Goal: Task Accomplishment & Management: Manage account settings

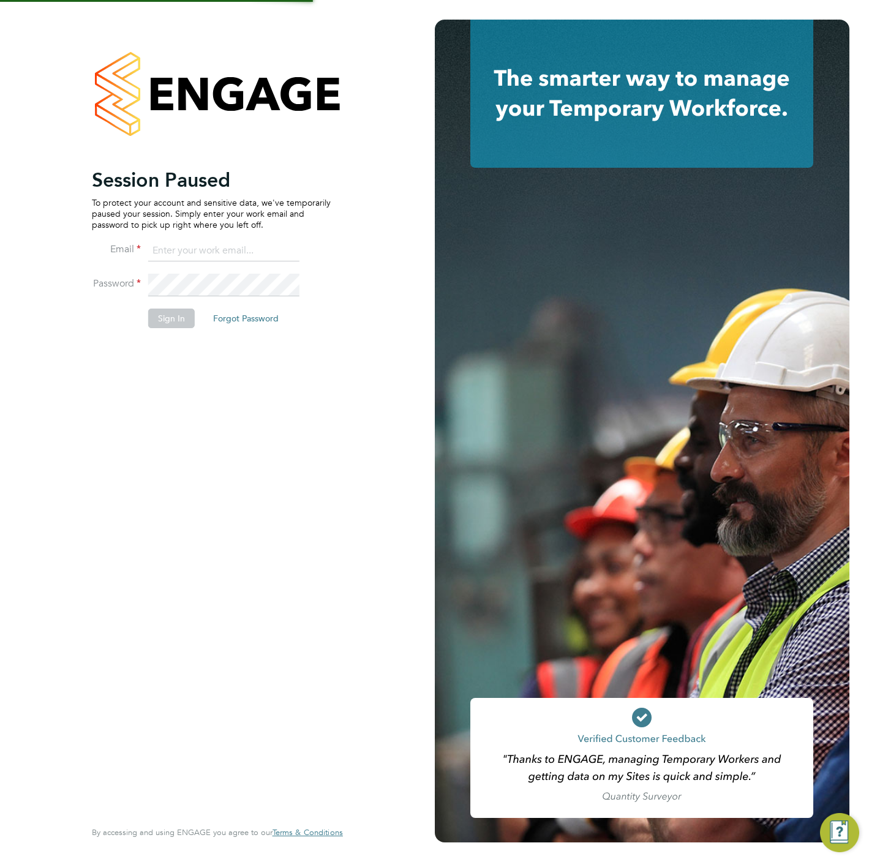
type input "[PERSON_NAME][EMAIL_ADDRESS][DOMAIN_NAME]"
click at [167, 323] on button "Sign In" at bounding box center [171, 319] width 47 height 20
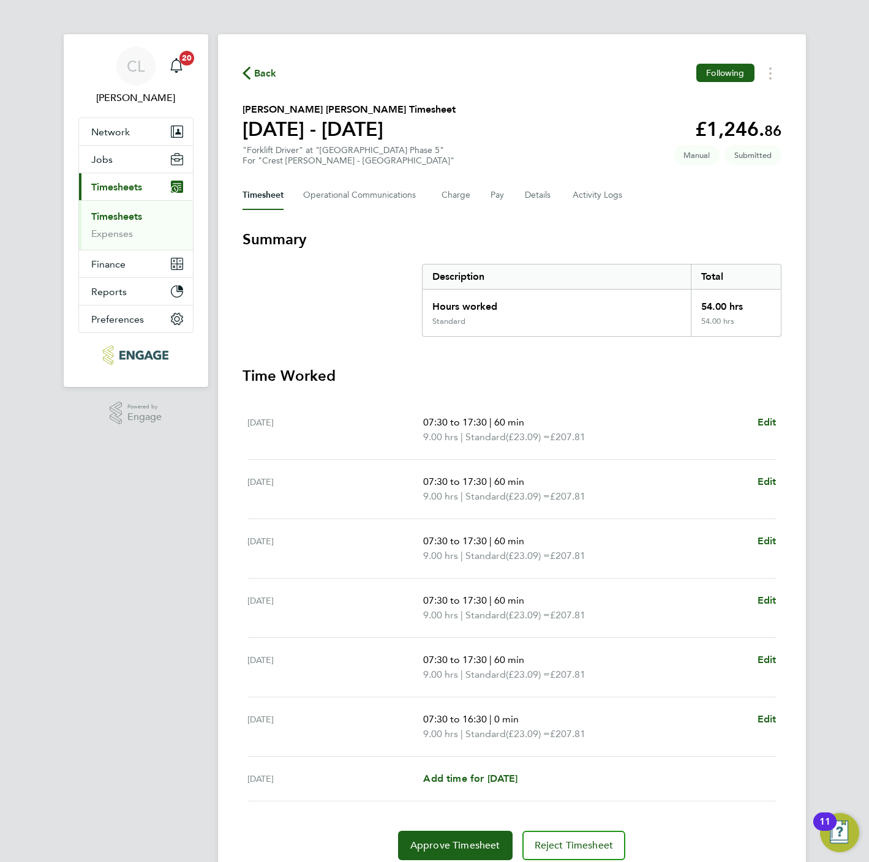
click at [123, 192] on span "Timesheets" at bounding box center [116, 187] width 51 height 12
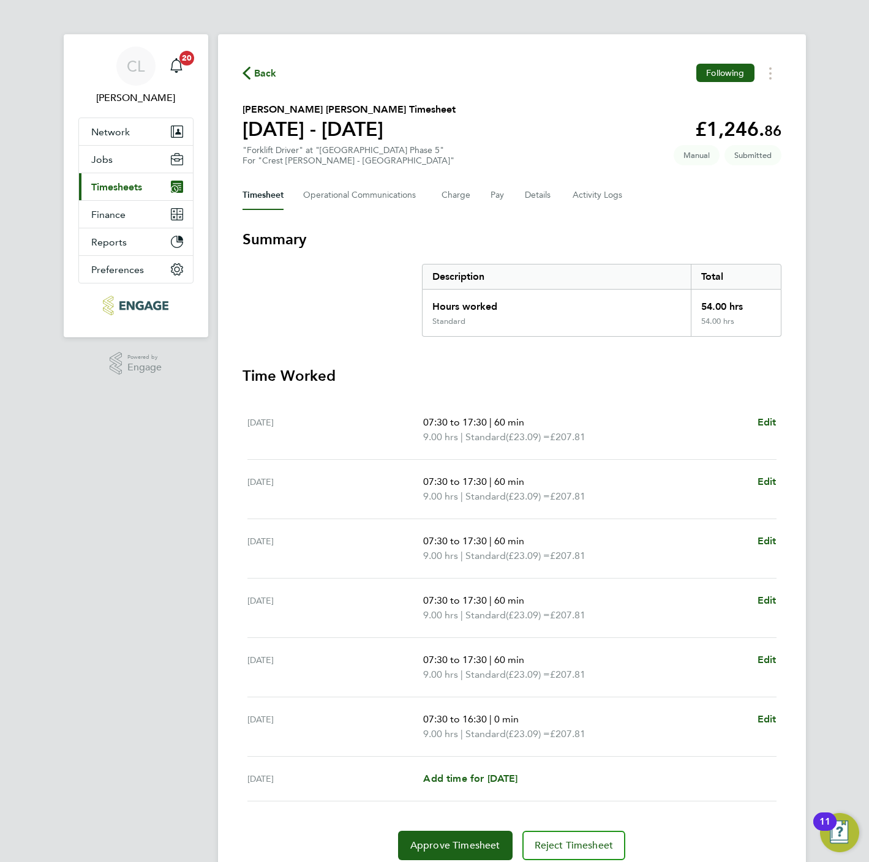
click at [118, 190] on span "Timesheets" at bounding box center [116, 187] width 51 height 12
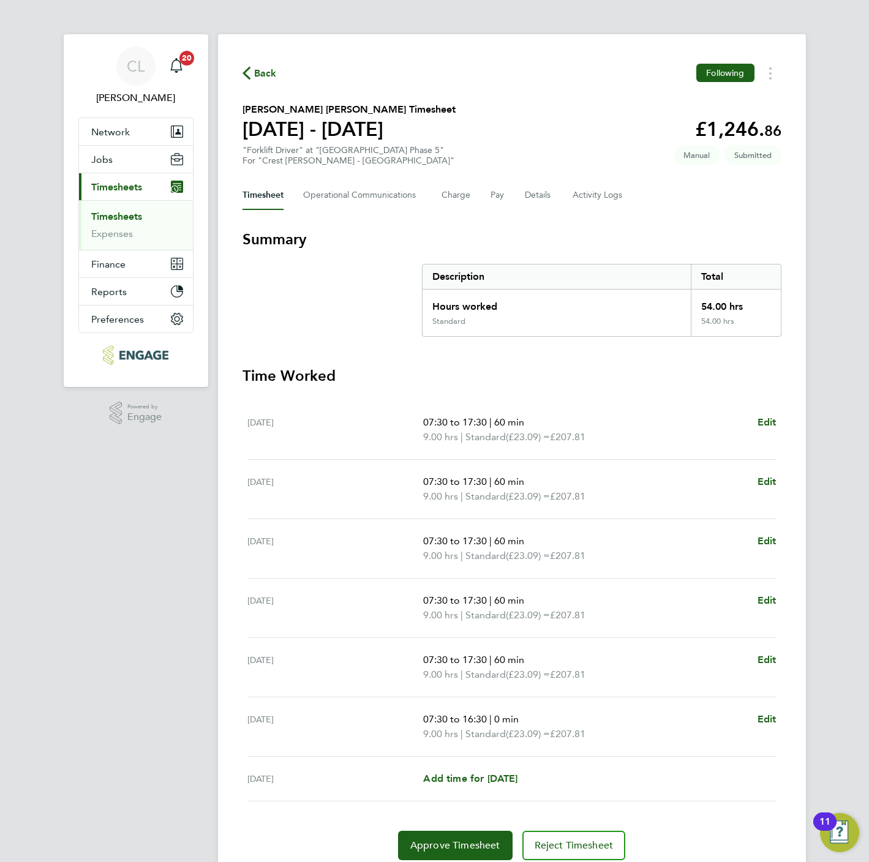
click at [110, 212] on link "Timesheets" at bounding box center [116, 217] width 51 height 12
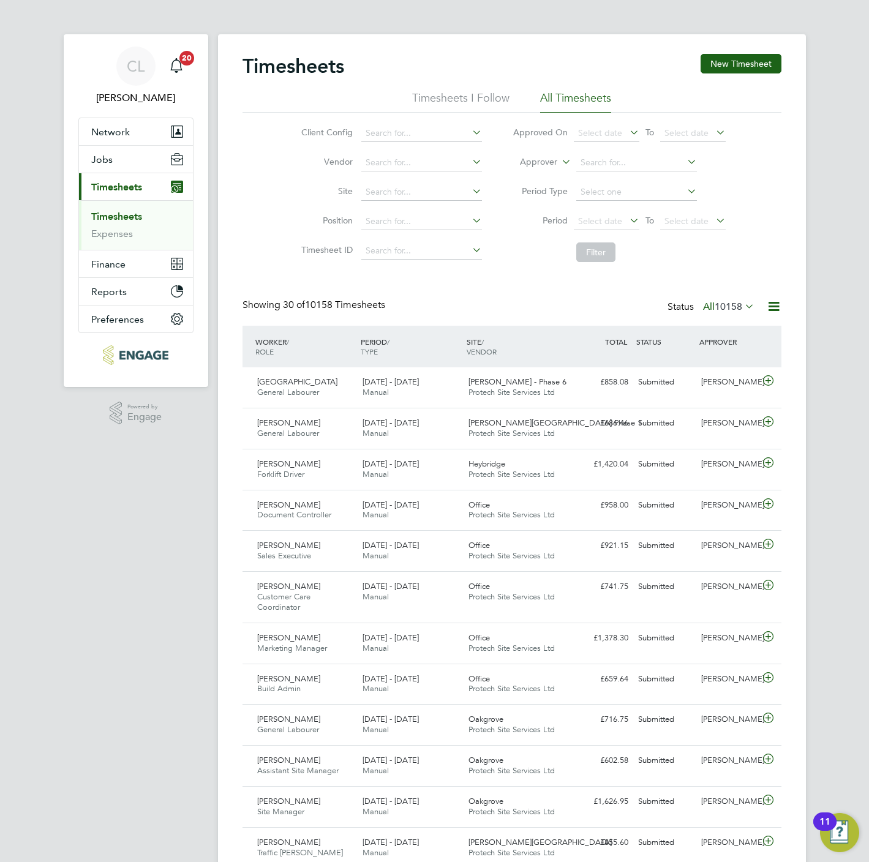
click at [543, 164] on label "Approver" at bounding box center [529, 162] width 55 height 12
click at [518, 176] on li "Worker" at bounding box center [527, 176] width 61 height 16
click at [612, 149] on li "Worker" at bounding box center [619, 162] width 244 height 29
click at [608, 156] on input at bounding box center [636, 162] width 121 height 17
click at [614, 179] on li "Weg ahta Zerom" at bounding box center [637, 179] width 122 height 17
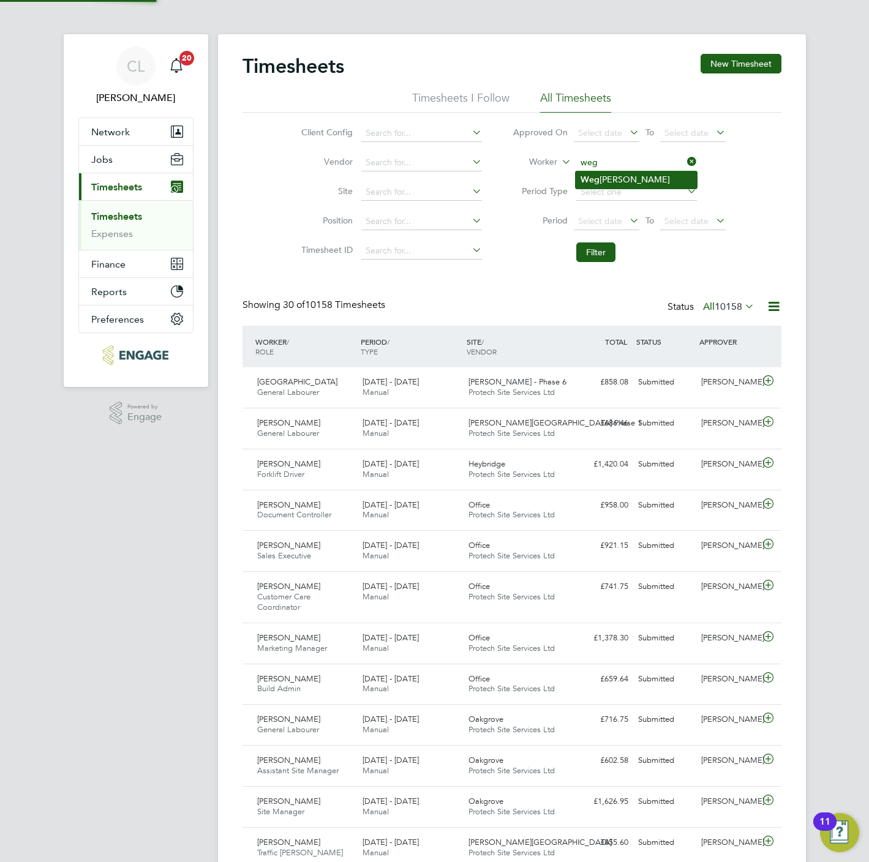
type input "Wegahta Zerom"
click at [597, 246] on button "Filter" at bounding box center [595, 253] width 39 height 20
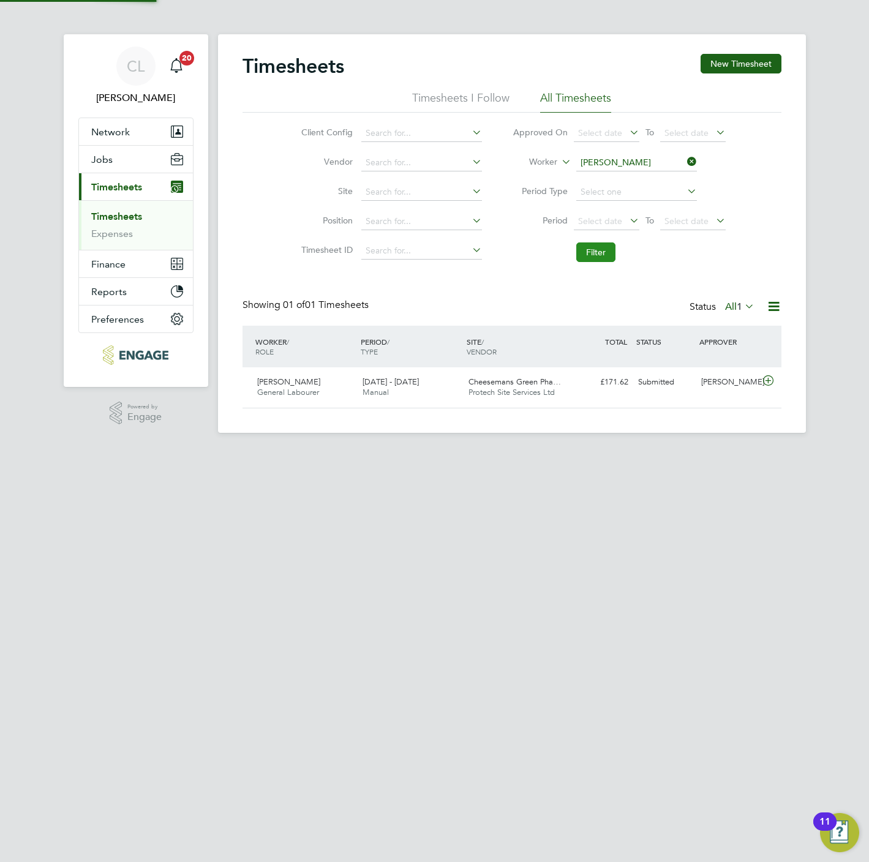
scroll to position [31, 107]
click at [461, 381] on div "22 - 28 Sep 2025 Manual" at bounding box center [411, 387] width 106 height 31
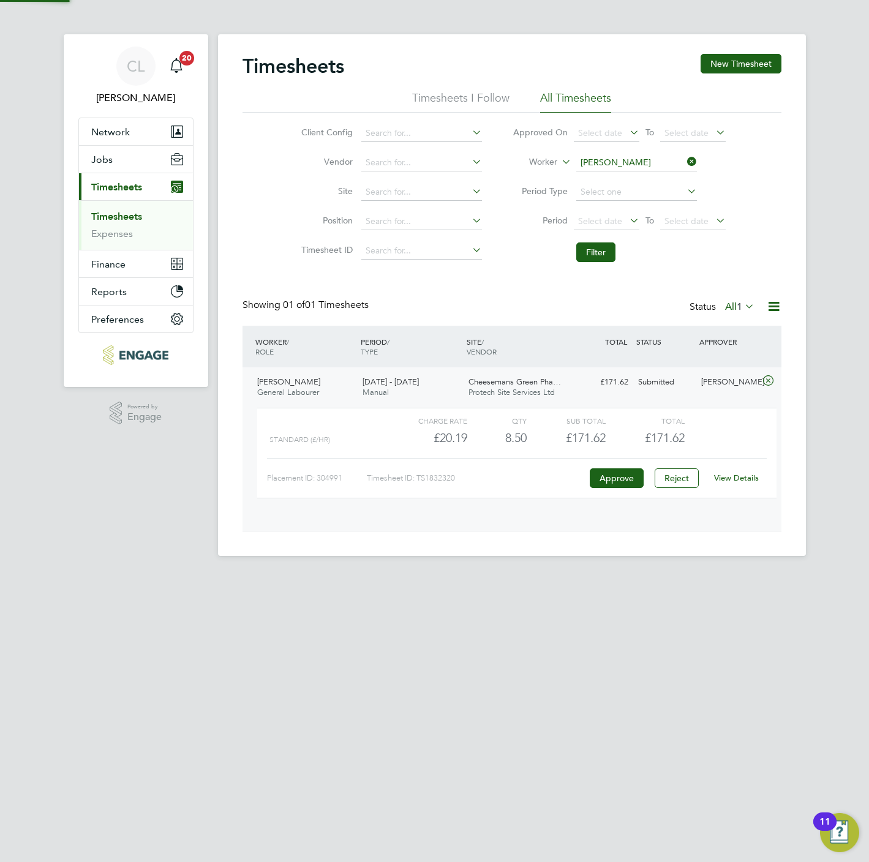
scroll to position [20, 119]
click at [744, 480] on link "View Details" at bounding box center [736, 478] width 45 height 10
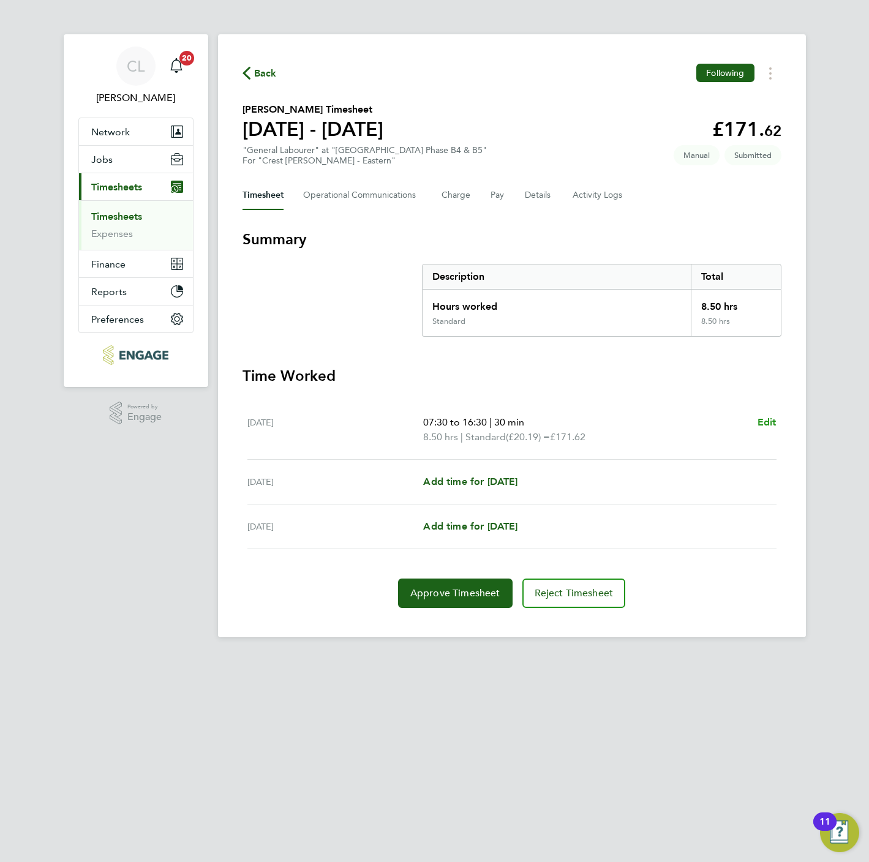
click at [774, 424] on span "Edit" at bounding box center [767, 422] width 19 height 12
select select "30"
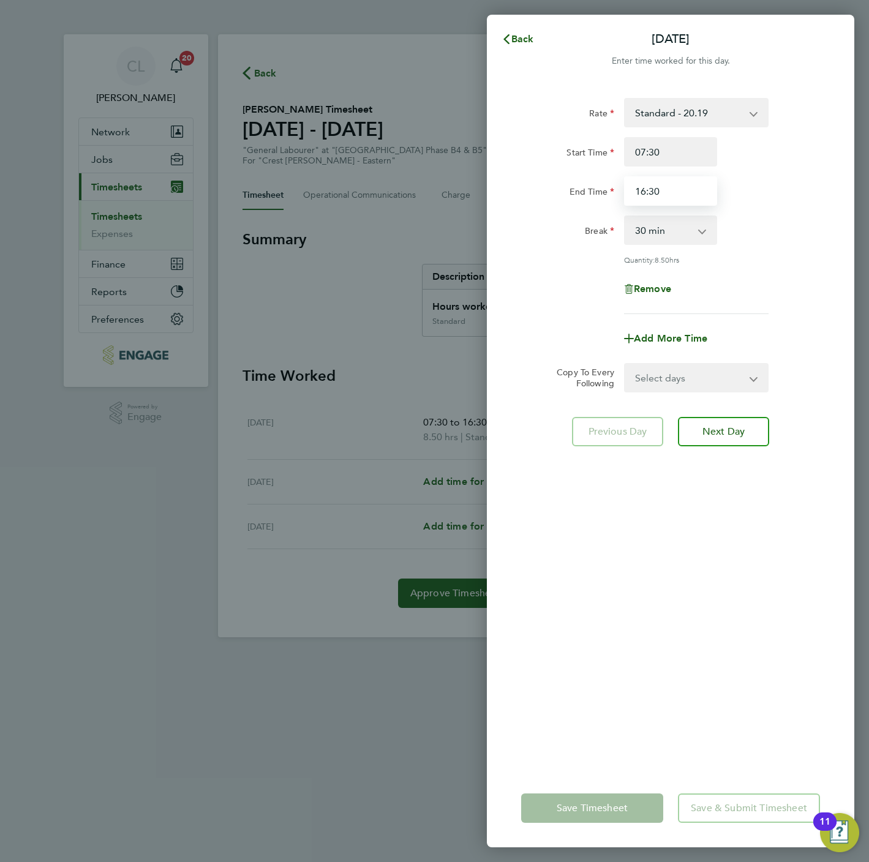
click at [658, 187] on input "16:30" at bounding box center [670, 190] width 93 height 29
type input "15:30"
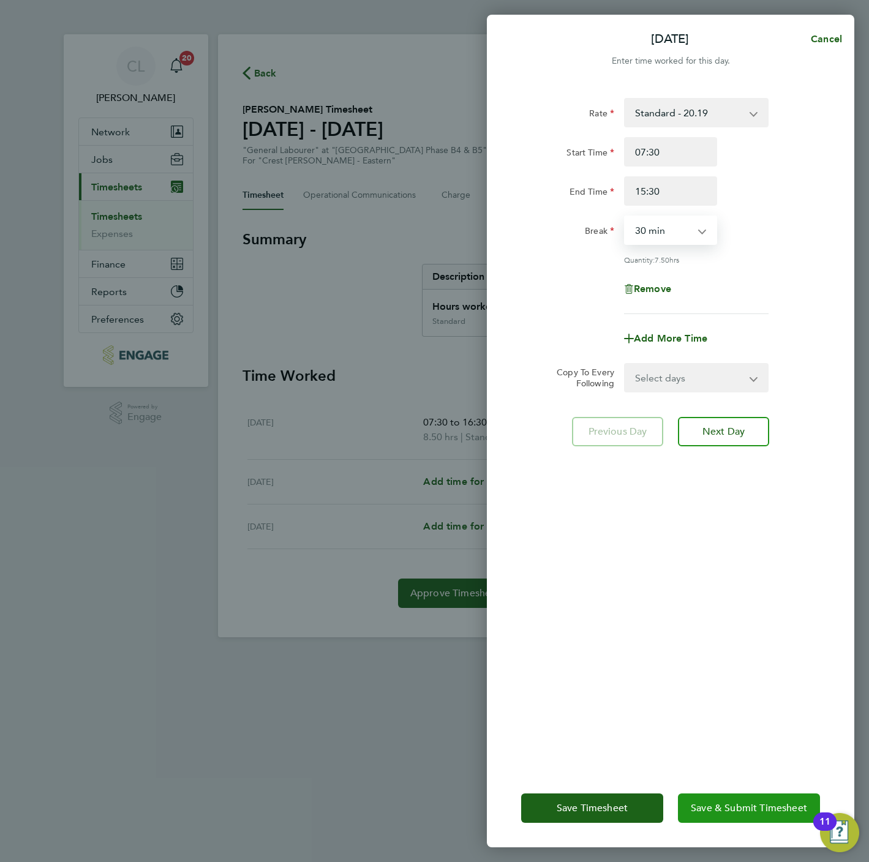
click at [731, 816] on button "Save & Submit Timesheet" at bounding box center [749, 808] width 142 height 29
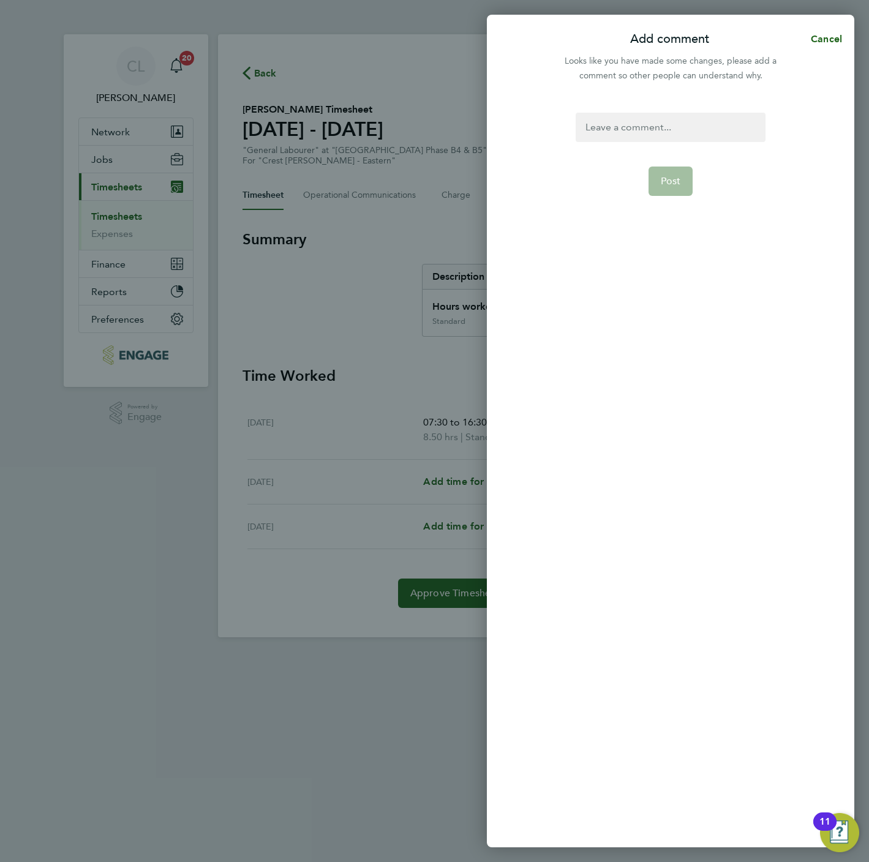
click at [625, 121] on div at bounding box center [670, 127] width 189 height 29
click at [625, 120] on div at bounding box center [670, 127] width 189 height 29
click at [672, 180] on span "Post" at bounding box center [671, 181] width 20 height 12
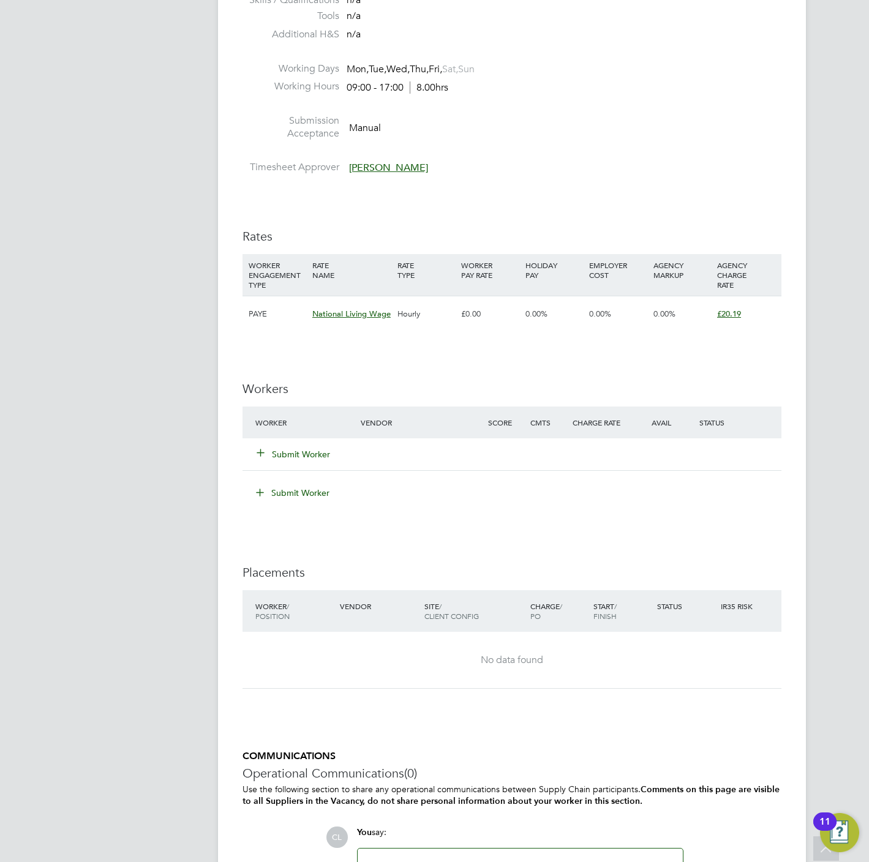
scroll to position [710, 0]
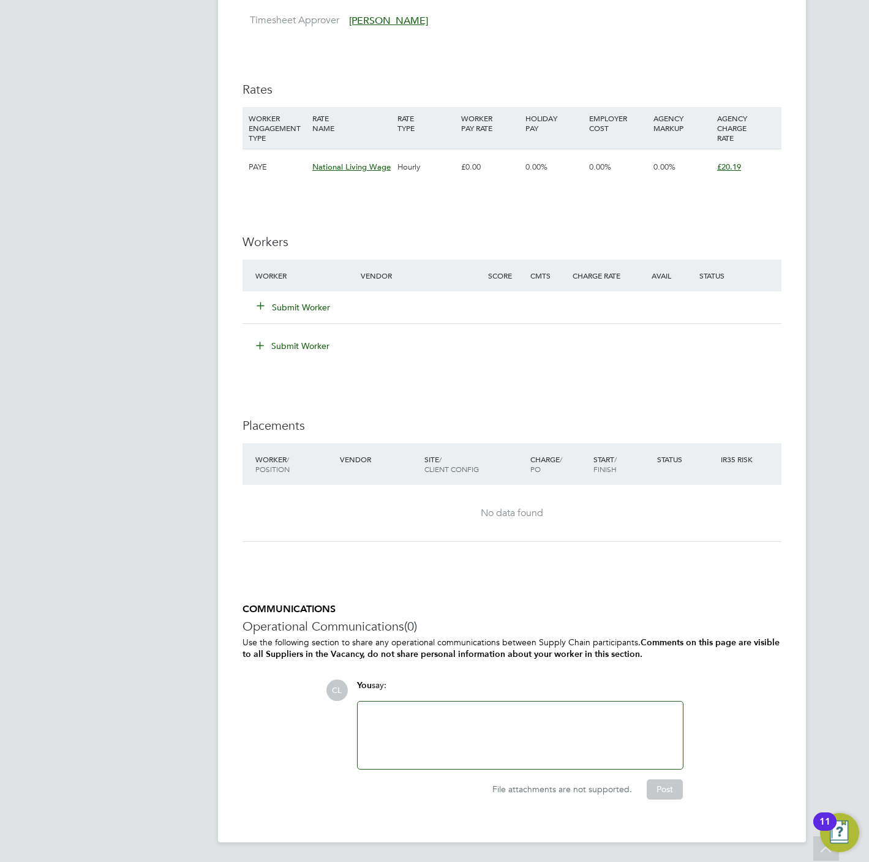
click at [282, 303] on button "Submit Worker" at bounding box center [293, 307] width 73 height 12
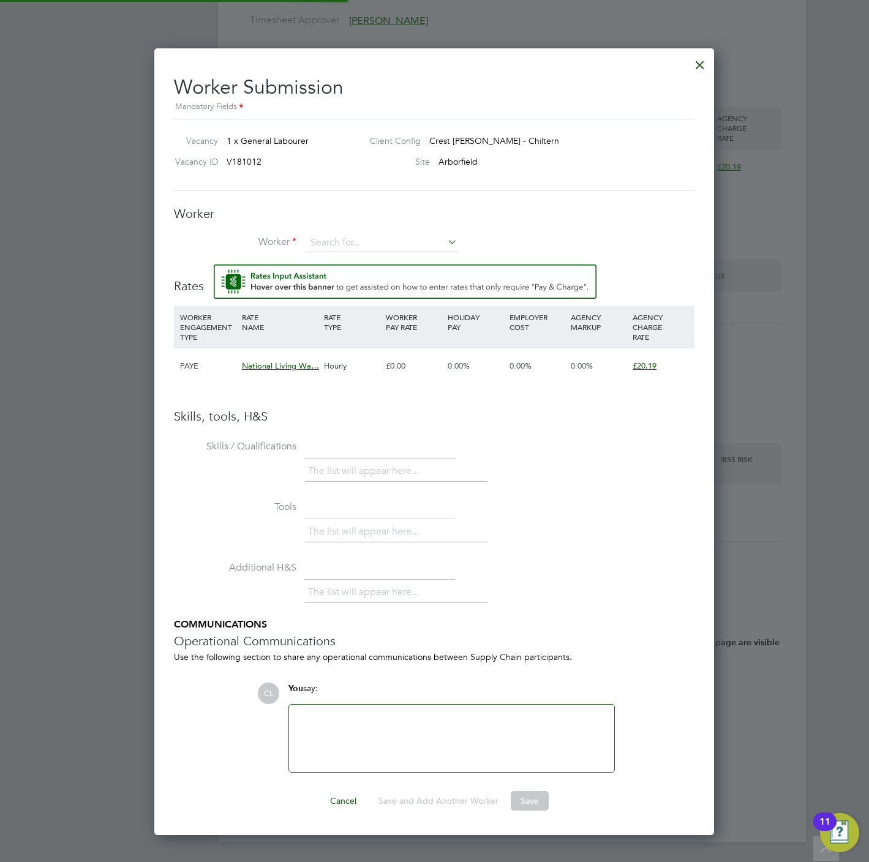
scroll to position [791, 560]
click at [348, 235] on input at bounding box center [381, 243] width 151 height 18
type input "jasur or"
click at [360, 234] on input at bounding box center [381, 243] width 151 height 18
click at [335, 260] on b "O" at bounding box center [337, 261] width 7 height 10
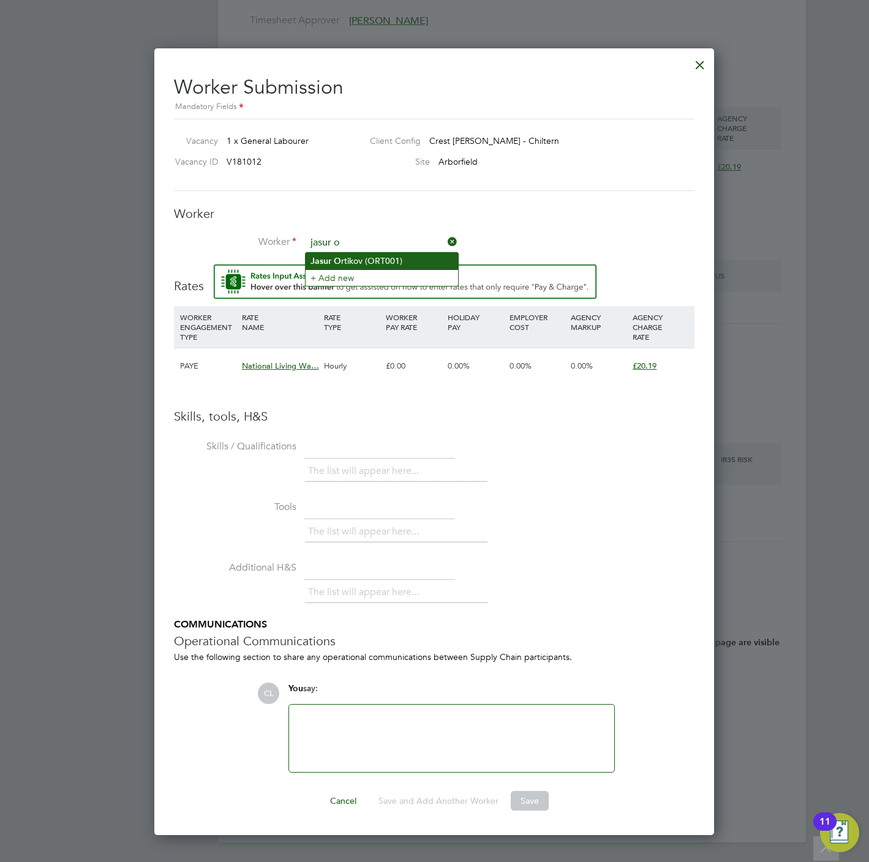
type input "Jasur Ortikov (ORT001)"
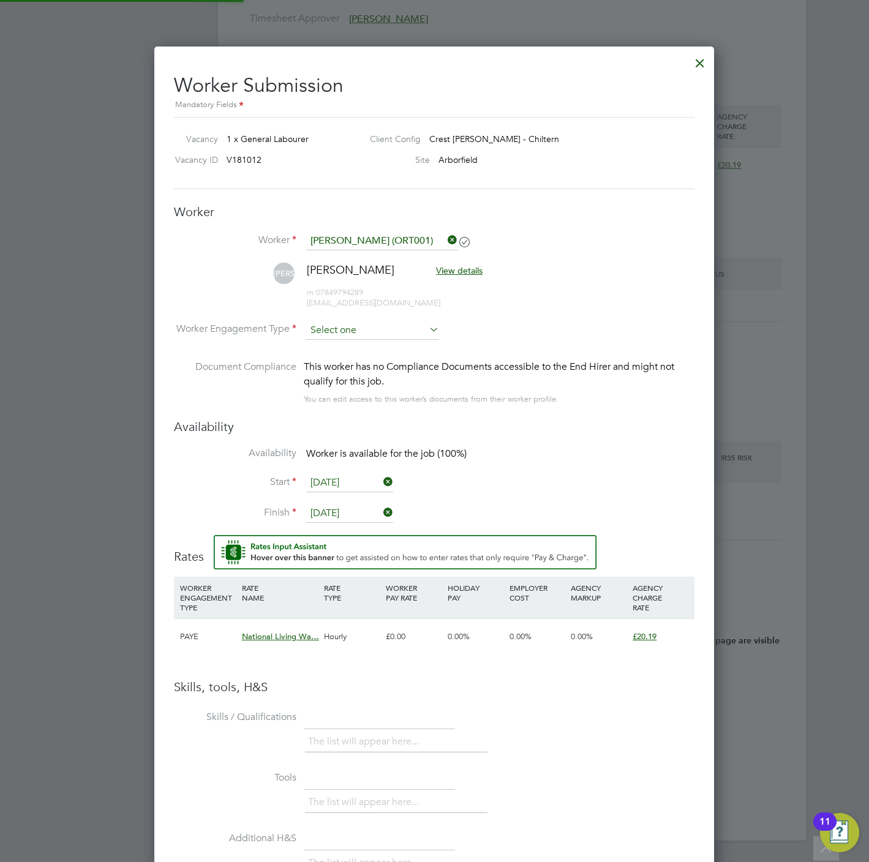
scroll to position [1063, 560]
click at [337, 337] on input at bounding box center [372, 331] width 133 height 18
click at [347, 364] on li "PAYE" at bounding box center [373, 364] width 134 height 16
type input "PAYE"
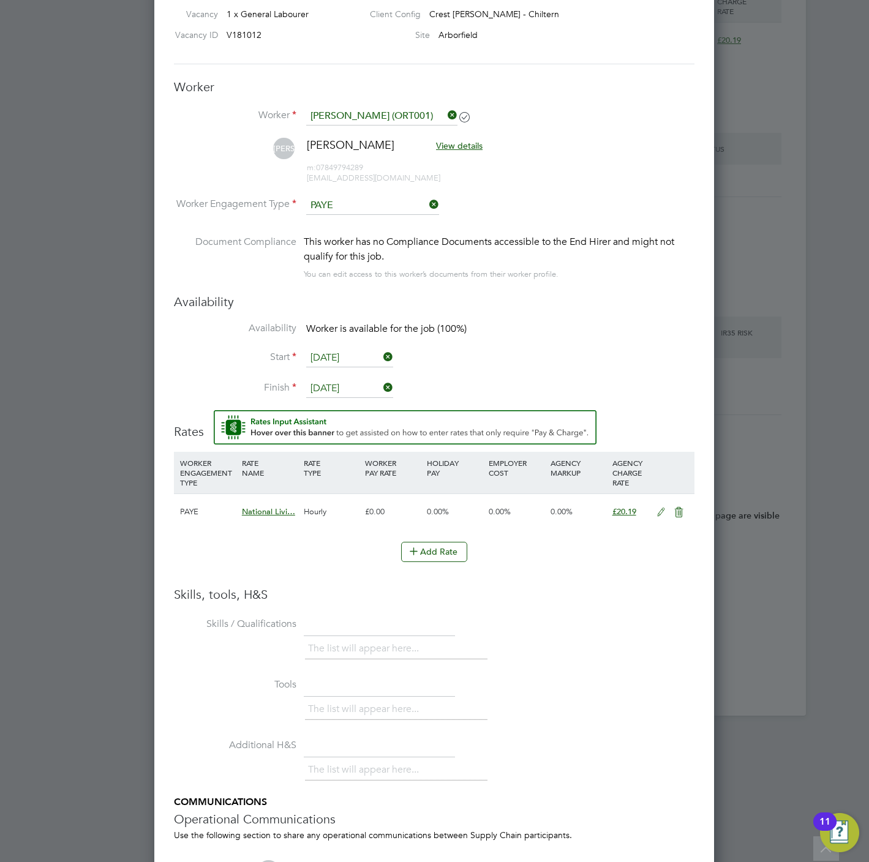
scroll to position [0, 0]
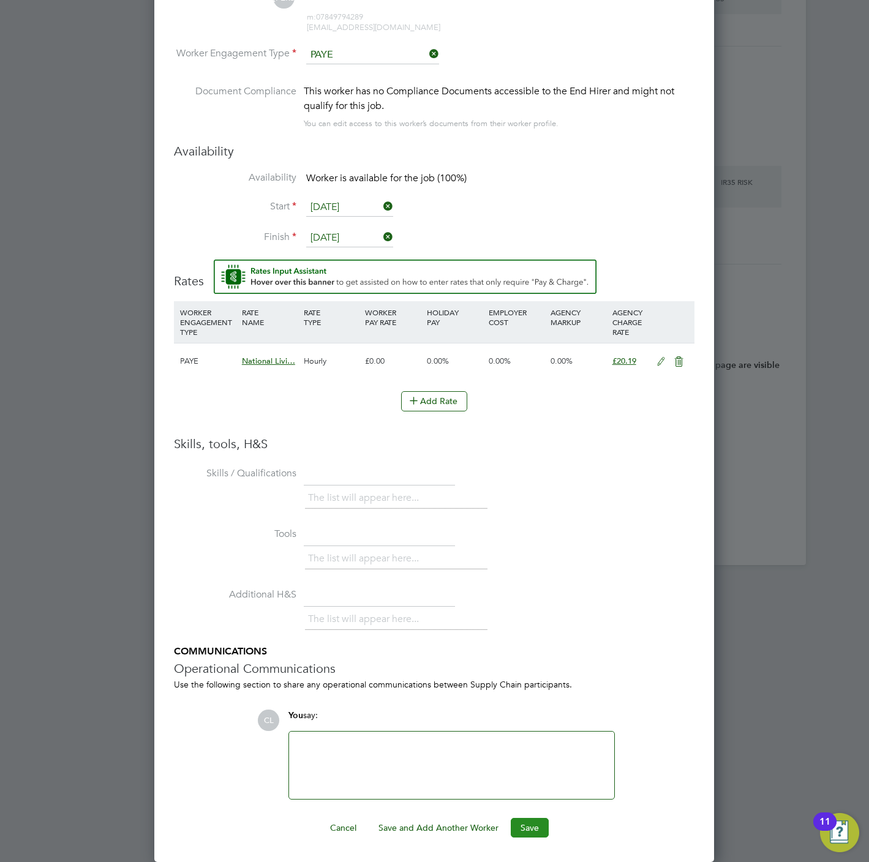
click at [537, 832] on button "Save" at bounding box center [530, 828] width 38 height 20
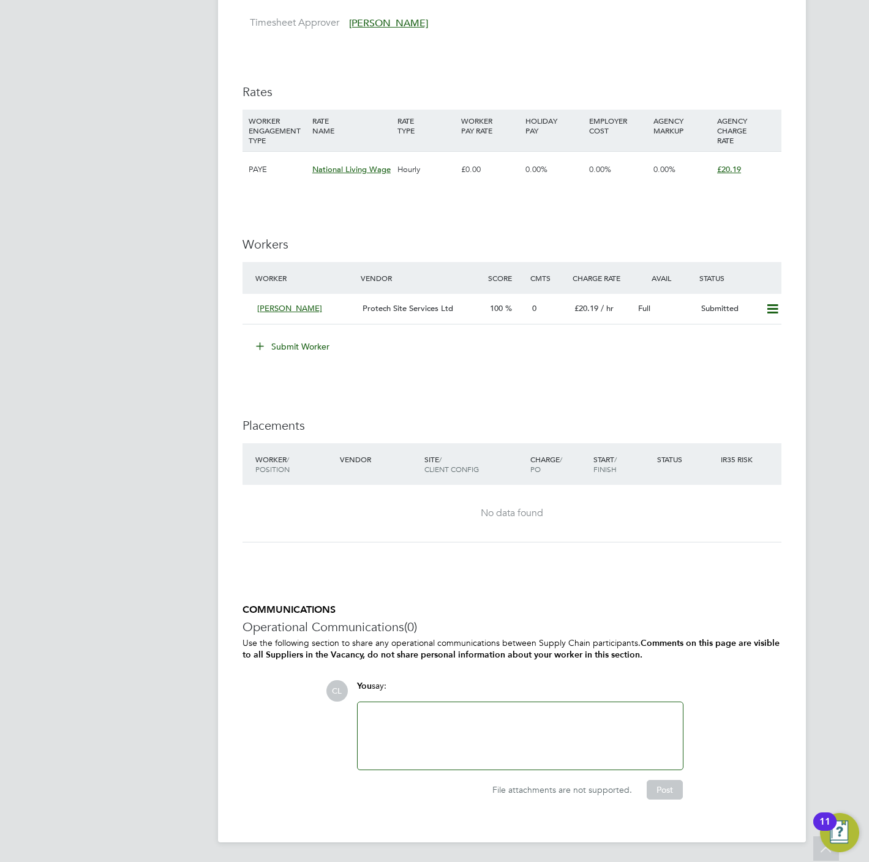
click at [522, 380] on div "IR35 Determination IR35 Status No IR35 Status Assigned Edit Status Details PO N…" at bounding box center [512, 186] width 539 height 1265
click at [772, 307] on icon at bounding box center [772, 309] width 15 height 10
click at [746, 333] on li "Offer" at bounding box center [754, 336] width 47 height 17
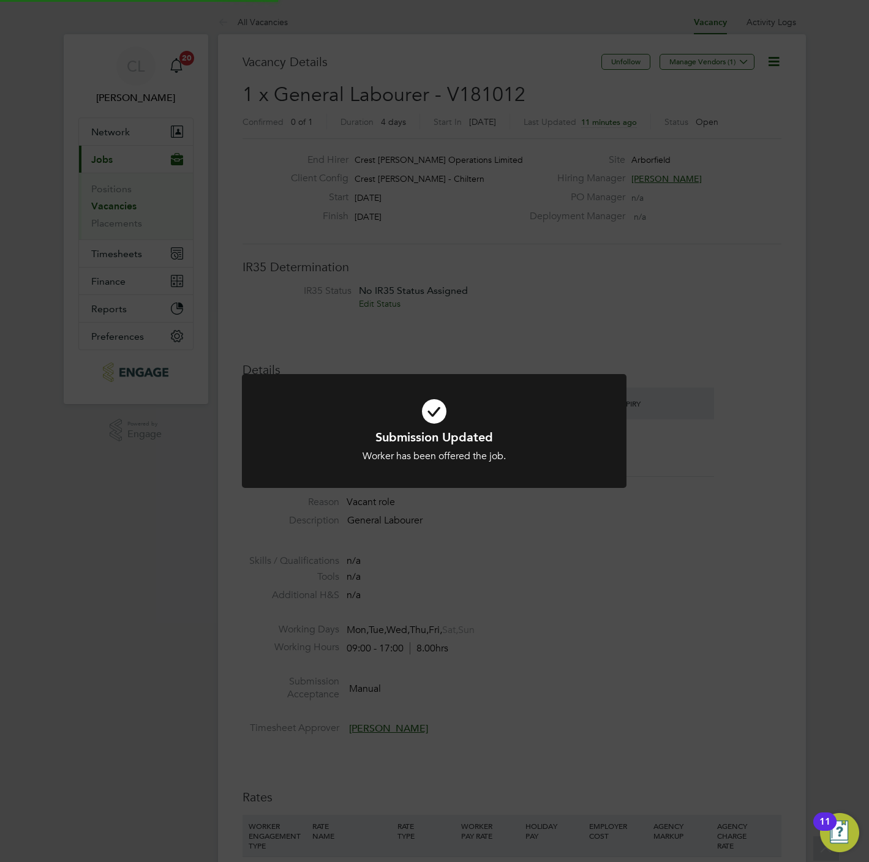
click at [660, 390] on div "Submission Updated Worker has been offered the job. Cancel Okay" at bounding box center [434, 431] width 869 height 862
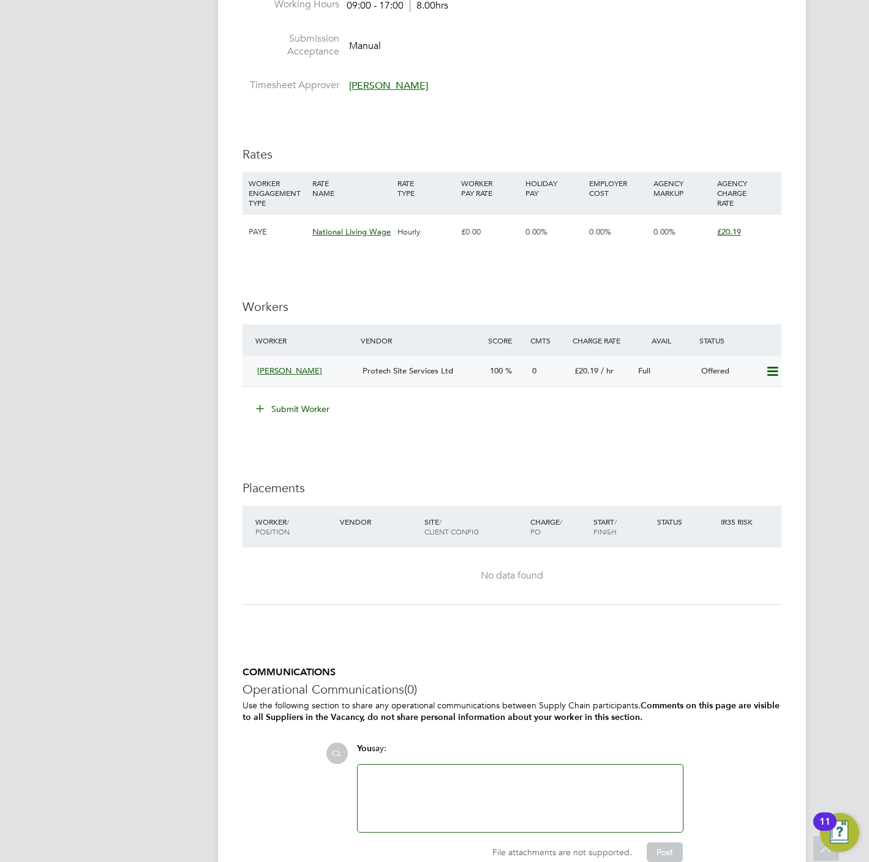
click at [775, 375] on icon at bounding box center [772, 372] width 15 height 10
click at [741, 397] on li "Confirm" at bounding box center [754, 399] width 47 height 17
click at [574, 498] on div "All Vacancies Vacancy Activity Logs Vacancy Activity Logs All Vacancies Vacancy…" at bounding box center [512, 136] width 588 height 1538
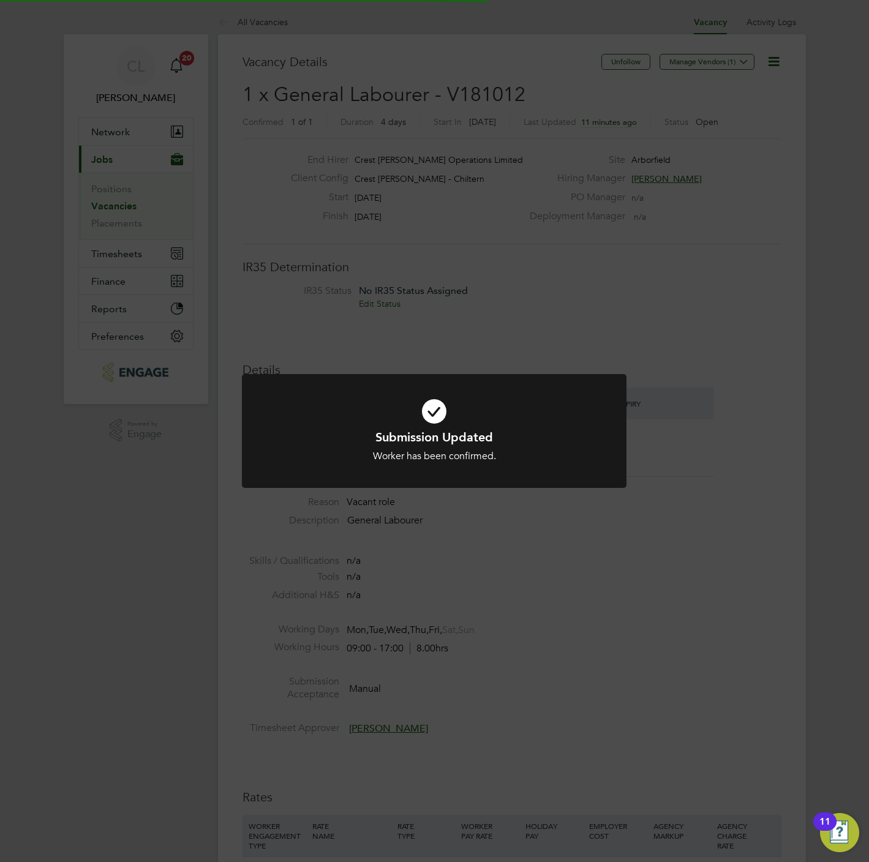
click at [574, 498] on div "Submission Updated Worker has been confirmed. Cancel Okay" at bounding box center [434, 438] width 385 height 129
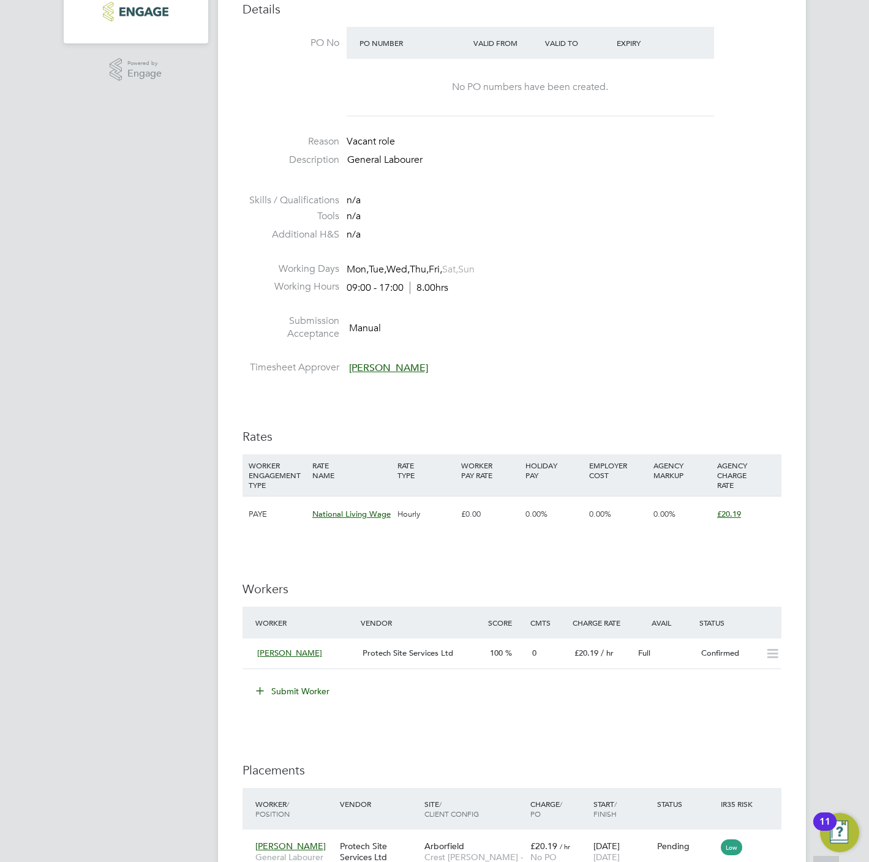
scroll to position [706, 0]
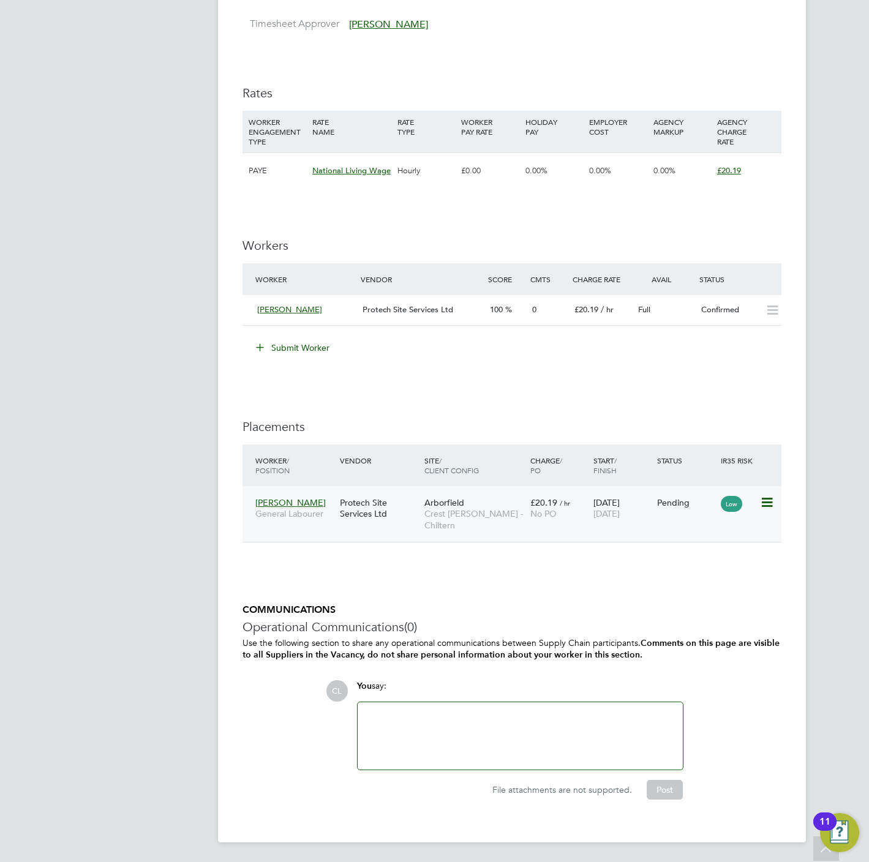
click at [770, 503] on icon at bounding box center [766, 502] width 12 height 15
click at [661, 581] on li "Start" at bounding box center [710, 581] width 126 height 17
type input "Mark Allen"
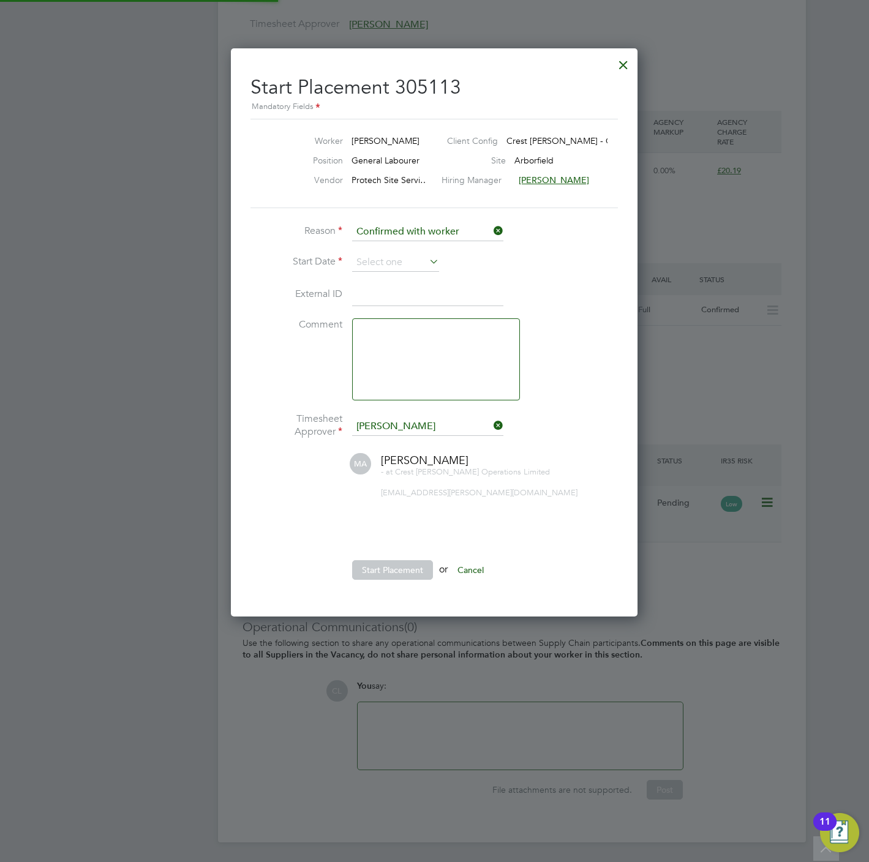
scroll to position [12, 160]
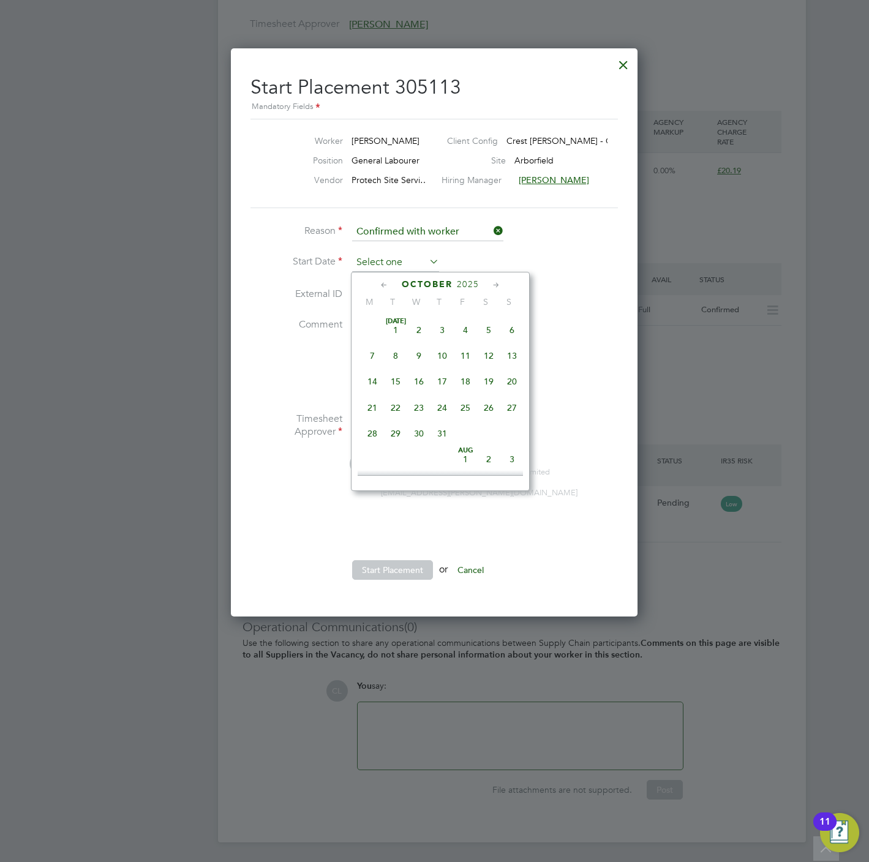
click at [404, 263] on input at bounding box center [395, 263] width 87 height 18
click at [467, 389] on span "19" at bounding box center [465, 391] width 23 height 23
type input "19 Sep 2025"
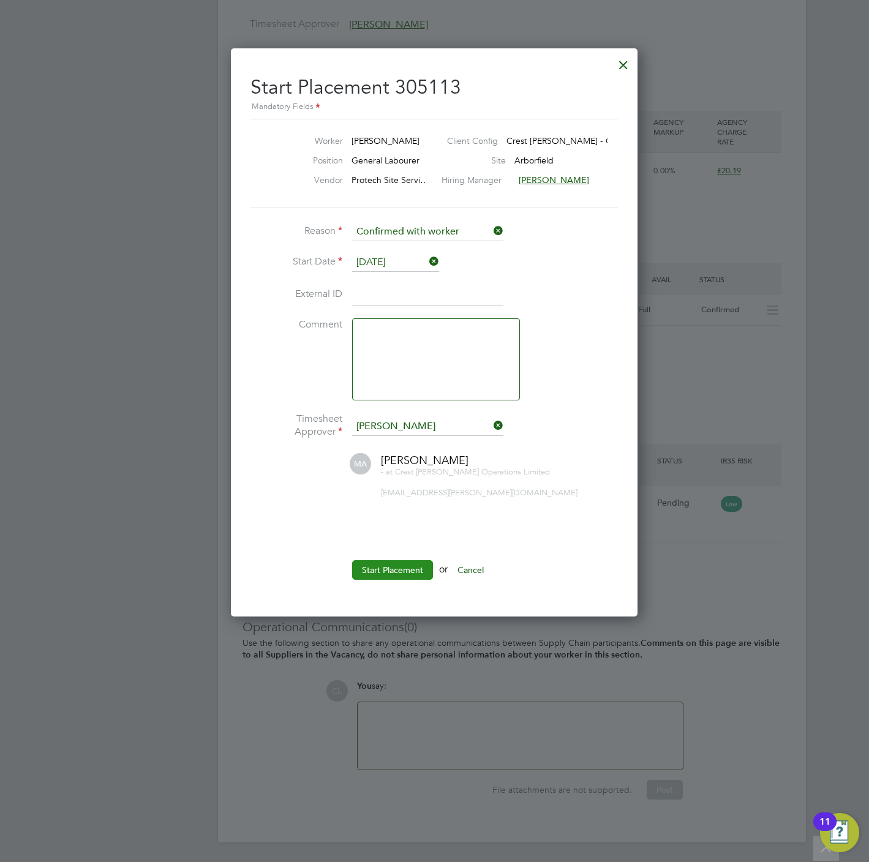
click at [404, 571] on button "Start Placement" at bounding box center [392, 570] width 81 height 20
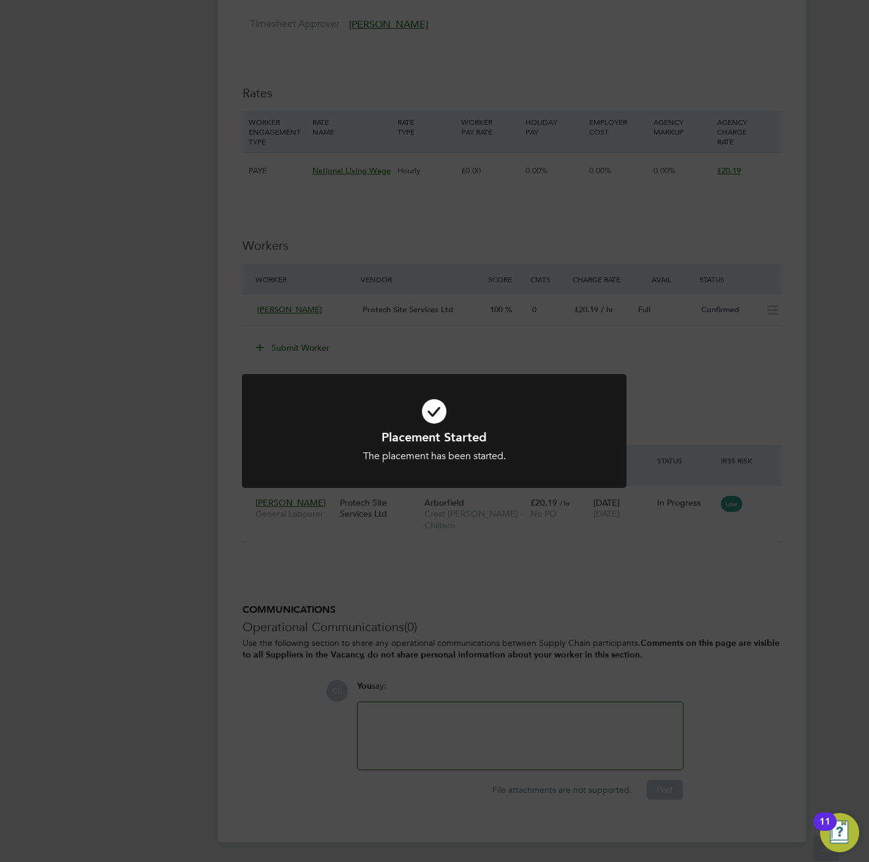
click at [430, 325] on div "Placement Started The placement has been started. Cancel Okay" at bounding box center [434, 431] width 869 height 862
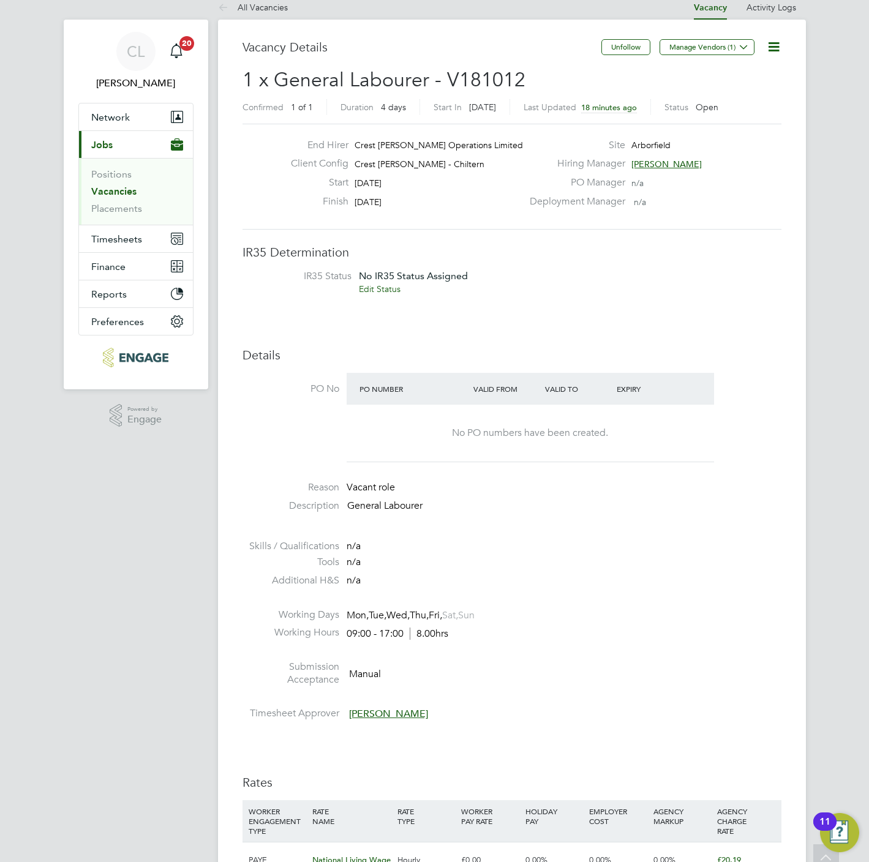
scroll to position [0, 0]
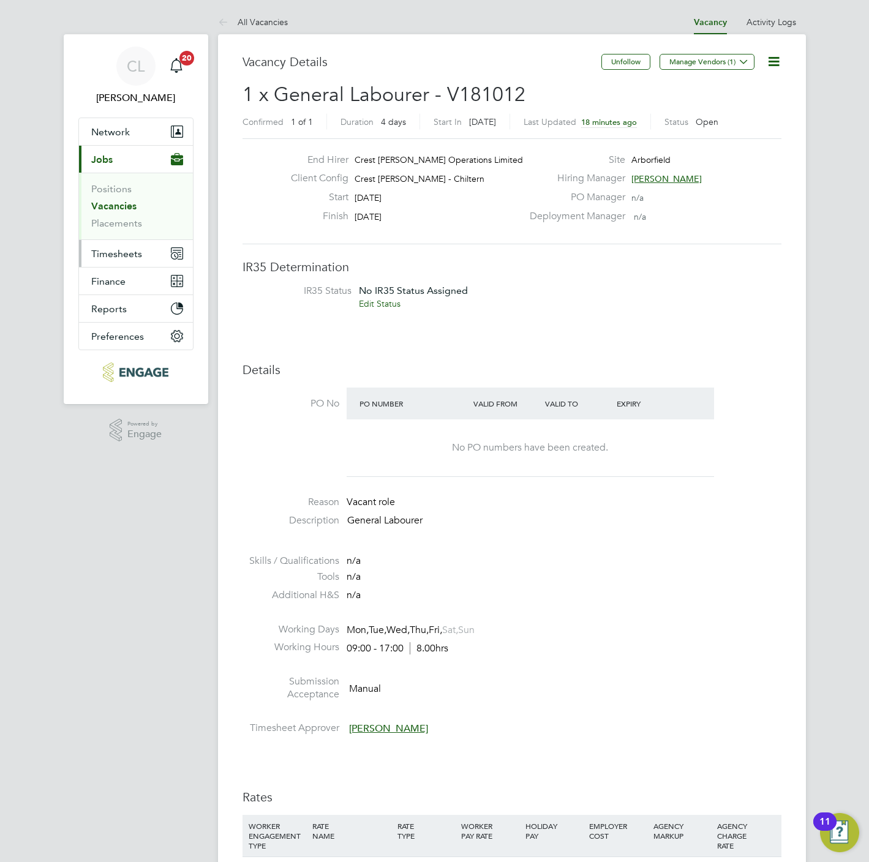
click at [125, 249] on span "Timesheets" at bounding box center [116, 254] width 51 height 12
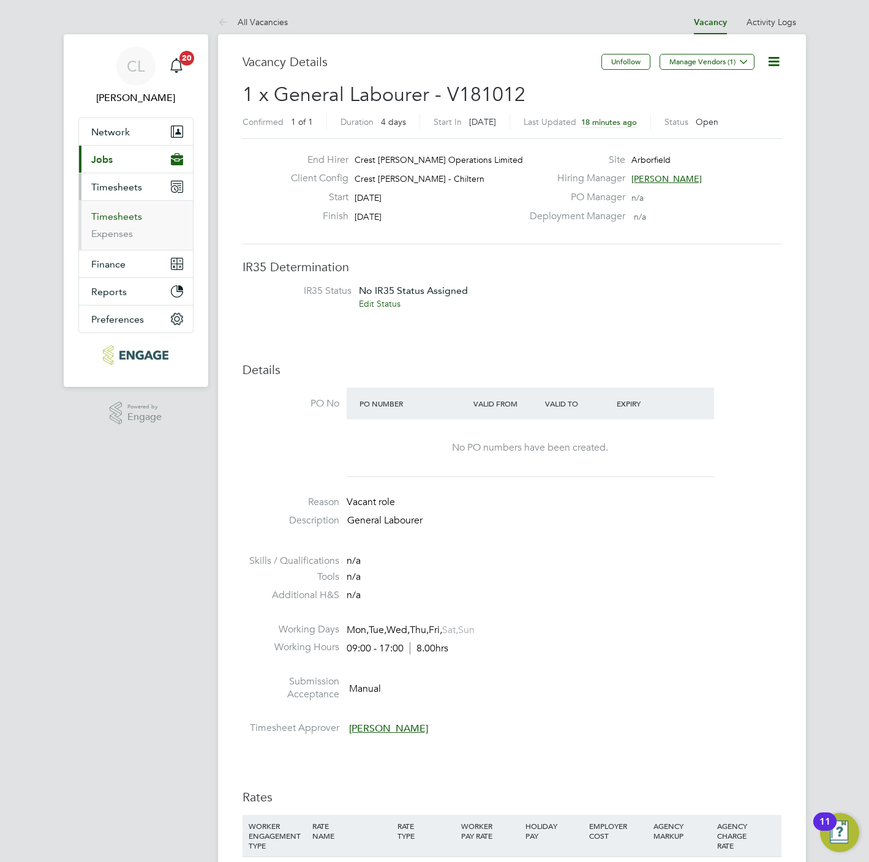
click at [115, 221] on link "Timesheets" at bounding box center [116, 217] width 51 height 12
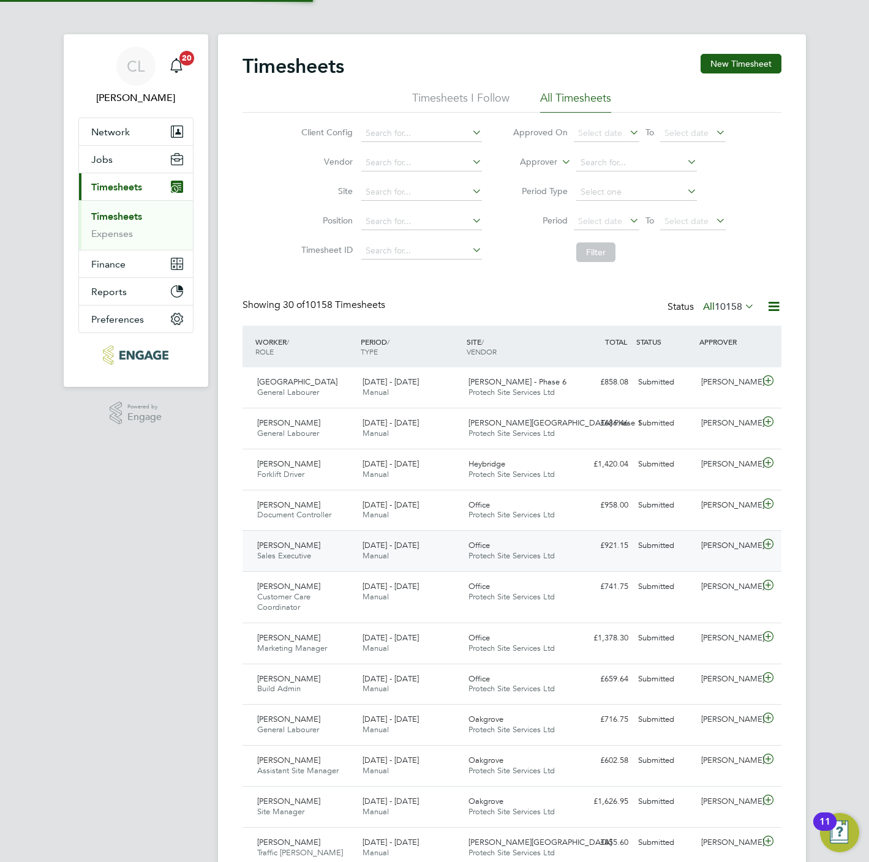
scroll to position [31, 107]
click at [739, 59] on button "New Timesheet" at bounding box center [741, 64] width 81 height 20
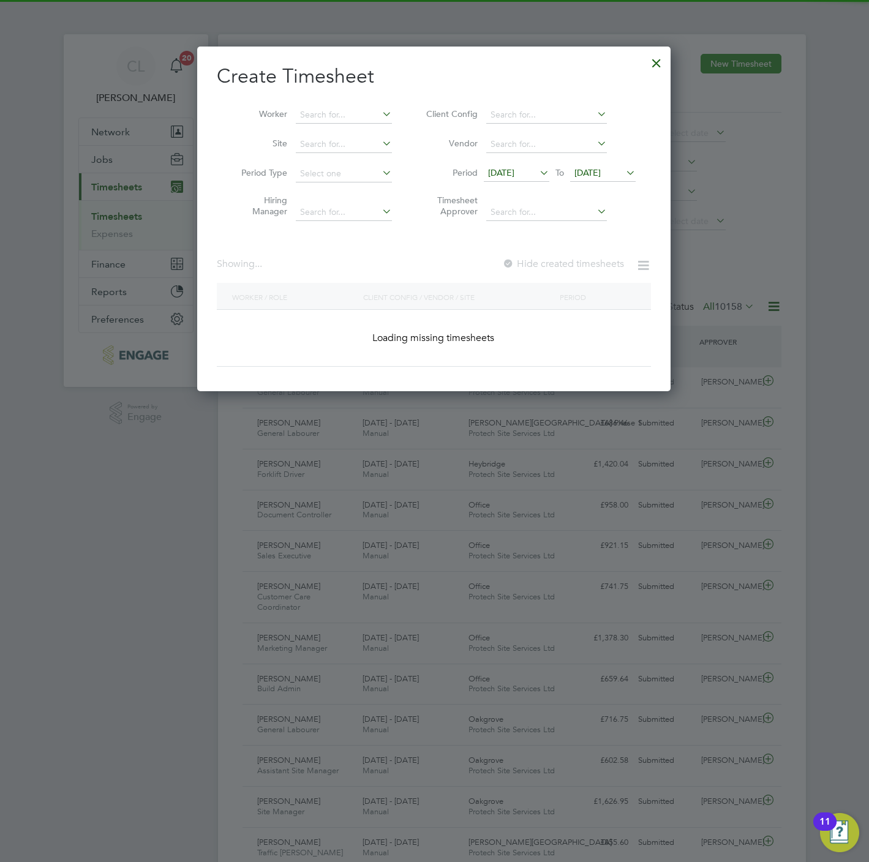
scroll to position [2748, 474]
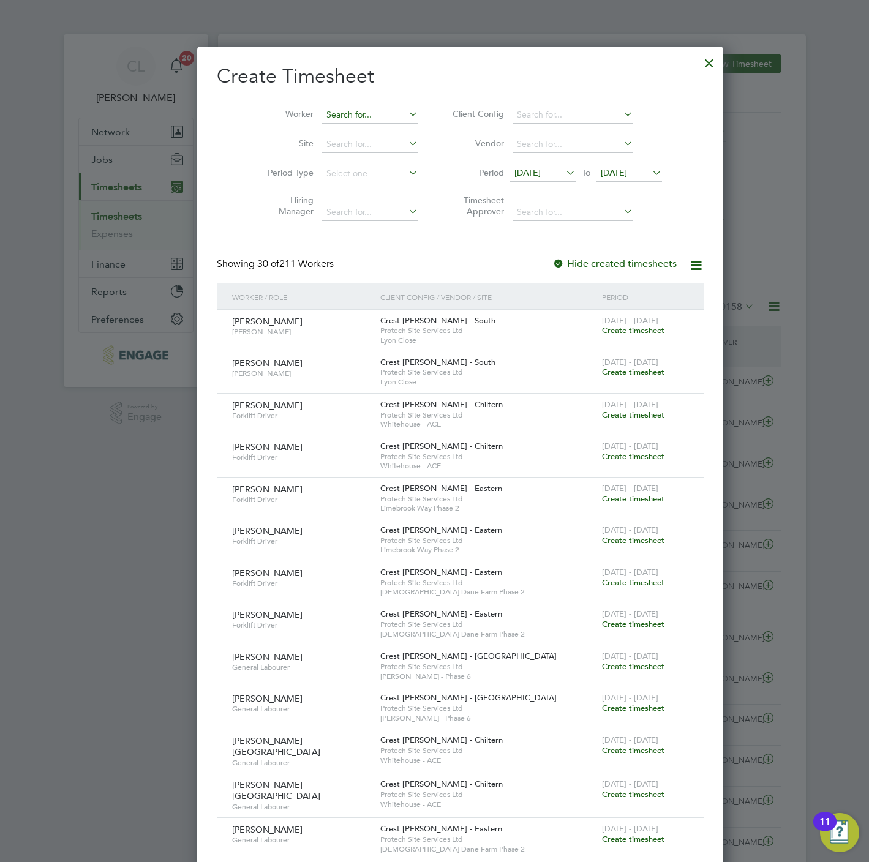
click at [357, 110] on input at bounding box center [370, 115] width 96 height 17
click at [346, 131] on li "Jasur Ortikov" at bounding box center [343, 132] width 97 height 17
type input "Jasur Ortikov"
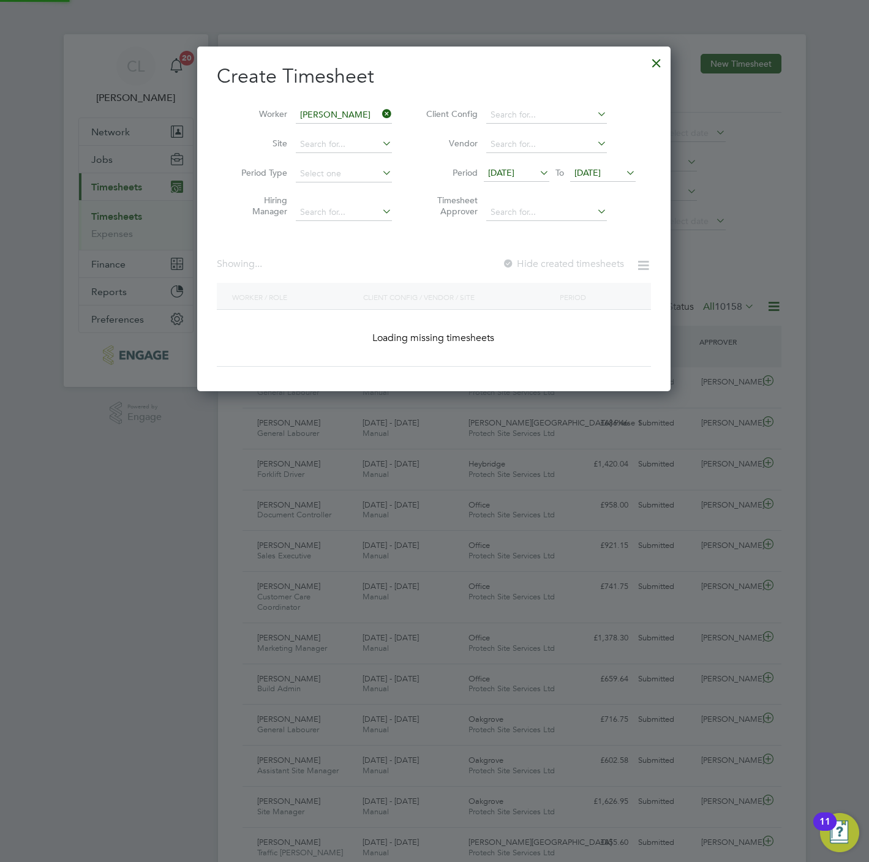
scroll to position [416, 474]
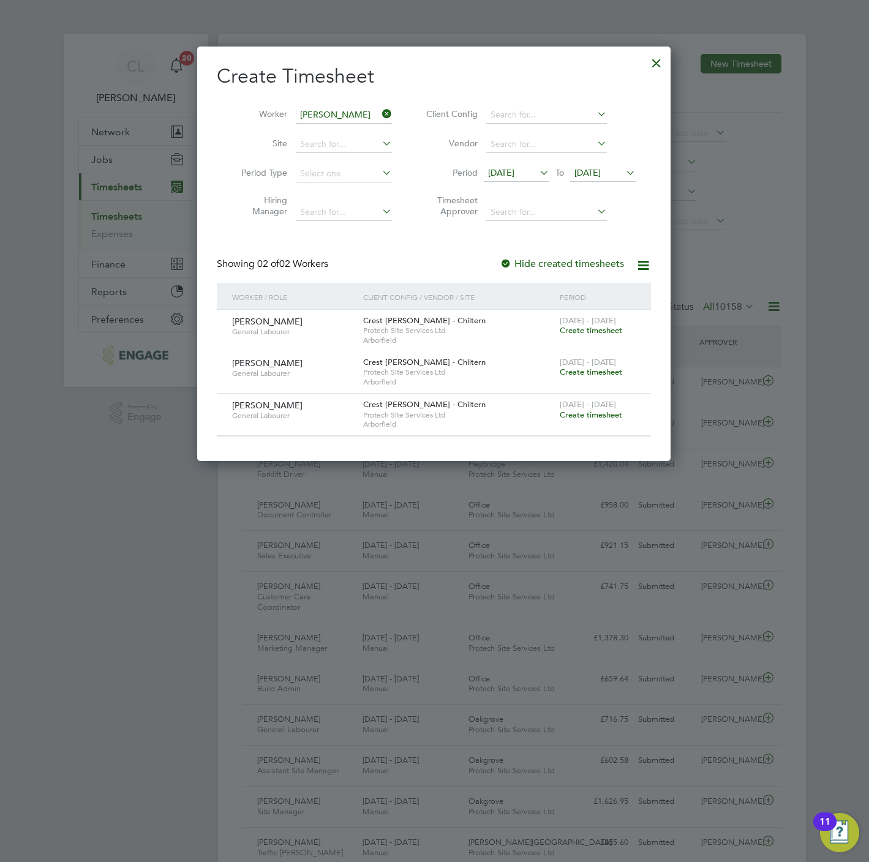
click at [586, 335] on span "Create timesheet" at bounding box center [591, 330] width 62 height 10
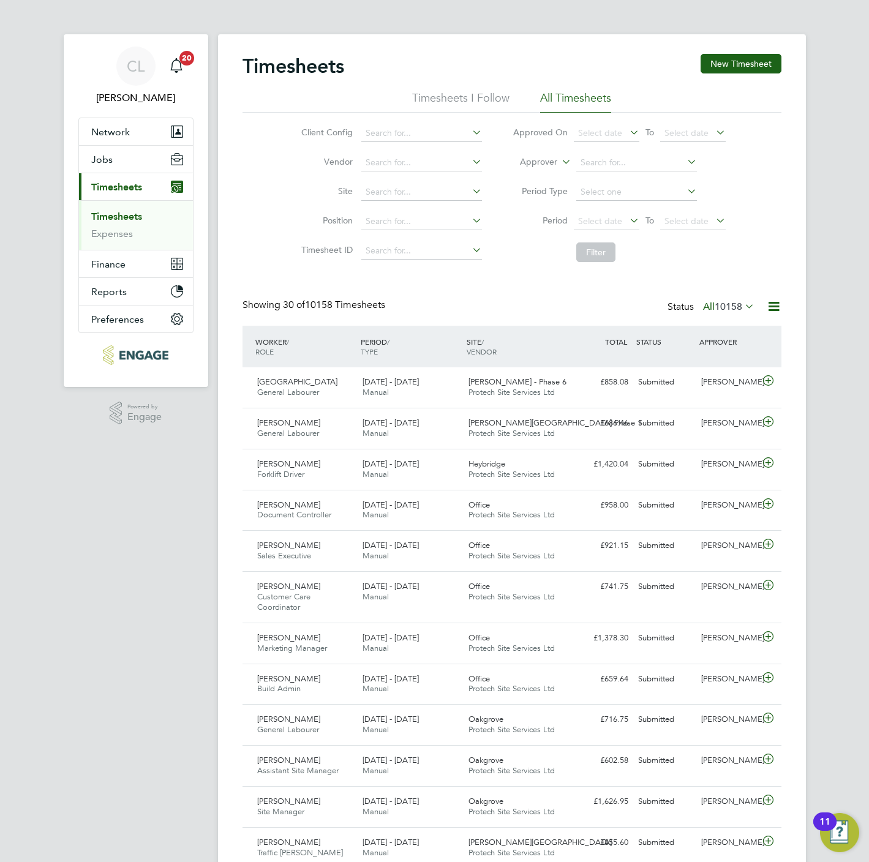
scroll to position [31, 107]
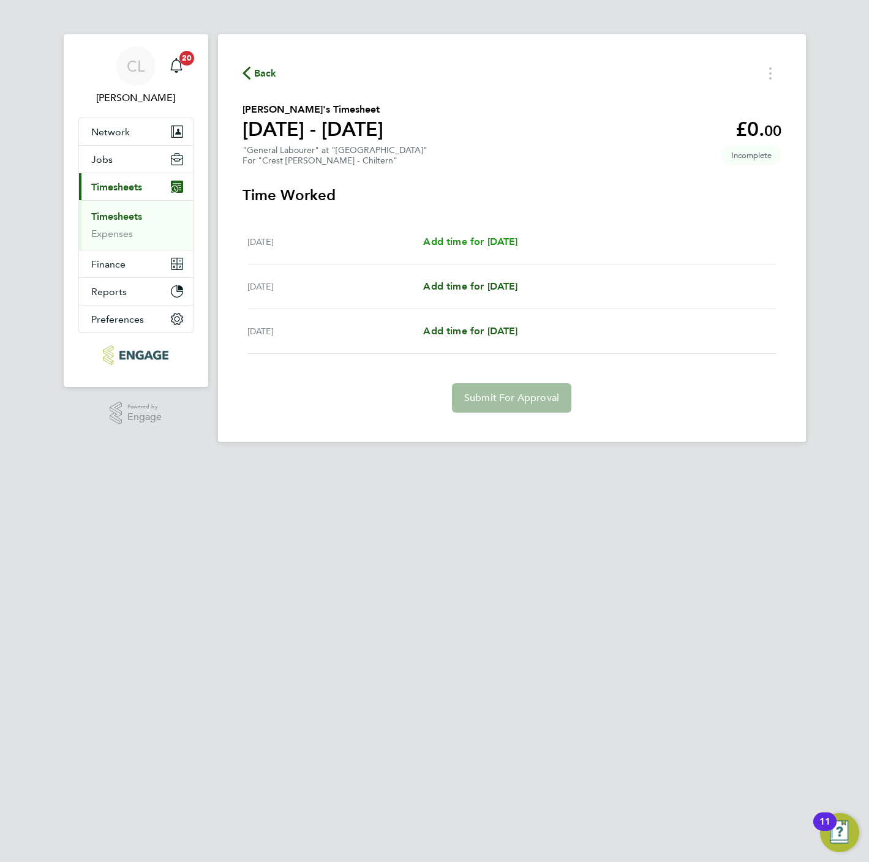
click at [468, 243] on span "Add time for Fri 19 Sep" at bounding box center [470, 242] width 94 height 12
select select "60"
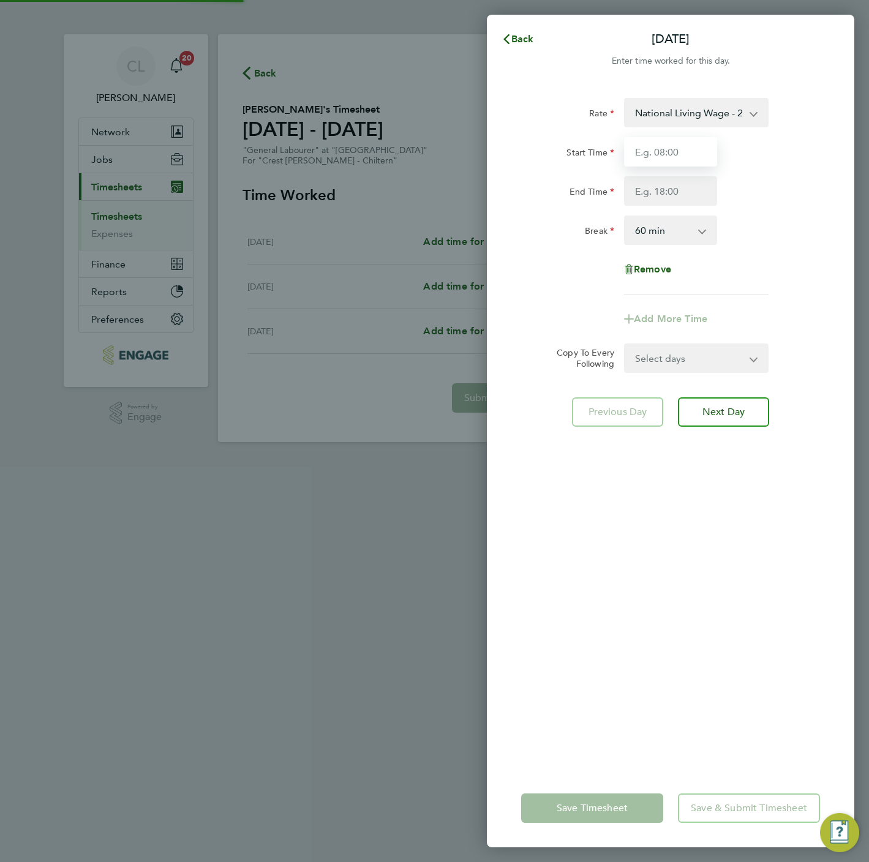
click at [658, 147] on input "Start Time" at bounding box center [670, 151] width 93 height 29
type input "07:30"
type input "16:30"
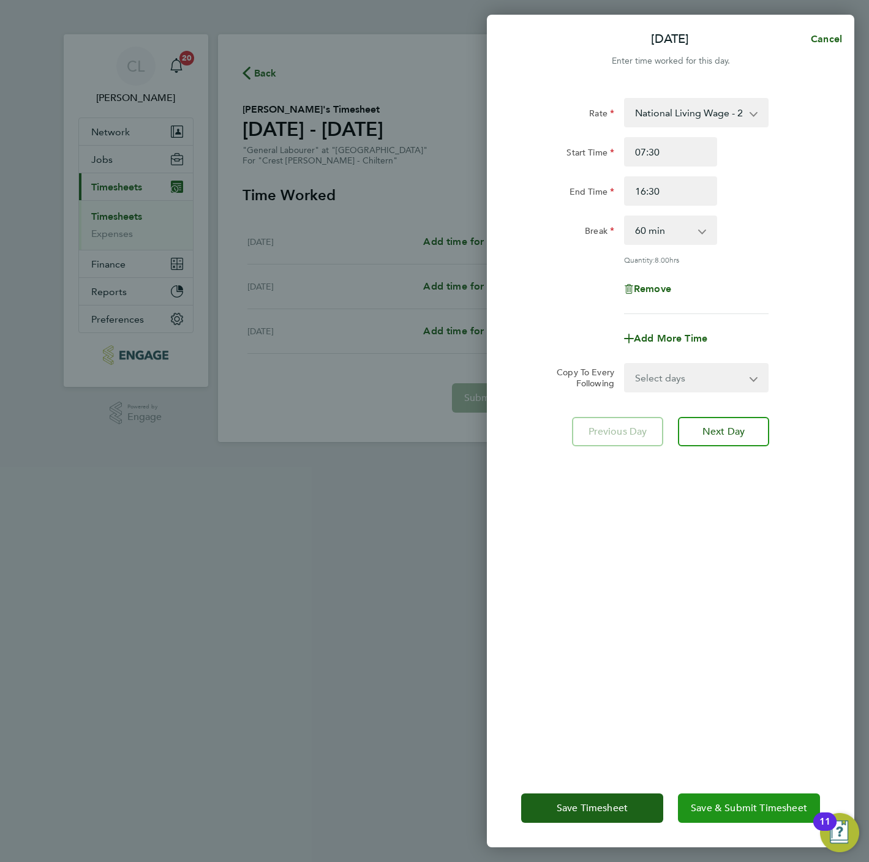
click at [759, 805] on span "Save & Submit Timesheet" at bounding box center [749, 808] width 116 height 12
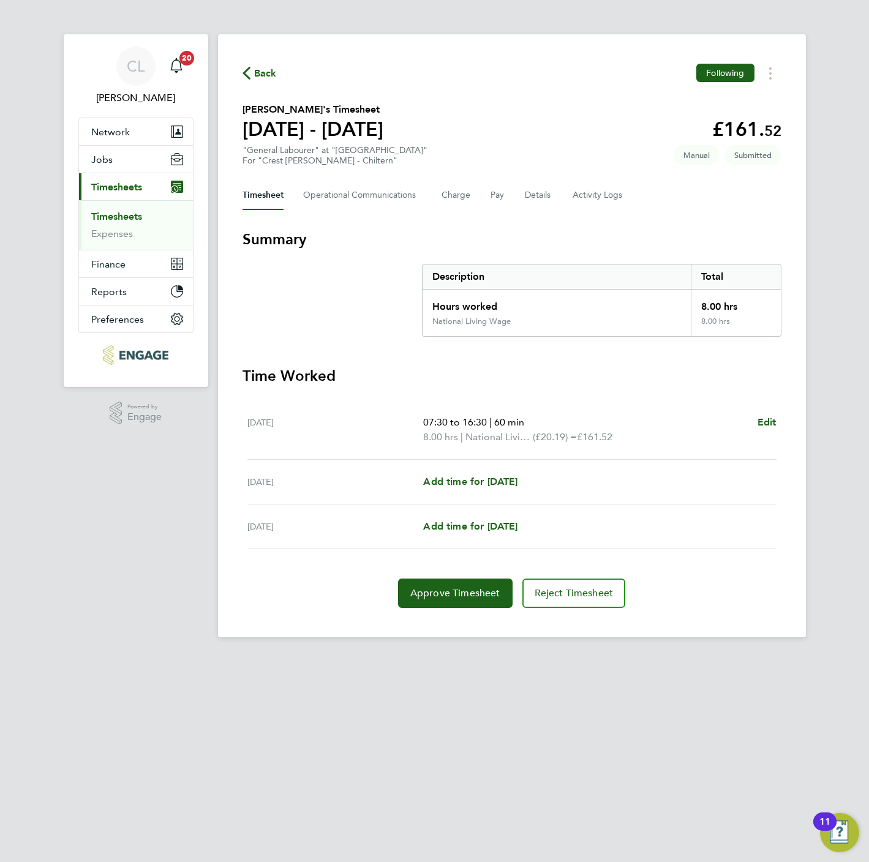
click at [254, 69] on span "Back" at bounding box center [265, 73] width 23 height 15
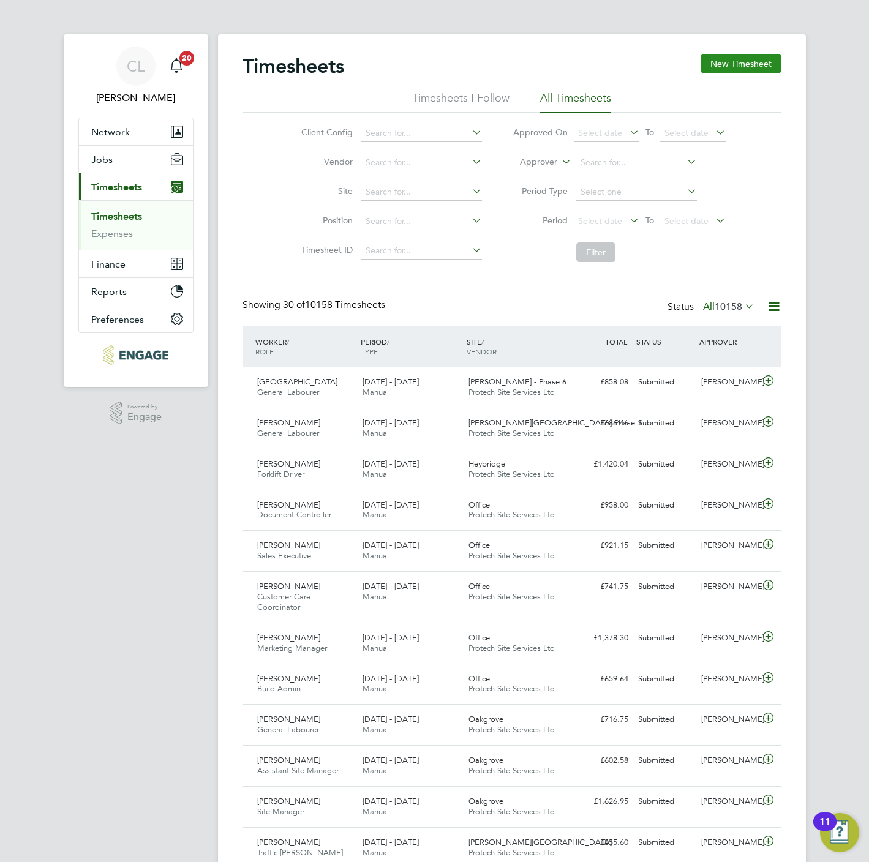
click at [758, 70] on button "New Timesheet" at bounding box center [741, 64] width 81 height 20
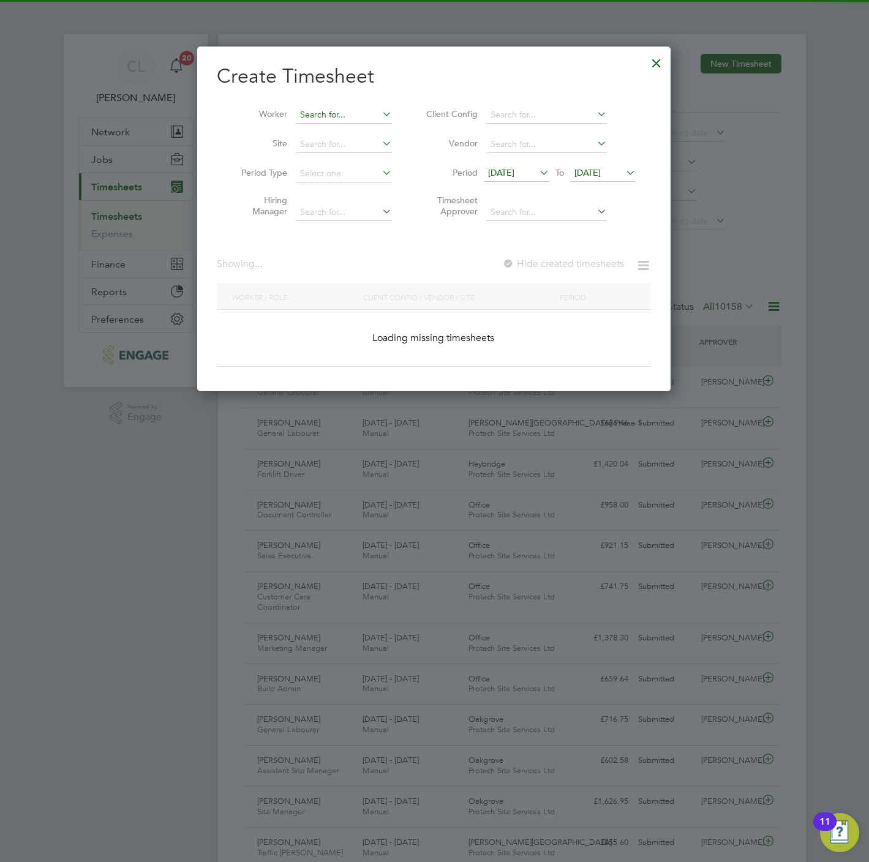
click at [320, 116] on input at bounding box center [344, 115] width 96 height 17
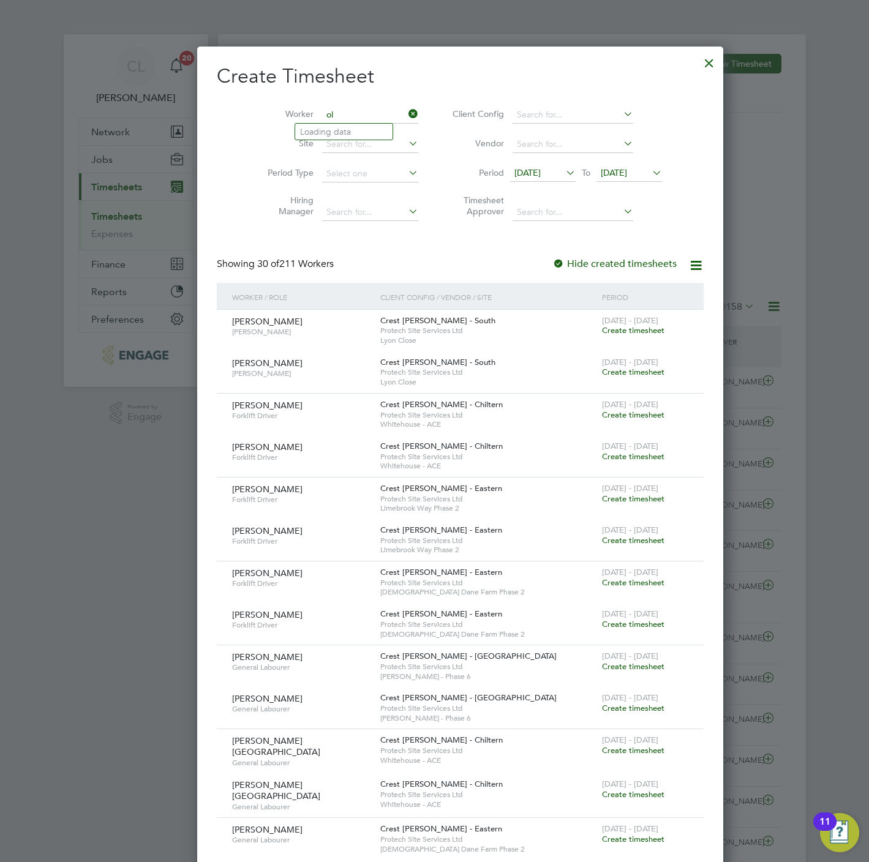
type input "o"
click at [357, 129] on li "Takudzwa Oliver Mab urutse" at bounding box center [356, 132] width 123 height 17
type input "Takudzwa Oliver Maburutse"
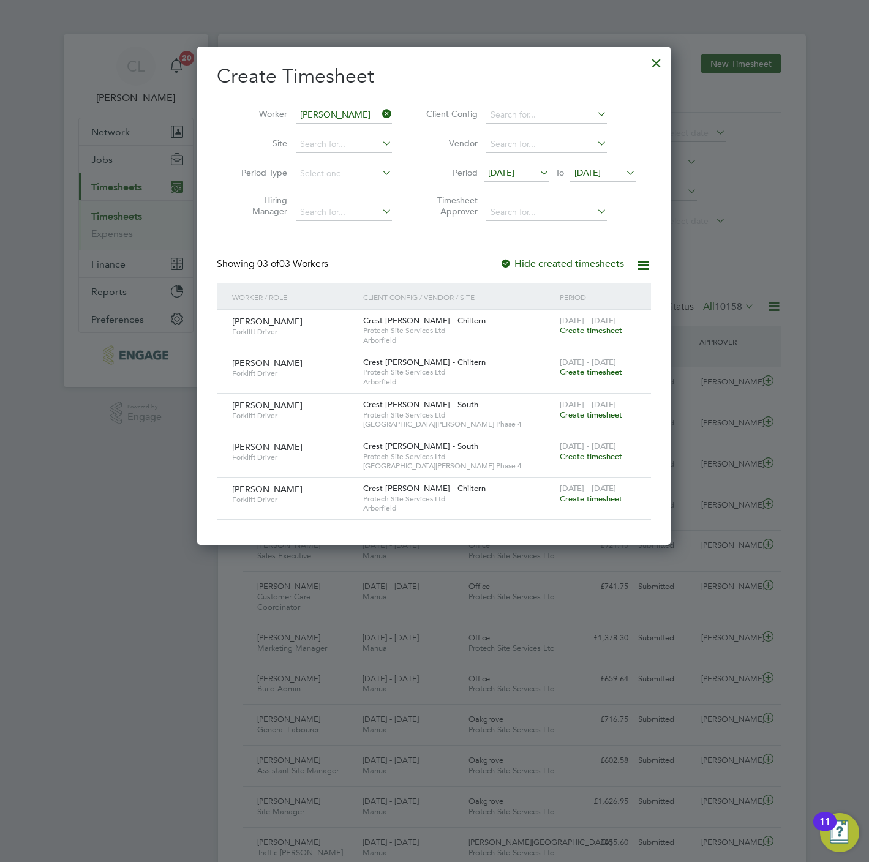
click at [600, 370] on span "Create timesheet" at bounding box center [591, 372] width 62 height 10
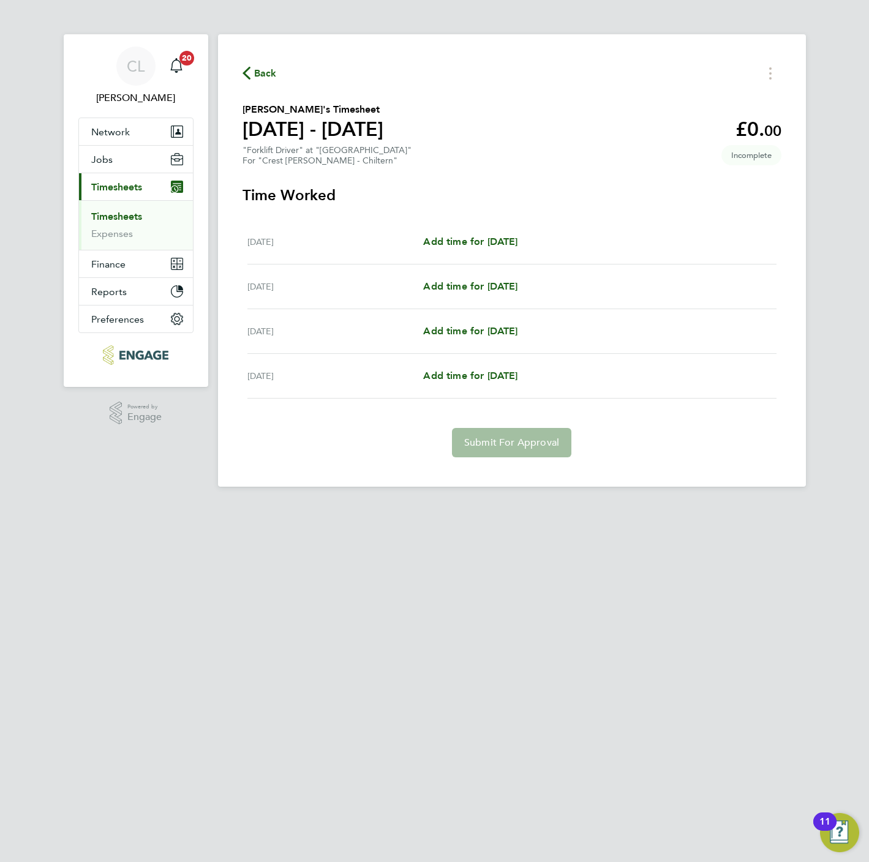
click at [263, 69] on span "Back" at bounding box center [265, 73] width 23 height 15
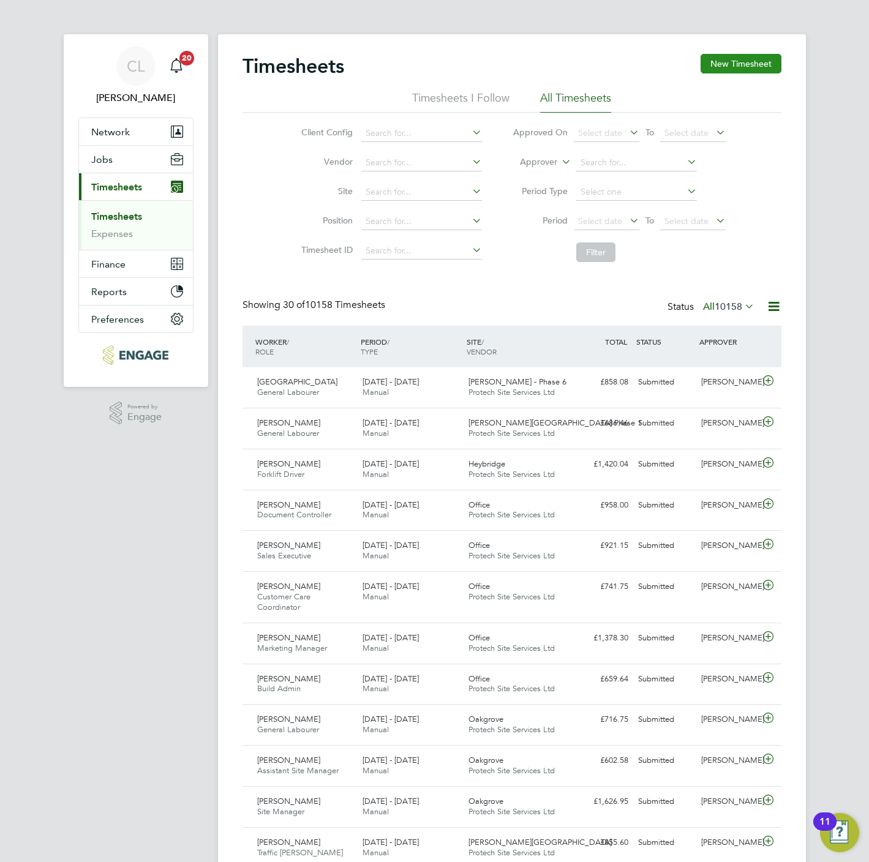
click at [745, 66] on button "New Timesheet" at bounding box center [741, 64] width 81 height 20
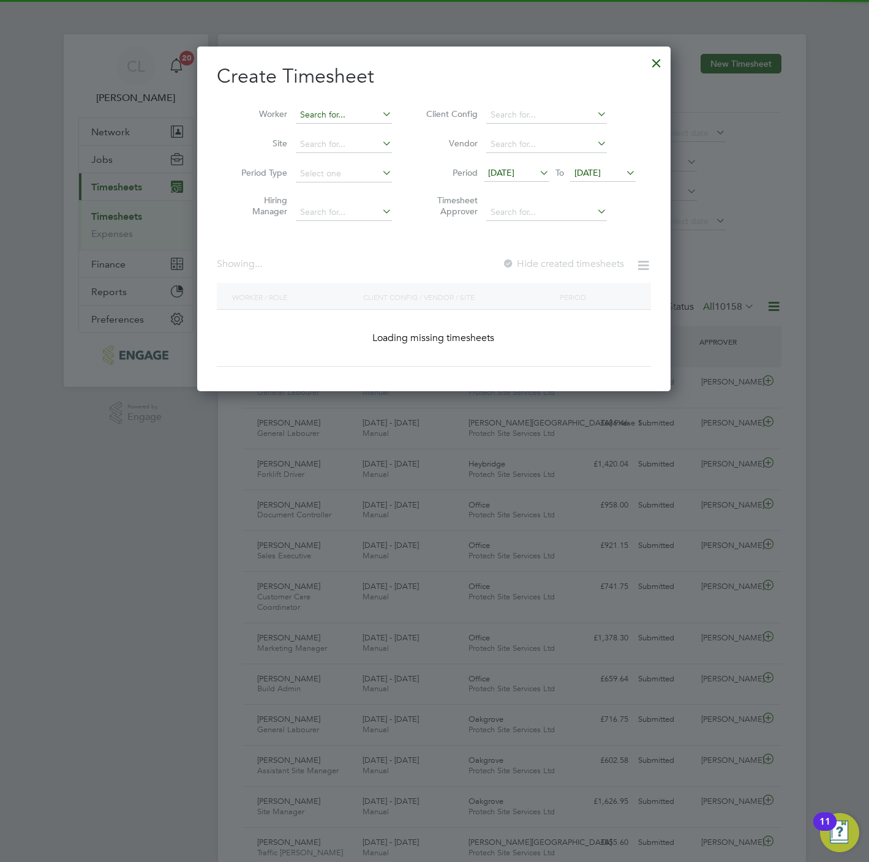
click at [364, 114] on input at bounding box center [344, 115] width 96 height 17
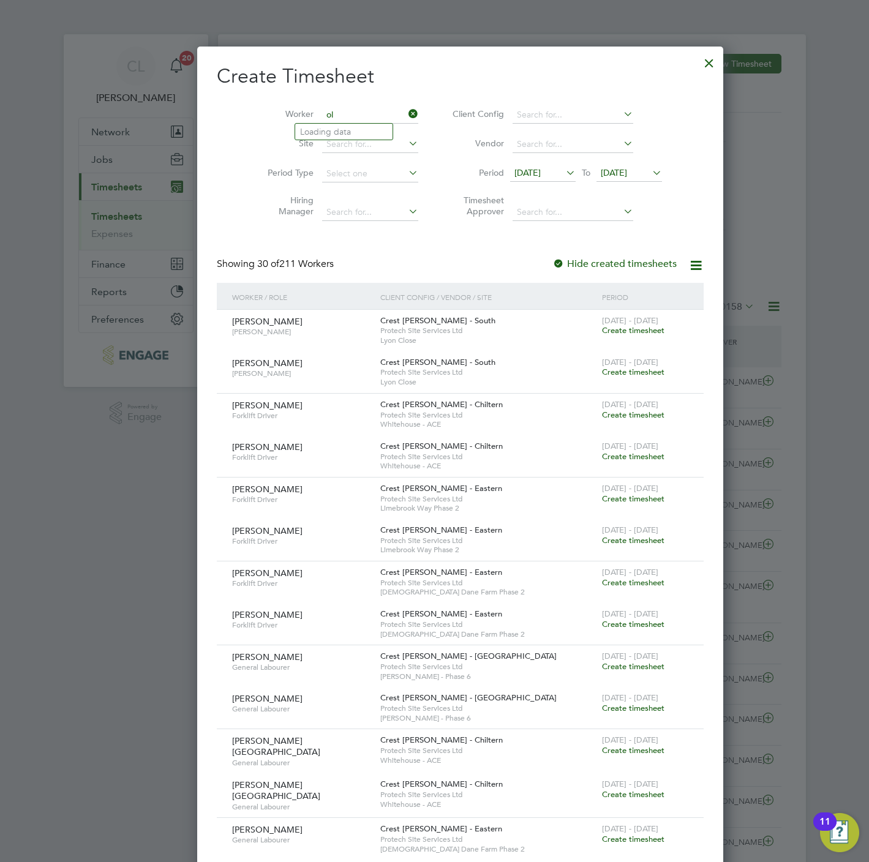
type input "o"
click at [371, 136] on b "Mab" at bounding box center [380, 132] width 18 height 10
type input "Takudzwa Oliver Maburutse"
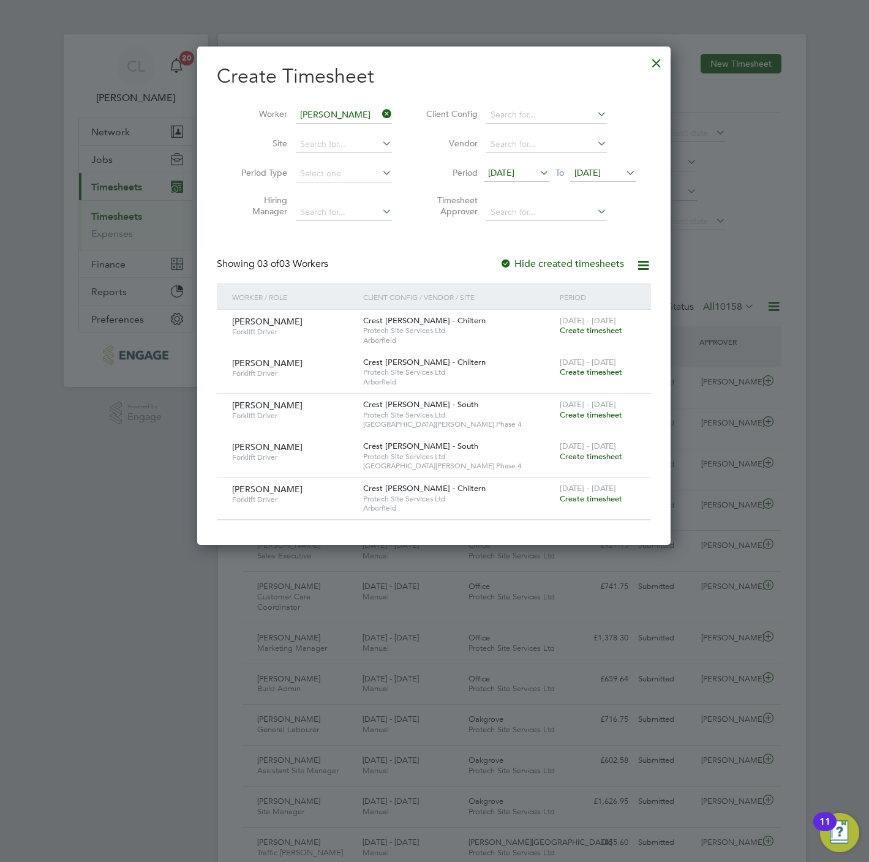
click at [610, 502] on span "Create timesheet" at bounding box center [591, 499] width 62 height 10
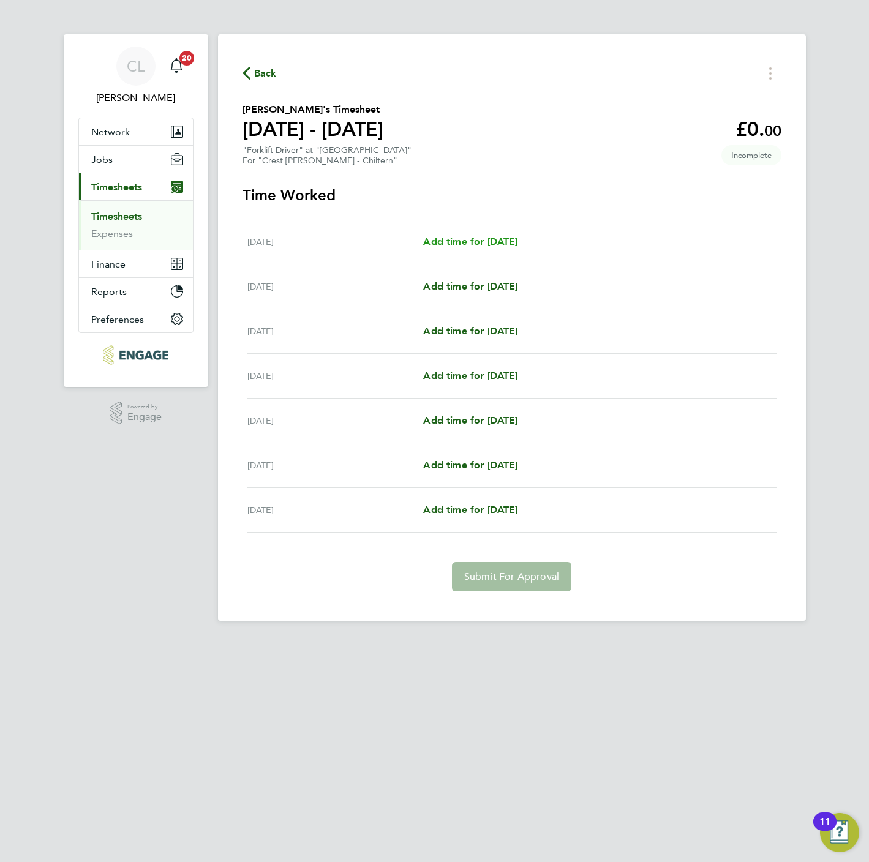
click at [508, 244] on span "Add time for Mon 22 Sep" at bounding box center [470, 242] width 94 height 12
select select "60"
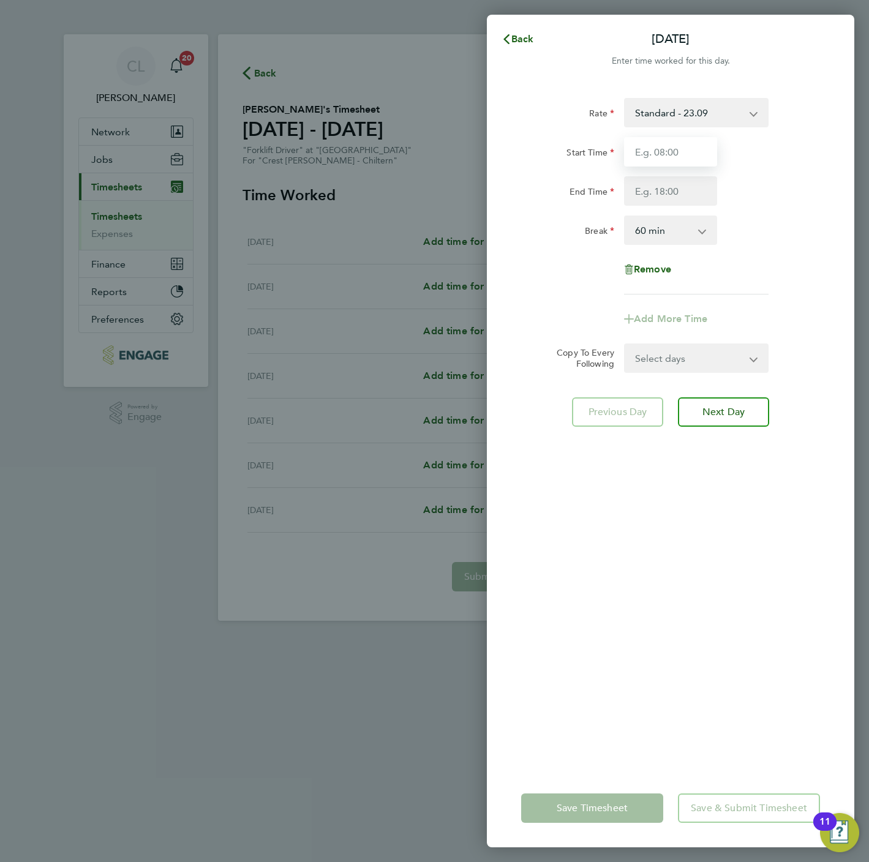
click at [640, 147] on input "Start Time" at bounding box center [670, 151] width 93 height 29
type input "07:30"
type input "16:30"
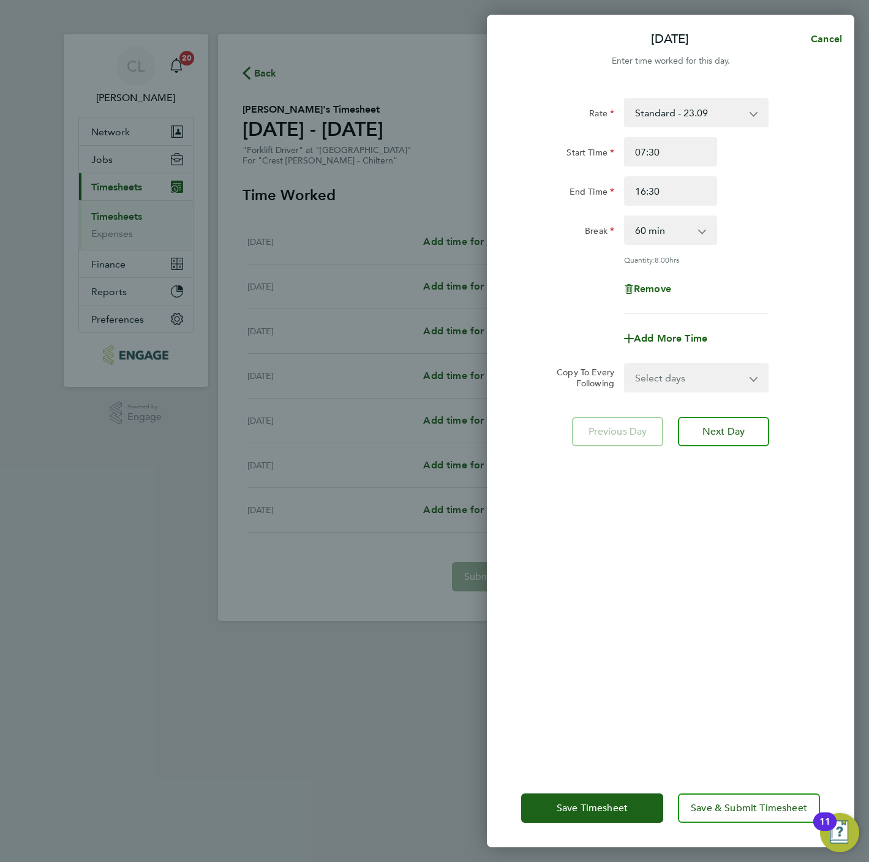
click at [821, 248] on div "Rate Standard - 23.09 Start Time 07:30 End Time 16:30 Break 0 min 15 min 30 min…" at bounding box center [670, 426] width 367 height 686
drag, startPoint x: 680, startPoint y: 230, endPoint x: 673, endPoint y: 243, distance: 14.5
click at [680, 230] on select "0 min 15 min 30 min 45 min 60 min 75 min 90 min" at bounding box center [663, 230] width 76 height 27
select select "0"
click at [625, 217] on select "0 min 15 min 30 min 45 min 60 min 75 min 90 min" at bounding box center [663, 230] width 76 height 27
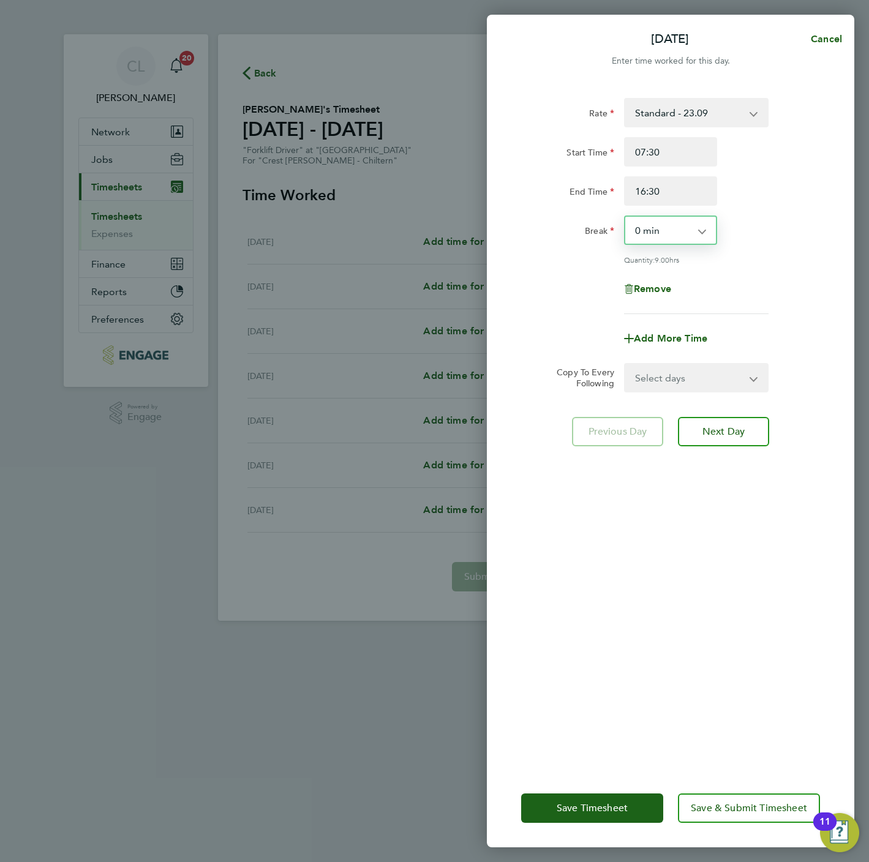
click at [693, 368] on select "Select days Day Weekday (Mon-Fri) Weekend (Sat-Sun) Tuesday Wednesday Thursday …" at bounding box center [689, 377] width 129 height 27
select select "WEEKDAY"
click at [625, 364] on select "Select days Day Weekday (Mon-Fri) Weekend (Sat-Sun) Tuesday Wednesday Thursday …" at bounding box center [689, 377] width 129 height 27
select select "2025-09-28"
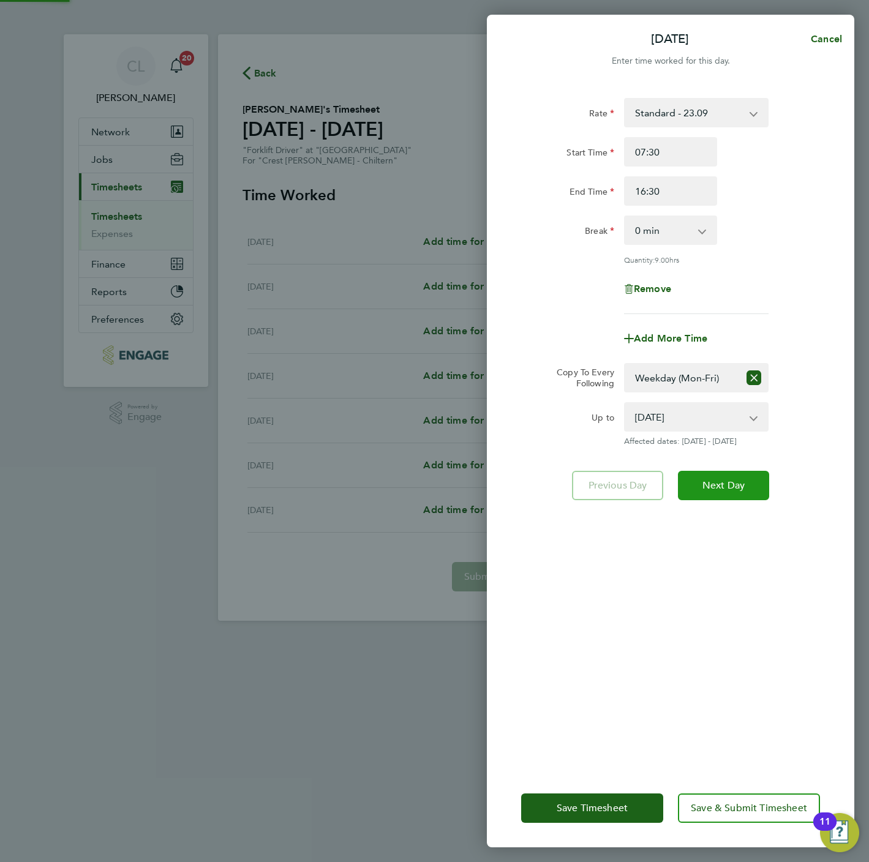
click at [729, 485] on span "Next Day" at bounding box center [723, 486] width 42 height 12
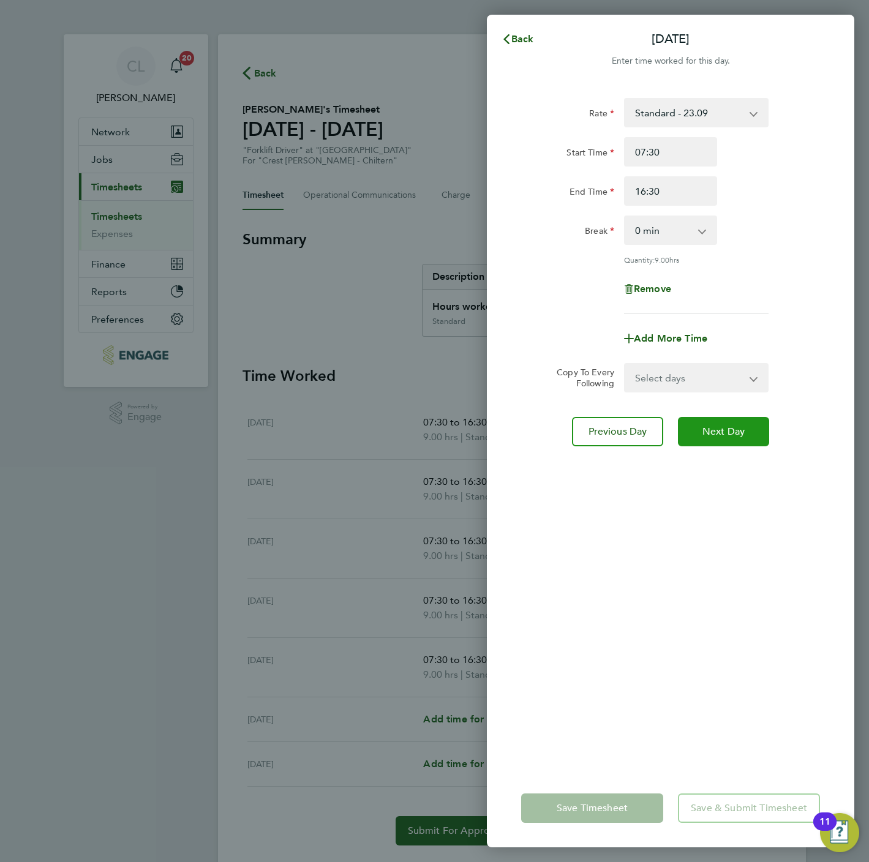
click at [733, 421] on button "Next Day" at bounding box center [723, 431] width 91 height 29
click at [671, 226] on select "0 min 15 min 30 min 45 min 60 min 75 min 90 min" at bounding box center [663, 230] width 76 height 27
select select "60"
click at [625, 217] on select "0 min 15 min 30 min 45 min 60 min 75 min 90 min" at bounding box center [663, 230] width 76 height 27
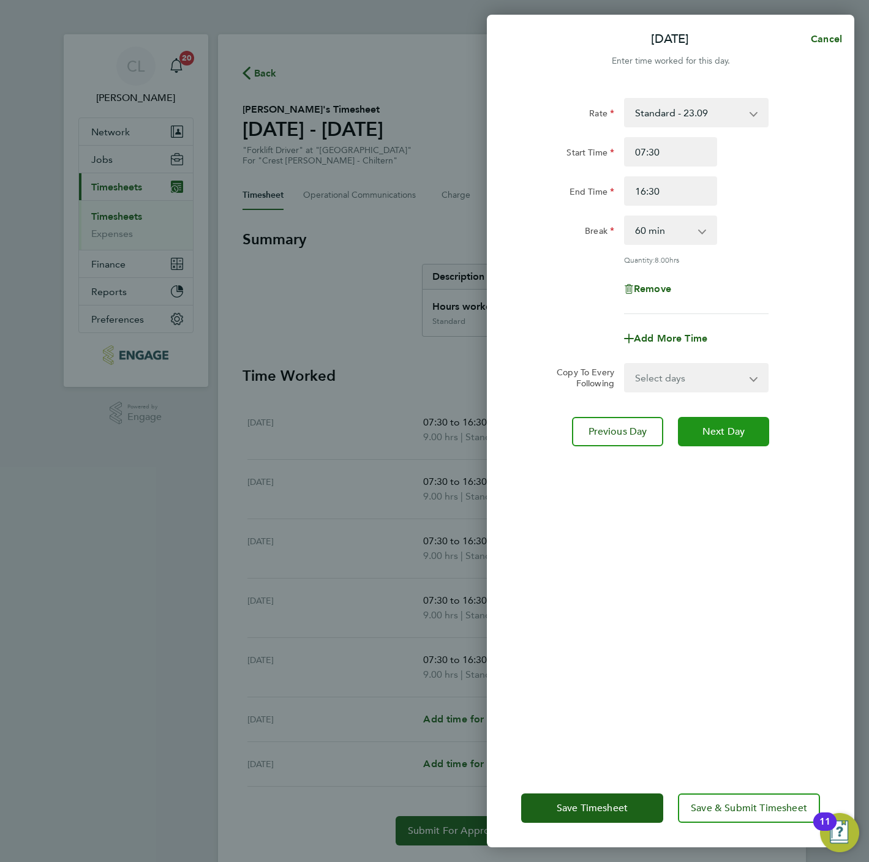
click at [711, 426] on span "Next Day" at bounding box center [723, 432] width 42 height 12
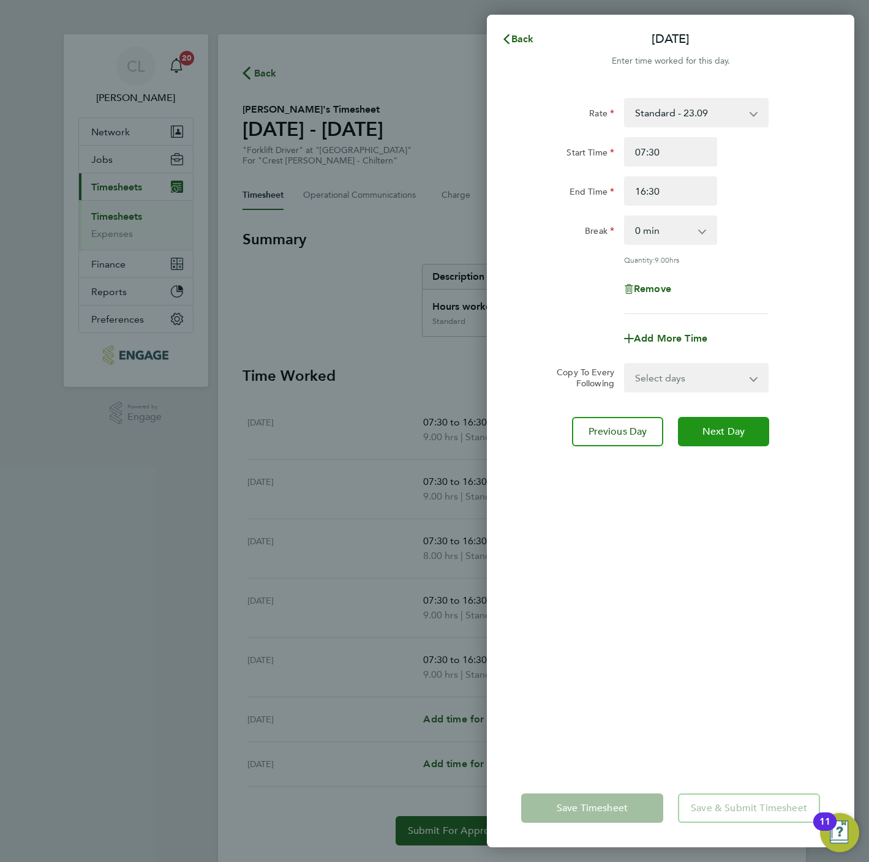
click at [711, 426] on span "Next Day" at bounding box center [723, 432] width 42 height 12
click at [658, 226] on select "0 min 15 min 30 min 45 min 60 min 75 min 90 min" at bounding box center [663, 230] width 76 height 27
select select "30"
click at [625, 217] on select "0 min 15 min 30 min 45 min 60 min 75 min 90 min" at bounding box center [663, 230] width 76 height 27
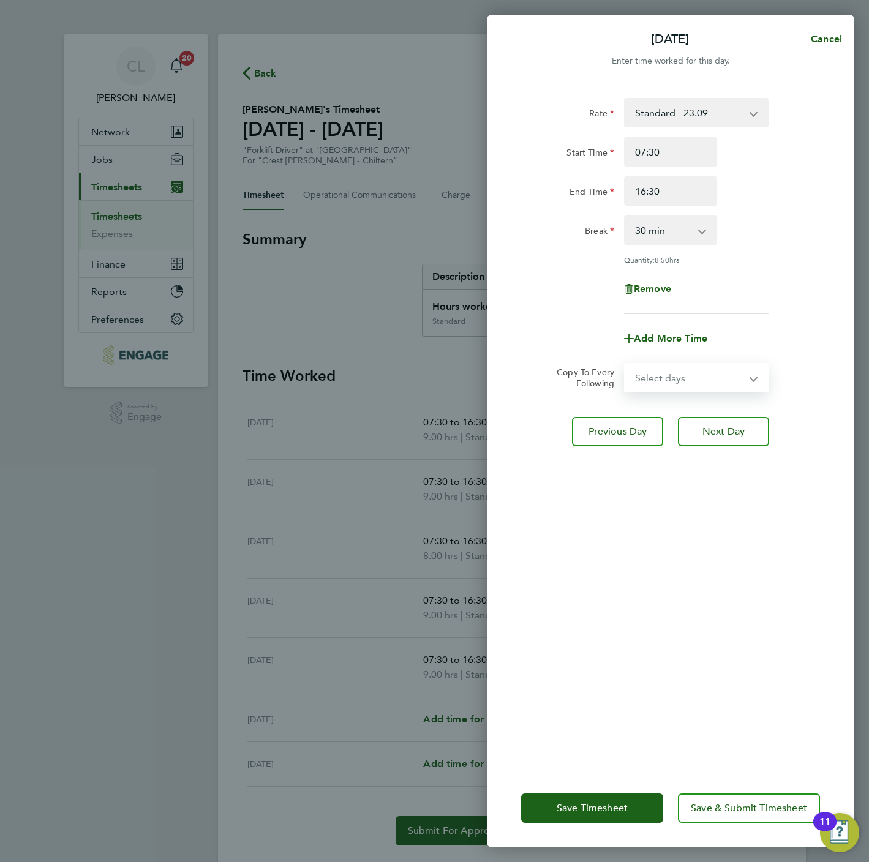
drag, startPoint x: 706, startPoint y: 364, endPoint x: 704, endPoint y: 372, distance: 7.7
click at [706, 364] on select "Select days Day Weekend (Sat-Sun) Saturday Sunday" at bounding box center [689, 377] width 129 height 27
click at [625, 364] on select "Select days Day Weekend (Sat-Sun) Saturday Sunday" at bounding box center [689, 377] width 129 height 27
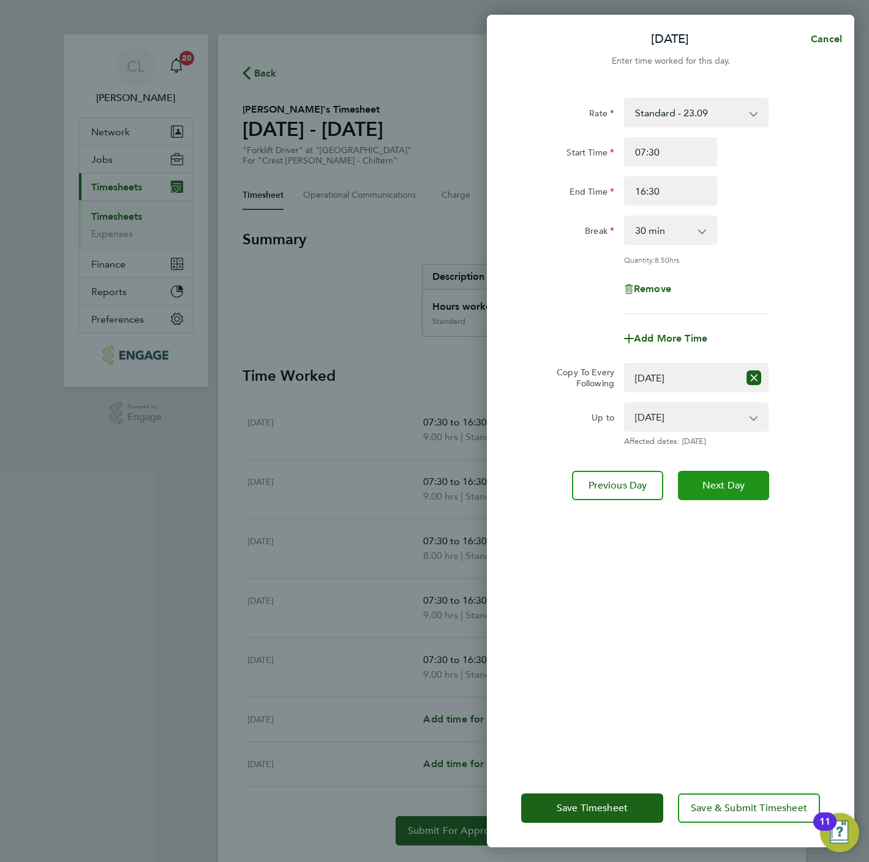
click at [732, 480] on span "Next Day" at bounding box center [723, 486] width 42 height 12
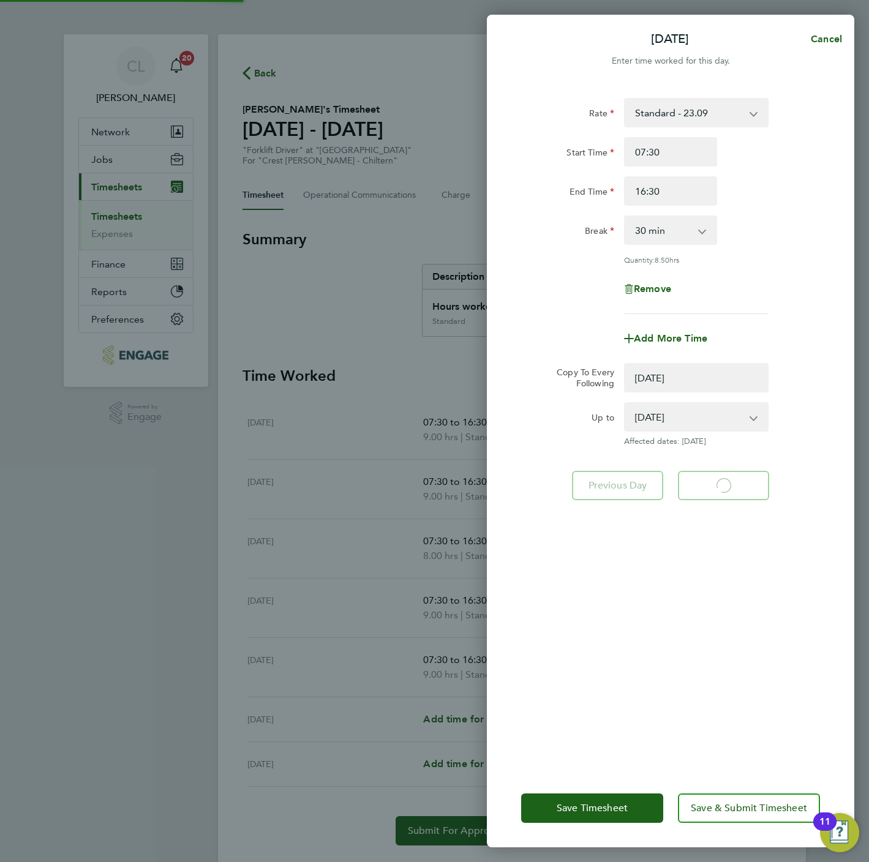
select select "0: null"
select select "60"
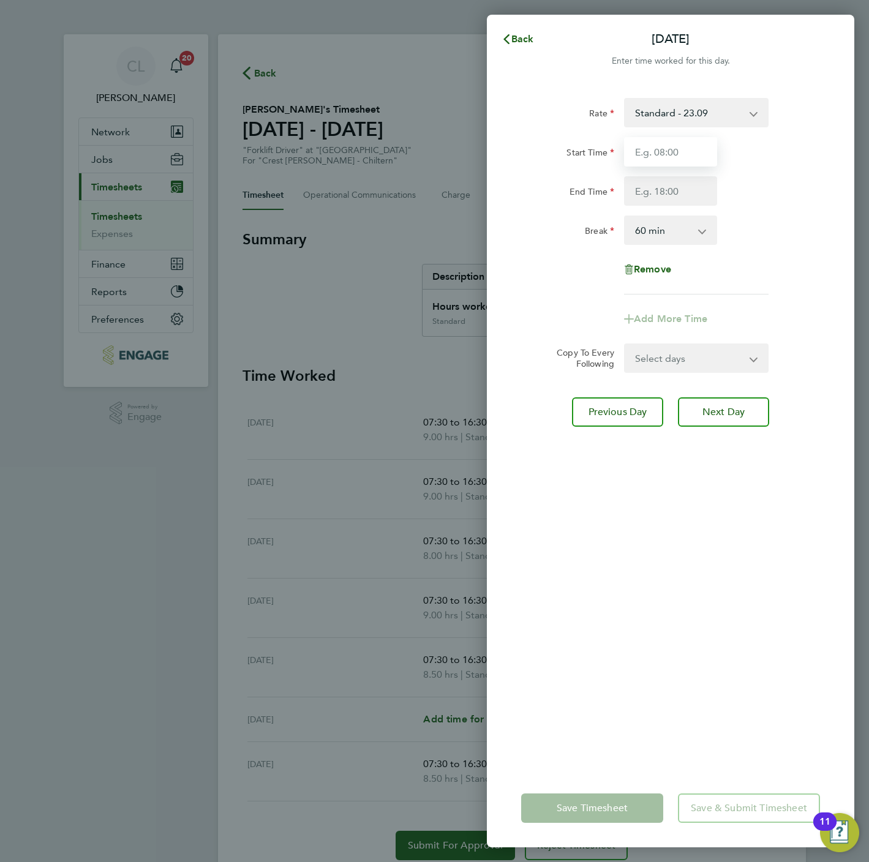
click at [641, 144] on input "Start Time" at bounding box center [670, 151] width 93 height 29
click at [526, 45] on button "Back" at bounding box center [517, 39] width 57 height 24
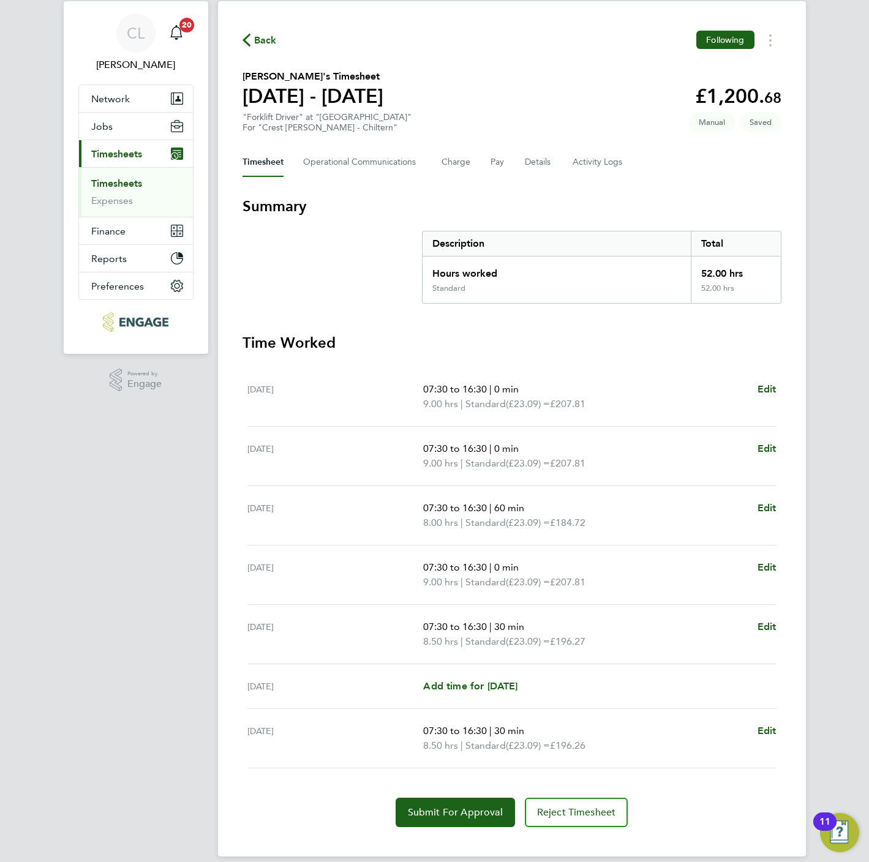
scroll to position [48, 0]
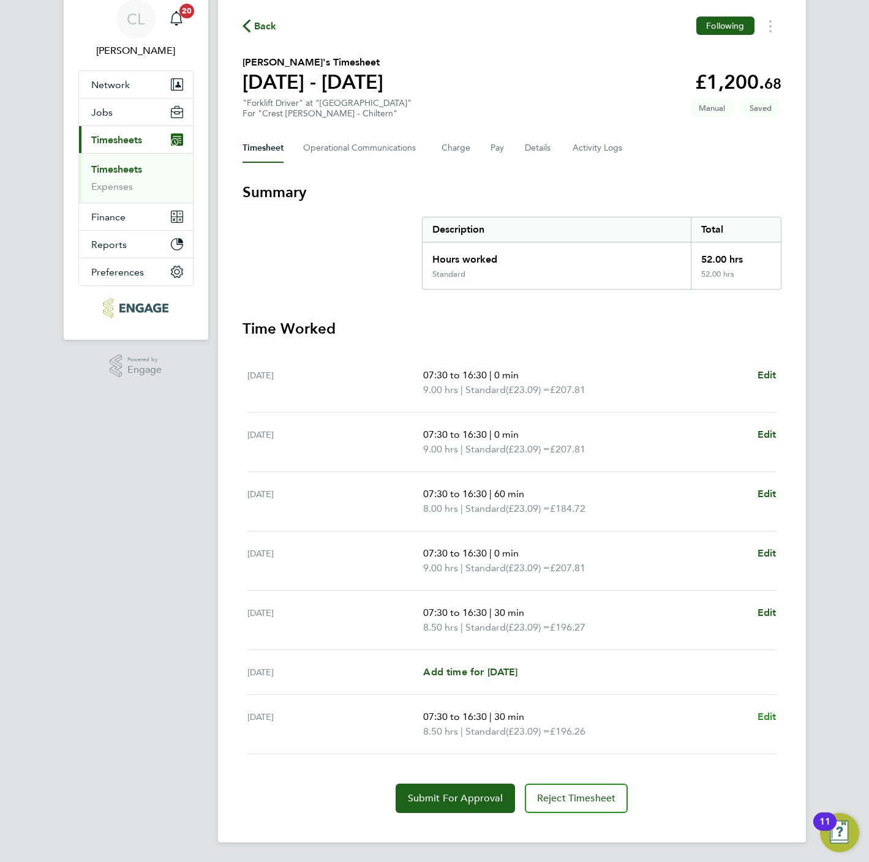
click at [759, 713] on span "Edit" at bounding box center [767, 717] width 19 height 12
select select "30"
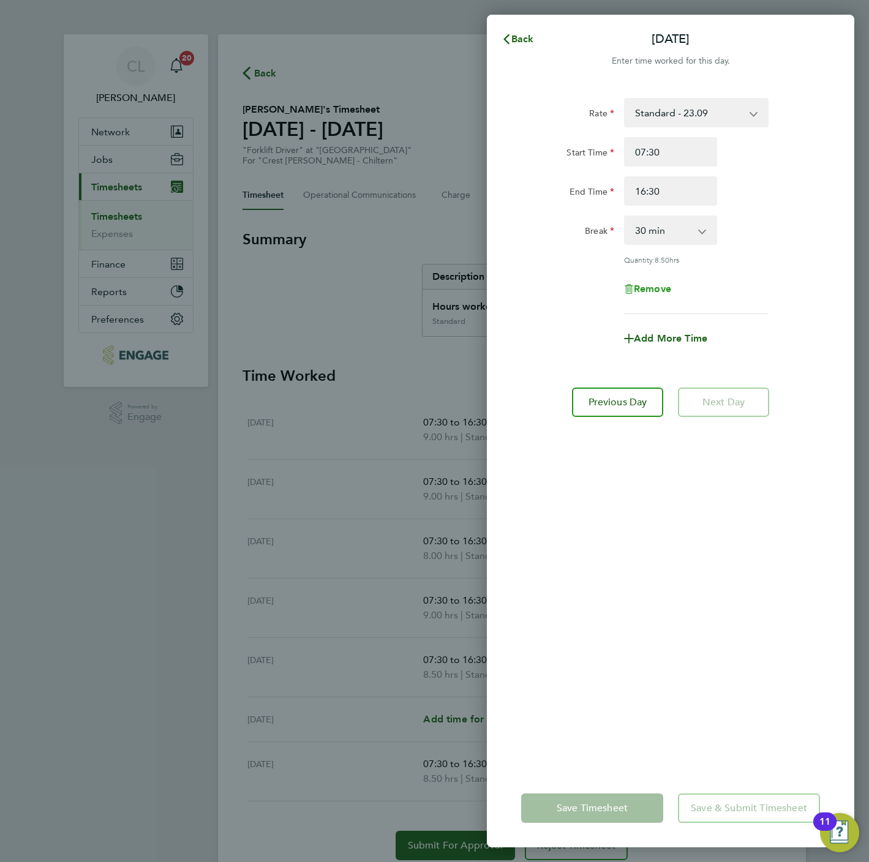
click at [662, 289] on span "Remove" at bounding box center [652, 289] width 37 height 12
select select "null"
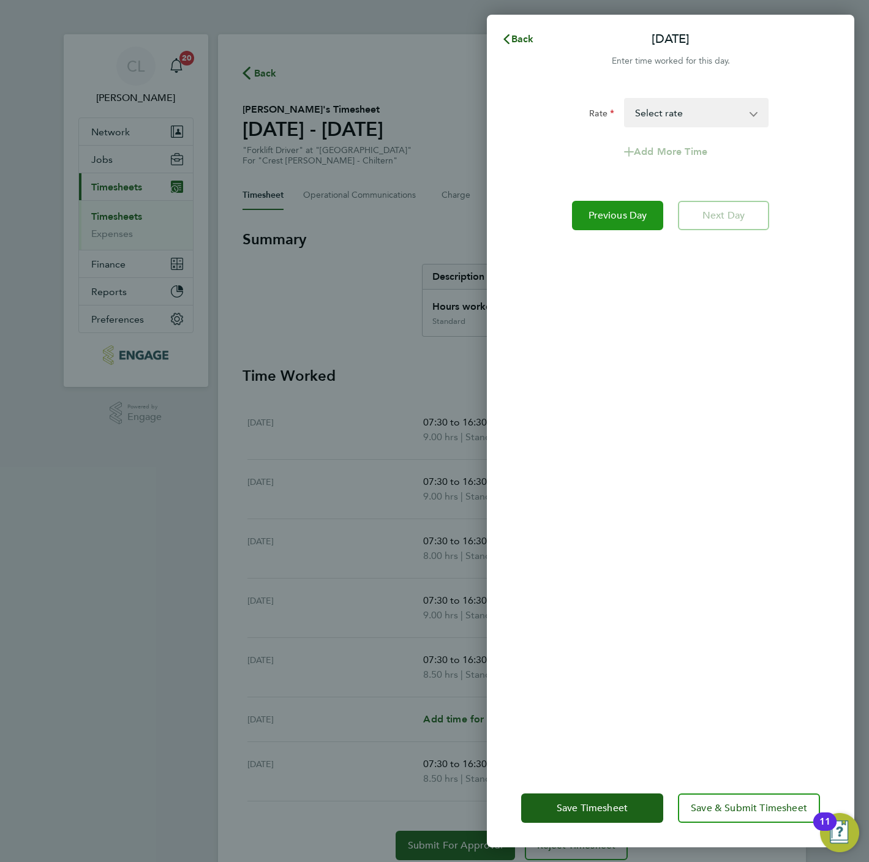
click at [628, 217] on span "Previous Day" at bounding box center [618, 215] width 59 height 12
select select "60"
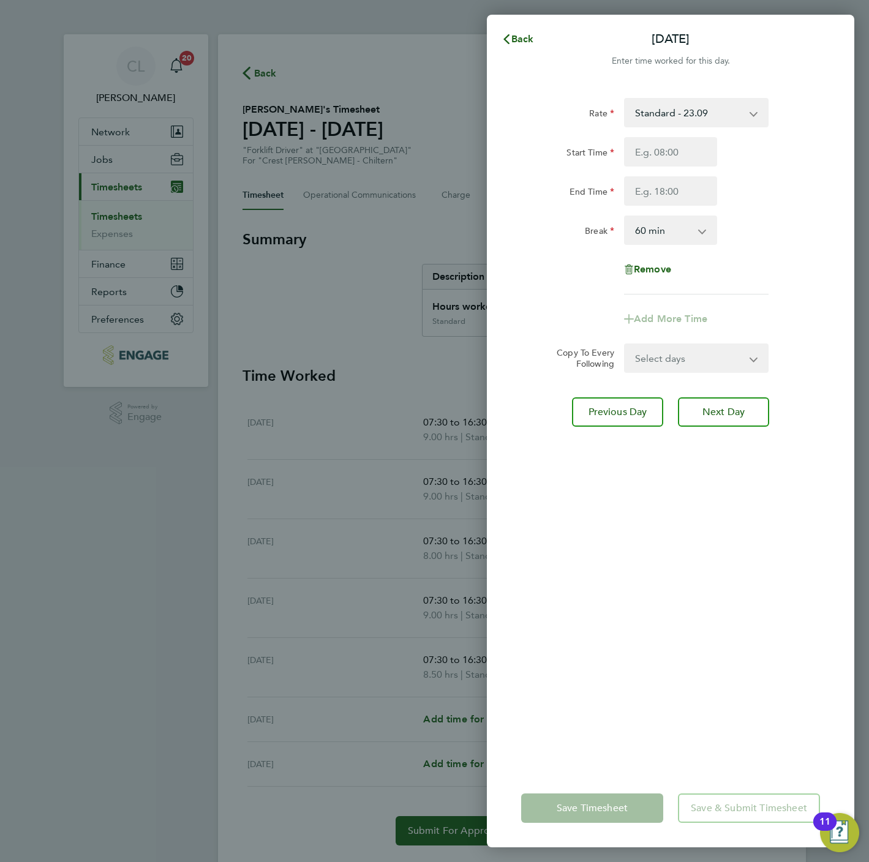
click at [671, 168] on div "Start Time End Time" at bounding box center [670, 171] width 309 height 69
click at [671, 157] on input "Start Time" at bounding box center [670, 151] width 93 height 29
type input "07:30"
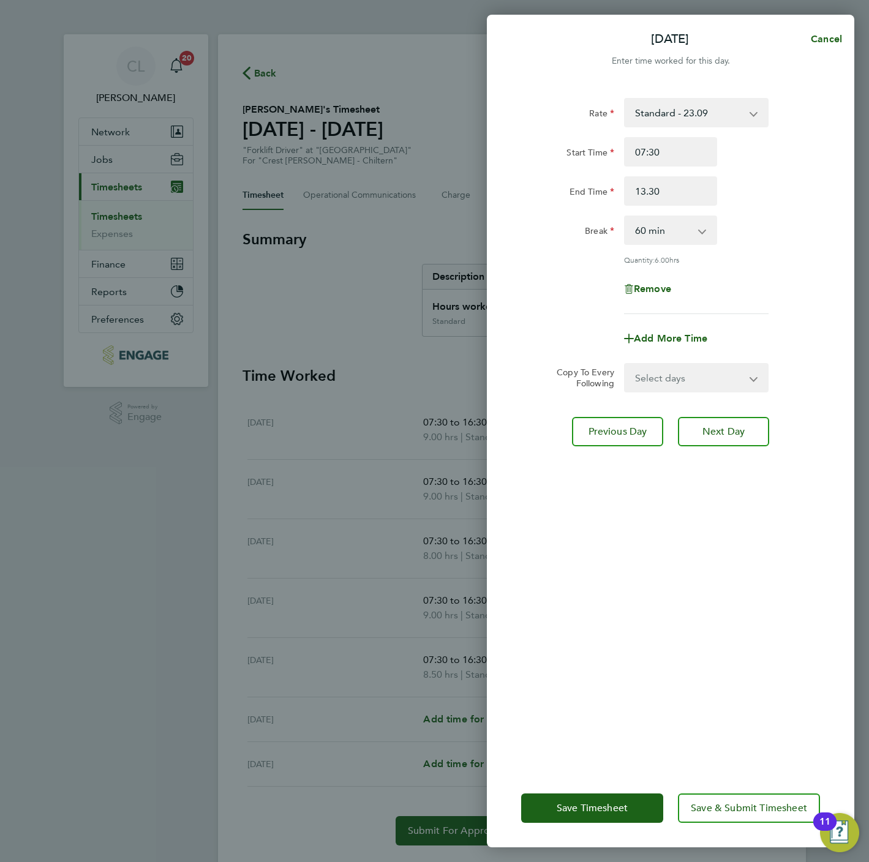
type input "13:30"
click at [754, 818] on button "Save & Submit Timesheet" at bounding box center [749, 808] width 142 height 29
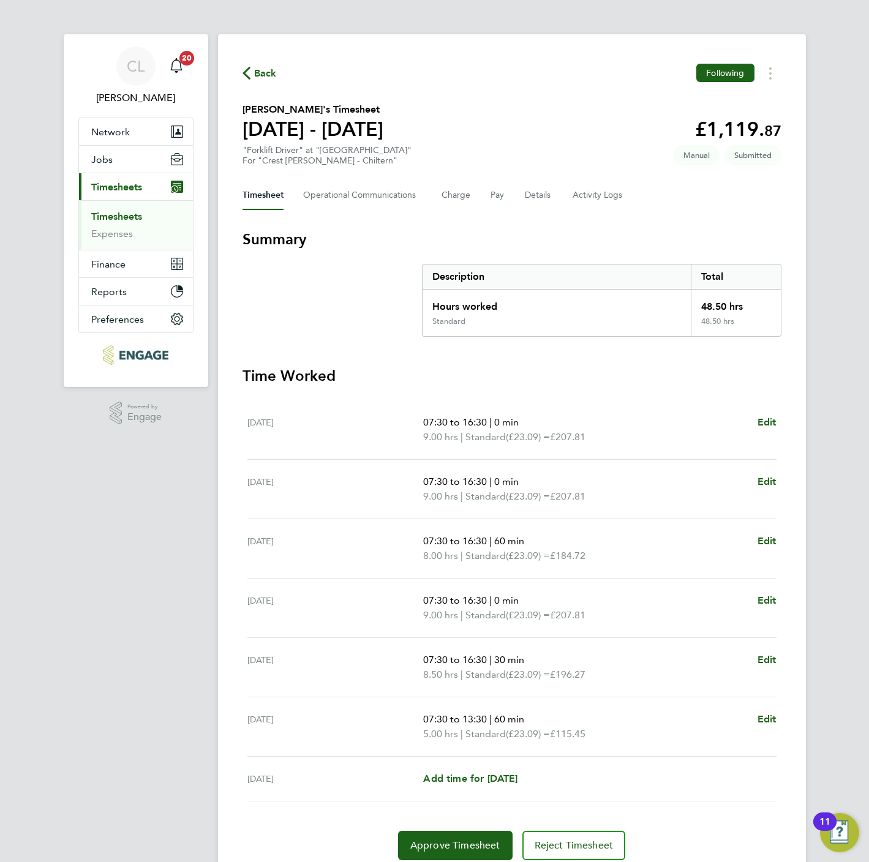
click at [259, 70] on span "Back" at bounding box center [265, 73] width 23 height 15
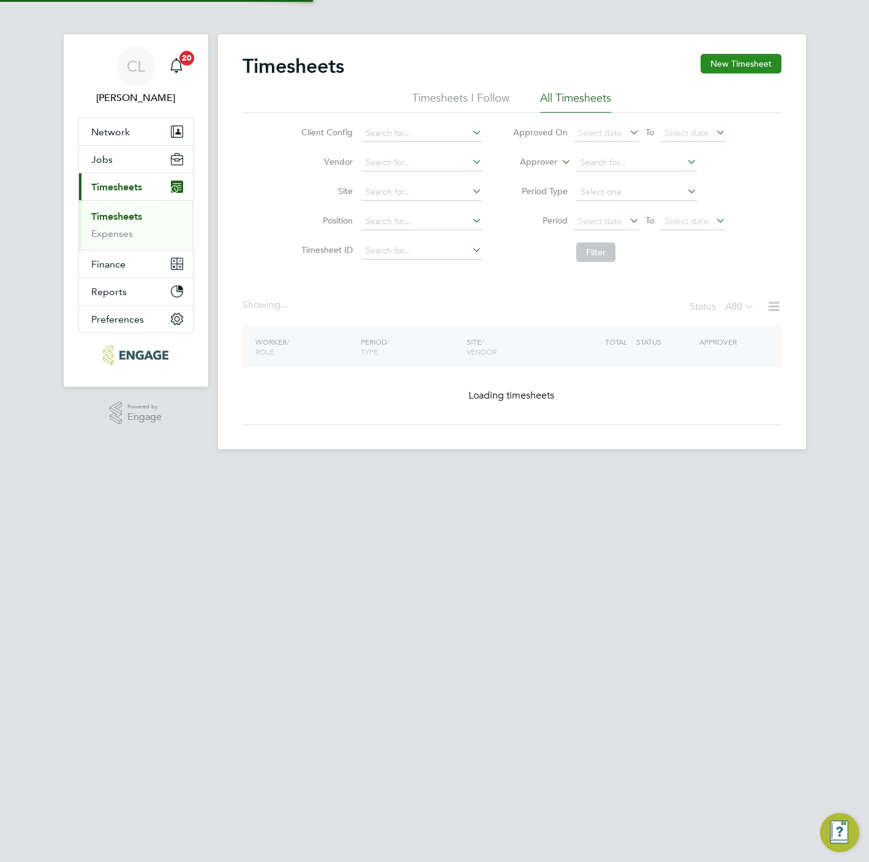
click at [752, 64] on button "New Timesheet" at bounding box center [741, 64] width 81 height 20
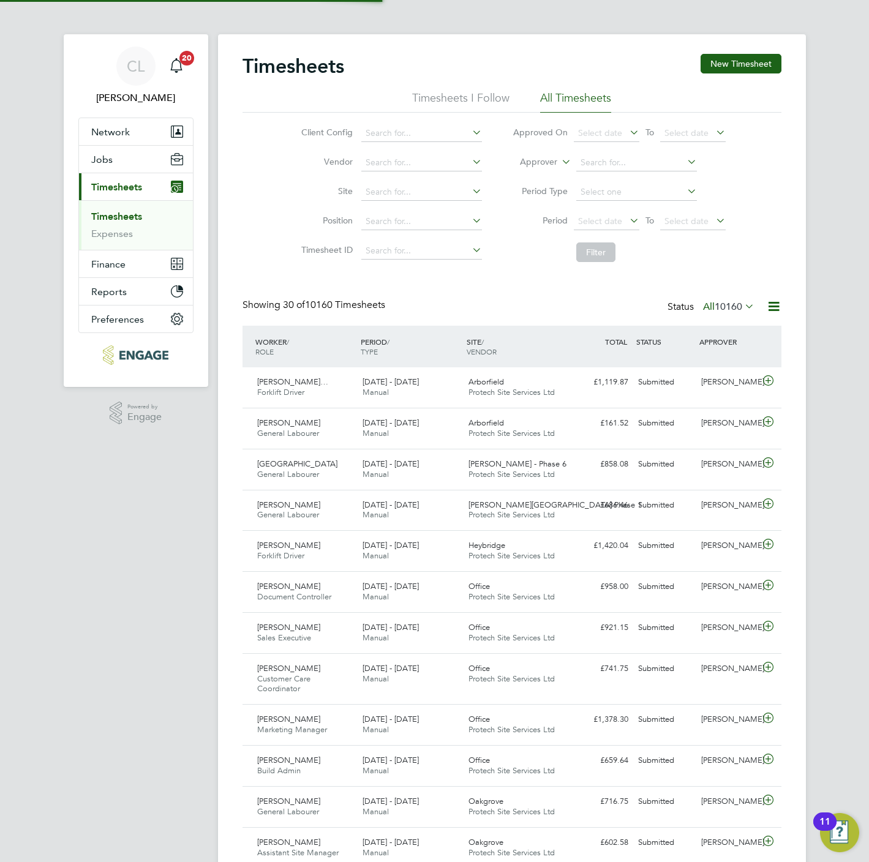
scroll to position [31, 107]
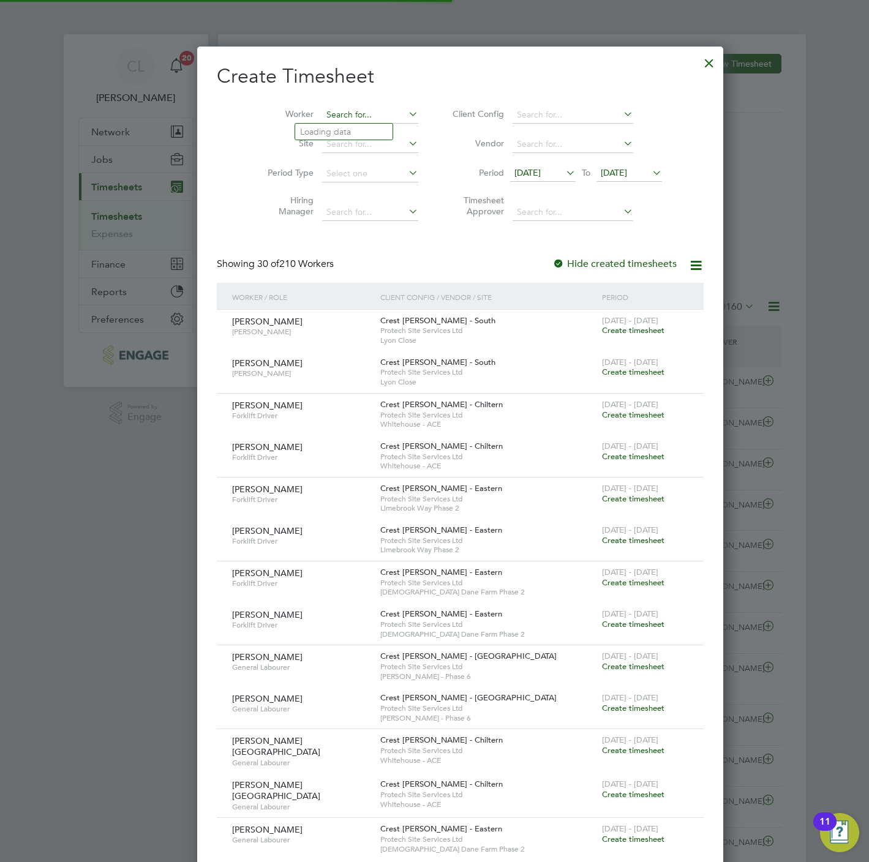
click at [352, 120] on input at bounding box center [370, 115] width 96 height 17
click at [344, 131] on li "Jasur Ortikov" at bounding box center [343, 132] width 97 height 17
type input "Jasur Ortikov"
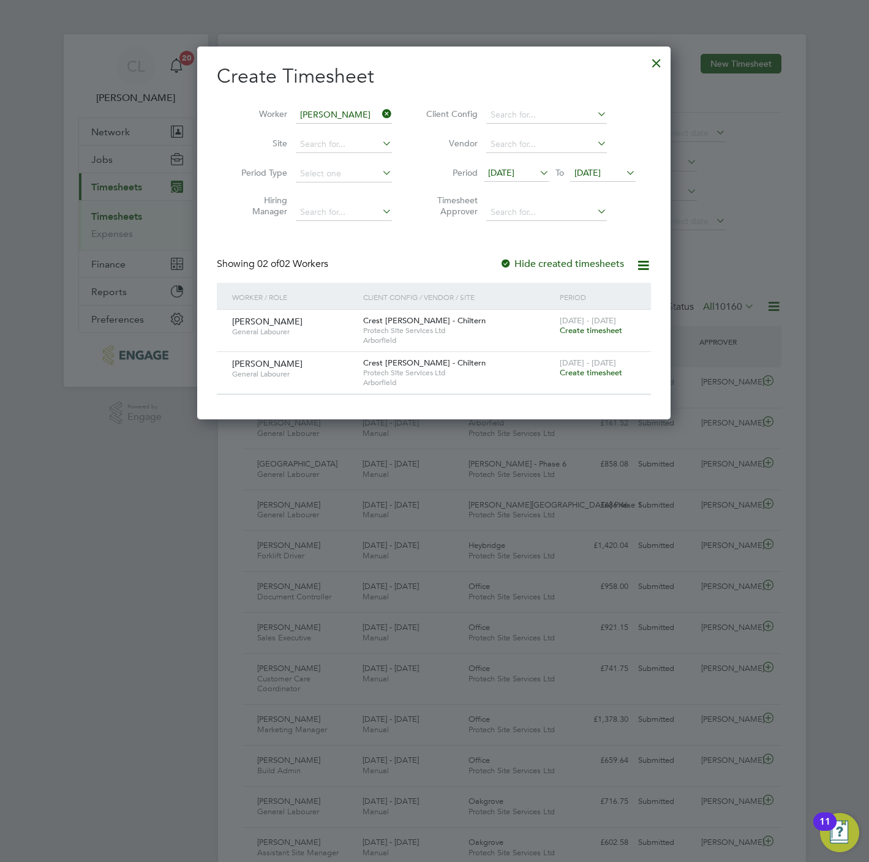
click at [595, 373] on span "Create timesheet" at bounding box center [591, 372] width 62 height 10
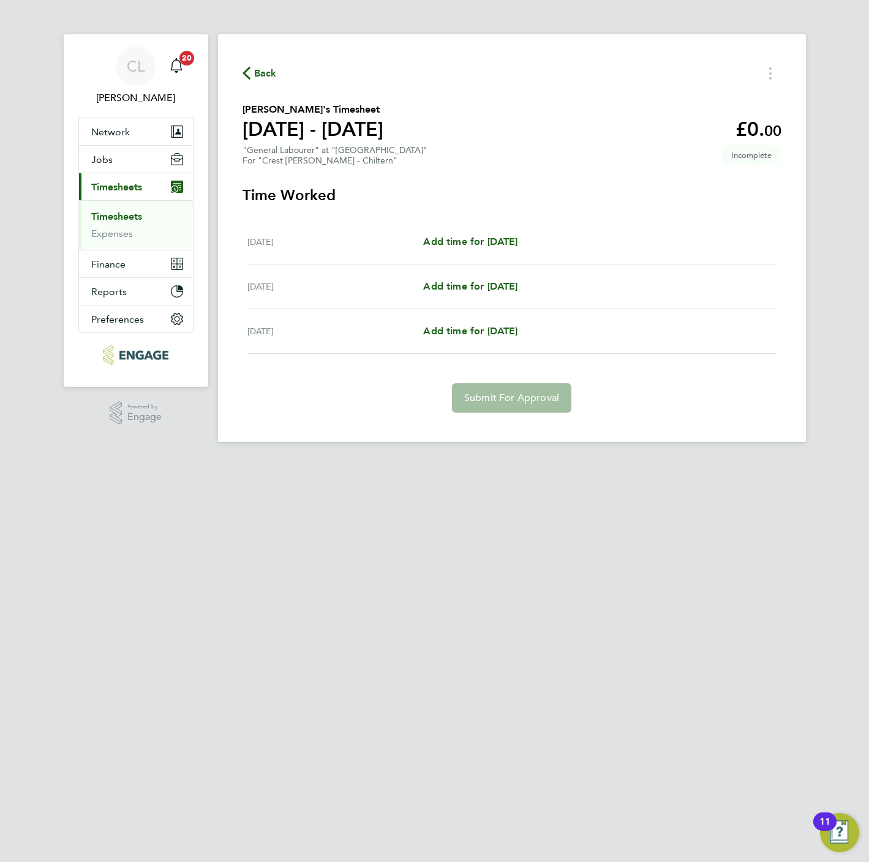
click at [456, 227] on div "Wed 24 Sep Add time for Wed 24 Sep Add time for Wed 24 Sep" at bounding box center [511, 242] width 529 height 45
click at [467, 239] on span "Add time for Wed 24 Sep" at bounding box center [470, 242] width 94 height 12
select select "60"
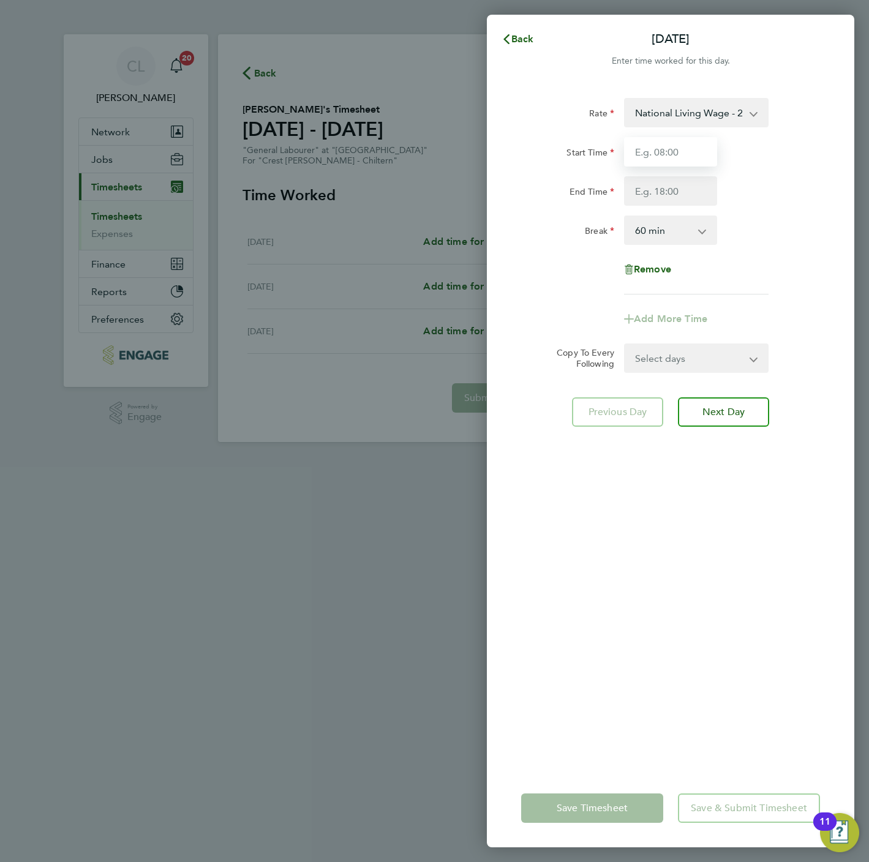
click at [665, 160] on input "Start Time" at bounding box center [670, 151] width 93 height 29
type input "07:30"
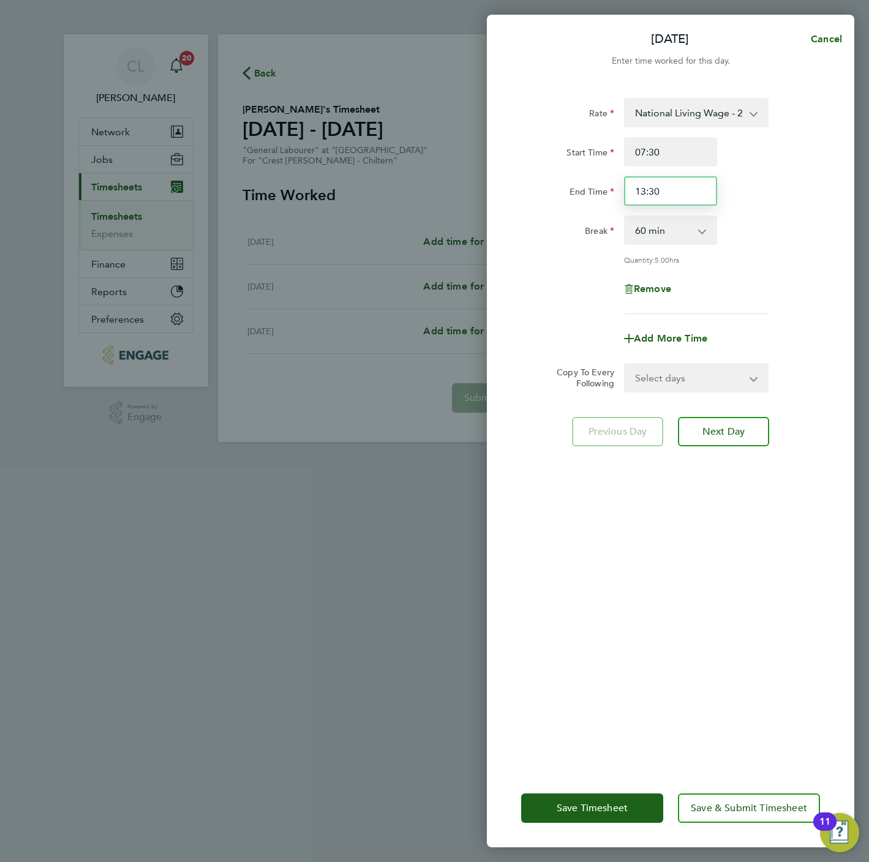
click at [667, 189] on input "13:30" at bounding box center [670, 190] width 93 height 29
click at [669, 188] on input "13:30" at bounding box center [670, 190] width 93 height 29
click at [672, 188] on input "13:30" at bounding box center [670, 190] width 93 height 29
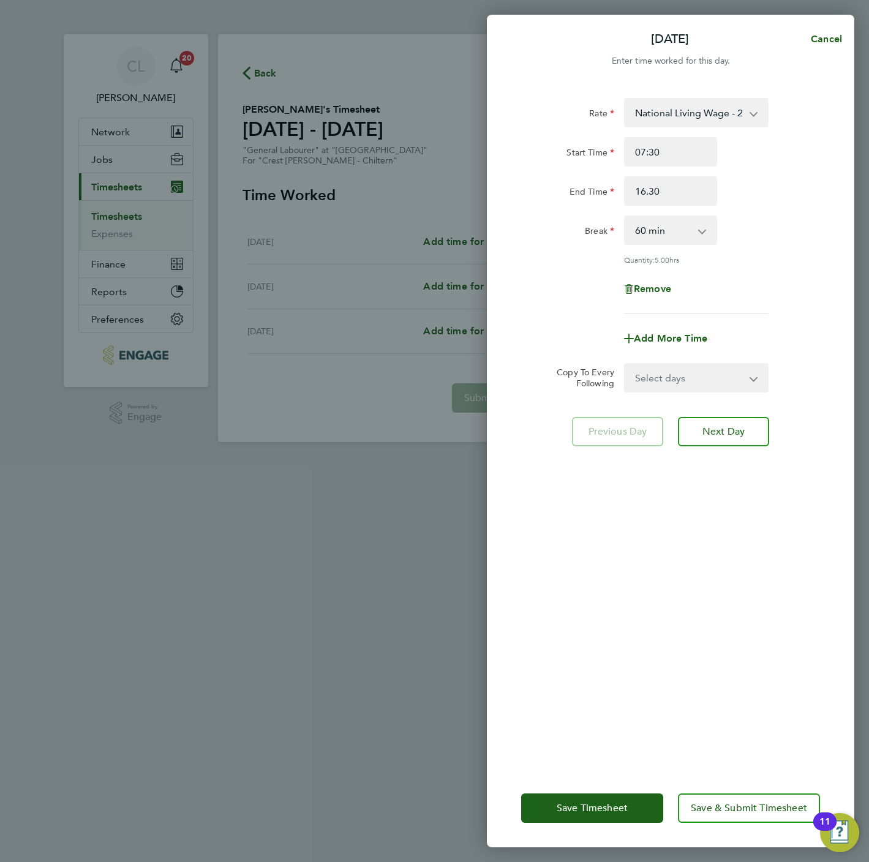
type input "16:30"
click at [660, 228] on select "0 min 15 min 30 min 45 min 60 min 75 min 90 min" at bounding box center [663, 230] width 76 height 27
select select "30"
click at [625, 217] on select "0 min 15 min 30 min 45 min 60 min 75 min 90 min" at bounding box center [663, 230] width 76 height 27
click at [669, 372] on select "Select days Day Thursday Friday" at bounding box center [689, 377] width 129 height 27
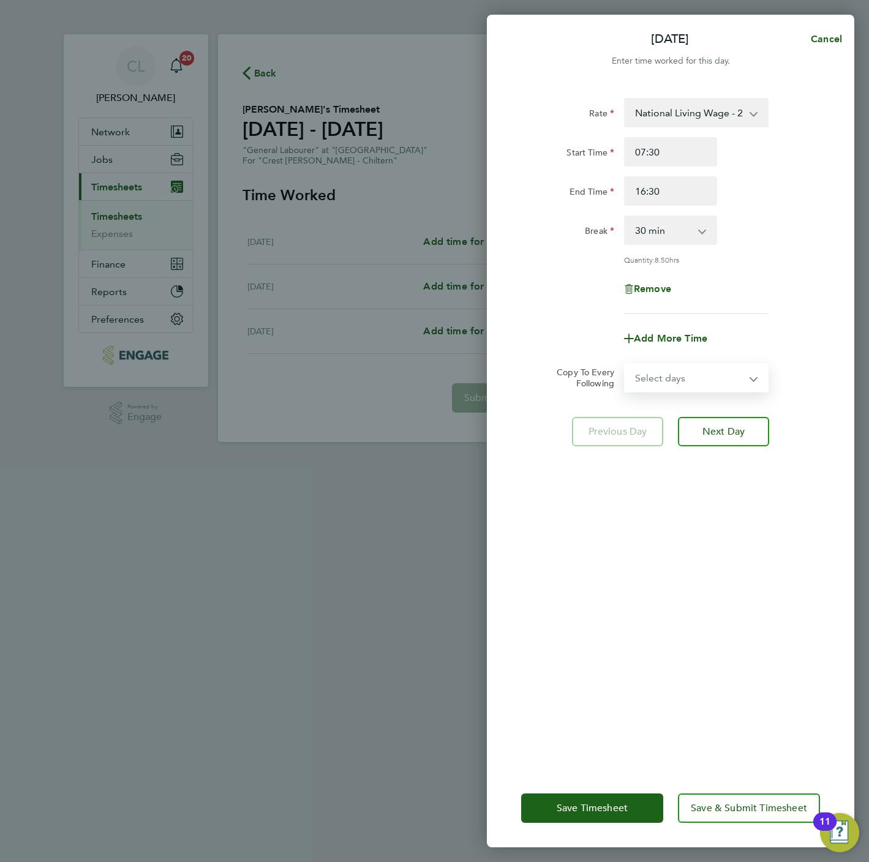
select select "FRI"
click at [625, 364] on select "Select days Day Thursday Friday" at bounding box center [689, 377] width 129 height 27
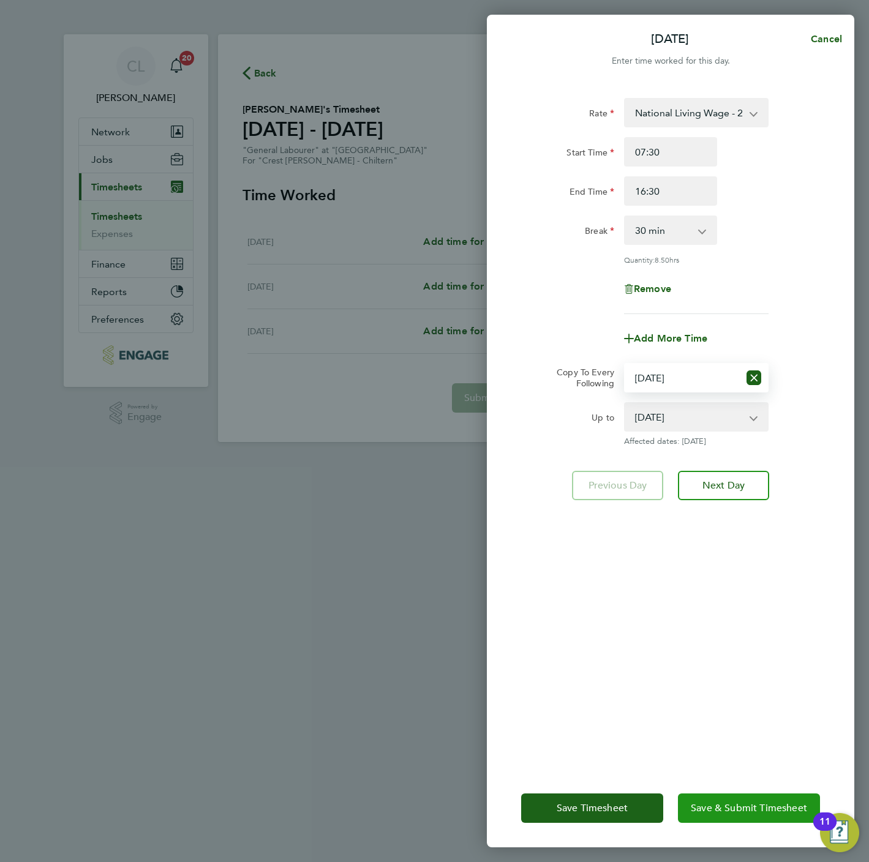
click at [733, 803] on span "Save & Submit Timesheet" at bounding box center [749, 808] width 116 height 12
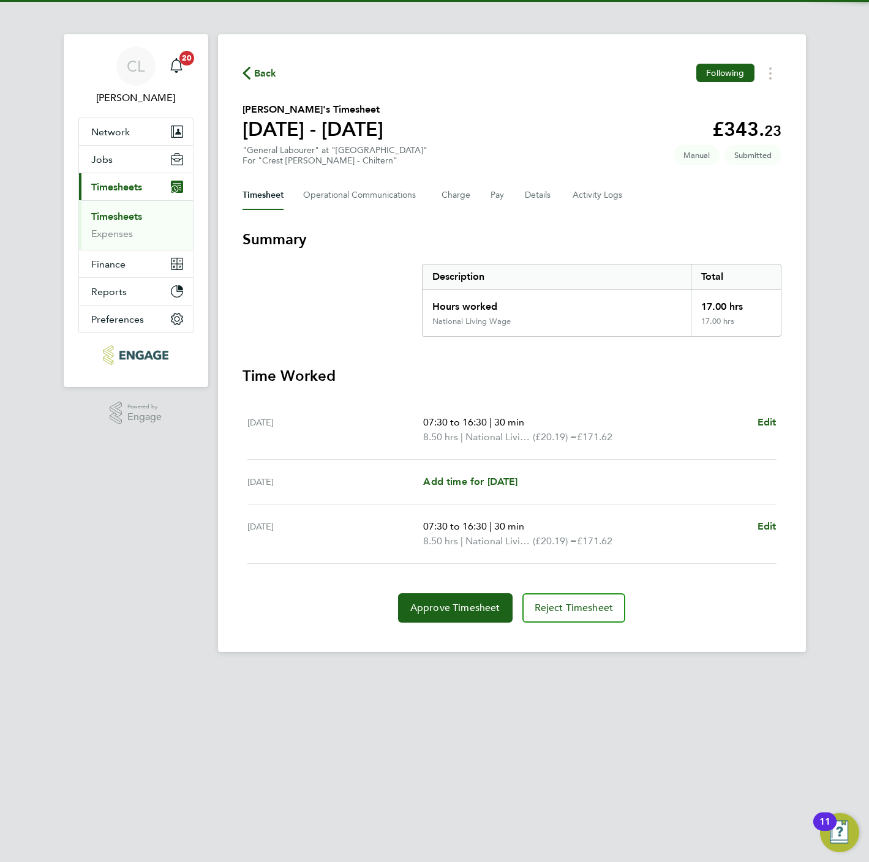
click at [261, 69] on span "Back" at bounding box center [265, 73] width 23 height 15
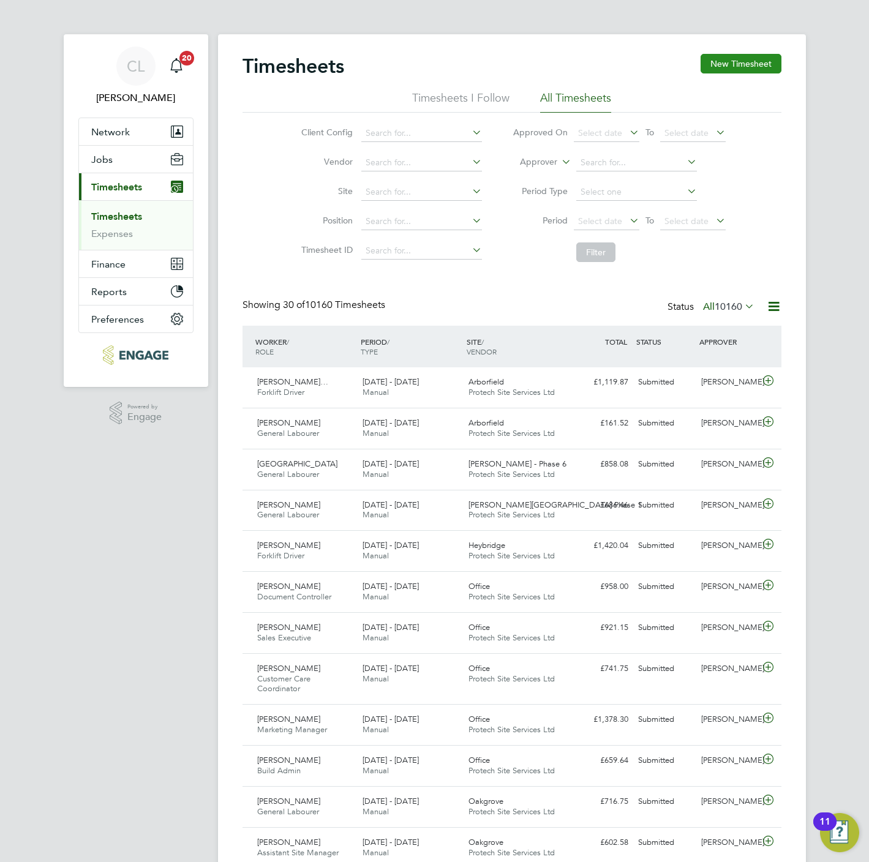
click at [734, 65] on button "New Timesheet" at bounding box center [741, 64] width 81 height 20
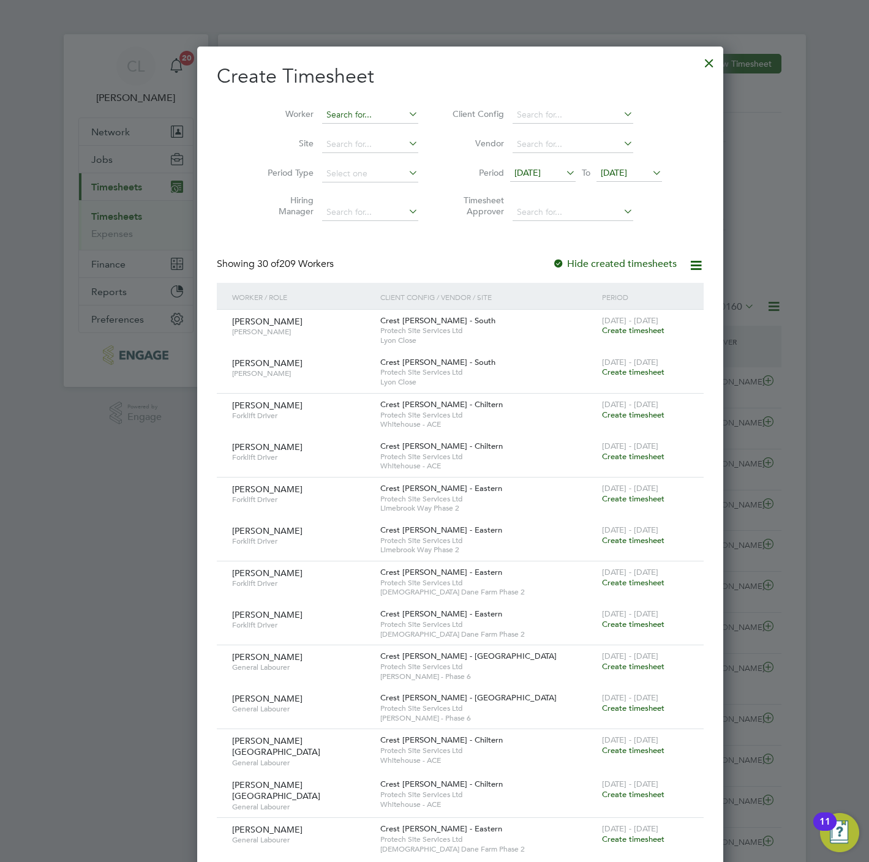
click at [322, 112] on input at bounding box center [370, 115] width 96 height 17
click at [333, 127] on li "Nichollas Pez zuoi" at bounding box center [343, 132] width 97 height 17
type input "Nichollas Pezzuoi"
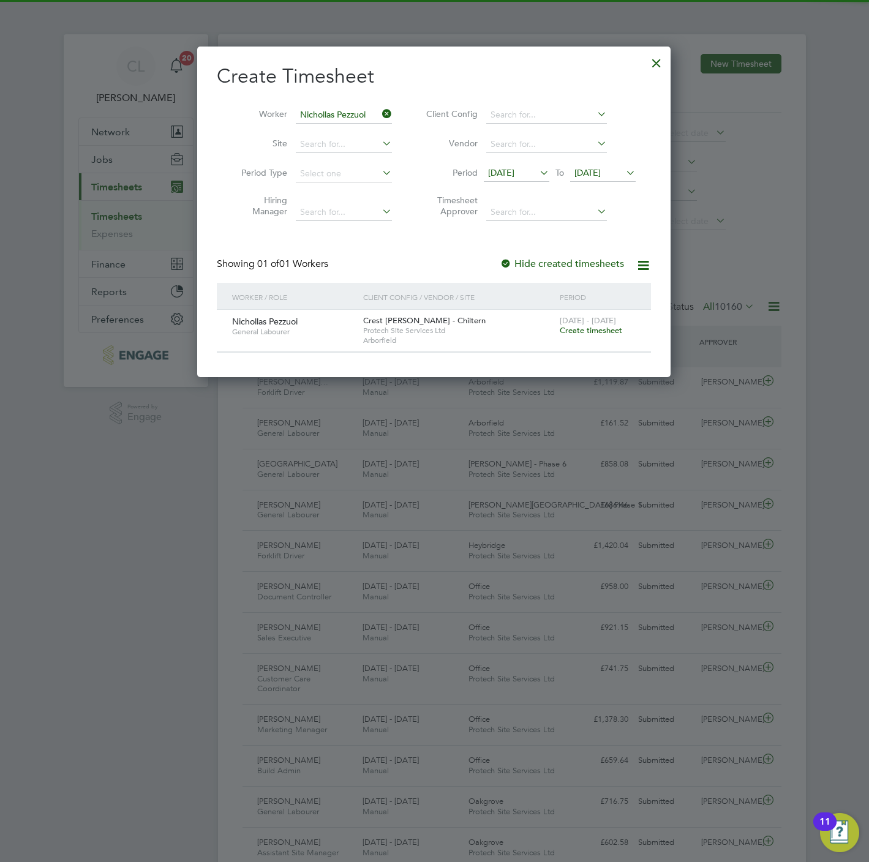
click at [595, 331] on span "Create timesheet" at bounding box center [591, 330] width 62 height 10
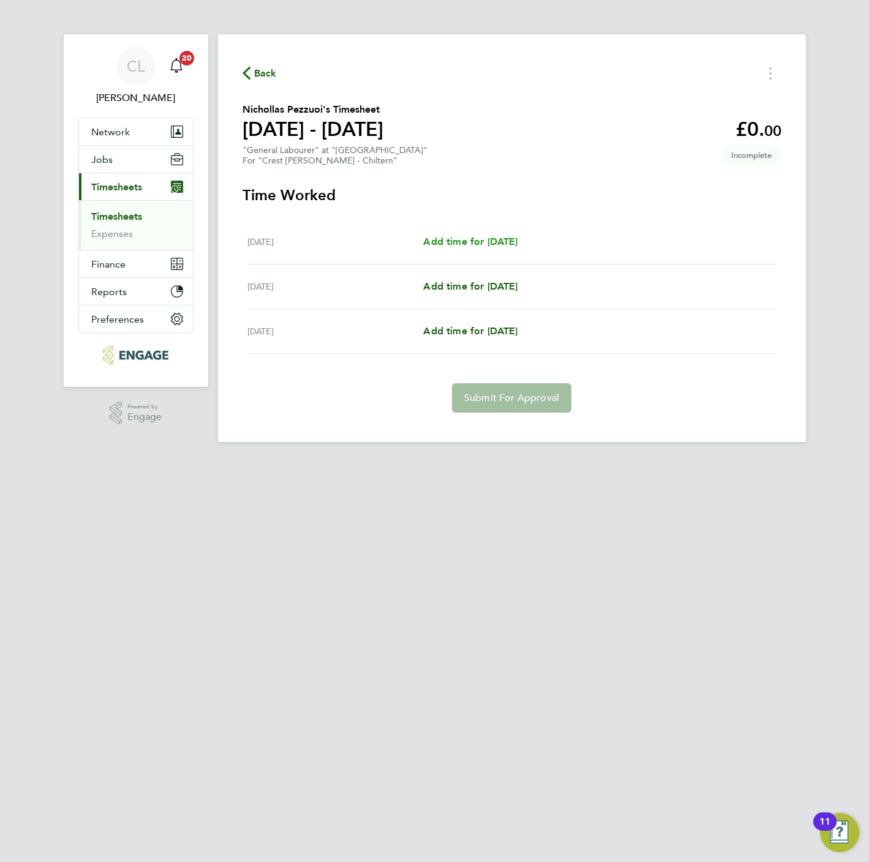
click at [478, 243] on span "Add time for Wed 24 Sep" at bounding box center [470, 242] width 94 height 12
select select "60"
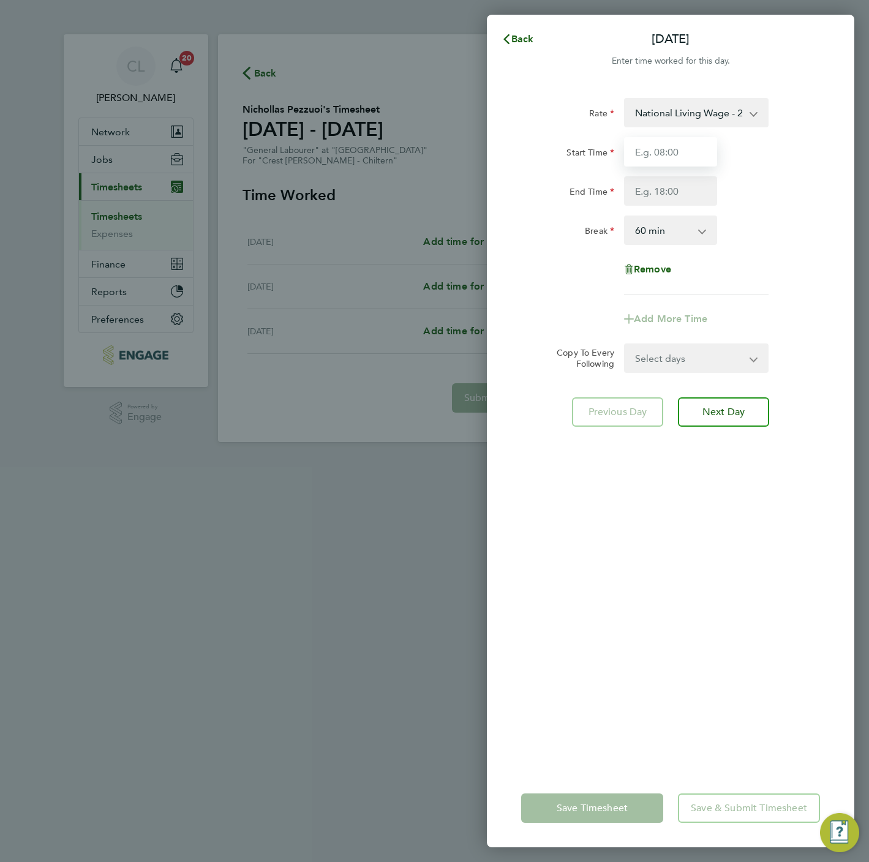
click at [693, 149] on input "Start Time" at bounding box center [670, 151] width 93 height 29
type input "07:30"
type input "16:30"
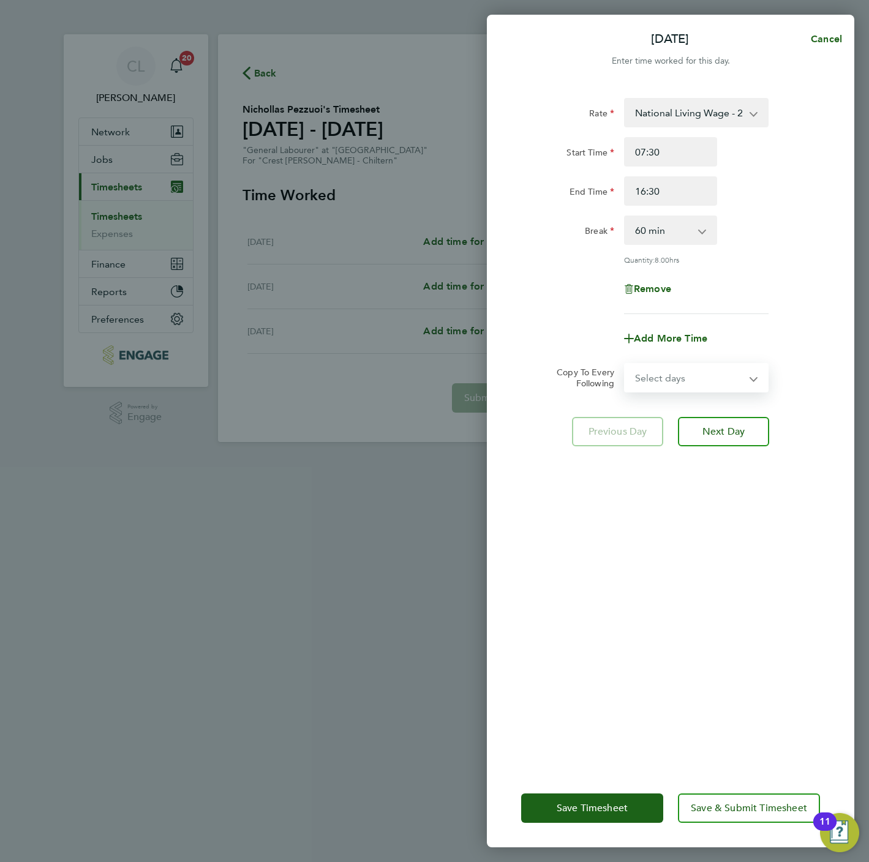
click at [674, 386] on select "Select days Day Thursday Friday" at bounding box center [689, 377] width 129 height 27
select select "THU"
click at [625, 364] on select "Select days Day Thursday Friday" at bounding box center [689, 377] width 129 height 27
select select "2025-09-26"
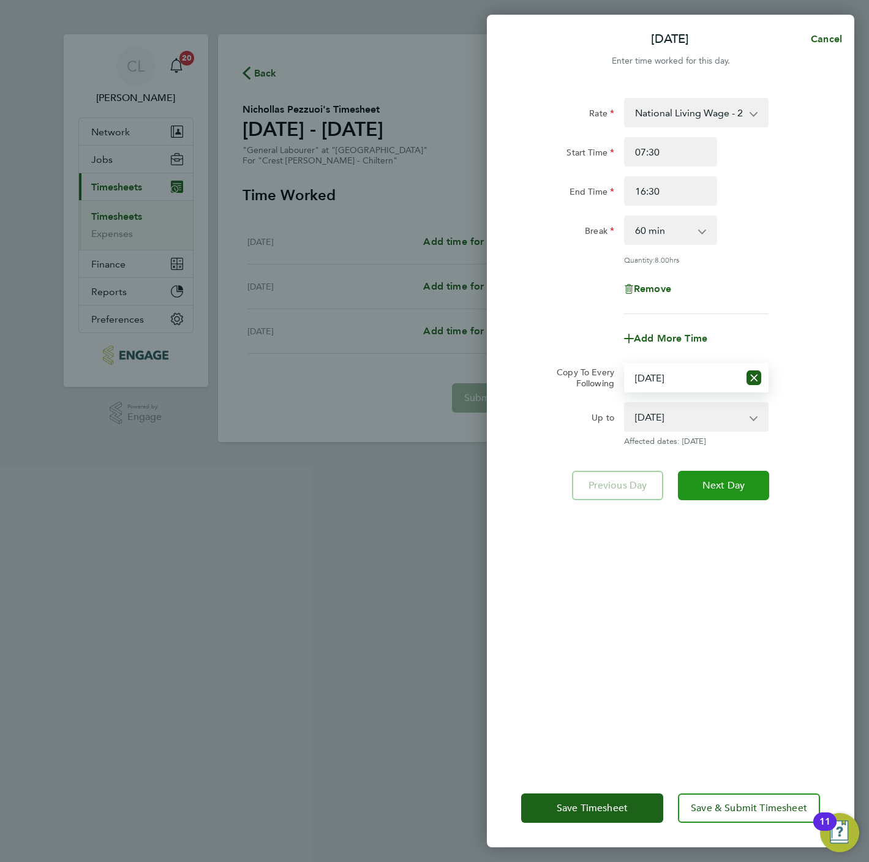
drag, startPoint x: 723, startPoint y: 481, endPoint x: 720, endPoint y: 473, distance: 8.9
click at [723, 483] on span "Next Day" at bounding box center [723, 486] width 42 height 12
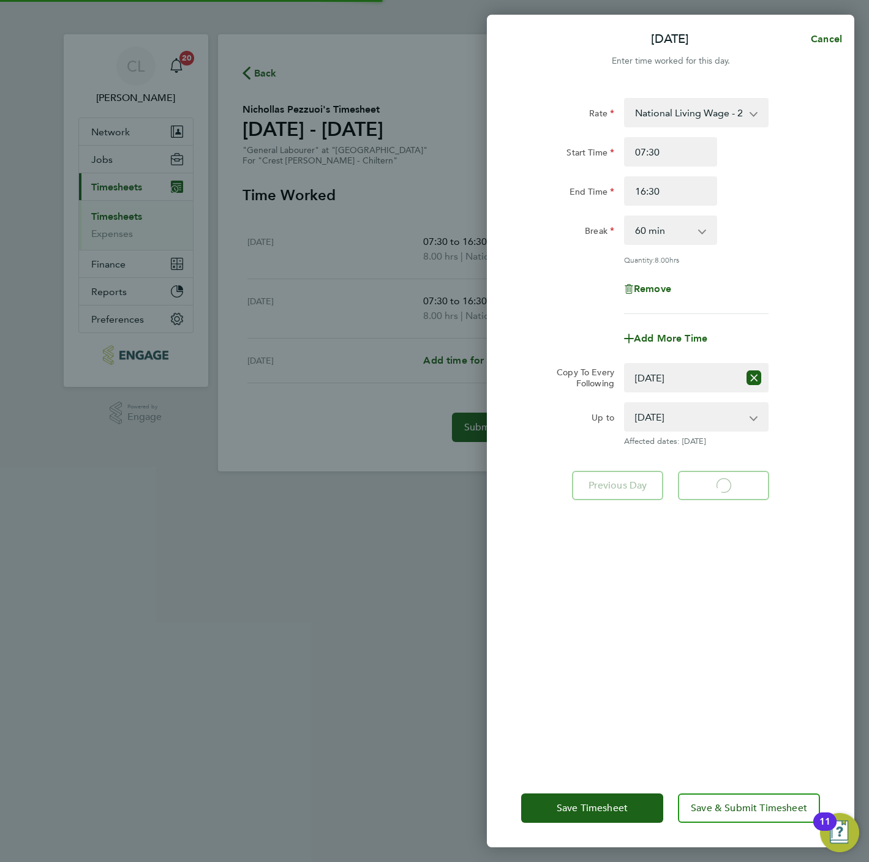
select select "60"
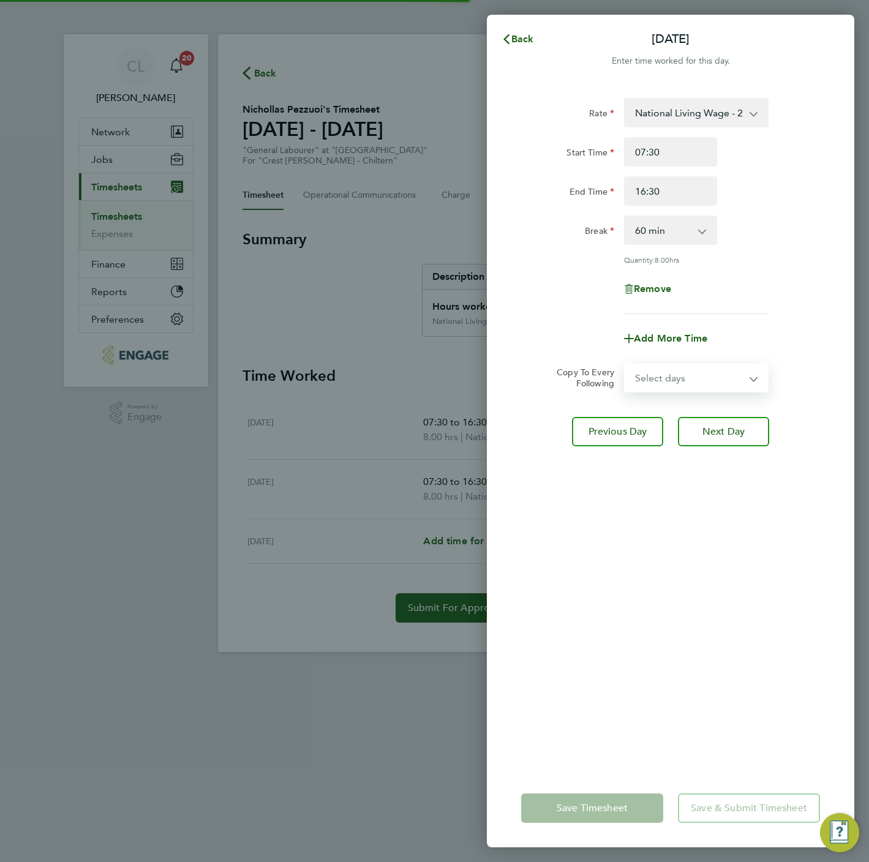
click at [669, 375] on select "Select days Friday" at bounding box center [689, 377] width 129 height 27
select select "FRI"
click at [625, 364] on select "Select days Friday" at bounding box center [689, 377] width 129 height 27
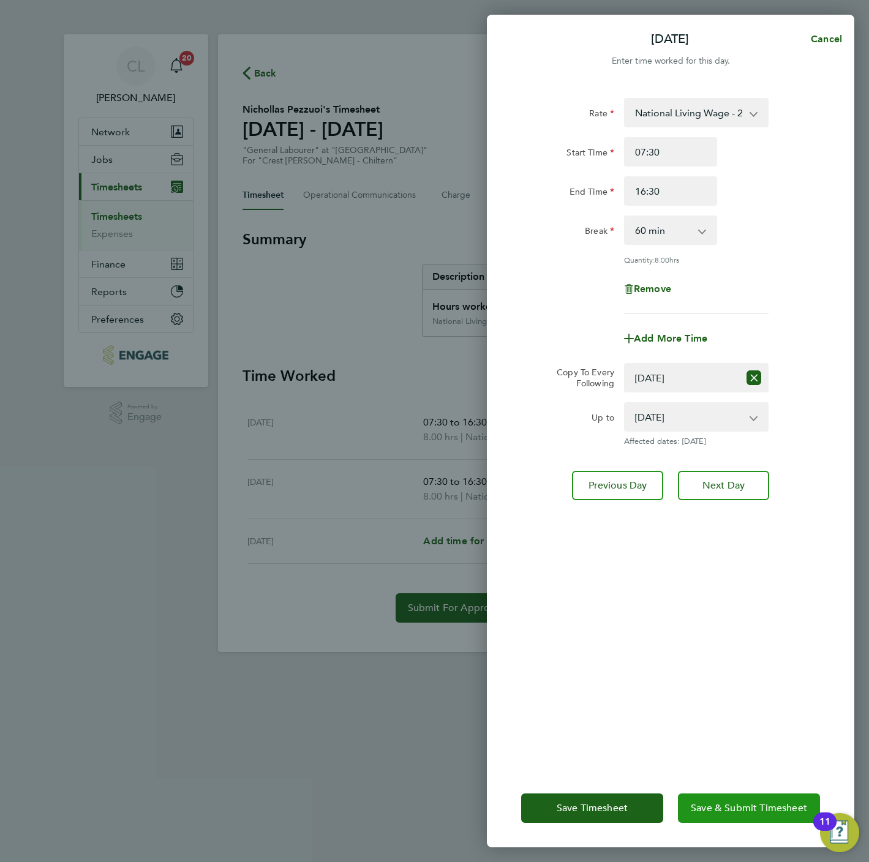
click at [776, 816] on button "Save & Submit Timesheet" at bounding box center [749, 808] width 142 height 29
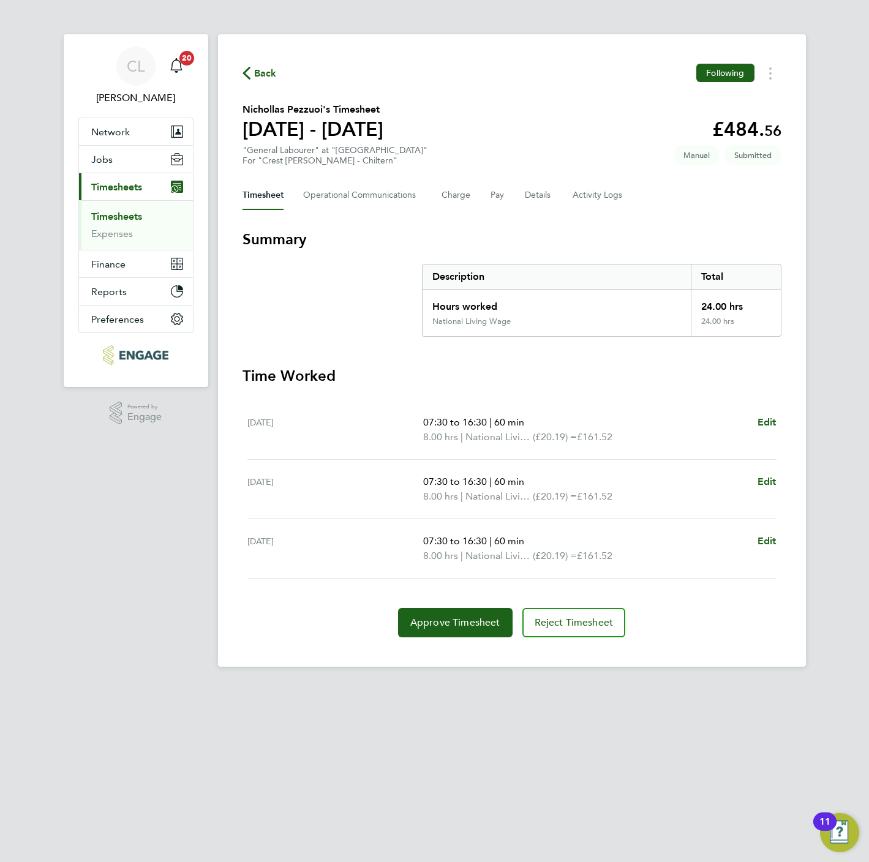
click at [263, 75] on span "Back" at bounding box center [265, 73] width 23 height 15
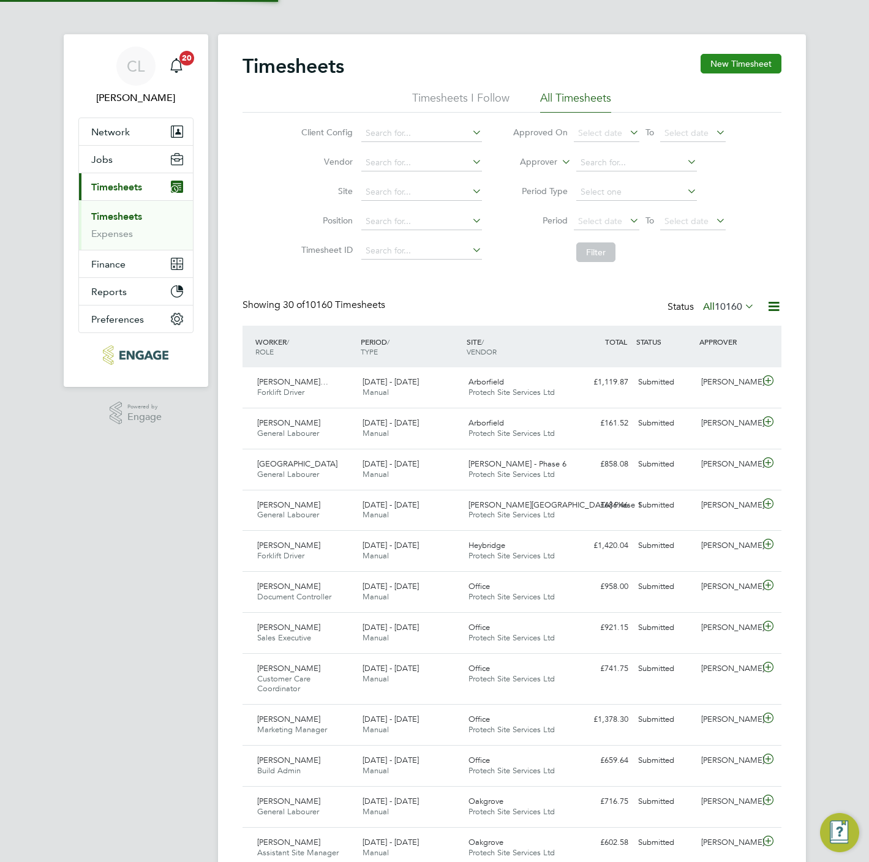
click at [726, 61] on button "New Timesheet" at bounding box center [741, 64] width 81 height 20
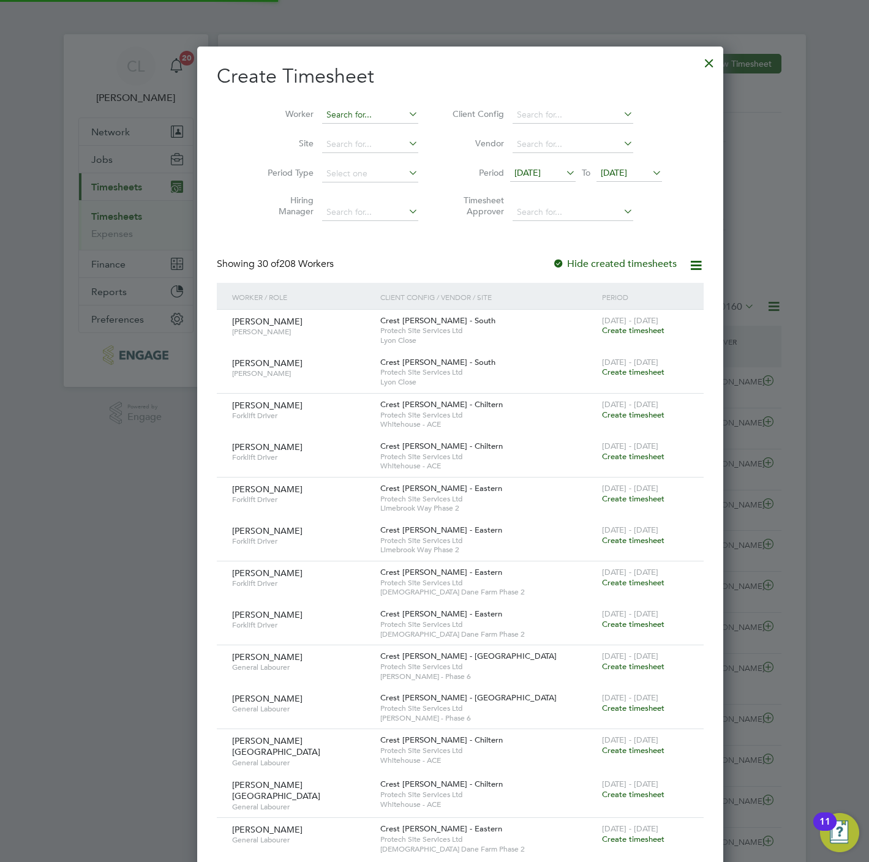
click at [324, 123] on div "Timesheets New Timesheet Timesheets I Follow All Timesheets Client Config Vendo…" at bounding box center [512, 849] width 588 height 1631
click at [366, 165] on li "Des mond Amankwan" at bounding box center [355, 164] width 121 height 17
type input "[PERSON_NAME]"
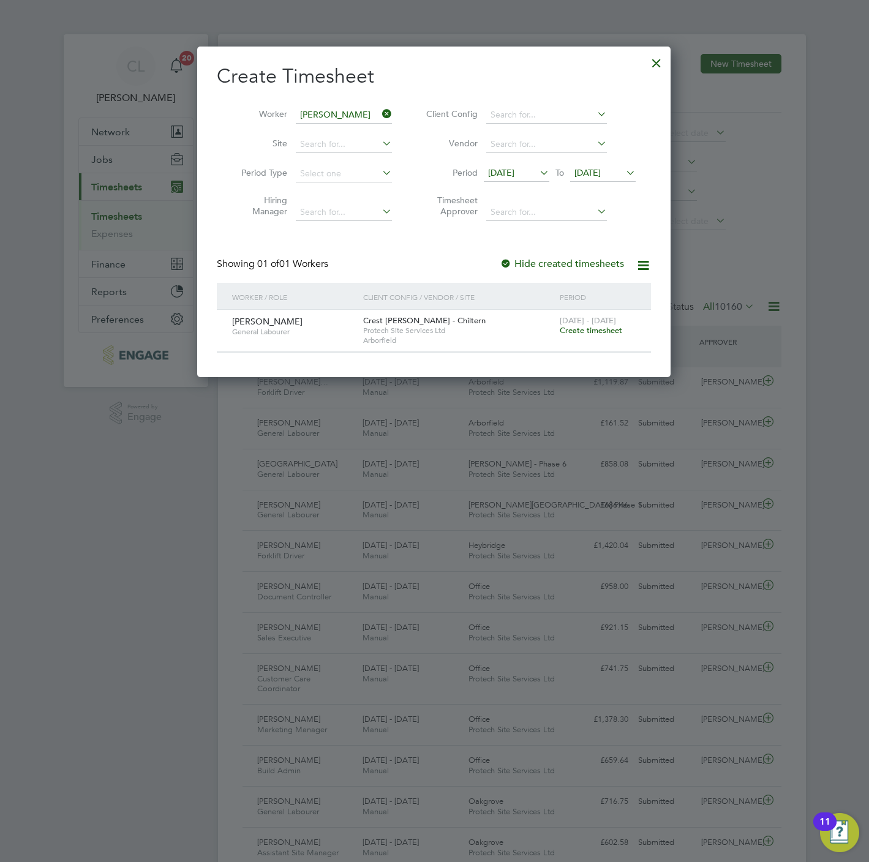
click at [601, 331] on span "Create timesheet" at bounding box center [591, 330] width 62 height 10
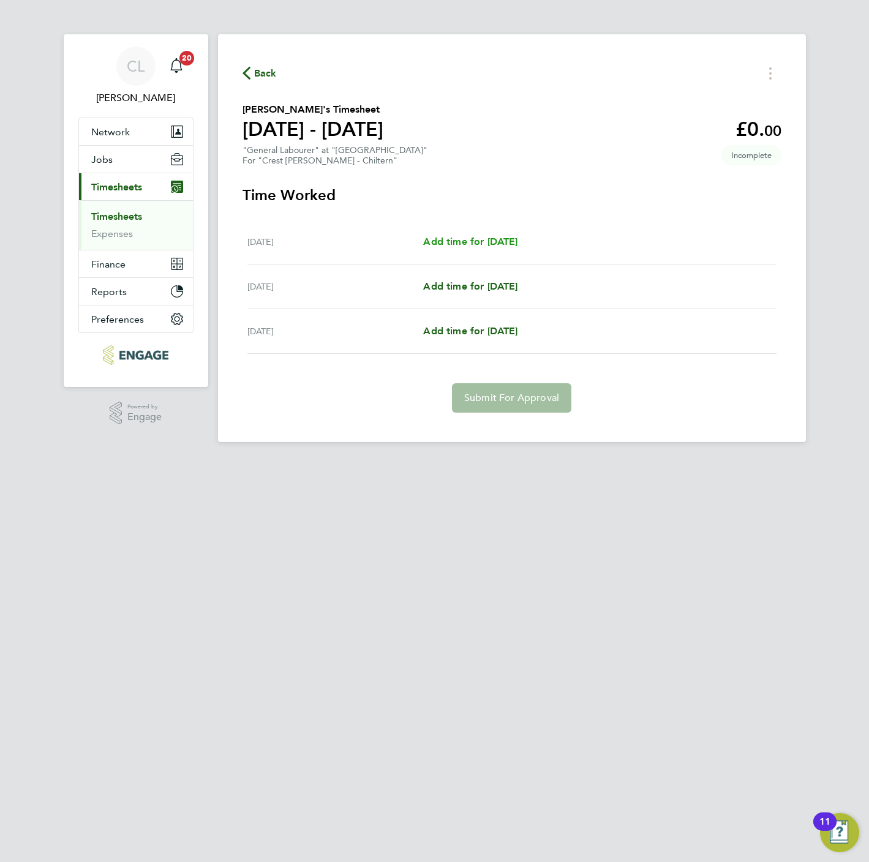
click at [508, 235] on link "Add time for [DATE]" at bounding box center [470, 242] width 94 height 15
select select "60"
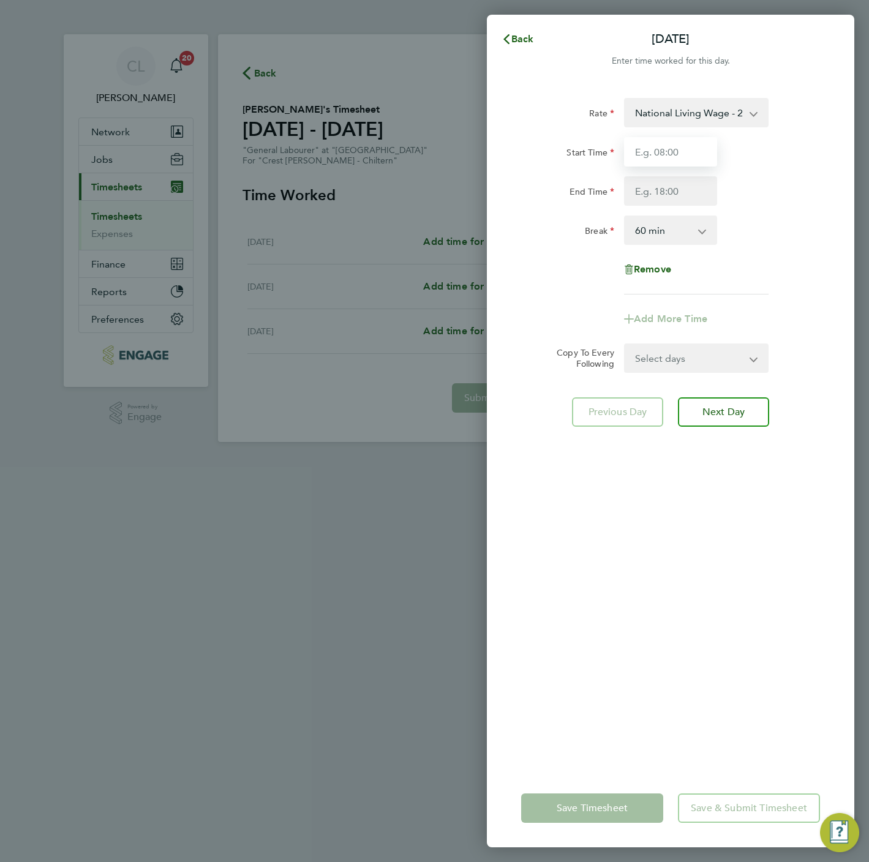
click at [671, 160] on input "Start Time" at bounding box center [670, 151] width 93 height 29
type input "07:30"
type input "16:30"
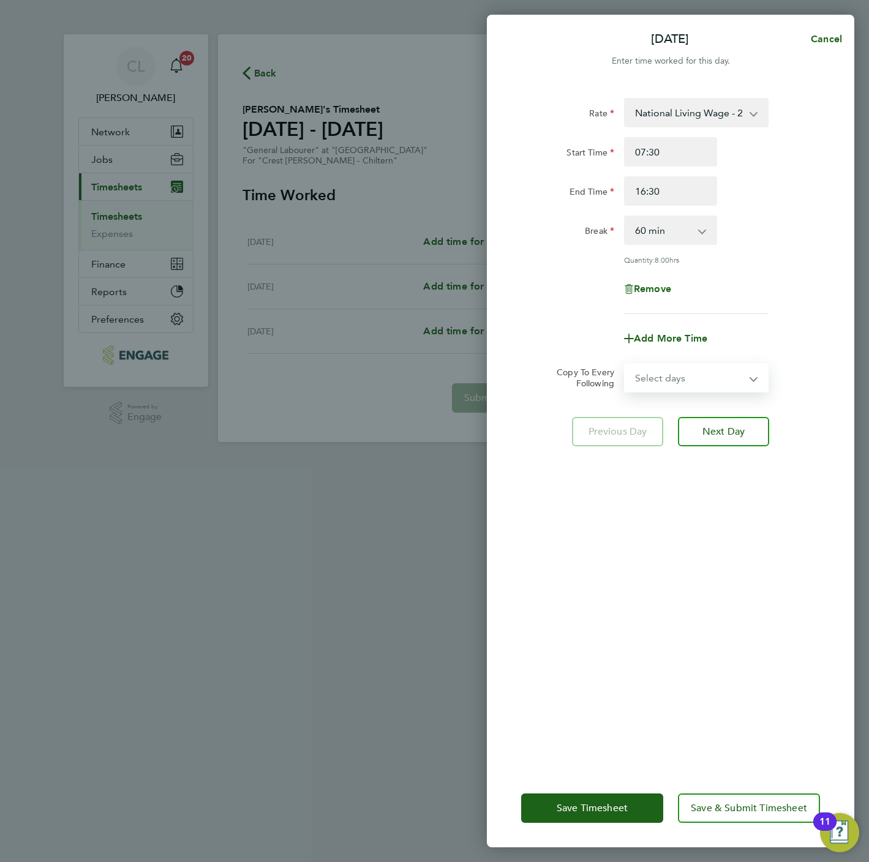
click at [685, 388] on select "Select days Day [DATE] [DATE]" at bounding box center [689, 377] width 129 height 27
select select "THU"
click at [625, 364] on select "Select days Day [DATE] [DATE]" at bounding box center [689, 377] width 129 height 27
select select "2025-09-26"
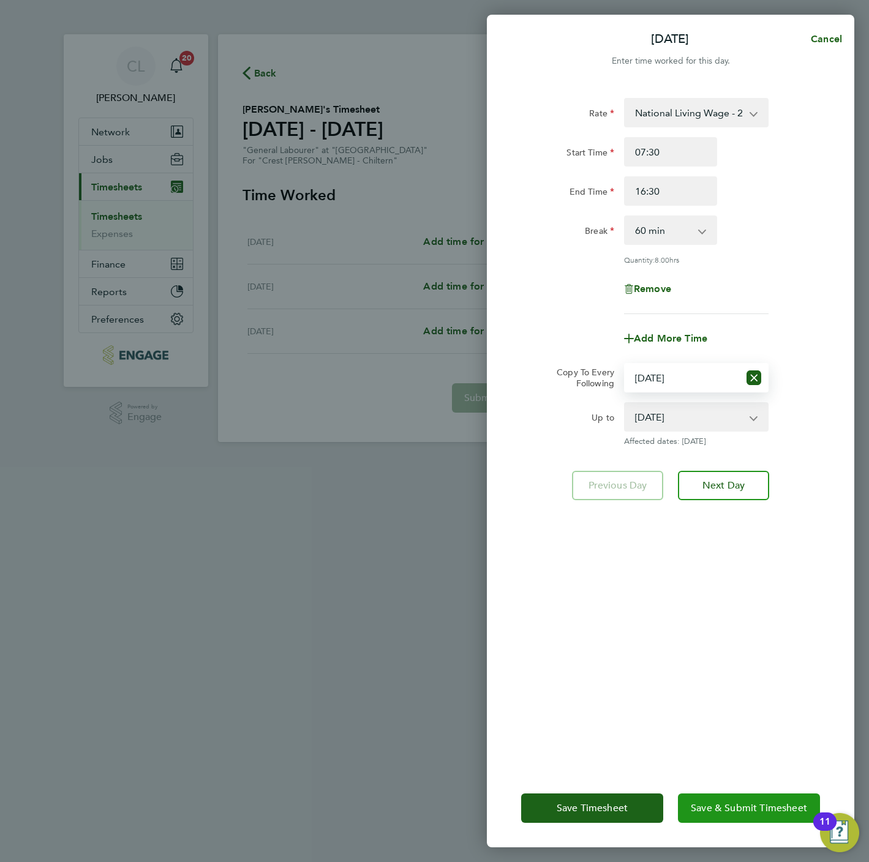
click at [753, 807] on span "Save & Submit Timesheet" at bounding box center [749, 808] width 116 height 12
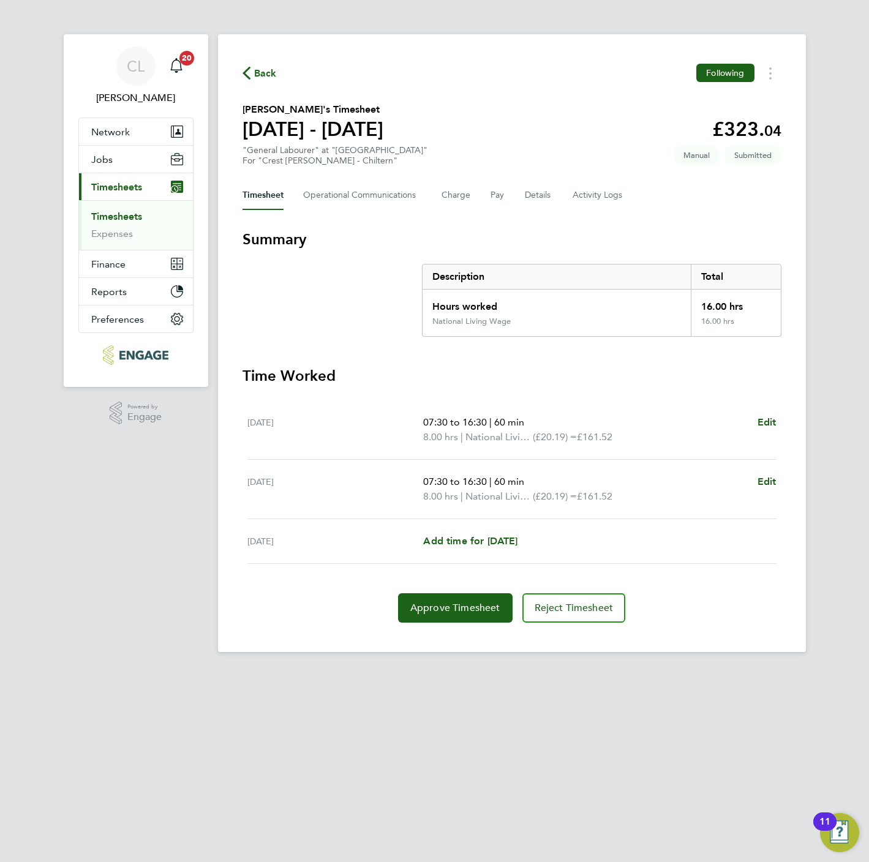
click at [271, 74] on span "Back" at bounding box center [265, 73] width 23 height 15
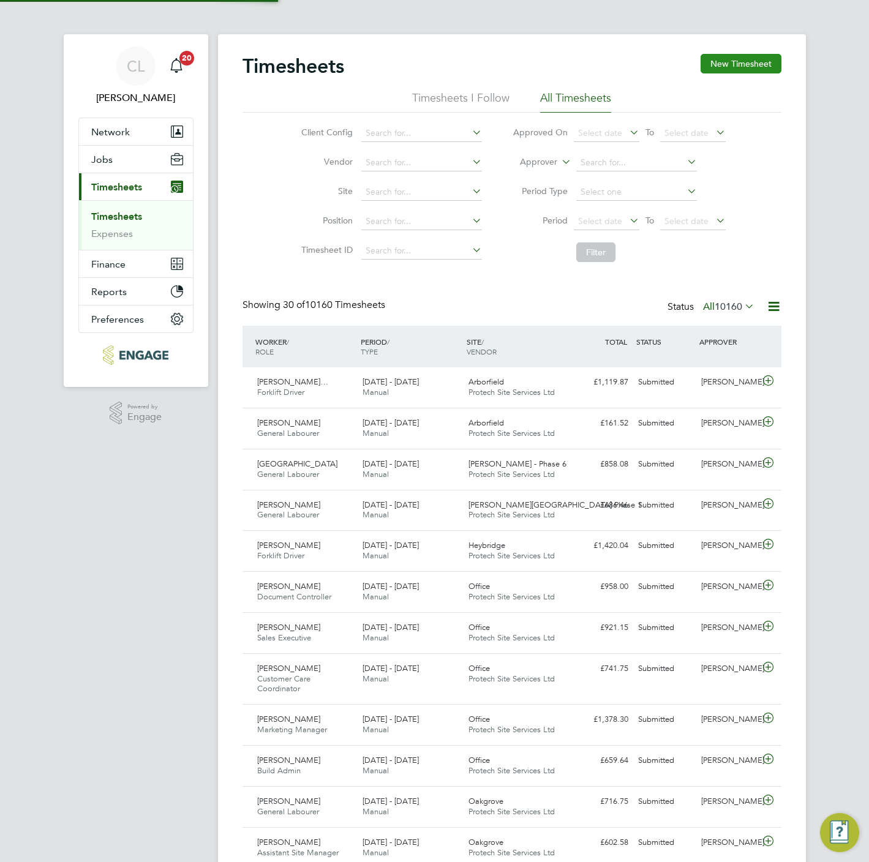
click at [722, 69] on button "New Timesheet" at bounding box center [741, 64] width 81 height 20
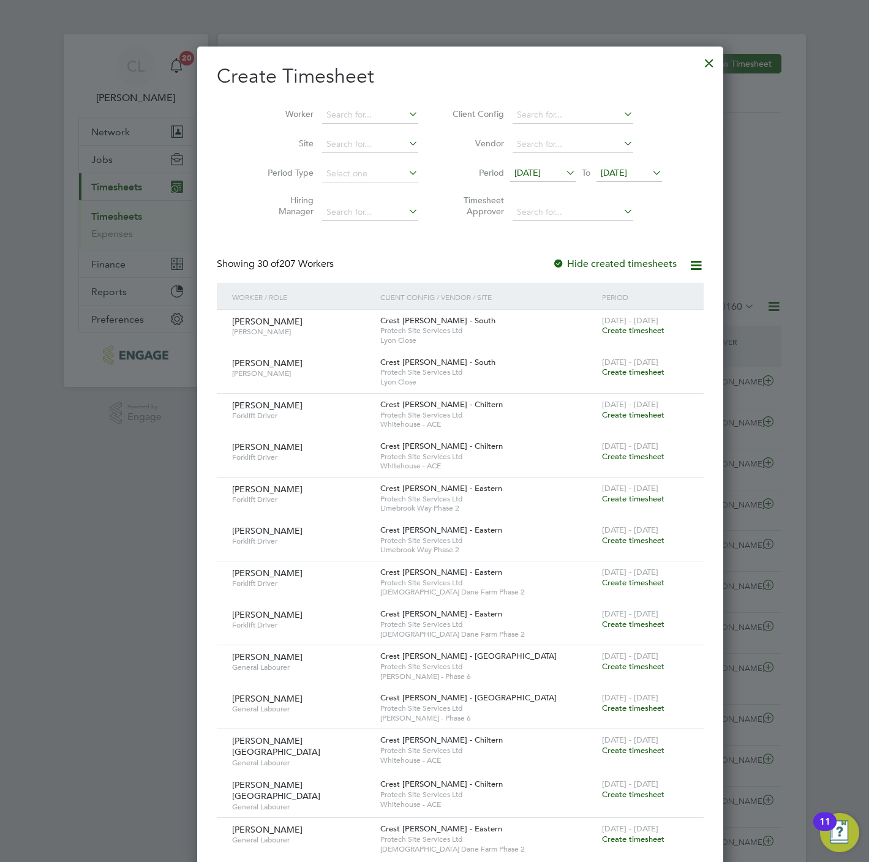
click at [318, 124] on li "Worker" at bounding box center [338, 114] width 190 height 29
click at [322, 114] on input at bounding box center [370, 115] width 96 height 17
click at [345, 149] on li "David N dagijimara" at bounding box center [375, 148] width 160 height 17
type input "[PERSON_NAME]"
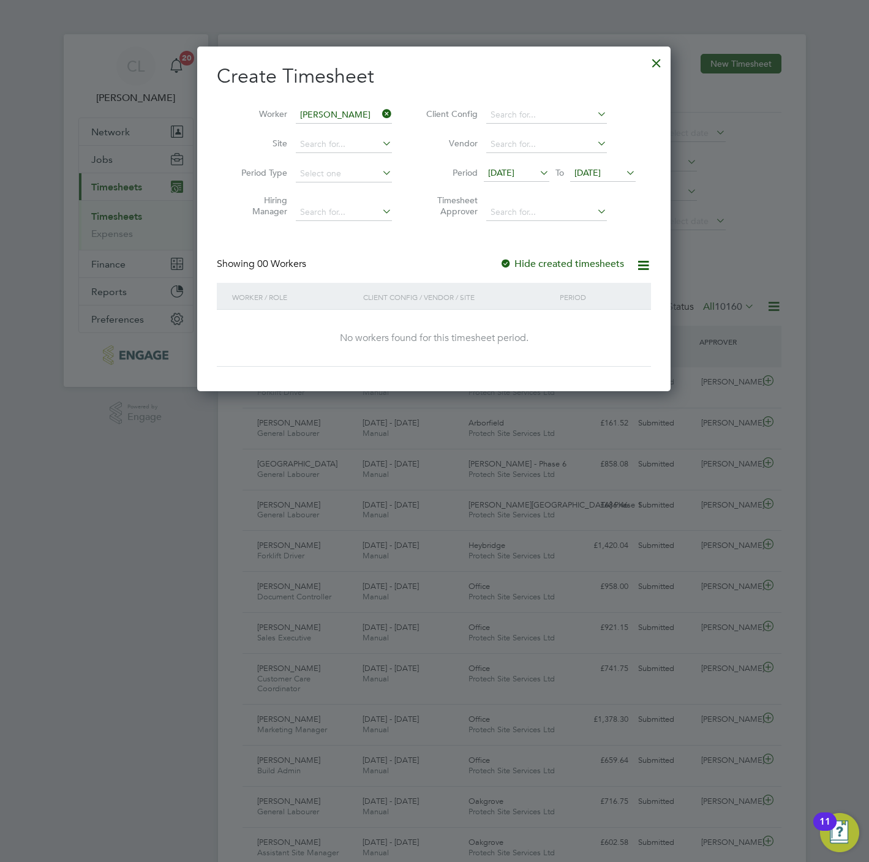
click at [596, 180] on span "[DATE]" at bounding box center [603, 173] width 66 height 17
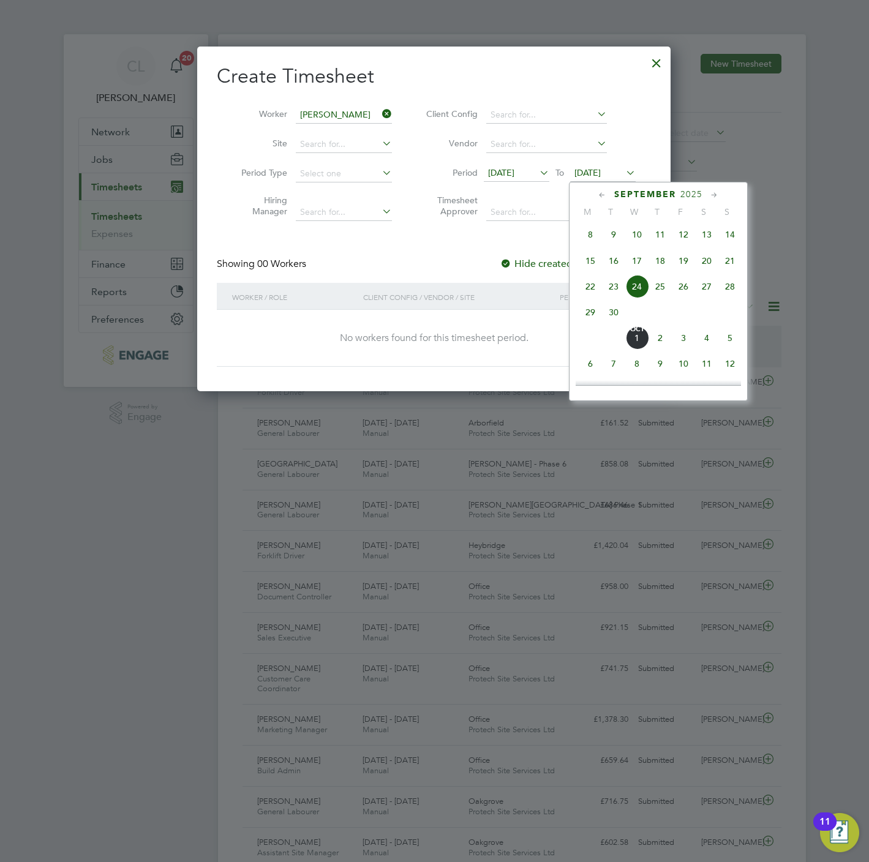
click at [688, 295] on span "26" at bounding box center [683, 286] width 23 height 23
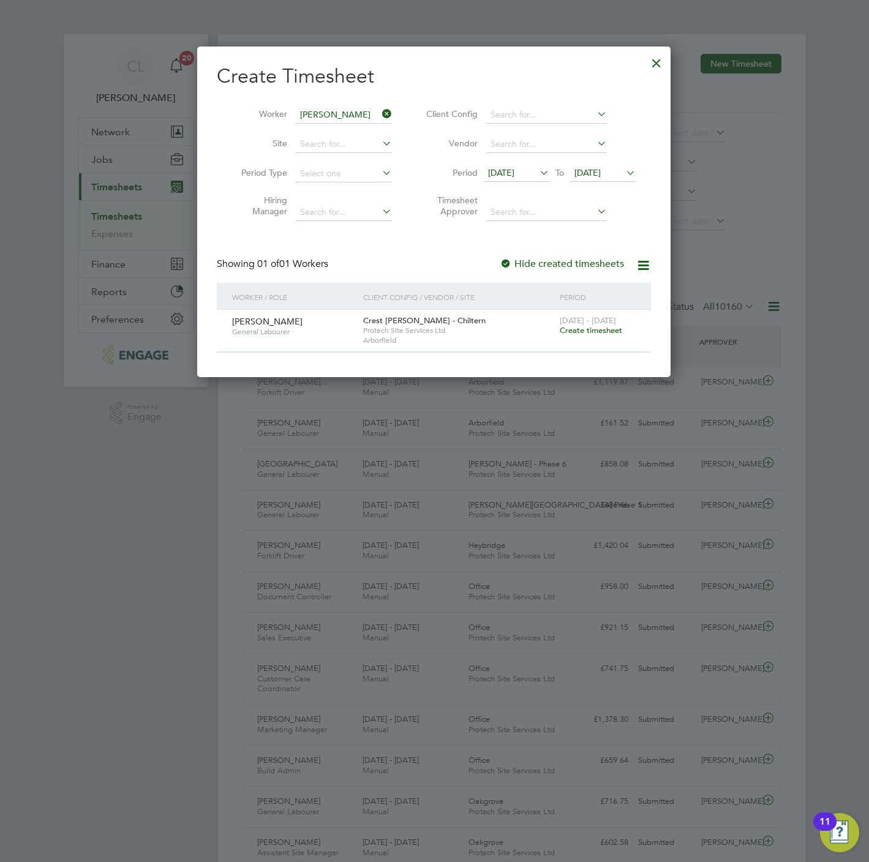
click at [589, 334] on span "Create timesheet" at bounding box center [591, 330] width 62 height 10
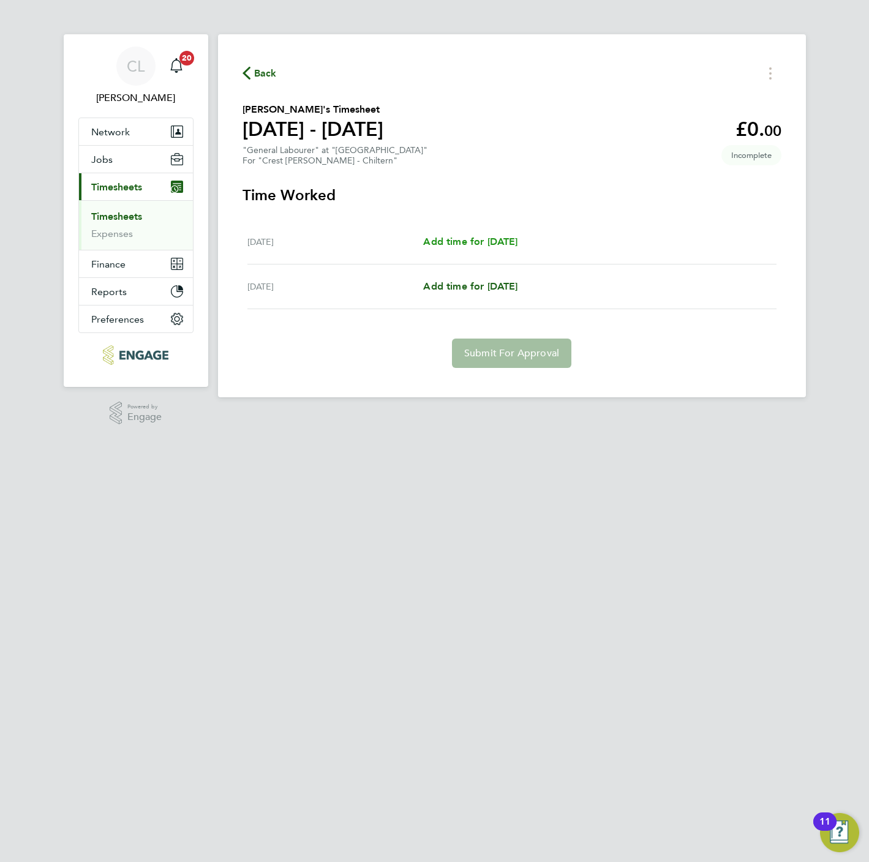
click at [500, 235] on link "Add time for Thu 25 Sep" at bounding box center [470, 242] width 94 height 15
select select "60"
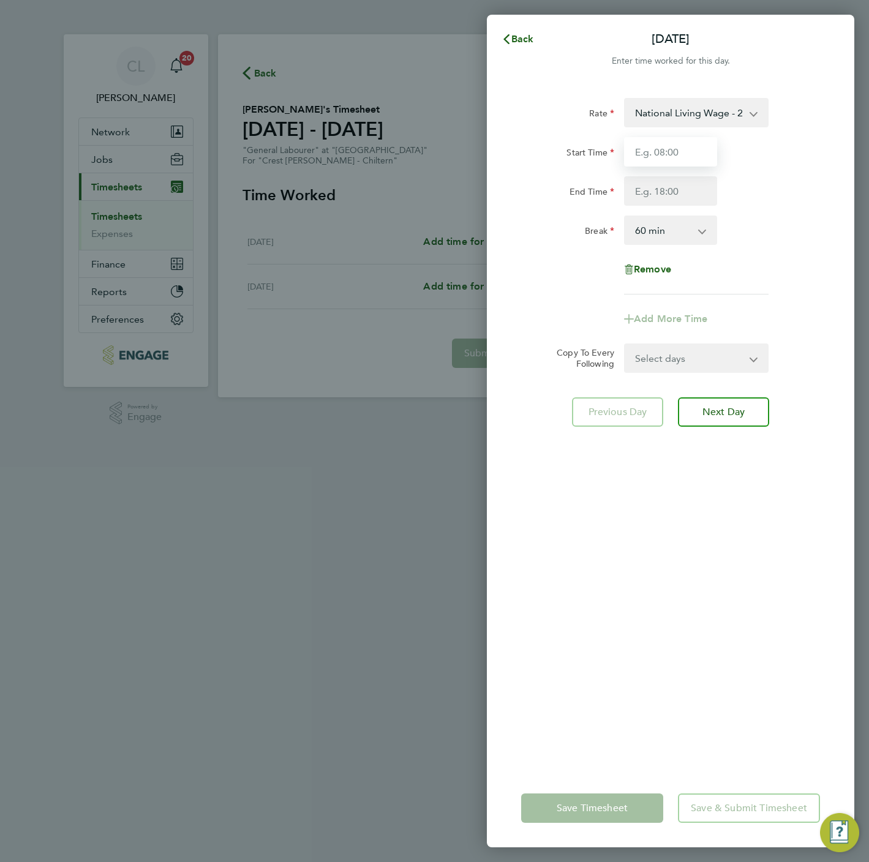
click at [668, 147] on input "Start Time" at bounding box center [670, 151] width 93 height 29
type input "07:30"
type input "16:30"
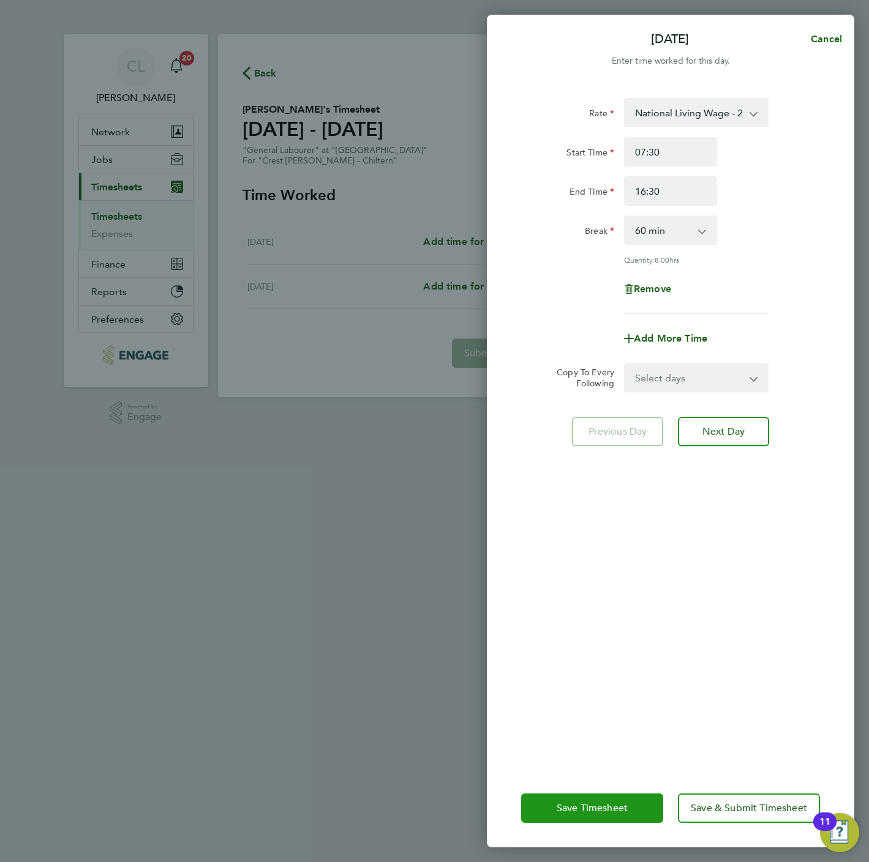
click at [610, 803] on span "Save Timesheet" at bounding box center [592, 808] width 71 height 12
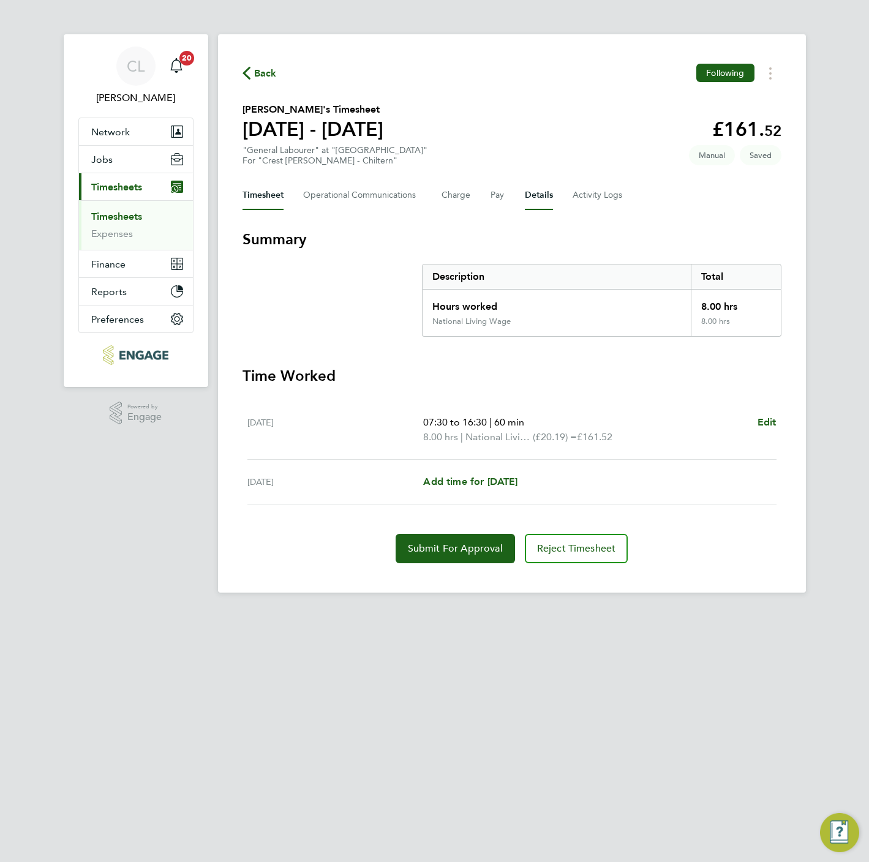
click at [525, 197] on button "Details" at bounding box center [539, 195] width 28 height 29
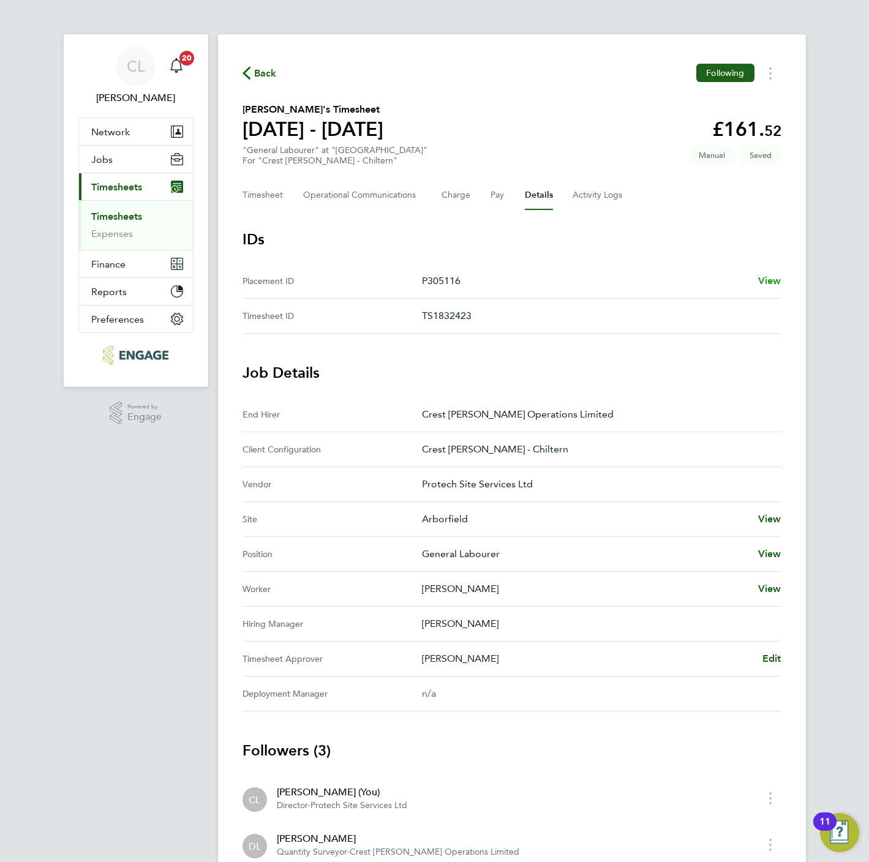
click at [769, 283] on span "View" at bounding box center [769, 281] width 23 height 12
click at [281, 201] on button "Timesheet" at bounding box center [263, 195] width 41 height 29
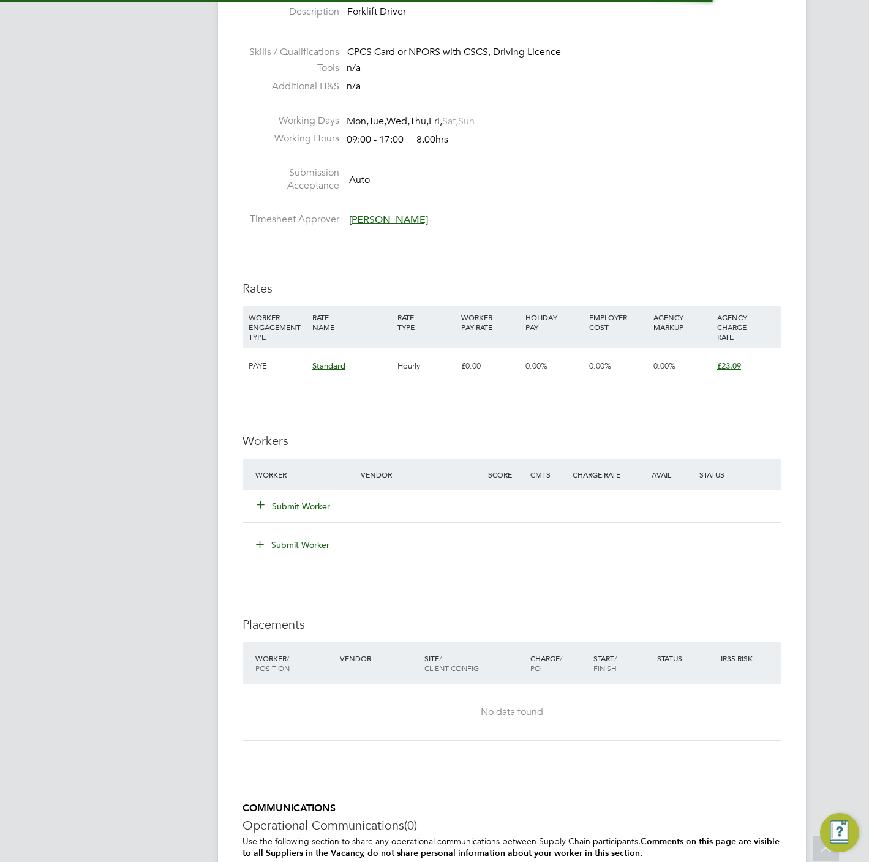
scroll to position [643, 0]
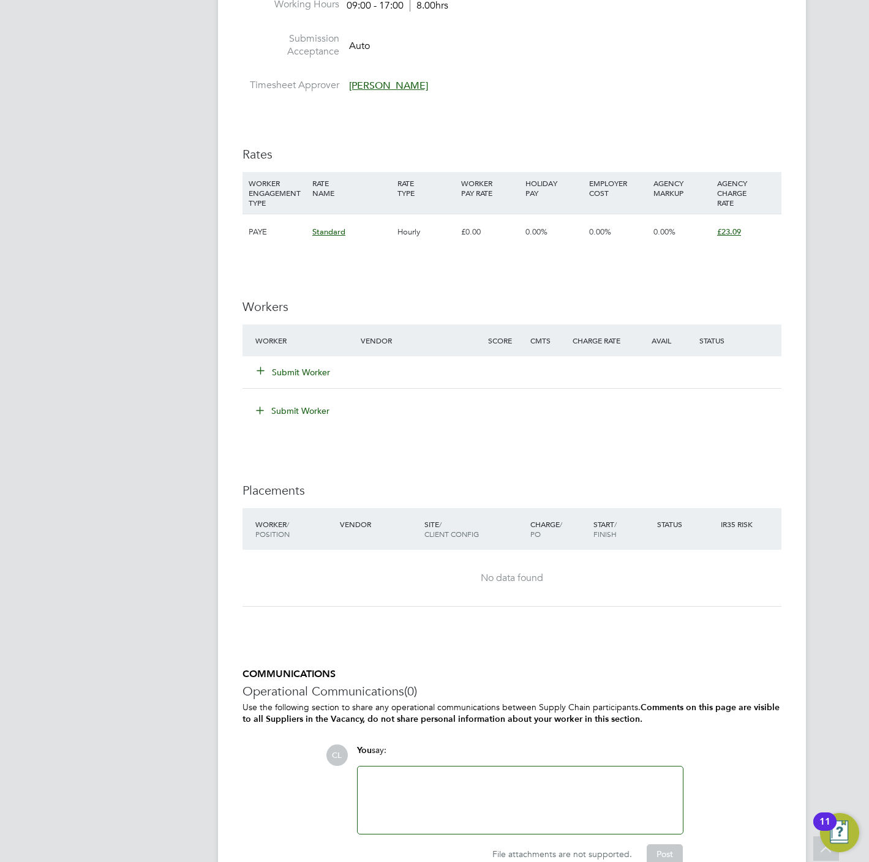
click at [284, 378] on button "Submit Worker" at bounding box center [293, 372] width 73 height 12
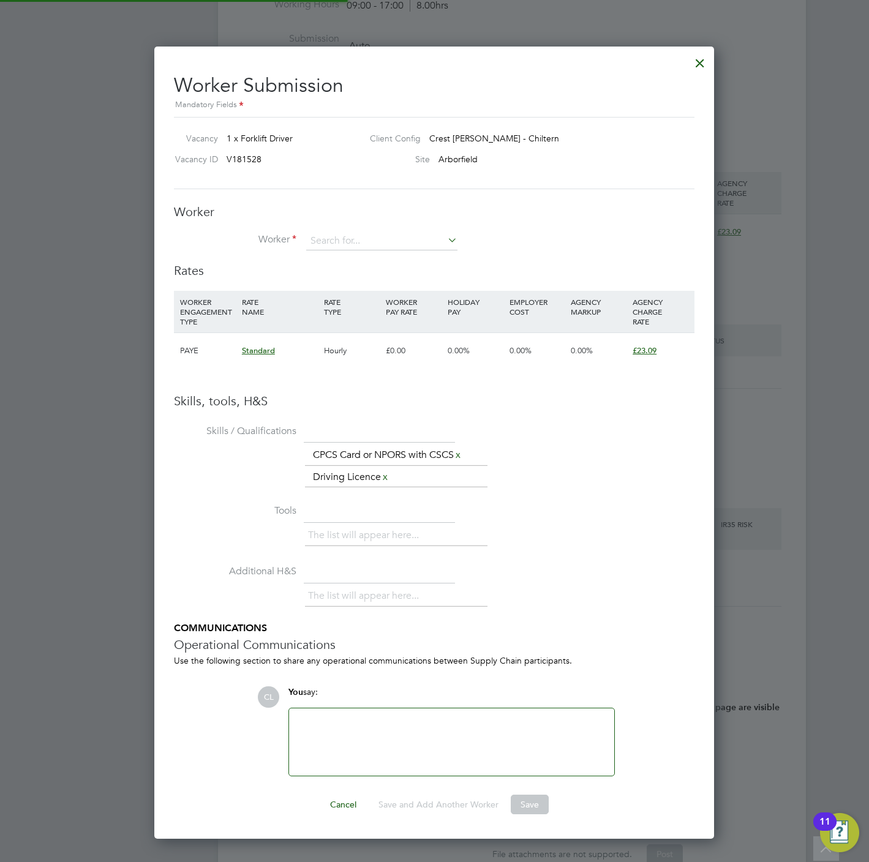
scroll to position [810, 560]
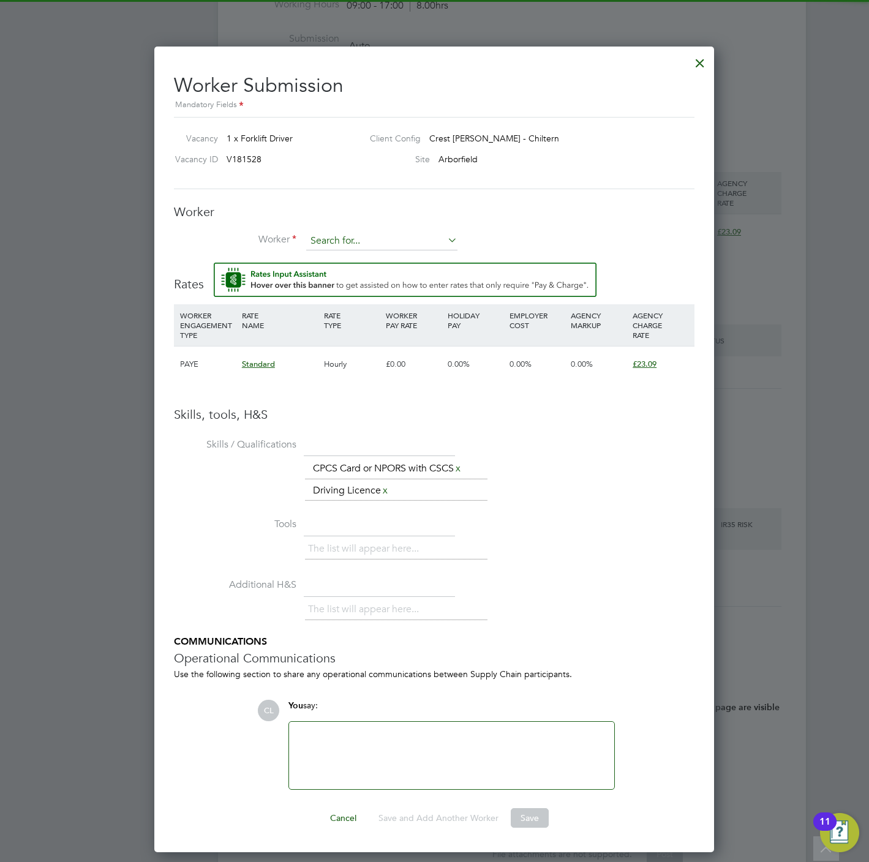
click at [353, 236] on input at bounding box center [381, 241] width 151 height 18
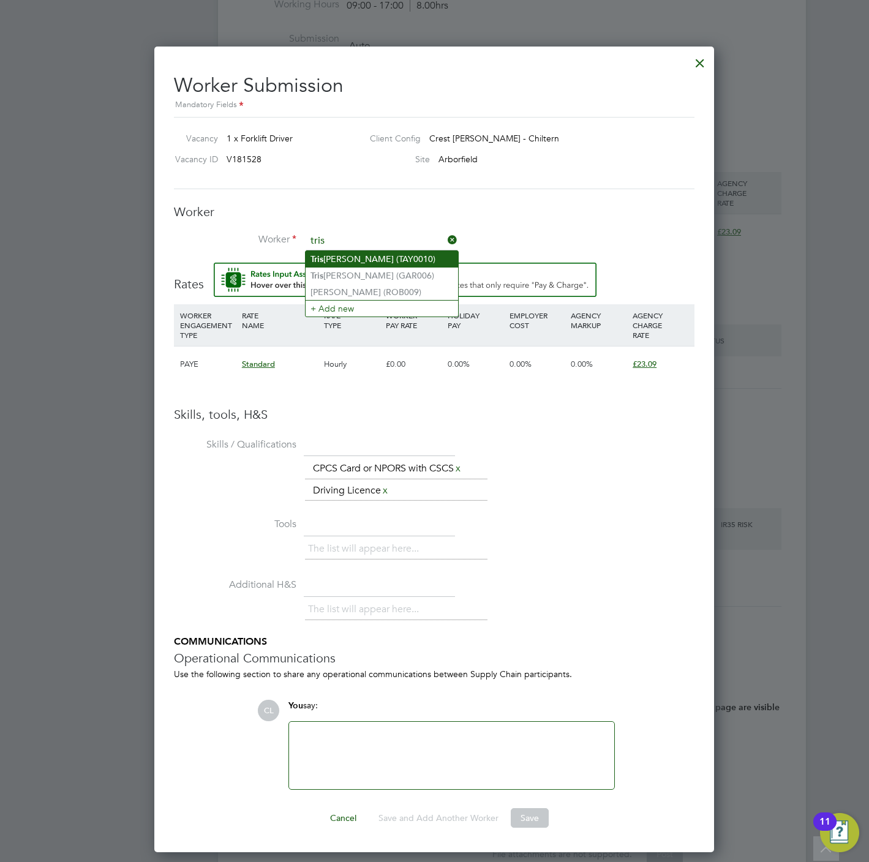
click at [383, 260] on li "Tris tan Taylor (TAY0010)" at bounding box center [382, 259] width 152 height 17
type input "Tristan Taylor (TAY0010)"
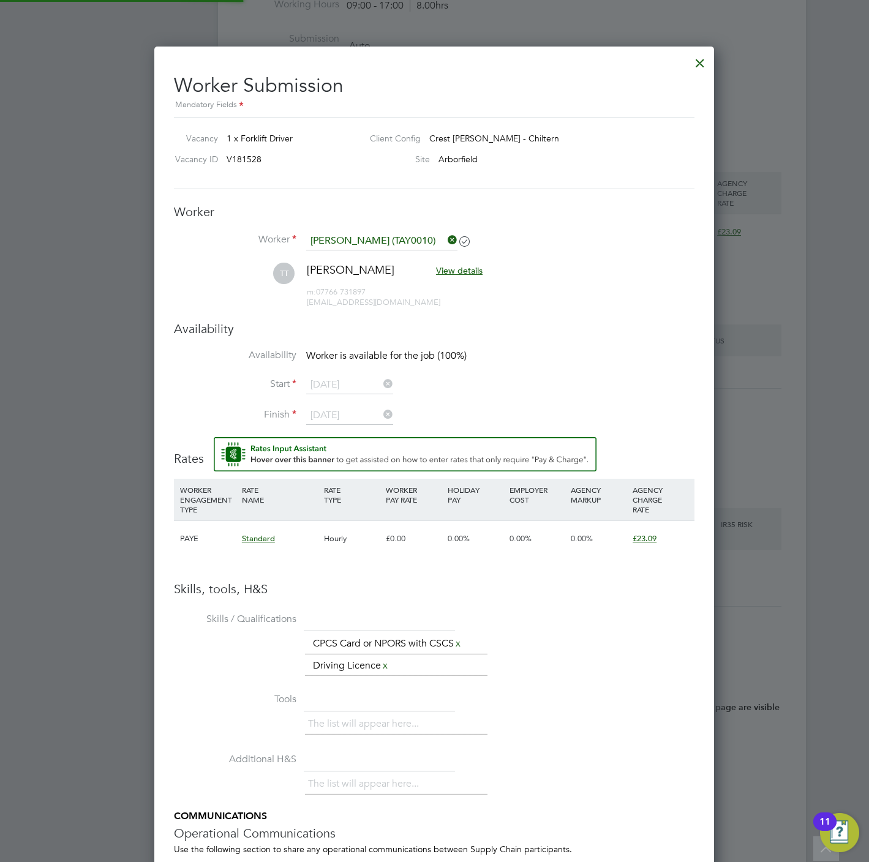
scroll to position [1082, 560]
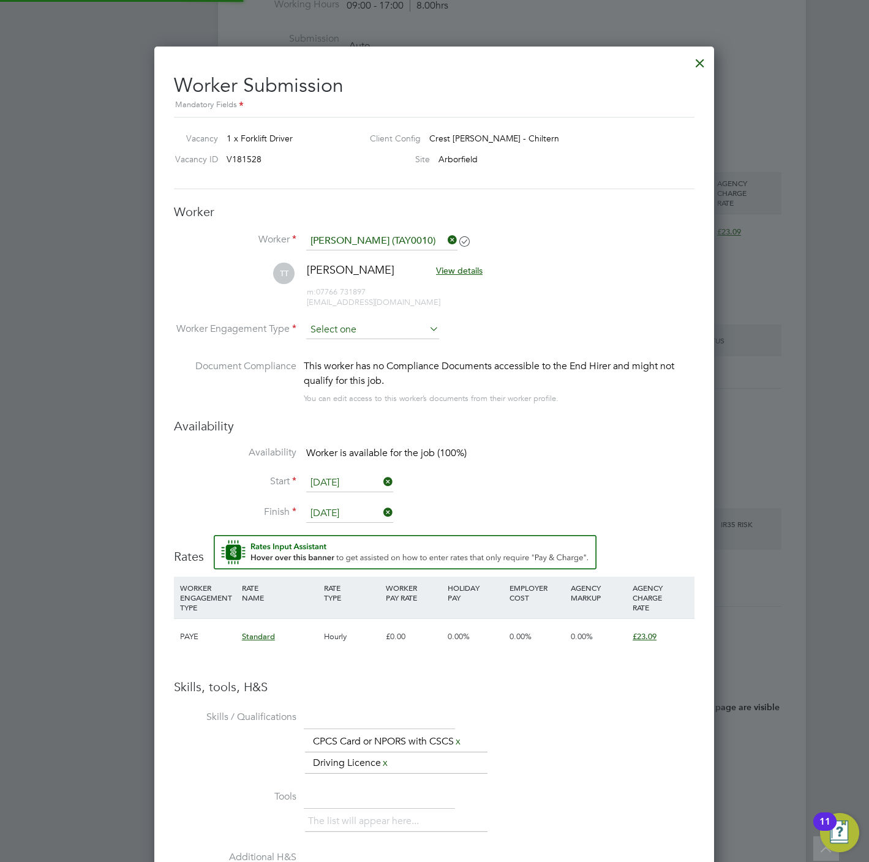
click at [355, 326] on input at bounding box center [372, 330] width 133 height 18
click at [353, 364] on li "PAYE" at bounding box center [373, 364] width 134 height 16
type input "PAYE"
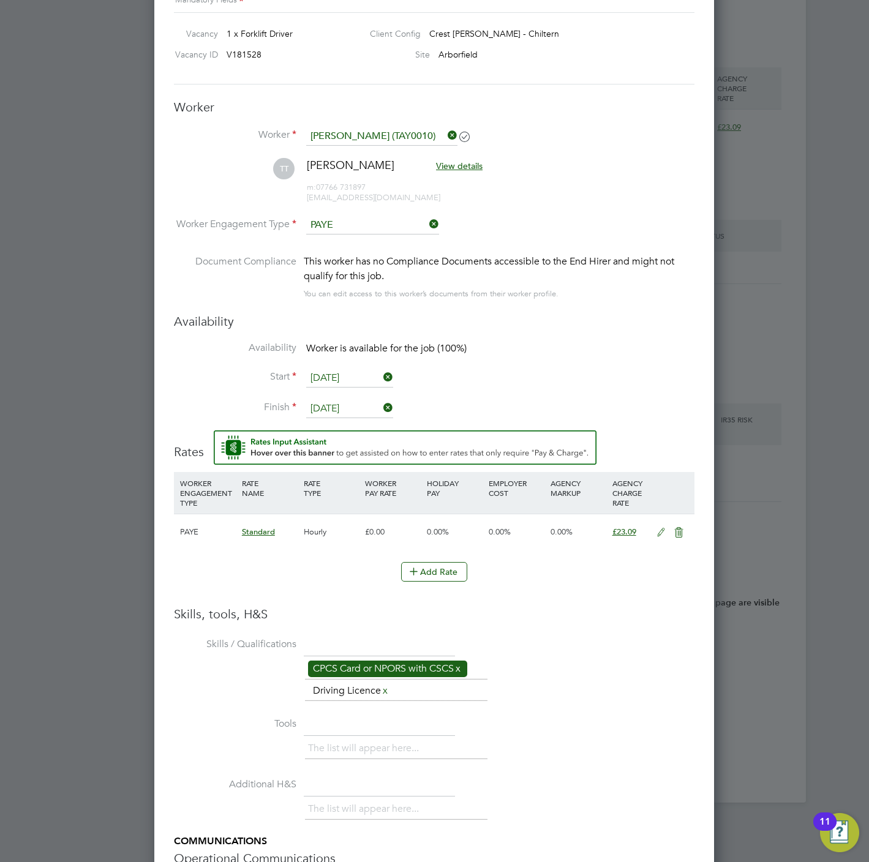
scroll to position [0, 0]
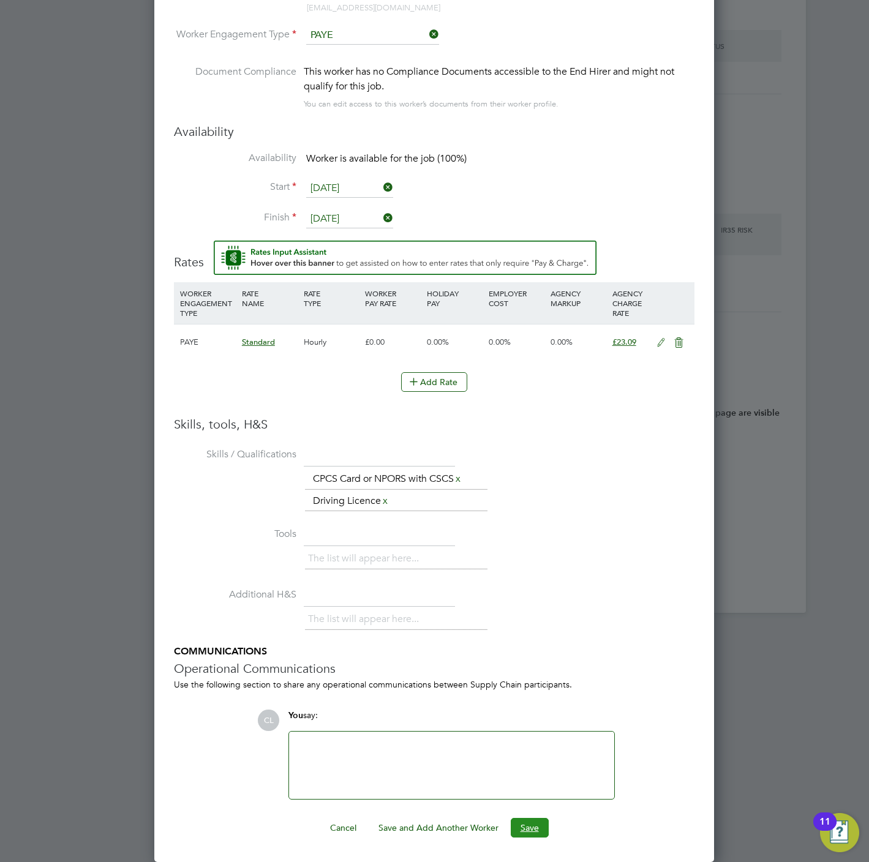
click at [537, 818] on button "Save" at bounding box center [530, 828] width 38 height 20
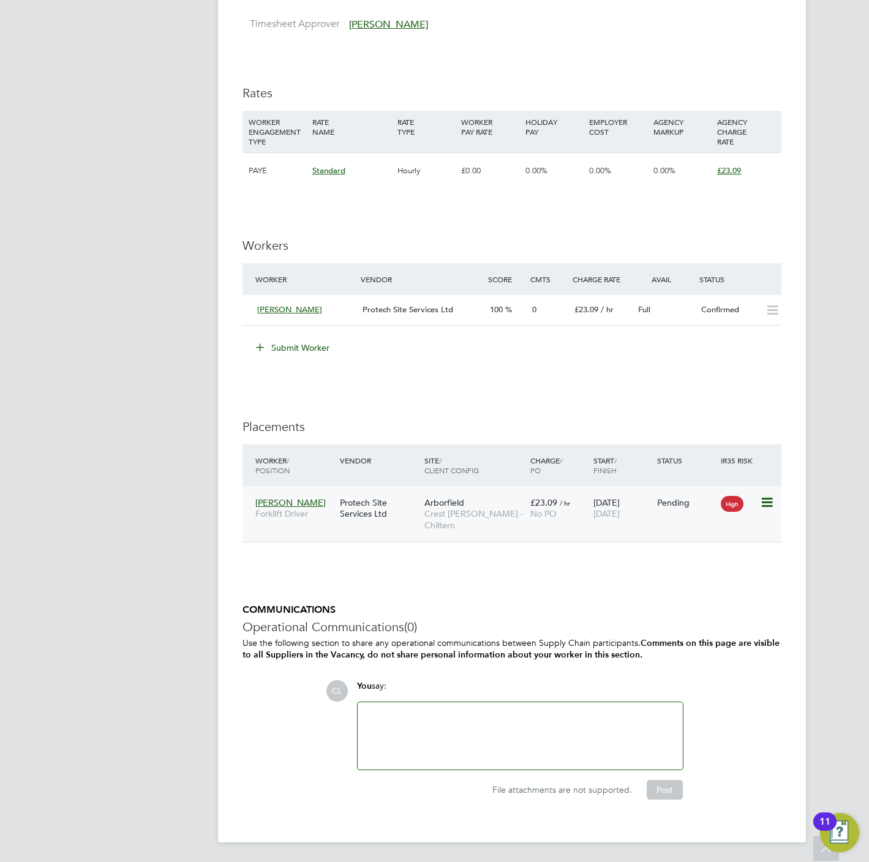
click at [772, 505] on icon at bounding box center [766, 502] width 12 height 15
click at [665, 573] on li "Start" at bounding box center [710, 581] width 126 height 17
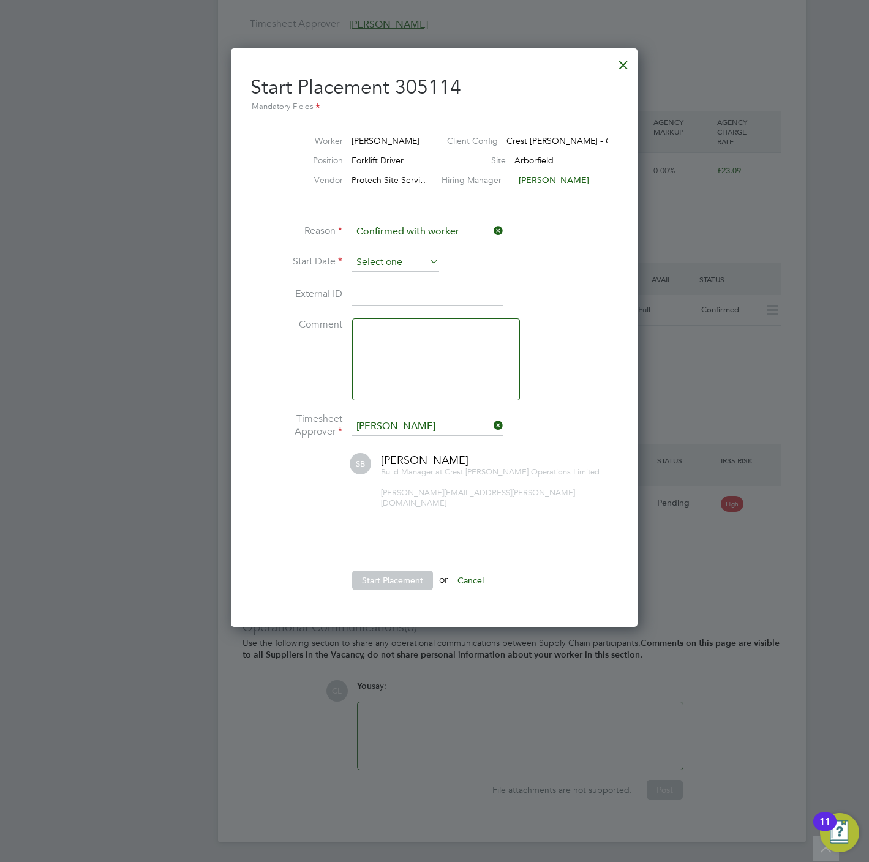
click at [401, 256] on input at bounding box center [395, 263] width 87 height 18
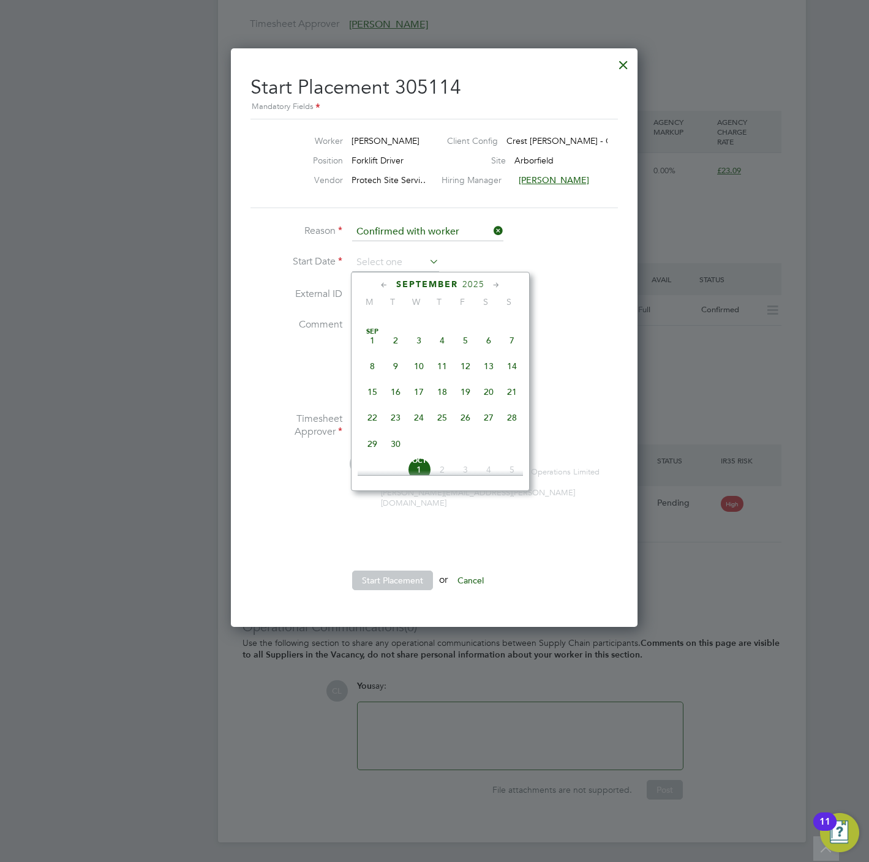
click at [493, 395] on span "20" at bounding box center [488, 391] width 23 height 23
type input "20 Sep 2025"
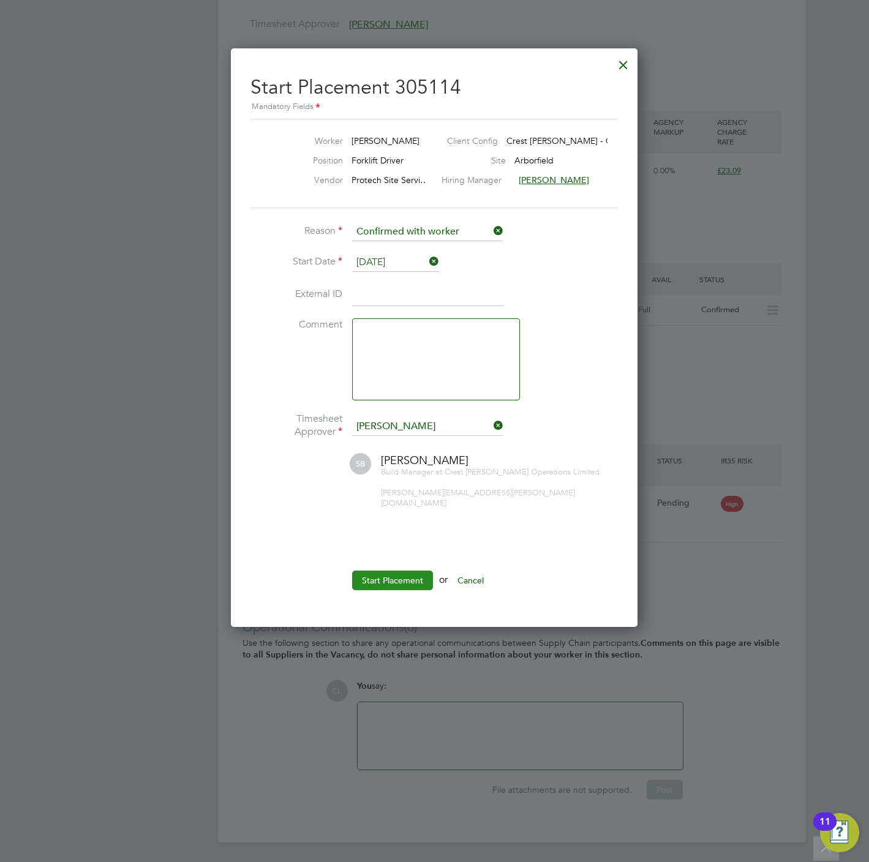
click at [386, 571] on button "Start Placement" at bounding box center [392, 581] width 81 height 20
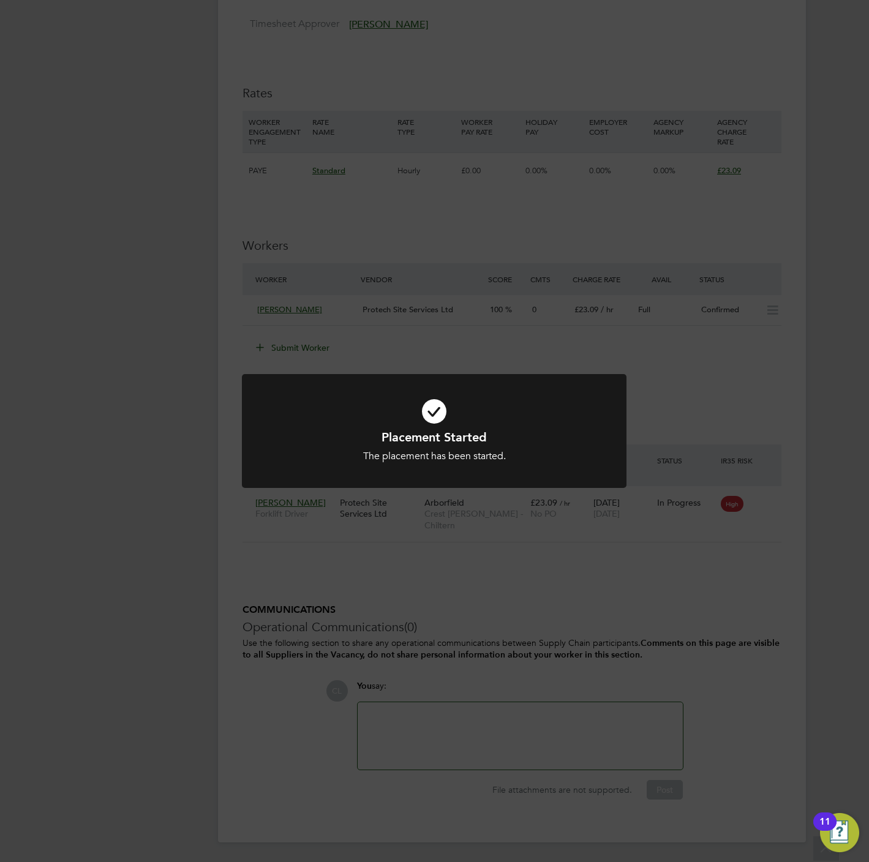
click at [546, 572] on div "Placement Started The placement has been started. Cancel Okay" at bounding box center [434, 431] width 869 height 862
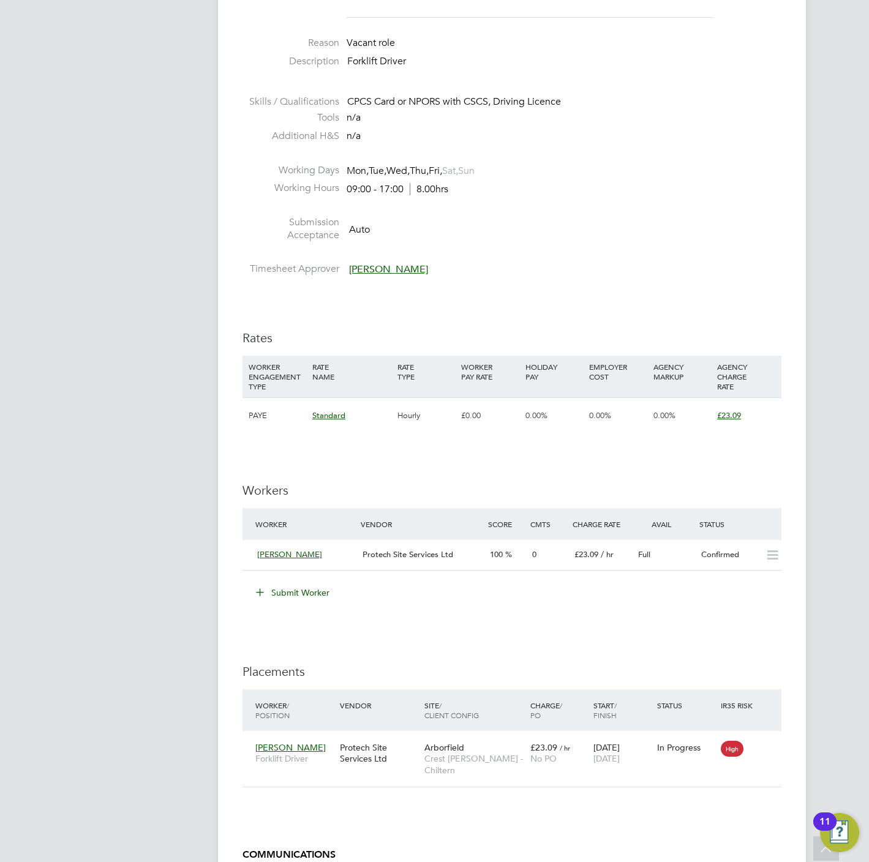
click at [296, 600] on button "Submit Worker" at bounding box center [293, 593] width 92 height 20
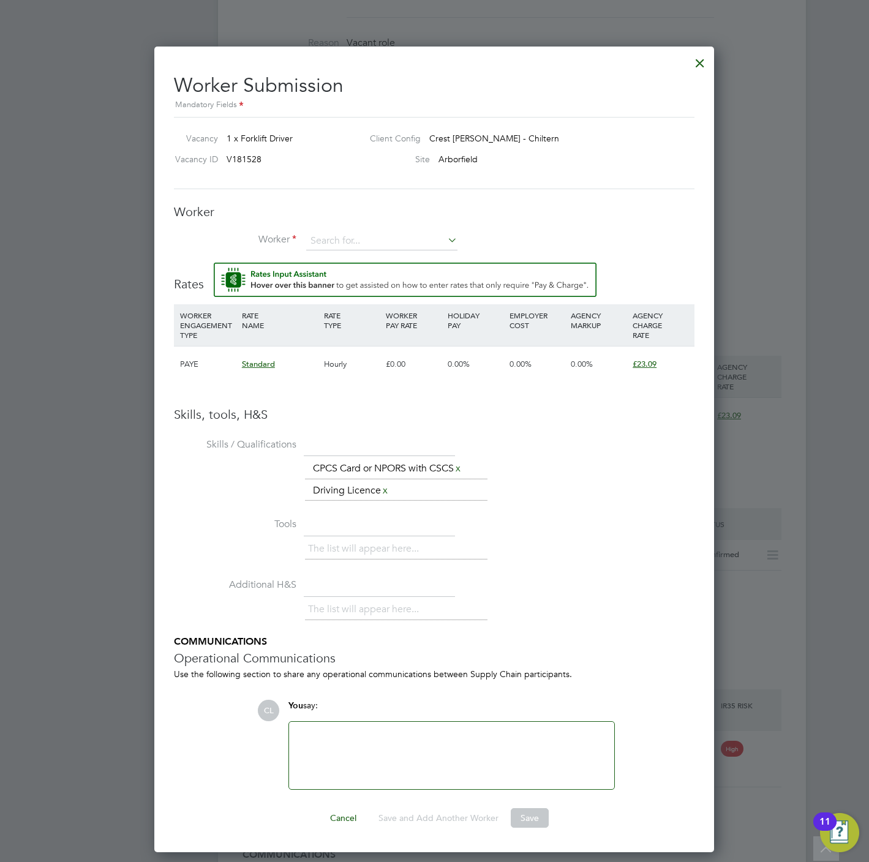
click at [325, 225] on div "Worker Worker Worker Engagement Type" at bounding box center [434, 233] width 521 height 59
click at [329, 248] on input at bounding box center [381, 241] width 151 height 18
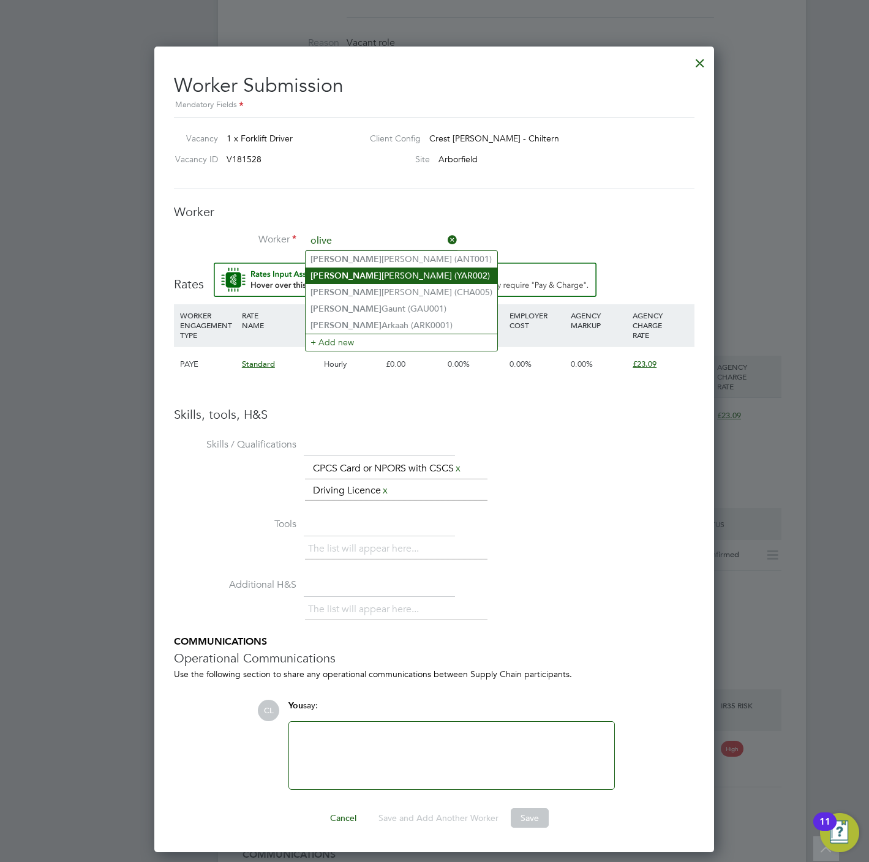
type input "olive"
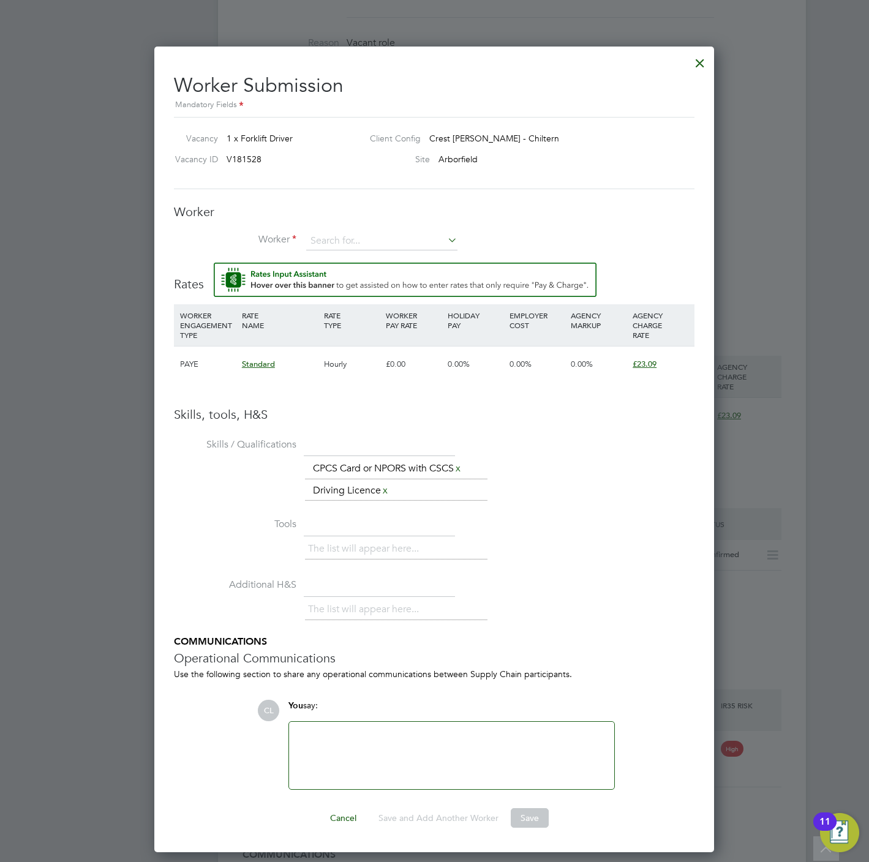
click at [357, 231] on div "Worker Worker Worker Engagement Type" at bounding box center [434, 233] width 521 height 59
click at [355, 243] on input at bounding box center [381, 241] width 151 height 18
click at [369, 261] on li "Takudzwa Oliver Mab urutse (MAB001)" at bounding box center [388, 259] width 165 height 17
type input "Takudzwa Oliver Maburutse (MAB001)"
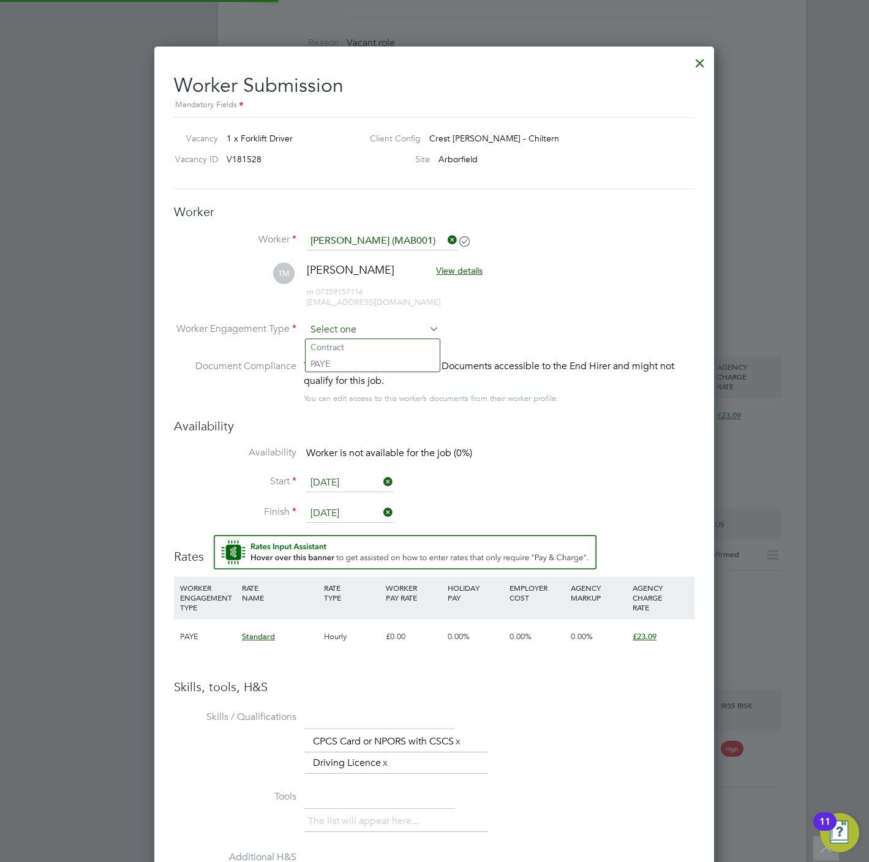
click at [358, 324] on input at bounding box center [372, 330] width 133 height 18
click at [357, 356] on li "PAYE" at bounding box center [373, 364] width 134 height 16
type input "PAYE"
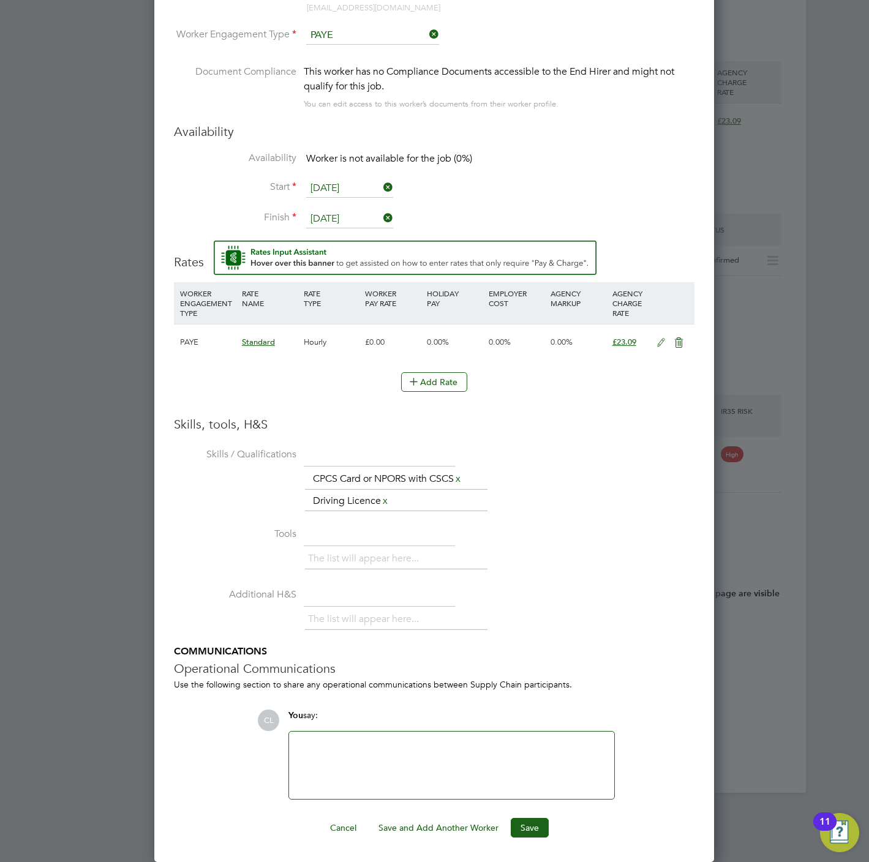
click at [530, 838] on div "Worker Submission Mandatory Fields Vacancy 1 x Forklift Driver Client Config Cr…" at bounding box center [434, 307] width 560 height 1110
click at [530, 827] on button "Save" at bounding box center [530, 828] width 38 height 20
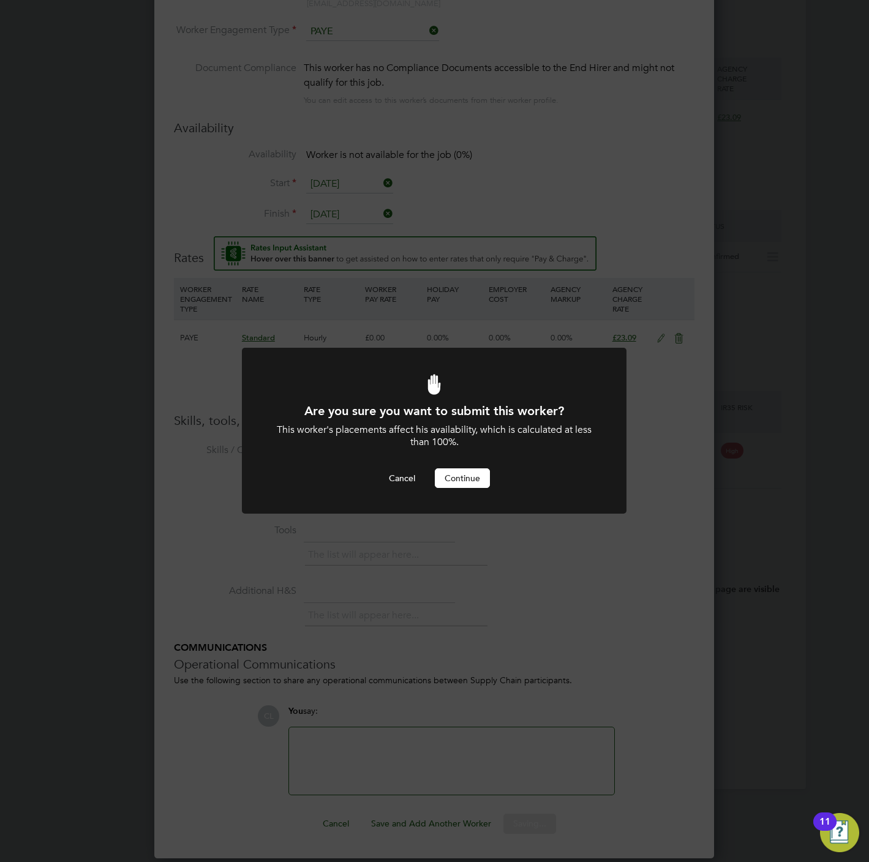
click at [480, 478] on button "Continue" at bounding box center [462, 478] width 55 height 20
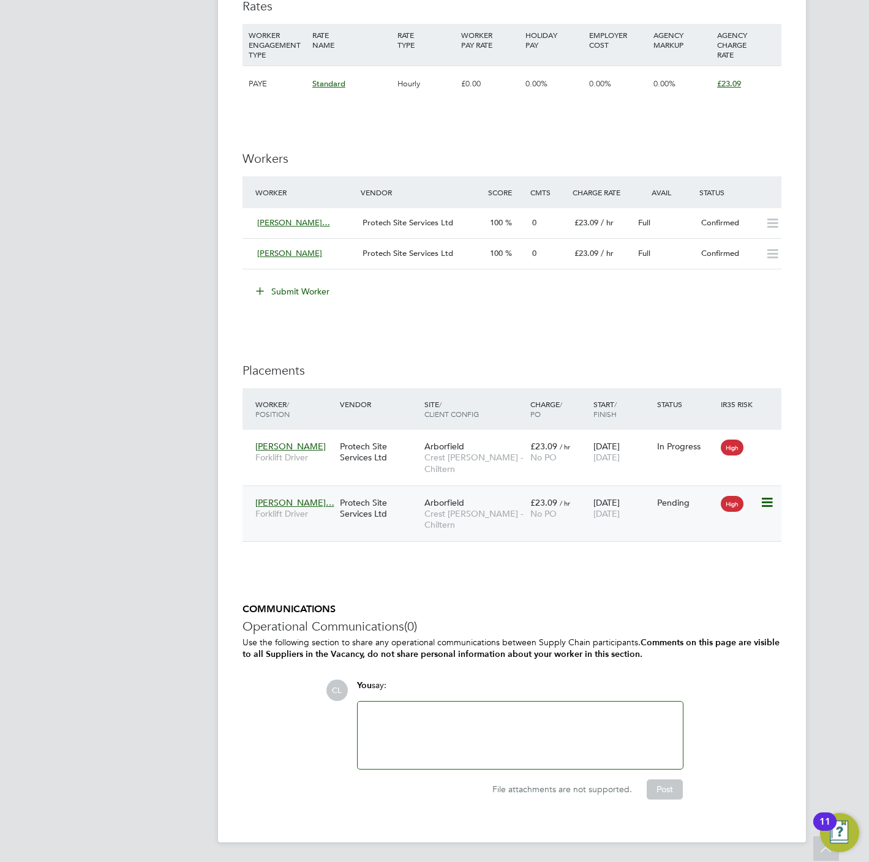
click at [770, 502] on icon at bounding box center [766, 502] width 12 height 15
click at [668, 576] on li "Start" at bounding box center [710, 581] width 126 height 17
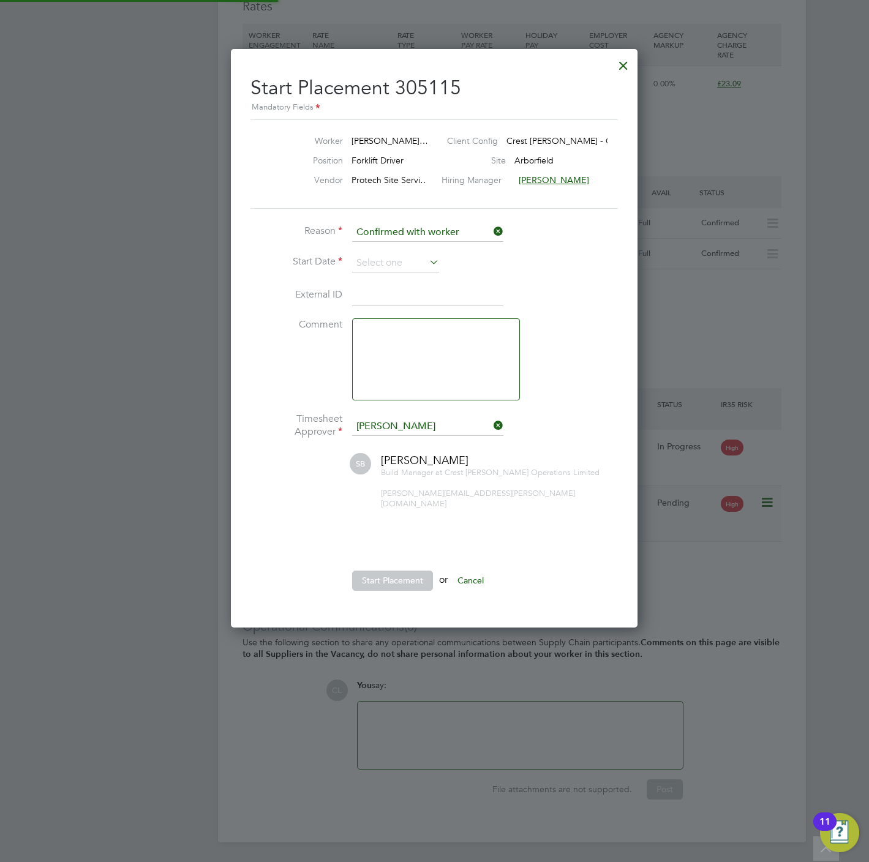
scroll to position [6, 6]
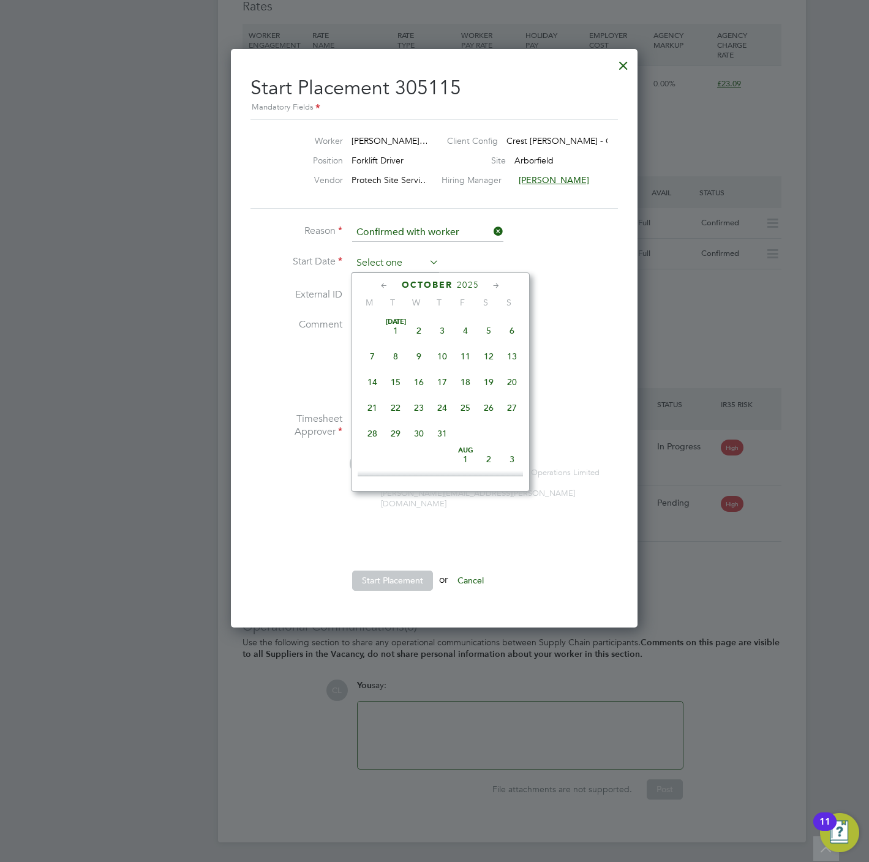
click at [414, 258] on input at bounding box center [395, 263] width 87 height 18
click at [368, 326] on span "22" at bounding box center [372, 326] width 23 height 23
type input "22 Sep 2025"
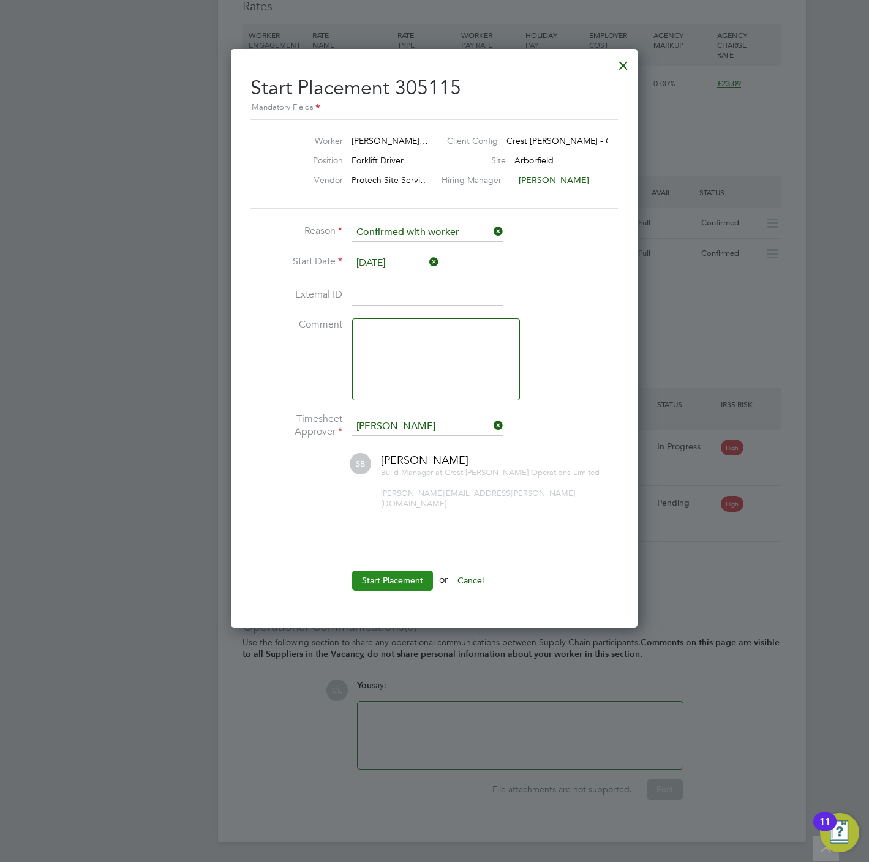
click at [395, 571] on button "Start Placement" at bounding box center [392, 581] width 81 height 20
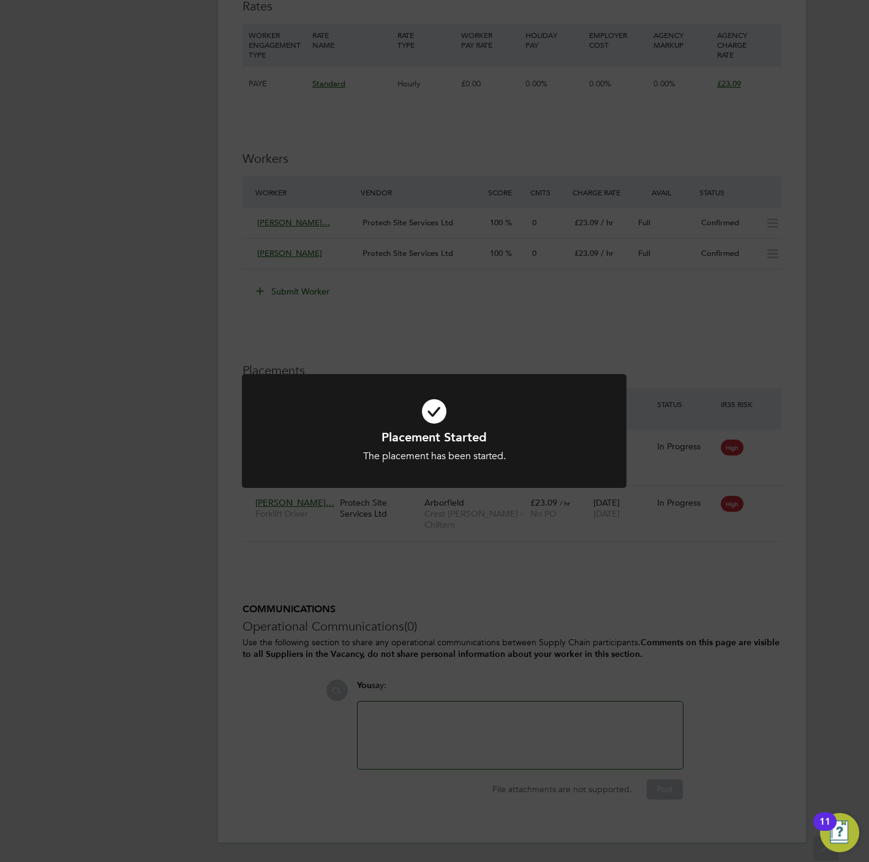
click at [415, 294] on div "Placement Started The placement has been started. Cancel Okay" at bounding box center [434, 431] width 869 height 862
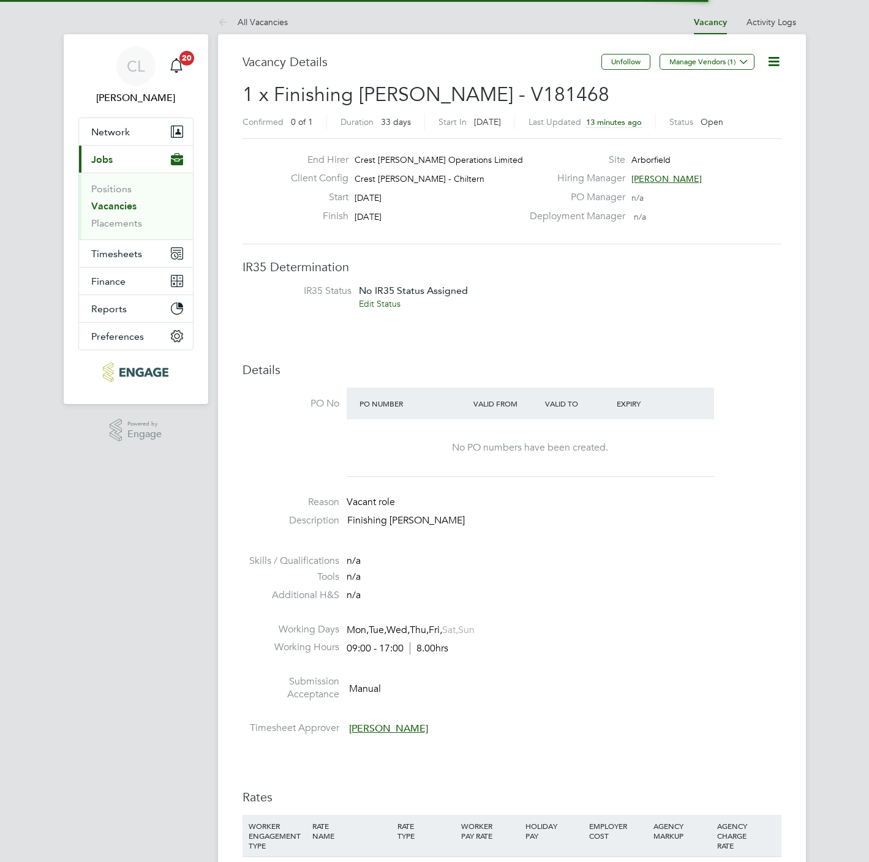
scroll to position [37, 86]
click at [772, 63] on icon at bounding box center [773, 61] width 15 height 15
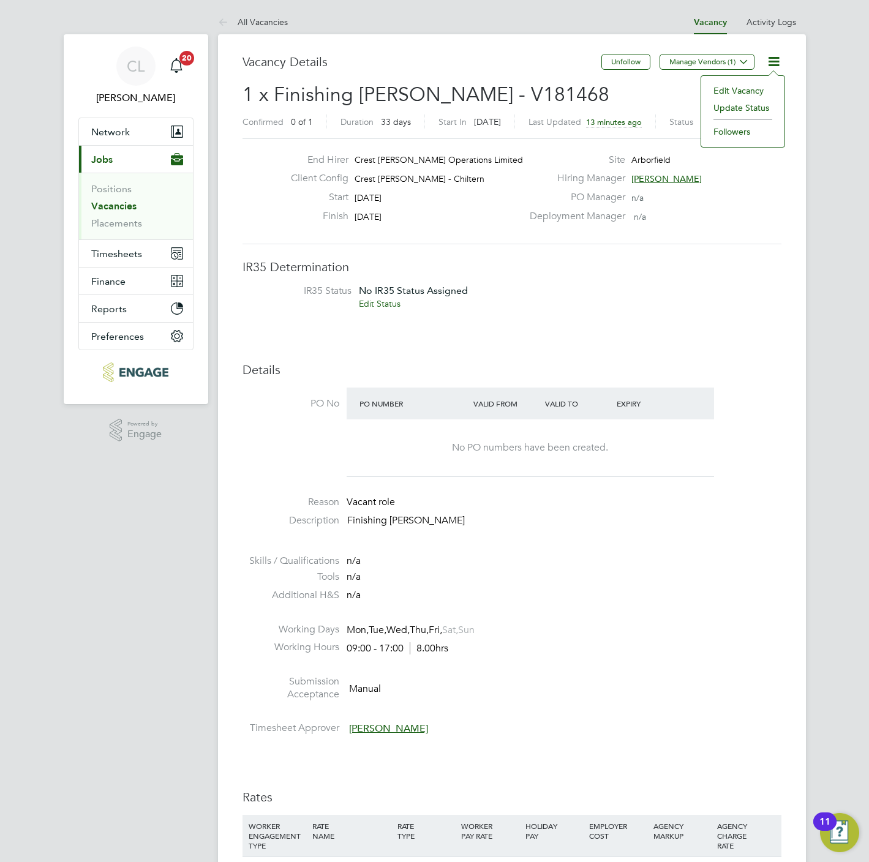
click at [737, 90] on li "Edit Vacancy" at bounding box center [742, 90] width 71 height 17
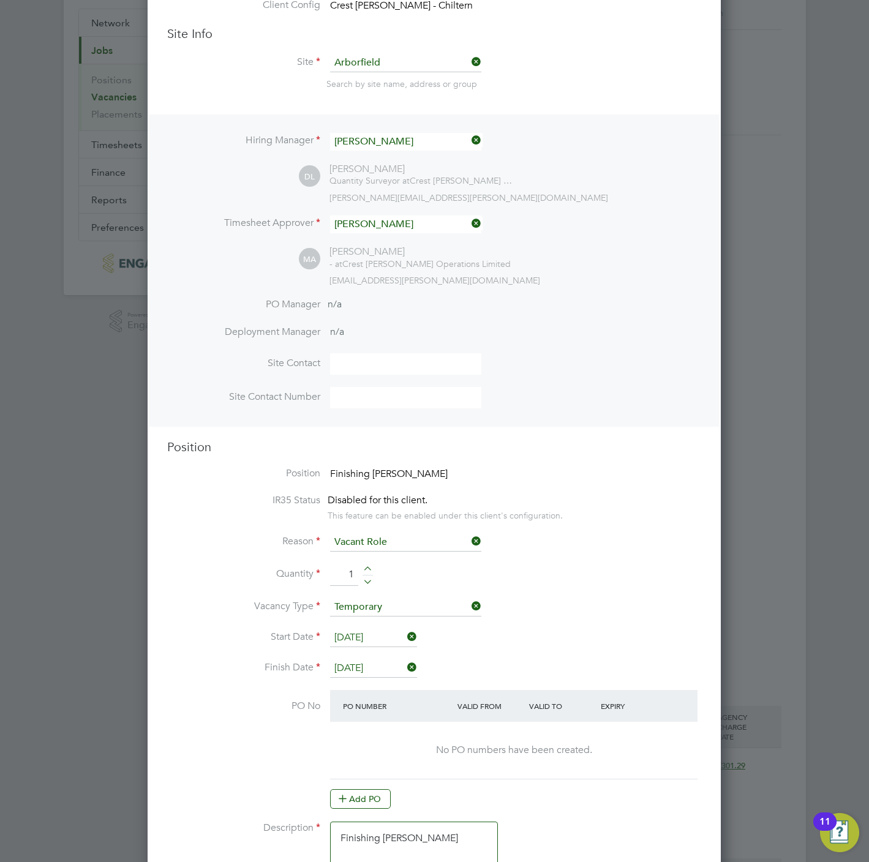
scroll to position [276, 0]
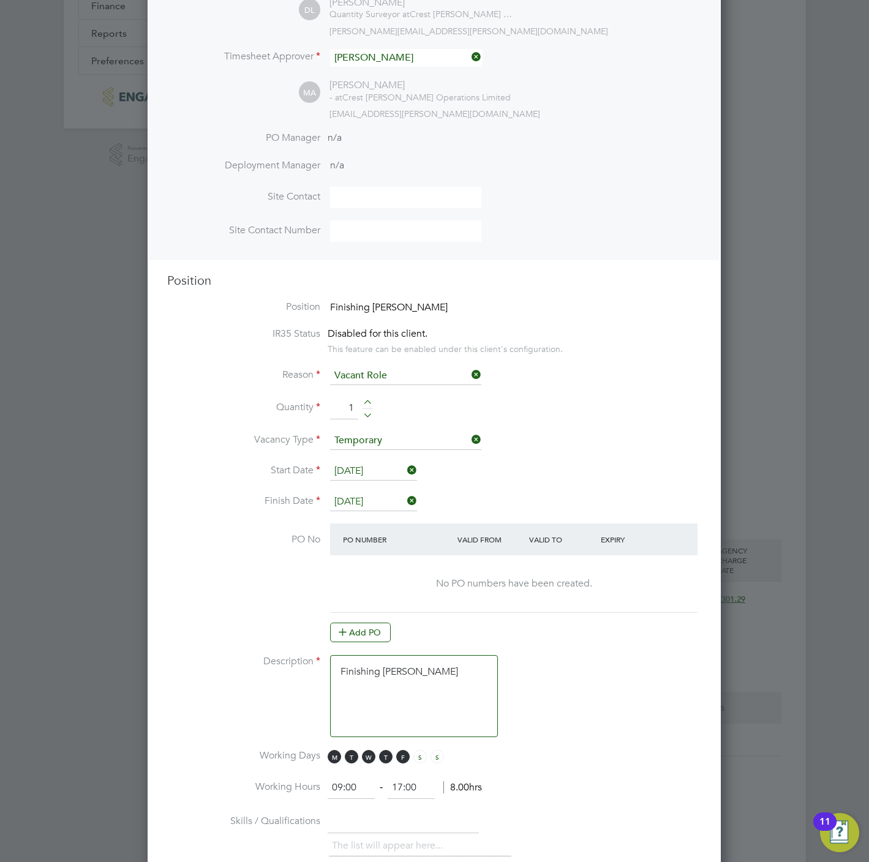
click at [366, 401] on div at bounding box center [368, 404] width 10 height 9
type input "2"
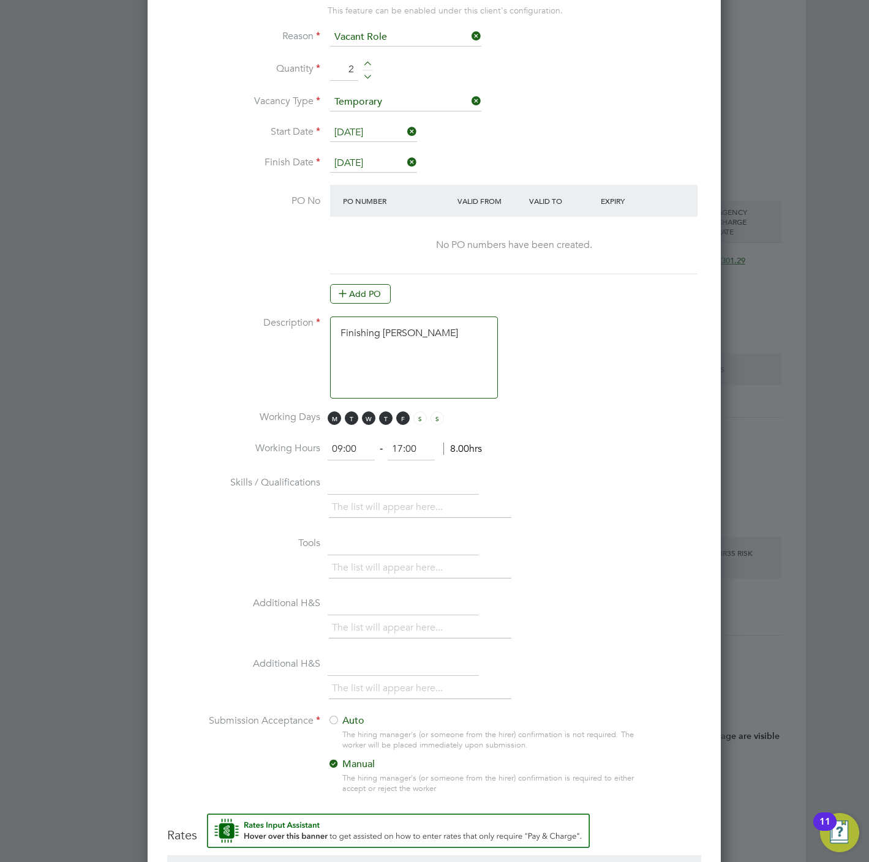
scroll to position [778, 0]
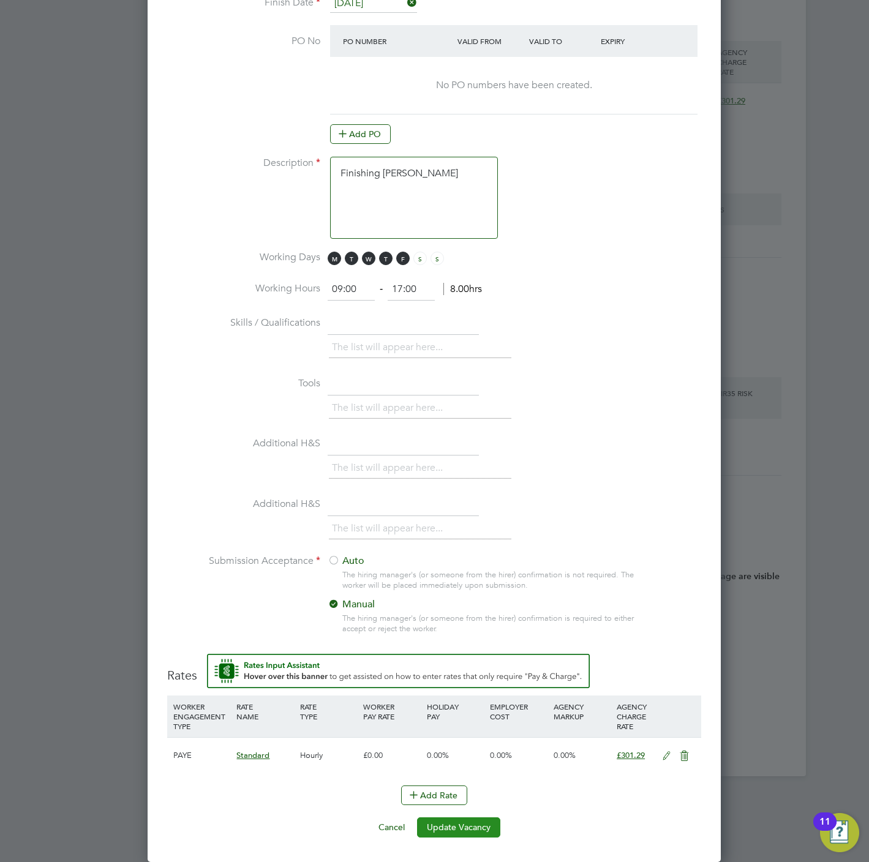
click at [465, 830] on button "Update Vacancy" at bounding box center [458, 828] width 83 height 20
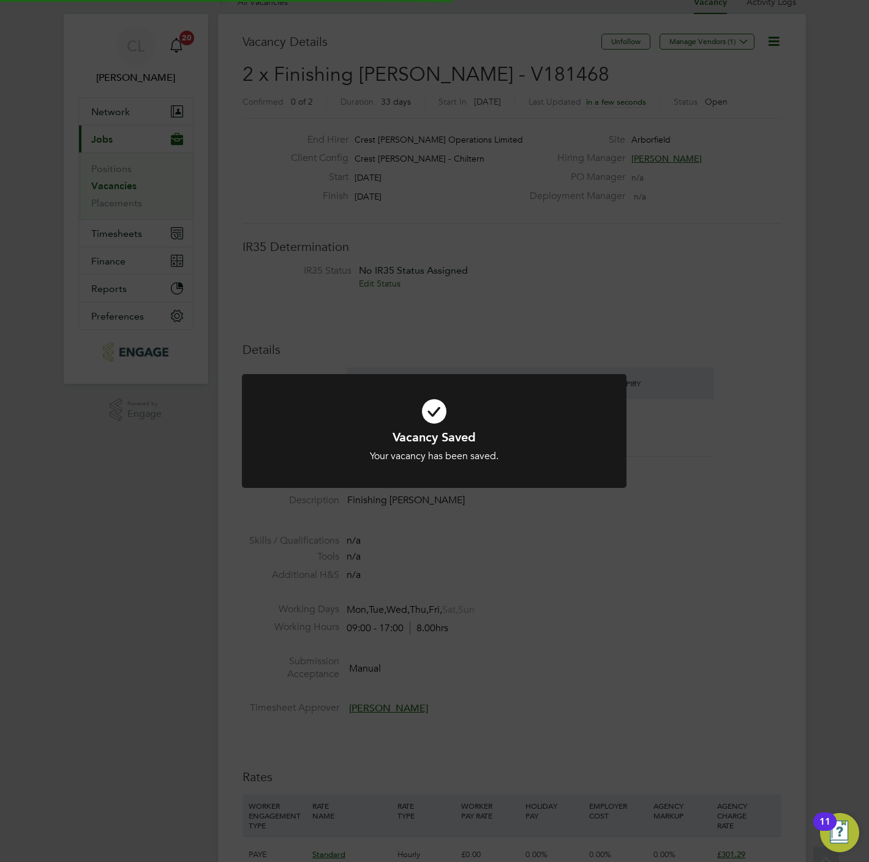
scroll to position [0, 0]
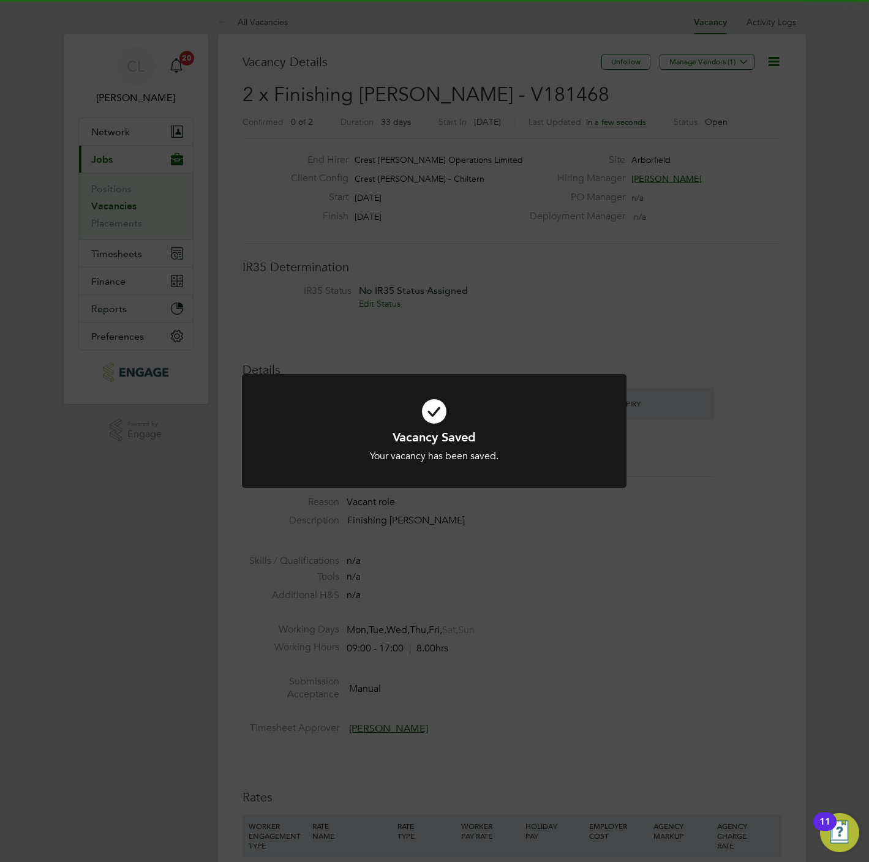
click at [707, 498] on div "Vacancy Saved Your vacancy has been saved. Cancel Okay" at bounding box center [434, 431] width 869 height 862
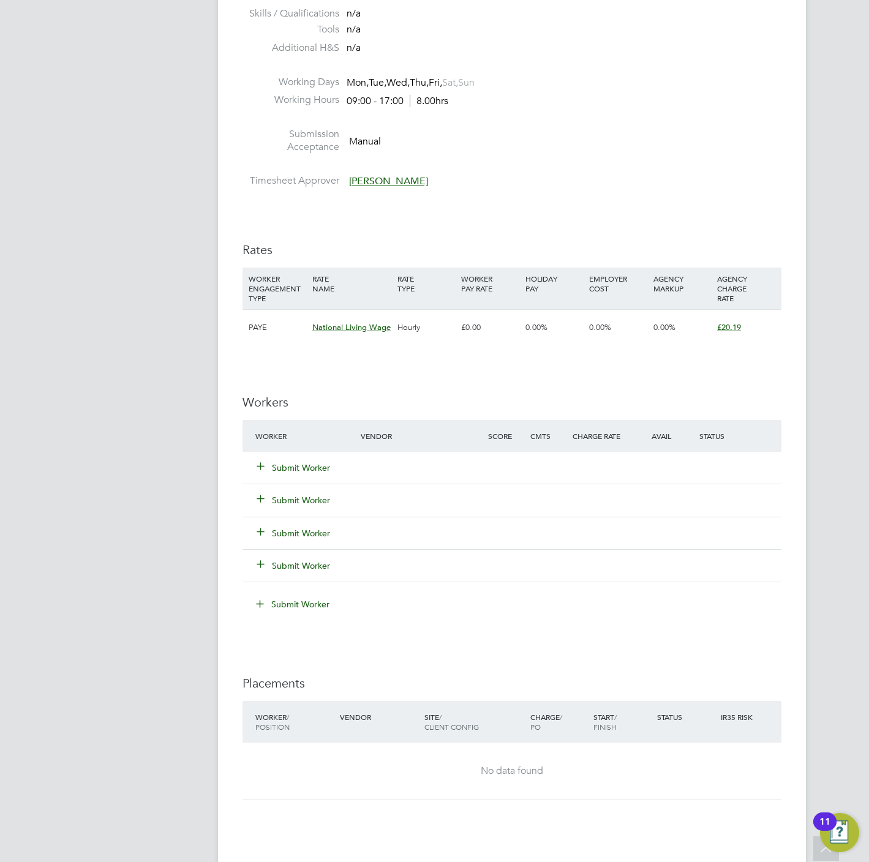
scroll to position [551, 0]
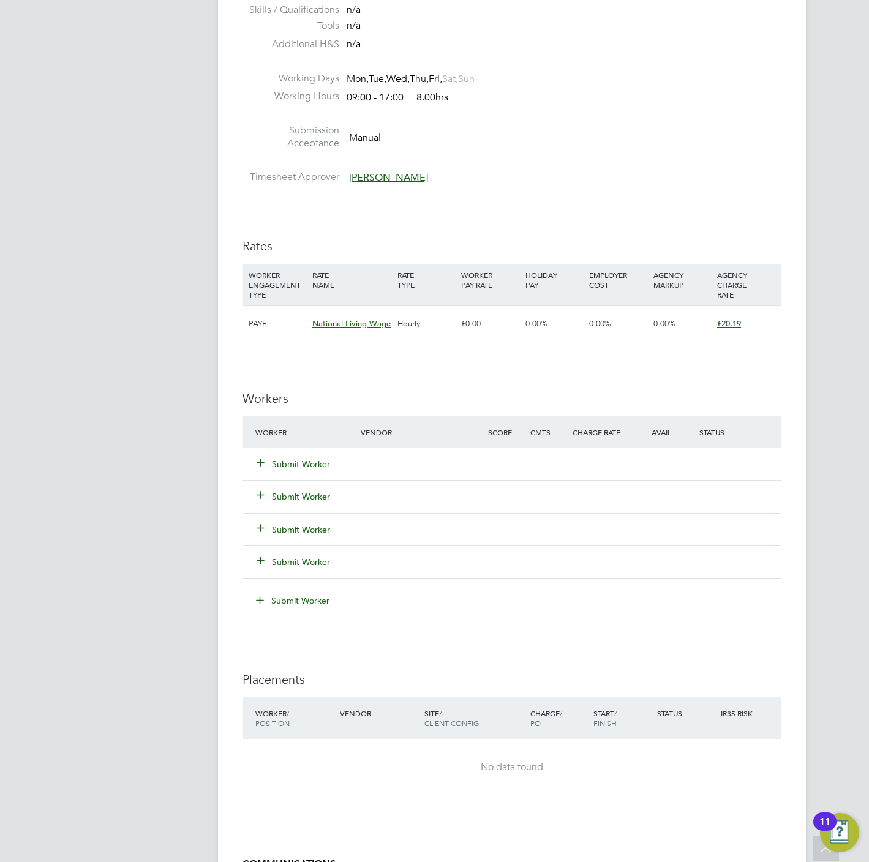
click at [292, 465] on button "Submit Worker" at bounding box center [293, 464] width 73 height 12
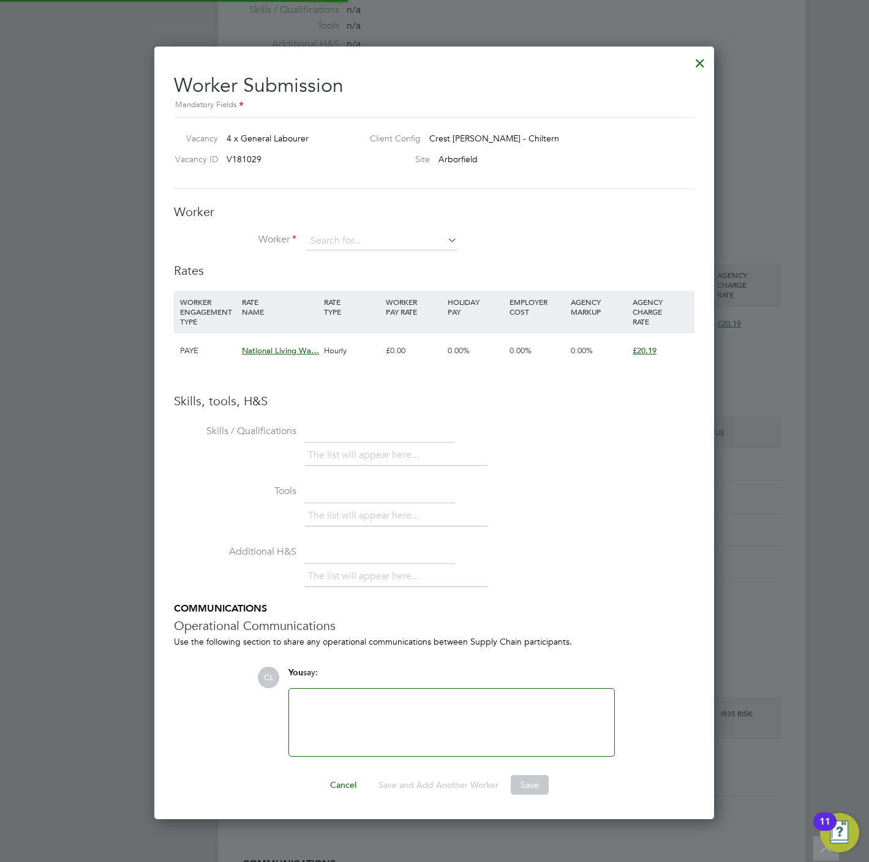
scroll to position [0, 0]
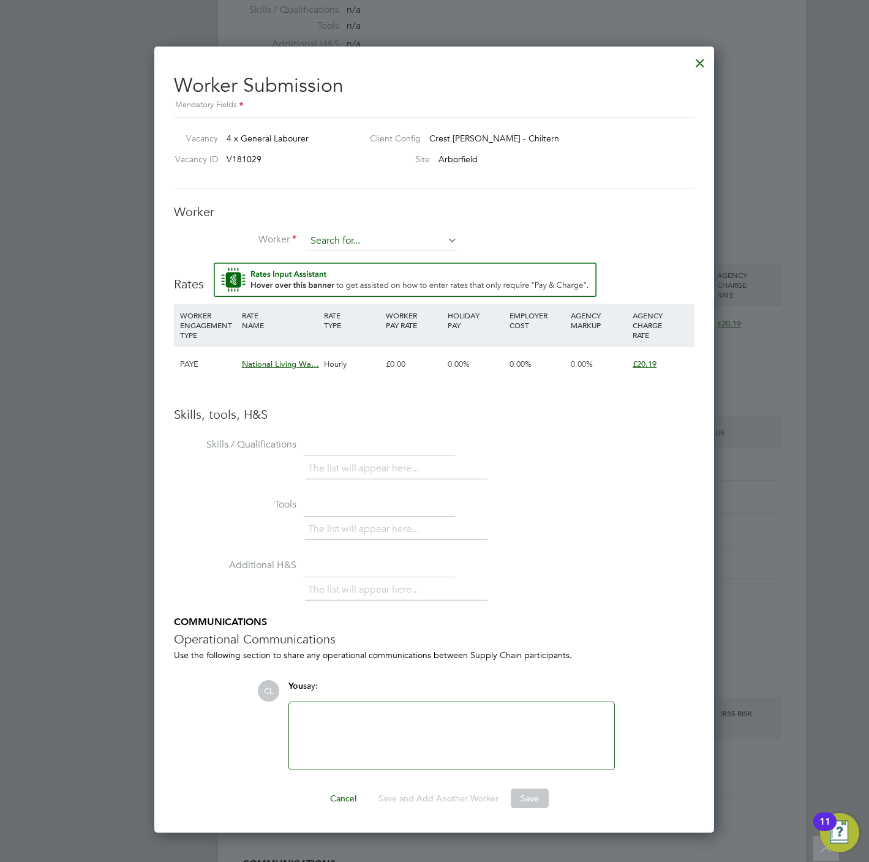
click at [357, 233] on input at bounding box center [381, 241] width 151 height 18
click at [355, 255] on li "Jasur Ortikov (ORT001)" at bounding box center [382, 259] width 152 height 17
type input "Jasur Ortikov (ORT001)"
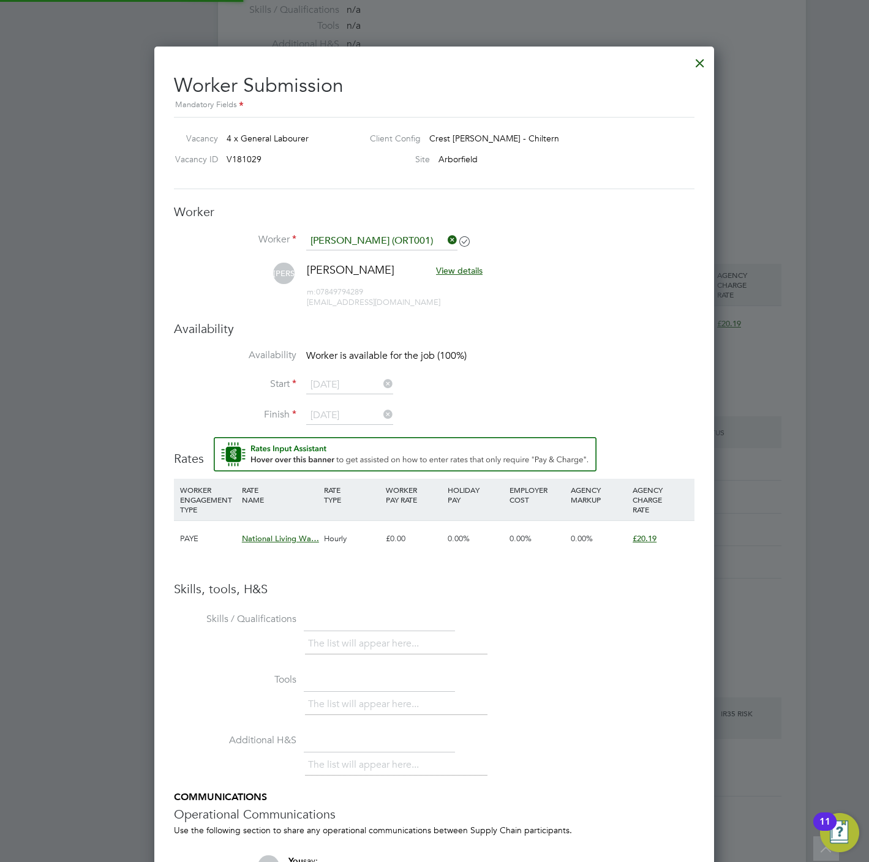
scroll to position [1062, 560]
type input "23 Sep 2025"
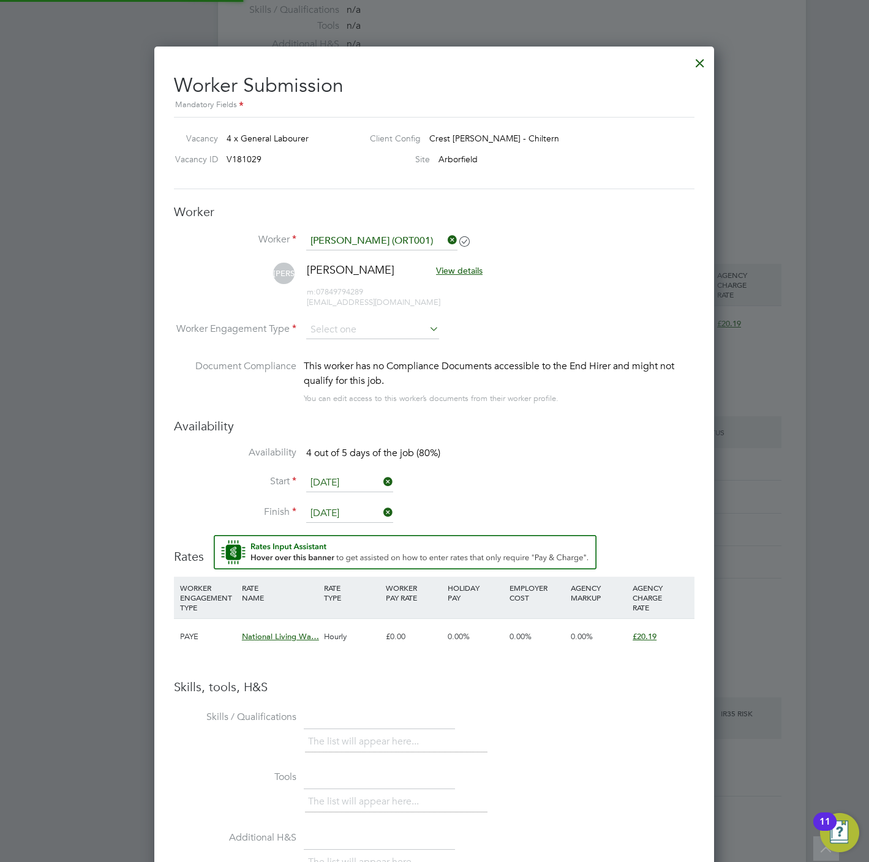
scroll to position [1063, 560]
click at [349, 320] on li "JO Jasur Ortikov View details m: 07849794289 ortikovjasur02@gmail.com" at bounding box center [434, 292] width 521 height 58
click at [352, 325] on input at bounding box center [372, 330] width 133 height 18
click at [337, 356] on li "PAYE" at bounding box center [373, 364] width 134 height 16
type input "PAYE"
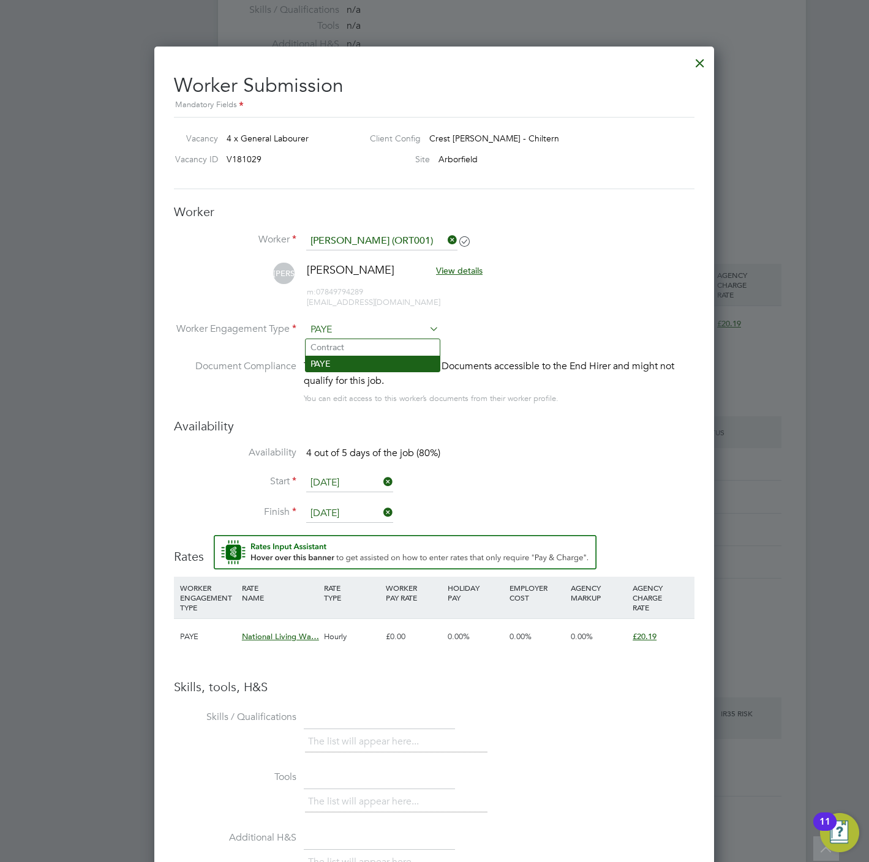
scroll to position [1095, 560]
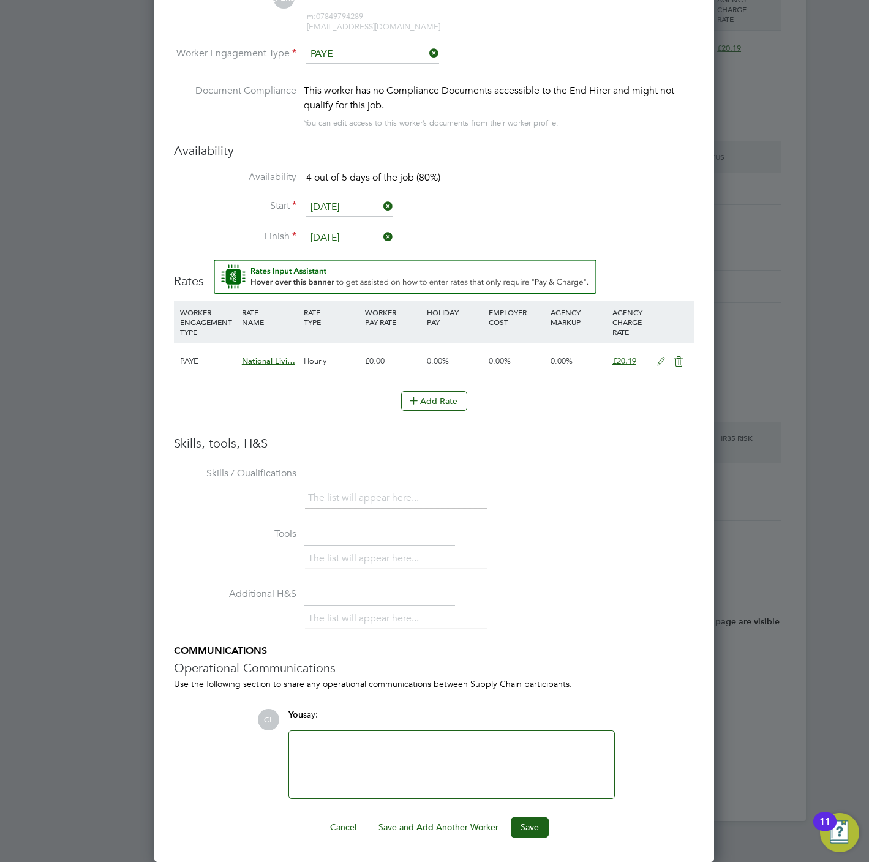
click at [535, 824] on button "Save" at bounding box center [530, 828] width 38 height 20
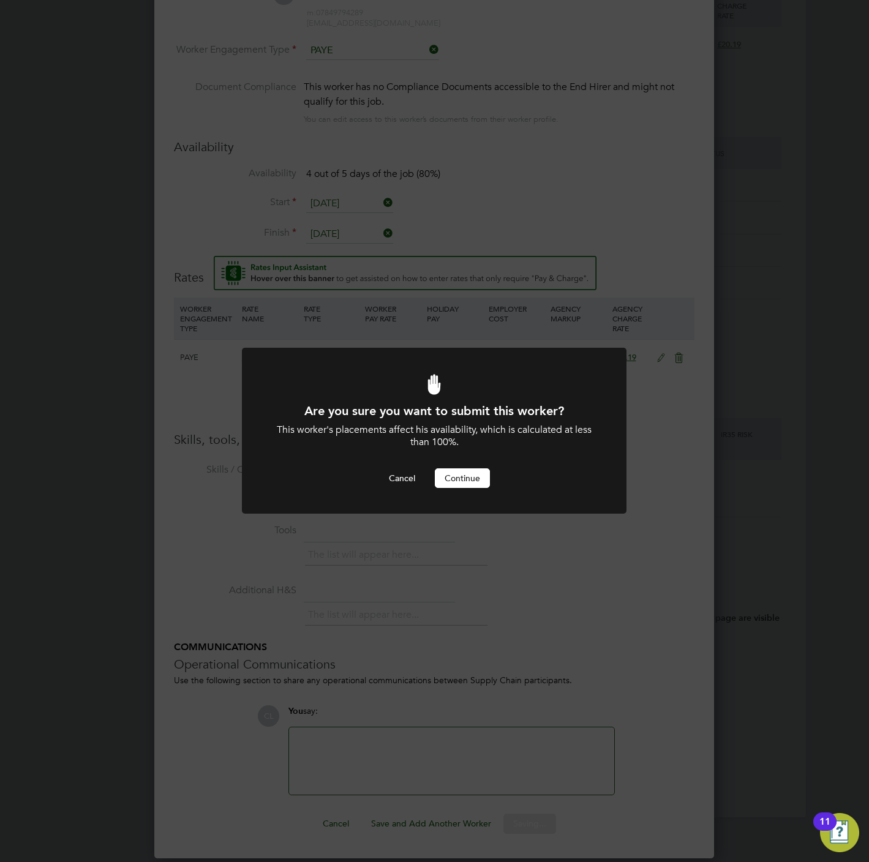
click at [252, 280] on div "Are you sure you want to submit this worker? This worker's placements affect hi…" at bounding box center [434, 431] width 869 height 862
click at [467, 478] on button "Continue" at bounding box center [462, 478] width 55 height 20
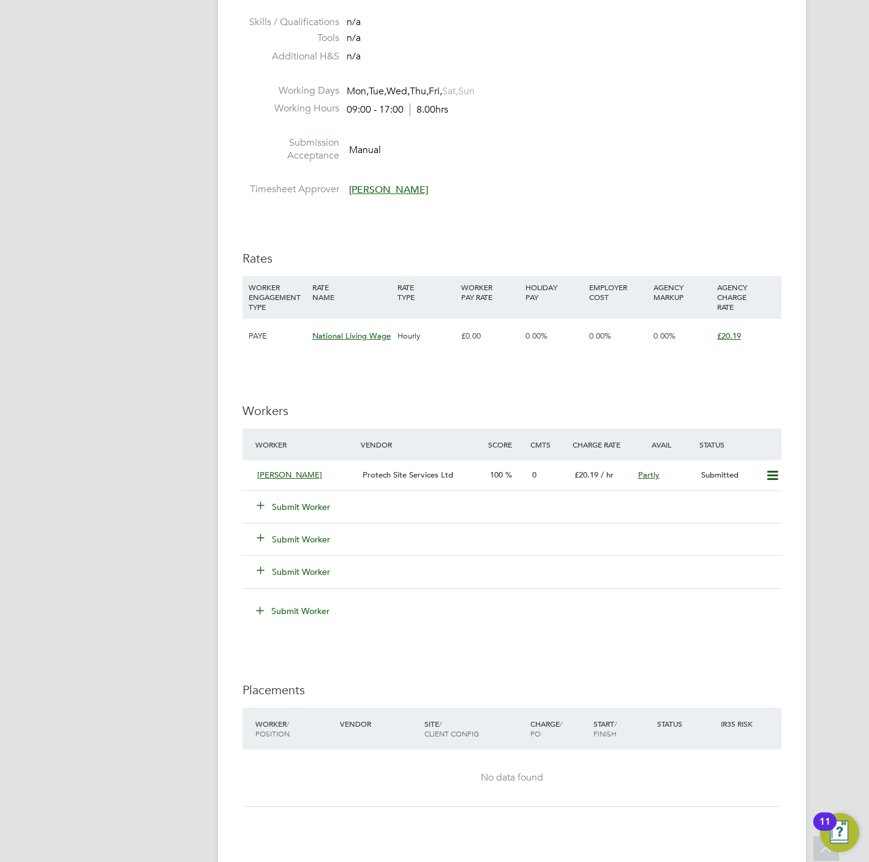
click at [313, 507] on button "Submit Worker" at bounding box center [293, 507] width 73 height 12
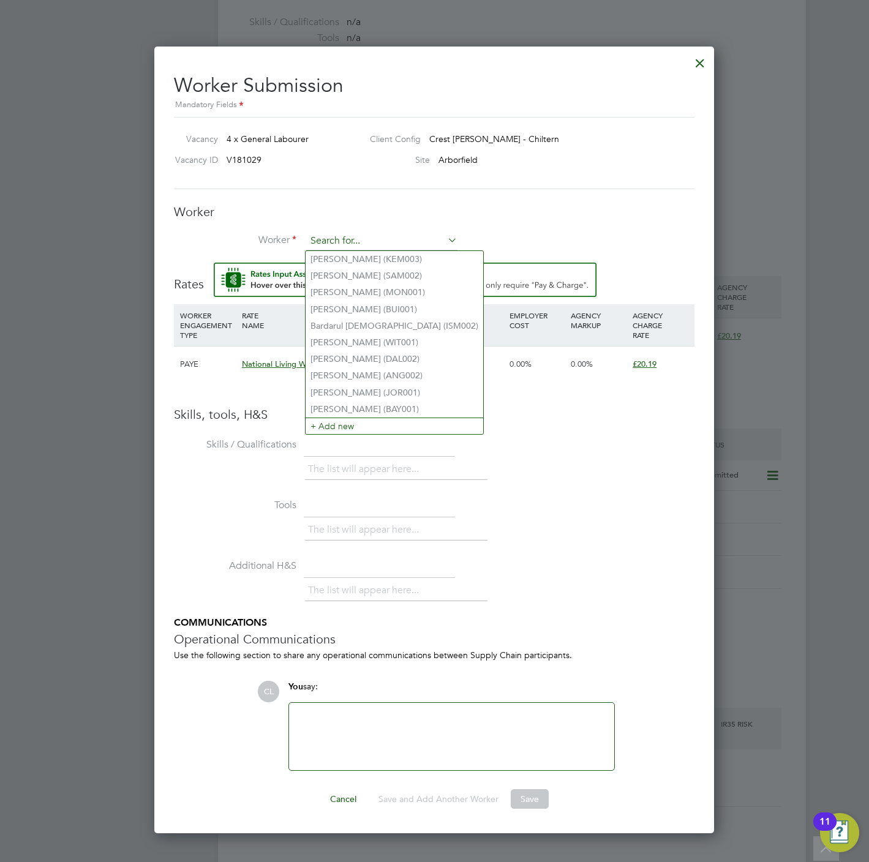
click at [349, 245] on input at bounding box center [381, 241] width 151 height 18
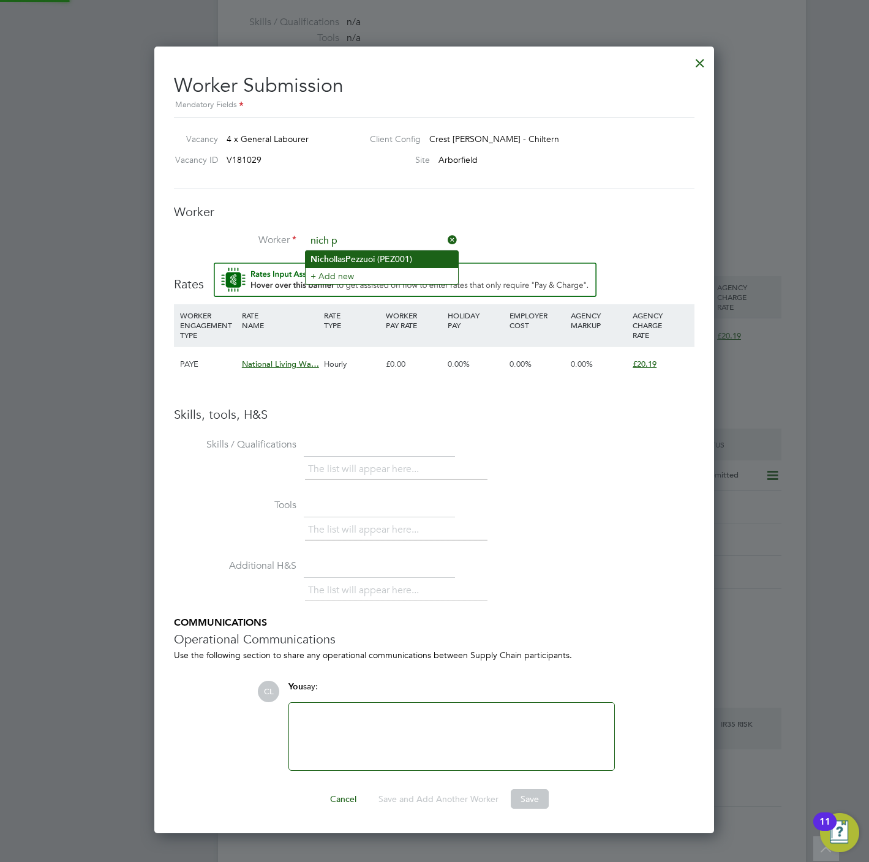
click at [346, 260] on li "Nich ollas P ezzuoi (PEZ001)" at bounding box center [382, 259] width 152 height 17
type input "Nichollas Pezzuoi (PEZ001)"
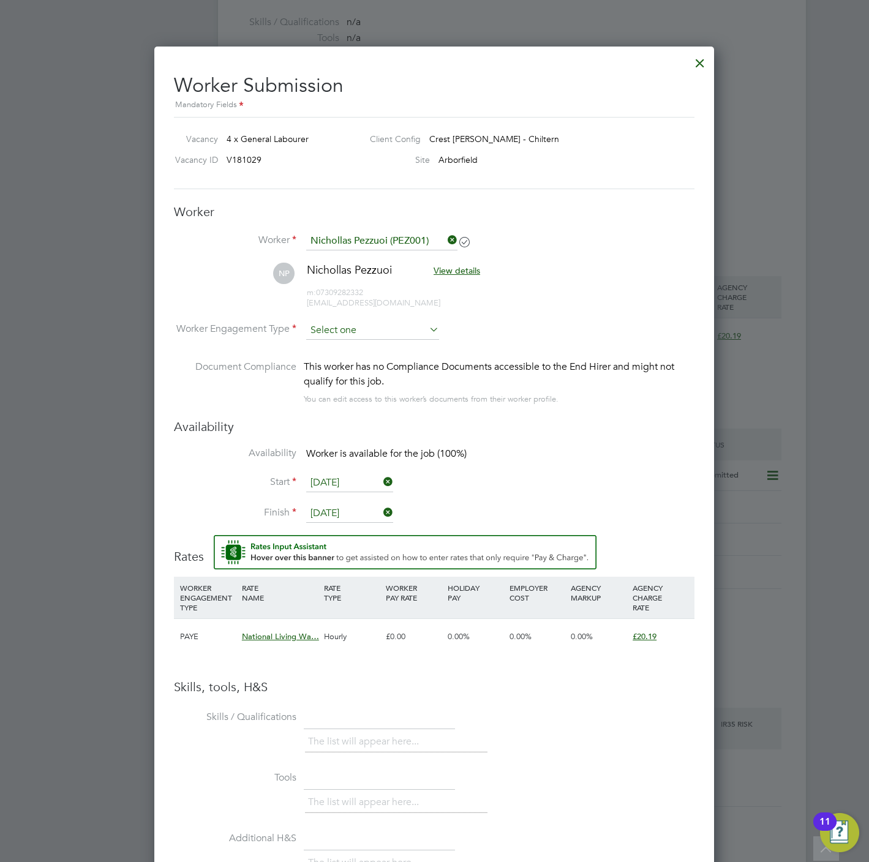
click at [334, 333] on input at bounding box center [372, 331] width 133 height 18
click at [338, 363] on li "PAYE" at bounding box center [373, 364] width 134 height 16
type input "PAYE"
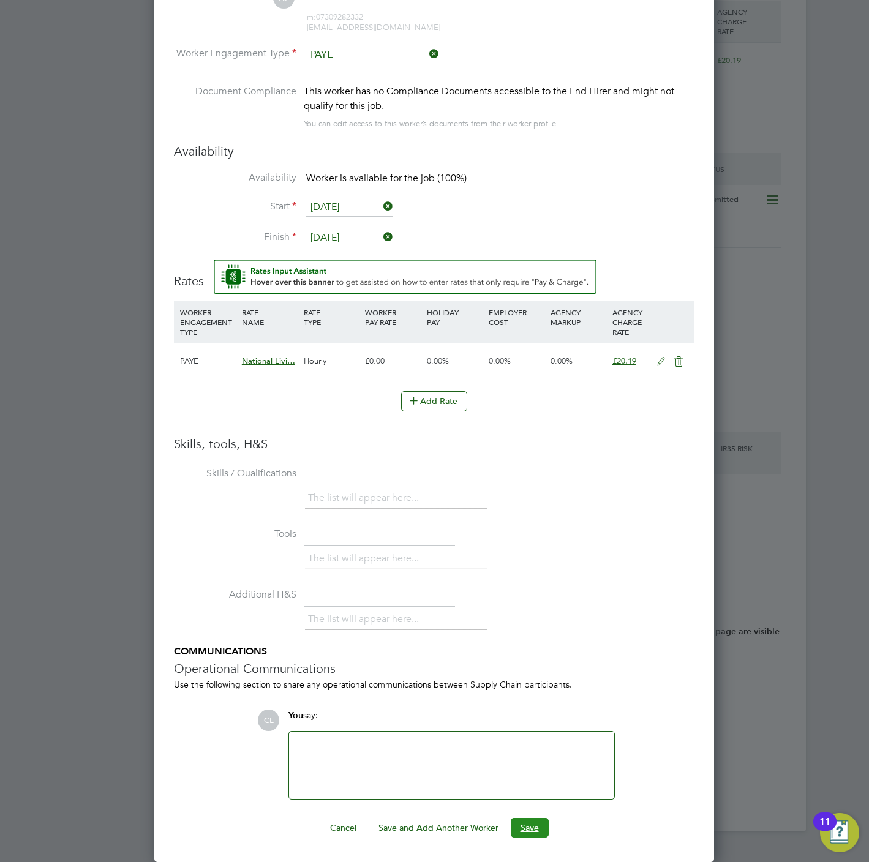
click at [533, 833] on button "Save" at bounding box center [530, 828] width 38 height 20
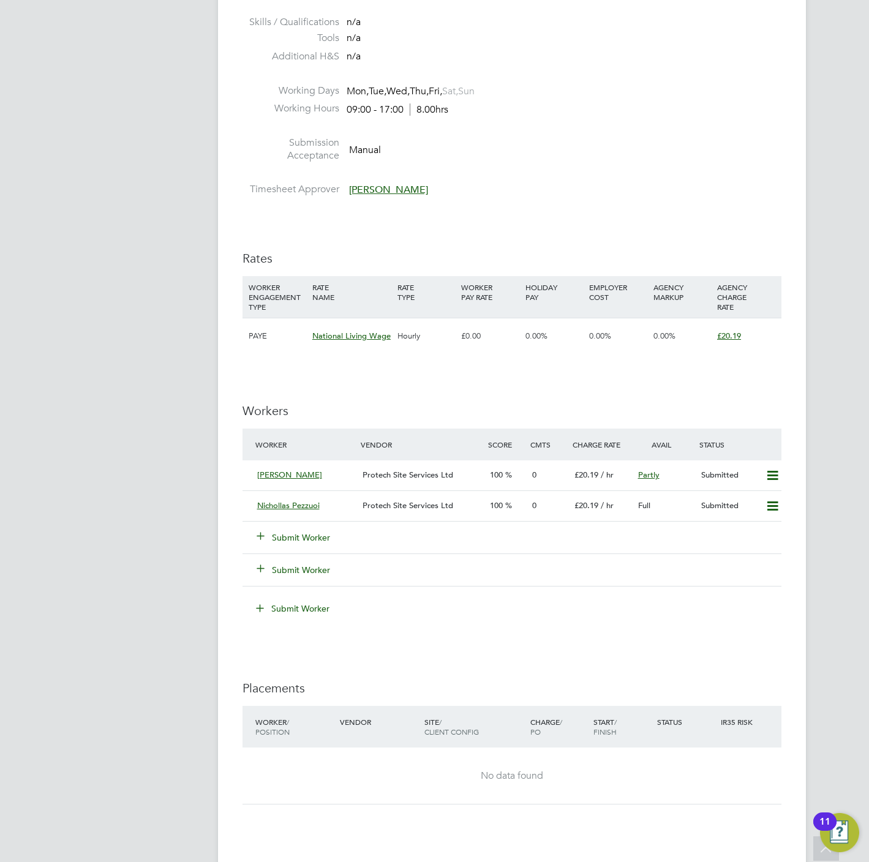
click at [296, 540] on button "Submit Worker" at bounding box center [293, 538] width 73 height 12
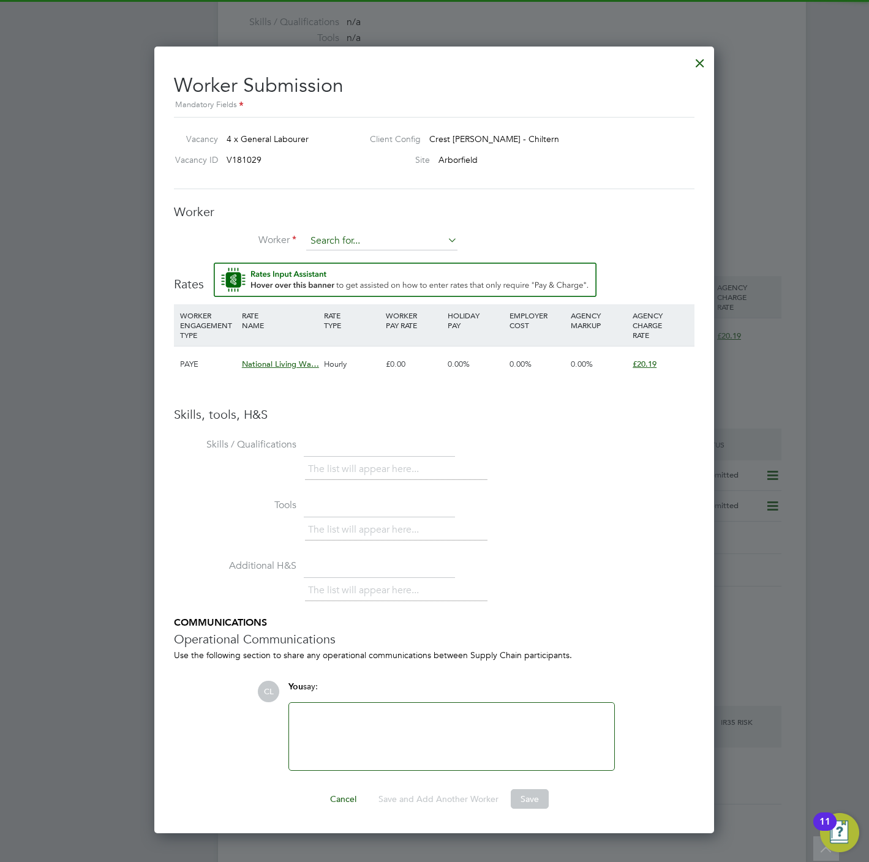
click at [360, 239] on input at bounding box center [381, 241] width 151 height 18
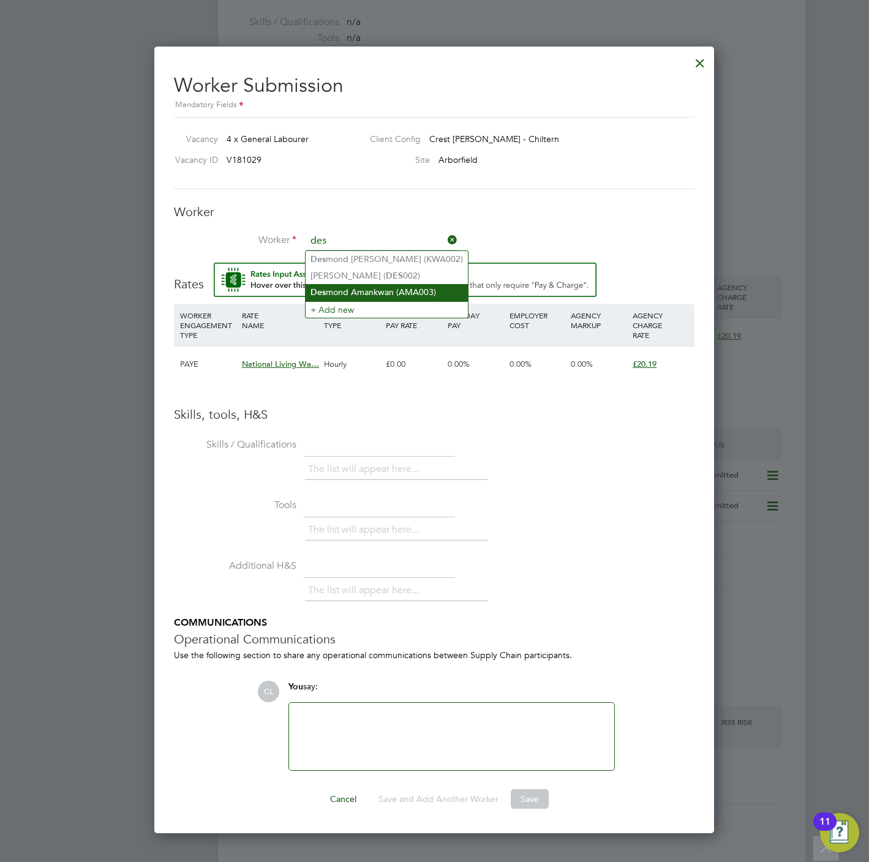
click at [380, 290] on li "Des mond Amankwan (AMA003)" at bounding box center [387, 292] width 162 height 17
type input "Desmond Amankwan (AMA003)"
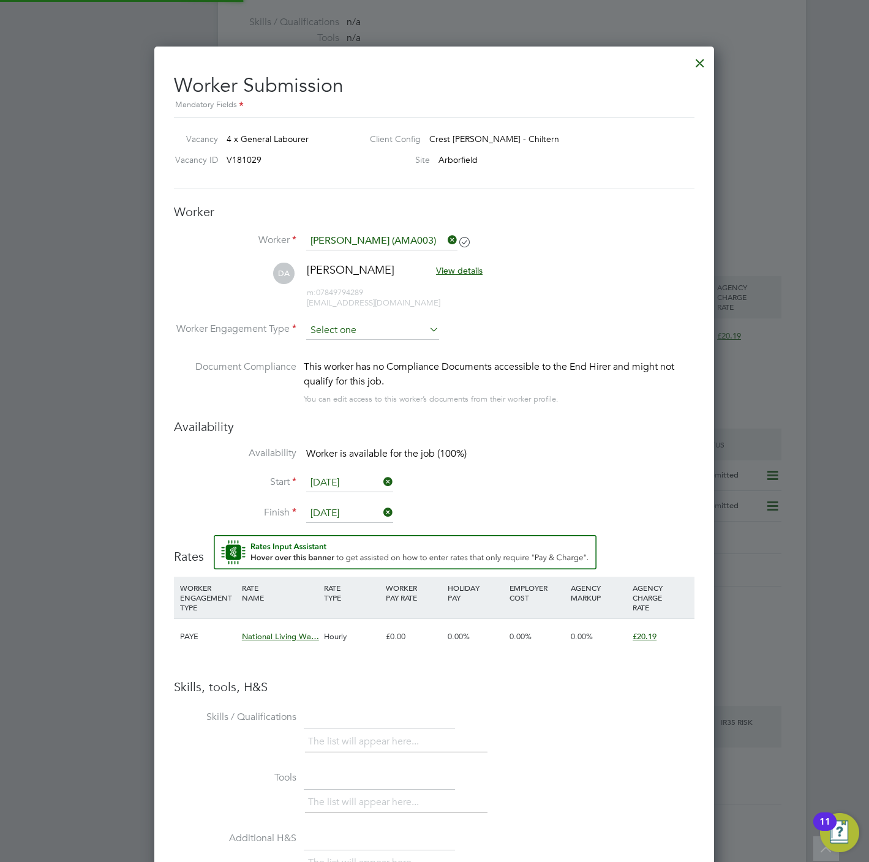
click at [358, 329] on input at bounding box center [372, 331] width 133 height 18
click at [361, 360] on li "PAYE" at bounding box center [373, 364] width 134 height 16
type input "PAYE"
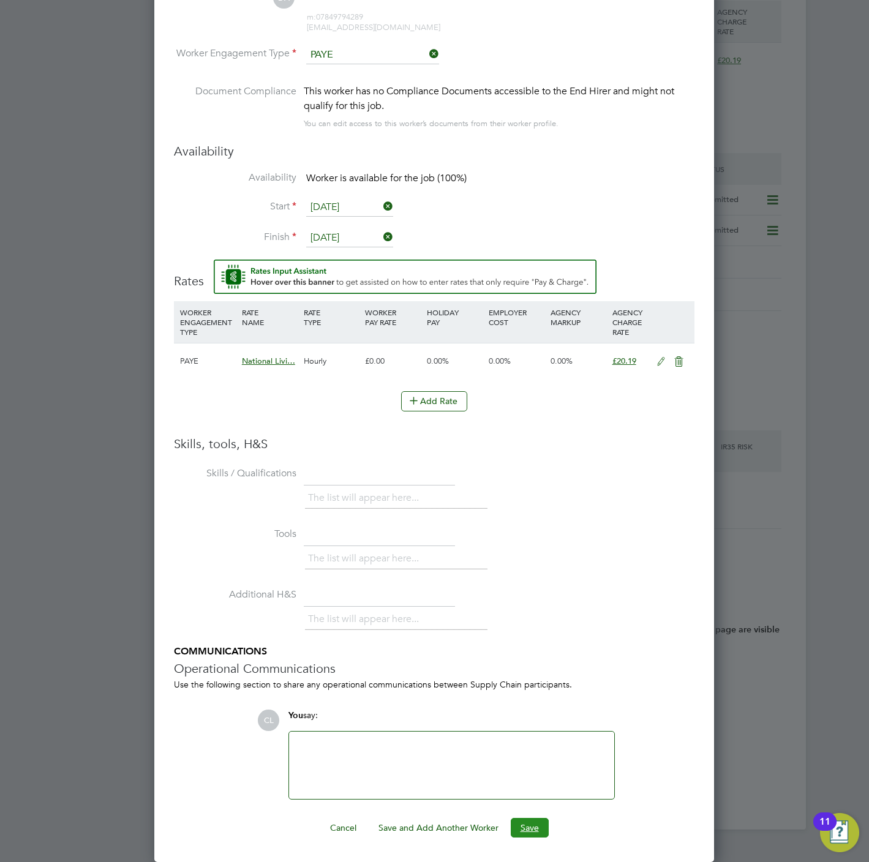
click at [531, 824] on button "Save" at bounding box center [530, 828] width 38 height 20
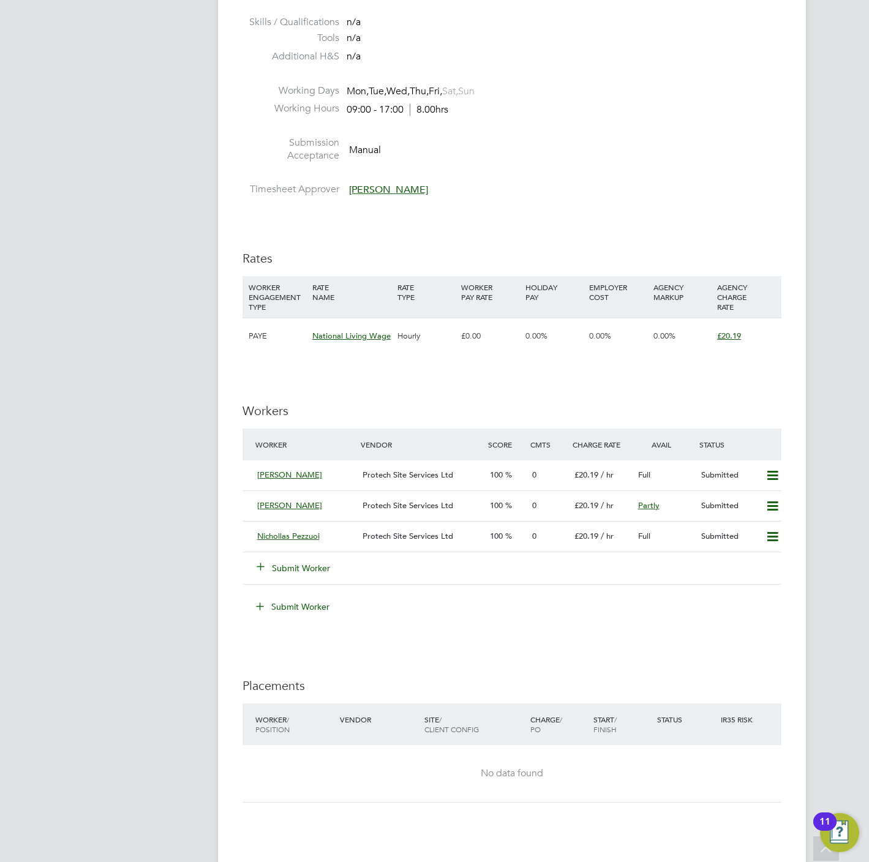
click at [282, 573] on button "Submit Worker" at bounding box center [293, 568] width 73 height 12
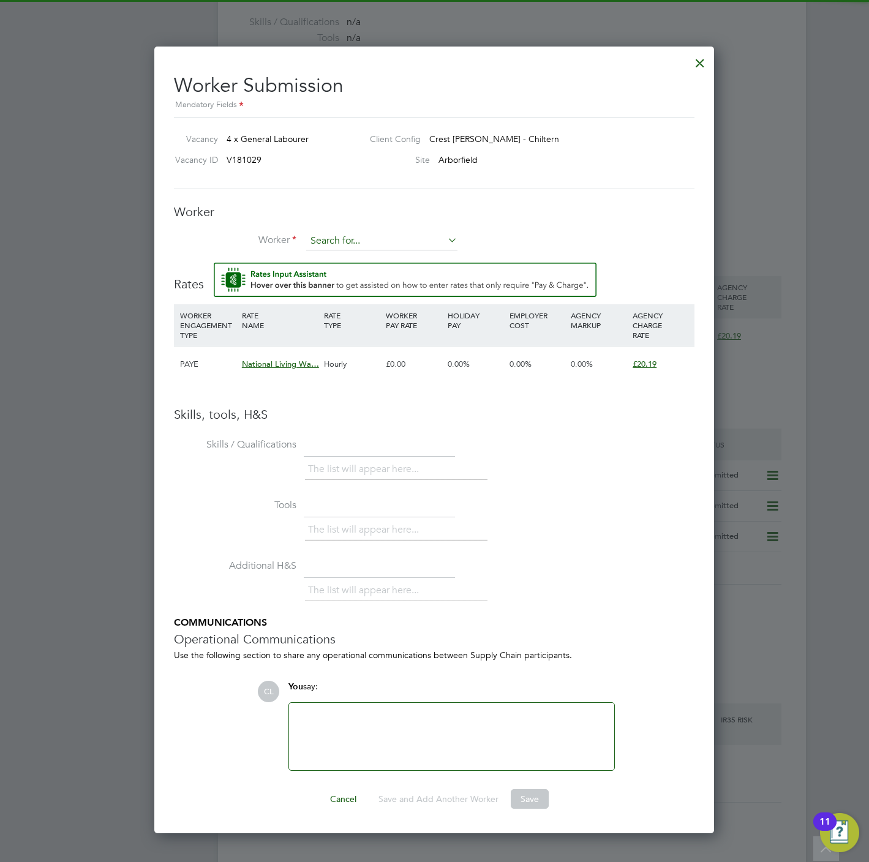
click at [378, 250] on div "All Vacancies Vacancy Activity Logs Vacancy Activity Logs All Vacancies Vacancy…" at bounding box center [512, 287] width 588 height 1632
type input "david nd"
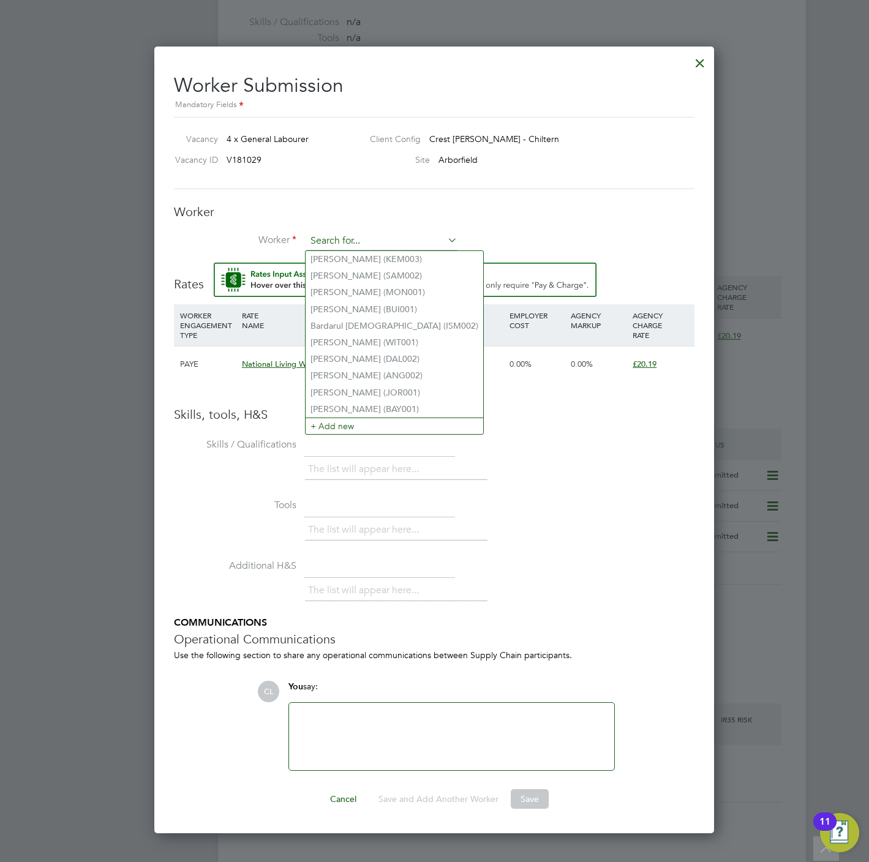
click at [362, 233] on input at bounding box center [381, 241] width 151 height 18
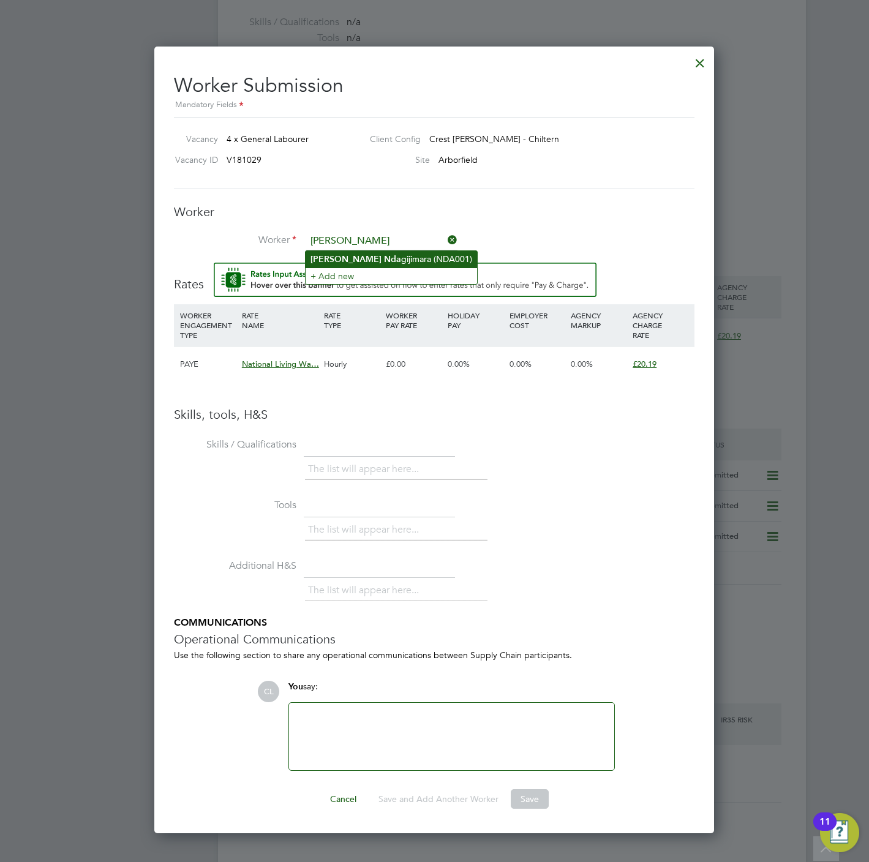
click at [370, 263] on li "David Nda gijimara (NDA001)" at bounding box center [391, 259] width 171 height 17
type input "David Ndagijimara (NDA001)"
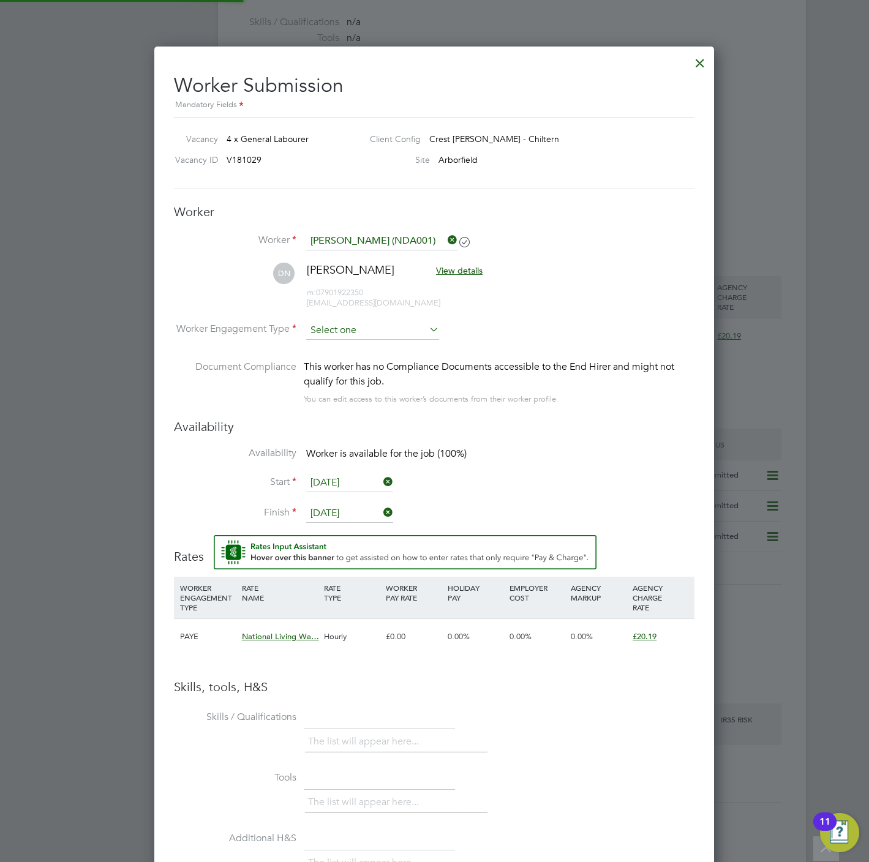
click at [345, 335] on input at bounding box center [372, 331] width 133 height 18
click at [342, 362] on li "PAYE" at bounding box center [373, 364] width 134 height 16
type input "PAYE"
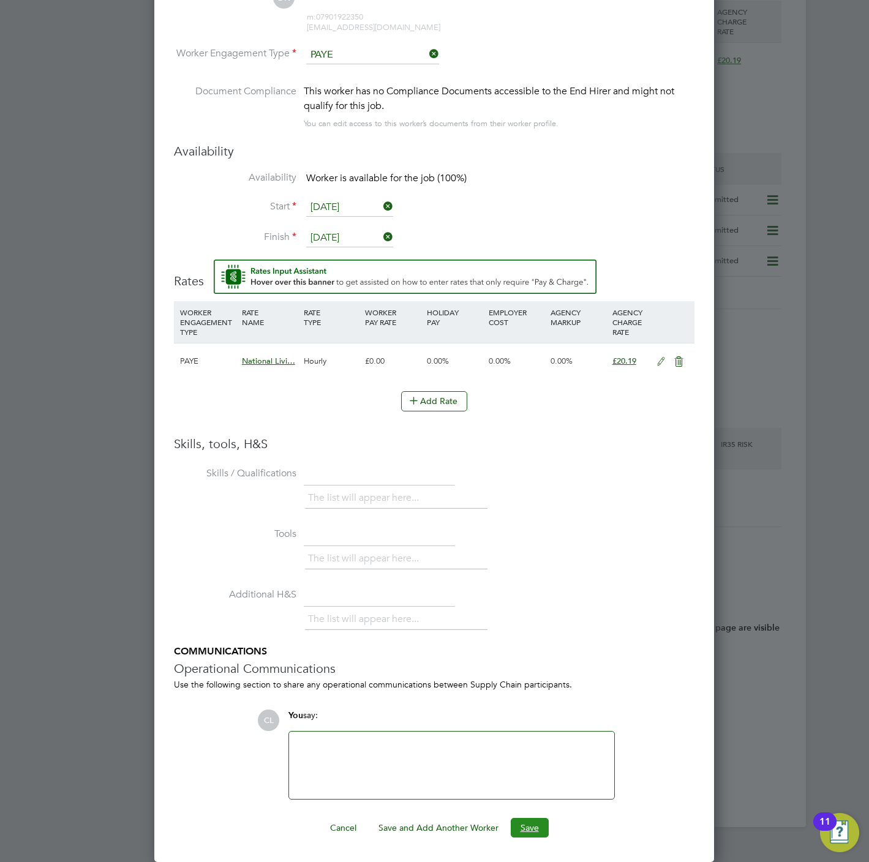
click at [533, 833] on button "Save" at bounding box center [530, 828] width 38 height 20
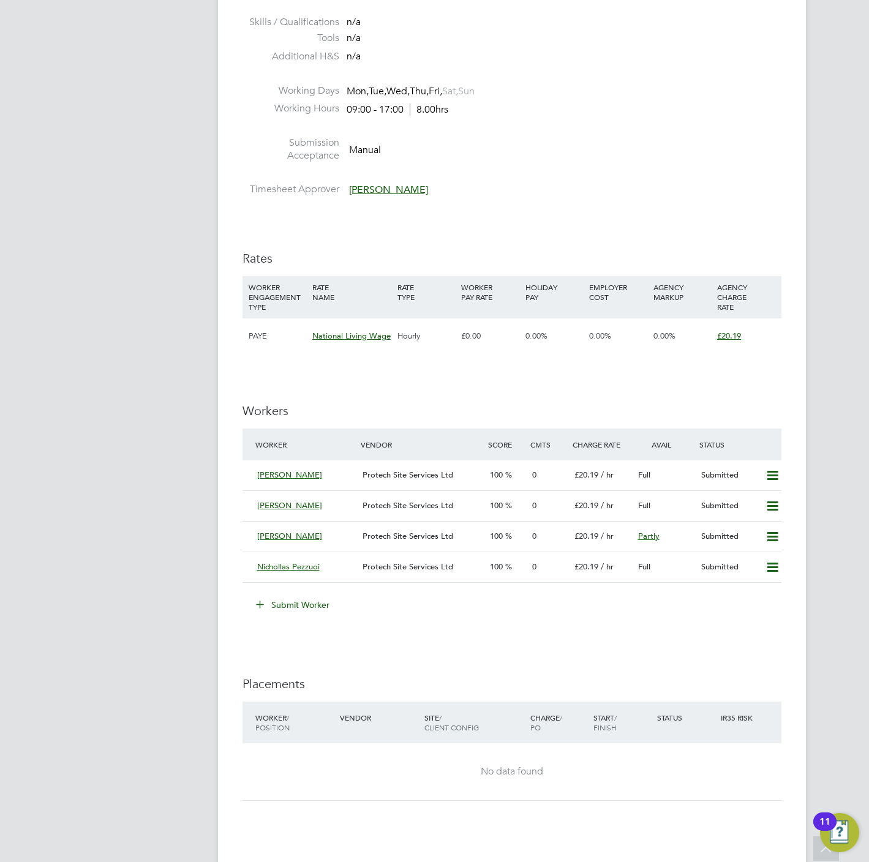
click at [318, 604] on button "Submit Worker" at bounding box center [293, 605] width 92 height 20
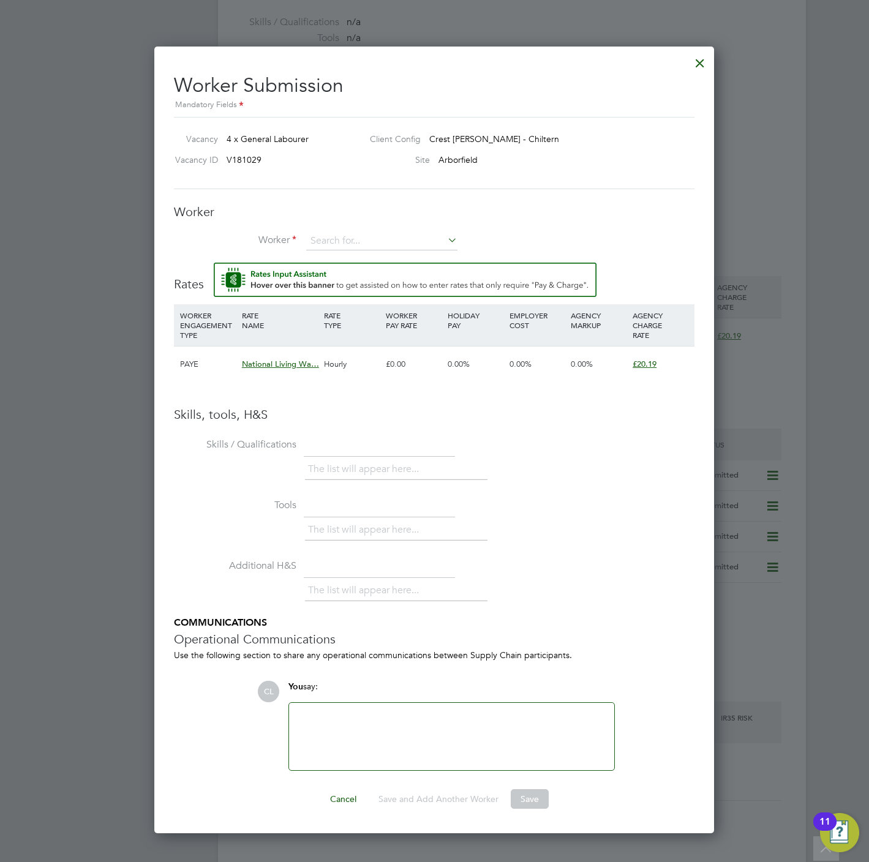
click at [355, 227] on div "Worker Worker Worker Engagement Type" at bounding box center [434, 233] width 521 height 59
click at [356, 236] on input at bounding box center [381, 241] width 151 height 18
type input "matthew re"
click at [346, 234] on input at bounding box center [381, 241] width 151 height 18
click at [334, 263] on li "Matthew Re dgrave (RED005)" at bounding box center [386, 259] width 160 height 17
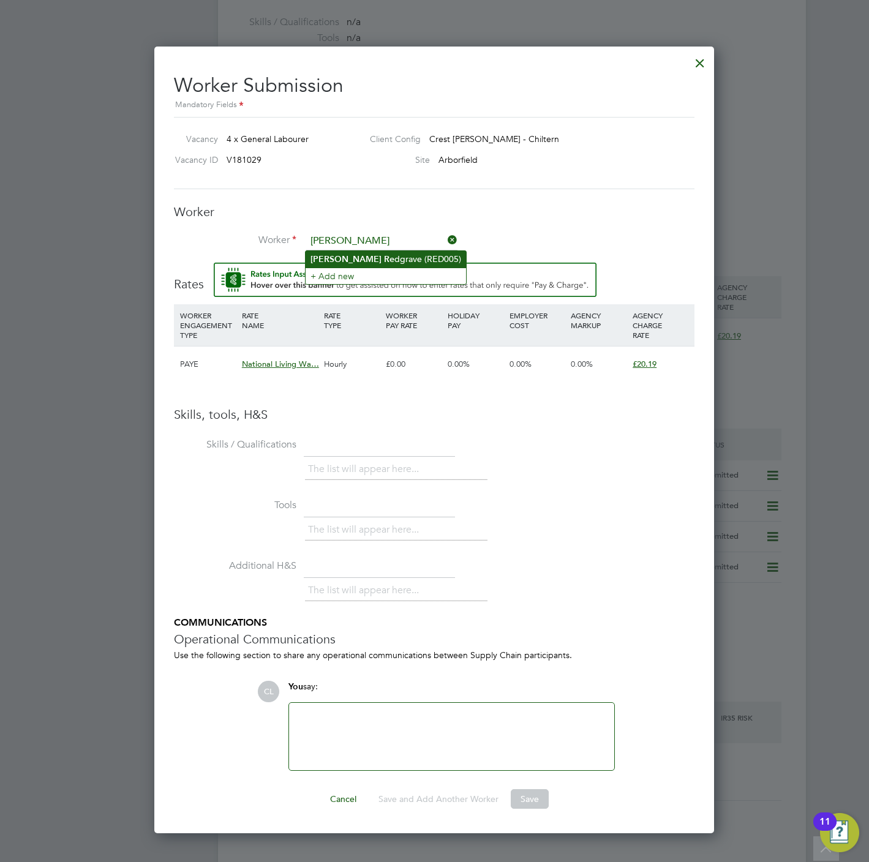
type input "Matthew Redgrave (RED005)"
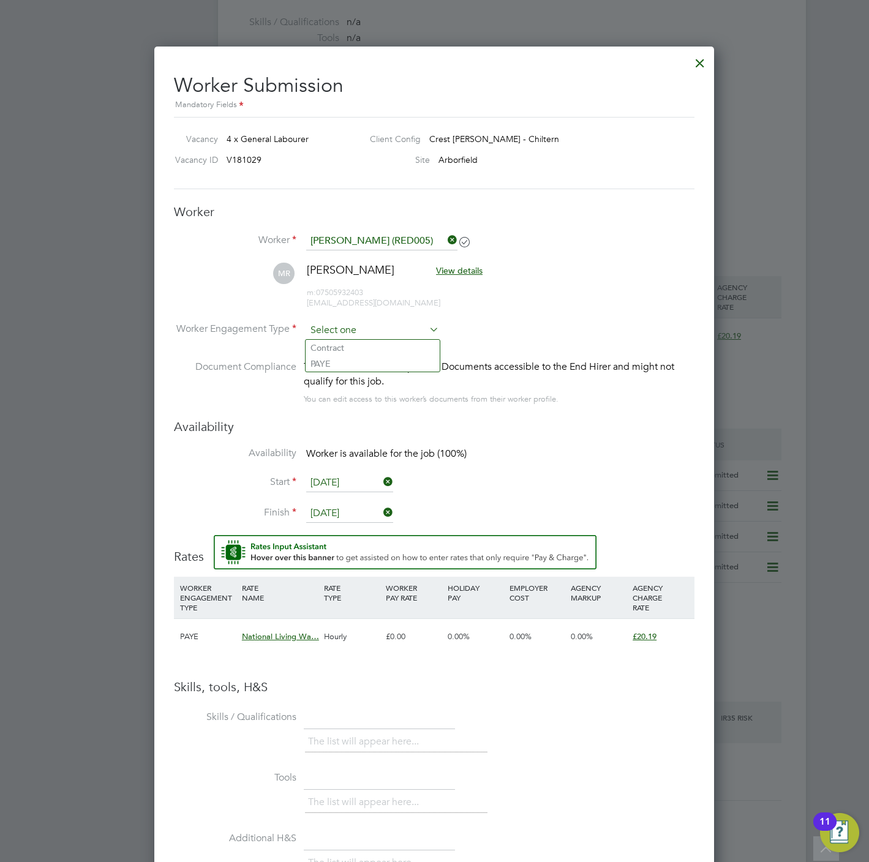
click at [353, 329] on input at bounding box center [372, 331] width 133 height 18
click at [351, 361] on li "PAYE" at bounding box center [373, 364] width 134 height 16
type input "PAYE"
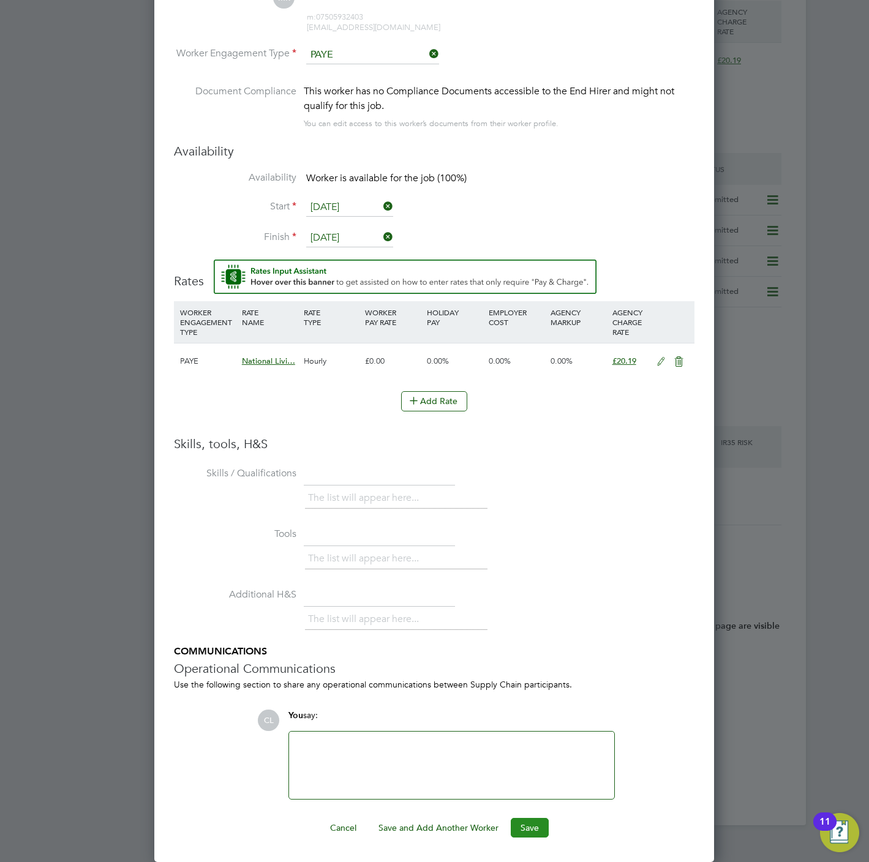
click at [528, 826] on button "Save" at bounding box center [530, 828] width 38 height 20
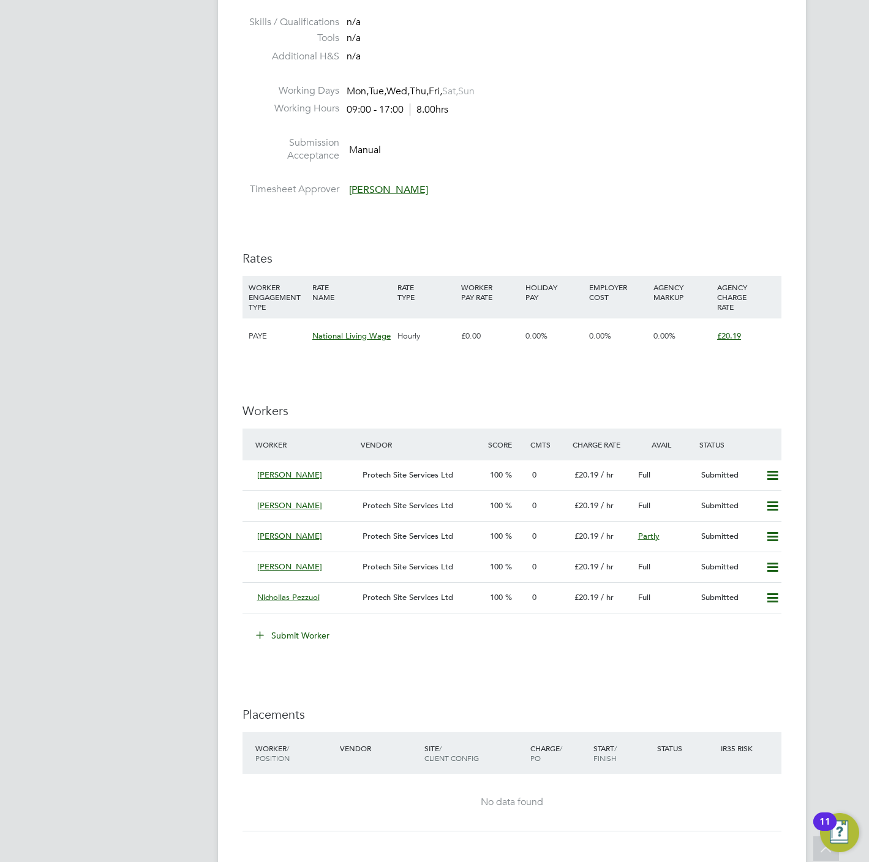
click at [379, 680] on div "IR35 Determination IR35 Status No IR35 Status Assigned Edit Status Details PO N…" at bounding box center [512, 413] width 539 height 1387
click at [778, 471] on icon at bounding box center [772, 476] width 15 height 10
click at [752, 504] on li "Offer" at bounding box center [754, 503] width 47 height 17
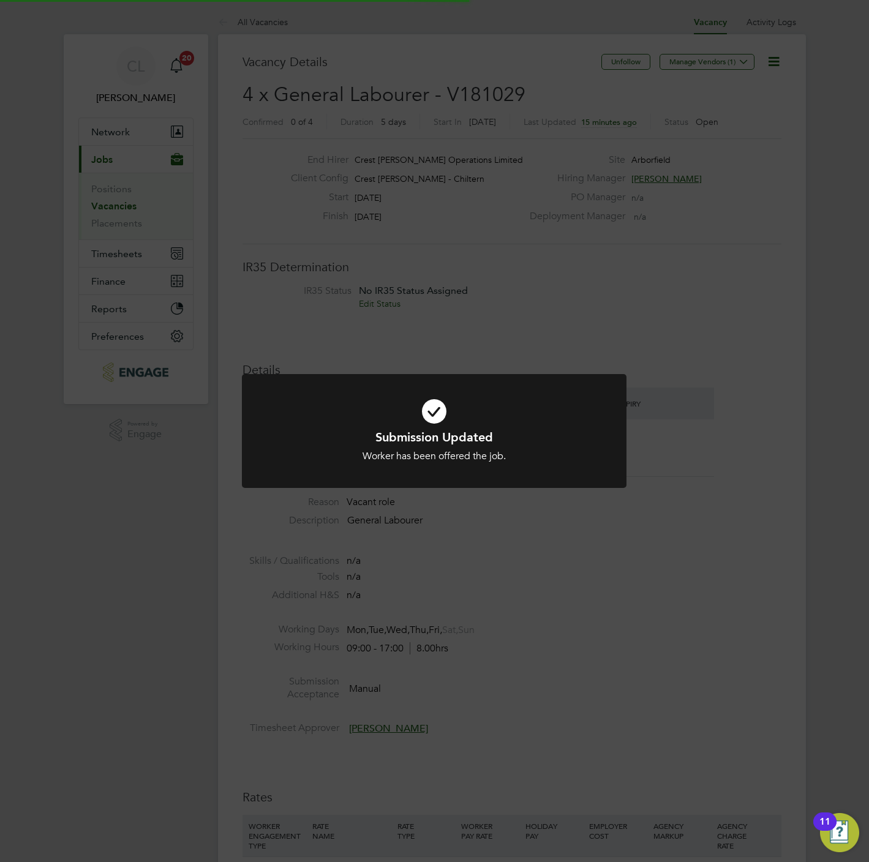
click at [764, 497] on div "Submission Updated Worker has been offered the job. Cancel Okay" at bounding box center [434, 431] width 869 height 862
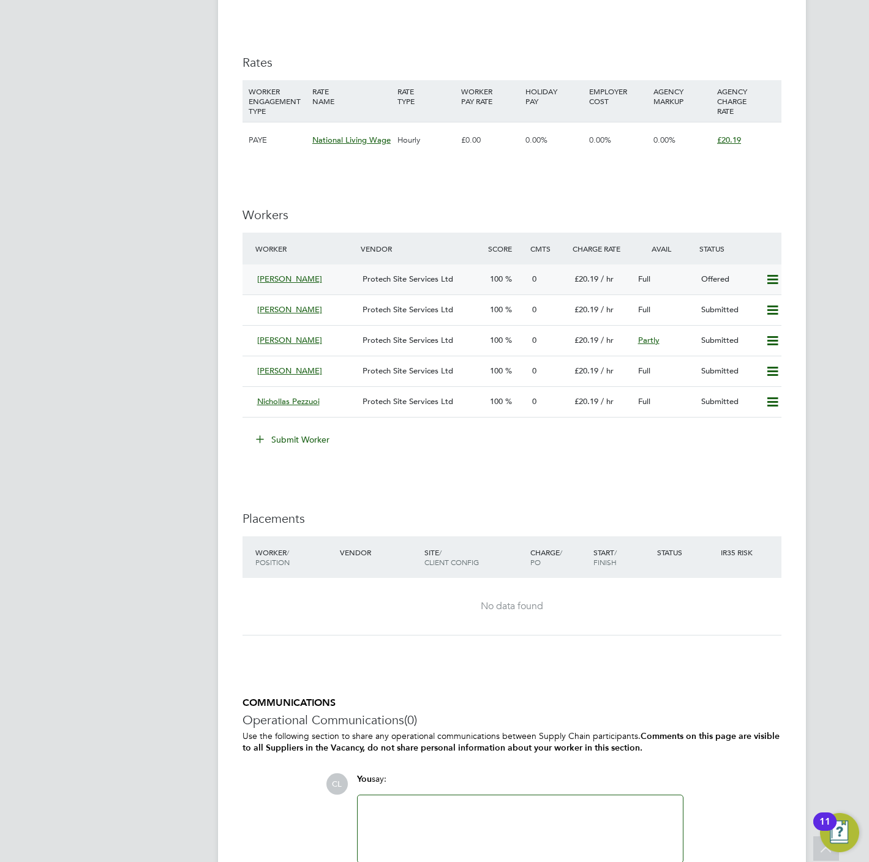
click at [769, 285] on icon at bounding box center [772, 280] width 15 height 10
click at [741, 309] on li "Confirm" at bounding box center [754, 307] width 47 height 17
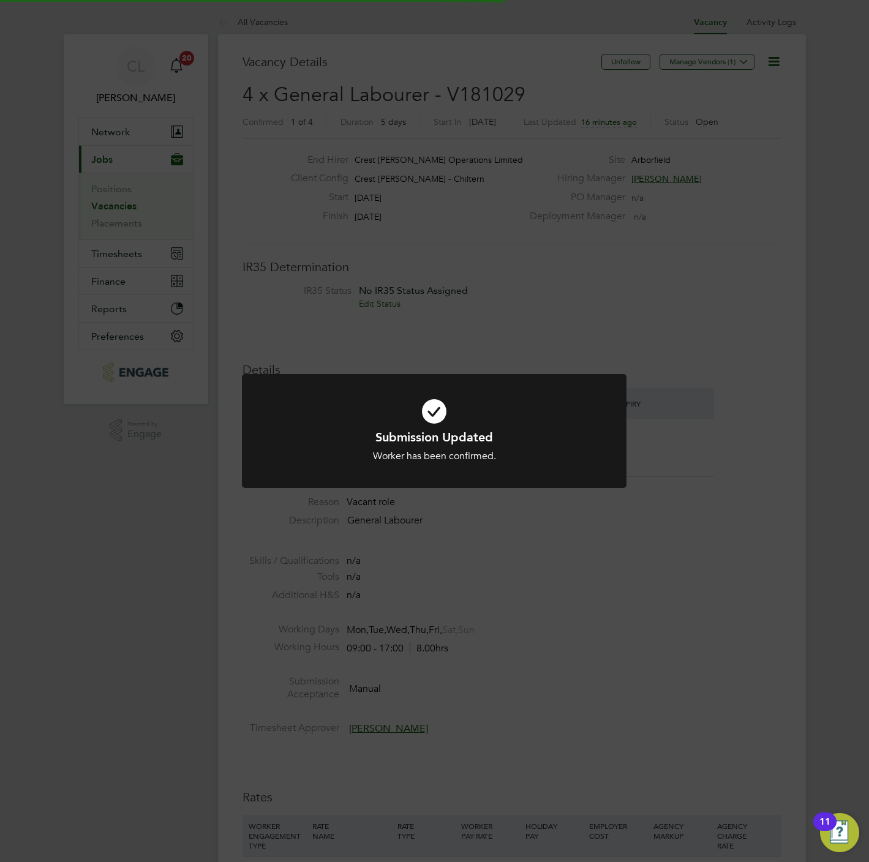
click at [712, 489] on div "Submission Updated Worker has been confirmed. Cancel Okay" at bounding box center [434, 431] width 869 height 862
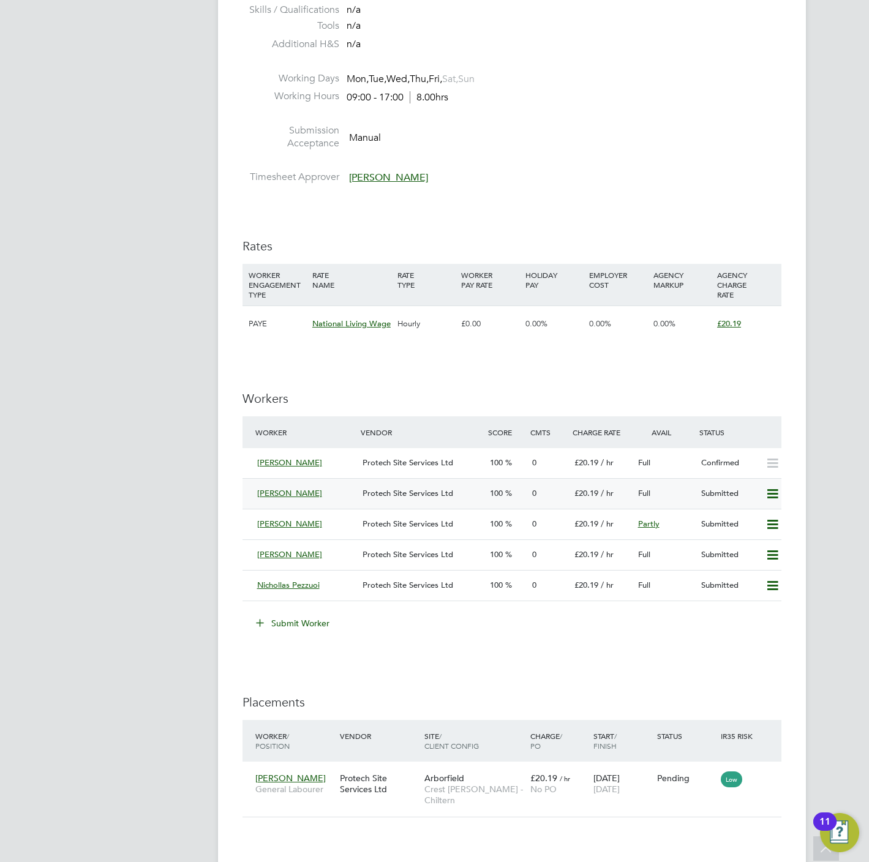
click at [772, 499] on icon at bounding box center [772, 494] width 15 height 10
click at [737, 524] on li "Offer" at bounding box center [754, 521] width 47 height 17
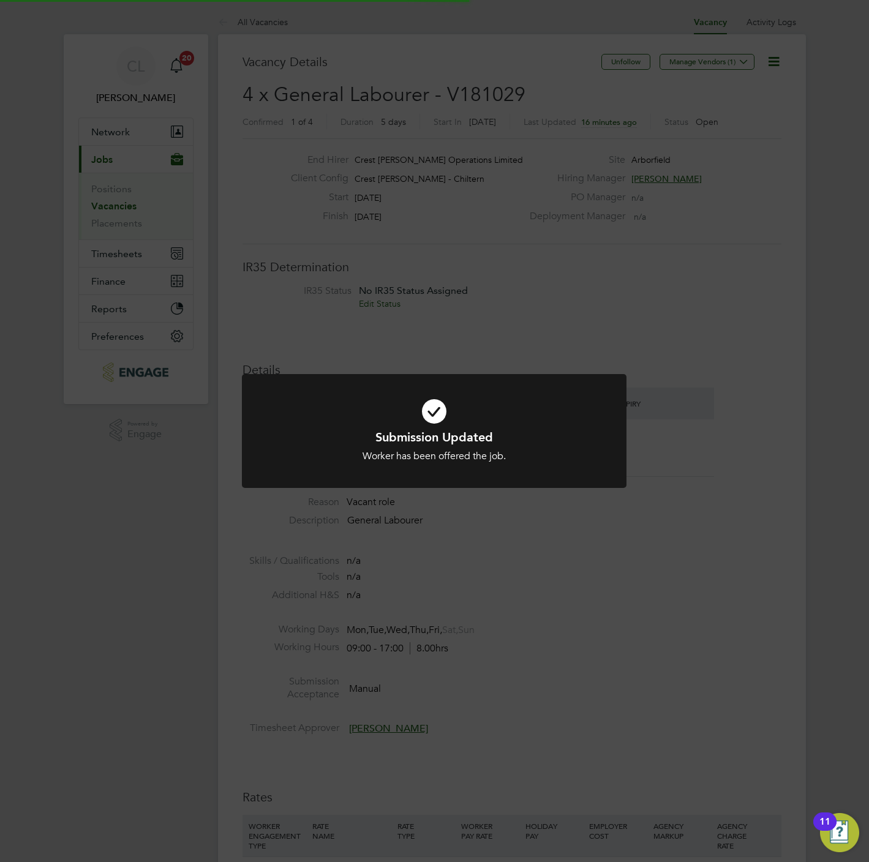
click at [693, 706] on div "Submission Updated Worker has been offered the job. Cancel Okay" at bounding box center [434, 431] width 869 height 862
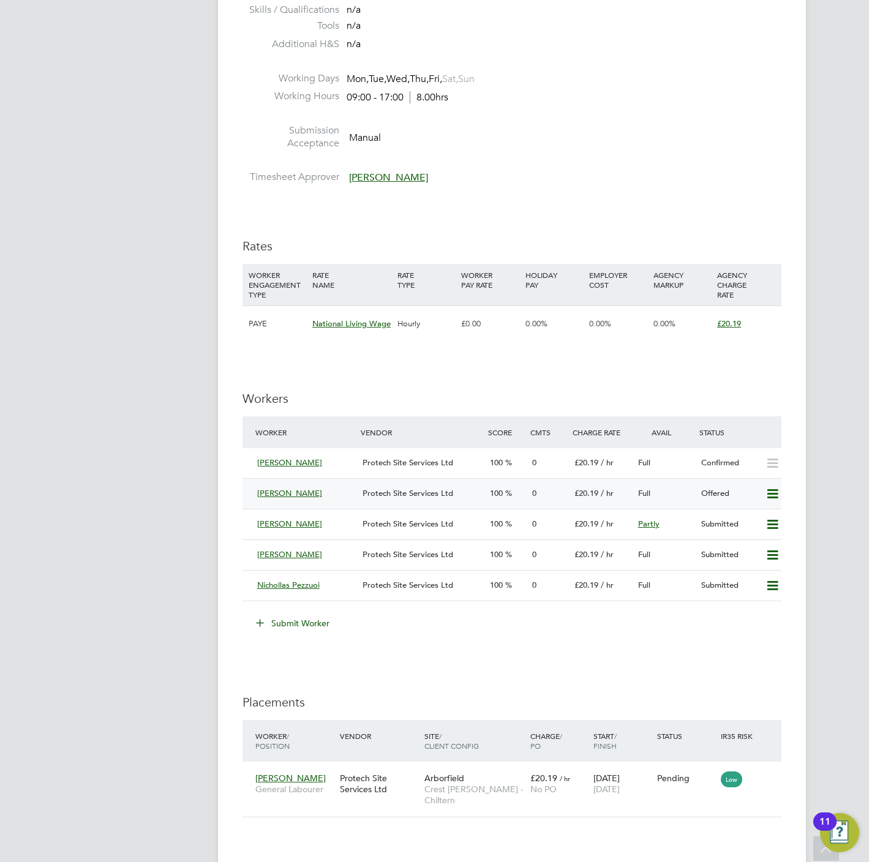
click at [772, 495] on icon at bounding box center [772, 494] width 15 height 10
click at [750, 526] on li "Confirm" at bounding box center [754, 521] width 47 height 17
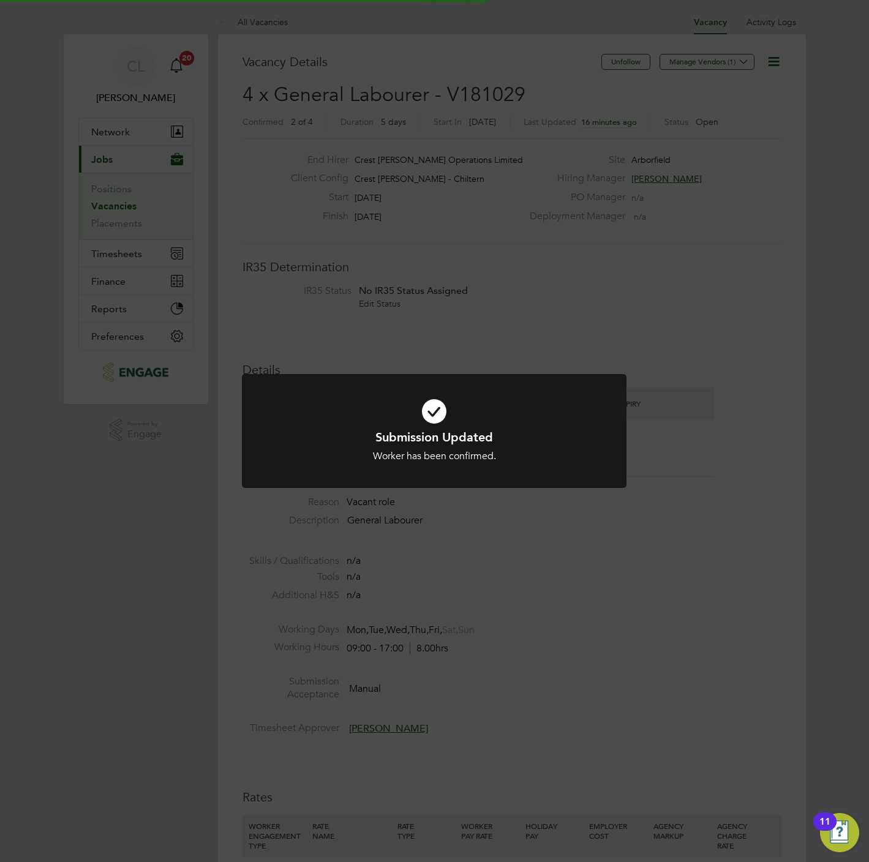
click at [717, 661] on div "Submission Updated Worker has been confirmed. Cancel Okay" at bounding box center [434, 431] width 869 height 862
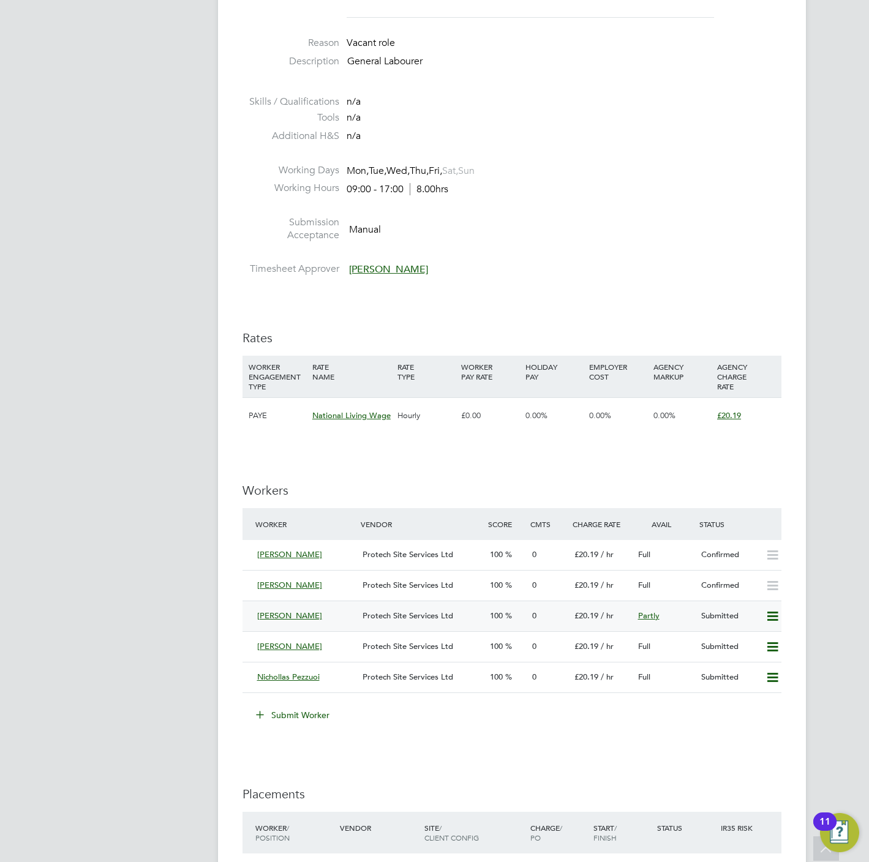
click at [780, 622] on icon at bounding box center [772, 617] width 15 height 10
click at [743, 641] on li "Offer" at bounding box center [754, 644] width 47 height 17
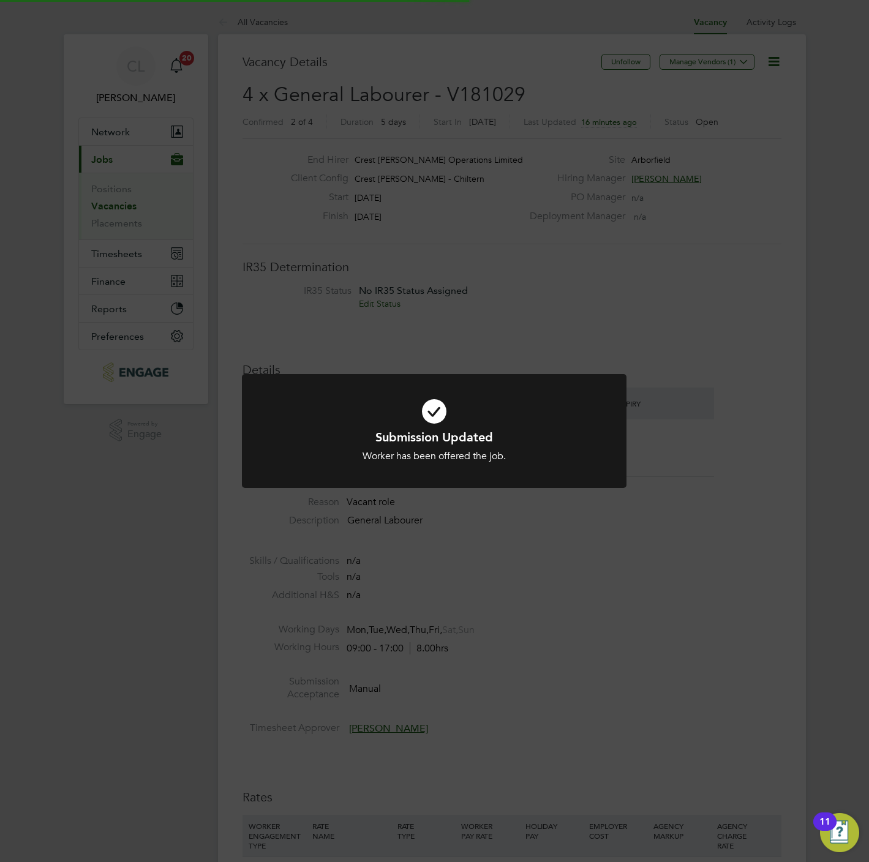
click at [737, 772] on div "Submission Updated Worker has been offered the job. Cancel Okay" at bounding box center [434, 431] width 869 height 862
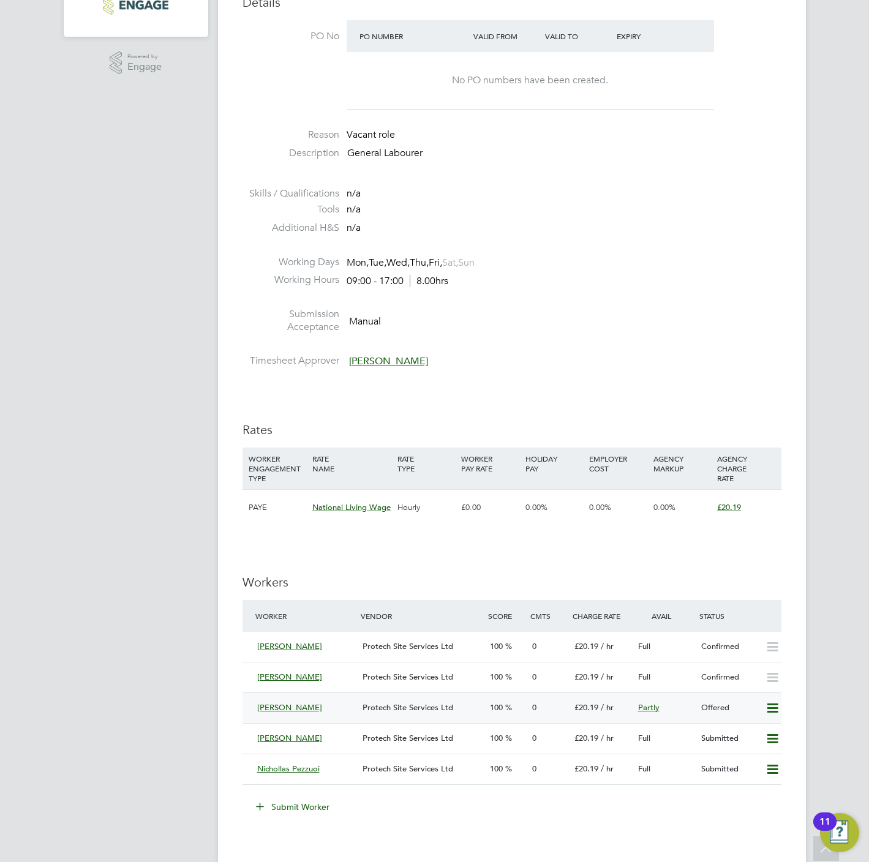
click at [770, 709] on icon at bounding box center [772, 709] width 15 height 10
click at [739, 737] on li "Confirm" at bounding box center [754, 736] width 47 height 17
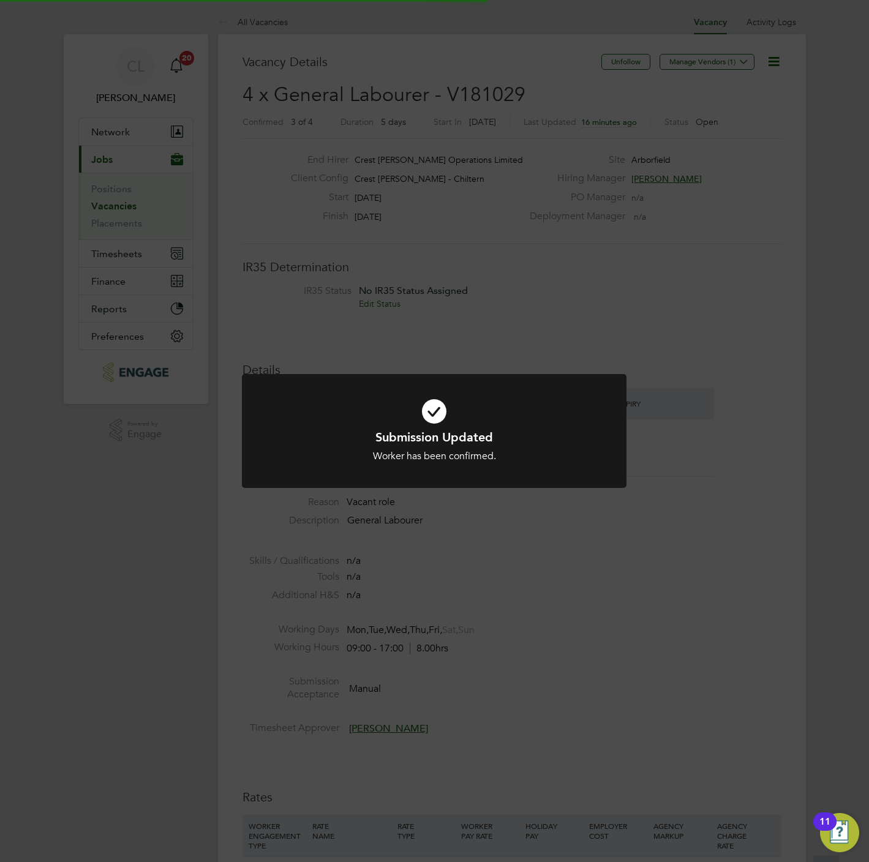
click at [689, 796] on div "Submission Updated Worker has been confirmed. Cancel Okay" at bounding box center [434, 431] width 869 height 862
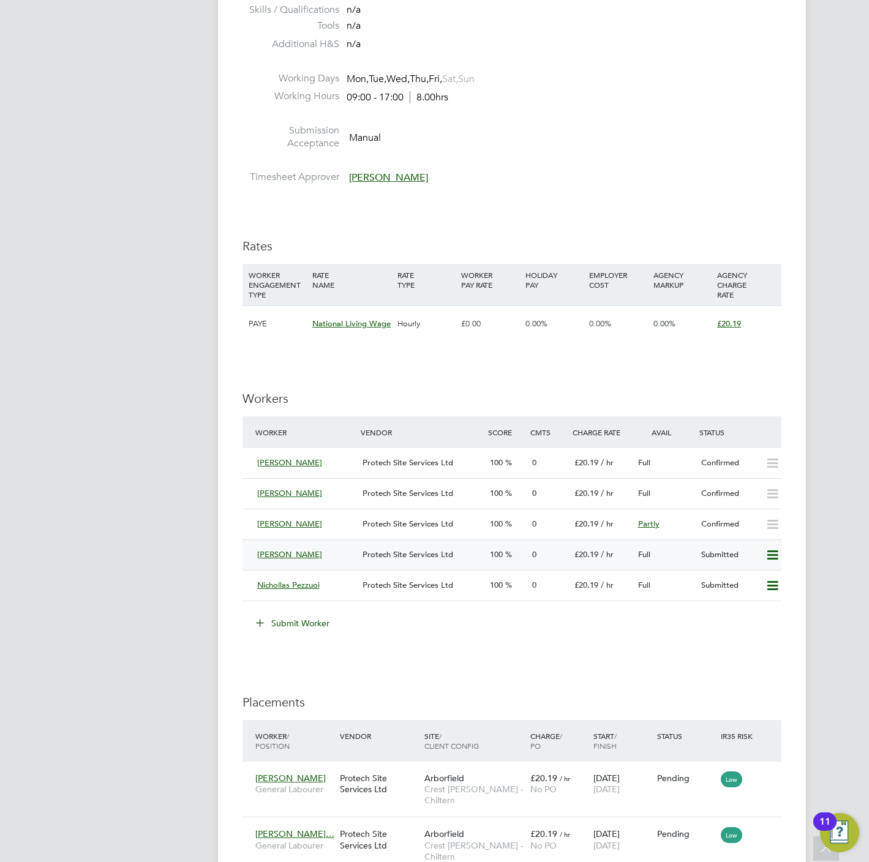
click at [772, 555] on icon at bounding box center [772, 556] width 15 height 10
click at [737, 588] on li "Offer" at bounding box center [754, 583] width 47 height 17
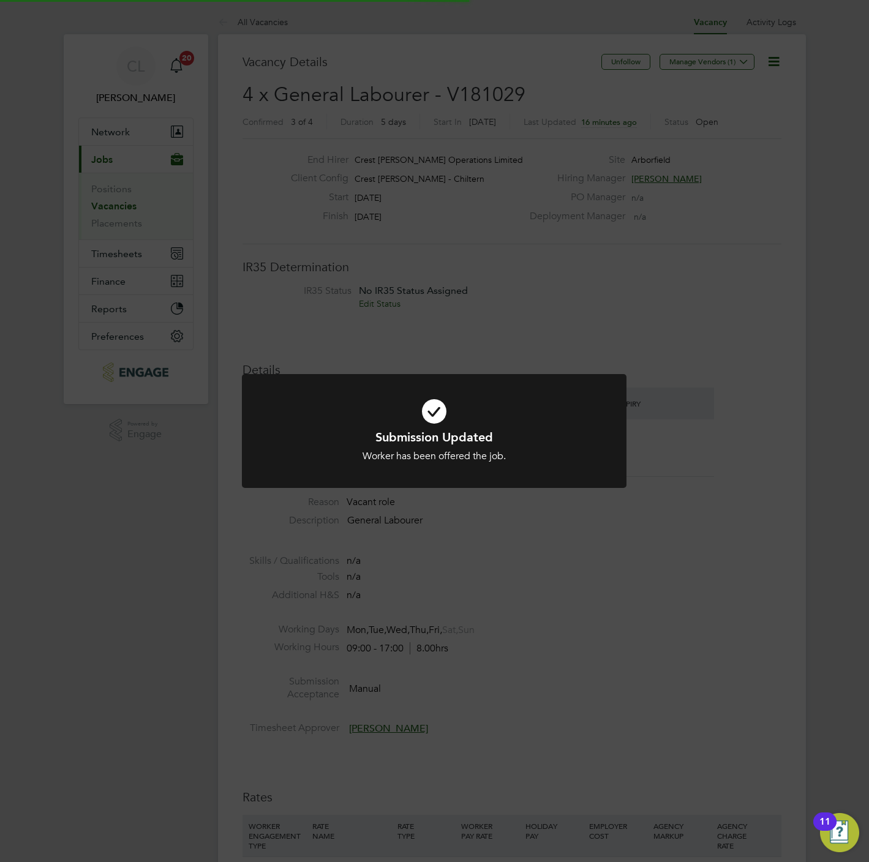
click at [706, 677] on div "Submission Updated Worker has been offered the job. Cancel Okay" at bounding box center [434, 431] width 869 height 862
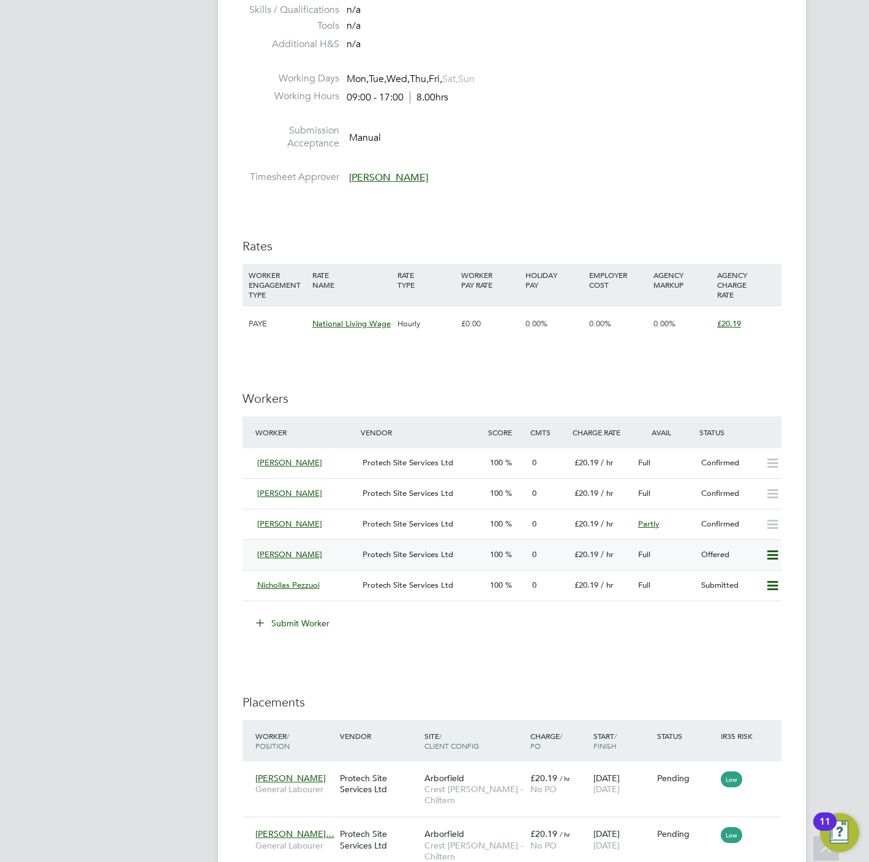
click at [770, 557] on icon at bounding box center [772, 556] width 15 height 10
click at [743, 590] on li "Confirm" at bounding box center [754, 583] width 47 height 17
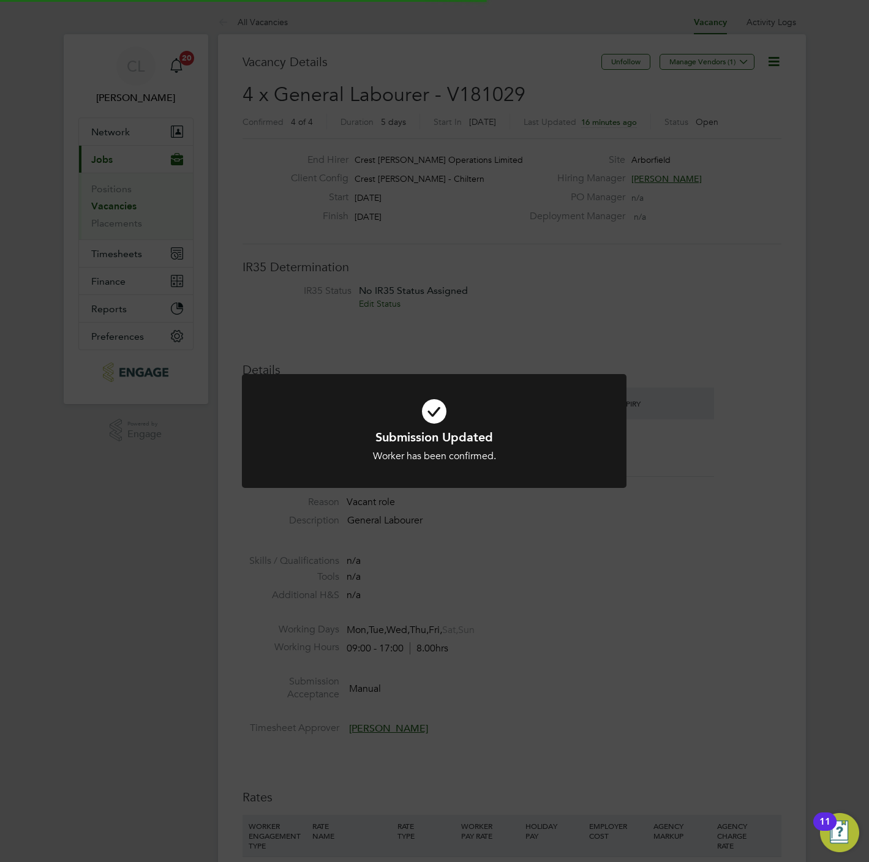
click at [709, 682] on div "Submission Updated Worker has been confirmed. Cancel Okay" at bounding box center [434, 431] width 869 height 862
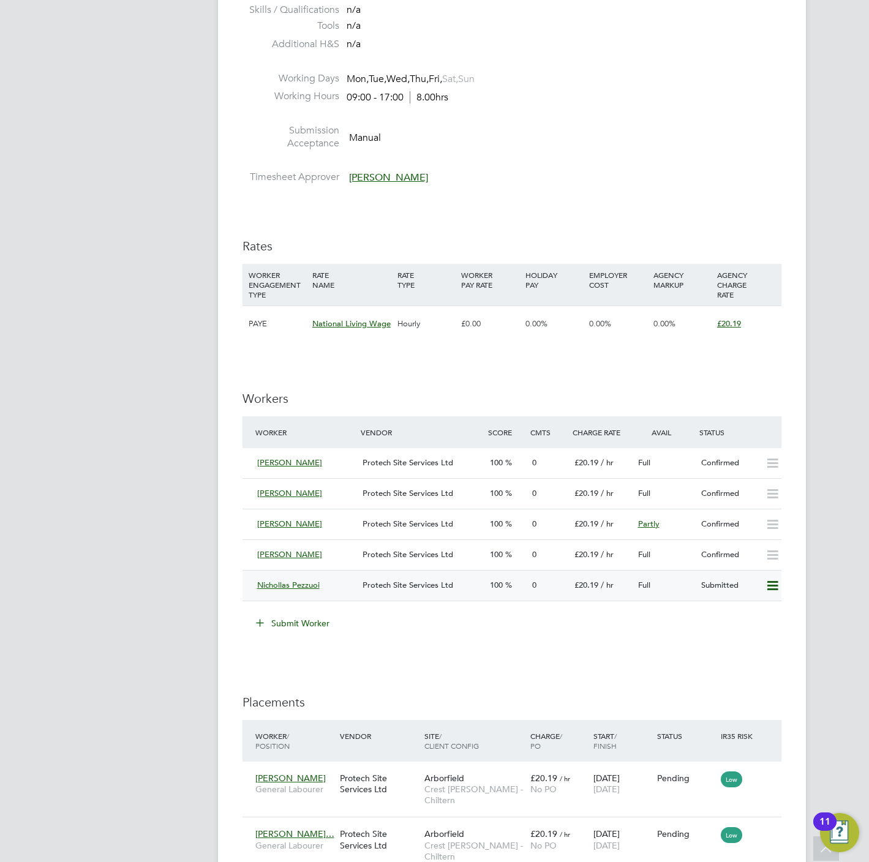
click at [779, 587] on icon at bounding box center [772, 586] width 15 height 10
click at [748, 610] on li "Offer" at bounding box center [754, 614] width 47 height 17
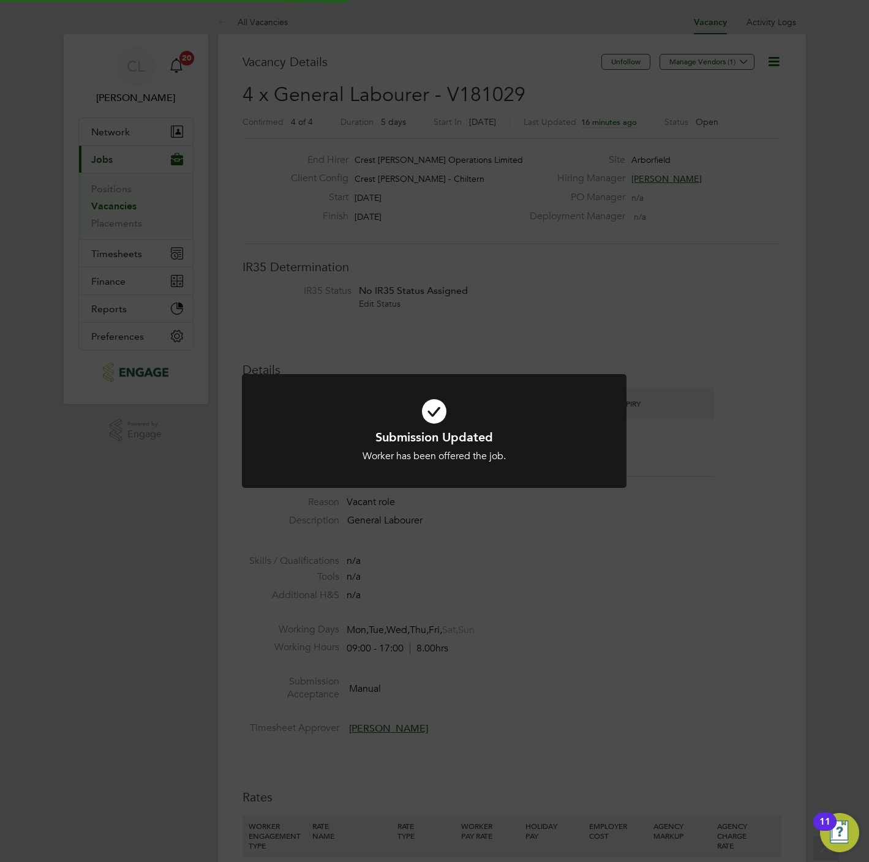
click at [672, 686] on div "Submission Updated Worker has been offered the job. Cancel Okay" at bounding box center [434, 431] width 869 height 862
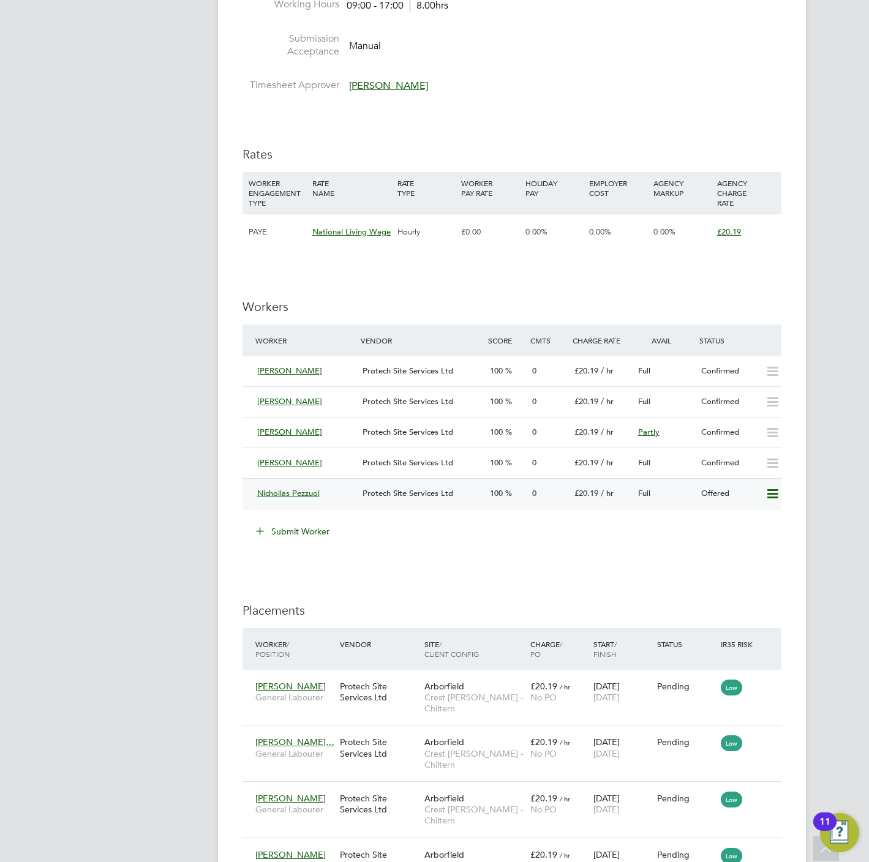
click at [772, 498] on icon at bounding box center [772, 494] width 15 height 10
click at [739, 522] on li "Confirm" at bounding box center [754, 522] width 47 height 17
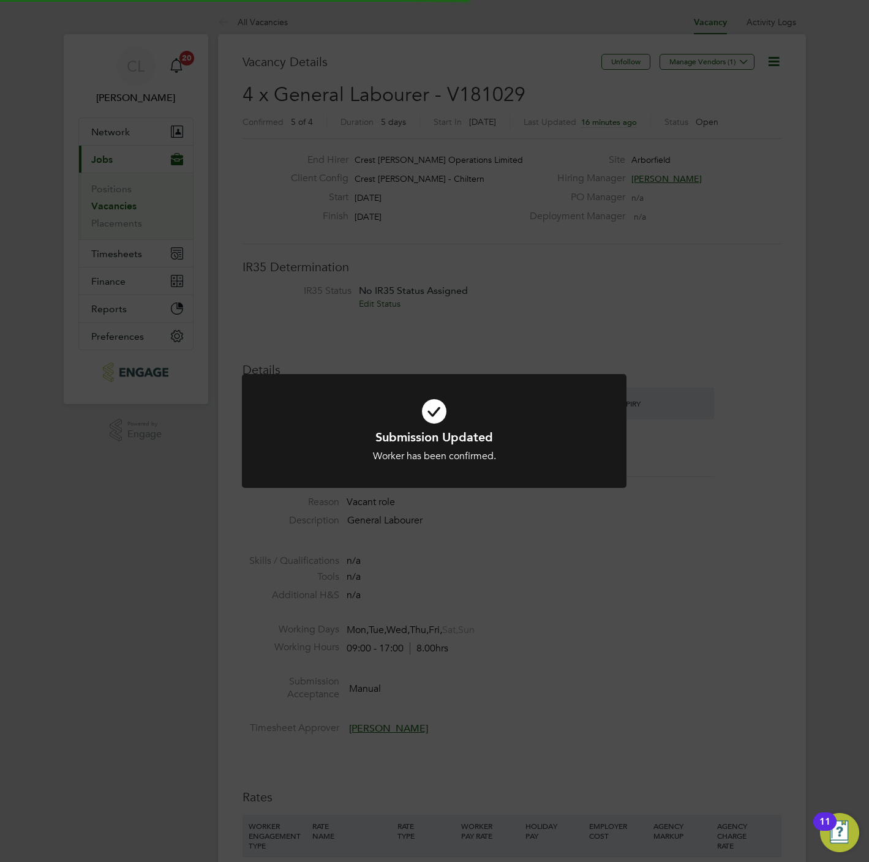
click at [595, 618] on div "Submission Updated Worker has been confirmed. Cancel Okay" at bounding box center [434, 431] width 869 height 862
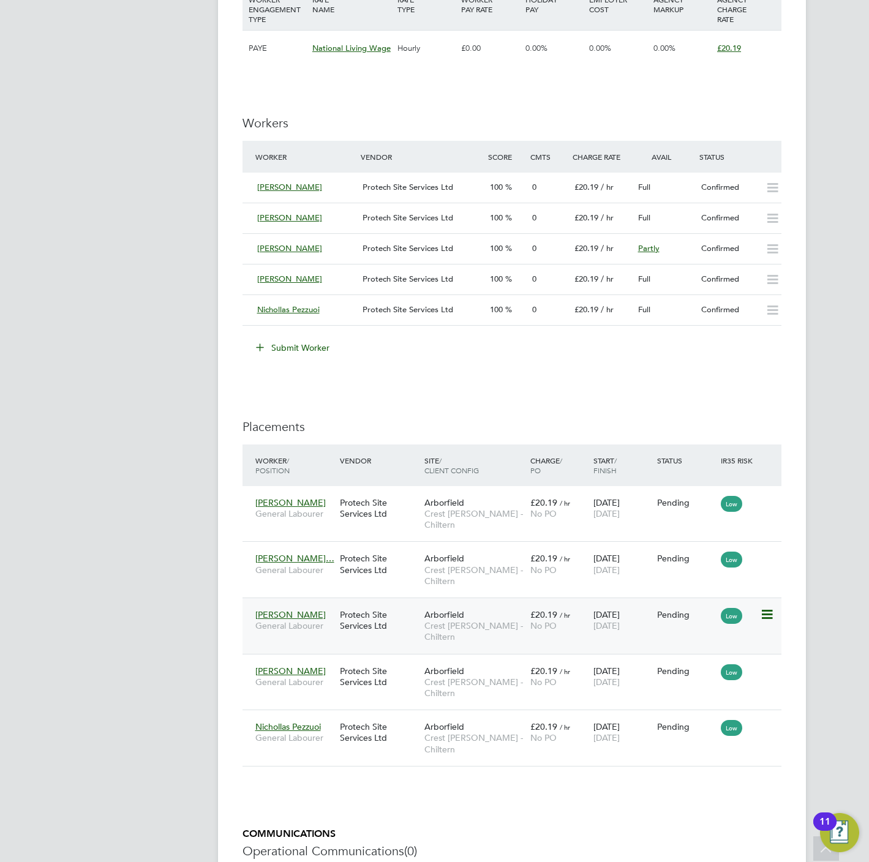
click at [770, 611] on icon at bounding box center [766, 614] width 12 height 15
click at [656, 694] on li "Start" at bounding box center [710, 694] width 126 height 17
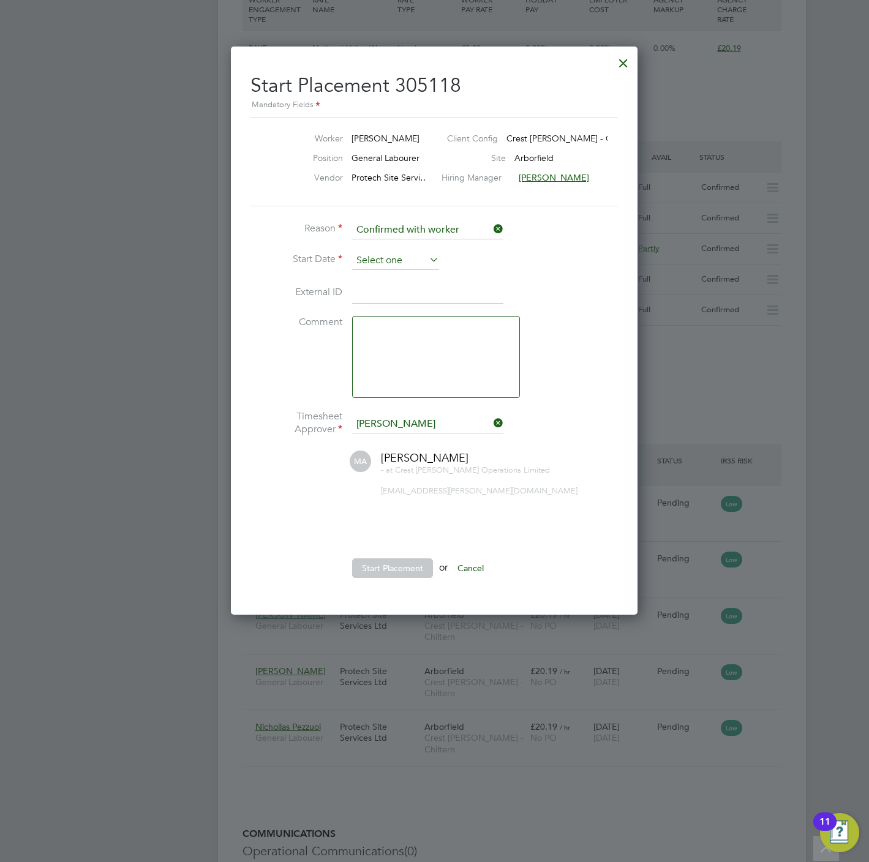
click at [388, 268] on input at bounding box center [395, 261] width 87 height 18
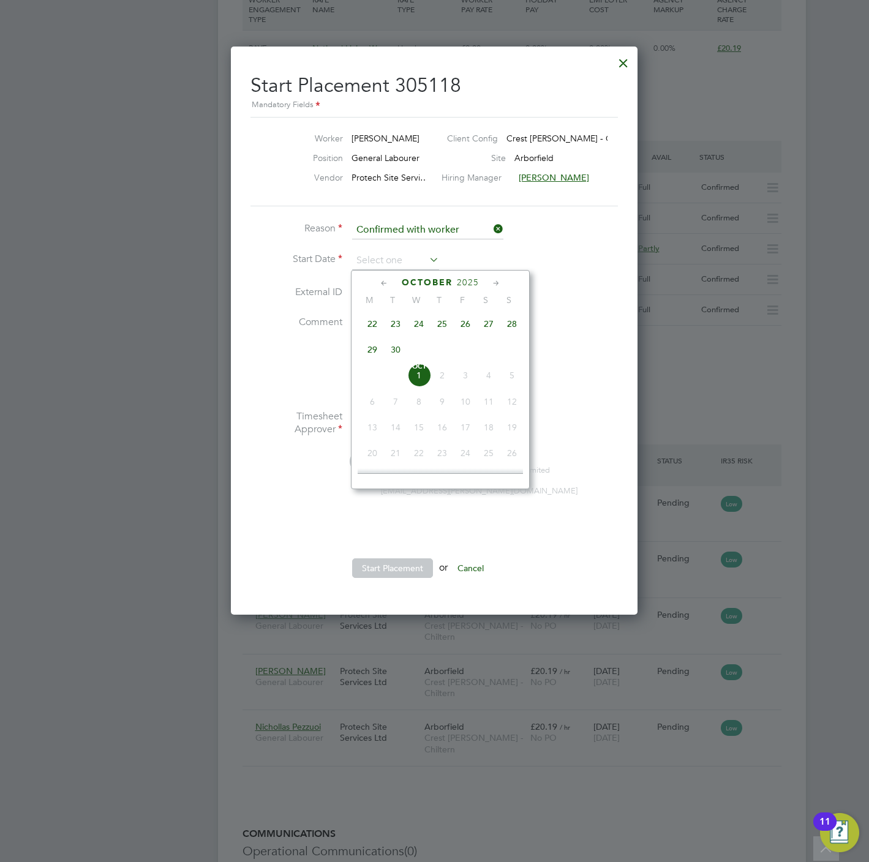
click at [423, 327] on span "24" at bounding box center [418, 323] width 23 height 23
type input "24 Sep 2025"
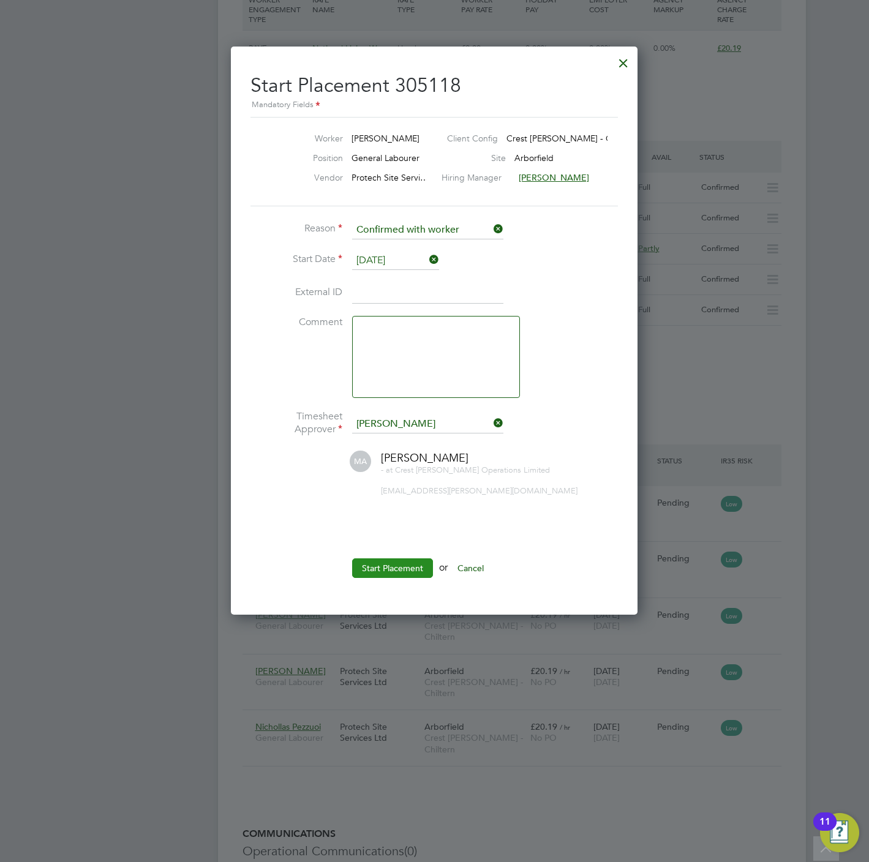
click at [399, 576] on button "Start Placement" at bounding box center [392, 569] width 81 height 20
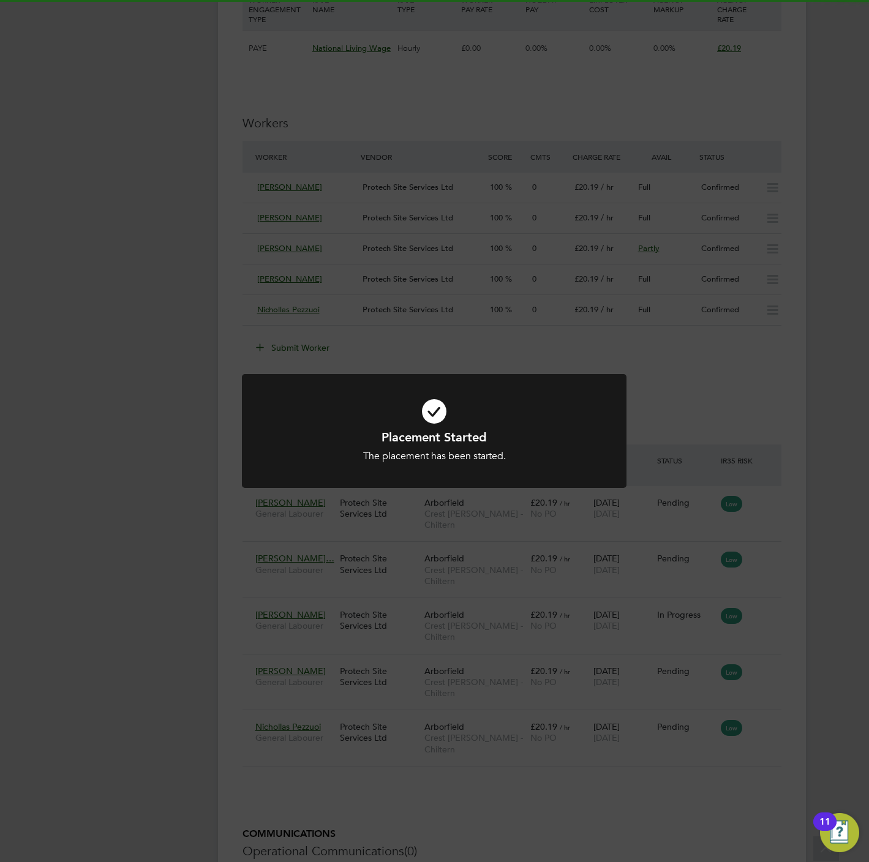
click at [380, 608] on div "Placement Started The placement has been started. Cancel Okay" at bounding box center [434, 431] width 869 height 862
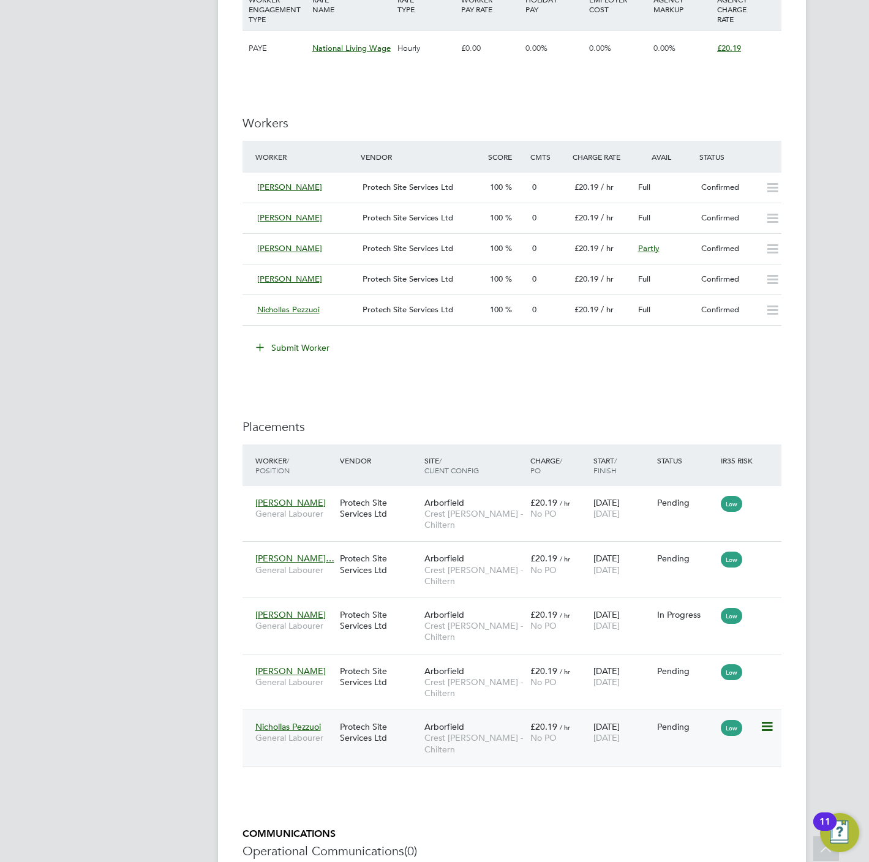
click at [770, 729] on icon at bounding box center [766, 727] width 12 height 15
click at [666, 803] on li "Start" at bounding box center [710, 807] width 126 height 17
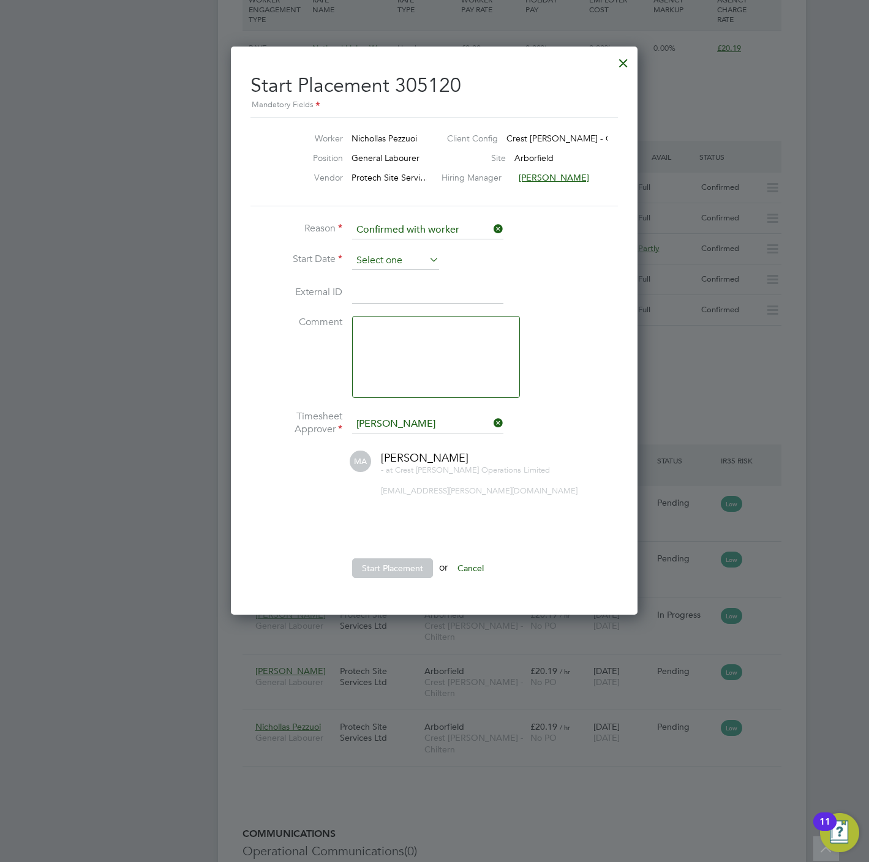
click at [382, 265] on input at bounding box center [395, 261] width 87 height 18
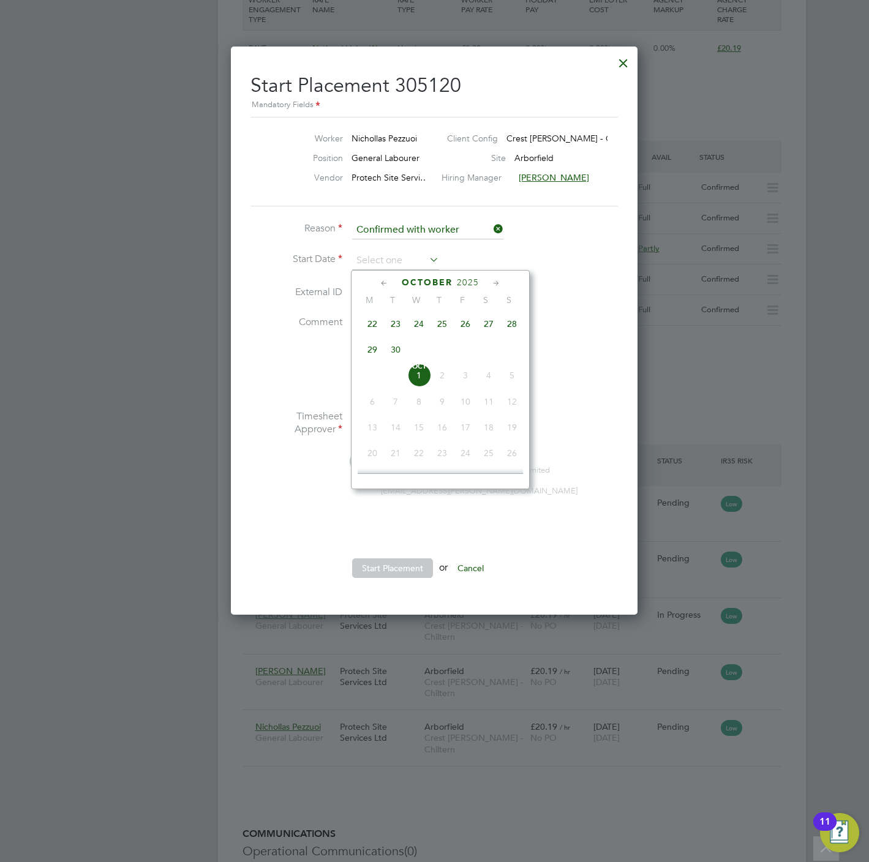
click at [424, 325] on span "24" at bounding box center [418, 323] width 23 height 23
type input "24 Sep 2025"
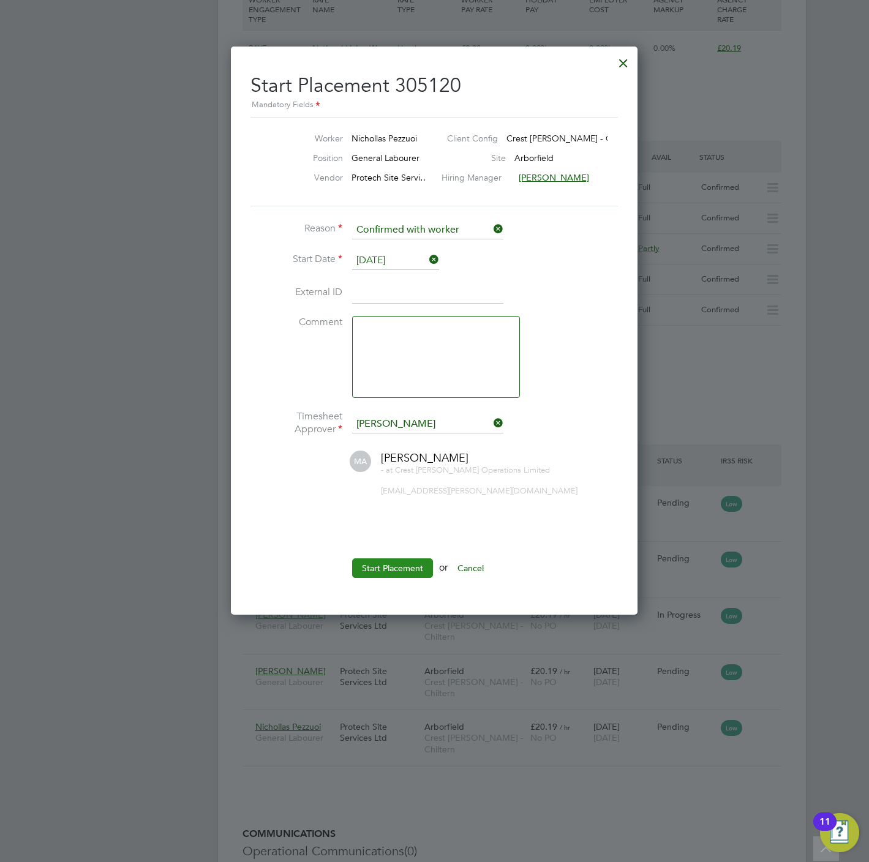
click at [403, 568] on button "Start Placement" at bounding box center [392, 569] width 81 height 20
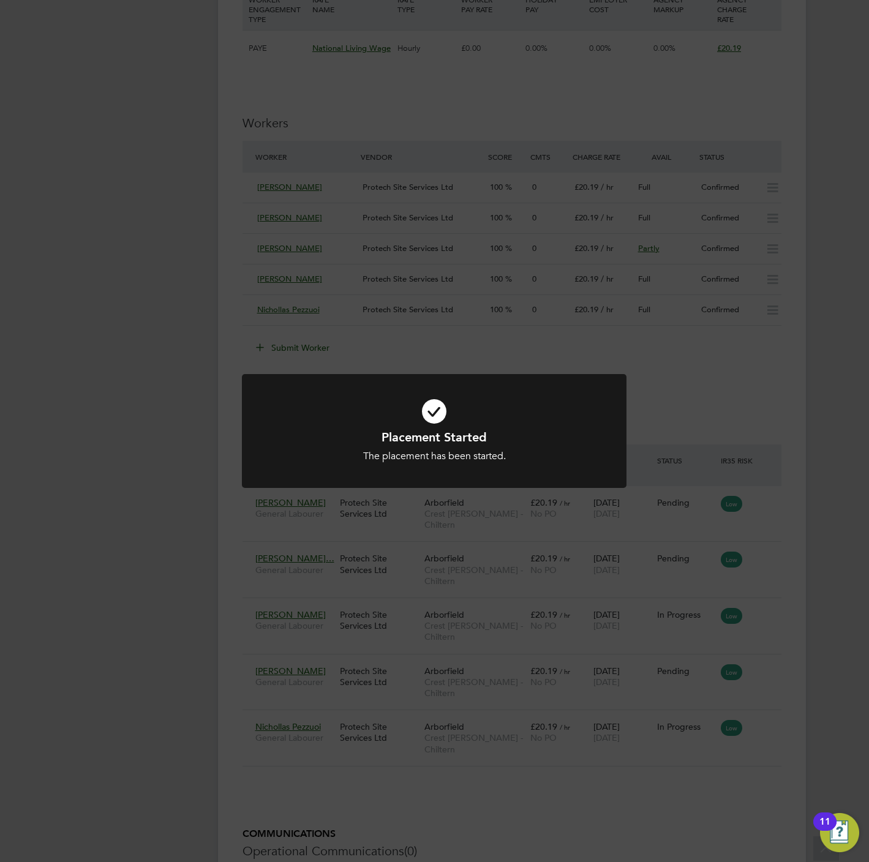
click at [406, 576] on div "Placement Started The placement has been started. Cancel Okay" at bounding box center [434, 431] width 869 height 862
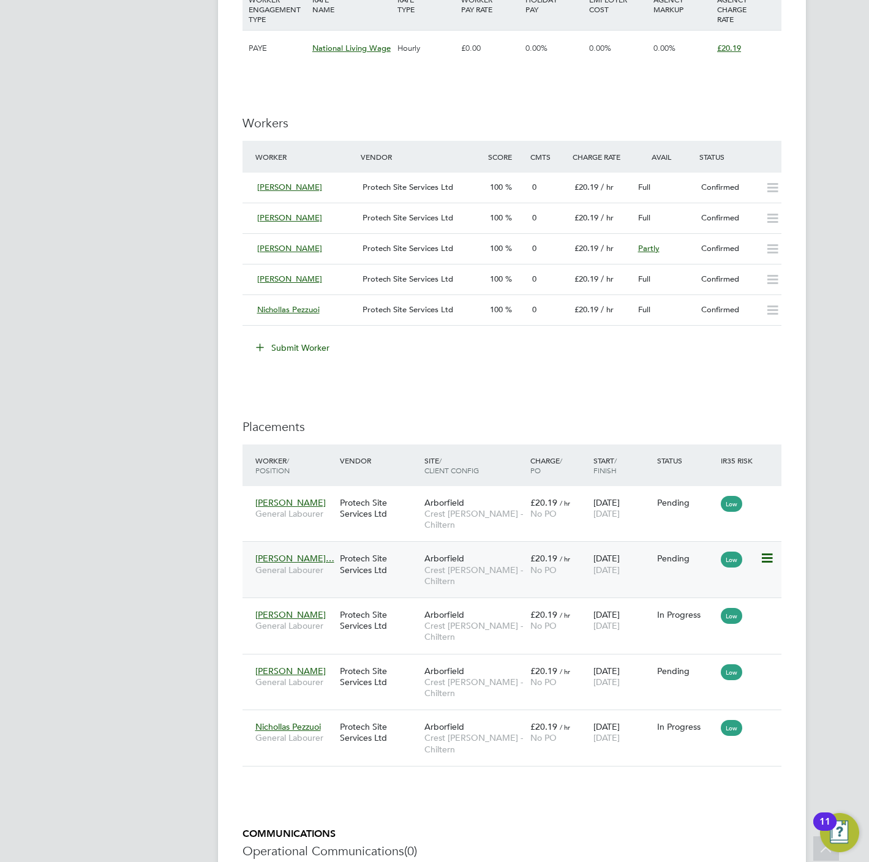
click at [772, 559] on icon at bounding box center [766, 558] width 12 height 15
click at [663, 634] on li "Start" at bounding box center [710, 638] width 126 height 17
type input "[PERSON_NAME]"
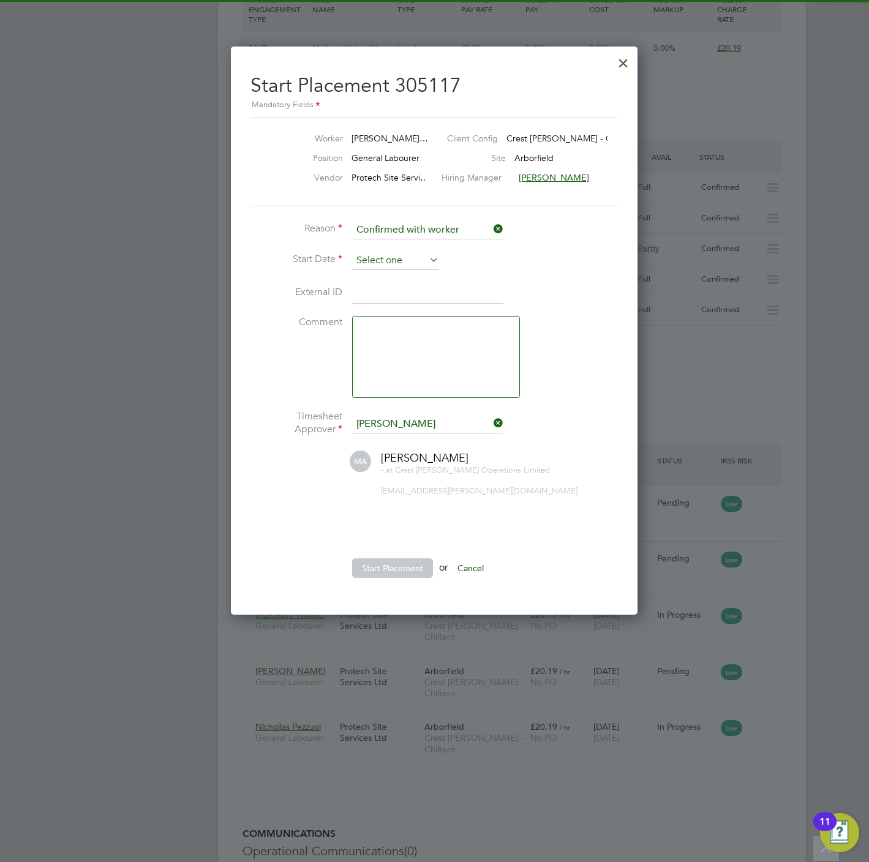
click at [408, 266] on input at bounding box center [395, 261] width 87 height 18
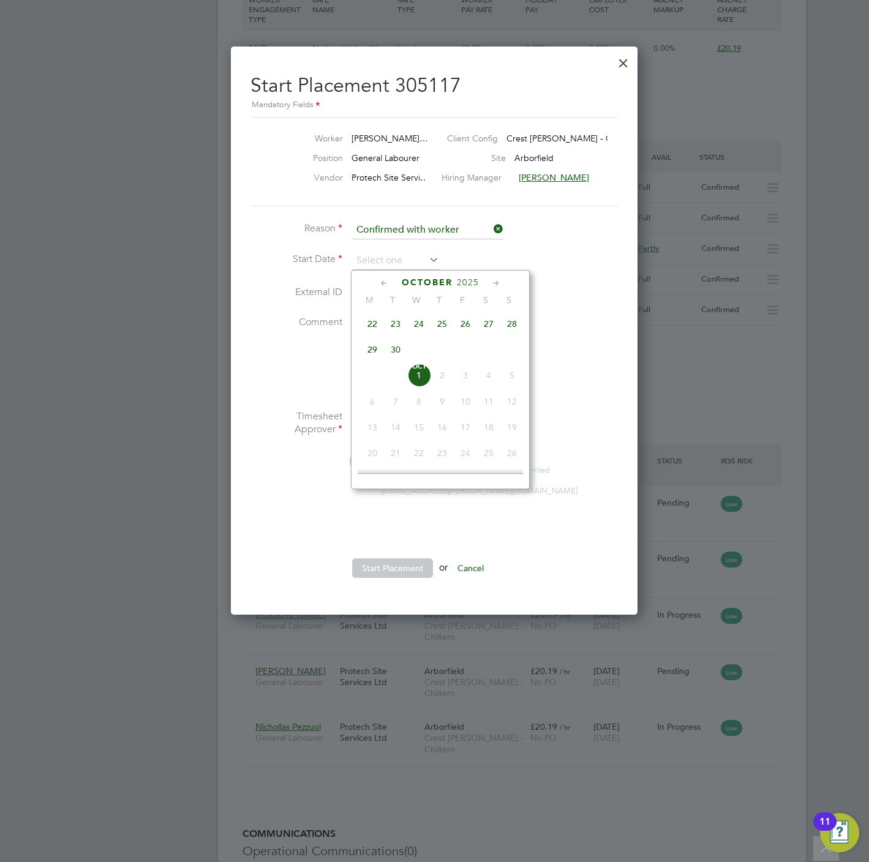
click at [417, 323] on span "24" at bounding box center [418, 323] width 23 height 23
type input "24 Sep 2025"
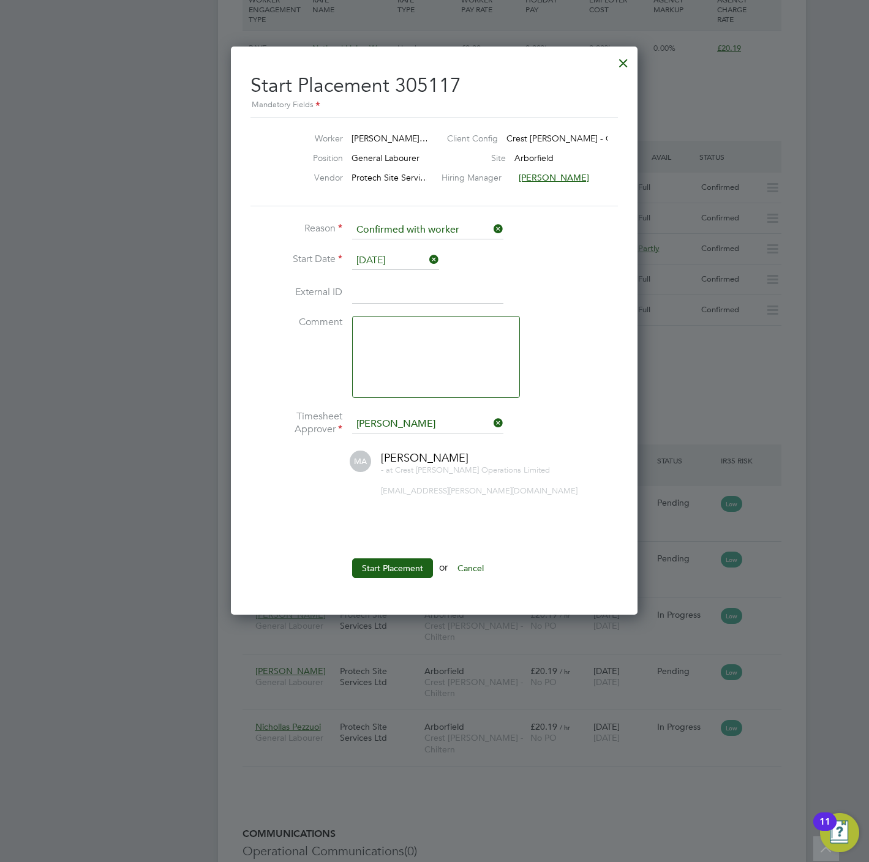
click at [392, 581] on li "Start Placement or Cancel" at bounding box center [433, 575] width 367 height 32
click at [390, 560] on button "Start Placement" at bounding box center [392, 569] width 81 height 20
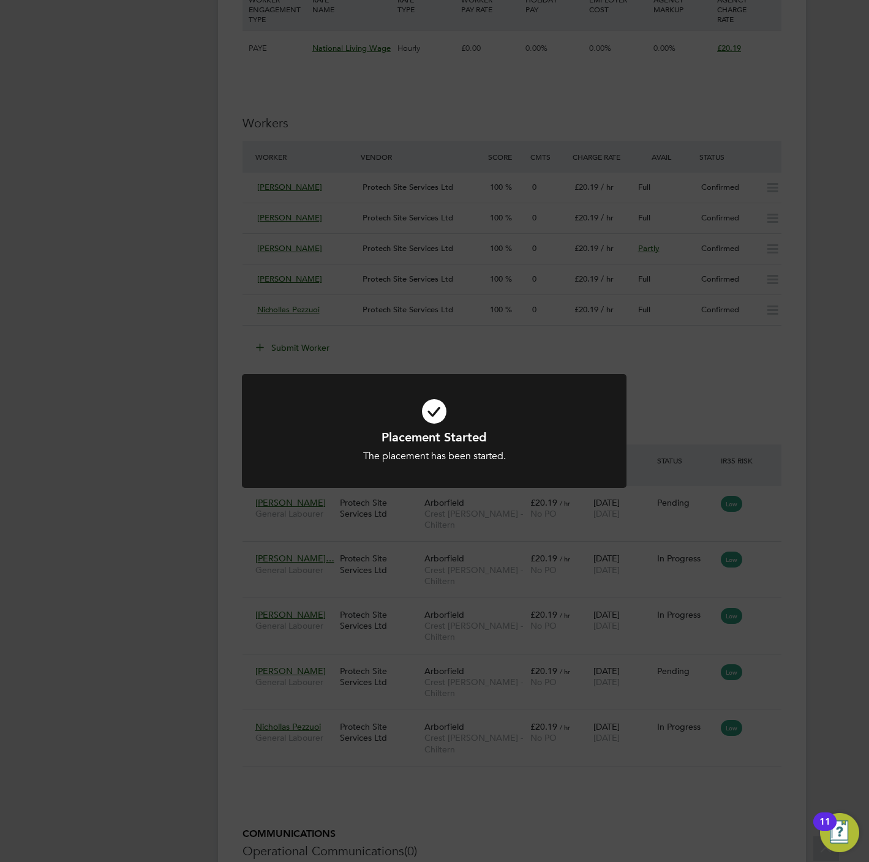
click at [203, 661] on div "Placement Started The placement has been started. Cancel Okay" at bounding box center [434, 431] width 869 height 862
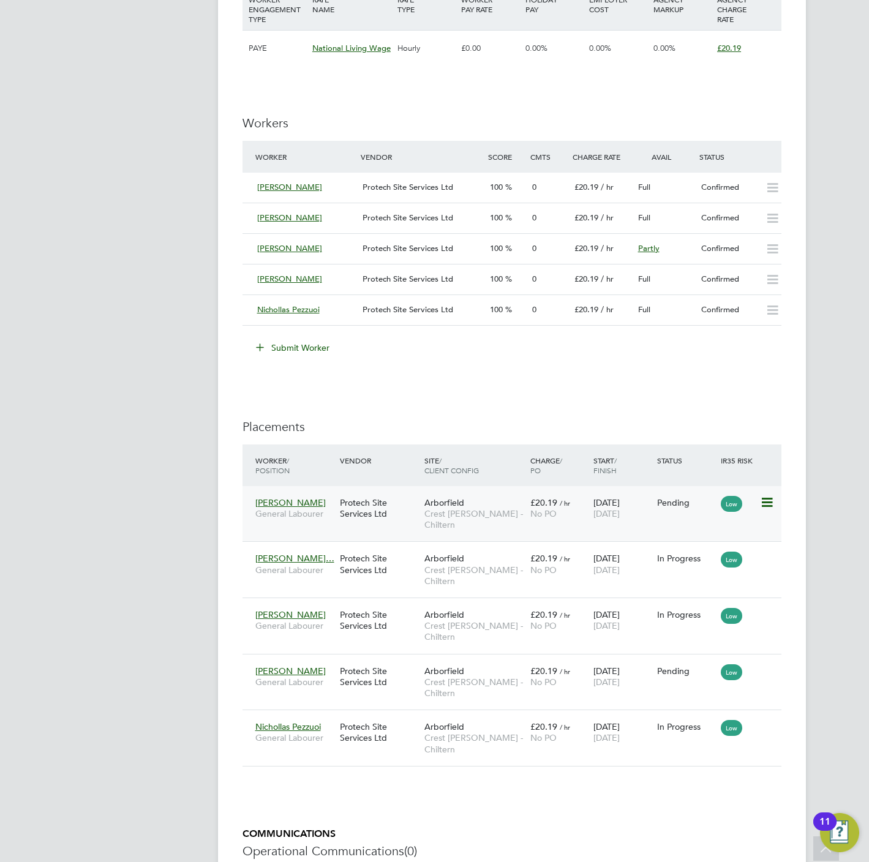
click at [767, 506] on icon at bounding box center [766, 502] width 12 height 15
click at [658, 585] on li "Start" at bounding box center [710, 581] width 126 height 17
type input "[PERSON_NAME]"
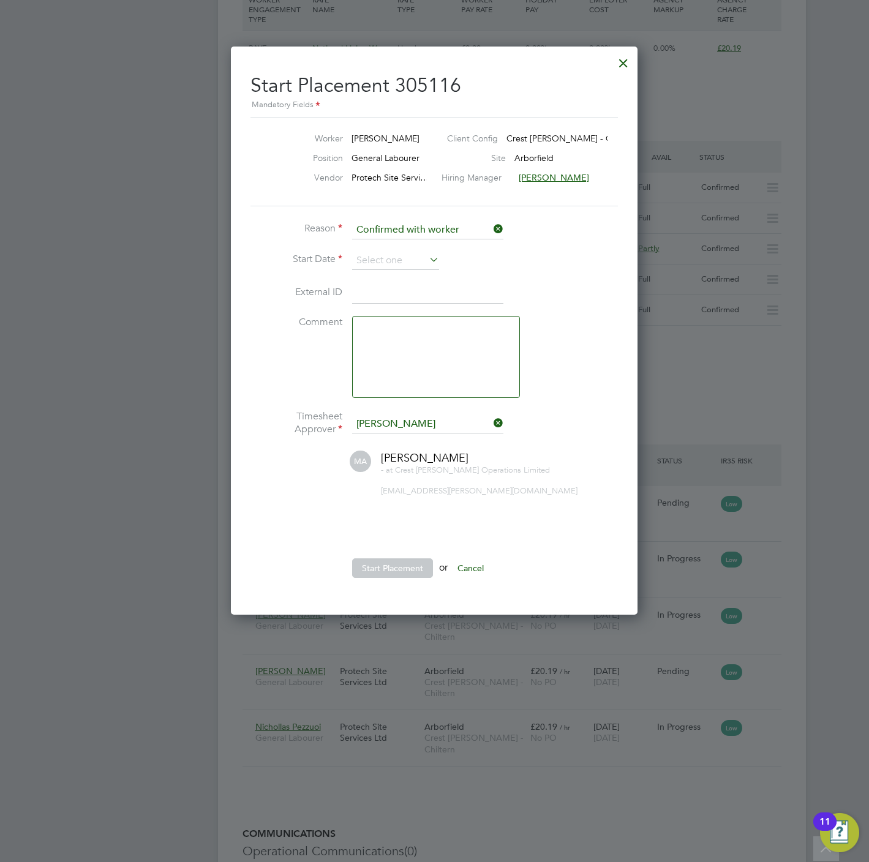
click at [395, 250] on li "Reason Confirmed with worker" at bounding box center [433, 236] width 367 height 31
click at [396, 257] on input at bounding box center [395, 261] width 87 height 18
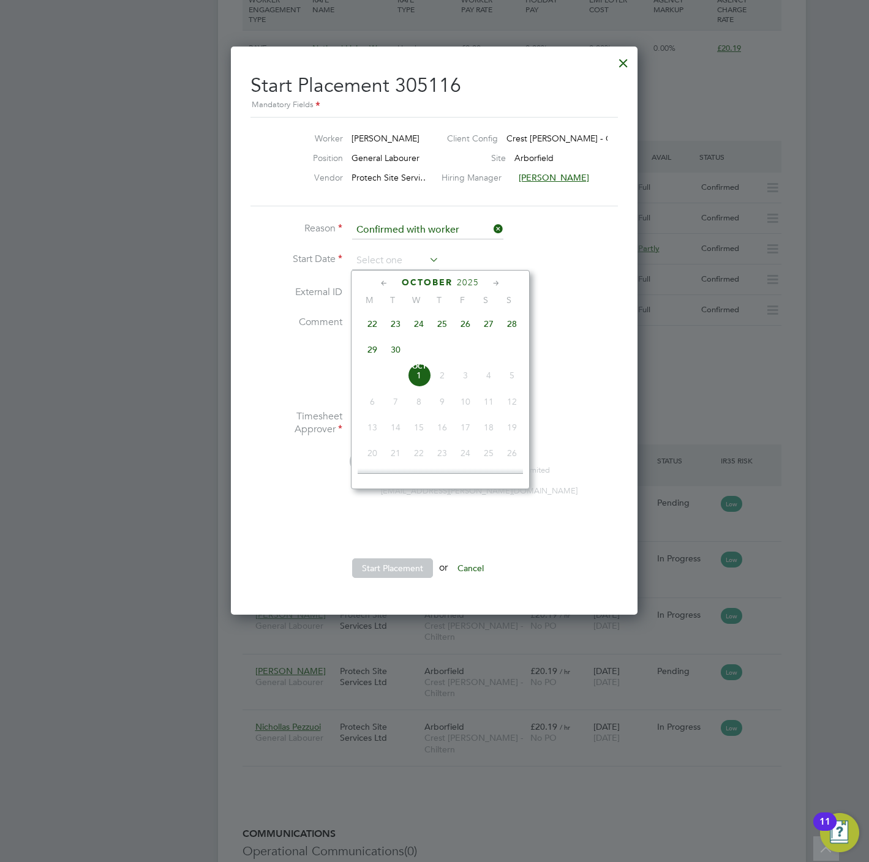
click at [440, 328] on span "25" at bounding box center [442, 323] width 23 height 23
type input "25 Sep 2025"
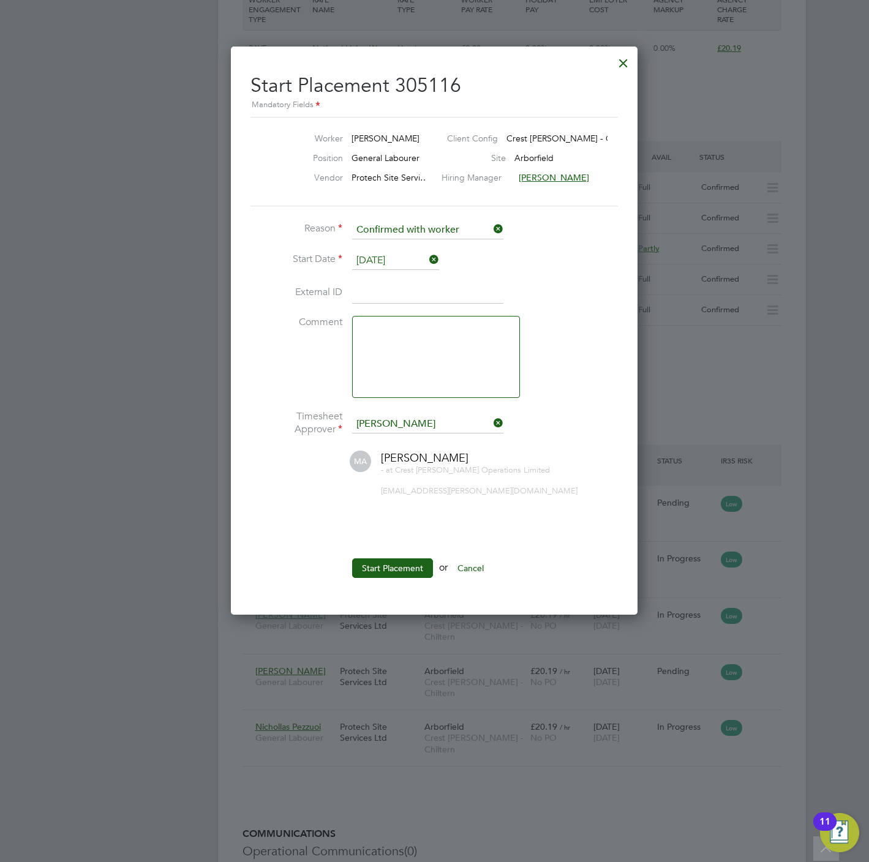
click at [419, 573] on button "Start Placement" at bounding box center [392, 569] width 81 height 20
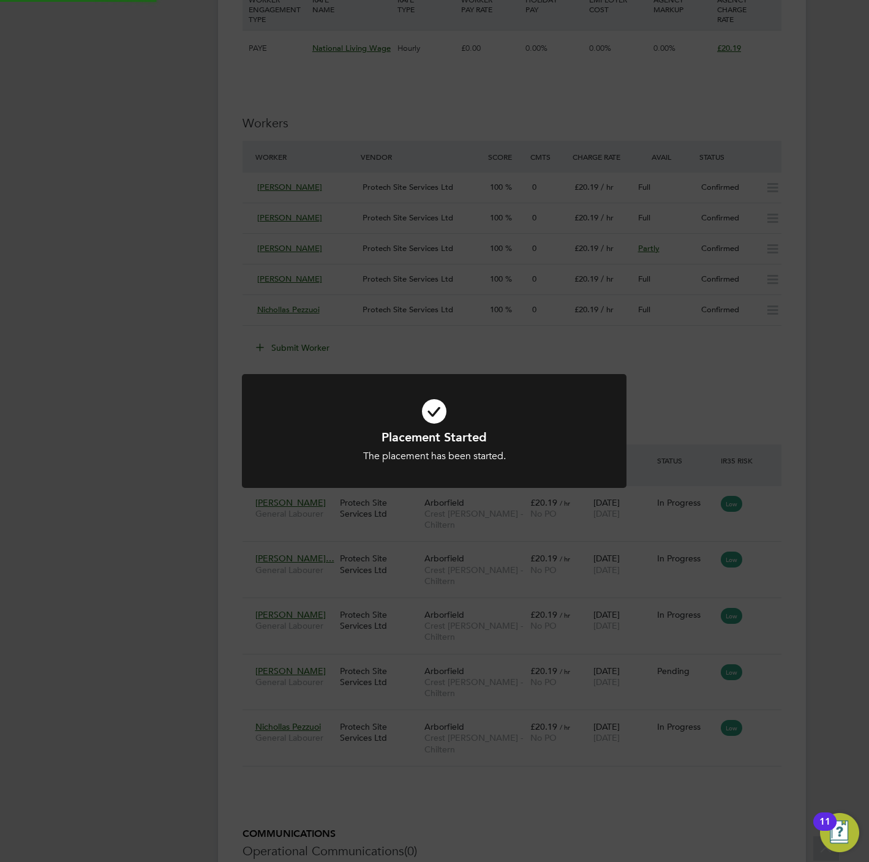
click at [153, 711] on div "Placement Started The placement has been started. Cancel Okay" at bounding box center [434, 431] width 869 height 862
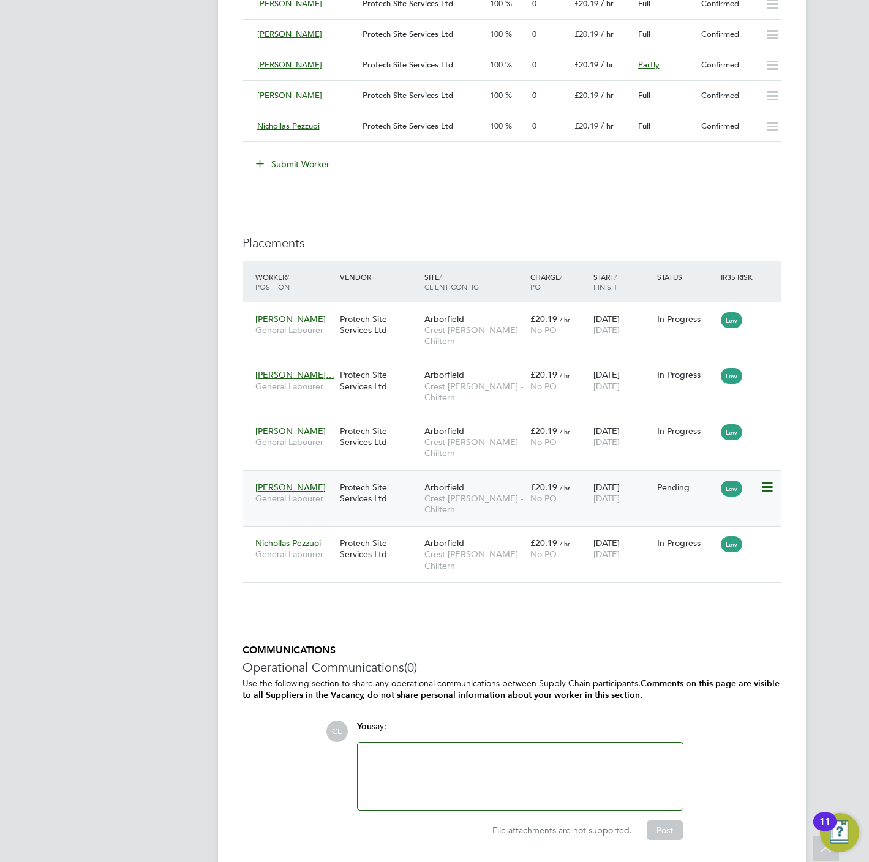
click at [769, 486] on icon at bounding box center [766, 487] width 12 height 15
click at [662, 566] on li "Start" at bounding box center [710, 567] width 126 height 17
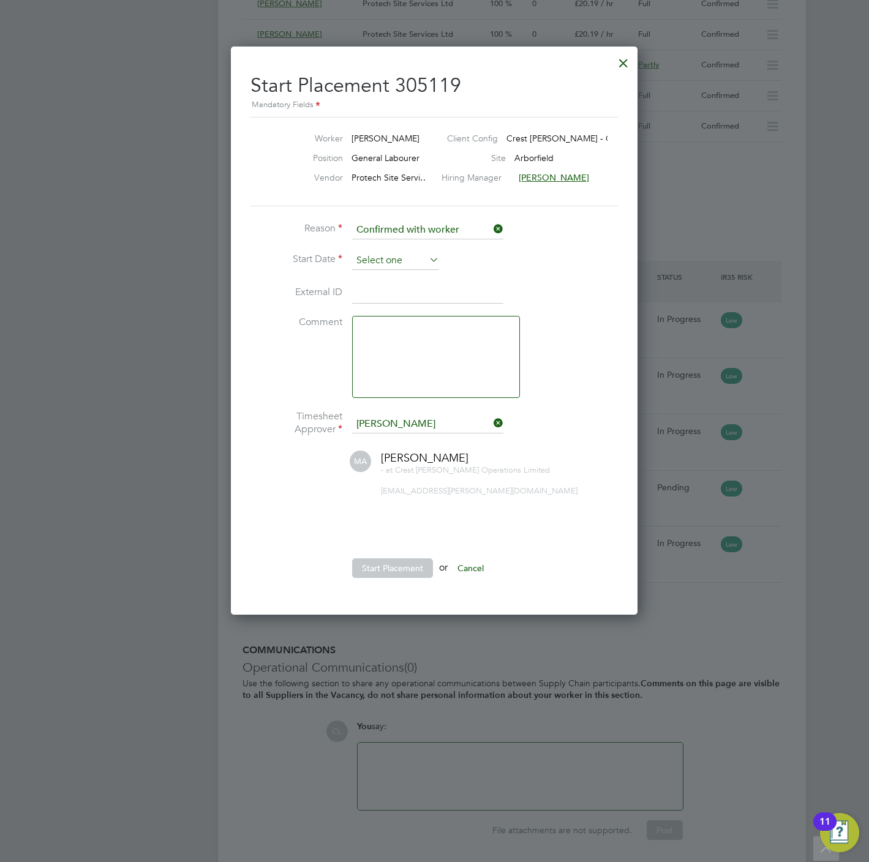
click at [386, 261] on input at bounding box center [395, 261] width 87 height 18
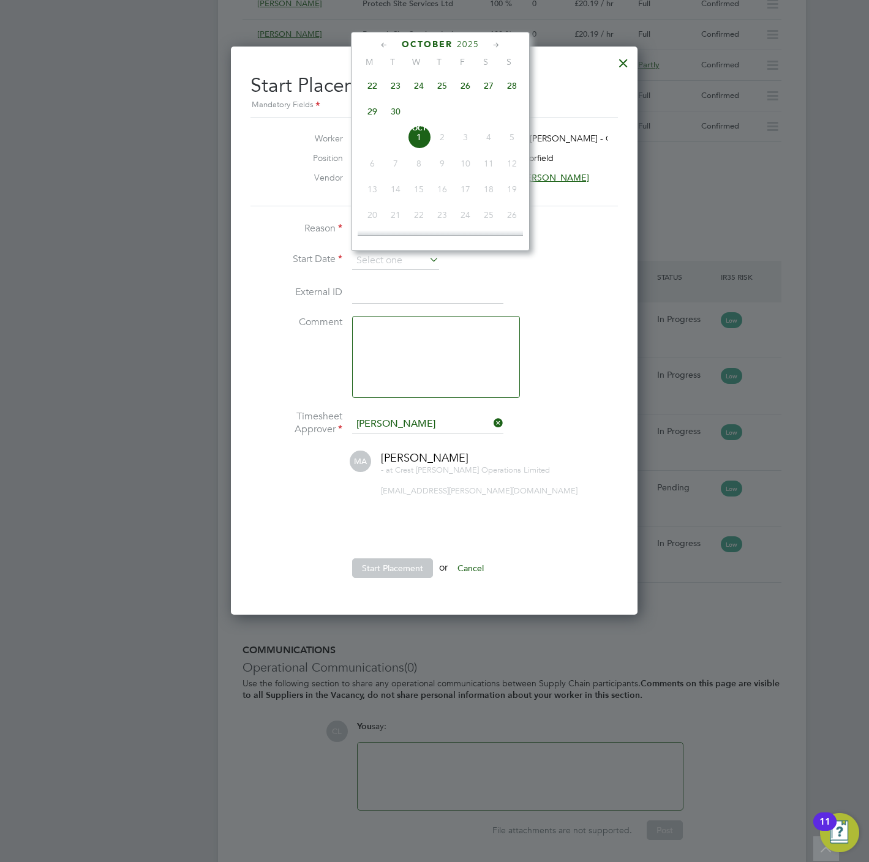
click at [443, 92] on span "25" at bounding box center [442, 85] width 23 height 23
type input "25 Sep 2025"
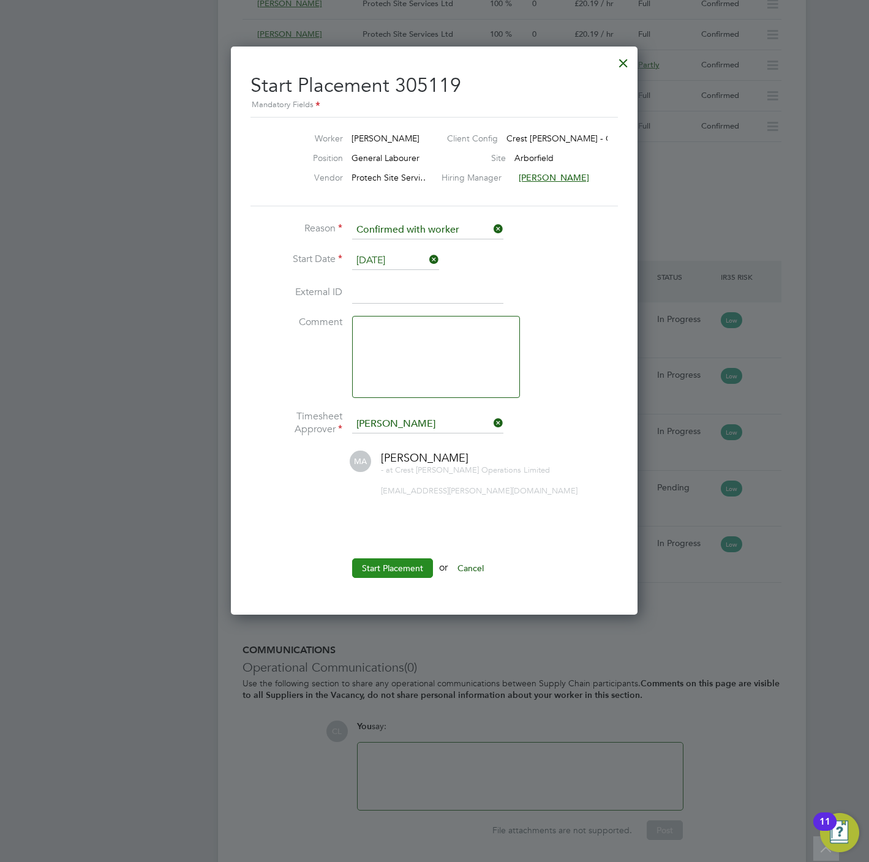
click at [382, 568] on button "Start Placement" at bounding box center [392, 569] width 81 height 20
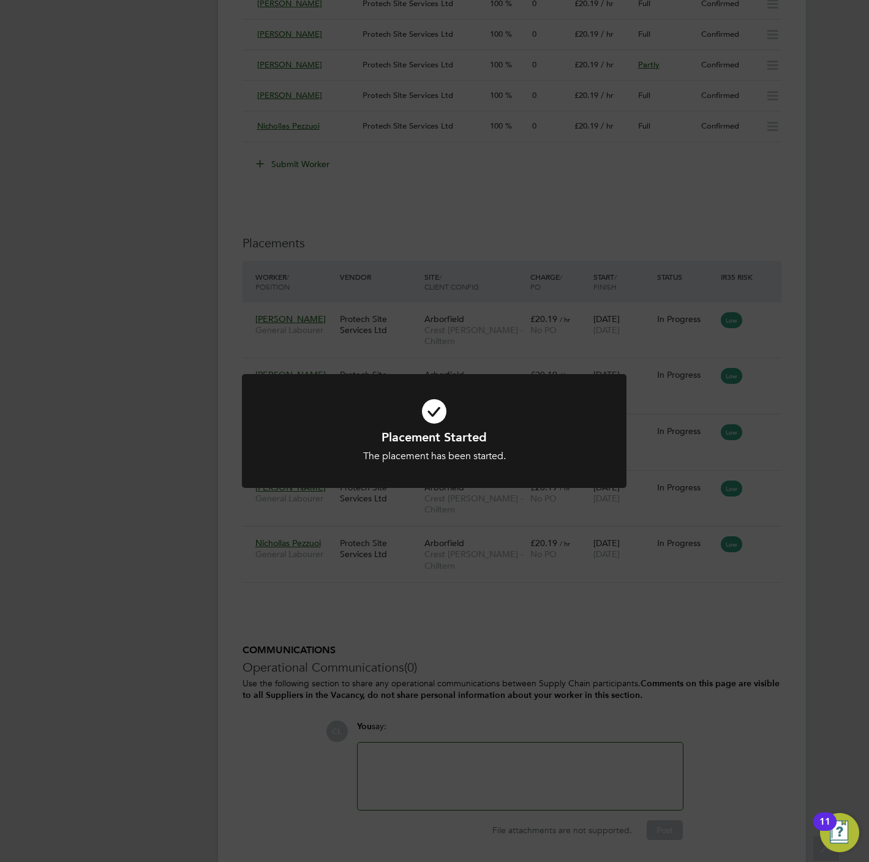
click at [428, 507] on div "Placement Started The placement has been started. Cancel Okay" at bounding box center [434, 431] width 869 height 862
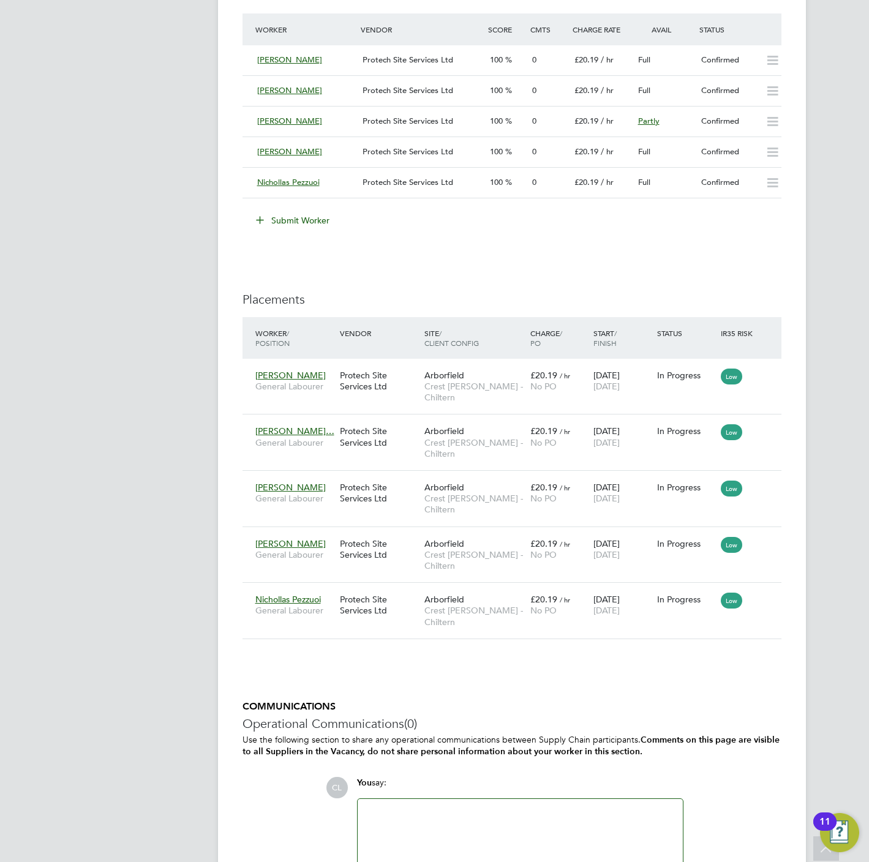
scroll to position [735, 0]
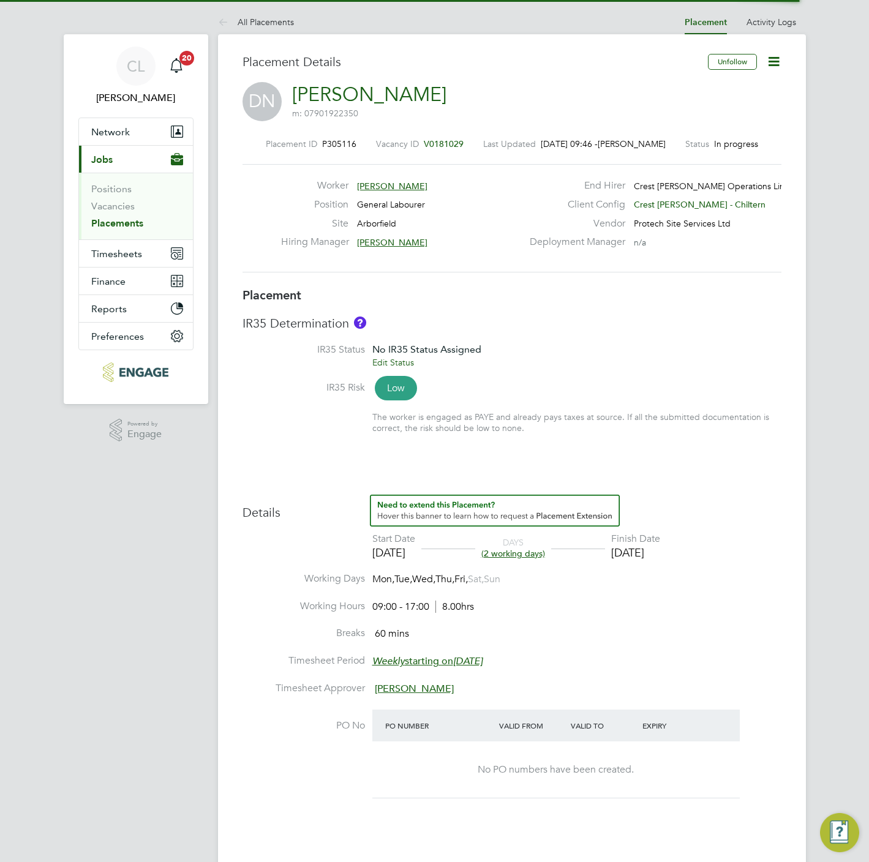
click at [777, 63] on icon at bounding box center [773, 61] width 15 height 15
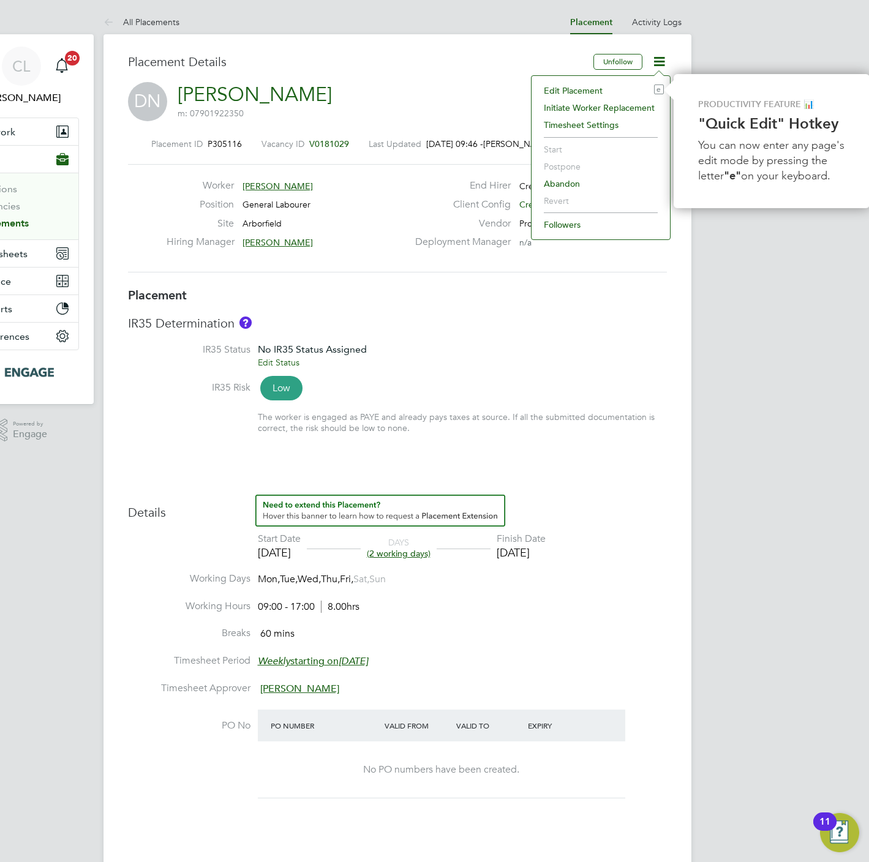
click at [590, 89] on li "Edit Placement e" at bounding box center [601, 90] width 126 height 17
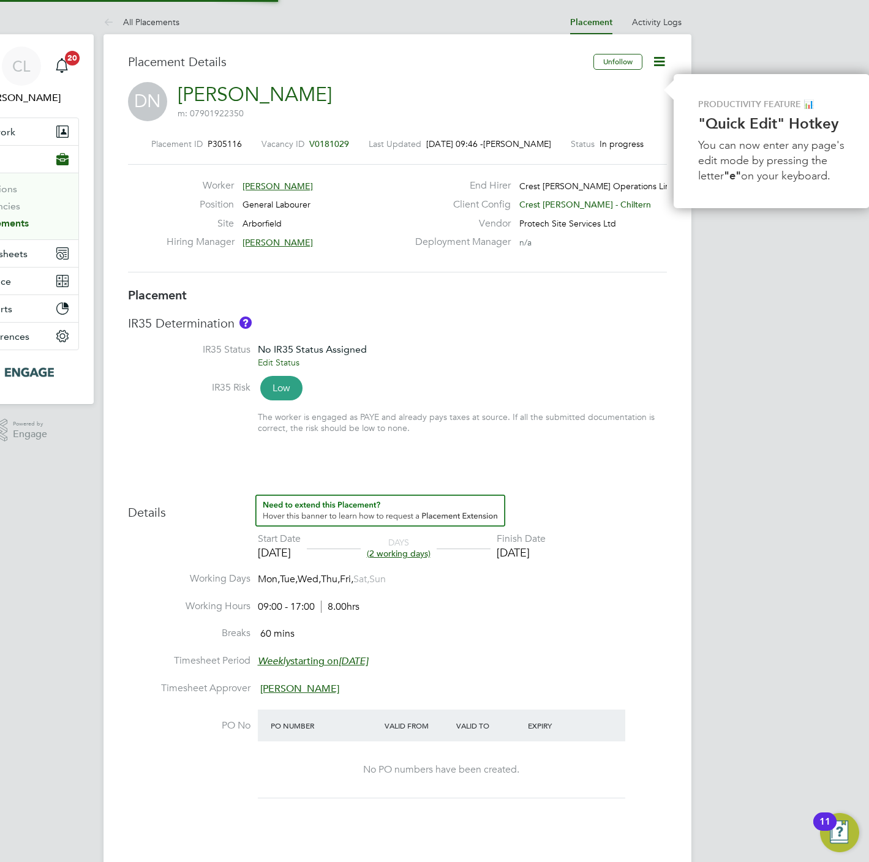
type input "David Lockwood"
type input "[PERSON_NAME]"
type input "25 Sep 2025"
type input "26 Sep 2025"
type input "09:00"
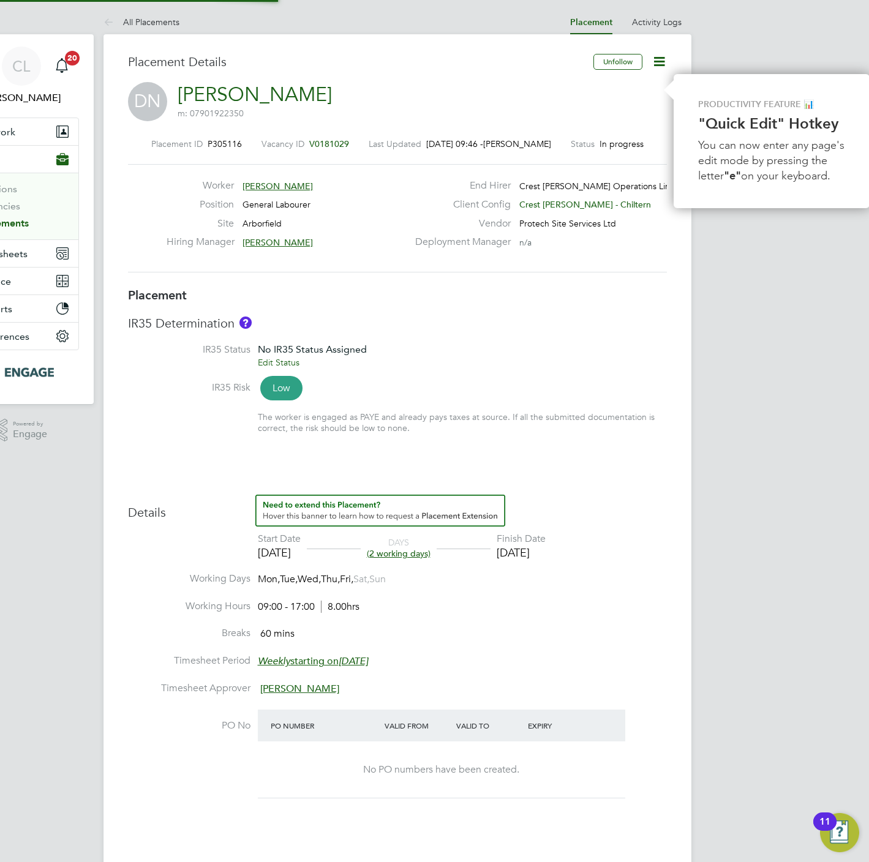
type input "17:00"
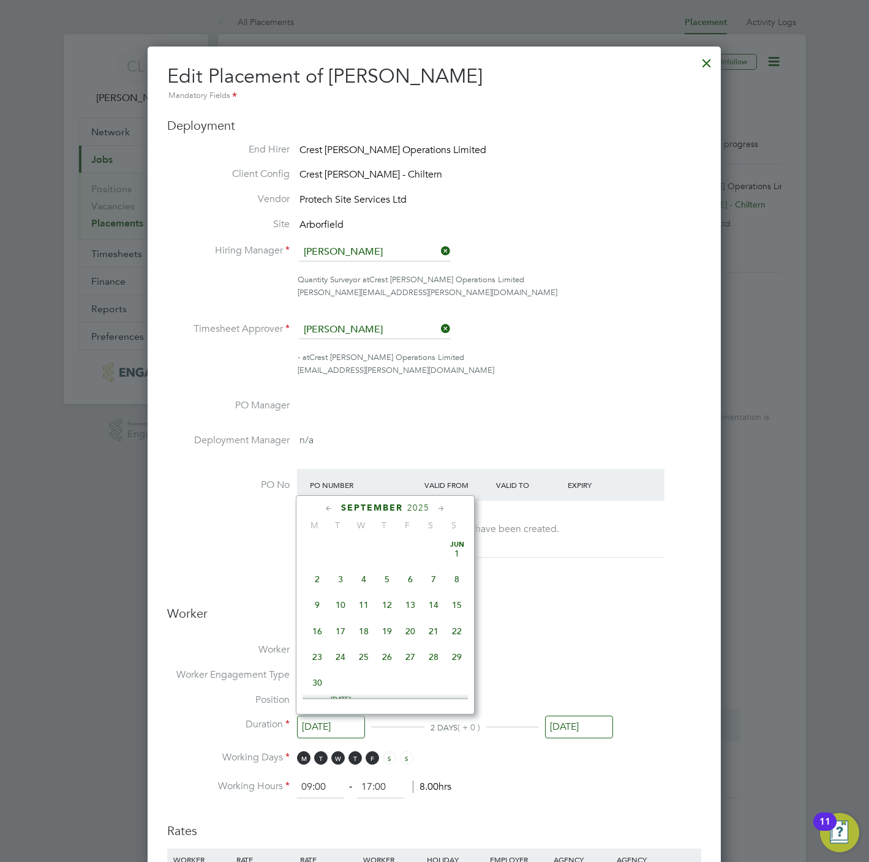
click at [333, 737] on input "25 Sep 2025" at bounding box center [331, 727] width 68 height 23
click at [361, 597] on span "24" at bounding box center [363, 600] width 23 height 23
type input "24 Sep 2025"
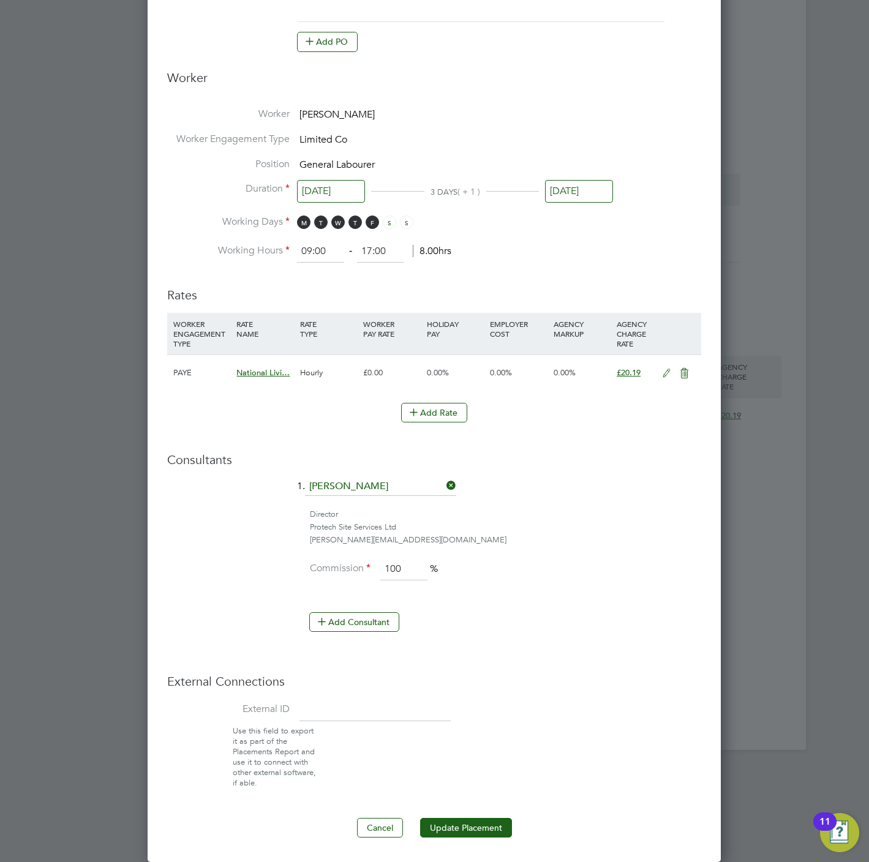
click at [483, 842] on div "Edit Placement of David Ndagijimara Mandatory Fields Deployment End Hirer Crest…" at bounding box center [434, 187] width 573 height 1352
click at [478, 818] on button "Update Placement" at bounding box center [466, 828] width 92 height 20
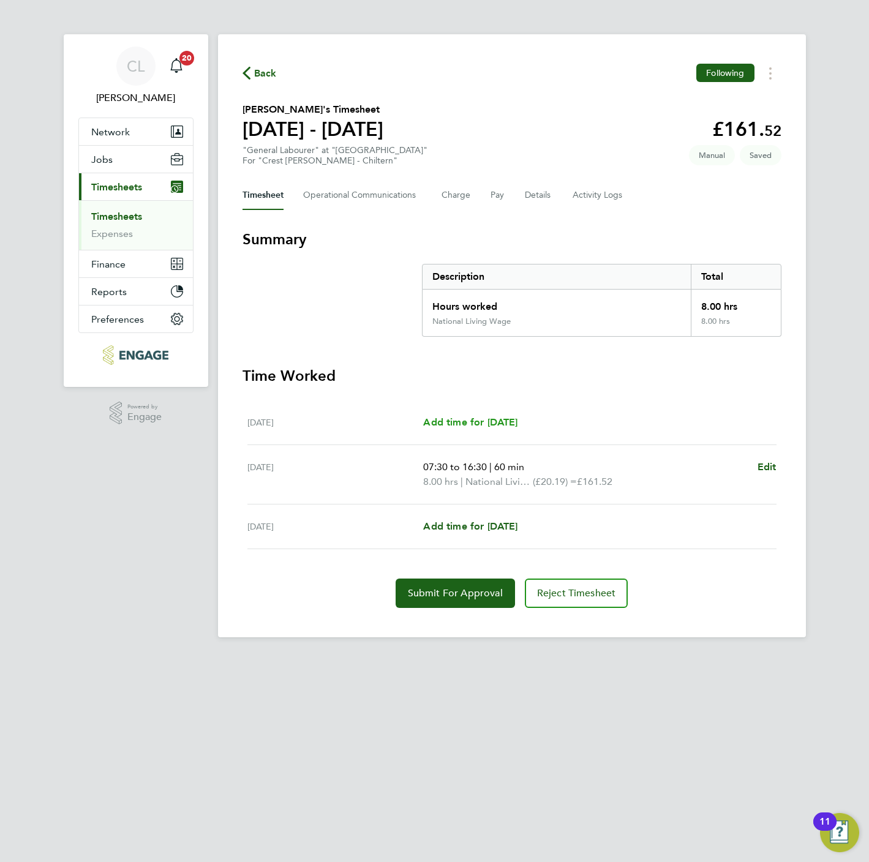
click at [467, 421] on span "Add time for [DATE]" at bounding box center [470, 422] width 94 height 12
select select "60"
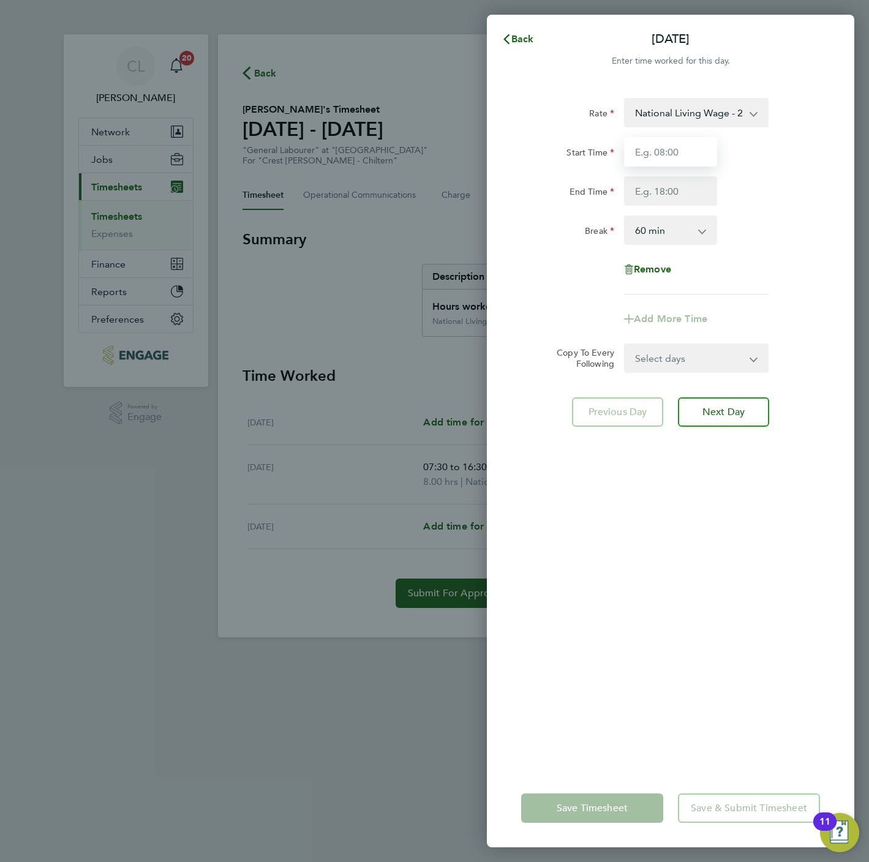
click at [671, 149] on input "Start Time" at bounding box center [670, 151] width 93 height 29
type input "07:30"
type input "16:30"
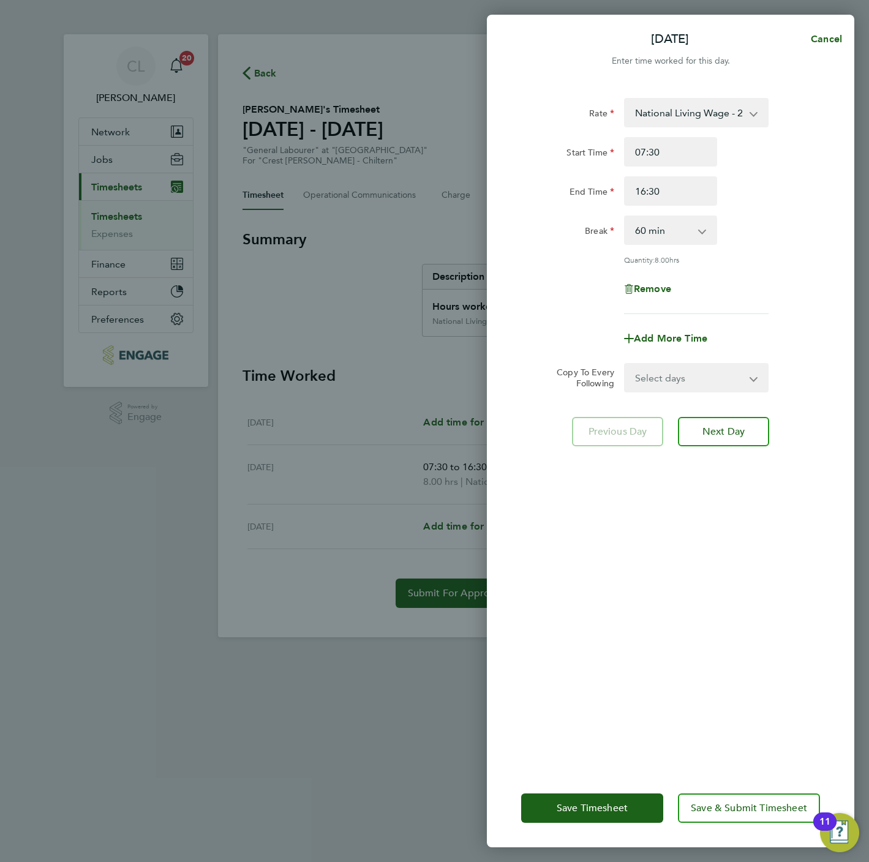
click at [683, 393] on div "Rate National Living Wage - 20.19 Start Time 07:30 End Time 16:30 Break 0 min 1…" at bounding box center [670, 426] width 367 height 686
click at [682, 390] on div "Select days Day [DATE] [DATE]" at bounding box center [696, 377] width 145 height 29
click at [669, 378] on select "Select days Day [DATE] [DATE]" at bounding box center [689, 377] width 129 height 27
select select "FRI"
click at [625, 364] on select "Select days Day [DATE] [DATE]" at bounding box center [689, 377] width 129 height 27
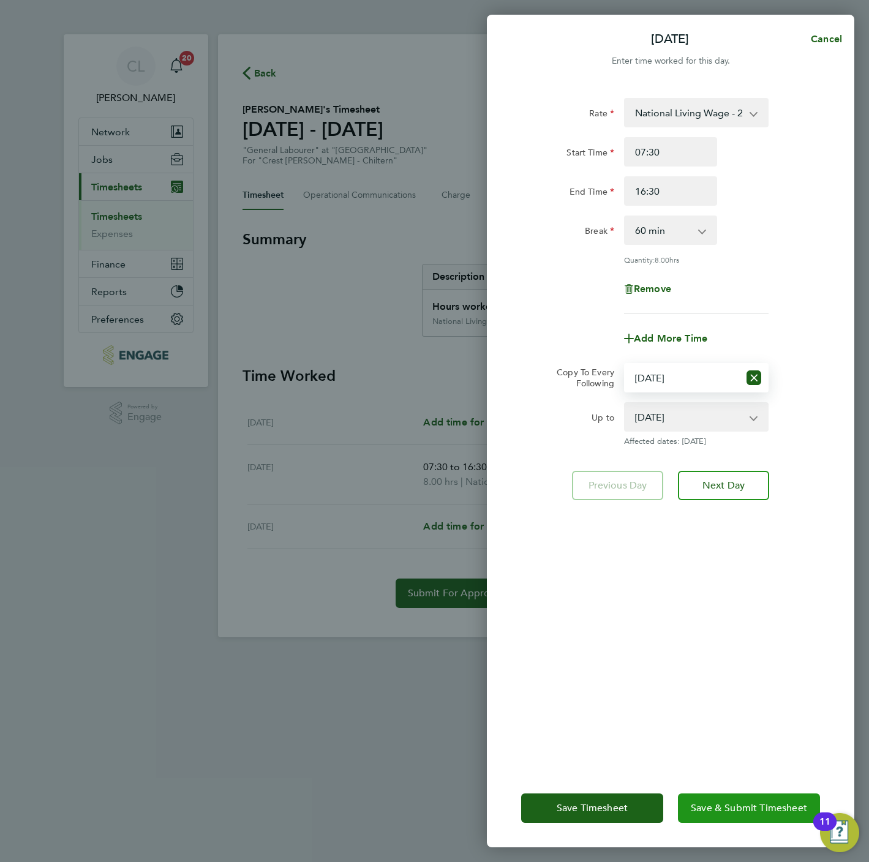
click at [770, 812] on span "Save & Submit Timesheet" at bounding box center [749, 808] width 116 height 12
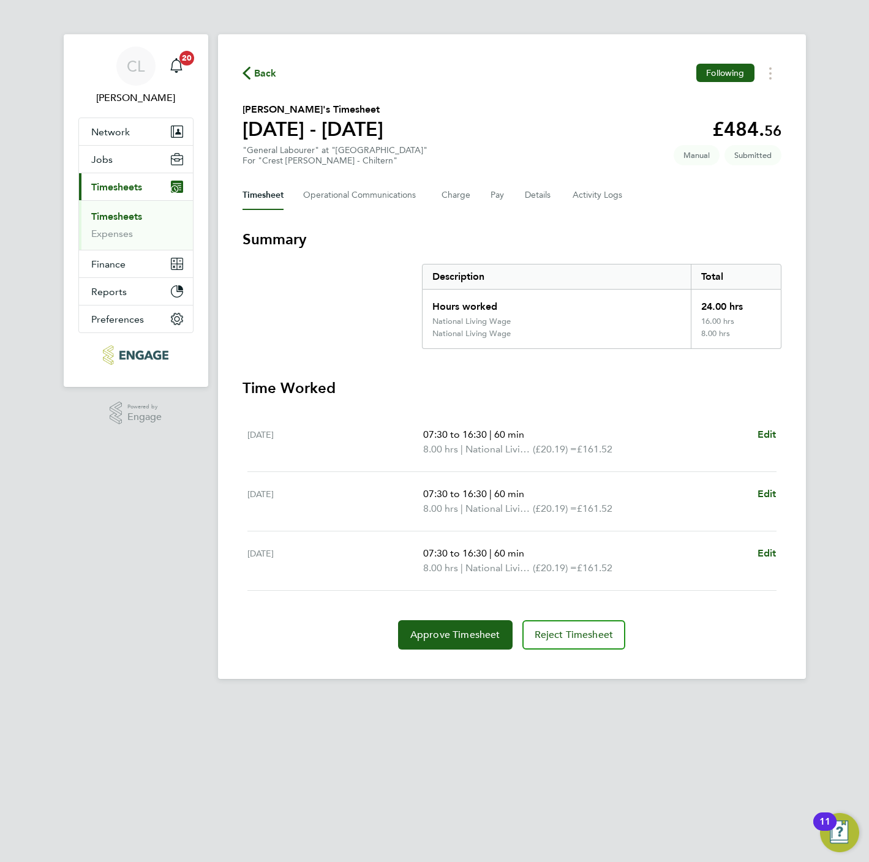
click at [254, 78] on span "Back" at bounding box center [265, 73] width 23 height 15
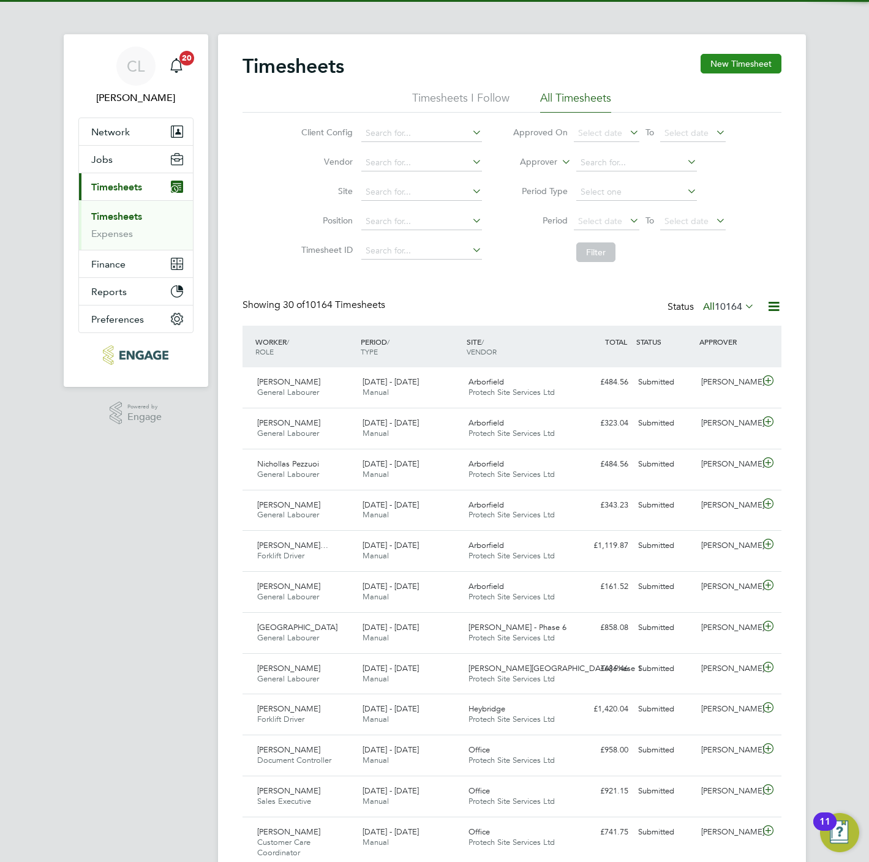
click at [748, 59] on button "New Timesheet" at bounding box center [741, 64] width 81 height 20
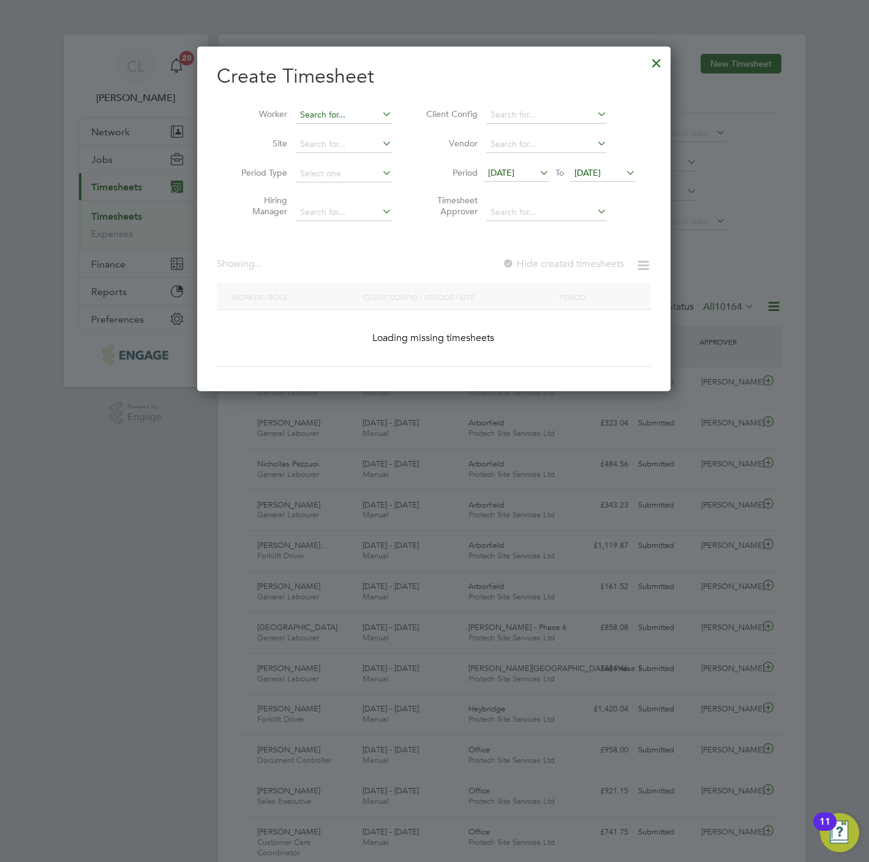
click at [364, 112] on input at bounding box center [344, 115] width 96 height 17
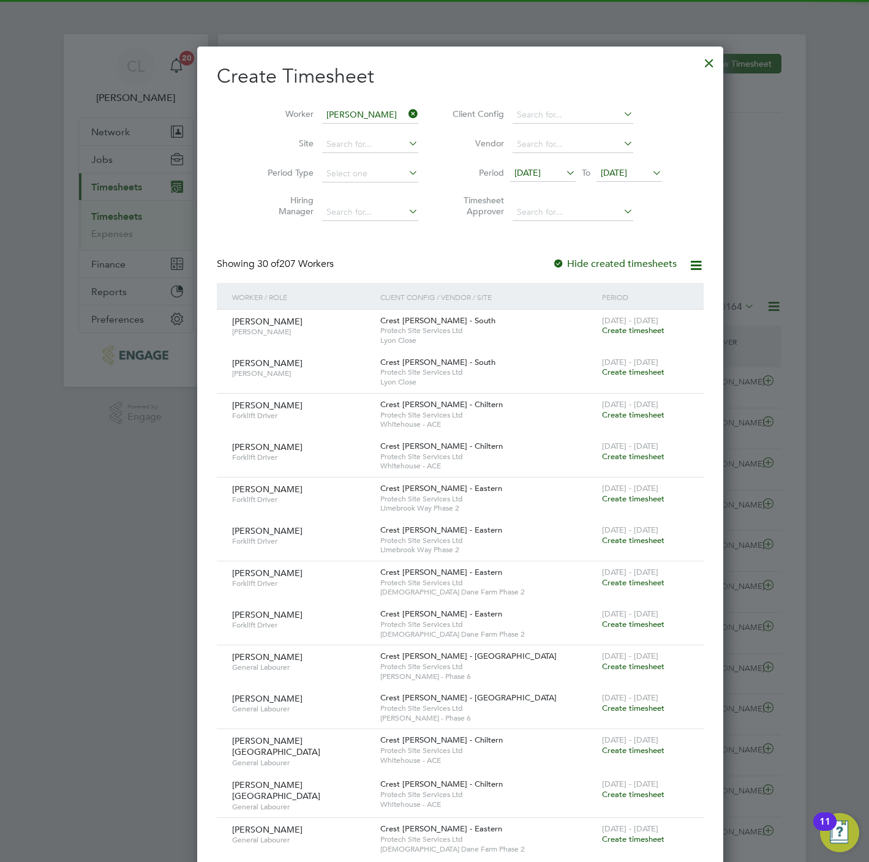
click at [335, 127] on li "[PERSON_NAME] Red grave" at bounding box center [362, 132] width 135 height 17
type input "[PERSON_NAME]"
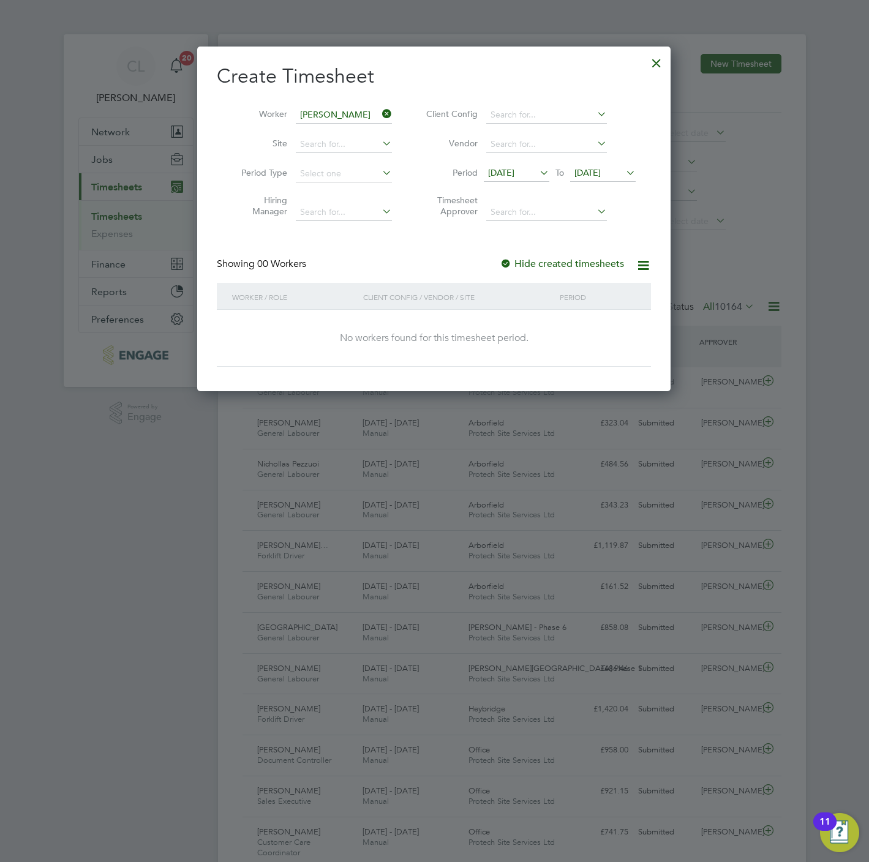
click at [585, 169] on span "[DATE]" at bounding box center [587, 172] width 26 height 11
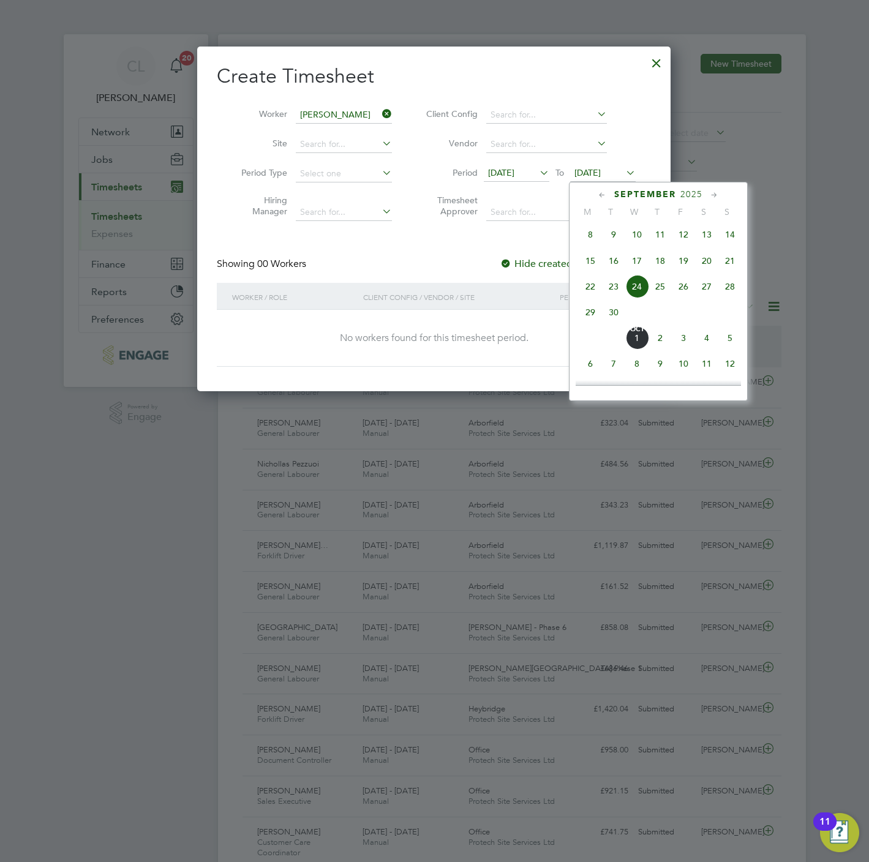
click at [694, 298] on span "26" at bounding box center [683, 286] width 23 height 23
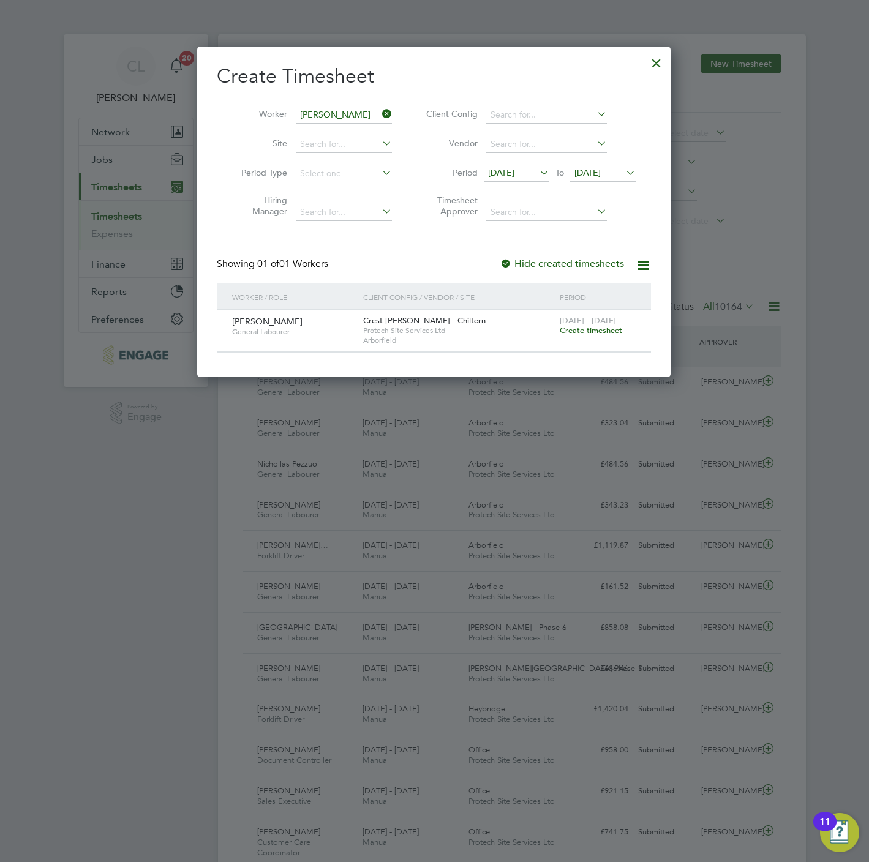
click at [597, 329] on span "Create timesheet" at bounding box center [591, 330] width 62 height 10
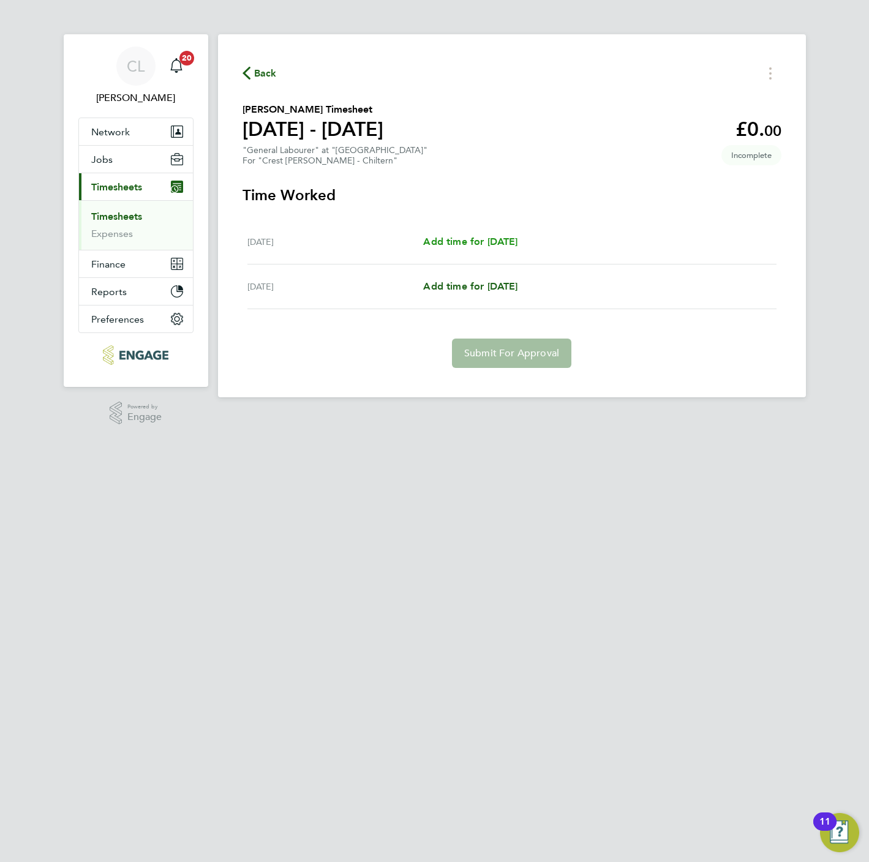
click at [480, 239] on span "Add time for [DATE]" at bounding box center [470, 242] width 94 height 12
select select "60"
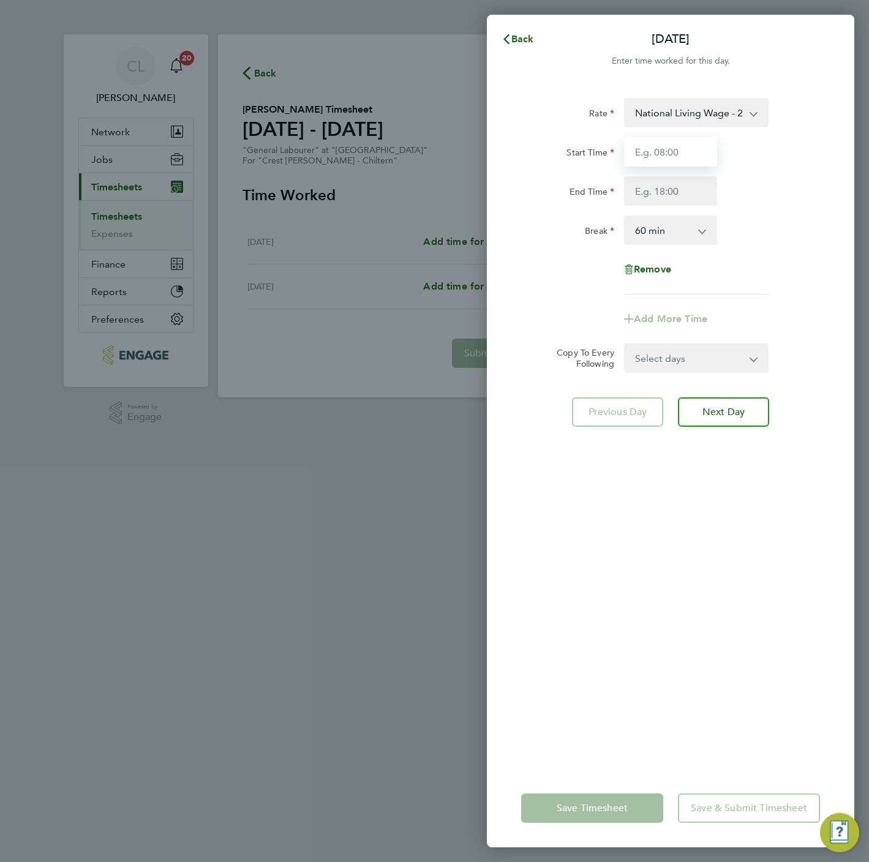
click at [665, 158] on input "Start Time" at bounding box center [670, 151] width 93 height 29
type input "07:30"
type input "16:30"
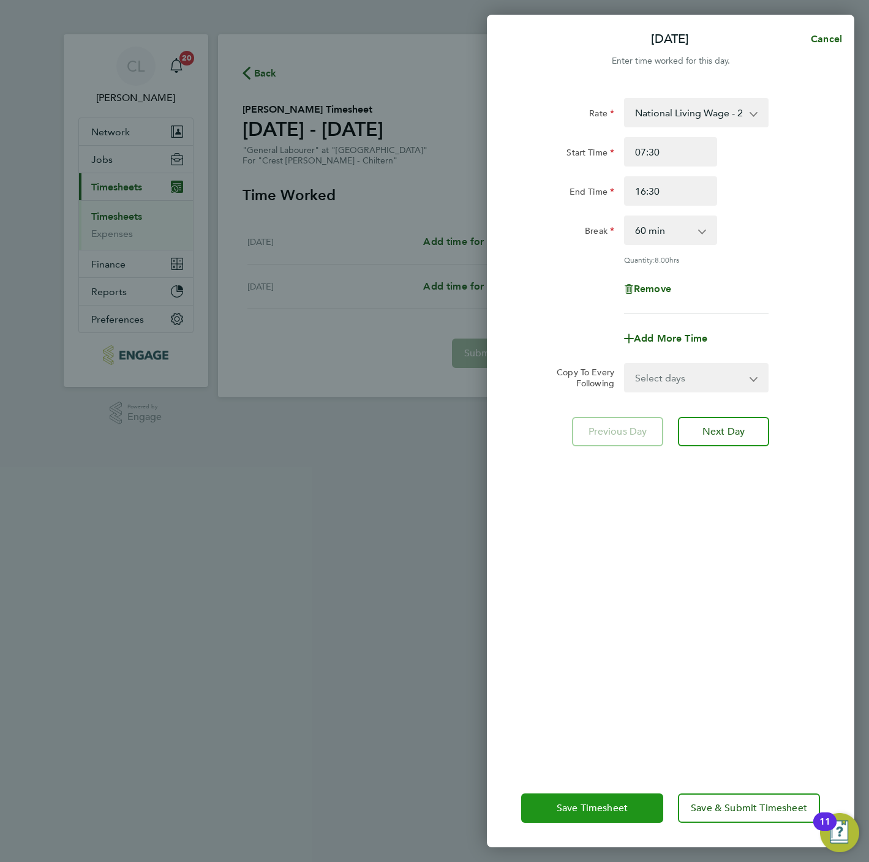
click at [593, 799] on button "Save Timesheet" at bounding box center [592, 808] width 142 height 29
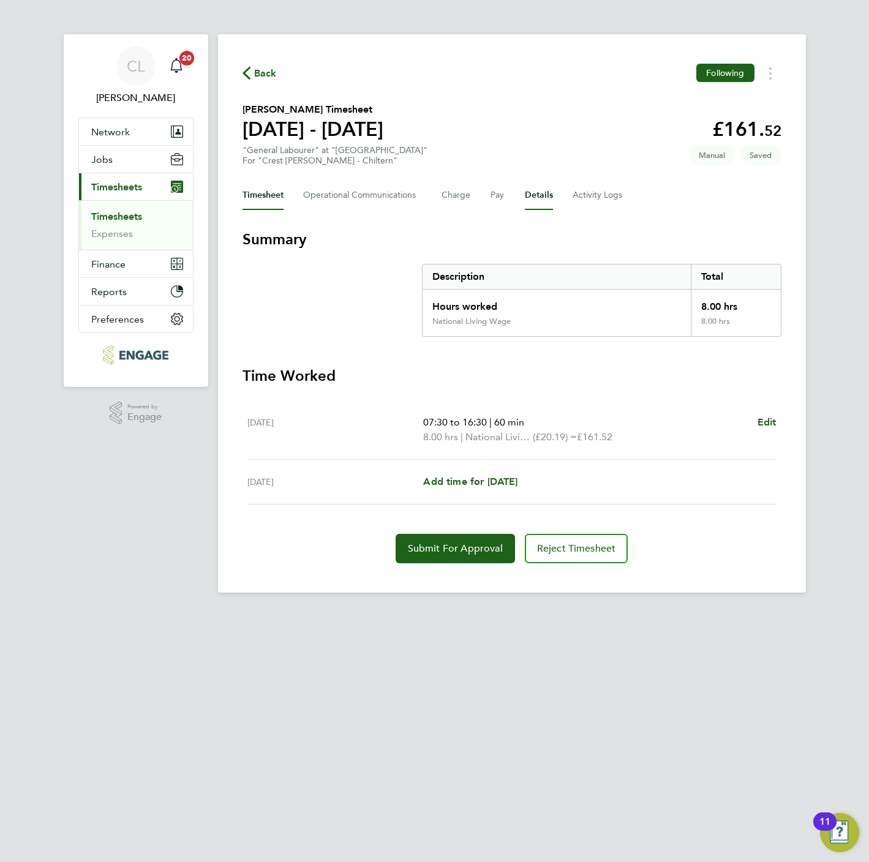
click at [525, 195] on button "Details" at bounding box center [539, 195] width 28 height 29
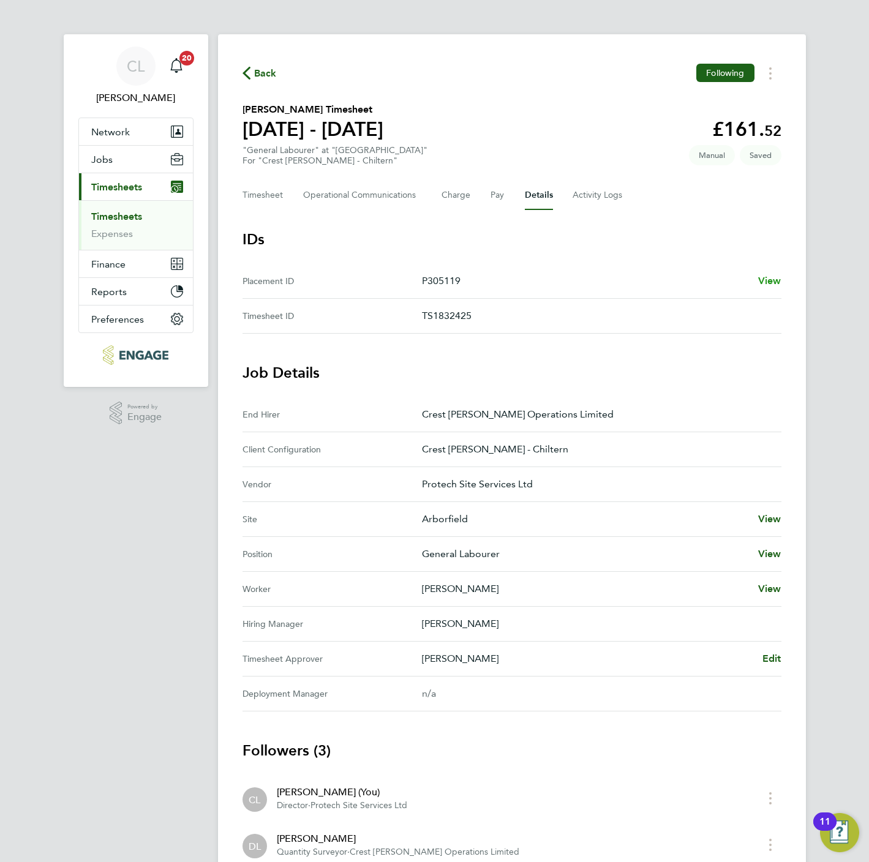
click at [765, 280] on span "View" at bounding box center [769, 281] width 23 height 12
click at [265, 193] on button "Timesheet" at bounding box center [263, 195] width 41 height 29
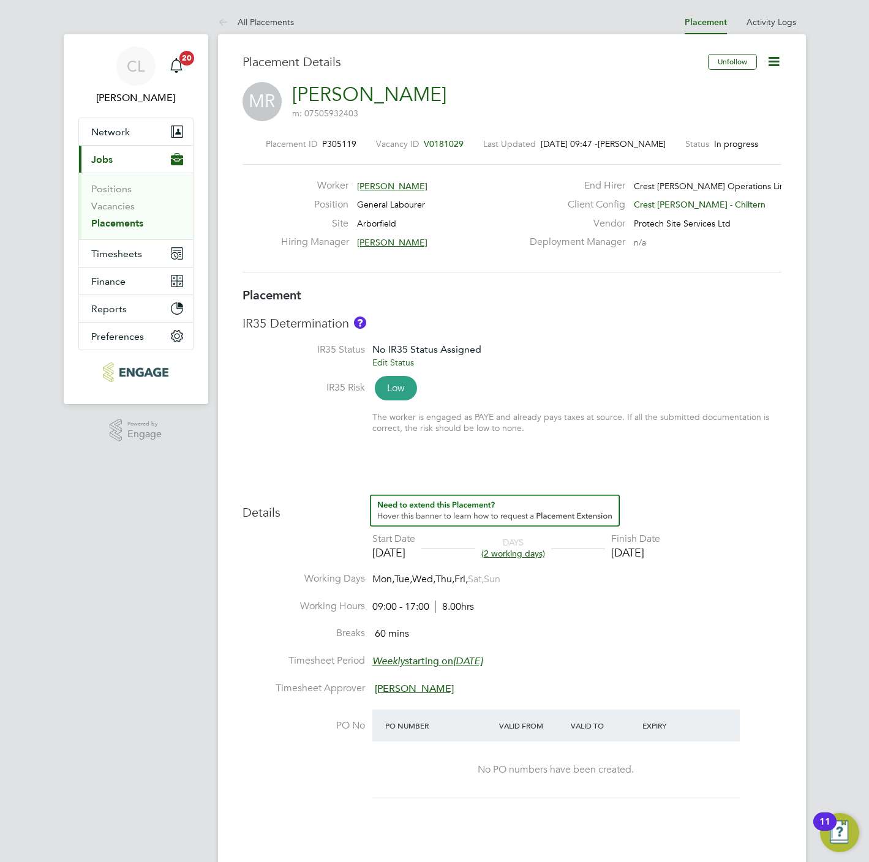
click at [772, 64] on icon at bounding box center [773, 61] width 15 height 15
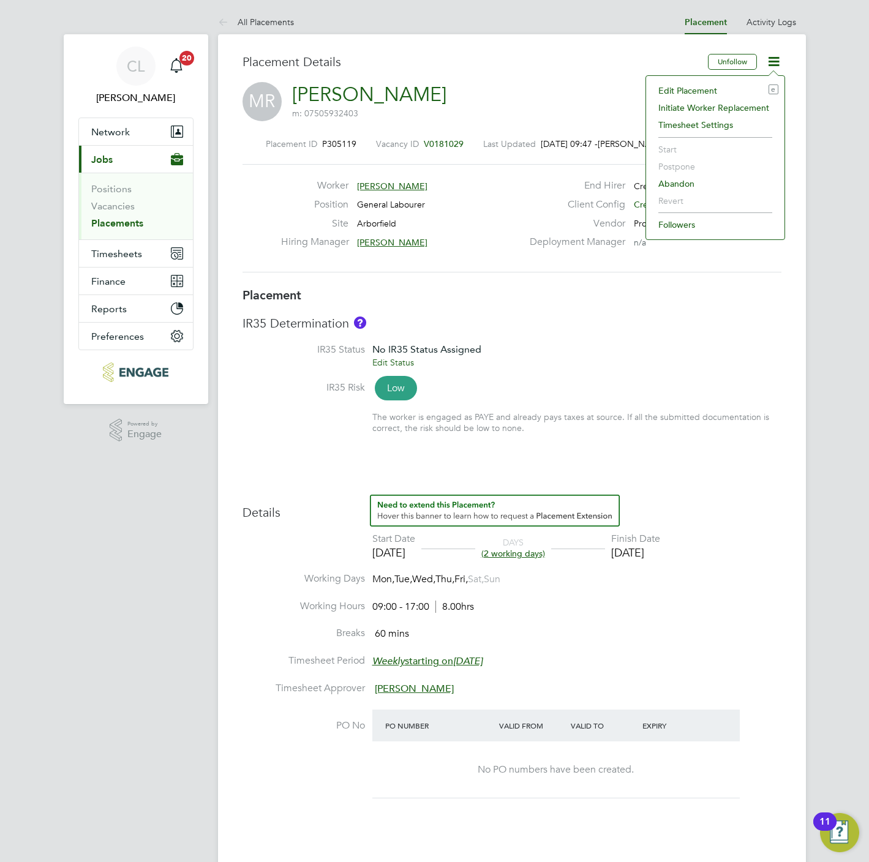
click at [702, 85] on li "Edit Placement e" at bounding box center [715, 90] width 126 height 17
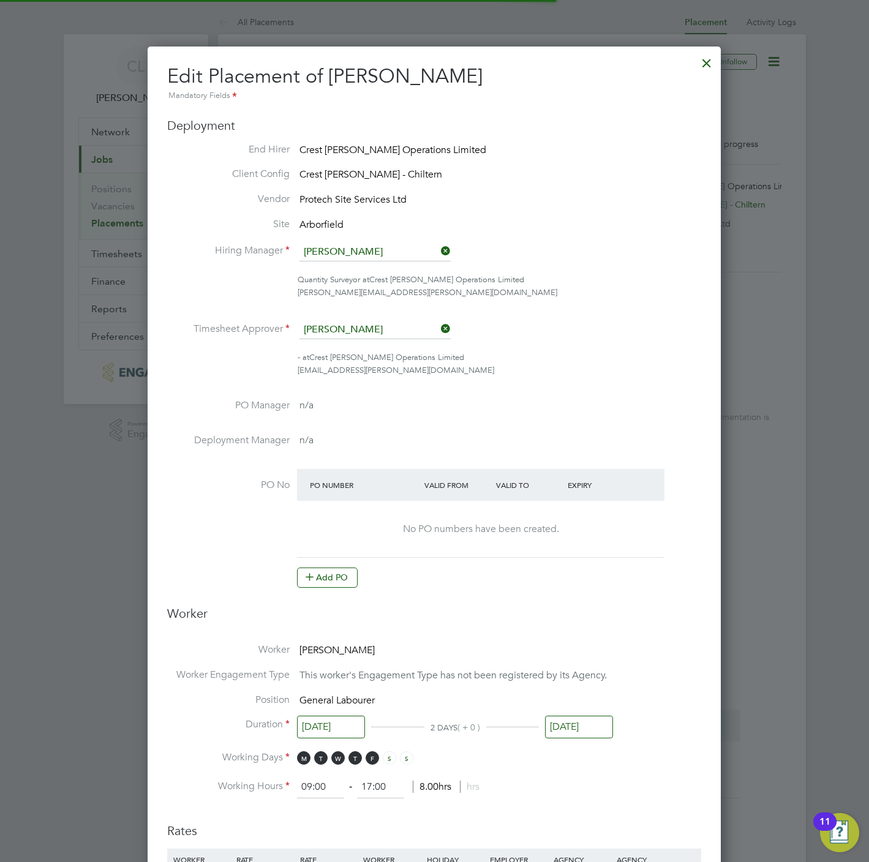
scroll to position [15, 535]
click at [340, 728] on input "[DATE]" at bounding box center [331, 727] width 68 height 23
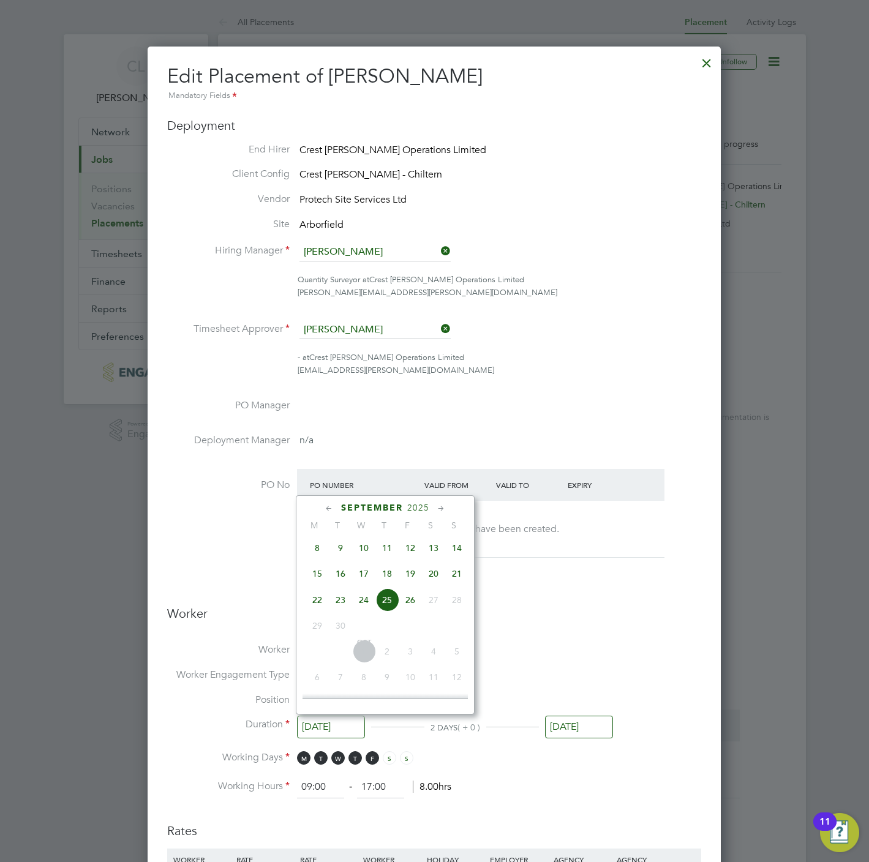
click at [356, 605] on span "24" at bounding box center [363, 600] width 23 height 23
type input "[DATE]"
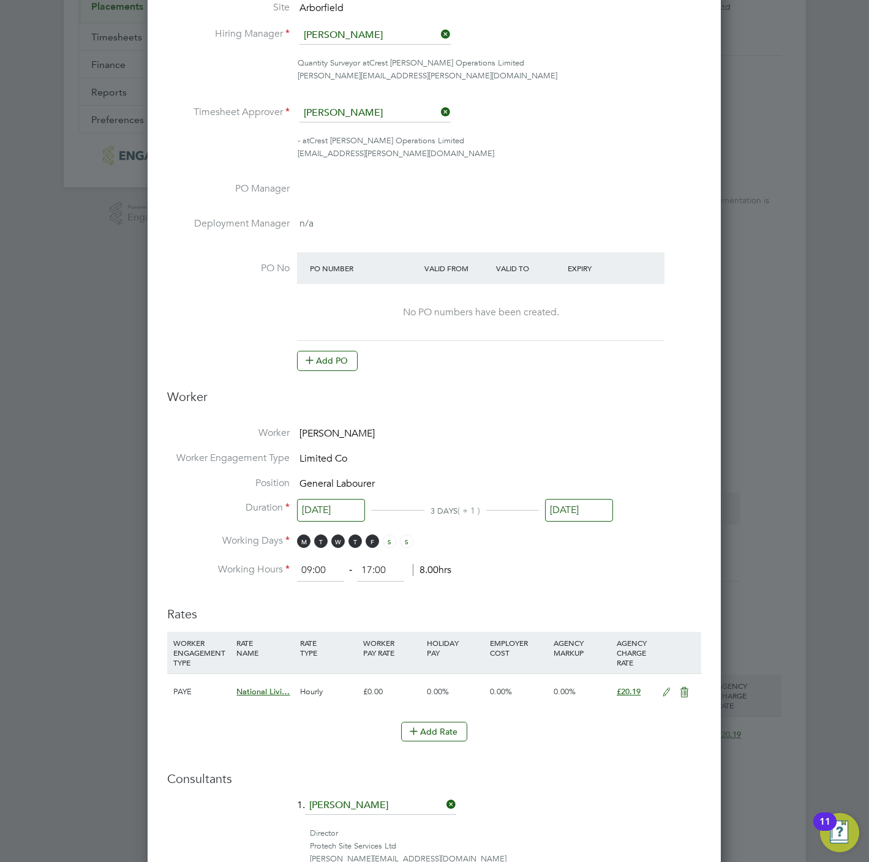
scroll to position [538, 0]
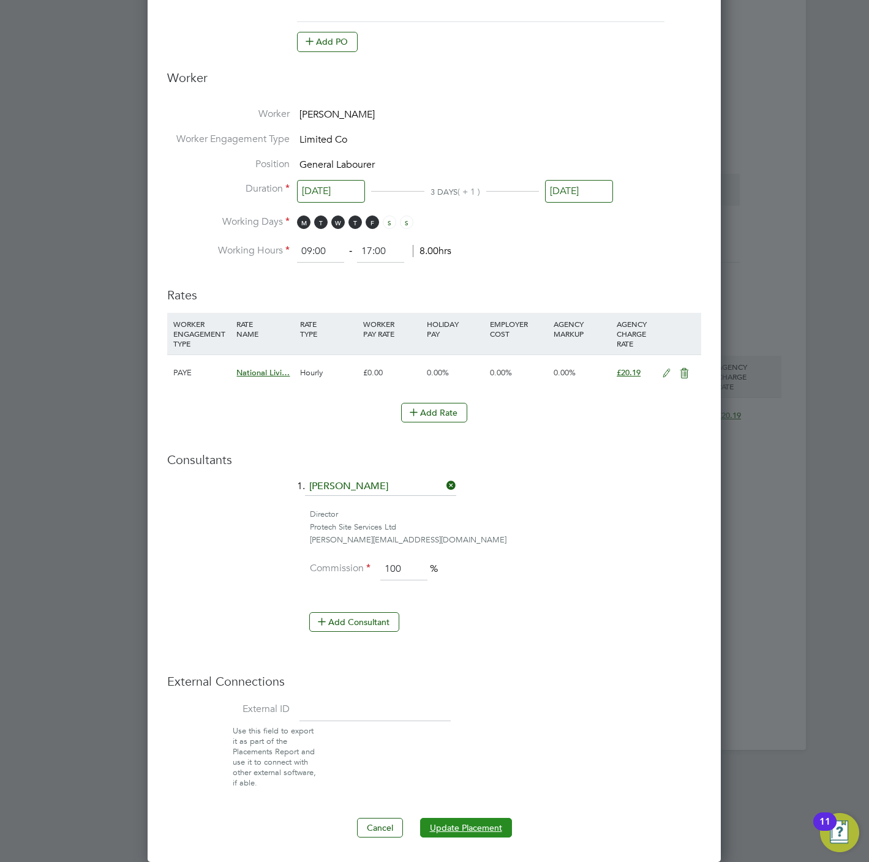
click at [474, 831] on button "Update Placement" at bounding box center [466, 828] width 92 height 20
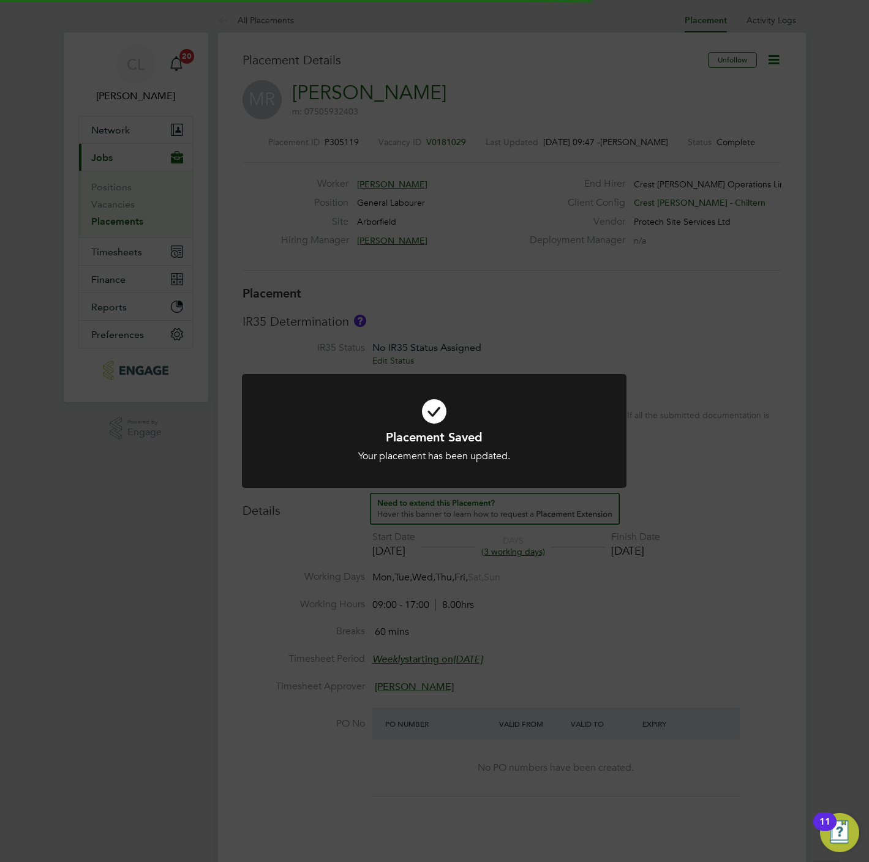
scroll to position [37, 86]
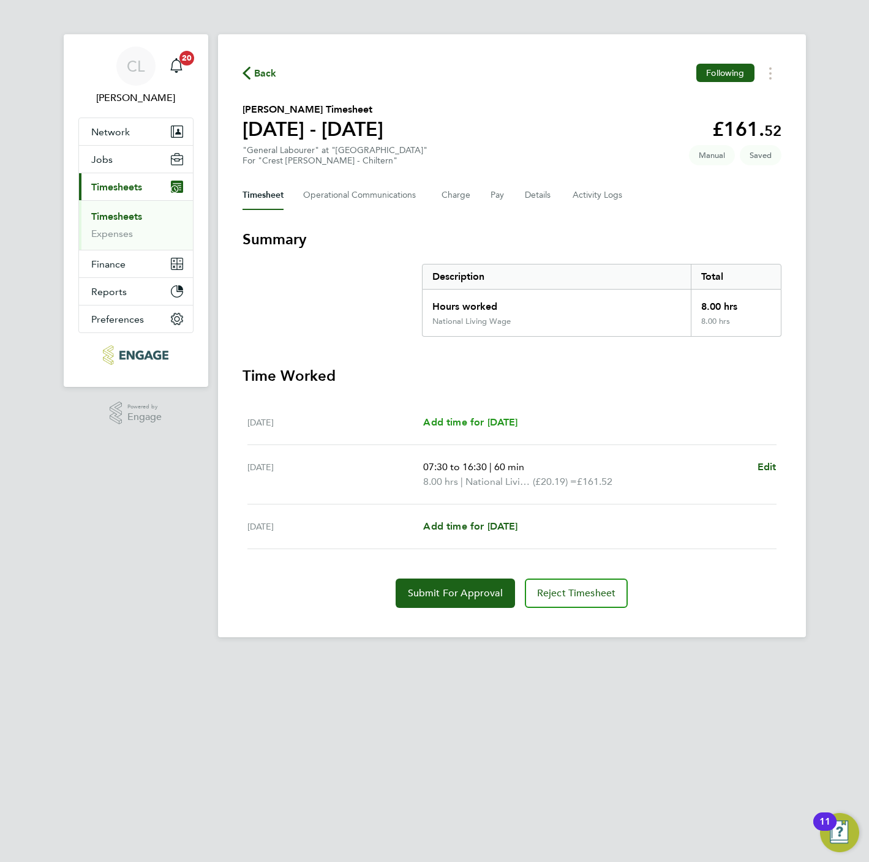
click at [480, 421] on span "Add time for [DATE]" at bounding box center [470, 422] width 94 height 12
select select "60"
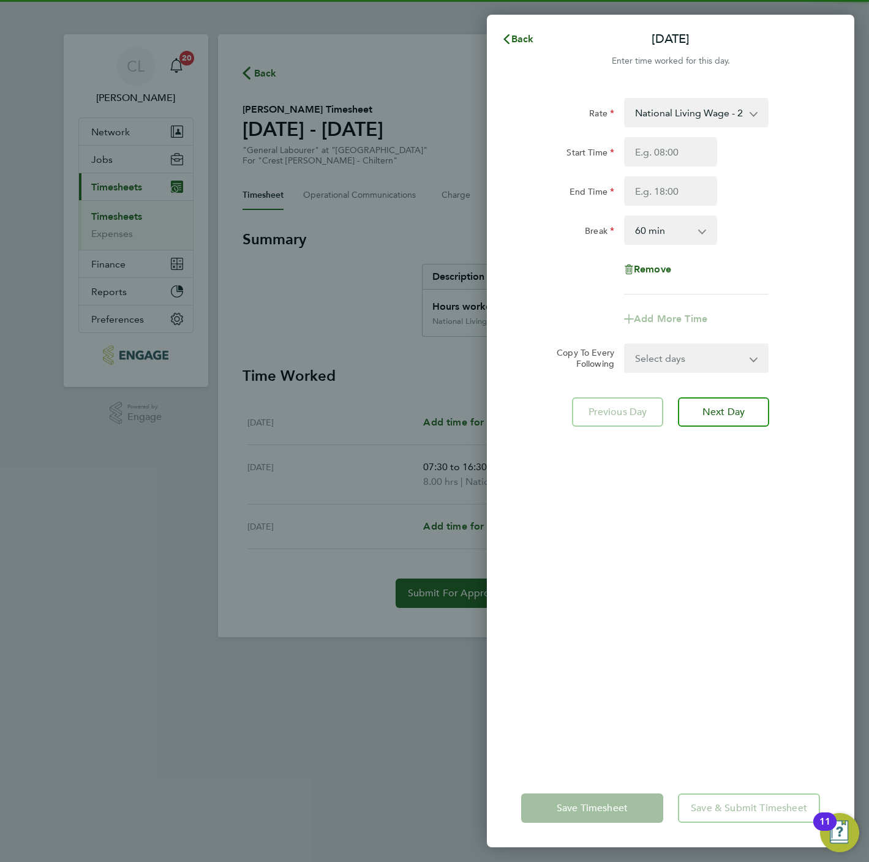
click at [653, 136] on div "Rate National Living Wage - 20.19 Start Time End Time Break 0 min 15 min 30 min…" at bounding box center [670, 196] width 299 height 197
click at [658, 169] on div "Start Time End Time" at bounding box center [670, 171] width 309 height 69
click at [658, 160] on input "Start Time" at bounding box center [670, 151] width 93 height 29
type input "07:30"
type input "16:30"
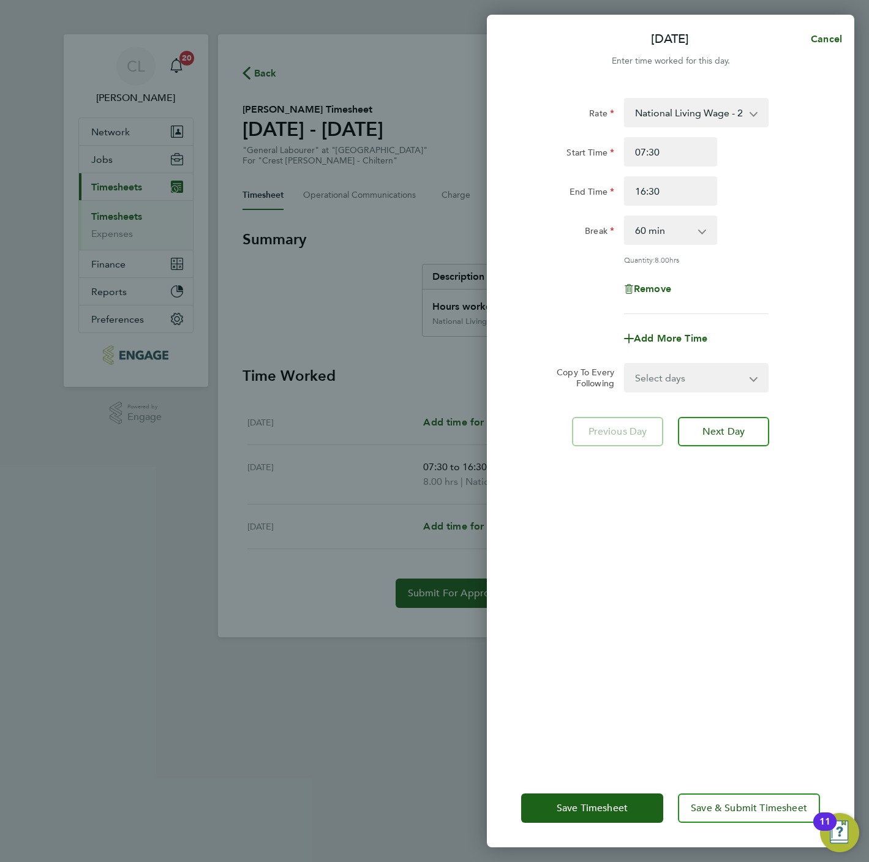
click at [668, 382] on select "Select days Day [DATE] [DATE]" at bounding box center [689, 377] width 129 height 27
select select "FRI"
click at [625, 364] on select "Select days Day [DATE] [DATE]" at bounding box center [689, 377] width 129 height 27
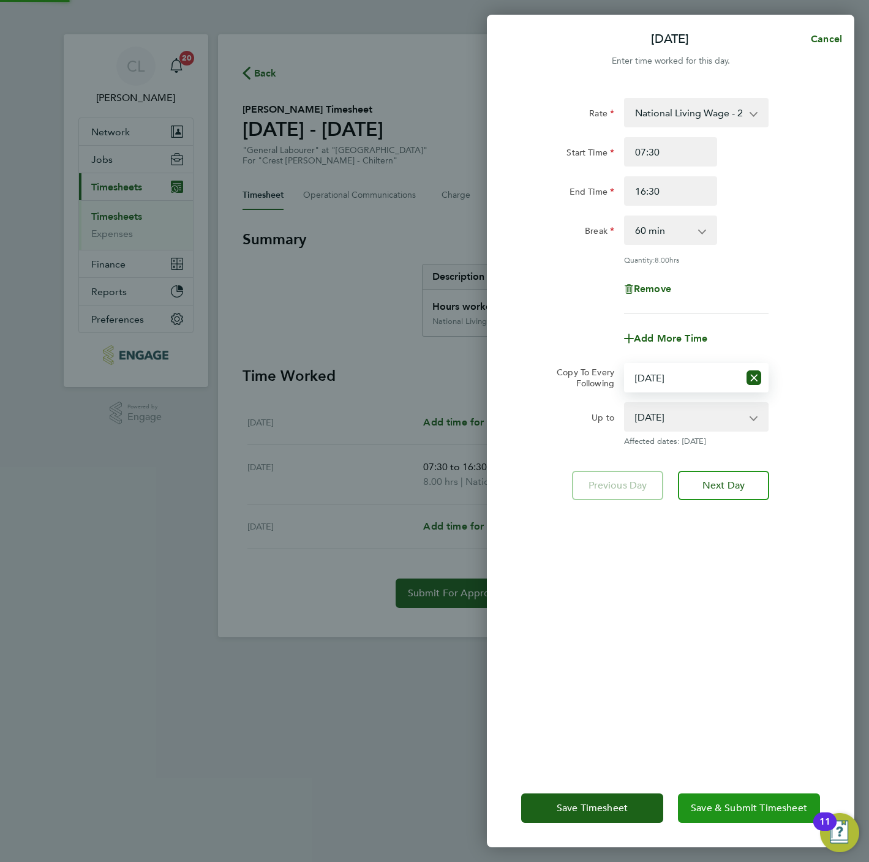
click at [718, 816] on button "Save & Submit Timesheet" at bounding box center [749, 808] width 142 height 29
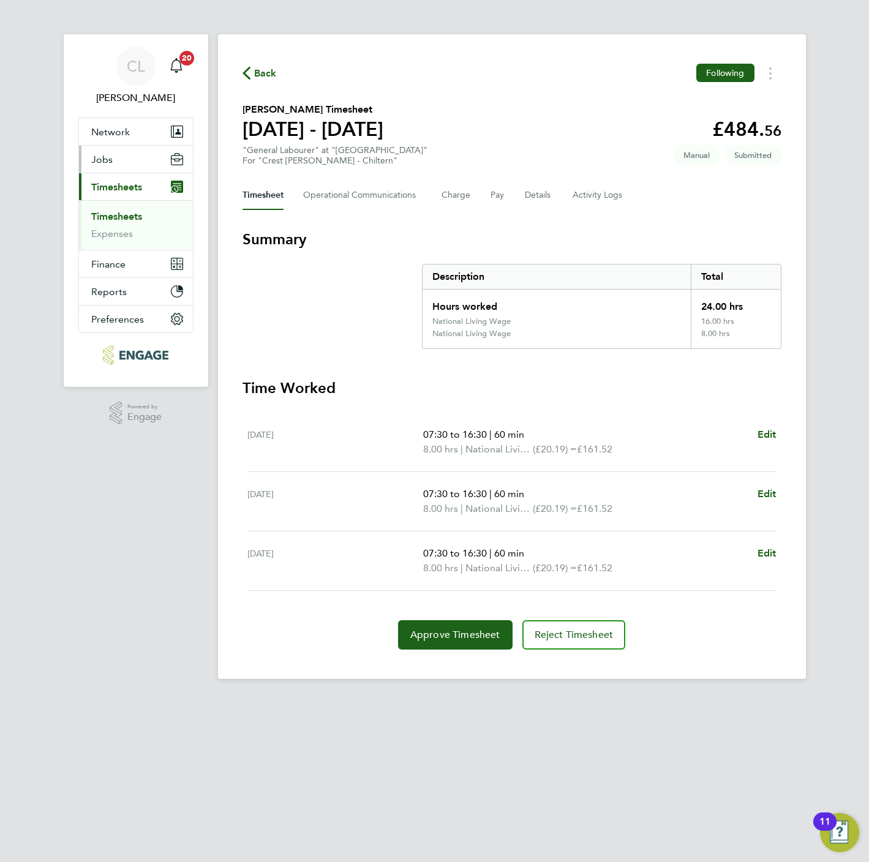
click at [118, 152] on button "Jobs" at bounding box center [136, 159] width 114 height 27
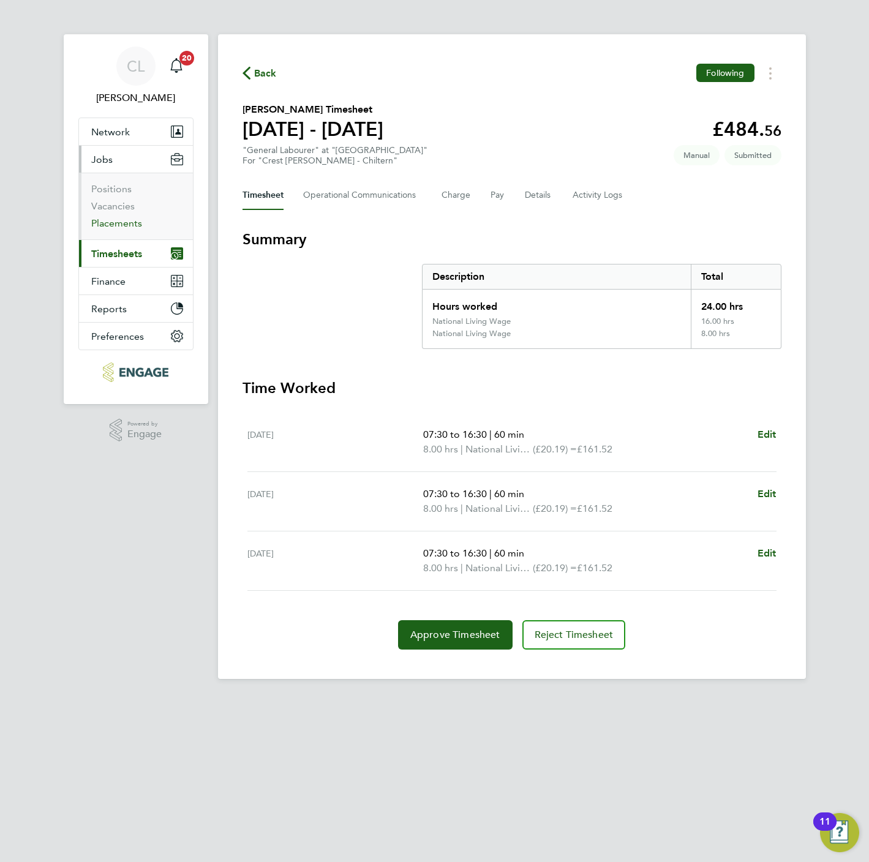
click at [120, 217] on link "Placements" at bounding box center [116, 223] width 51 height 12
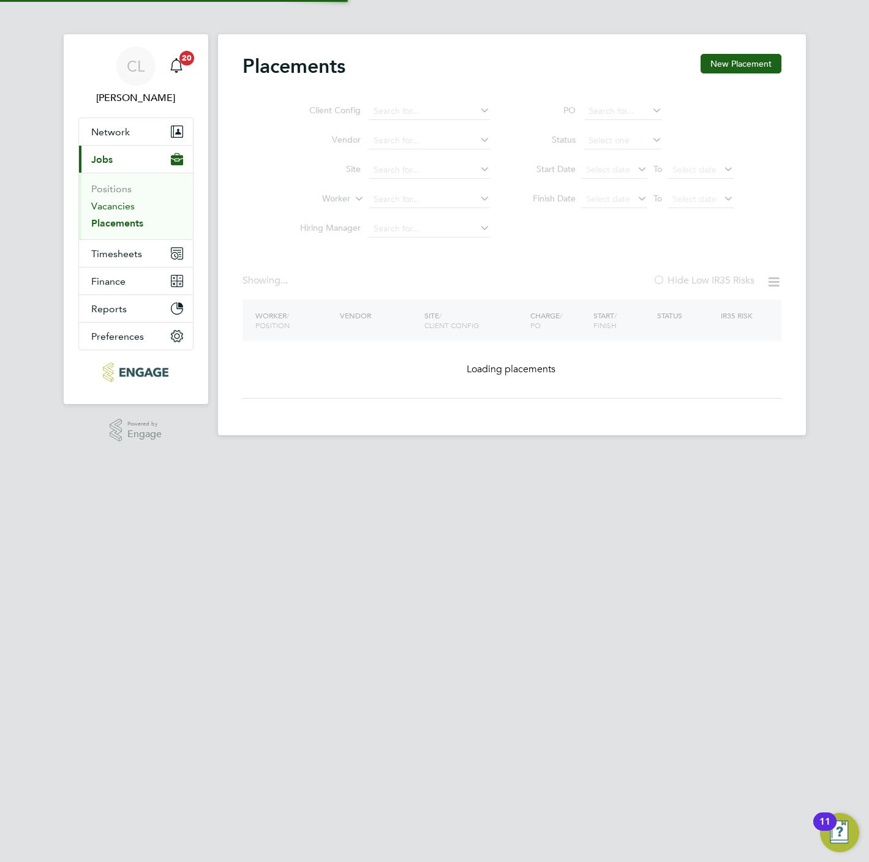
click at [121, 209] on link "Vacancies" at bounding box center [112, 206] width 43 height 12
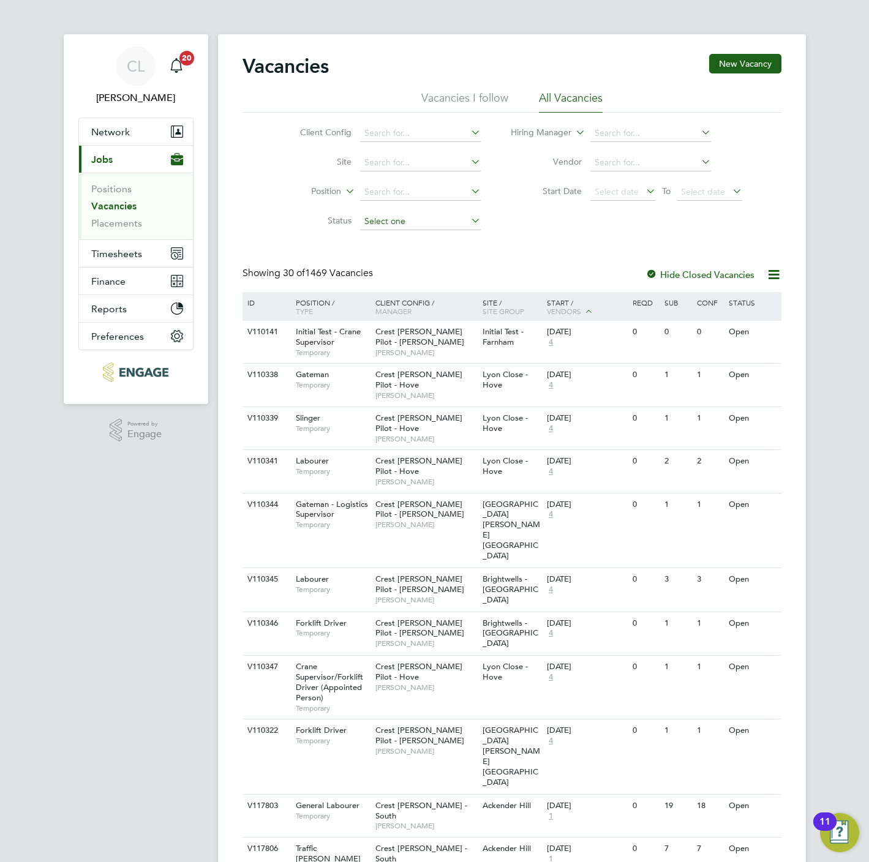
click at [370, 223] on input at bounding box center [420, 221] width 121 height 17
click at [377, 244] on li "Unapproved" at bounding box center [420, 239] width 122 height 16
type input "Unapproved"
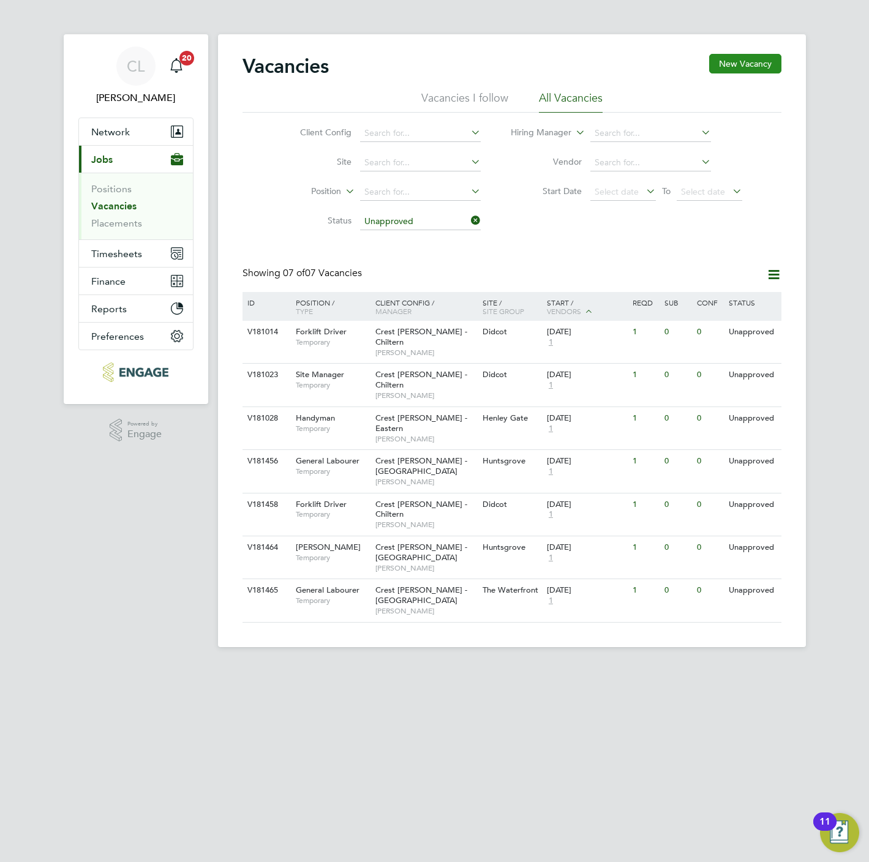
click at [735, 61] on button "New Vacancy" at bounding box center [745, 64] width 72 height 20
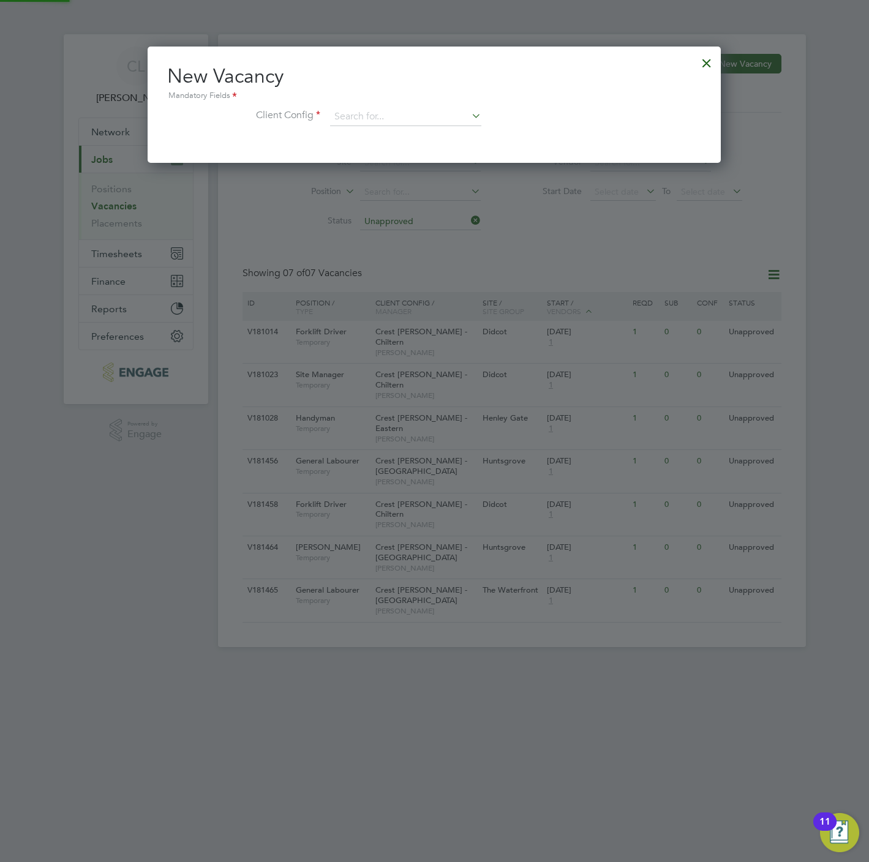
scroll to position [116, 573]
click at [357, 114] on input at bounding box center [405, 117] width 151 height 18
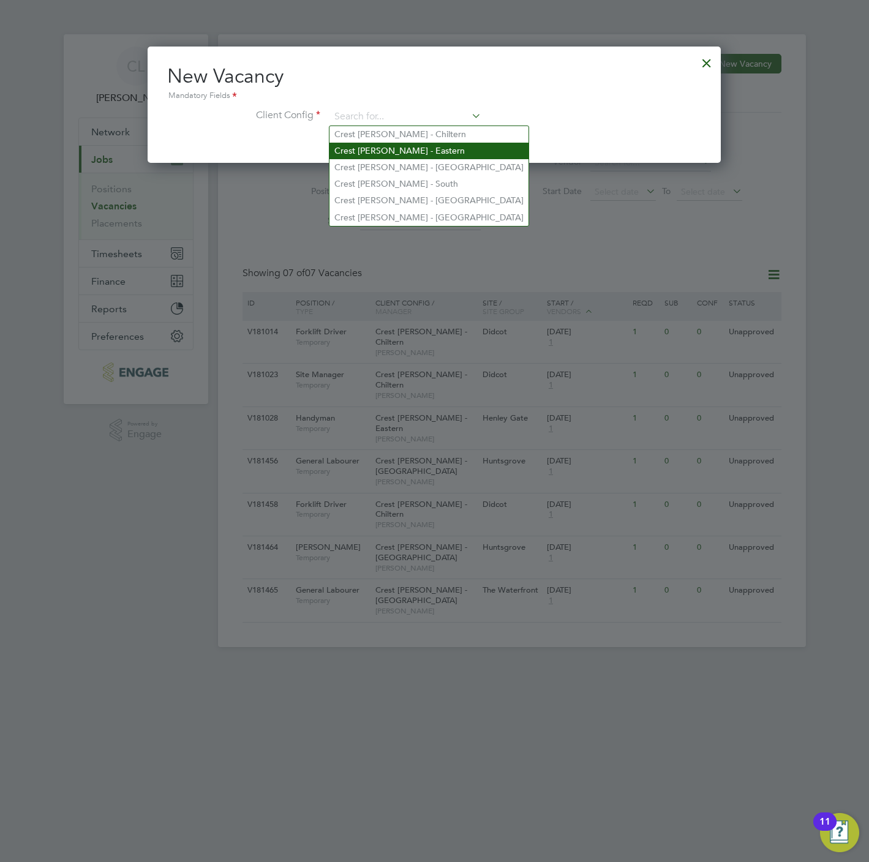
click at [402, 152] on li "Crest [PERSON_NAME] - Eastern" at bounding box center [428, 151] width 199 height 17
type input "Crest [PERSON_NAME] - Eastern"
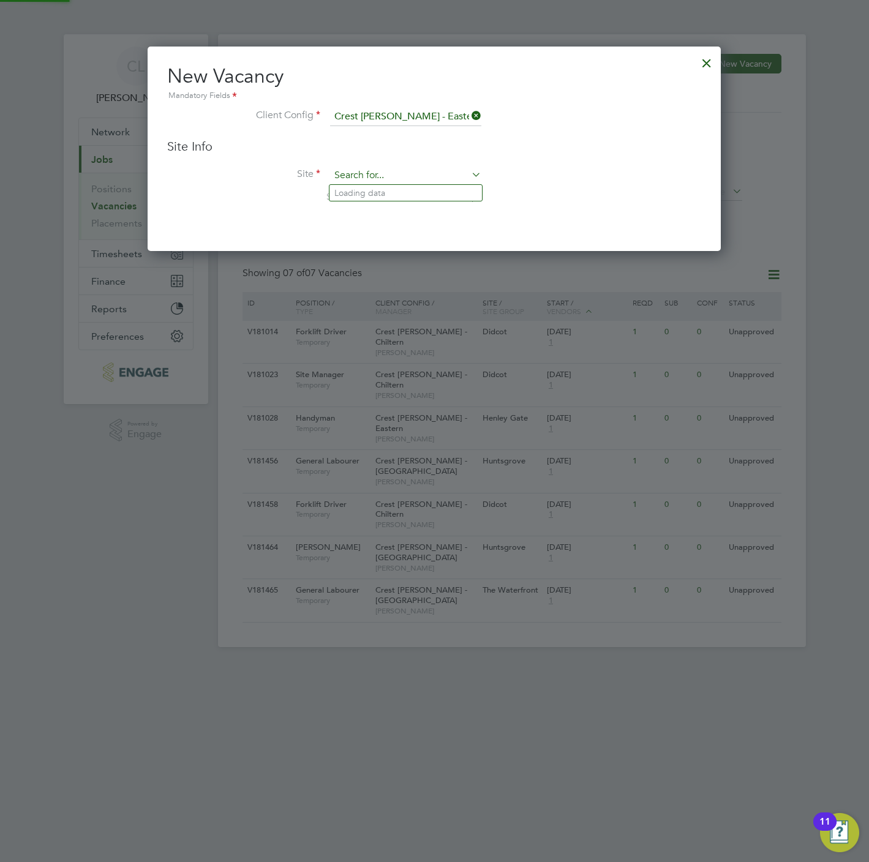
click at [375, 173] on input at bounding box center [405, 176] width 151 height 18
click at [391, 186] on li "Hey bridge" at bounding box center [405, 193] width 152 height 17
type input "Heybridge"
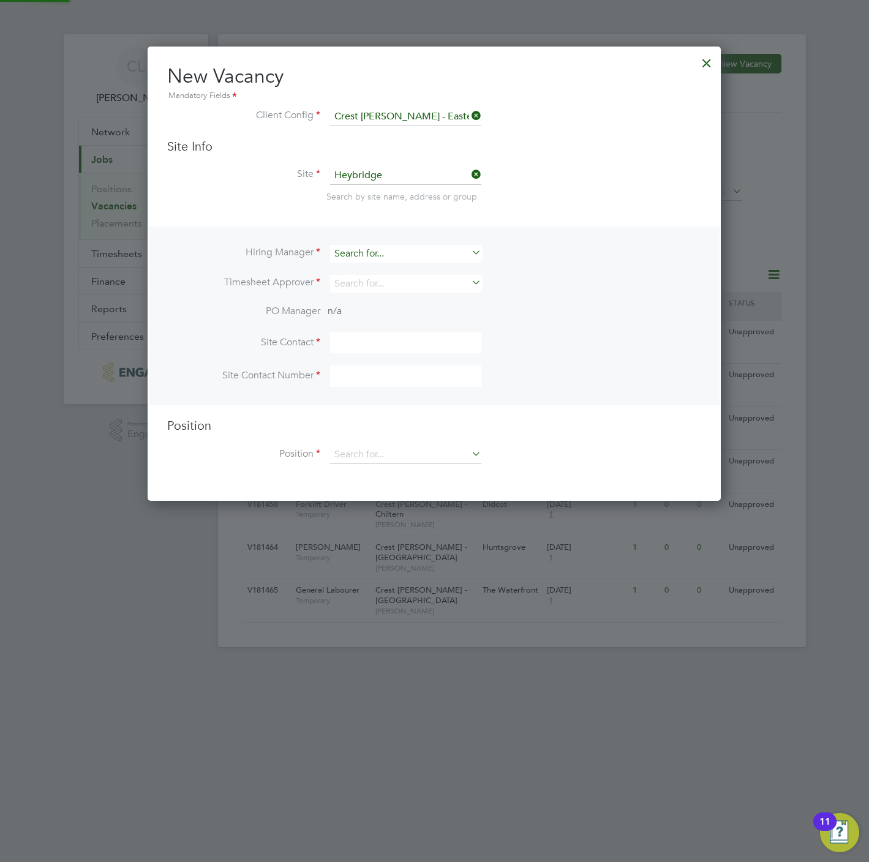
scroll to position [454, 573]
click at [364, 256] on input at bounding box center [405, 254] width 151 height 18
drag, startPoint x: 394, startPoint y: 285, endPoint x: 385, endPoint y: 289, distance: 9.9
click at [396, 285] on li "Mark Wilkinson" at bounding box center [405, 287] width 152 height 17
type input "Mark Wilkinson"
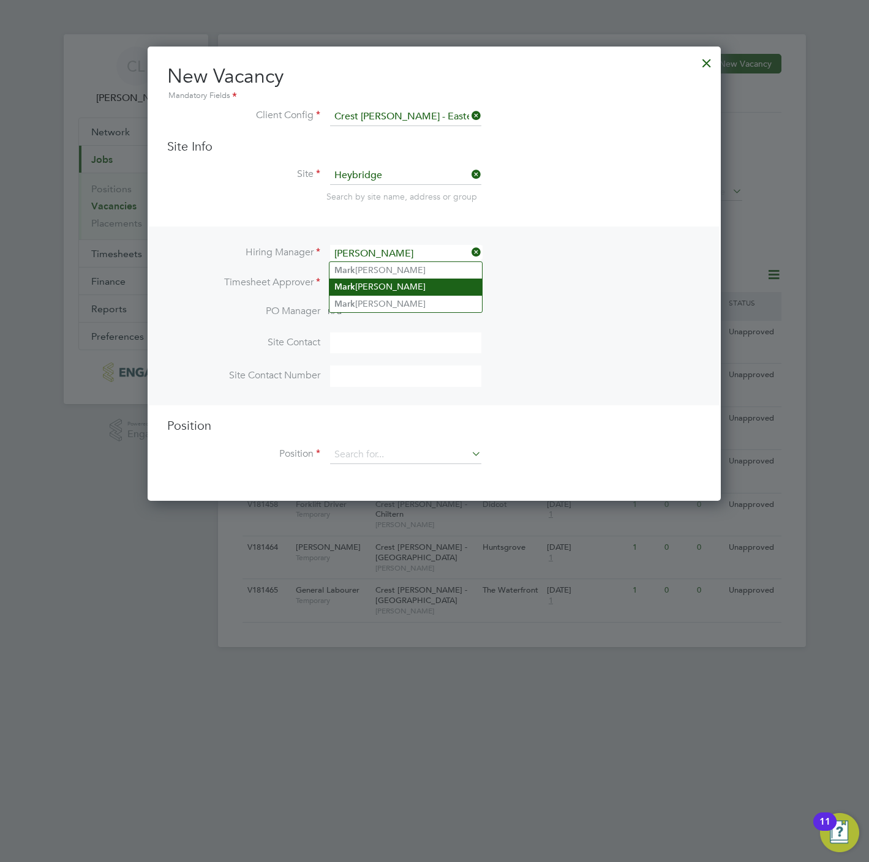
scroll to position [508, 573]
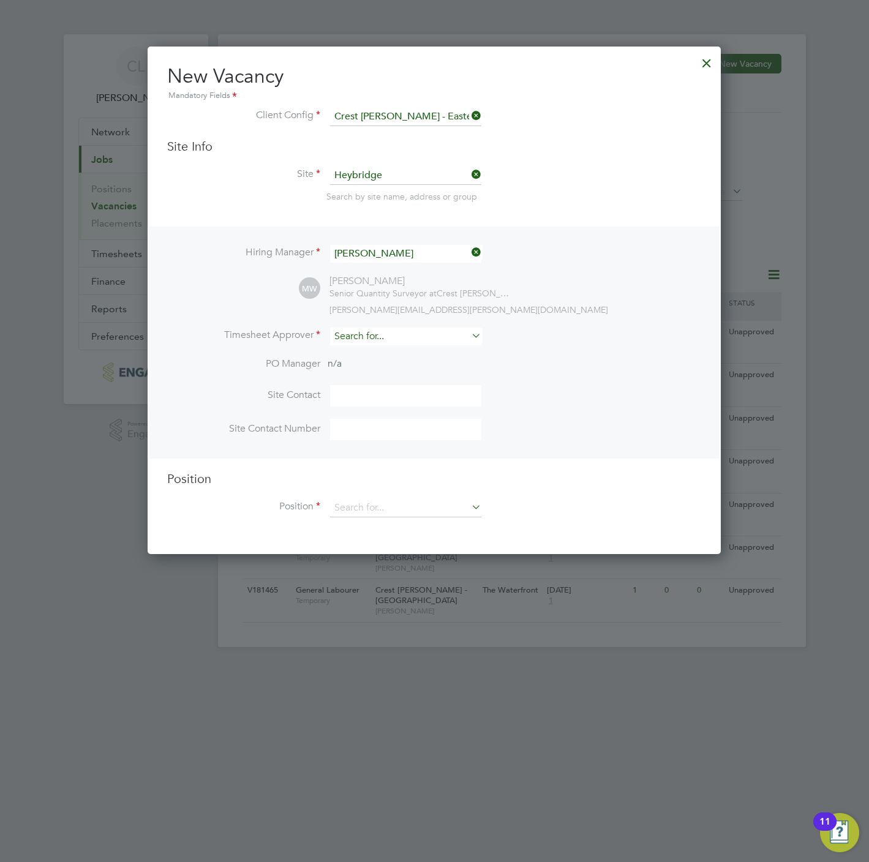
click at [364, 336] on input at bounding box center [405, 337] width 151 height 18
type input ","
click at [364, 355] on li "Lisa Benbrook" at bounding box center [405, 353] width 152 height 17
type input "[PERSON_NAME]"
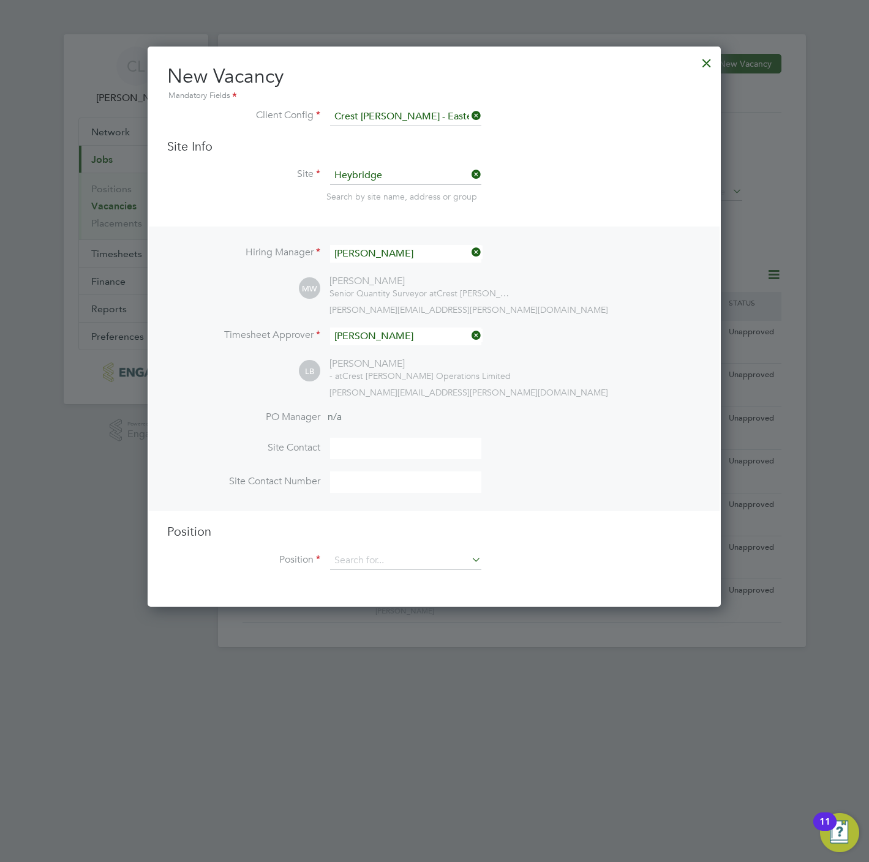
click at [350, 544] on div "Position Position" at bounding box center [434, 553] width 534 height 59
click at [357, 560] on input at bounding box center [405, 561] width 151 height 18
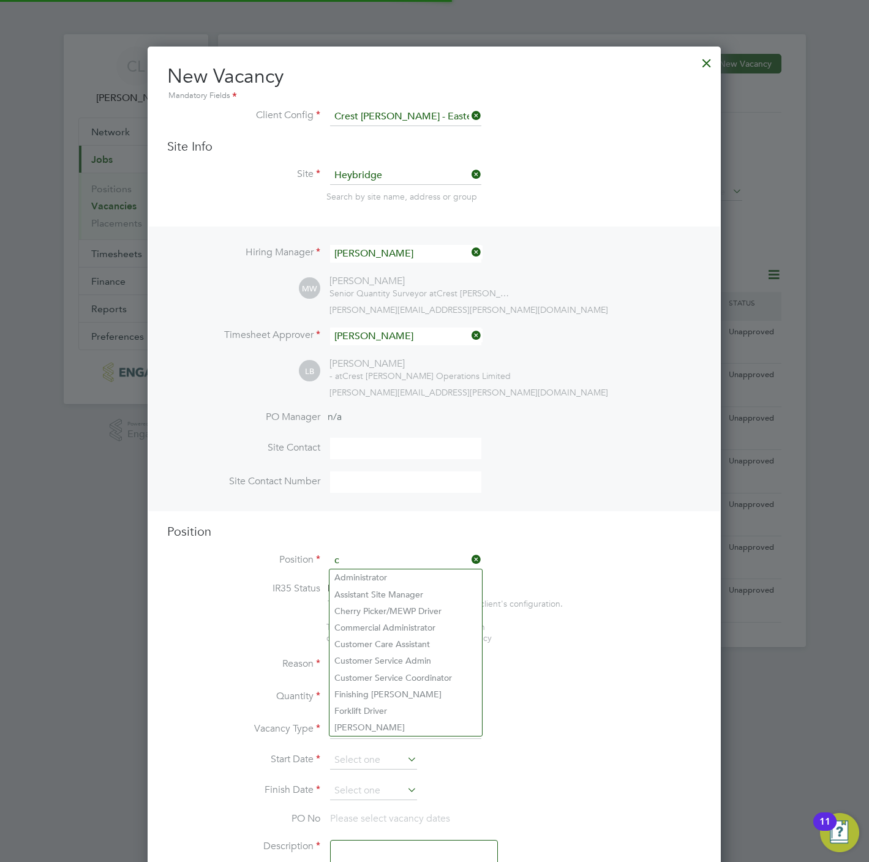
scroll to position [1762, 573]
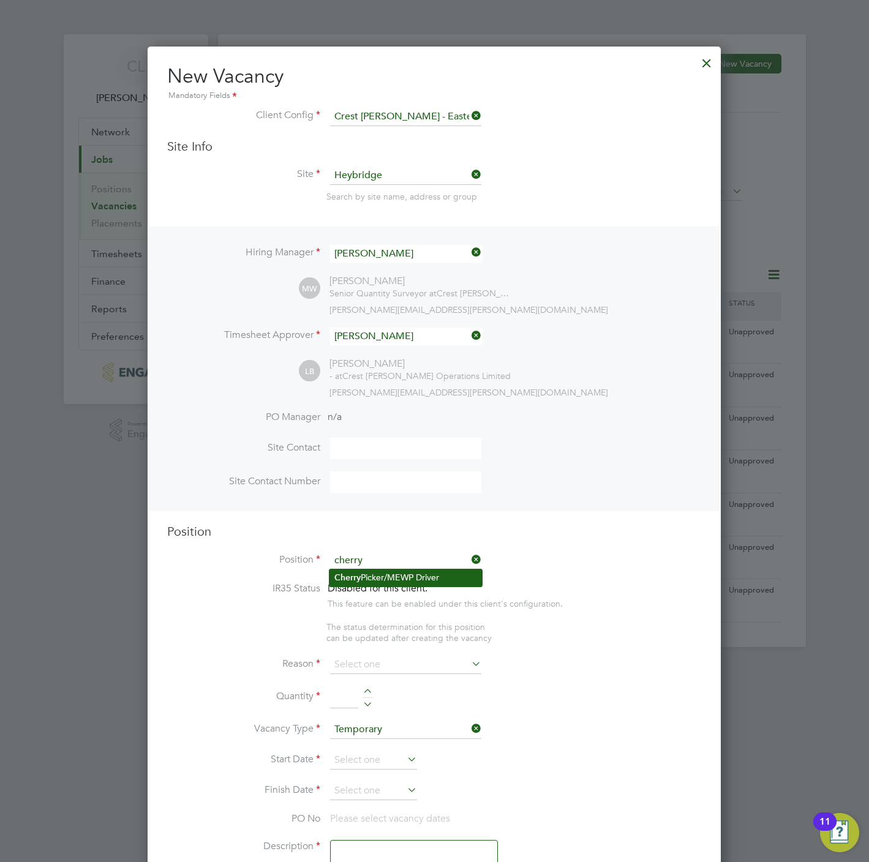
click at [368, 571] on li "Cherry Picker/MEWP Driver" at bounding box center [405, 578] width 152 height 17
type input "Cherry Picker/MEWP Driver"
type textarea "Cherry Picker/MEWP Driver"
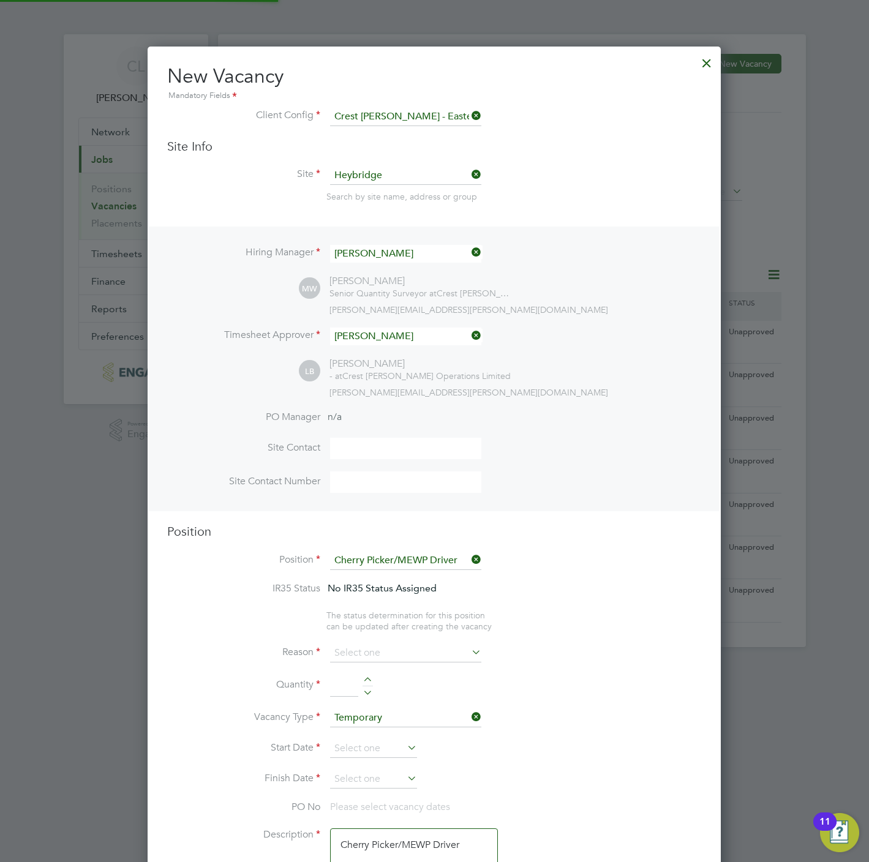
scroll to position [37, 63]
click at [366, 649] on input at bounding box center [405, 653] width 151 height 18
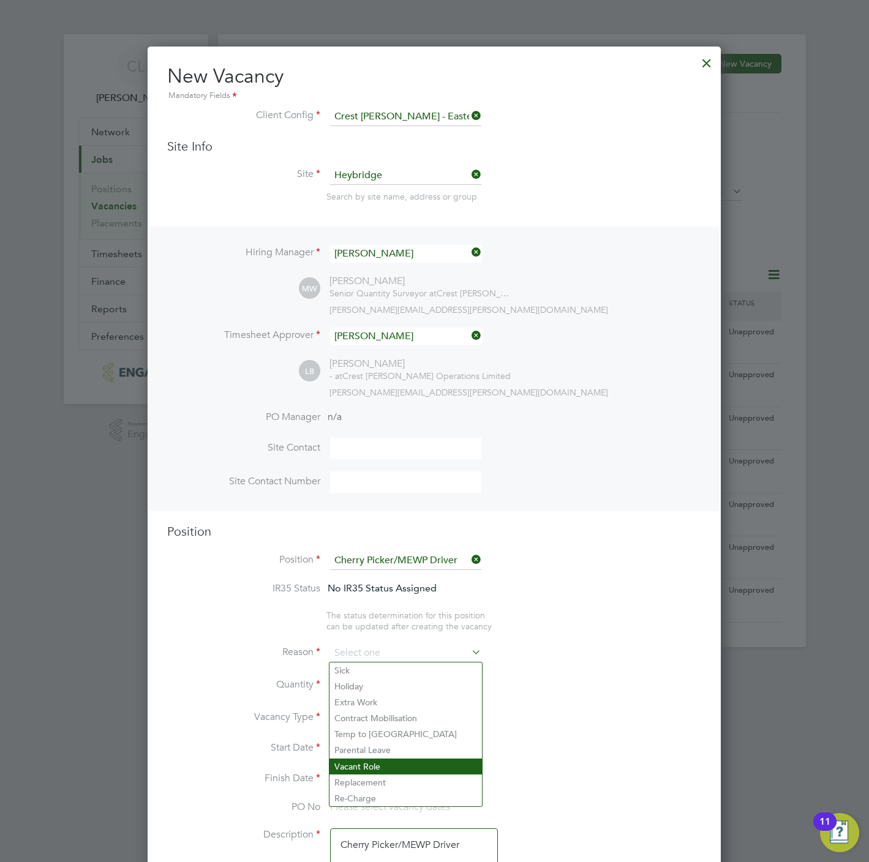
click at [379, 762] on li "Vacant Role" at bounding box center [405, 767] width 152 height 16
type input "Vacant Role"
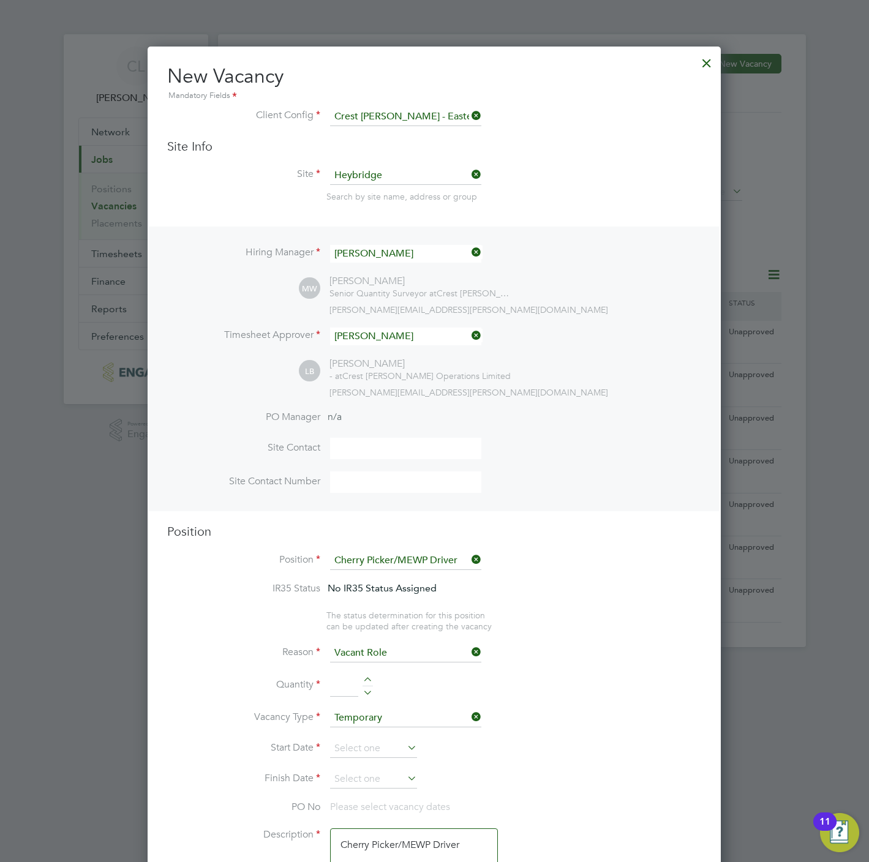
click at [369, 678] on div at bounding box center [368, 681] width 10 height 9
type input "1"
click at [368, 748] on input at bounding box center [373, 749] width 87 height 18
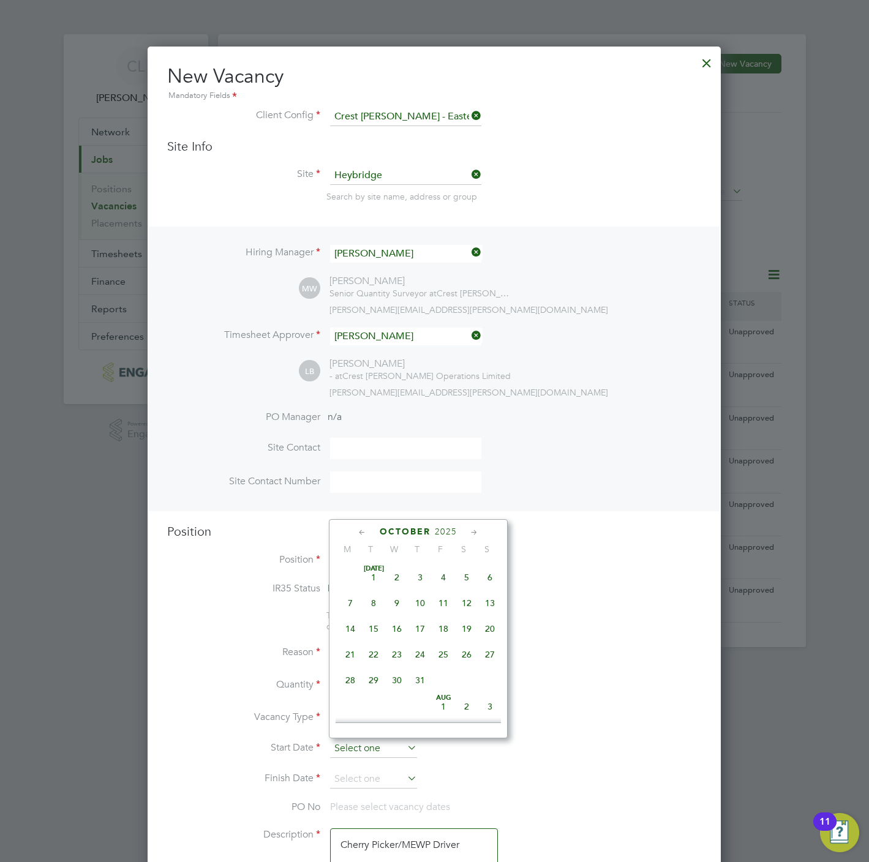
scroll to position [340, 0]
click at [396, 633] on span "Oct 1" at bounding box center [396, 625] width 23 height 23
type input "[DATE]"
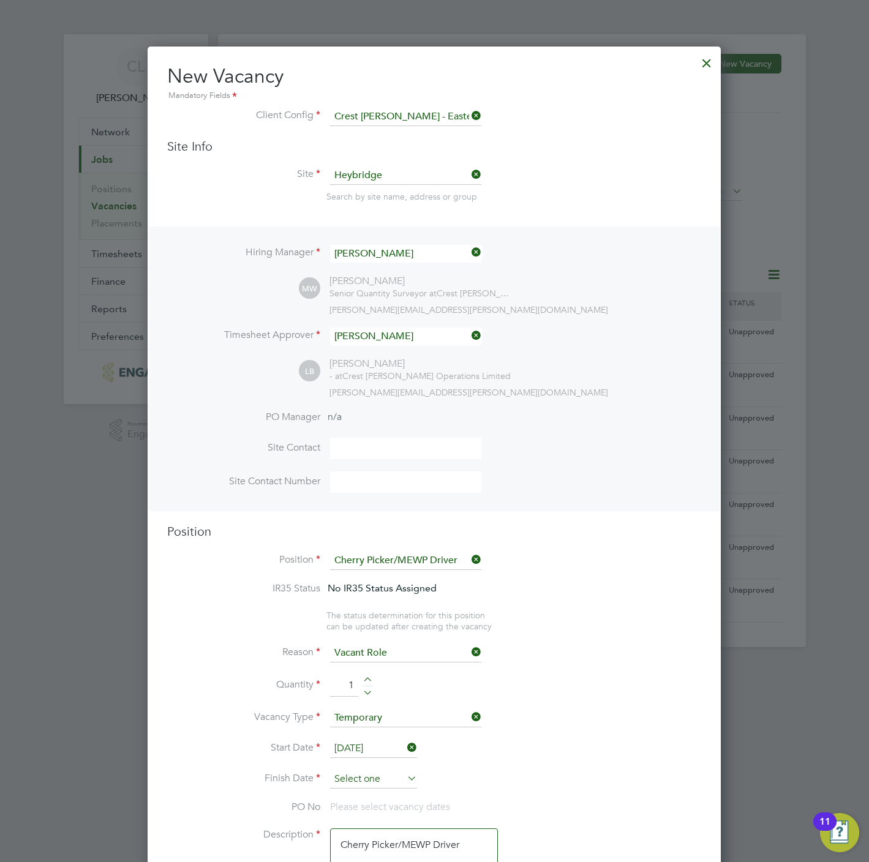
click at [364, 787] on input at bounding box center [373, 779] width 87 height 18
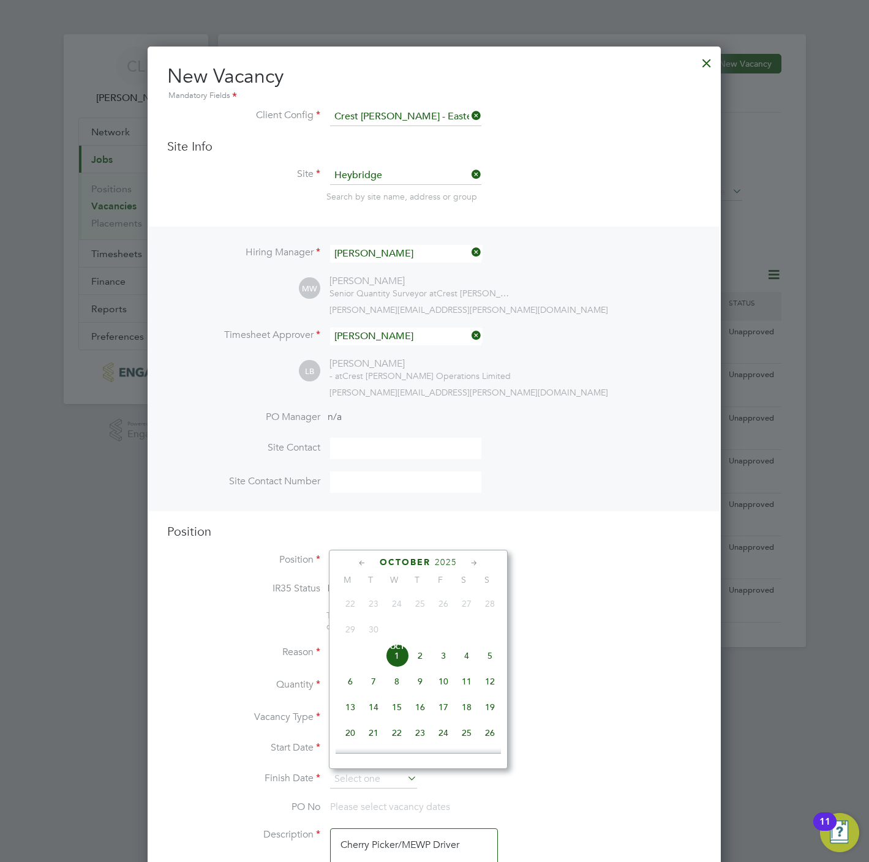
click at [440, 668] on span "3" at bounding box center [443, 655] width 23 height 23
type input "03 Oct 2025"
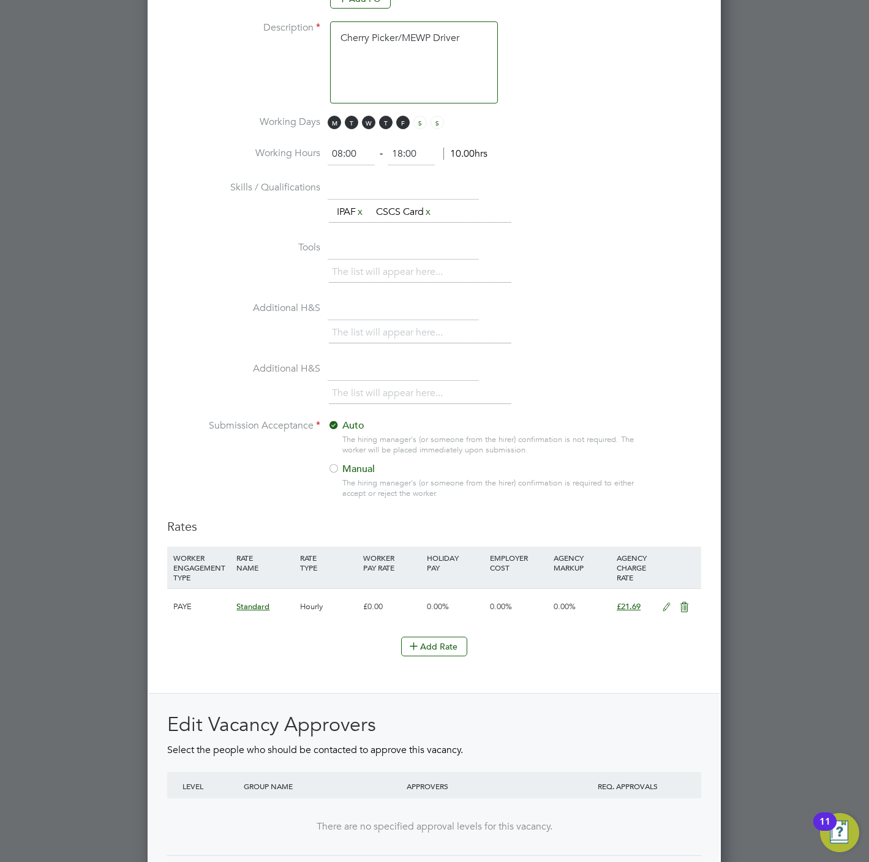
scroll to position [1020, 0]
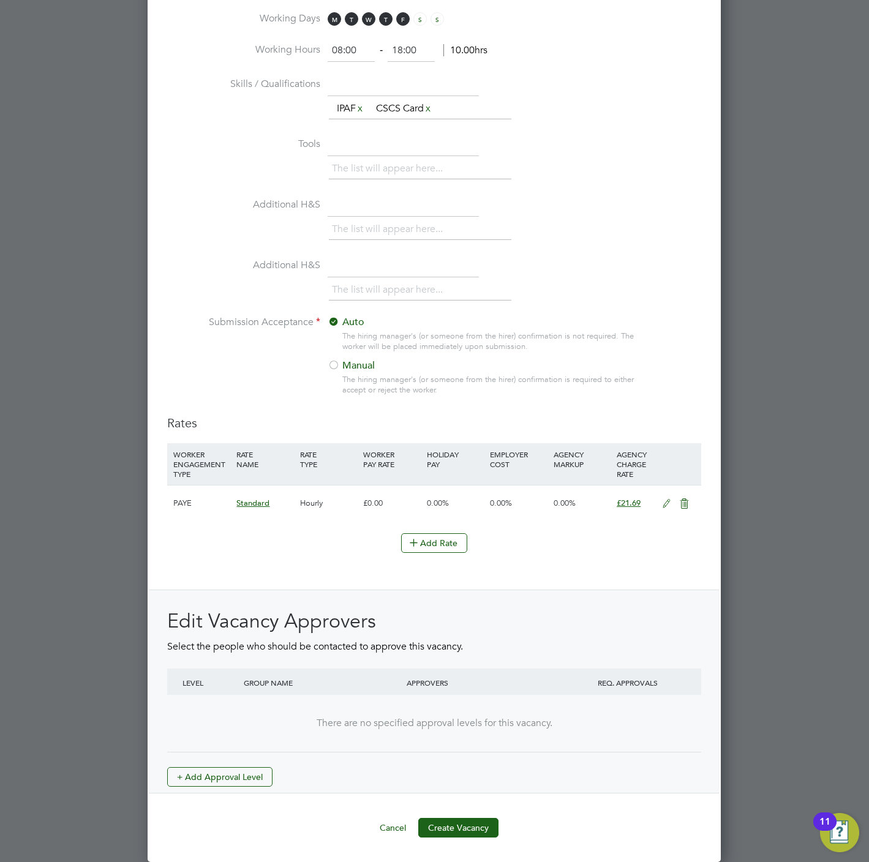
click at [232, 761] on div "Edit Vacancy Approvers Select the people who should be contacted to approve thi…" at bounding box center [434, 698] width 534 height 178
click at [225, 781] on button "+ Add Approval Level" at bounding box center [219, 777] width 105 height 20
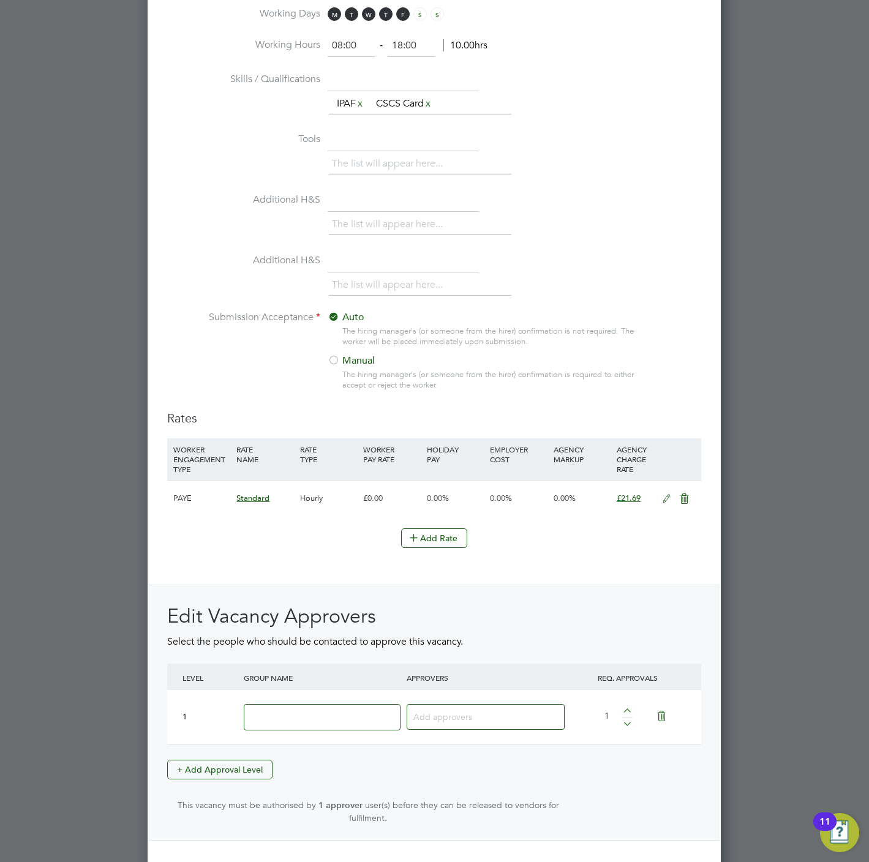
click at [265, 719] on input at bounding box center [322, 717] width 157 height 26
type input "Crest"
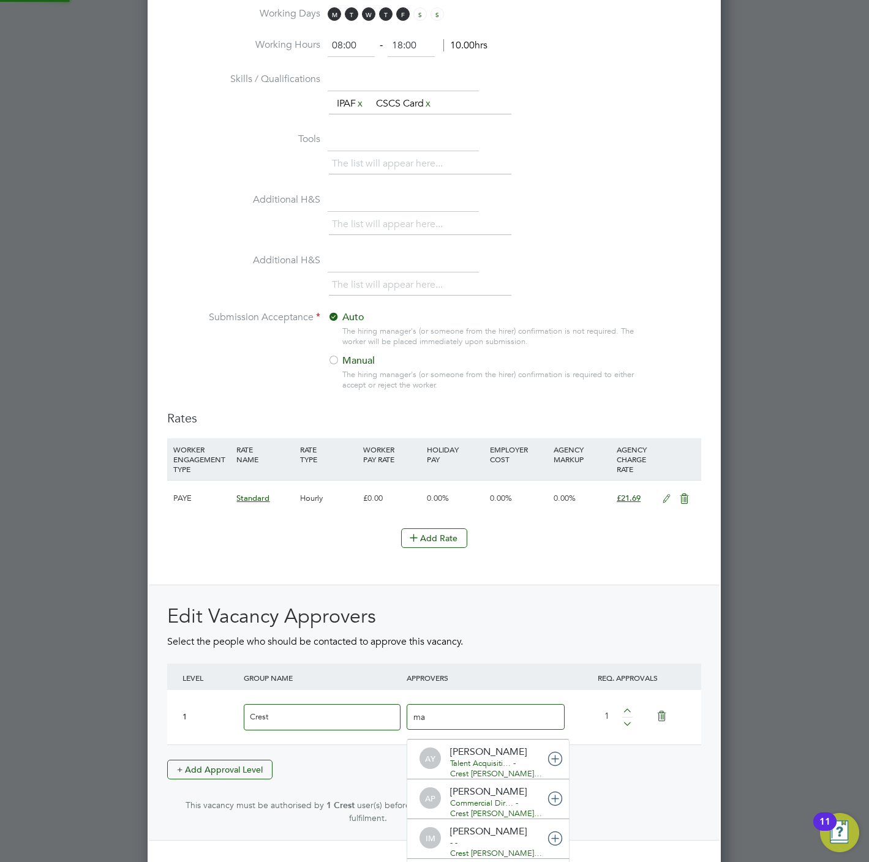
scroll to position [6, 6]
type input "mark"
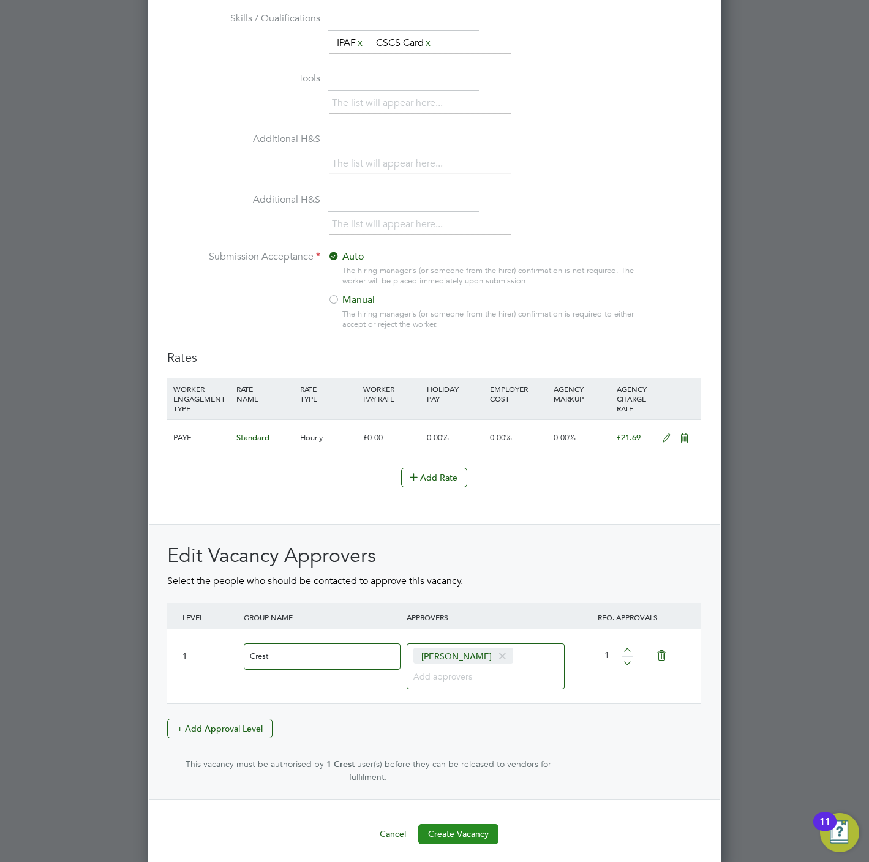
click at [445, 824] on button "Create Vacancy" at bounding box center [458, 834] width 80 height 20
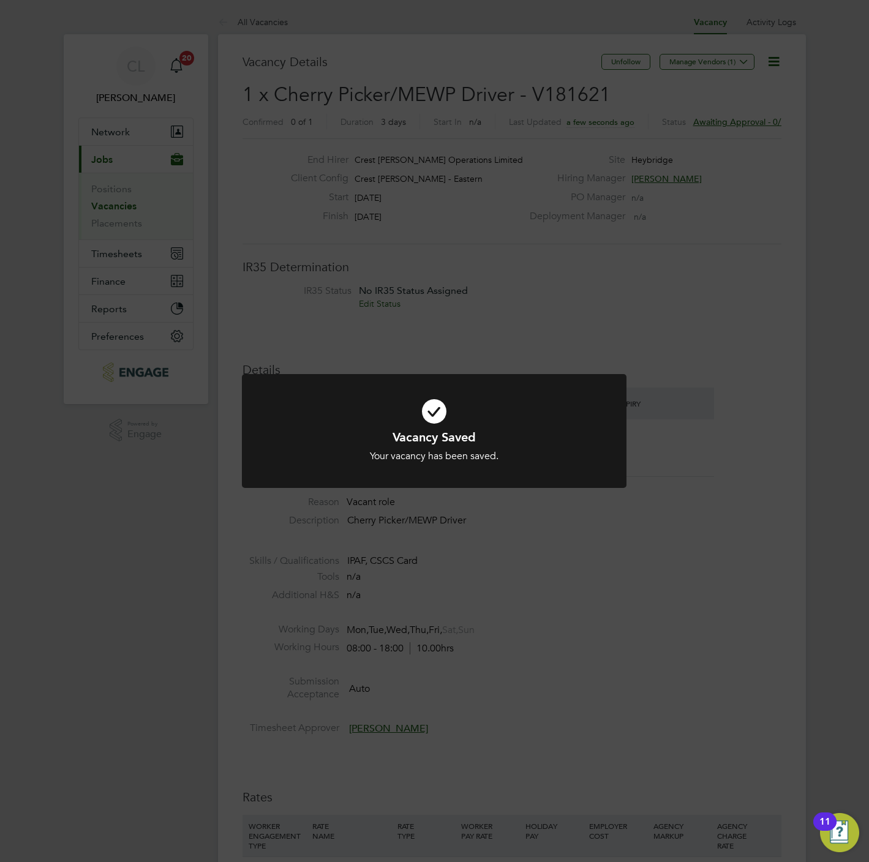
click at [358, 227] on div "Vacancy Saved Your vacancy has been saved. Cancel Okay" at bounding box center [434, 431] width 869 height 862
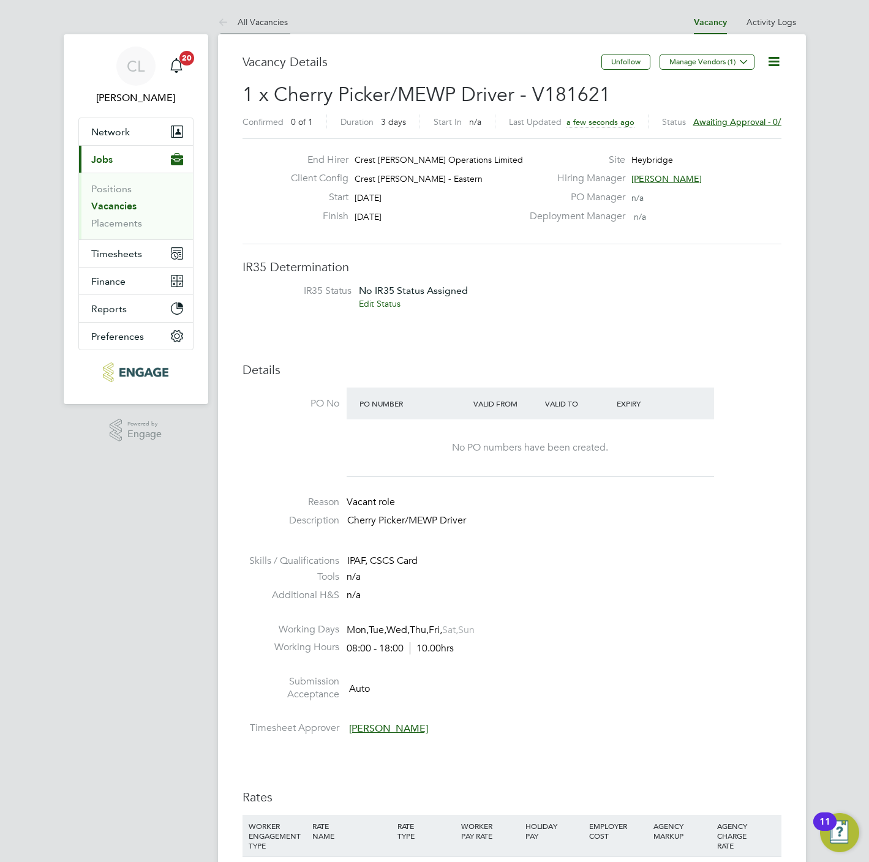
click at [265, 20] on link "All Vacancies" at bounding box center [253, 22] width 70 height 11
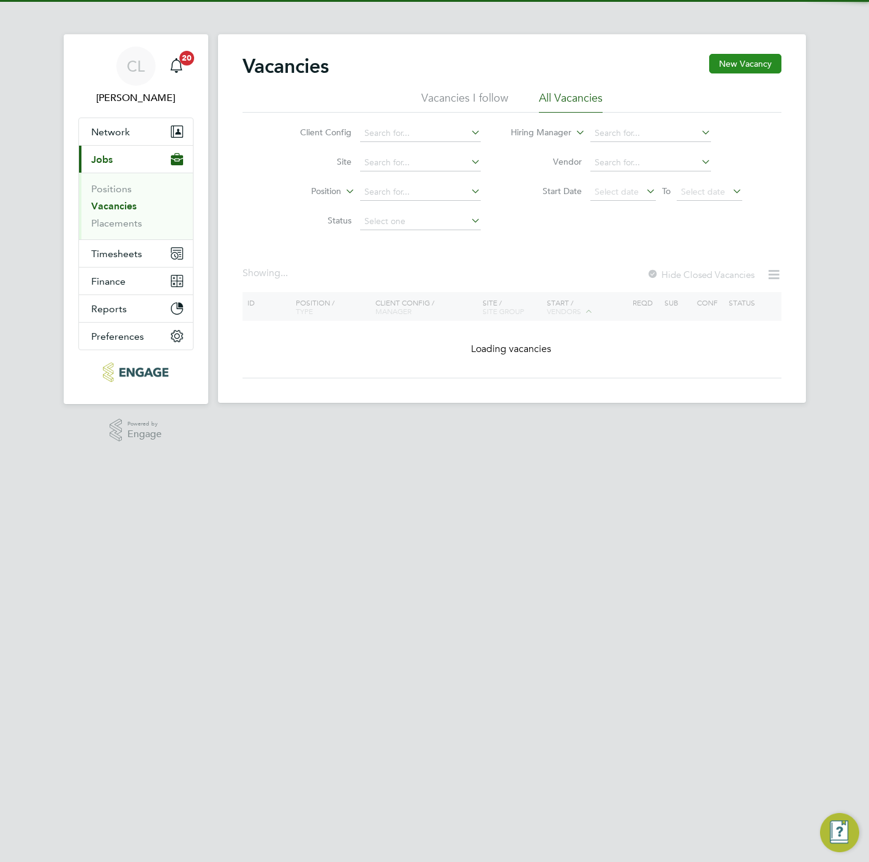
click at [757, 69] on button "New Vacancy" at bounding box center [745, 64] width 72 height 20
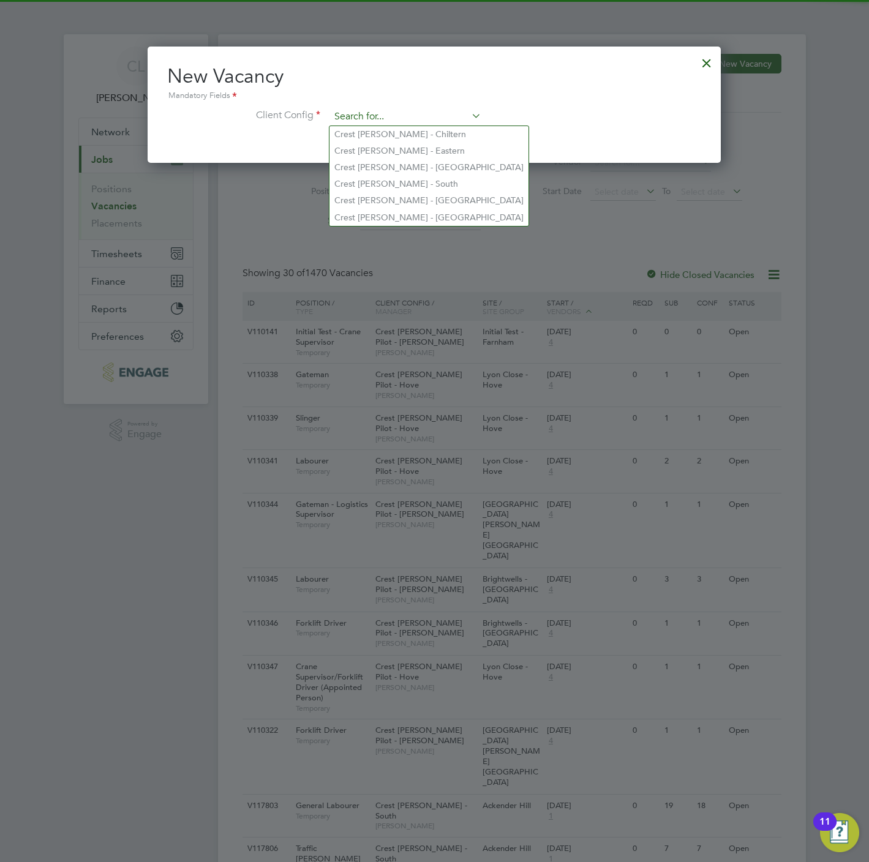
click at [350, 109] on input at bounding box center [405, 117] width 151 height 18
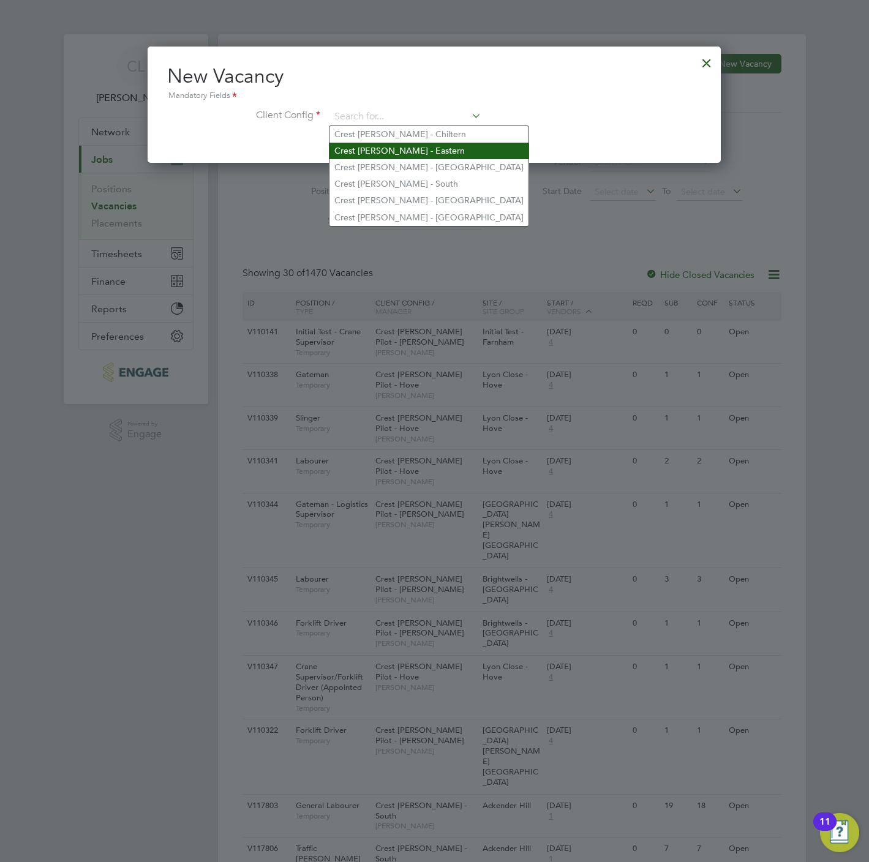
click at [384, 154] on li "Crest [PERSON_NAME] - Eastern" at bounding box center [428, 151] width 199 height 17
type input "Crest [PERSON_NAME] - Eastern"
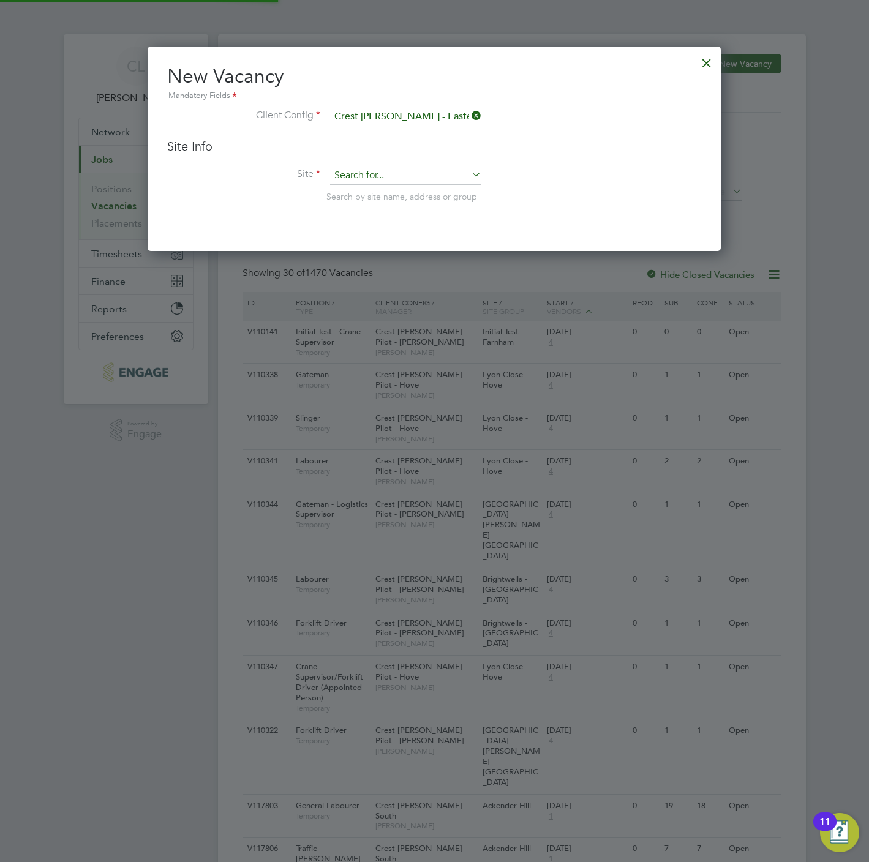
click at [389, 195] on li "Fav ersham - Sales" at bounding box center [420, 193] width 182 height 17
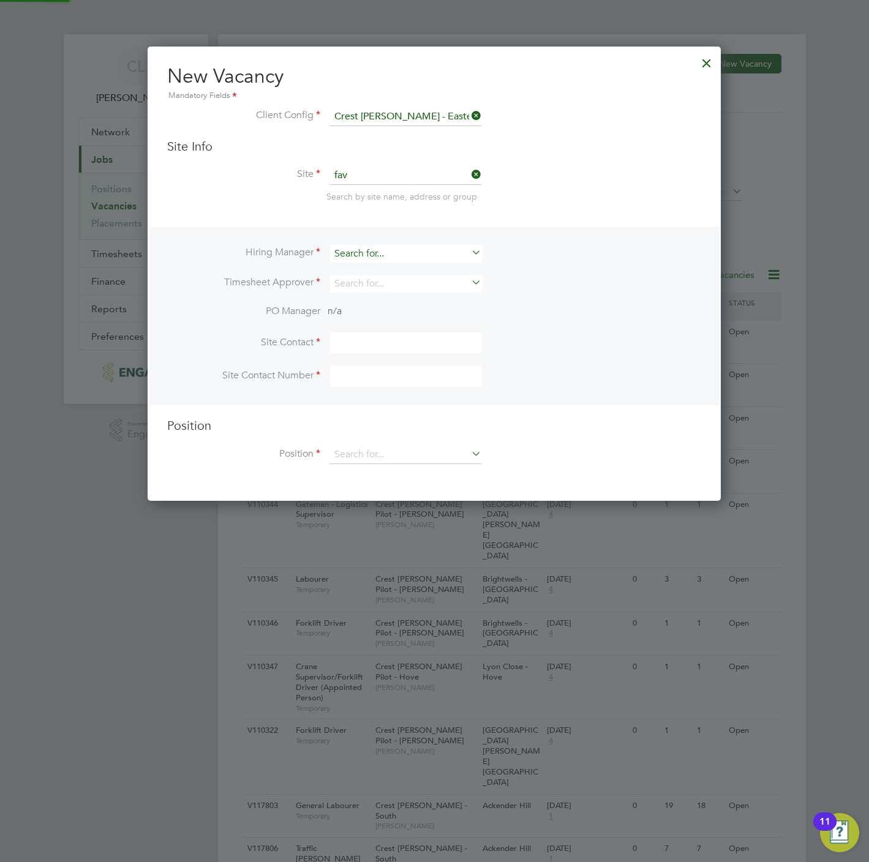
type input "Faversham - Sales"
click at [357, 248] on input at bounding box center [405, 254] width 151 height 18
click at [384, 267] on li "Stef an Fernandez" at bounding box center [405, 270] width 152 height 17
type input "[PERSON_NAME]"
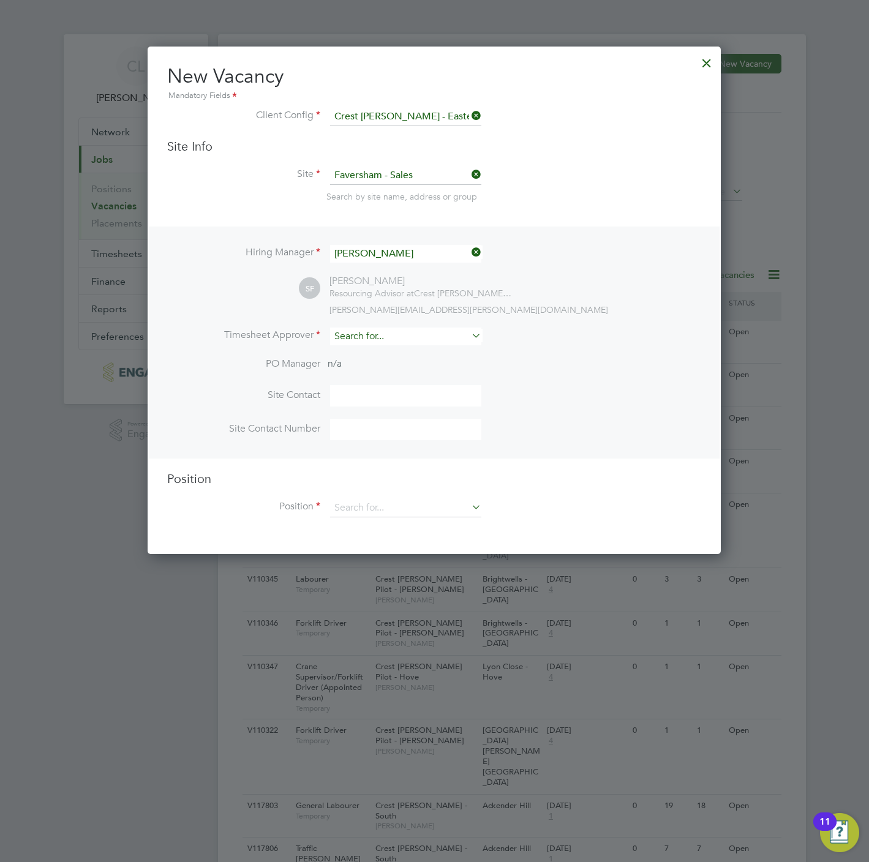
click at [364, 327] on div "Hiring Manager Stefan Fernandez SF Stefan Fernandez Resourcing Advisor at Crest…" at bounding box center [434, 343] width 571 height 232
click at [369, 331] on input at bounding box center [405, 337] width 151 height 18
click at [397, 351] on li "Stef an Fernandez" at bounding box center [405, 353] width 152 height 17
type input "[PERSON_NAME]"
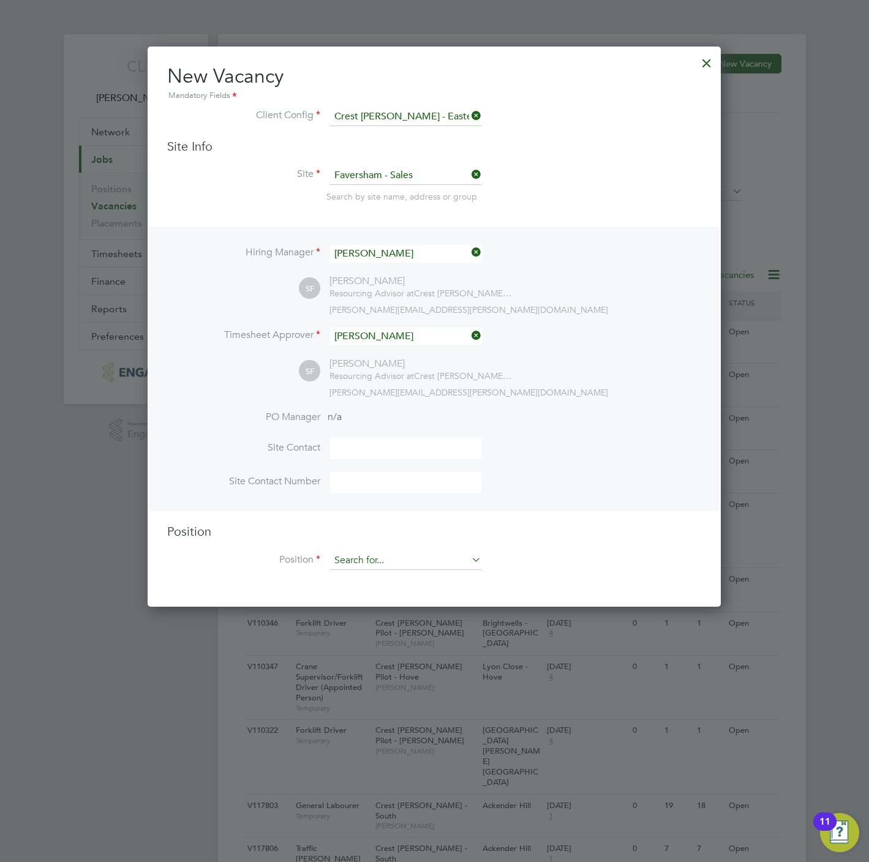
click at [366, 557] on input at bounding box center [405, 561] width 151 height 18
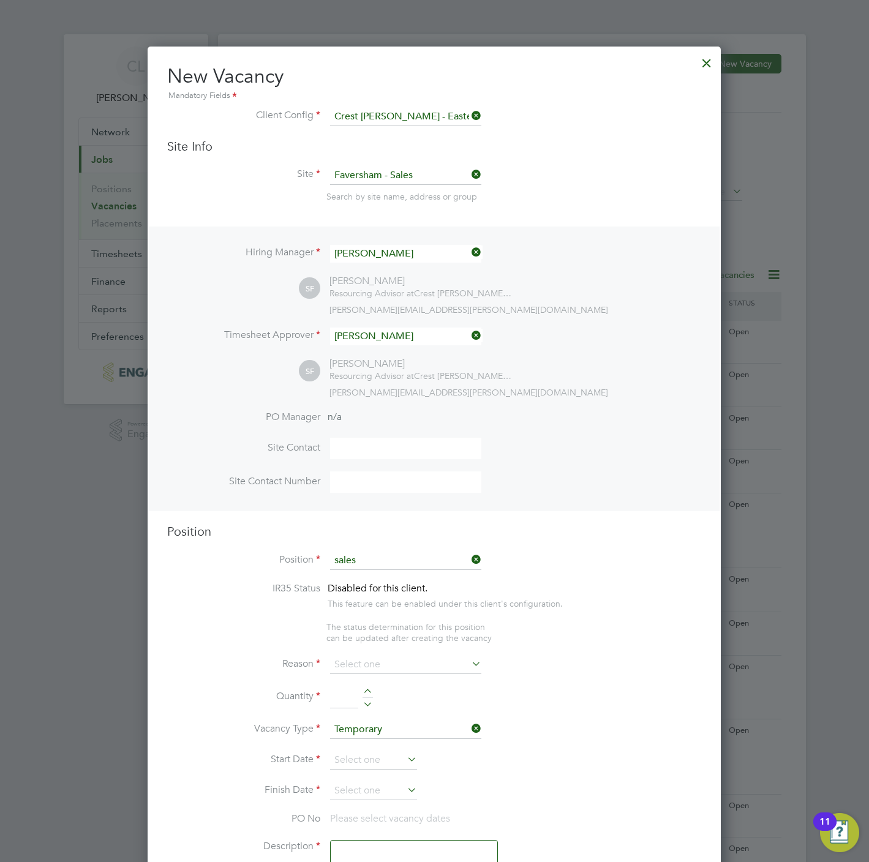
click at [366, 589] on li "Sales Executive" at bounding box center [405, 595] width 152 height 17
type input "Sales Executive"
type textarea "Sales Executive"
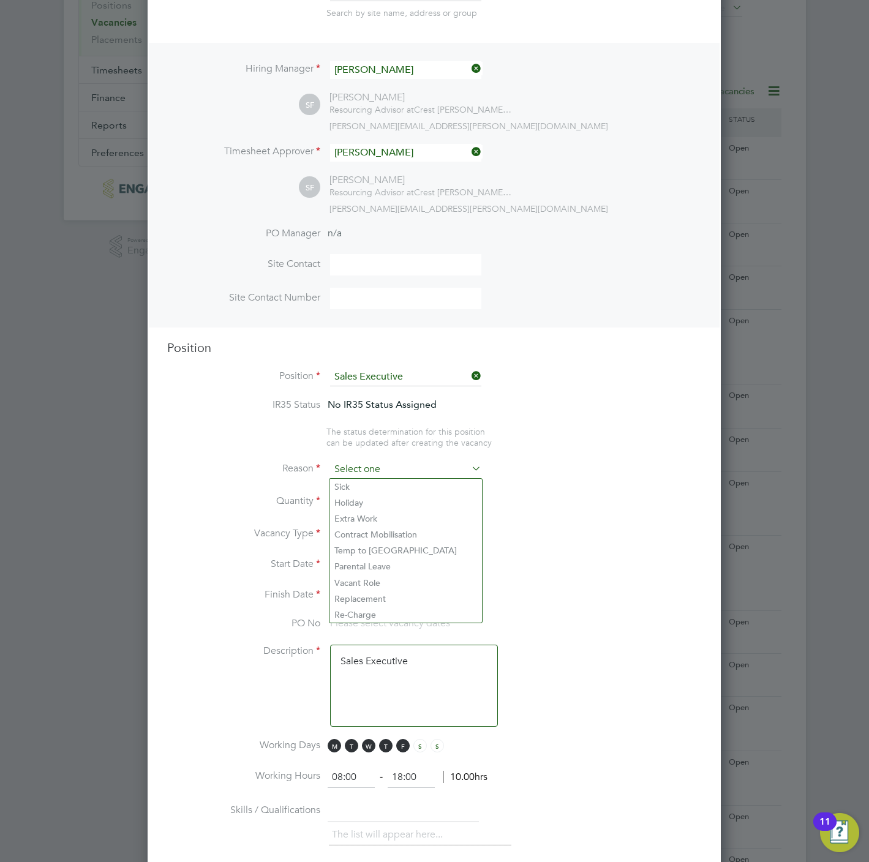
click at [383, 469] on input at bounding box center [405, 470] width 151 height 18
click at [380, 576] on li "Vacant Role" at bounding box center [405, 583] width 152 height 16
type input "Vacant Role"
click at [363, 495] on div at bounding box center [368, 498] width 10 height 9
type input "1"
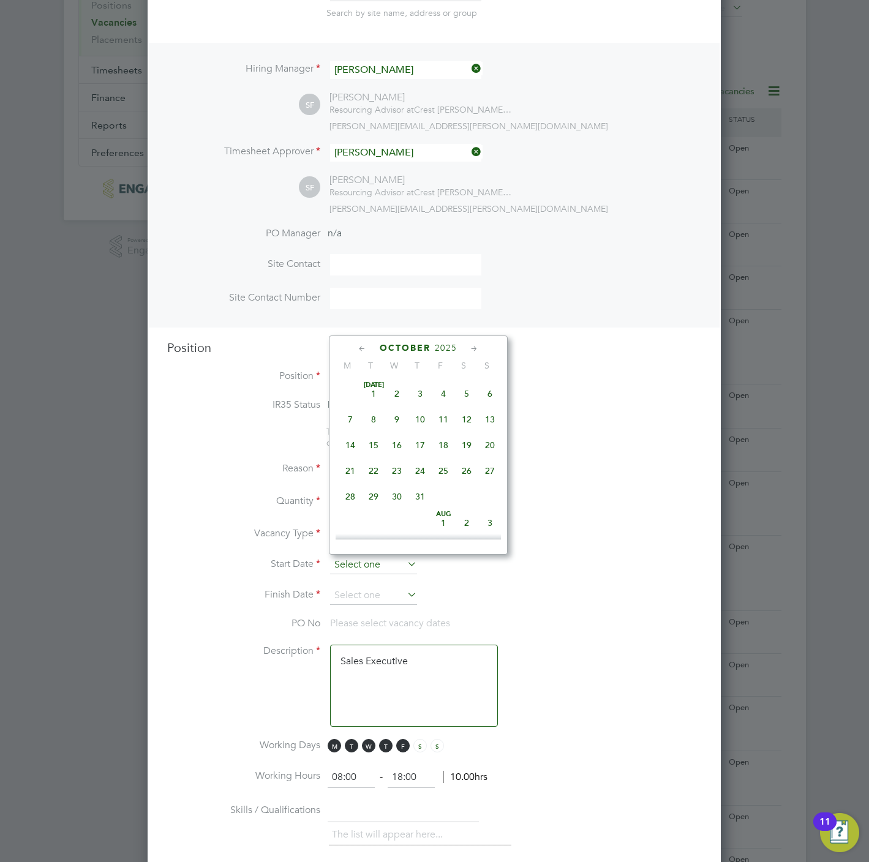
click at [357, 565] on input at bounding box center [373, 565] width 87 height 18
click at [442, 447] on span "3" at bounding box center [443, 441] width 23 height 23
type input "03 Oct 2025"
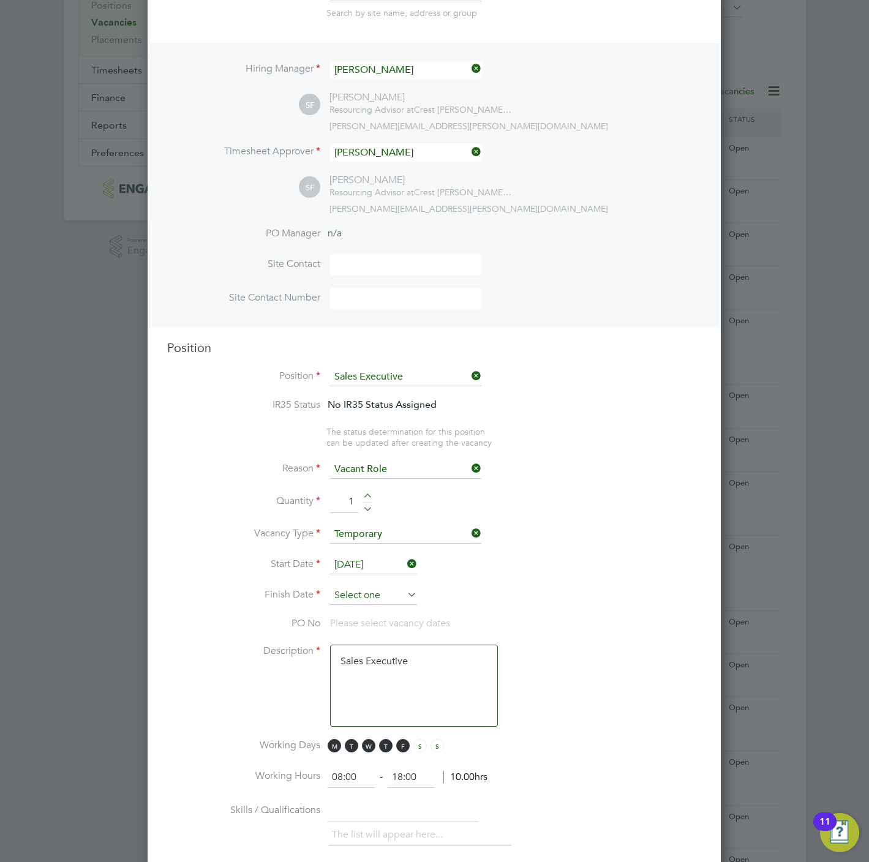
click at [381, 590] on input at bounding box center [373, 596] width 87 height 18
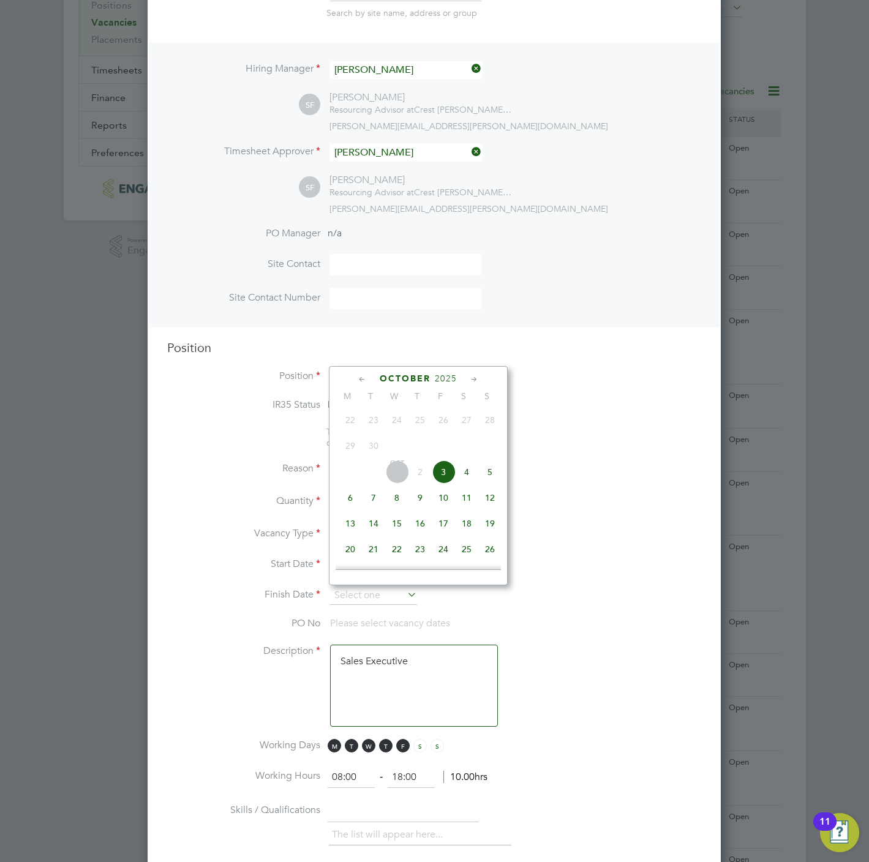
click at [489, 474] on span "5" at bounding box center [489, 472] width 23 height 23
type input "05 Oct 2025"
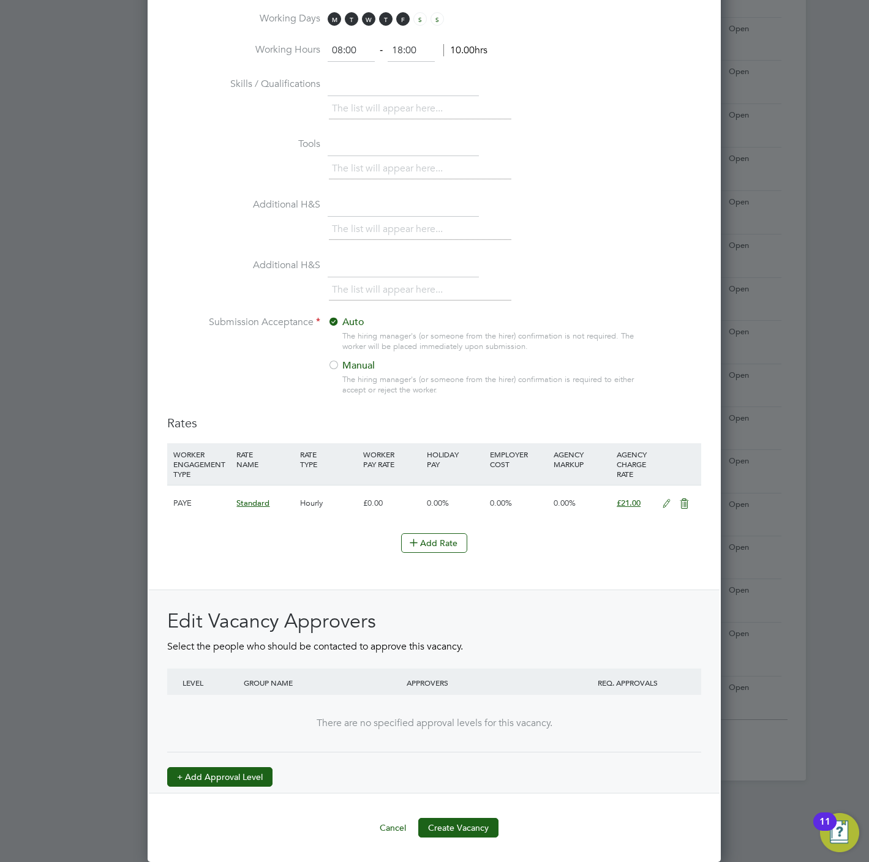
click at [227, 769] on button "+ Add Approval Level" at bounding box center [219, 777] width 105 height 20
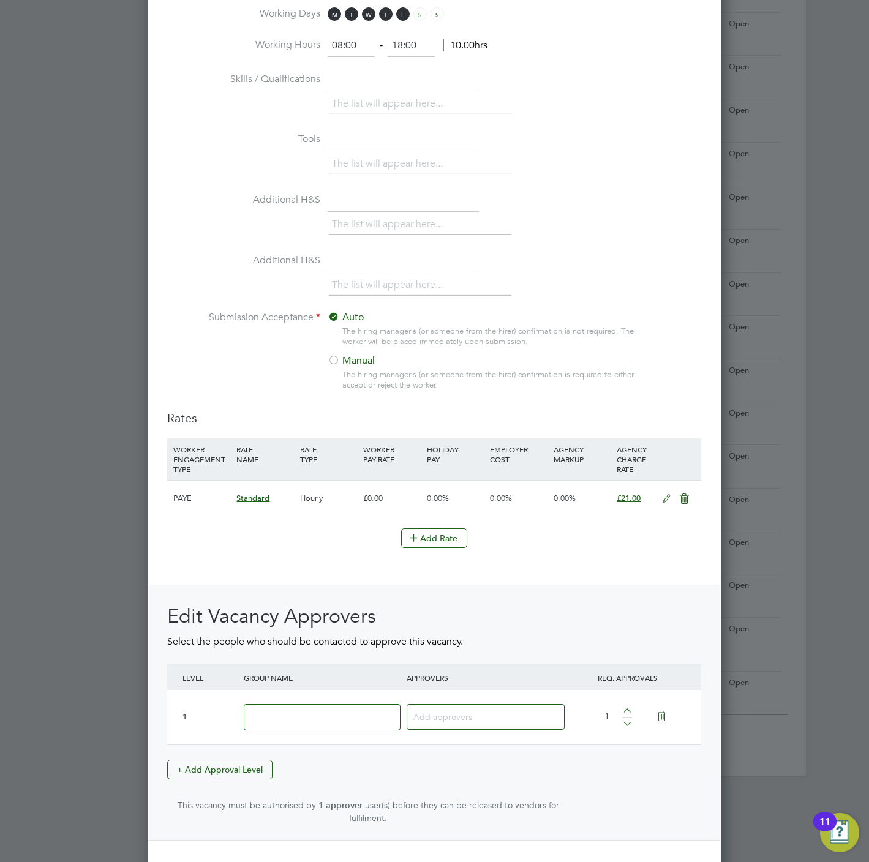
drag, startPoint x: 236, startPoint y: 761, endPoint x: 287, endPoint y: 710, distance: 72.3
click at [287, 710] on input at bounding box center [322, 717] width 157 height 26
type input "Crest"
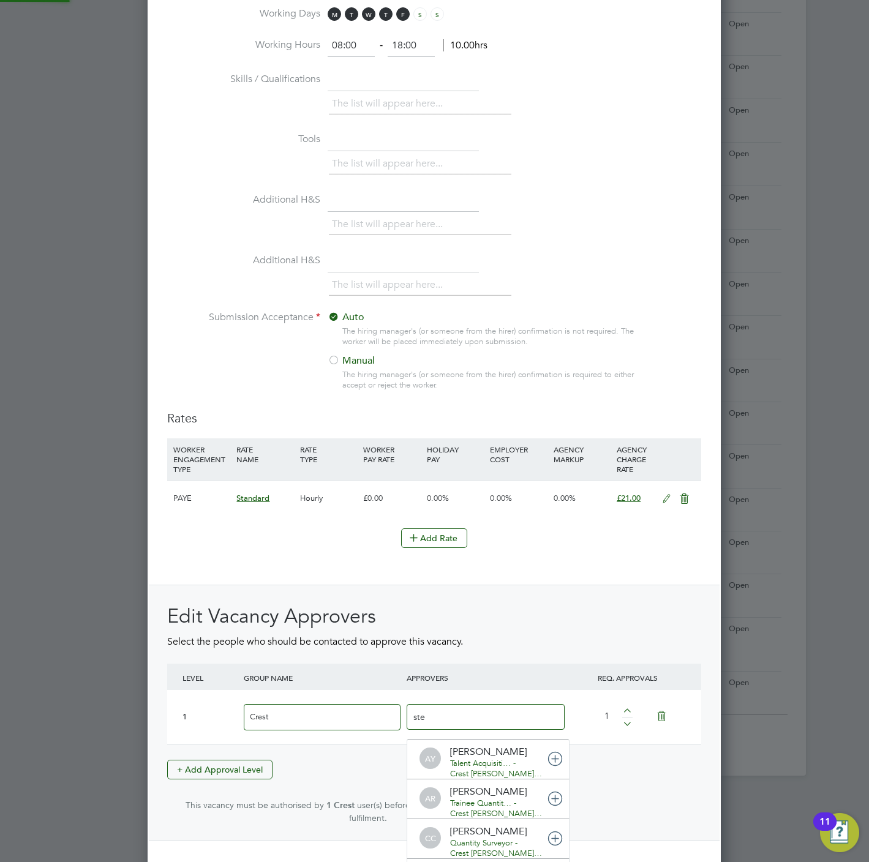
type input "stef"
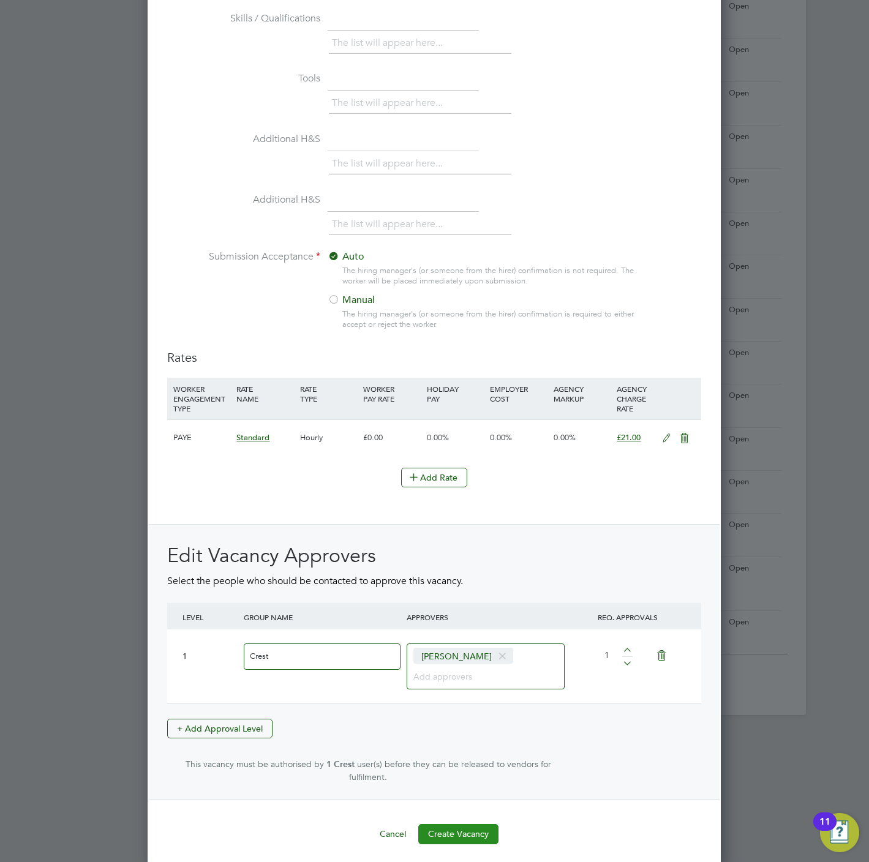
click at [462, 831] on button "Create Vacancy" at bounding box center [458, 834] width 80 height 20
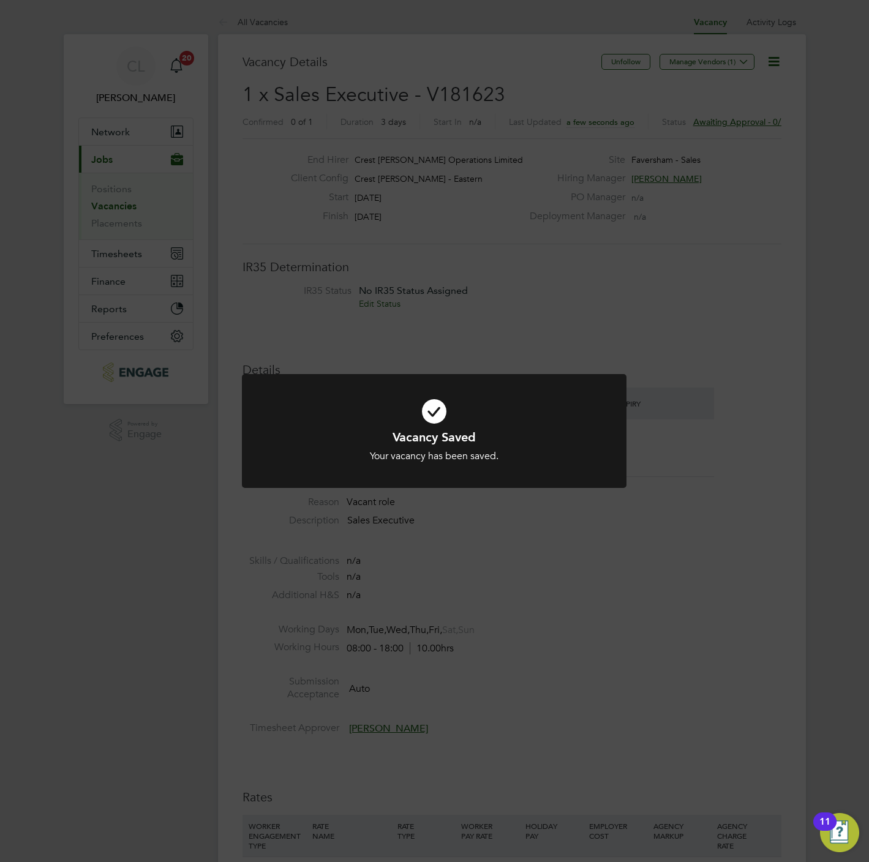
click at [267, 20] on div "Vacancy Saved Your vacancy has been saved. Cancel Okay" at bounding box center [434, 431] width 869 height 862
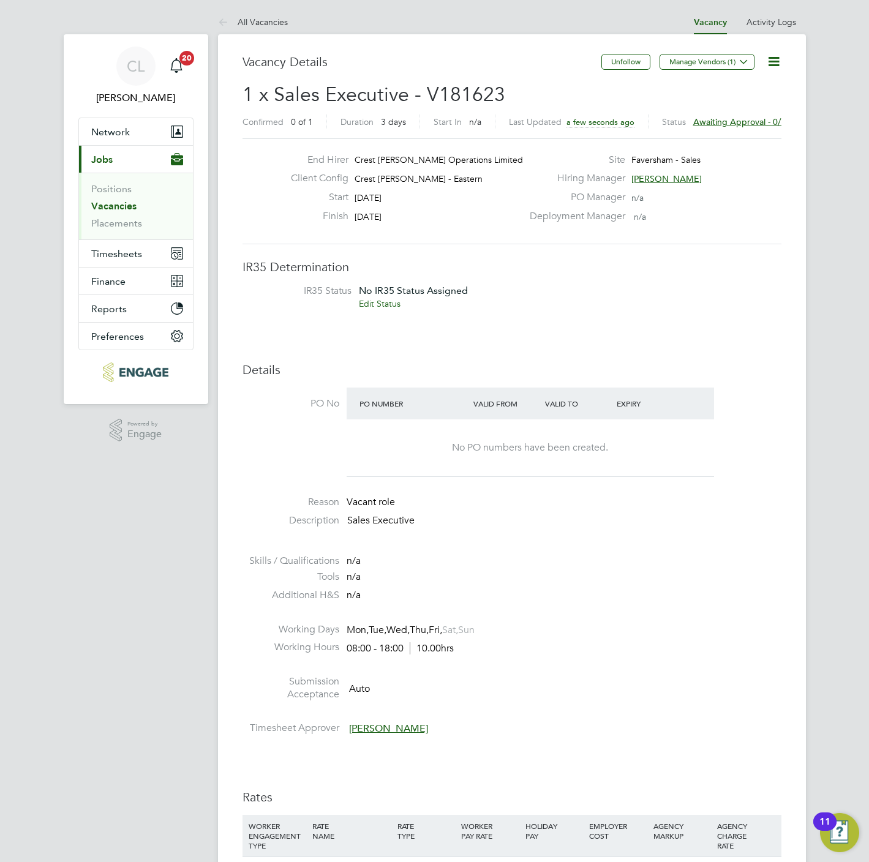
click at [267, 20] on link "All Vacancies" at bounding box center [253, 22] width 70 height 11
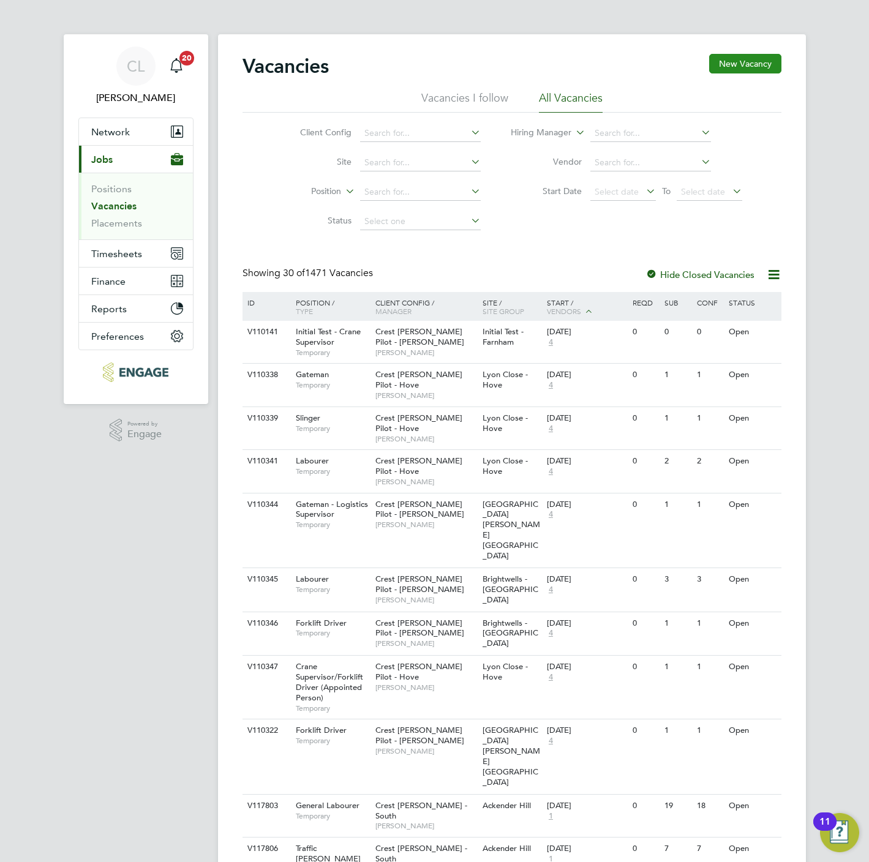
click at [746, 65] on button "New Vacancy" at bounding box center [745, 64] width 72 height 20
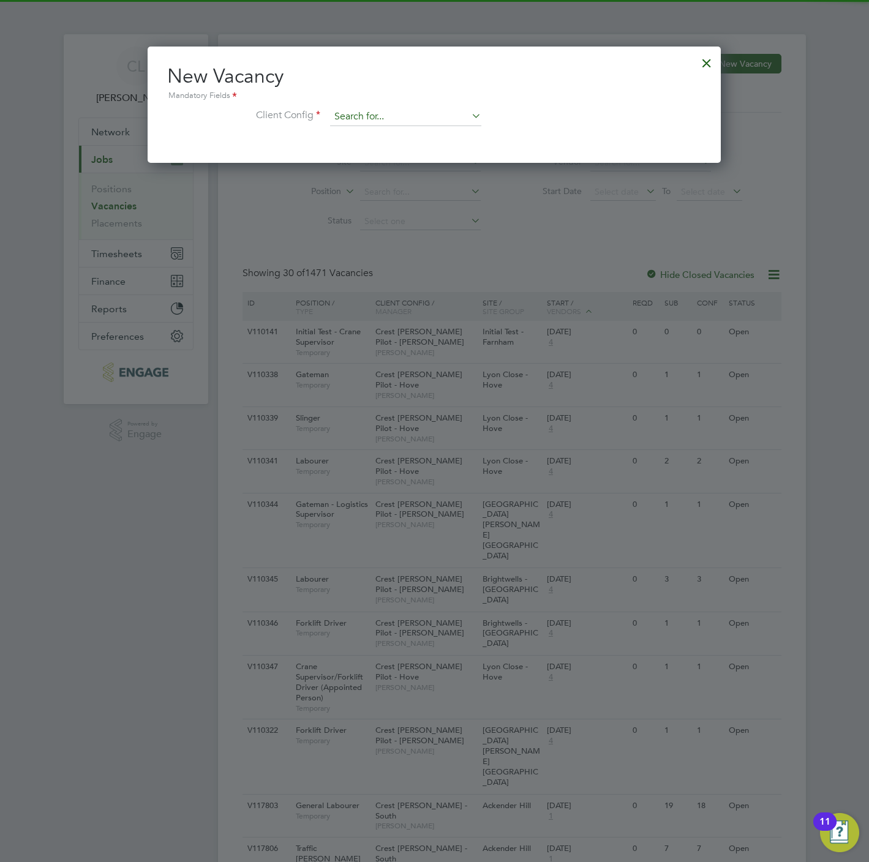
click at [393, 116] on input at bounding box center [405, 117] width 151 height 18
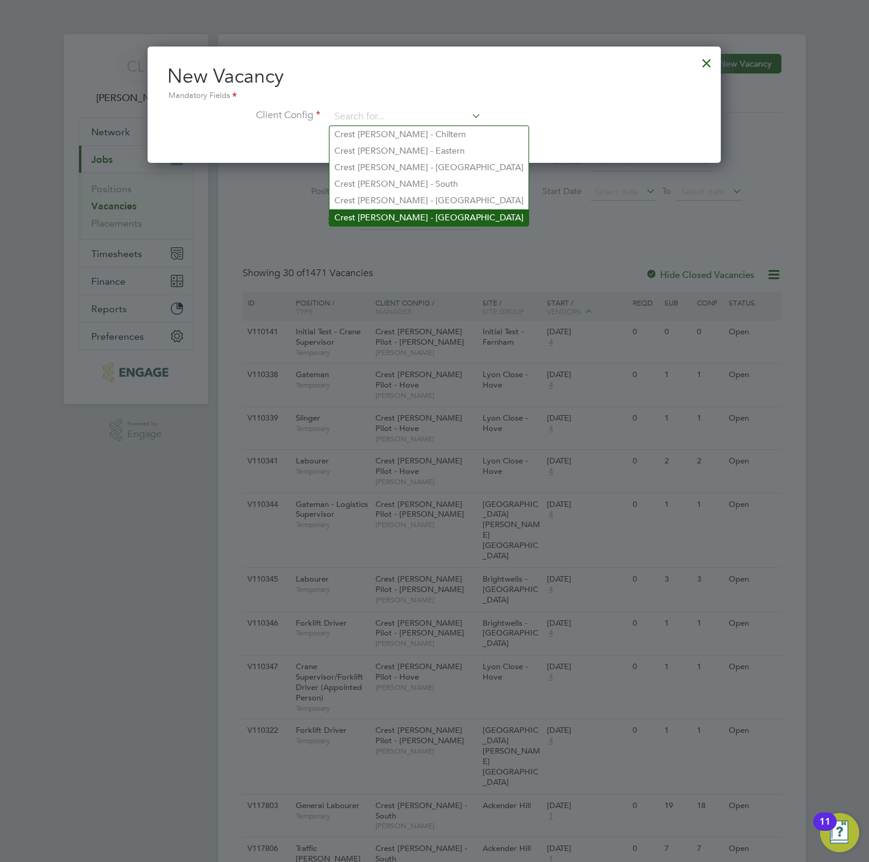
click at [425, 211] on li "Crest Nicholson - Yorkshire" at bounding box center [428, 217] width 199 height 17
type input "Crest Nicholson - Yorkshire"
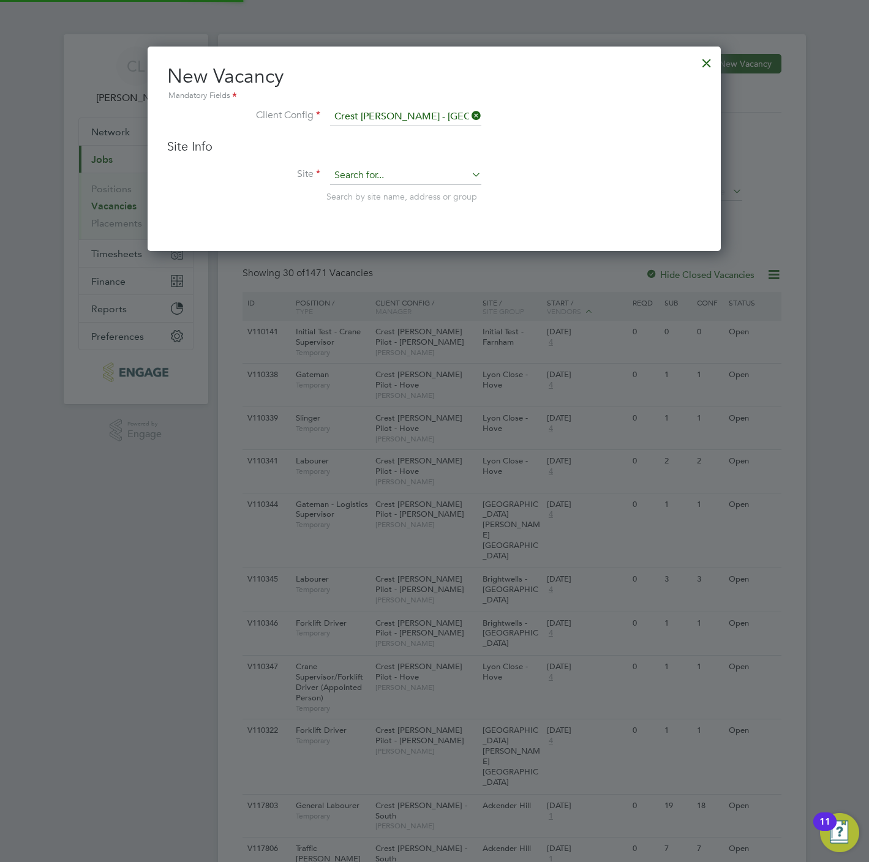
click at [410, 180] on input at bounding box center [405, 176] width 151 height 18
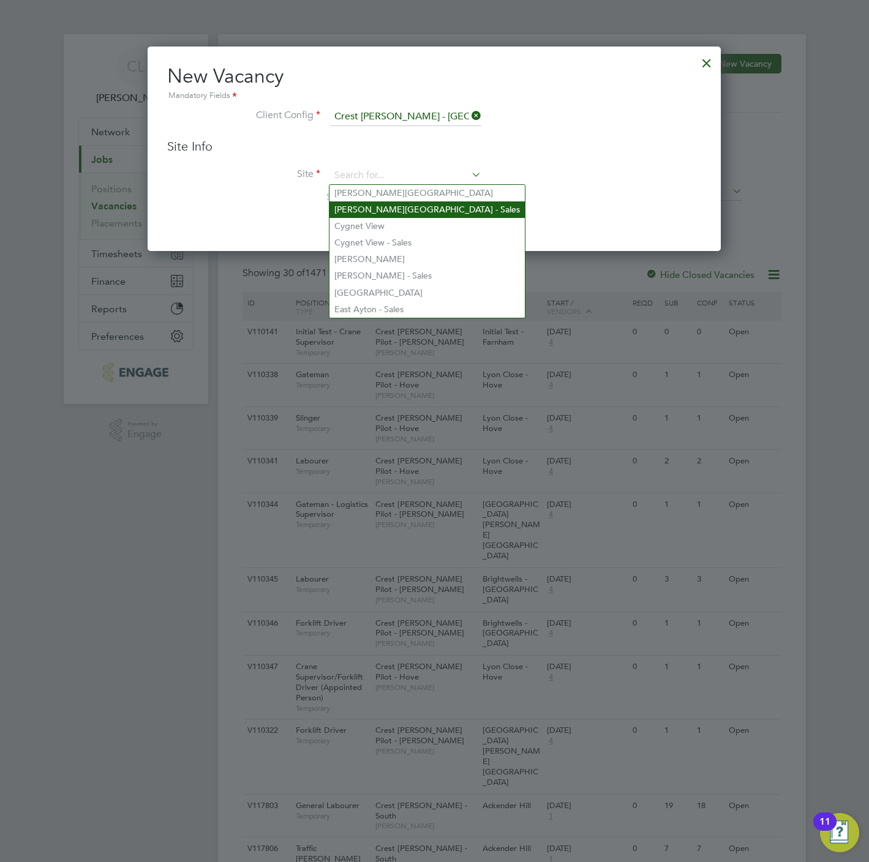
click at [425, 208] on li "Copley Park - Sales" at bounding box center [426, 209] width 195 height 17
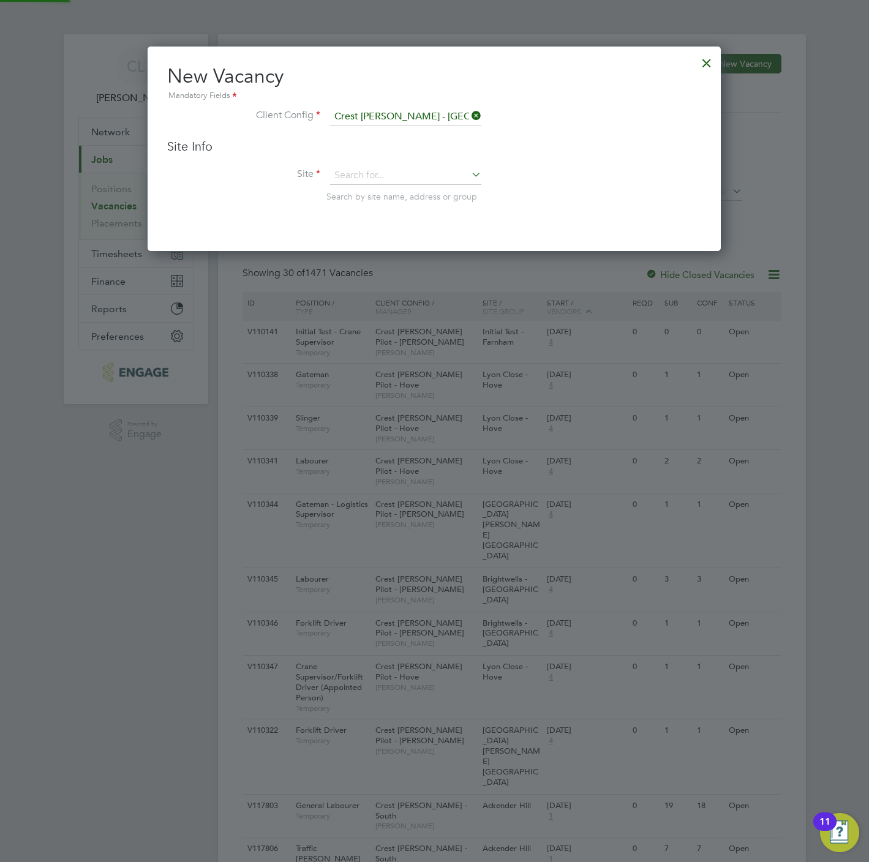
type input "Copley Park - Sales"
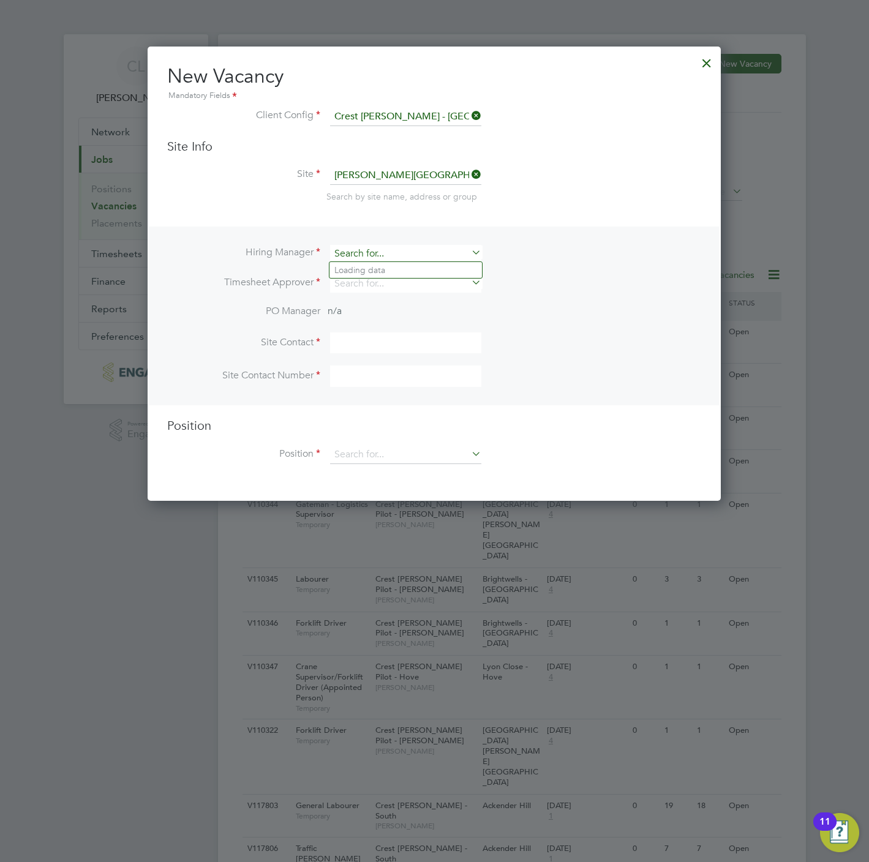
click at [364, 254] on input at bounding box center [405, 254] width 151 height 18
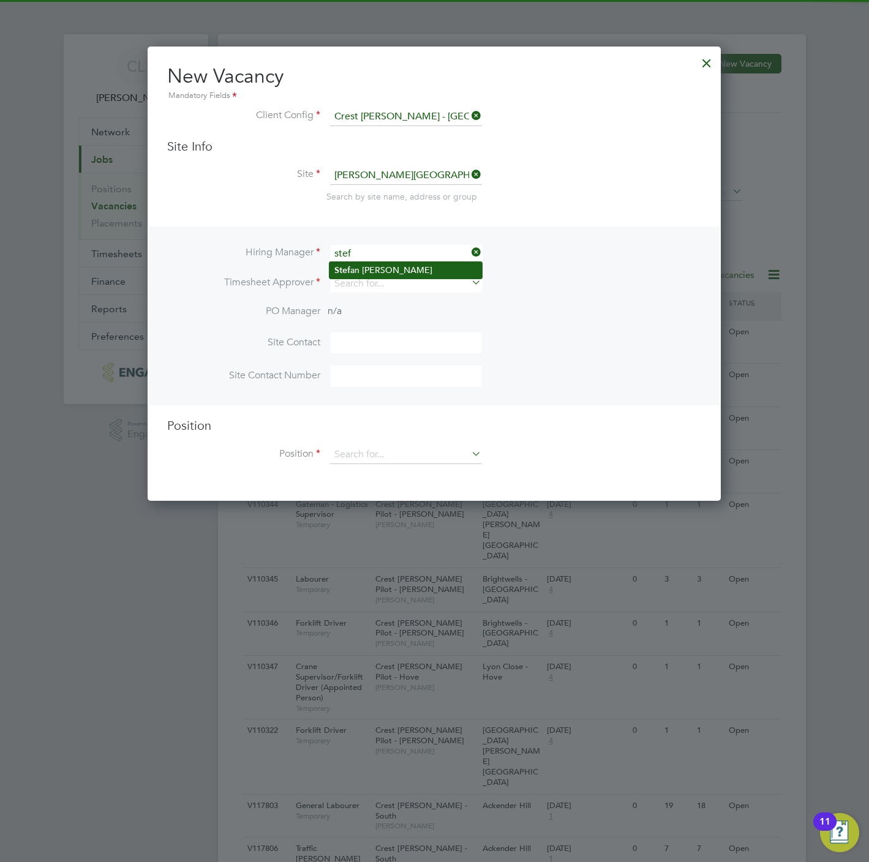
click at [369, 268] on li "Stef an Fernandez" at bounding box center [405, 270] width 152 height 17
type input "Stefan Fernandez"
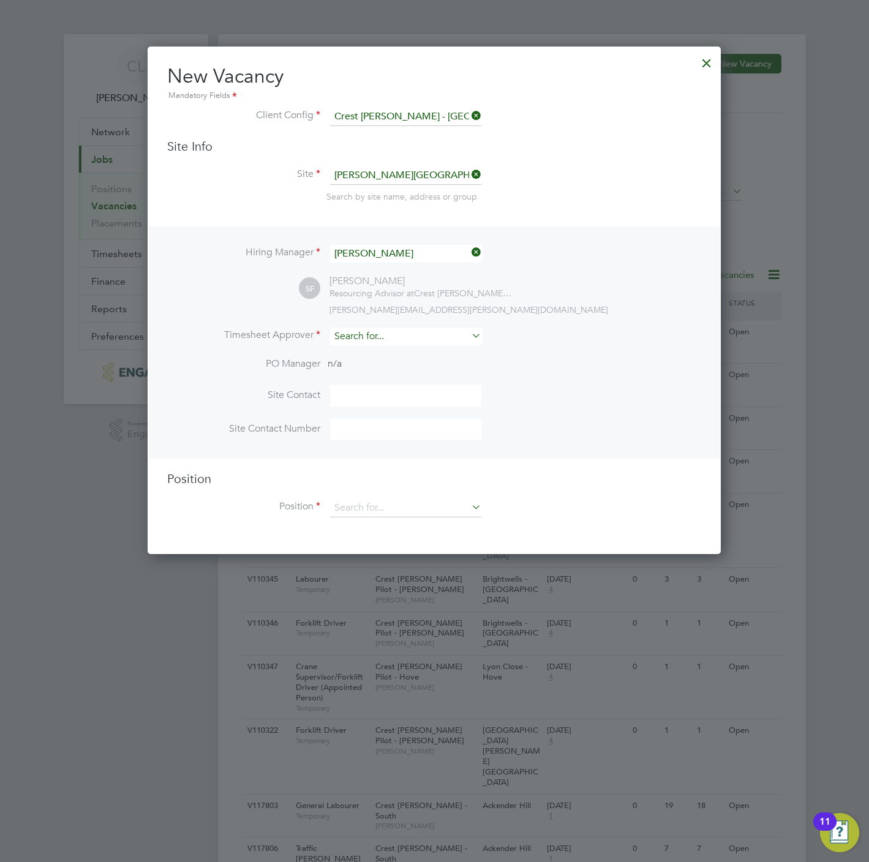
click at [373, 336] on input at bounding box center [405, 337] width 151 height 18
click at [375, 353] on li "Stef an Fernandez" at bounding box center [405, 353] width 152 height 17
type input "Stefan Fernandez"
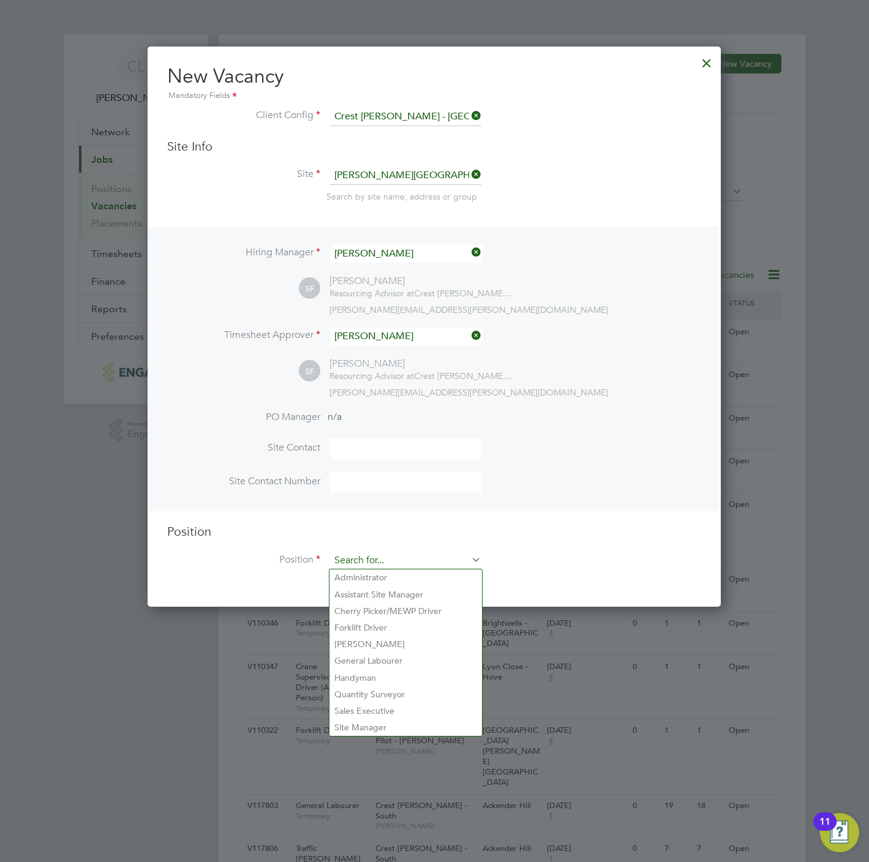
click at [373, 555] on input at bounding box center [405, 561] width 151 height 18
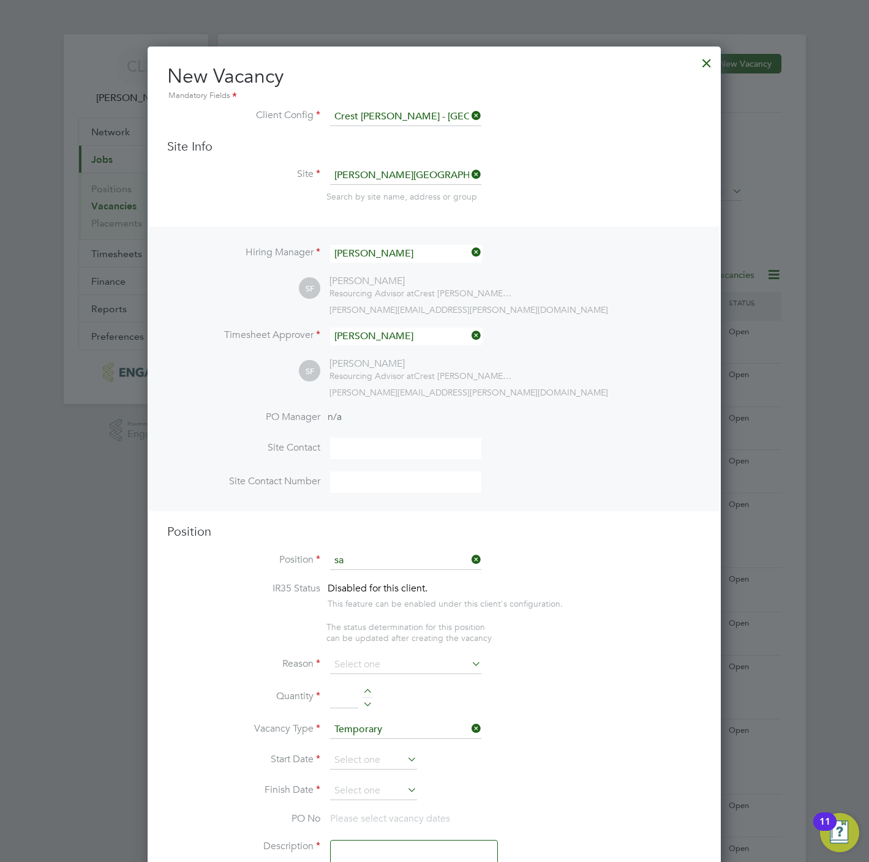
click at [386, 577] on li "Sa les Executive" at bounding box center [405, 578] width 152 height 17
type input "Sales Executive"
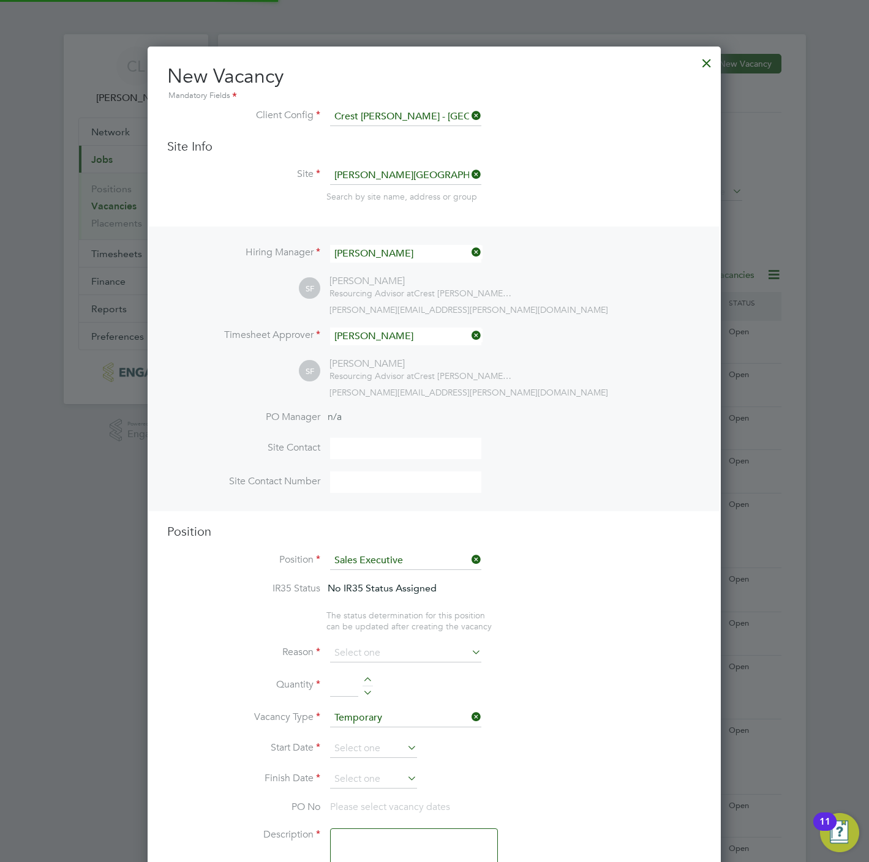
click at [367, 665] on li "Reason" at bounding box center [434, 659] width 534 height 31
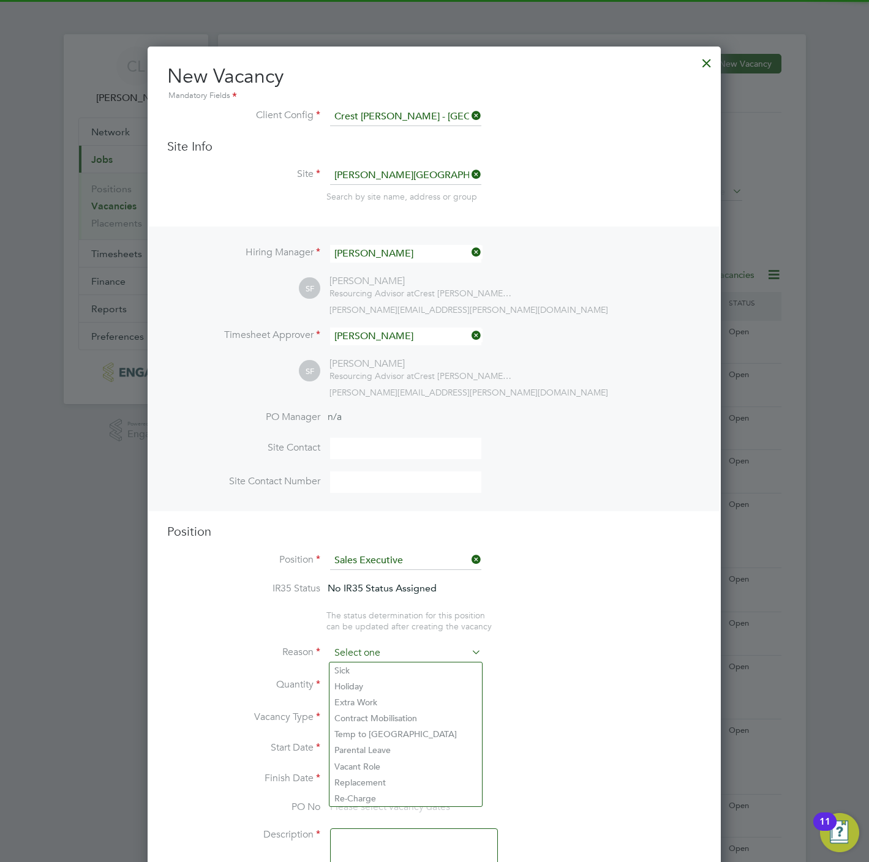
click at [369, 649] on input at bounding box center [405, 653] width 151 height 18
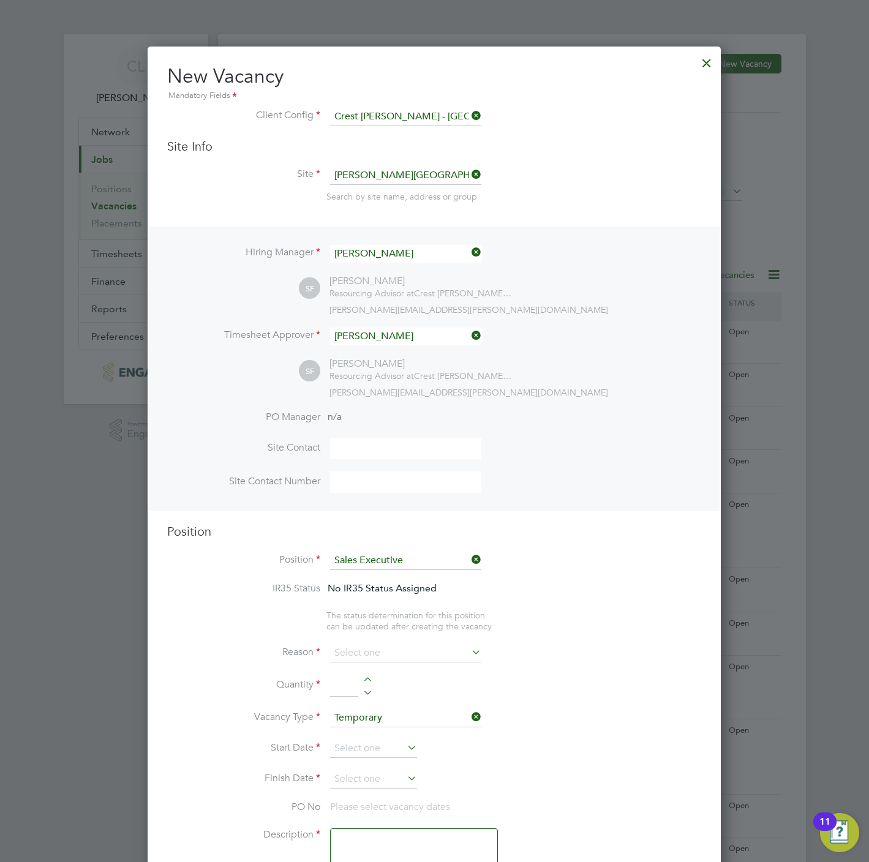
click at [380, 768] on li "Vacant Role" at bounding box center [405, 767] width 152 height 16
type input "Vacant Role"
click at [368, 679] on div at bounding box center [368, 681] width 10 height 9
type input "1"
click at [361, 741] on input at bounding box center [373, 749] width 87 height 18
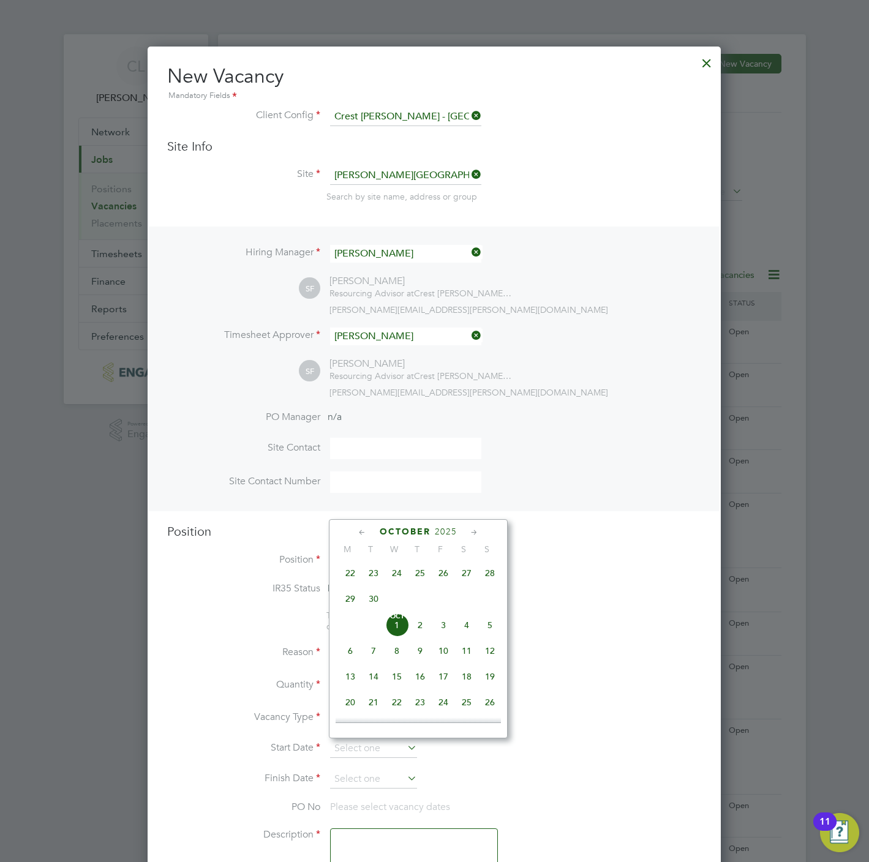
click at [446, 631] on span "3" at bounding box center [443, 625] width 23 height 23
type input "03 Oct 2025"
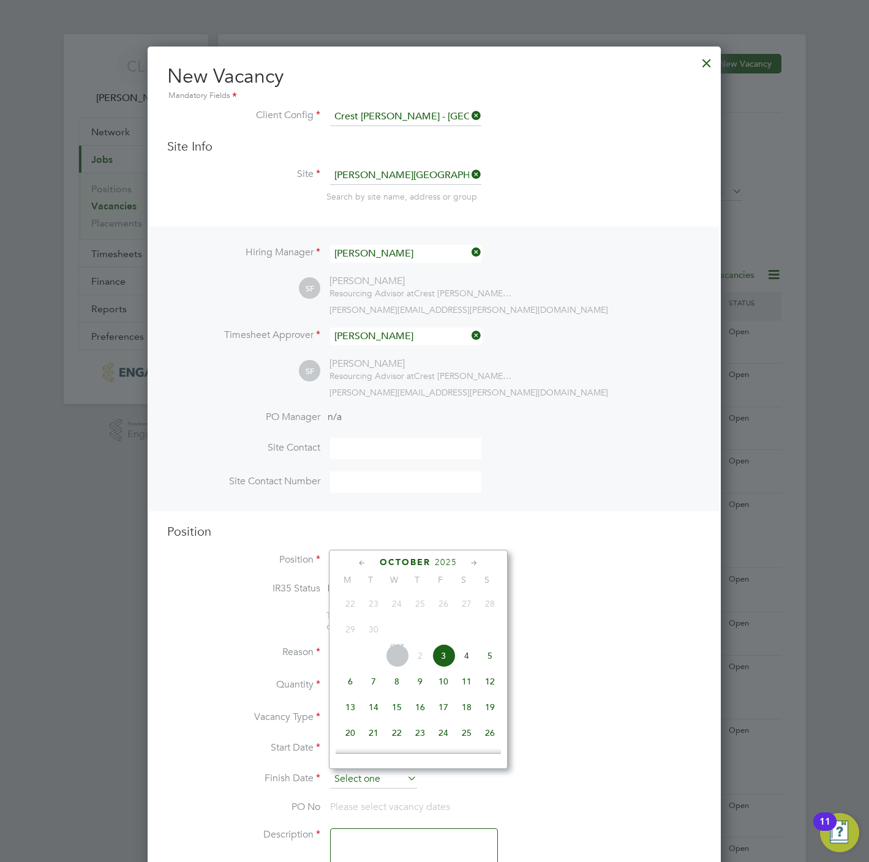
click at [364, 778] on input at bounding box center [373, 779] width 87 height 18
click at [439, 656] on span "3" at bounding box center [443, 655] width 23 height 23
type input "03 Oct 2025"
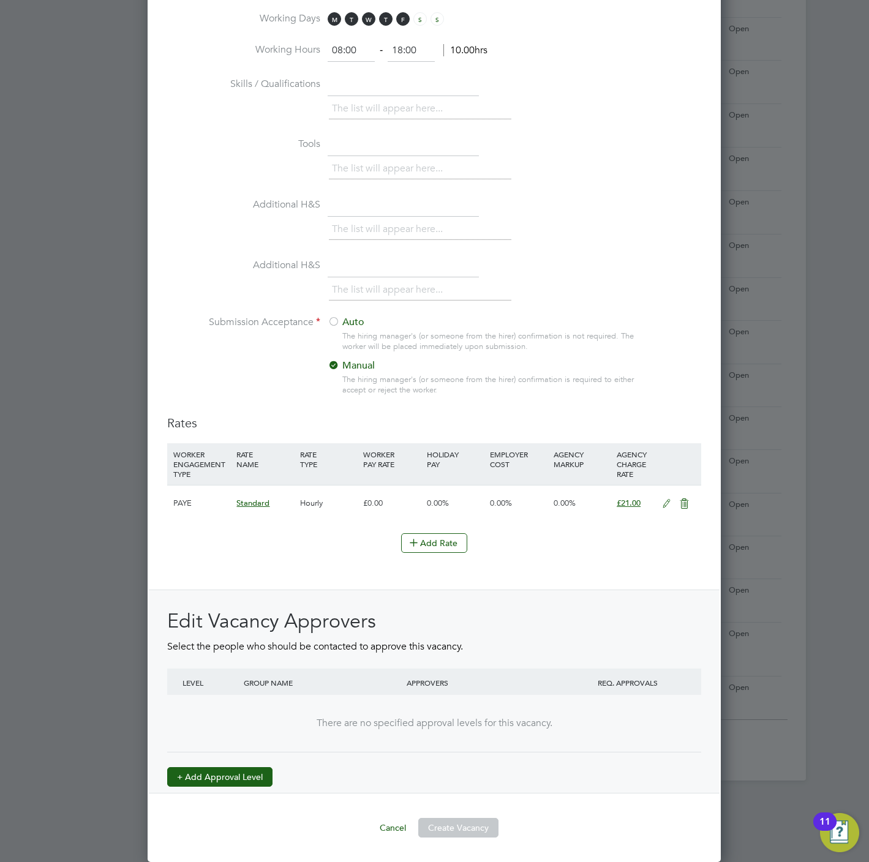
click at [254, 776] on button "+ Add Approval Level" at bounding box center [219, 777] width 105 height 20
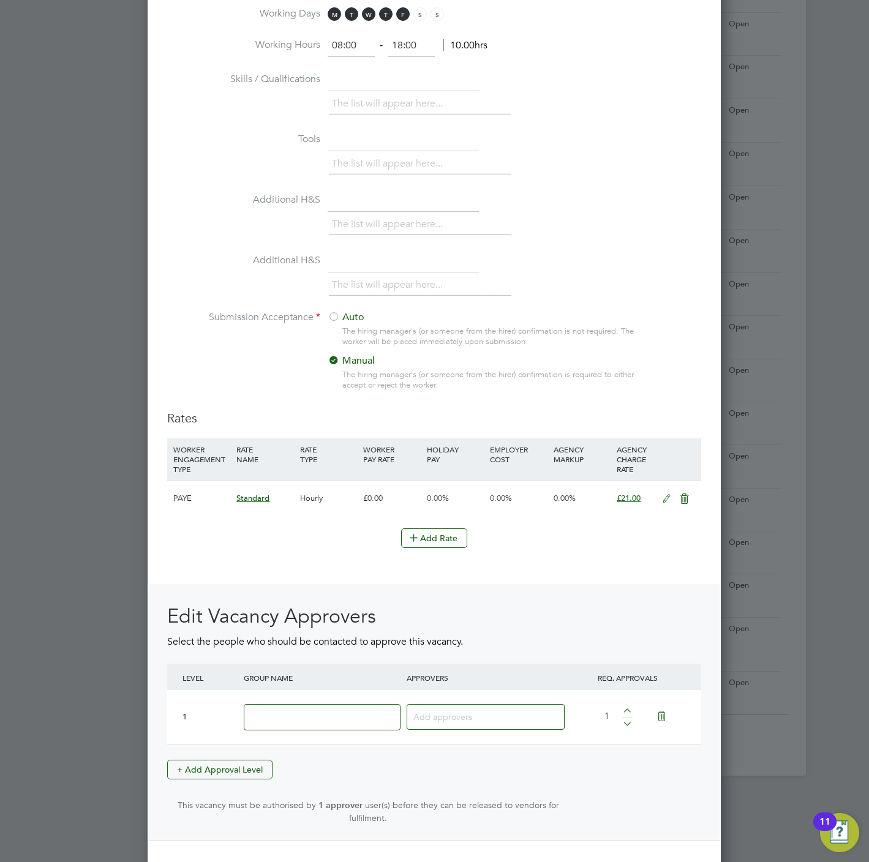
click at [279, 731] on input at bounding box center [322, 717] width 157 height 26
type input "Crest"
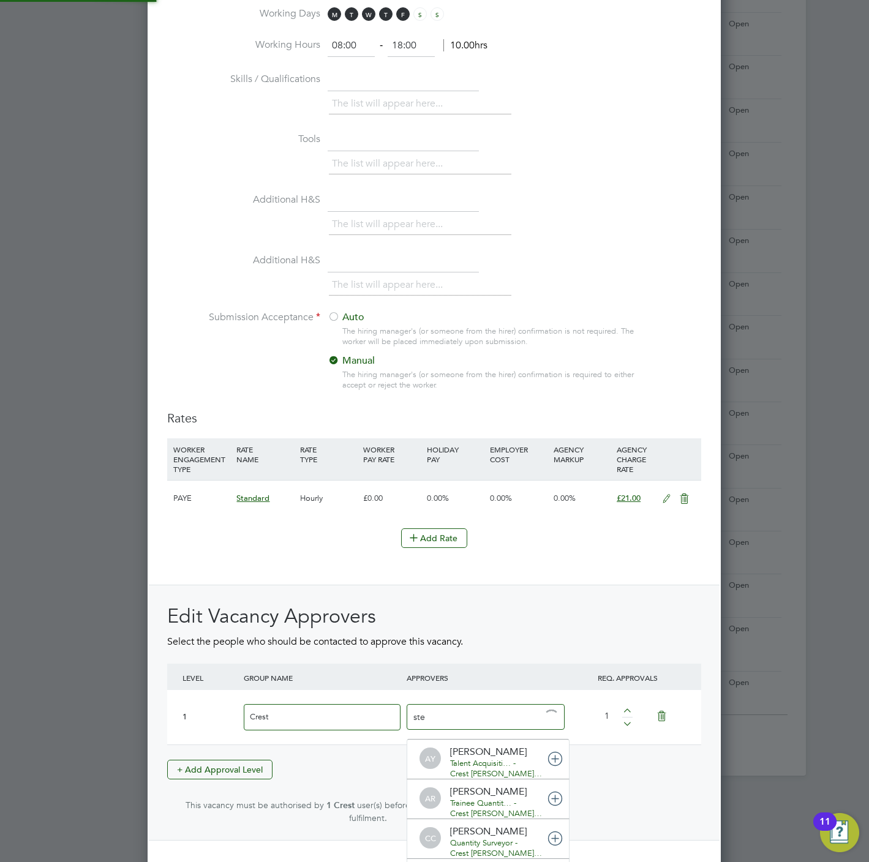
type input "stef"
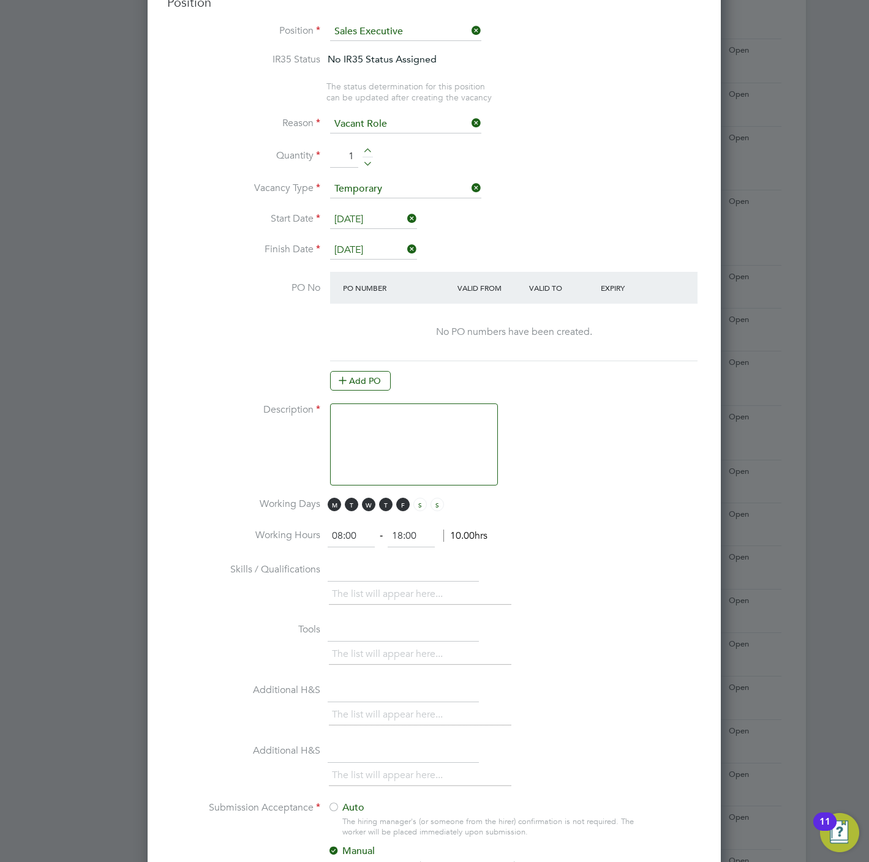
click at [421, 427] on textarea at bounding box center [414, 445] width 168 height 82
drag, startPoint x: 429, startPoint y: 412, endPoint x: 118, endPoint y: 405, distance: 310.6
click at [218, 405] on div "Vacancies New Vacancy Vacancies I follow All Vacancies Client Config Site Posit…" at bounding box center [512, 385] width 588 height 1761
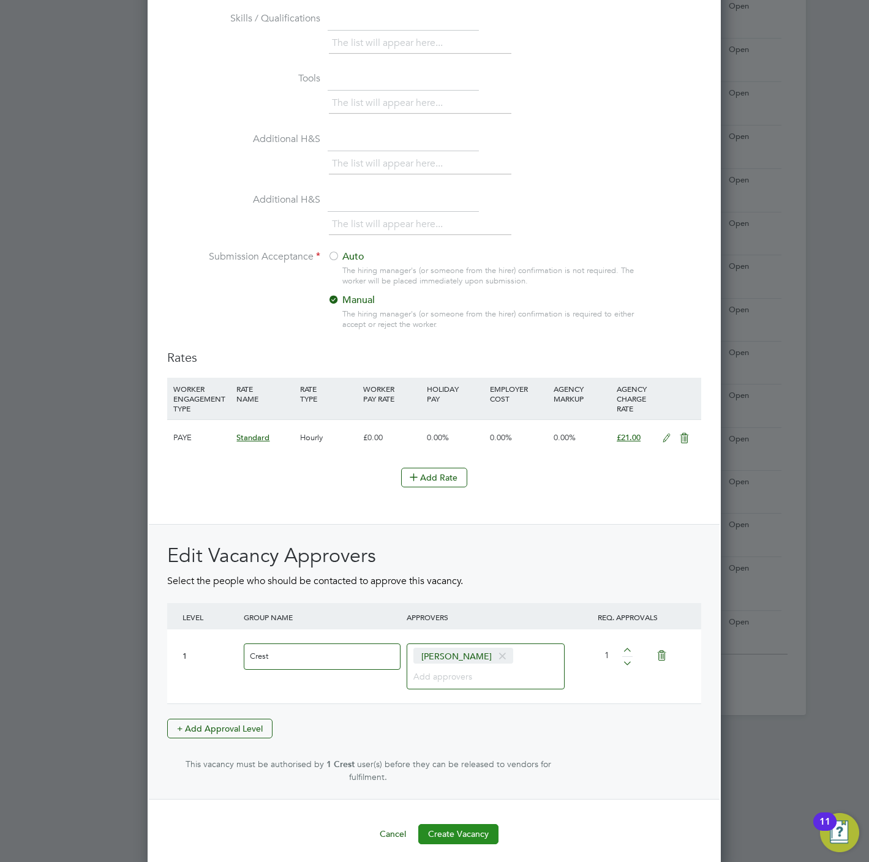
type textarea "Sales Executive"
click at [443, 831] on button "Create Vacancy" at bounding box center [458, 834] width 80 height 20
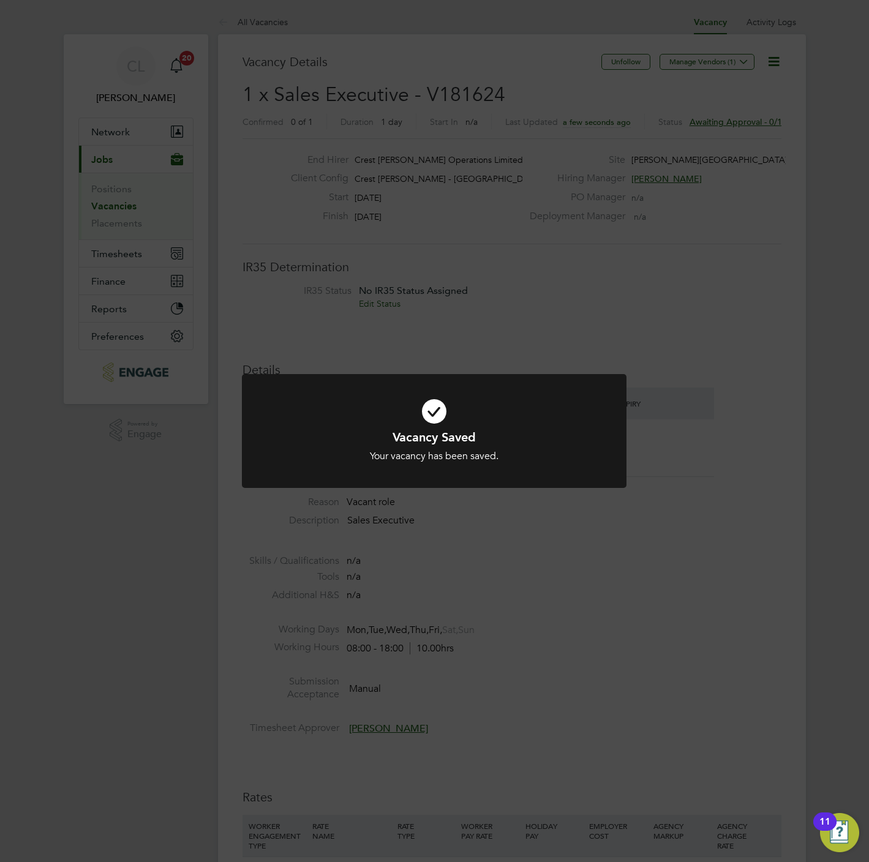
click at [363, 244] on div "Vacancy Saved Your vacancy has been saved. Cancel Okay" at bounding box center [434, 431] width 869 height 862
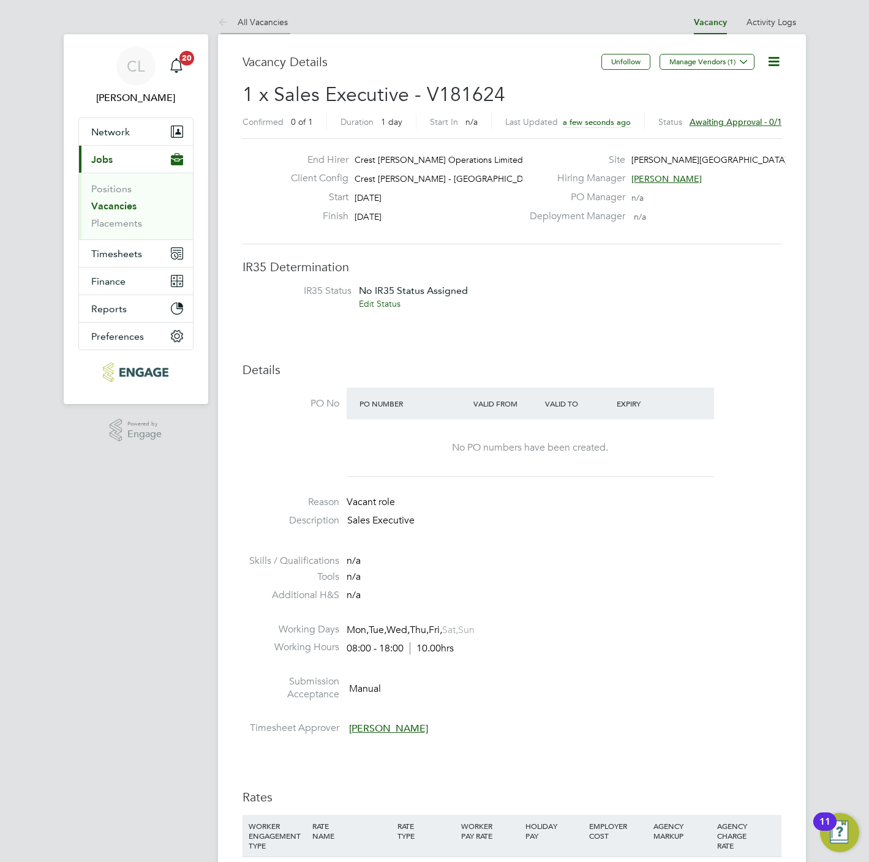
click at [269, 28] on li "All Vacancies" at bounding box center [253, 22] width 70 height 24
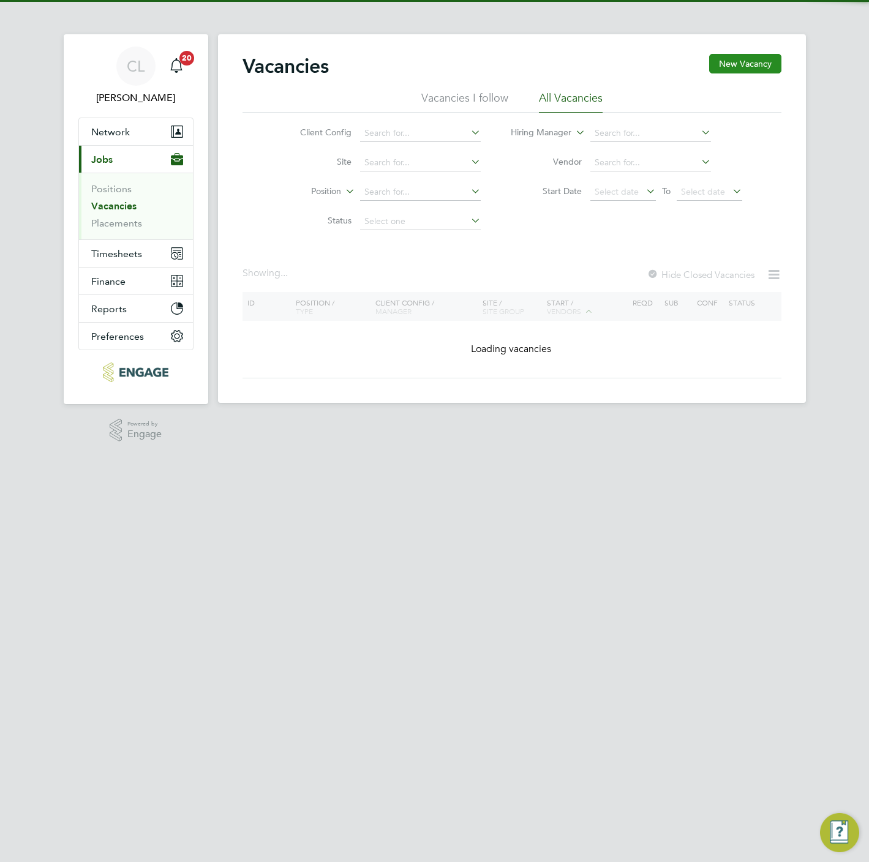
click at [748, 69] on button "New Vacancy" at bounding box center [745, 64] width 72 height 20
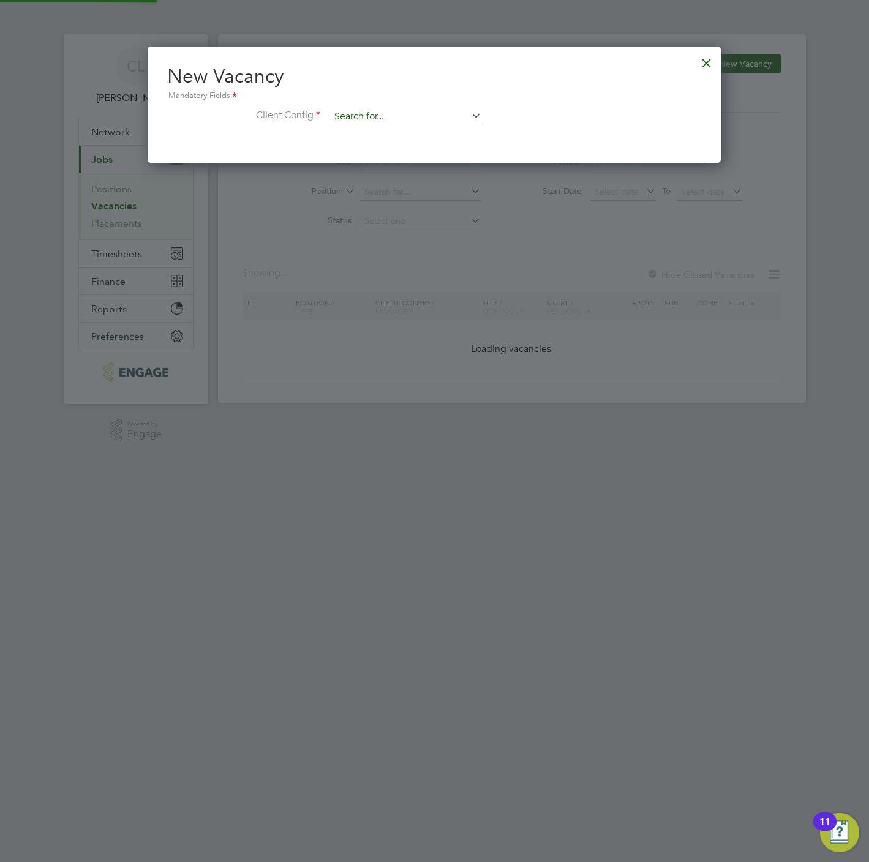
drag, startPoint x: 374, startPoint y: 129, endPoint x: 374, endPoint y: 118, distance: 11.6
click at [374, 125] on li "Client Config" at bounding box center [434, 123] width 534 height 31
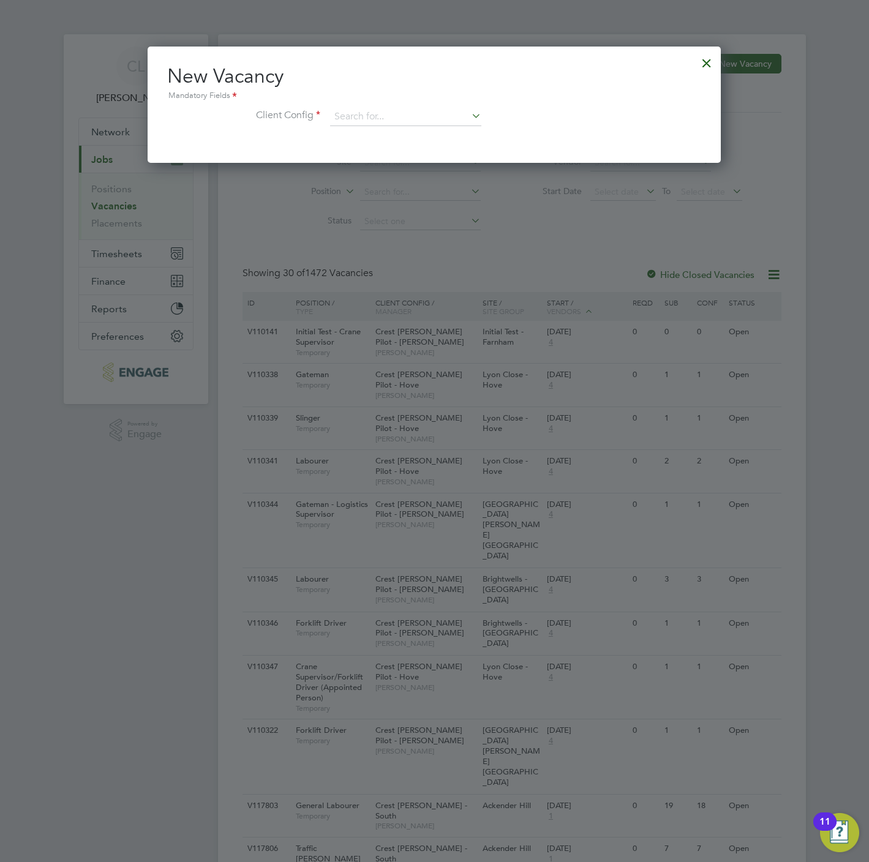
click at [469, 109] on li "Client Config" at bounding box center [434, 123] width 534 height 31
click at [421, 209] on li "Crest Nicholson - Yorkshire" at bounding box center [428, 217] width 199 height 17
type input "Crest Nicholson - Yorkshire"
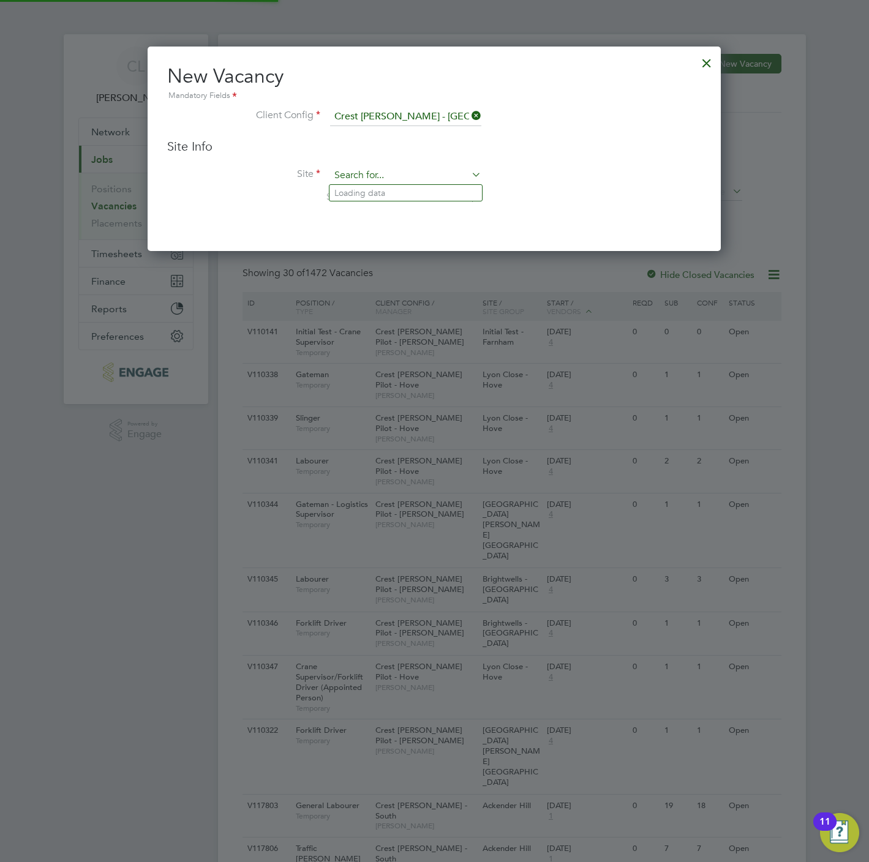
click at [408, 171] on input at bounding box center [405, 176] width 151 height 18
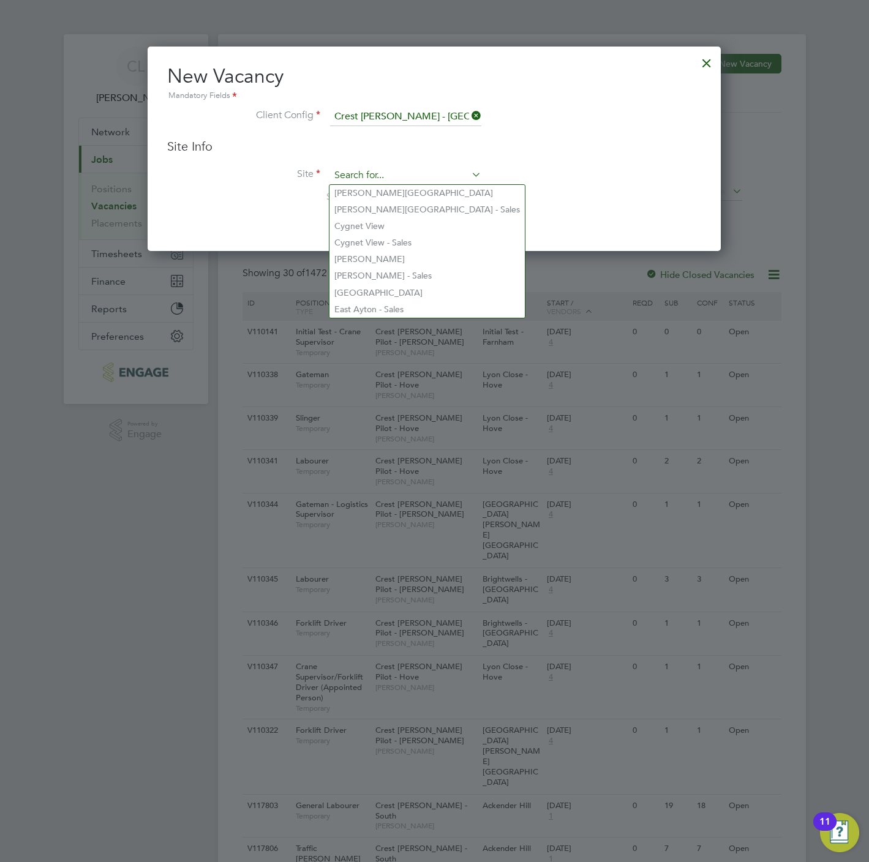
type input "s"
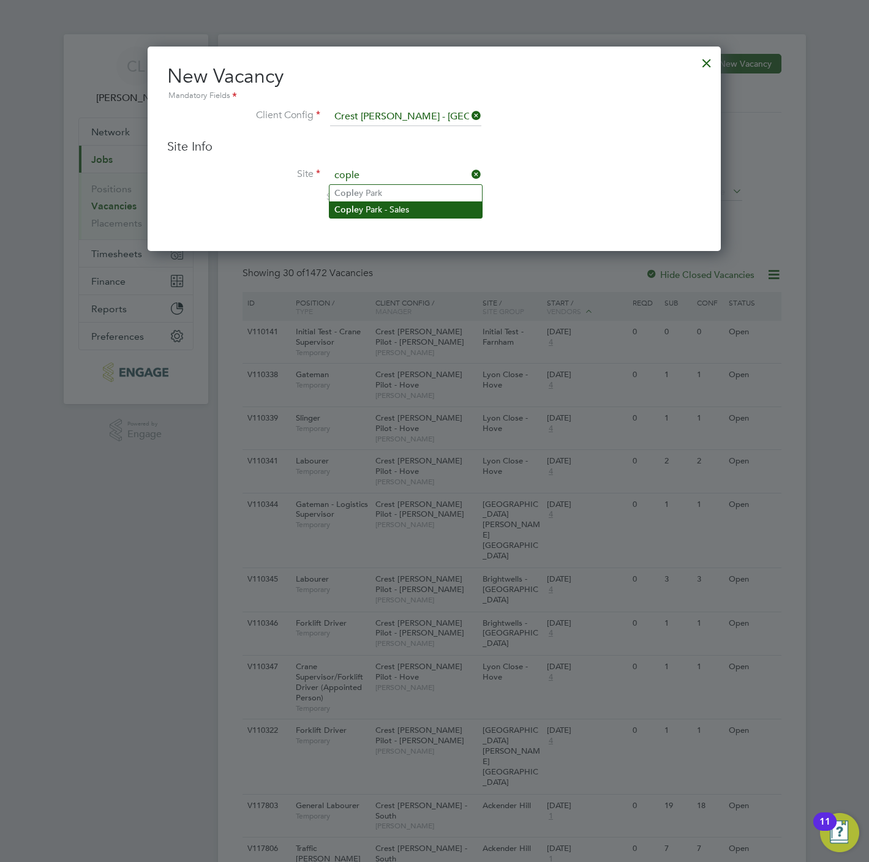
click at [384, 208] on li "Cople y Park - Sales" at bounding box center [405, 209] width 152 height 17
type input "Copley Park - Sales"
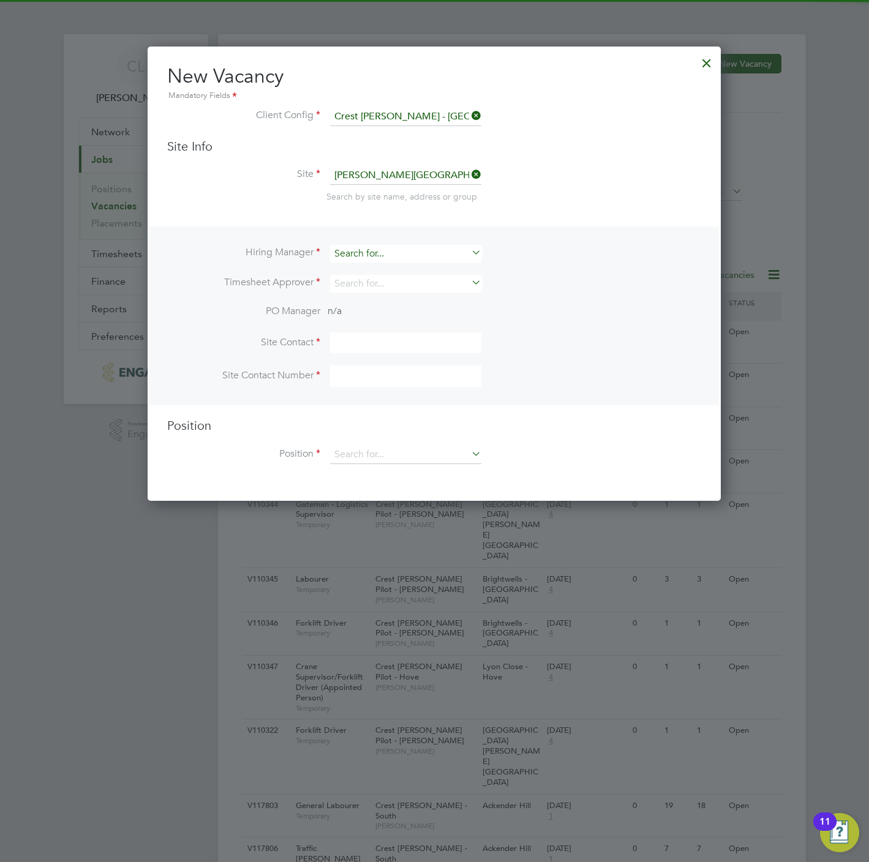
click at [374, 252] on input at bounding box center [405, 254] width 151 height 18
click at [380, 269] on li "Stef an Fernandez" at bounding box center [405, 270] width 152 height 17
type input "Stefan Fernandez"
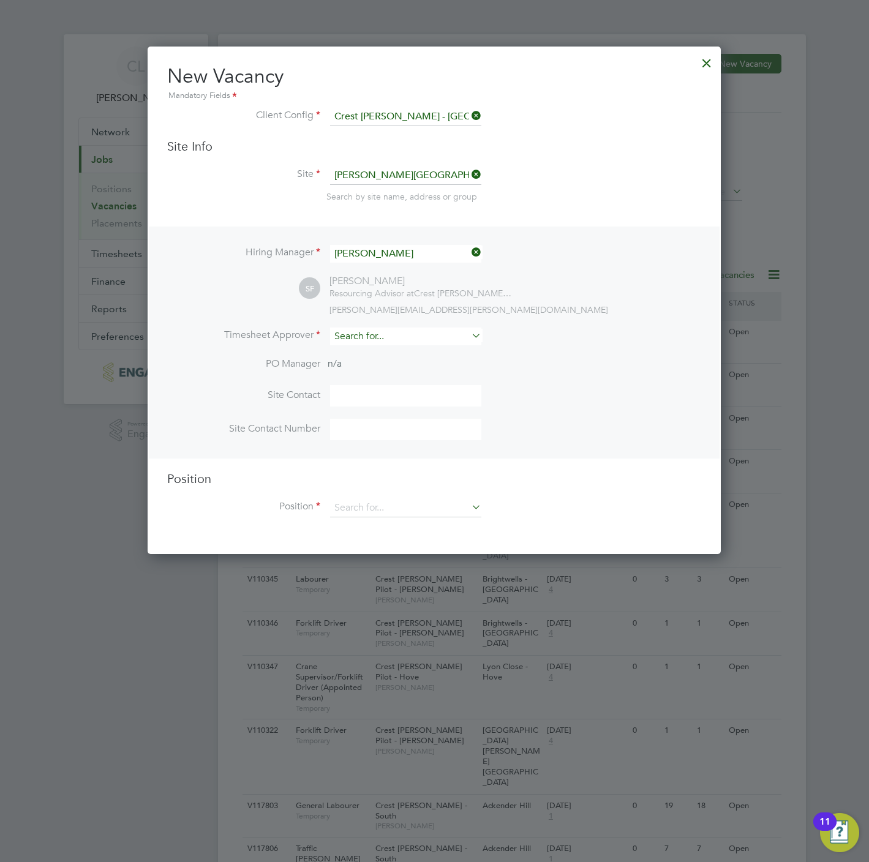
click at [388, 333] on input at bounding box center [405, 337] width 151 height 18
click at [386, 353] on li "Stef an Fernandez" at bounding box center [405, 353] width 152 height 17
type input "[PERSON_NAME]"
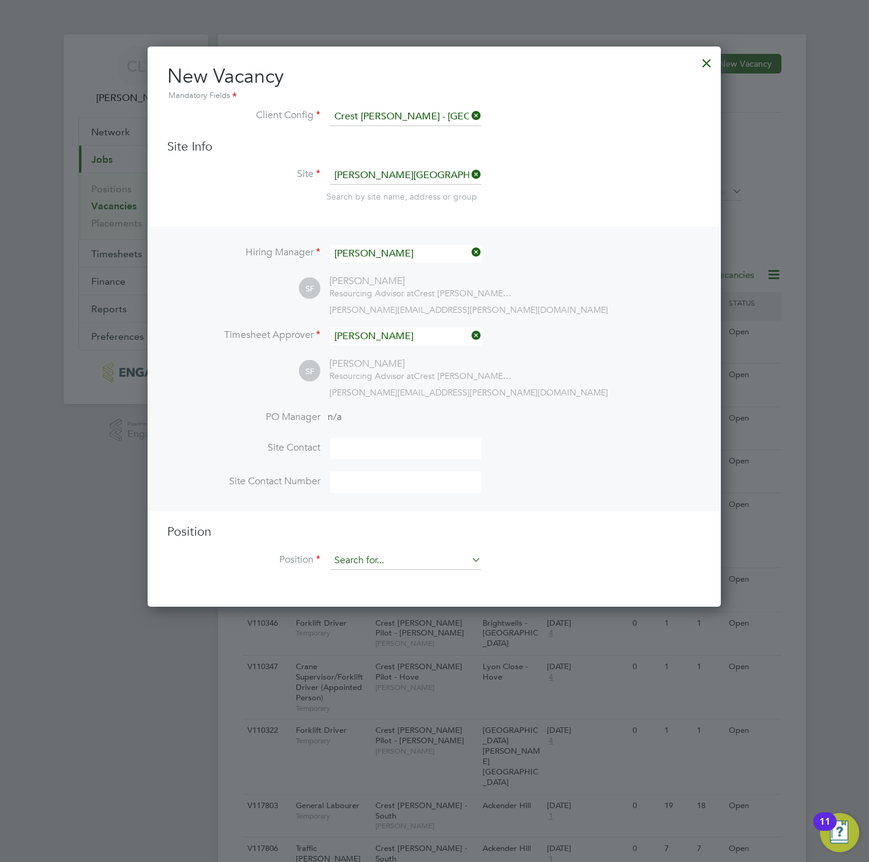
click at [370, 562] on input at bounding box center [405, 561] width 151 height 18
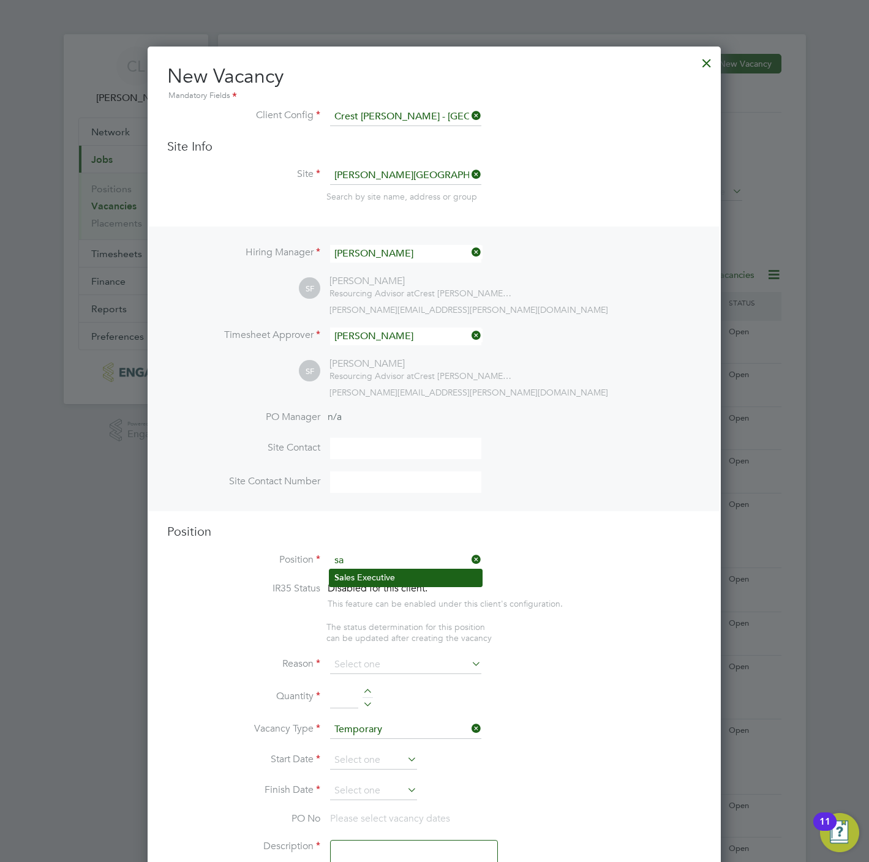
click at [370, 576] on li "Sa les Executive" at bounding box center [405, 578] width 152 height 17
type input "Sales Executive"
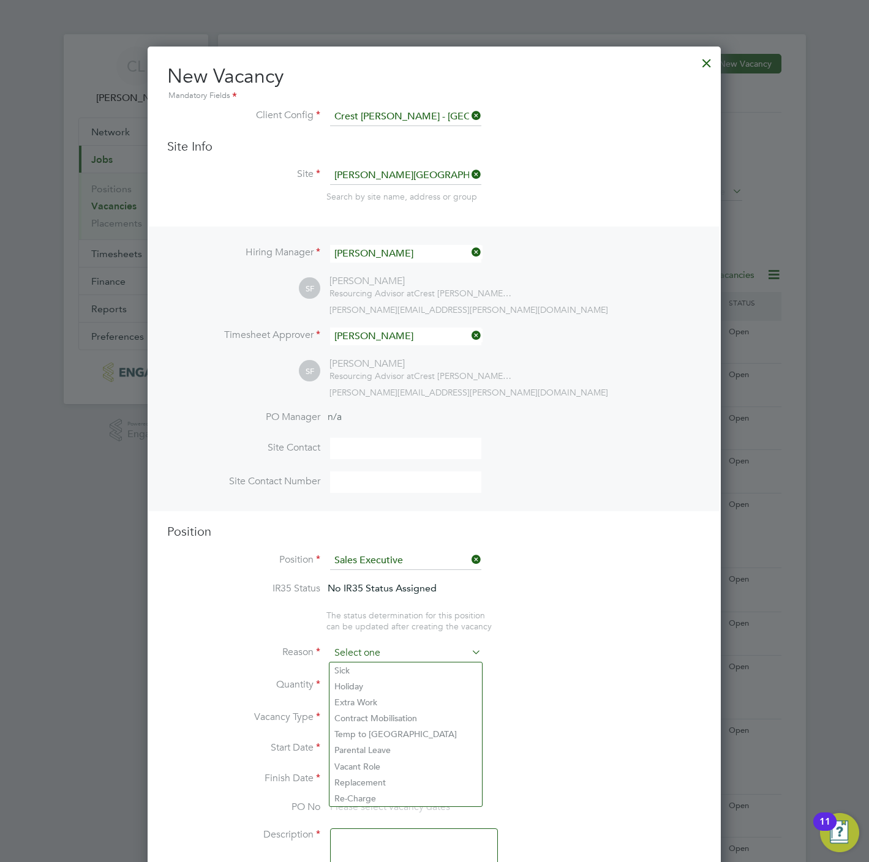
click at [394, 647] on input at bounding box center [405, 653] width 151 height 18
click at [395, 766] on li "Vacant Role" at bounding box center [405, 767] width 152 height 16
type input "Vacant Role"
click at [367, 680] on div at bounding box center [368, 681] width 10 height 9
type input "1"
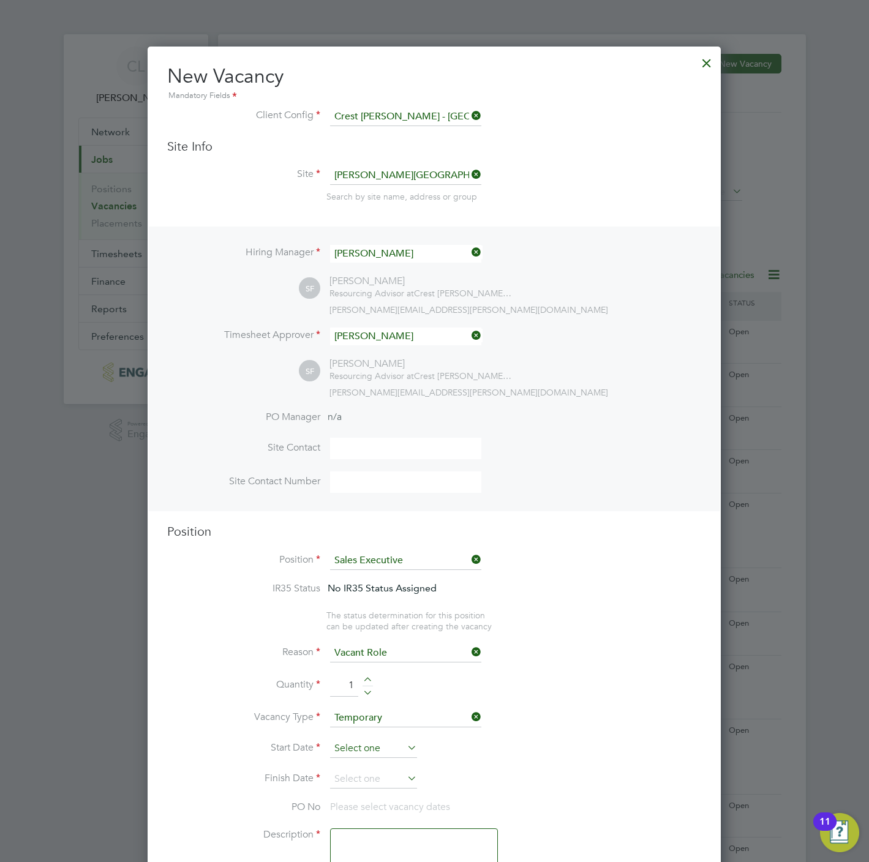
click at [361, 748] on input at bounding box center [373, 749] width 87 height 18
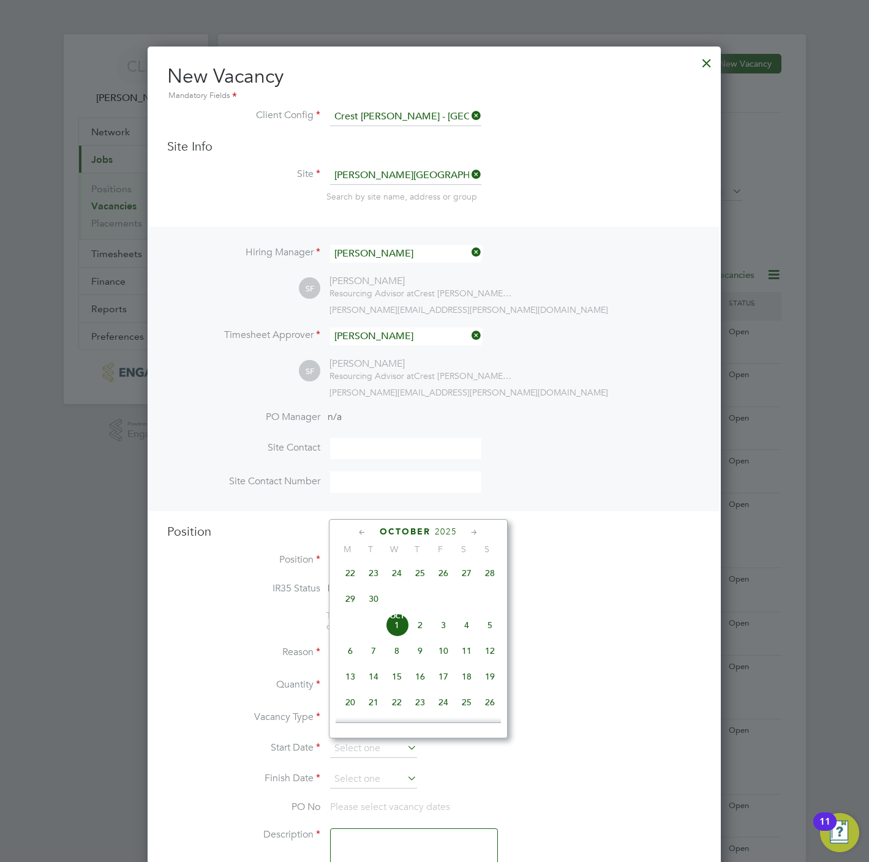
click at [489, 629] on span "5" at bounding box center [489, 625] width 23 height 23
type input "05 Oct 2025"
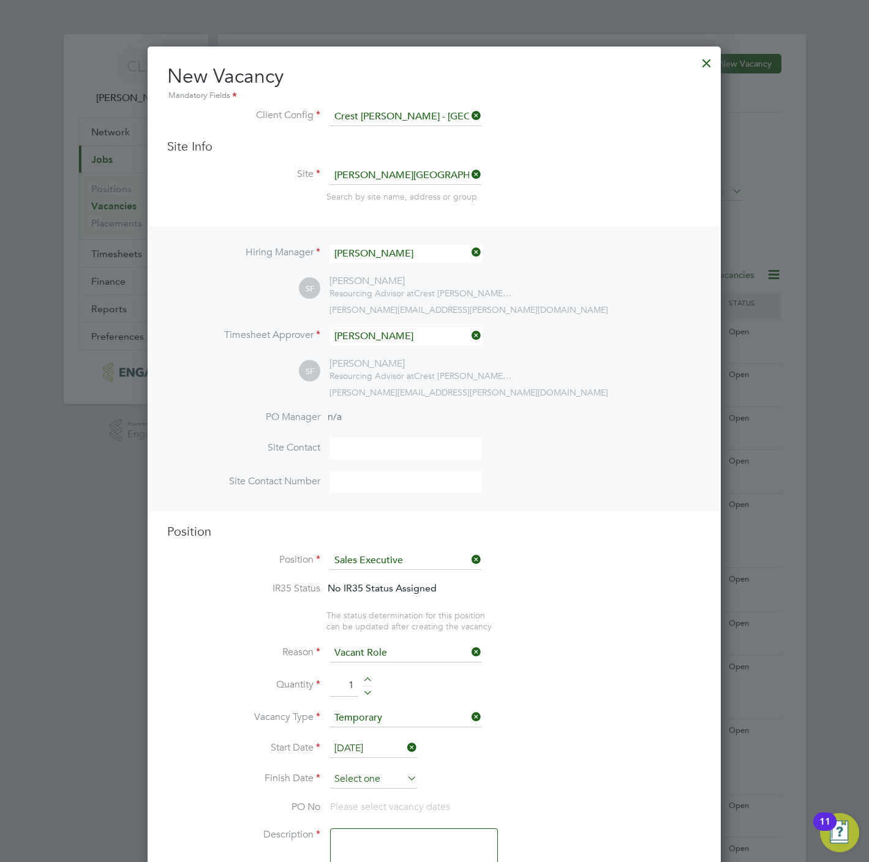
click at [364, 776] on input at bounding box center [373, 779] width 87 height 18
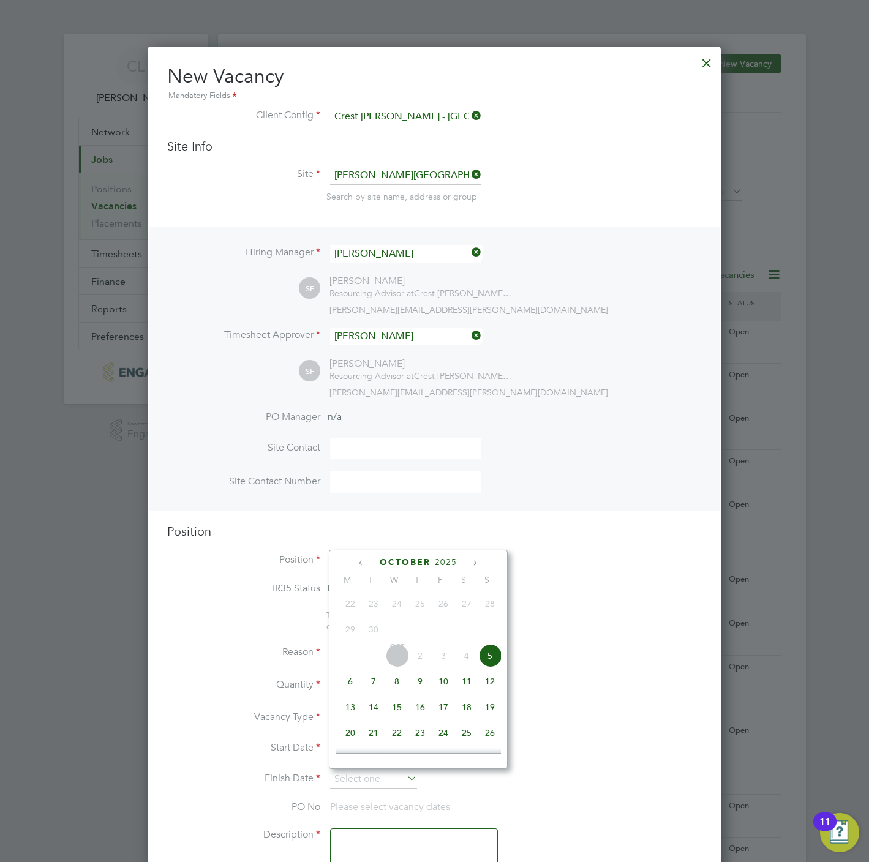
click at [487, 660] on span "5" at bounding box center [489, 655] width 23 height 23
type input "05 Oct 2025"
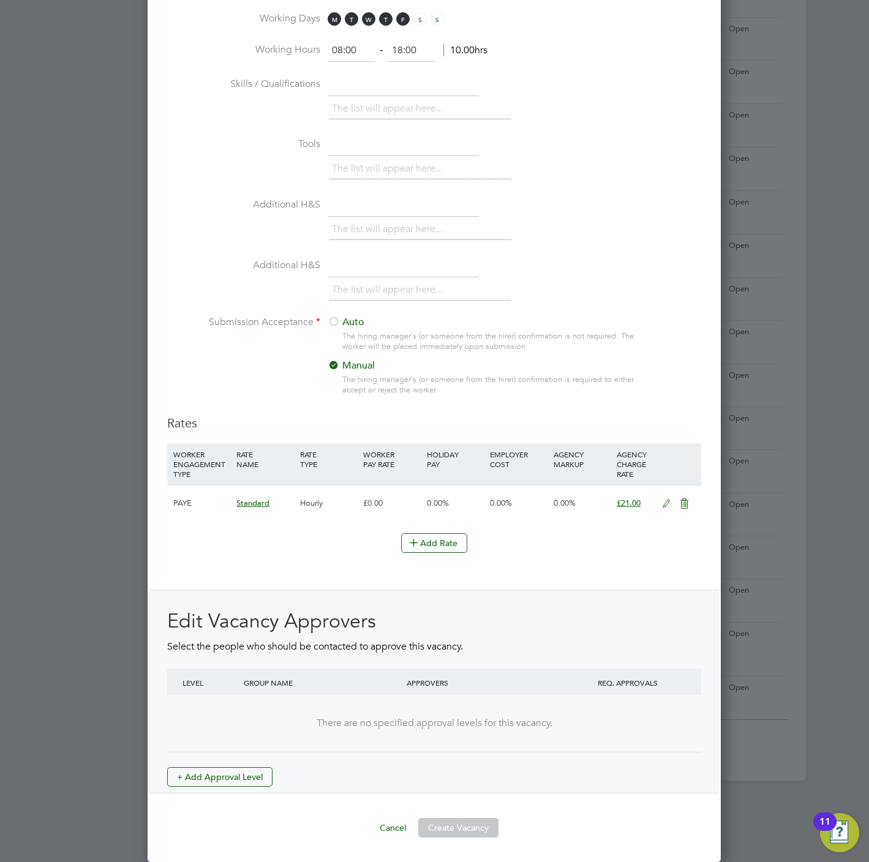
click at [228, 796] on ng-template "Hiring Manager Stefan Fernandez SF Stefan Fernandez Resourcing Advisor at Crest…" at bounding box center [434, 25] width 534 height 1626
click at [228, 783] on button "+ Add Approval Level" at bounding box center [219, 777] width 105 height 20
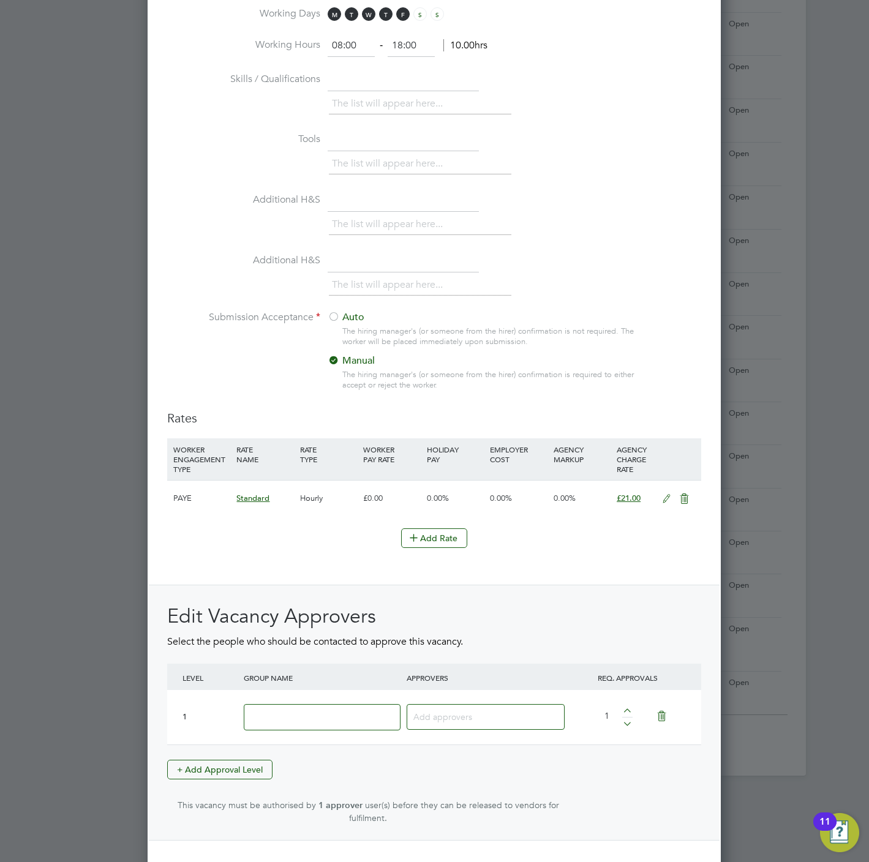
click at [336, 722] on input at bounding box center [322, 717] width 157 height 26
type input "s"
type input "Crest"
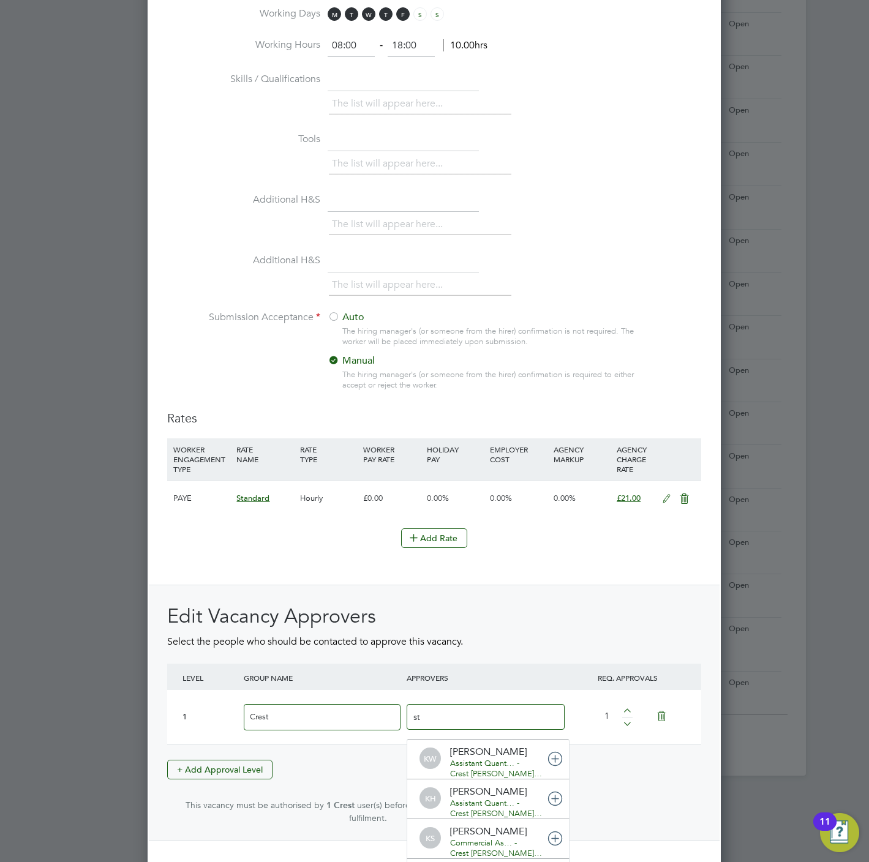
type input "ste"
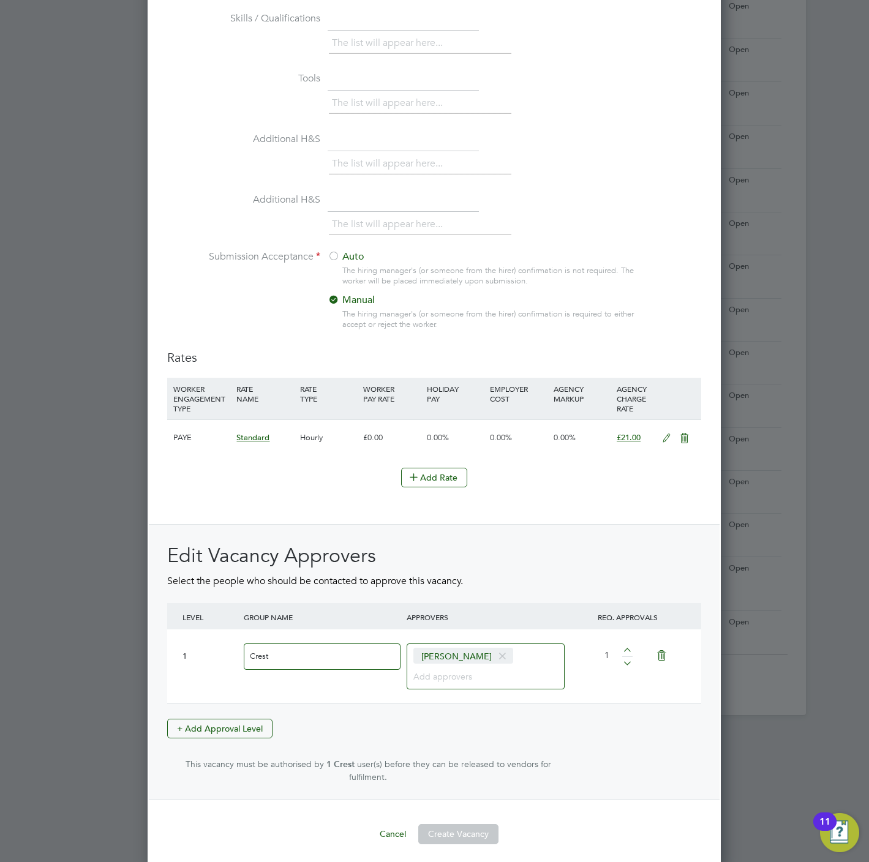
click at [464, 764] on span "user(s) before they can be released to vendors for fulfilment." at bounding box center [450, 771] width 202 height 24
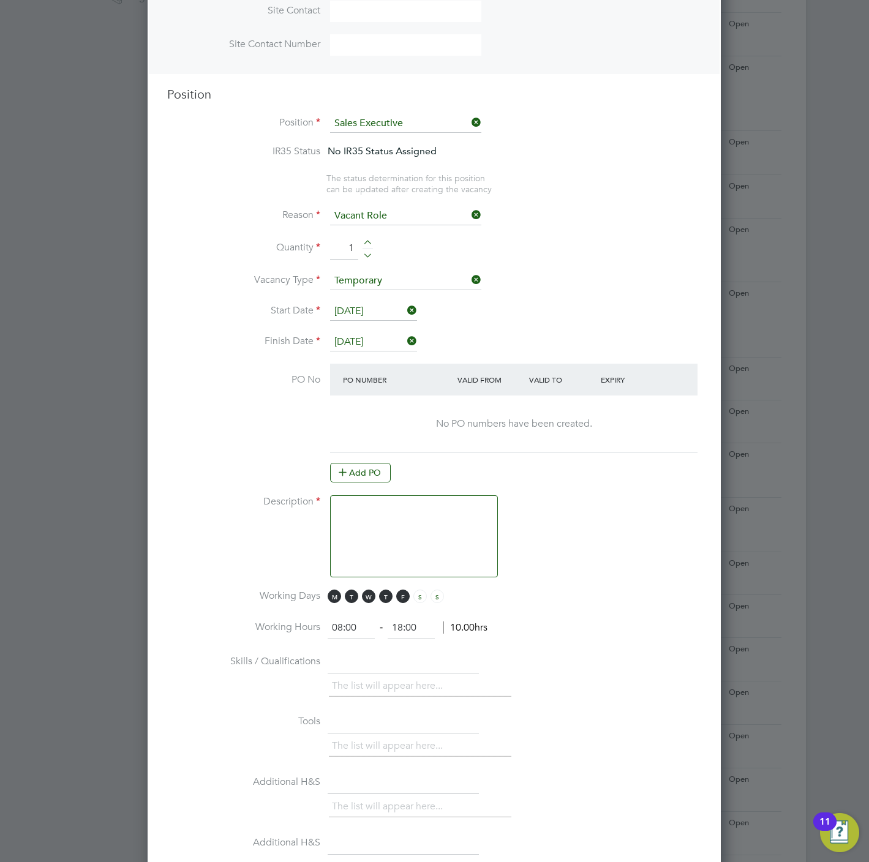
click at [388, 532] on textarea at bounding box center [414, 536] width 168 height 82
paste textarea "Sales Executive"
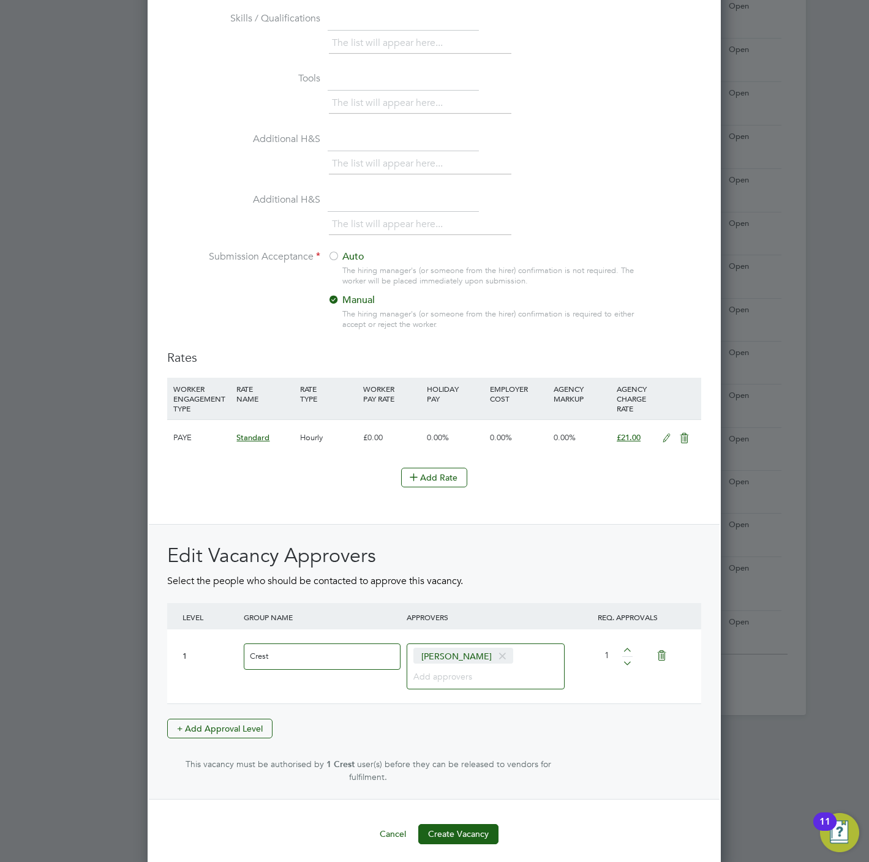
type textarea "Sales Executive"
click at [456, 830] on button "Create Vacancy" at bounding box center [458, 834] width 80 height 20
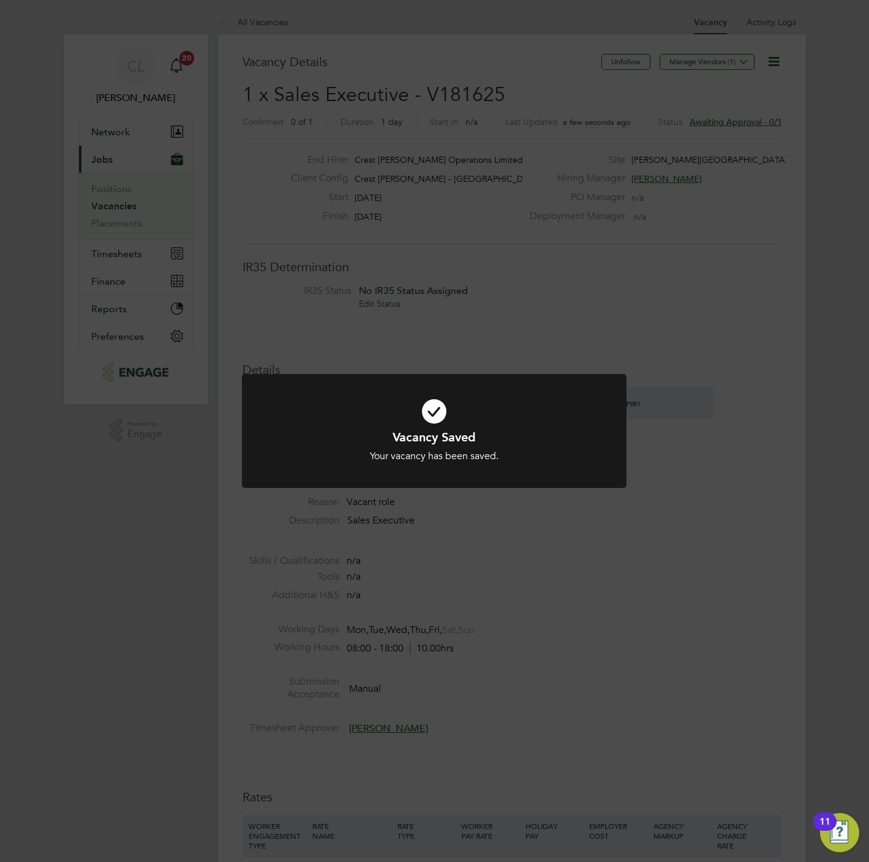
click at [431, 261] on div "Vacancy Saved Your vacancy has been saved. Cancel Okay" at bounding box center [434, 431] width 869 height 862
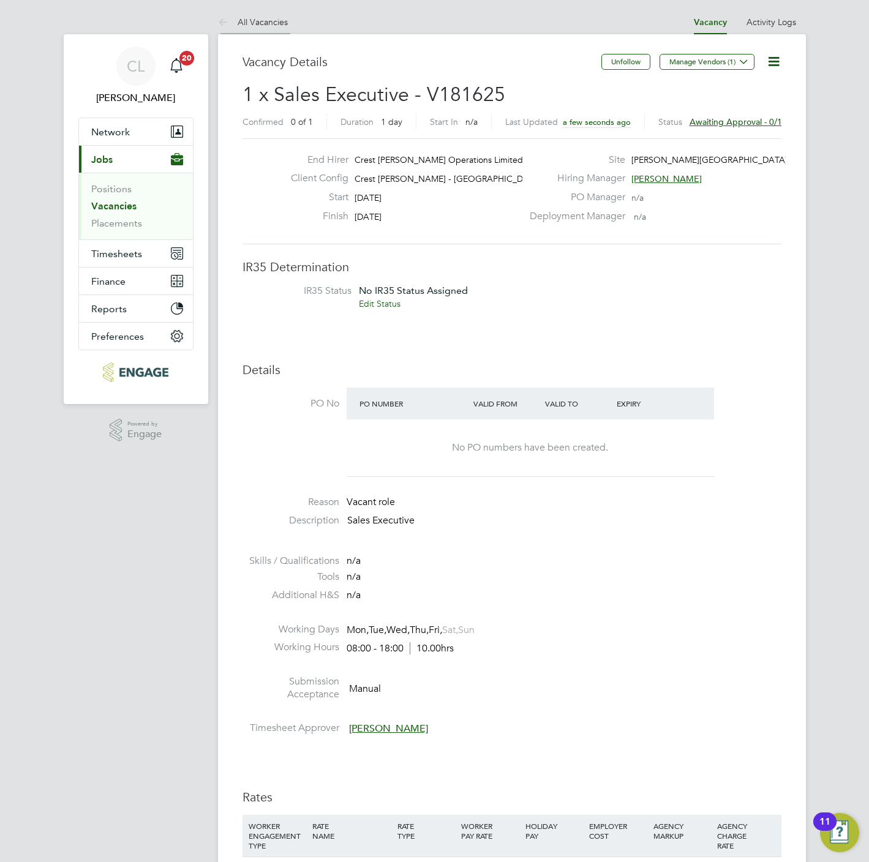
click at [284, 30] on li "All Vacancies" at bounding box center [253, 22] width 70 height 24
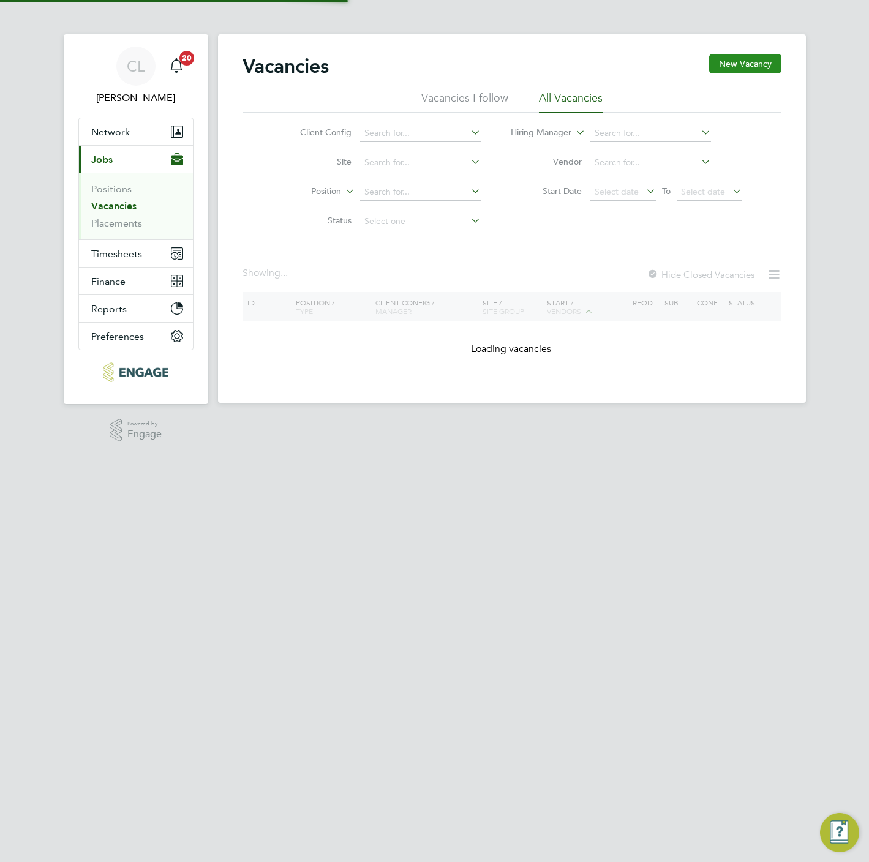
click at [762, 59] on button "New Vacancy" at bounding box center [745, 64] width 72 height 20
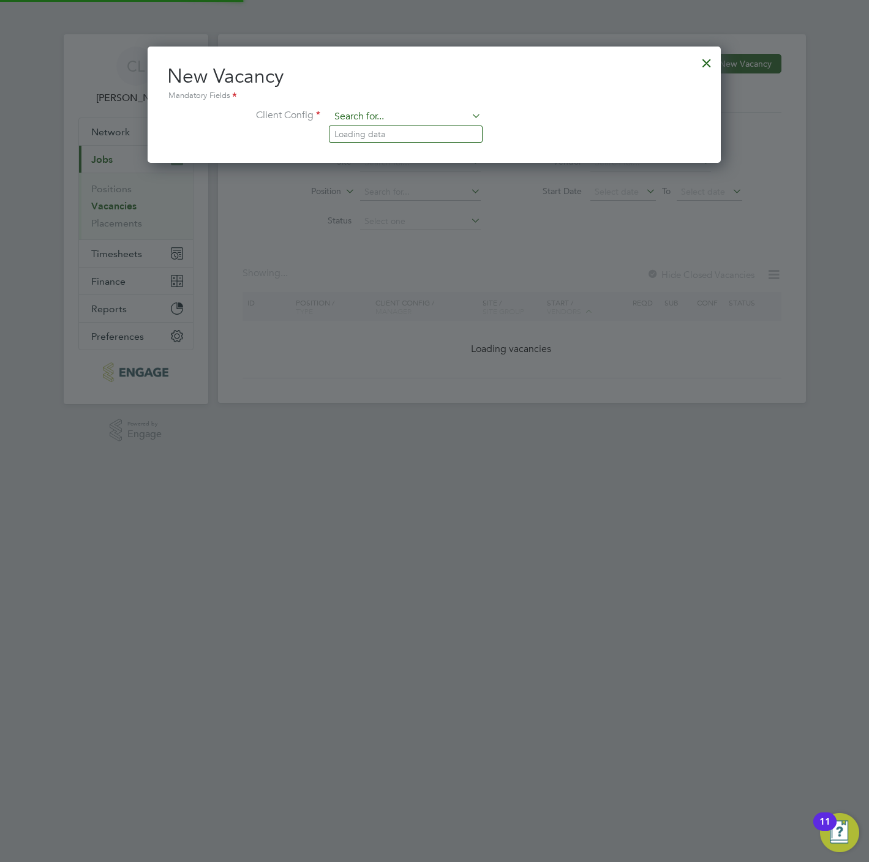
click at [373, 108] on input at bounding box center [405, 117] width 151 height 18
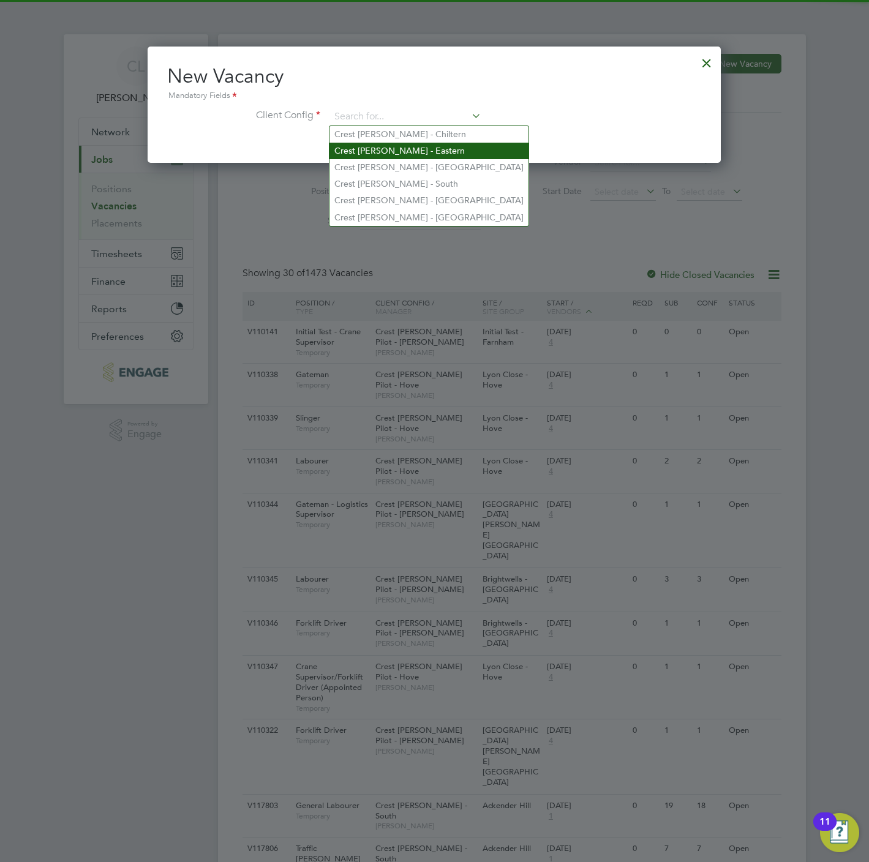
click at [377, 149] on li "Crest [PERSON_NAME] - Eastern" at bounding box center [428, 151] width 199 height 17
type input "Crest [PERSON_NAME] - Eastern"
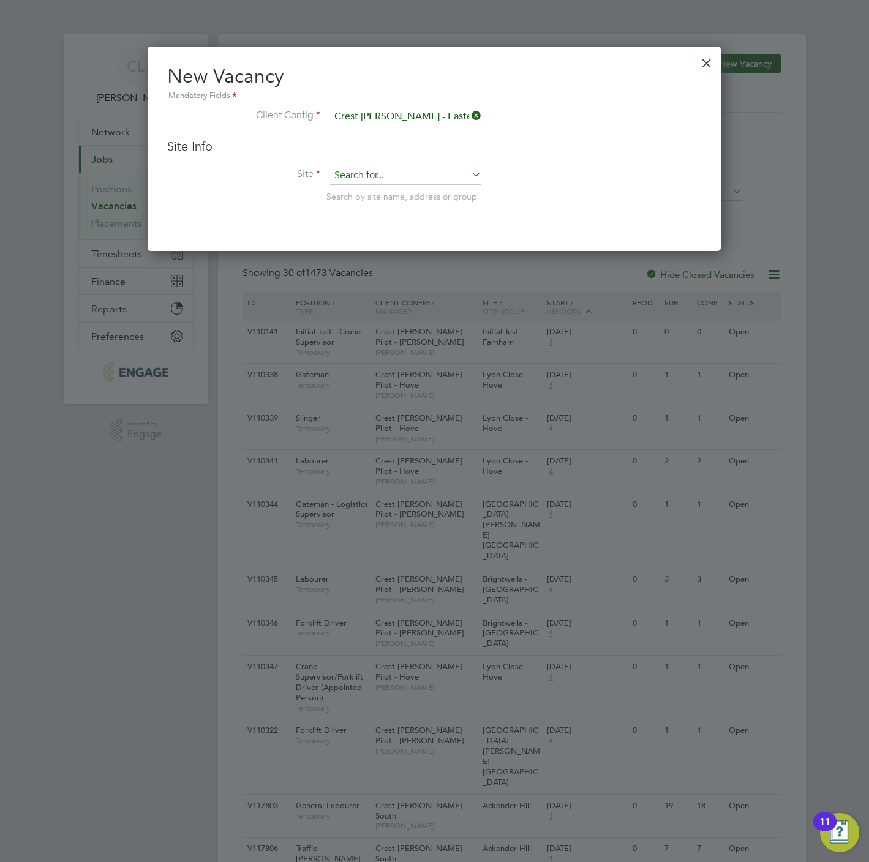
click at [382, 192] on li "Faver sham - Sales" at bounding box center [420, 193] width 182 height 17
type input "Faversham - Sales"
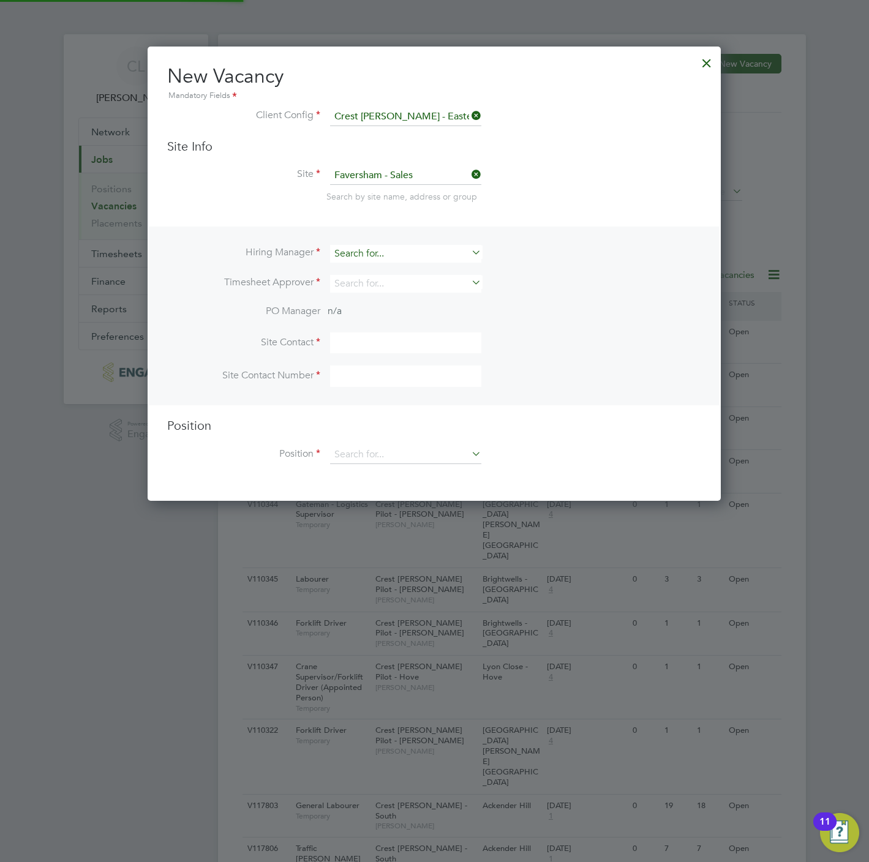
click at [371, 256] on input at bounding box center [405, 254] width 151 height 18
click at [378, 270] on li "Stef an Fernandez" at bounding box center [405, 270] width 152 height 17
type input "[PERSON_NAME]"
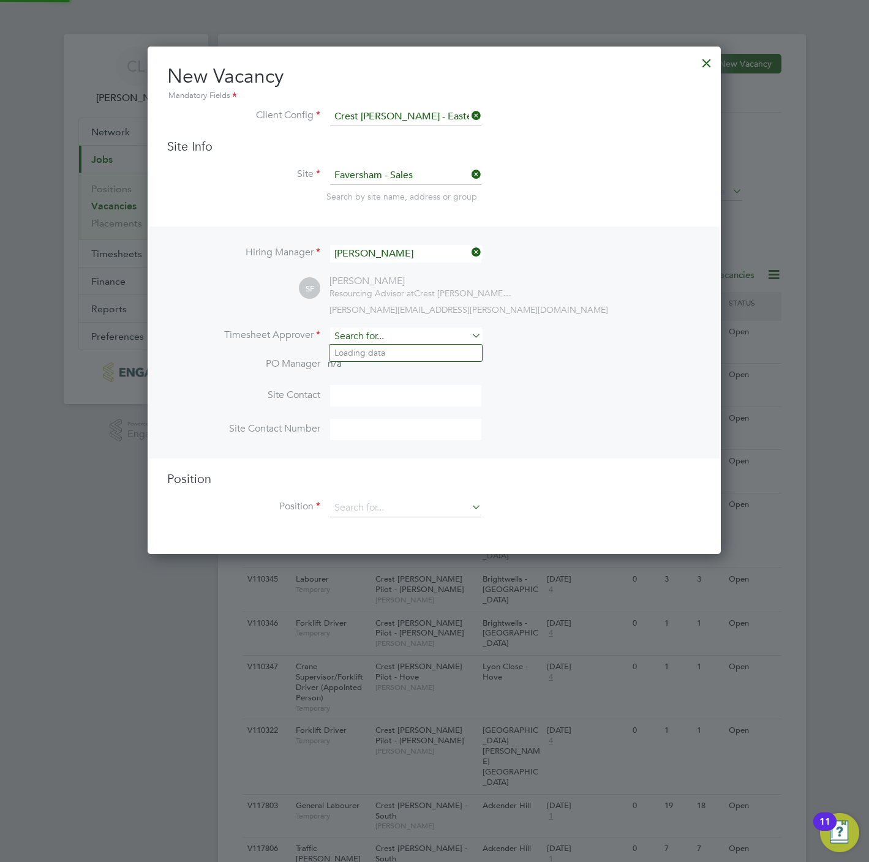
click at [374, 334] on input at bounding box center [405, 337] width 151 height 18
click at [382, 353] on li "Stef an Fernandez" at bounding box center [405, 353] width 152 height 17
type input "[PERSON_NAME]"
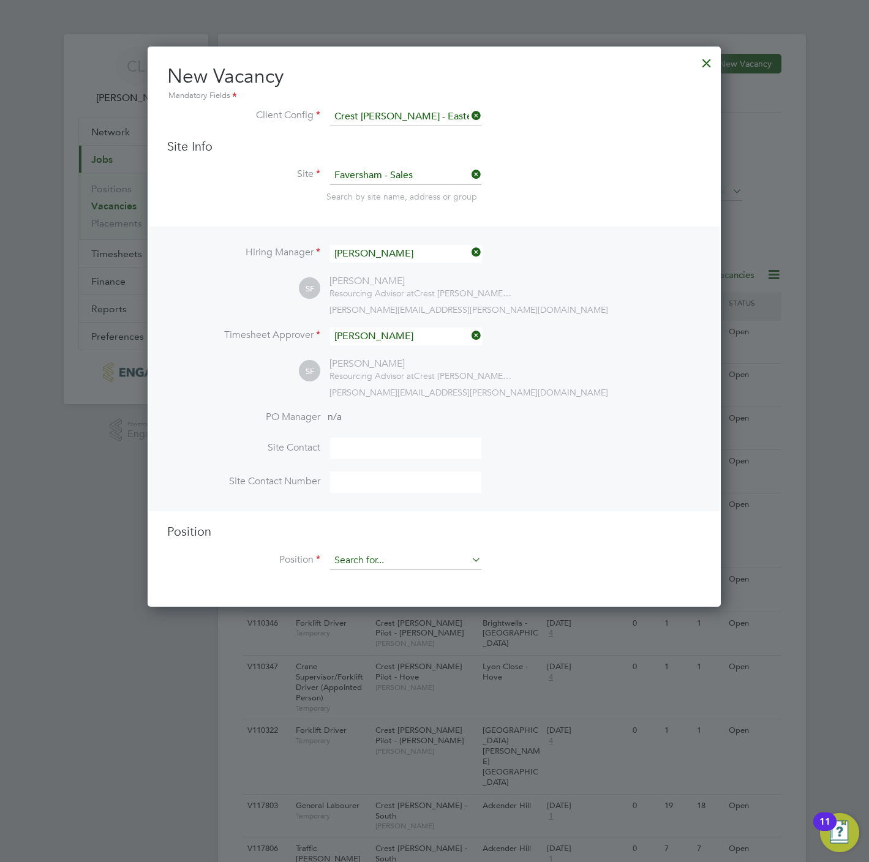
click at [368, 559] on input at bounding box center [405, 561] width 151 height 18
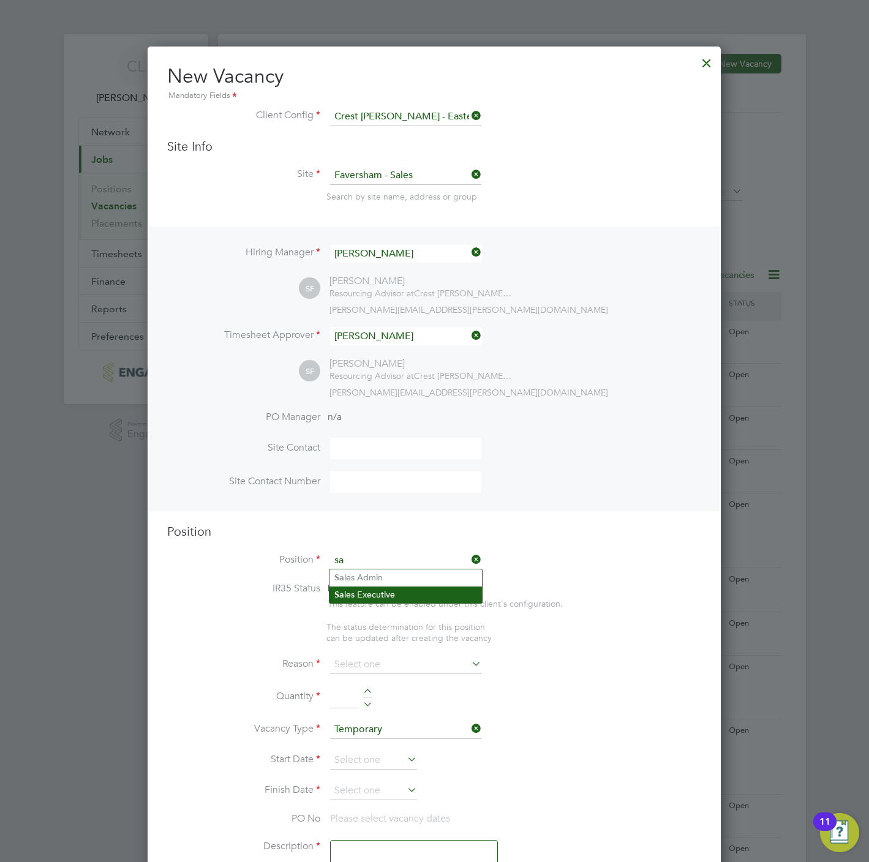
click at [386, 594] on li "Sa les Executive" at bounding box center [405, 595] width 152 height 17
type input "Sales Executive"
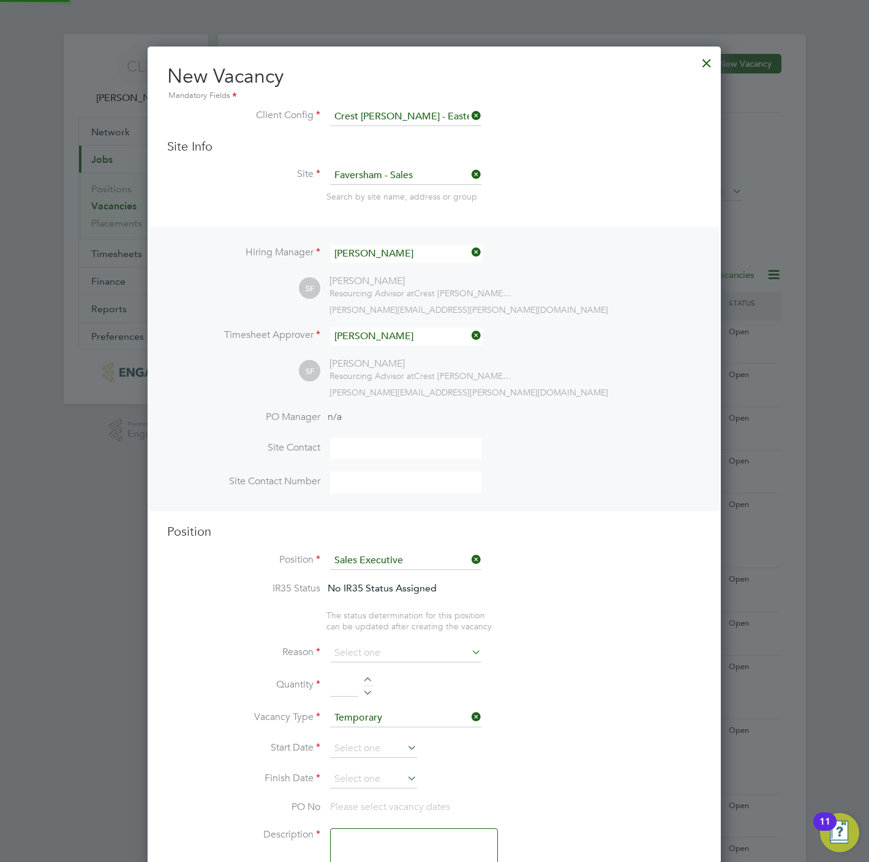
type textarea "Sales Executive"
click at [351, 666] on li "Reason" at bounding box center [434, 659] width 534 height 31
click at [356, 658] on input at bounding box center [405, 653] width 151 height 18
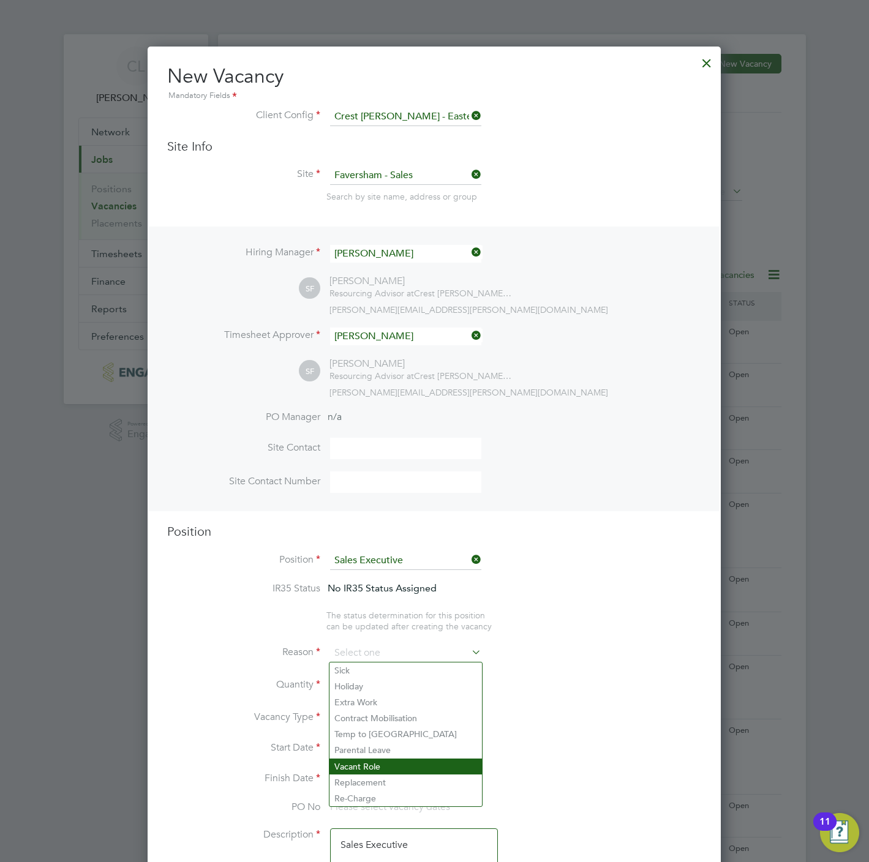
click at [375, 769] on li "Vacant Role" at bounding box center [405, 767] width 152 height 16
type input "Vacant Role"
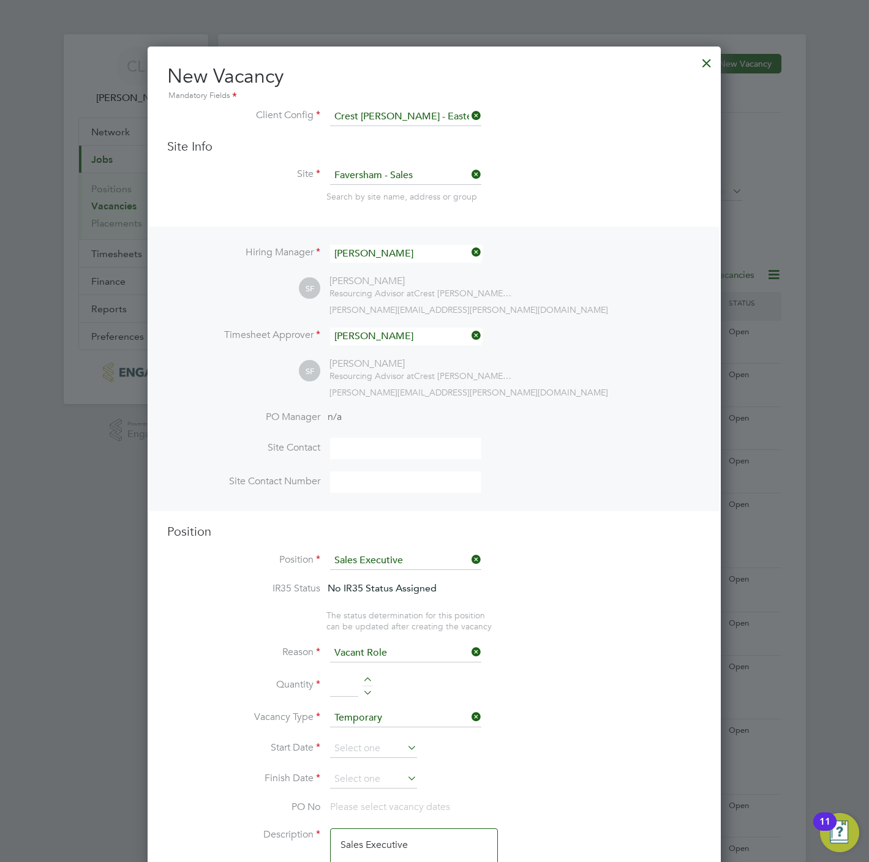
click at [370, 684] on div at bounding box center [368, 681] width 10 height 9
type input "1"
click at [378, 743] on input at bounding box center [373, 749] width 87 height 18
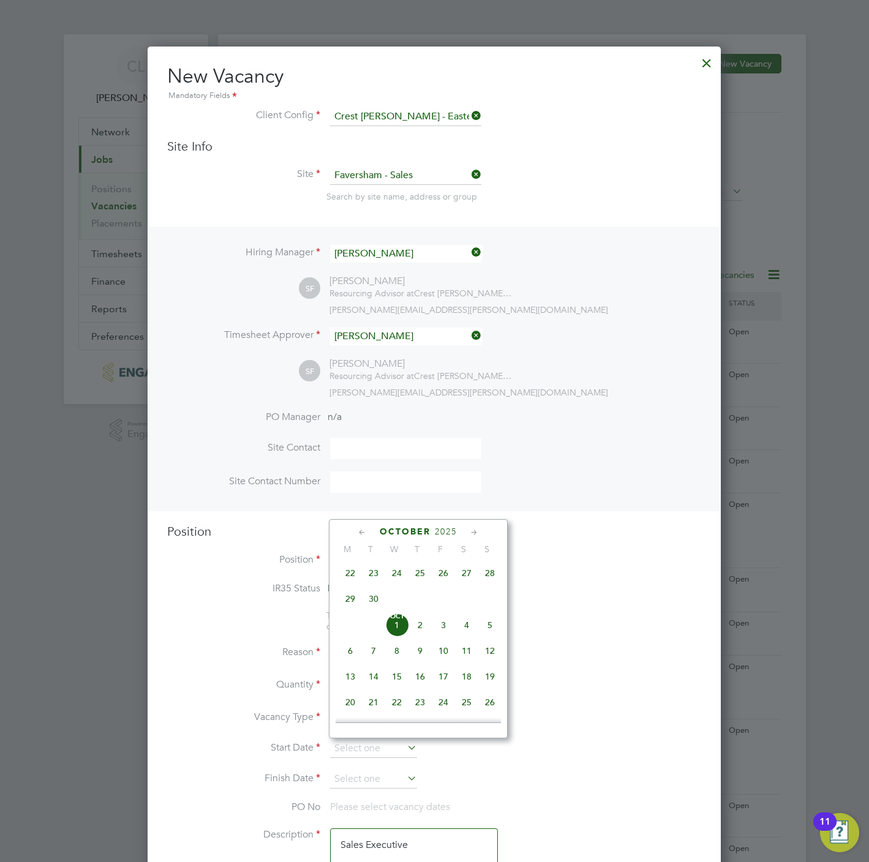
click at [423, 653] on span "9" at bounding box center [419, 650] width 23 height 23
type input "09 Oct 2025"
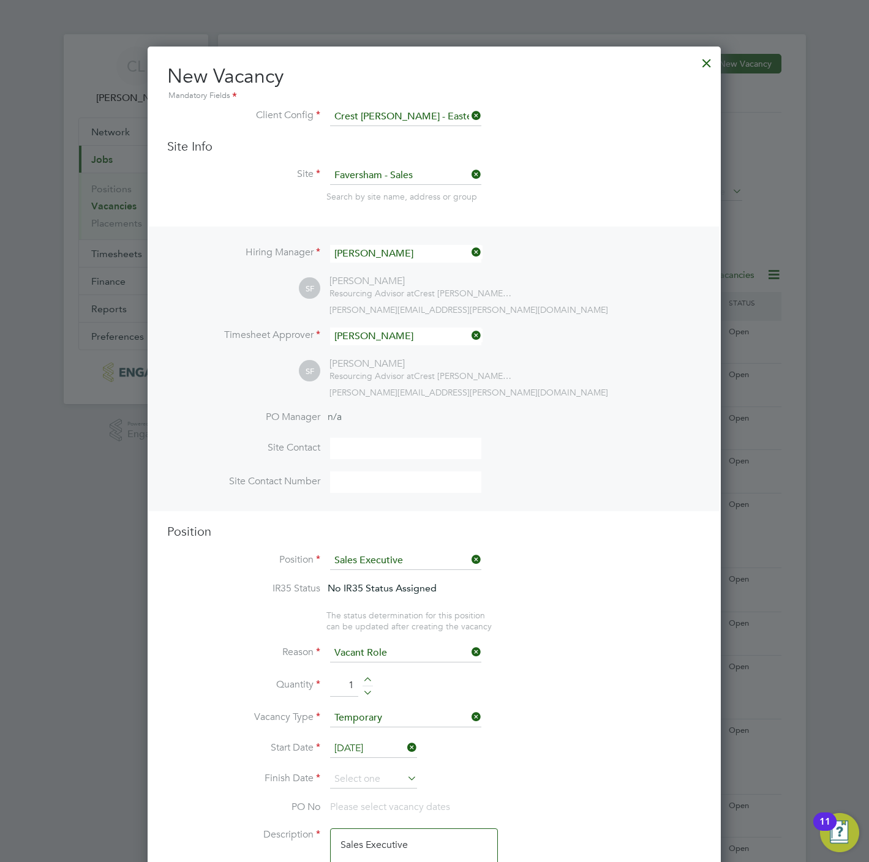
click at [378, 792] on li "Finish Date" at bounding box center [434, 785] width 534 height 31
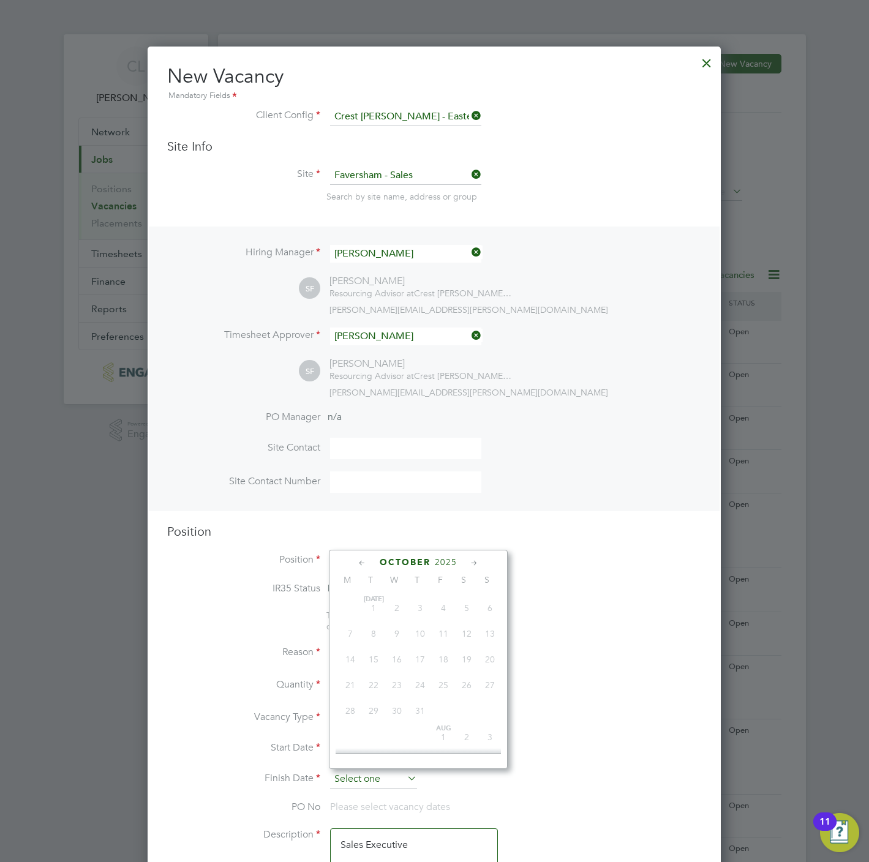
click at [375, 772] on input at bounding box center [373, 779] width 87 height 18
click at [469, 656] on span "11" at bounding box center [466, 655] width 23 height 23
type input "11 Oct 2025"
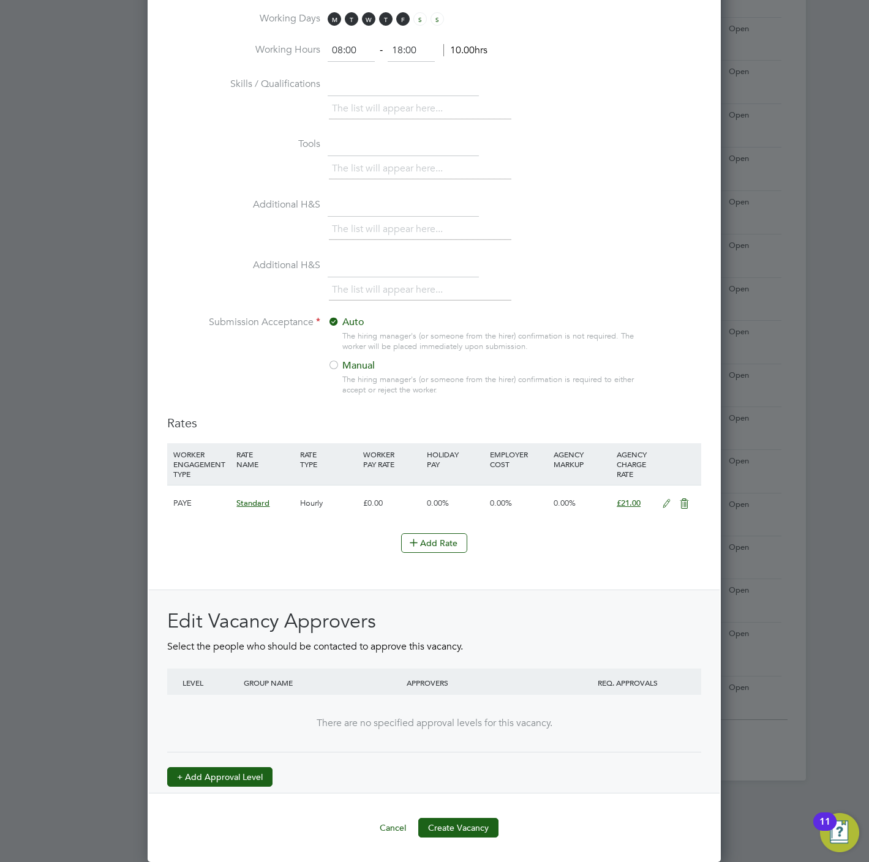
click at [217, 770] on button "+ Add Approval Level" at bounding box center [219, 777] width 105 height 20
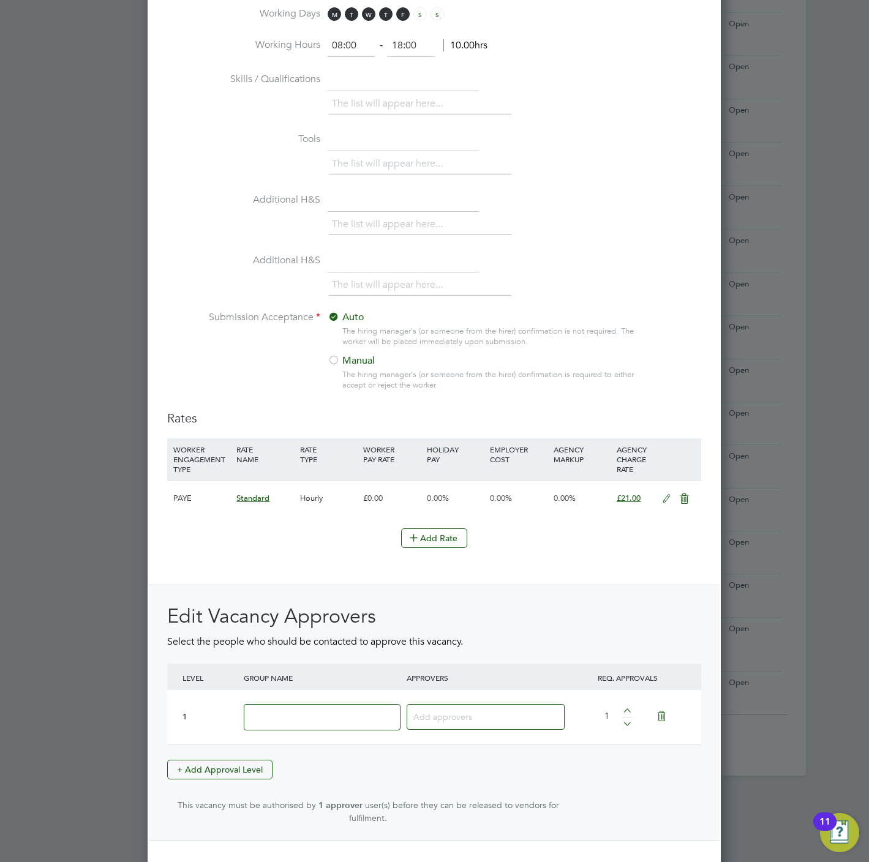
click at [288, 718] on input at bounding box center [322, 717] width 157 height 26
type input "Crest"
click at [439, 724] on input at bounding box center [480, 717] width 135 height 16
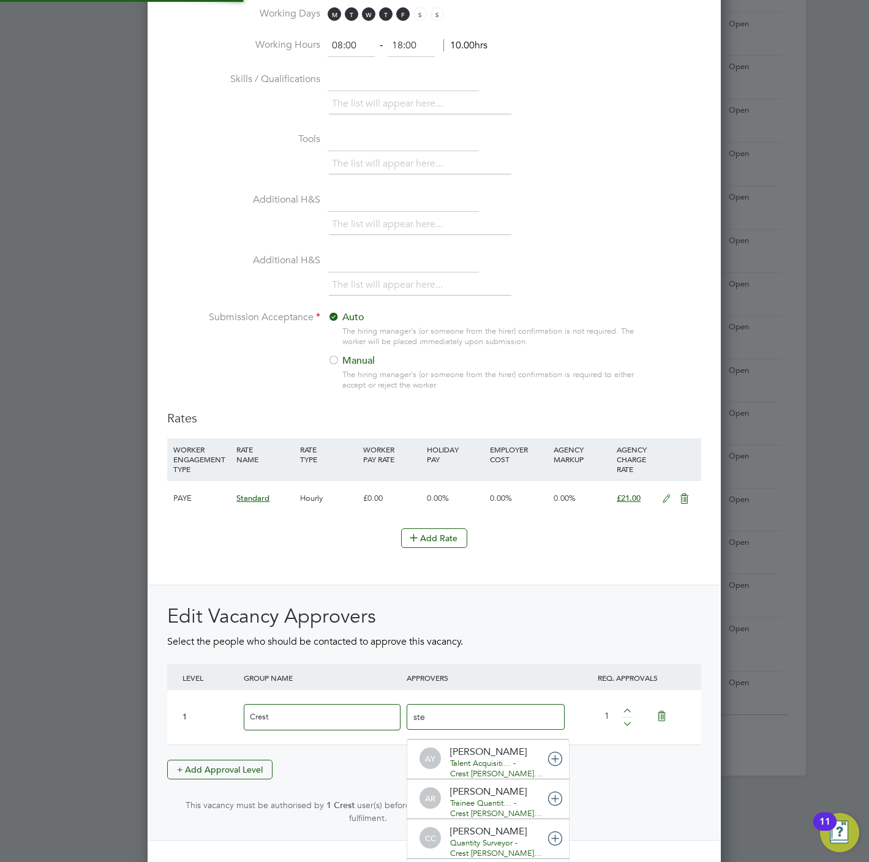
type input "stef"
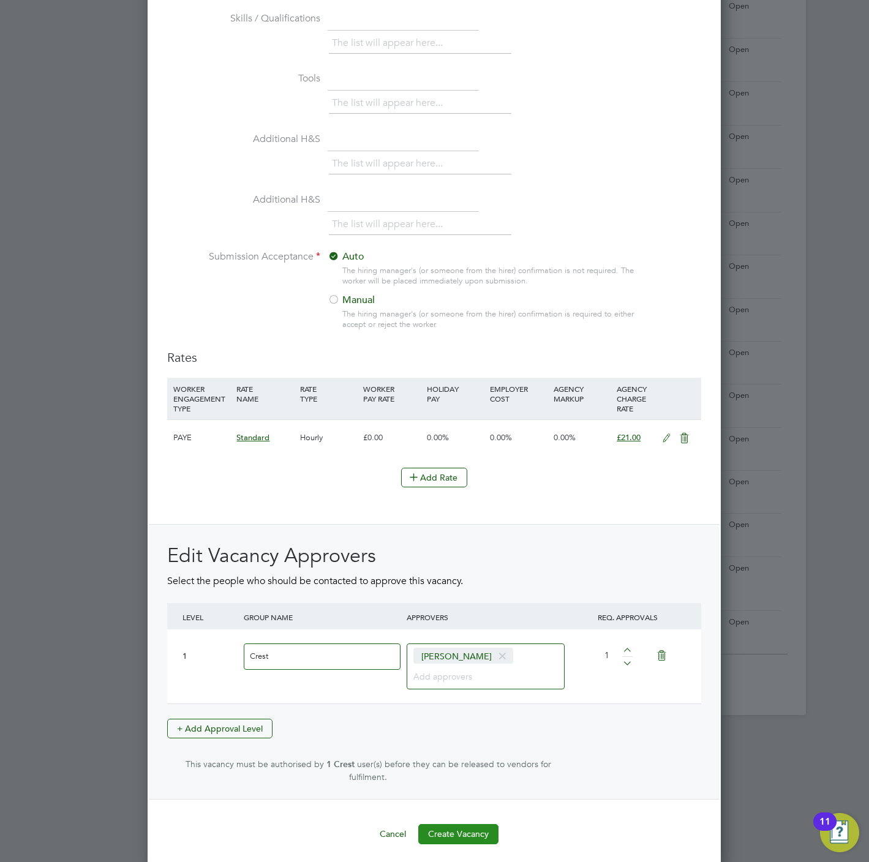
click at [472, 835] on button "Create Vacancy" at bounding box center [458, 834] width 80 height 20
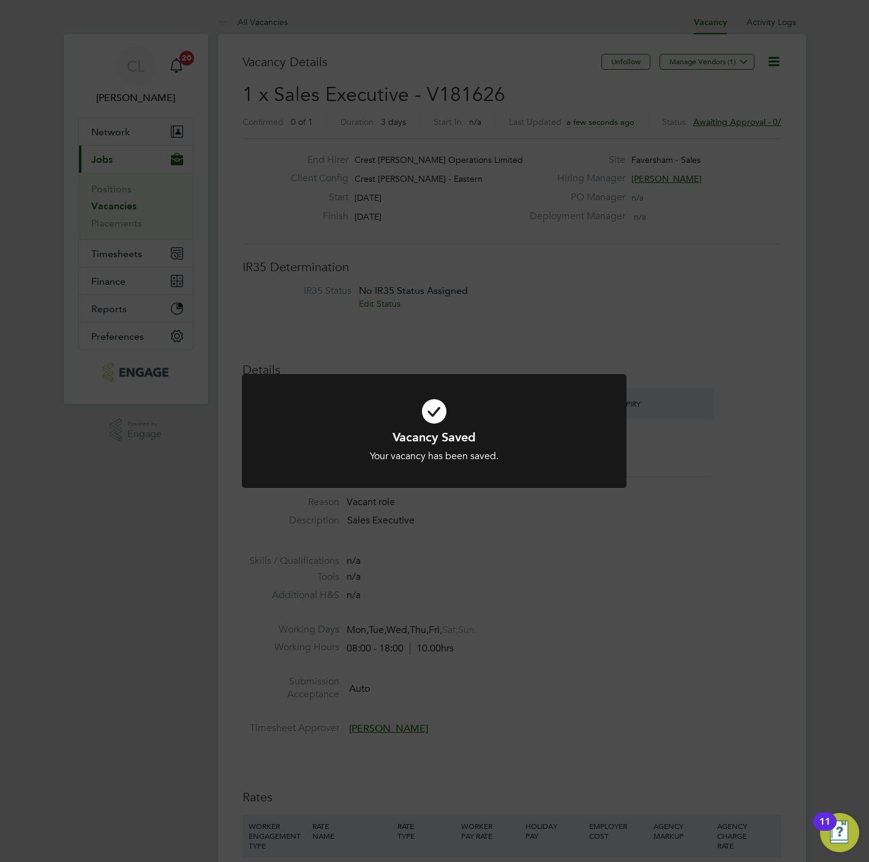
click at [291, 273] on div "Vacancy Saved Your vacancy has been saved. Cancel Okay" at bounding box center [434, 431] width 869 height 862
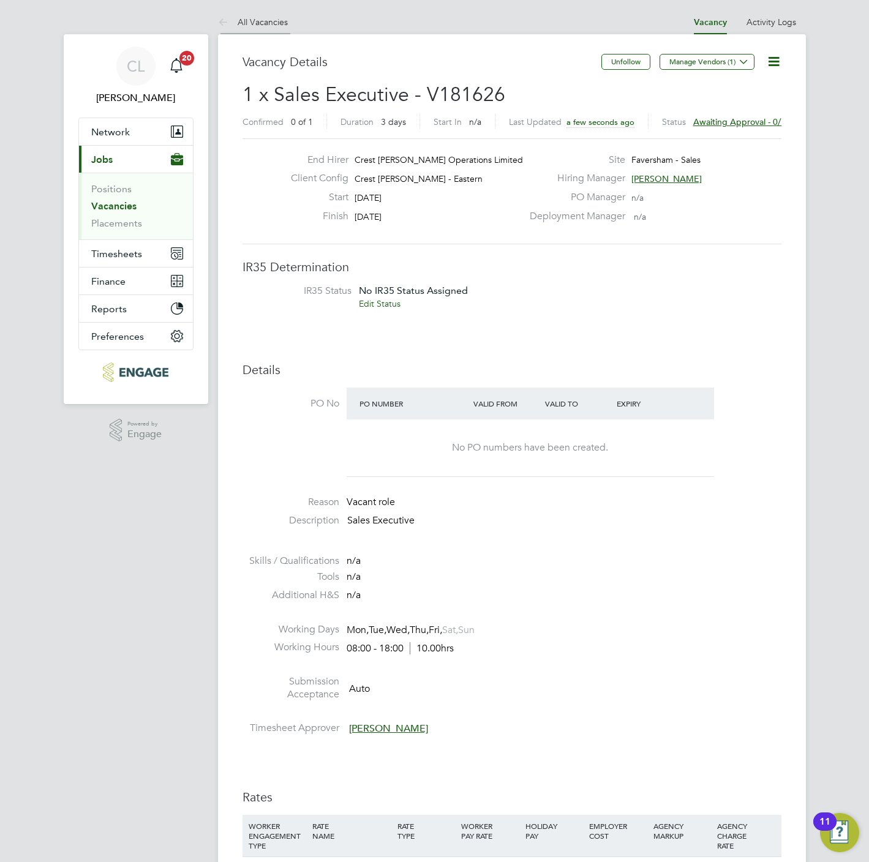
click at [263, 24] on link "All Vacancies" at bounding box center [253, 22] width 70 height 11
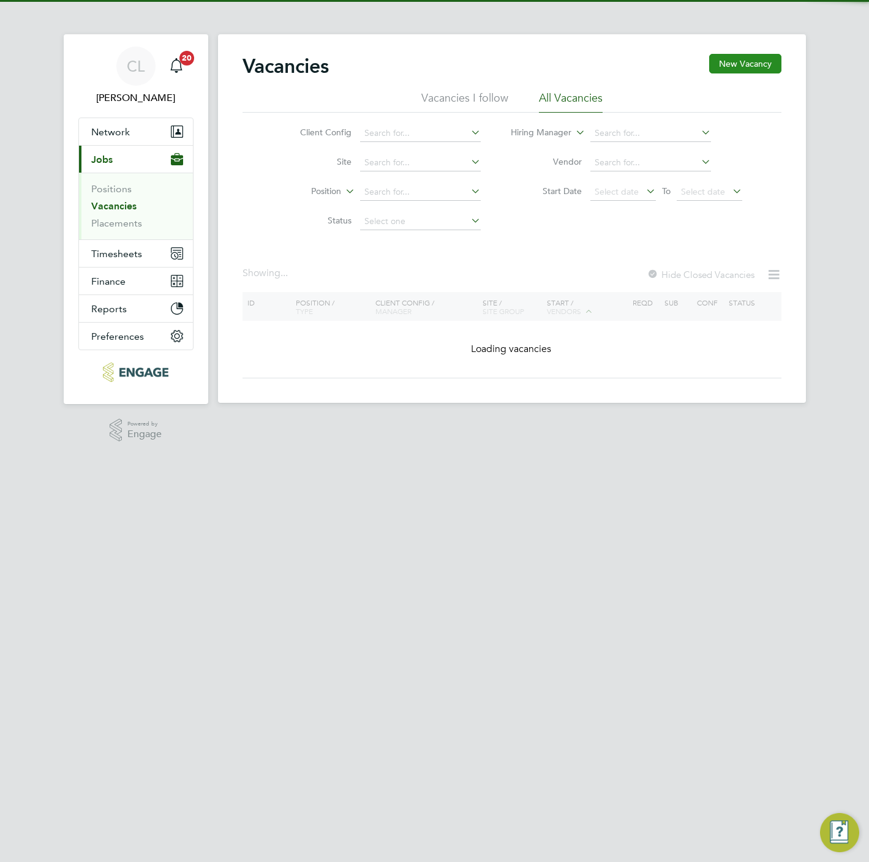
click at [734, 56] on button "New Vacancy" at bounding box center [745, 64] width 72 height 20
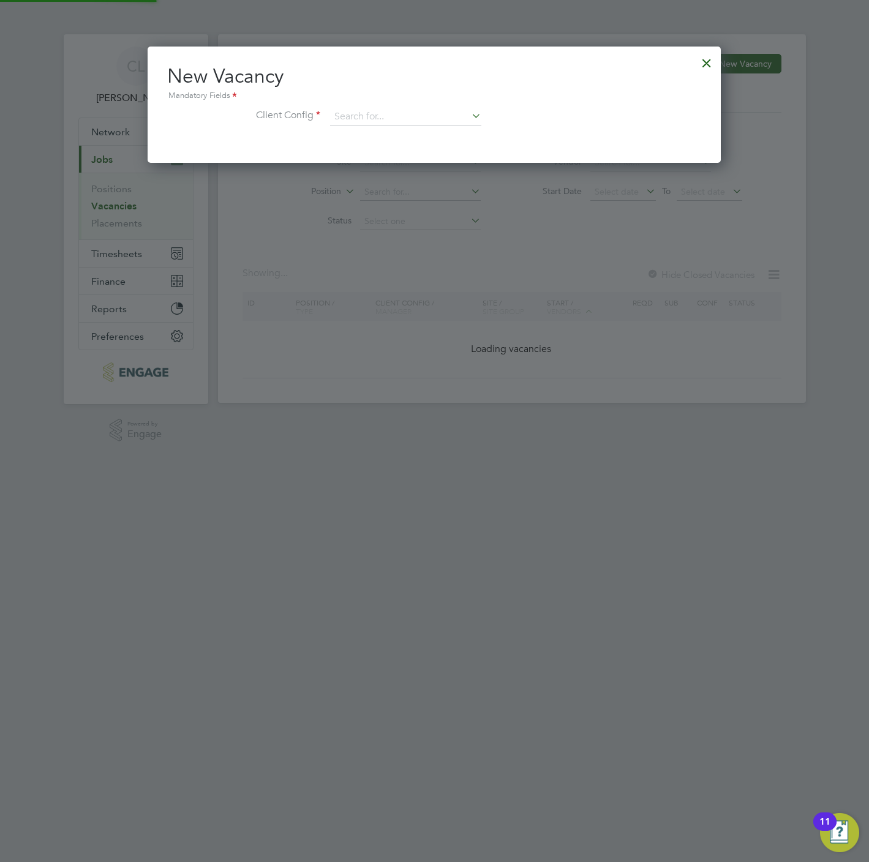
click at [340, 132] on li "Client Config" at bounding box center [434, 123] width 534 height 31
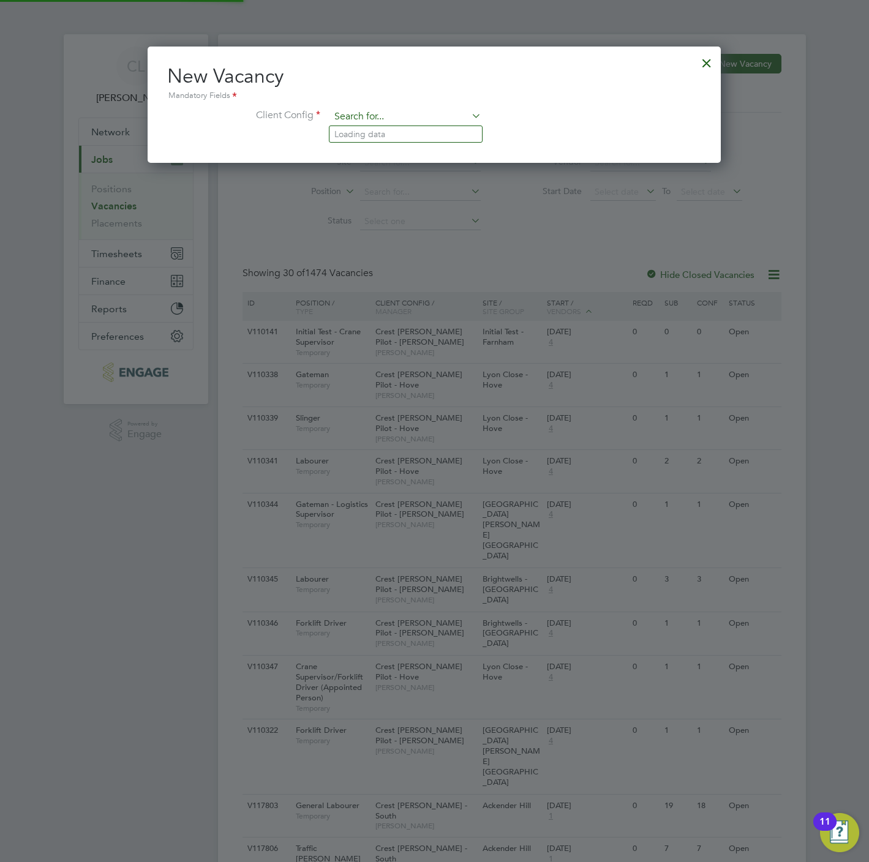
click at [351, 113] on input at bounding box center [405, 117] width 151 height 18
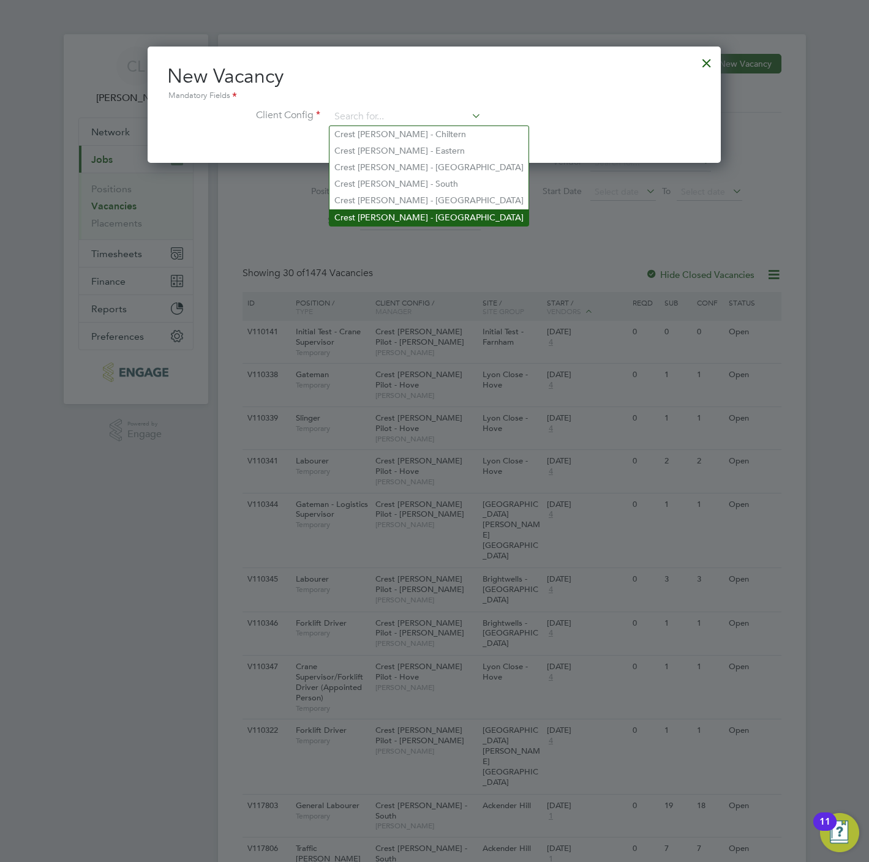
click at [388, 212] on li "Crest Nicholson - Yorkshire" at bounding box center [428, 217] width 199 height 17
type input "Crest Nicholson - Yorkshire"
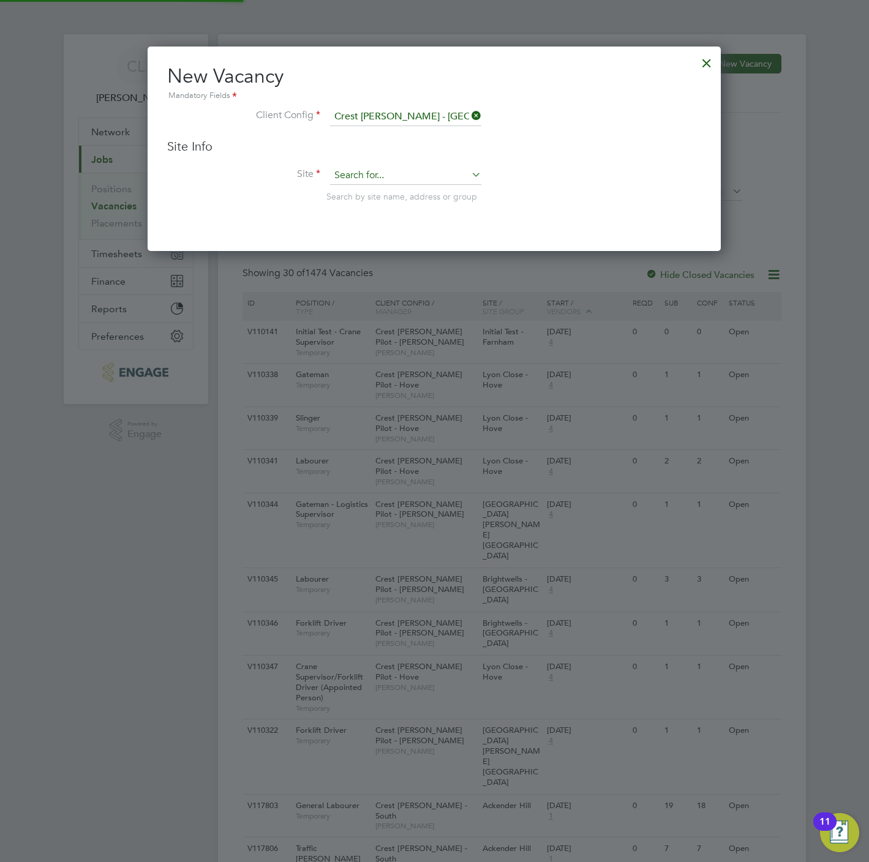
click at [373, 171] on input at bounding box center [405, 176] width 151 height 18
type input "s"
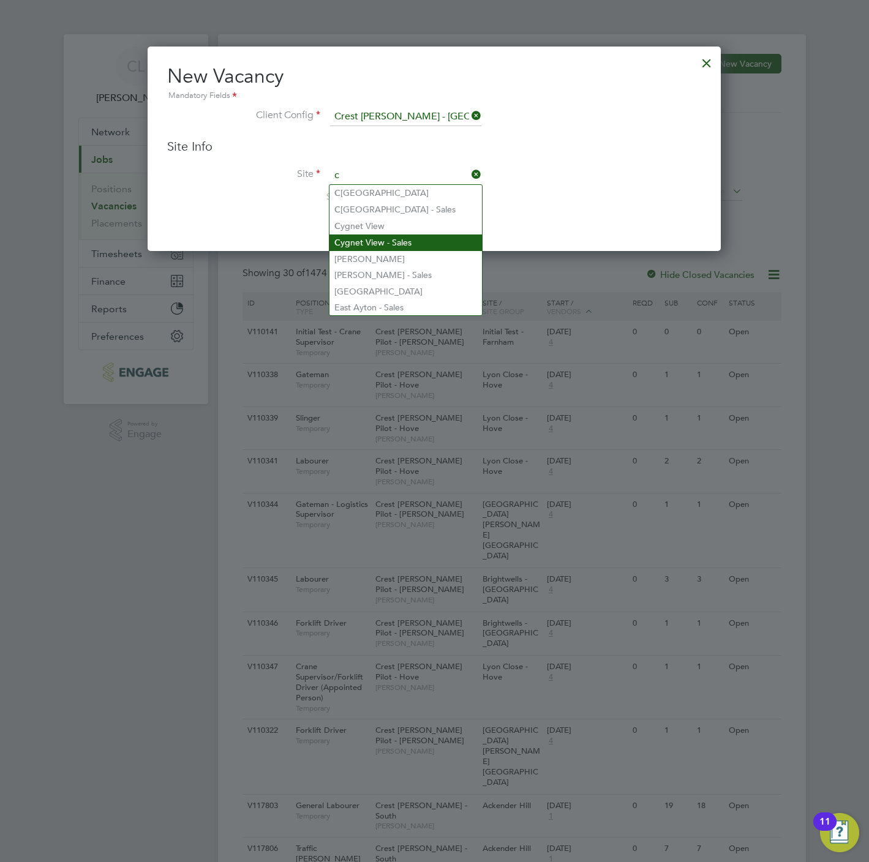
click at [383, 239] on li "C ygnet View - Sales" at bounding box center [405, 243] width 152 height 17
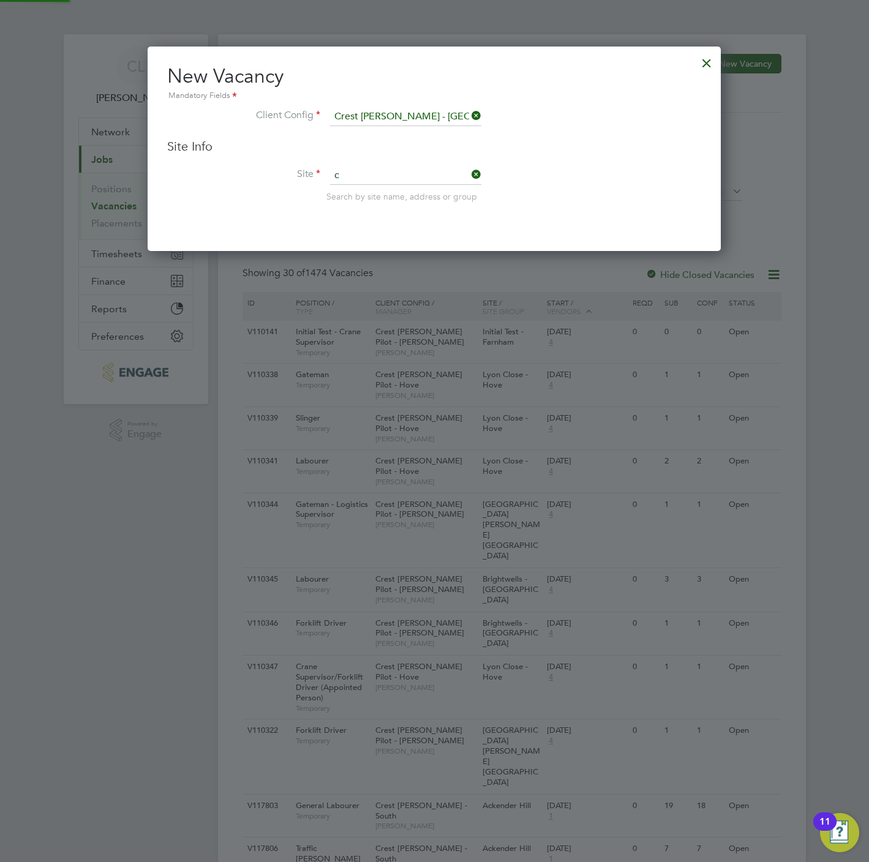
type input "Cygnet View - Sales"
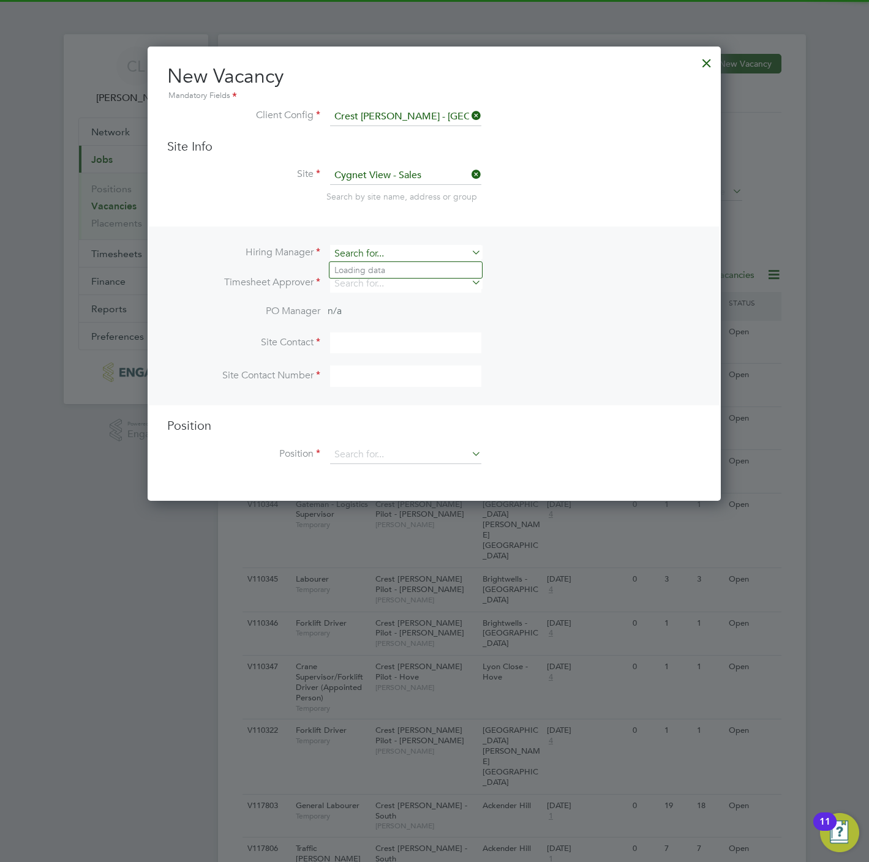
click at [362, 250] on input at bounding box center [405, 254] width 151 height 18
click at [369, 267] on li "Stef an Fernandez" at bounding box center [405, 270] width 152 height 17
type input "[PERSON_NAME]"
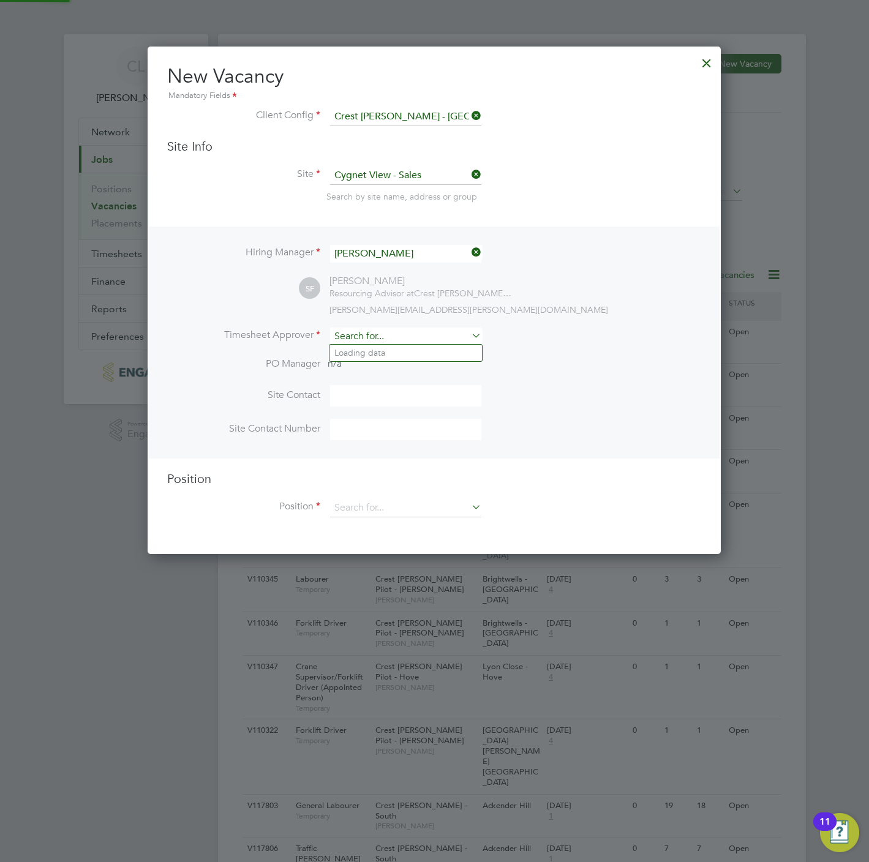
click at [389, 335] on input at bounding box center [405, 337] width 151 height 18
click at [392, 353] on li "Stef an Fernandez" at bounding box center [405, 353] width 152 height 17
type input "[PERSON_NAME]"
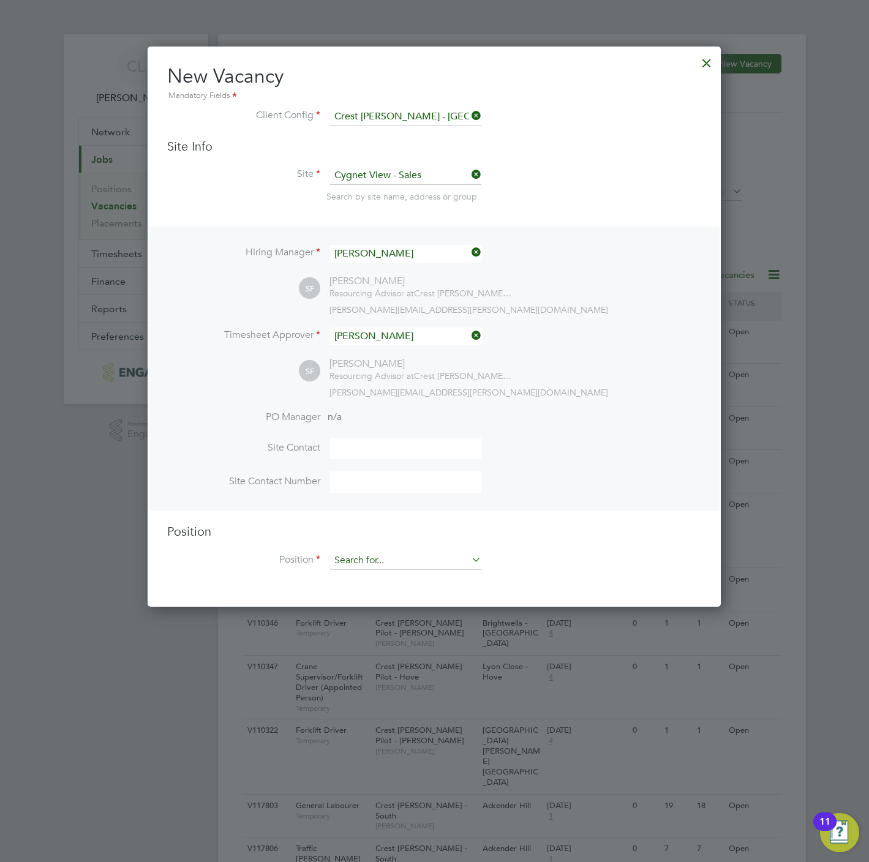
click at [368, 557] on input at bounding box center [405, 561] width 151 height 18
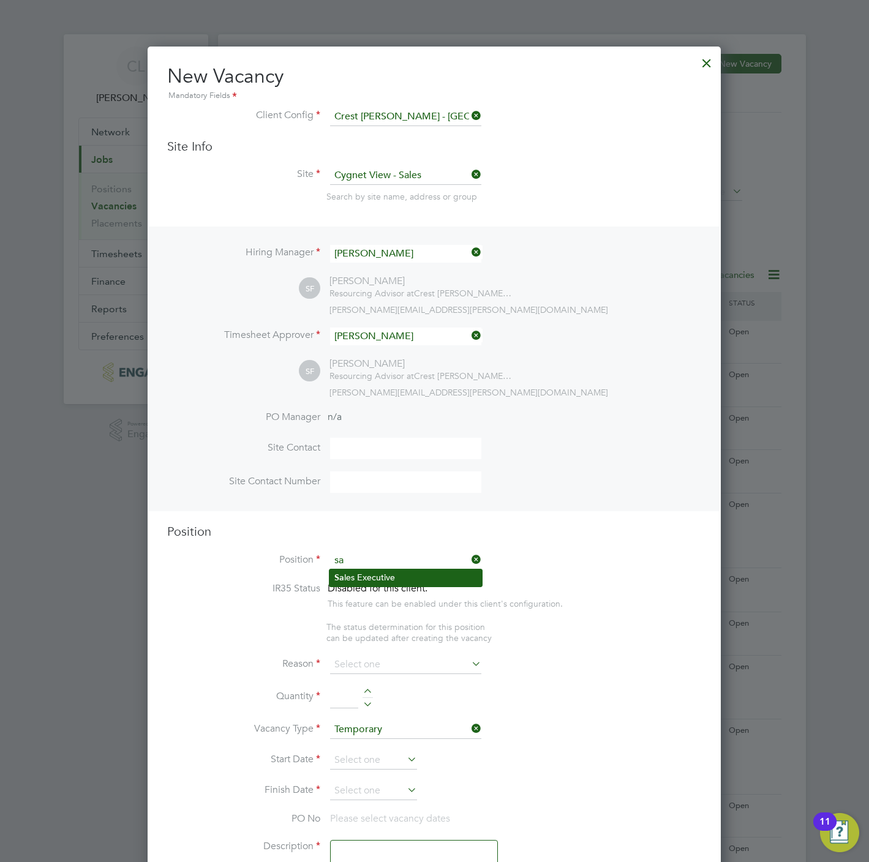
click at [377, 571] on li "Sa les Executive" at bounding box center [405, 578] width 152 height 17
type input "Sales Executive"
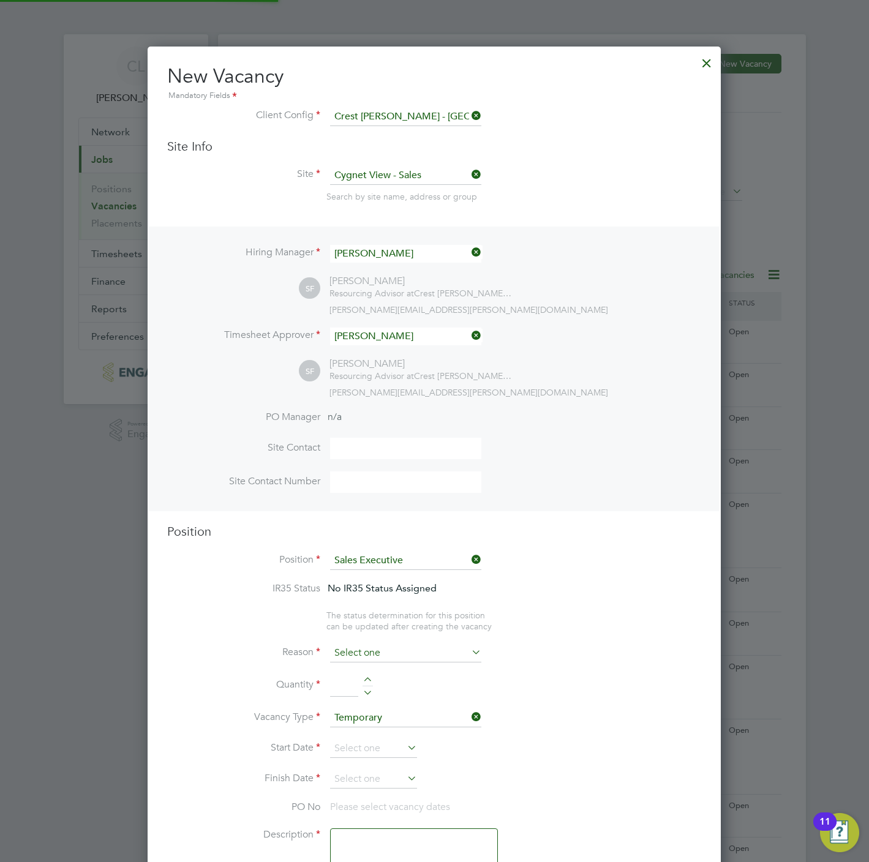
click at [361, 660] on input at bounding box center [405, 653] width 151 height 18
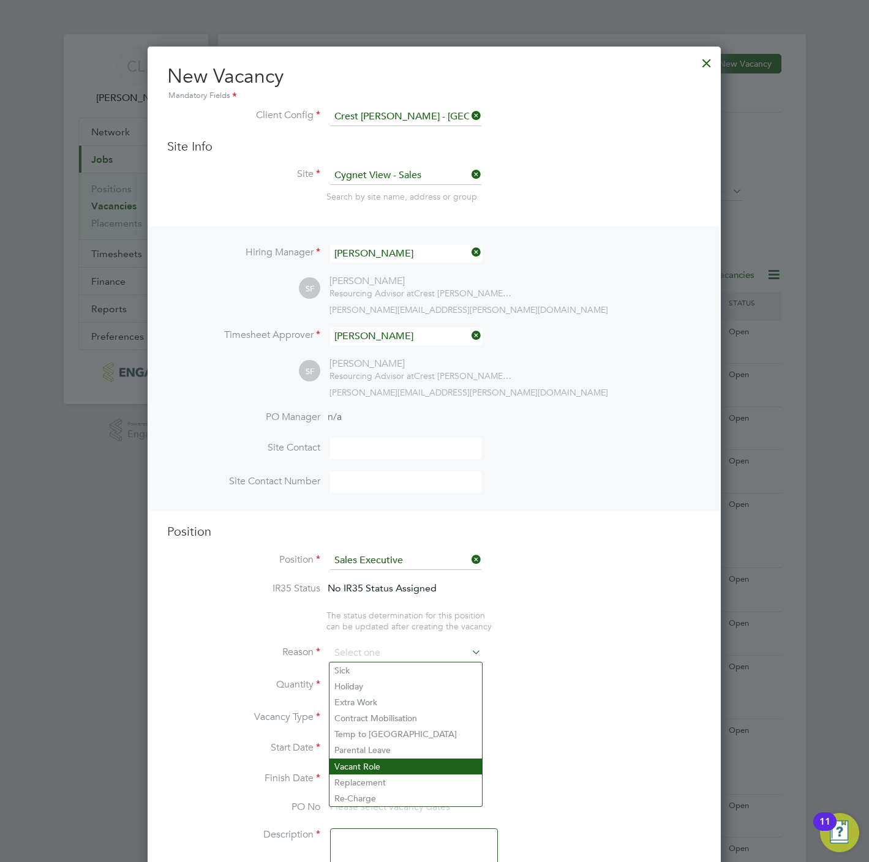
click at [362, 765] on li "Vacant Role" at bounding box center [405, 767] width 152 height 16
type input "Vacant Role"
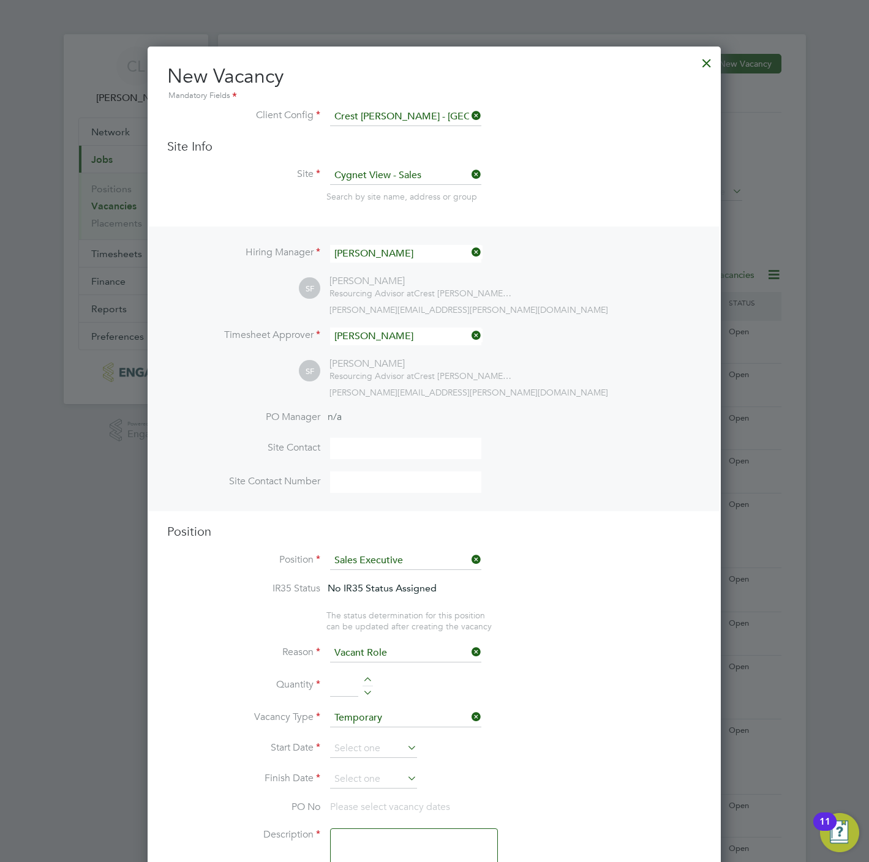
click at [368, 679] on div at bounding box center [368, 681] width 10 height 9
type input "1"
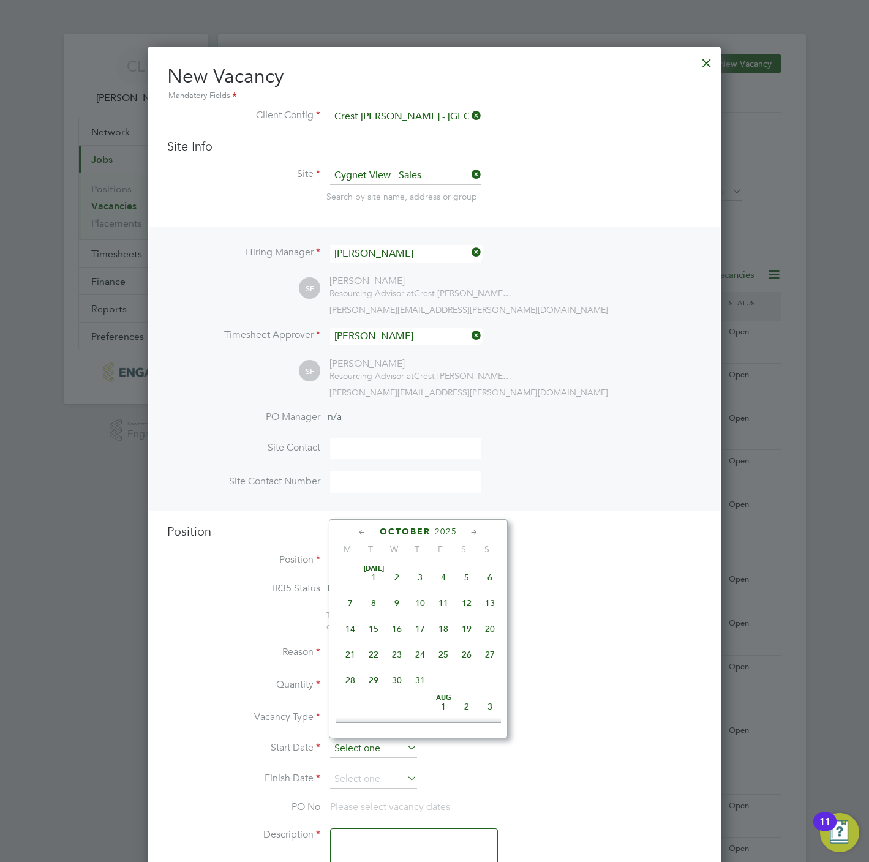
click at [352, 741] on input at bounding box center [373, 749] width 87 height 18
click at [464, 684] on span "18" at bounding box center [466, 676] width 23 height 23
type input "18 Oct 2025"
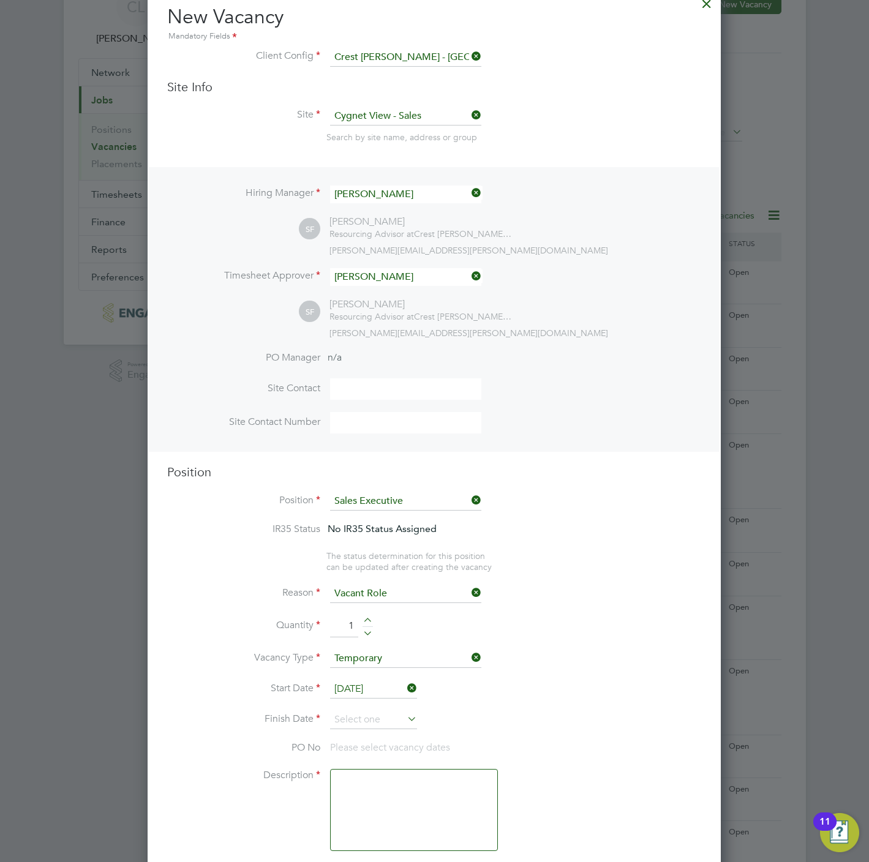
scroll to position [92, 0]
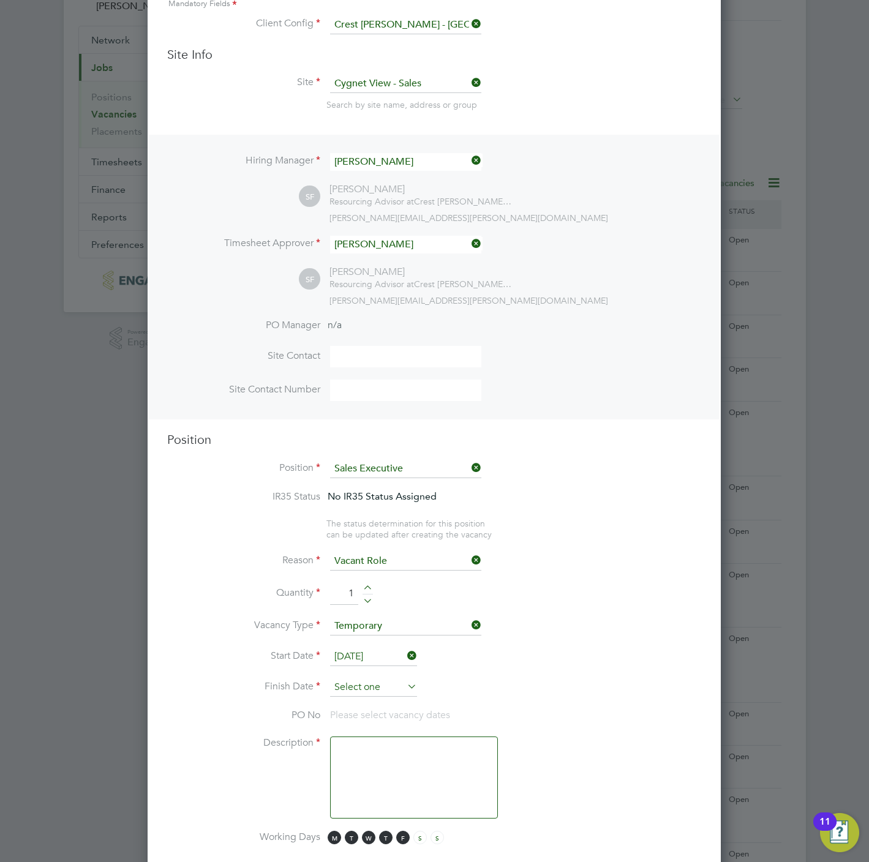
click at [366, 683] on input at bounding box center [373, 688] width 87 height 18
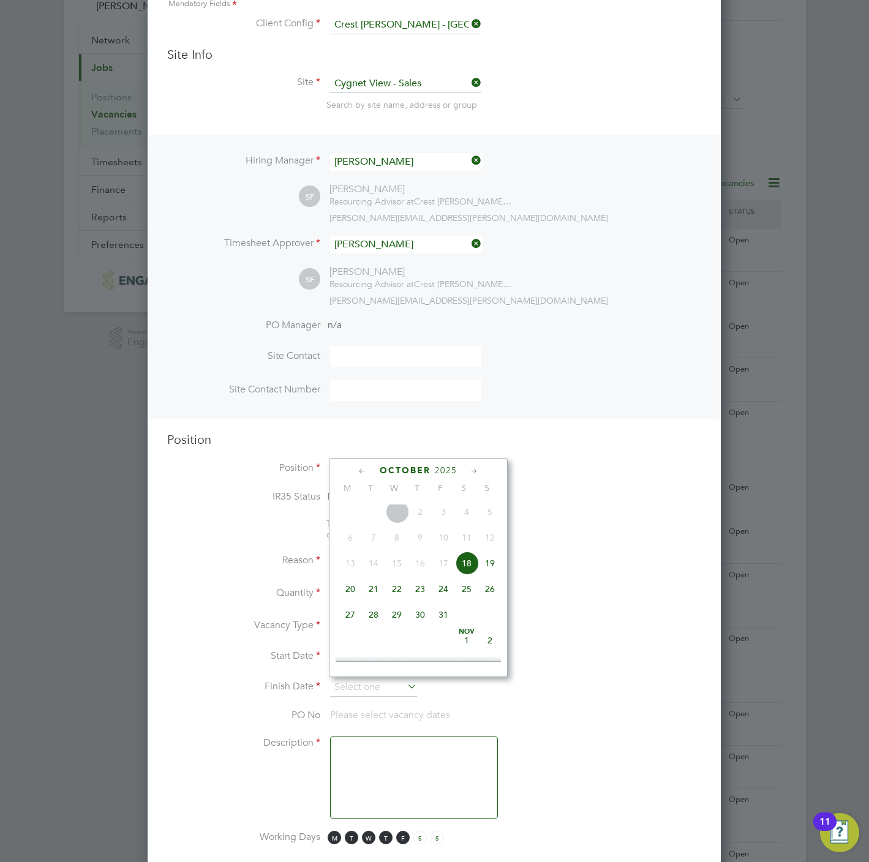
click at [491, 564] on span "19" at bounding box center [489, 563] width 23 height 23
type input "19 Oct 2025"
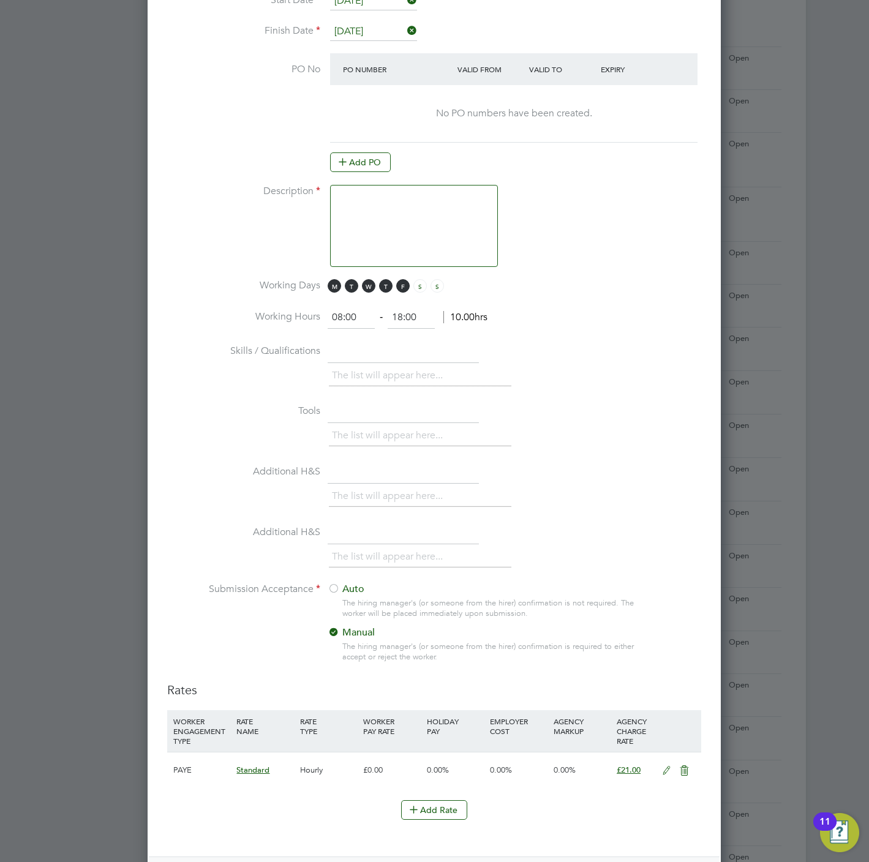
scroll to position [1010, 0]
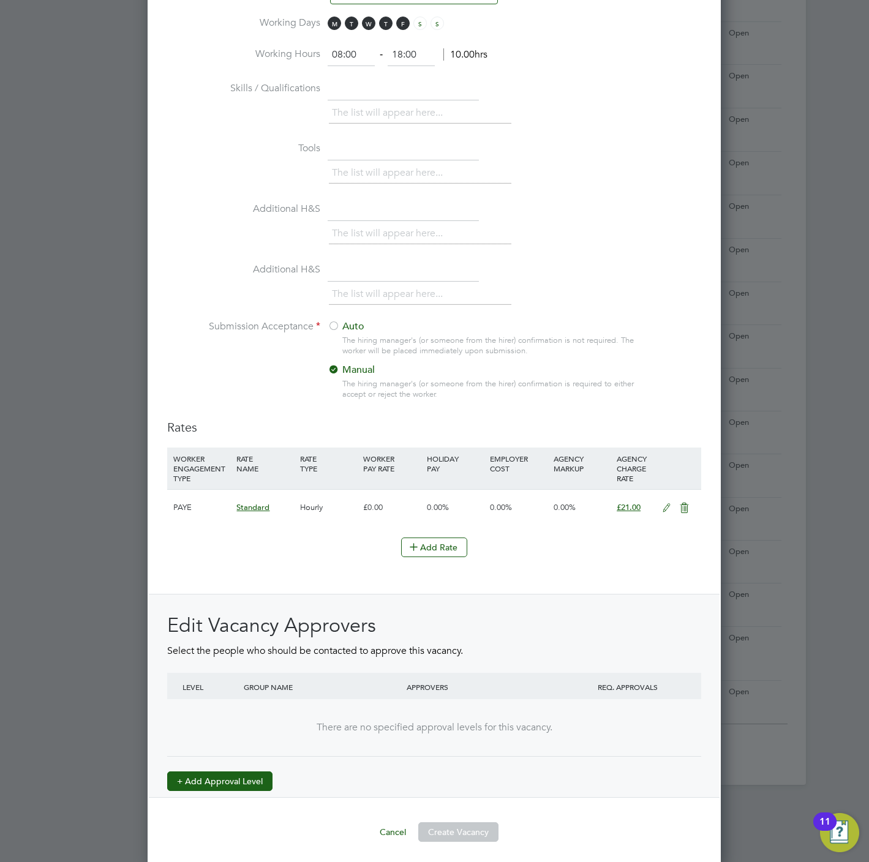
click at [247, 785] on button "+ Add Approval Level" at bounding box center [219, 782] width 105 height 20
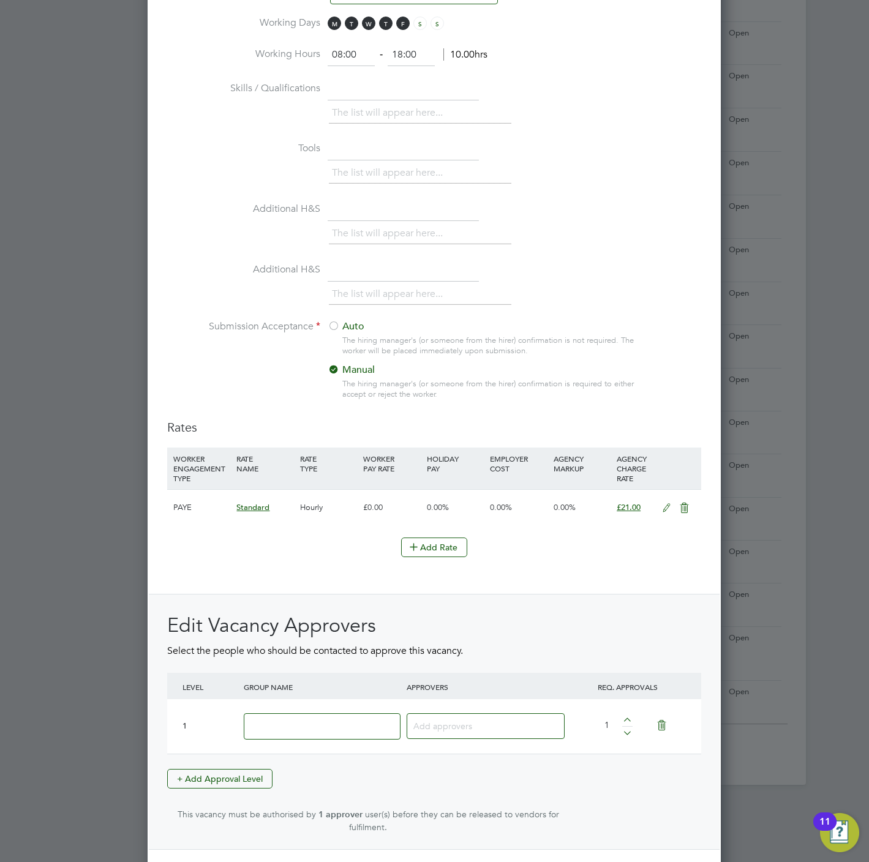
click at [274, 748] on div at bounding box center [322, 726] width 163 height 45
click at [281, 745] on div at bounding box center [322, 726] width 163 height 45
click at [276, 734] on input at bounding box center [322, 726] width 157 height 26
type input "Crest"
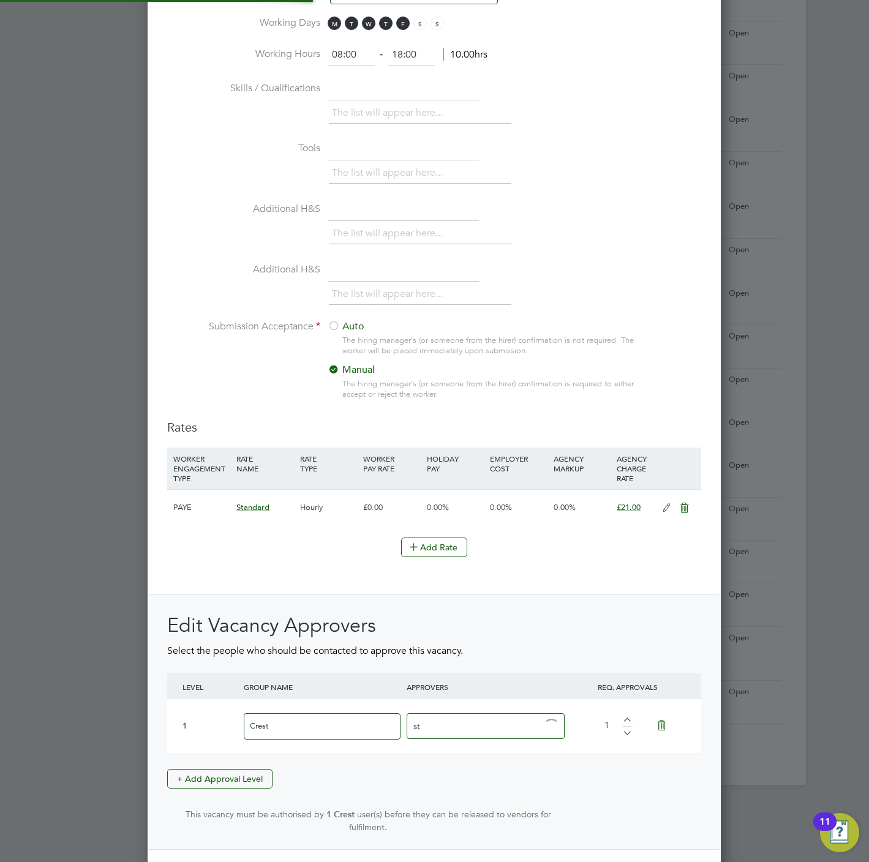
type input "ste"
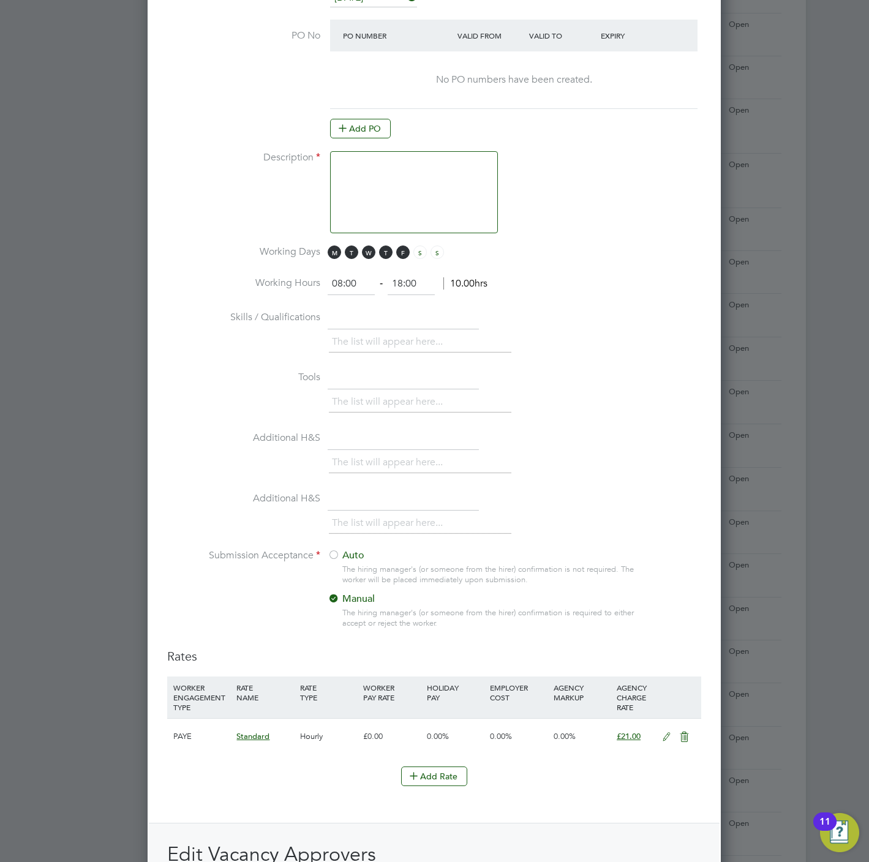
scroll to position [529, 0]
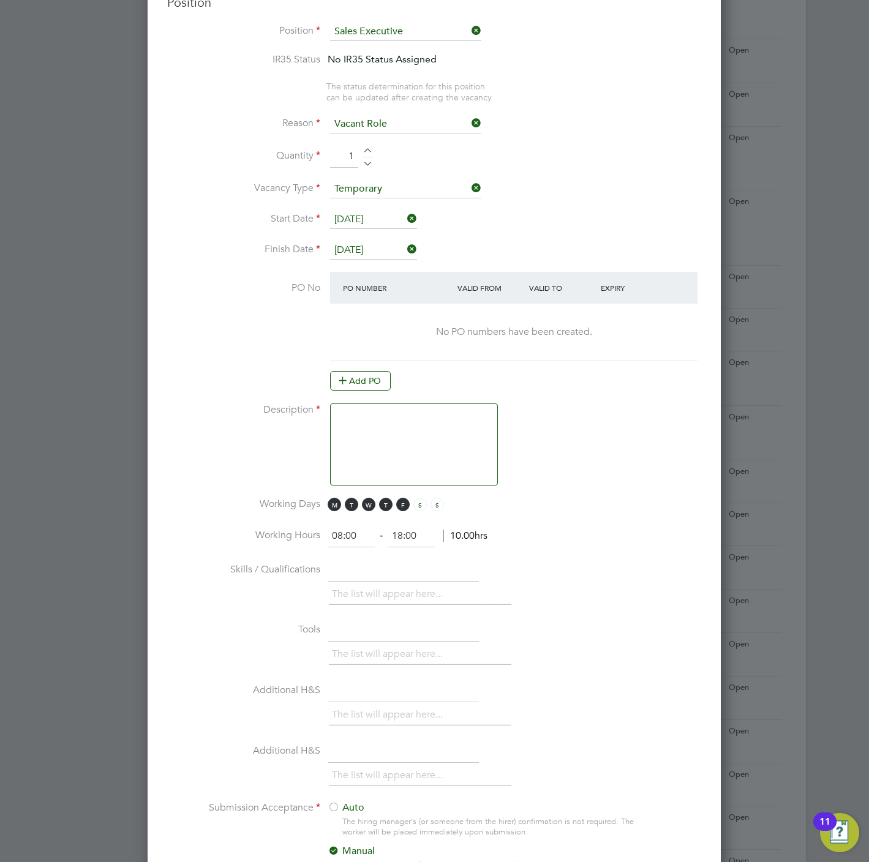
click at [391, 419] on textarea at bounding box center [414, 445] width 168 height 82
paste textarea "Sales Executive"
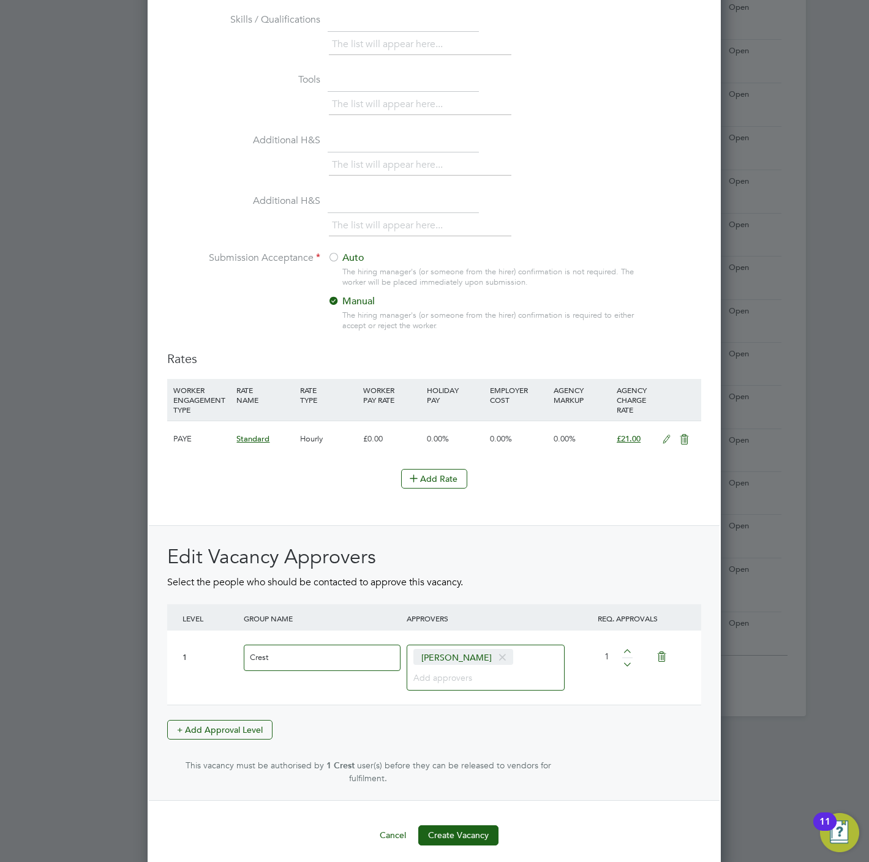
scroll to position [1080, 0]
type textarea "Sales Executive"
click at [460, 834] on button "Create Vacancy" at bounding box center [458, 834] width 80 height 20
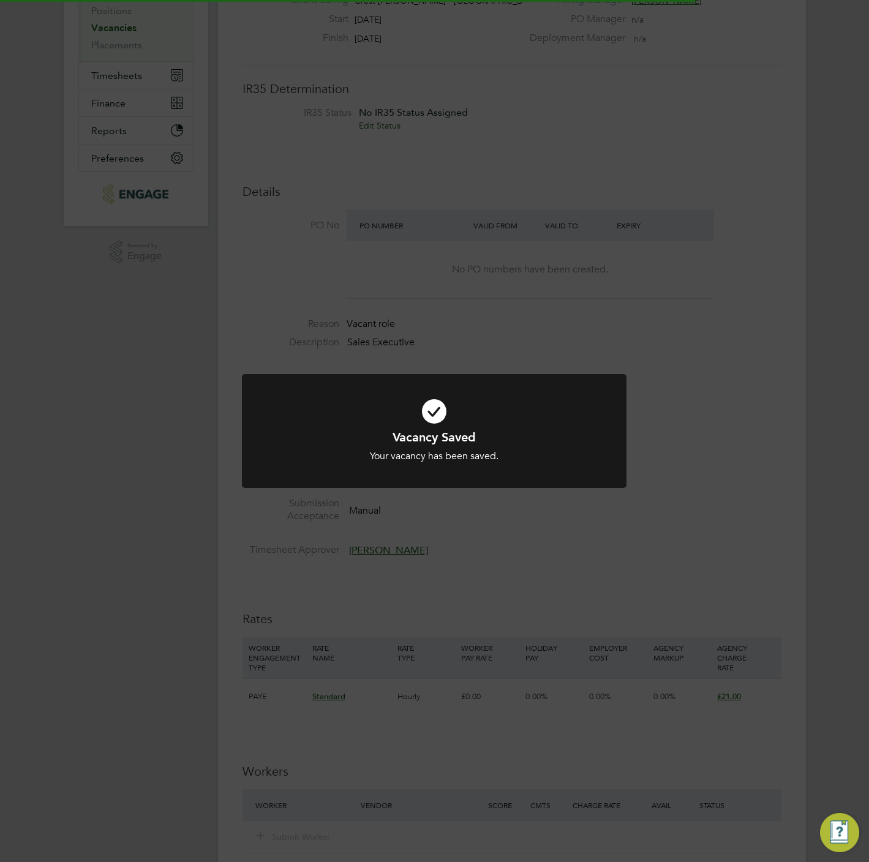
scroll to position [37, 86]
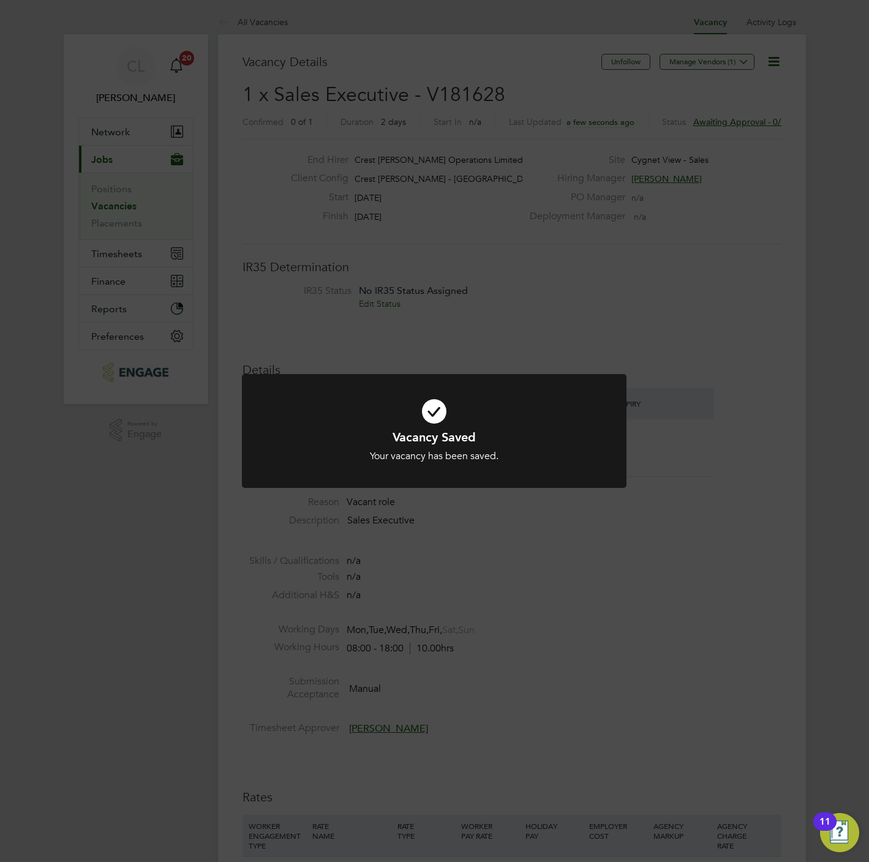
click at [381, 221] on div "Vacancy Saved Your vacancy has been saved. Cancel Okay" at bounding box center [434, 431] width 869 height 862
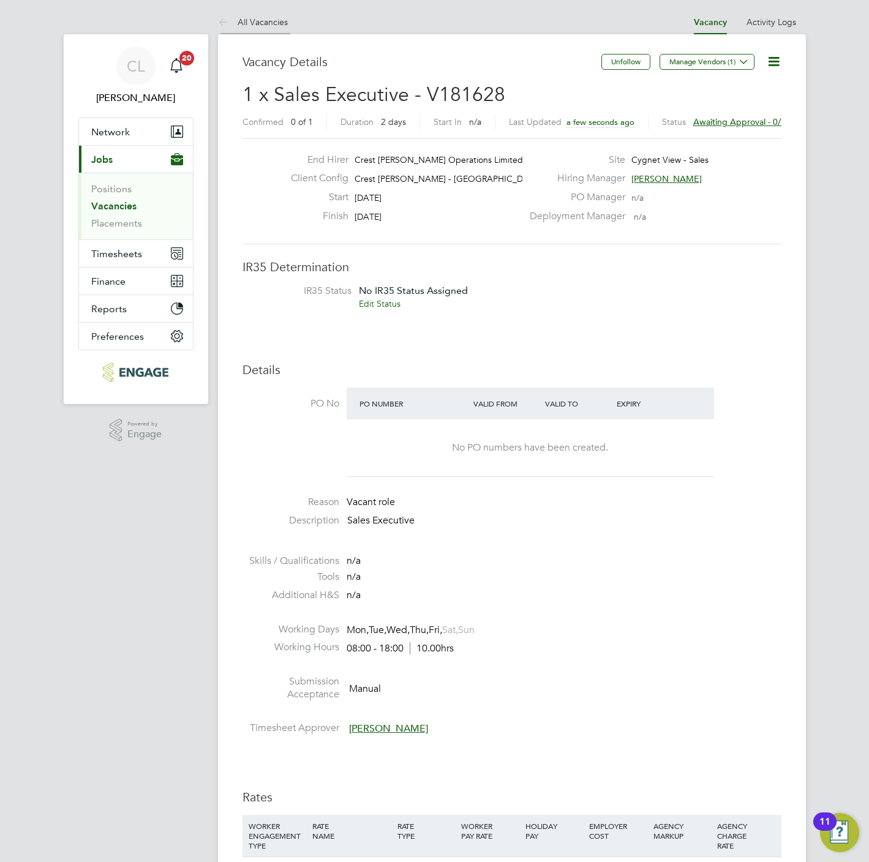
click at [254, 17] on link "All Vacancies" at bounding box center [253, 22] width 70 height 11
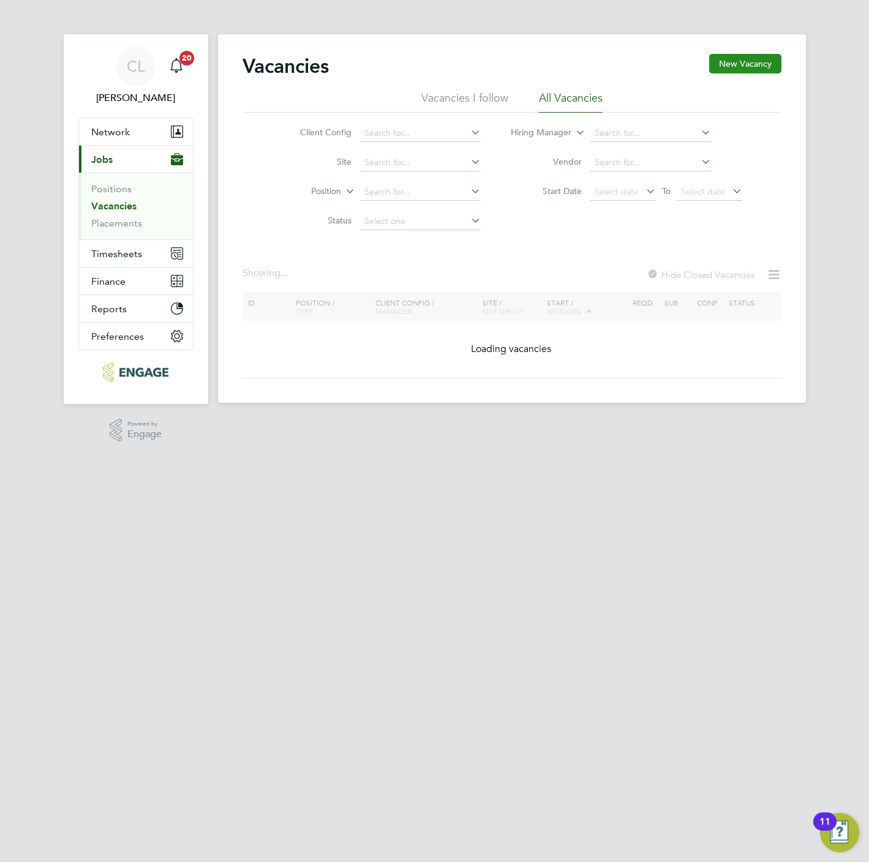
click at [757, 66] on button "New Vacancy" at bounding box center [745, 64] width 72 height 20
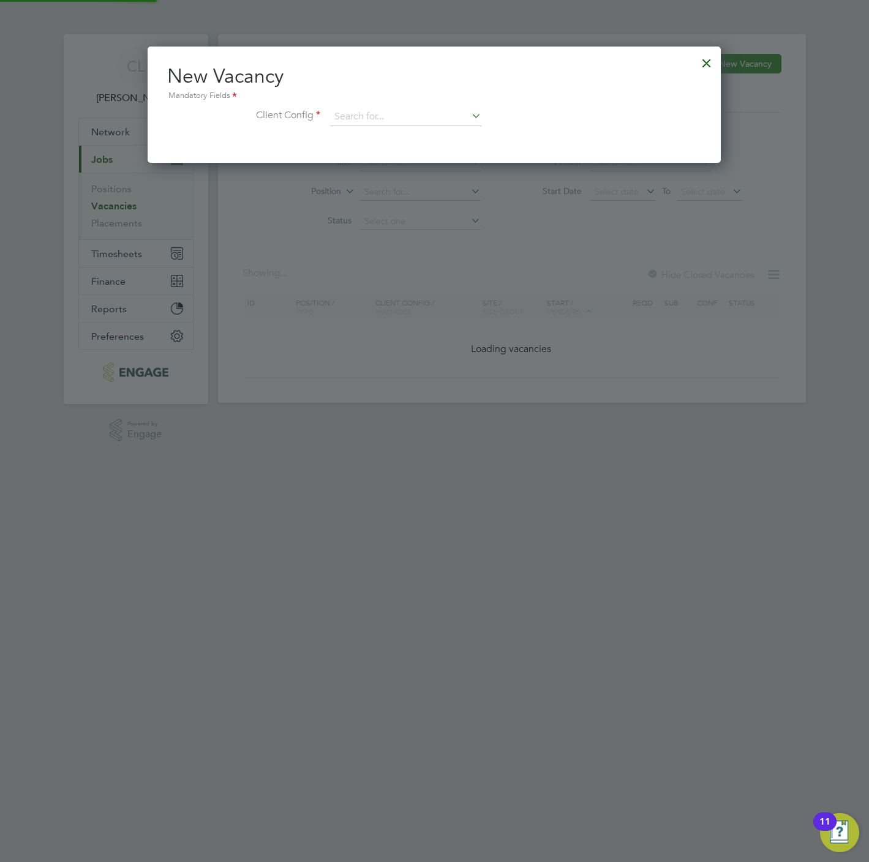
scroll to position [6, 6]
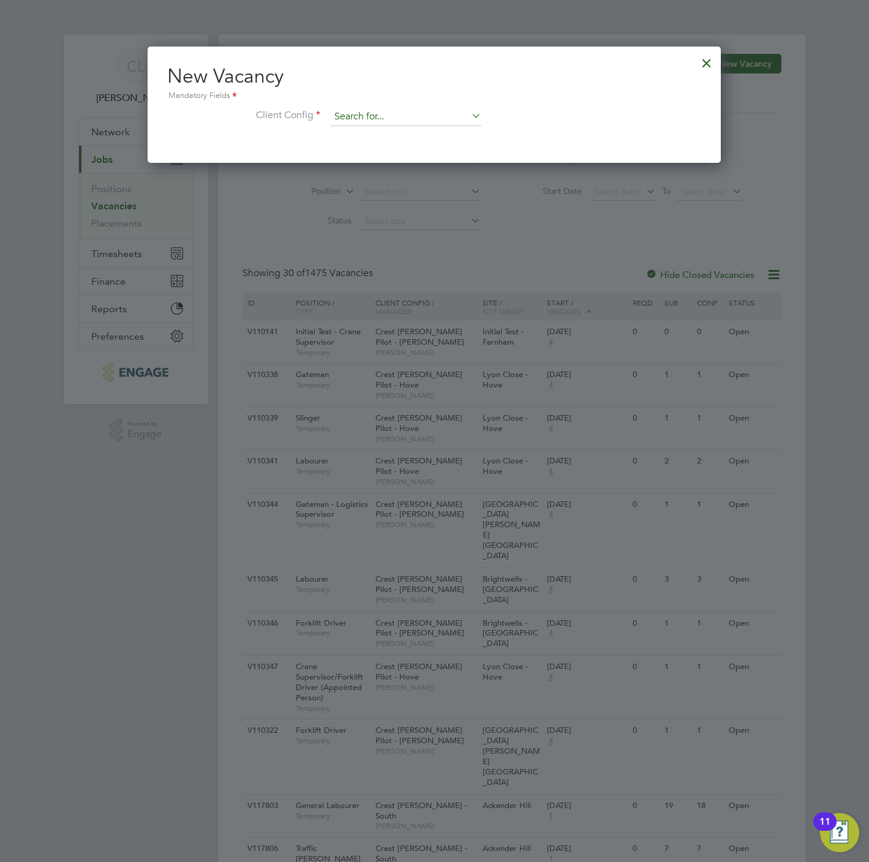
click at [404, 115] on input at bounding box center [405, 117] width 151 height 18
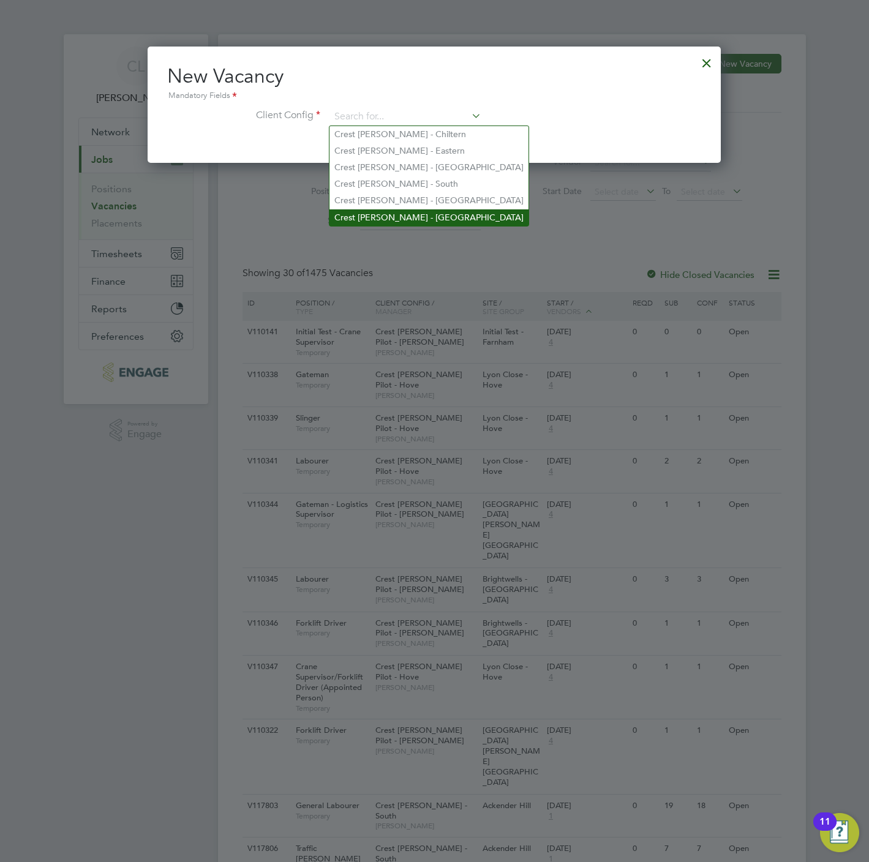
click at [431, 215] on li "Crest Nicholson - Yorkshire" at bounding box center [428, 217] width 199 height 17
type input "Crest Nicholson - Yorkshire"
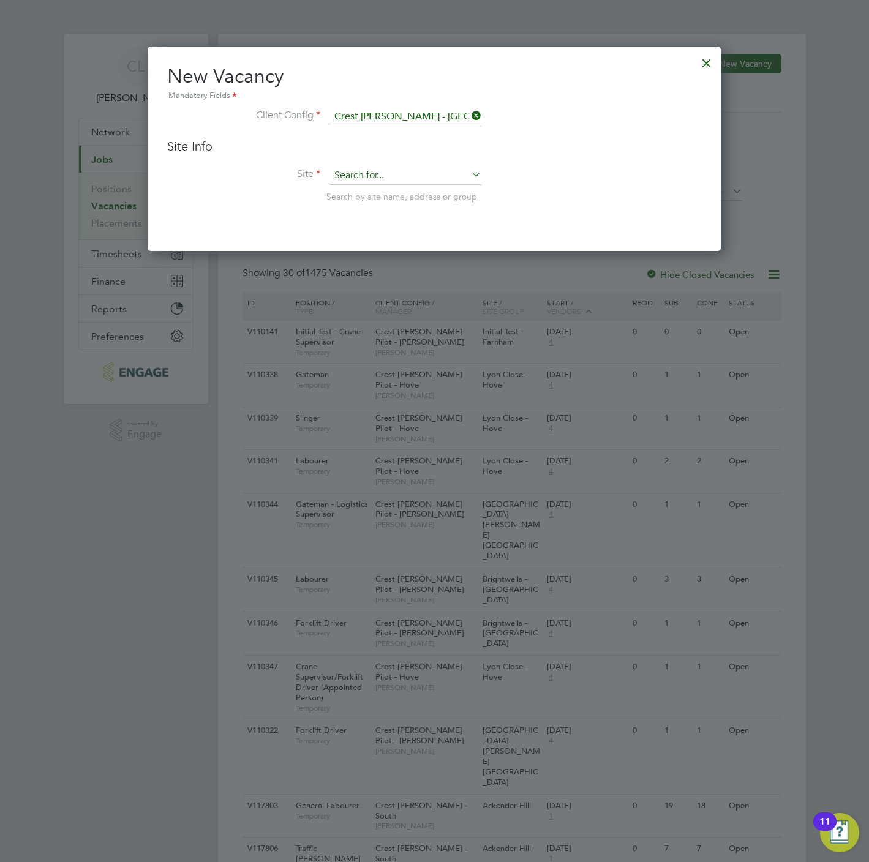
click at [373, 180] on input at bounding box center [405, 176] width 151 height 18
click at [389, 203] on li "East Ay ton - Sales" at bounding box center [405, 209] width 152 height 17
type input "East Ayton - Sales"
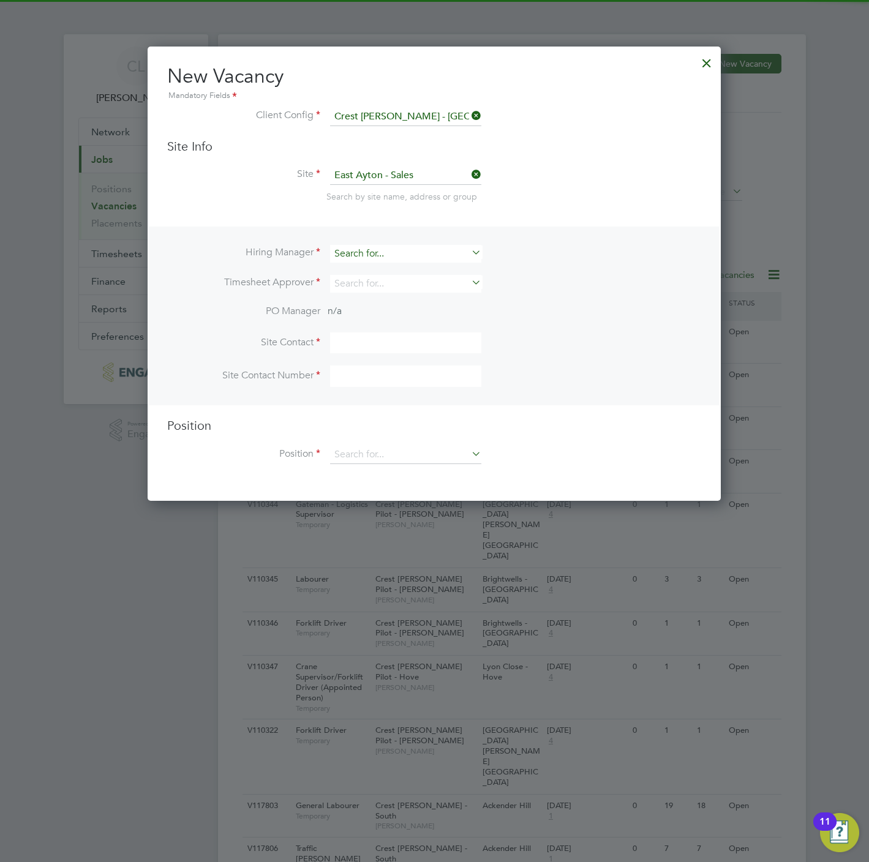
click at [375, 254] on input at bounding box center [405, 254] width 151 height 18
click at [375, 270] on li "Stef an Fernandez" at bounding box center [405, 270] width 152 height 17
type input "Stefan Fernandez"
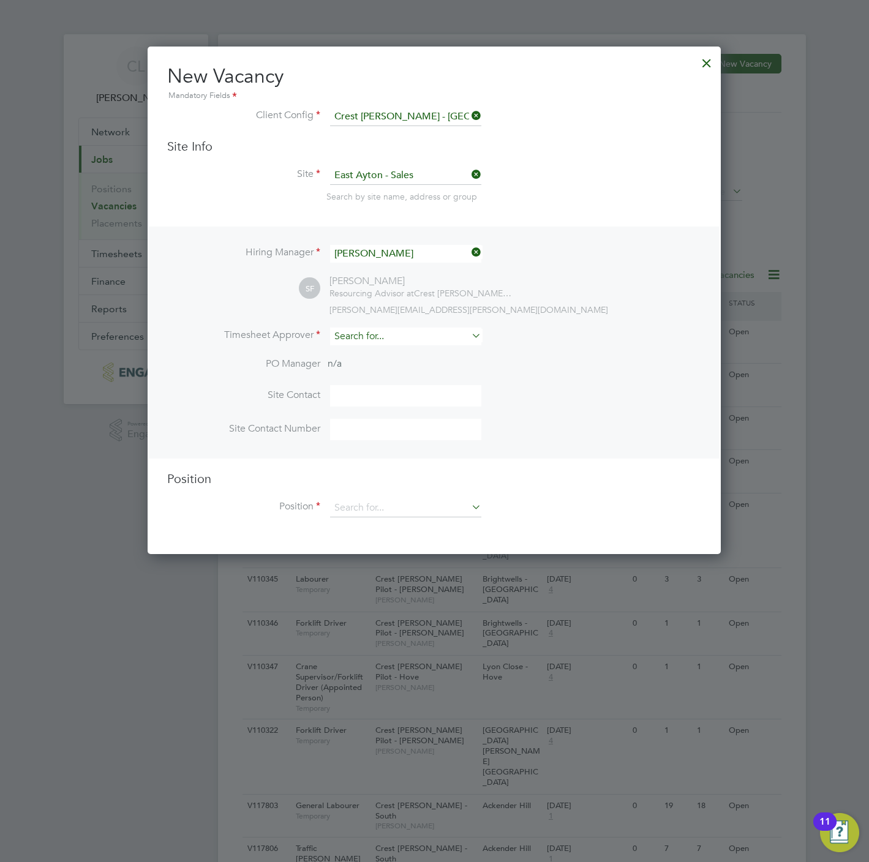
click at [384, 329] on input at bounding box center [405, 337] width 151 height 18
click at [395, 355] on li "Stef an Fernandez" at bounding box center [405, 353] width 152 height 17
type input "Stefan Fernandez"
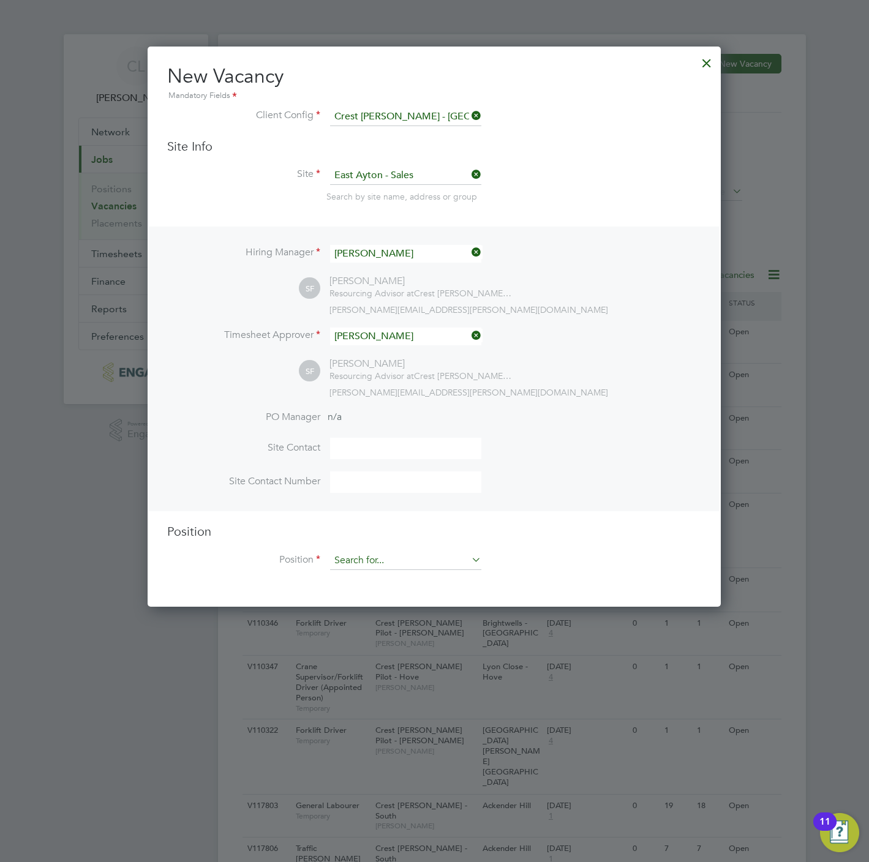
click at [389, 557] on input at bounding box center [405, 561] width 151 height 18
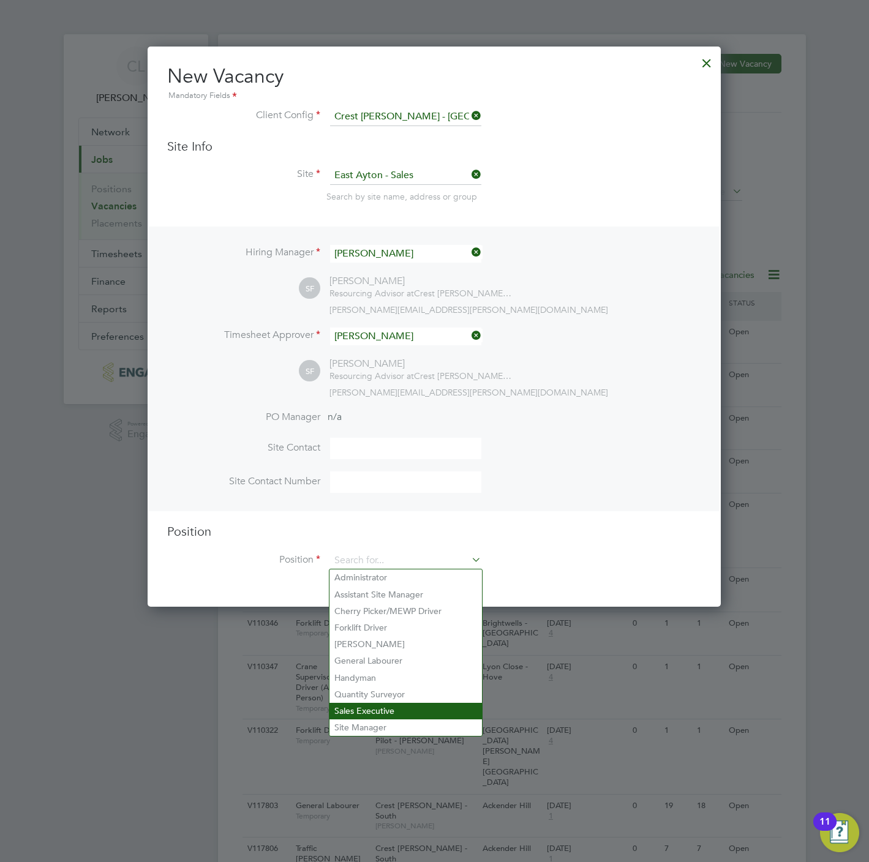
click at [389, 709] on li "Sales Executive" at bounding box center [405, 711] width 152 height 17
type input "Sales Executive"
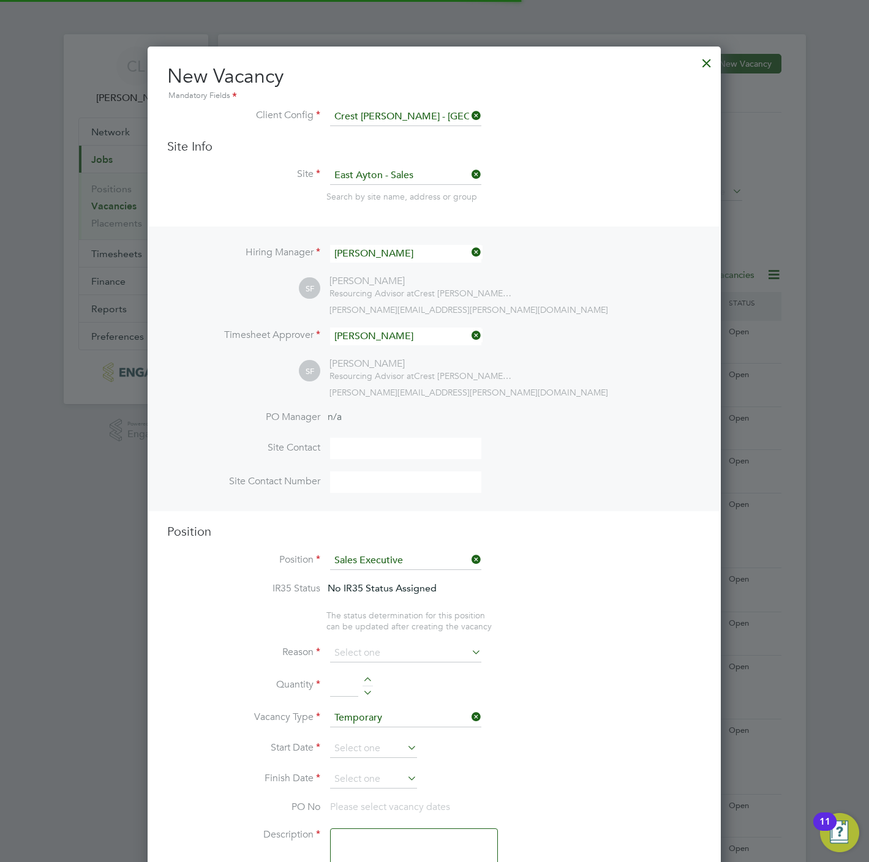
click at [385, 669] on li "Reason" at bounding box center [434, 659] width 534 height 31
click at [382, 647] on input at bounding box center [405, 653] width 151 height 18
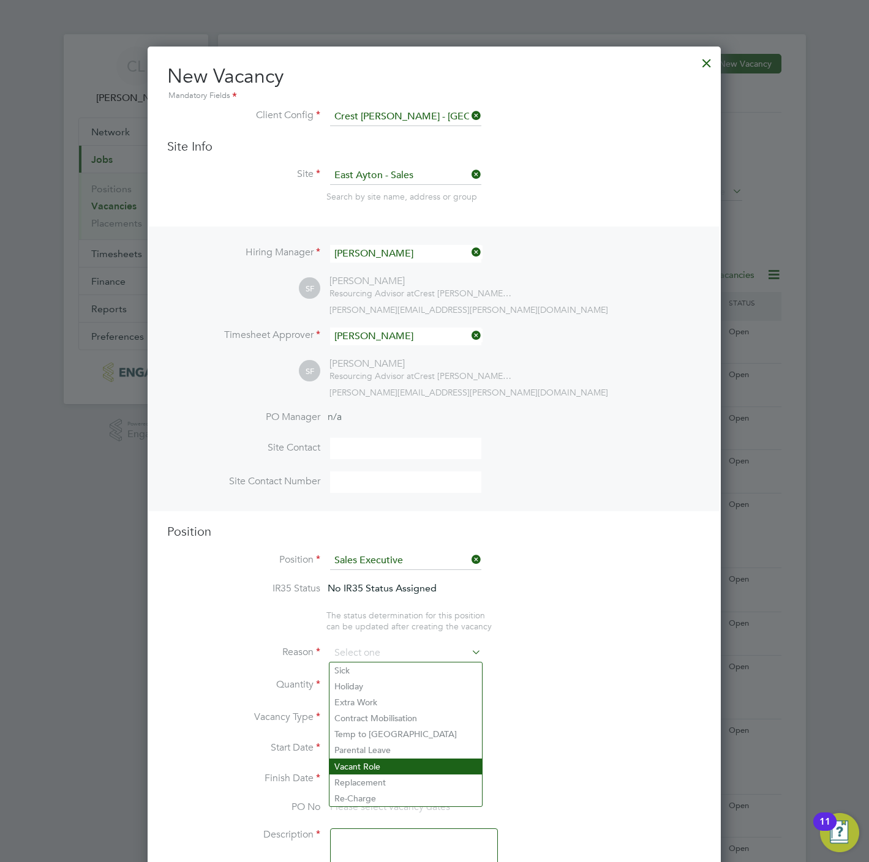
click at [375, 770] on li "Vacant Role" at bounding box center [405, 767] width 152 height 16
type input "Vacant Role"
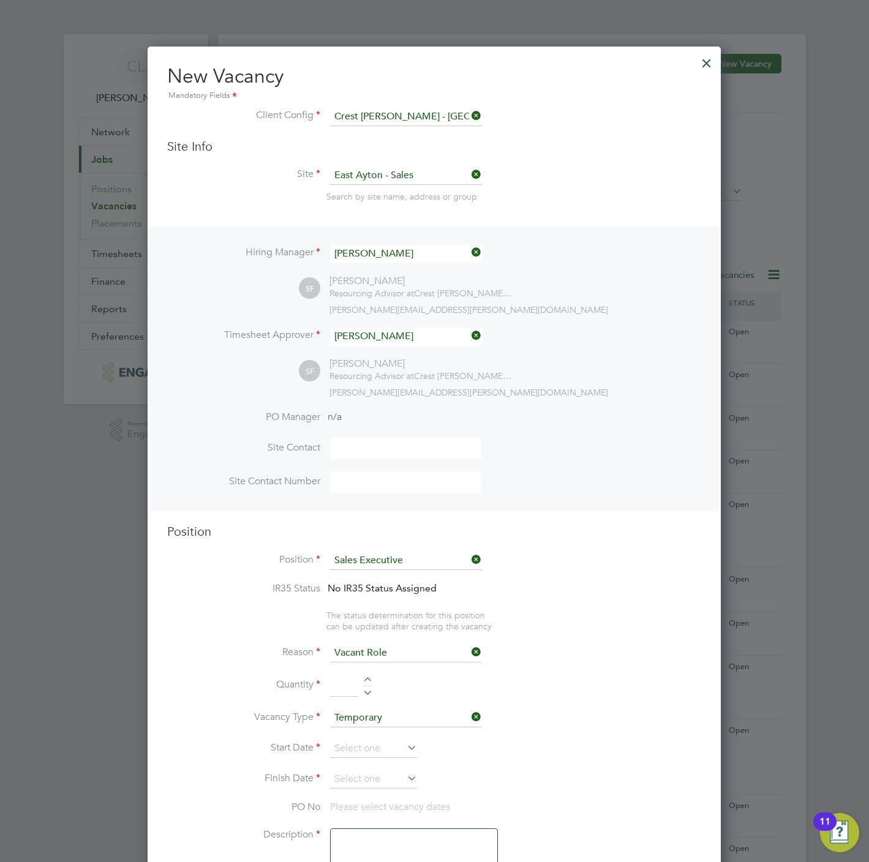
click at [367, 682] on div at bounding box center [368, 681] width 10 height 9
type input "1"
click at [375, 746] on input at bounding box center [373, 749] width 87 height 18
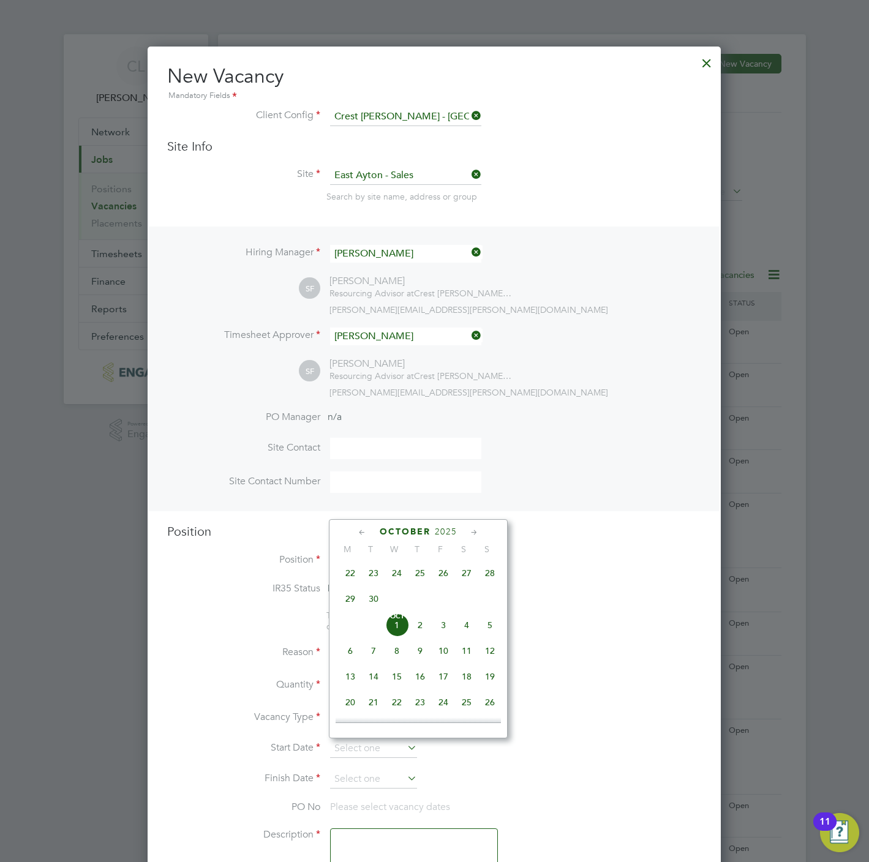
click at [375, 710] on span "21" at bounding box center [373, 702] width 23 height 23
type input "21 Oct 2025"
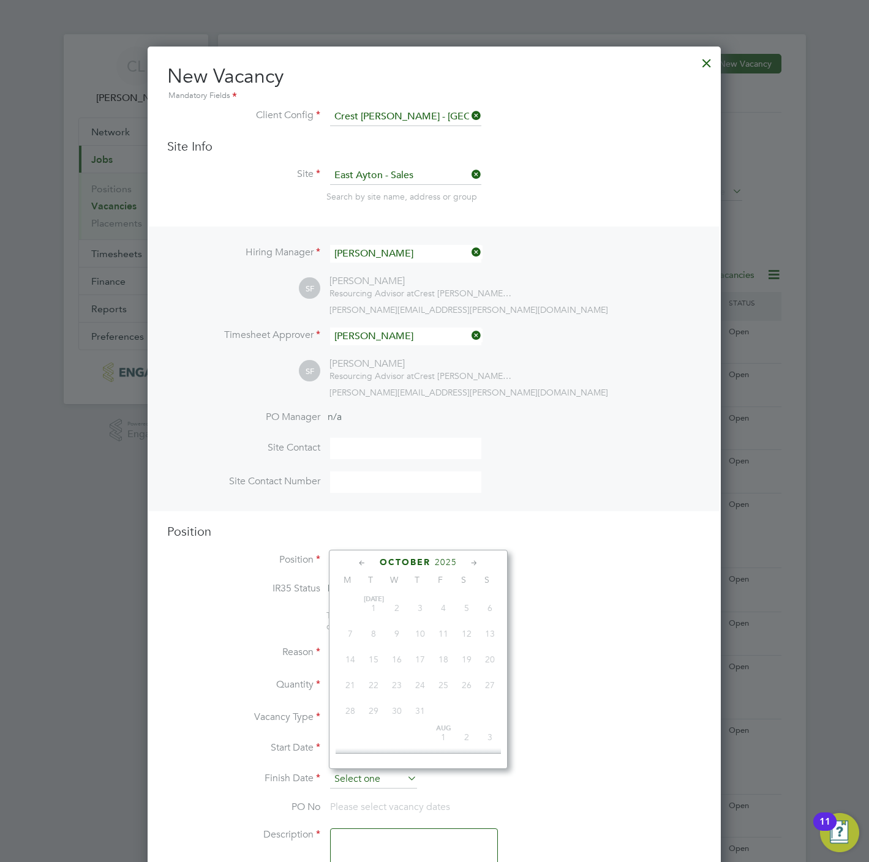
click at [369, 775] on input at bounding box center [373, 779] width 87 height 18
click at [396, 660] on span "22" at bounding box center [396, 655] width 23 height 23
type input "22 Oct 2025"
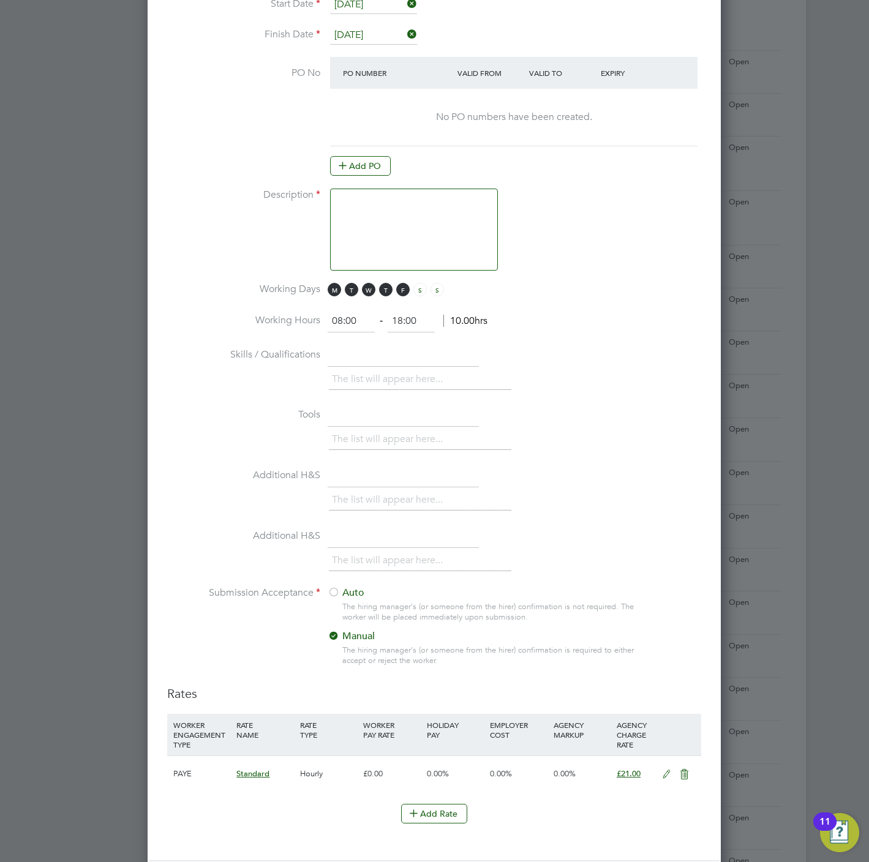
click at [359, 219] on textarea at bounding box center [414, 230] width 168 height 82
paste textarea "Sales Executive"
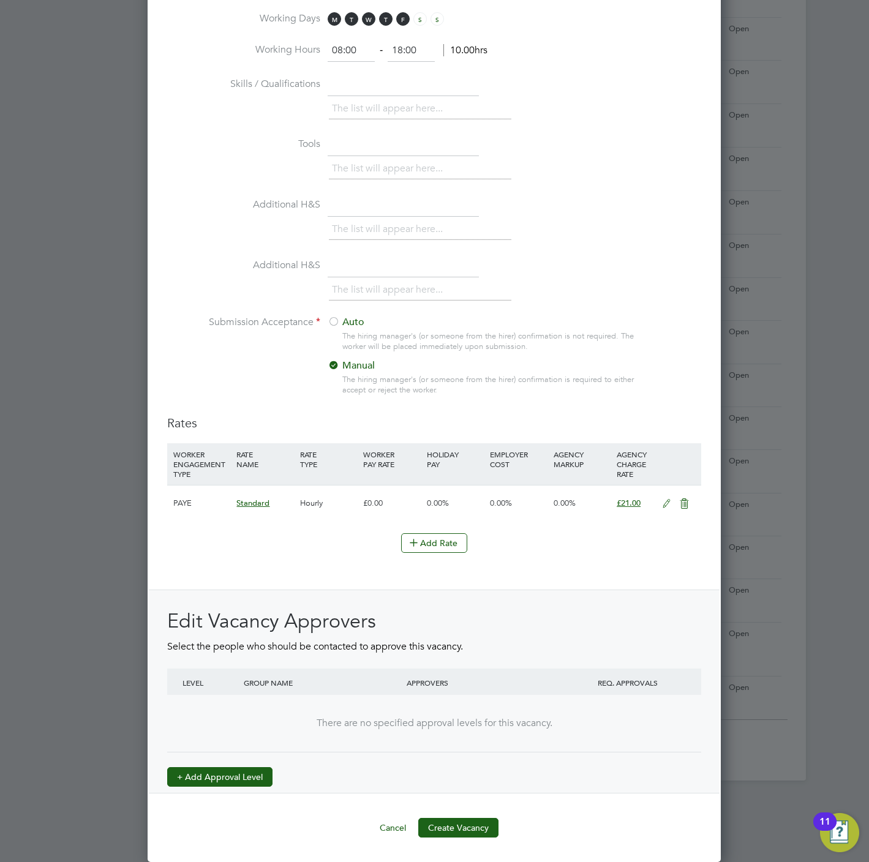
type textarea "Sales Executive"
click at [241, 776] on button "+ Add Approval Level" at bounding box center [219, 777] width 105 height 20
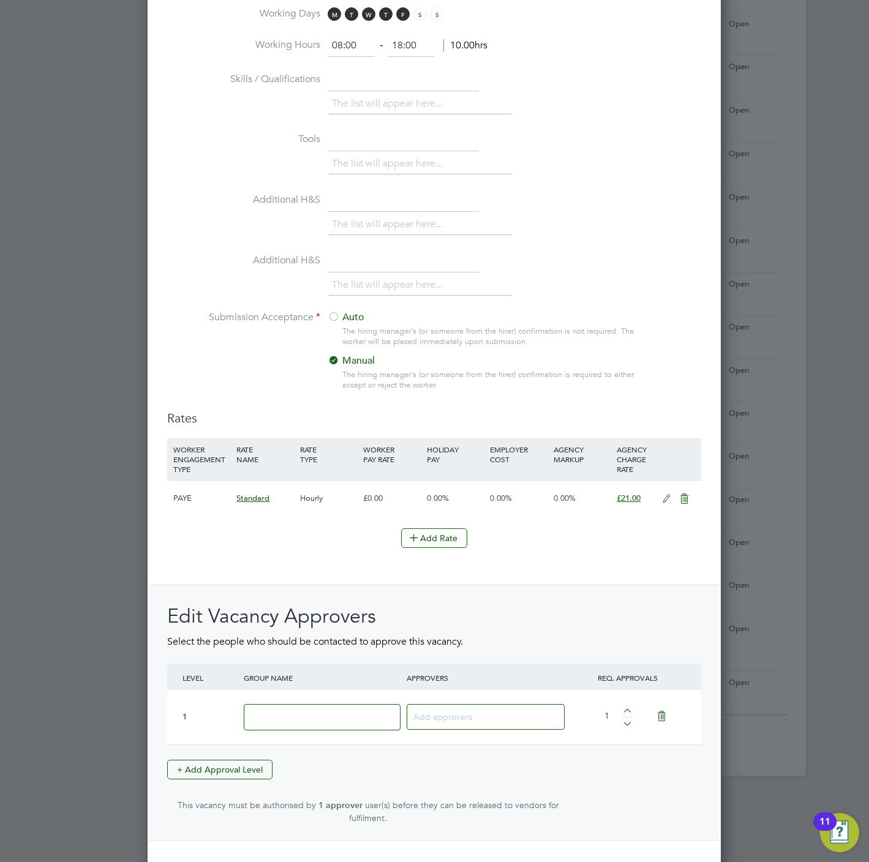
click at [322, 726] on input at bounding box center [322, 717] width 157 height 26
type input "Crest"
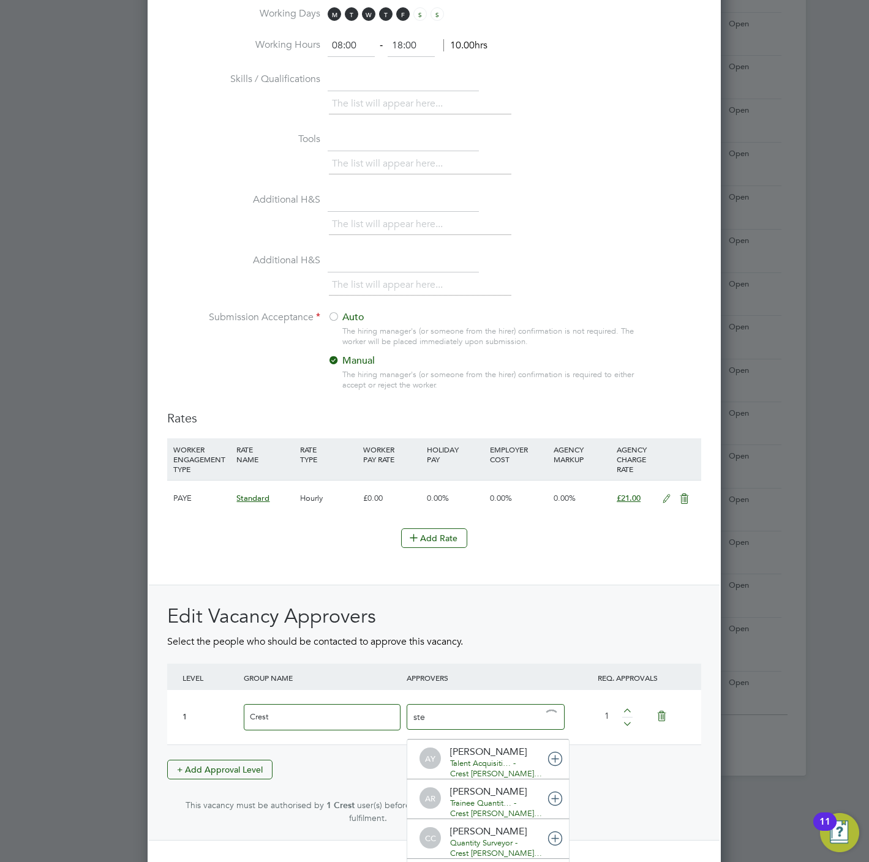
type input "stef"
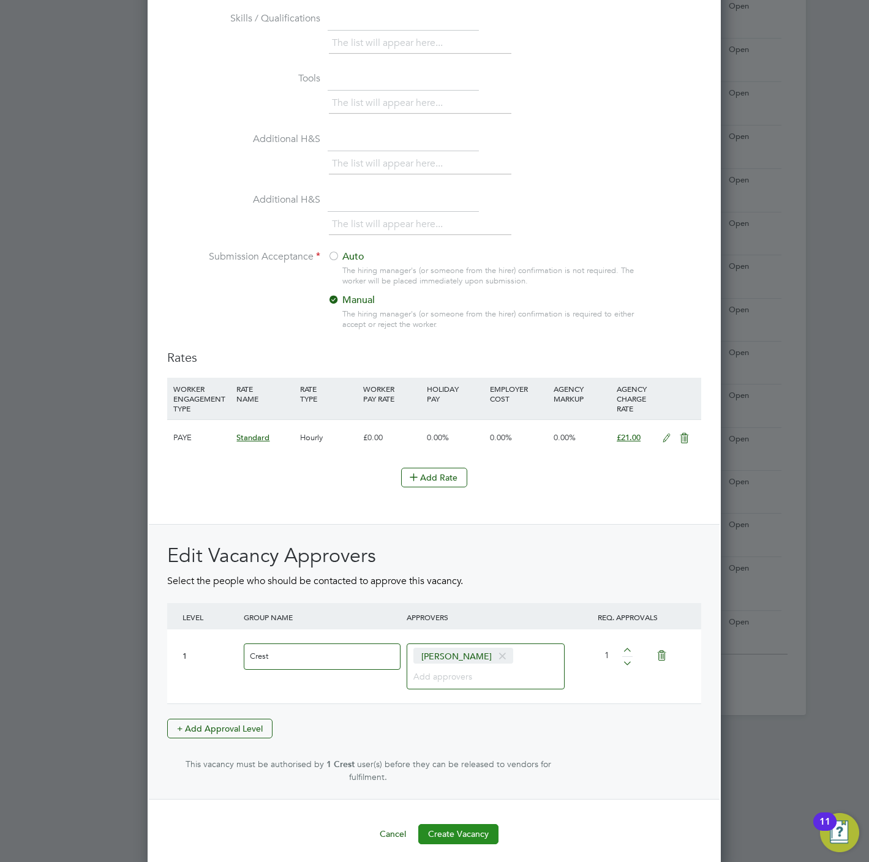
click at [456, 825] on button "Create Vacancy" at bounding box center [458, 834] width 80 height 20
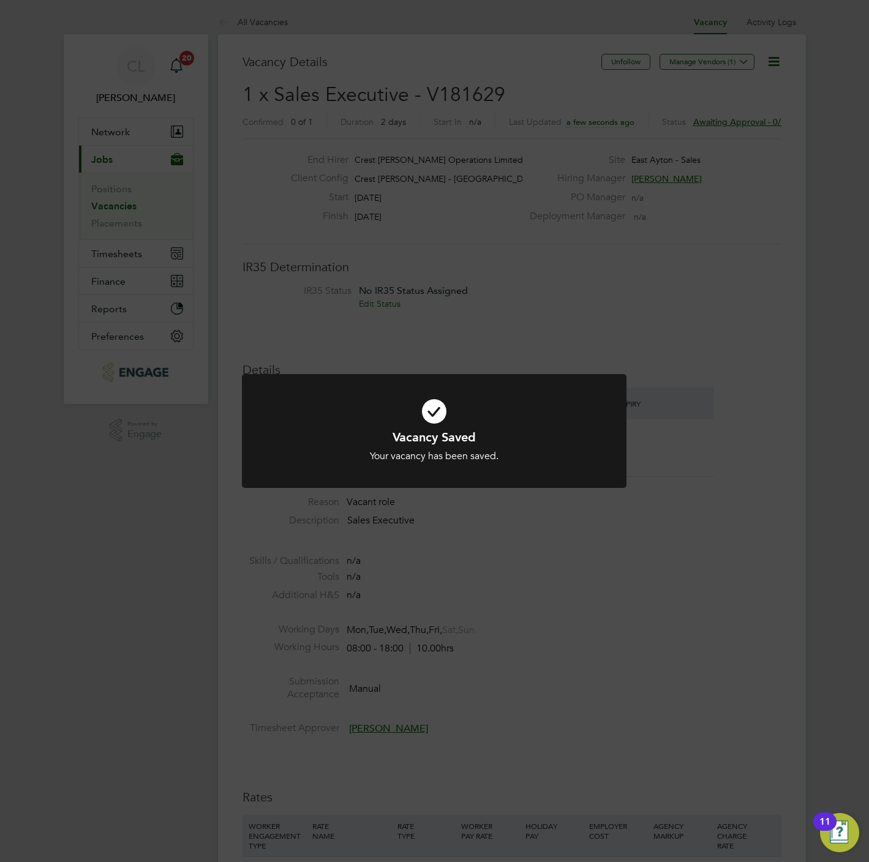
click at [426, 241] on div "Vacancy Saved Your vacancy has been saved. Cancel Okay" at bounding box center [434, 431] width 869 height 862
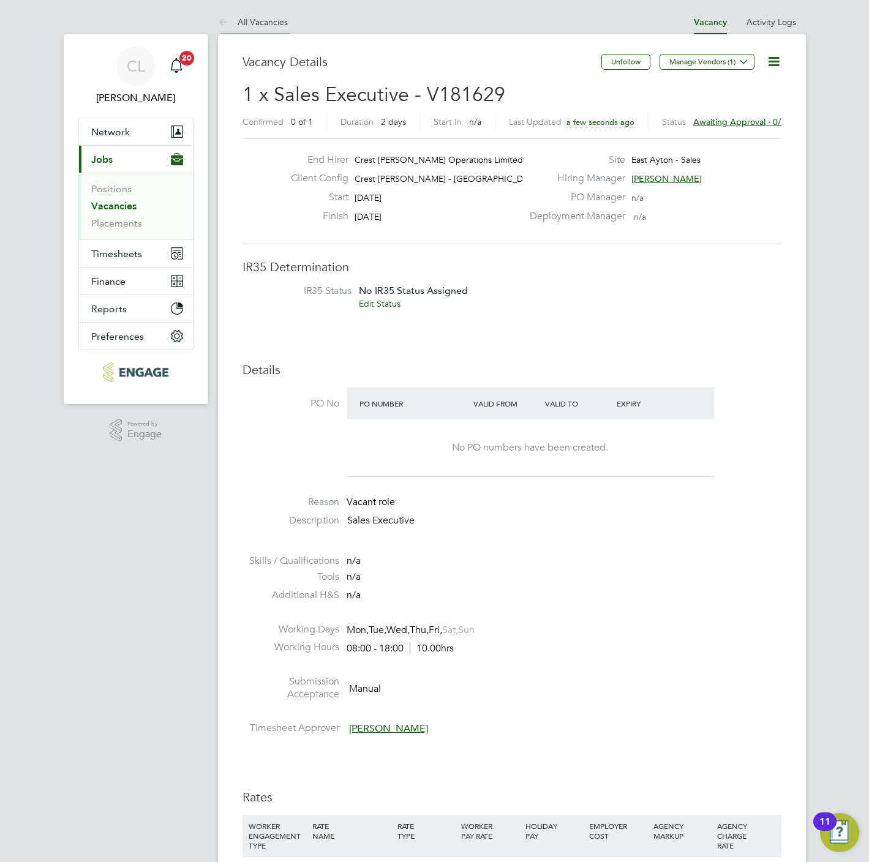
click at [254, 28] on li "All Vacancies" at bounding box center [253, 22] width 70 height 24
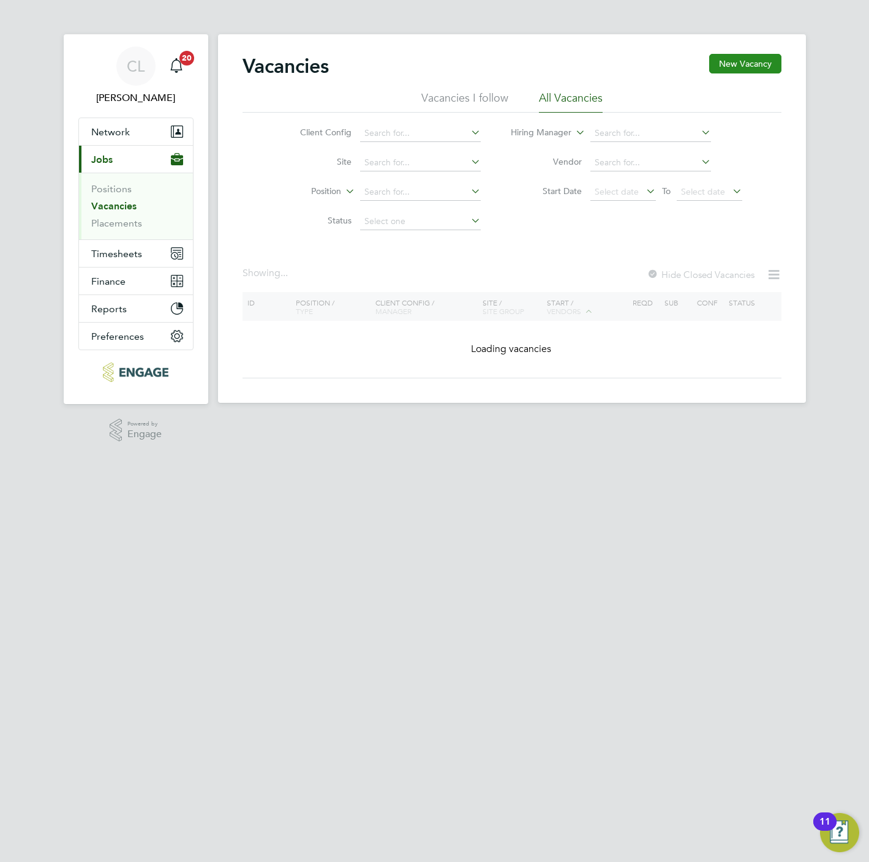
click at [765, 65] on button "New Vacancy" at bounding box center [745, 64] width 72 height 20
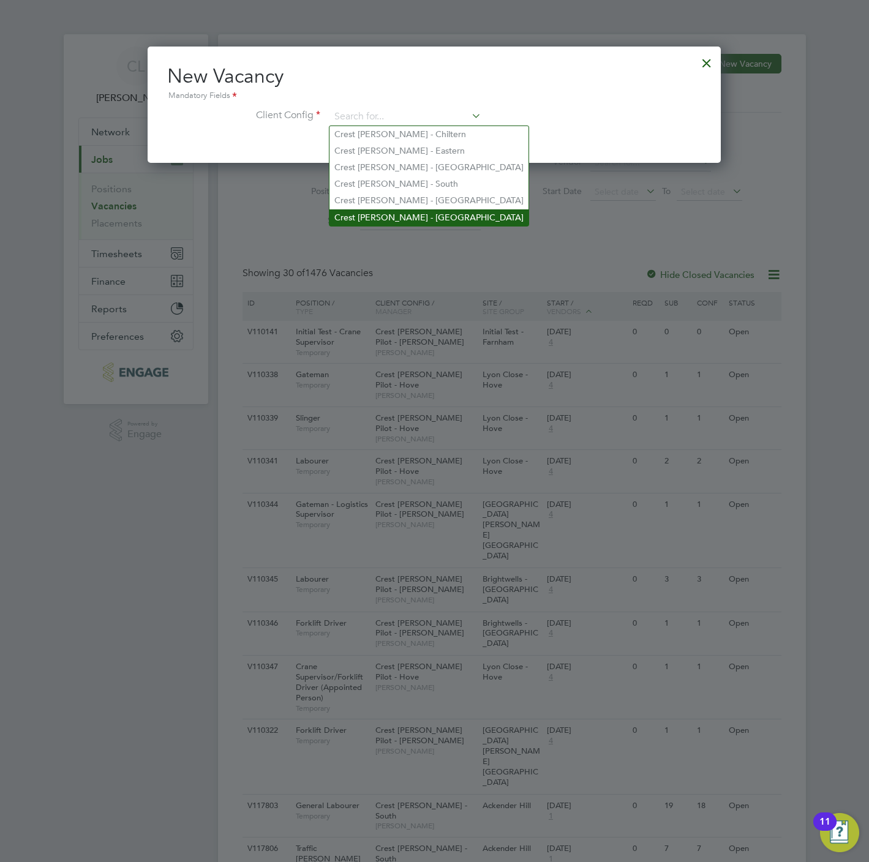
click at [393, 211] on li "Crest Nicholson - Yorkshire" at bounding box center [428, 217] width 199 height 17
type input "Crest Nicholson - Yorkshire"
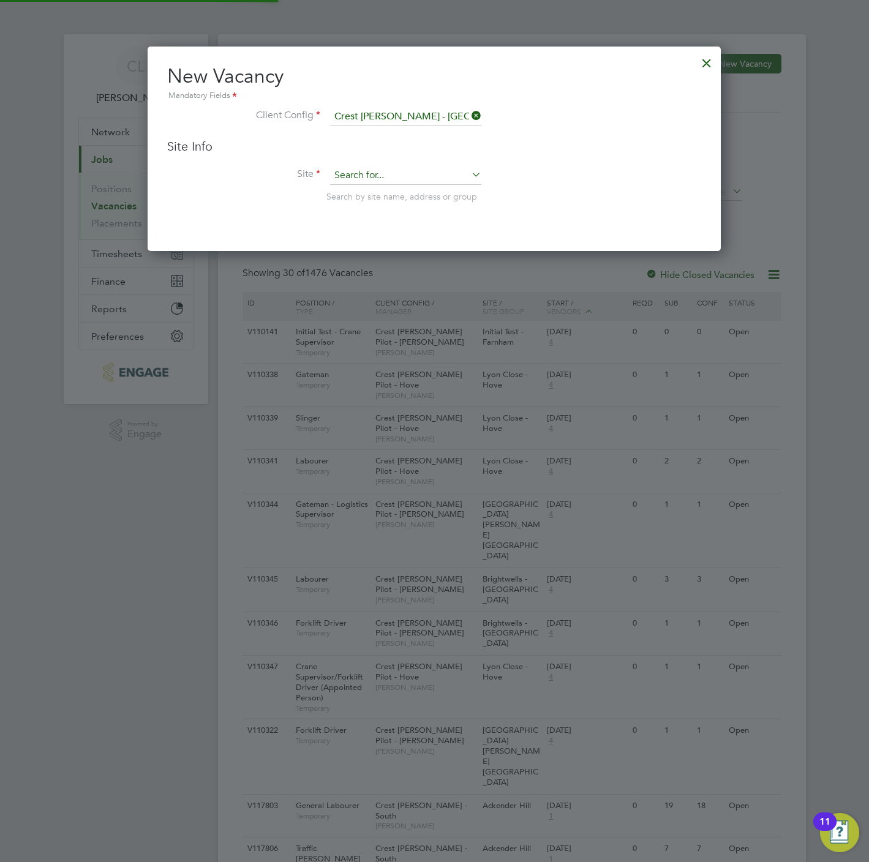
click at [377, 181] on input at bounding box center [405, 176] width 151 height 18
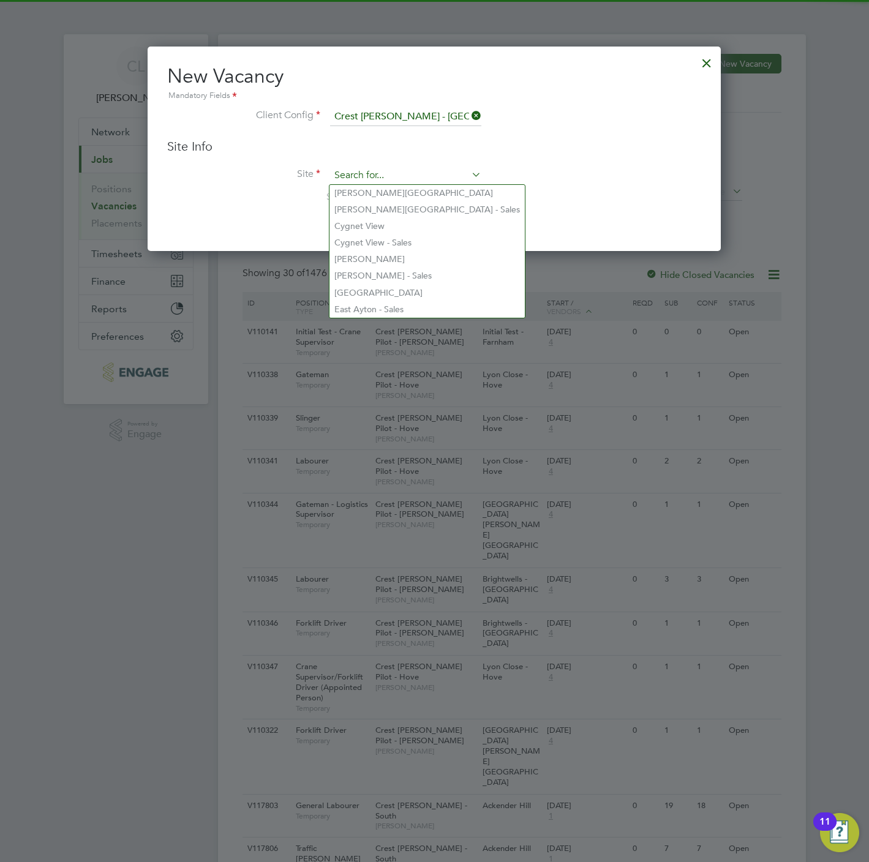
type input "s"
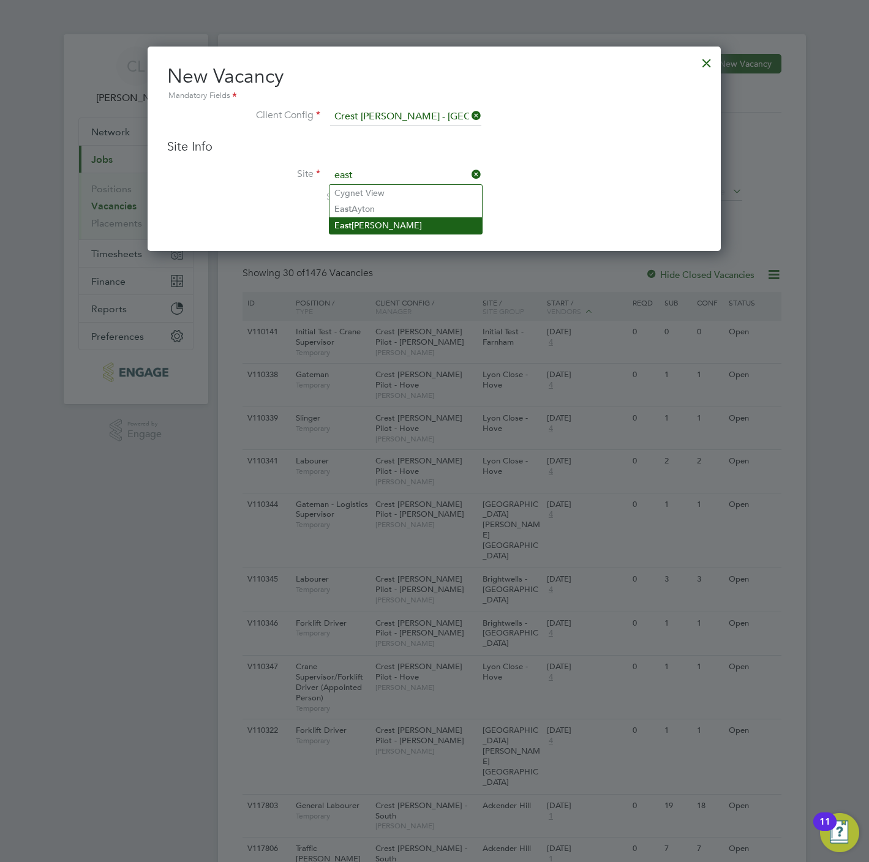
click at [390, 225] on li "East Ayton - Sales" at bounding box center [405, 225] width 152 height 17
type input "East Ayton - Sales"
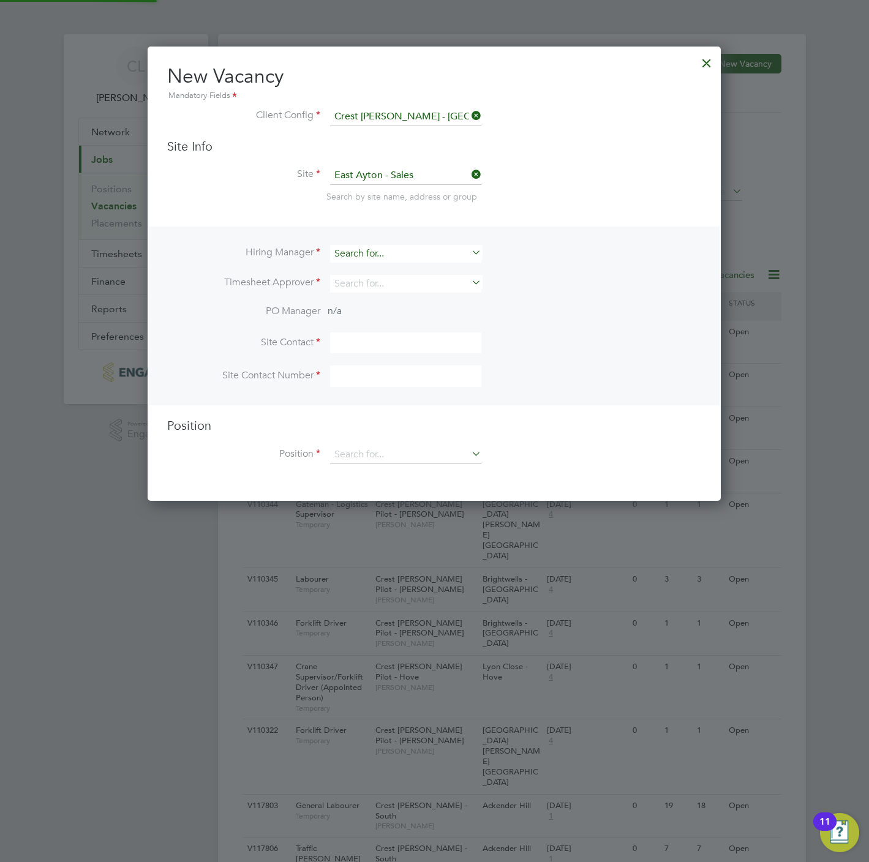
click at [362, 257] on input at bounding box center [405, 254] width 151 height 18
type input "stef"
click at [380, 261] on ul "Stef an Fernandez" at bounding box center [406, 270] width 154 height 18
click at [380, 267] on li "Hiring Manager" at bounding box center [434, 260] width 534 height 30
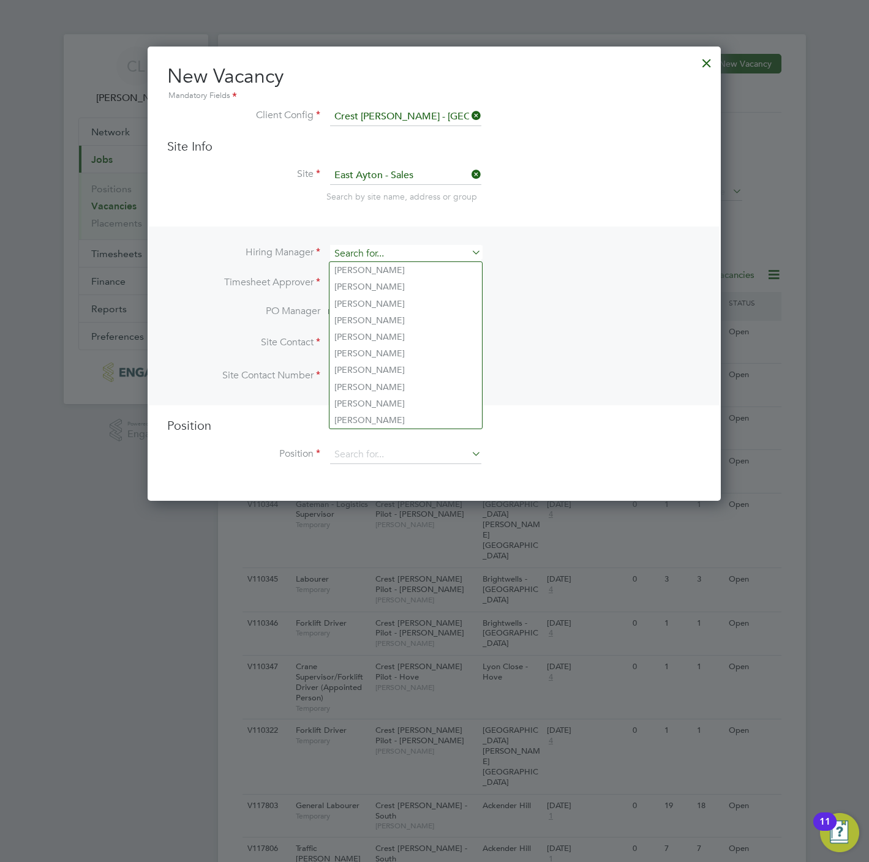
click at [384, 245] on input at bounding box center [405, 254] width 151 height 18
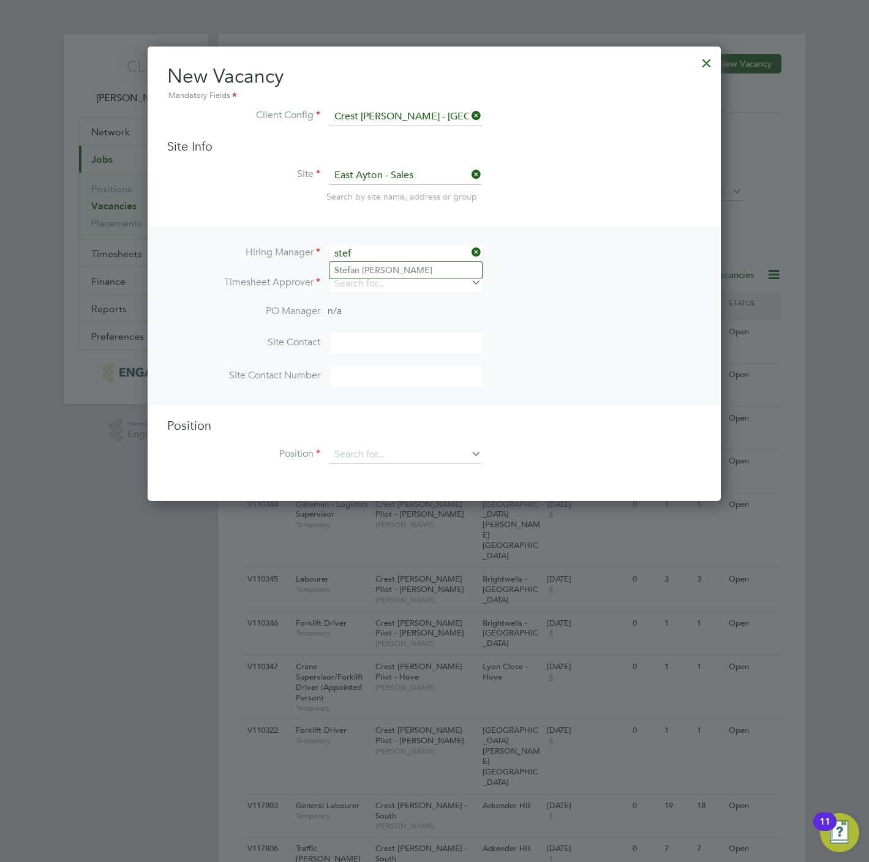
click at [385, 265] on li "Stef an Fernandez" at bounding box center [405, 270] width 152 height 17
type input "[PERSON_NAME]"
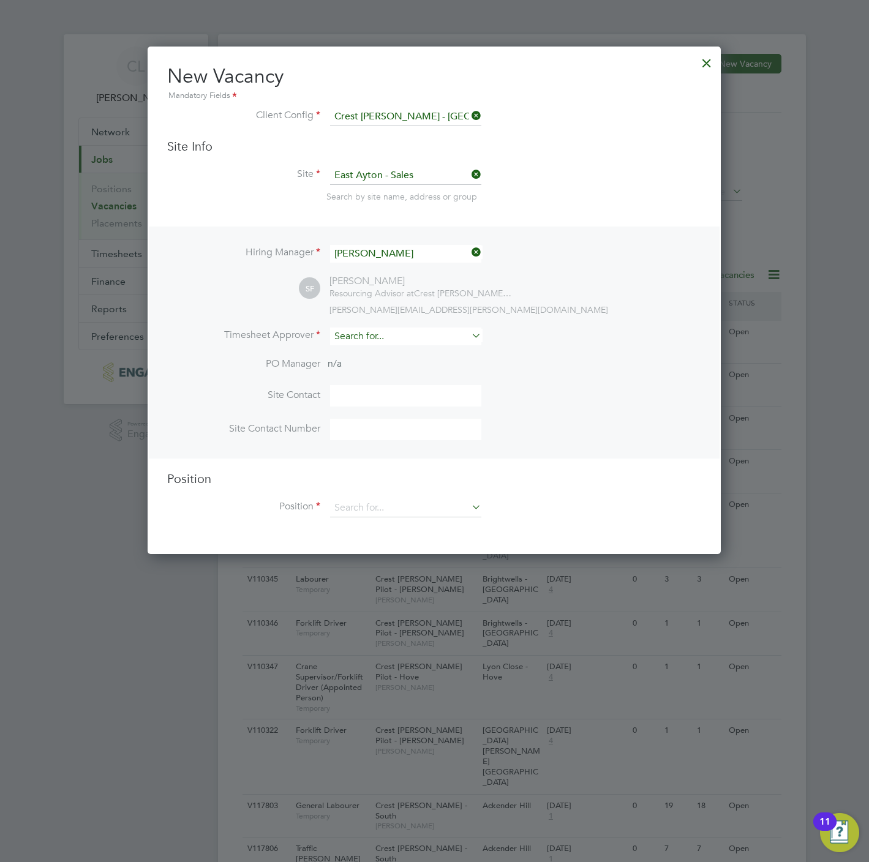
click at [370, 334] on input at bounding box center [405, 337] width 151 height 18
click at [364, 353] on li "Stef an Fernandez" at bounding box center [405, 353] width 152 height 17
type input "[PERSON_NAME]"
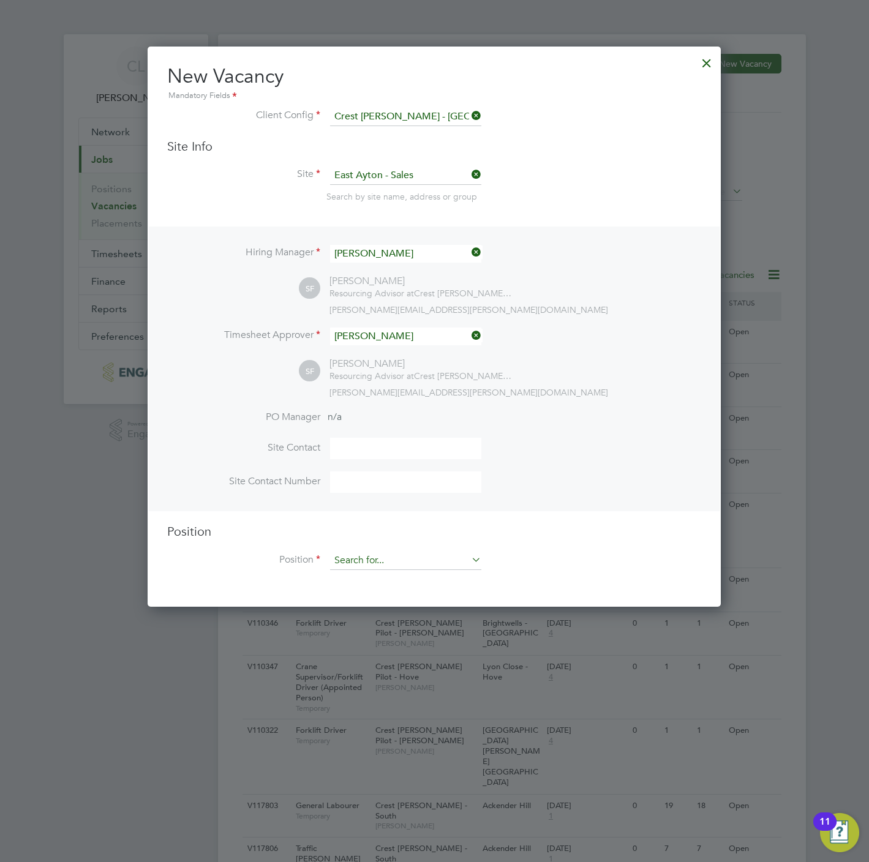
click at [363, 557] on input at bounding box center [405, 561] width 151 height 18
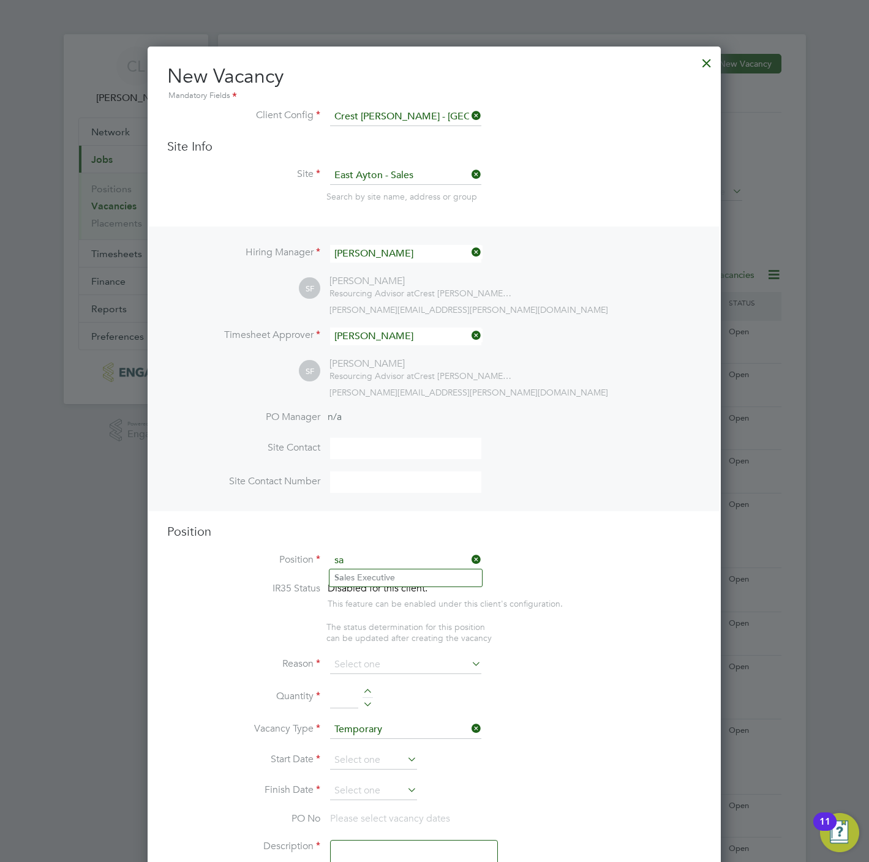
click at [367, 575] on li "Sa les Executive" at bounding box center [405, 578] width 152 height 17
type input "Sales Executive"
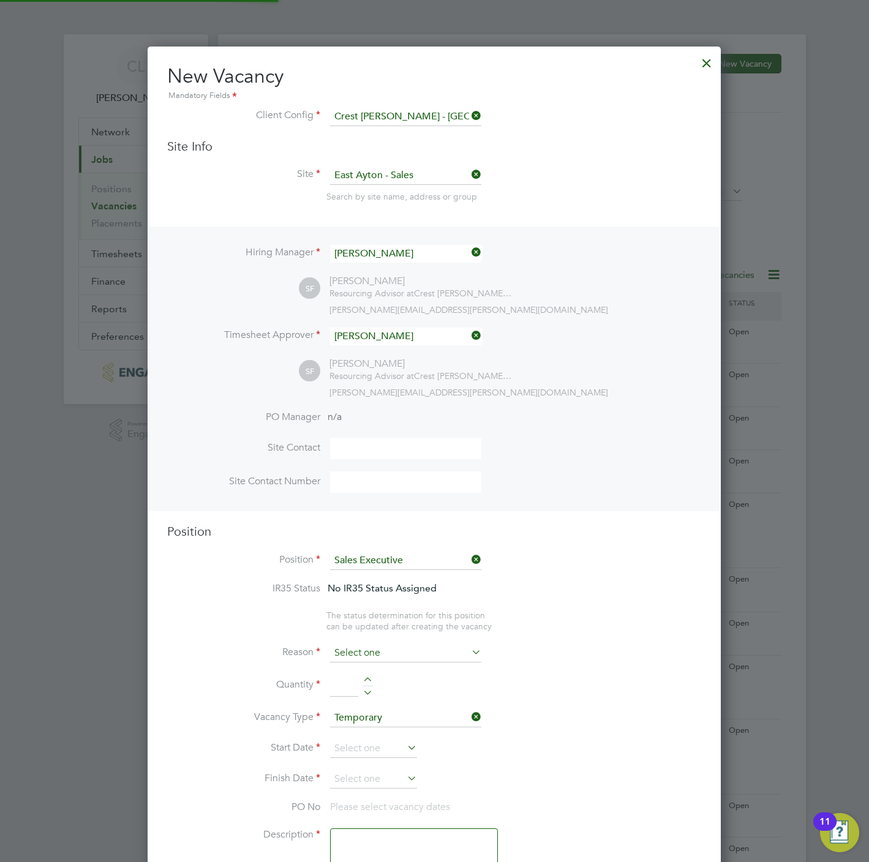
click at [363, 647] on input at bounding box center [405, 653] width 151 height 18
click at [367, 768] on li "Vacant Role" at bounding box center [405, 767] width 152 height 16
type input "Vacant Role"
click at [368, 679] on div at bounding box center [368, 681] width 10 height 9
type input "1"
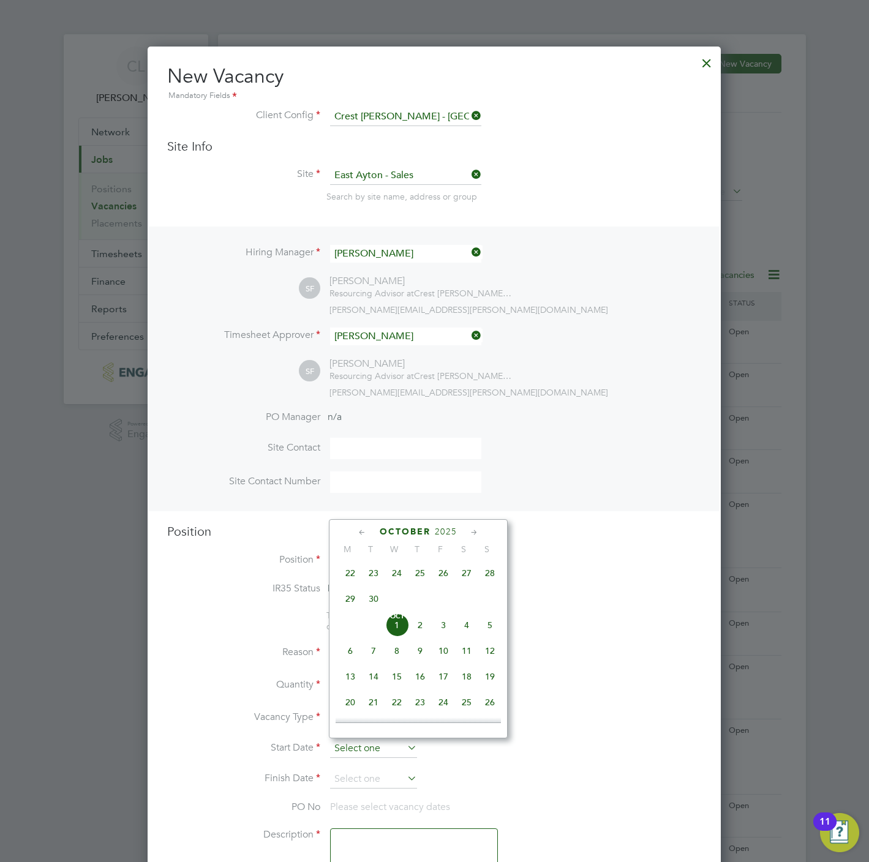
click at [353, 748] on input at bounding box center [373, 749] width 87 height 18
click at [468, 612] on span "25" at bounding box center [466, 610] width 23 height 23
type input "25 Oct 2025"
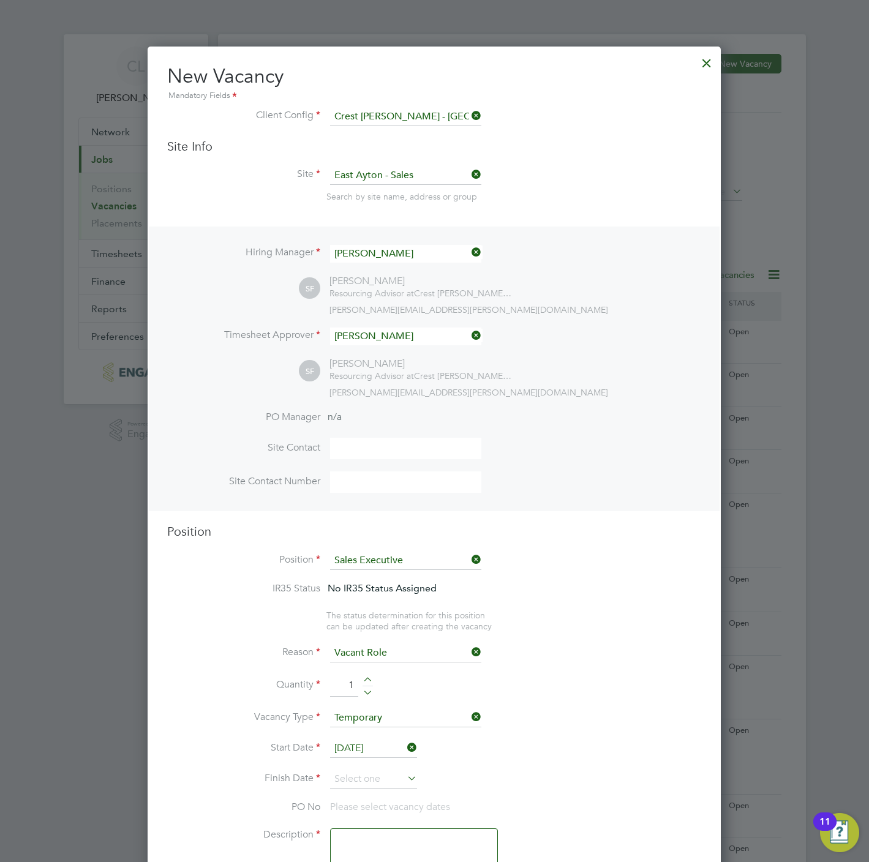
click at [357, 794] on li "Finish Date" at bounding box center [434, 785] width 534 height 31
click at [362, 778] on input at bounding box center [373, 779] width 87 height 18
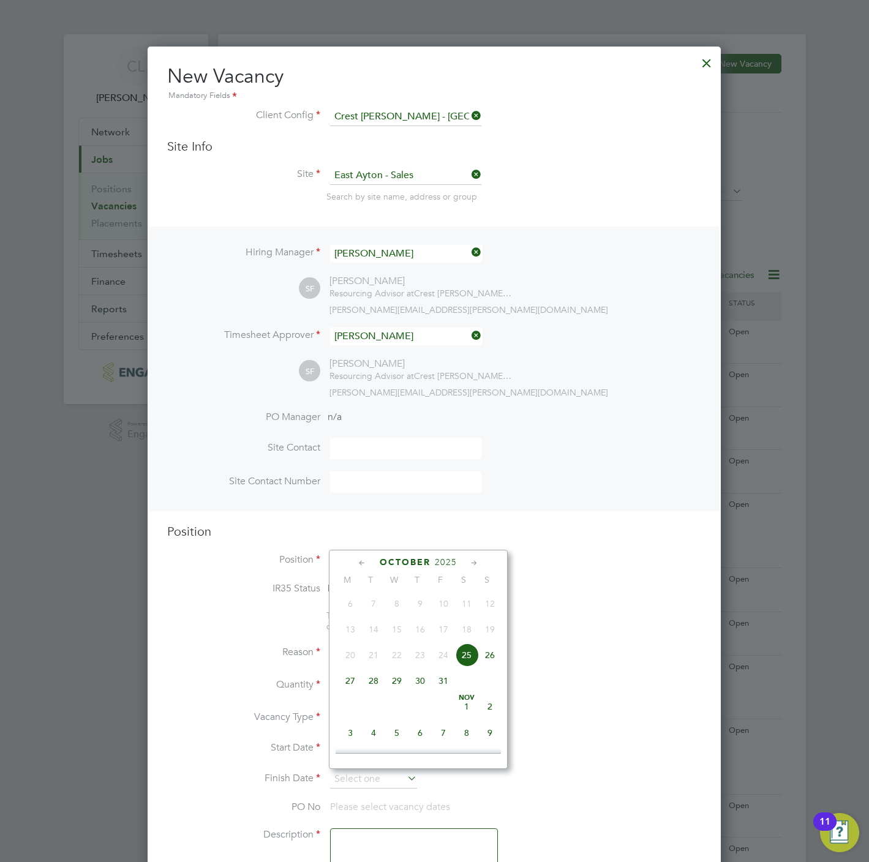
click at [491, 656] on span "26" at bounding box center [489, 655] width 23 height 23
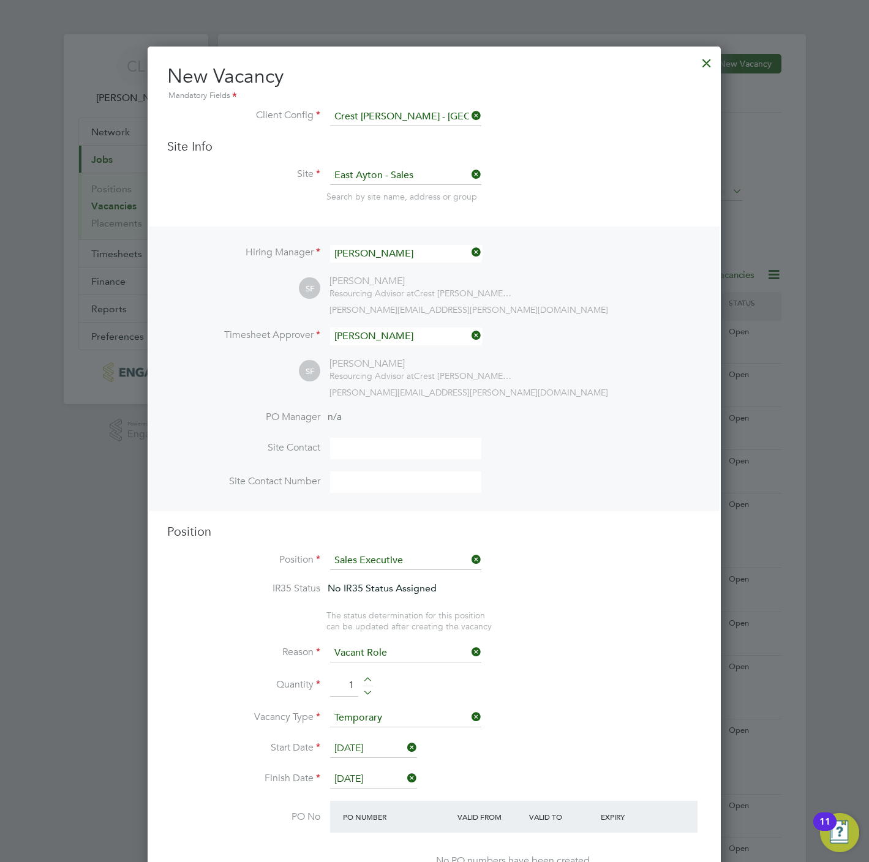
click at [379, 761] on li "Start Date 25 Oct 2025" at bounding box center [434, 755] width 534 height 31
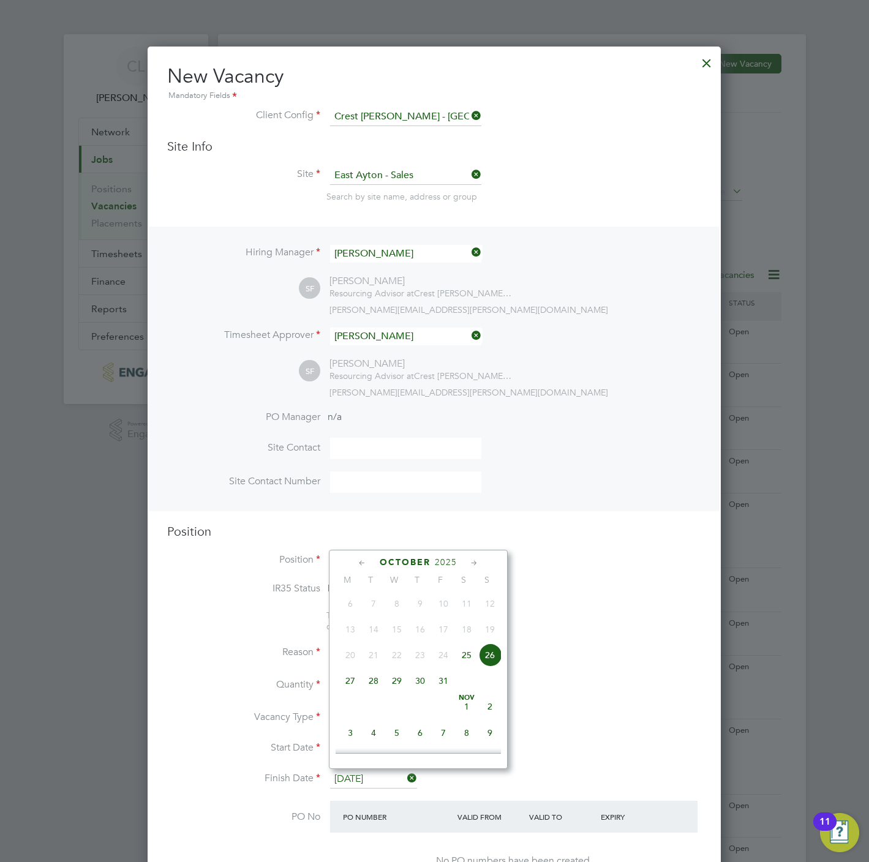
click at [384, 776] on input "26 Oct 2025" at bounding box center [373, 779] width 87 height 18
click at [468, 663] on span "25" at bounding box center [466, 655] width 23 height 23
type input "25 Oct 2025"
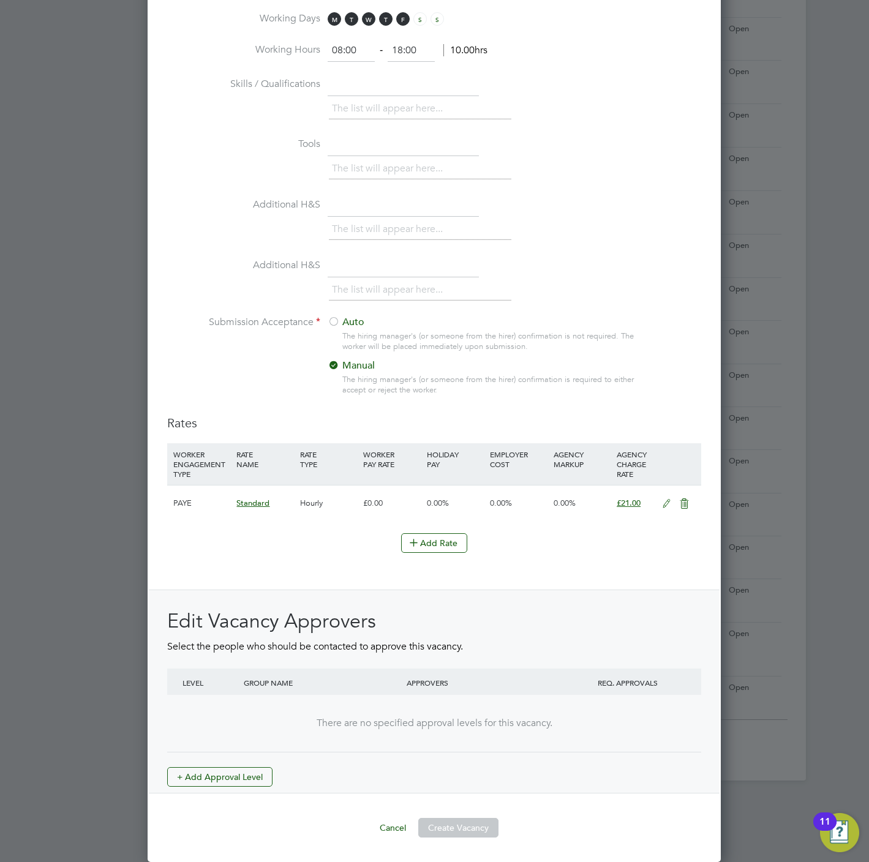
click at [206, 791] on div "Edit Vacancy Approvers Select the people who should be contacted to approve thi…" at bounding box center [434, 692] width 571 height 204
click at [214, 786] on div "Edit Vacancy Approvers Select the people who should be contacted to approve thi…" at bounding box center [434, 692] width 571 height 204
click at [243, 772] on button "+ Add Approval Level" at bounding box center [219, 777] width 105 height 20
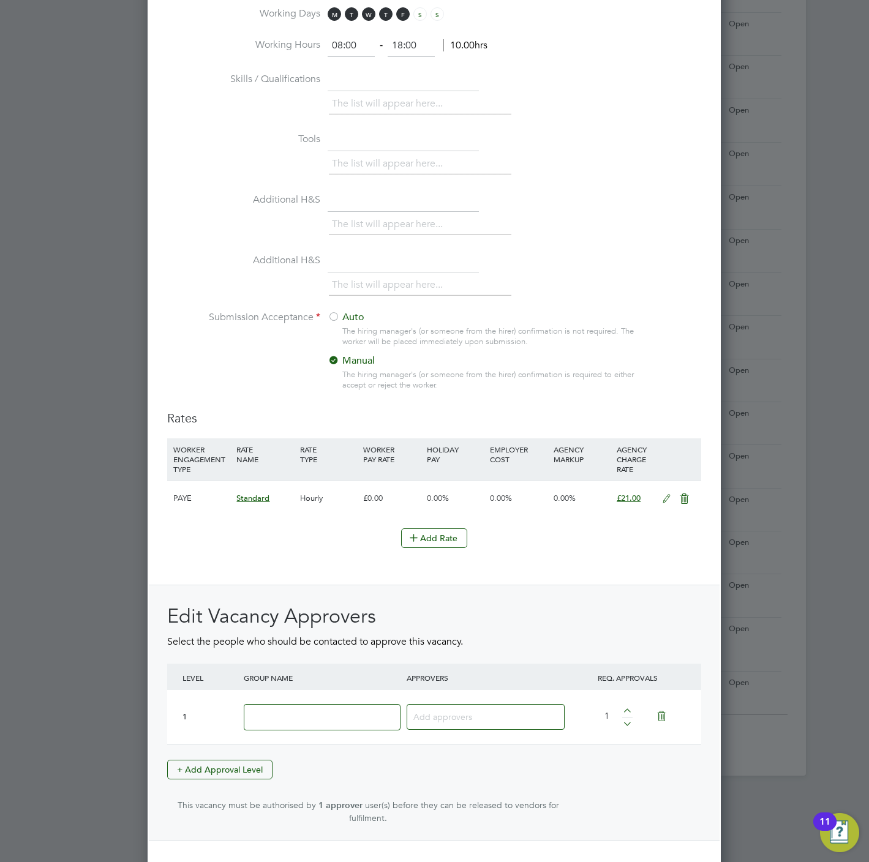
click at [277, 731] on input at bounding box center [322, 717] width 157 height 26
type input "Crest"
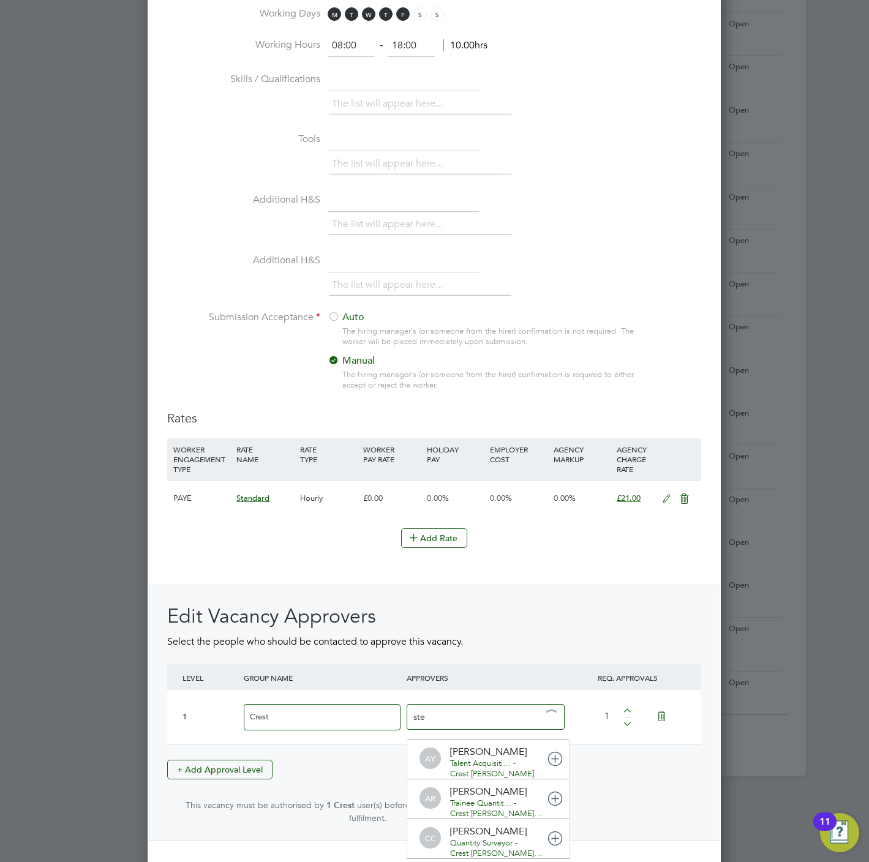
type input "stef"
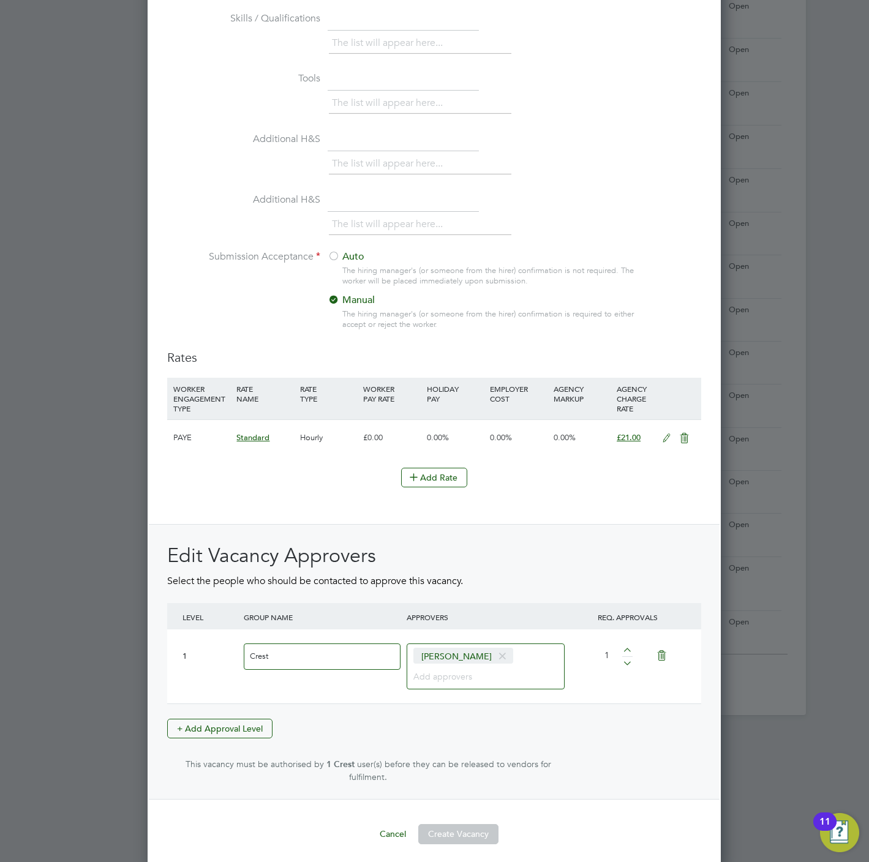
click at [453, 836] on button "Create Vacancy" at bounding box center [458, 834] width 80 height 20
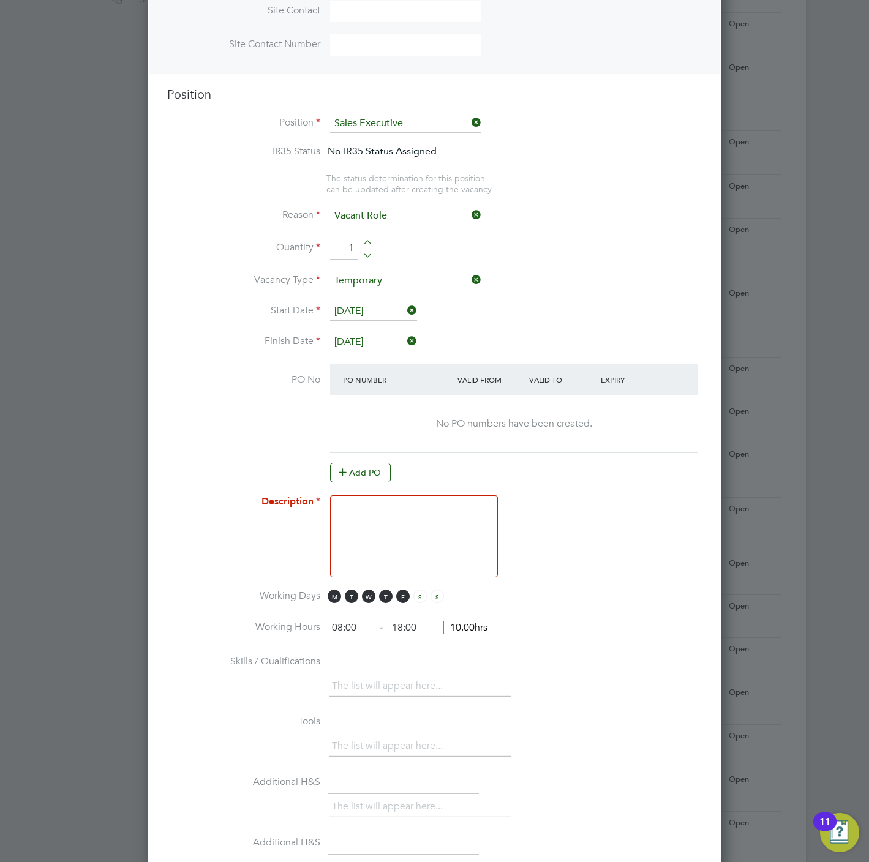
click at [393, 497] on textarea at bounding box center [414, 536] width 168 height 82
paste textarea "Sales Executive"
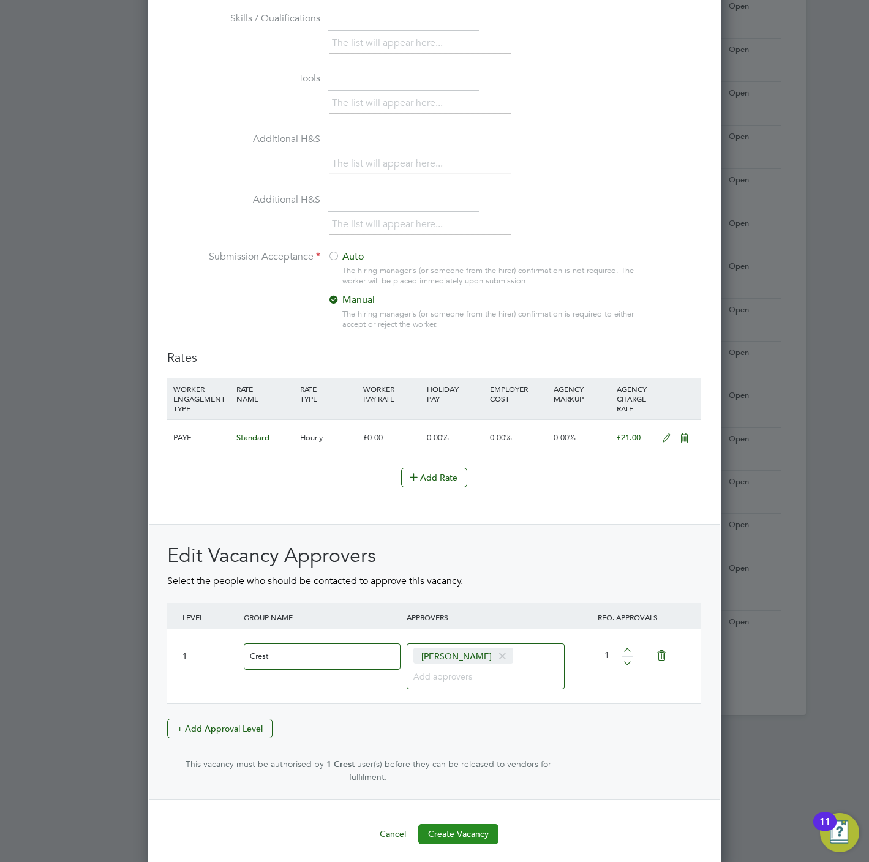
type textarea "Sales Executive"
click at [458, 826] on button "Create Vacancy" at bounding box center [458, 834] width 80 height 20
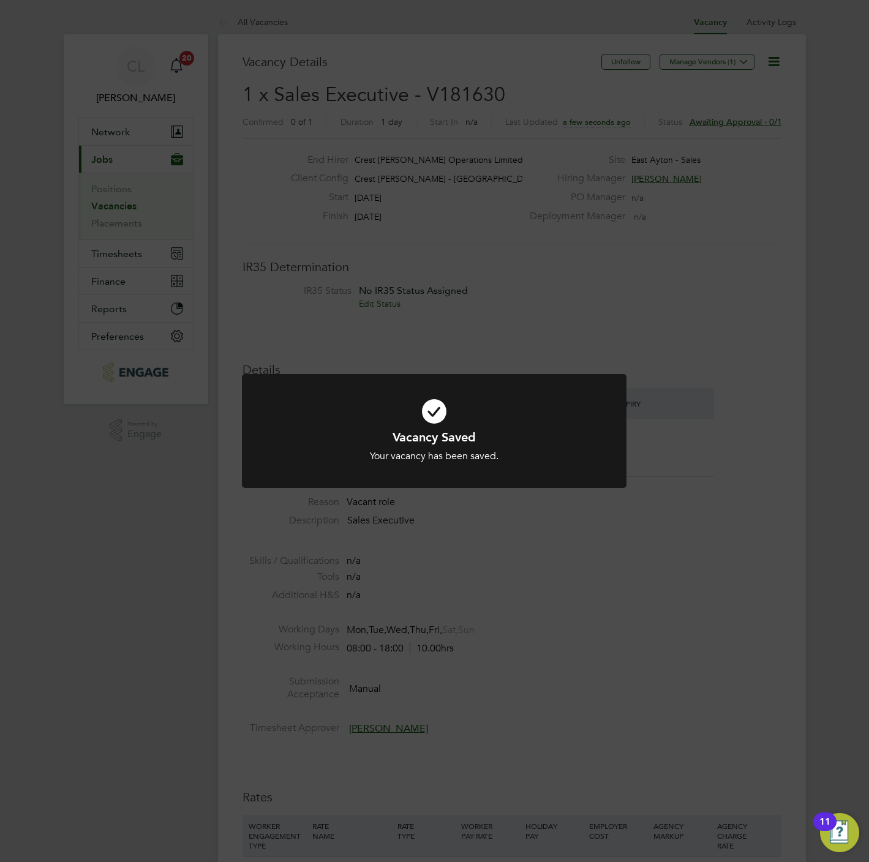
drag, startPoint x: 327, startPoint y: 254, endPoint x: 323, endPoint y: 190, distance: 63.8
click at [328, 254] on div "Vacancy Saved Your vacancy has been saved. Cancel Okay" at bounding box center [434, 431] width 869 height 862
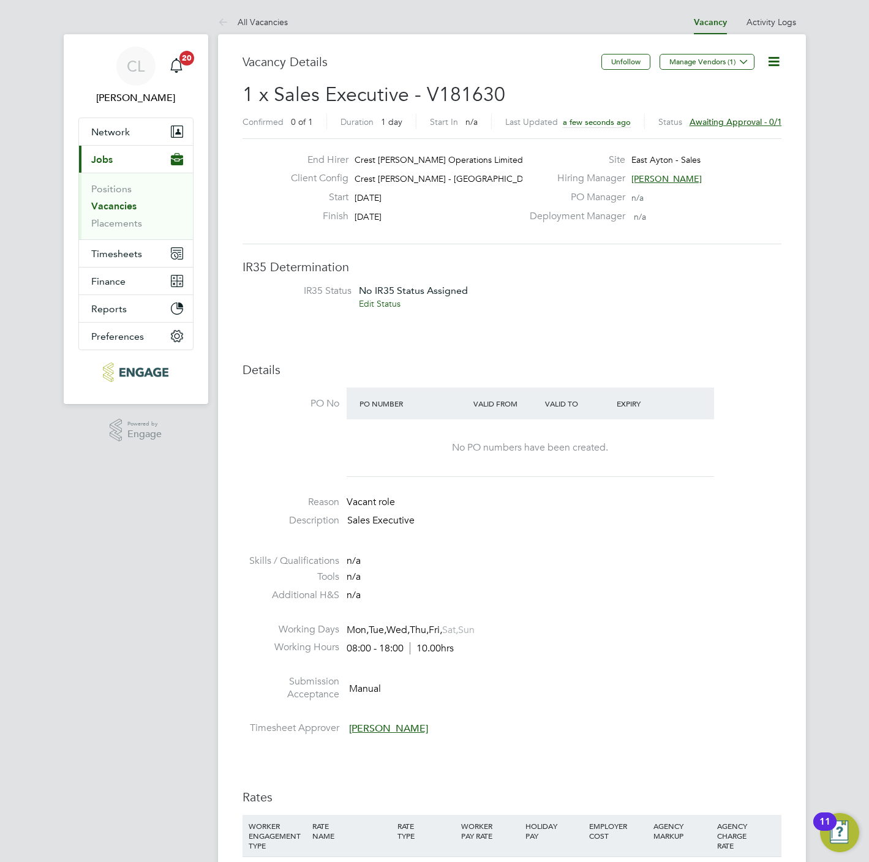
click at [266, 22] on link "All Vacancies" at bounding box center [253, 22] width 70 height 11
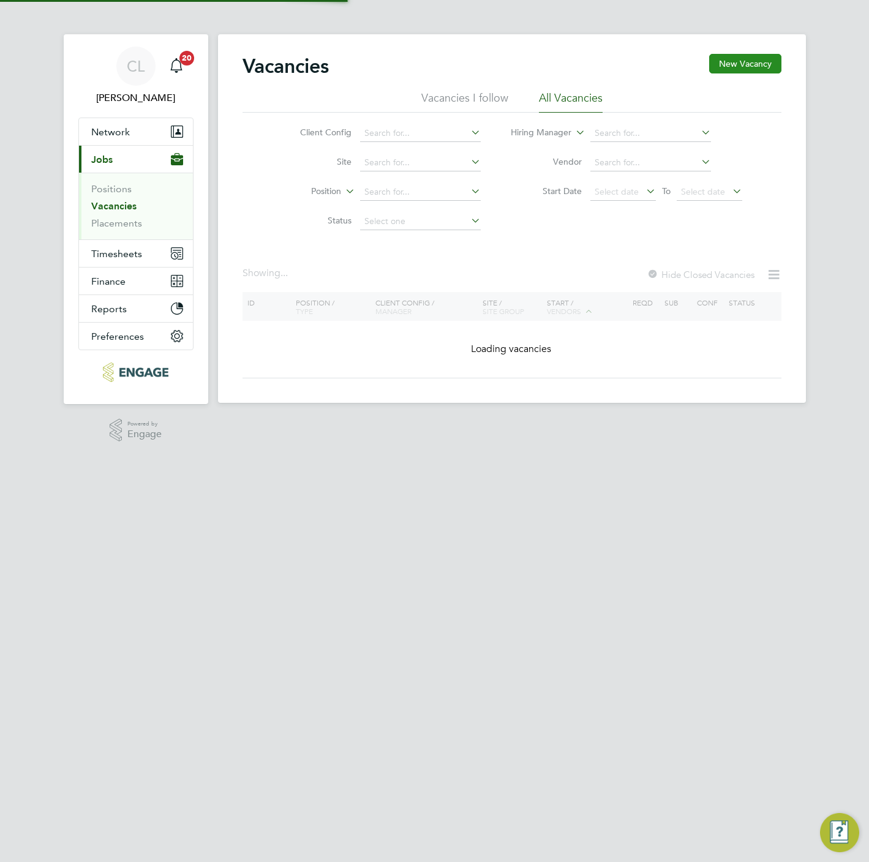
click at [770, 70] on button "New Vacancy" at bounding box center [745, 64] width 72 height 20
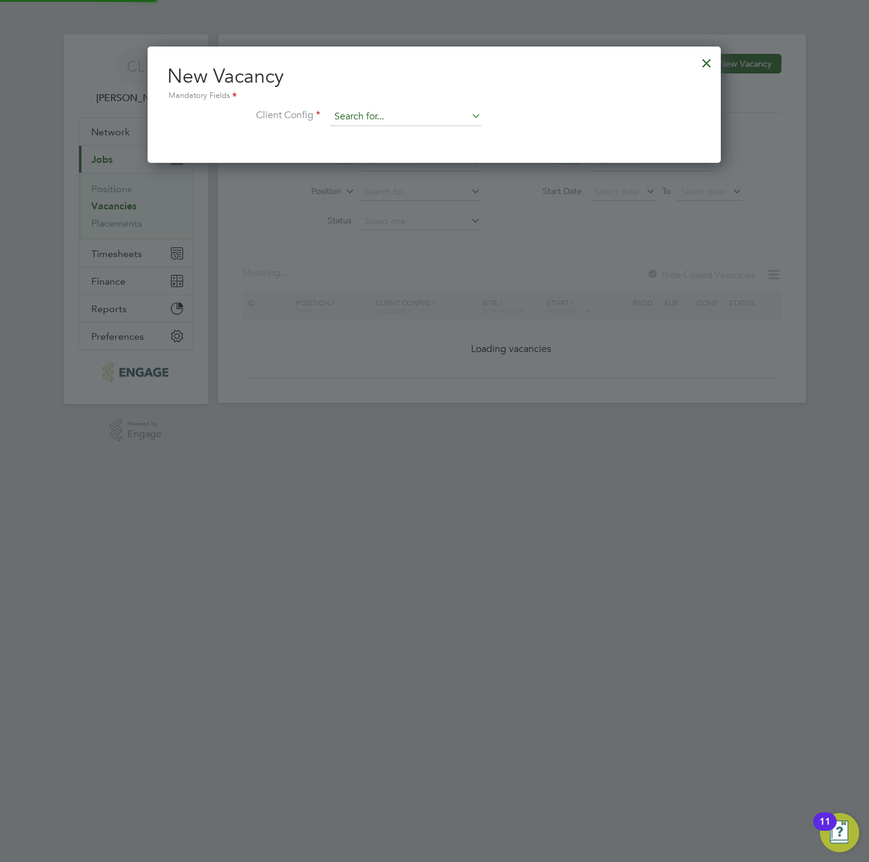
click at [364, 111] on input at bounding box center [405, 117] width 151 height 18
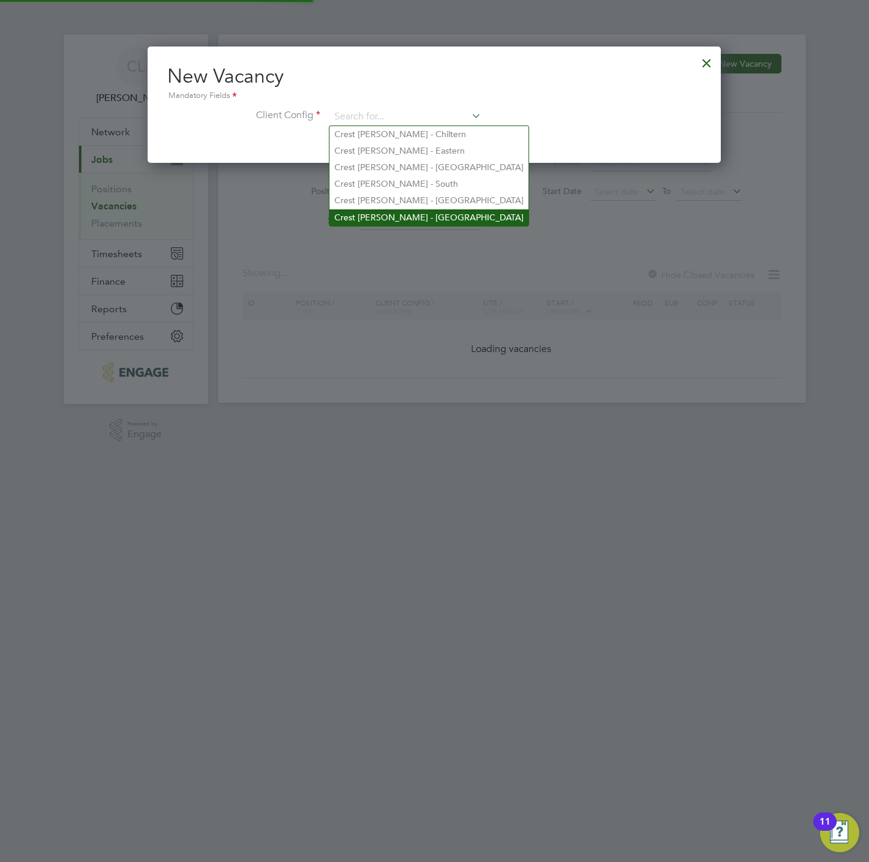
click at [388, 210] on li "Crest Nicholson - Yorkshire" at bounding box center [428, 217] width 199 height 17
type input "Crest Nicholson - Yorkshire"
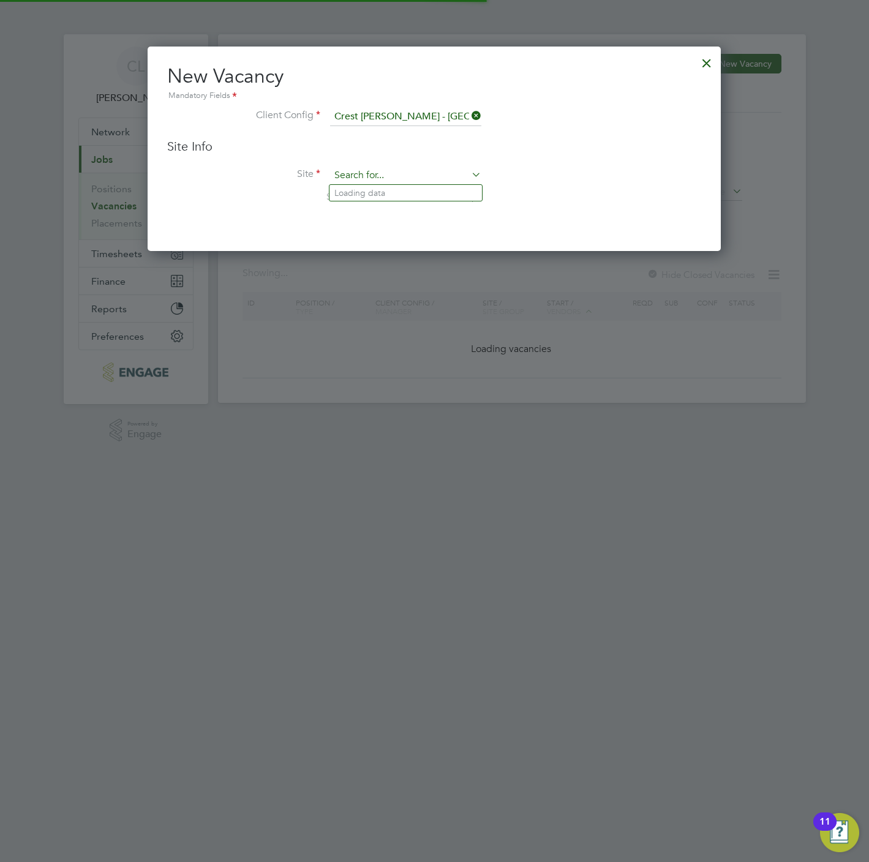
click at [412, 184] on div "Vacancies New Vacancy Vacancies I follow All Vacancies Client Config Site Posit…" at bounding box center [512, 218] width 588 height 369
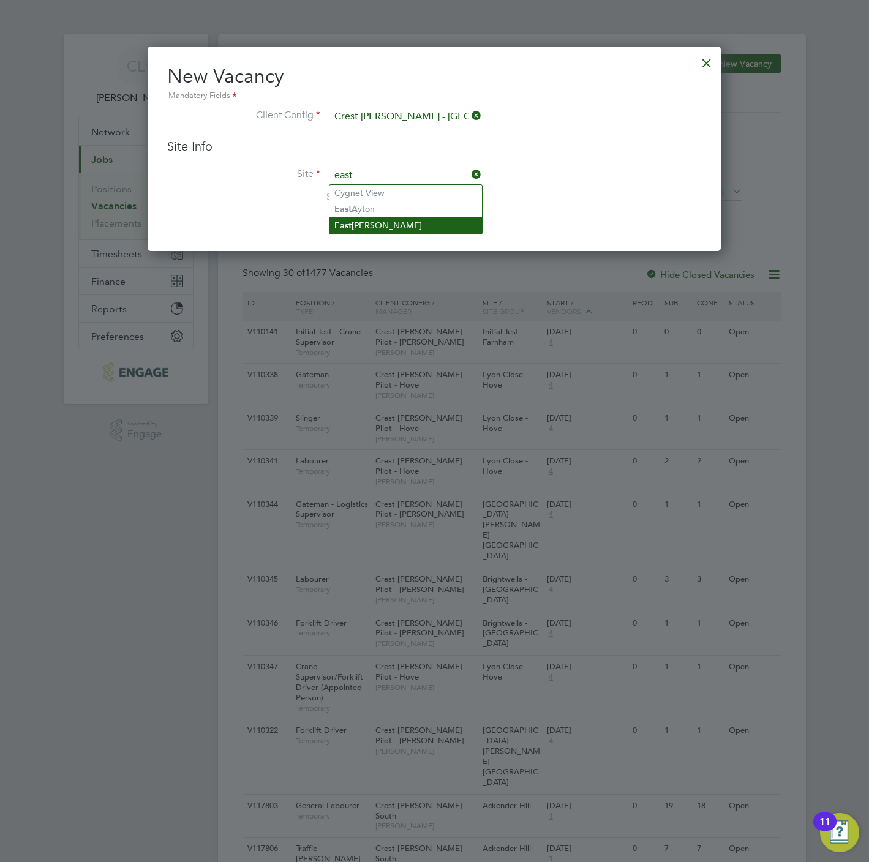
click at [403, 220] on li "East Ayton - Sales" at bounding box center [405, 225] width 152 height 17
type input "East Ayton - Sales"
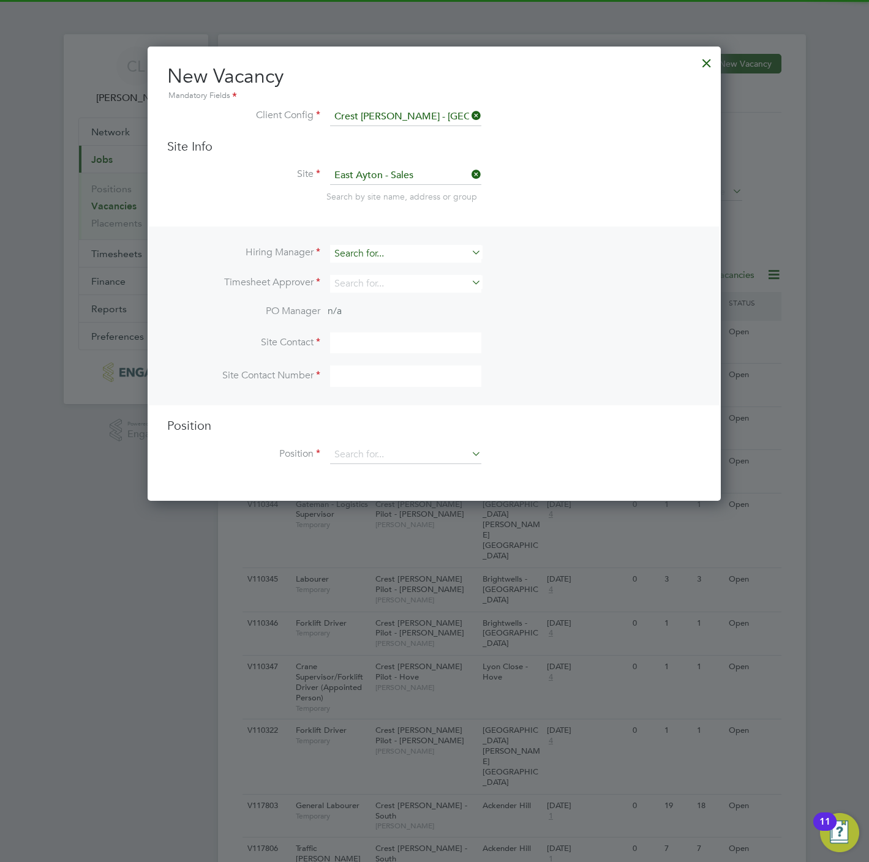
click at [364, 249] on input at bounding box center [405, 254] width 151 height 18
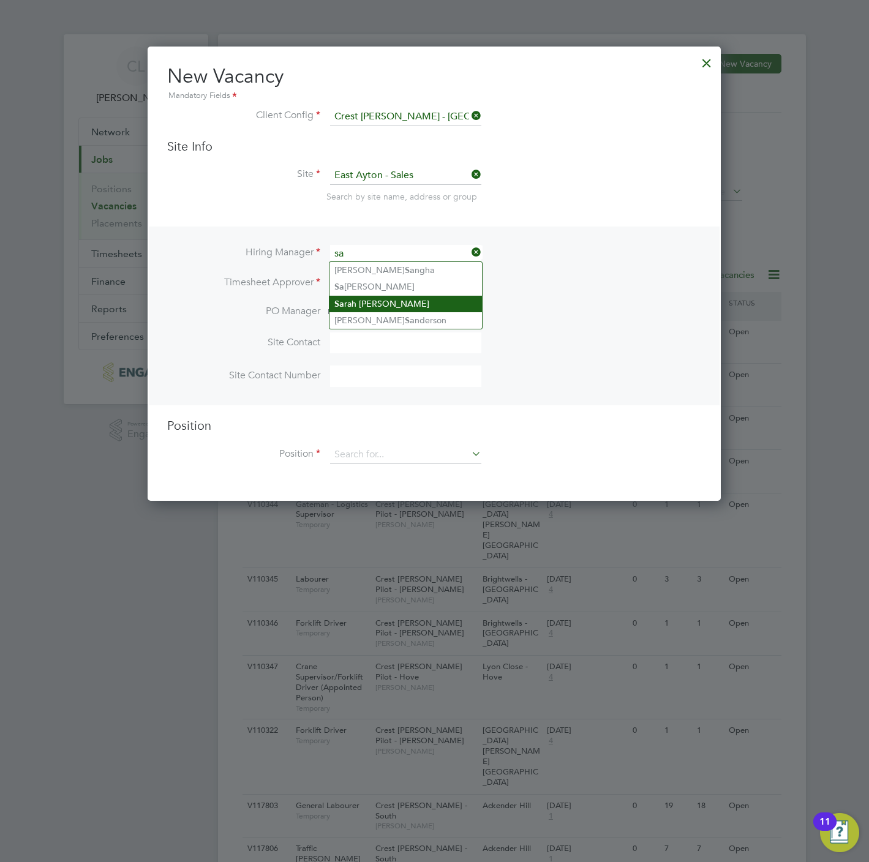
type input "s"
click at [386, 269] on li "Stef an Fernandez" at bounding box center [405, 270] width 152 height 17
type input "[PERSON_NAME]"
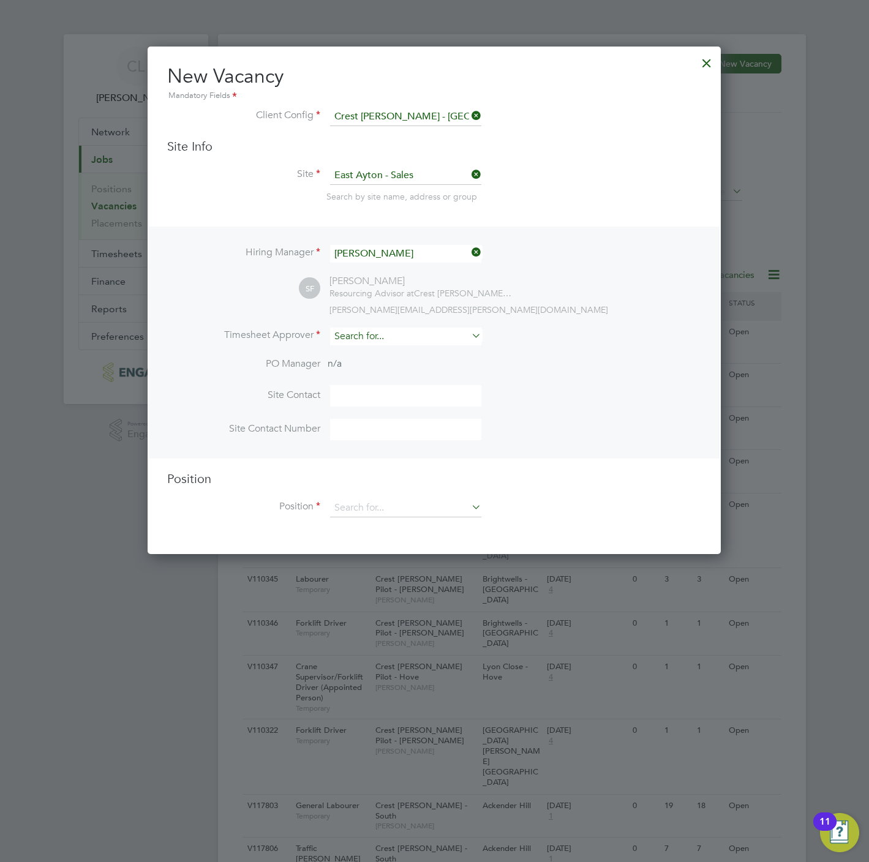
click at [373, 339] on input at bounding box center [405, 337] width 151 height 18
click at [375, 355] on li "Stef an Fernandez" at bounding box center [405, 353] width 152 height 17
type input "[PERSON_NAME]"
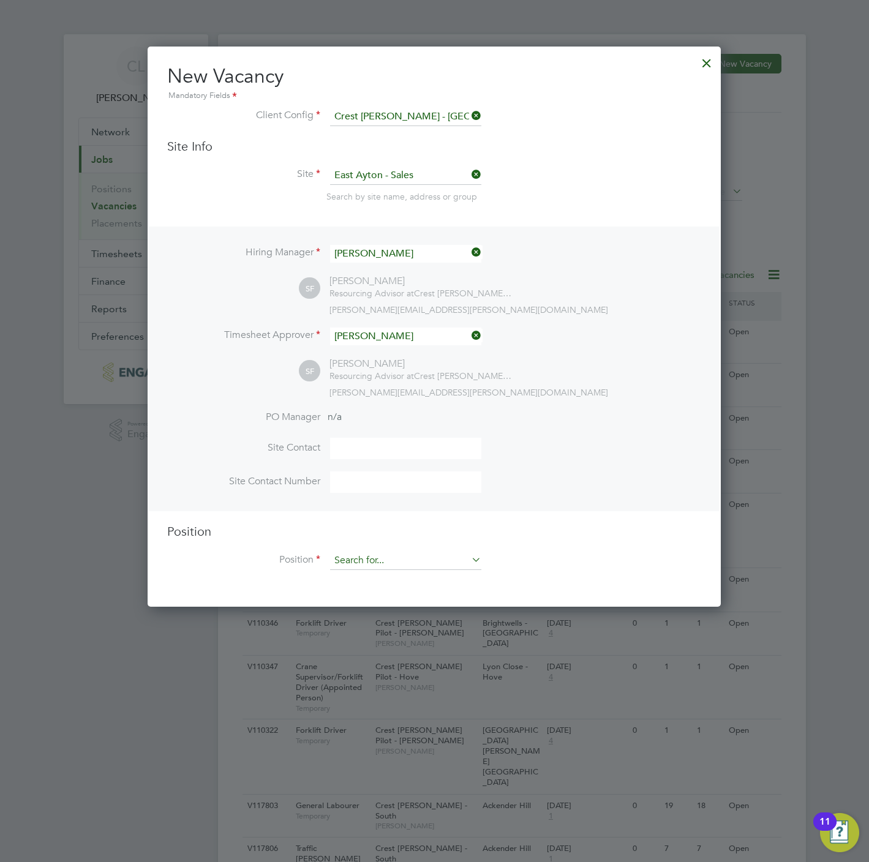
click at [375, 566] on input at bounding box center [405, 561] width 151 height 18
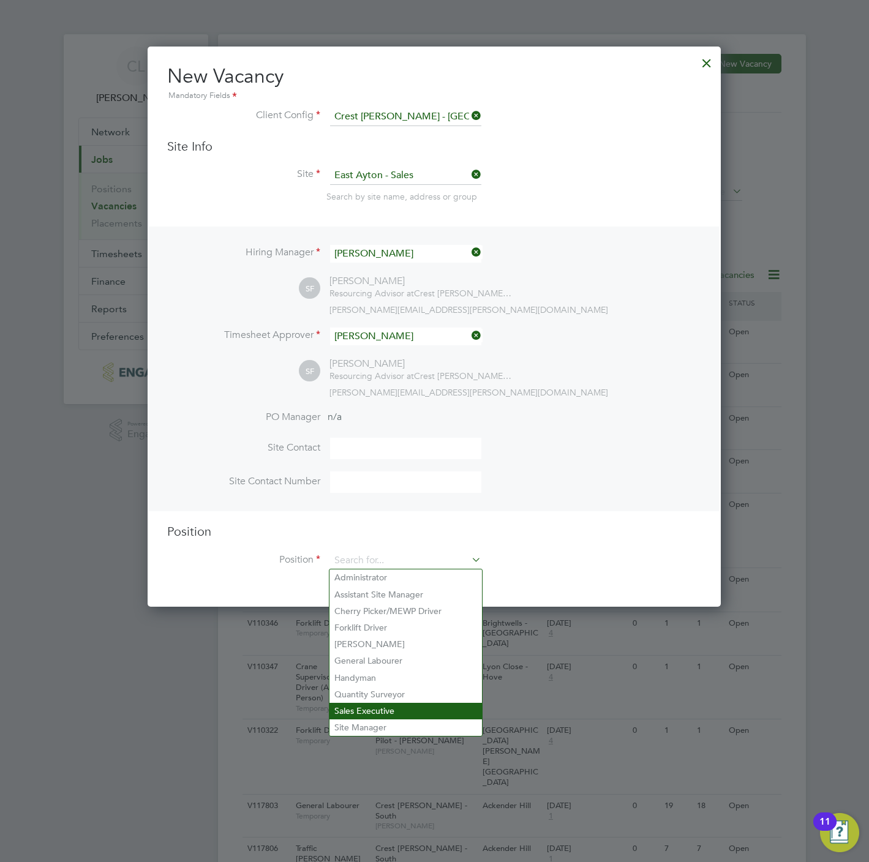
click at [386, 703] on li "Sales Executive" at bounding box center [405, 711] width 152 height 17
type input "Sales Executive"
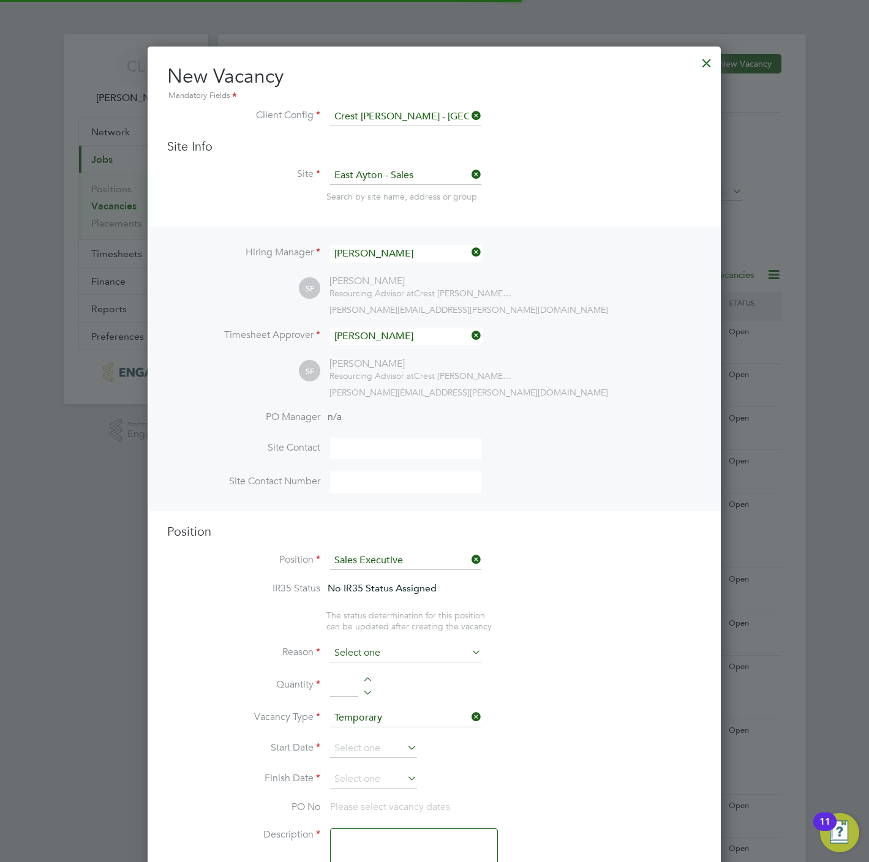
click at [379, 649] on input at bounding box center [405, 653] width 151 height 18
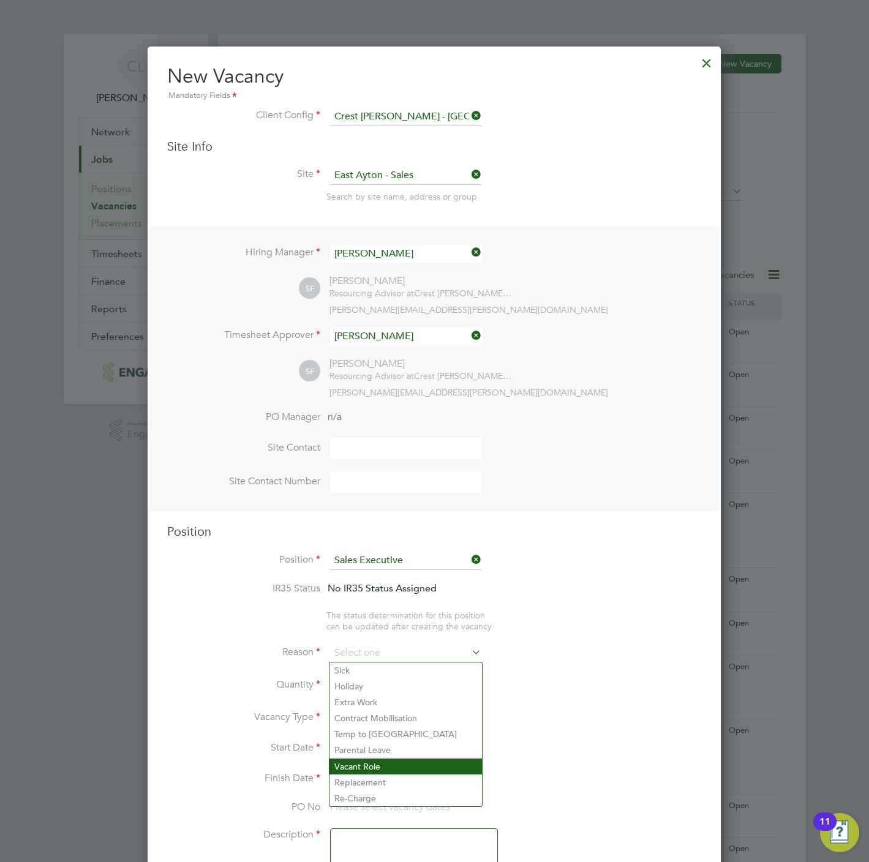
click at [375, 762] on li "Vacant Role" at bounding box center [405, 767] width 152 height 16
type input "Vacant Role"
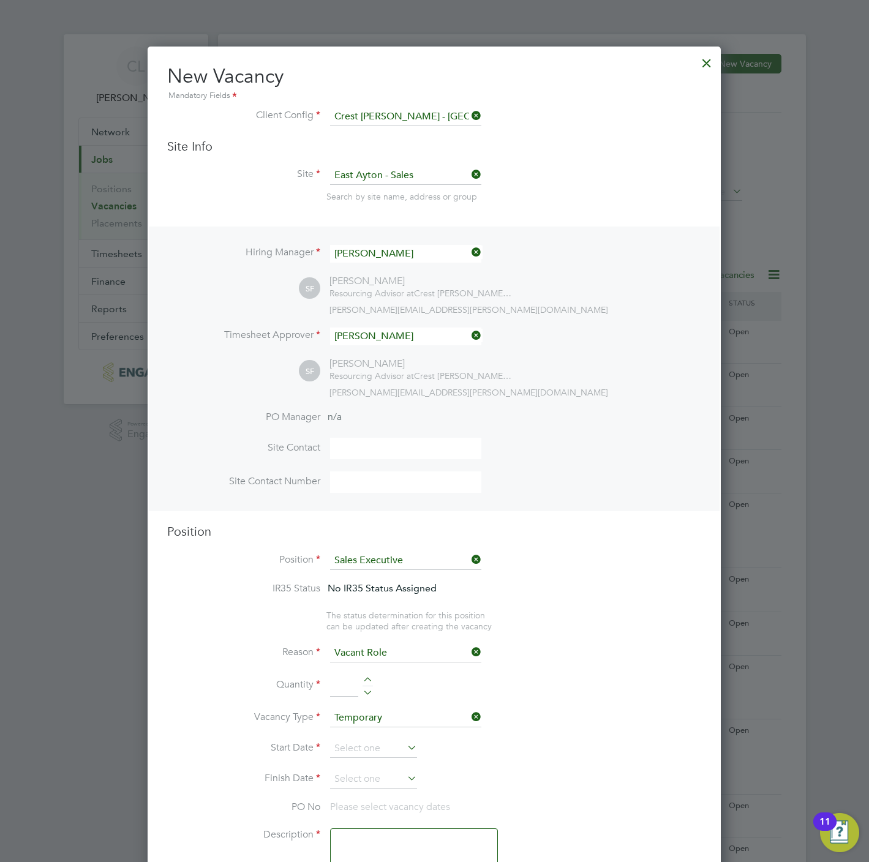
click at [367, 679] on div at bounding box center [368, 681] width 10 height 9
type input "1"
click at [364, 748] on input at bounding box center [373, 749] width 87 height 18
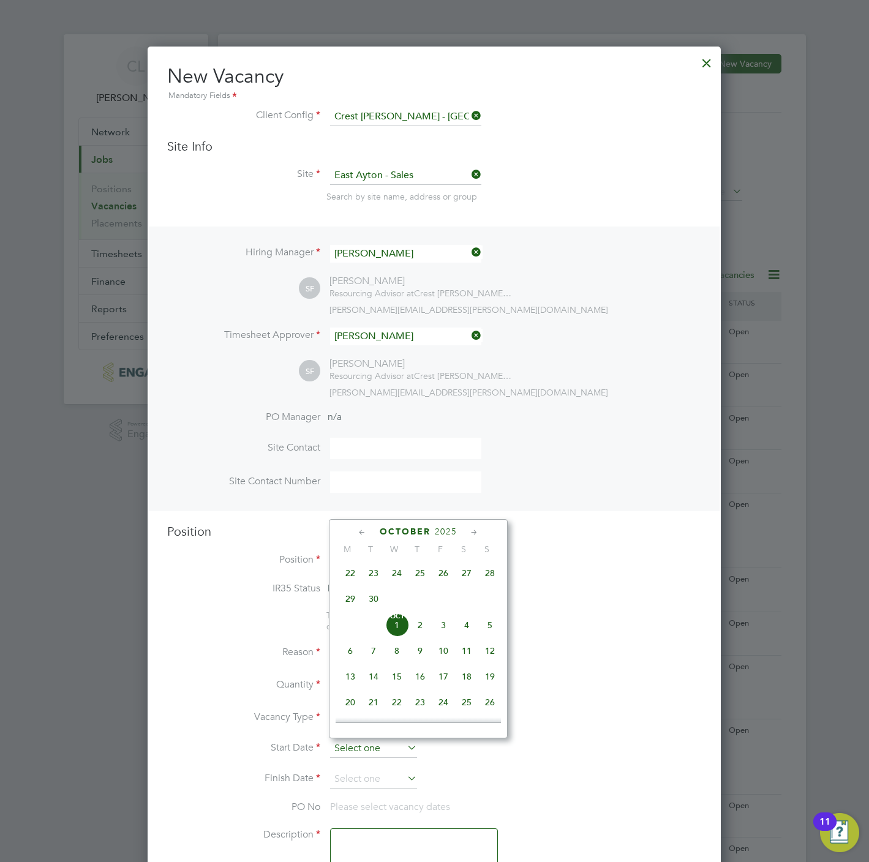
click at [364, 748] on input at bounding box center [373, 749] width 87 height 18
click at [366, 757] on input at bounding box center [373, 749] width 87 height 18
click at [366, 750] on input at bounding box center [373, 749] width 87 height 18
click at [353, 645] on span "27" at bounding box center [350, 636] width 23 height 23
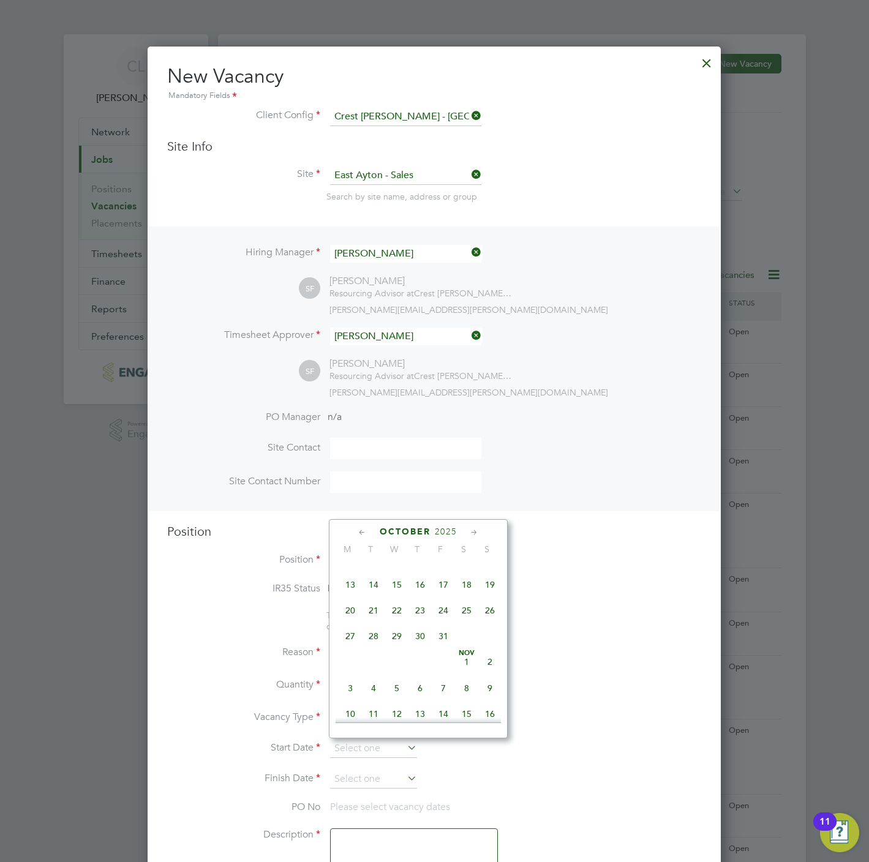
type input "27 Oct 2025"
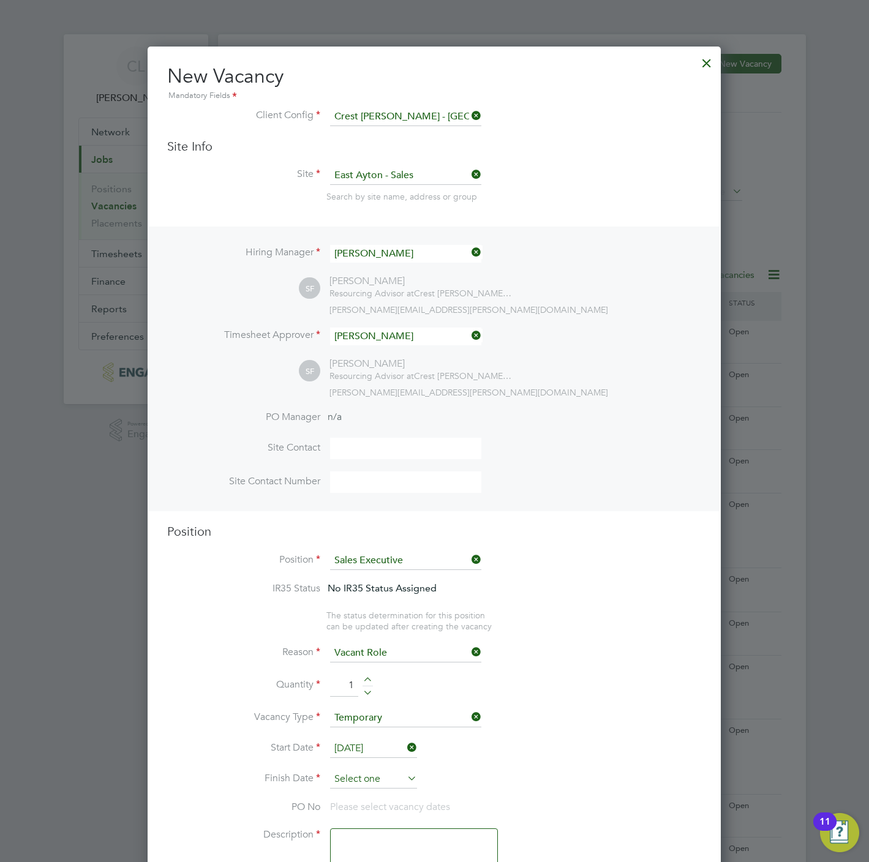
click at [378, 781] on input at bounding box center [373, 779] width 87 height 18
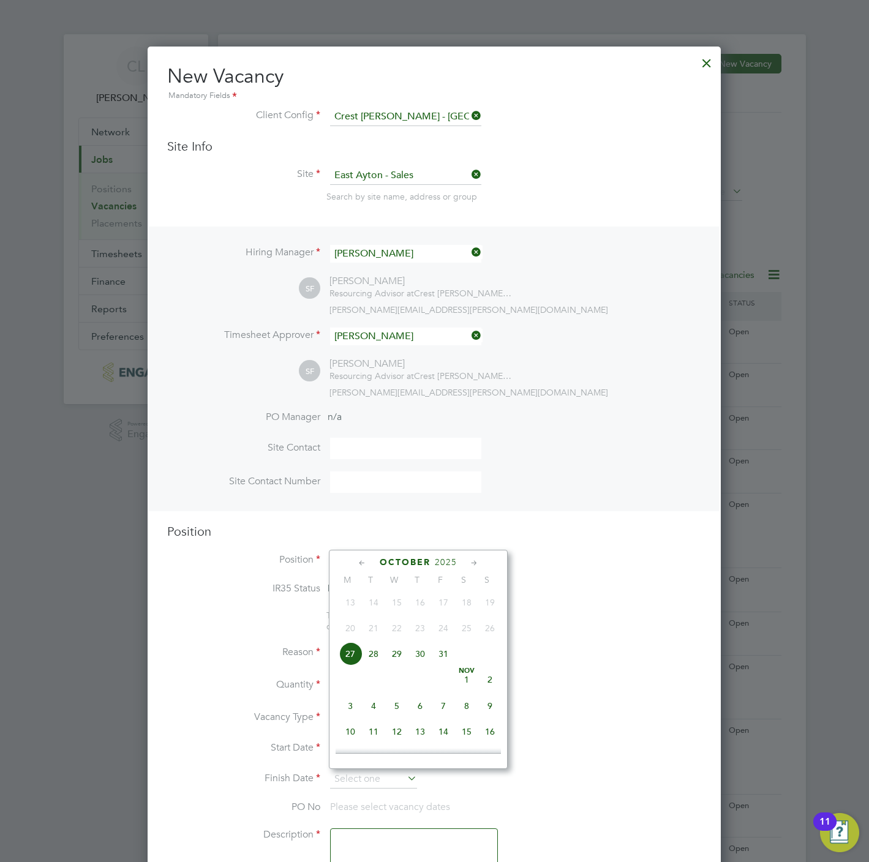
click at [350, 666] on span "27" at bounding box center [350, 653] width 23 height 23
type input "27 Oct 2025"
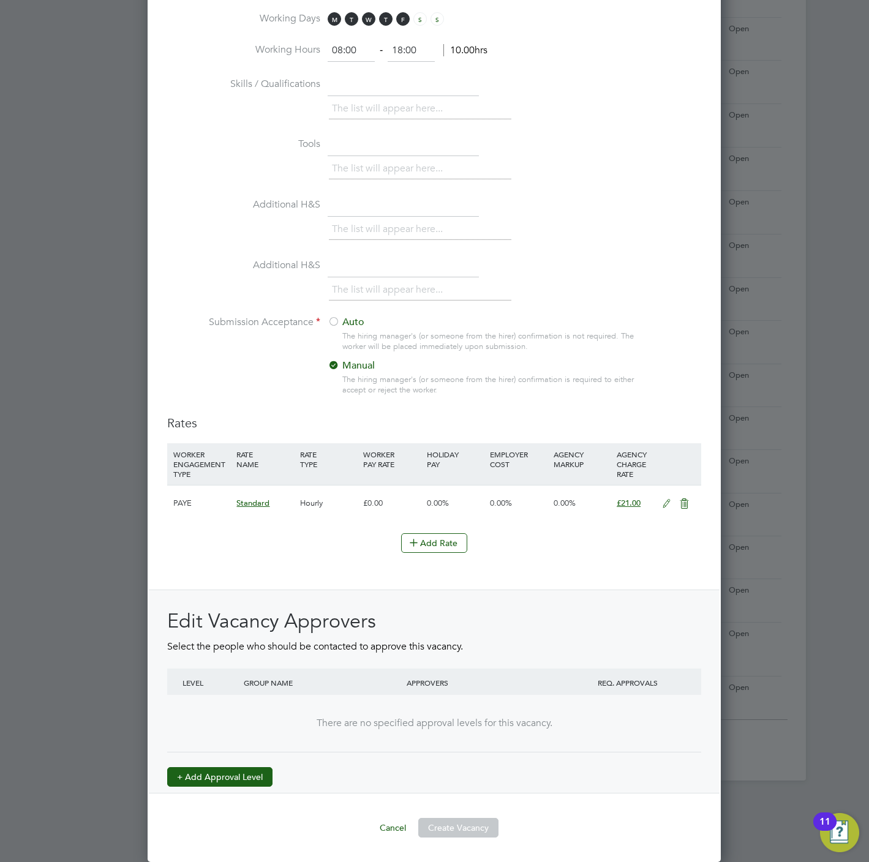
click at [206, 774] on button "+ Add Approval Level" at bounding box center [219, 777] width 105 height 20
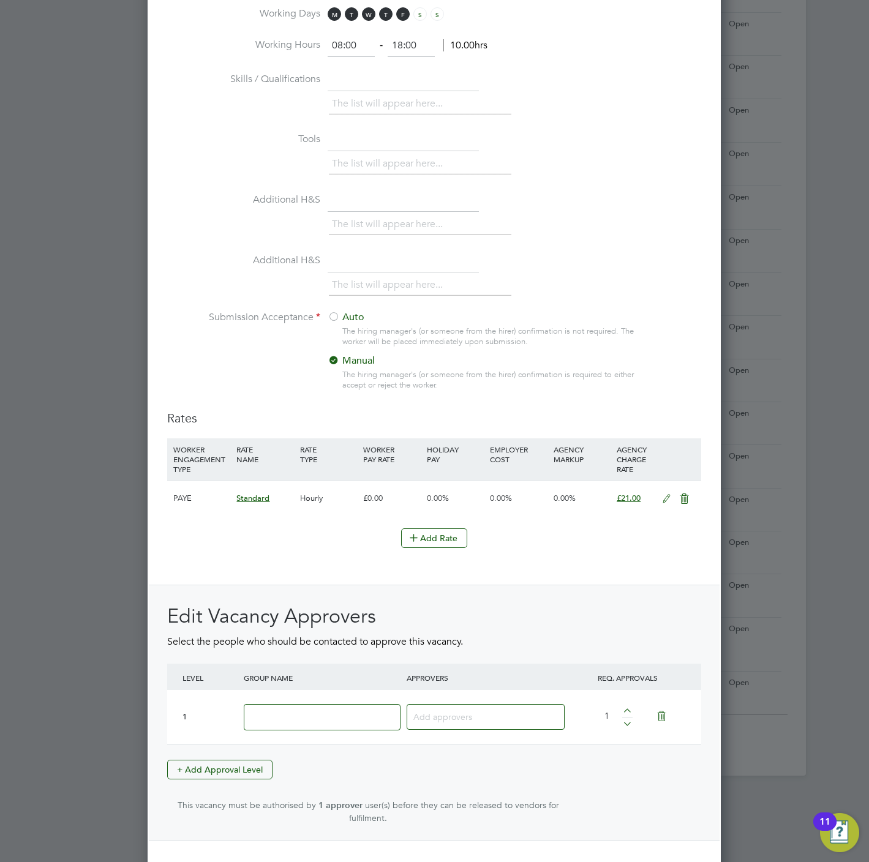
click at [298, 731] on input at bounding box center [322, 717] width 157 height 26
type input "Crest"
type input "ste"
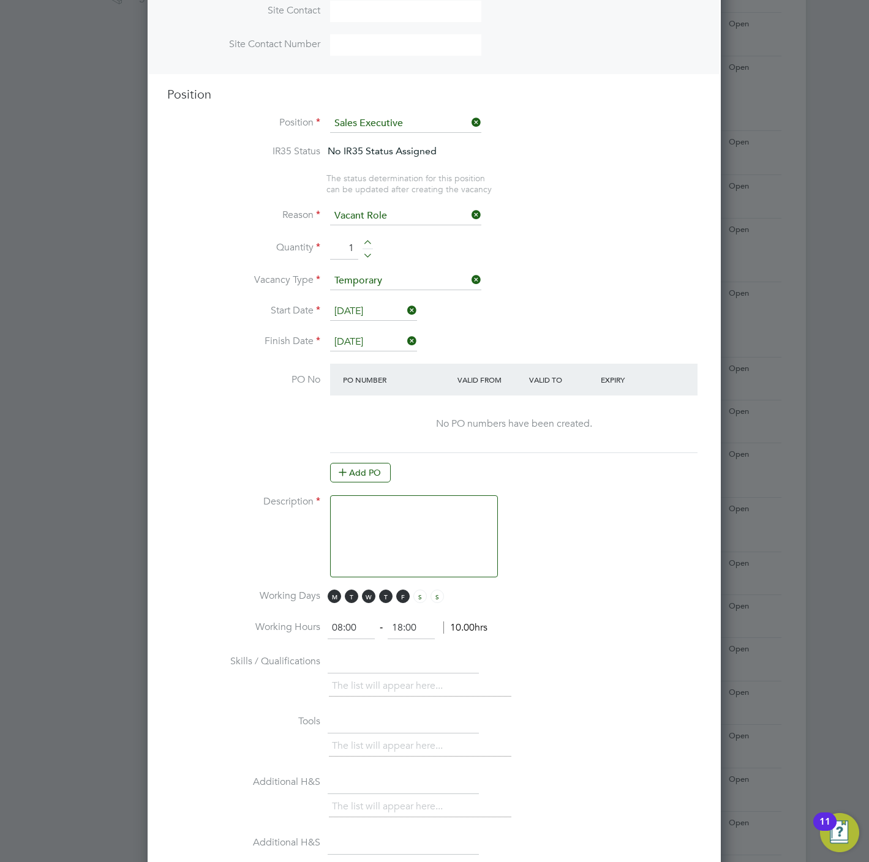
click at [375, 535] on textarea at bounding box center [414, 536] width 168 height 82
paste textarea "Sales Executive"
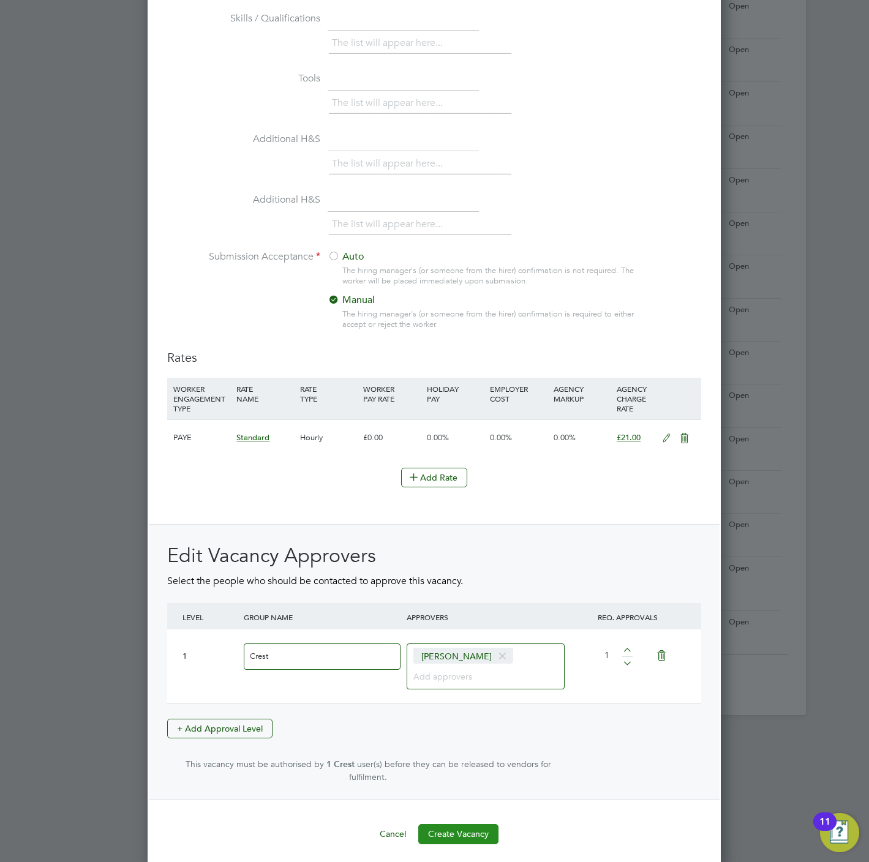
type textarea "Sales Executive"
click at [476, 832] on button "Create Vacancy" at bounding box center [458, 834] width 80 height 20
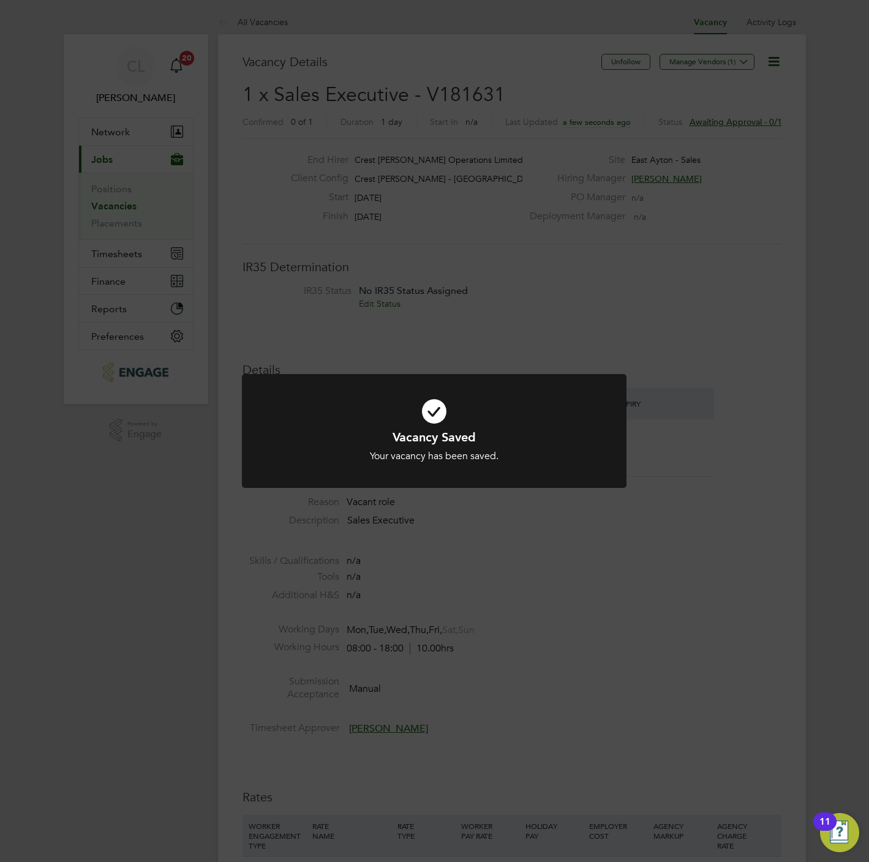
drag, startPoint x: 368, startPoint y: 193, endPoint x: 358, endPoint y: 167, distance: 27.5
click at [369, 193] on div "Vacancy Saved Your vacancy has been saved. Cancel Okay" at bounding box center [434, 431] width 869 height 862
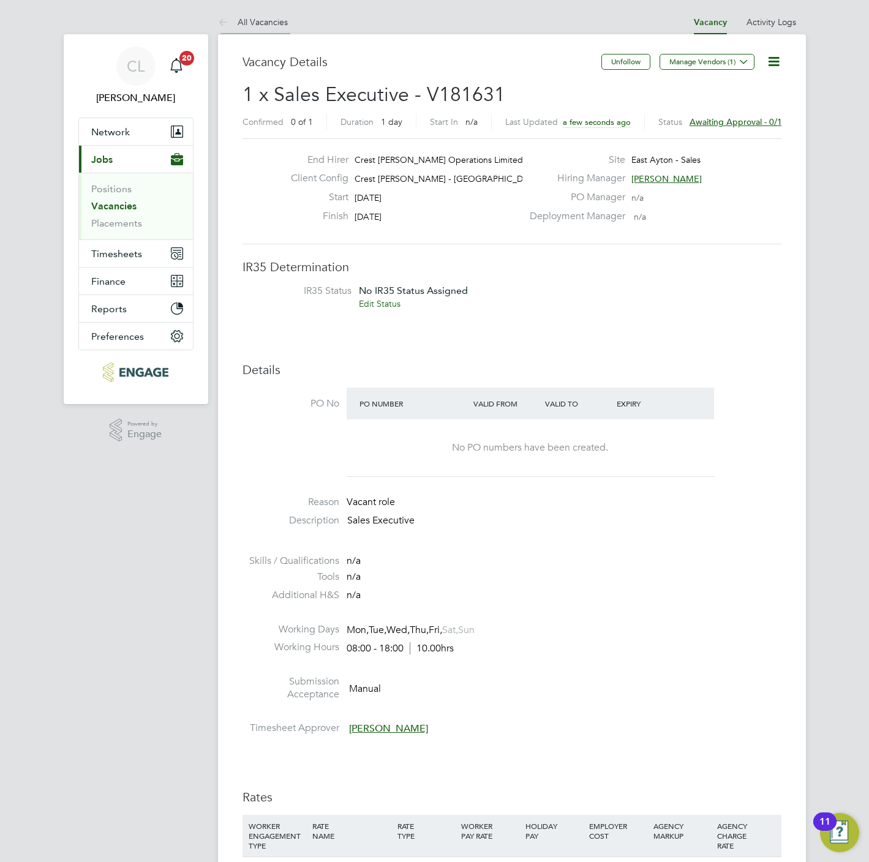
click at [254, 26] on link "All Vacancies" at bounding box center [253, 22] width 70 height 11
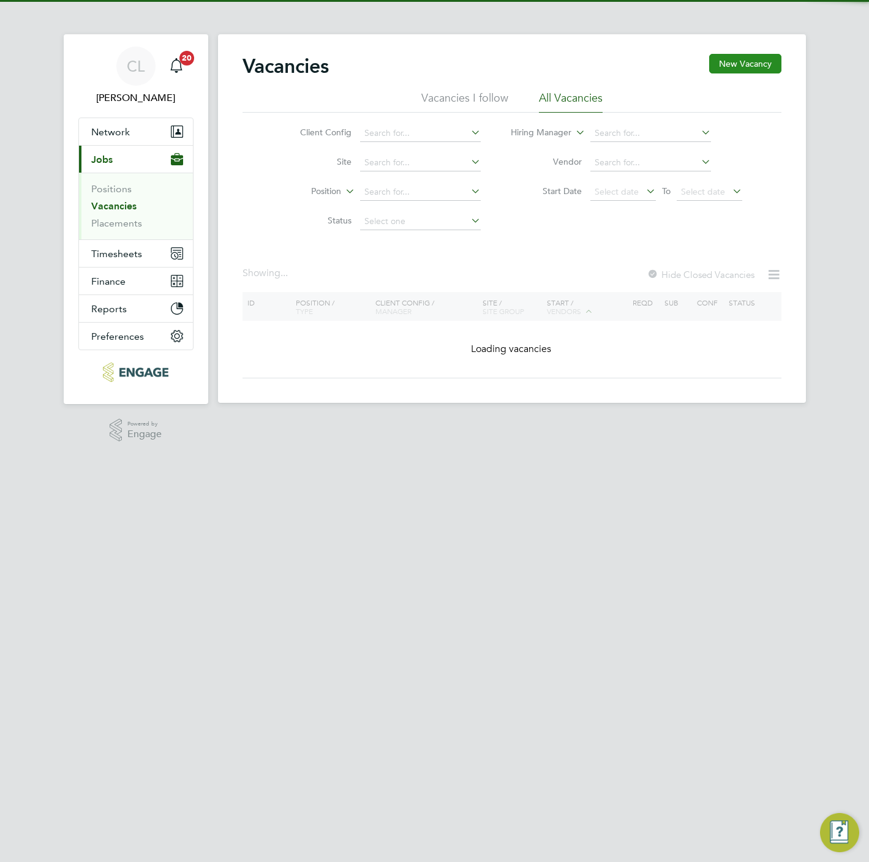
click at [728, 62] on button "New Vacancy" at bounding box center [745, 64] width 72 height 20
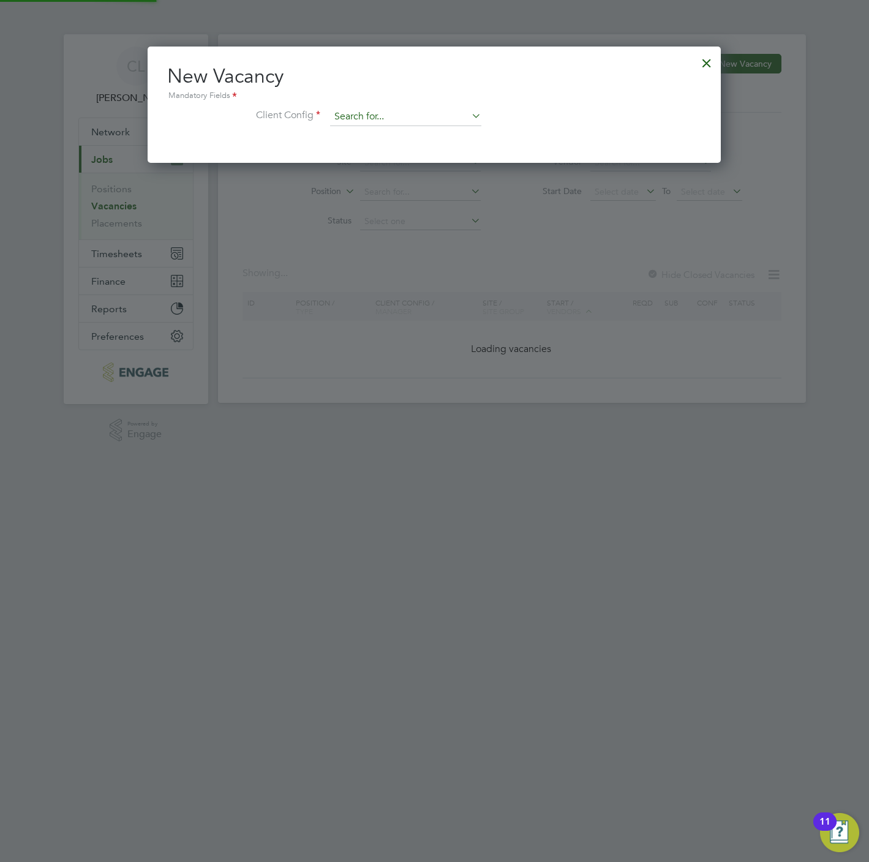
click at [369, 118] on input at bounding box center [405, 117] width 151 height 18
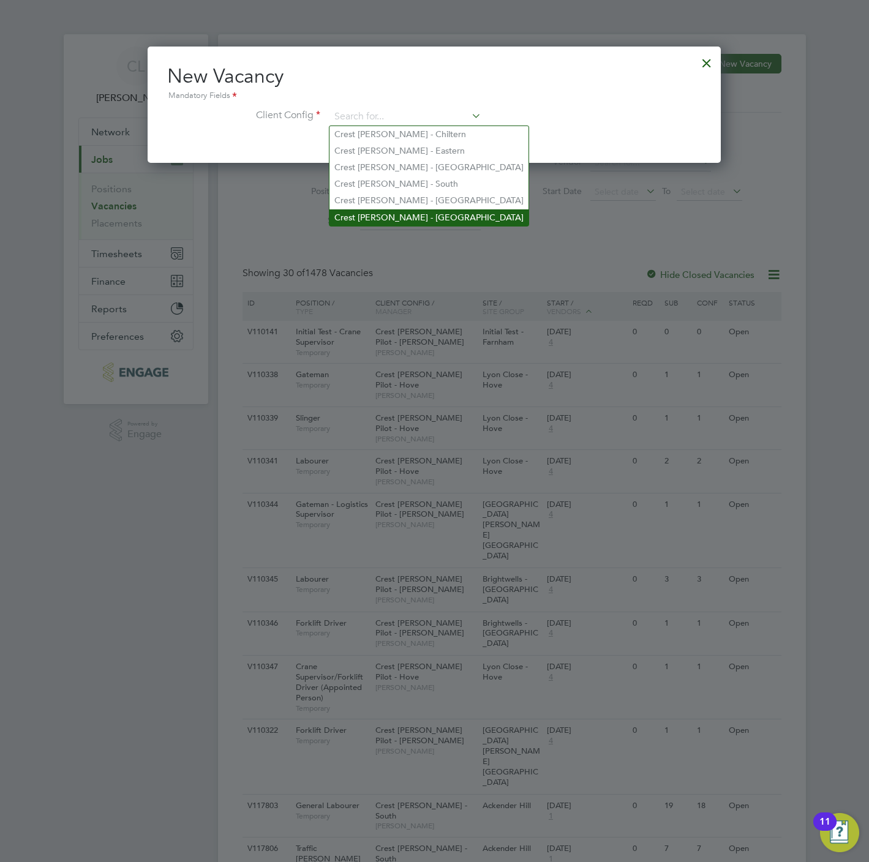
click at [372, 211] on li "Crest Nicholson - Yorkshire" at bounding box center [428, 217] width 199 height 17
type input "Crest Nicholson - Yorkshire"
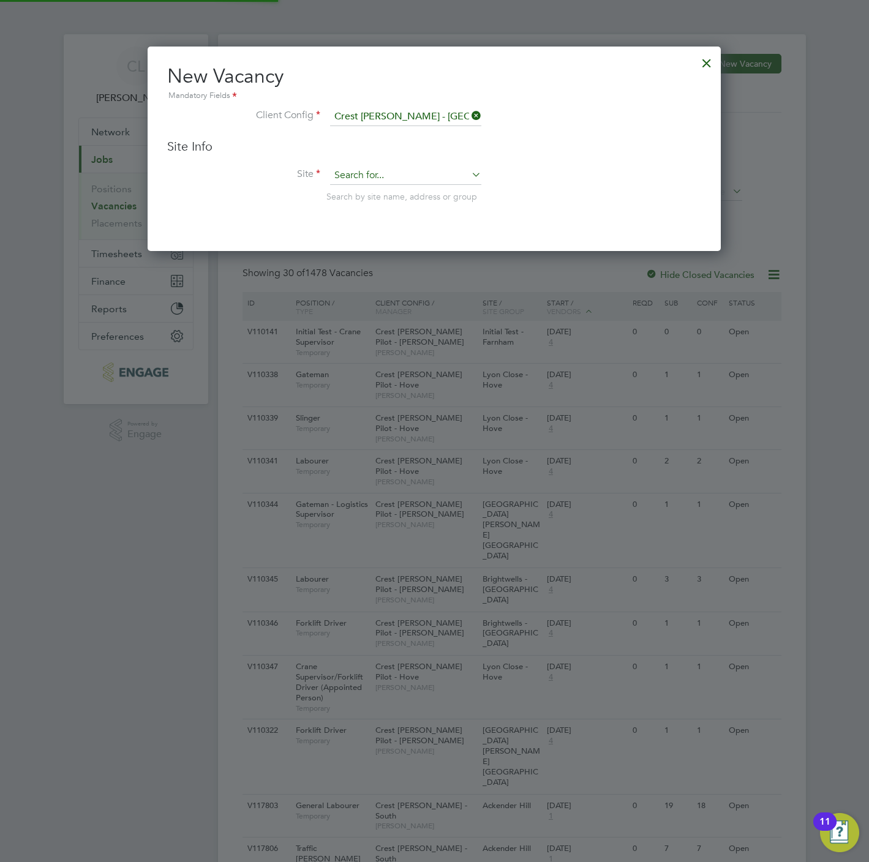
click at [371, 167] on input at bounding box center [405, 176] width 151 height 18
click at [386, 206] on li "Dal ton - Sales" at bounding box center [405, 209] width 152 height 17
type input "Dalton - Sales"
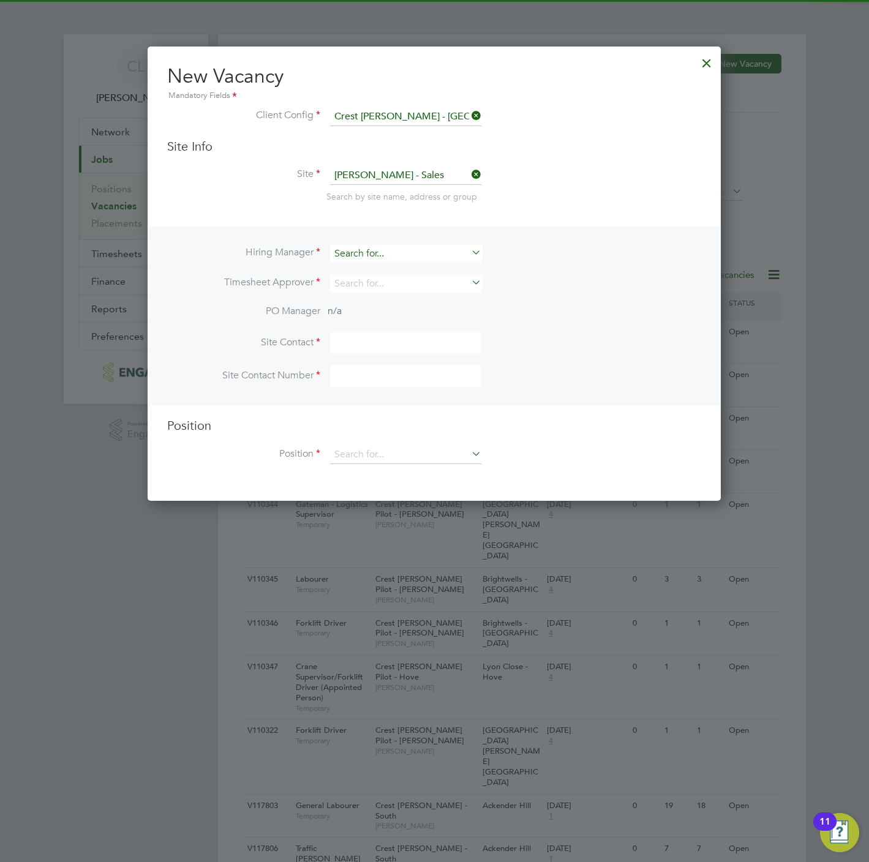
click at [377, 245] on input at bounding box center [405, 254] width 151 height 18
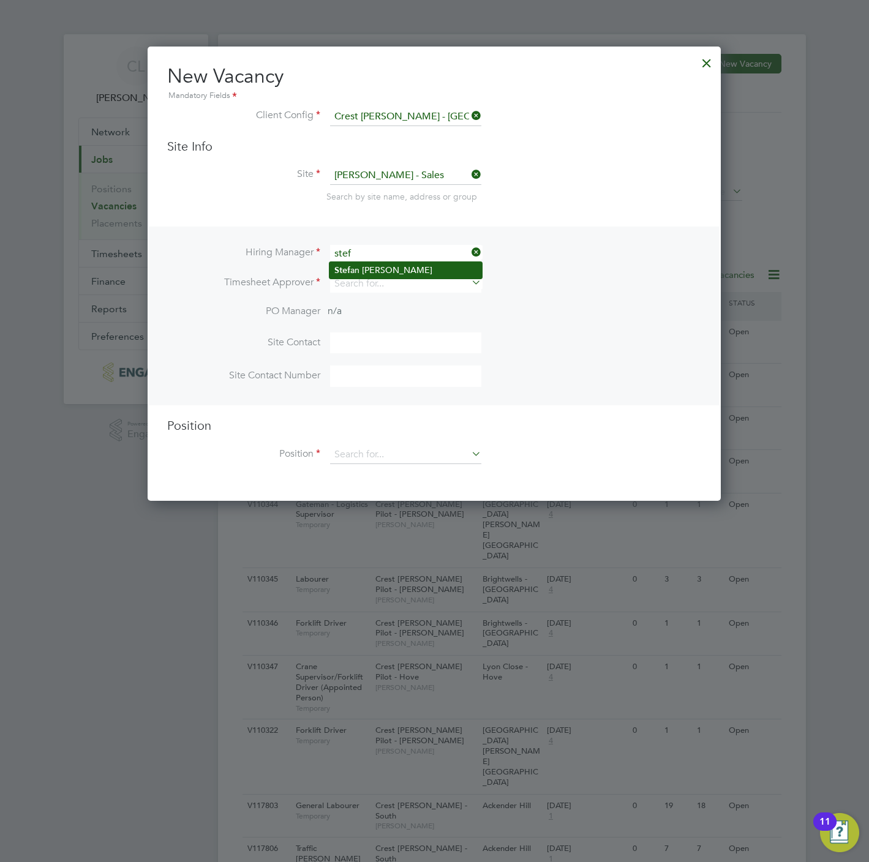
click at [392, 277] on li "Stef an Fernandez" at bounding box center [405, 270] width 152 height 17
type input "[PERSON_NAME]"
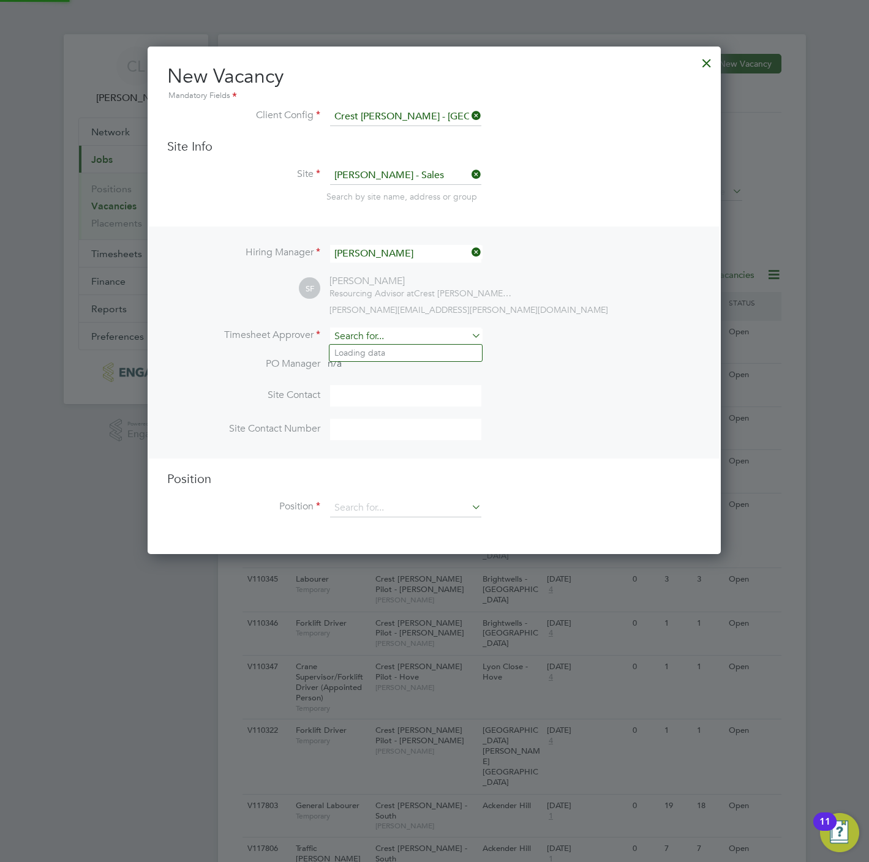
click at [372, 340] on input at bounding box center [405, 337] width 151 height 18
click at [375, 353] on li "Stef an Fernandez" at bounding box center [405, 353] width 152 height 17
type input "[PERSON_NAME]"
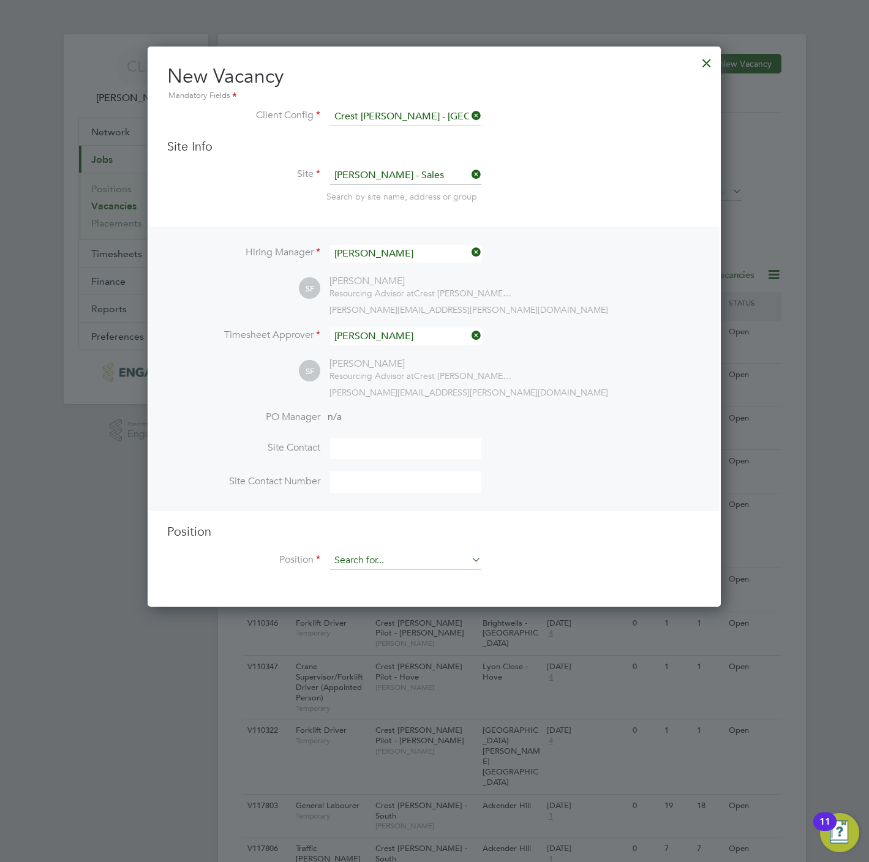
click at [380, 568] on input at bounding box center [405, 561] width 151 height 18
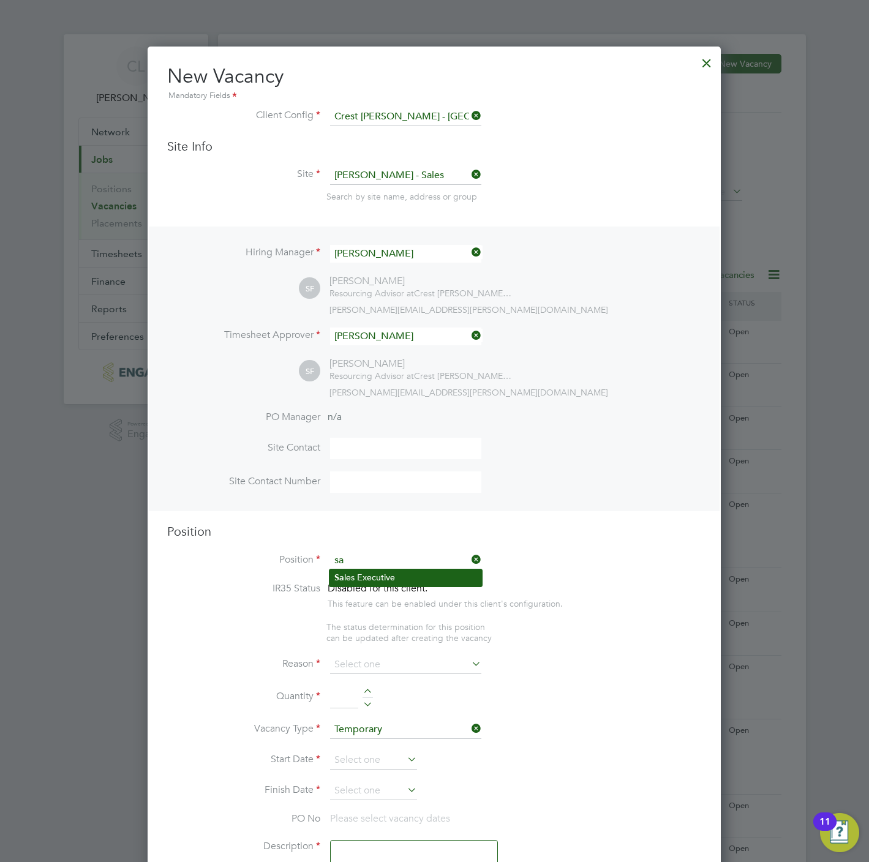
click at [381, 576] on li "Sa les Executive" at bounding box center [405, 578] width 152 height 17
type input "Sales Executive"
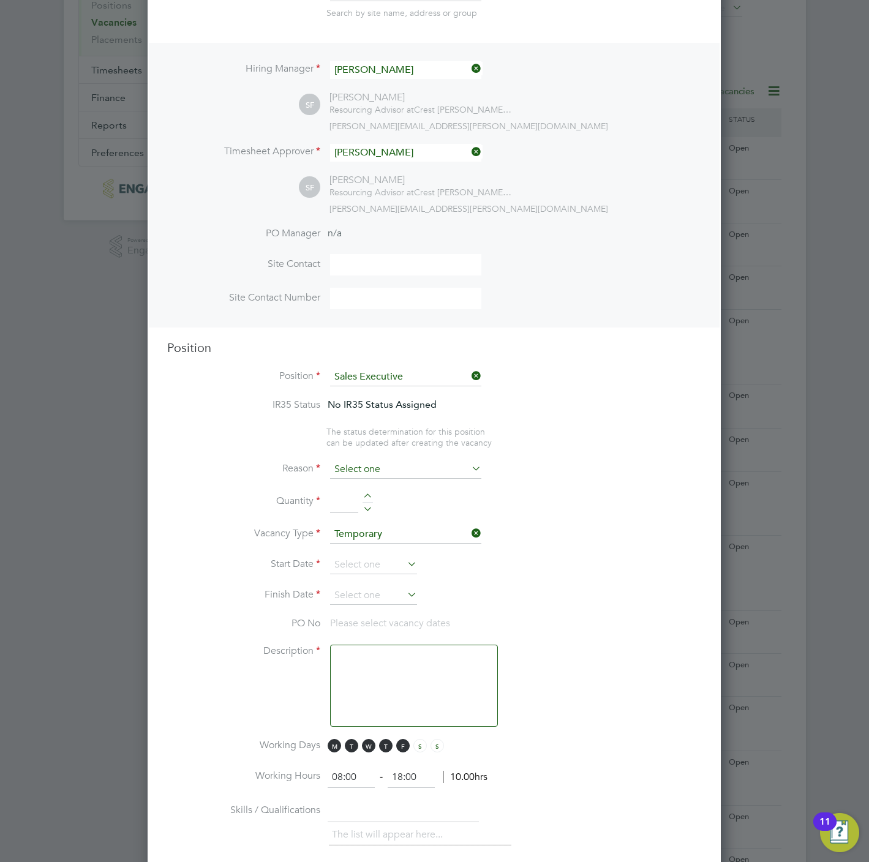
click at [371, 469] on input at bounding box center [405, 470] width 151 height 18
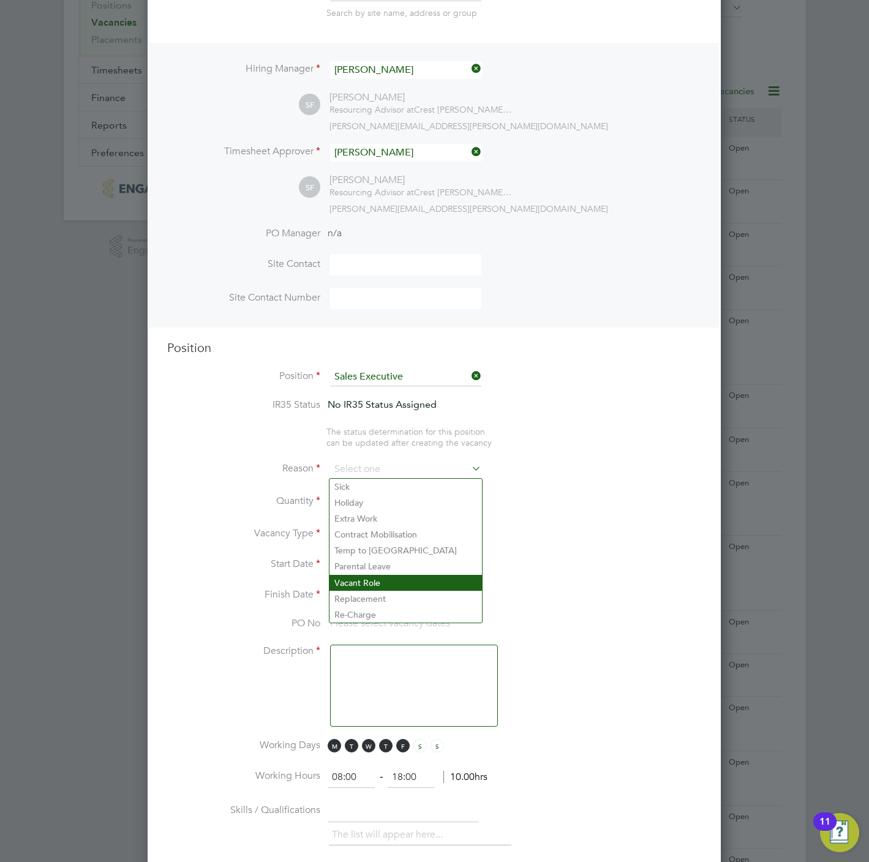
click at [380, 579] on li "Vacant Role" at bounding box center [405, 583] width 152 height 16
type input "Vacant Role"
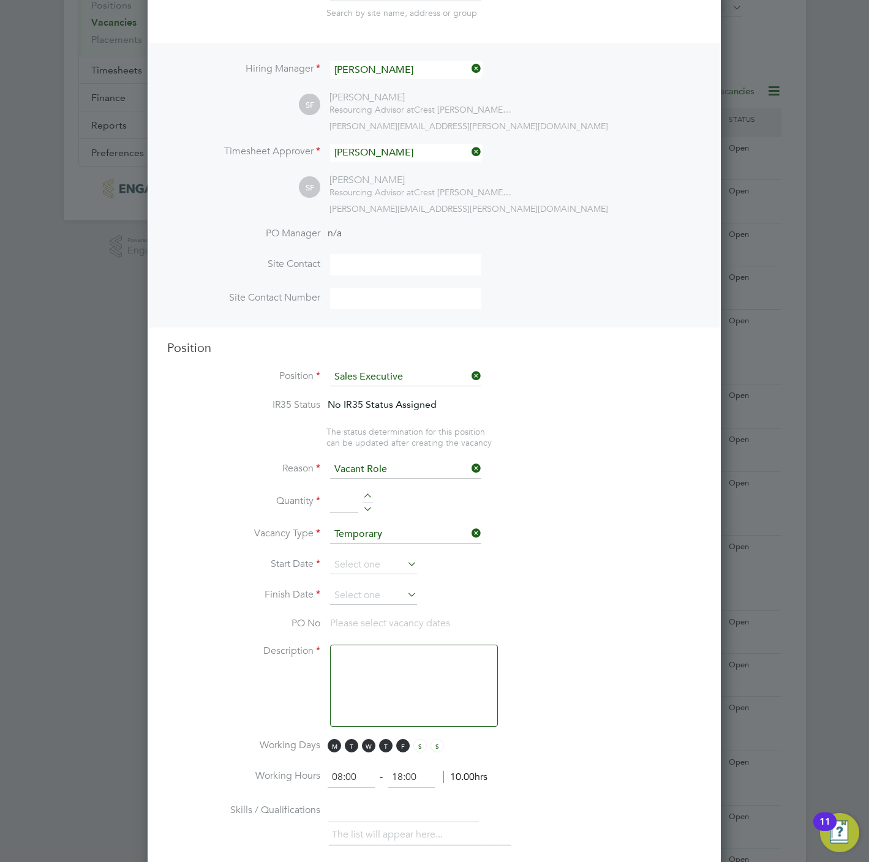
click at [366, 494] on div at bounding box center [368, 498] width 10 height 9
type input "1"
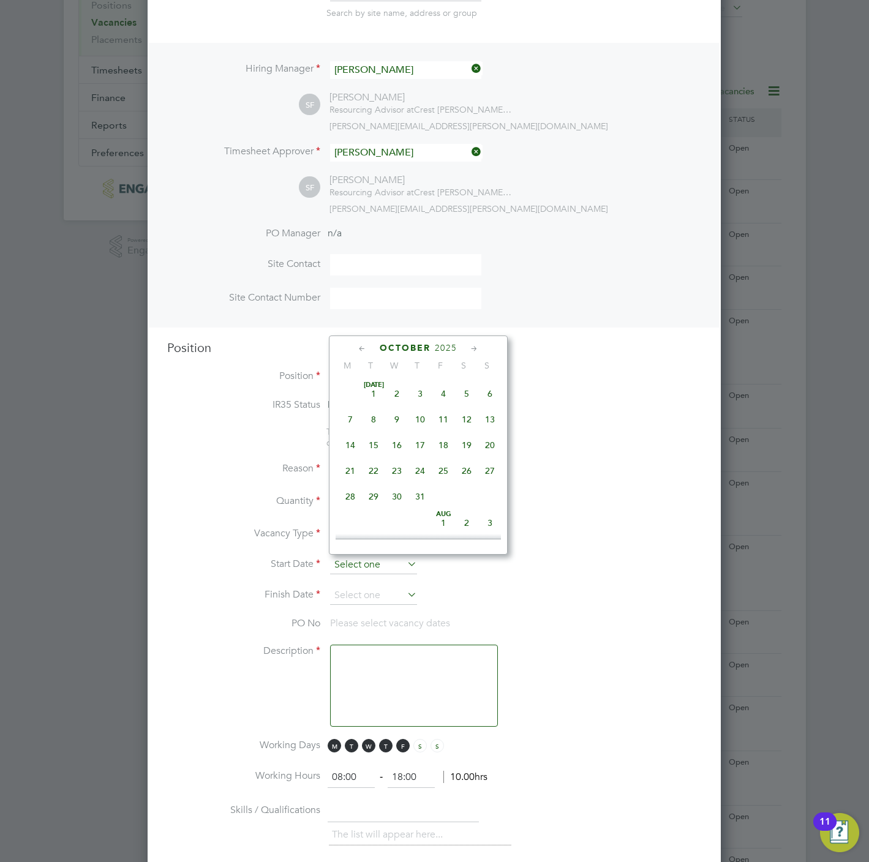
click at [359, 568] on input at bounding box center [373, 565] width 87 height 18
click at [397, 443] on span "Oct 1" at bounding box center [396, 441] width 23 height 23
type input "01 Oct 2025"
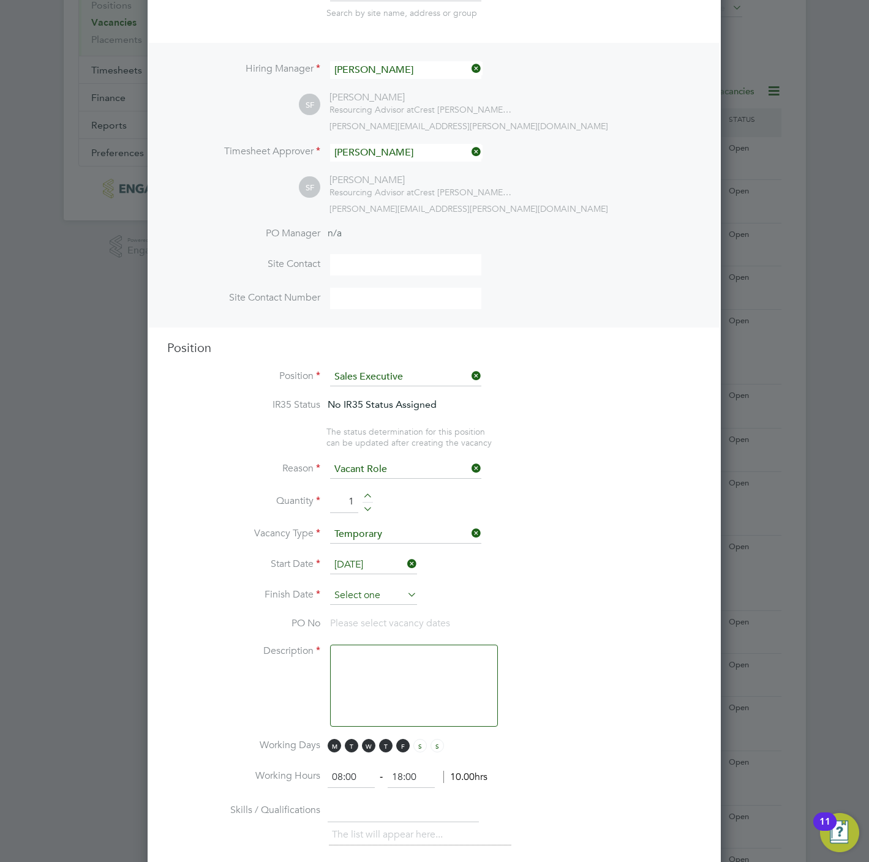
click at [371, 590] on input at bounding box center [373, 596] width 87 height 18
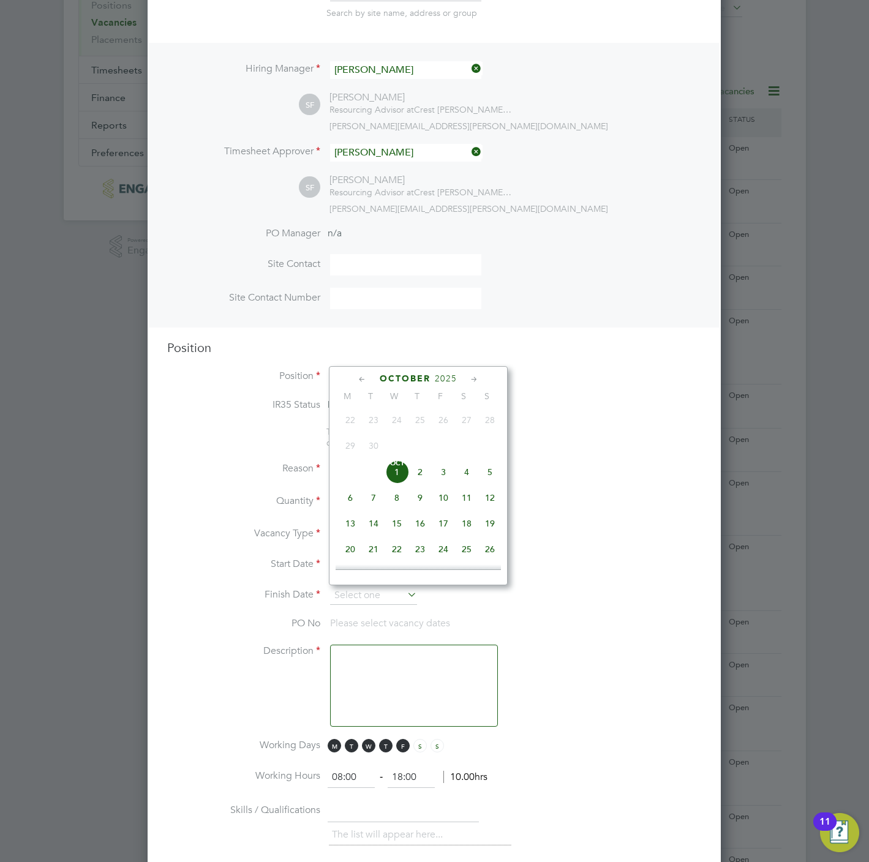
click at [419, 482] on span "2" at bounding box center [419, 472] width 23 height 23
type input "02 Oct 2025"
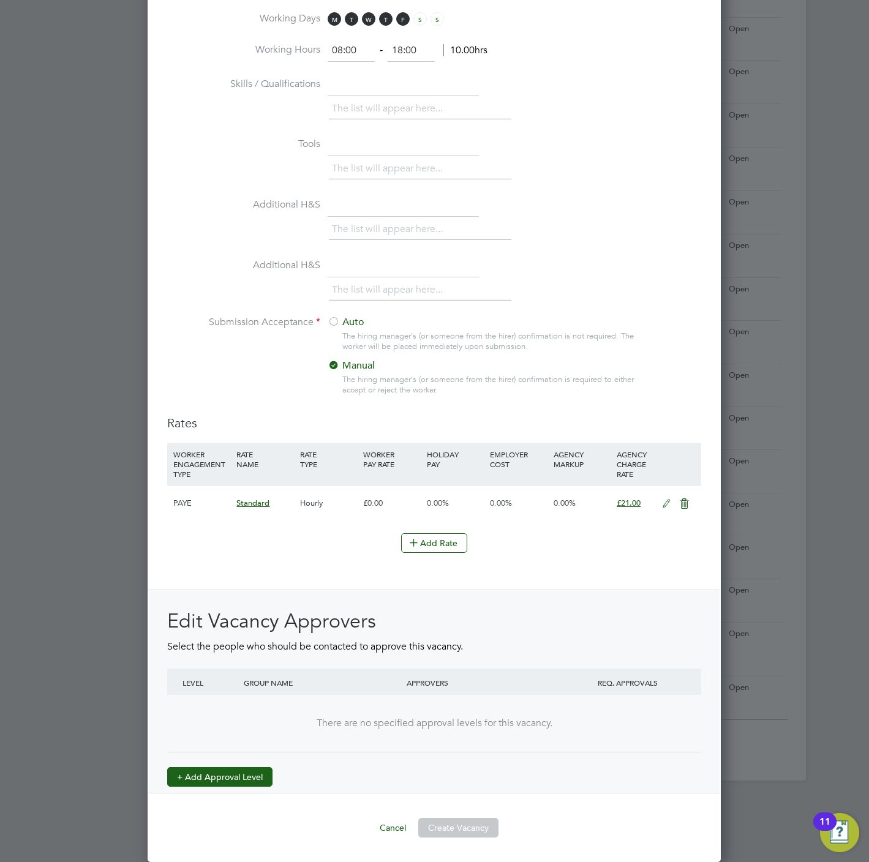
click at [252, 781] on button "+ Add Approval Level" at bounding box center [219, 777] width 105 height 20
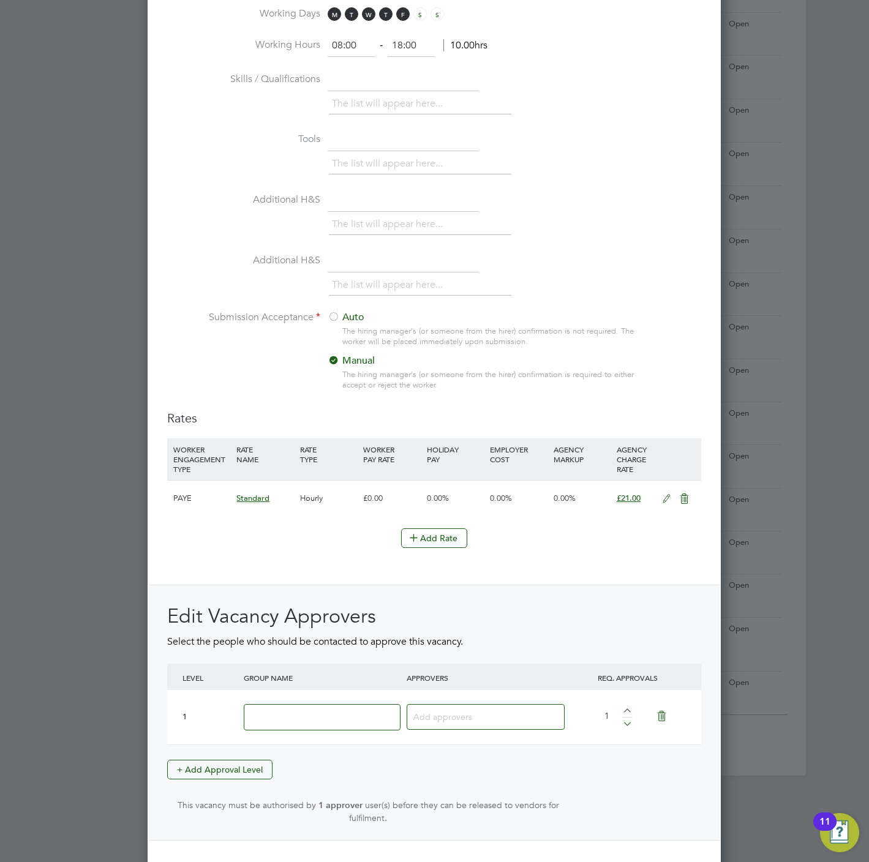
click at [298, 737] on div at bounding box center [322, 717] width 163 height 45
click at [298, 724] on input at bounding box center [322, 717] width 157 height 26
type input "Crest"
type input "s"
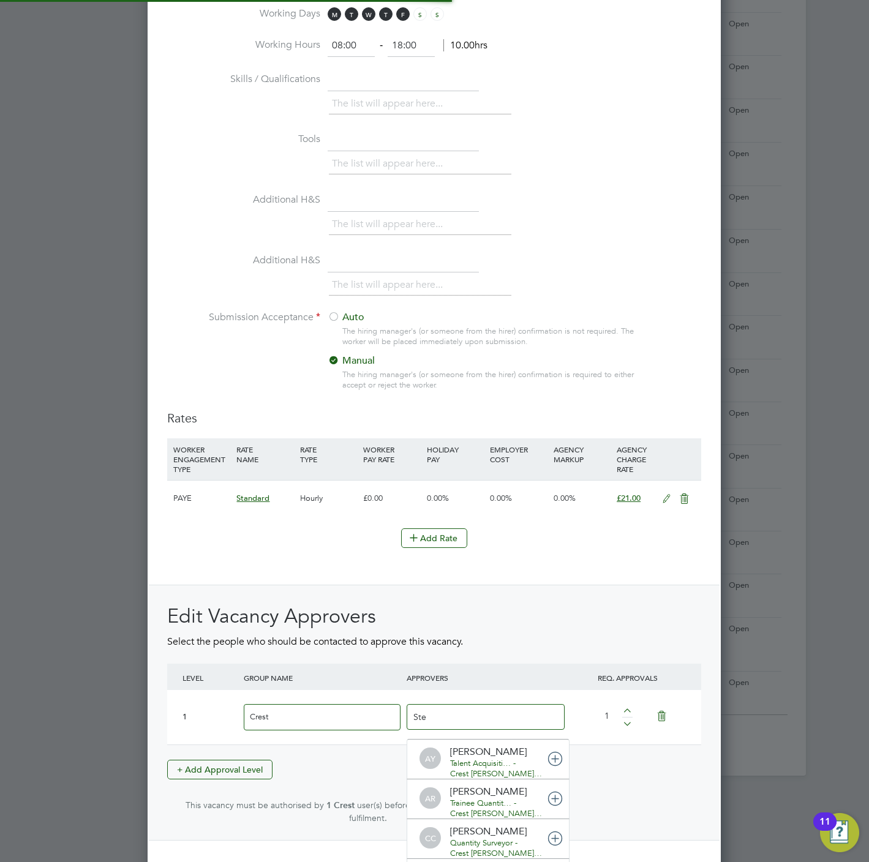
type input "Stef"
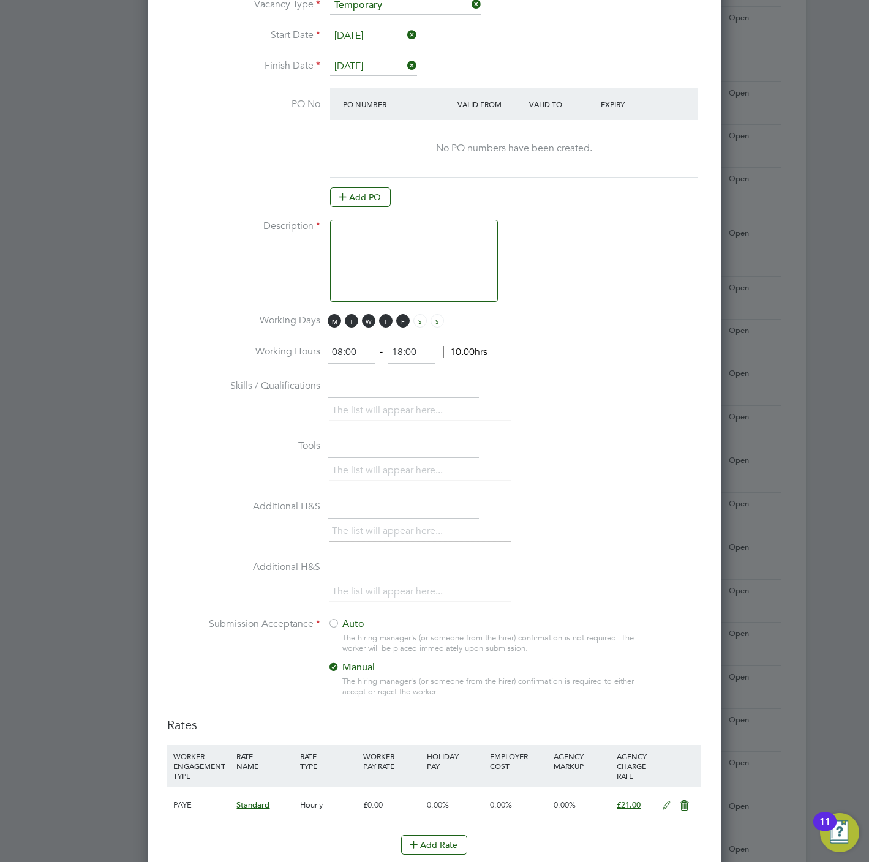
click at [384, 258] on textarea at bounding box center [414, 261] width 168 height 82
paste textarea "Sales Executive"
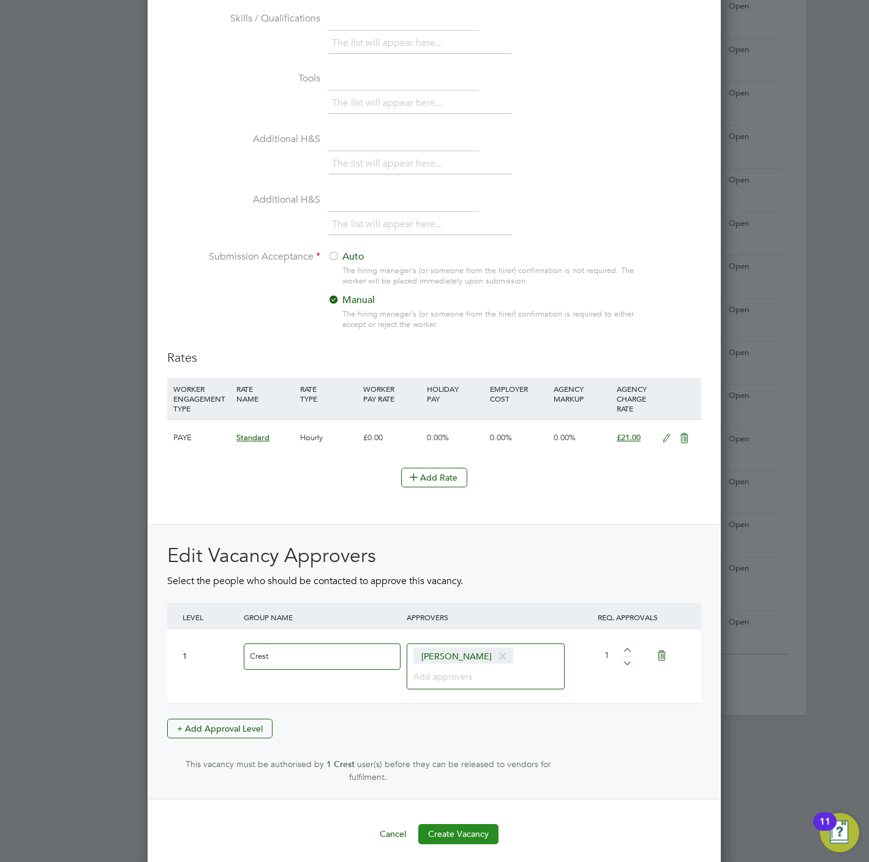
type textarea "Sales Executive"
click at [475, 826] on button "Create Vacancy" at bounding box center [458, 834] width 80 height 20
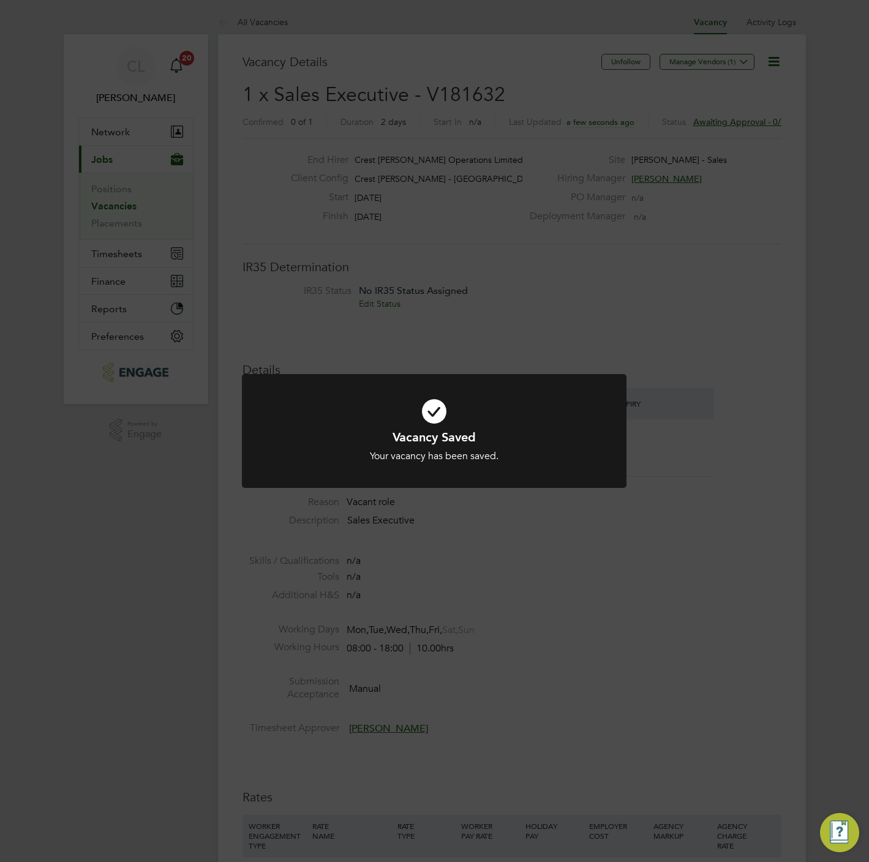
click at [293, 204] on div "Vacancy Saved Your vacancy has been saved. Cancel Okay" at bounding box center [434, 431] width 869 height 862
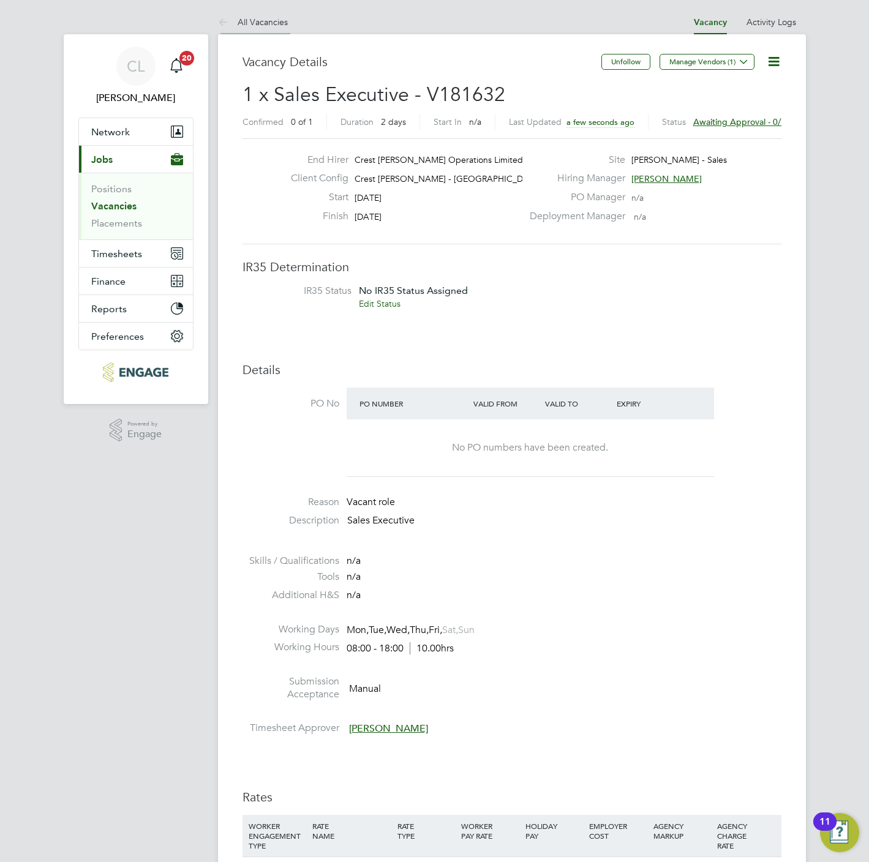
click at [274, 22] on link "All Vacancies" at bounding box center [253, 22] width 70 height 11
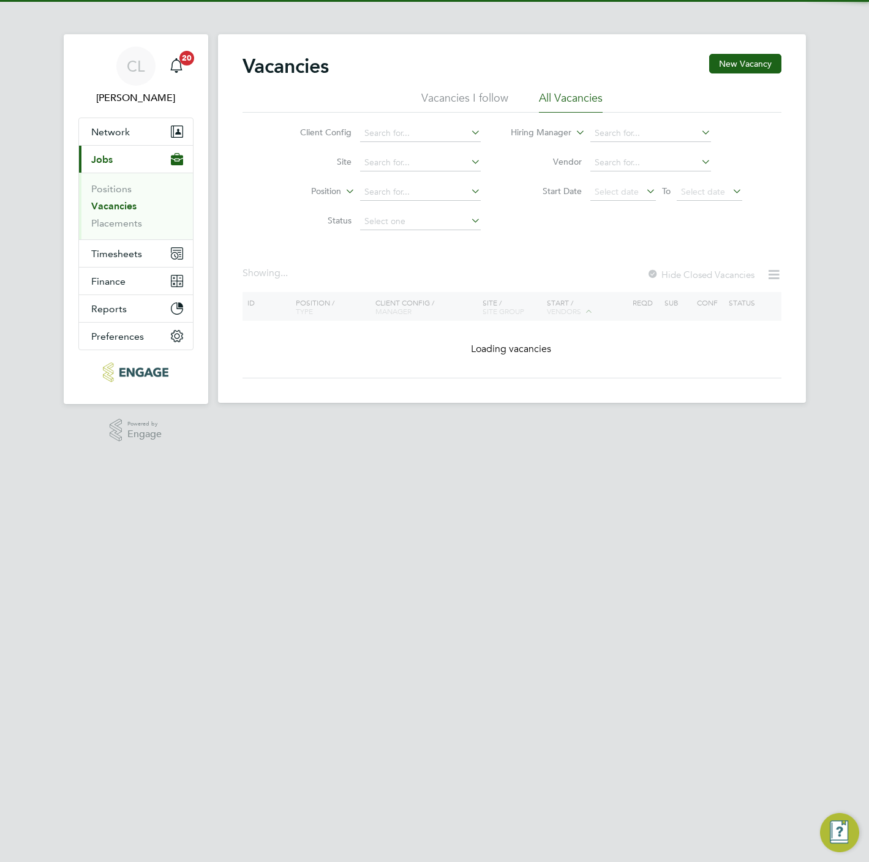
click at [753, 52] on div "Vacancies New Vacancy Vacancies I follow All Vacancies Client Config Site Posit…" at bounding box center [512, 218] width 588 height 369
click at [753, 65] on button "New Vacancy" at bounding box center [745, 64] width 72 height 20
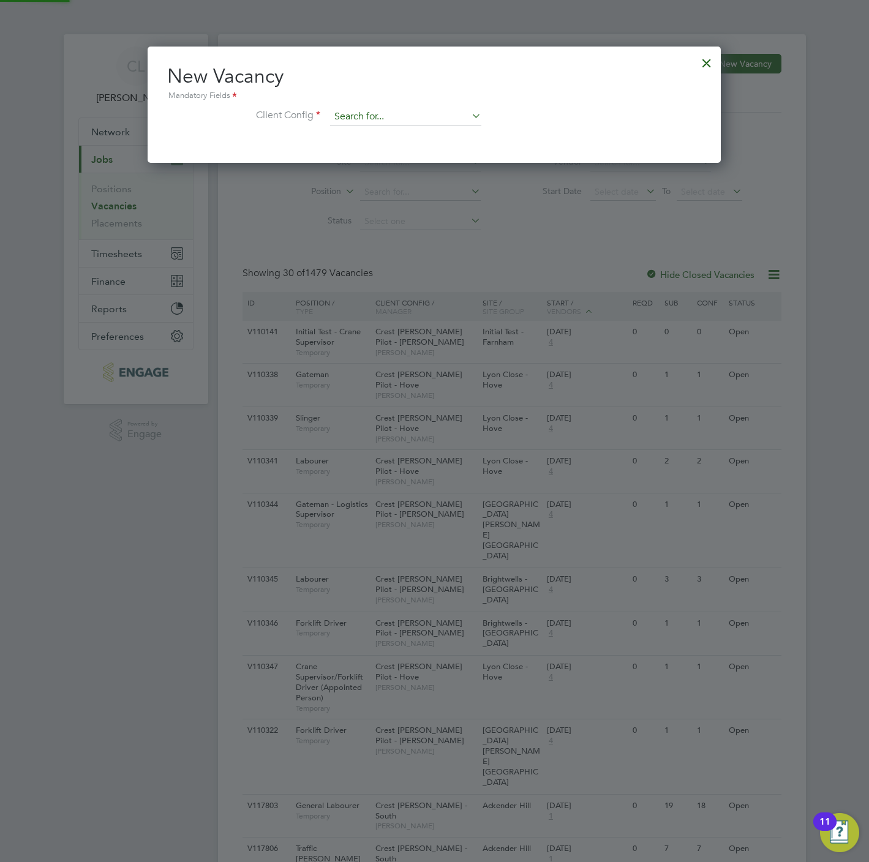
click at [367, 120] on input at bounding box center [405, 117] width 151 height 18
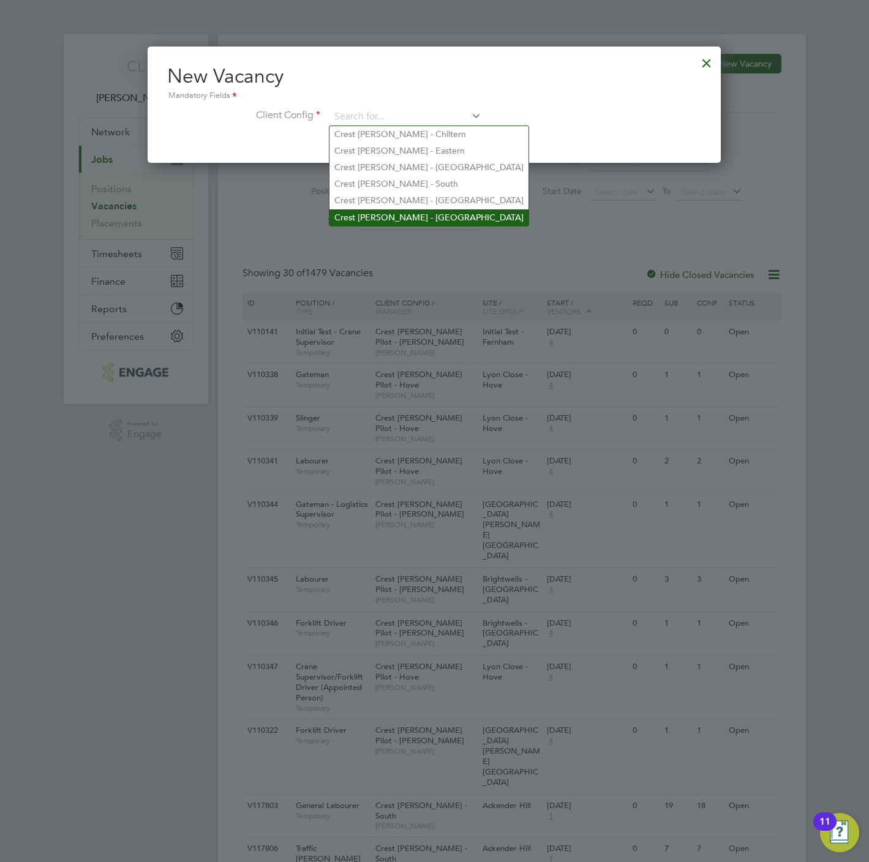
click at [406, 210] on li "Crest Nicholson - Yorkshire" at bounding box center [428, 217] width 199 height 17
type input "Crest Nicholson - Yorkshire"
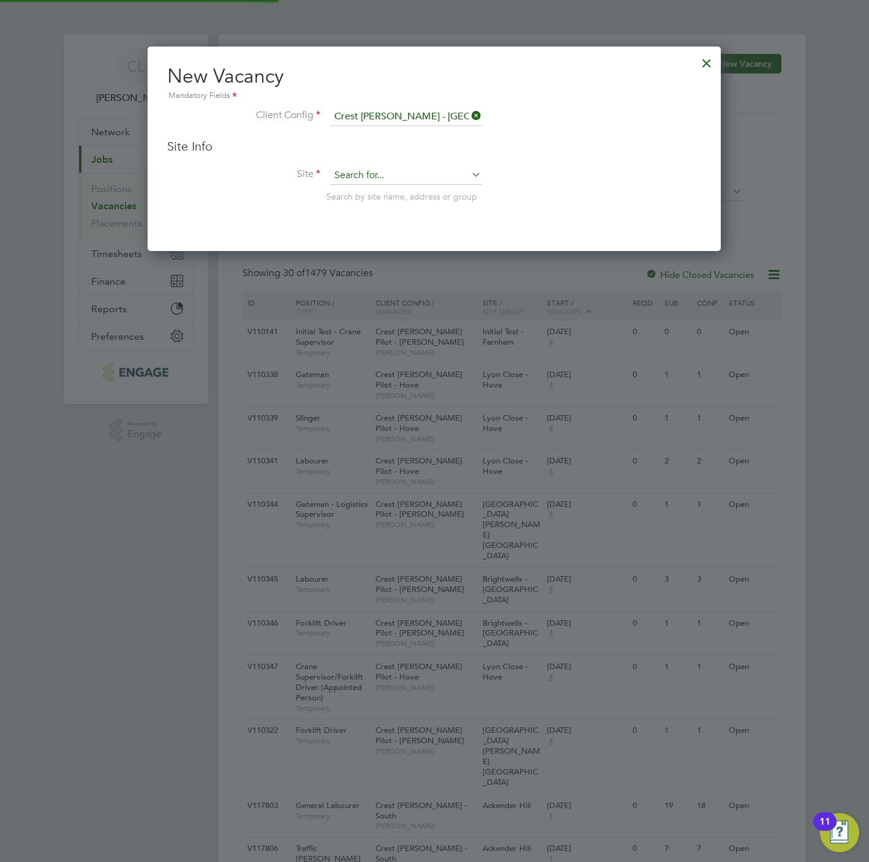
click at [383, 182] on input at bounding box center [405, 176] width 151 height 18
type input "s"
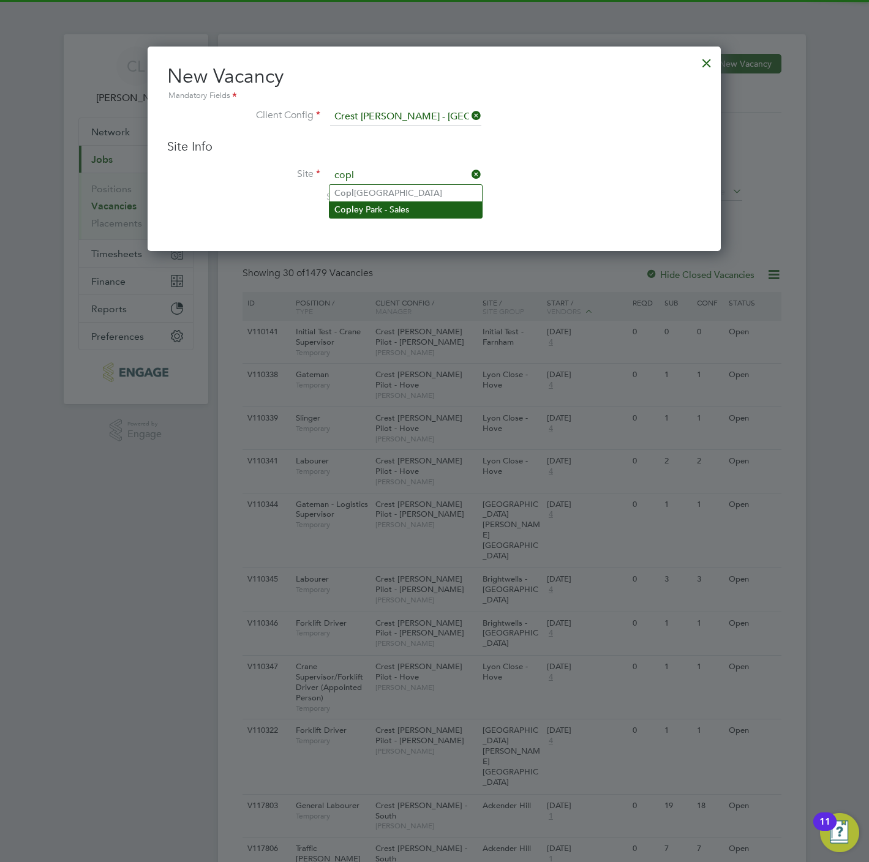
click at [408, 211] on li "Copl ey Park - Sales" at bounding box center [405, 209] width 152 height 17
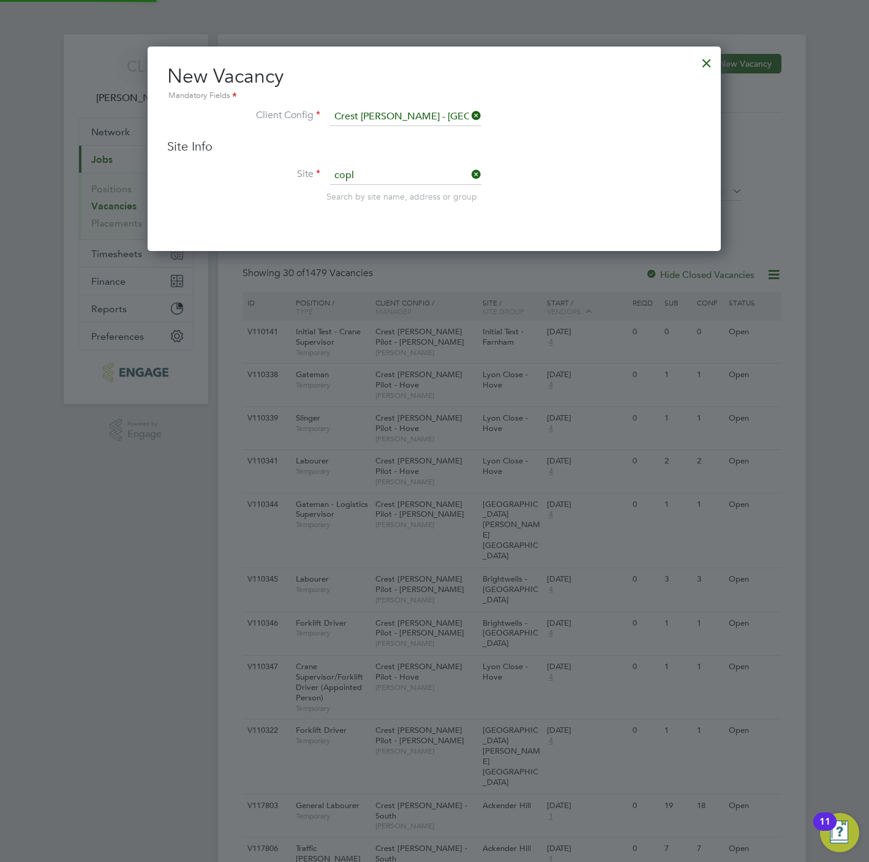
type input "Copley Park - Sales"
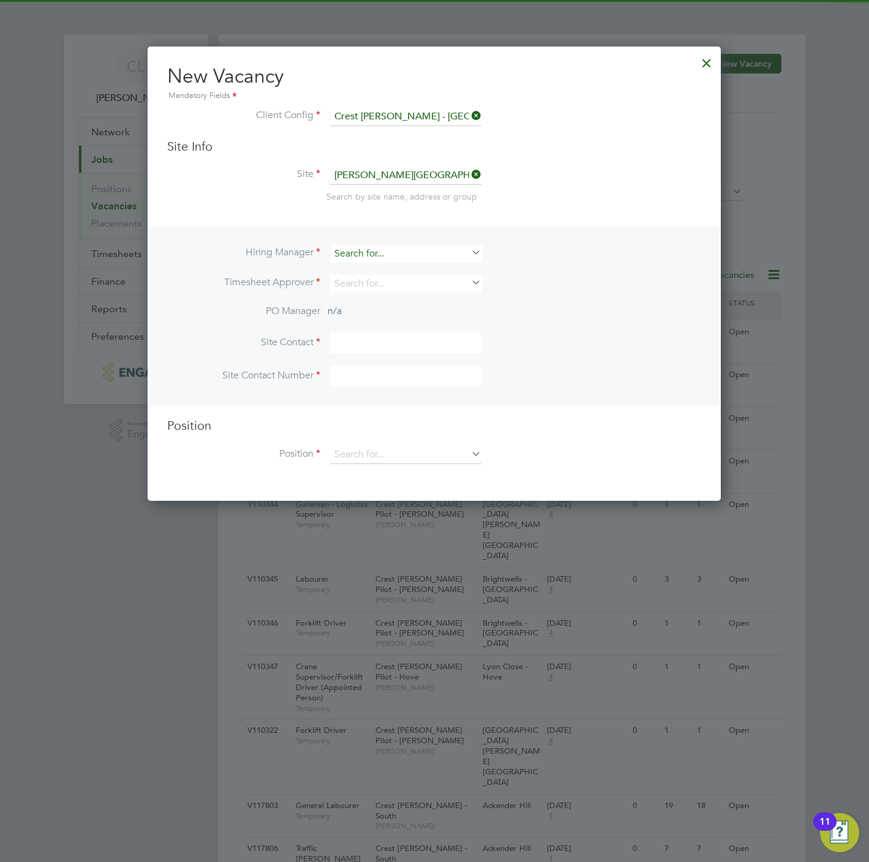
click at [353, 252] on input at bounding box center [405, 254] width 151 height 18
click at [370, 270] on li "Stef an Fernandez" at bounding box center [405, 270] width 152 height 17
type input "Stefan Fernandez"
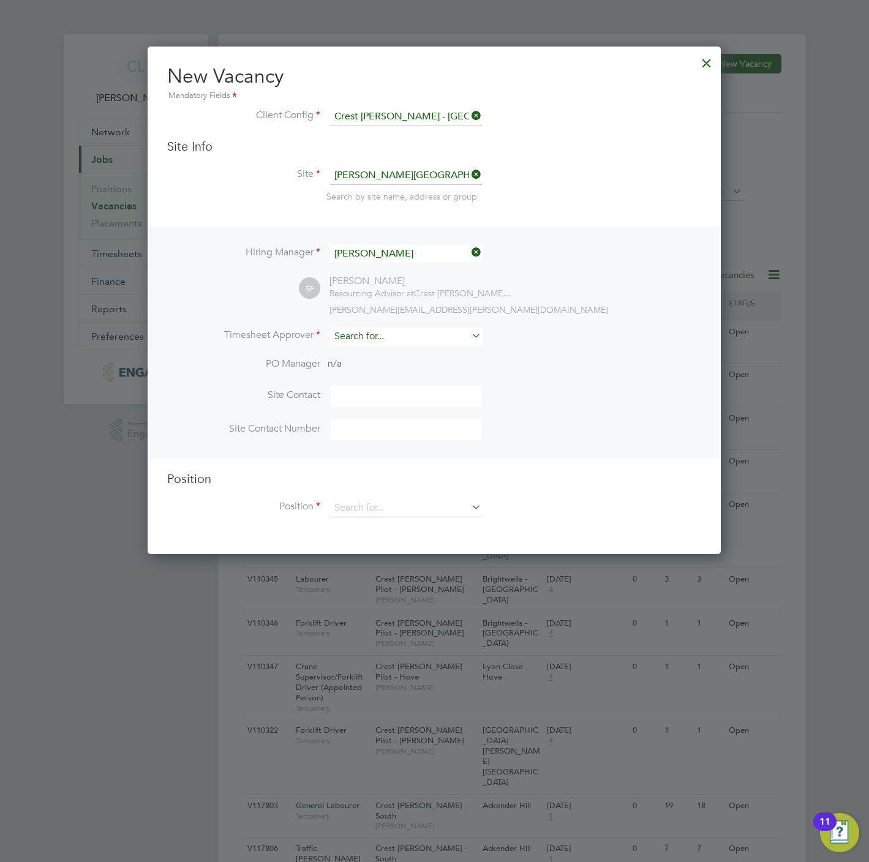
click at [370, 336] on input at bounding box center [405, 337] width 151 height 18
click at [378, 351] on li "Stef an Fernandez" at bounding box center [405, 353] width 152 height 17
type input "Stefan Fernandez"
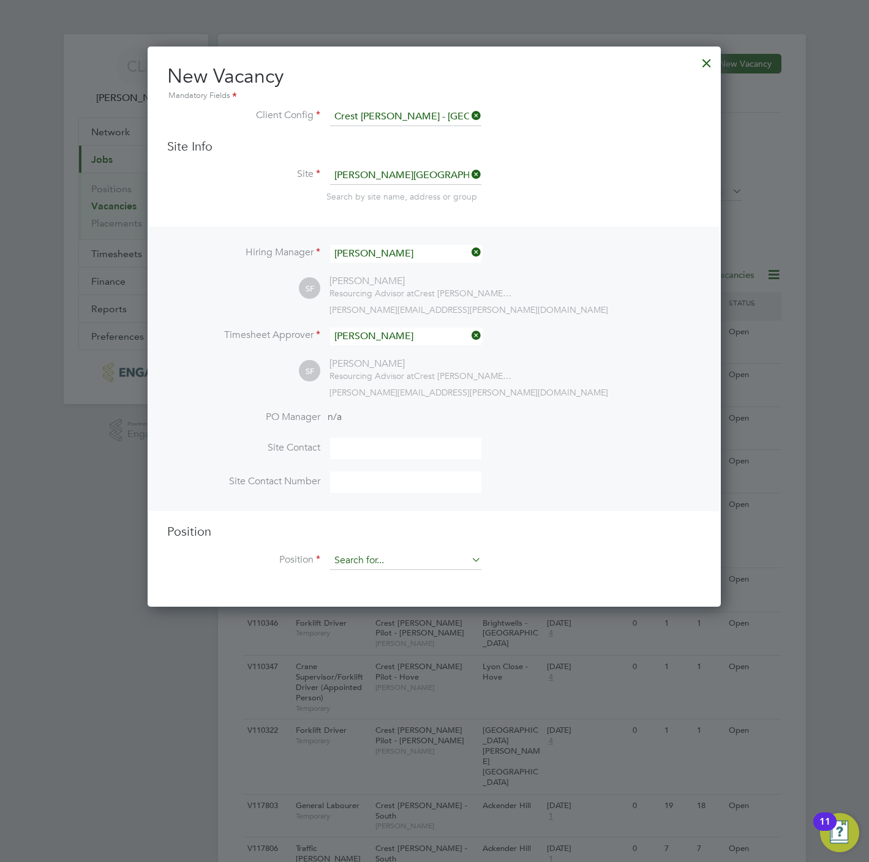
click at [356, 557] on input at bounding box center [405, 561] width 151 height 18
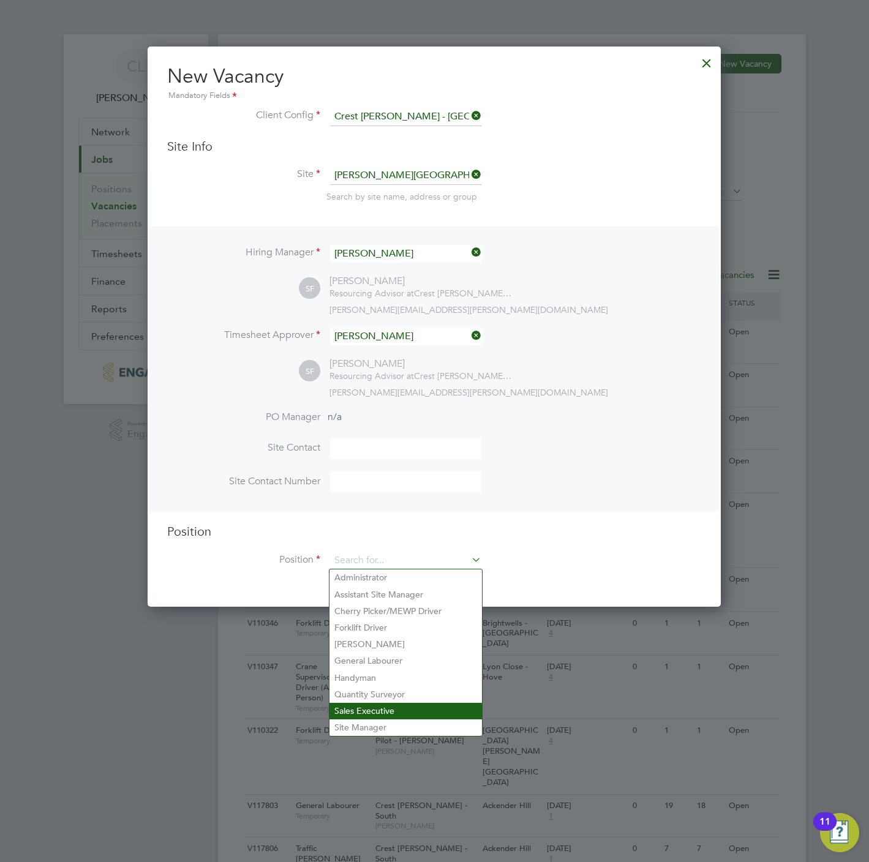
click at [375, 710] on li "Sales Executive" at bounding box center [405, 711] width 152 height 17
type input "Sales Executive"
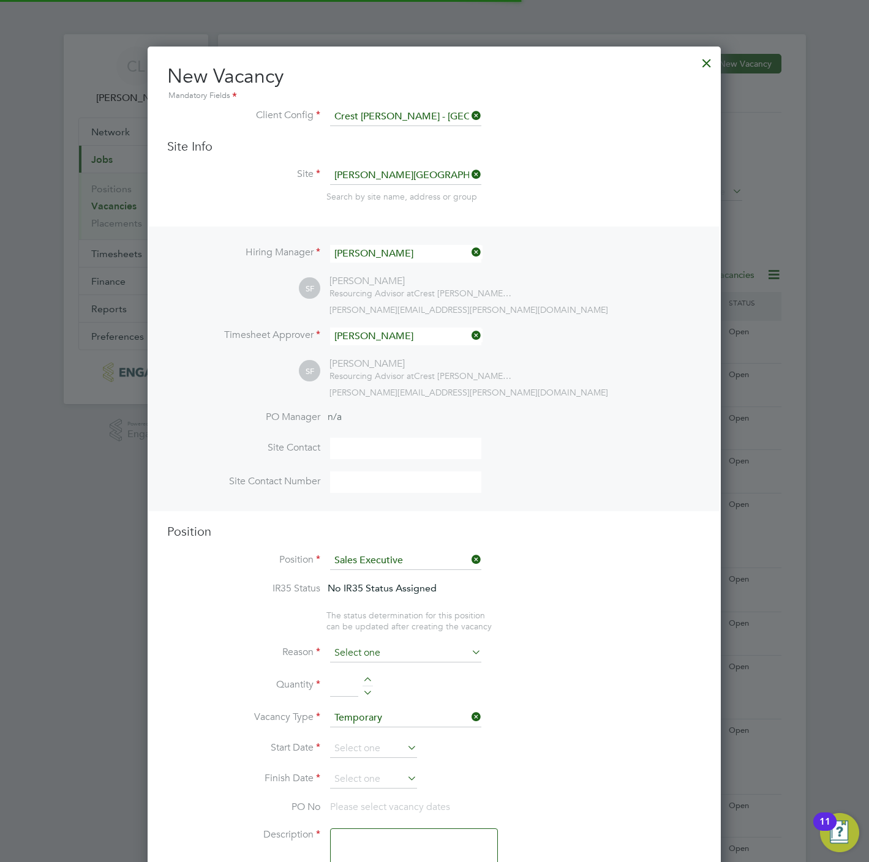
click at [366, 647] on input at bounding box center [405, 653] width 151 height 18
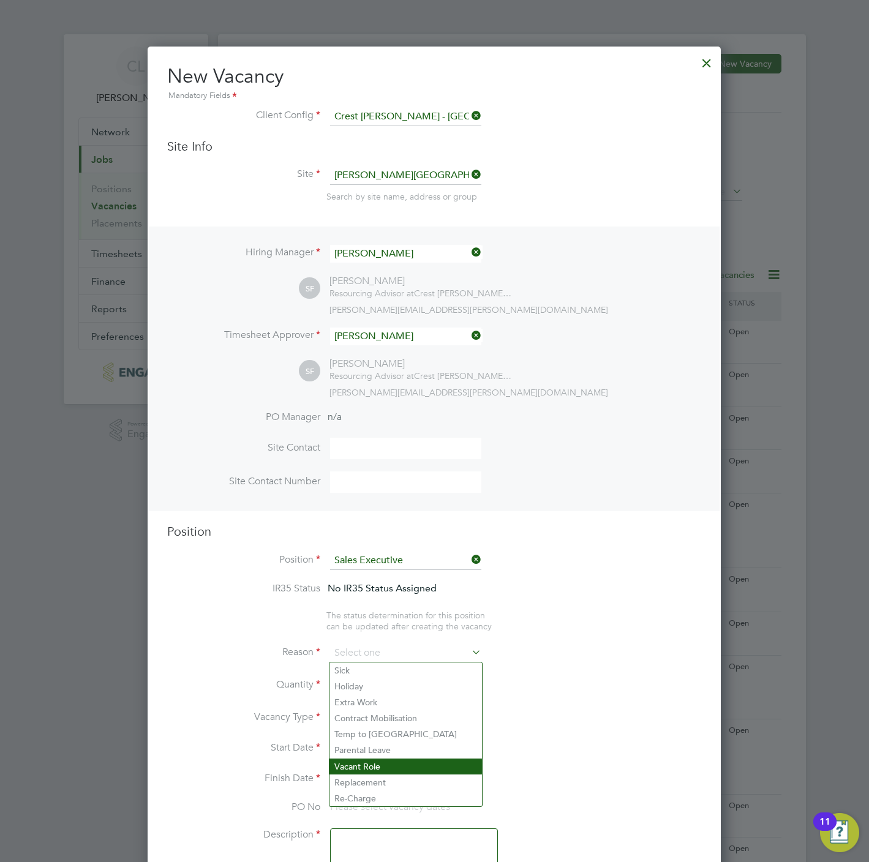
click at [375, 772] on li "Vacant Role" at bounding box center [405, 767] width 152 height 16
type input "Vacant Role"
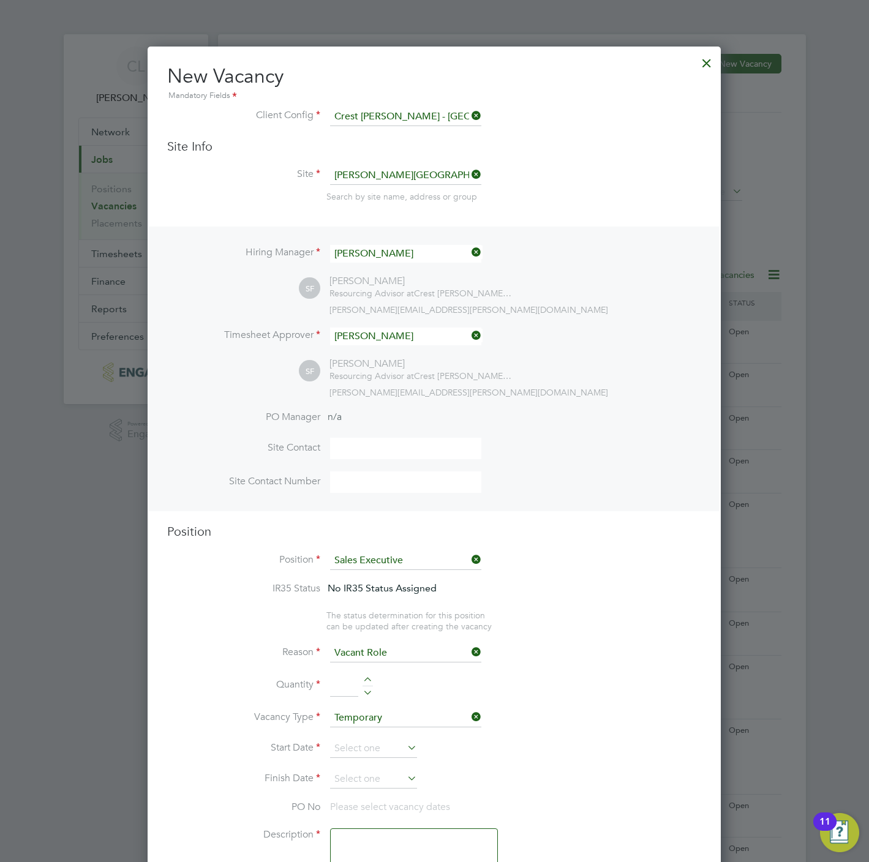
click at [369, 677] on div at bounding box center [368, 681] width 10 height 9
type input "1"
click at [361, 763] on li "Start Date" at bounding box center [434, 755] width 534 height 31
click at [361, 752] on input at bounding box center [373, 749] width 87 height 18
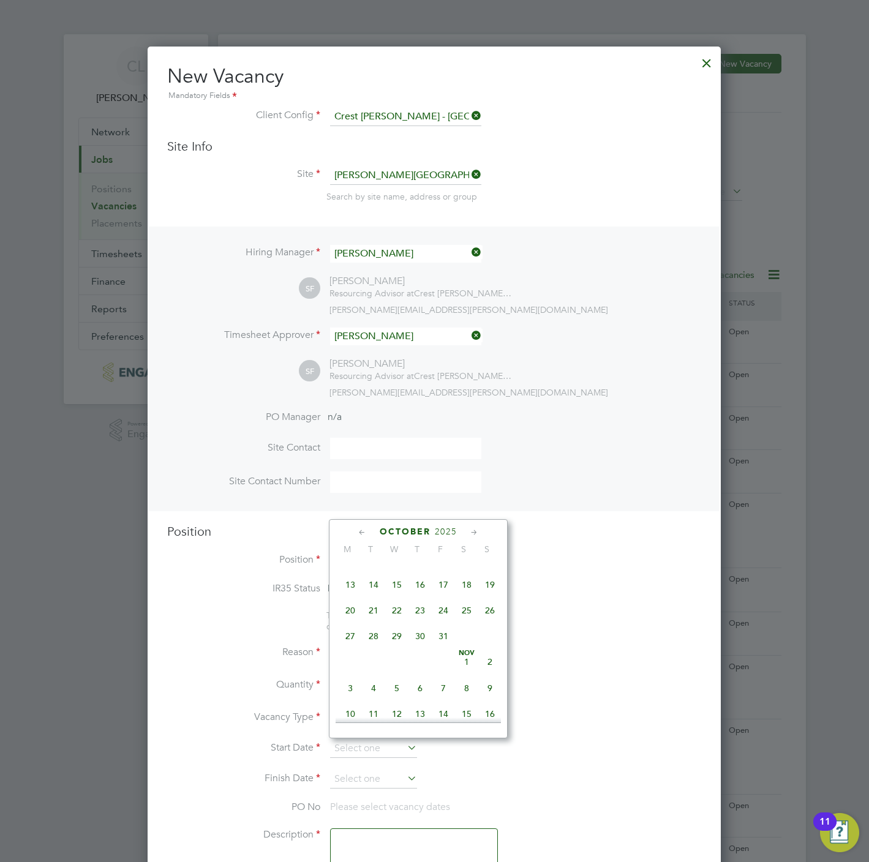
click at [467, 669] on span "Nov 1" at bounding box center [466, 661] width 23 height 23
type input "01 Nov 2025"
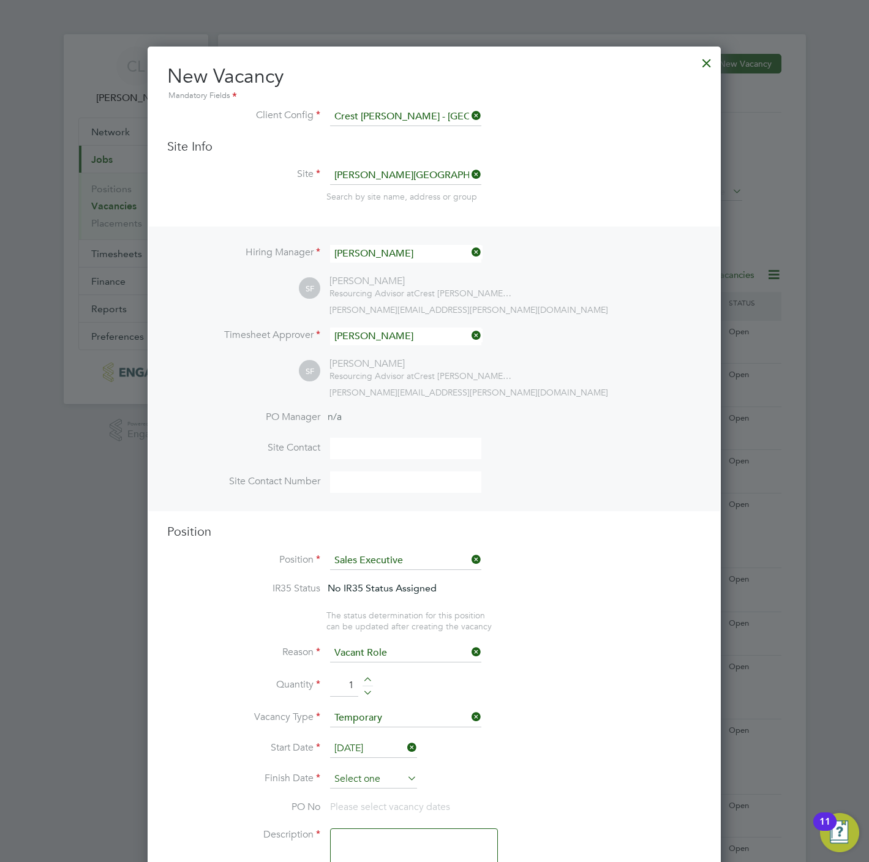
click at [377, 777] on input at bounding box center [373, 779] width 87 height 18
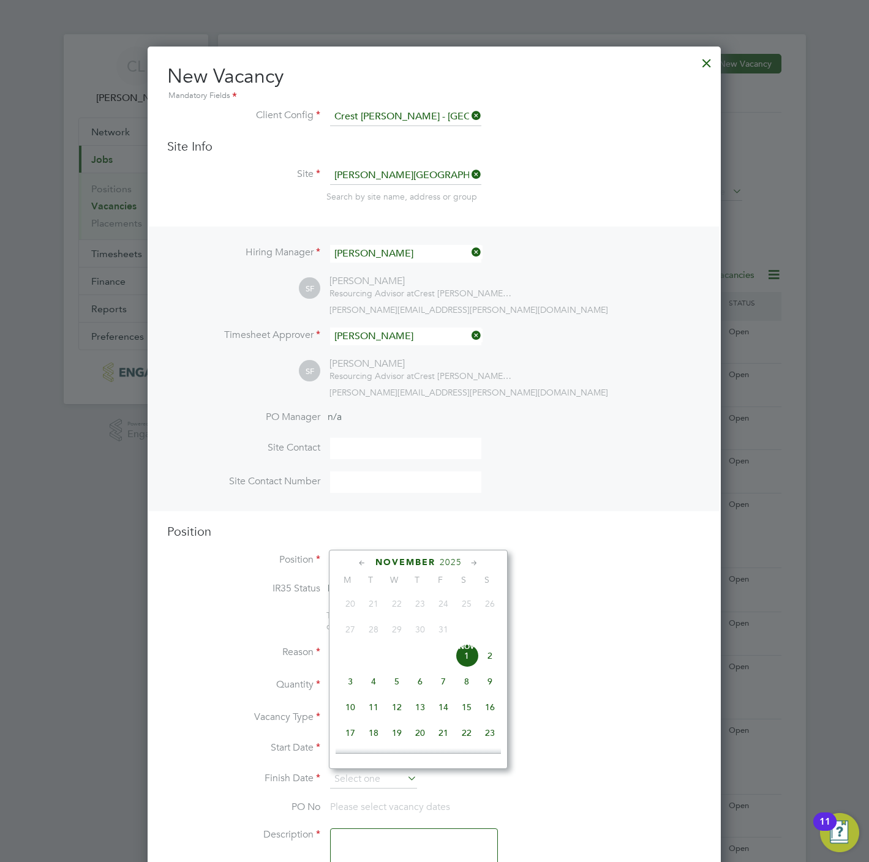
click at [491, 658] on span "2" at bounding box center [489, 655] width 23 height 23
type input "02 Nov 2025"
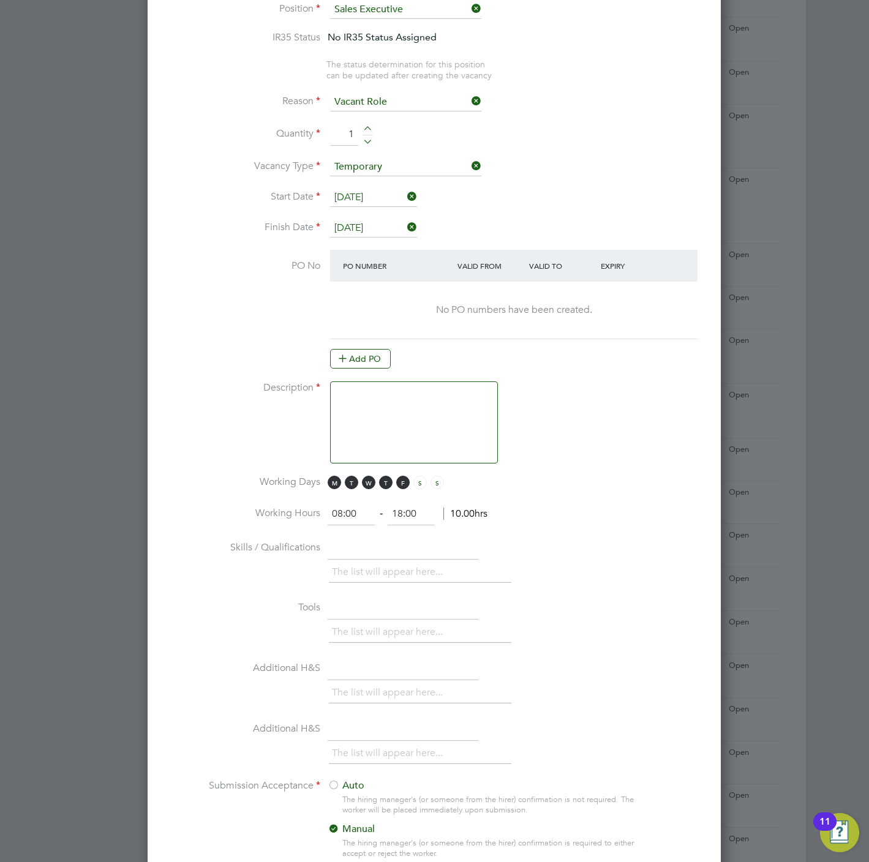
click at [371, 410] on textarea at bounding box center [414, 423] width 168 height 82
paste textarea "Sales Executive"
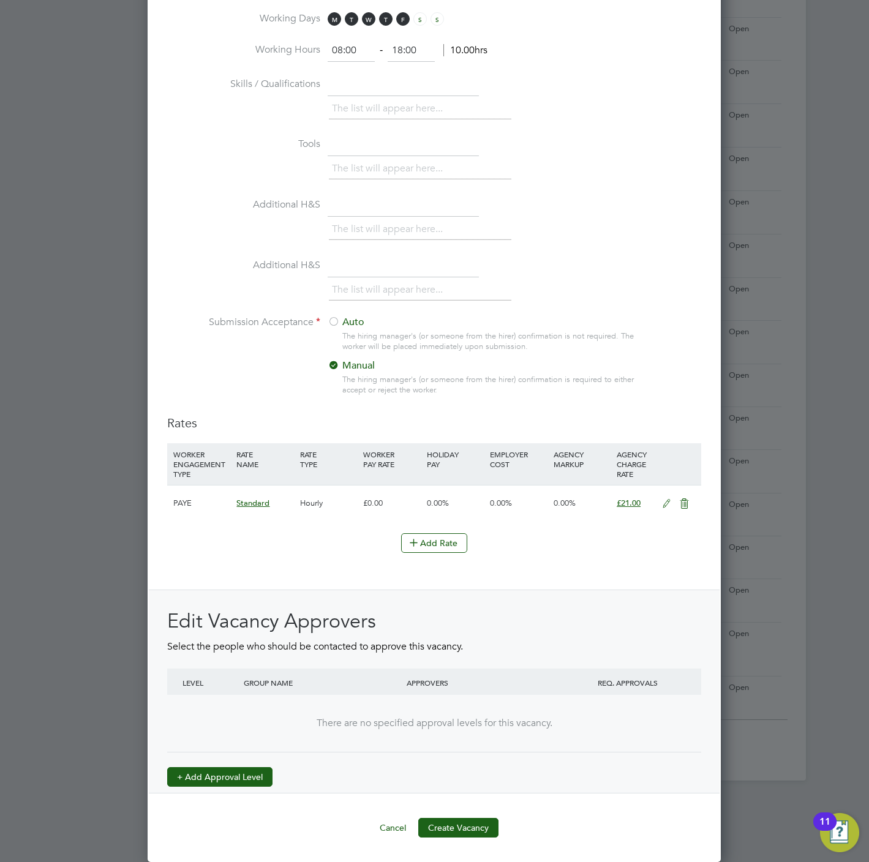
type textarea "Sales Executive"
click at [197, 770] on button "+ Add Approval Level" at bounding box center [219, 777] width 105 height 20
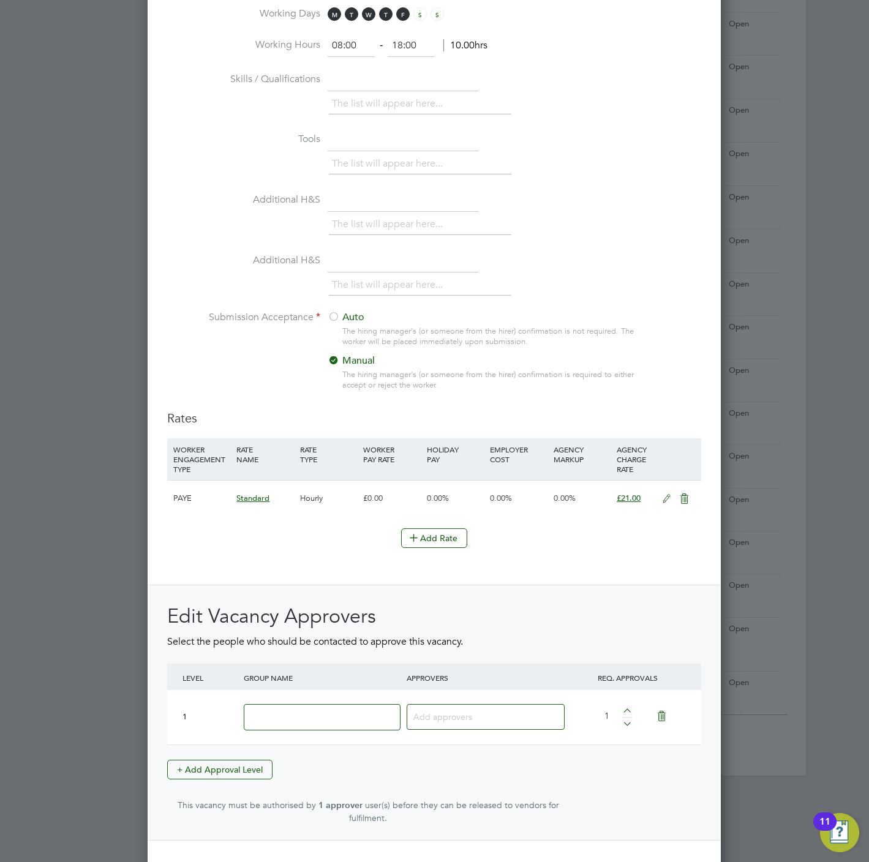
click at [337, 723] on input at bounding box center [322, 717] width 157 height 26
type input "Crest"
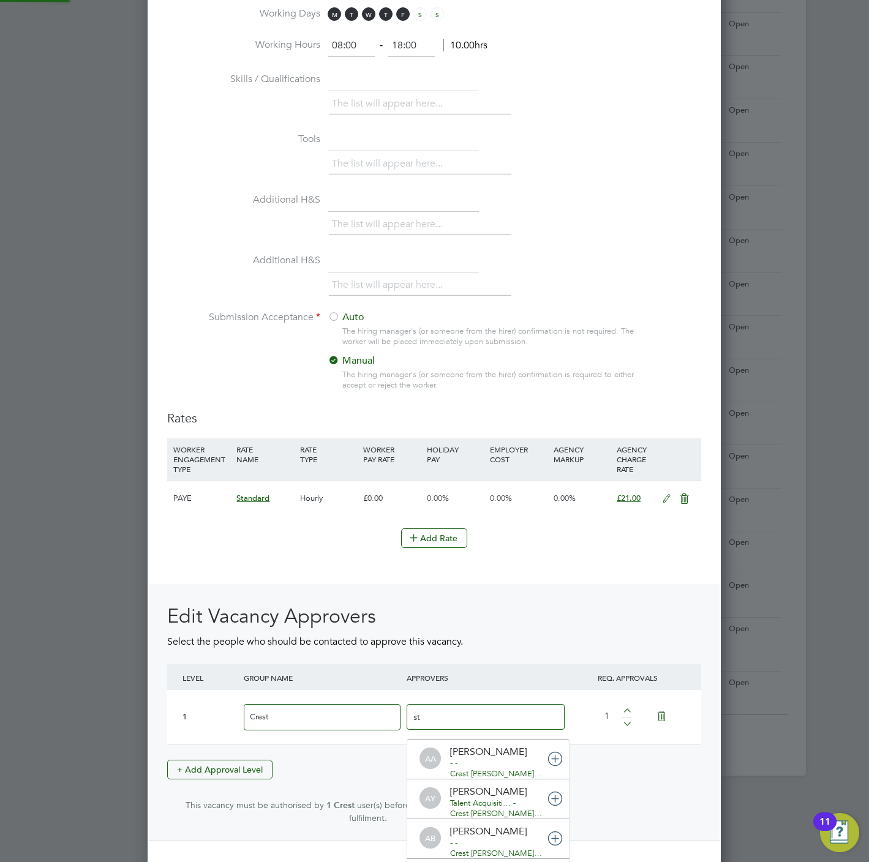
type input "ste"
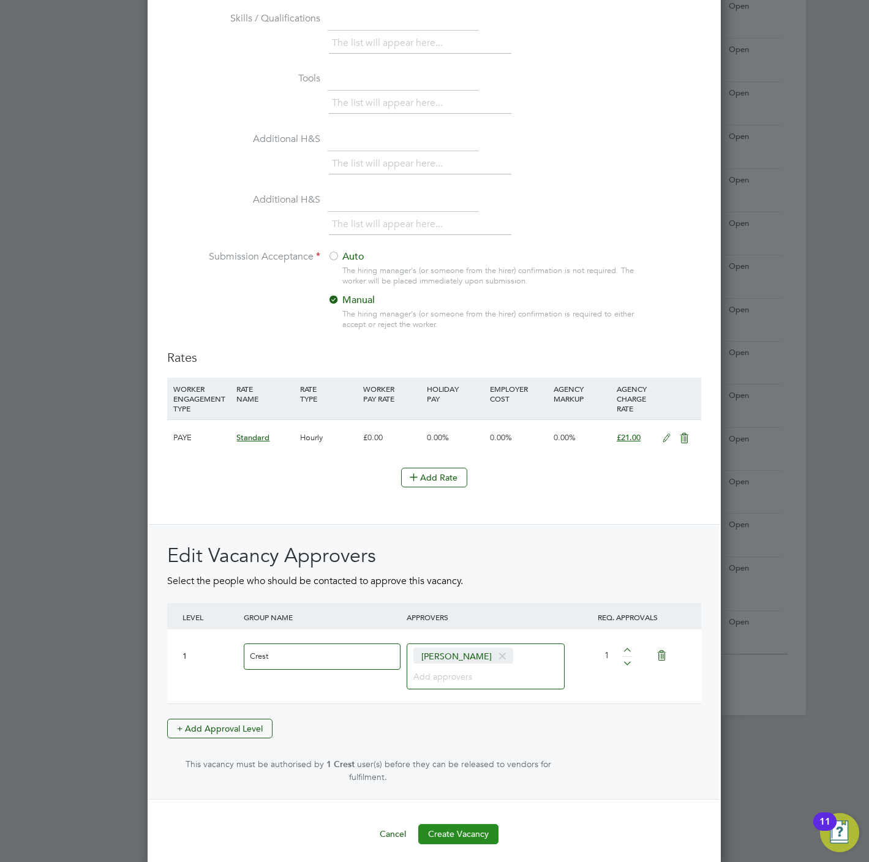
click at [448, 835] on button "Create Vacancy" at bounding box center [458, 834] width 80 height 20
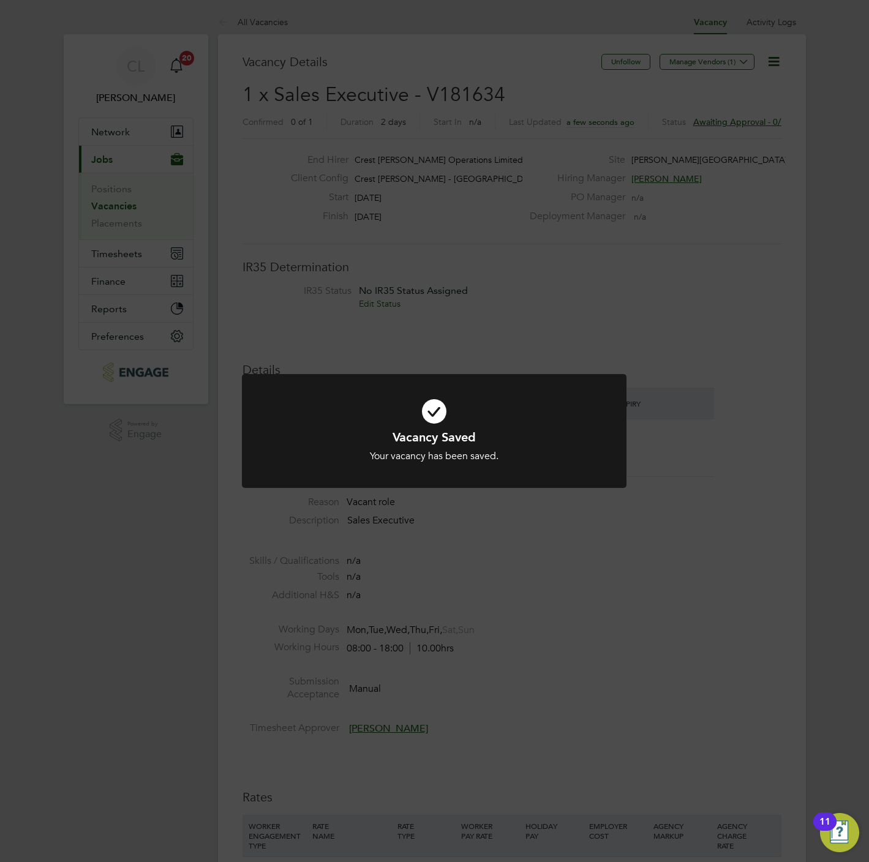
click at [344, 203] on div "Vacancy Saved Your vacancy has been saved. Cancel Okay" at bounding box center [434, 431] width 869 height 862
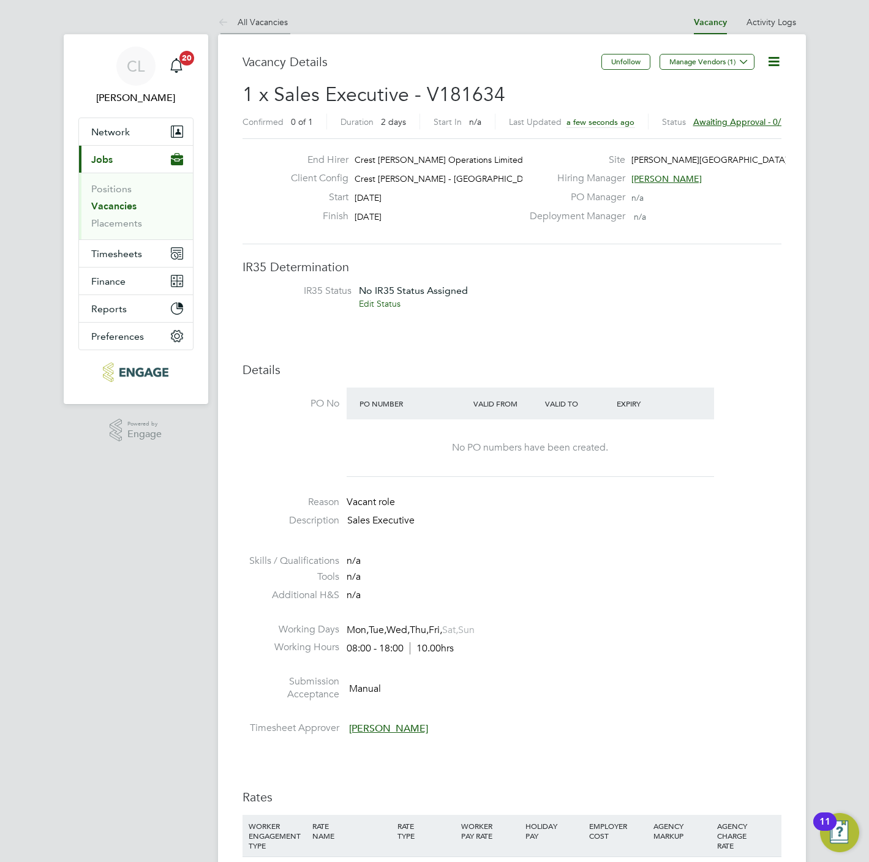
click at [256, 19] on link "All Vacancies" at bounding box center [253, 22] width 70 height 11
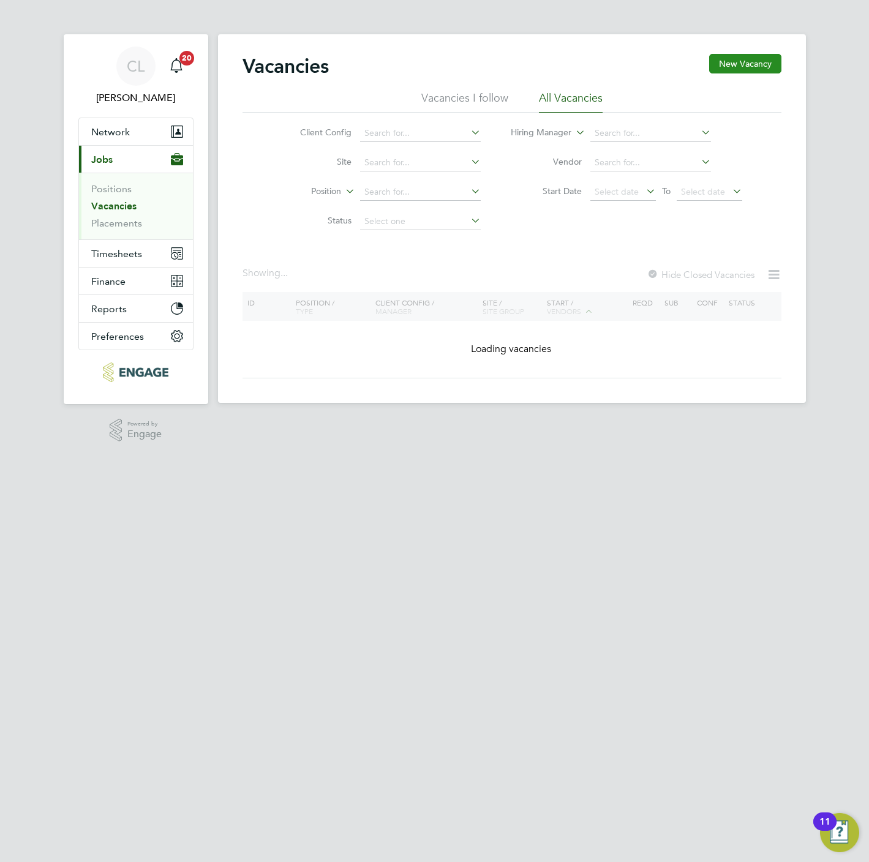
click at [770, 56] on button "New Vacancy" at bounding box center [745, 64] width 72 height 20
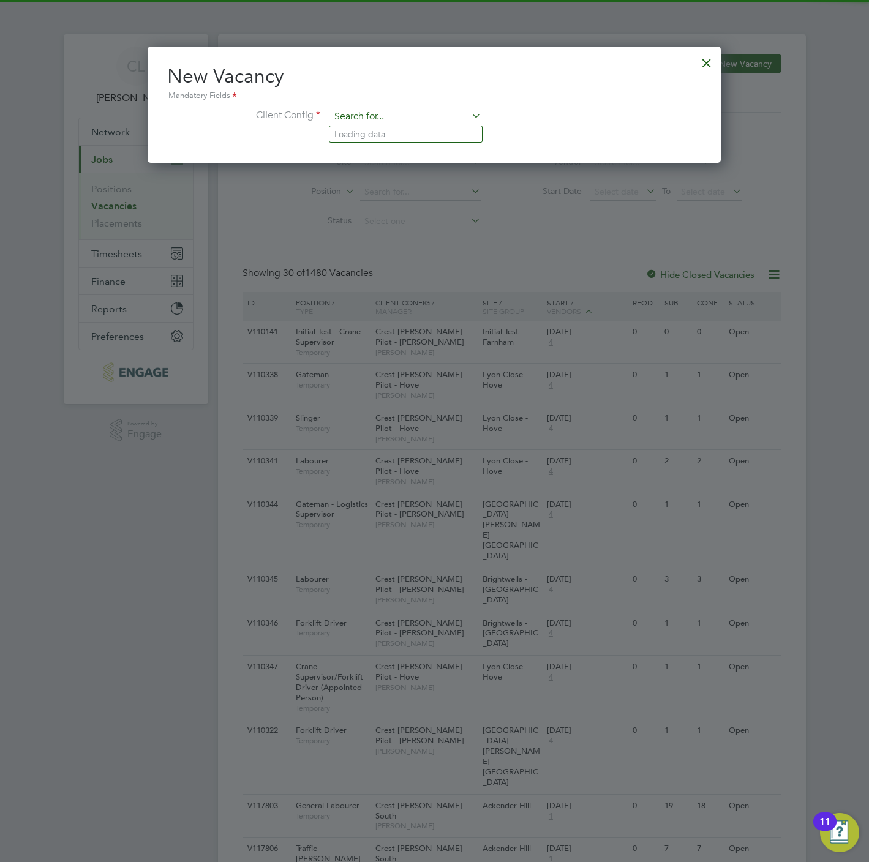
click at [386, 116] on input at bounding box center [405, 117] width 151 height 18
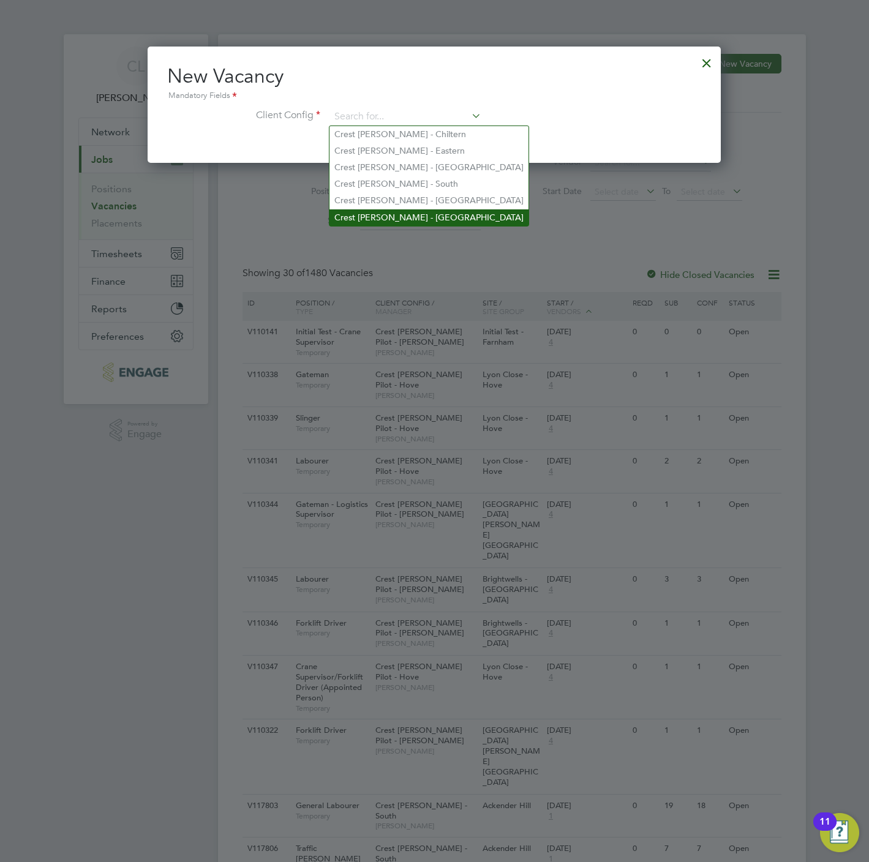
click at [404, 212] on li "Crest Nicholson - Yorkshire" at bounding box center [428, 217] width 199 height 17
type input "Crest Nicholson - Yorkshire"
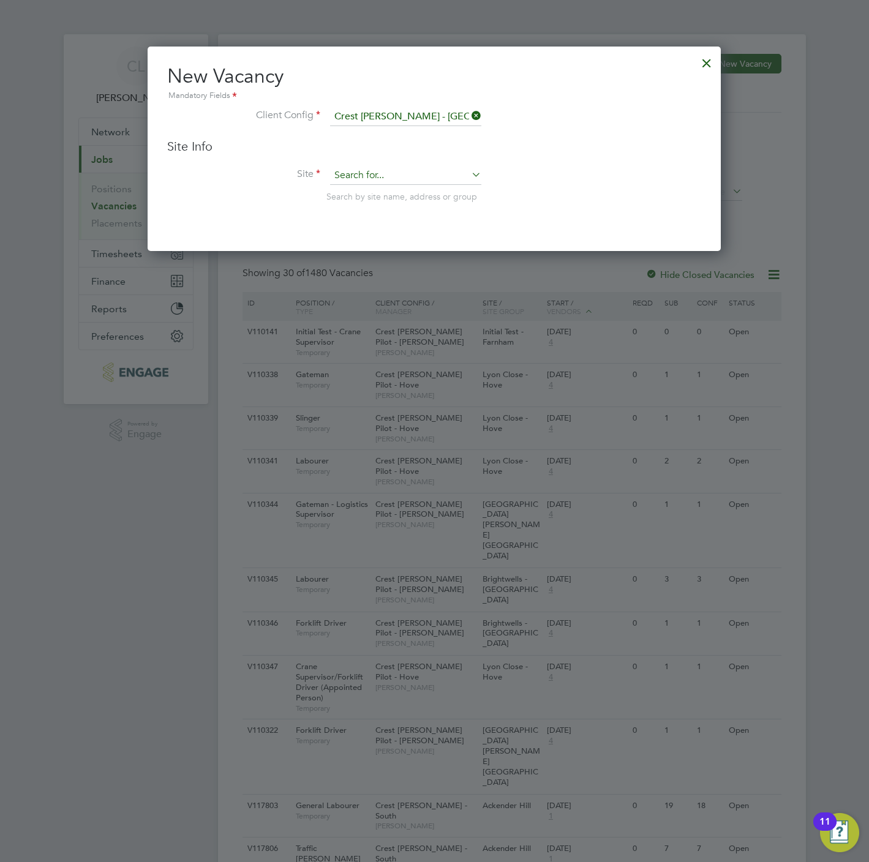
click at [369, 170] on input at bounding box center [405, 176] width 151 height 18
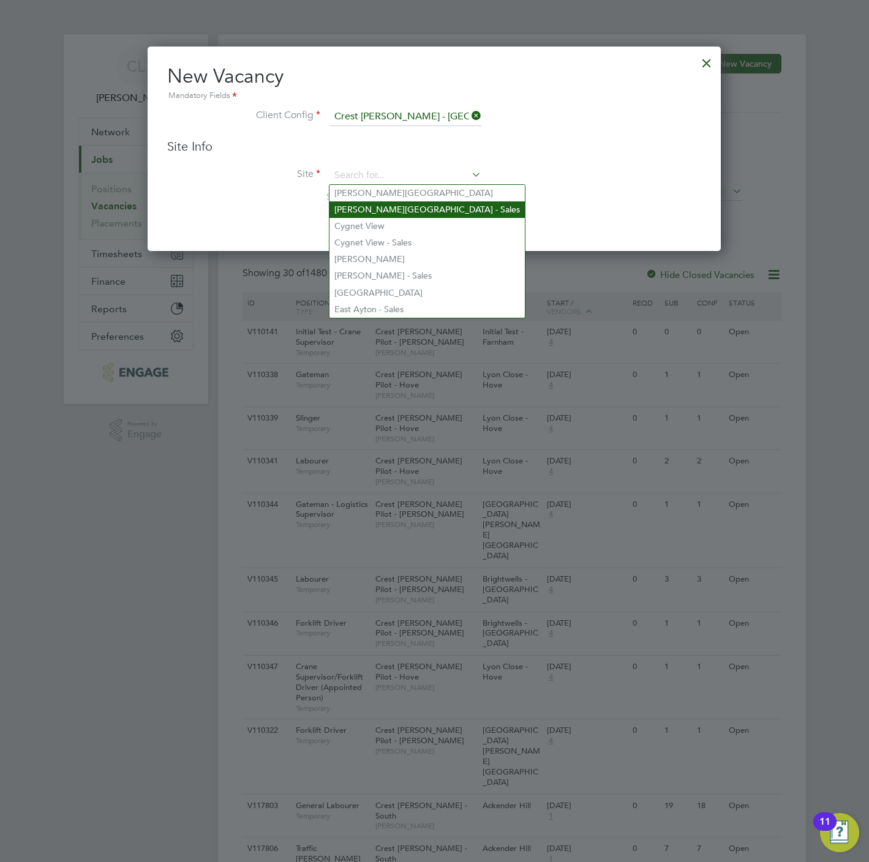
click at [380, 208] on li "Copley Park - Sales" at bounding box center [426, 209] width 195 height 17
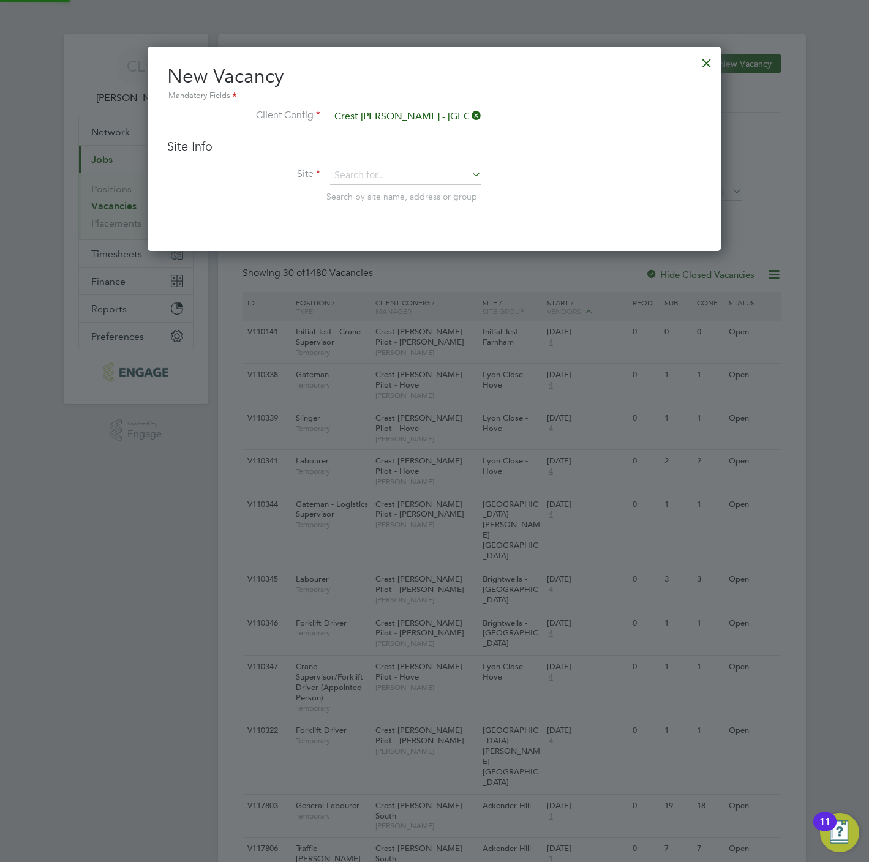
type input "Copley Park - Sales"
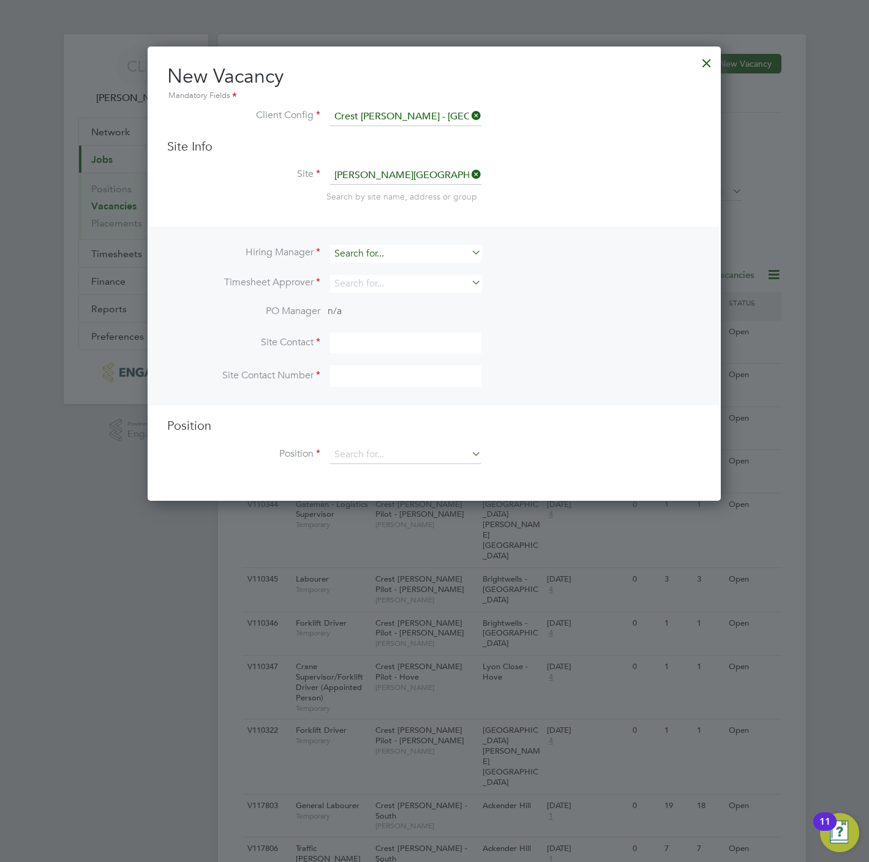
click at [366, 250] on input at bounding box center [405, 254] width 151 height 18
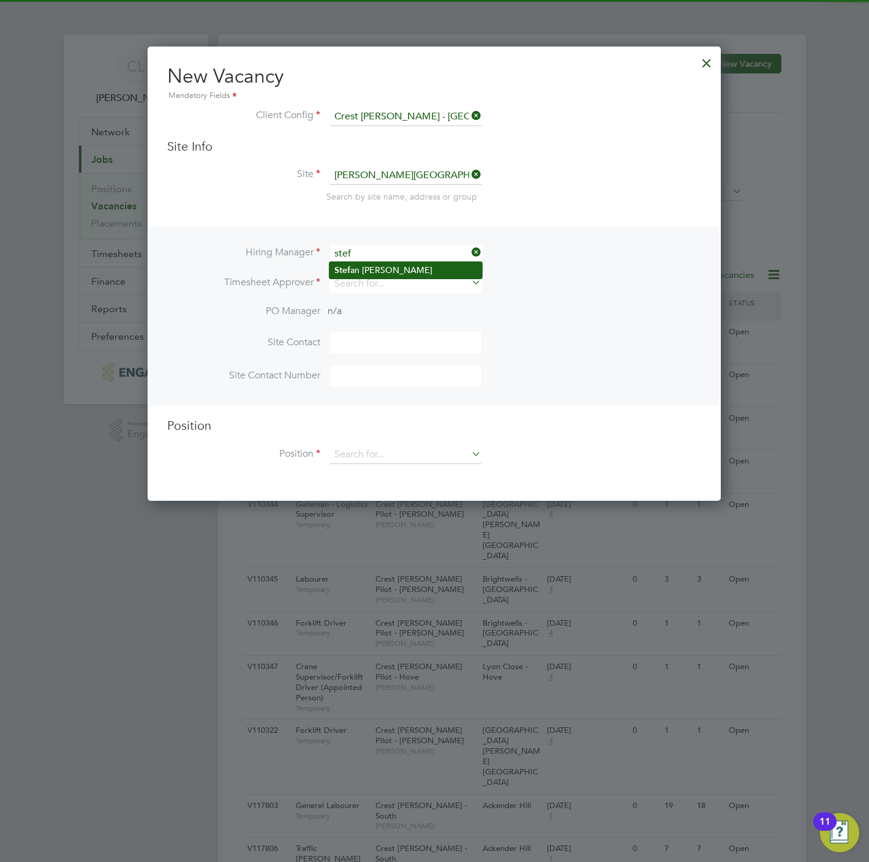
click at [369, 268] on li "Stef an Fernandez" at bounding box center [405, 270] width 152 height 17
type input "Stefan Fernandez"
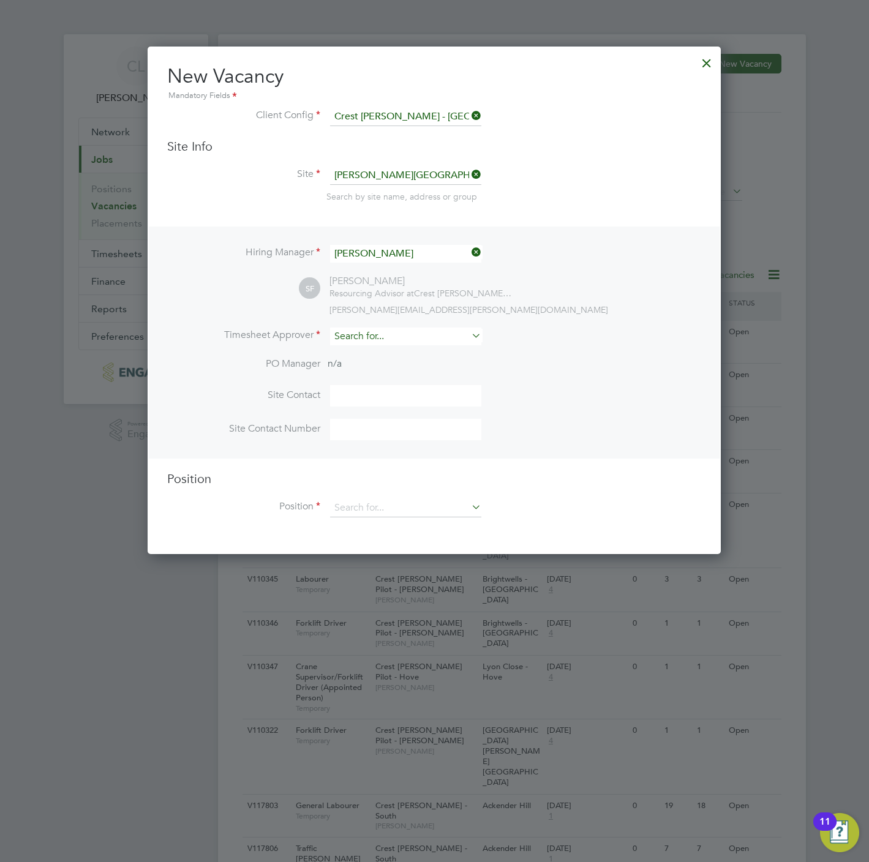
click at [381, 340] on input at bounding box center [405, 337] width 151 height 18
click at [383, 357] on li "Stef an Fernandez" at bounding box center [405, 353] width 152 height 17
type input "Stefan Fernandez"
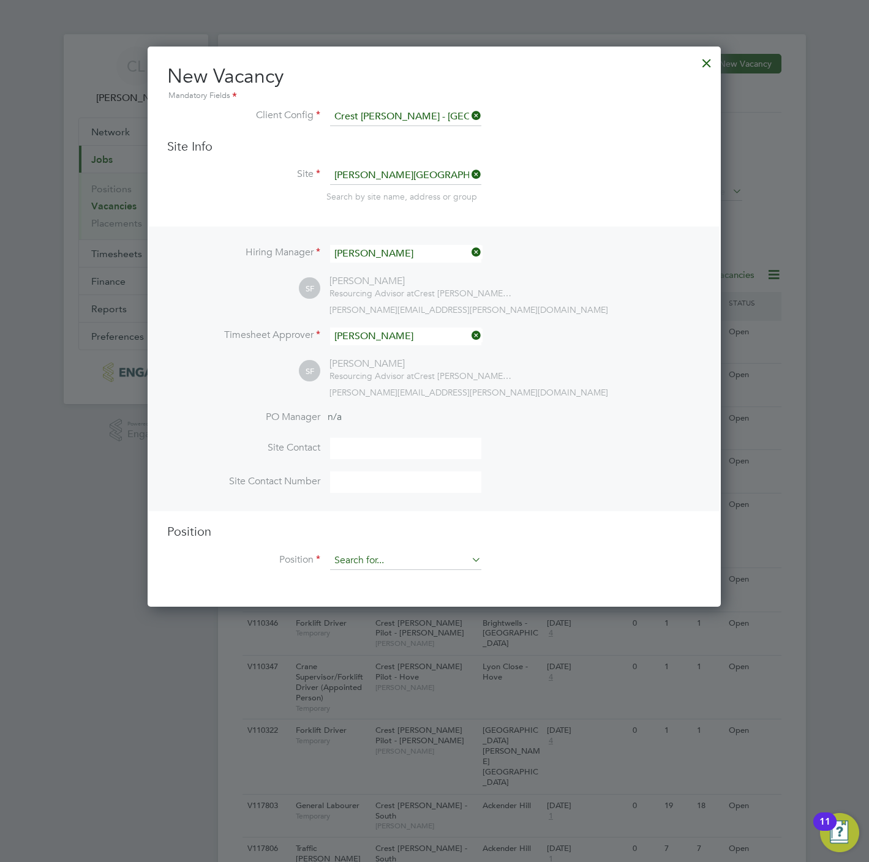
click at [370, 557] on input at bounding box center [405, 561] width 151 height 18
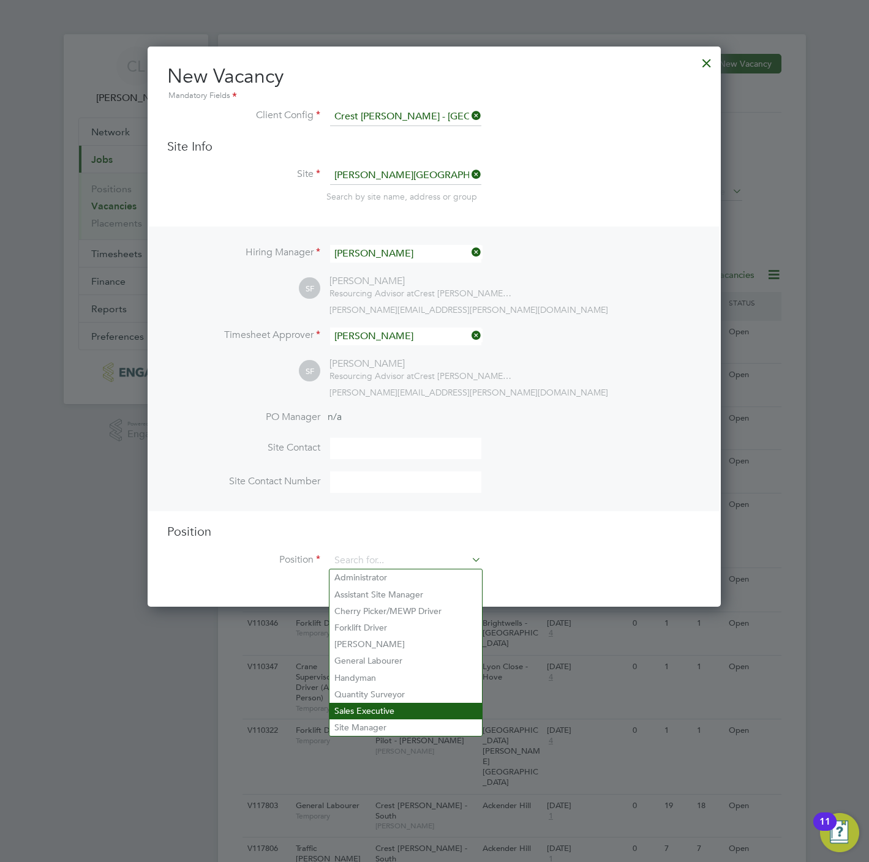
click at [372, 704] on li "Sales Executive" at bounding box center [405, 711] width 152 height 17
type input "Sales Executive"
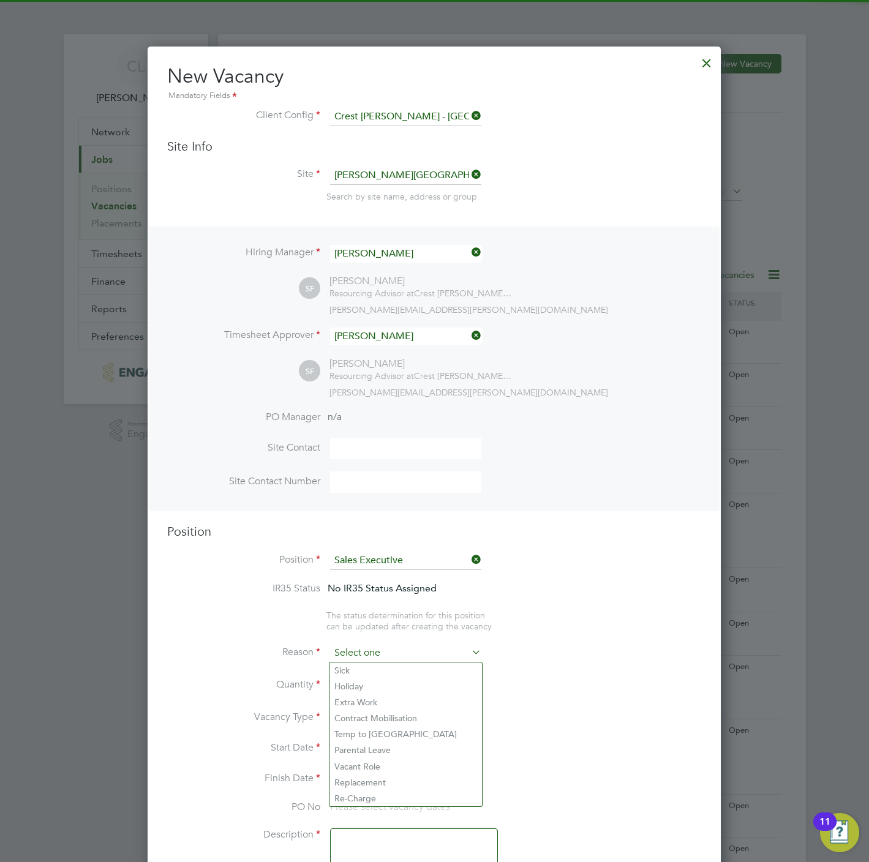
drag, startPoint x: 373, startPoint y: 649, endPoint x: 372, endPoint y: 660, distance: 11.7
click at [372, 649] on input at bounding box center [405, 653] width 151 height 18
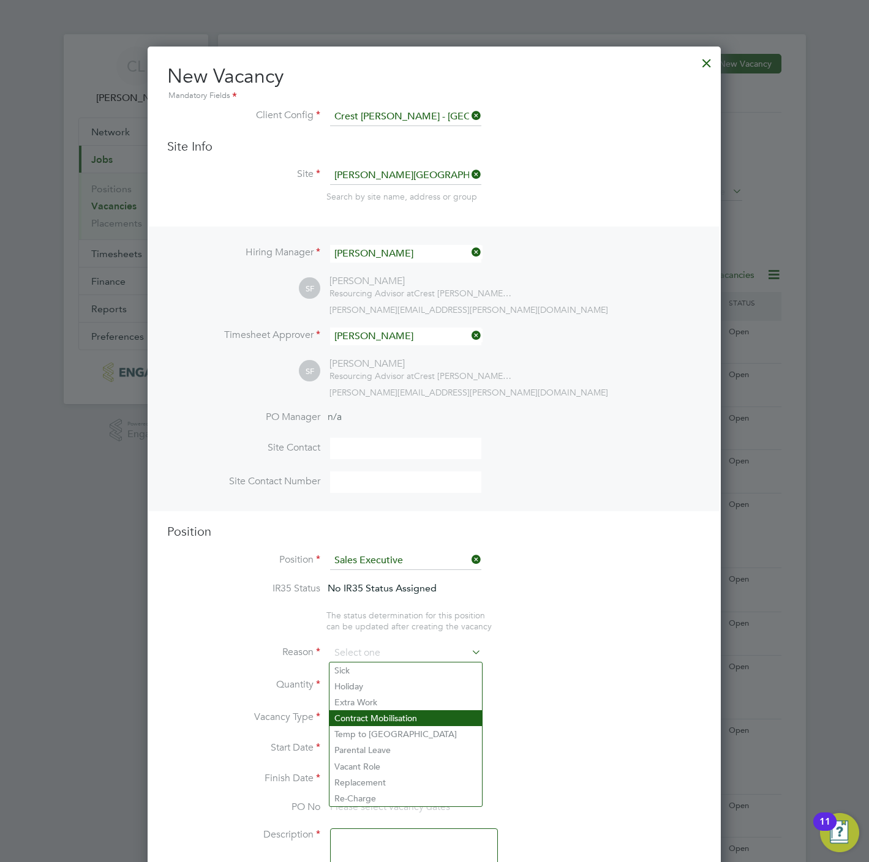
drag, startPoint x: 371, startPoint y: 758, endPoint x: 371, endPoint y: 713, distance: 44.1
click at [371, 757] on ul "Sick Holiday Extra Work Contract Mobilisation Temp to Perm Parental Leave Vacan…" at bounding box center [406, 735] width 154 height 146
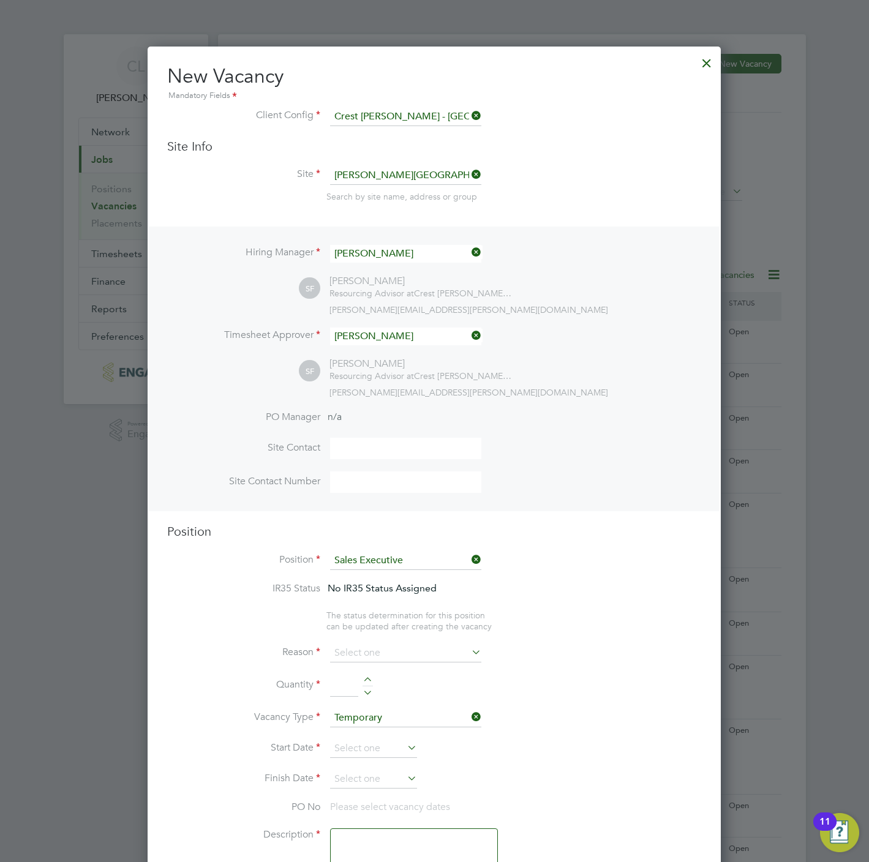
click at [364, 680] on div at bounding box center [368, 681] width 10 height 9
type input "1"
click at [355, 650] on input at bounding box center [405, 653] width 151 height 18
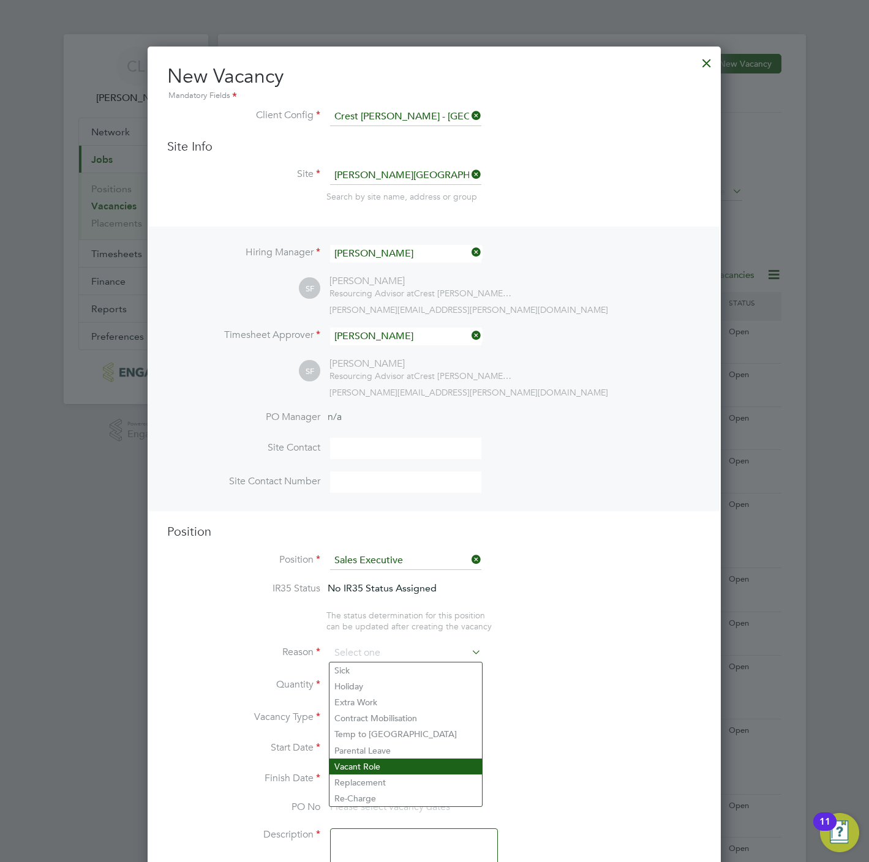
click at [377, 769] on li "Vacant Role" at bounding box center [405, 767] width 152 height 16
type input "Vacant Role"
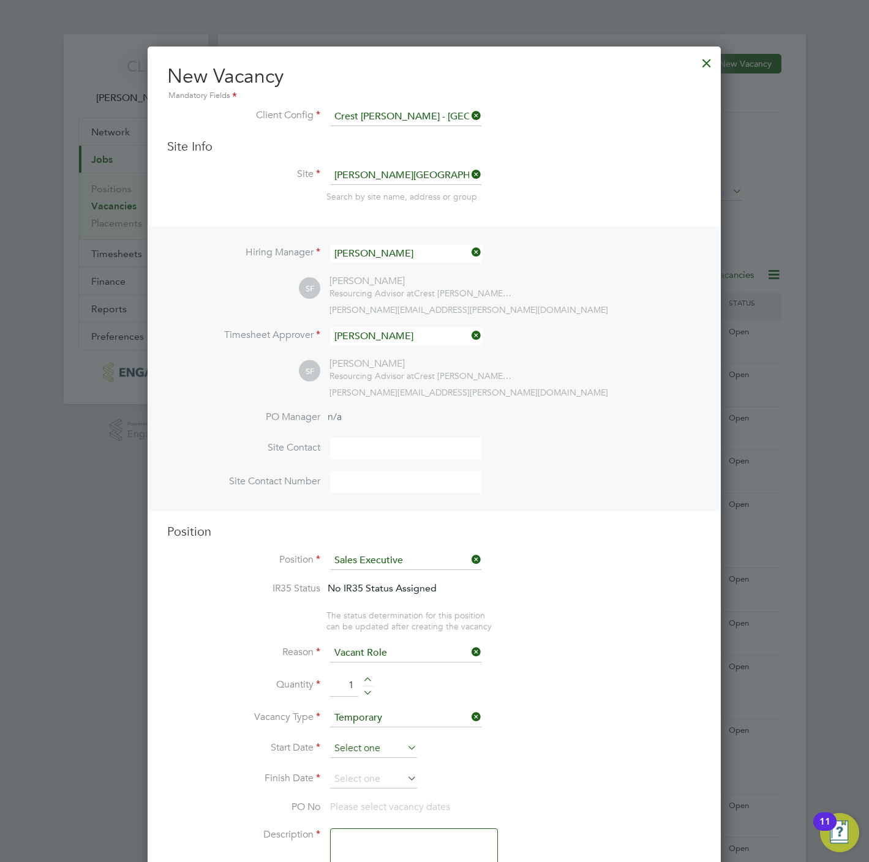
click at [364, 743] on input at bounding box center [373, 749] width 87 height 18
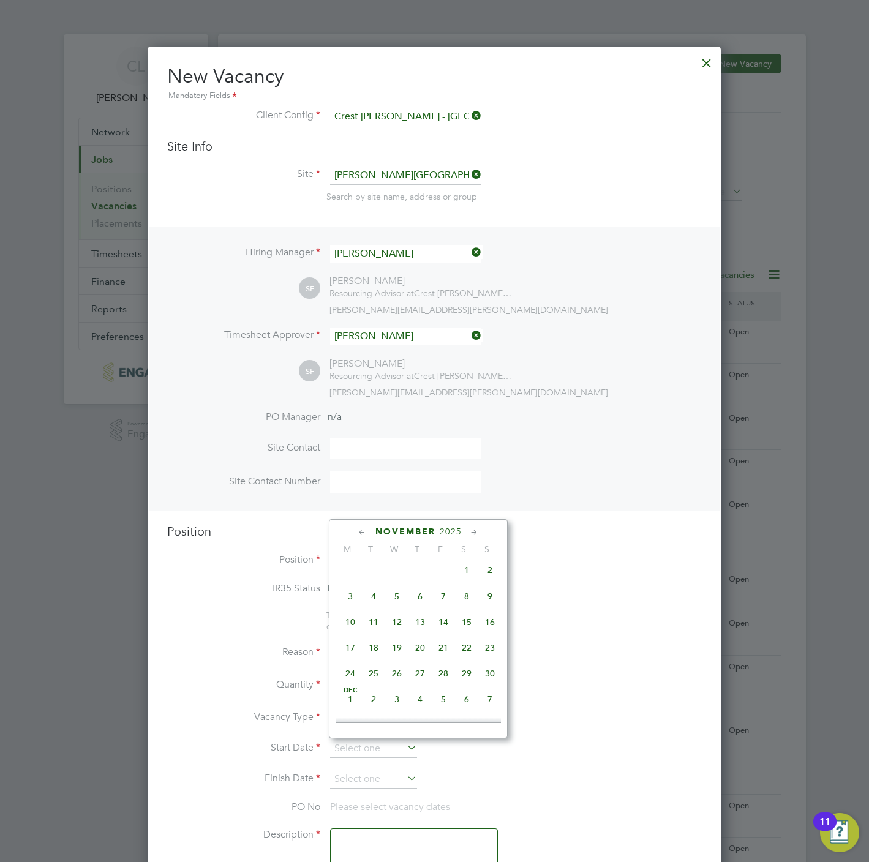
click at [465, 603] on span "8" at bounding box center [466, 596] width 23 height 23
type input "08 Nov 2025"
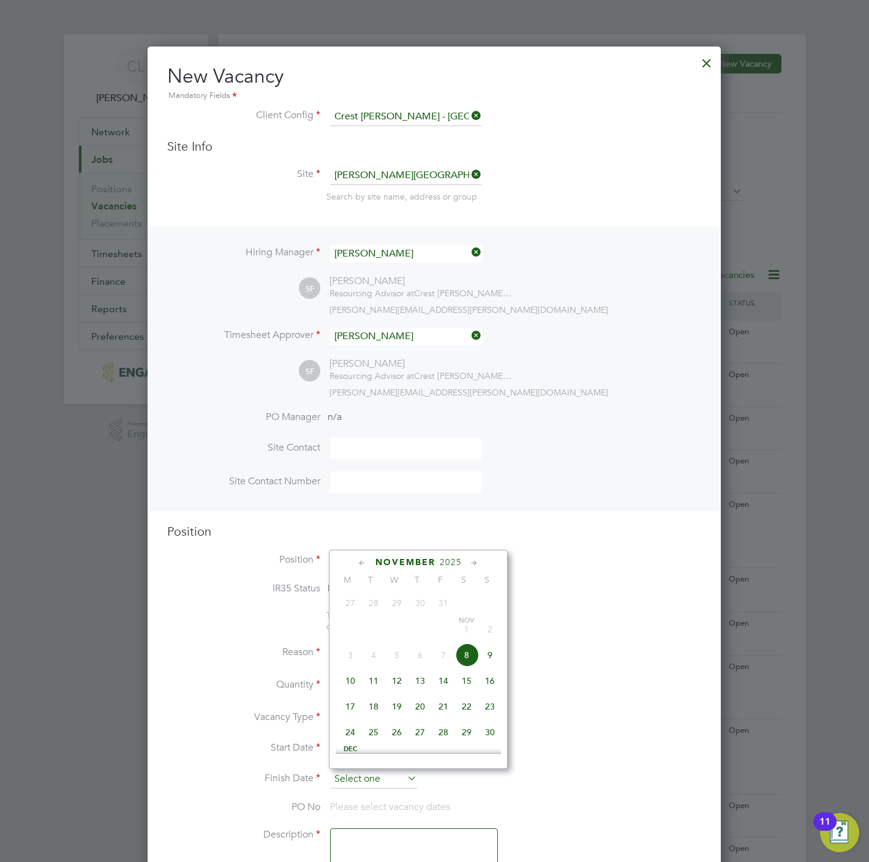
click at [368, 772] on input at bounding box center [373, 779] width 87 height 18
click at [484, 658] on span "9" at bounding box center [489, 655] width 23 height 23
type input "09 Nov 2025"
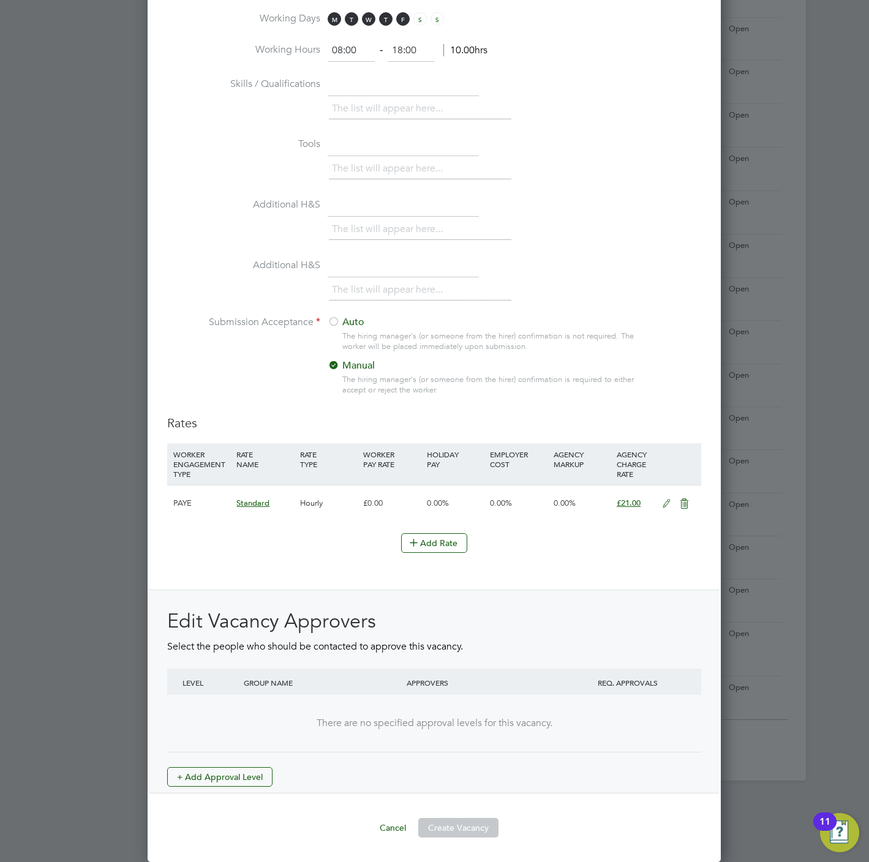
click at [244, 755] on div "Edit Vacancy Approvers Select the people who should be contacted to approve thi…" at bounding box center [434, 698] width 534 height 178
click at [250, 764] on div "Edit Vacancy Approvers Select the people who should be contacted to approve thi…" at bounding box center [434, 698] width 534 height 178
click at [250, 773] on button "+ Add Approval Level" at bounding box center [219, 777] width 105 height 20
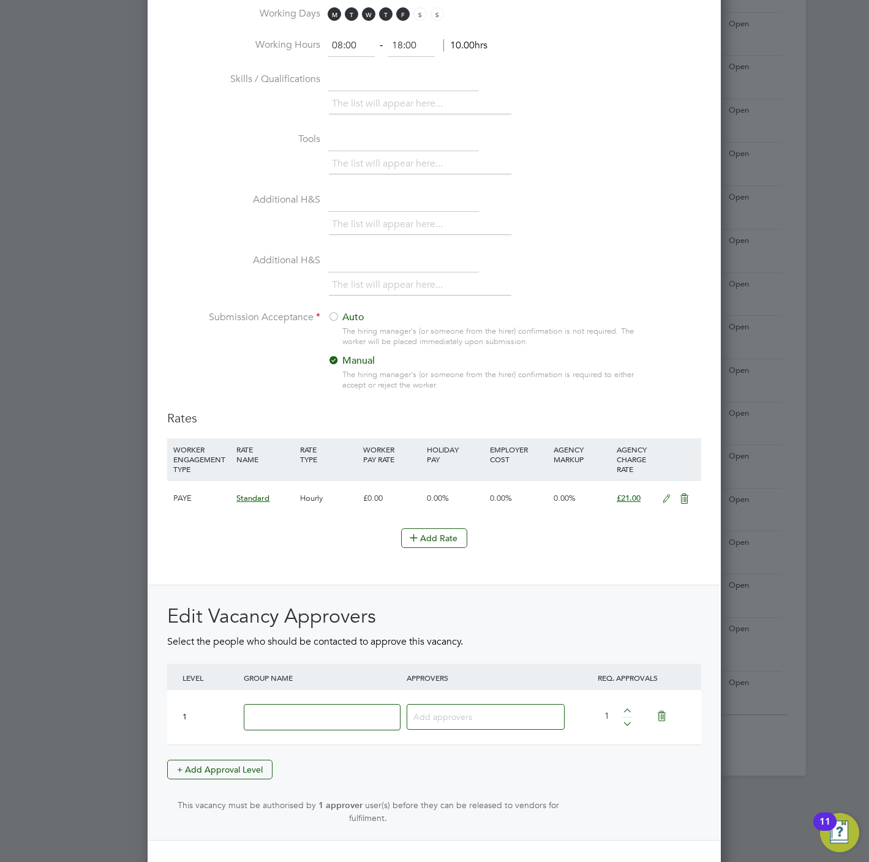
click at [318, 731] on input at bounding box center [322, 717] width 157 height 26
type input "Crest"
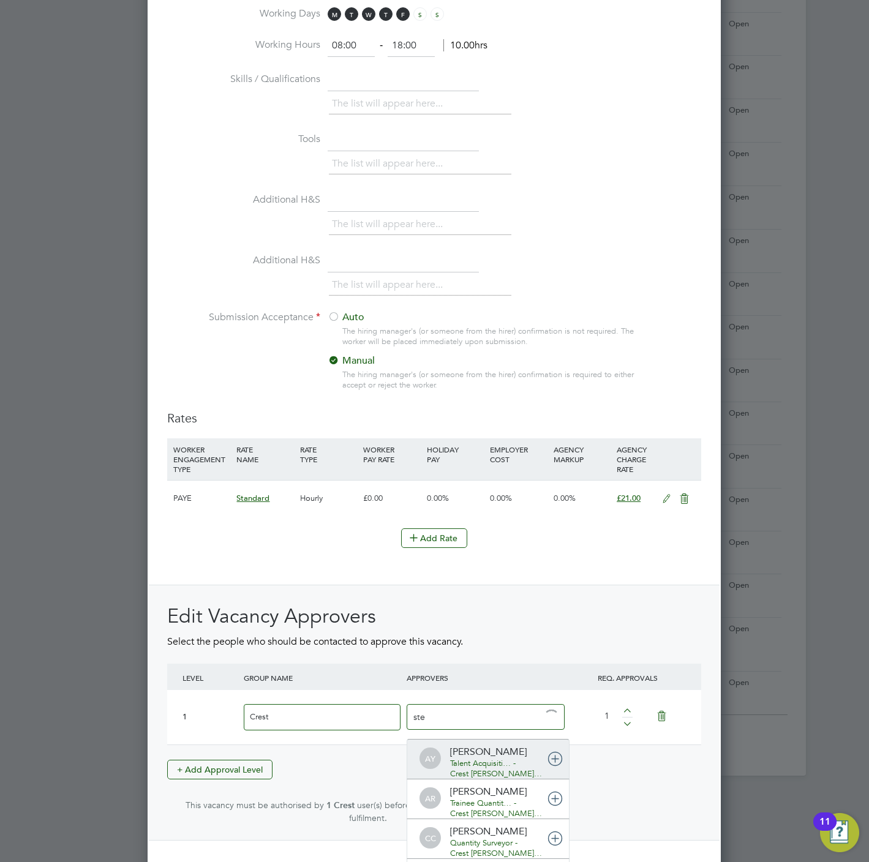
type input "stef"
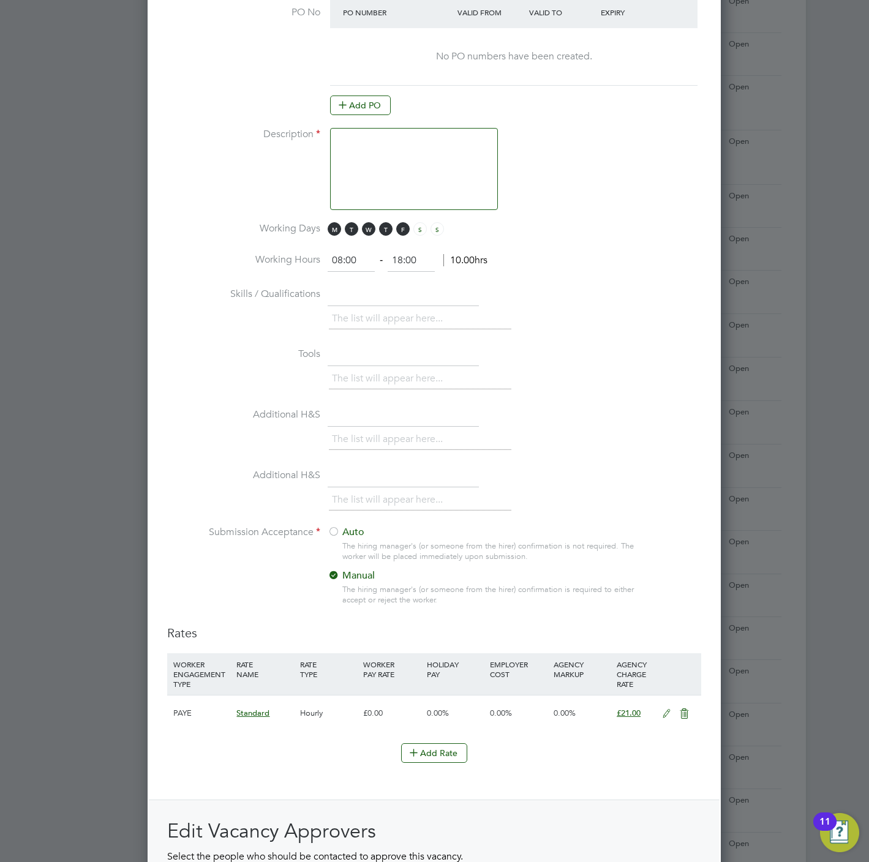
click at [378, 173] on textarea at bounding box center [414, 169] width 168 height 82
paste textarea "Sales Executive"
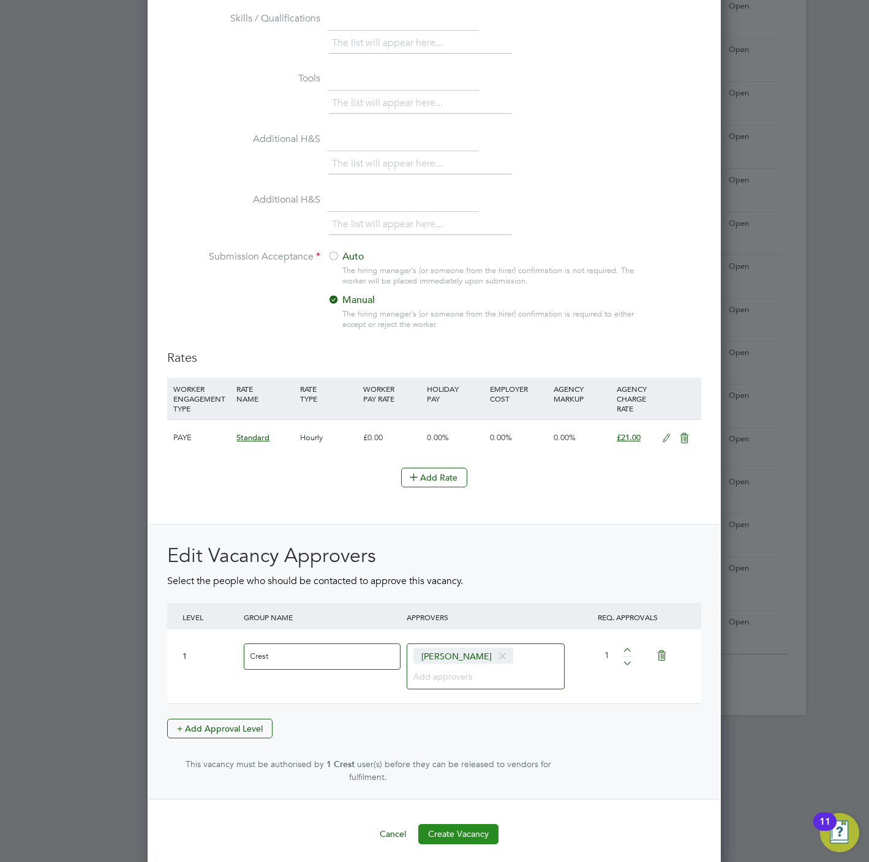
type textarea "Sales Executive"
click at [471, 829] on button "Create Vacancy" at bounding box center [458, 834] width 80 height 20
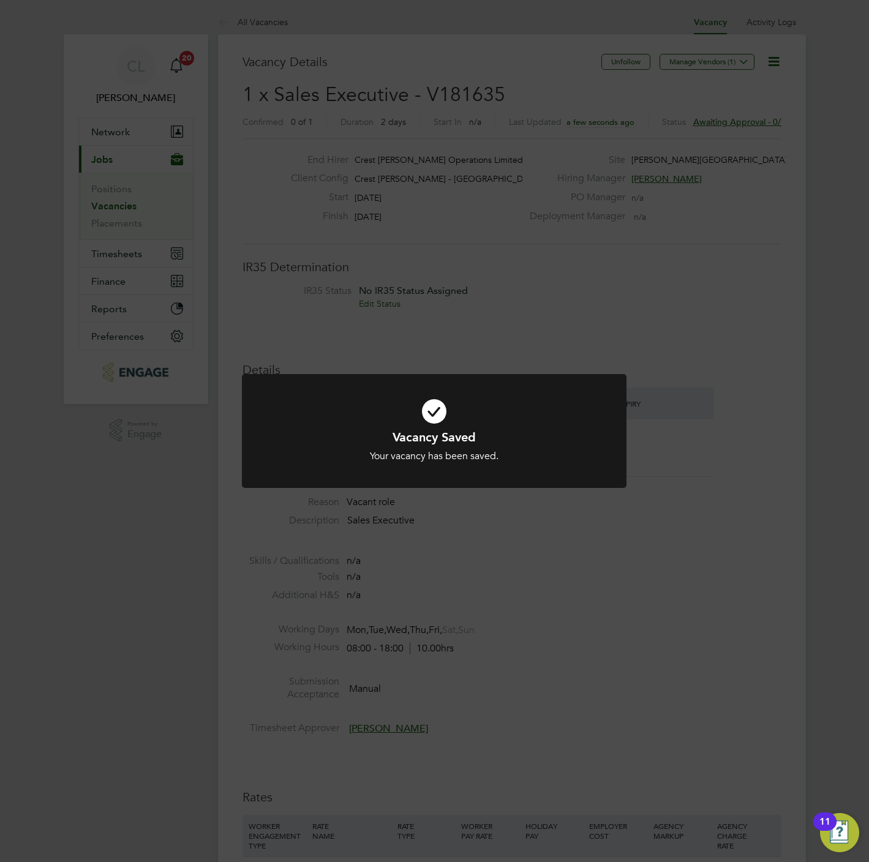
click at [279, 17] on div "Vacancy Saved Your vacancy has been saved. Cancel Okay" at bounding box center [434, 431] width 869 height 862
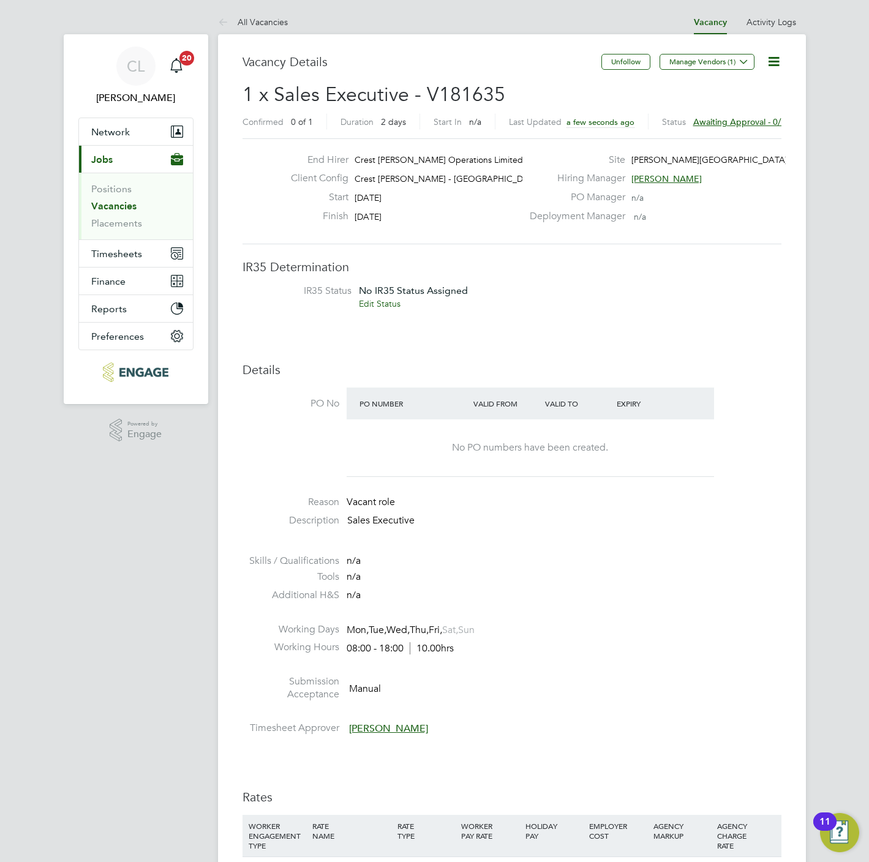
click at [279, 17] on link "All Vacancies" at bounding box center [253, 22] width 70 height 11
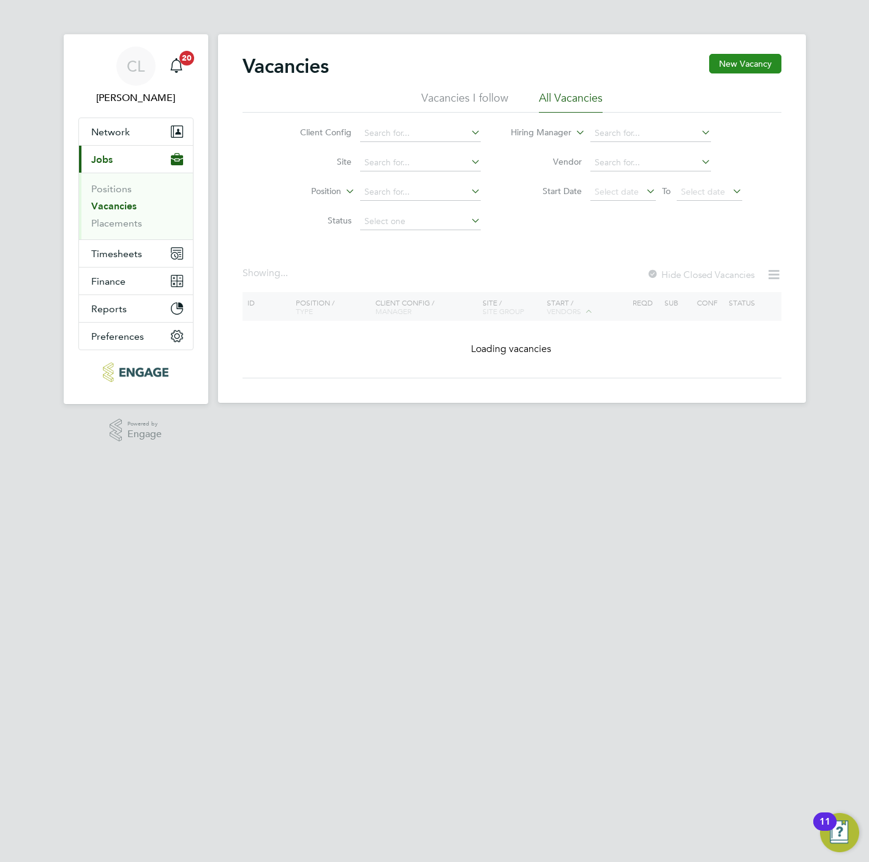
click at [737, 62] on button "New Vacancy" at bounding box center [745, 64] width 72 height 20
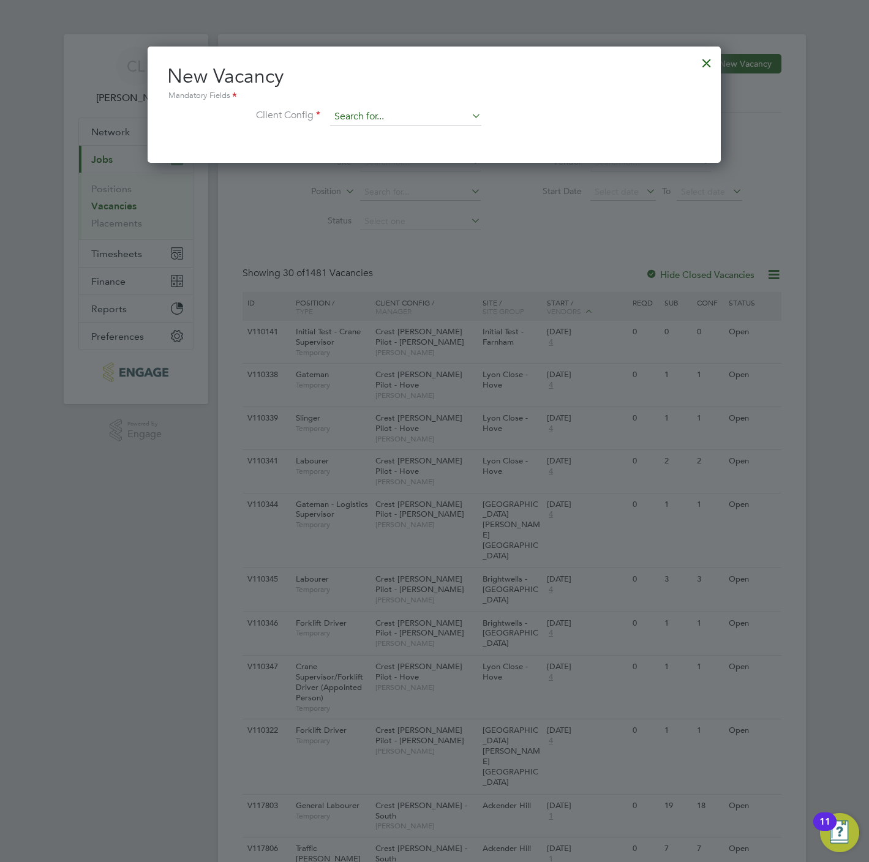
click at [344, 116] on input at bounding box center [405, 117] width 151 height 18
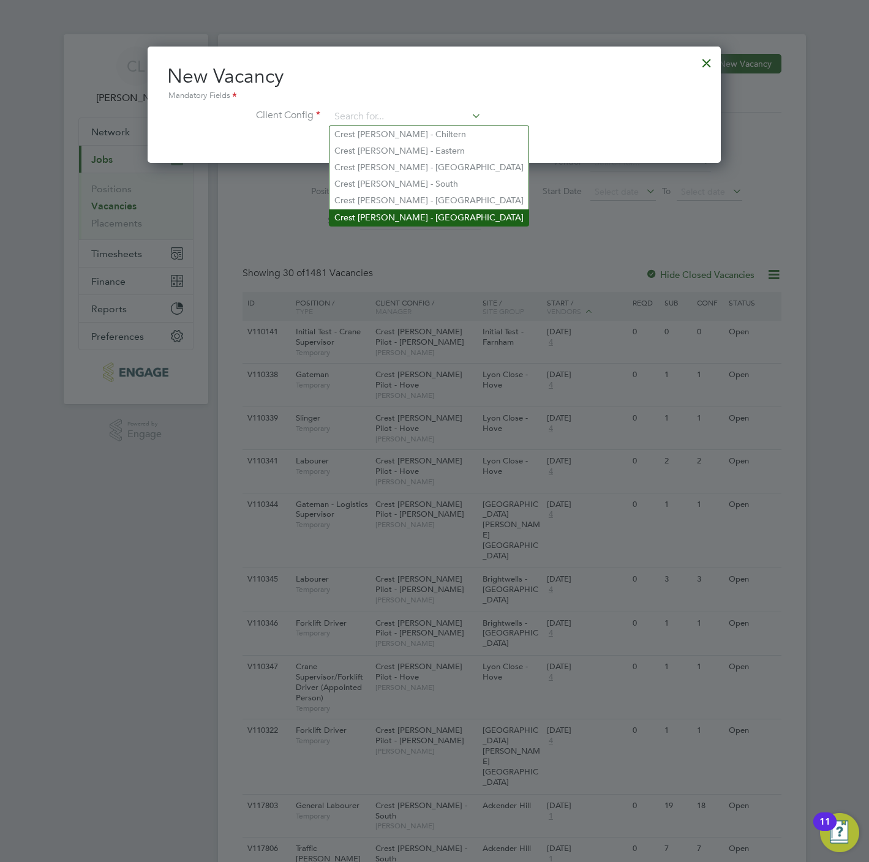
click at [408, 213] on li "Crest Nicholson - Yorkshire" at bounding box center [428, 217] width 199 height 17
type input "Crest Nicholson - Yorkshire"
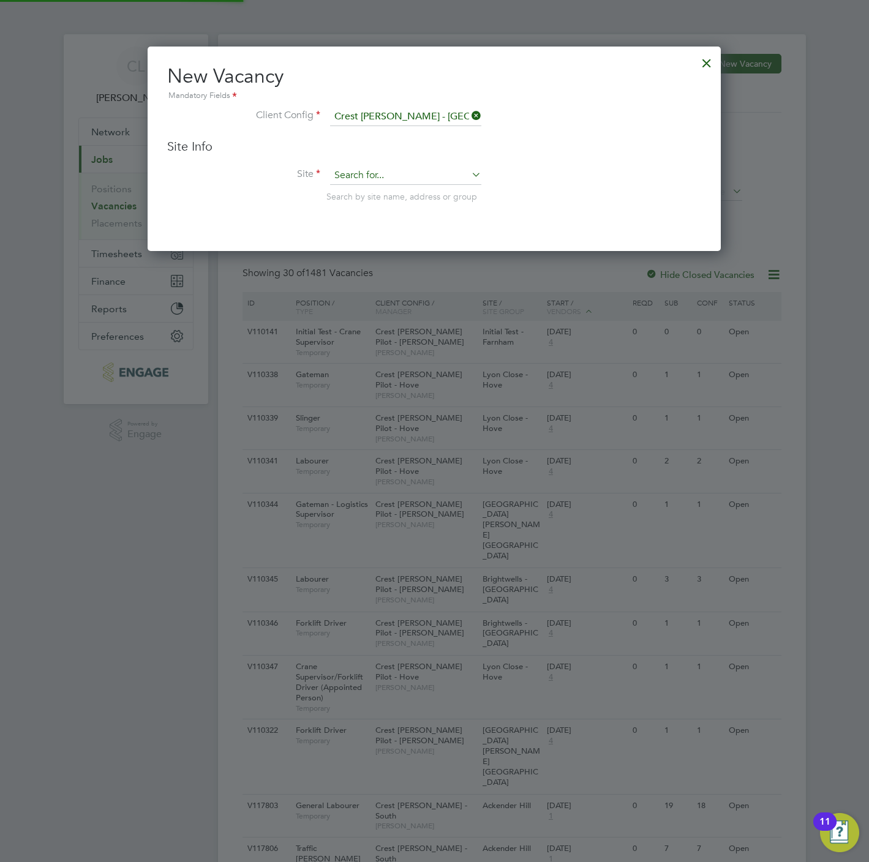
click at [388, 169] on input at bounding box center [405, 176] width 151 height 18
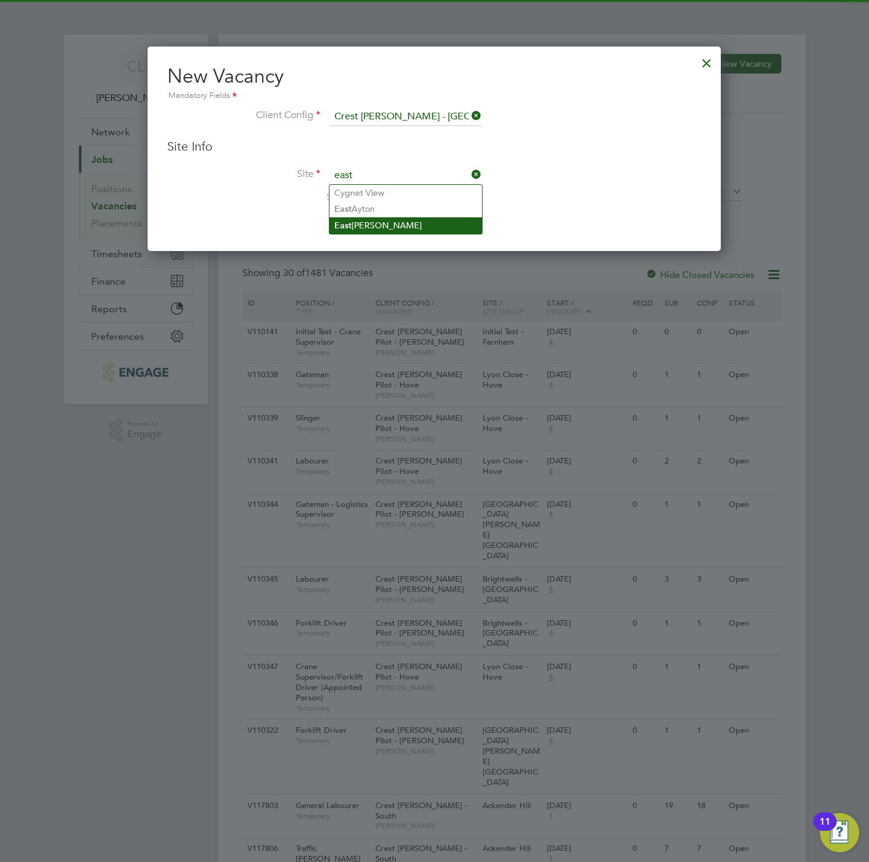
click at [388, 222] on li "East Ayton - Sales" at bounding box center [405, 225] width 152 height 17
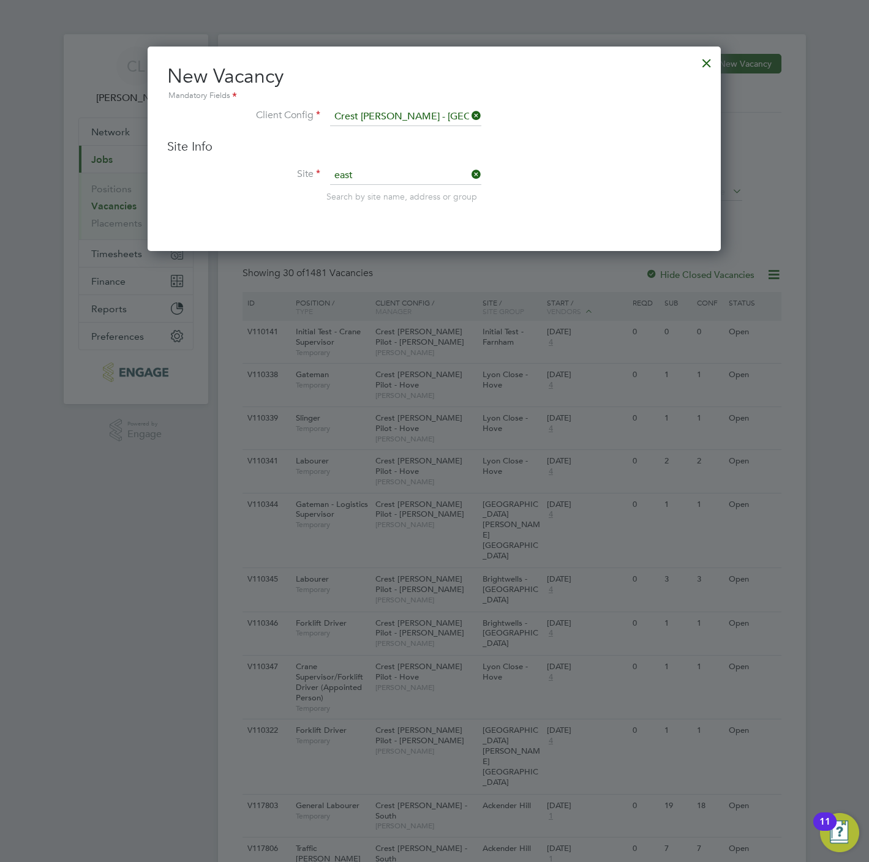
type input "East Ayton - Sales"
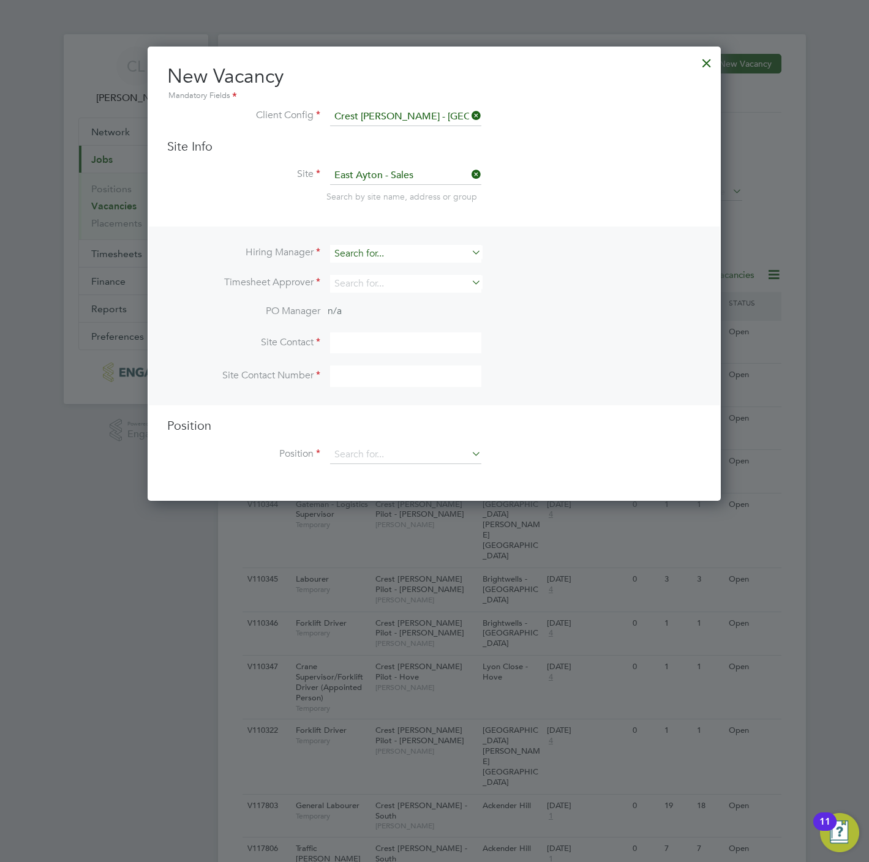
click at [353, 254] on input at bounding box center [405, 254] width 151 height 18
click at [364, 267] on li "Stef an Fernandez" at bounding box center [405, 270] width 152 height 17
type input "Stefan Fernandez"
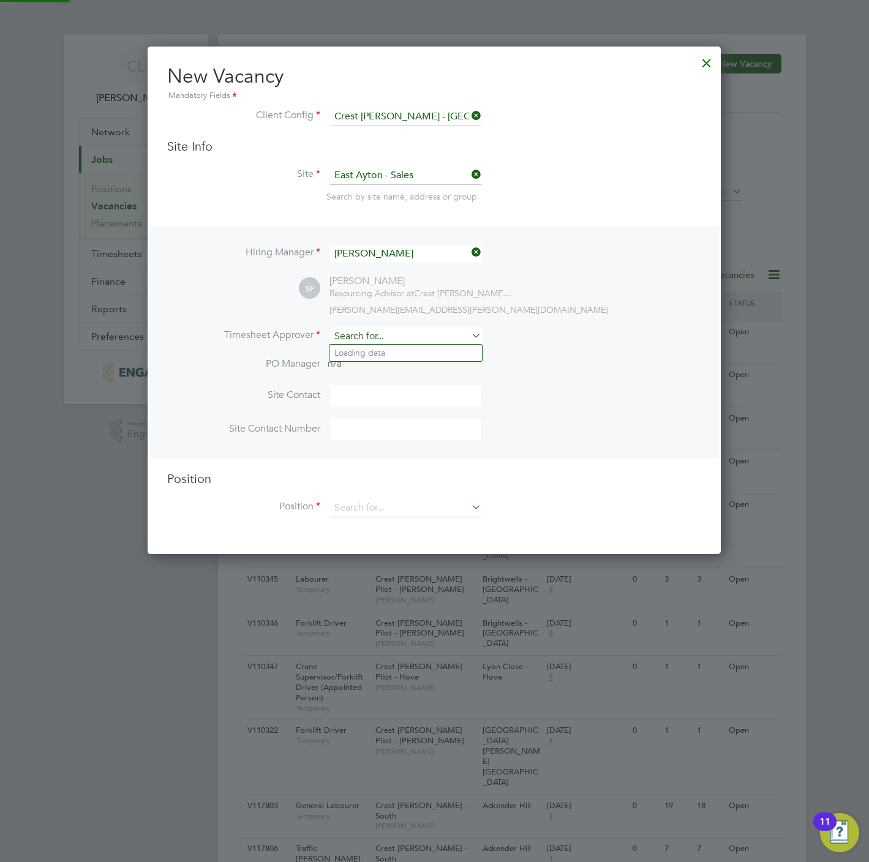
click at [358, 329] on input at bounding box center [405, 337] width 151 height 18
click at [380, 353] on li "Stef an Fernandez" at bounding box center [405, 353] width 152 height 17
type input "Stefan Fernandez"
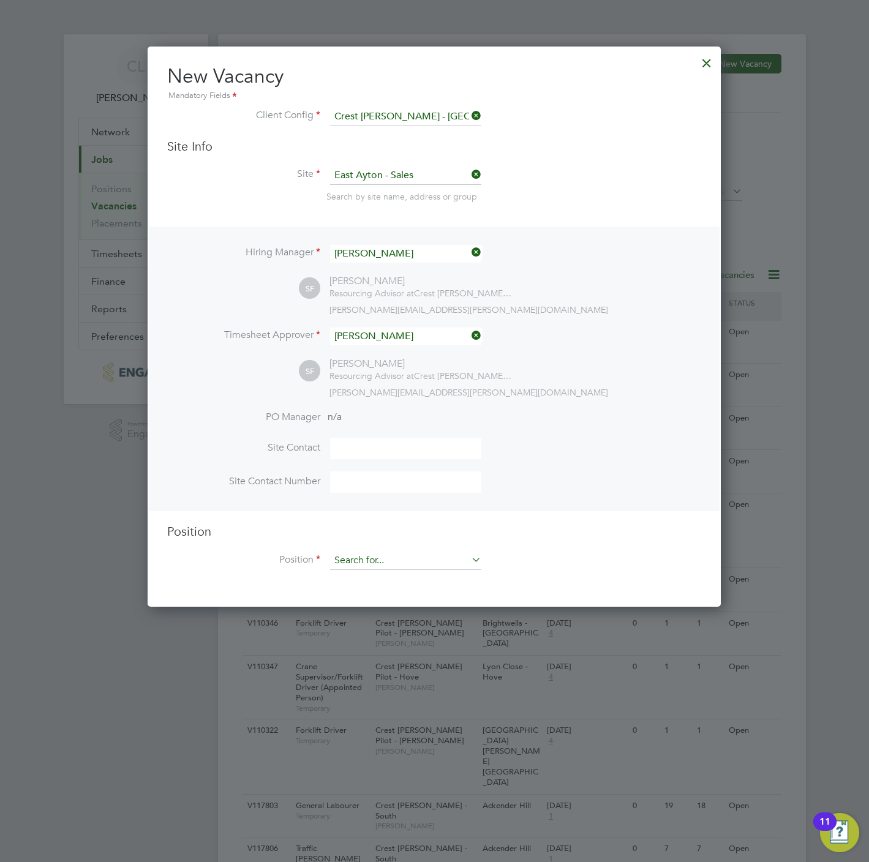
click at [380, 566] on input at bounding box center [405, 561] width 151 height 18
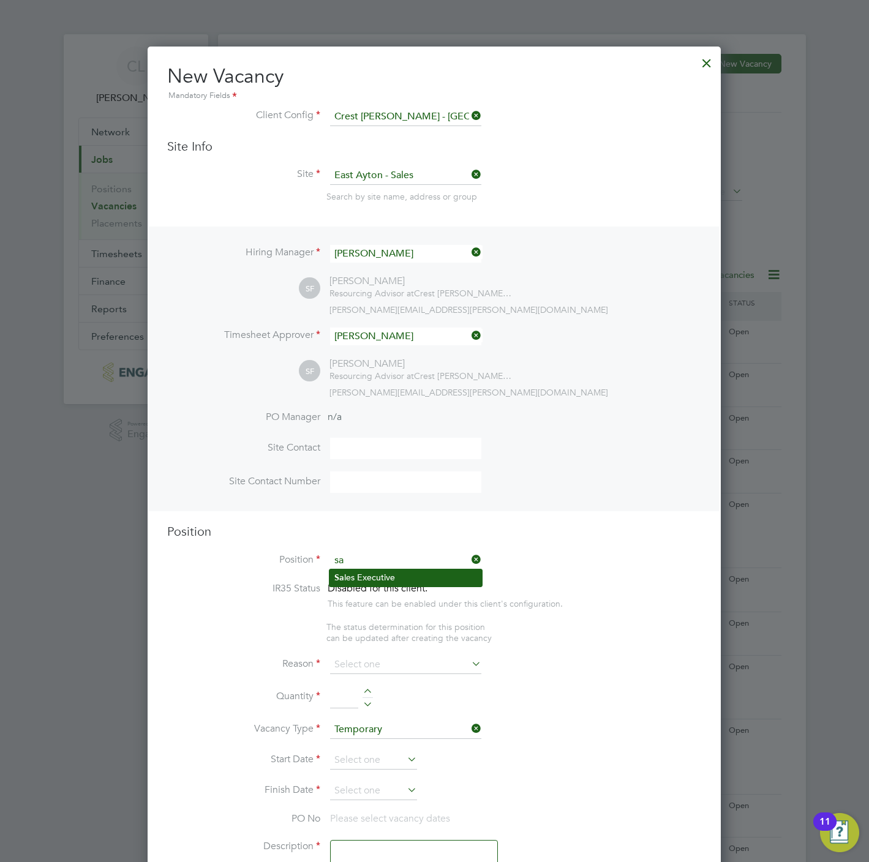
click at [377, 573] on li "Sa les Executive" at bounding box center [405, 578] width 152 height 17
type input "Sales Executive"
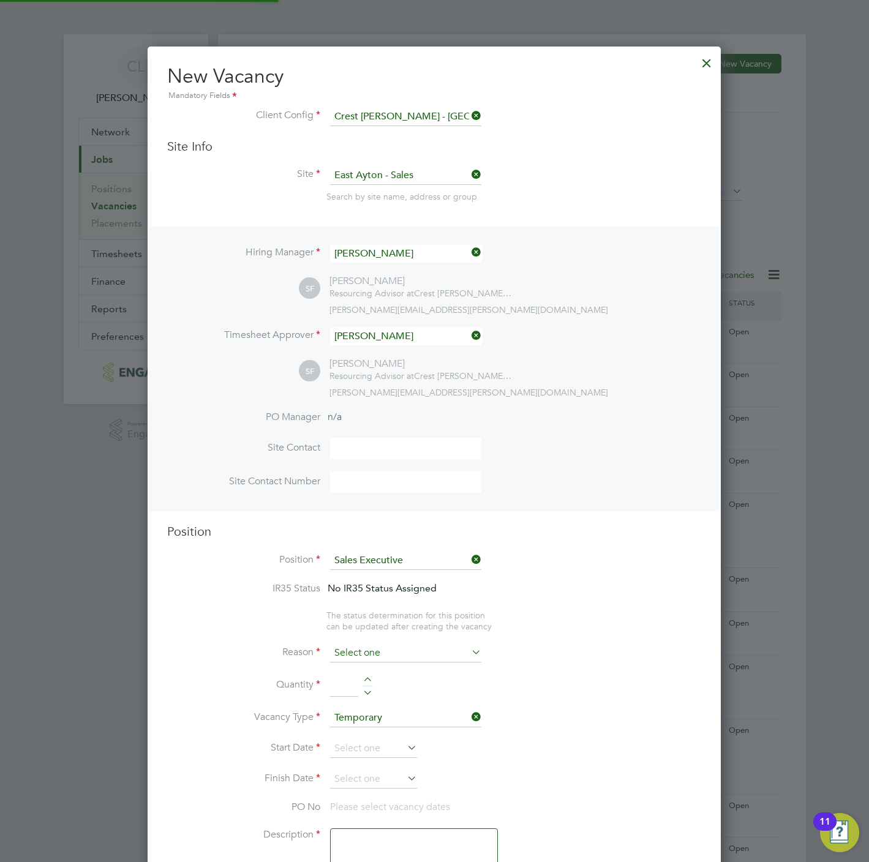
click at [364, 649] on input at bounding box center [405, 653] width 151 height 18
click at [345, 764] on li "Vacant Role" at bounding box center [405, 767] width 152 height 16
type input "Vacant Role"
click at [371, 683] on div at bounding box center [368, 681] width 10 height 9
type input "1"
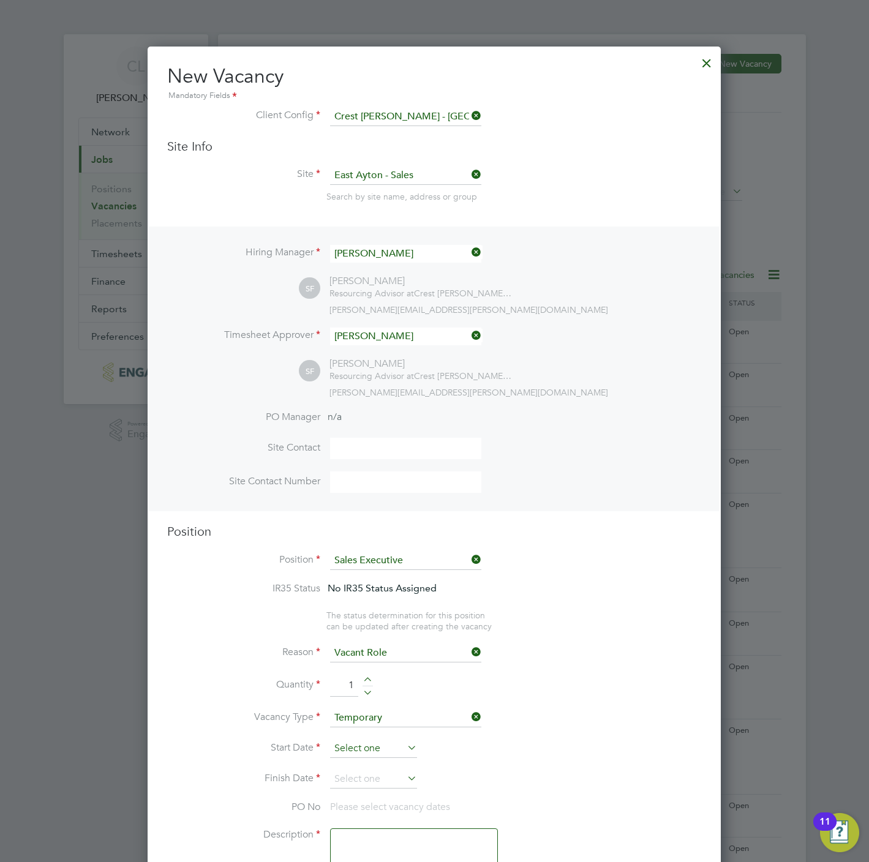
click at [357, 741] on input at bounding box center [373, 749] width 87 height 18
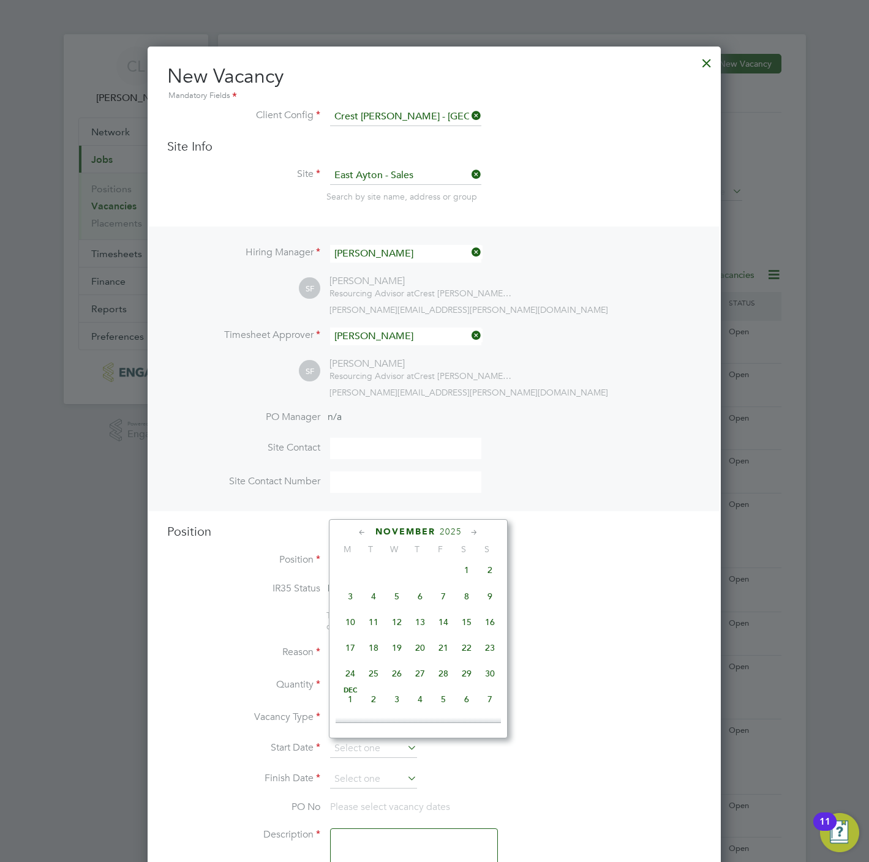
click at [470, 655] on span "22" at bounding box center [466, 647] width 23 height 23
type input "22 Nov 2025"
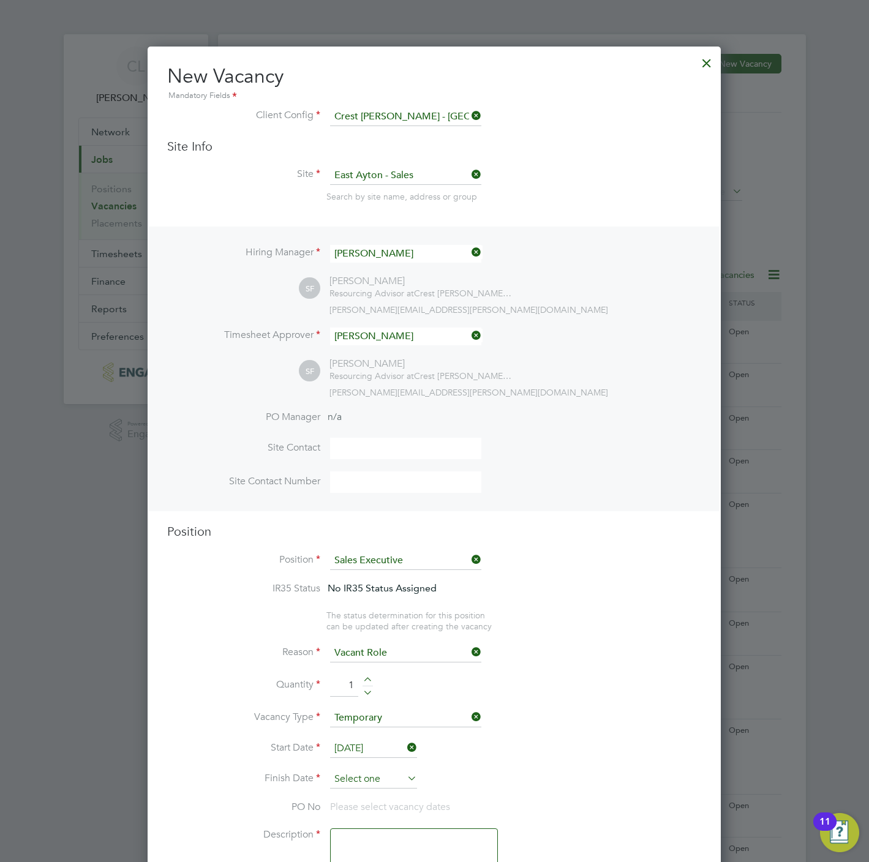
click at [360, 783] on input at bounding box center [373, 779] width 87 height 18
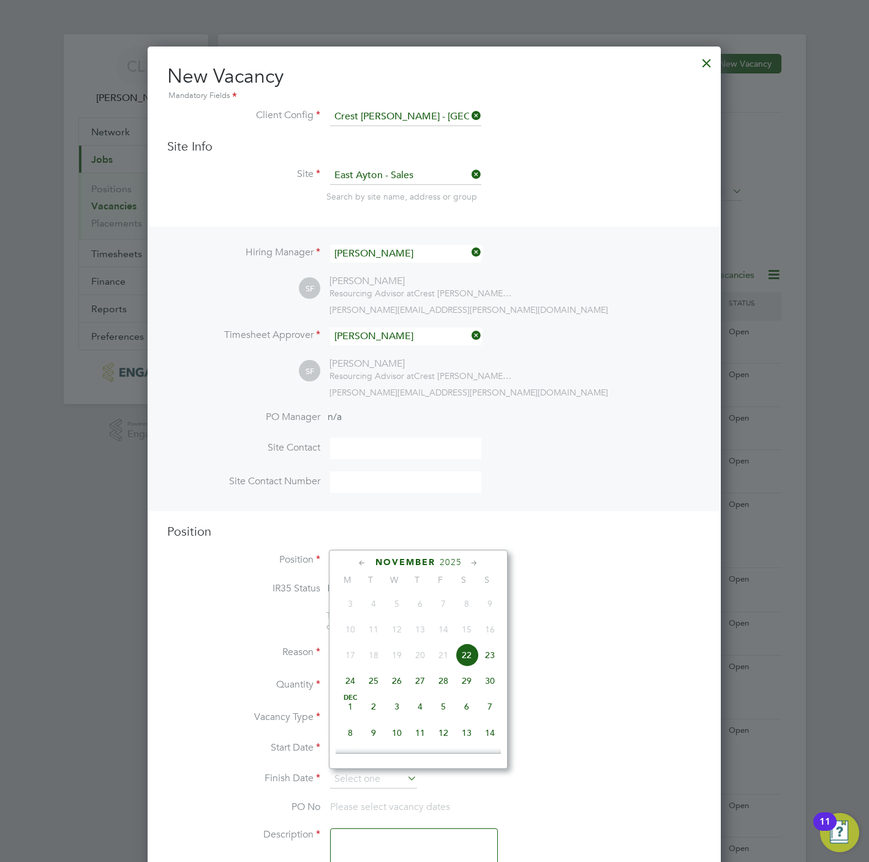
click at [484, 658] on span "23" at bounding box center [489, 655] width 23 height 23
type input "23 Nov 2025"
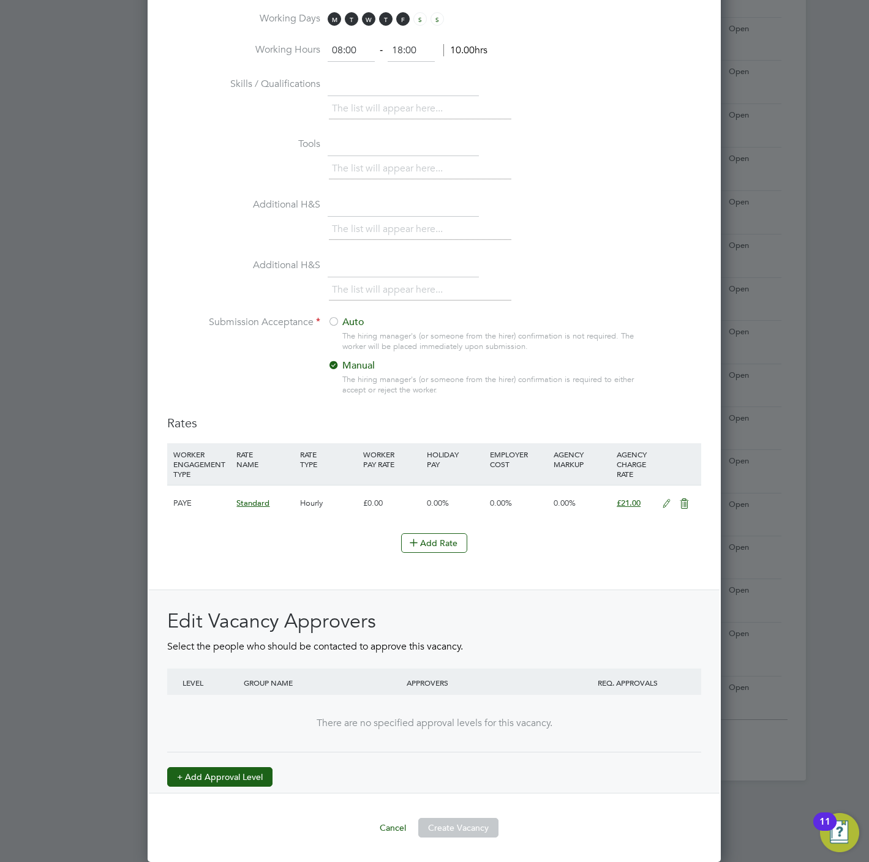
click at [230, 777] on button "+ Add Approval Level" at bounding box center [219, 777] width 105 height 20
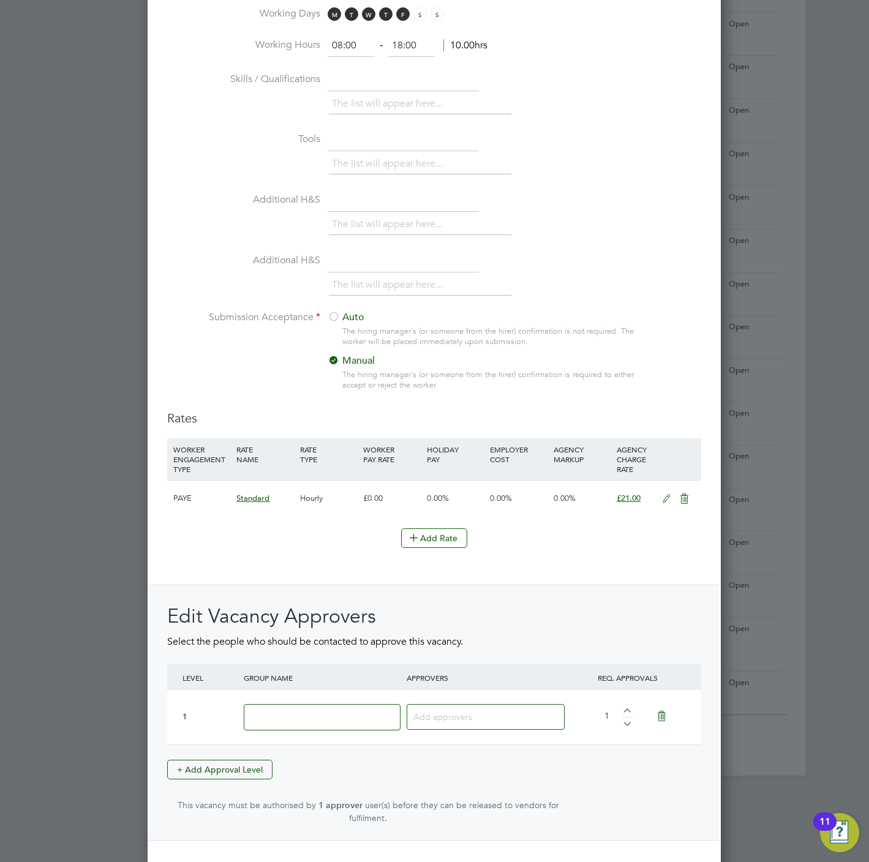
click at [265, 750] on div "Edit Vacancy Approvers Select the people who should be contacted to approve thi…" at bounding box center [434, 714] width 534 height 220
click at [267, 724] on input at bounding box center [322, 717] width 157 height 26
type input "Crest"
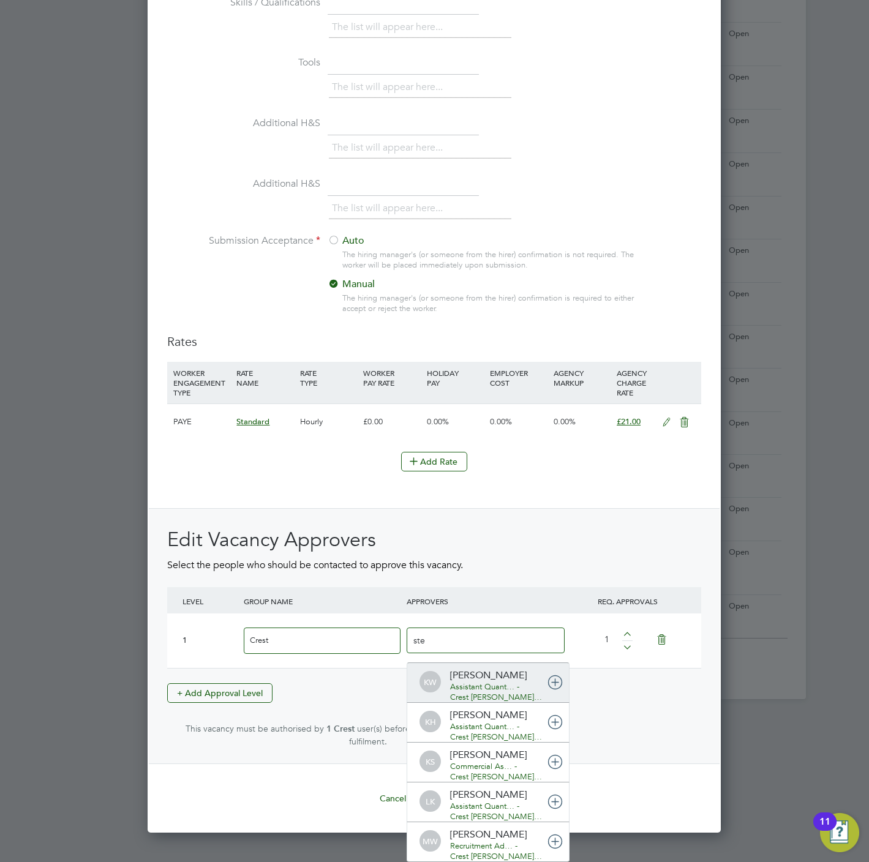
type input "stef"
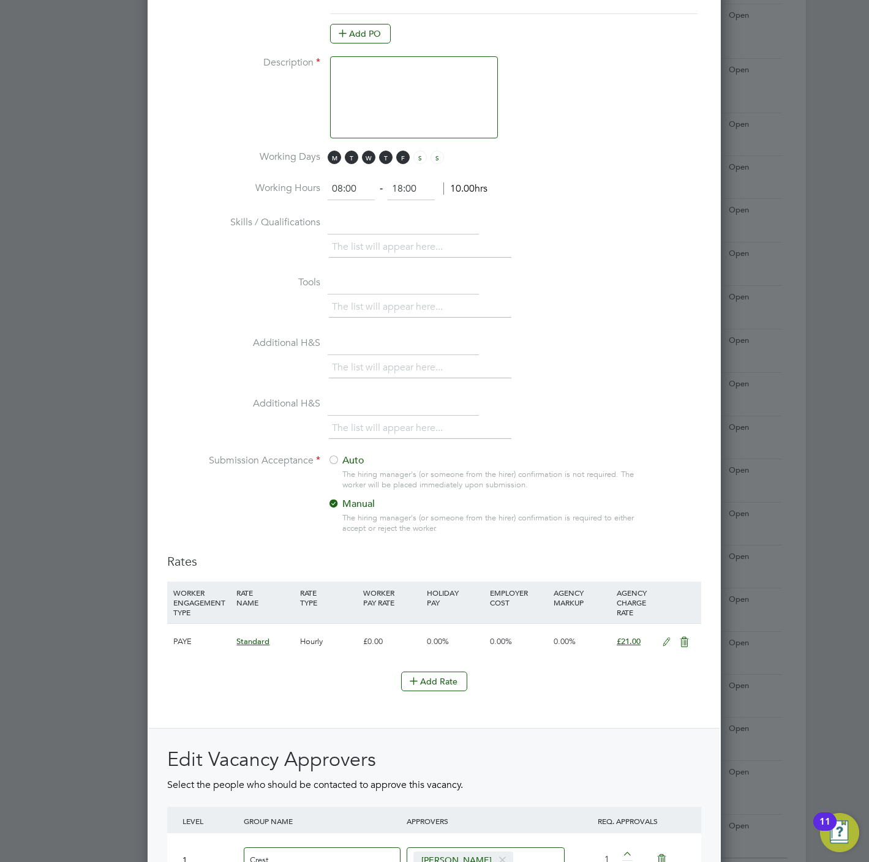
click at [357, 100] on textarea at bounding box center [414, 97] width 168 height 82
paste textarea "Sales Executive"
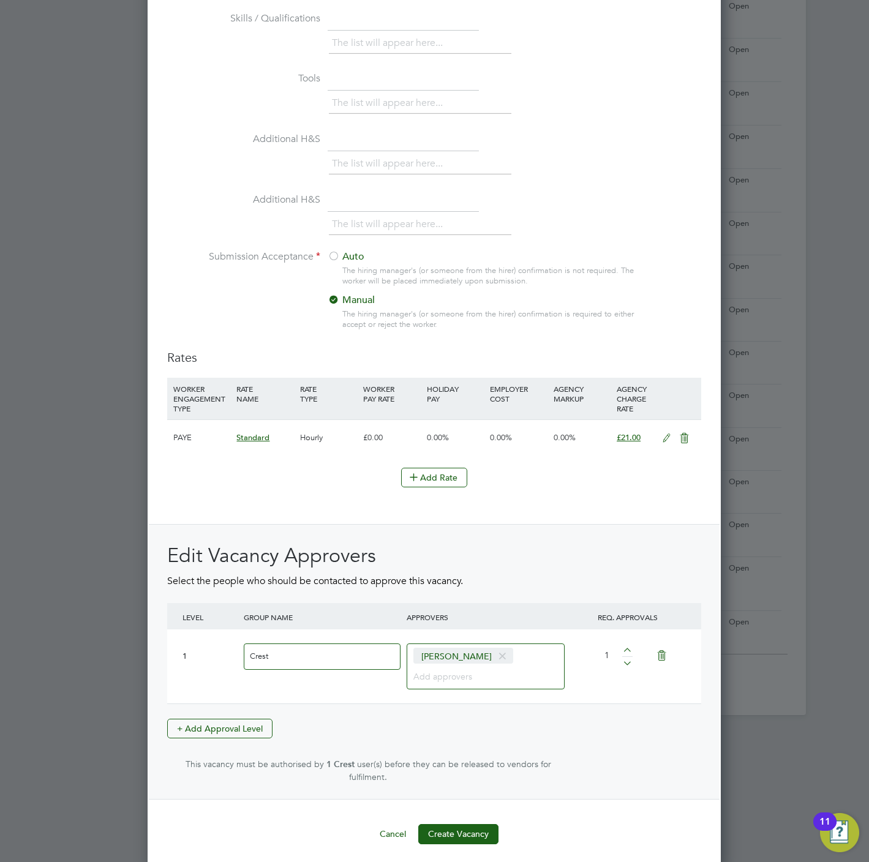
type textarea "Sales Executive"
click at [456, 836] on button "Create Vacancy" at bounding box center [458, 834] width 80 height 20
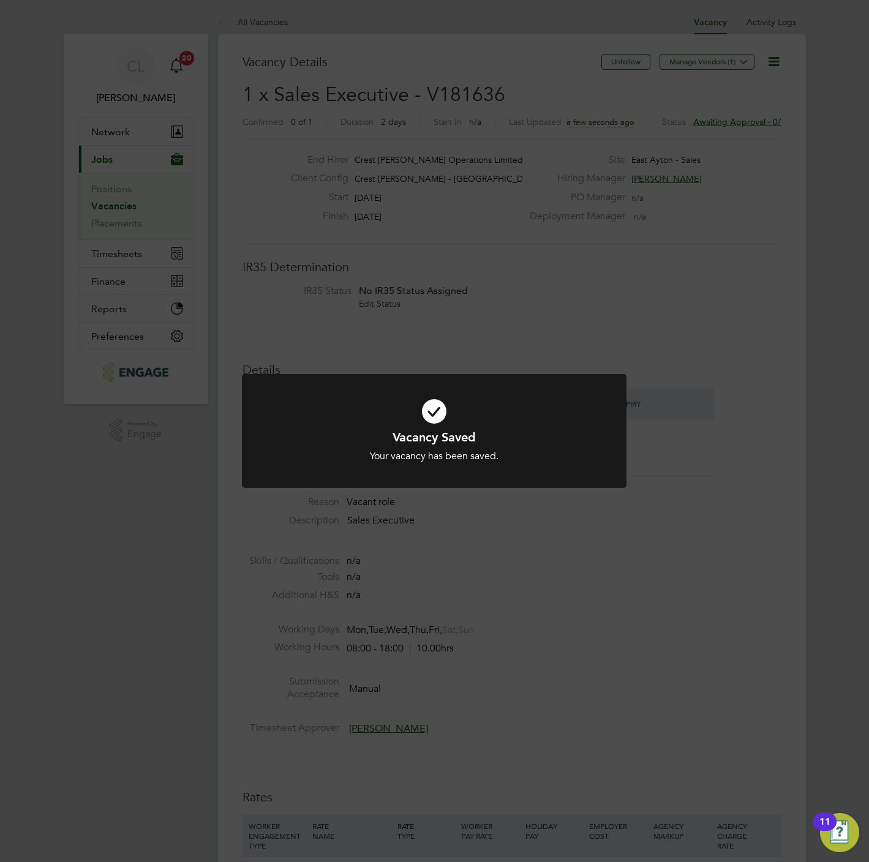
click at [285, 34] on div "Vacancy Saved Your vacancy has been saved. Cancel Okay" at bounding box center [434, 431] width 869 height 862
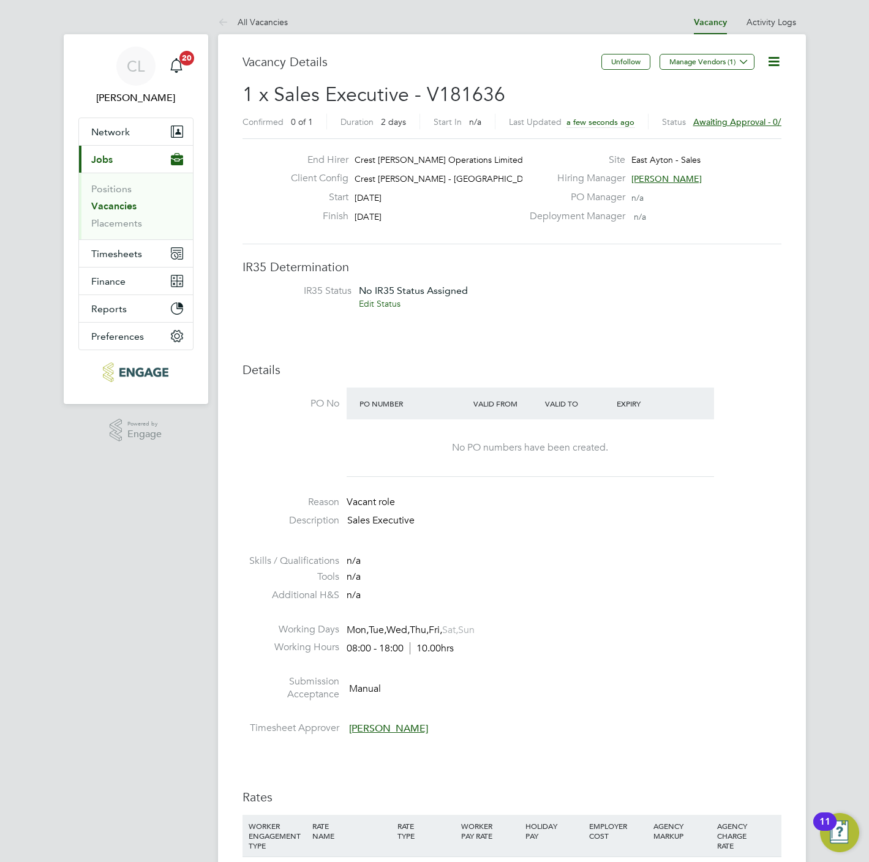
click at [282, 29] on li "All Vacancies" at bounding box center [253, 22] width 70 height 24
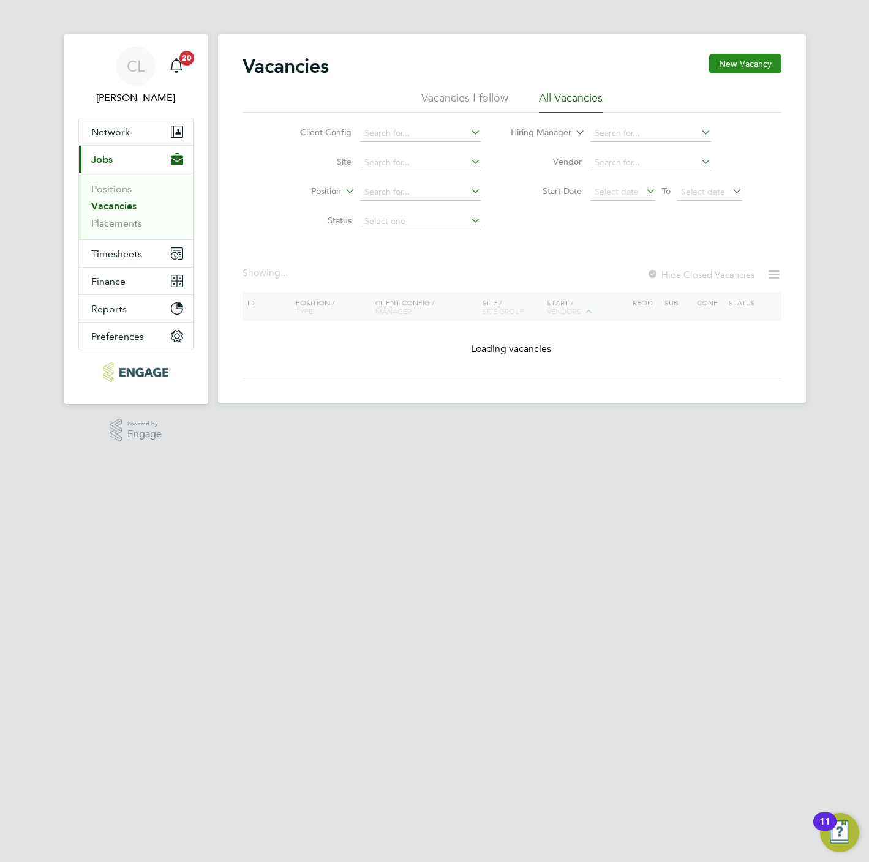
click at [780, 58] on button "New Vacancy" at bounding box center [745, 64] width 72 height 20
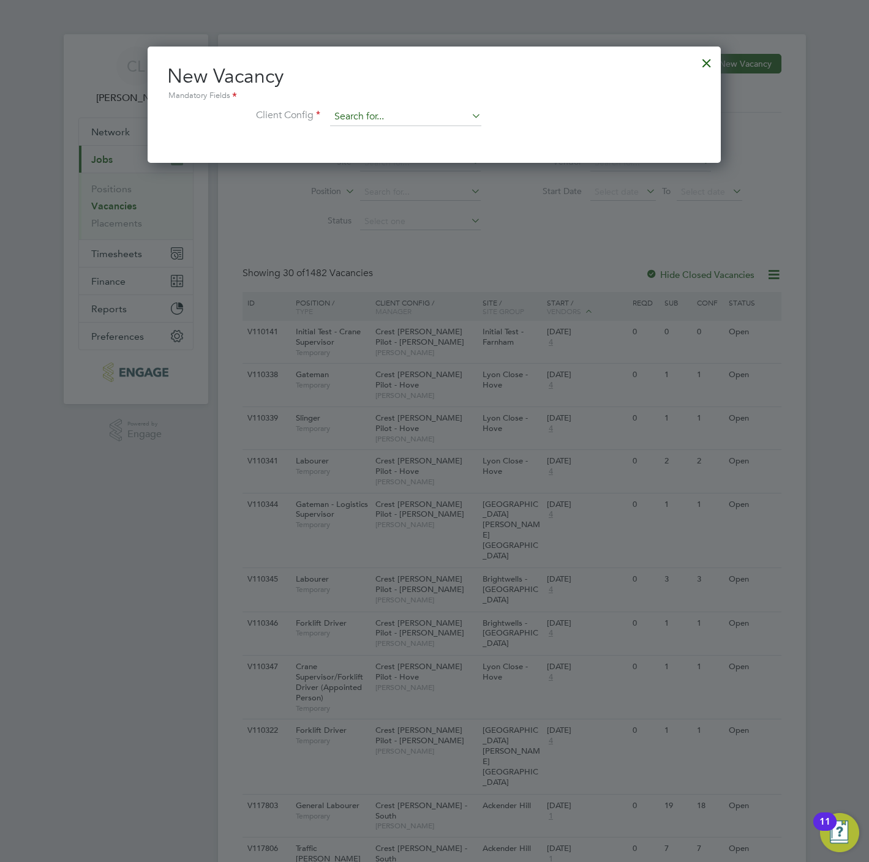
click at [381, 111] on input at bounding box center [405, 117] width 151 height 18
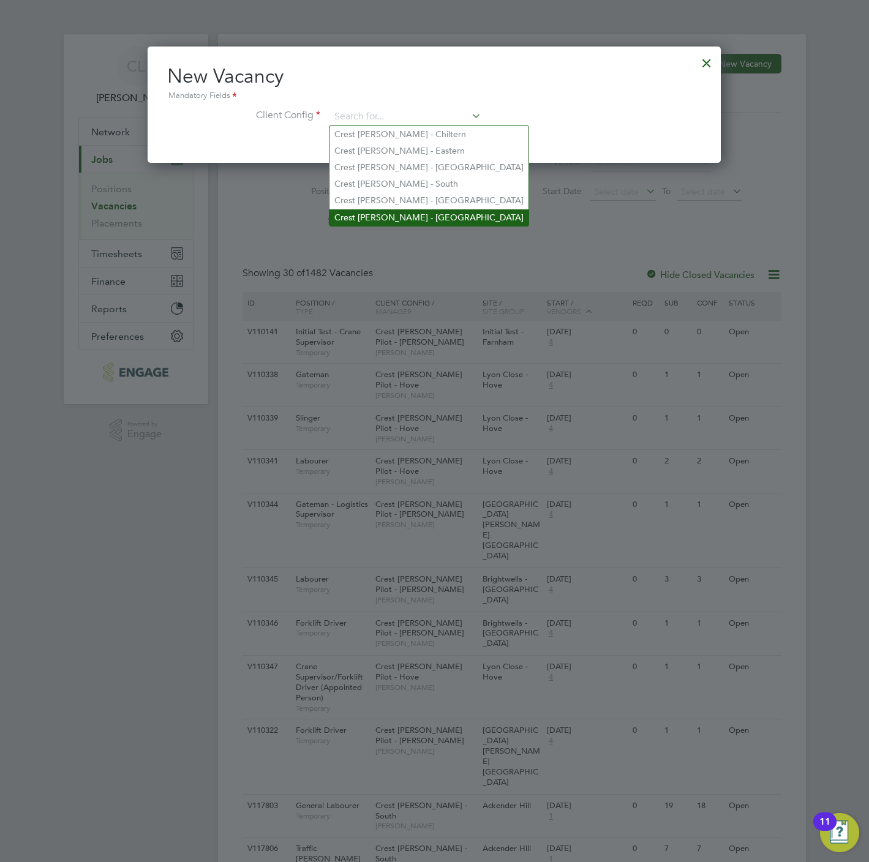
click at [388, 213] on li "Crest Nicholson - Yorkshire" at bounding box center [428, 217] width 199 height 17
type input "Crest Nicholson - Yorkshire"
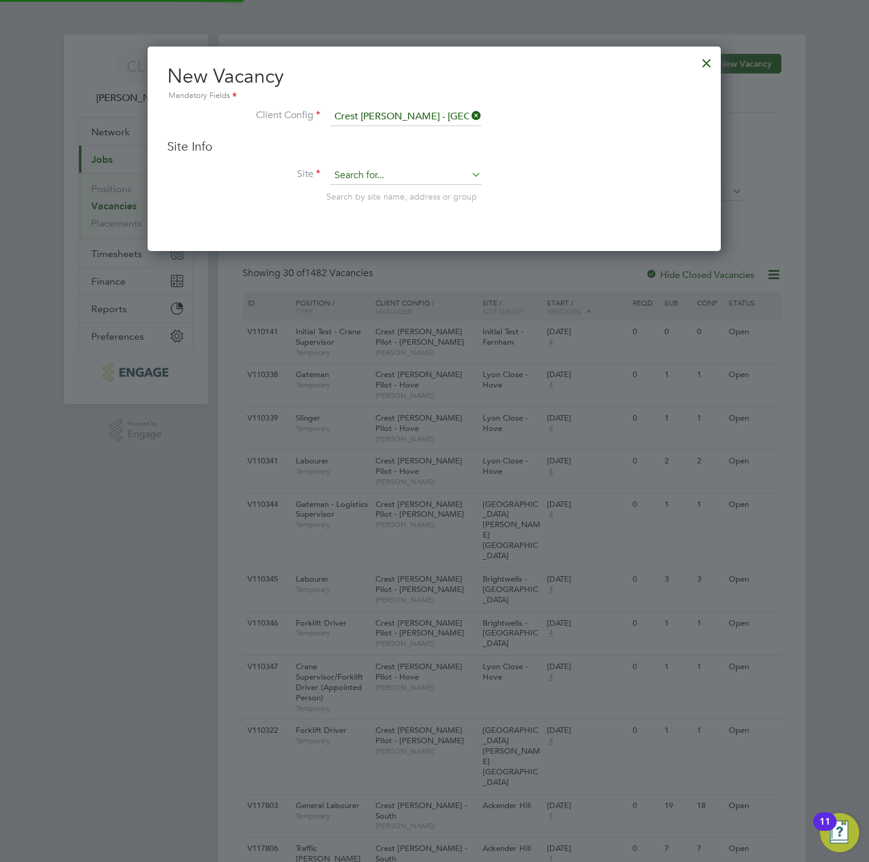
click at [369, 171] on input at bounding box center [405, 176] width 151 height 18
drag, startPoint x: 370, startPoint y: 169, endPoint x: 224, endPoint y: 164, distance: 145.8
click at [224, 164] on div "Site Info Site stef Search by site name, address or group" at bounding box center [434, 182] width 534 height 88
click at [403, 208] on li "E a st Ayton - Sales" at bounding box center [405, 209] width 152 height 17
type input "East Ayton - Sales"
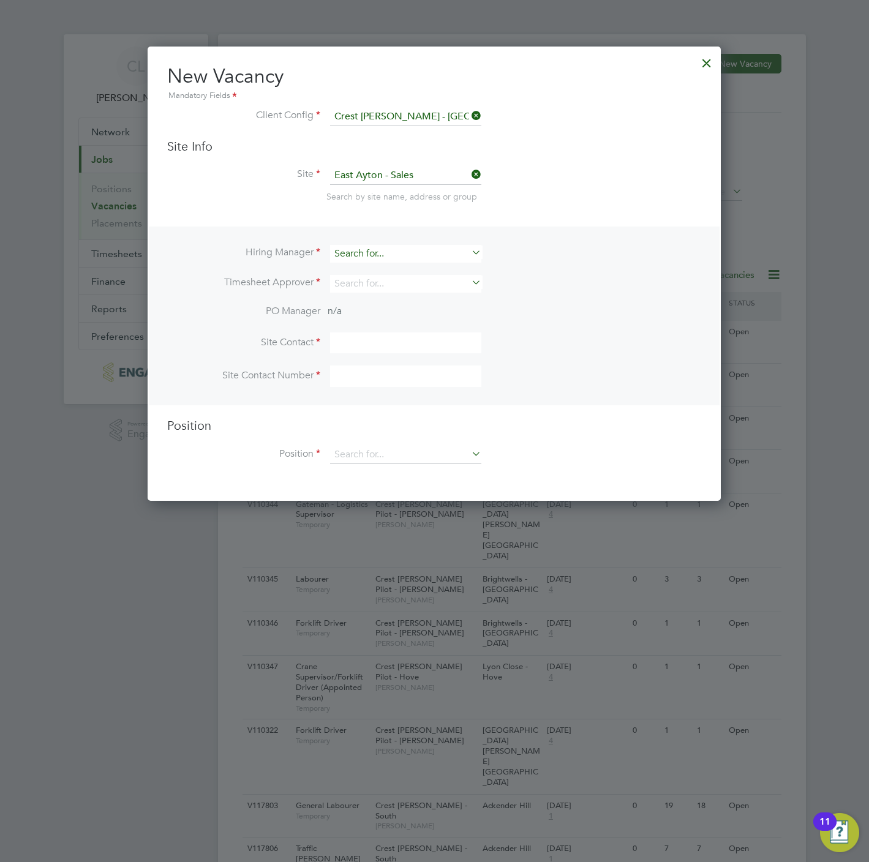
click at [385, 254] on input at bounding box center [405, 254] width 151 height 18
click at [386, 277] on li "Stef an Fernandez" at bounding box center [405, 270] width 152 height 17
type input "Stefan Fernandez"
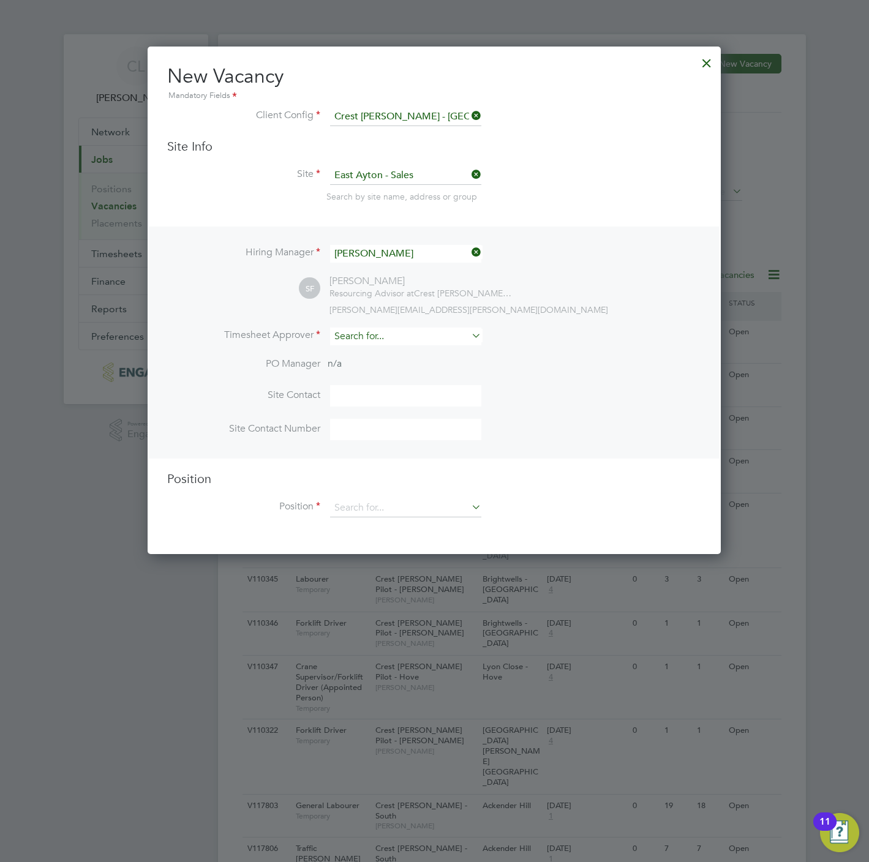
click at [396, 328] on input at bounding box center [405, 337] width 151 height 18
click at [394, 355] on li "Stef an Fernandez" at bounding box center [405, 353] width 152 height 17
type input "Stefan Fernandez"
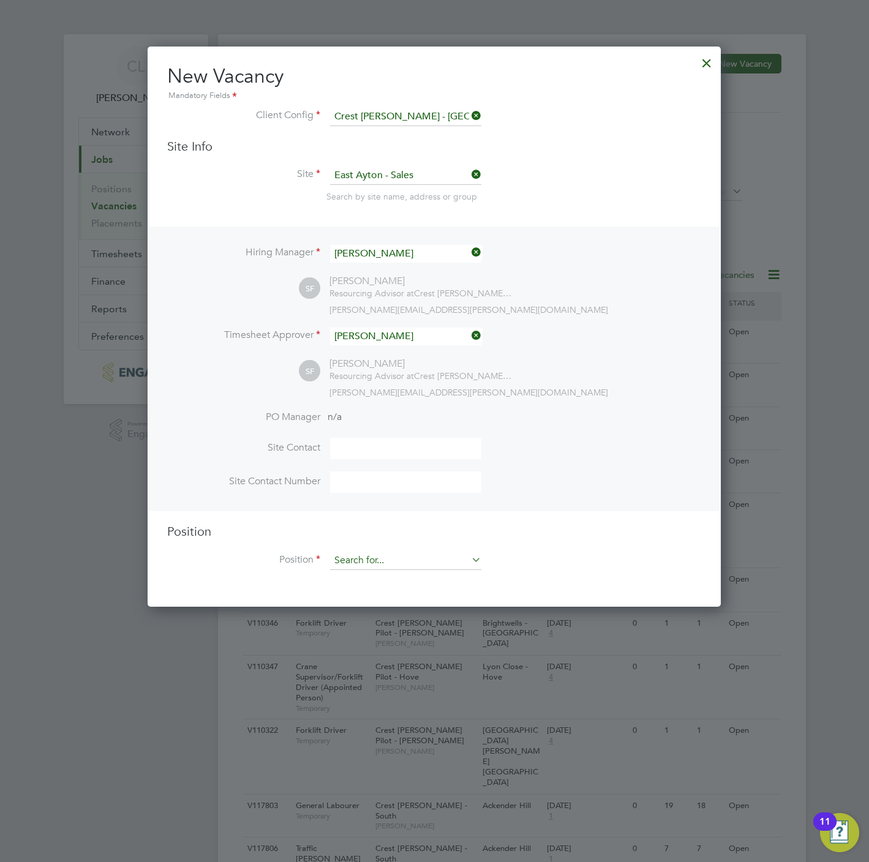
click at [377, 555] on input at bounding box center [405, 561] width 151 height 18
click at [375, 713] on li "Sales Executive" at bounding box center [405, 711] width 152 height 17
type input "Sales Executive"
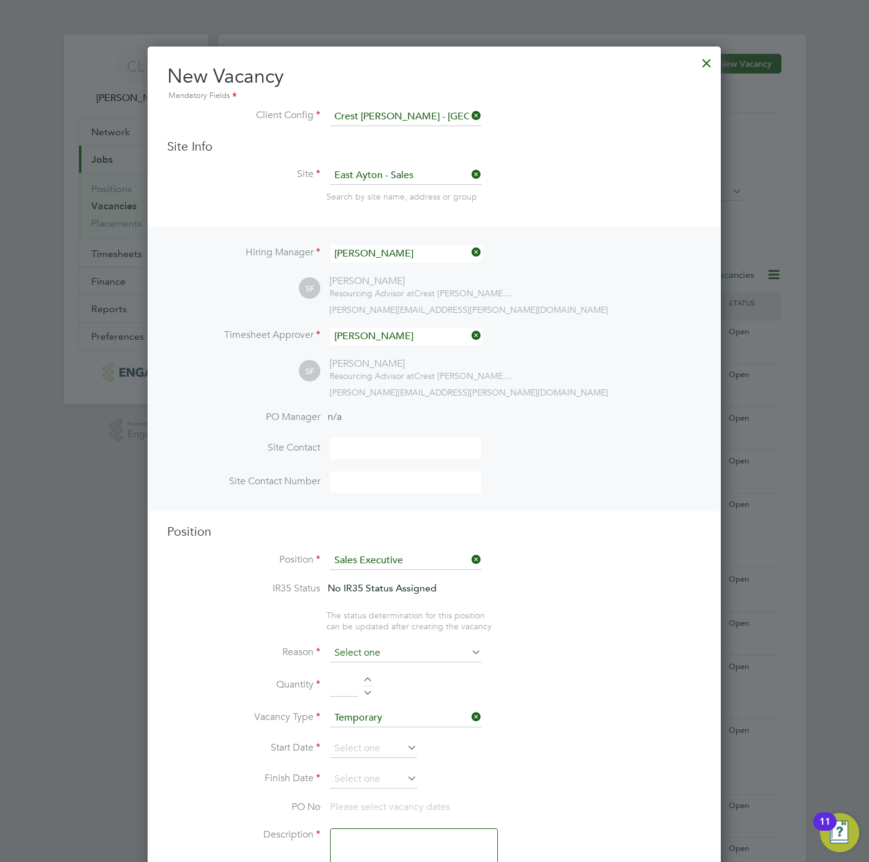
click at [395, 653] on input at bounding box center [405, 653] width 151 height 18
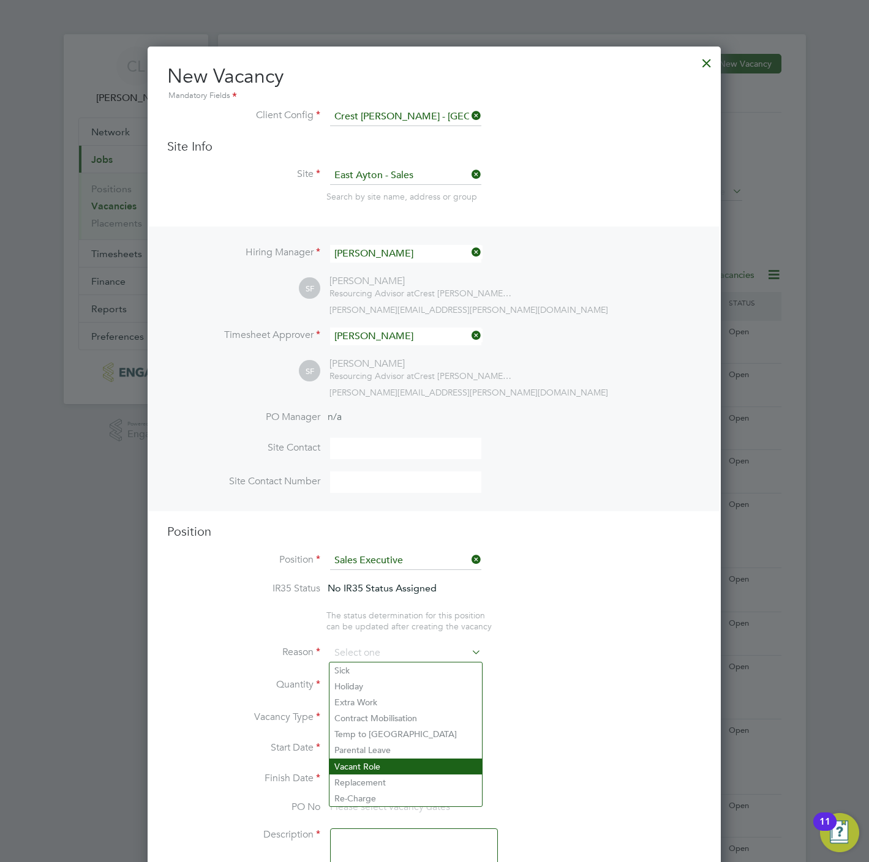
click at [361, 767] on li "Vacant Role" at bounding box center [405, 767] width 152 height 16
type input "Vacant Role"
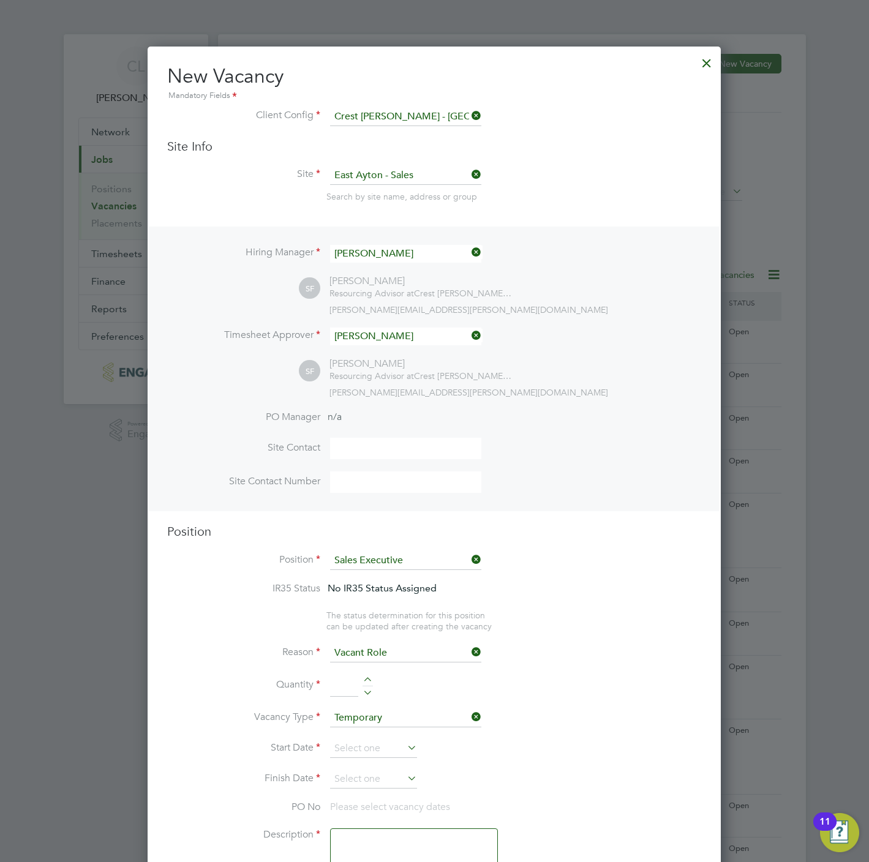
click at [364, 679] on div at bounding box center [368, 681] width 10 height 9
type input "1"
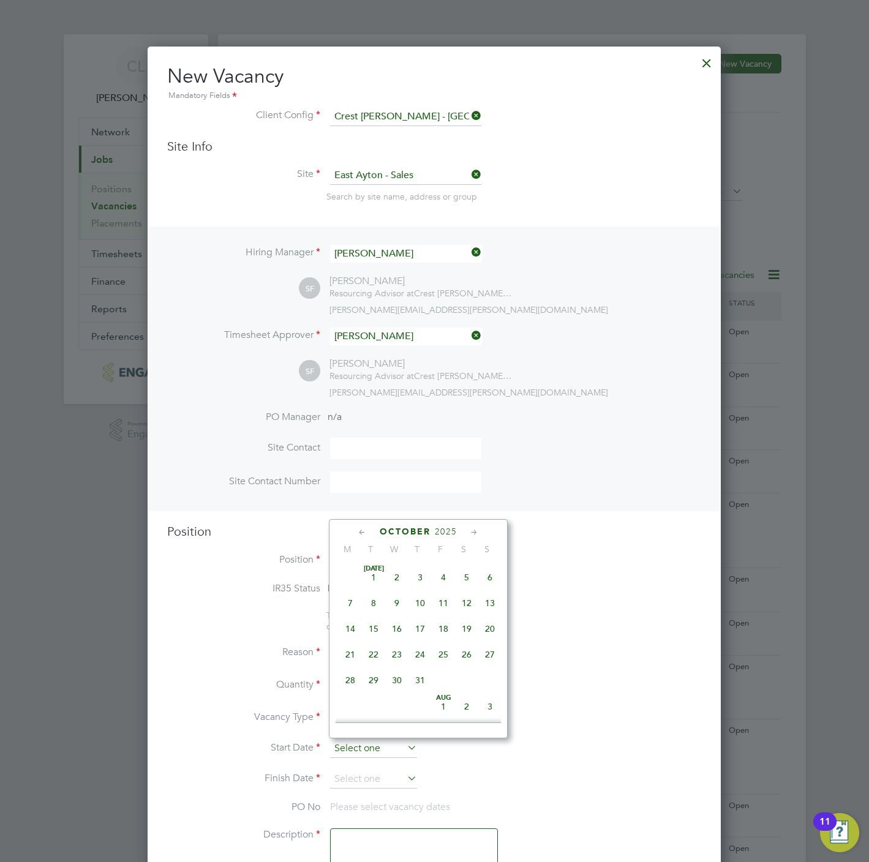
click at [379, 752] on input at bounding box center [373, 749] width 87 height 18
click at [370, 599] on span "30" at bounding box center [373, 598] width 23 height 23
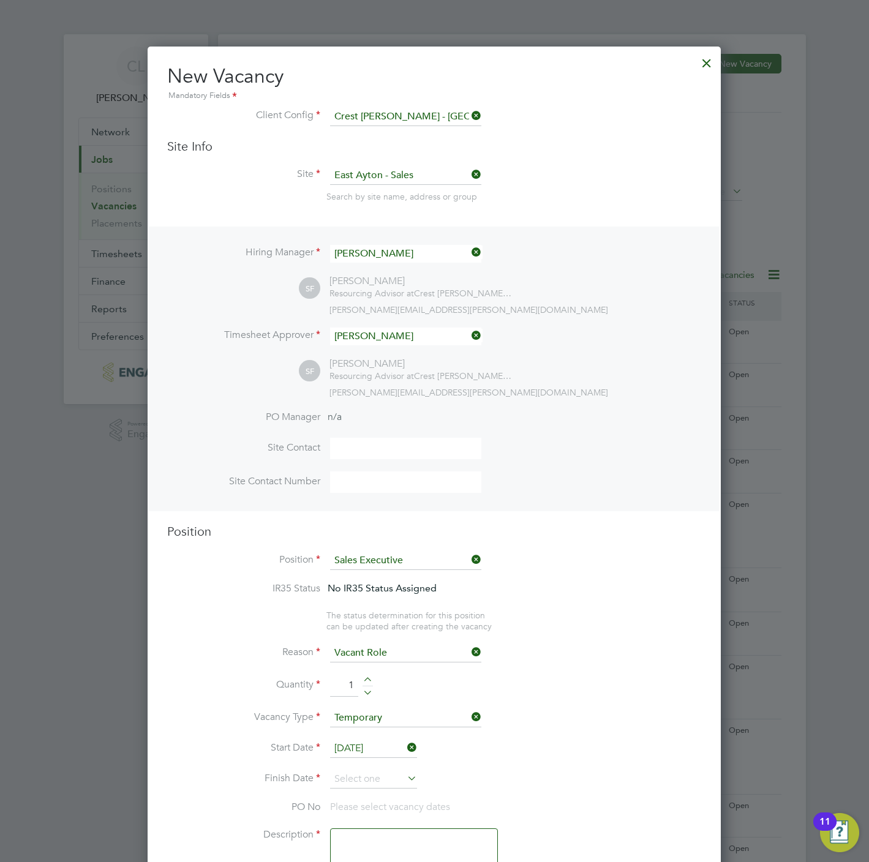
click at [372, 745] on input "30 Sep 2025" at bounding box center [373, 749] width 87 height 18
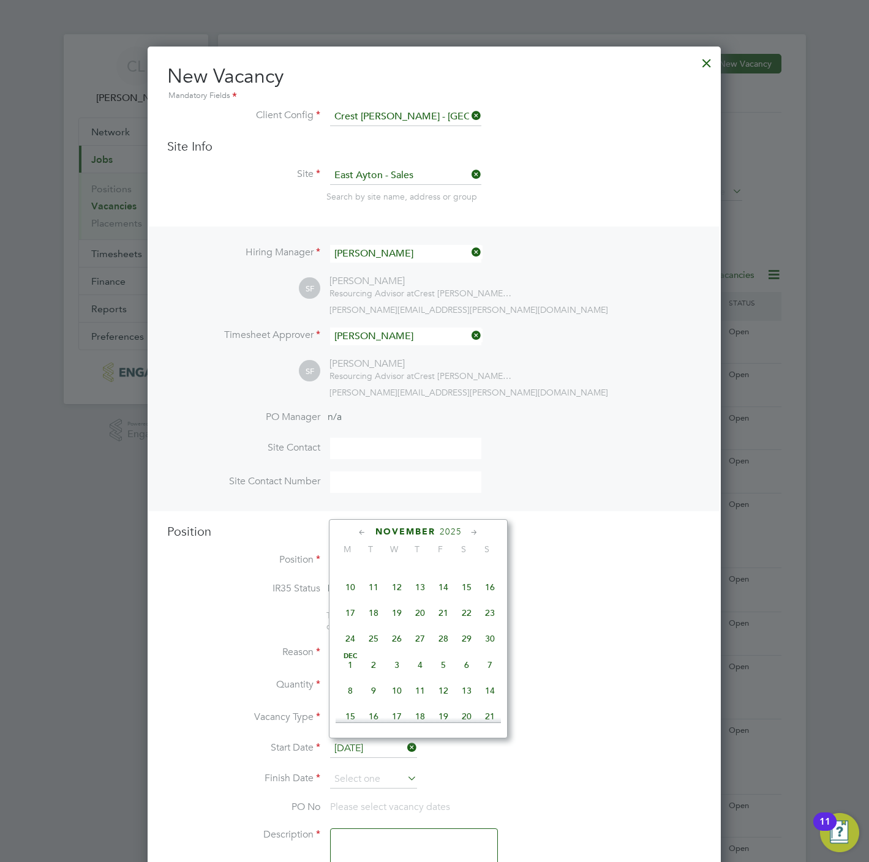
scroll to position [746, 0]
click at [493, 614] on span "30" at bounding box center [489, 606] width 23 height 23
type input "30 Nov 2025"
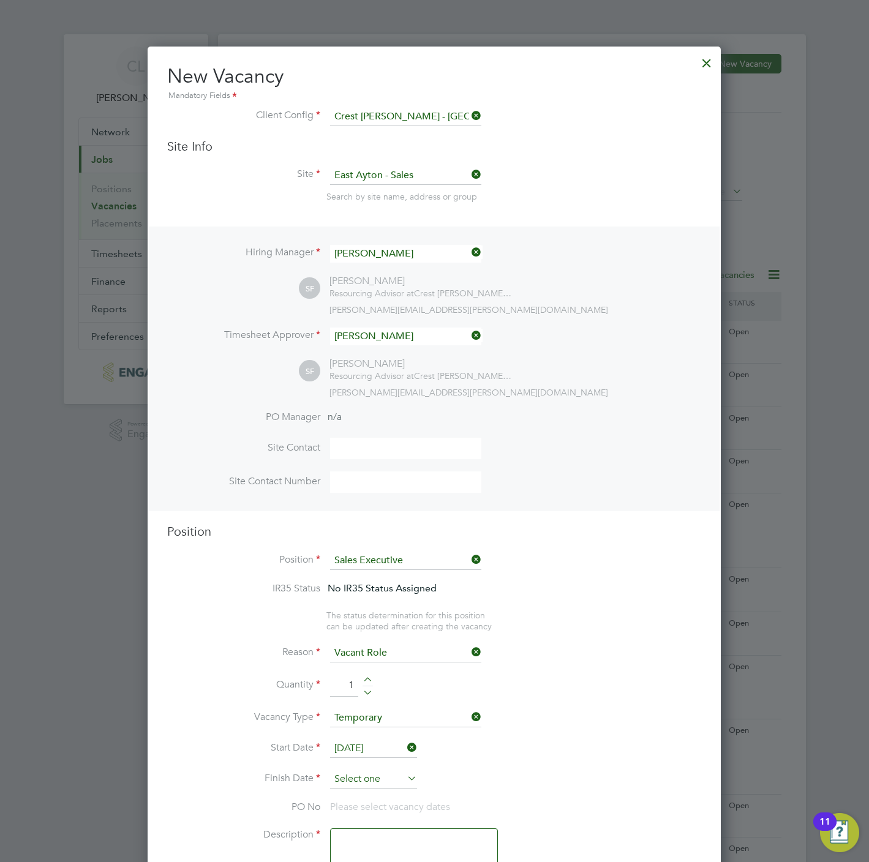
click at [360, 773] on input at bounding box center [373, 779] width 87 height 18
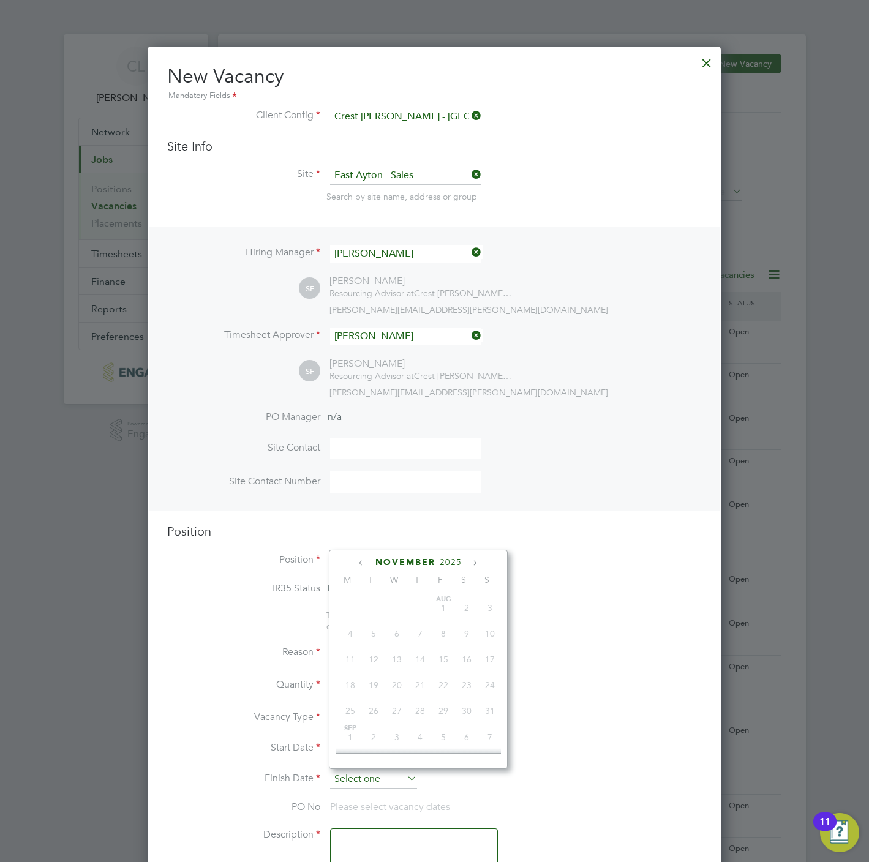
scroll to position [445, 0]
click at [487, 660] on span "30" at bounding box center [489, 653] width 23 height 23
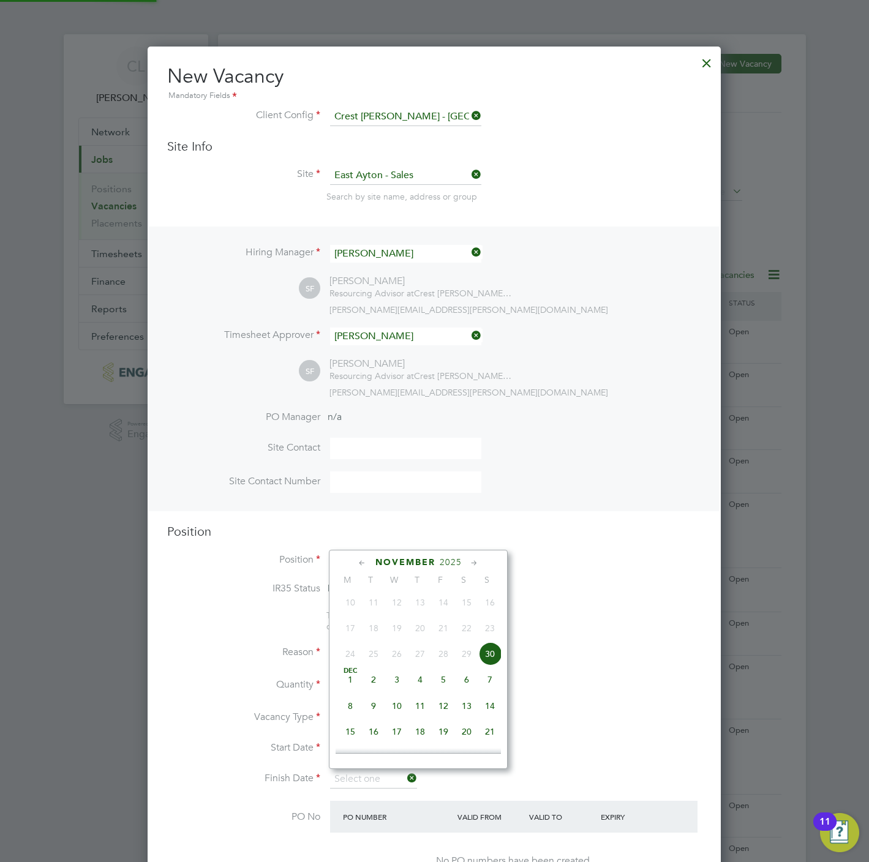
type input "30 Nov 2025"
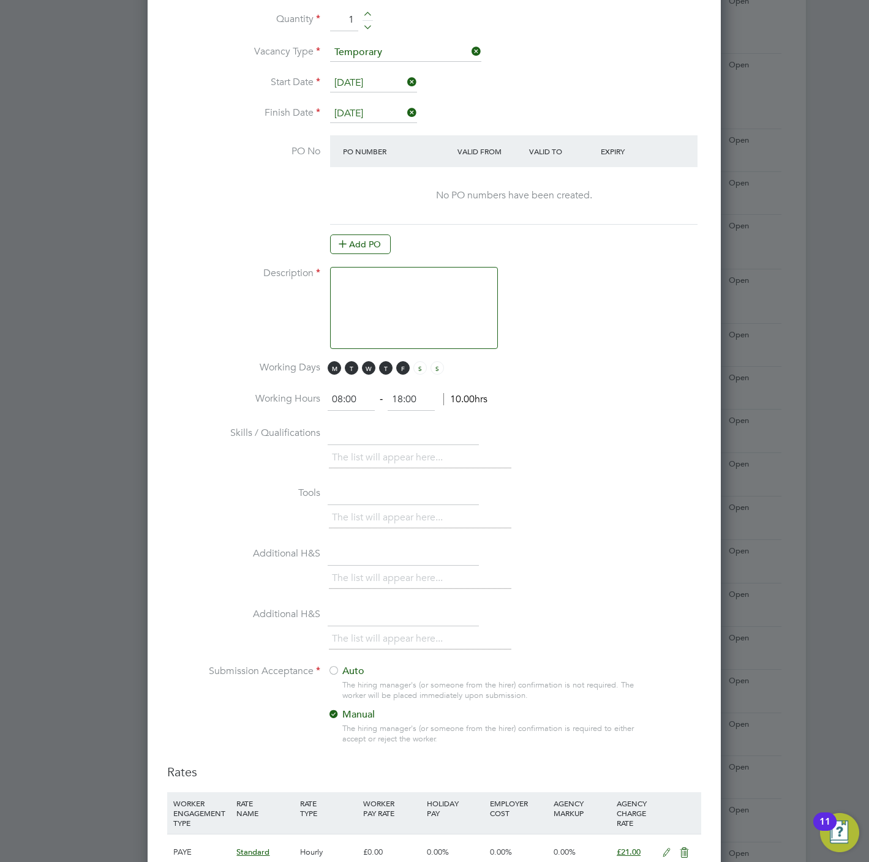
scroll to position [1010, 0]
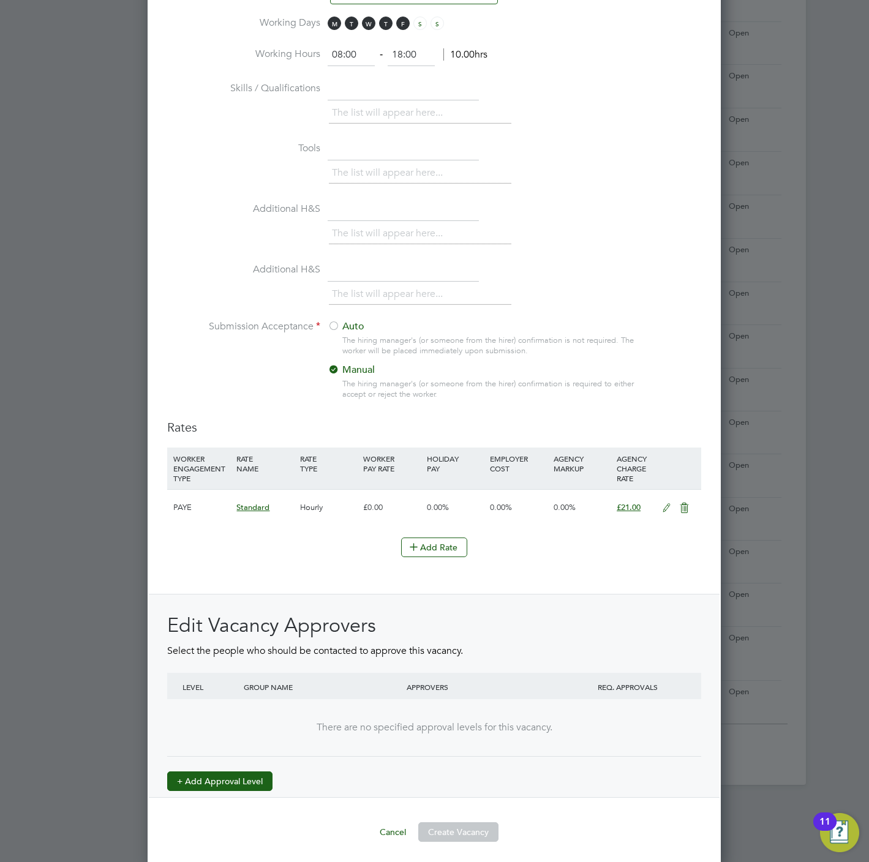
click at [220, 789] on button "+ Add Approval Level" at bounding box center [219, 782] width 105 height 20
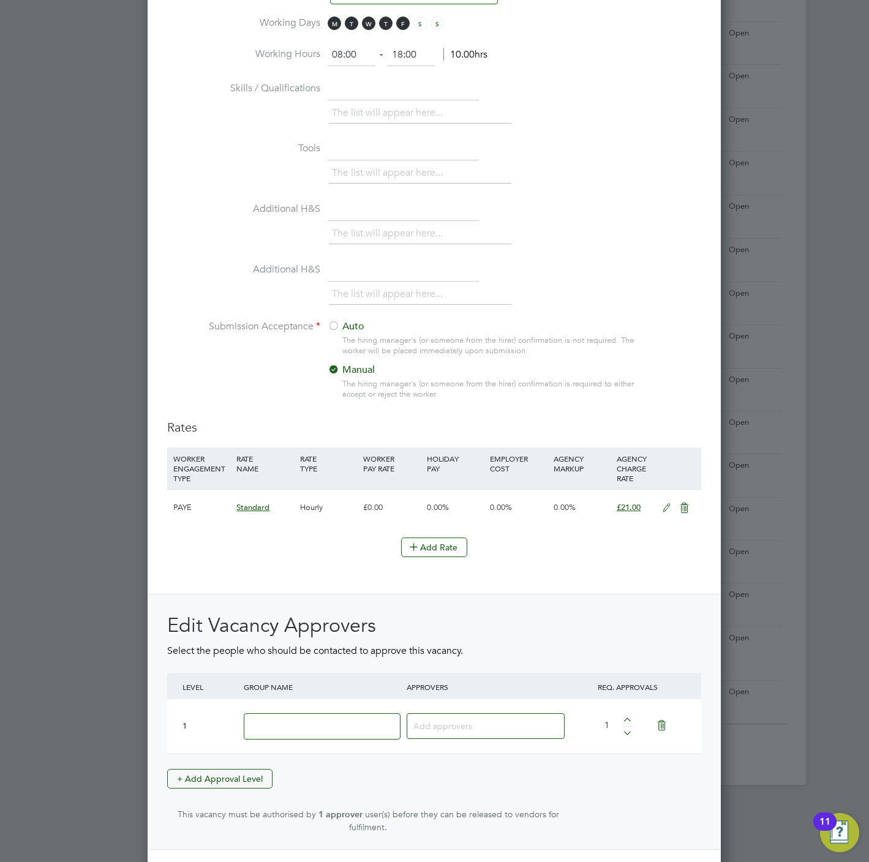
click at [276, 734] on input at bounding box center [322, 726] width 157 height 26
type input "Crest"
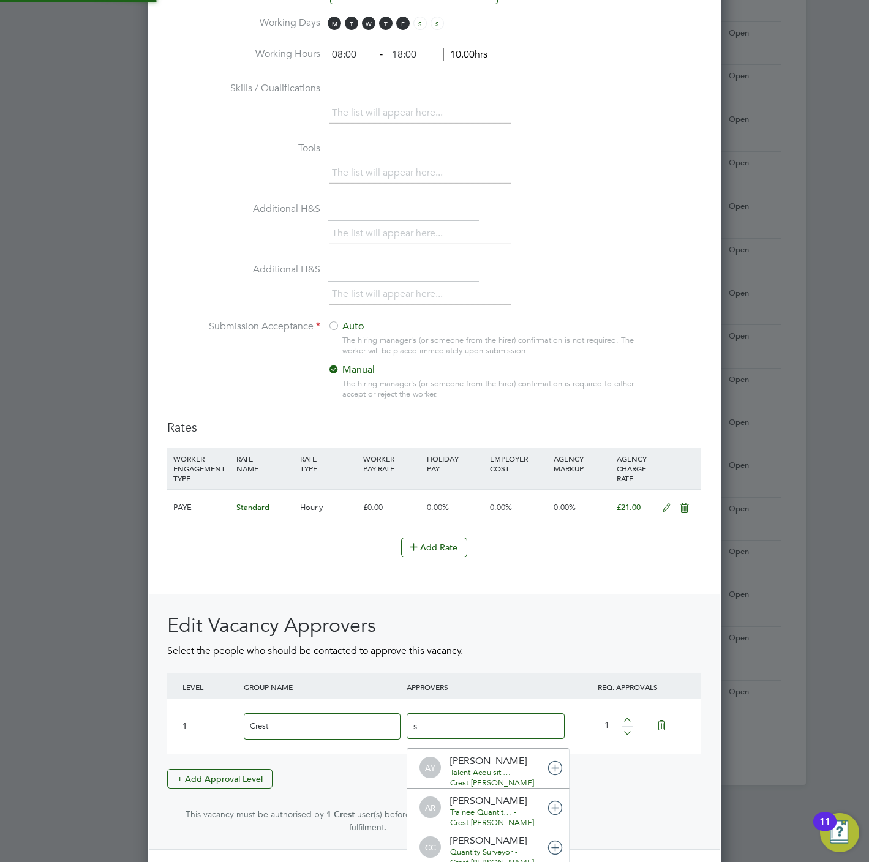
scroll to position [6, 6]
type input "stef"
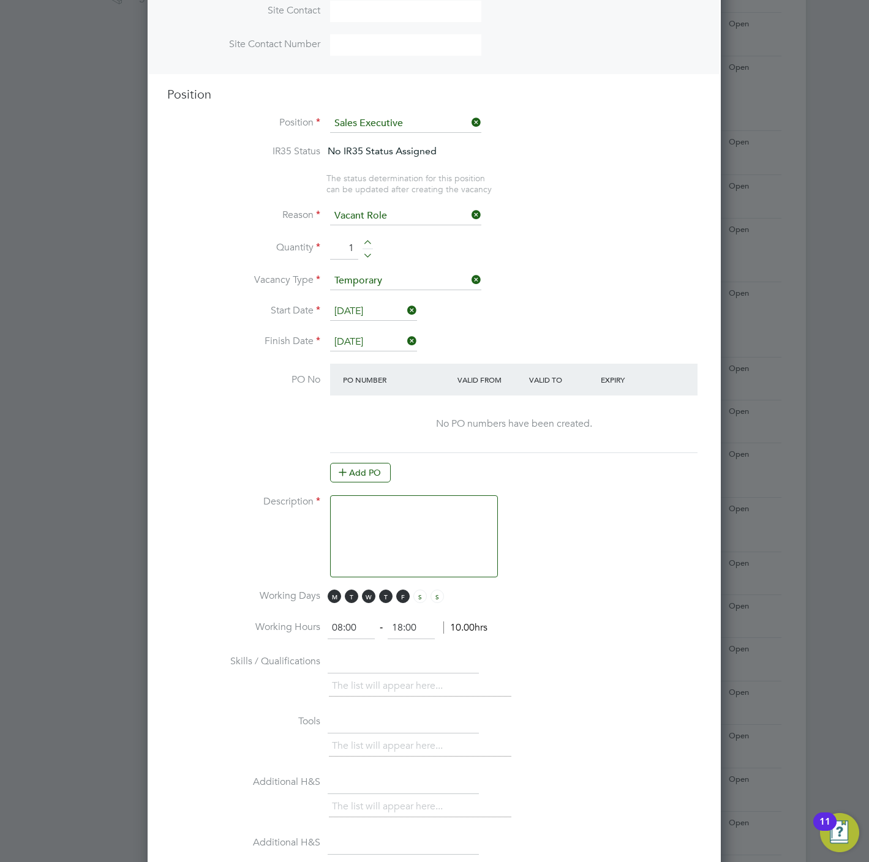
click at [404, 531] on textarea at bounding box center [414, 536] width 168 height 82
paste textarea "Sales Executive"
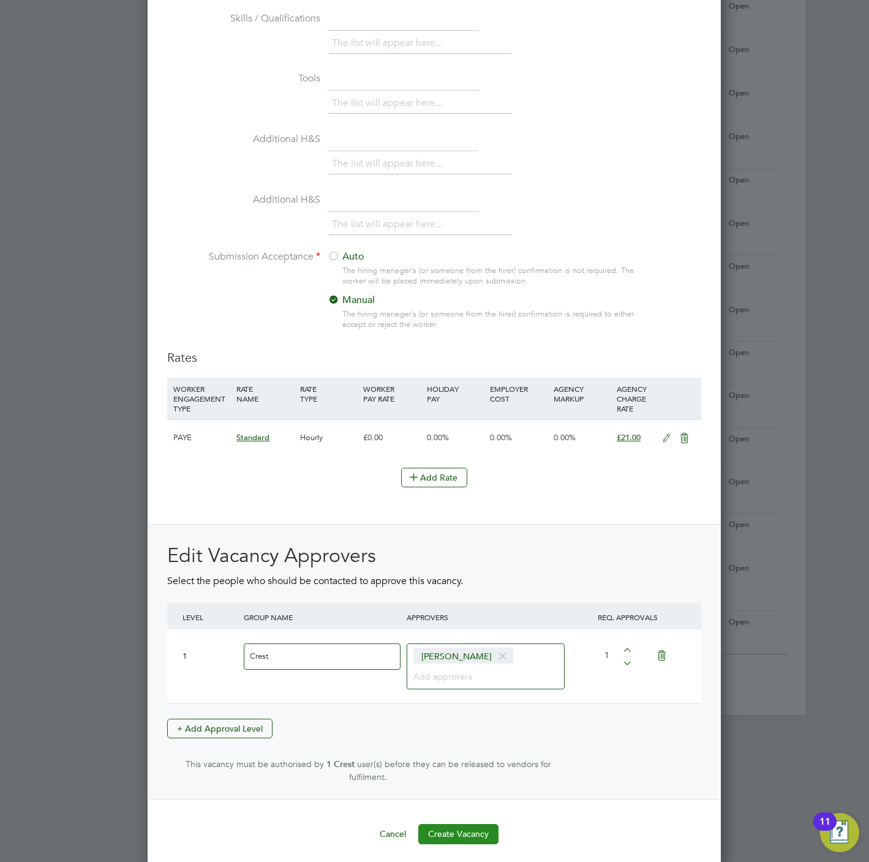
type textarea "Sales Executive"
click at [475, 824] on button "Create Vacancy" at bounding box center [458, 834] width 80 height 20
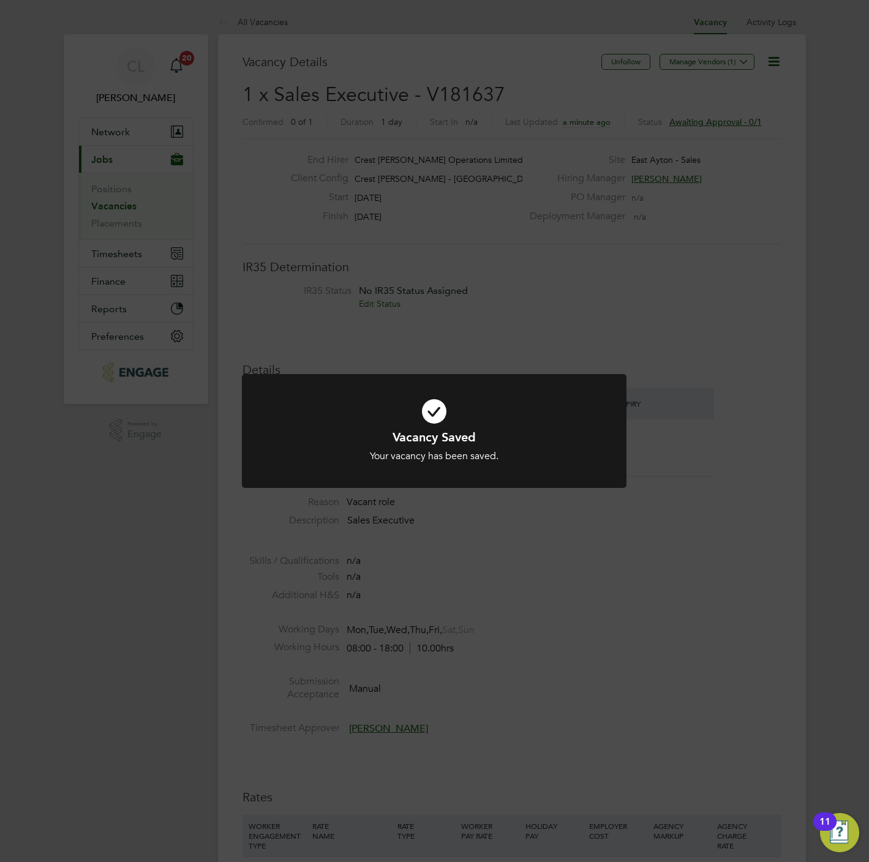
click at [91, 518] on div "Vacancy Saved Your vacancy has been saved. Cancel Okay" at bounding box center [434, 431] width 869 height 862
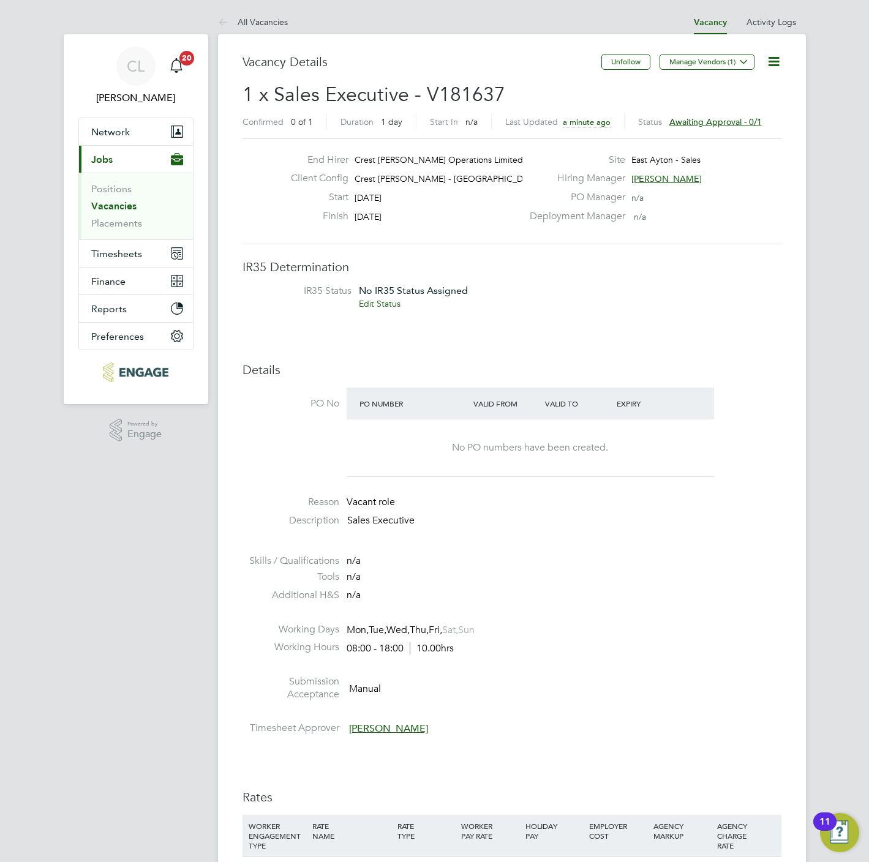
click at [122, 212] on link "Vacancies" at bounding box center [113, 206] width 45 height 12
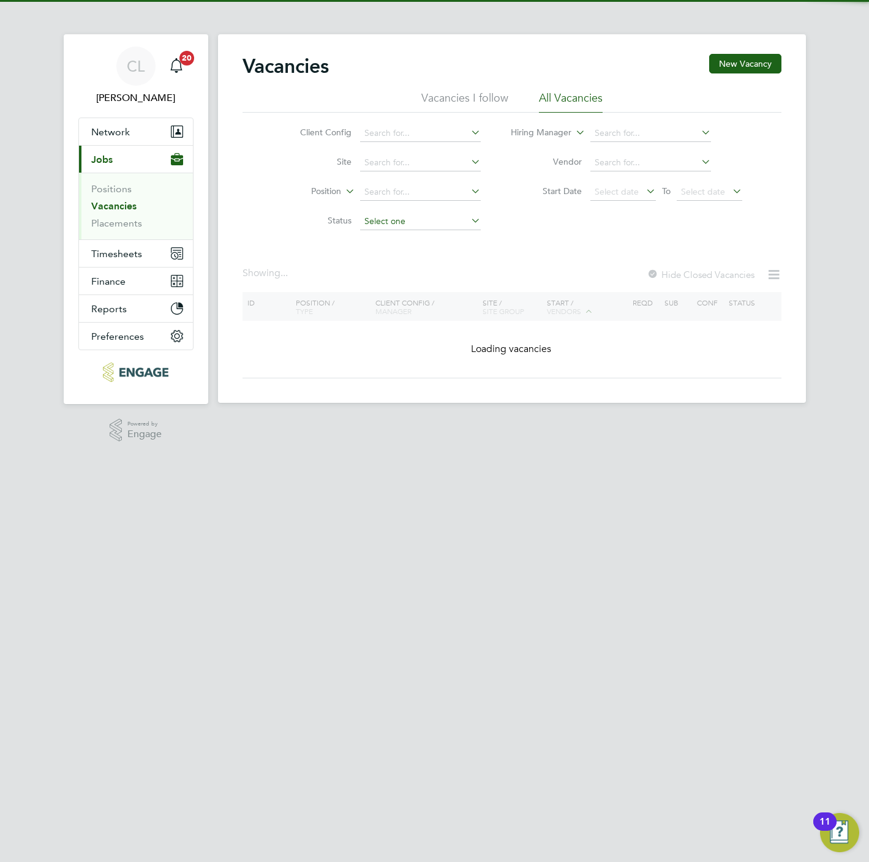
click at [381, 227] on input at bounding box center [420, 221] width 121 height 17
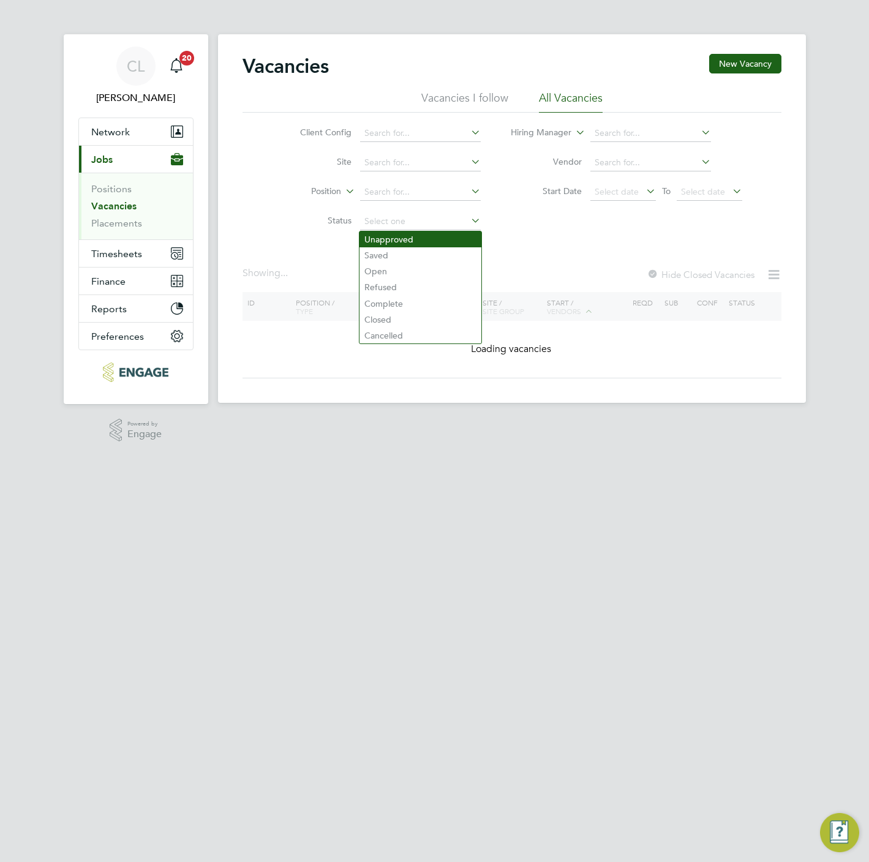
click at [379, 241] on li "Unapproved" at bounding box center [420, 239] width 122 height 16
type input "Unapproved"
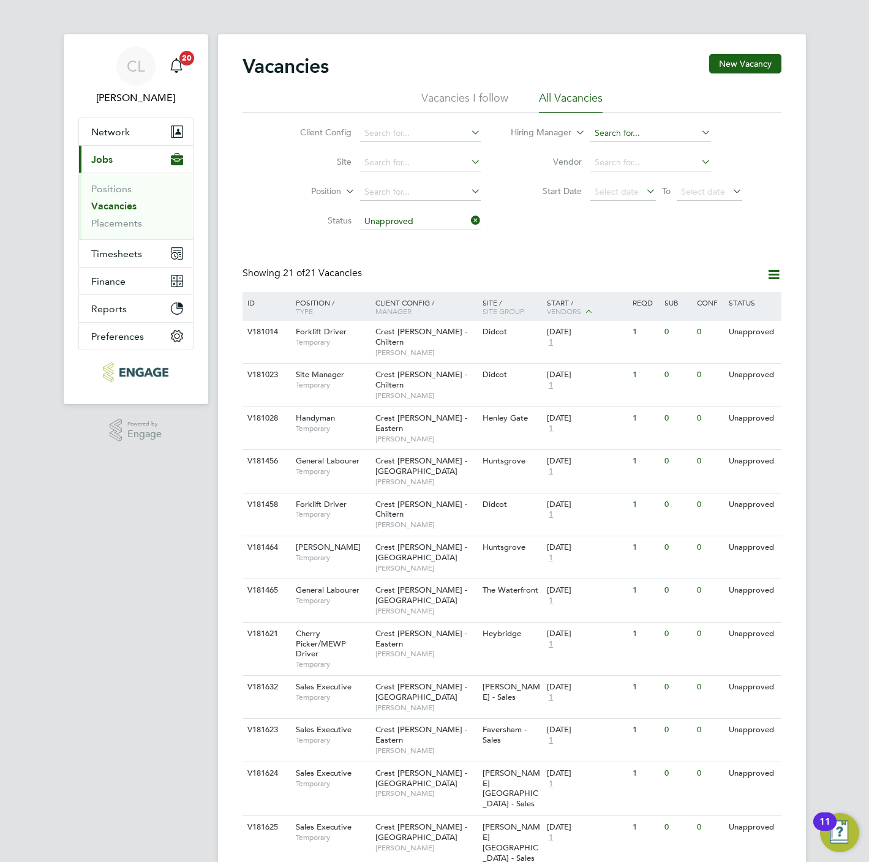
click at [614, 133] on input at bounding box center [650, 133] width 121 height 17
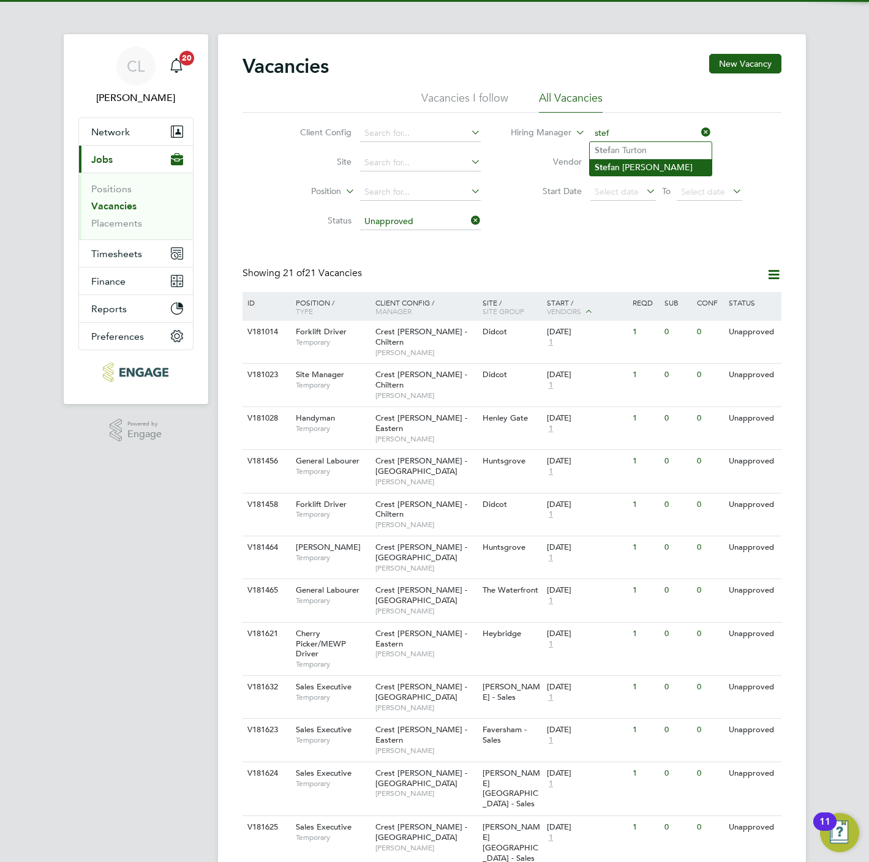
click at [616, 165] on li "Stef an Fernandez" at bounding box center [651, 167] width 122 height 17
type input "Stefan Fernandez"
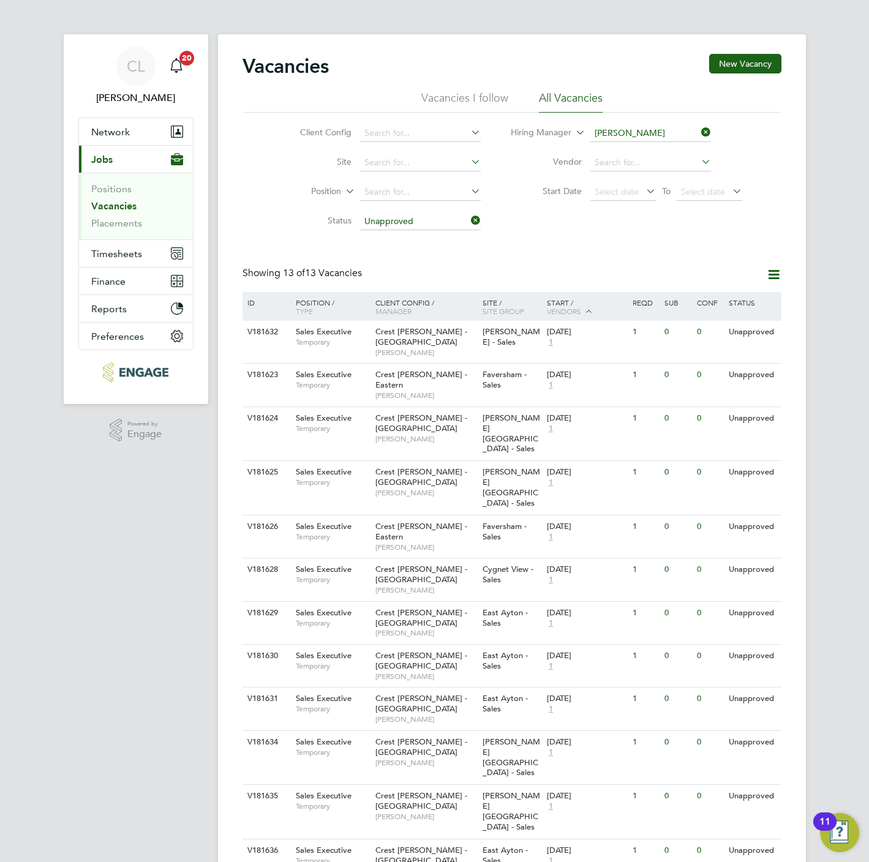
click at [699, 129] on icon at bounding box center [699, 132] width 0 height 17
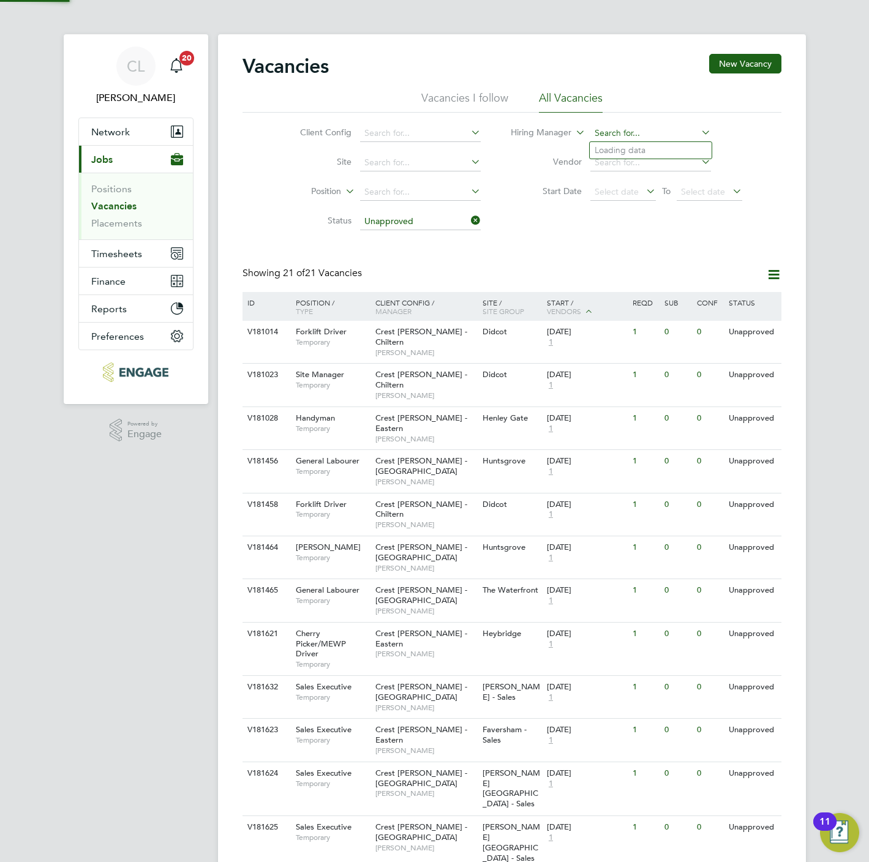
click at [612, 129] on input at bounding box center [650, 133] width 121 height 17
click at [623, 155] on li "Paul Cl ark" at bounding box center [651, 150] width 122 height 17
type input "Paul Clark"
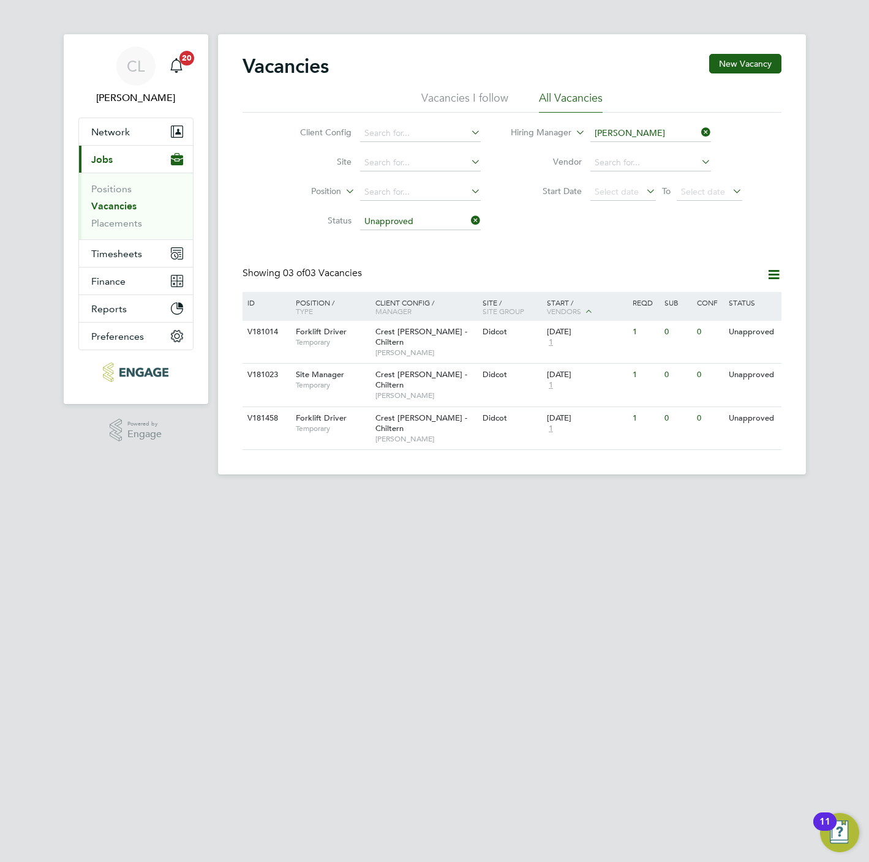
click at [699, 130] on icon at bounding box center [699, 132] width 0 height 17
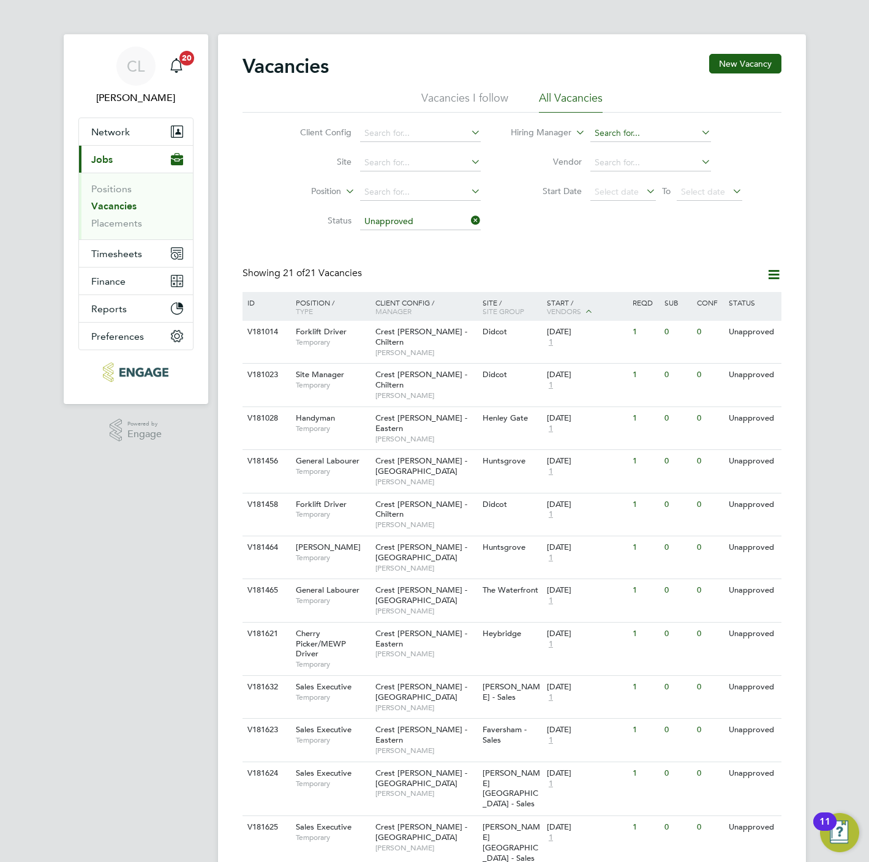
click at [661, 131] on input at bounding box center [650, 133] width 121 height 17
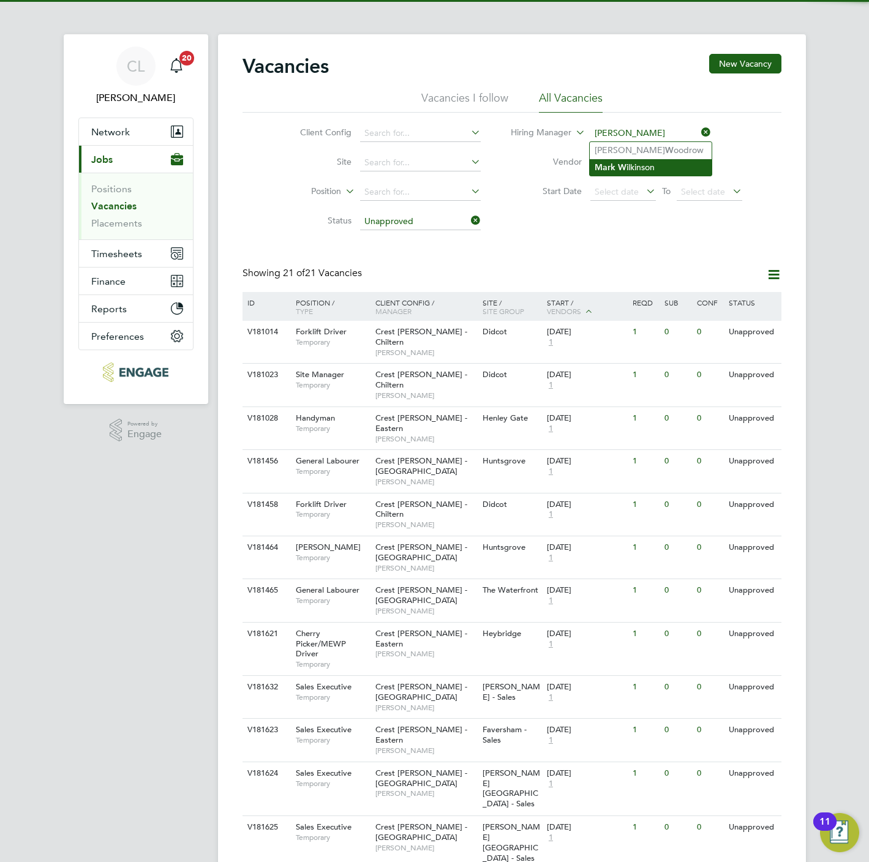
click at [649, 167] on li "Mark W ilkinson" at bounding box center [651, 167] width 122 height 17
type input "[PERSON_NAME]"
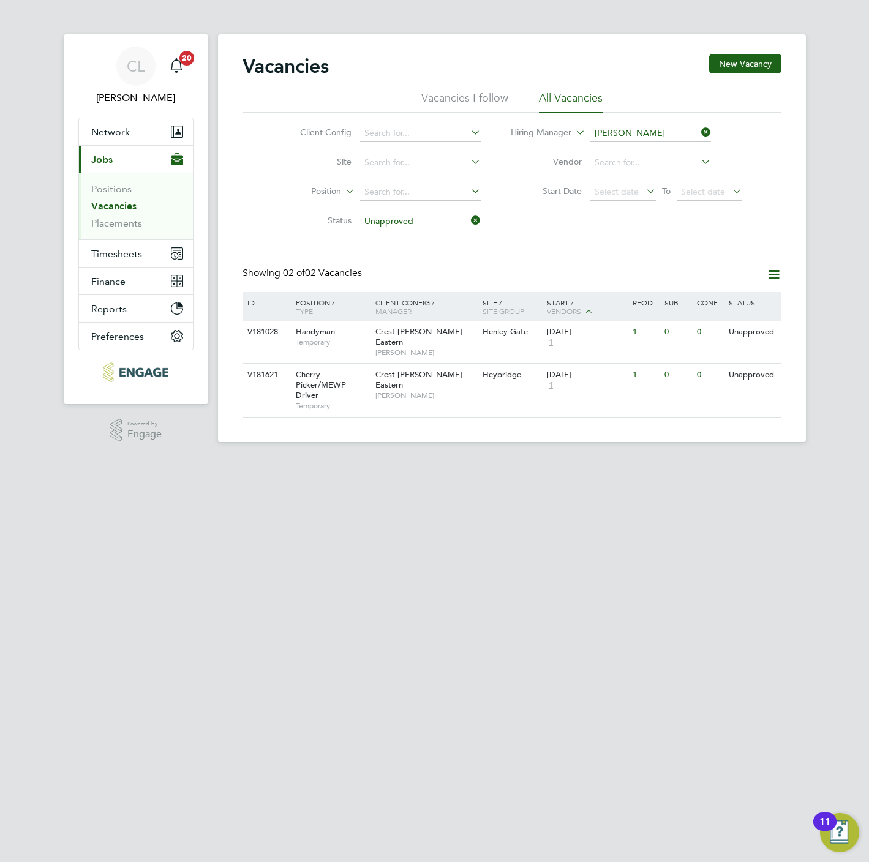
click at [118, 164] on button "Current page: Jobs" at bounding box center [136, 159] width 114 height 27
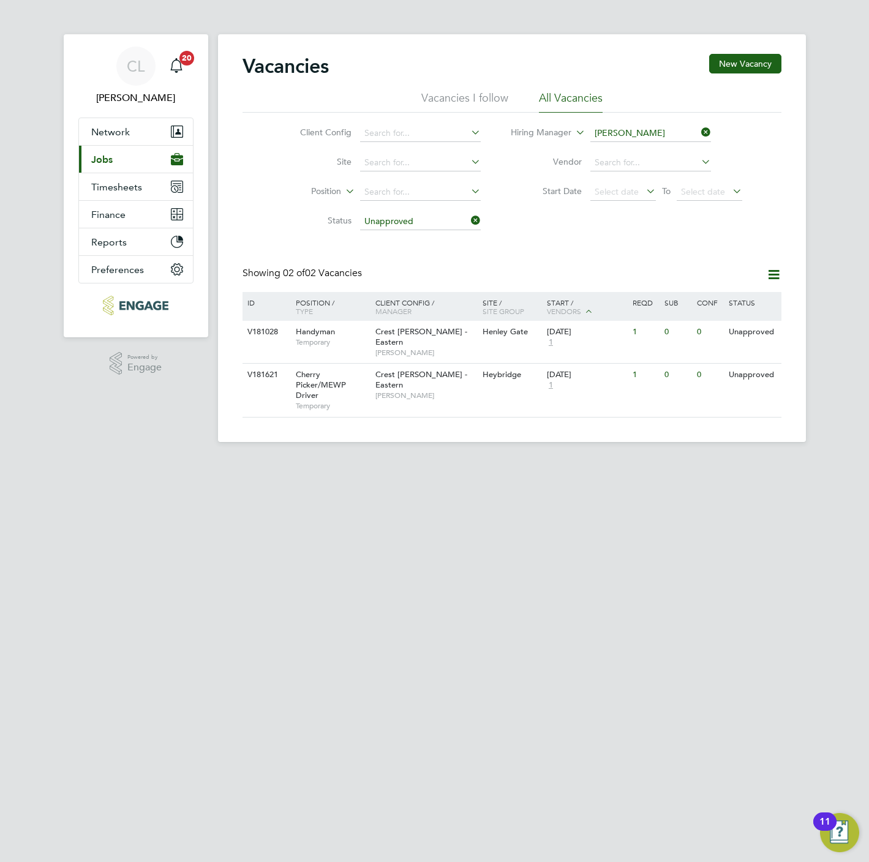
click at [115, 164] on button "Current page: Jobs" at bounding box center [136, 159] width 114 height 27
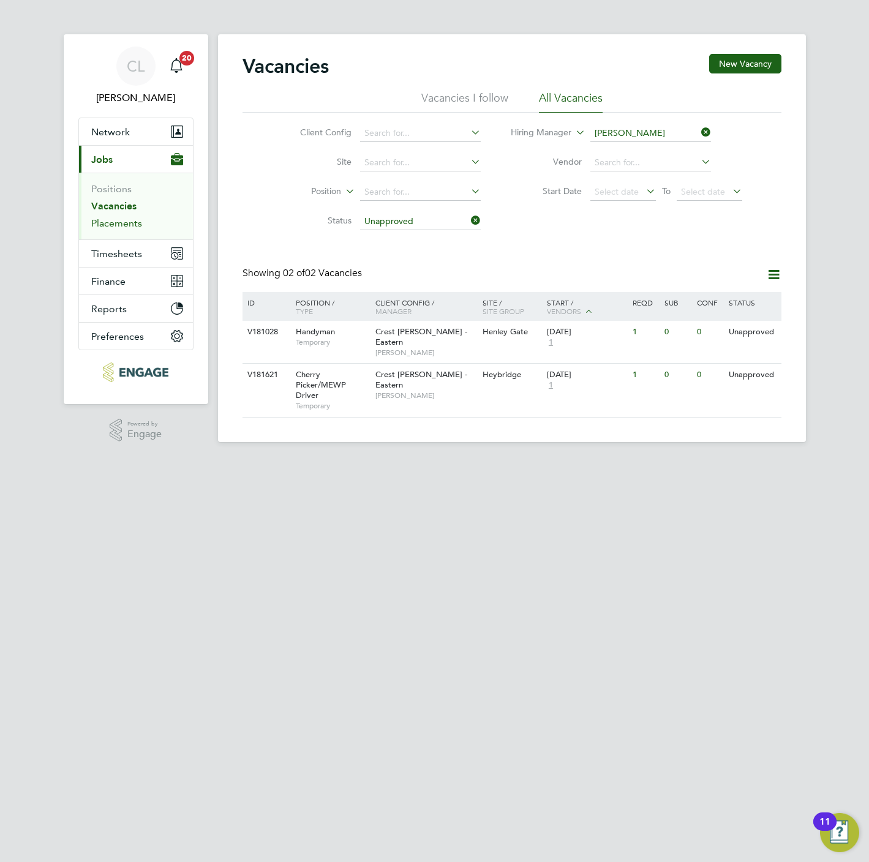
click at [129, 227] on link "Placements" at bounding box center [116, 223] width 51 height 12
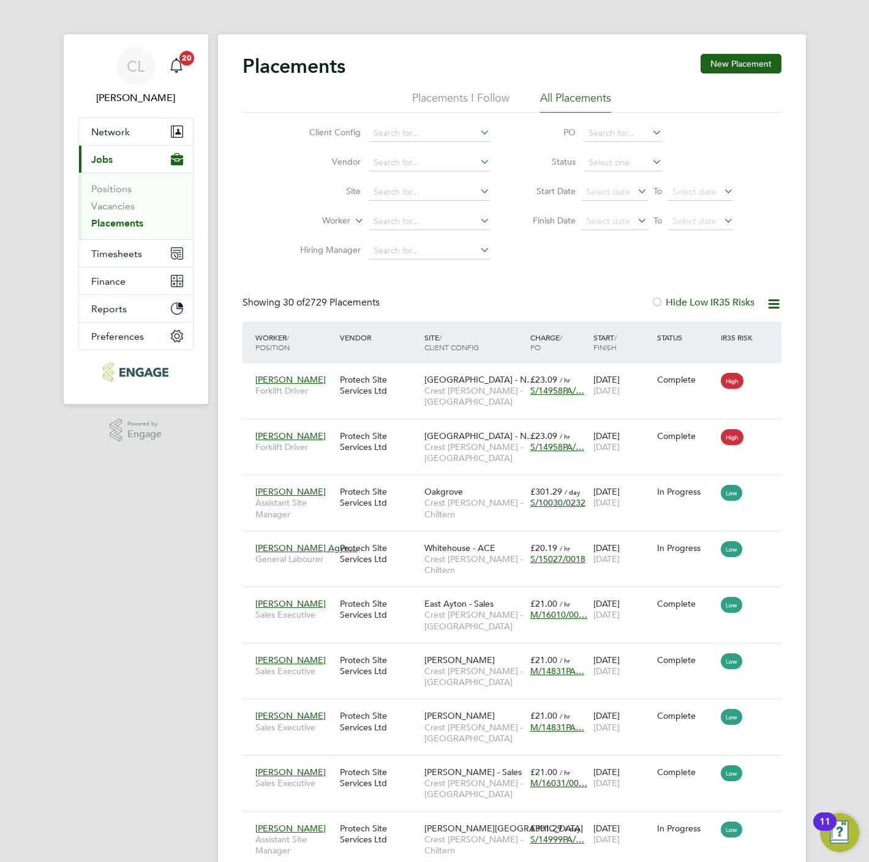
scroll to position [47, 107]
click at [127, 252] on span "Timesheets" at bounding box center [116, 254] width 51 height 12
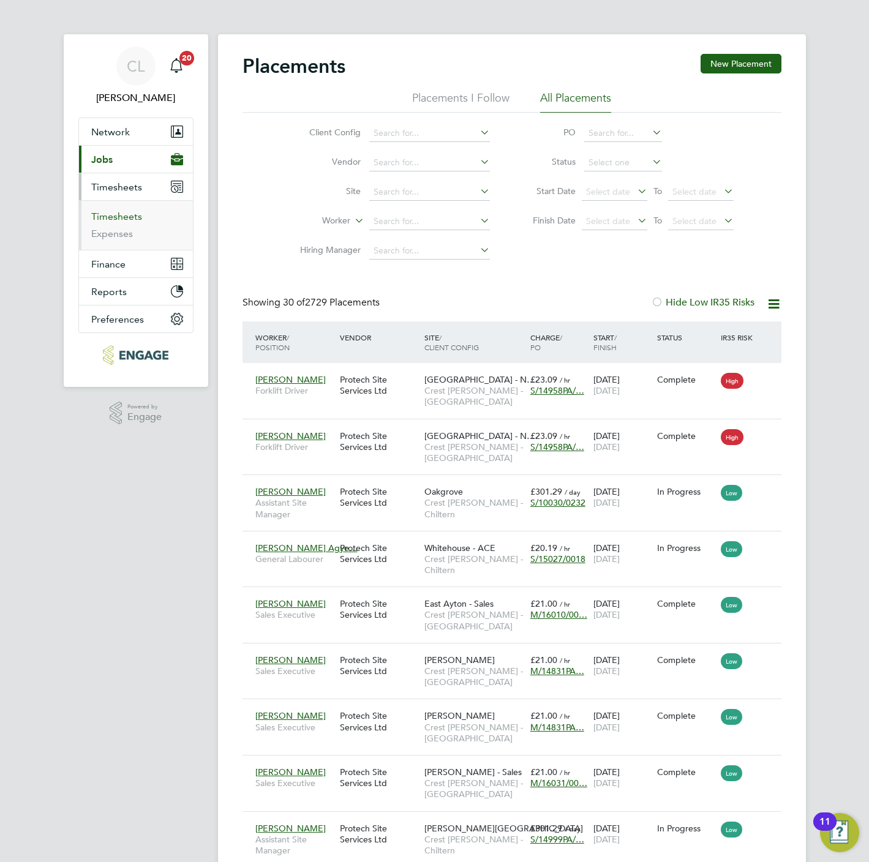
click at [123, 220] on link "Timesheets" at bounding box center [116, 217] width 51 height 12
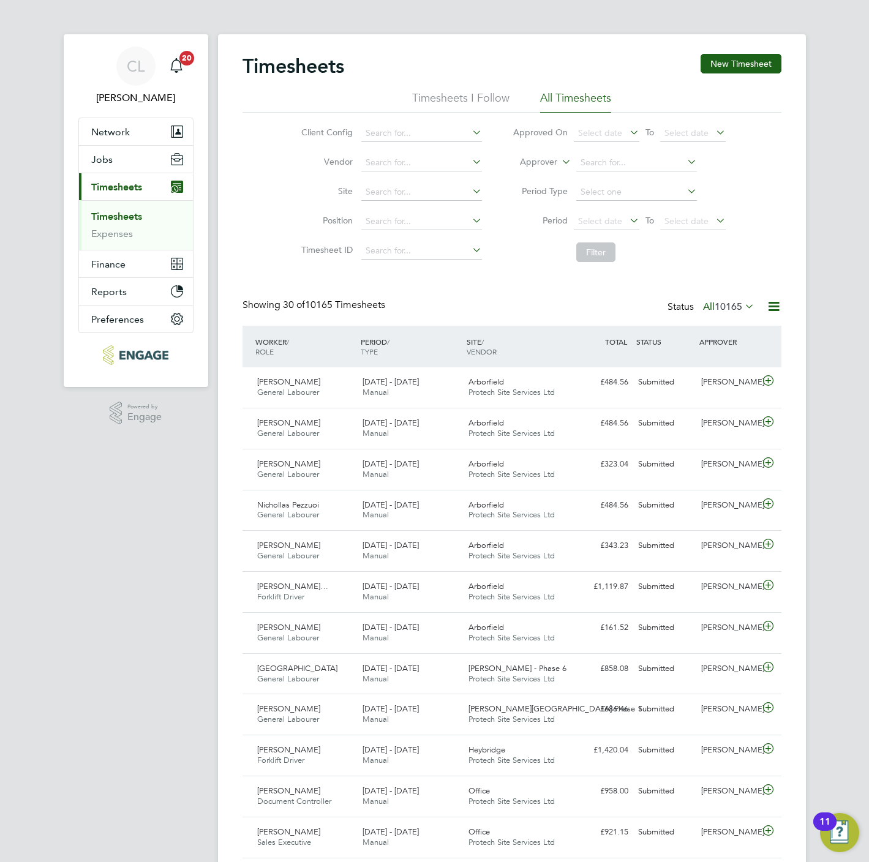
click at [120, 186] on span "Timesheets" at bounding box center [116, 187] width 51 height 12
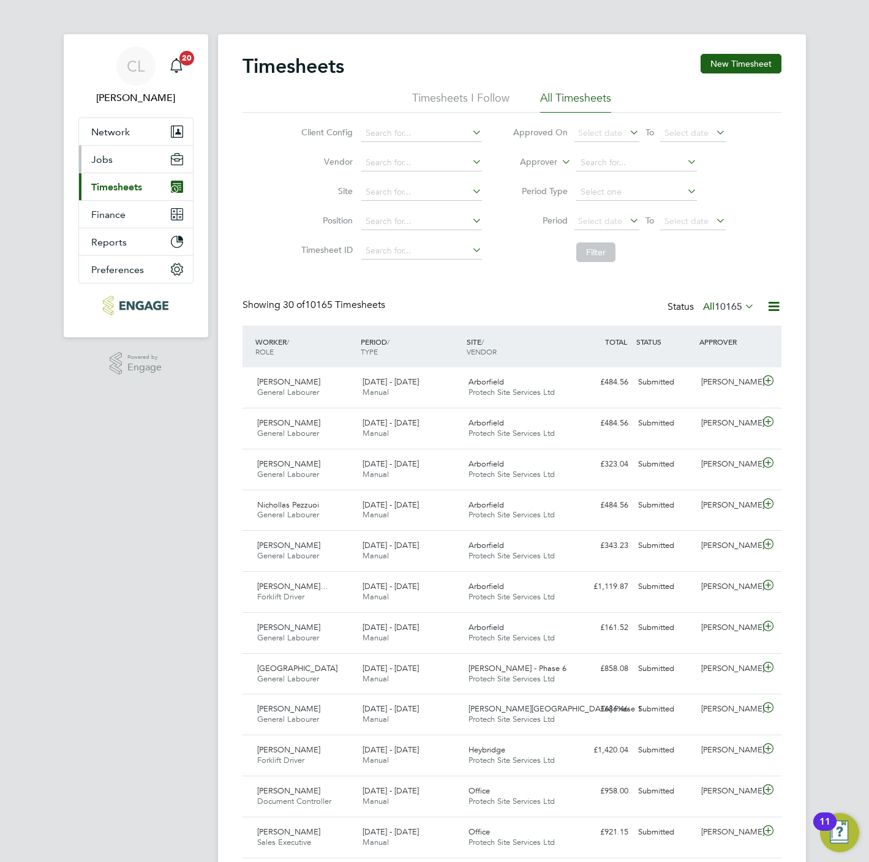
click at [116, 153] on button "Jobs" at bounding box center [136, 159] width 114 height 27
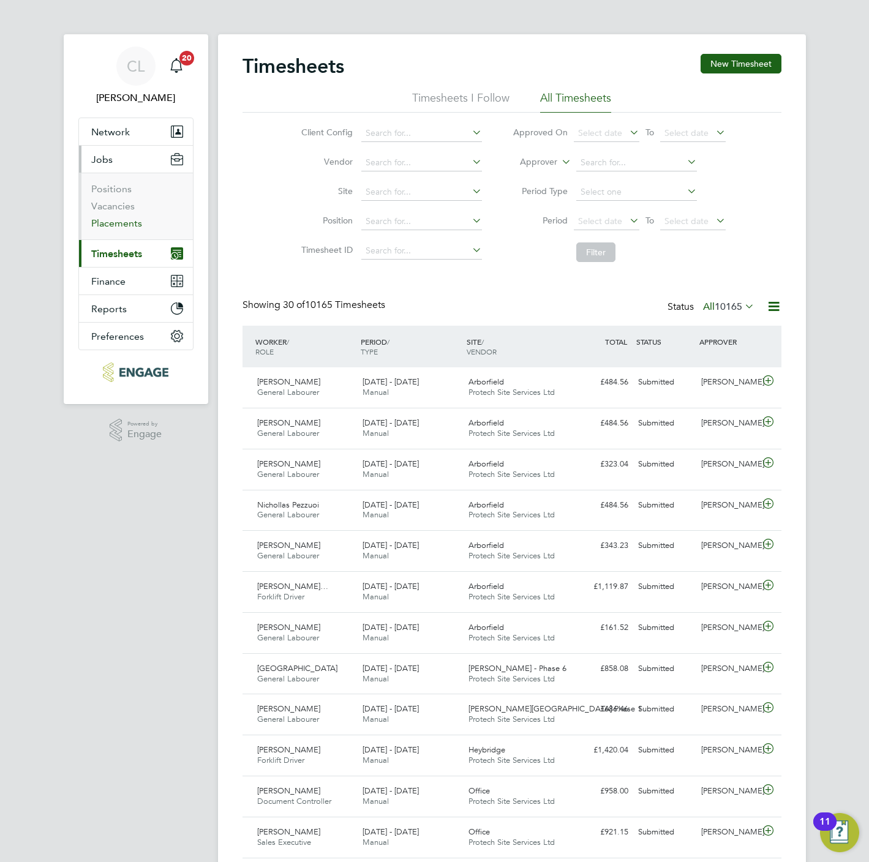
click at [118, 227] on link "Placements" at bounding box center [116, 223] width 51 height 12
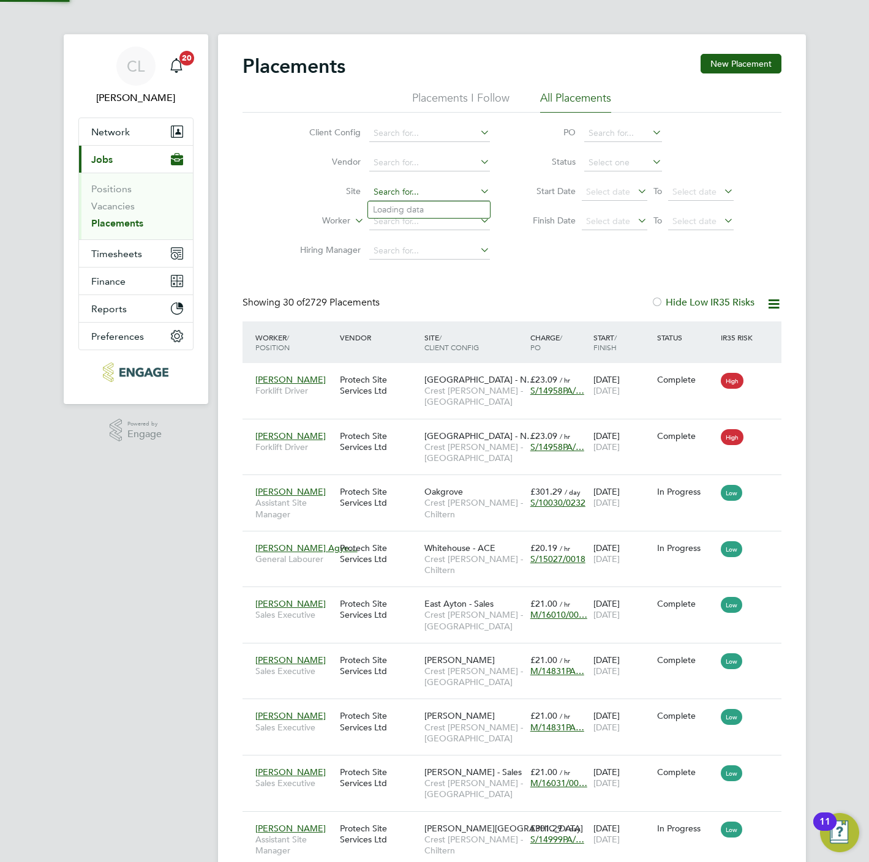
click at [395, 193] on input at bounding box center [429, 192] width 121 height 17
click at [378, 158] on input at bounding box center [429, 162] width 121 height 17
click at [97, 206] on link "Vacancies" at bounding box center [112, 206] width 43 height 12
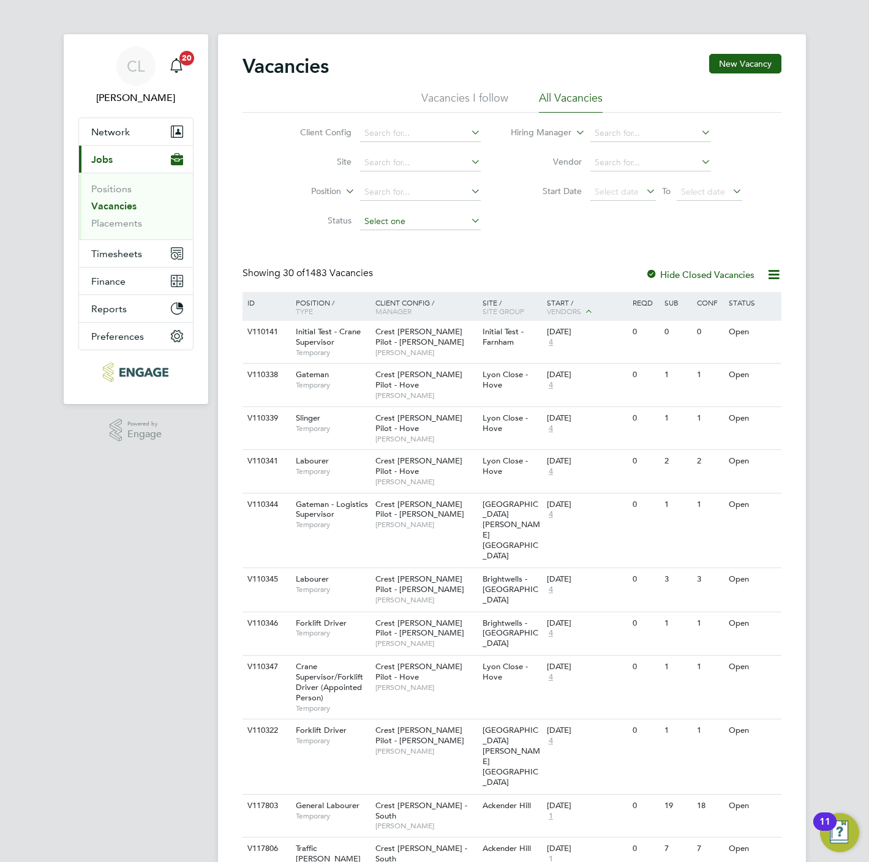
click at [366, 224] on input at bounding box center [420, 221] width 121 height 17
click at [402, 235] on li "Unapproved" at bounding box center [420, 239] width 122 height 16
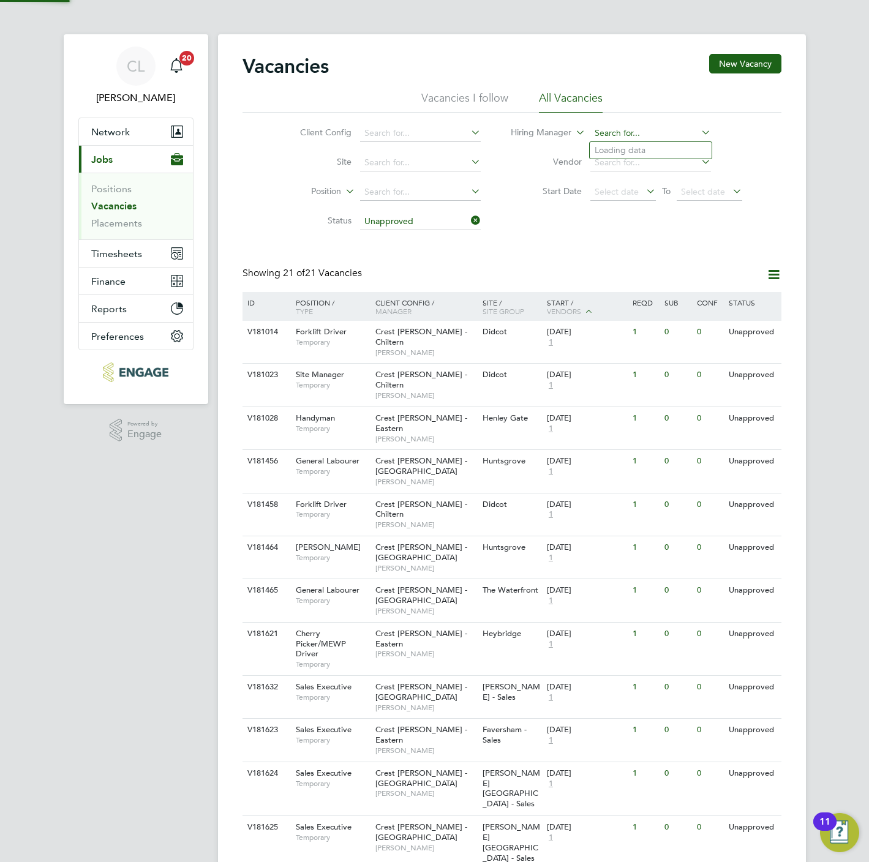
click at [634, 138] on input at bounding box center [650, 133] width 121 height 17
click at [639, 165] on li "Mark W ilkinson" at bounding box center [651, 167] width 122 height 17
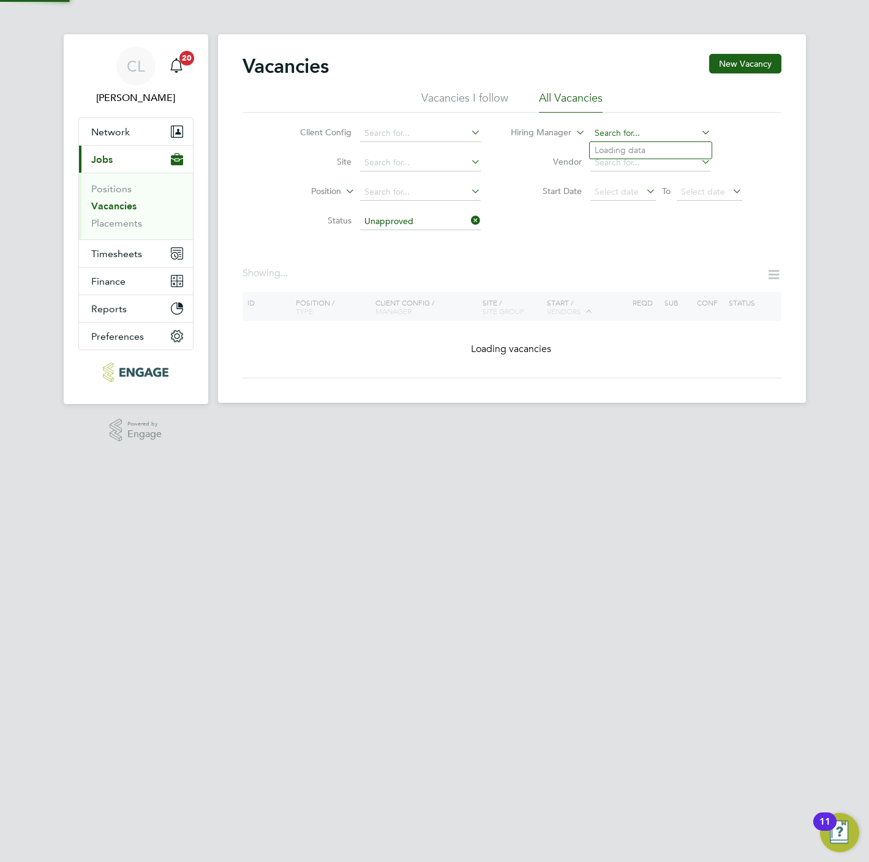
click at [623, 129] on input at bounding box center [650, 133] width 121 height 17
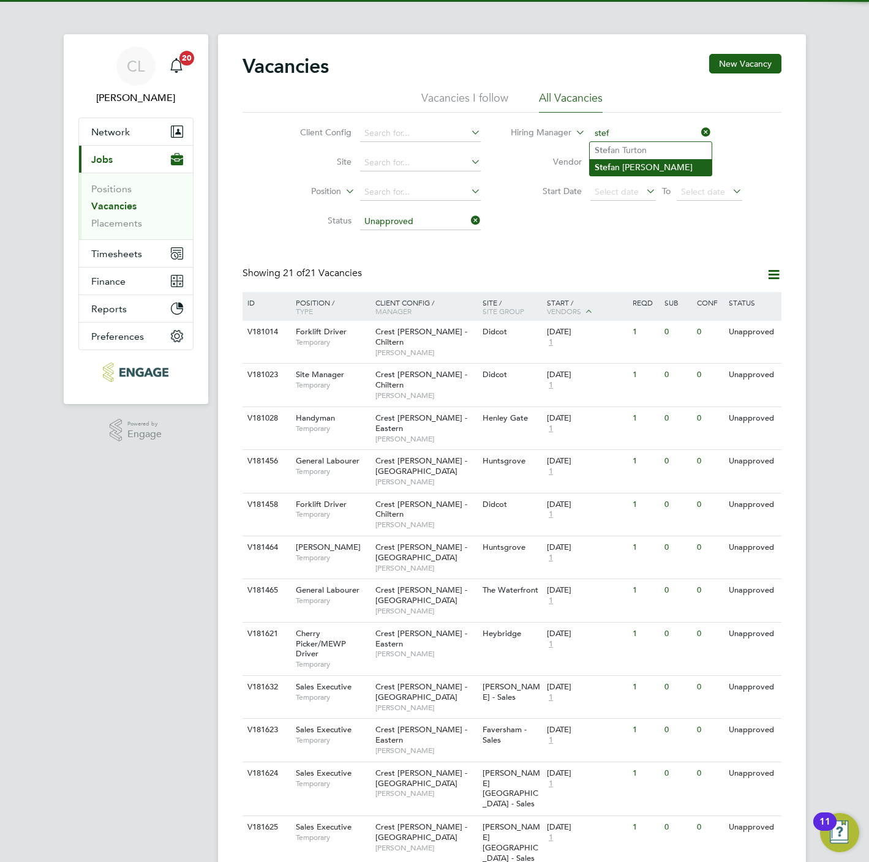
click at [636, 162] on li "Stef an Fernandez" at bounding box center [651, 167] width 122 height 17
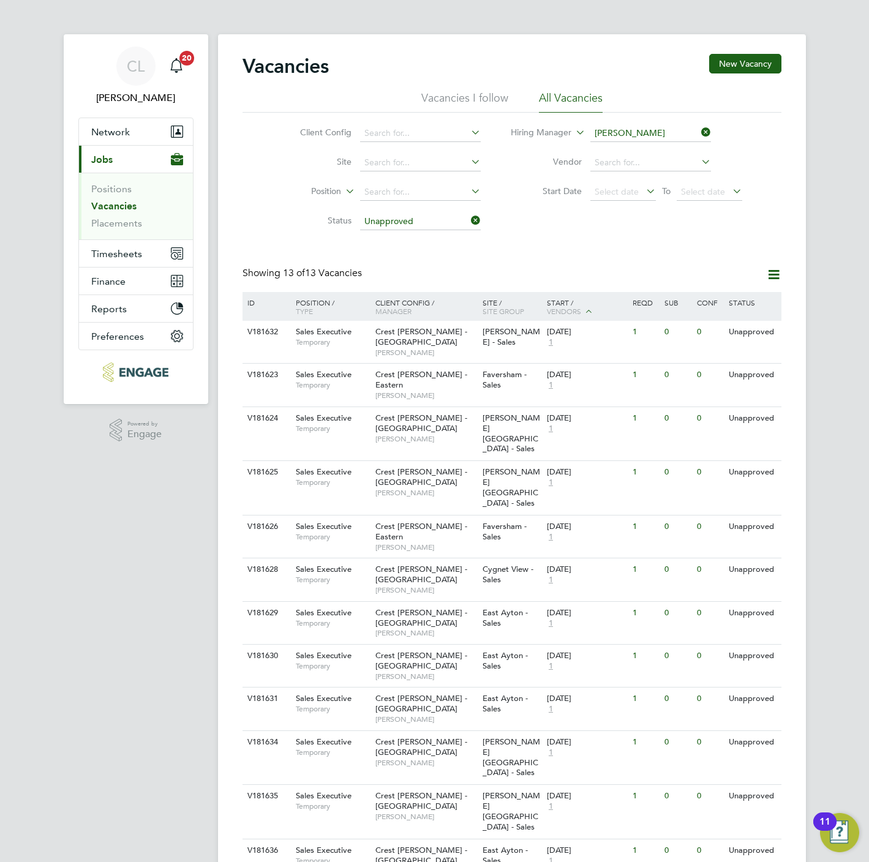
click at [699, 129] on icon at bounding box center [699, 132] width 0 height 17
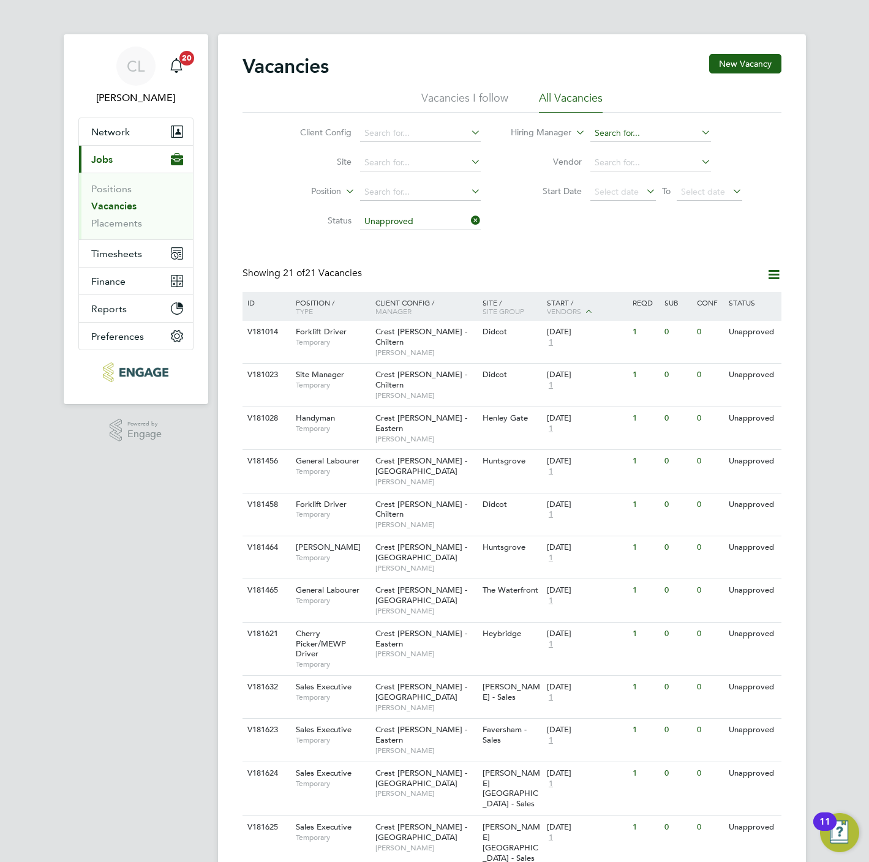
click at [601, 127] on input at bounding box center [650, 133] width 121 height 17
click at [618, 154] on li "Toby Andrews" at bounding box center [665, 150] width 151 height 17
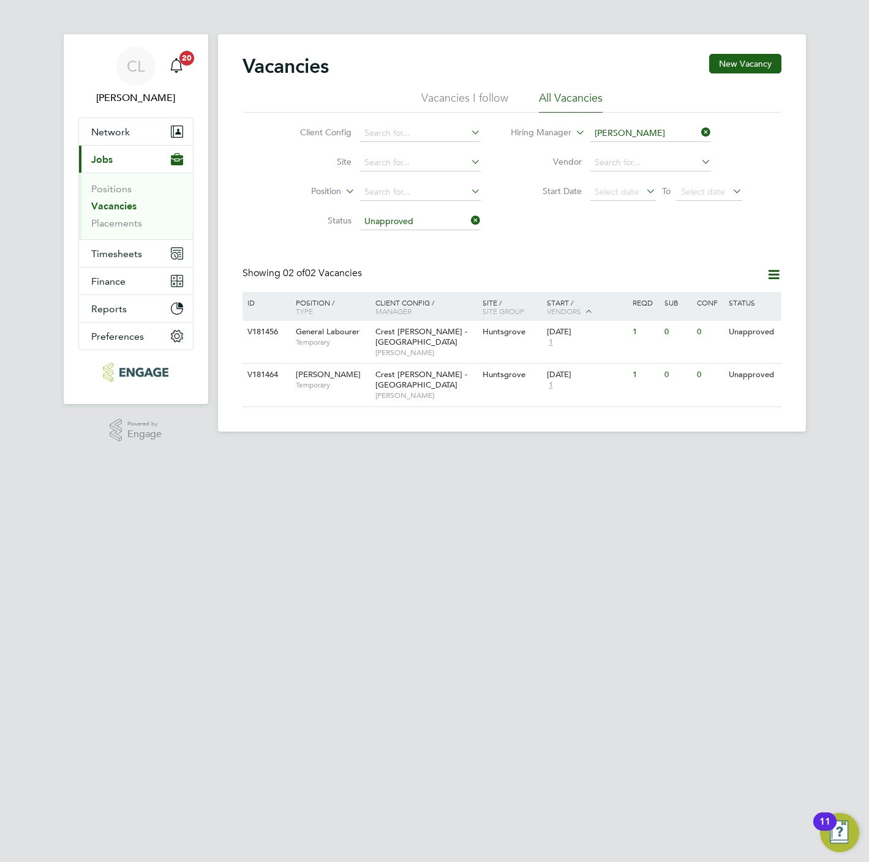
click at [627, 137] on input "Toby Andrews" at bounding box center [650, 133] width 121 height 17
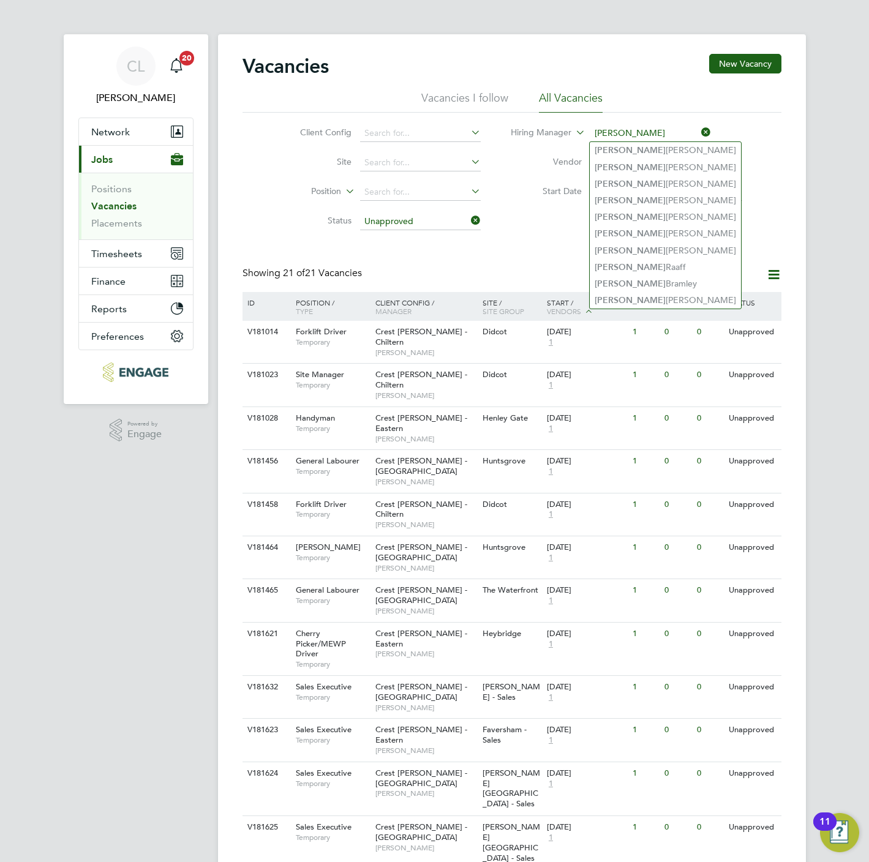
click at [627, 137] on input "neil" at bounding box center [650, 133] width 121 height 17
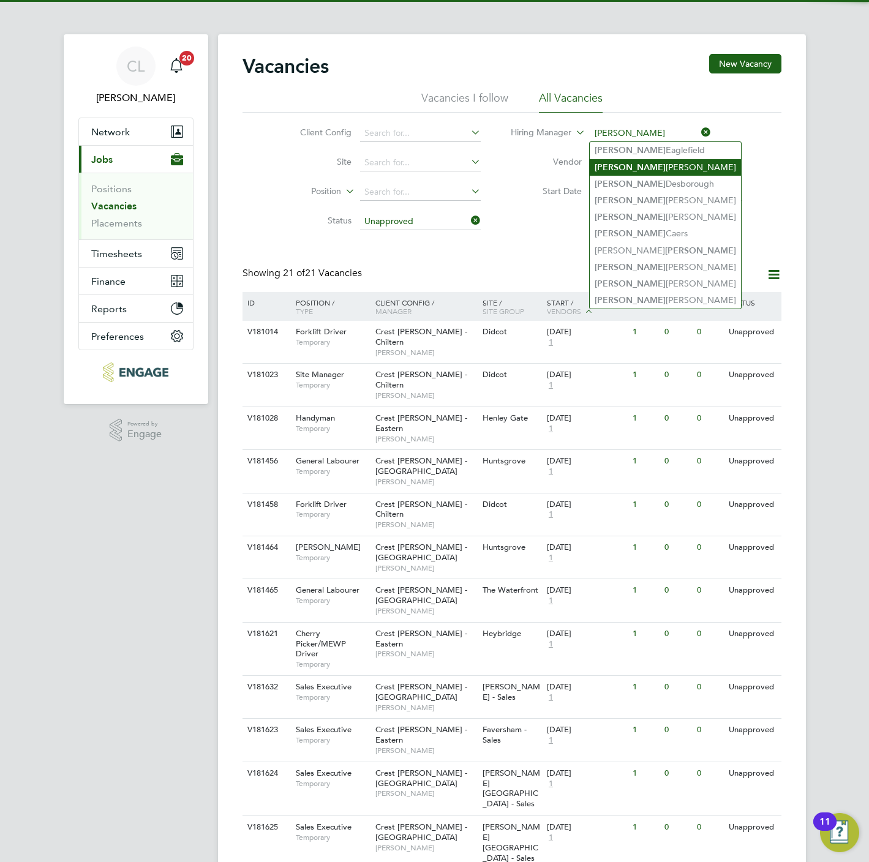
click at [628, 162] on li "Paul Clark" at bounding box center [665, 167] width 151 height 17
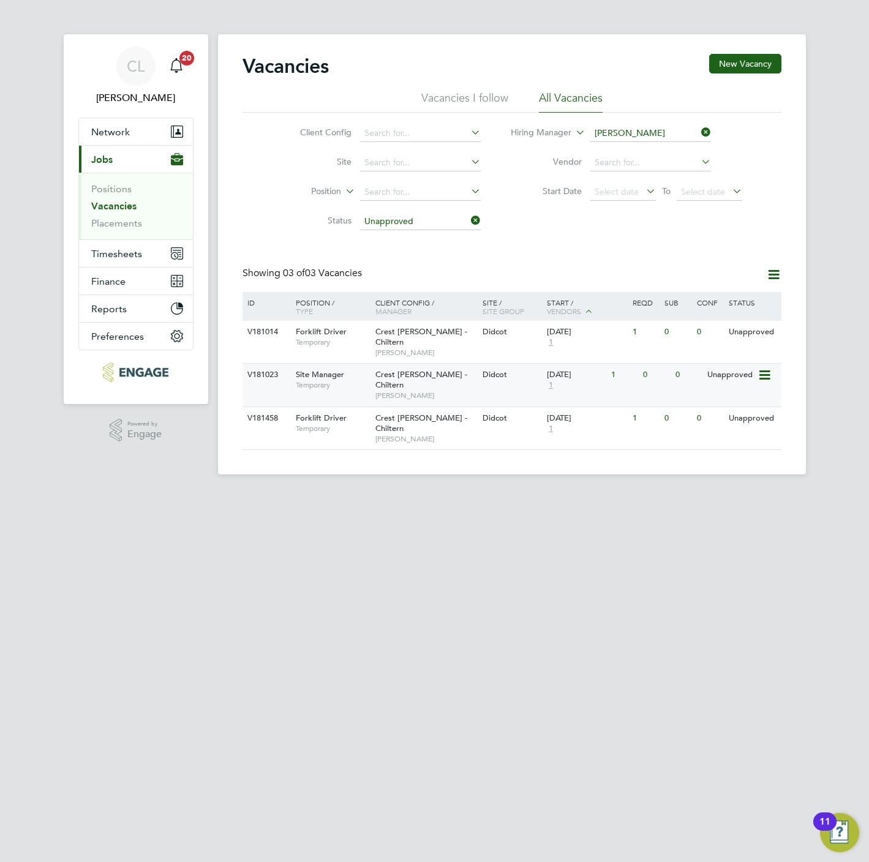
click at [768, 368] on icon at bounding box center [764, 375] width 12 height 15
click at [730, 428] on li "Update Status" at bounding box center [733, 429] width 71 height 17
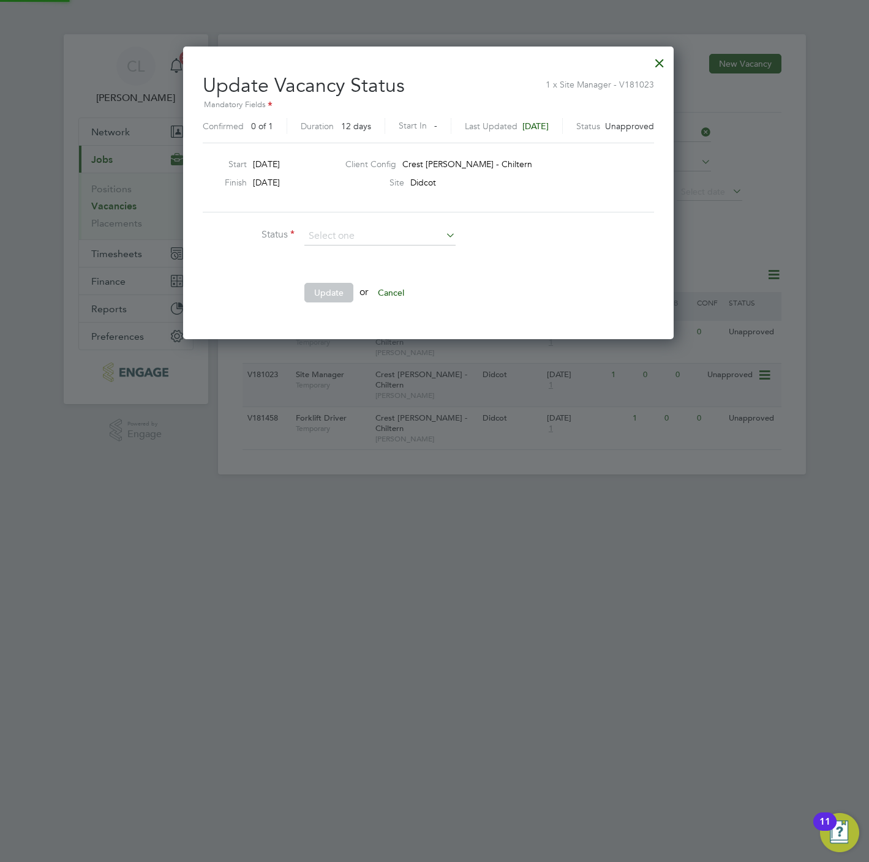
scroll to position [294, 502]
click at [364, 250] on li "Cancelled" at bounding box center [380, 254] width 152 height 16
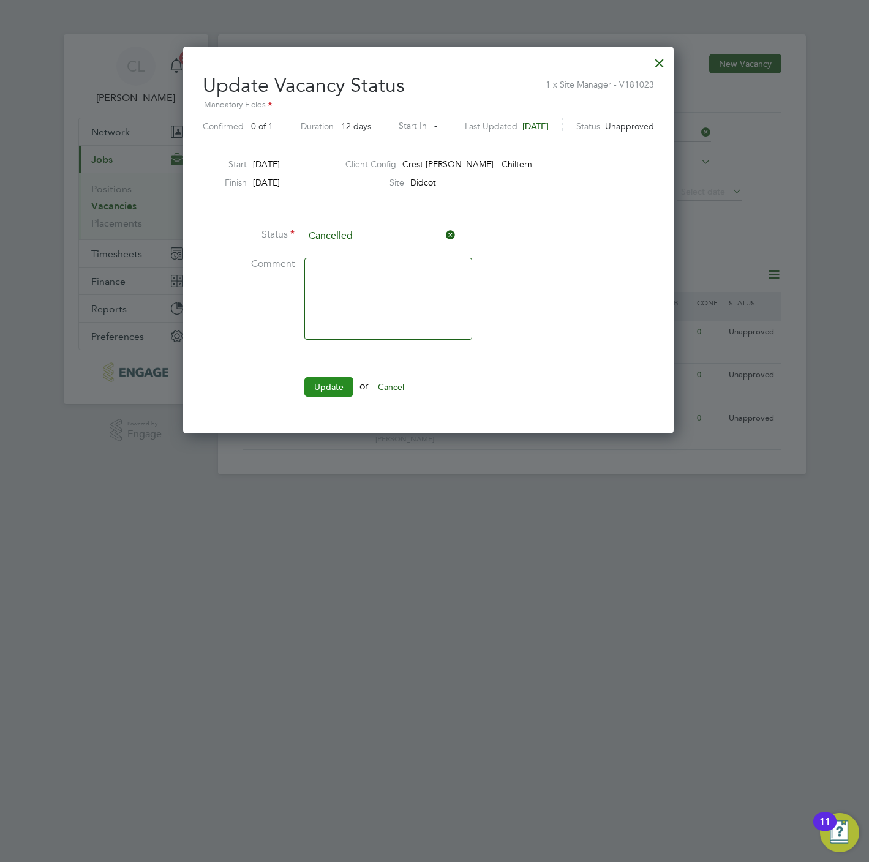
click at [320, 388] on button "Update" at bounding box center [328, 387] width 49 height 20
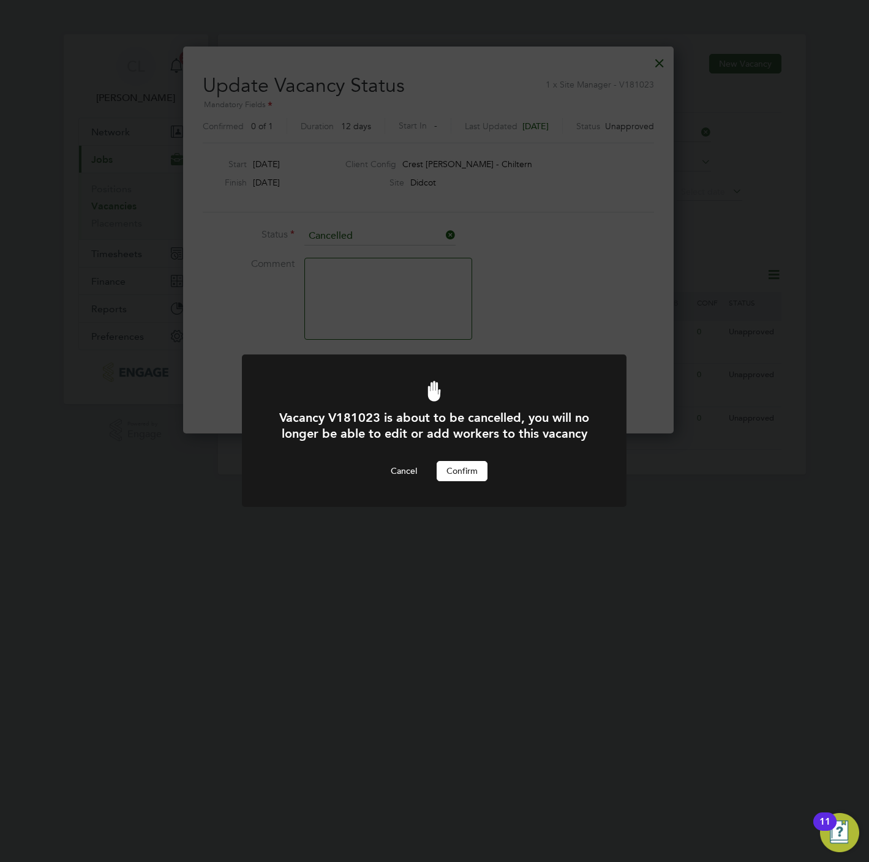
click at [470, 470] on button "Confirm" at bounding box center [462, 471] width 51 height 20
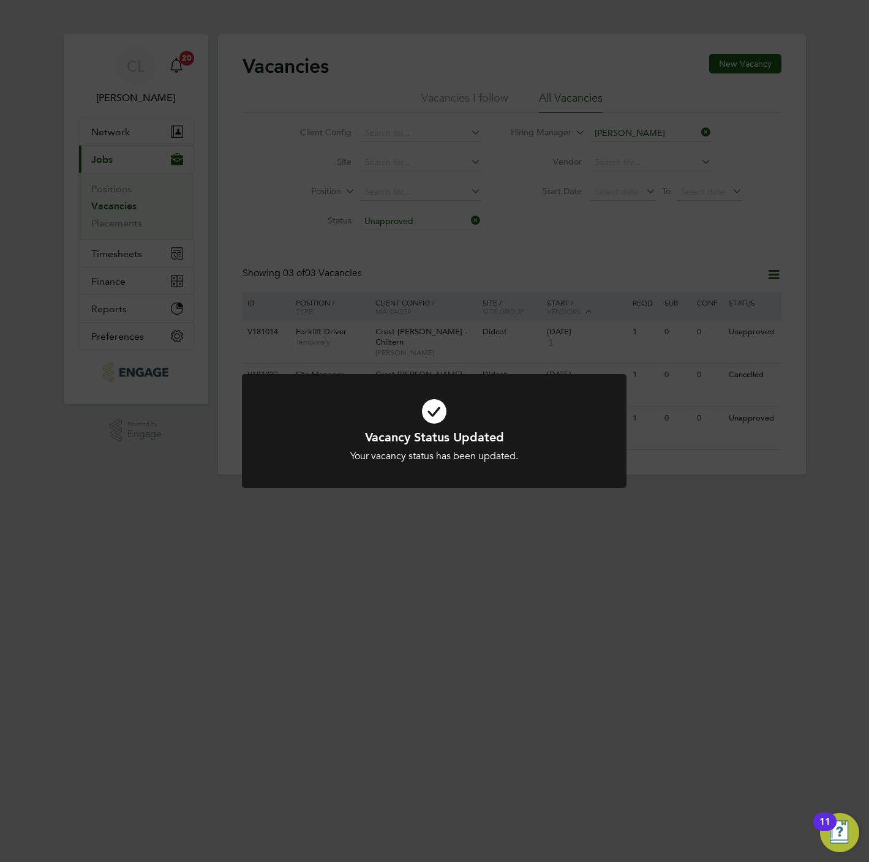
click at [634, 138] on div "Vacancy Status Updated Your vacancy status has been updated. Cancel Okay" at bounding box center [434, 431] width 869 height 862
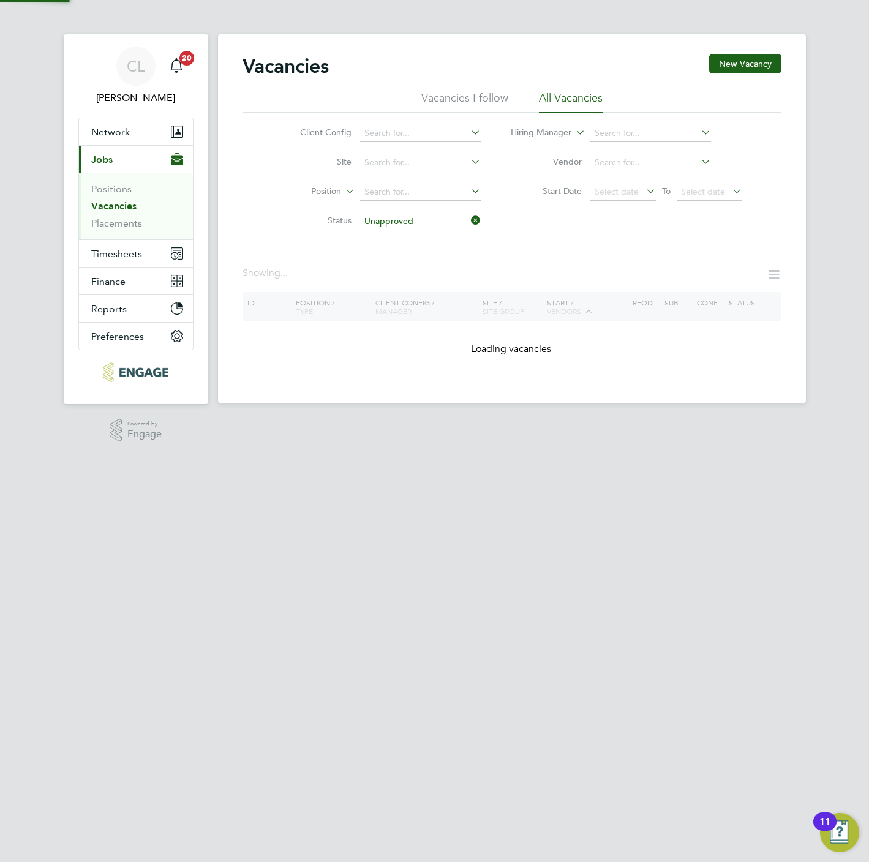
click at [629, 130] on input at bounding box center [650, 133] width 121 height 17
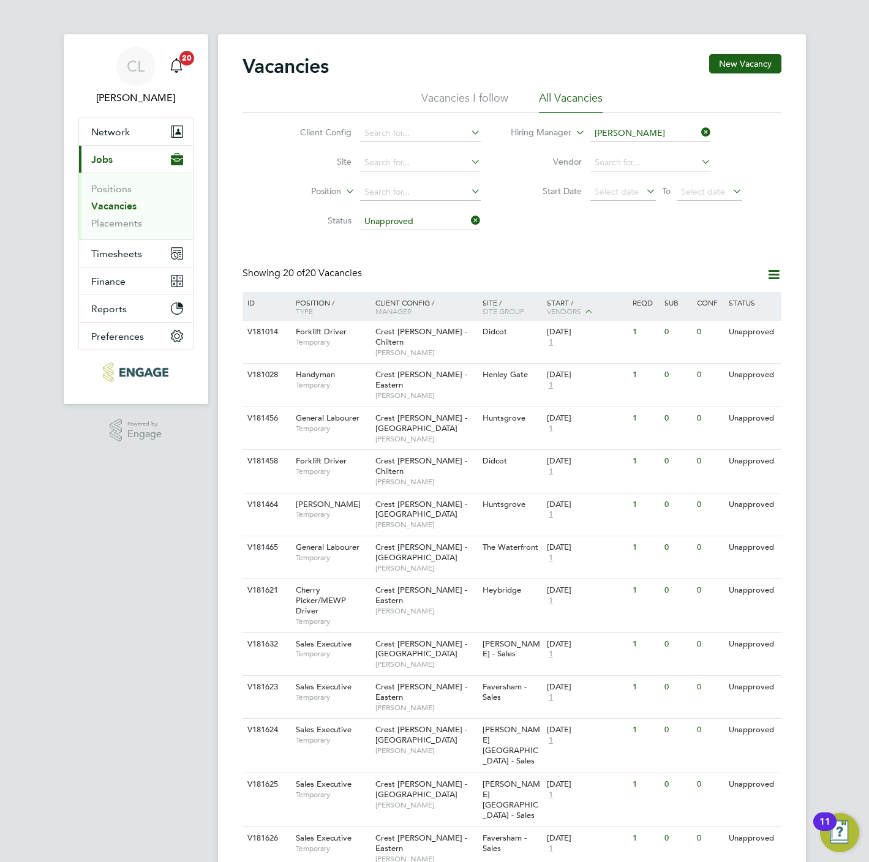
click at [645, 259] on li "Neil R aaff" at bounding box center [665, 267] width 151 height 17
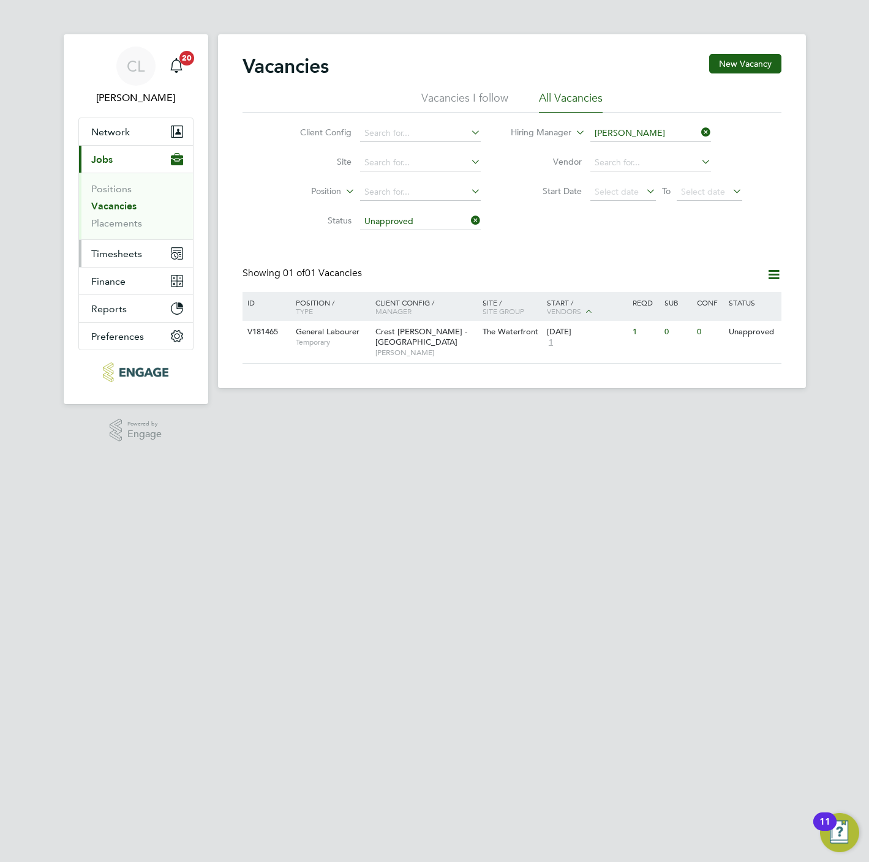
click at [114, 263] on button "Timesheets" at bounding box center [136, 253] width 114 height 27
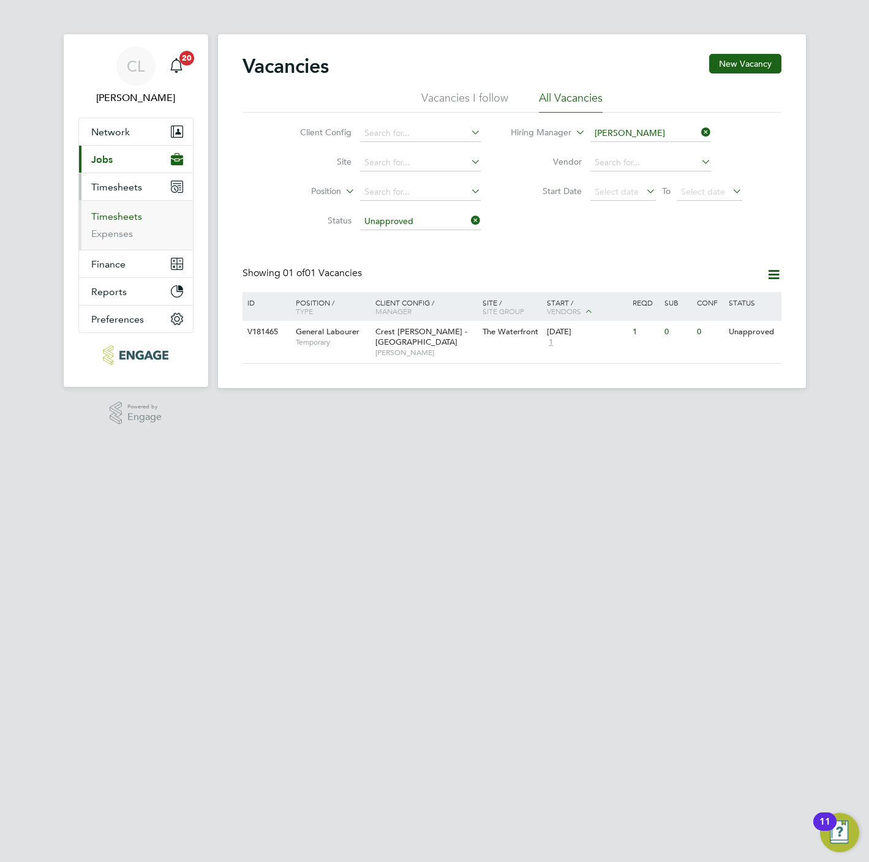
click at [118, 219] on link "Timesheets" at bounding box center [116, 217] width 51 height 12
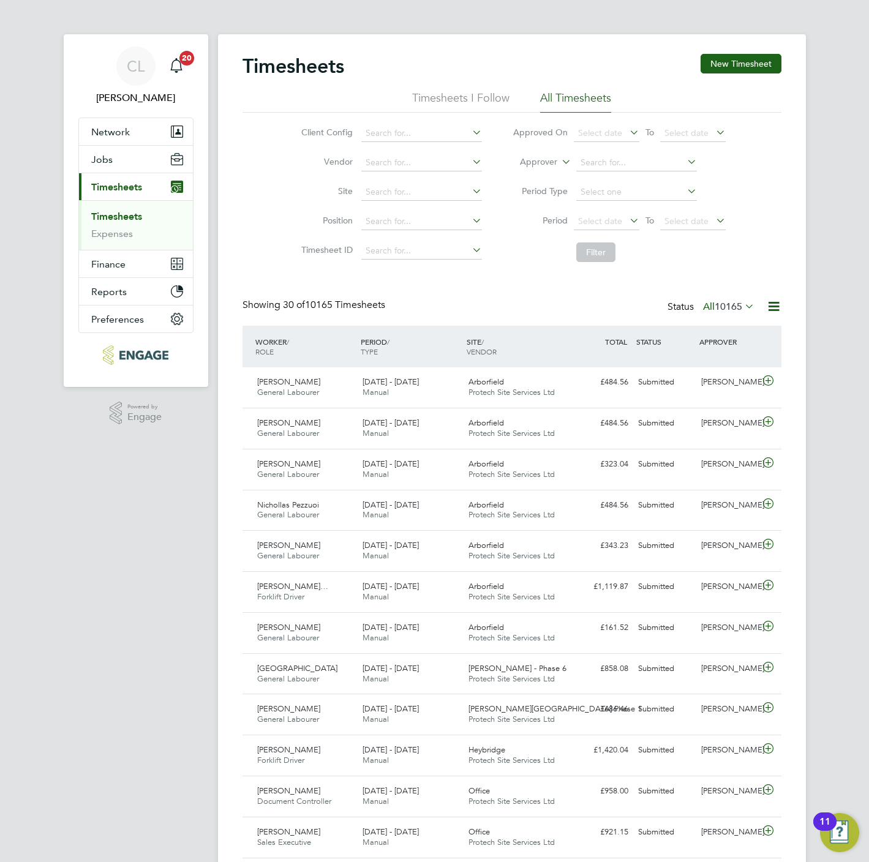
scroll to position [31, 107]
click at [731, 307] on span "10165" at bounding box center [729, 307] width 28 height 12
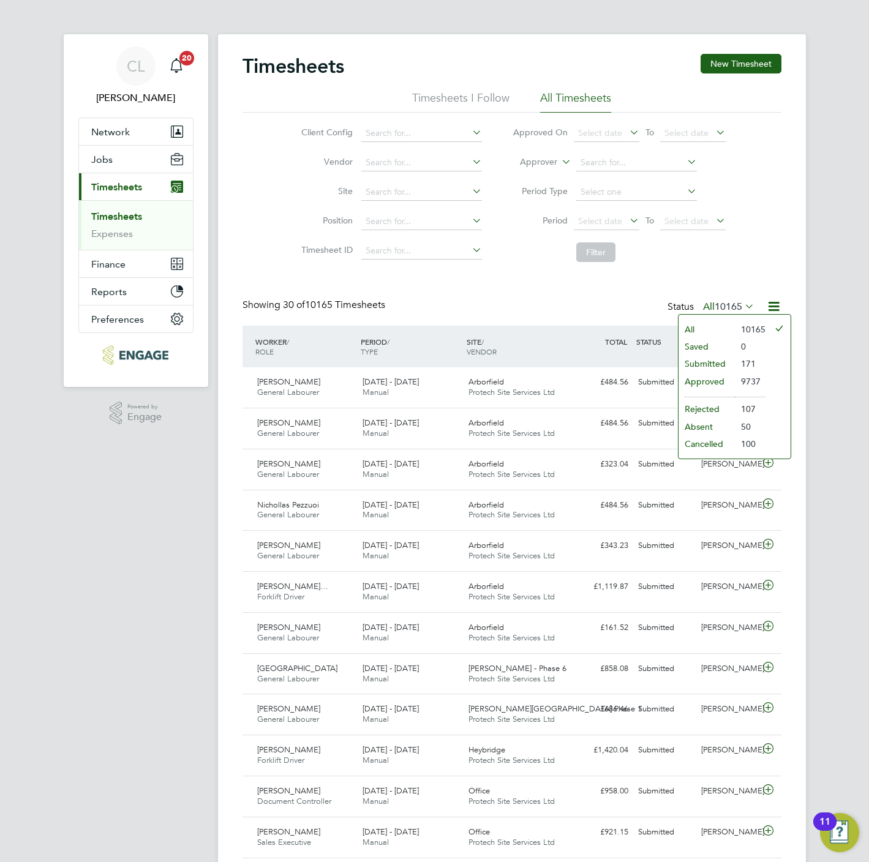
click at [707, 359] on li "Submitted" at bounding box center [707, 363] width 56 height 17
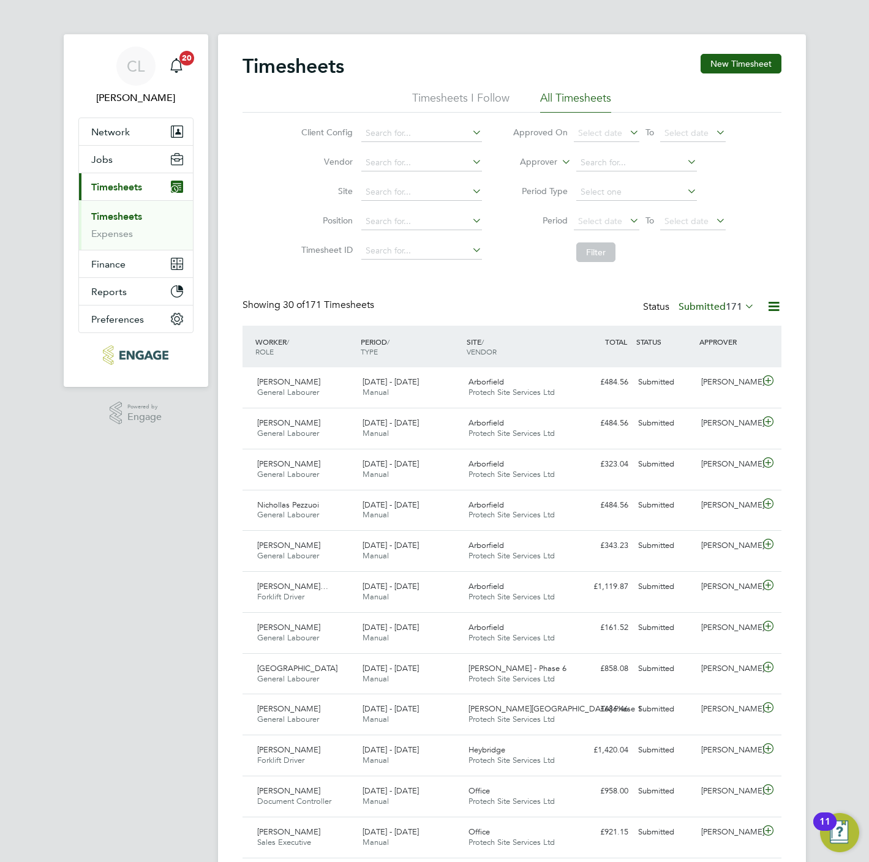
click at [125, 217] on link "Timesheets" at bounding box center [116, 217] width 51 height 12
click at [123, 217] on link "Timesheets" at bounding box center [116, 217] width 51 height 12
click at [114, 162] on button "Jobs" at bounding box center [136, 159] width 114 height 27
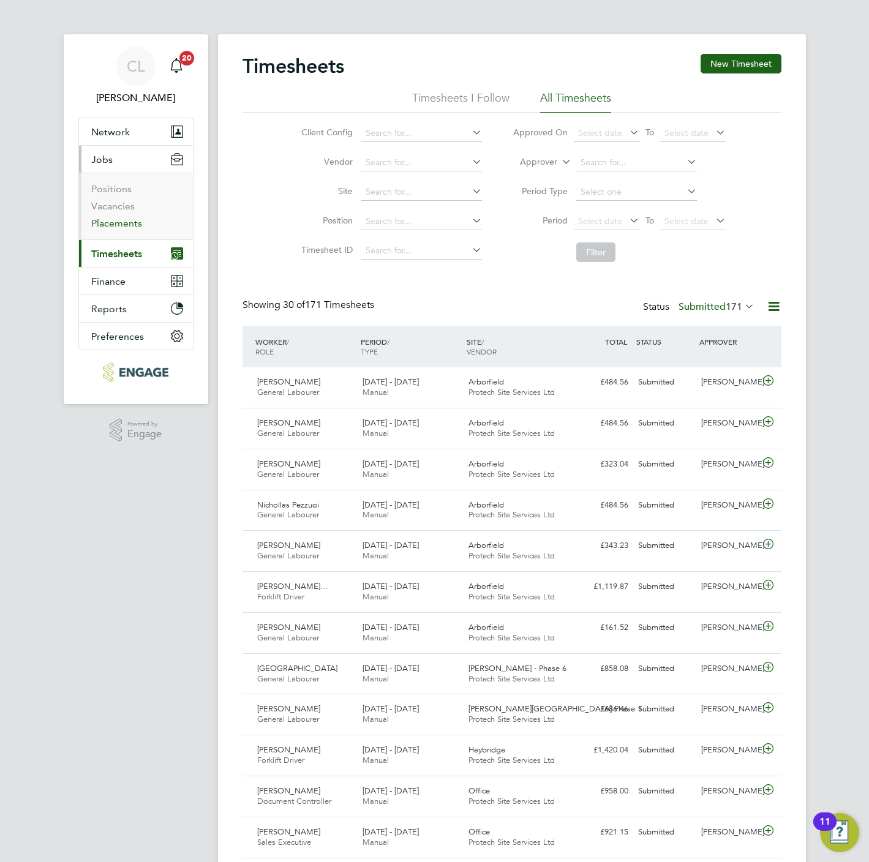
click at [116, 222] on link "Placements" at bounding box center [116, 223] width 51 height 12
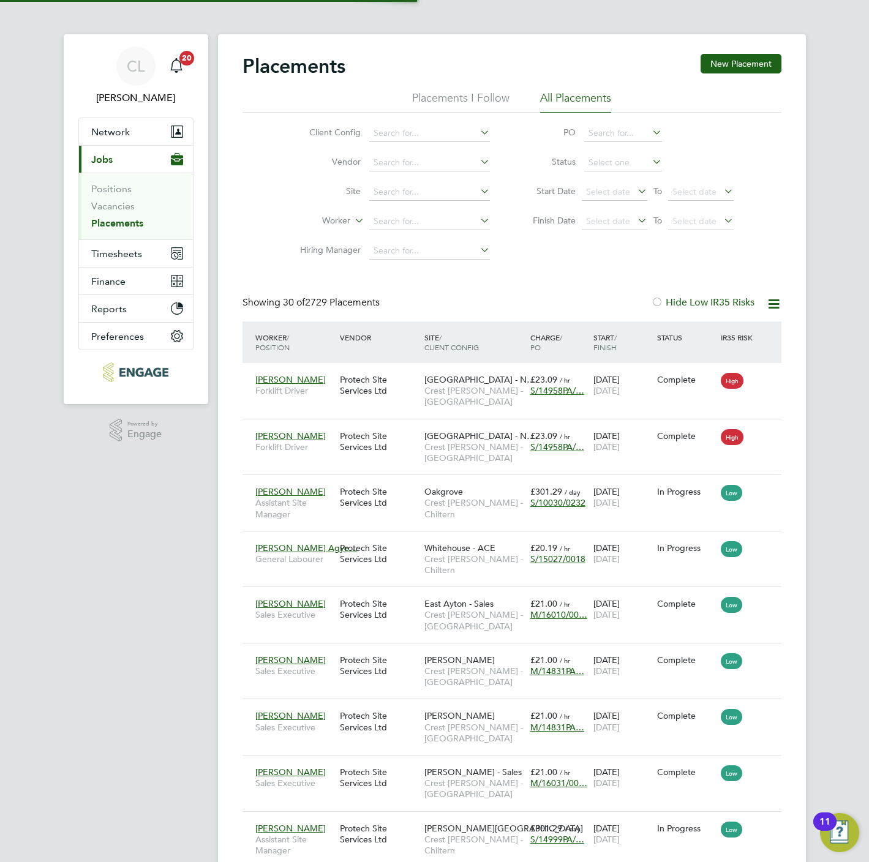
scroll to position [47, 107]
click at [123, 201] on link "Vacancies" at bounding box center [112, 206] width 43 height 12
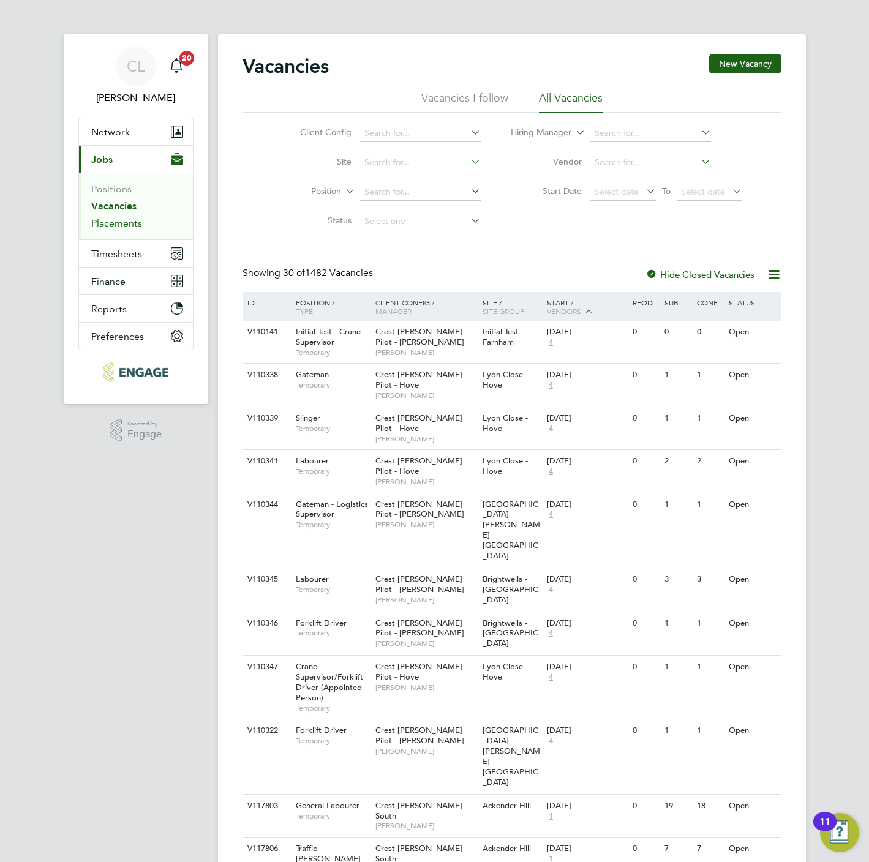
click at [118, 220] on link "Placements" at bounding box center [116, 223] width 51 height 12
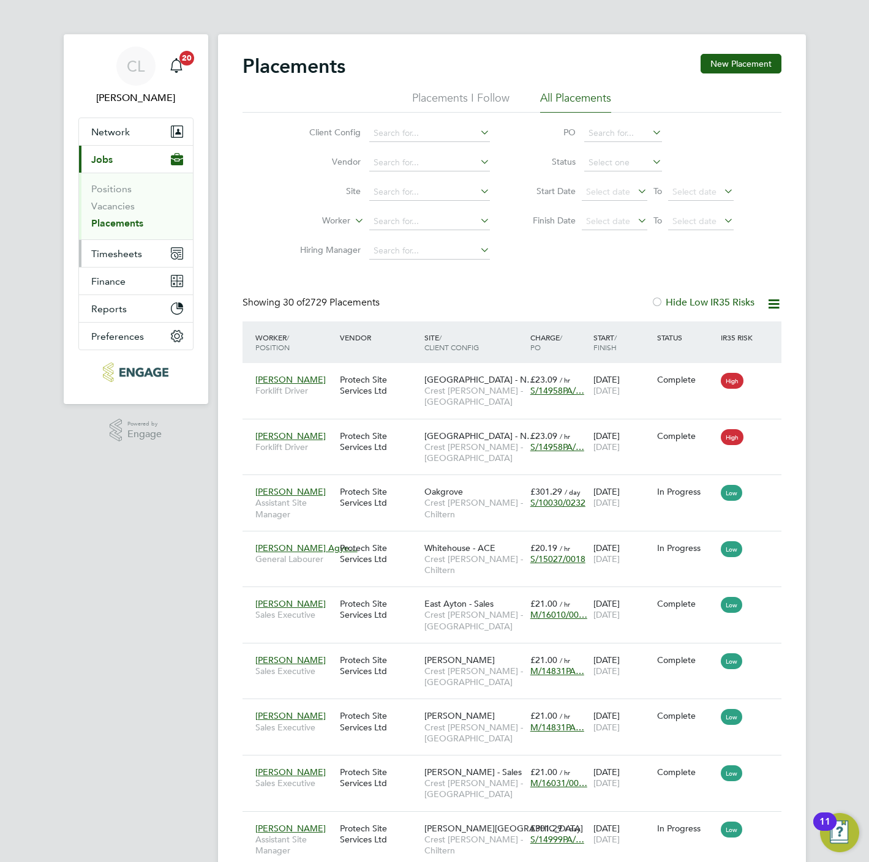
click at [125, 254] on span "Timesheets" at bounding box center [116, 254] width 51 height 12
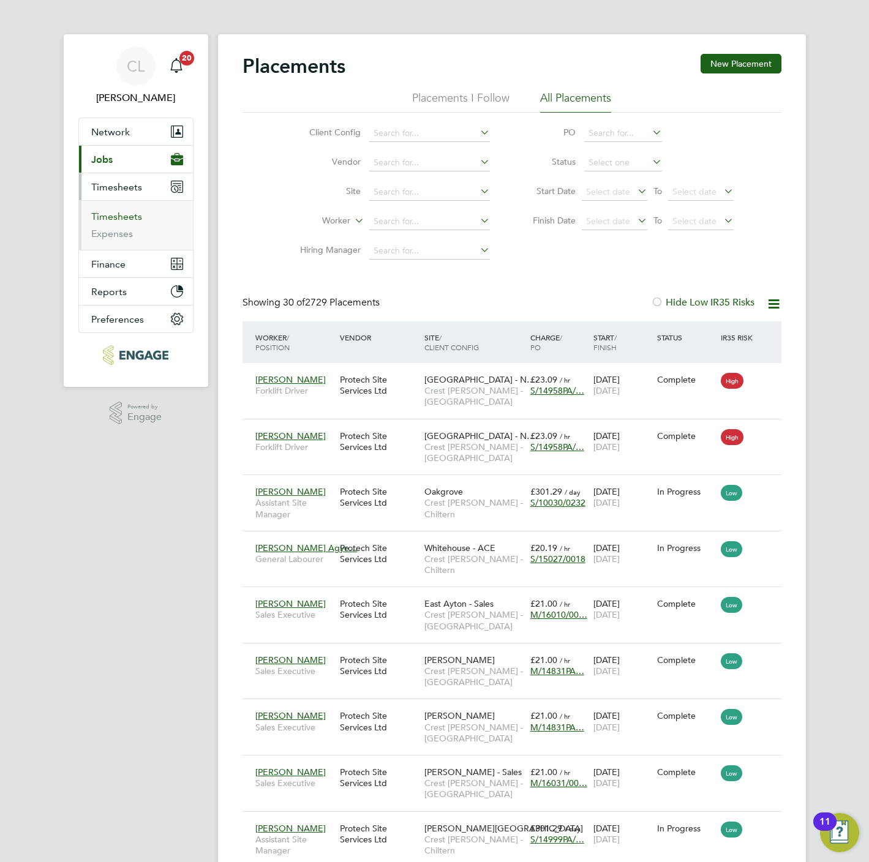
click at [113, 219] on link "Timesheets" at bounding box center [116, 217] width 51 height 12
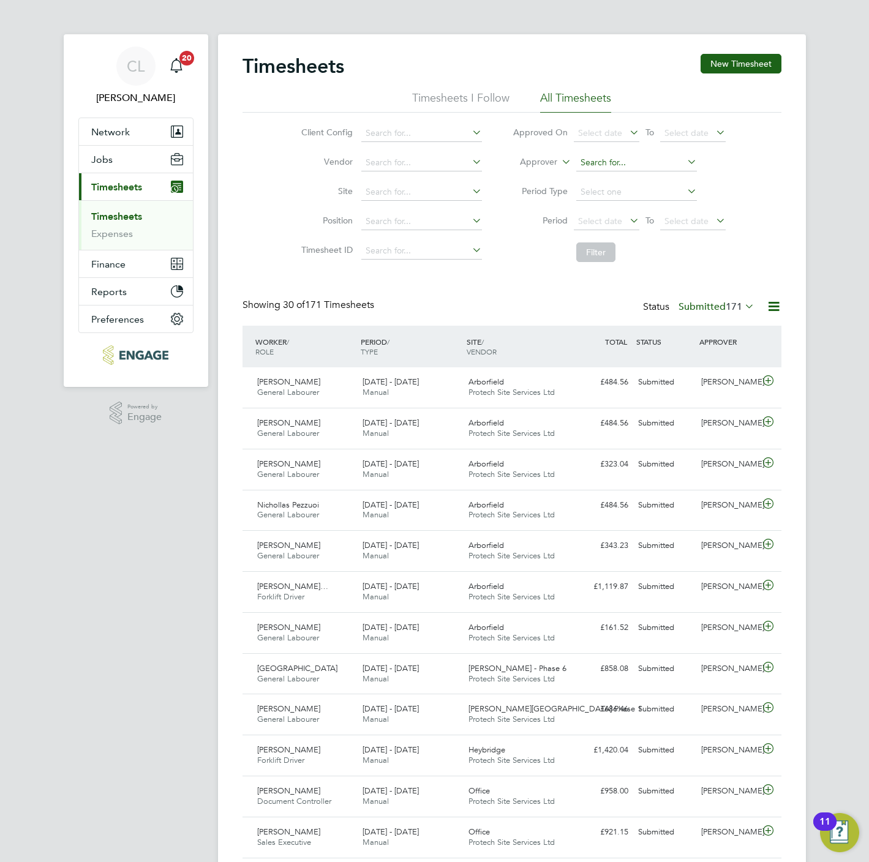
click at [590, 164] on input at bounding box center [636, 162] width 121 height 17
click at [537, 146] on li "Approved On Select date To Select date" at bounding box center [619, 133] width 244 height 29
click at [551, 164] on label "Approver" at bounding box center [529, 162] width 55 height 12
click at [531, 175] on li "Worker" at bounding box center [527, 176] width 61 height 16
click at [615, 162] on input at bounding box center [636, 162] width 121 height 17
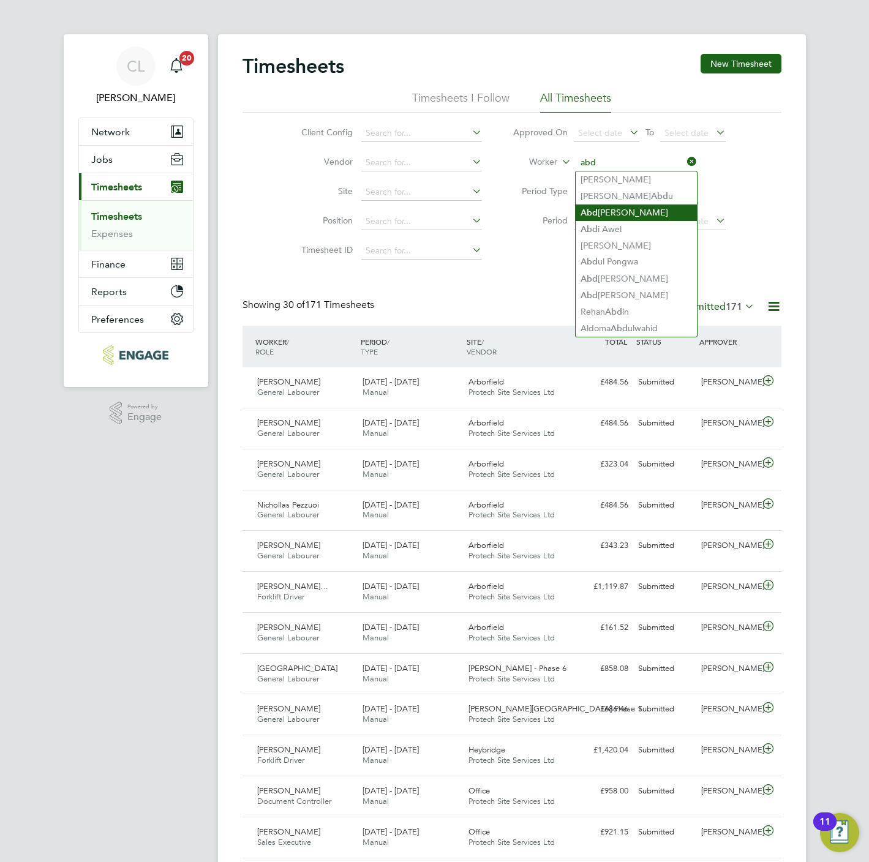
click at [625, 206] on li "Abd ulhafeez Adeyemoh" at bounding box center [637, 213] width 122 height 17
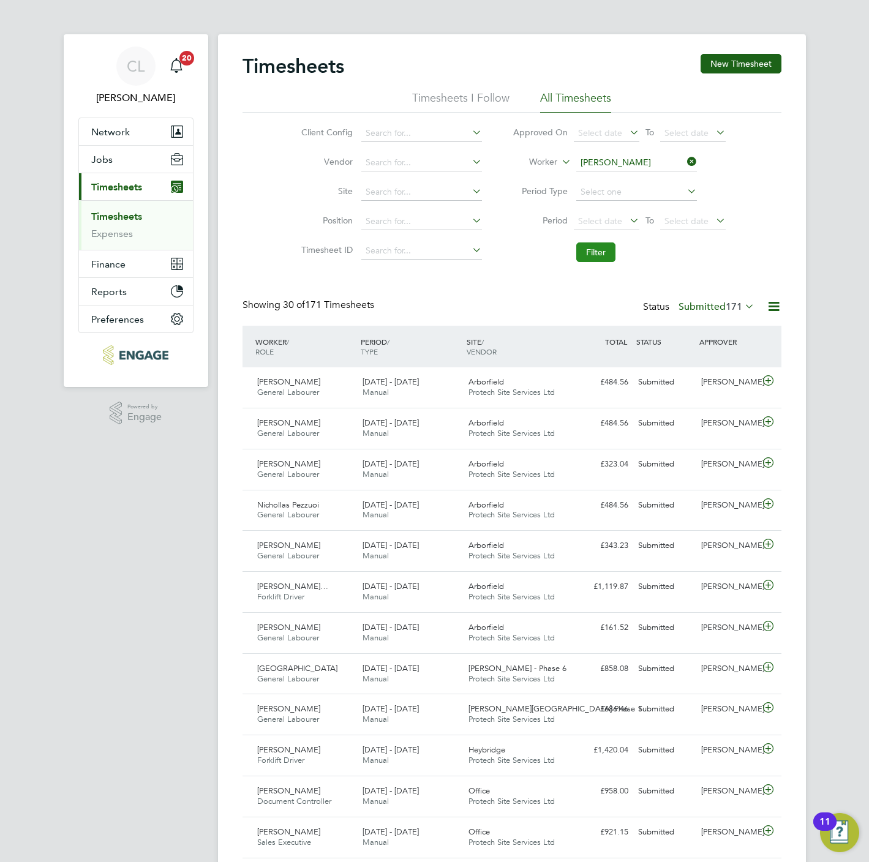
click at [592, 252] on button "Filter" at bounding box center [595, 253] width 39 height 20
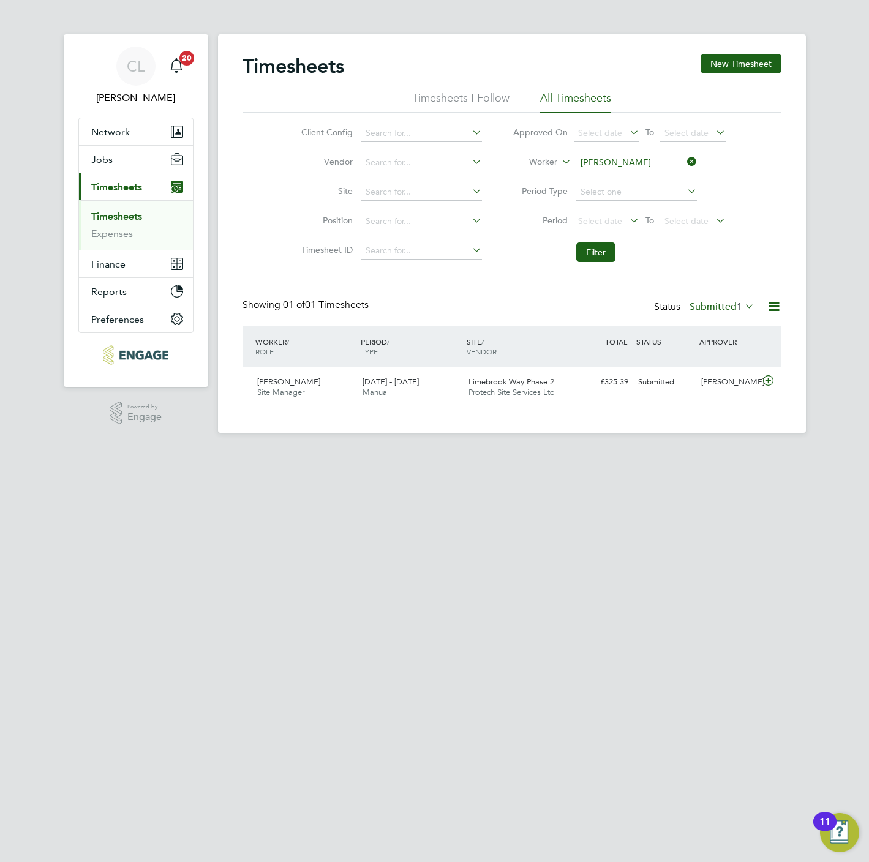
click at [701, 304] on label "Submitted 1" at bounding box center [722, 307] width 65 height 12
click at [713, 329] on li "All" at bounding box center [714, 329] width 56 height 17
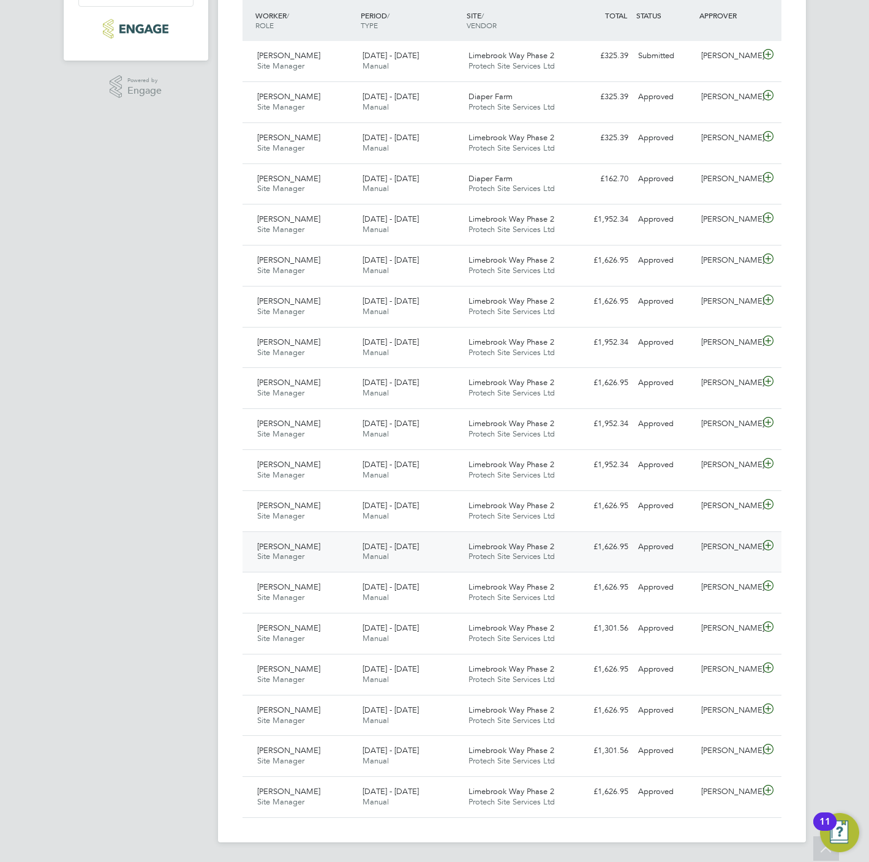
click at [773, 541] on icon at bounding box center [768, 546] width 15 height 10
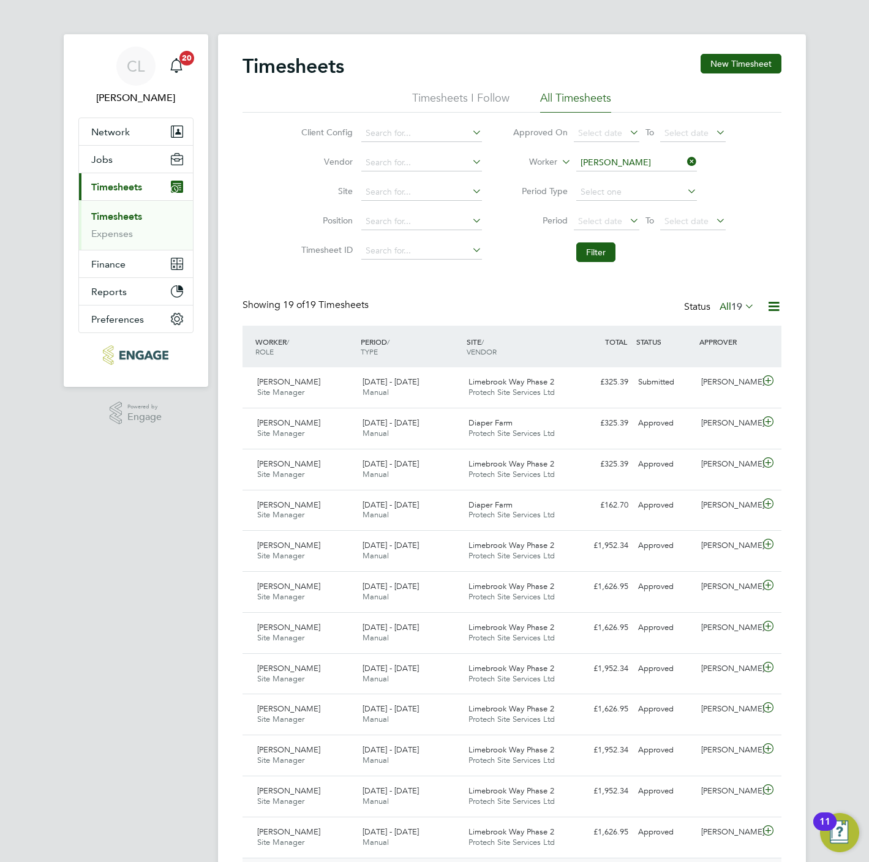
click at [685, 160] on icon at bounding box center [685, 161] width 0 height 17
click at [599, 248] on button "Filter" at bounding box center [595, 253] width 39 height 20
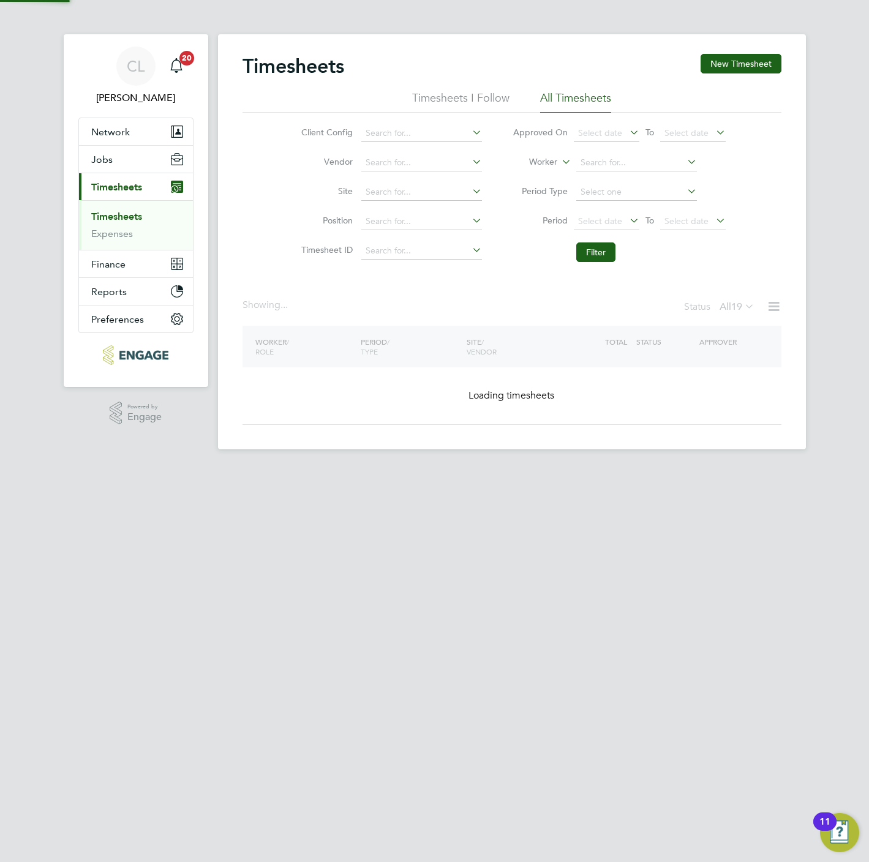
click at [735, 306] on span "19" at bounding box center [736, 307] width 11 height 12
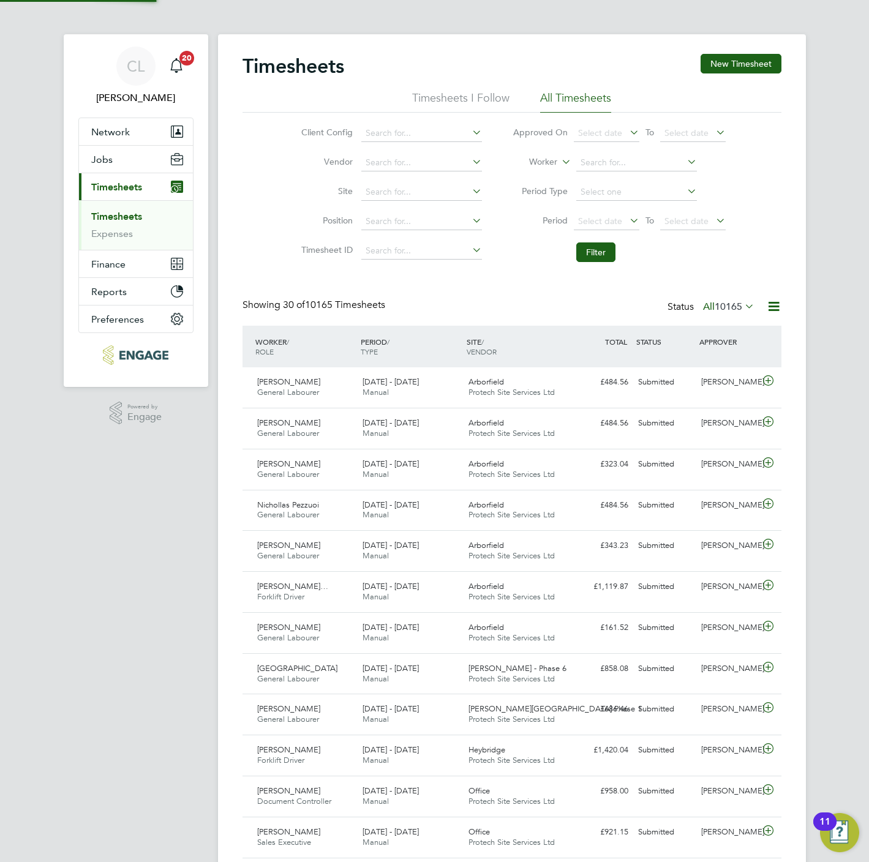
scroll to position [31, 107]
click at [621, 225] on span "Select date" at bounding box center [600, 221] width 44 height 11
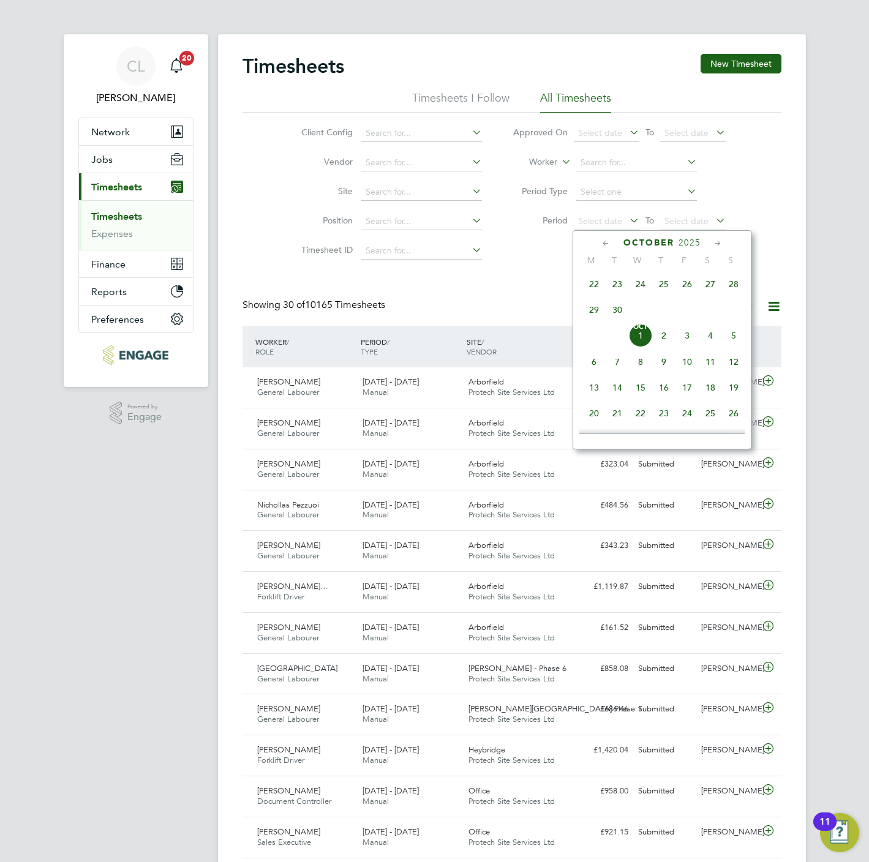
click at [594, 292] on span "22" at bounding box center [593, 284] width 23 height 23
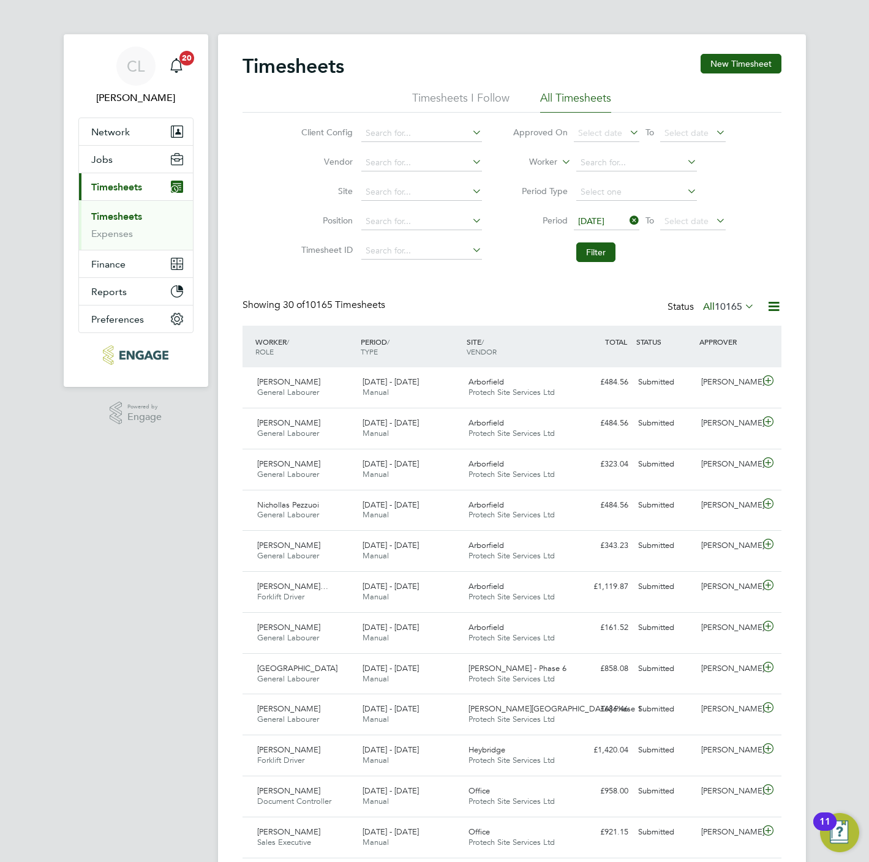
click at [601, 214] on span "22 Sep 2025" at bounding box center [607, 222] width 66 height 17
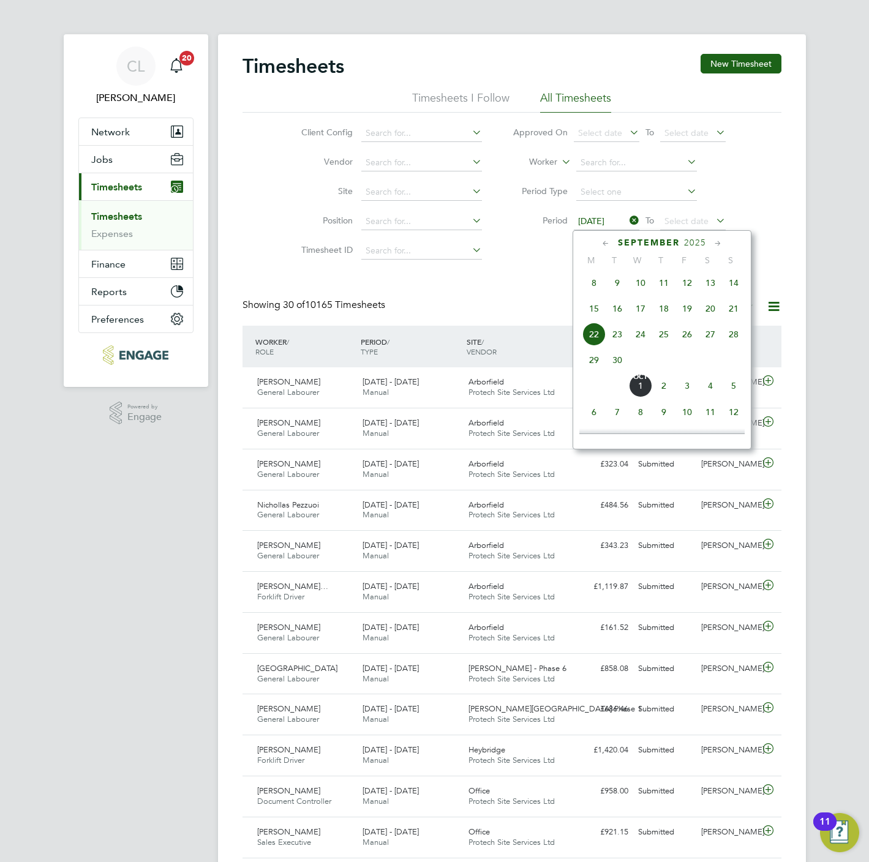
click at [555, 263] on li "Filter" at bounding box center [619, 252] width 244 height 32
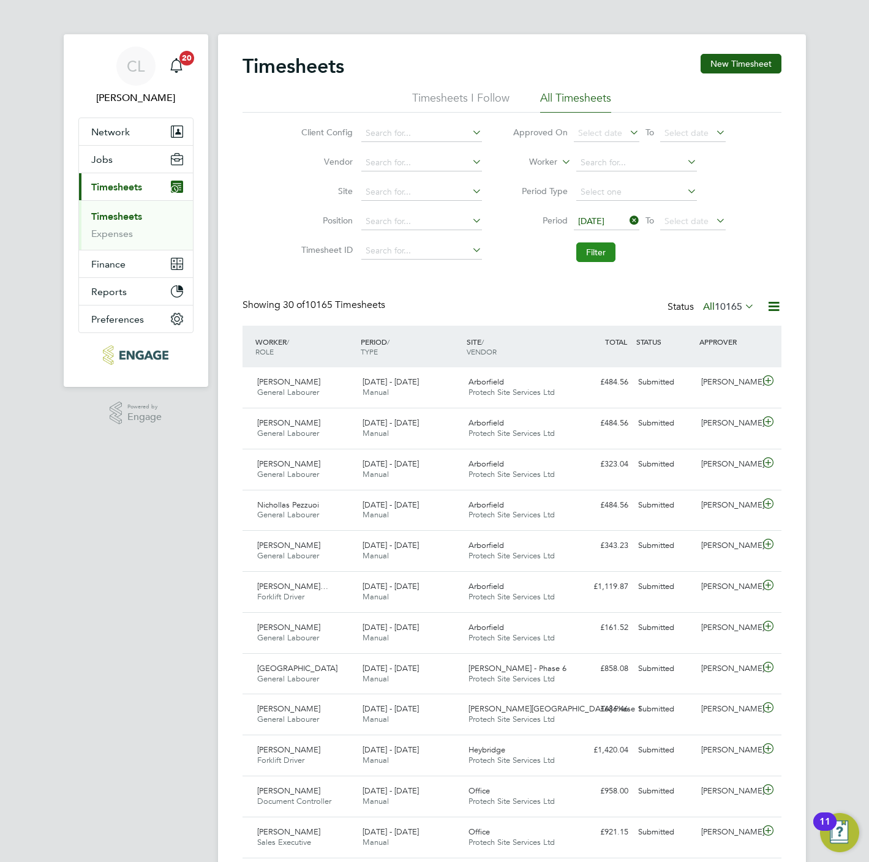
click at [612, 252] on button "Filter" at bounding box center [595, 253] width 39 height 20
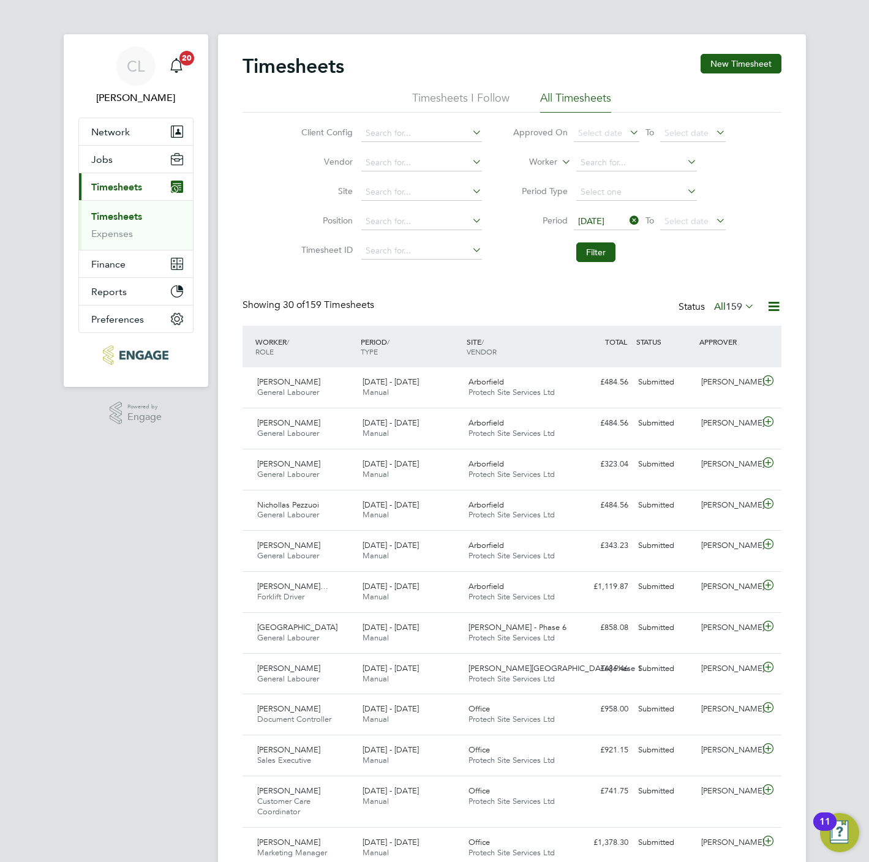
click at [772, 305] on icon at bounding box center [773, 306] width 15 height 15
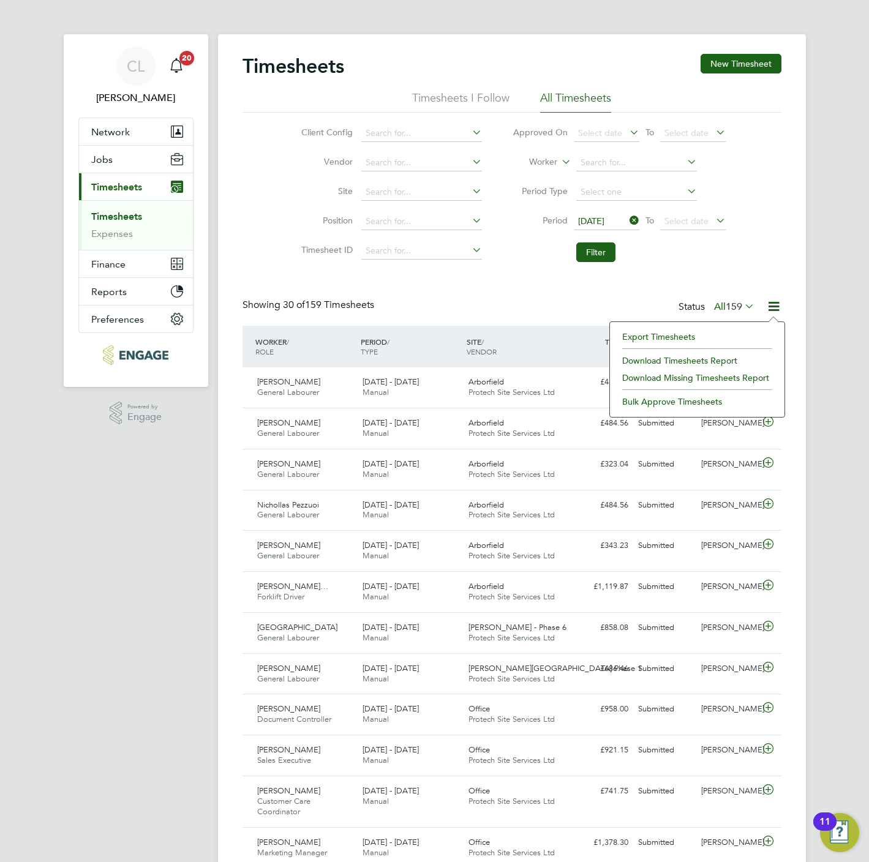
click at [686, 364] on li "Download Timesheets Report" at bounding box center [697, 360] width 162 height 17
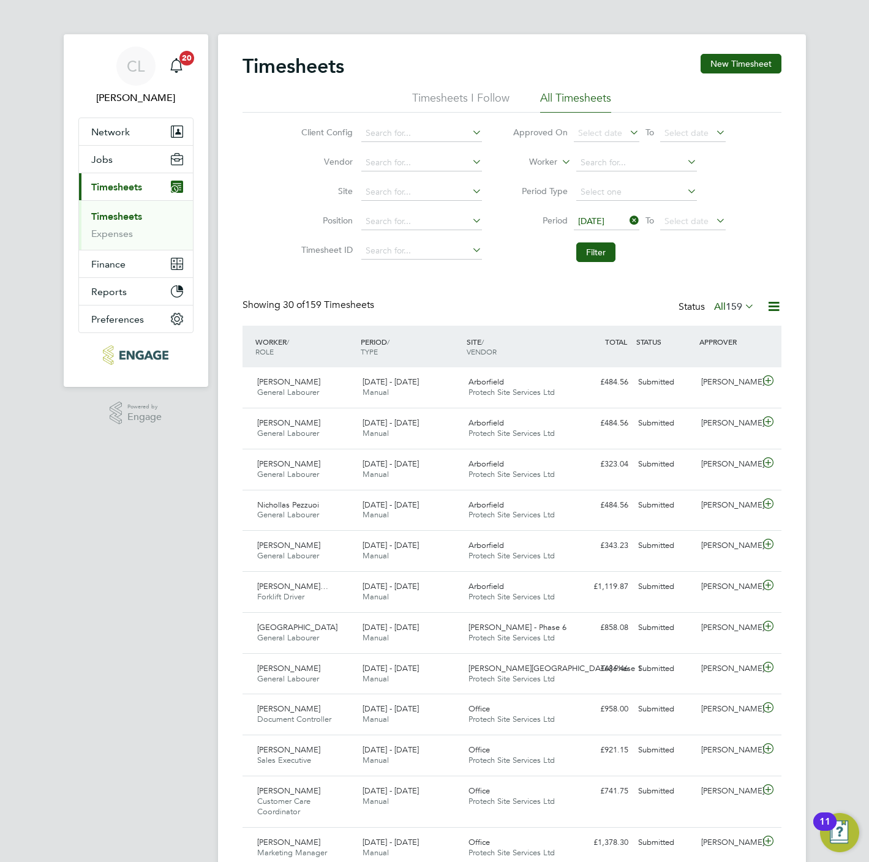
click at [252, 151] on div "Client Config Vendor Site Position Timesheet ID Approved On Select date To Sele…" at bounding box center [512, 191] width 539 height 156
click at [107, 175] on button "Current page: Timesheets" at bounding box center [136, 186] width 114 height 27
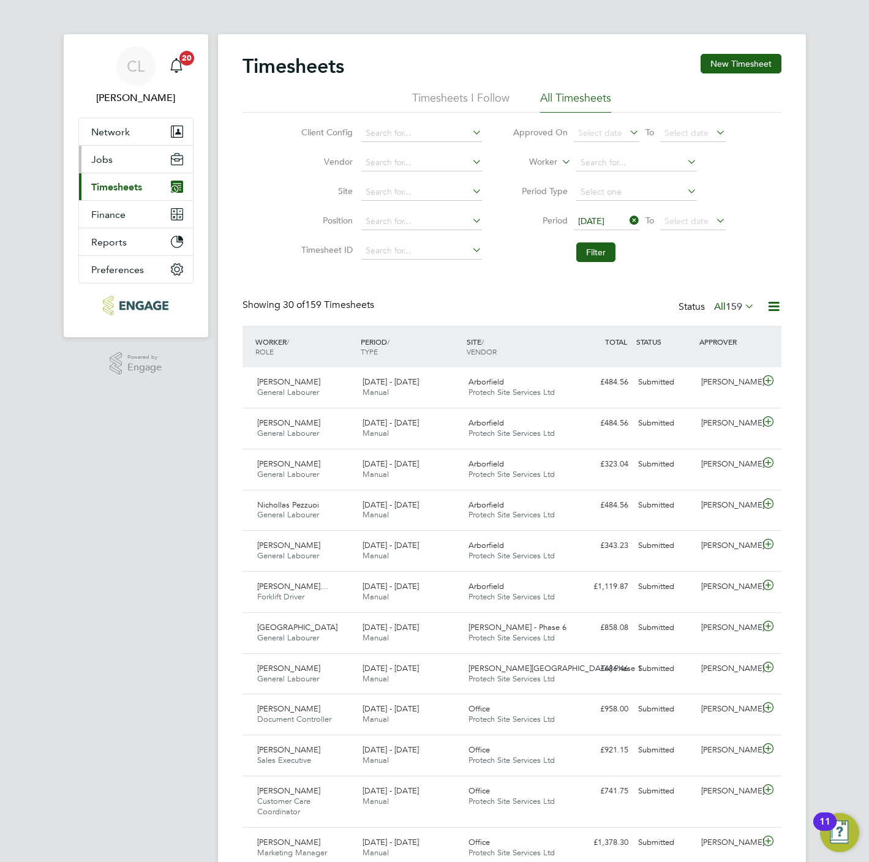
click at [103, 162] on span "Jobs" at bounding box center [101, 160] width 21 height 12
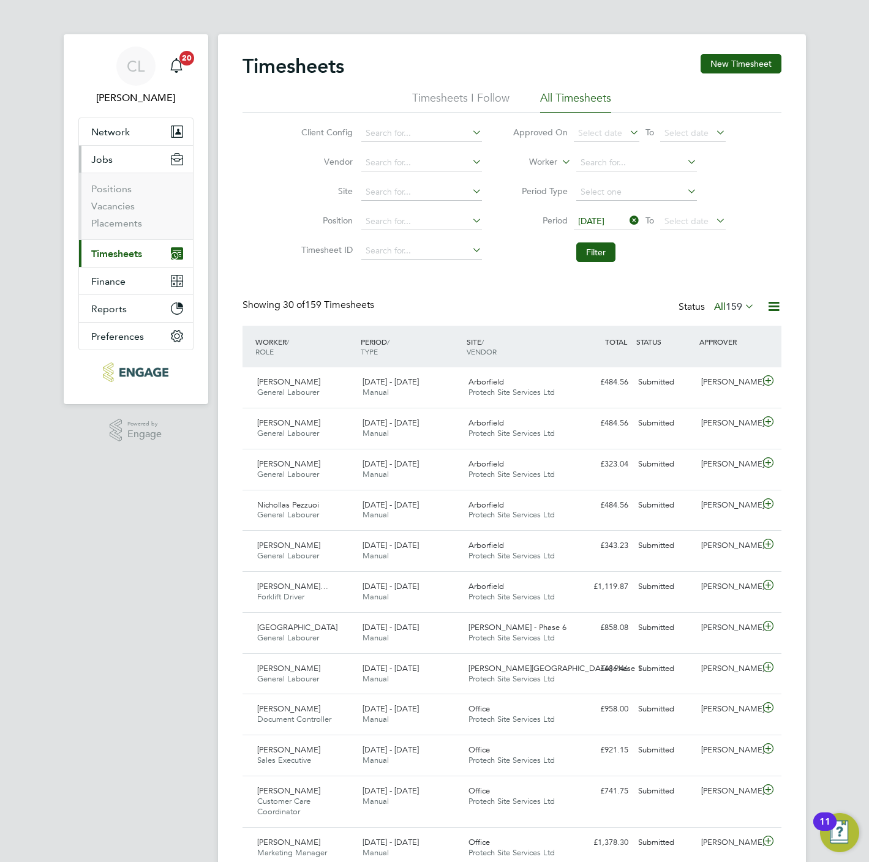
click at [124, 254] on span "Timesheets" at bounding box center [116, 254] width 51 height 12
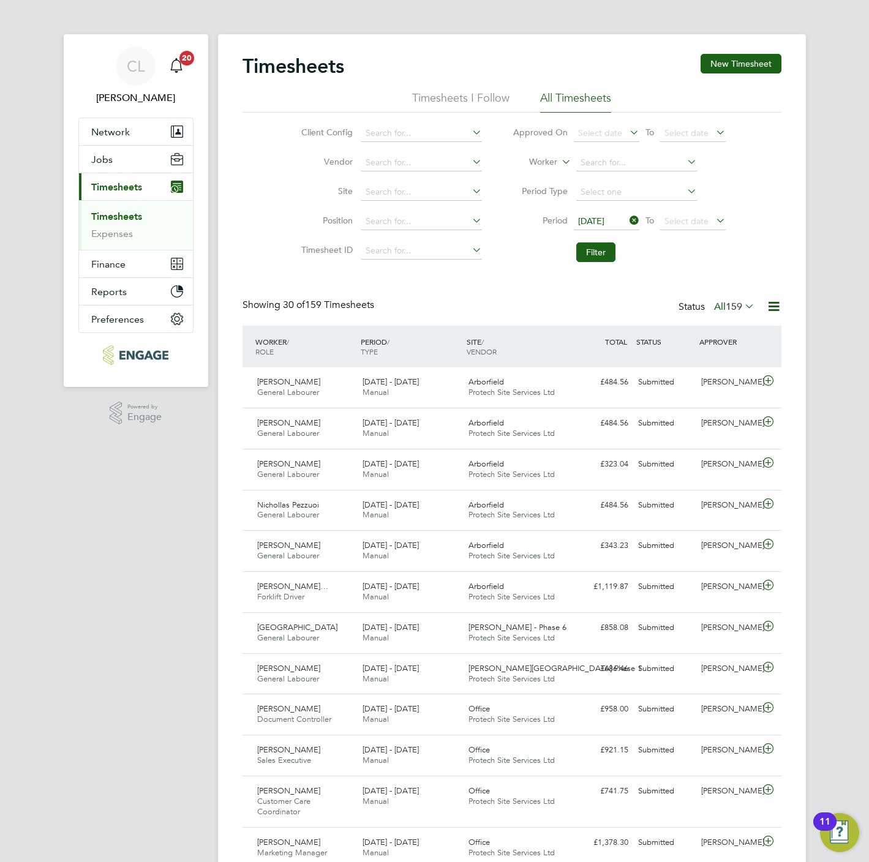
click at [121, 217] on link "Timesheets" at bounding box center [116, 217] width 51 height 12
click at [730, 302] on span "159" at bounding box center [734, 307] width 17 height 12
click at [723, 360] on li "Submitted" at bounding box center [722, 363] width 56 height 17
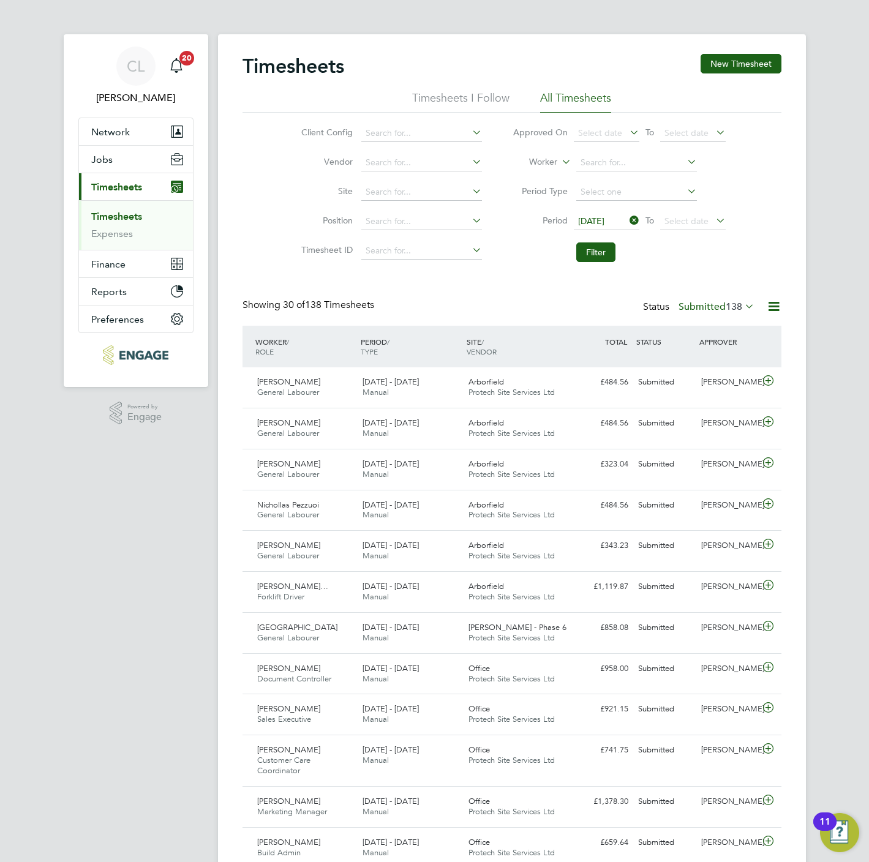
click at [627, 223] on icon at bounding box center [627, 220] width 0 height 17
click at [691, 301] on label "Submitted 138" at bounding box center [717, 307] width 76 height 12
click at [658, 272] on div "Timesheets New Timesheet Timesheets I Follow All Timesheets Client Config Vendo…" at bounding box center [512, 841] width 539 height 1575
click at [593, 252] on button "Filter" at bounding box center [595, 253] width 39 height 20
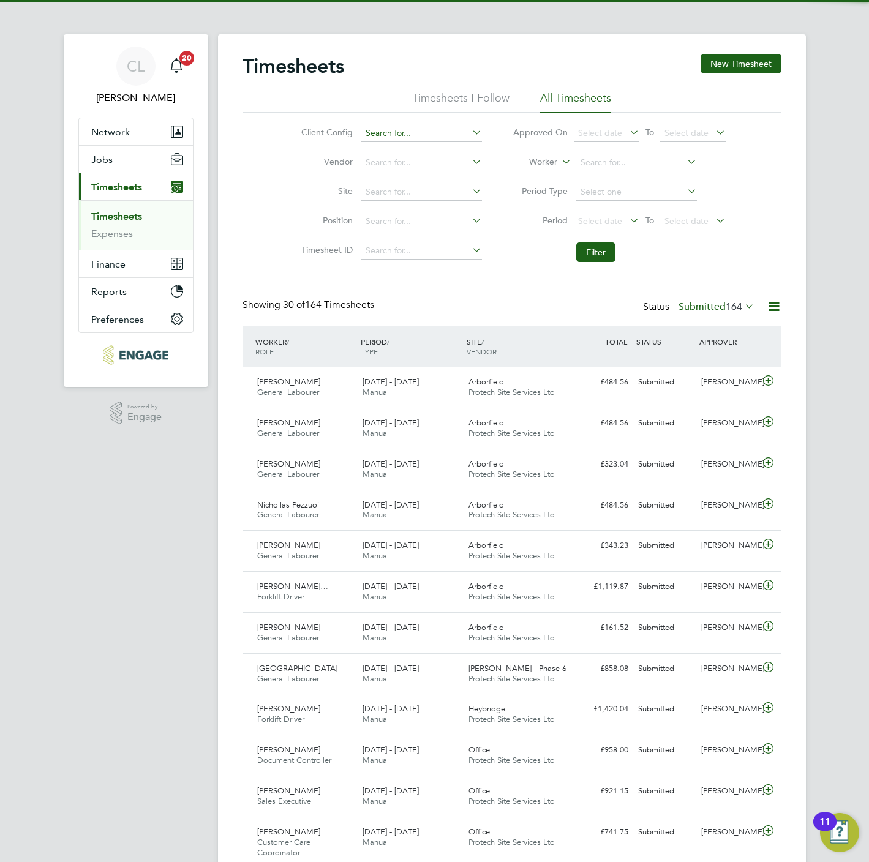
click at [374, 138] on input at bounding box center [421, 133] width 121 height 17
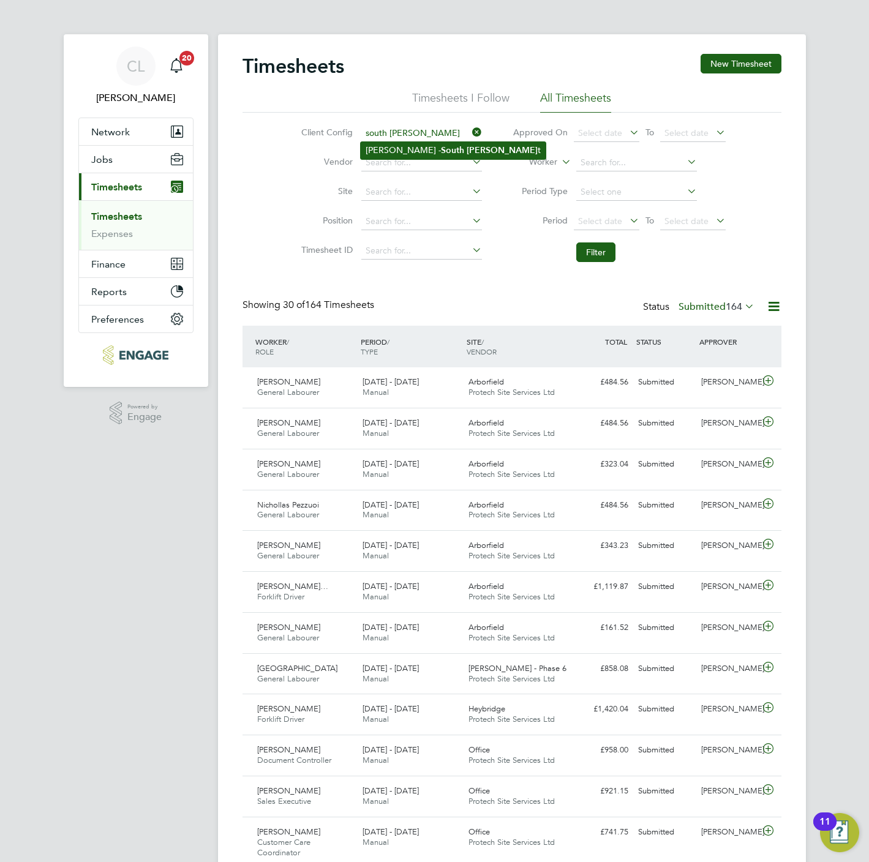
click at [375, 154] on li "Crest Nicholson - South Wes t" at bounding box center [453, 150] width 185 height 17
click at [592, 254] on button "Filter" at bounding box center [595, 253] width 39 height 20
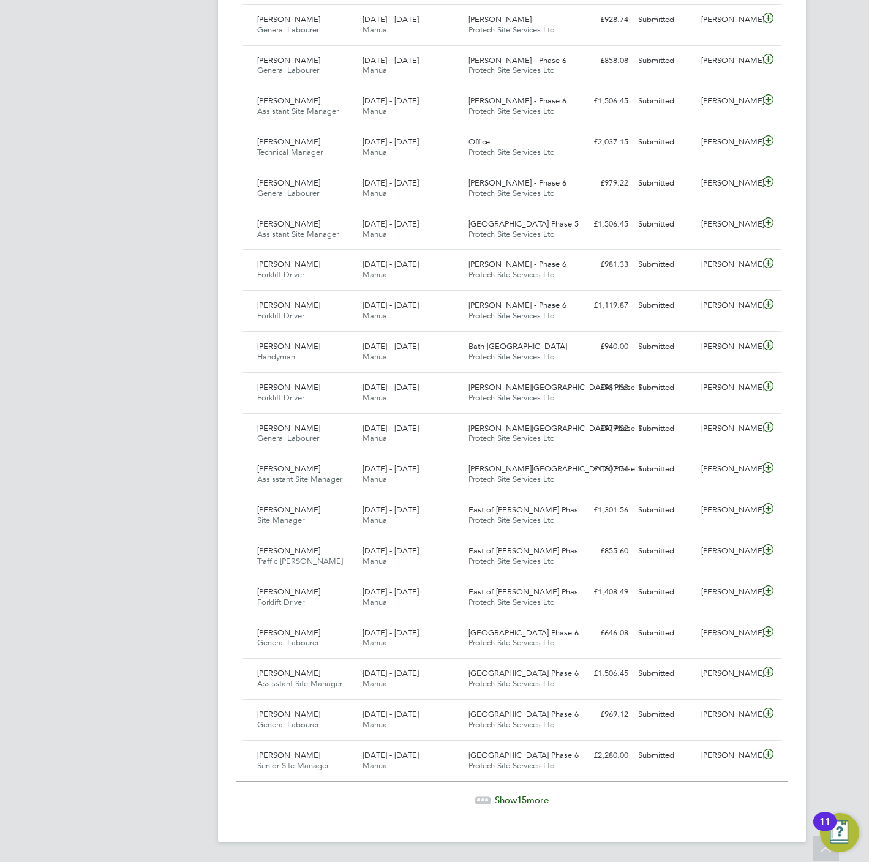
click at [511, 805] on div "Show 15 more" at bounding box center [511, 800] width 551 height 12
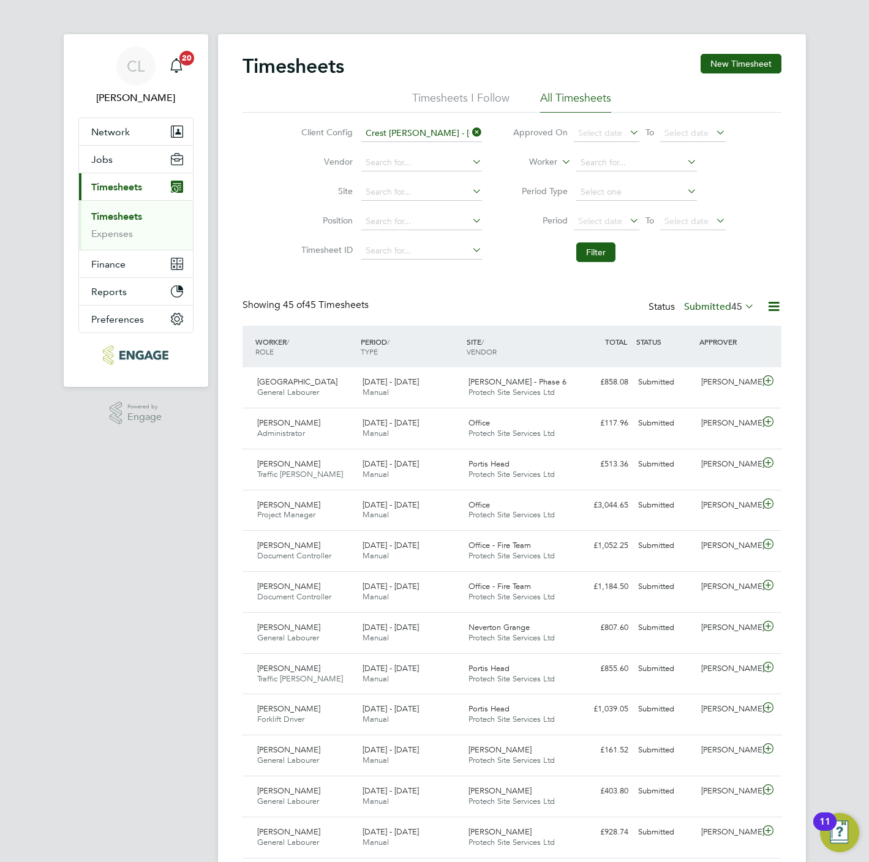
click at [470, 131] on icon at bounding box center [470, 132] width 0 height 17
click at [434, 189] on input at bounding box center [421, 192] width 121 height 17
click at [281, 206] on div "Client Config Vendor Site Position Timesheet ID Approved On Select date To Sele…" at bounding box center [512, 191] width 539 height 156
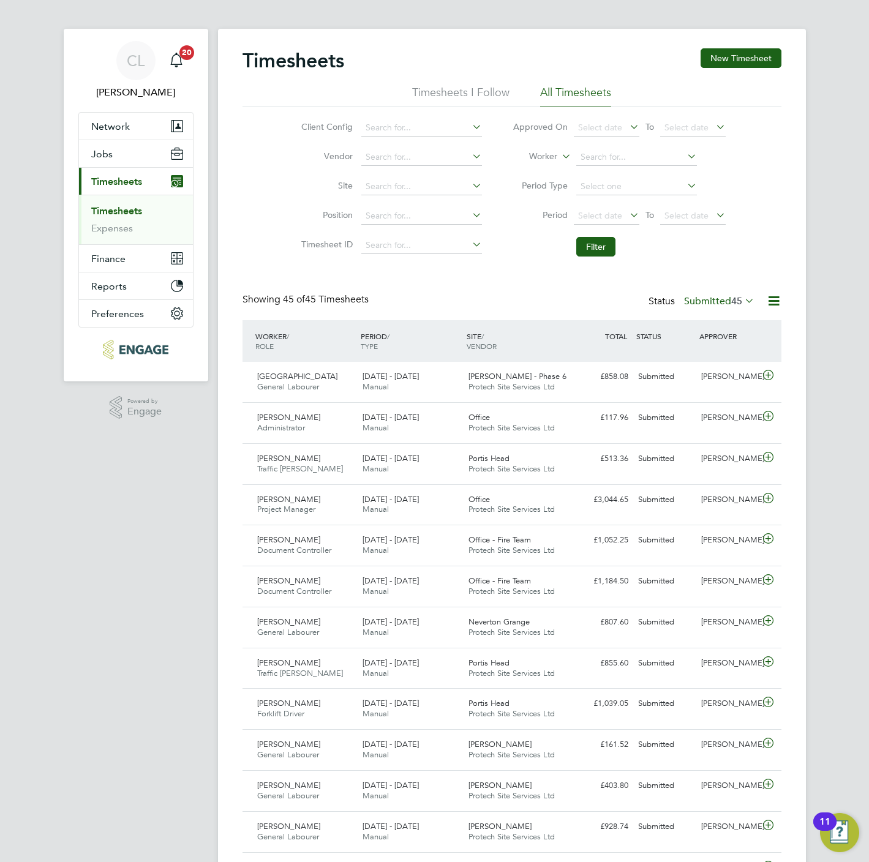
scroll to position [0, 0]
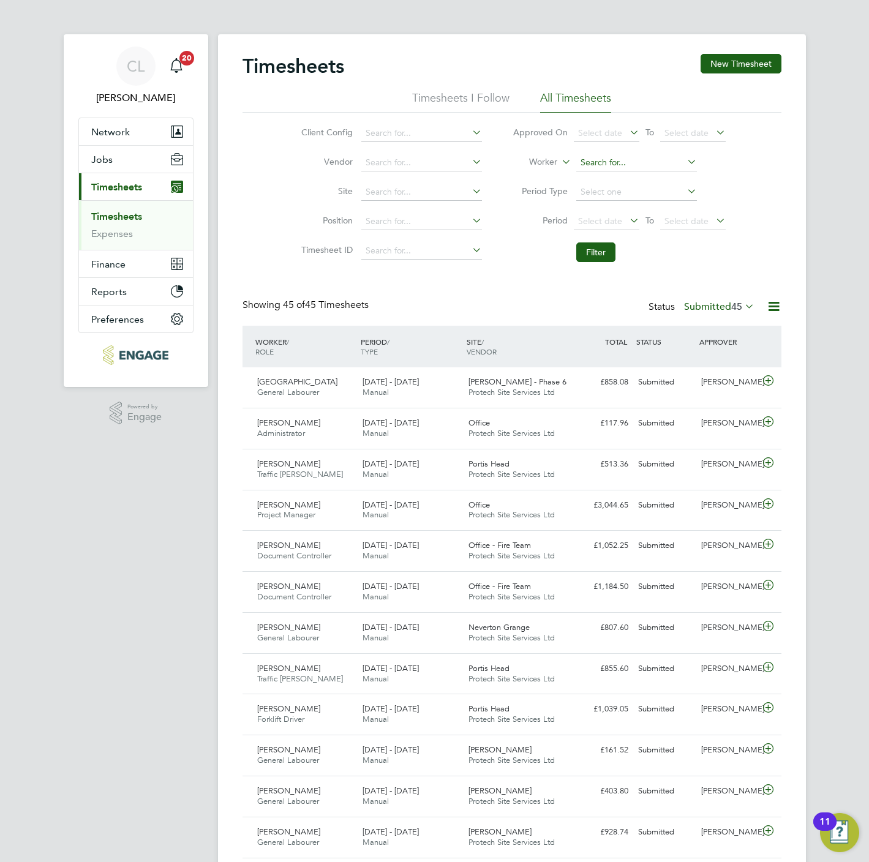
click at [590, 157] on input at bounding box center [636, 162] width 121 height 17
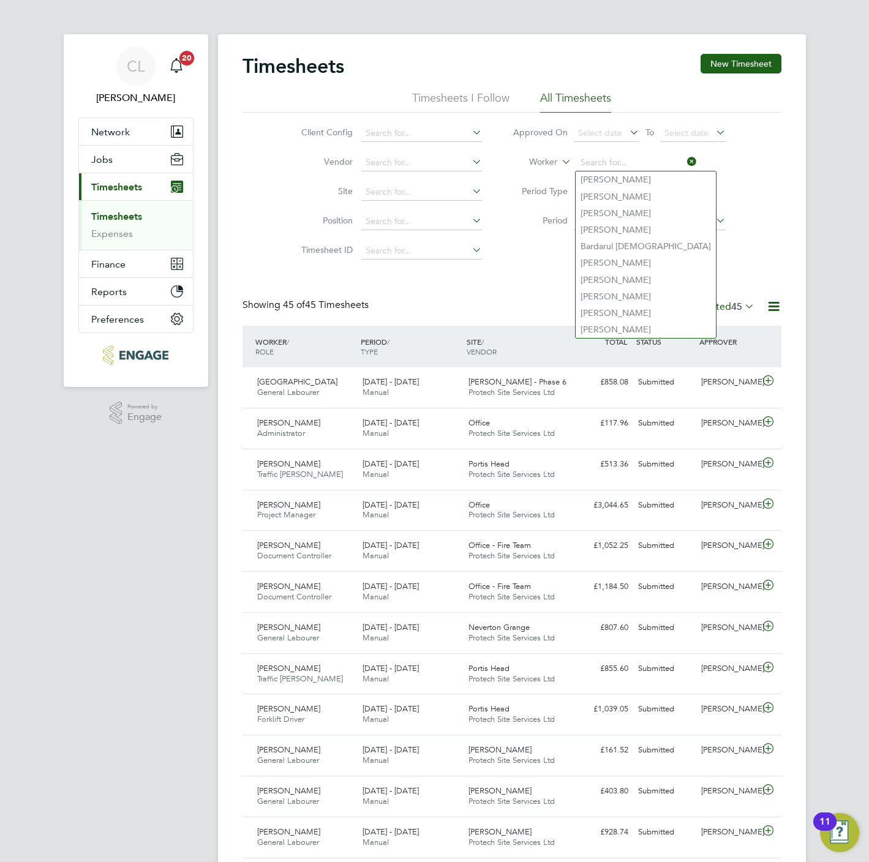
click at [555, 162] on label "Worker" at bounding box center [529, 162] width 55 height 12
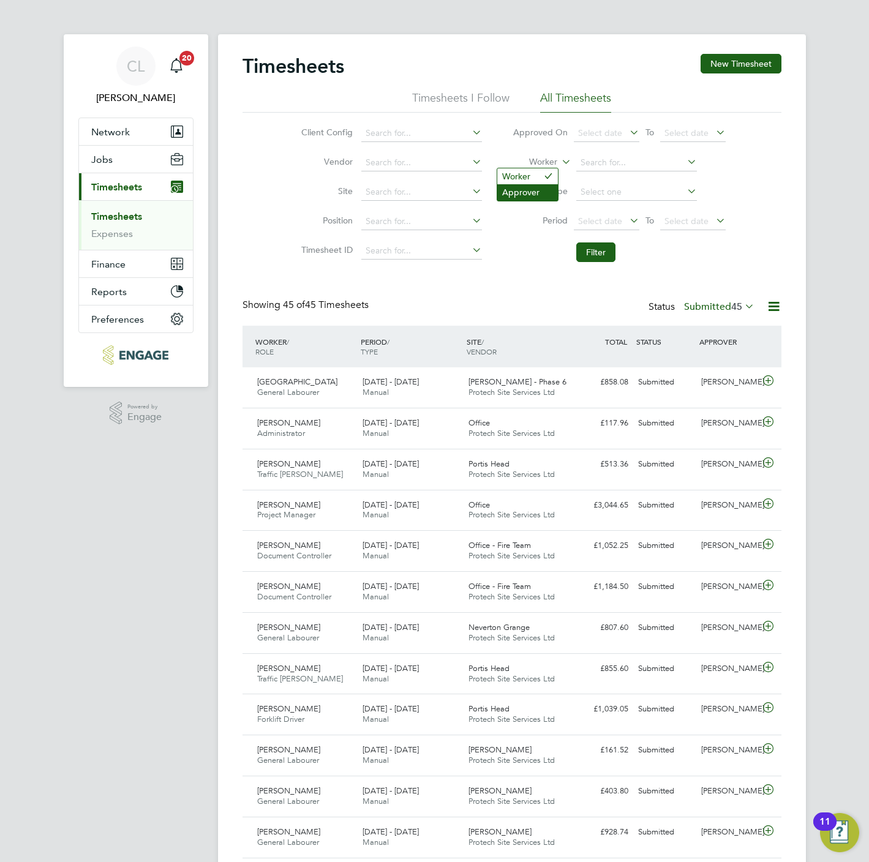
click at [533, 189] on li "Approver" at bounding box center [527, 192] width 61 height 16
click at [597, 250] on button "Filter" at bounding box center [595, 253] width 39 height 20
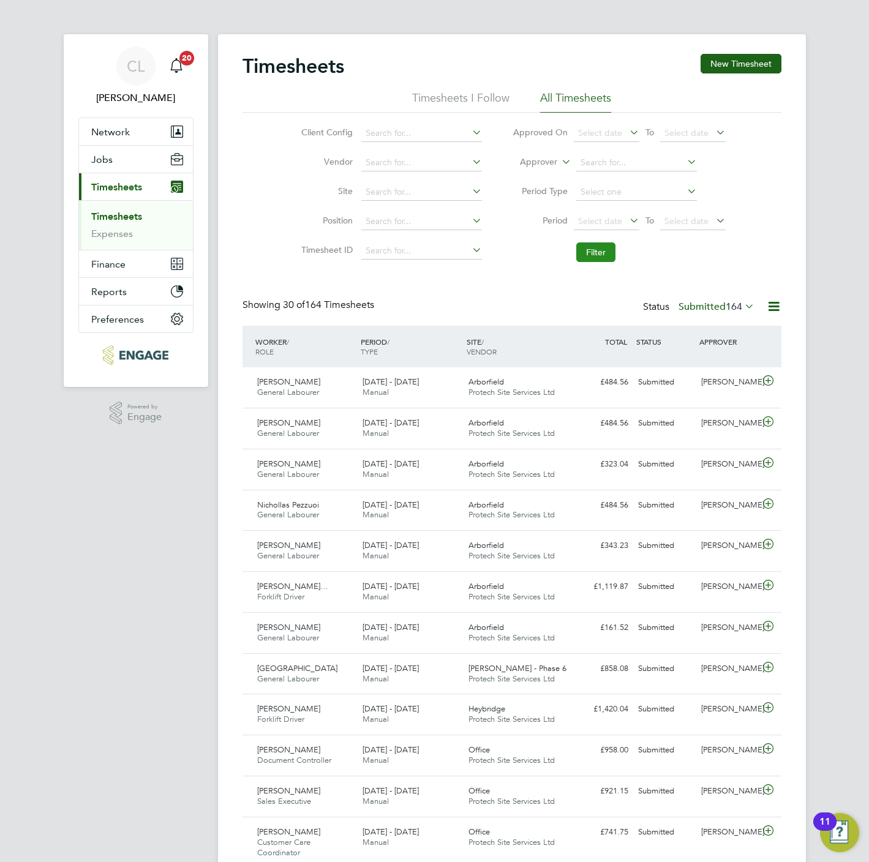
scroll to position [31, 107]
click at [428, 138] on input at bounding box center [421, 133] width 121 height 17
click at [423, 149] on li "Crest Nicholson - South Wes t" at bounding box center [453, 150] width 185 height 17
click at [601, 247] on button "Filter" at bounding box center [595, 253] width 39 height 20
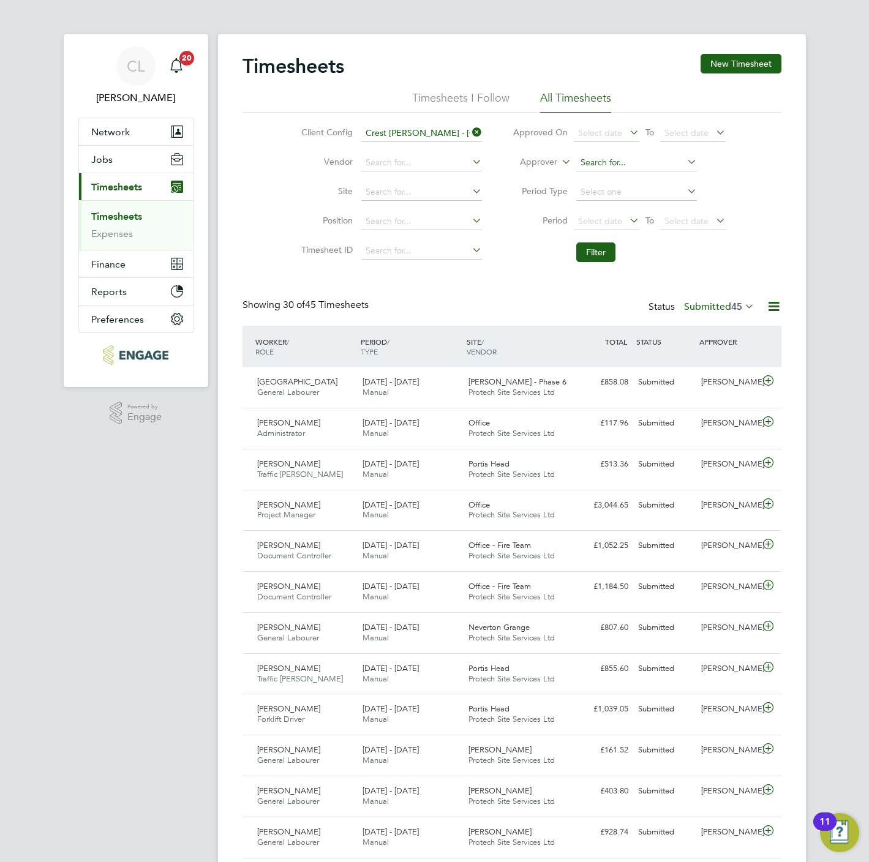
click at [610, 160] on input at bounding box center [636, 162] width 121 height 17
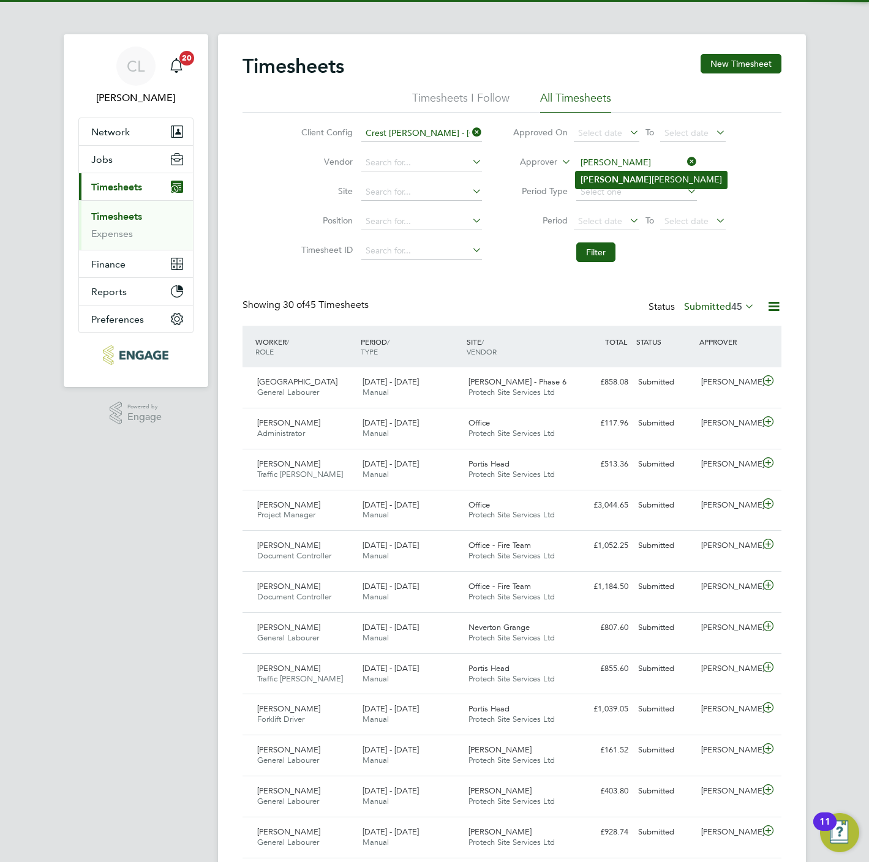
click at [633, 186] on li "Jose ph Davies" at bounding box center [651, 179] width 151 height 17
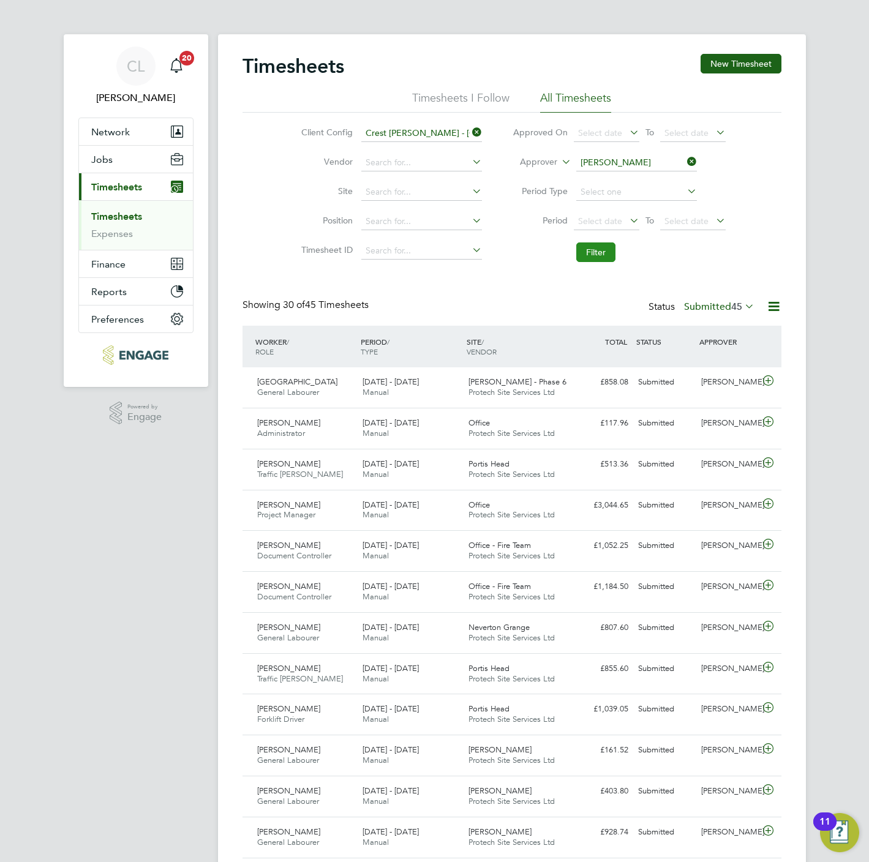
click at [595, 252] on button "Filter" at bounding box center [595, 253] width 39 height 20
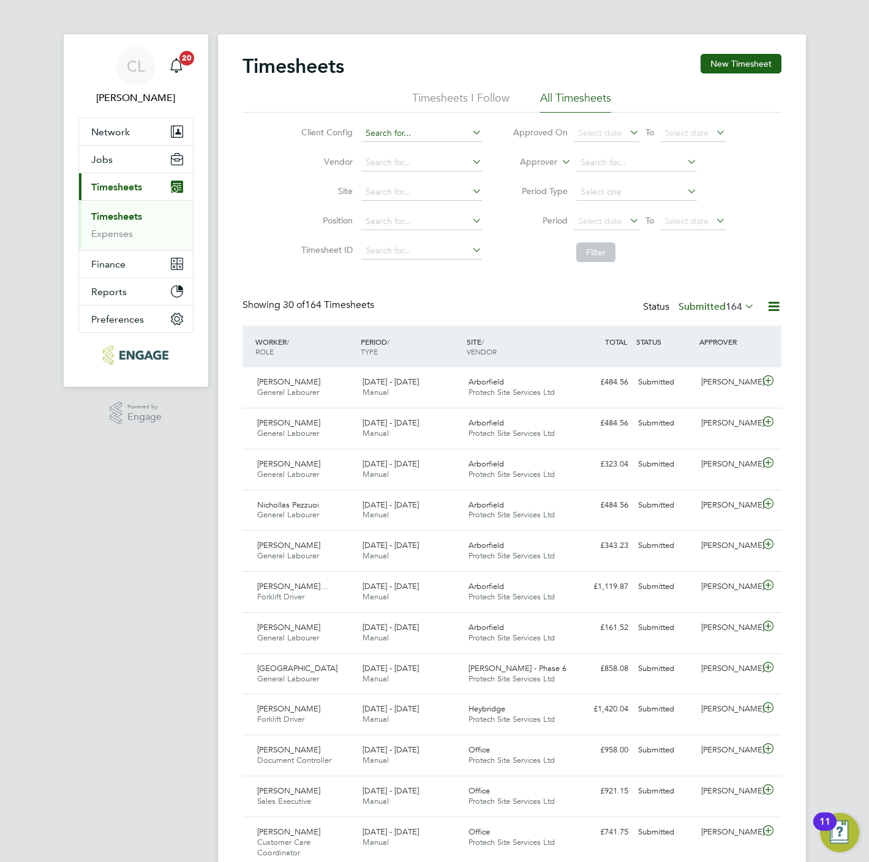
click at [402, 133] on input at bounding box center [421, 133] width 121 height 17
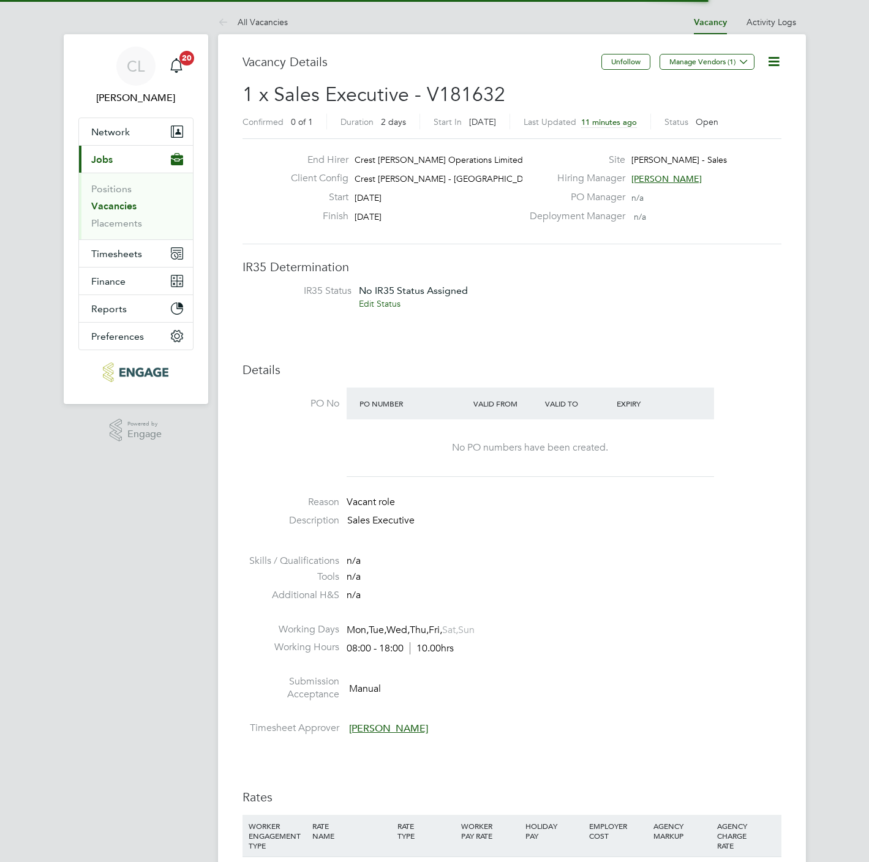
scroll to position [37, 86]
click at [770, 61] on icon at bounding box center [773, 61] width 15 height 15
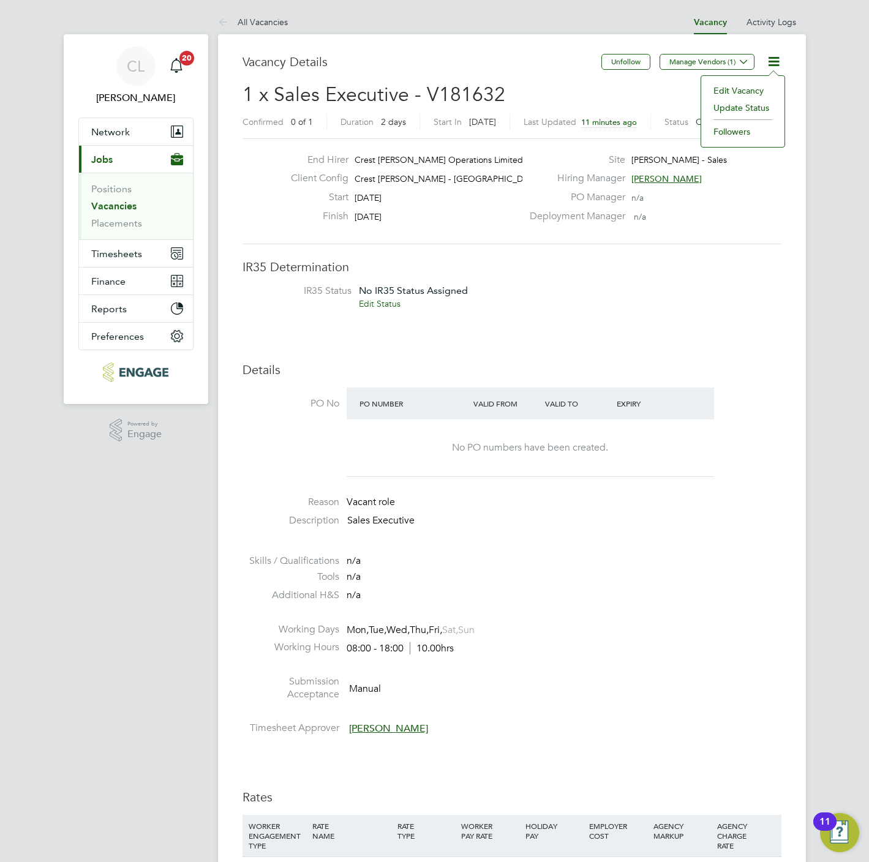
click at [723, 88] on li "Edit Vacancy" at bounding box center [742, 90] width 71 height 17
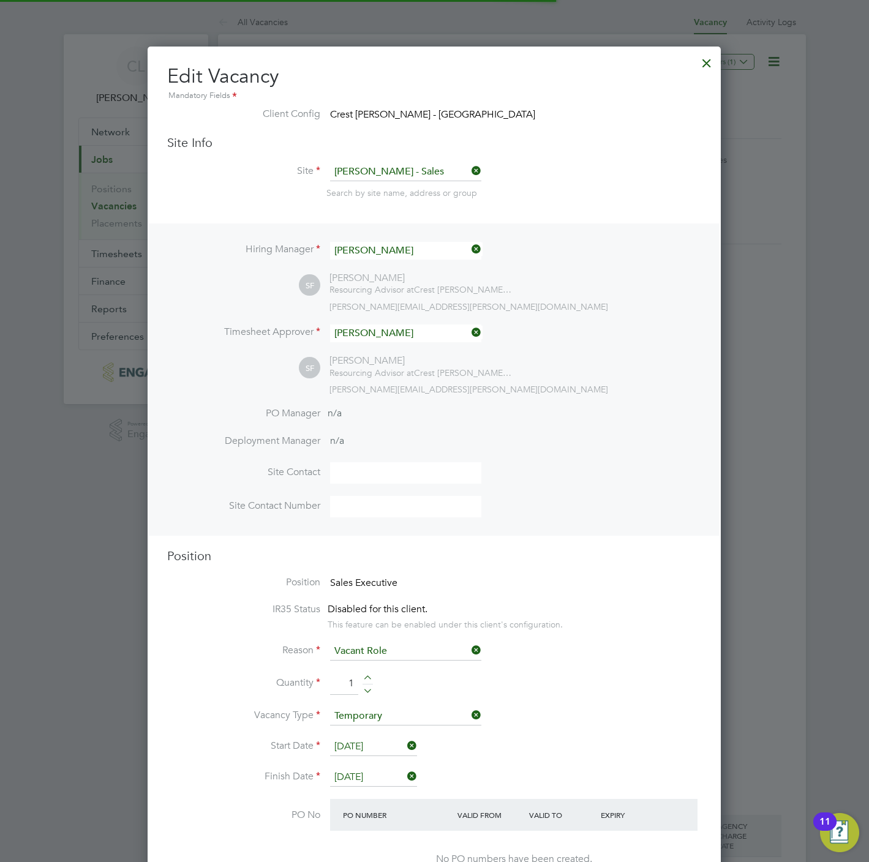
scroll to position [1595, 573]
click at [386, 741] on input "[DATE]" at bounding box center [373, 747] width 87 height 18
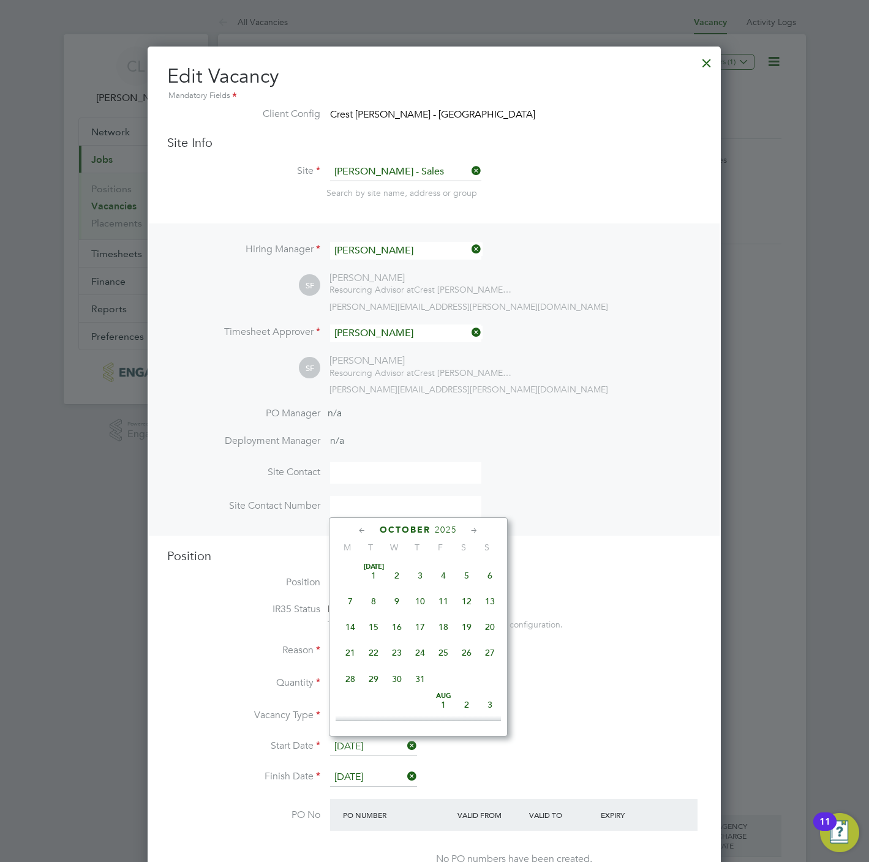
scroll to position [340, 0]
drag, startPoint x: 385, startPoint y: 741, endPoint x: 590, endPoint y: 432, distance: 371.1
click at [590, 432] on li "PO Manager n/a" at bounding box center [434, 421] width 534 height 28
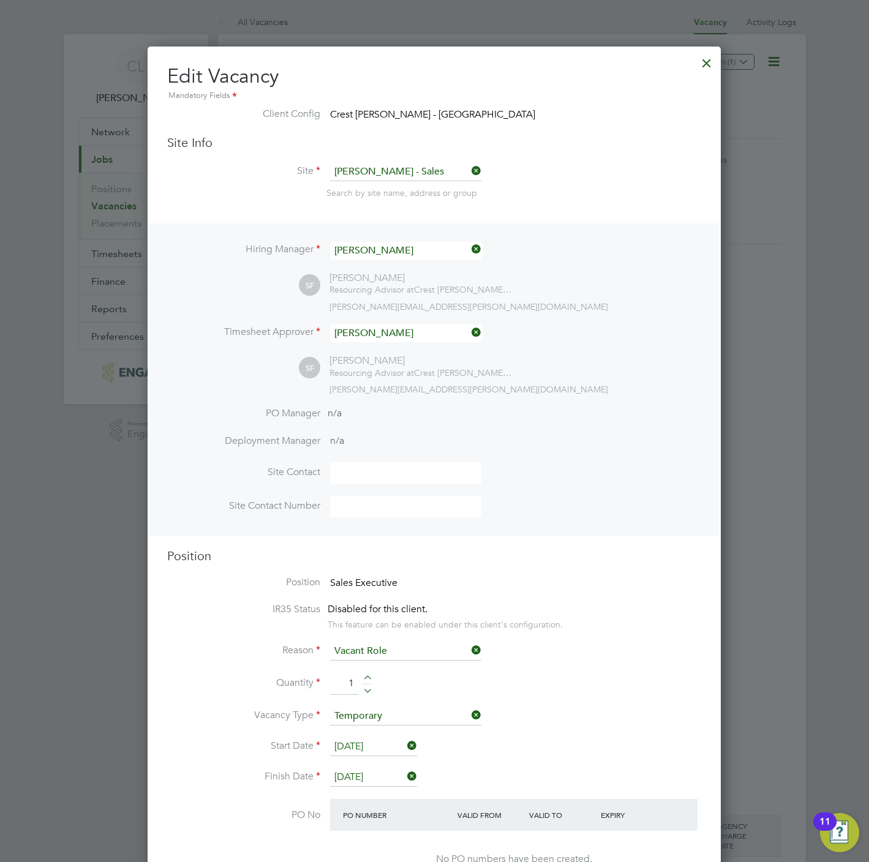
click at [374, 772] on input "[DATE]" at bounding box center [373, 778] width 87 height 18
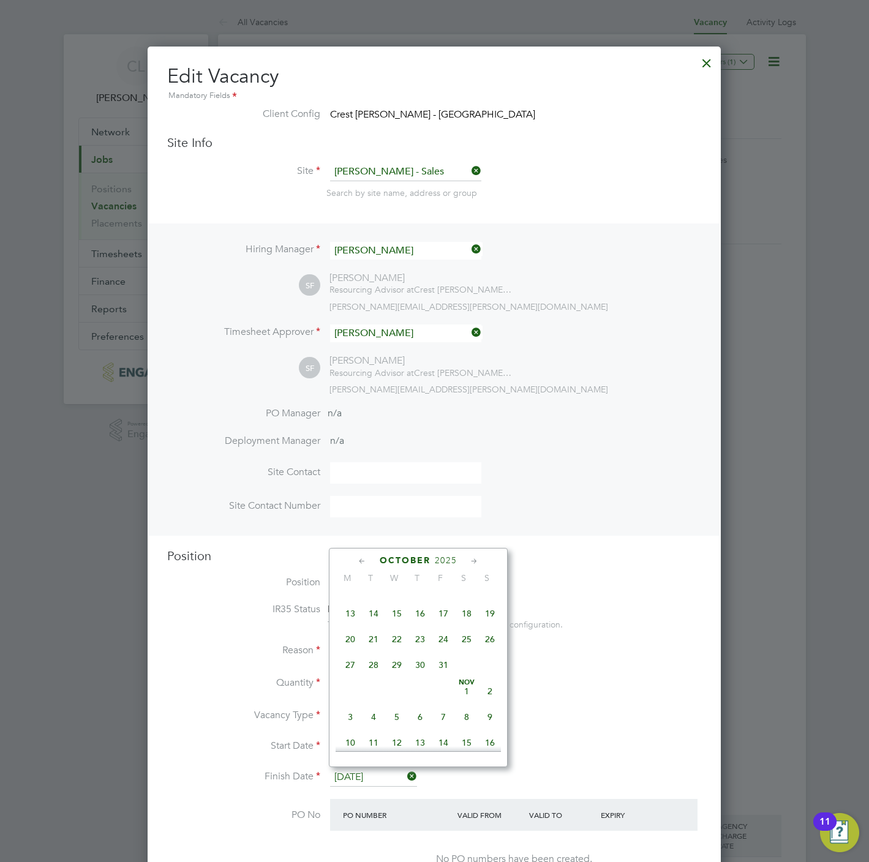
scroll to position [524, 0]
click at [491, 604] on span "2" at bounding box center [489, 599] width 23 height 23
type input "[DATE]"
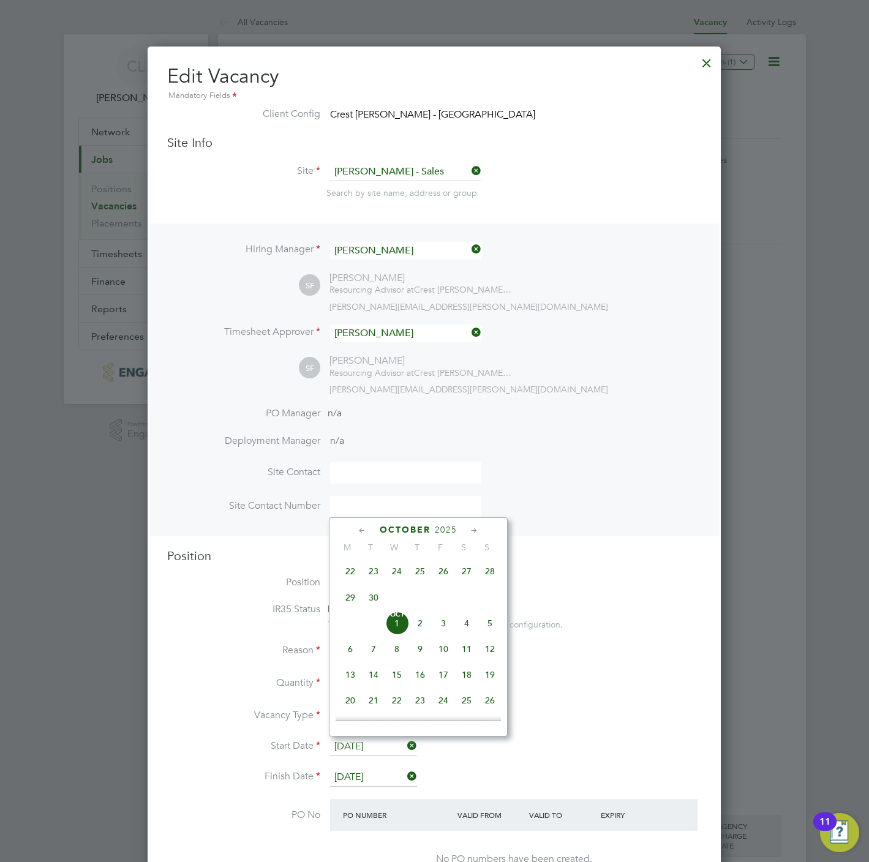
click at [366, 742] on input "[DATE]" at bounding box center [373, 747] width 87 height 18
click at [465, 669] on span "[DATE]" at bounding box center [466, 660] width 23 height 23
type input "[DATE]"
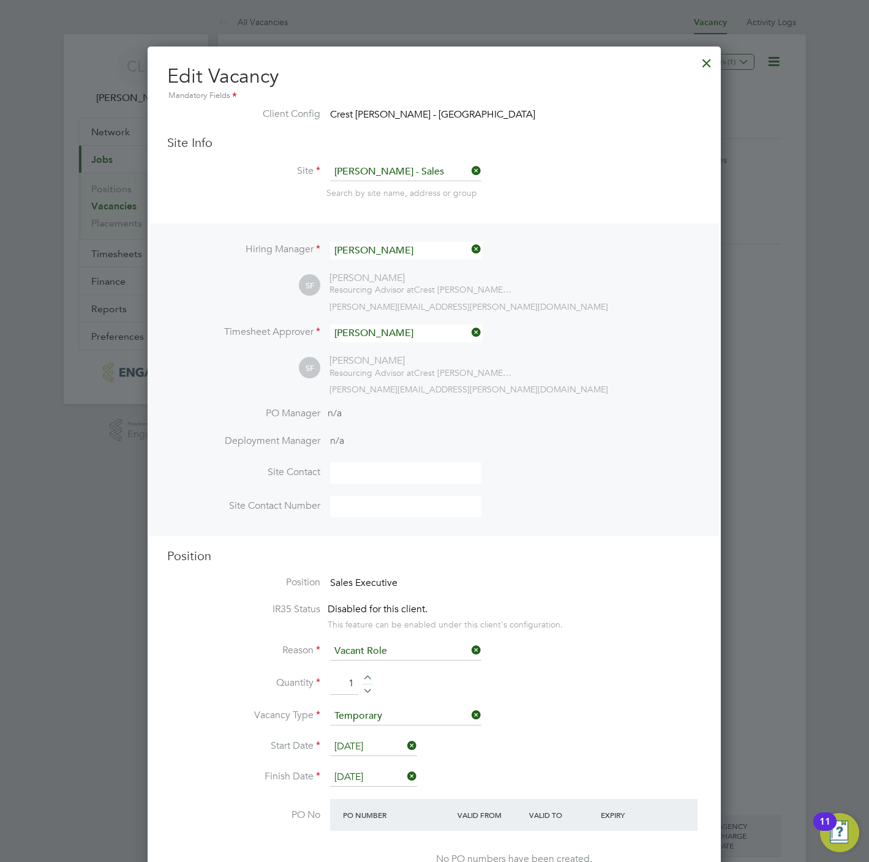
click at [482, 733] on li "Vacancy Type Temporary" at bounding box center [434, 722] width 534 height 31
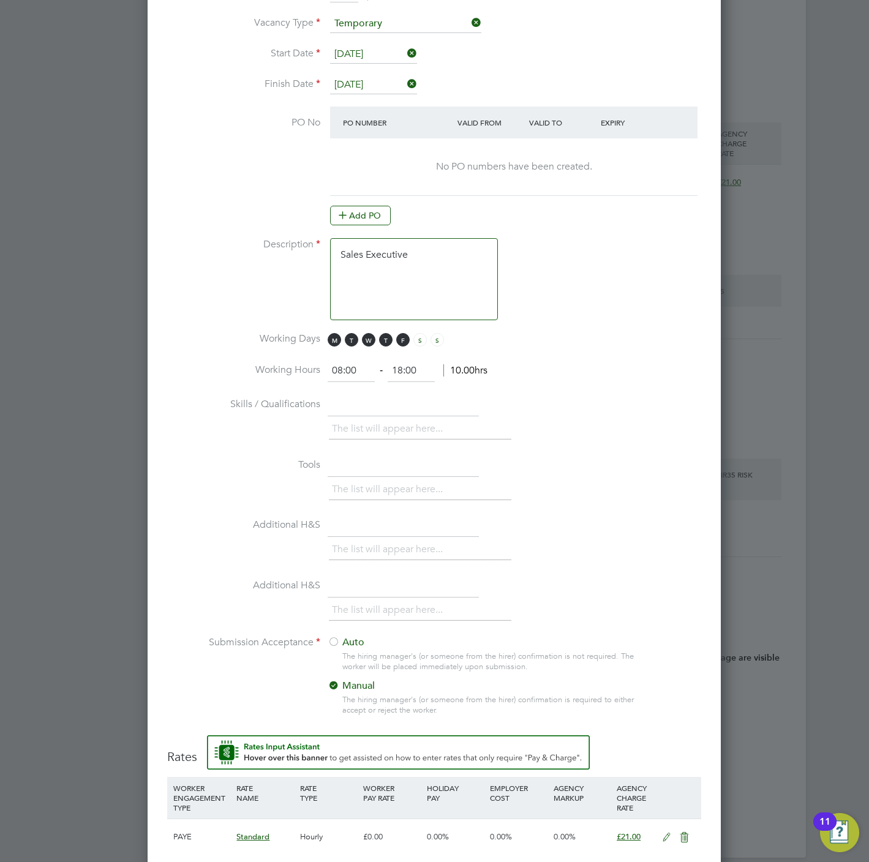
scroll to position [778, 0]
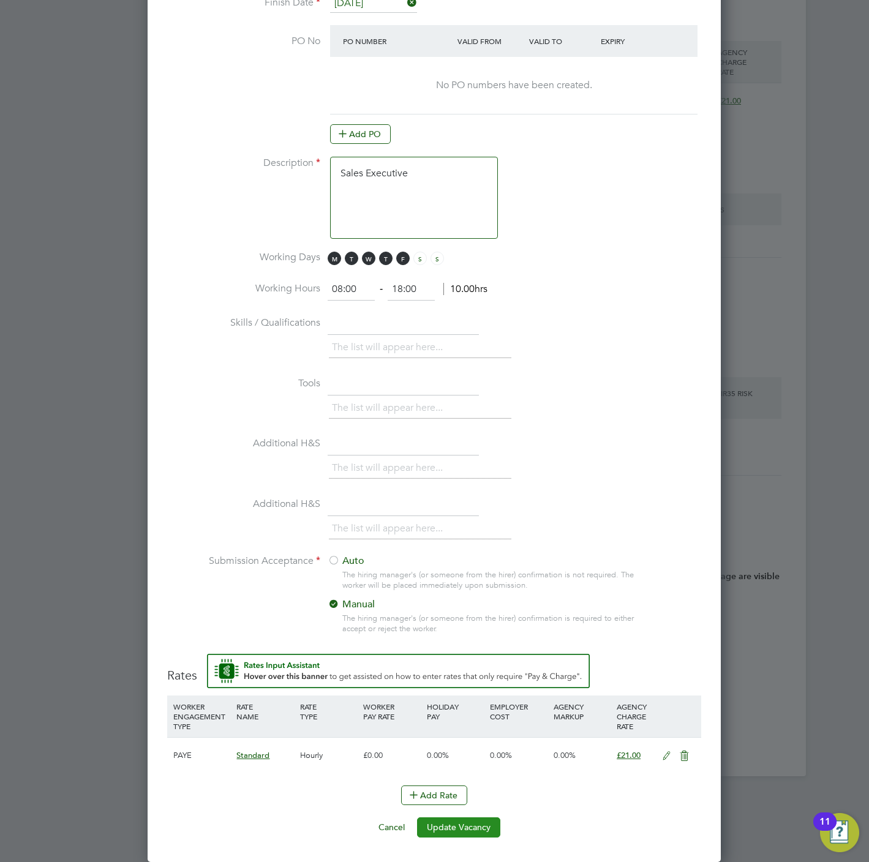
click at [452, 827] on button "Update Vacancy" at bounding box center [458, 828] width 83 height 20
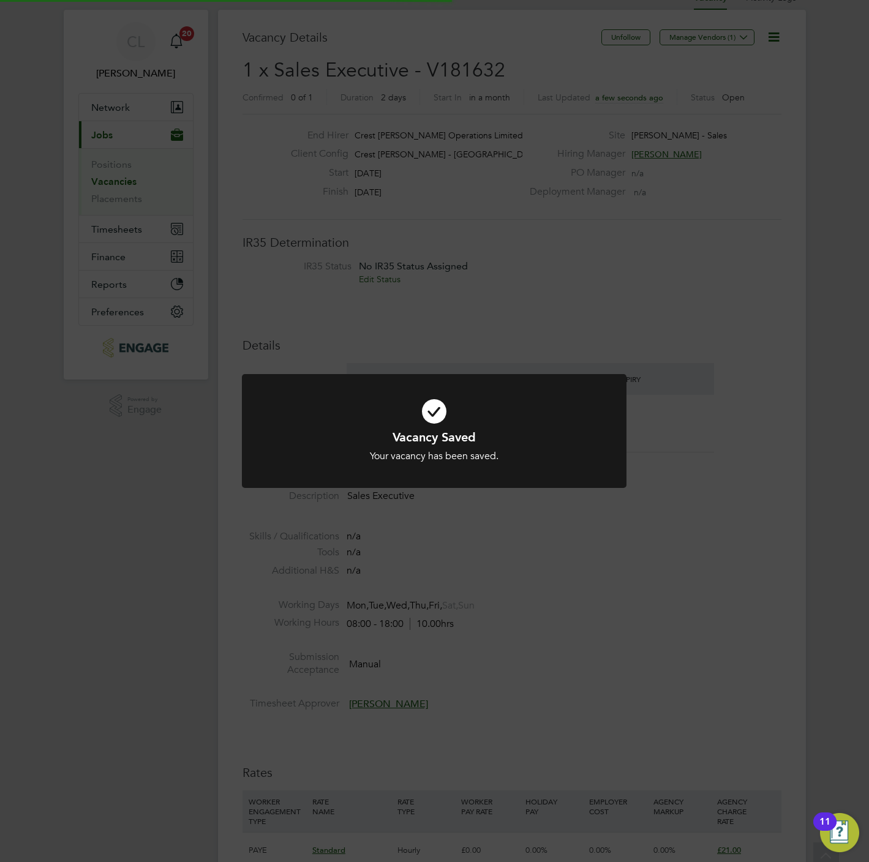
scroll to position [0, 0]
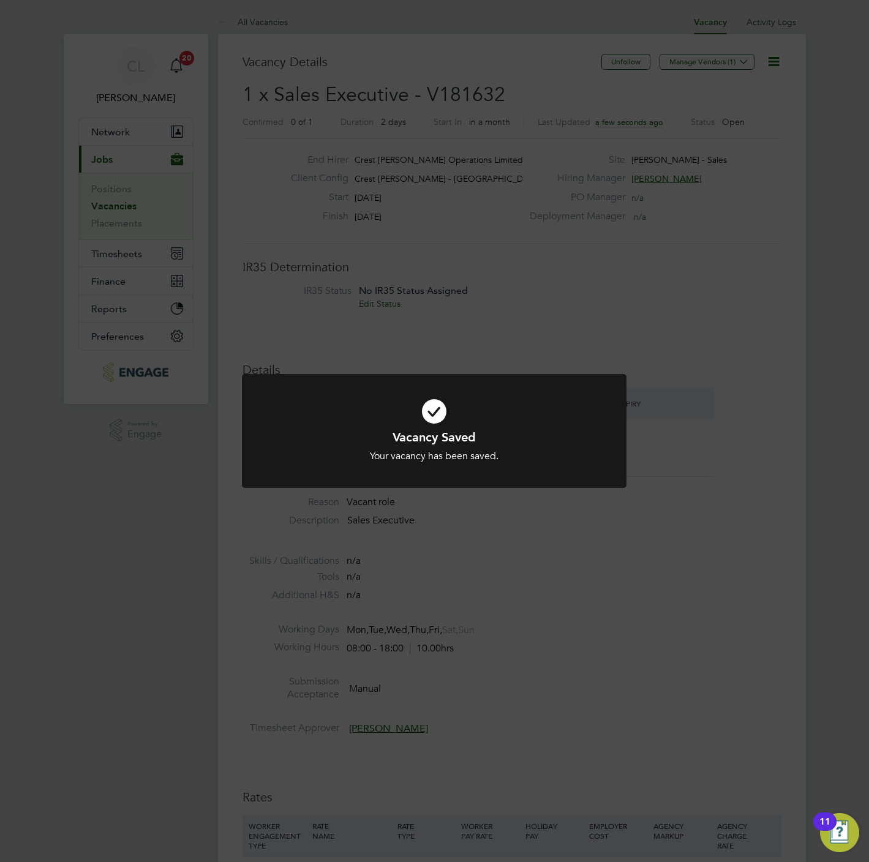
click at [138, 713] on div "Vacancy Saved Your vacancy has been saved. Cancel Okay" at bounding box center [434, 431] width 869 height 862
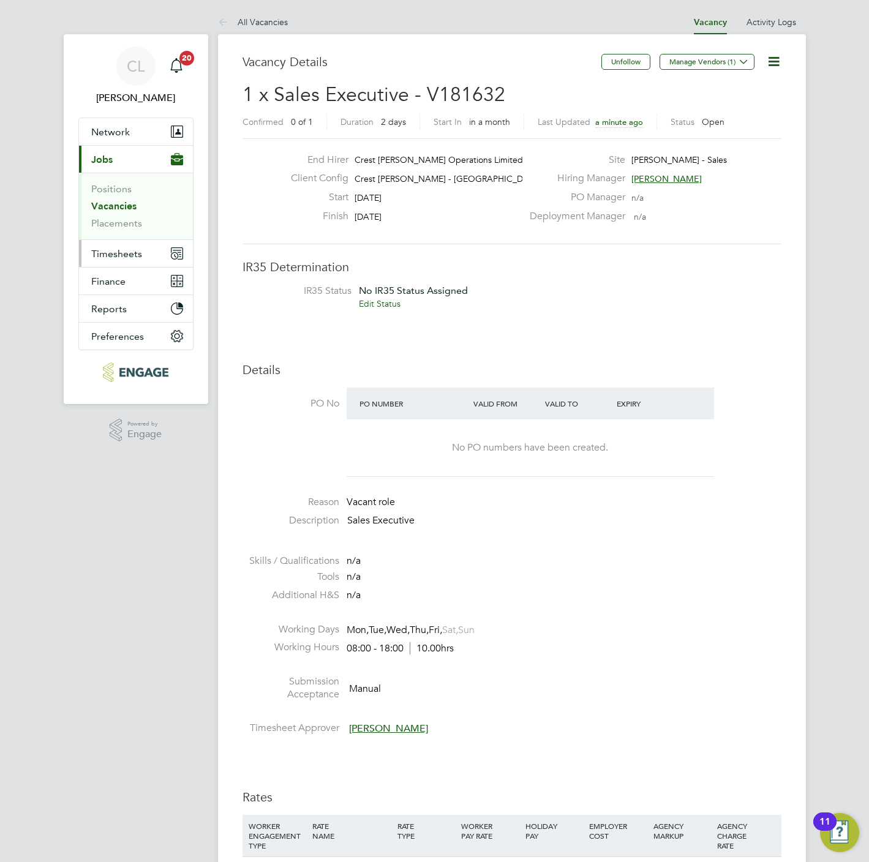
click at [138, 256] on span "Timesheets" at bounding box center [116, 254] width 51 height 12
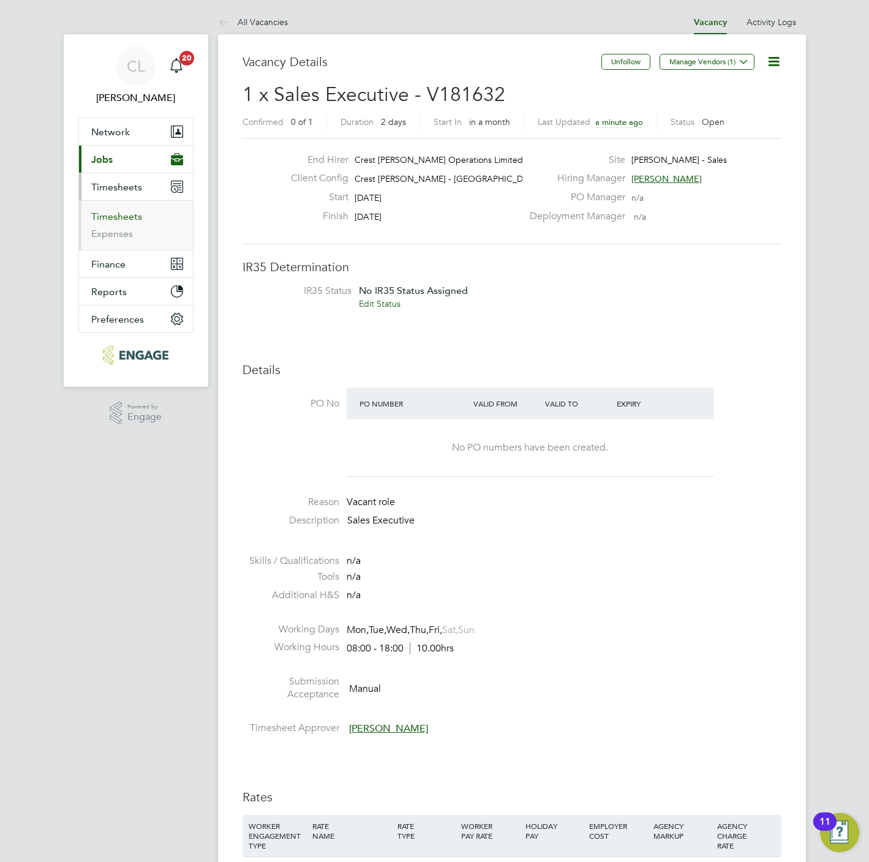
click at [132, 214] on link "Timesheets" at bounding box center [116, 217] width 51 height 12
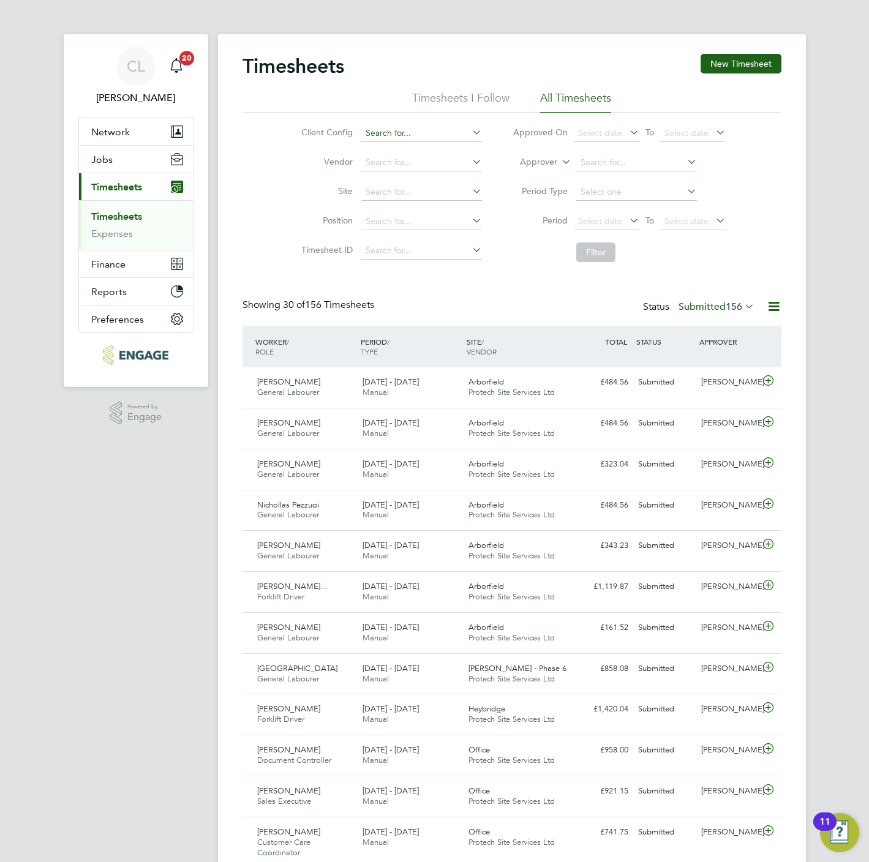
click at [399, 136] on input at bounding box center [421, 133] width 121 height 17
click at [390, 142] on li "Crest [PERSON_NAME] - Chilter n" at bounding box center [422, 150] width 122 height 17
type input "Crest [PERSON_NAME] - Chiltern"
click at [594, 258] on button "Filter" at bounding box center [595, 253] width 39 height 20
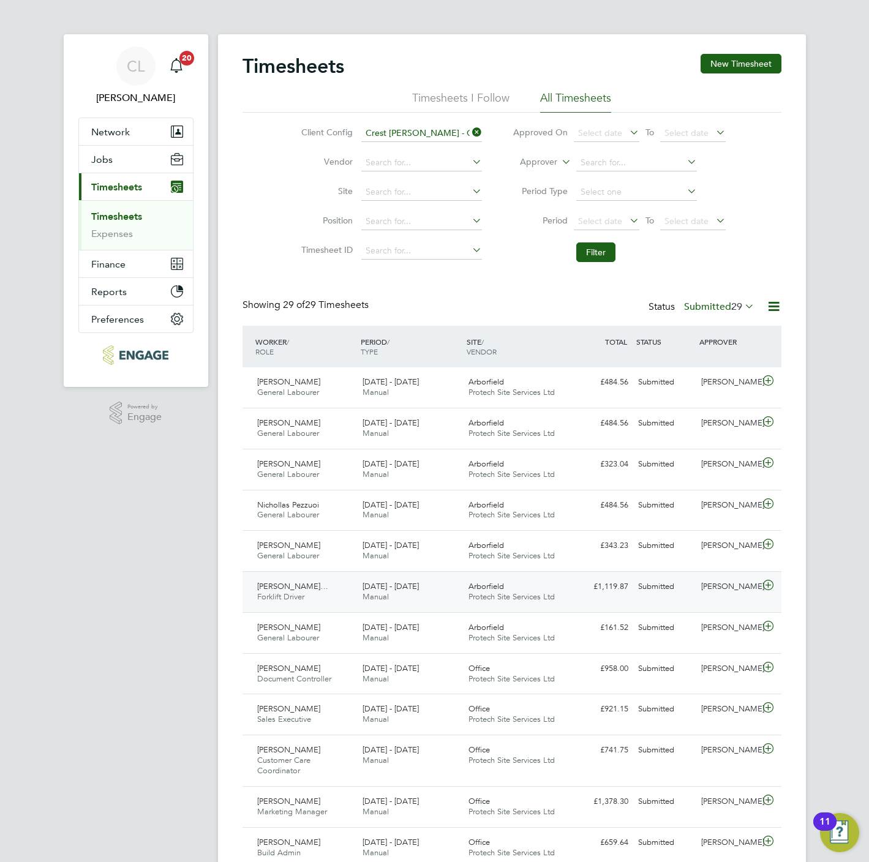
click at [579, 603] on div "[PERSON_NAME]… Forklift Driver [DATE] - [DATE] [DATE] - [DATE] Manual Arborfiel…" at bounding box center [512, 591] width 539 height 41
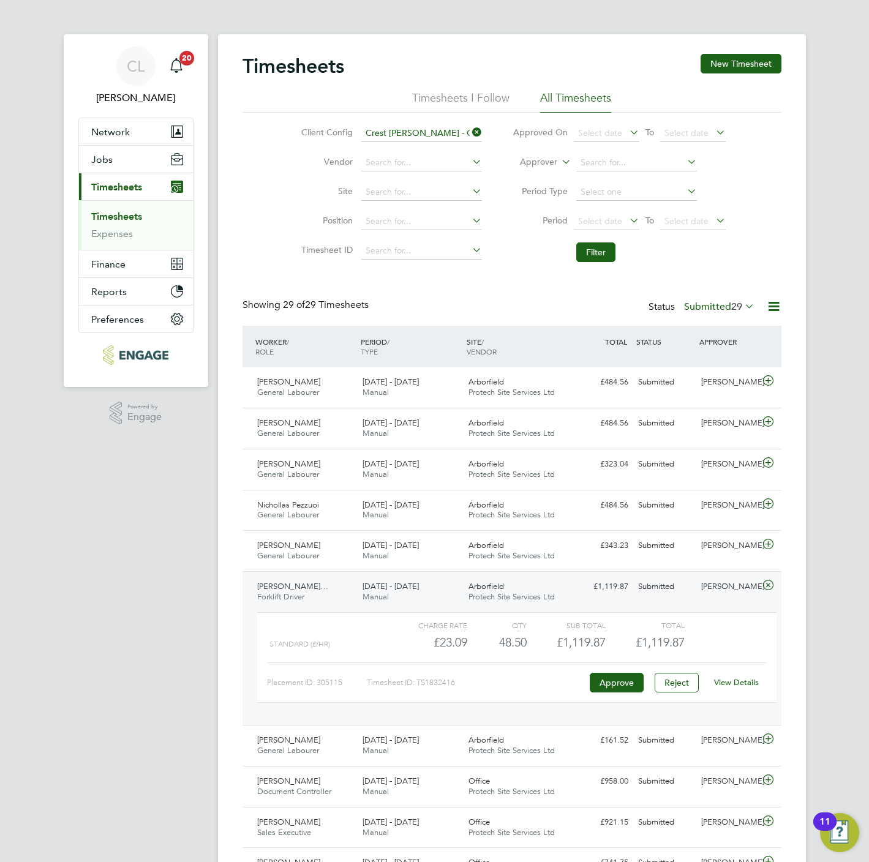
click at [734, 686] on link "View Details" at bounding box center [736, 682] width 45 height 10
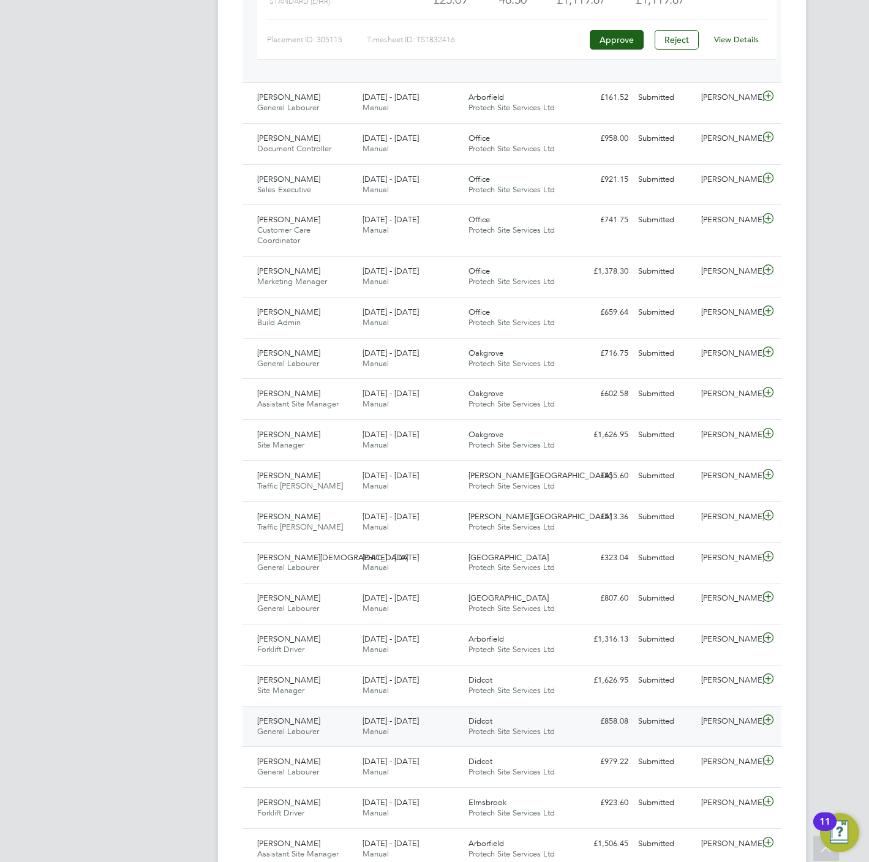
click at [565, 737] on div "Didcot Protech Site Services Ltd" at bounding box center [517, 727] width 106 height 31
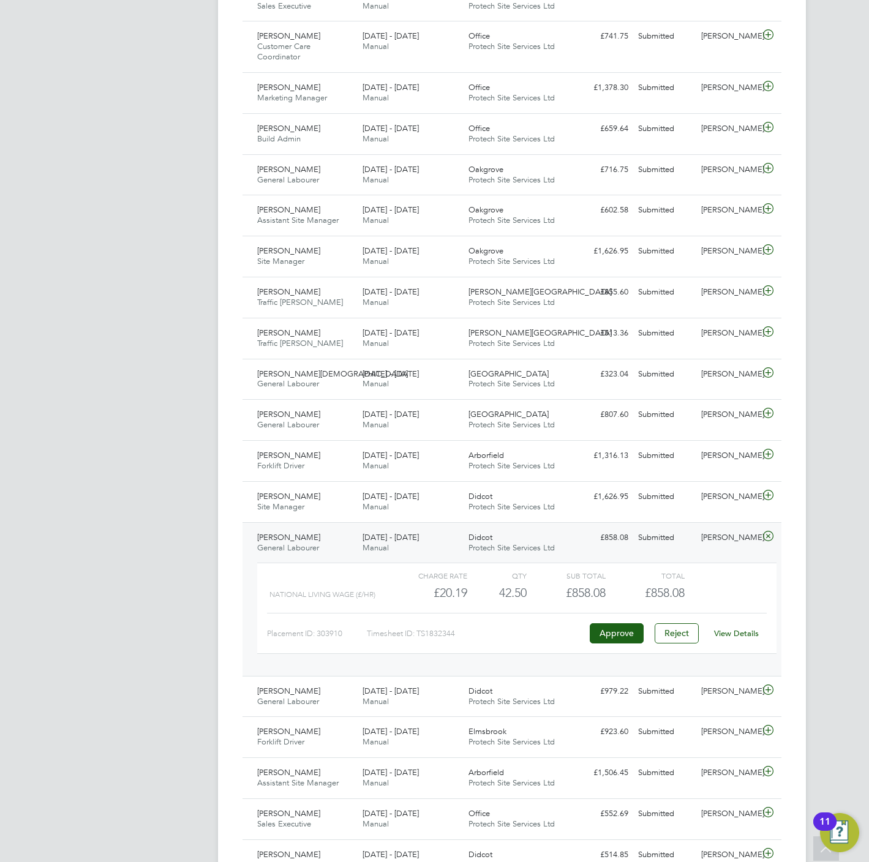
click at [739, 639] on link "View Details" at bounding box center [736, 633] width 45 height 10
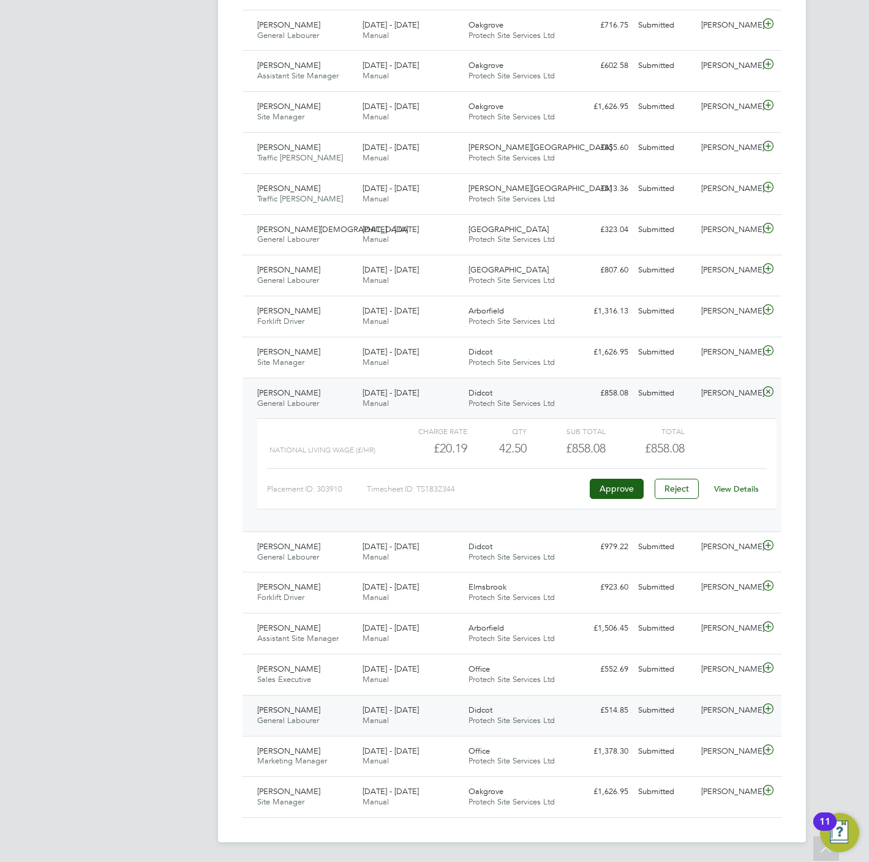
click at [636, 720] on div "[PERSON_NAME] General Labourer [DATE] - [DATE] [DATE] - [DATE] Manual Didcot Pr…" at bounding box center [512, 715] width 539 height 41
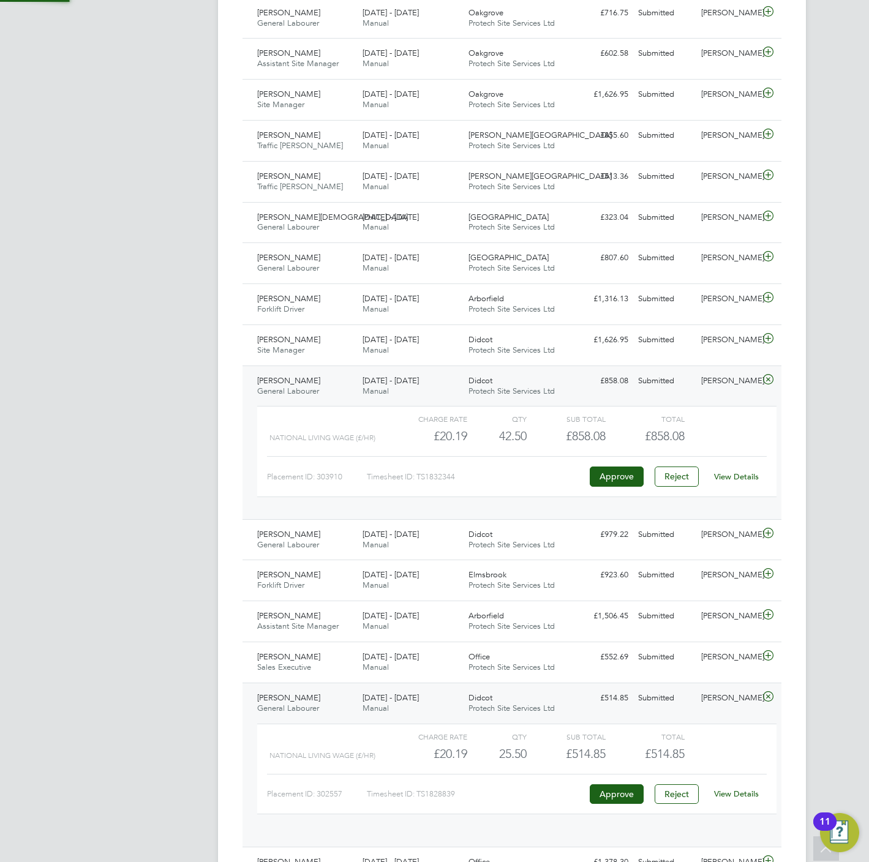
scroll to position [20, 119]
click at [743, 804] on div "View Details" at bounding box center [737, 794] width 60 height 20
click at [747, 799] on link "View Details" at bounding box center [736, 794] width 45 height 10
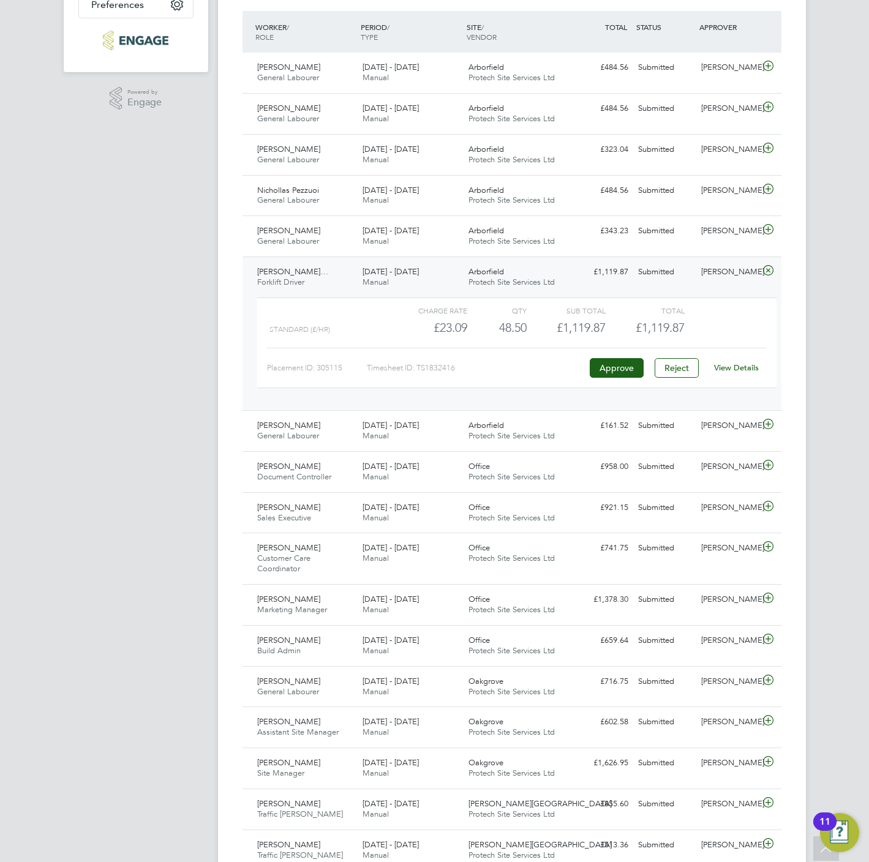
scroll to position [0, 0]
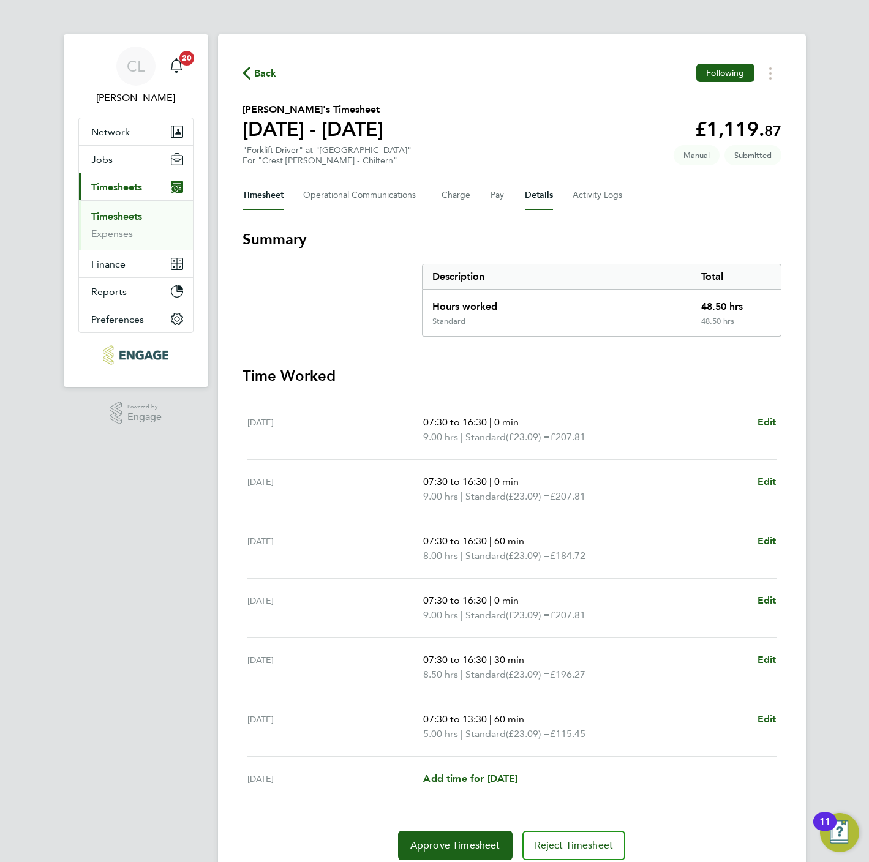
click at [525, 195] on button "Details" at bounding box center [539, 195] width 28 height 29
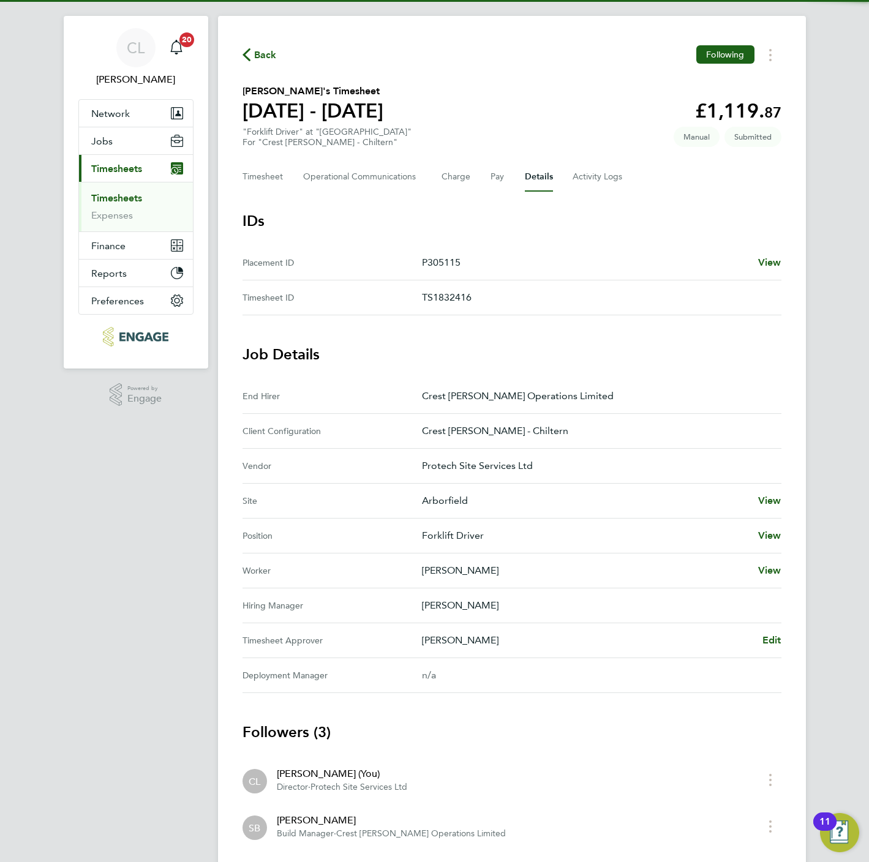
scroll to position [23, 0]
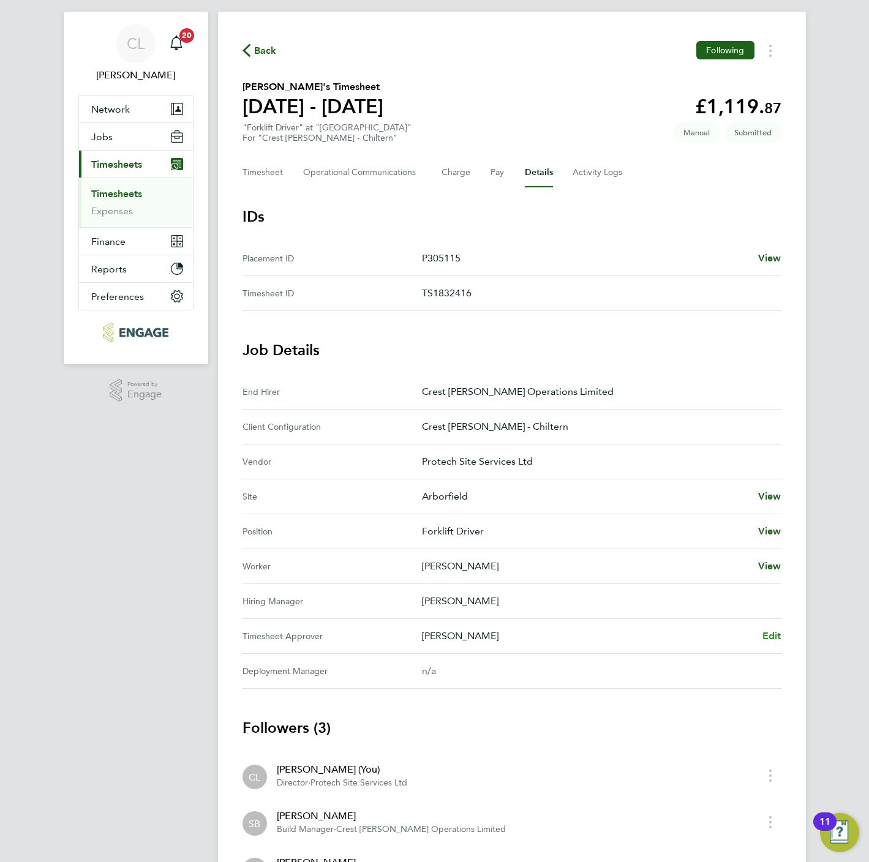
click at [770, 636] on span "Edit" at bounding box center [771, 636] width 19 height 12
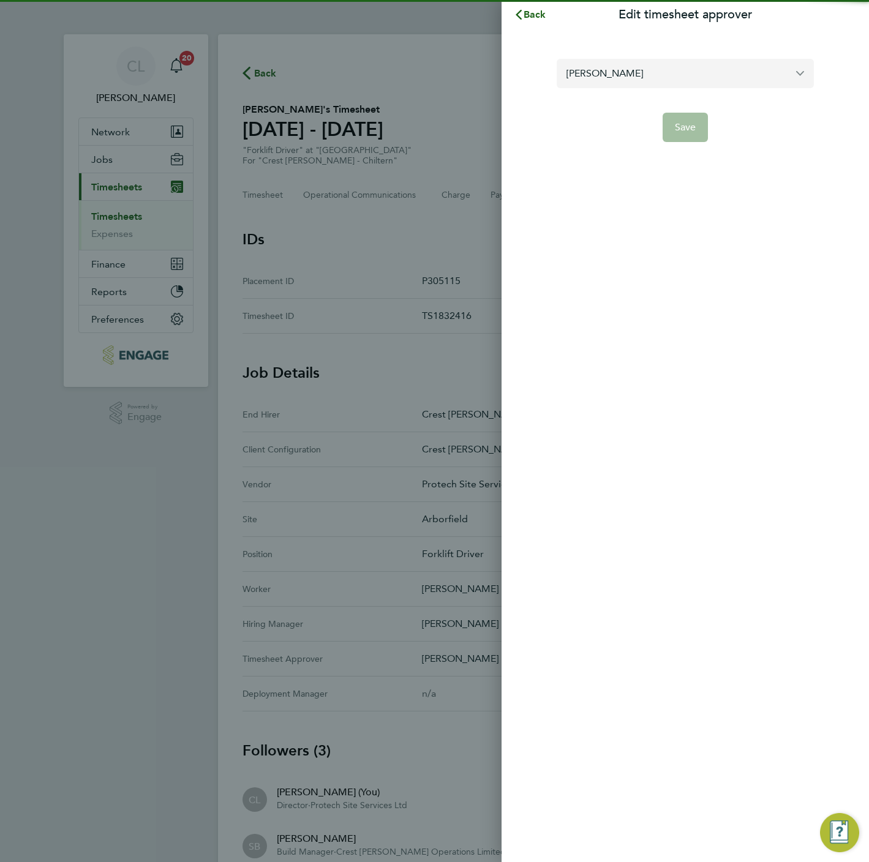
click at [647, 72] on input "[PERSON_NAME]" at bounding box center [685, 73] width 257 height 29
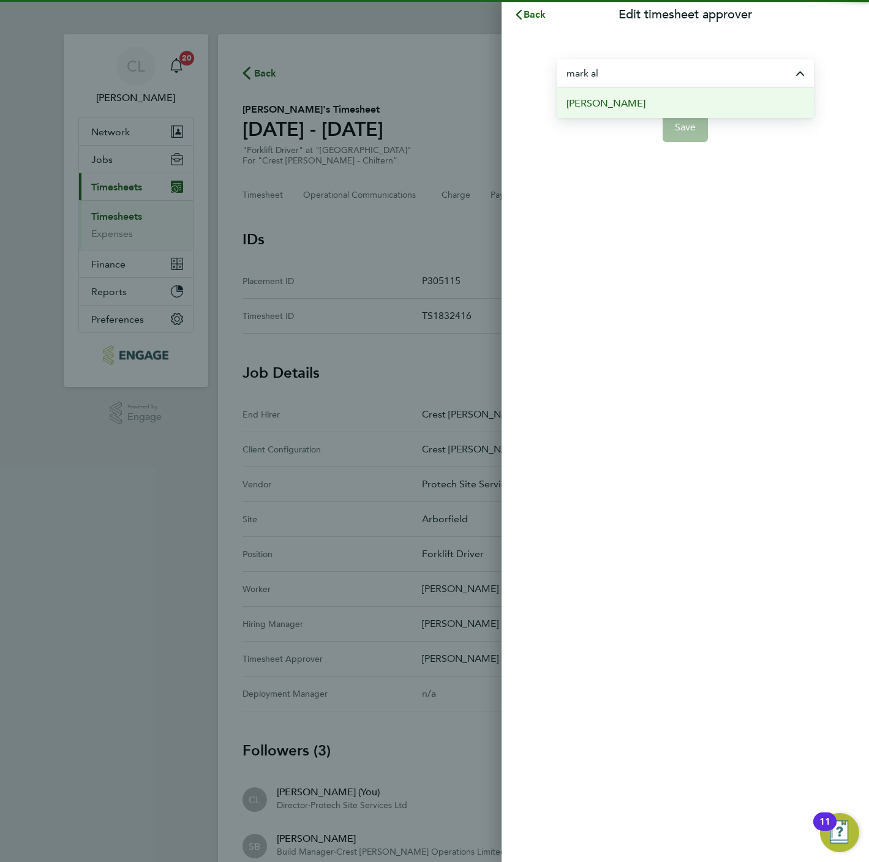
click at [625, 105] on li "[PERSON_NAME]" at bounding box center [685, 103] width 257 height 30
type input "[PERSON_NAME]"
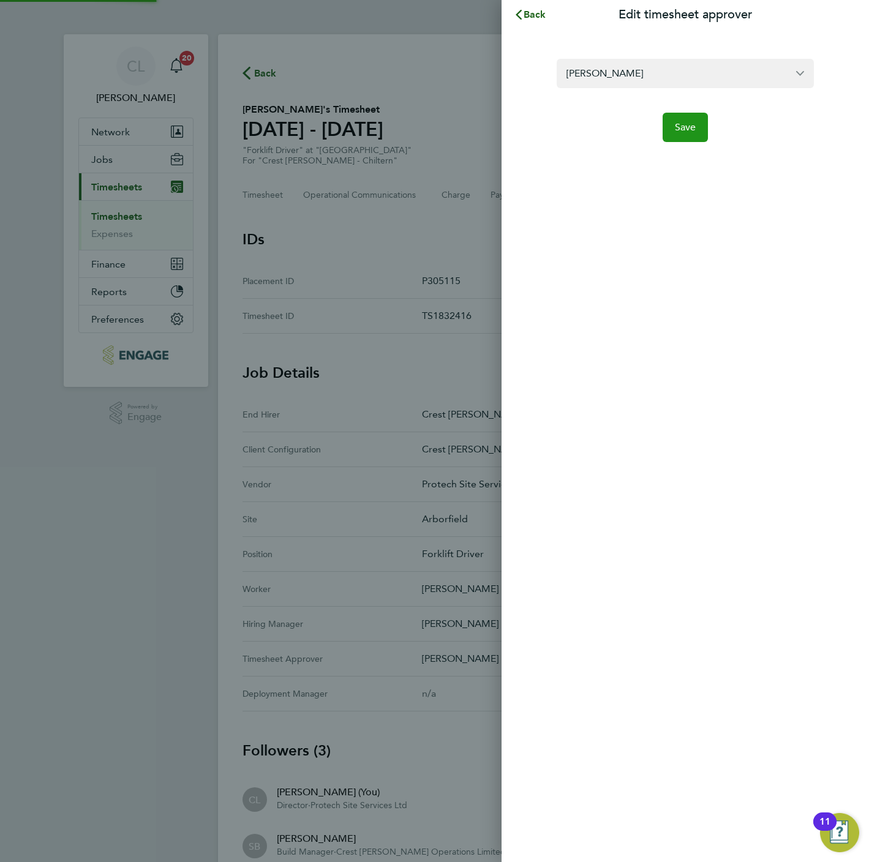
click at [688, 138] on button "Save" at bounding box center [686, 127] width 46 height 29
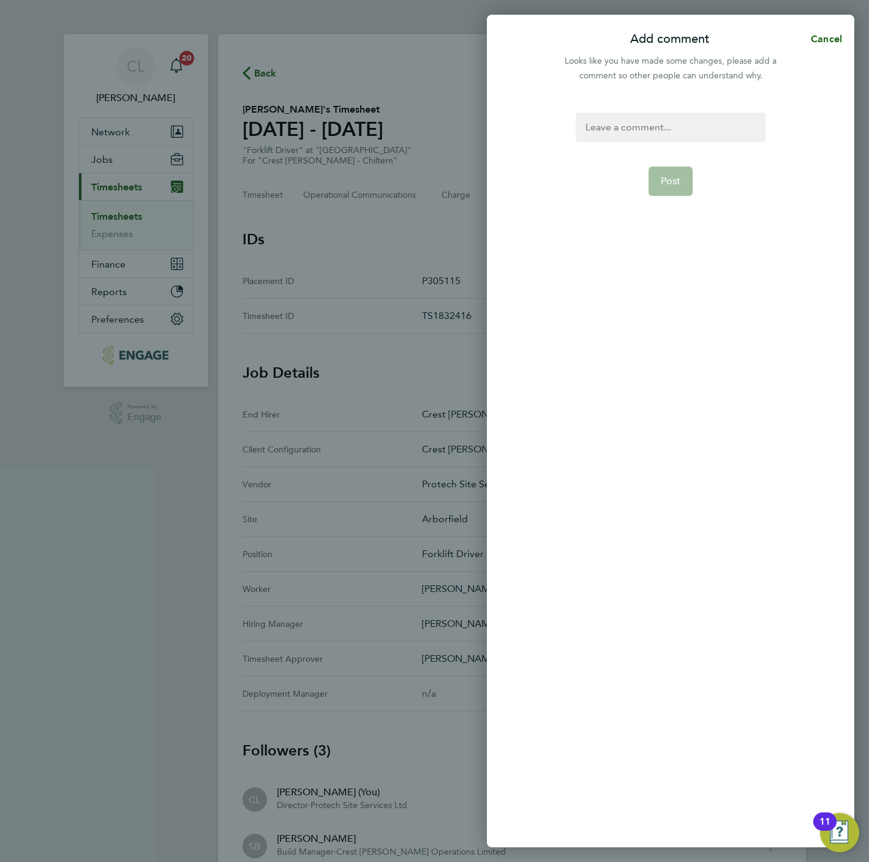
click at [661, 142] on form "Post" at bounding box center [670, 353] width 199 height 480
click at [660, 129] on div at bounding box center [670, 127] width 189 height 29
click at [658, 186] on button "Post" at bounding box center [671, 181] width 45 height 29
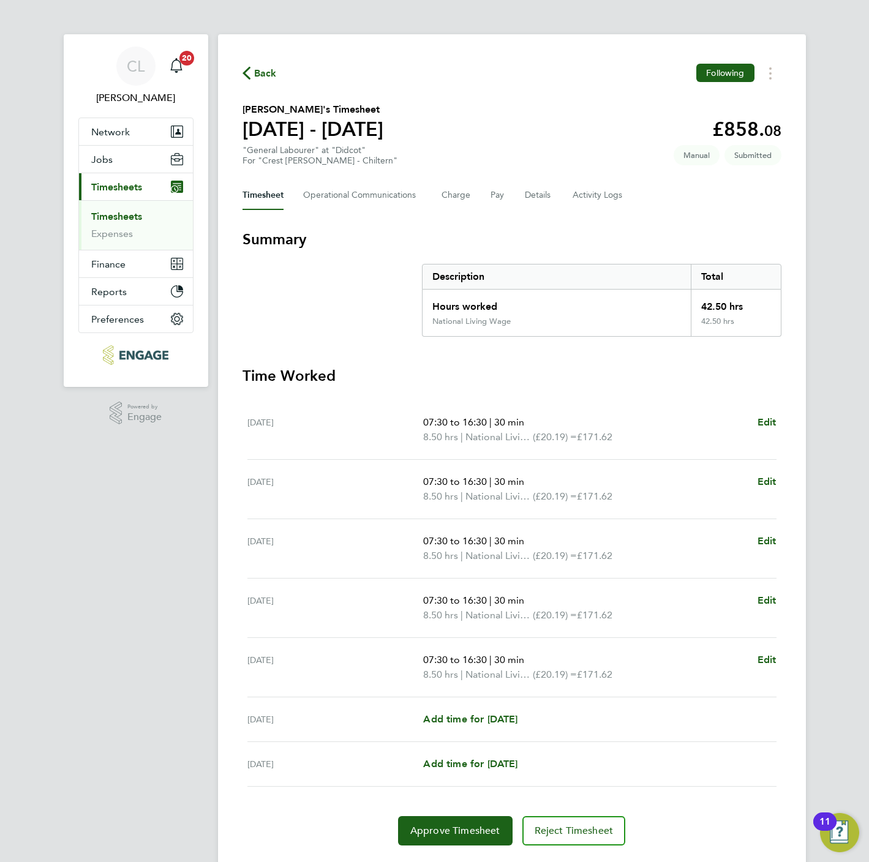
click at [521, 192] on div "Timesheet Operational Communications Charge Pay Details Activity Logs" at bounding box center [512, 195] width 539 height 29
click at [527, 195] on button "Details" at bounding box center [539, 195] width 28 height 29
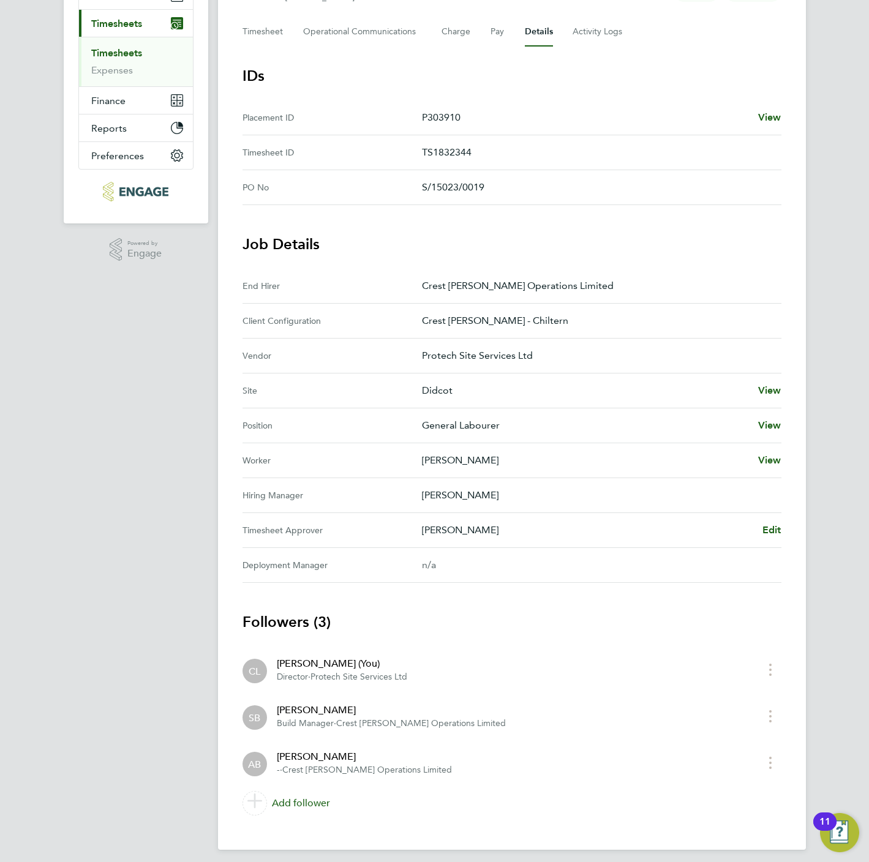
scroll to position [173, 0]
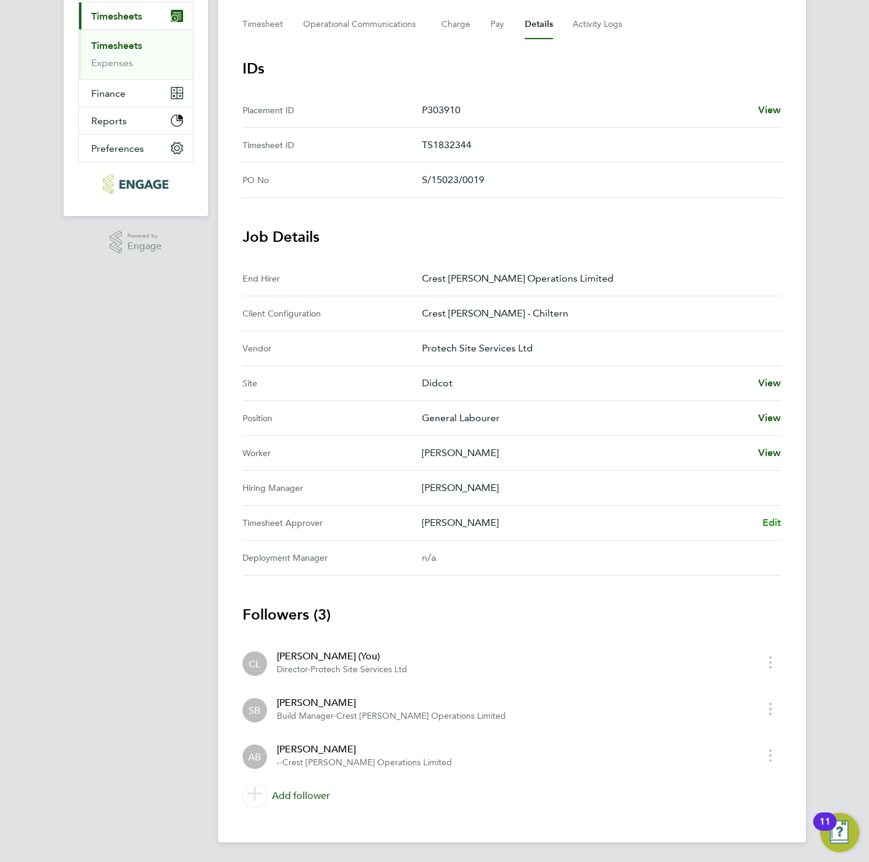
click at [767, 518] on span "Edit" at bounding box center [771, 523] width 19 height 12
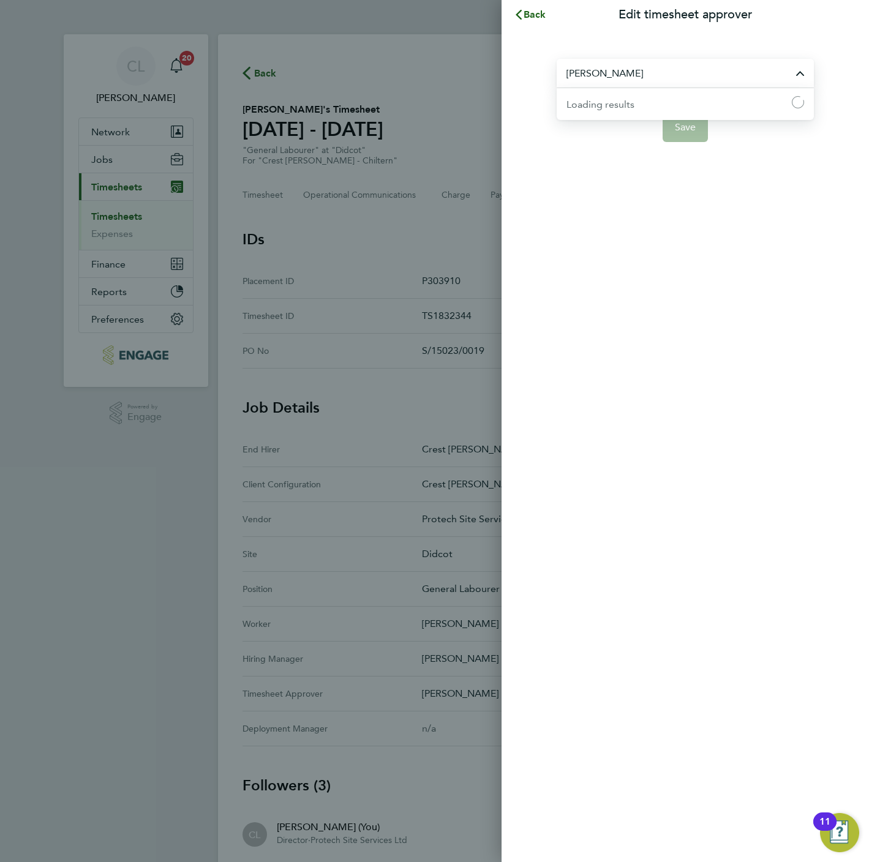
click at [735, 72] on input "[PERSON_NAME]" at bounding box center [685, 73] width 257 height 29
click at [639, 113] on li "[PERSON_NAME]" at bounding box center [685, 103] width 257 height 30
type input "[PERSON_NAME]"
click at [697, 142] on div "[PERSON_NAME] Save" at bounding box center [685, 92] width 367 height 127
click at [693, 132] on span "Save" at bounding box center [685, 127] width 21 height 12
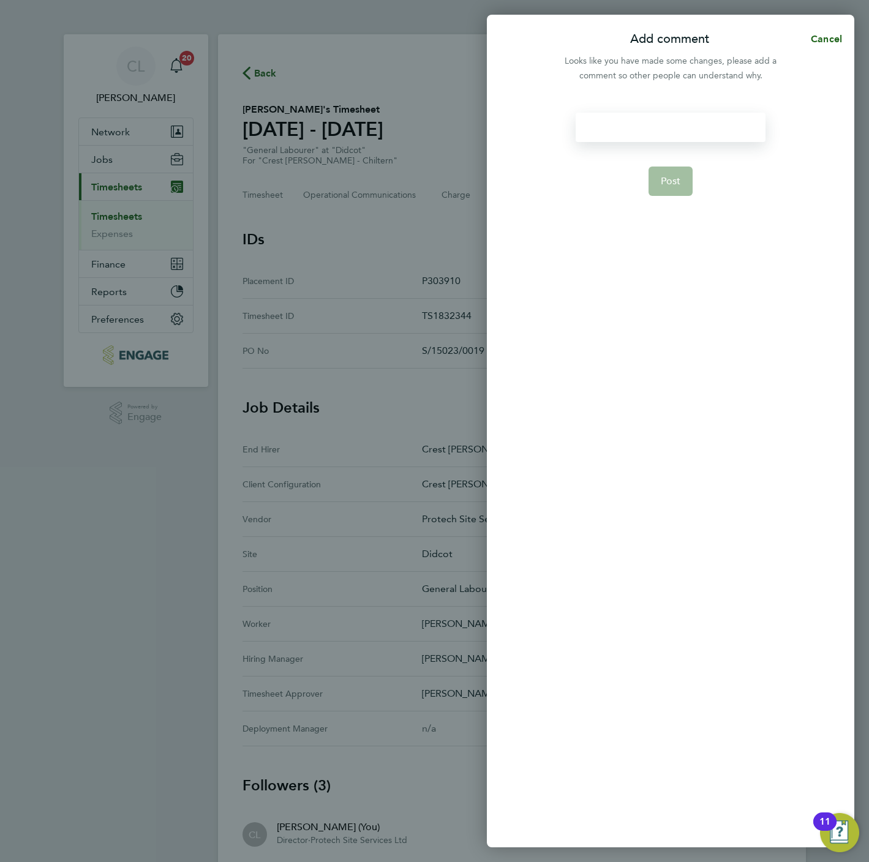
click at [640, 136] on div at bounding box center [670, 127] width 189 height 29
click at [677, 184] on span "Post" at bounding box center [671, 181] width 20 height 12
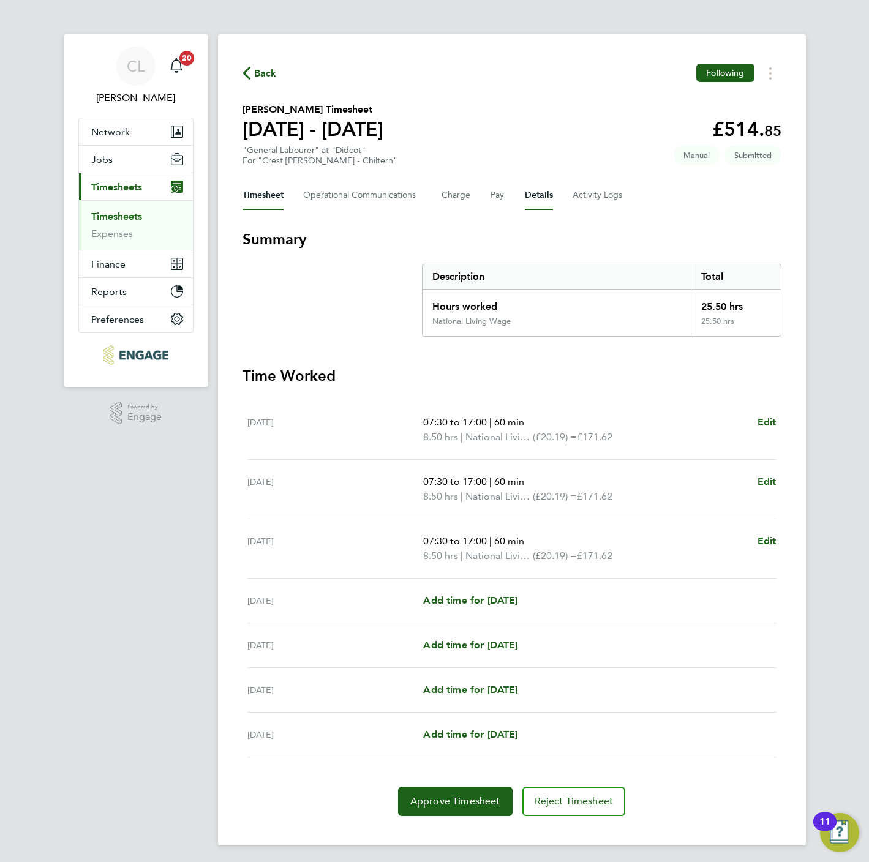
click at [536, 186] on button "Details" at bounding box center [539, 195] width 28 height 29
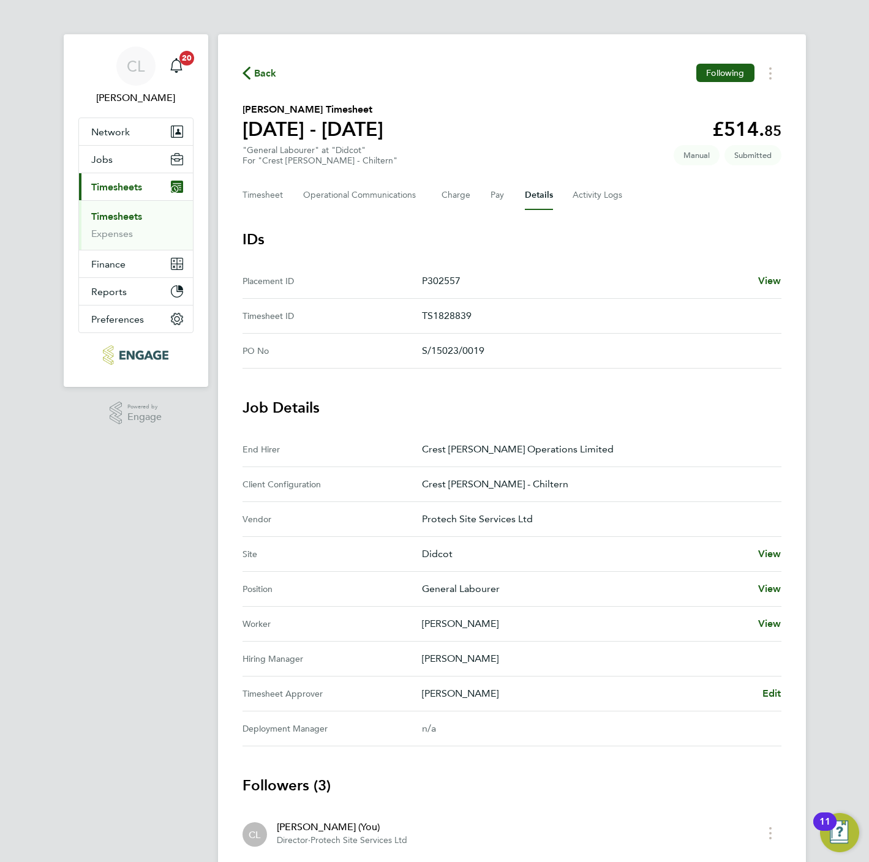
scroll to position [173, 0]
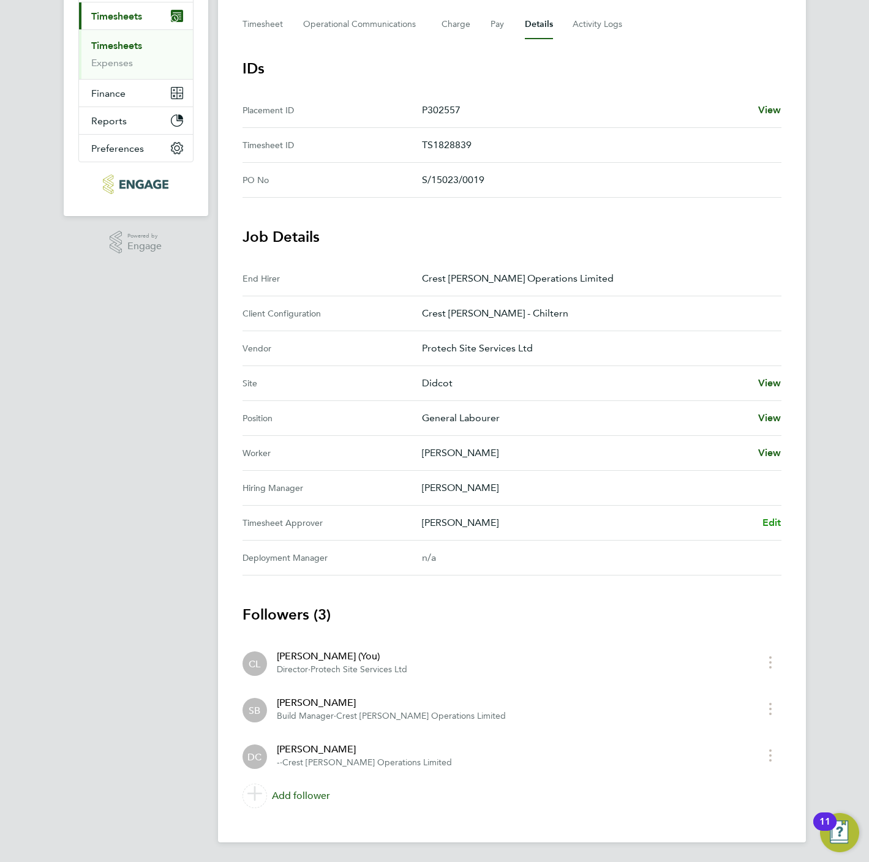
click at [772, 525] on span "Edit" at bounding box center [771, 523] width 19 height 12
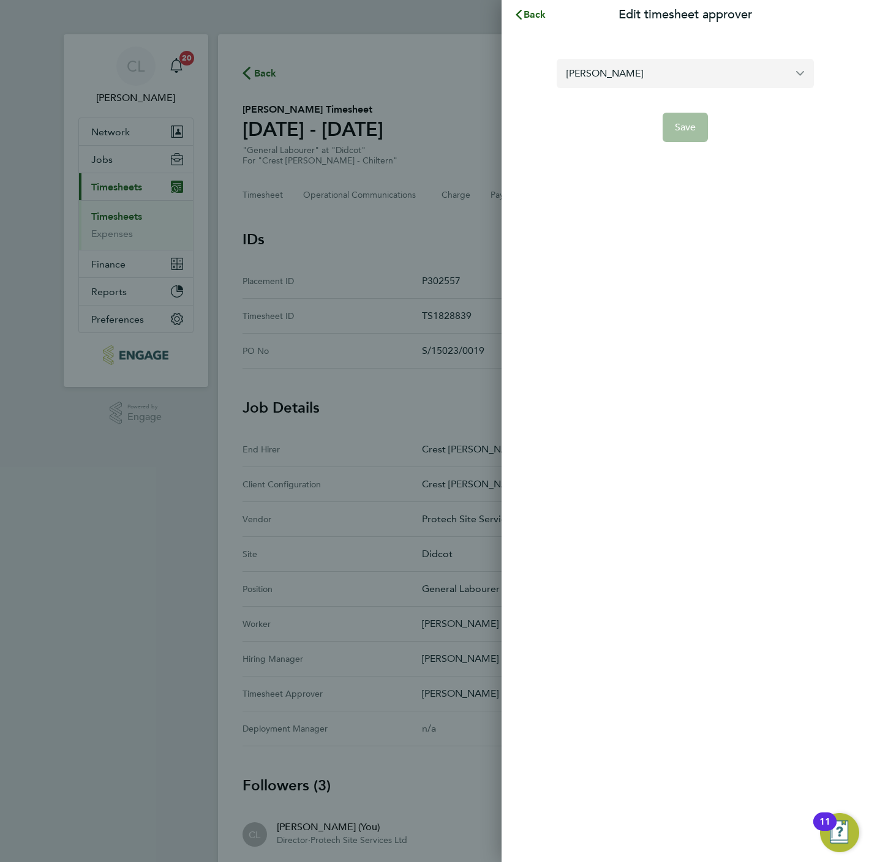
click at [664, 59] on input "[PERSON_NAME]" at bounding box center [685, 73] width 257 height 29
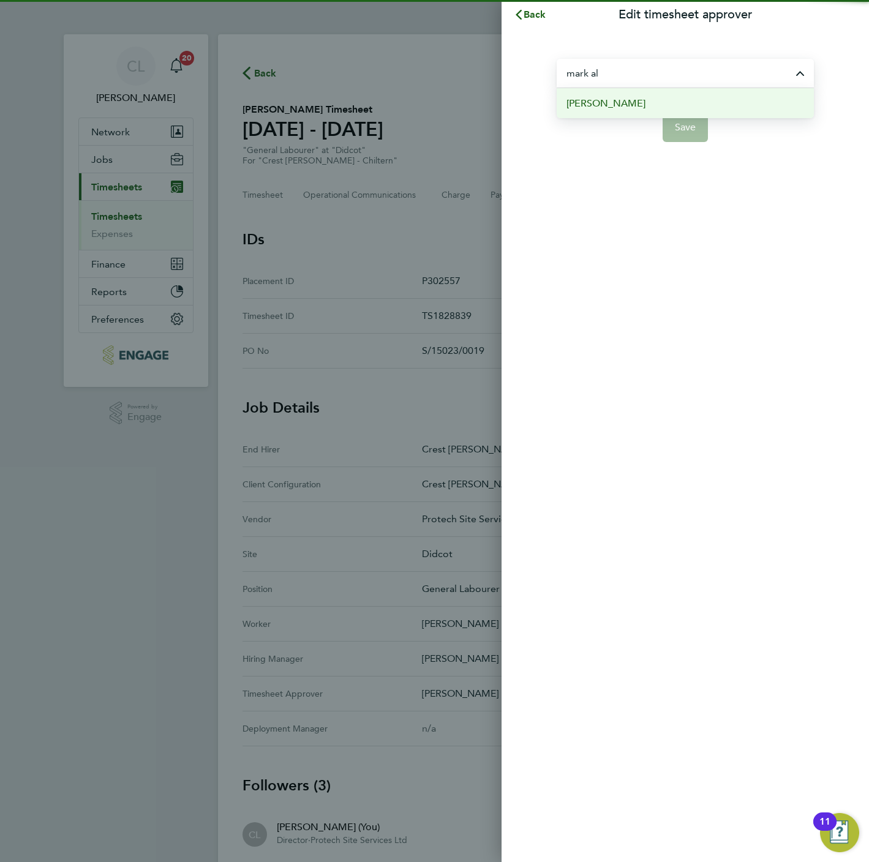
click at [656, 105] on li "[PERSON_NAME]" at bounding box center [685, 103] width 257 height 30
type input "[PERSON_NAME]"
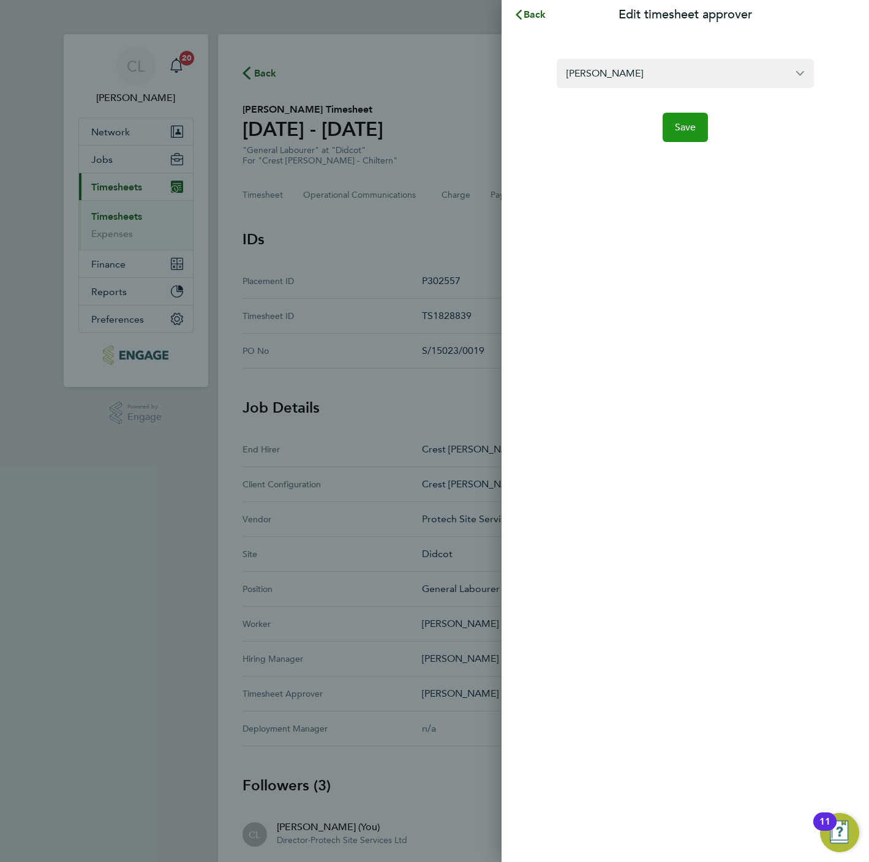
click at [682, 129] on span "Save" at bounding box center [685, 127] width 21 height 12
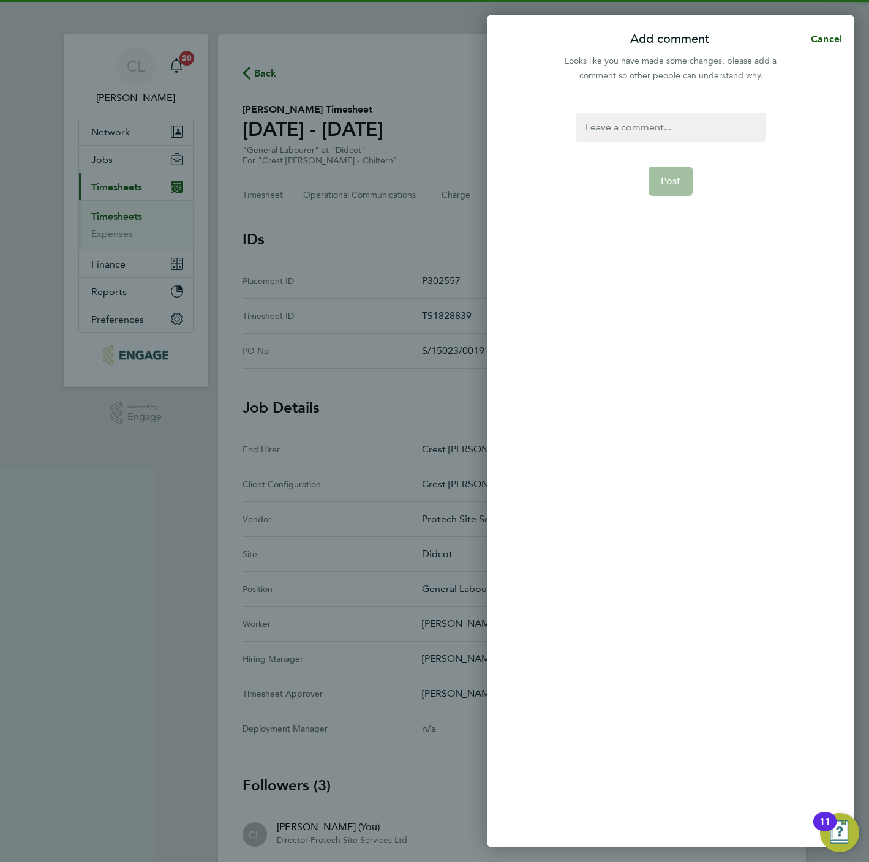
click at [653, 122] on div at bounding box center [670, 127] width 189 height 29
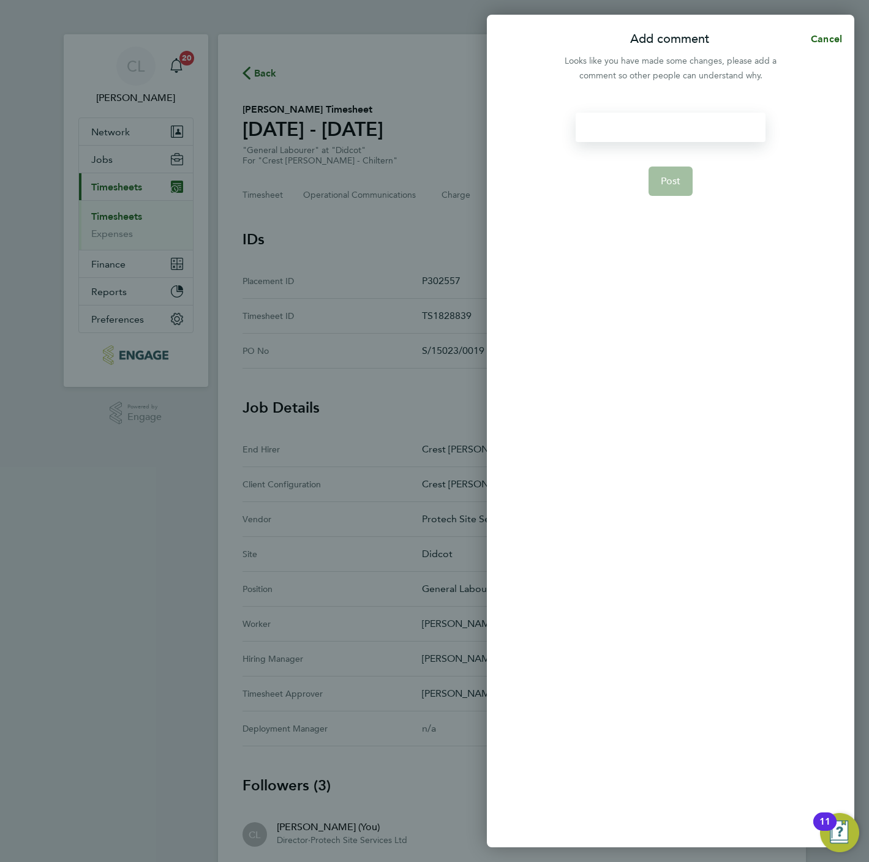
click at [653, 122] on div at bounding box center [670, 127] width 189 height 29
click at [668, 197] on form "Amend Post" at bounding box center [670, 353] width 199 height 480
click at [674, 177] on span "Post" at bounding box center [671, 181] width 20 height 12
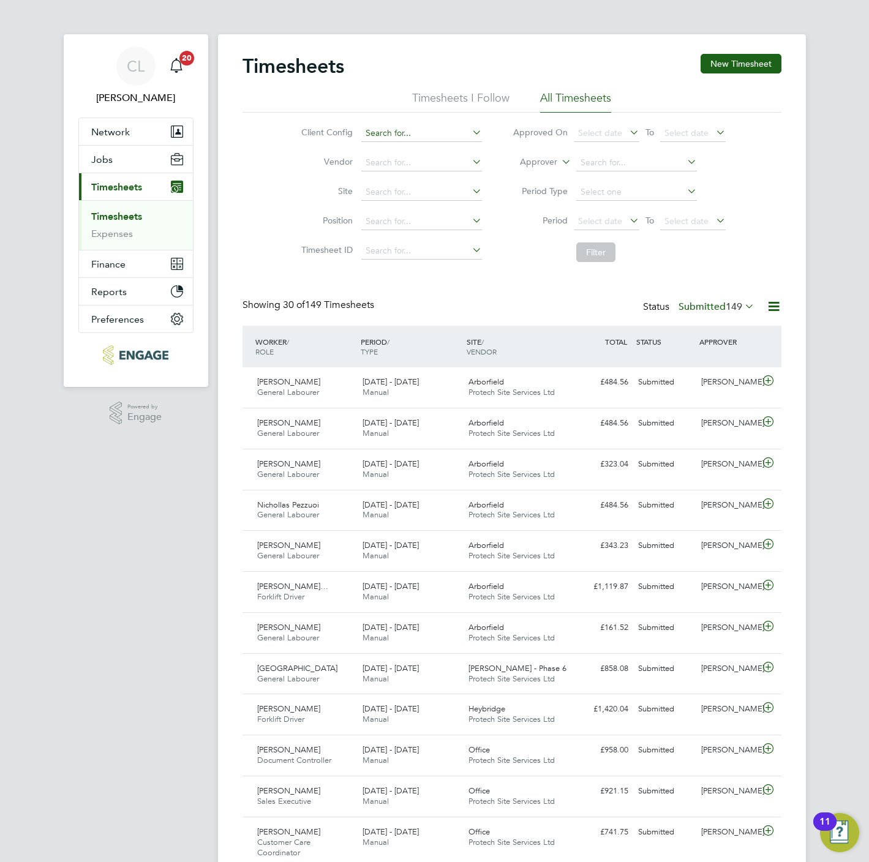
click at [426, 138] on input at bounding box center [421, 133] width 121 height 17
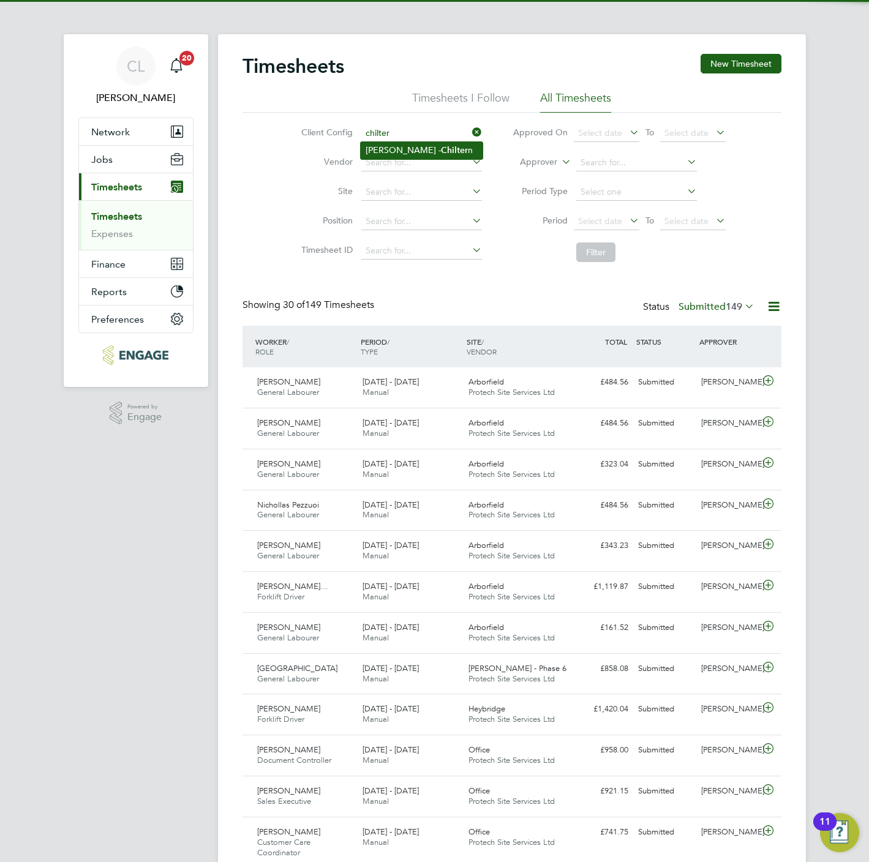
click at [441, 145] on b "Chilter" at bounding box center [454, 150] width 27 height 10
type input "Crest [PERSON_NAME] - Chiltern"
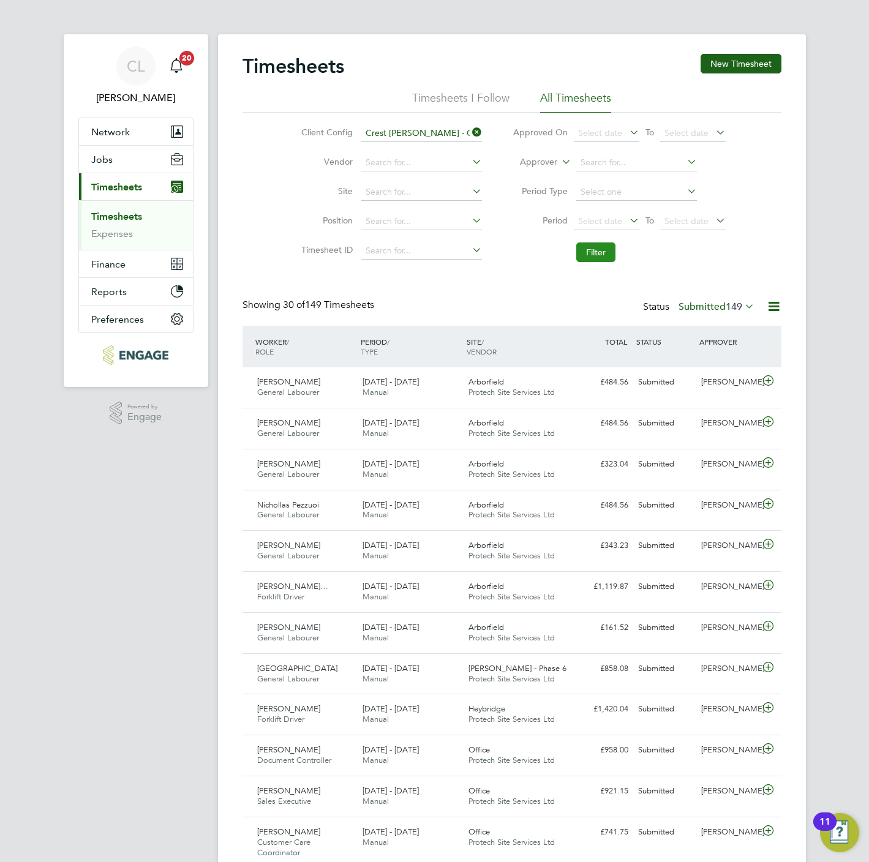
click at [589, 257] on button "Filter" at bounding box center [595, 253] width 39 height 20
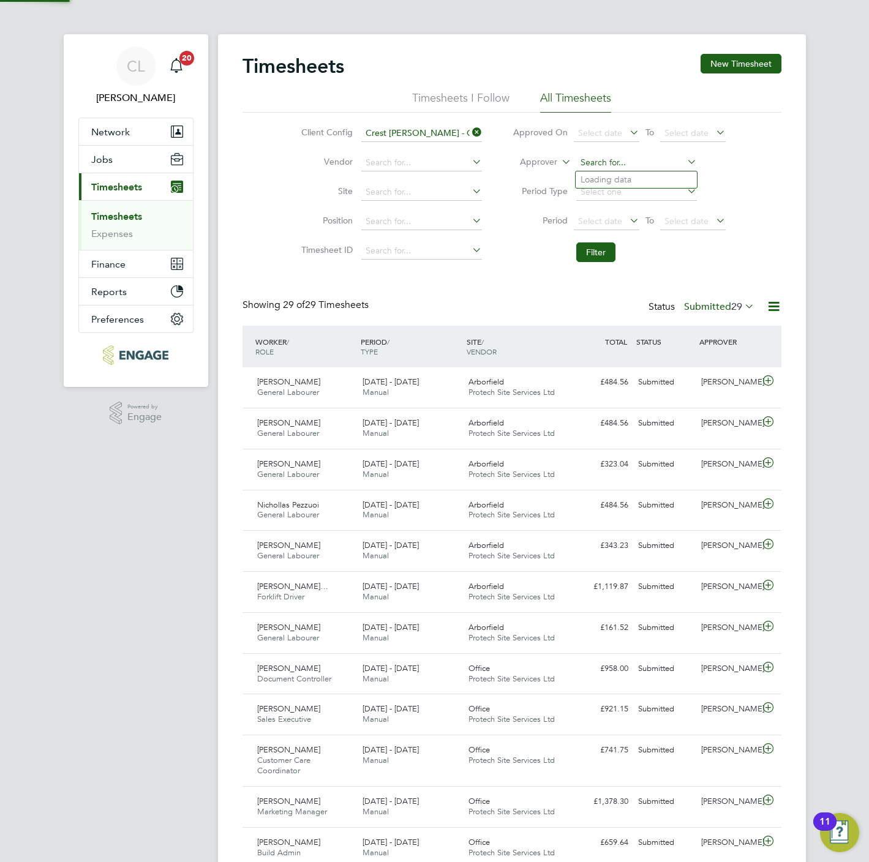
click at [600, 164] on input at bounding box center [636, 162] width 121 height 17
click at [656, 180] on li "Mark All en" at bounding box center [637, 179] width 122 height 17
type input "[PERSON_NAME]"
click at [588, 239] on li "Filter" at bounding box center [619, 252] width 244 height 32
click at [592, 250] on button "Filter" at bounding box center [595, 253] width 39 height 20
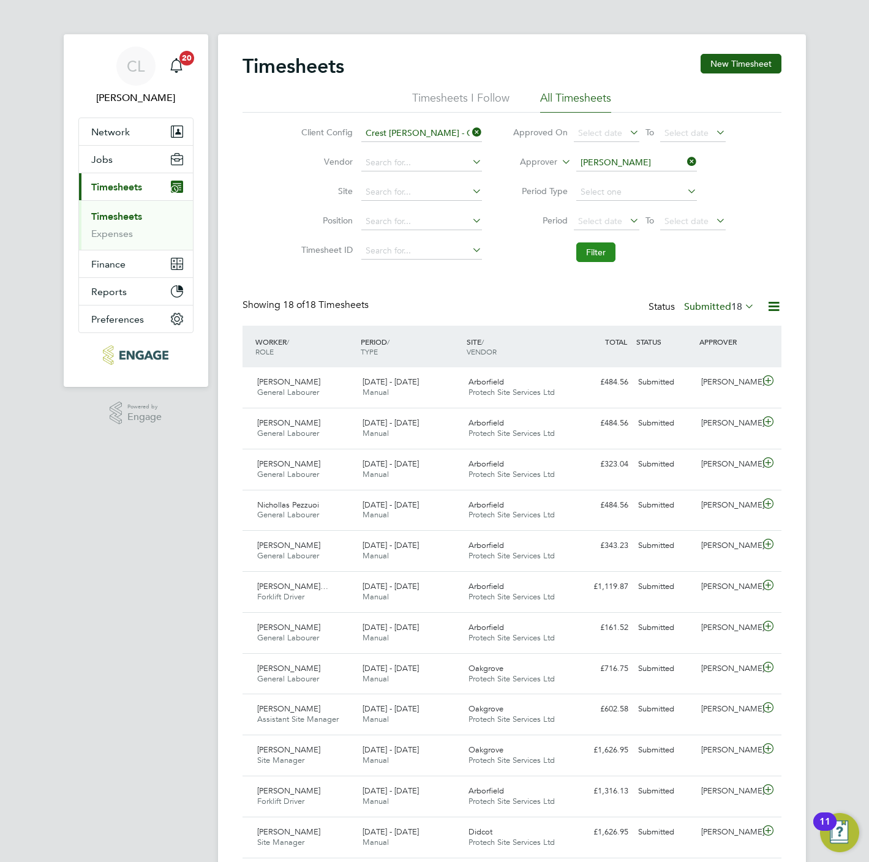
click at [601, 255] on button "Filter" at bounding box center [595, 253] width 39 height 20
click at [636, 160] on input at bounding box center [636, 162] width 121 height 17
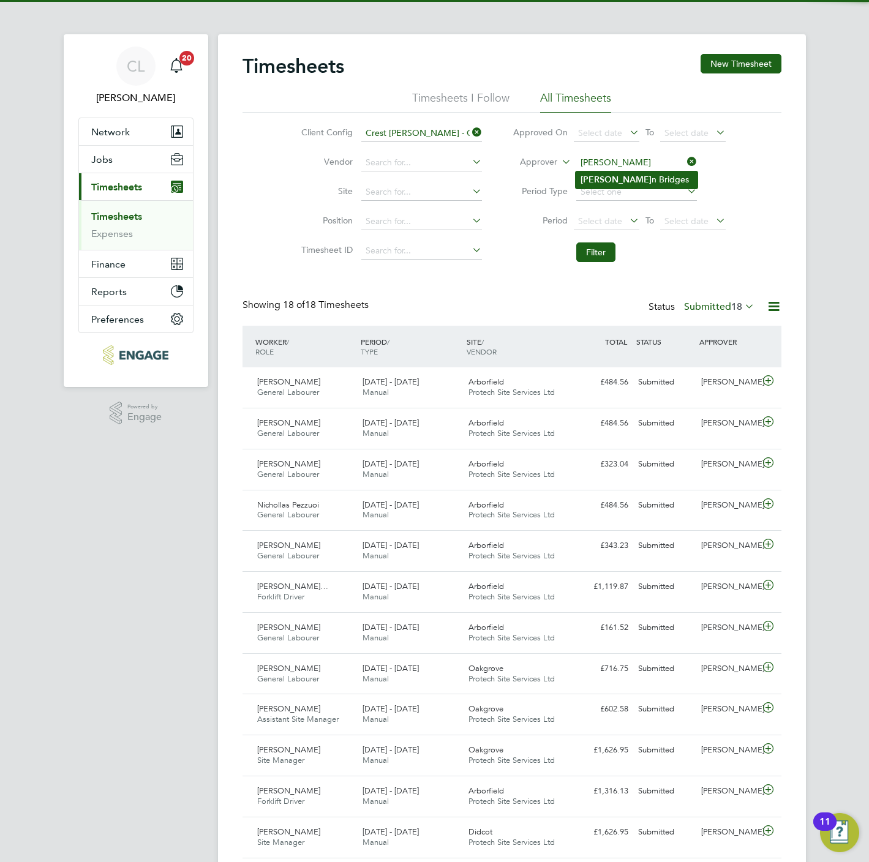
click at [630, 182] on li "[PERSON_NAME]" at bounding box center [637, 179] width 122 height 17
type input "[PERSON_NAME]"
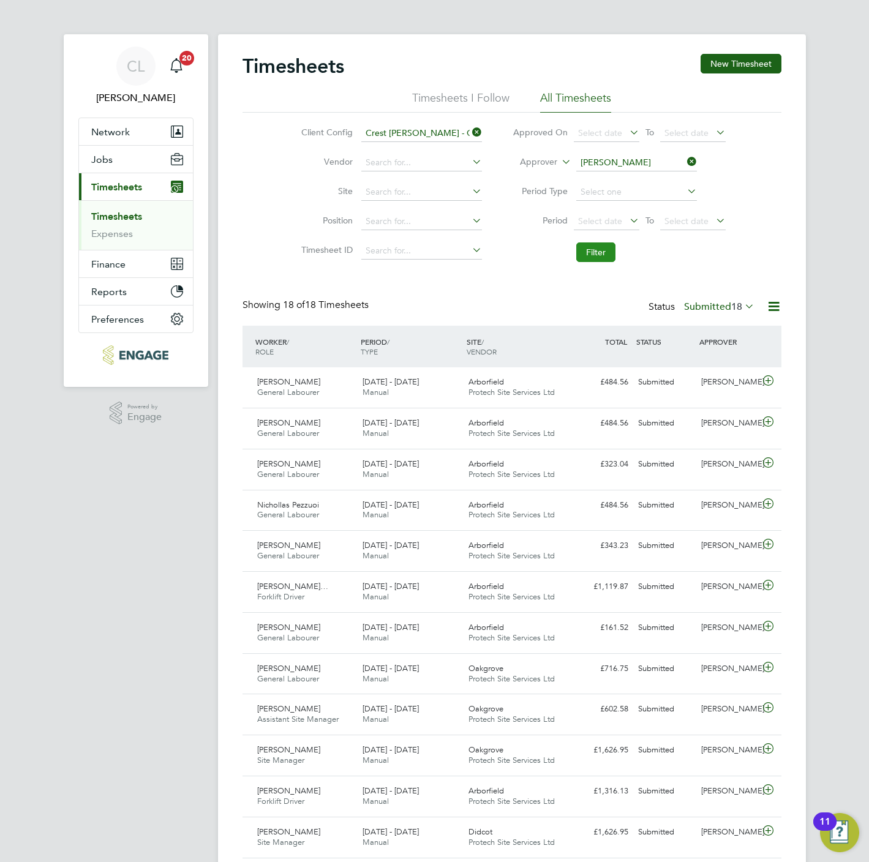
click at [603, 252] on button "Filter" at bounding box center [595, 253] width 39 height 20
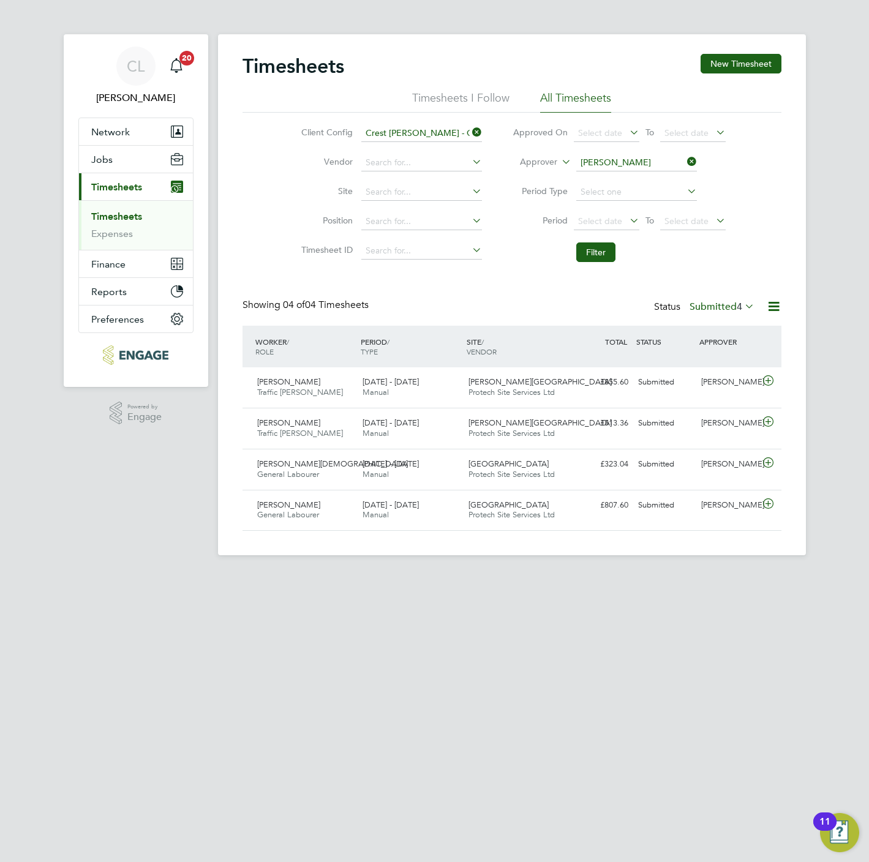
click at [685, 159] on icon at bounding box center [685, 161] width 0 height 17
click at [470, 131] on icon at bounding box center [470, 132] width 0 height 17
click at [432, 133] on input at bounding box center [421, 133] width 121 height 17
click at [427, 153] on li "Crest Nicholson - Eastern" at bounding box center [422, 150] width 122 height 17
type input "Crest [PERSON_NAME] - Eastern"
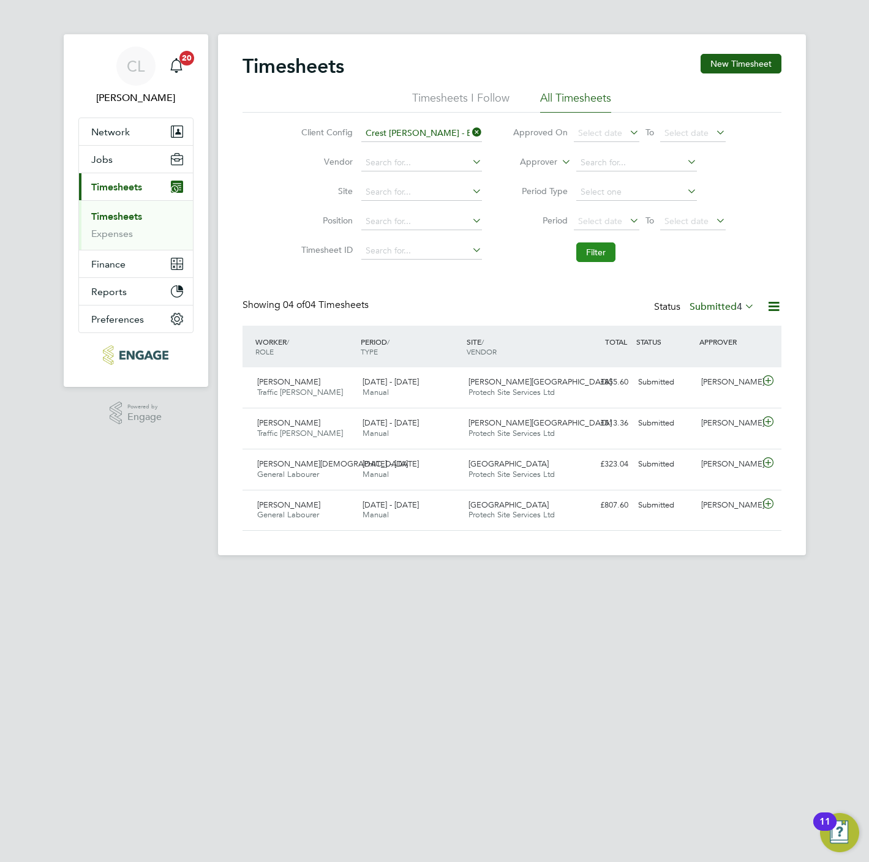
click at [596, 261] on button "Filter" at bounding box center [595, 253] width 39 height 20
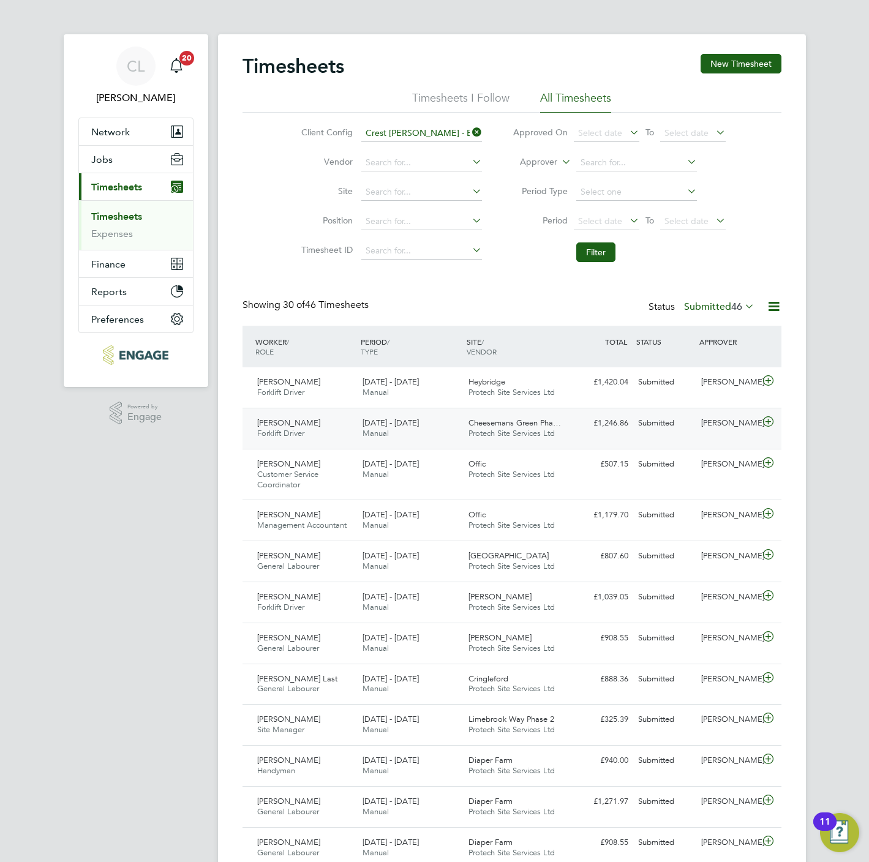
click at [769, 419] on icon at bounding box center [768, 422] width 15 height 10
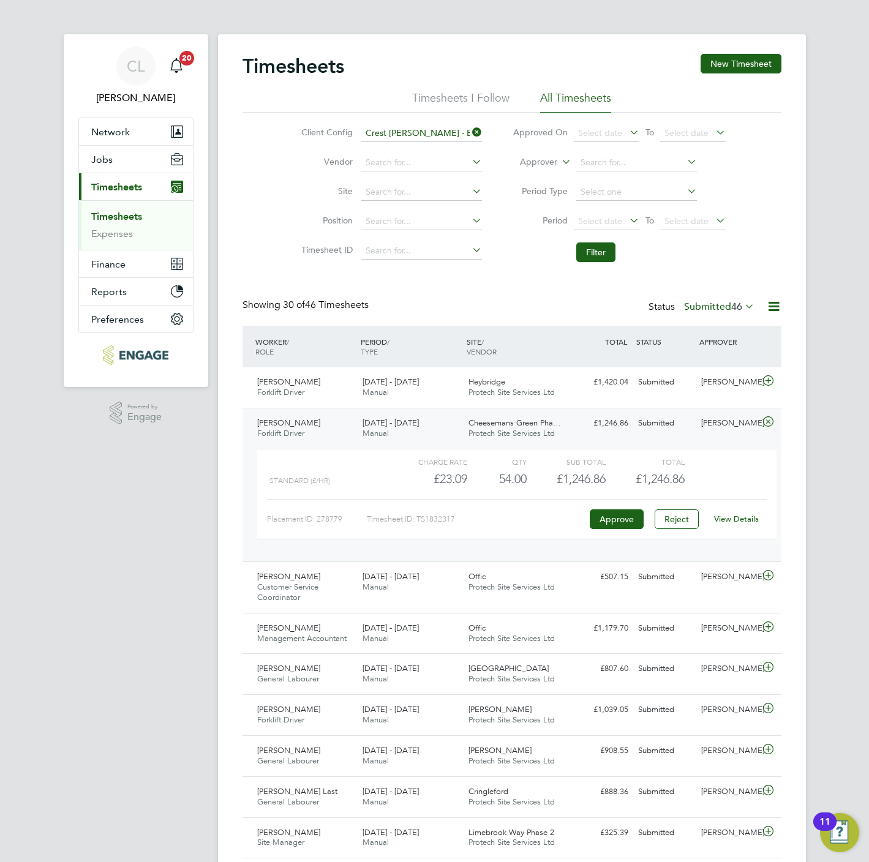
click at [746, 519] on link "View Details" at bounding box center [736, 519] width 45 height 10
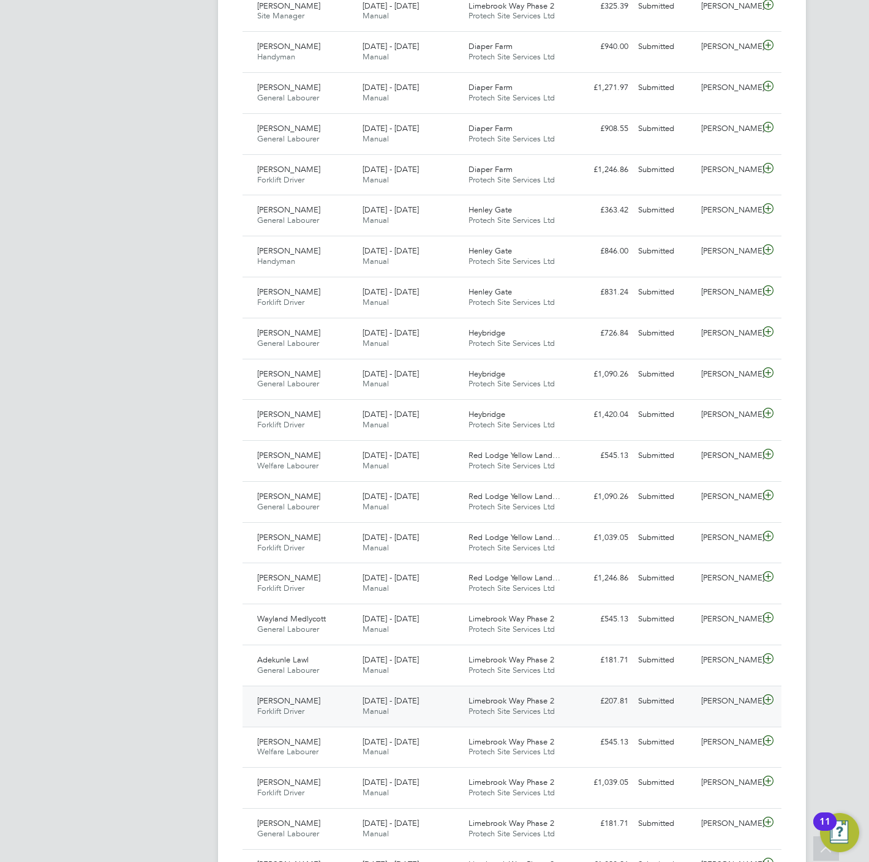
click at [775, 705] on icon at bounding box center [768, 700] width 15 height 10
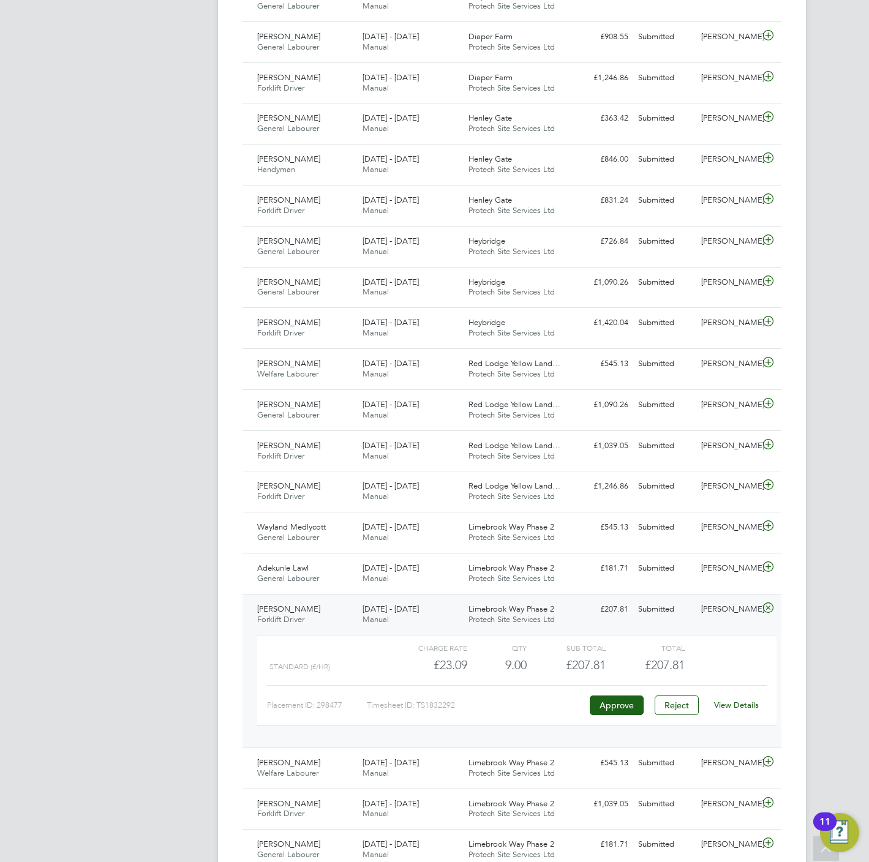
click at [741, 710] on link "View Details" at bounding box center [736, 705] width 45 height 10
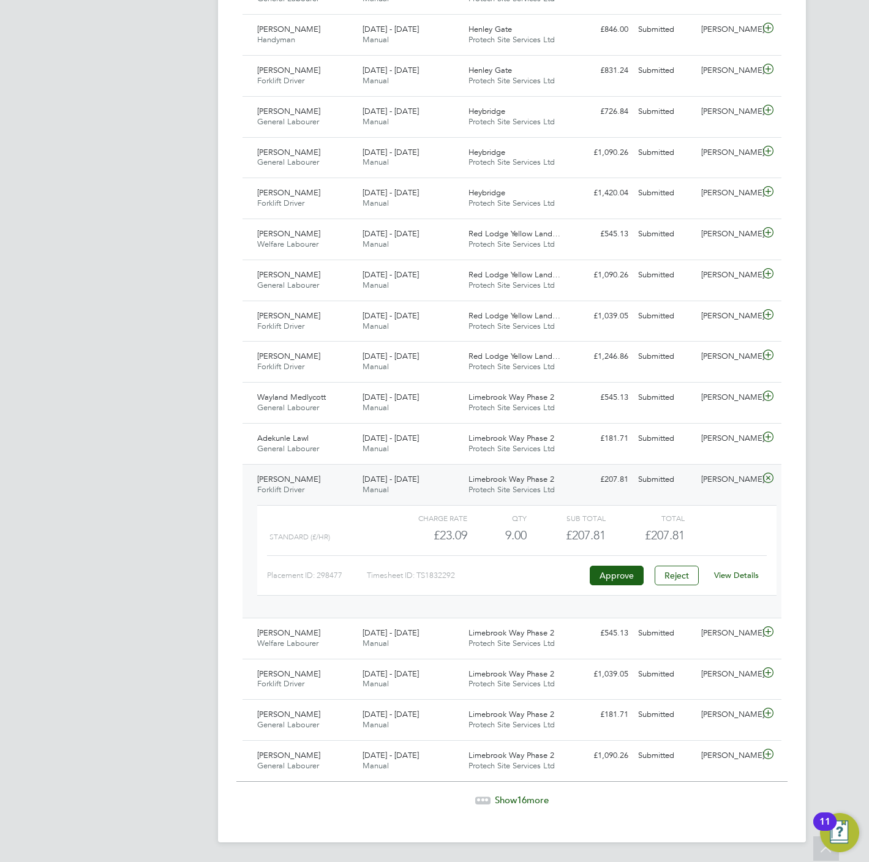
click at [536, 801] on span "Show 16 more" at bounding box center [522, 800] width 54 height 12
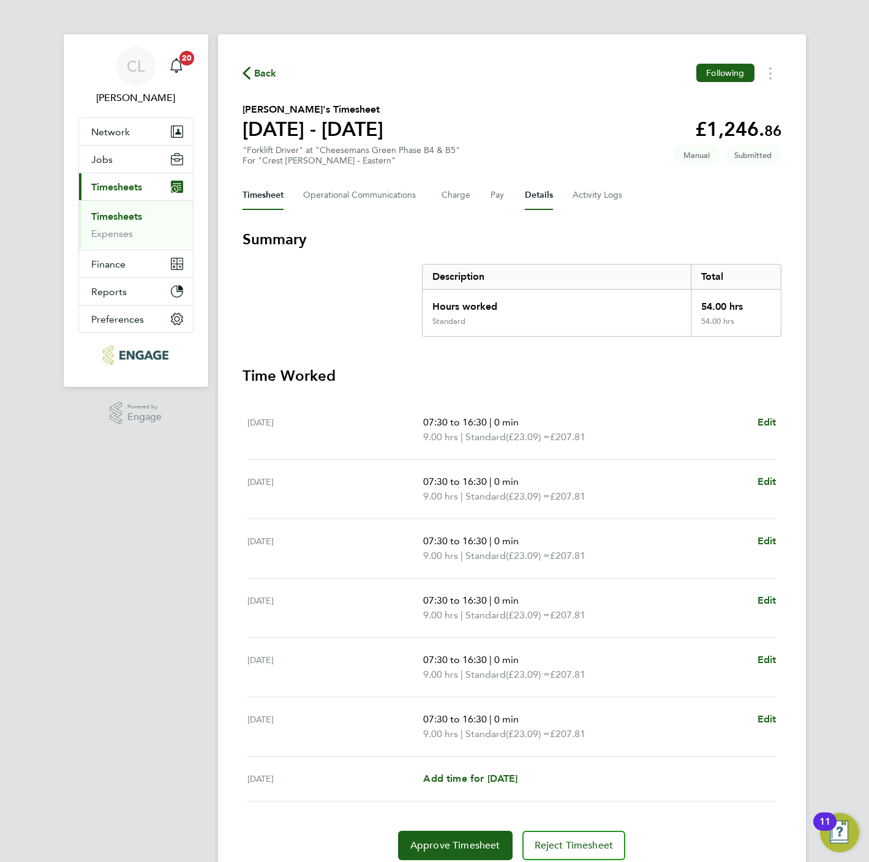
click at [544, 186] on button "Details" at bounding box center [539, 195] width 28 height 29
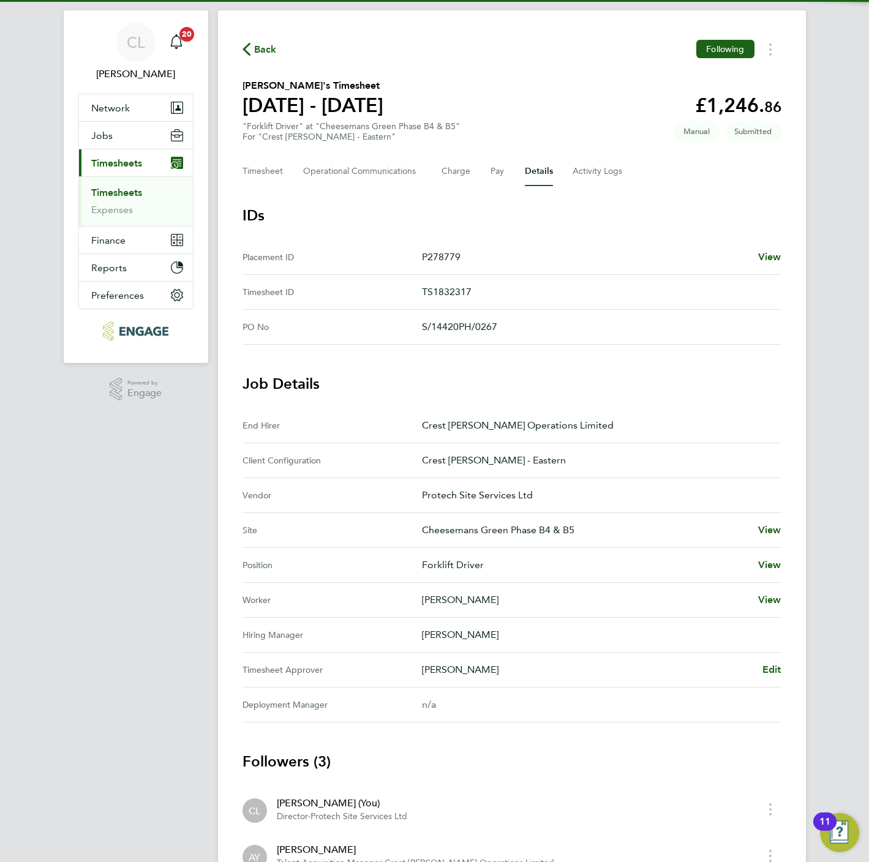
scroll to position [173, 0]
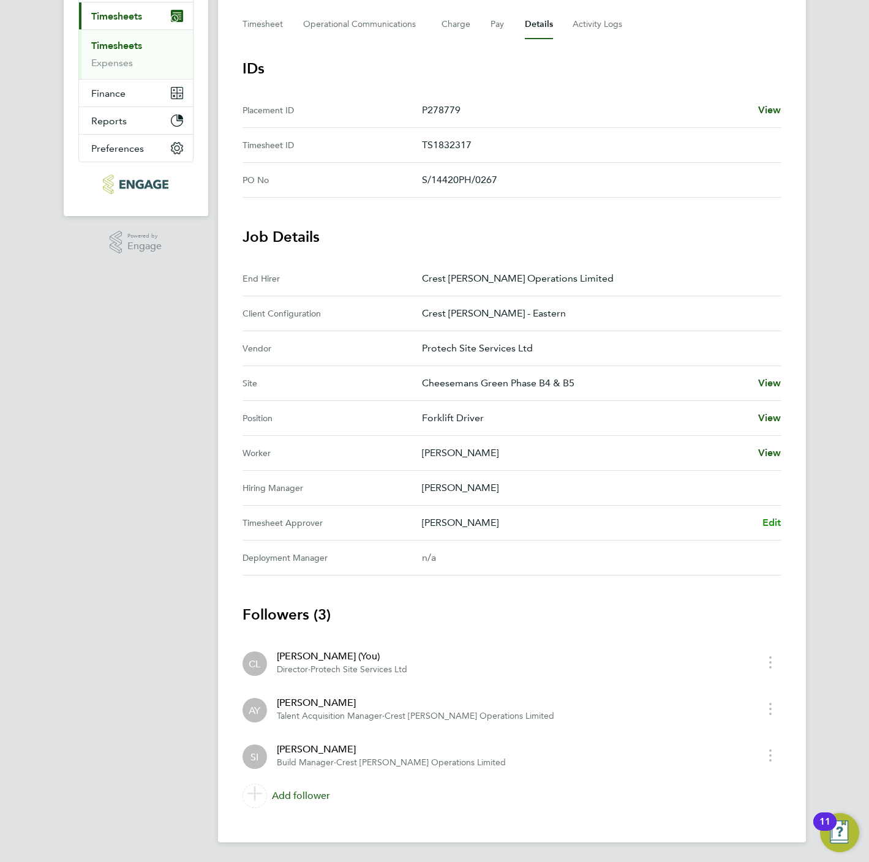
click at [768, 524] on span "Edit" at bounding box center [771, 523] width 19 height 12
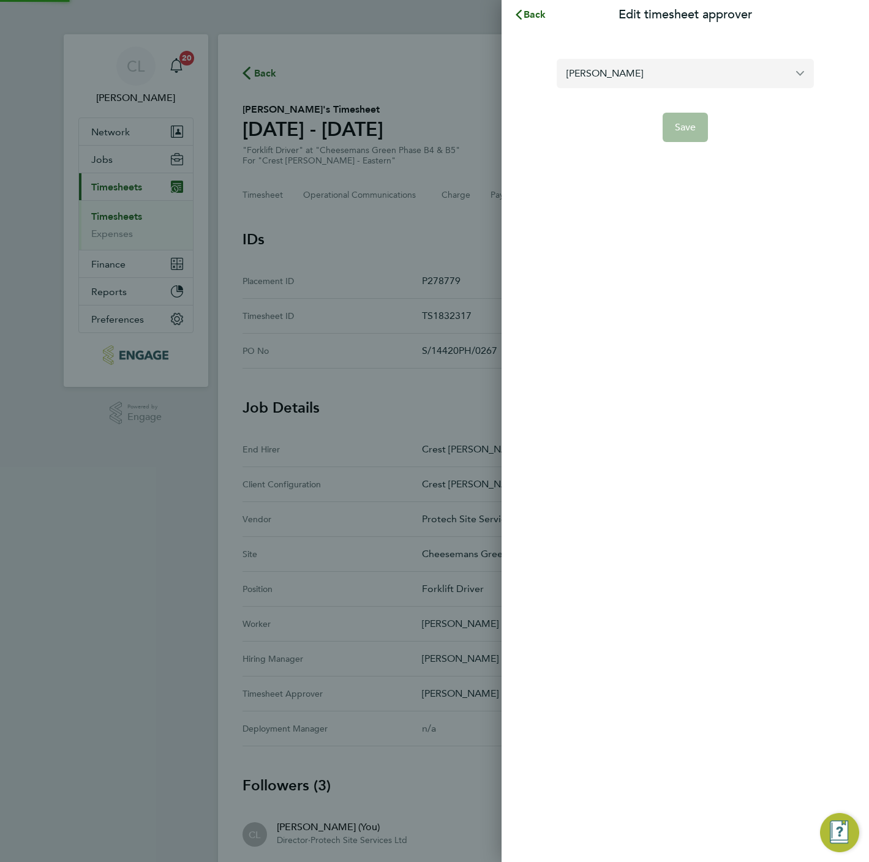
click at [704, 81] on input "[PERSON_NAME]" at bounding box center [685, 73] width 257 height 29
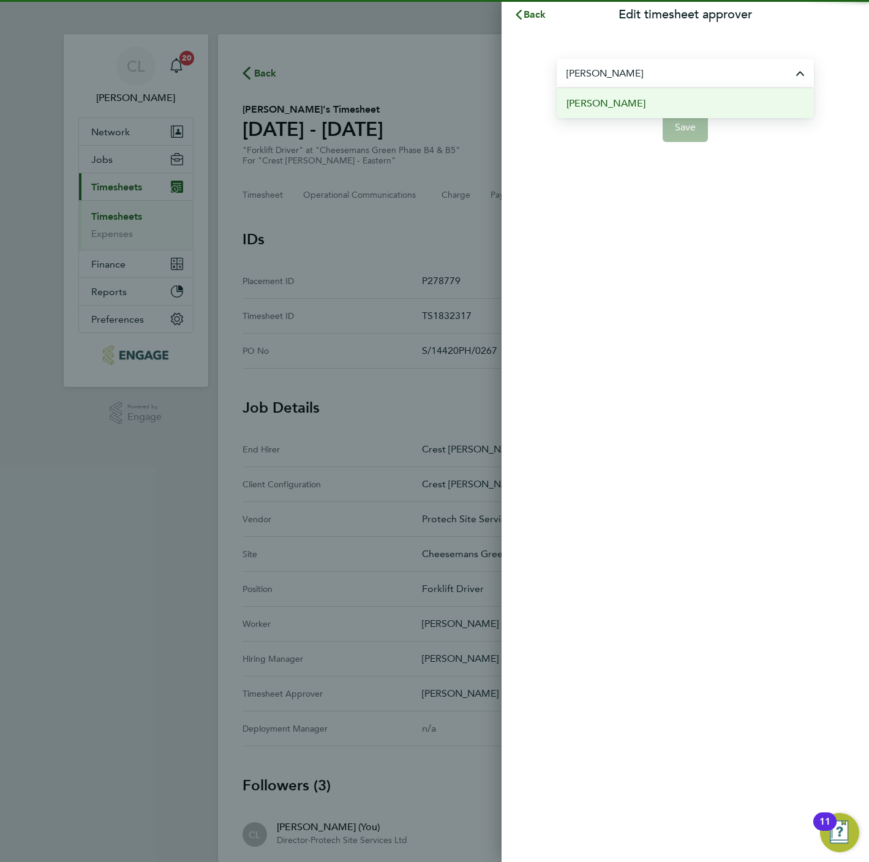
click at [658, 108] on li "[PERSON_NAME]" at bounding box center [685, 103] width 257 height 30
type input "[PERSON_NAME]"
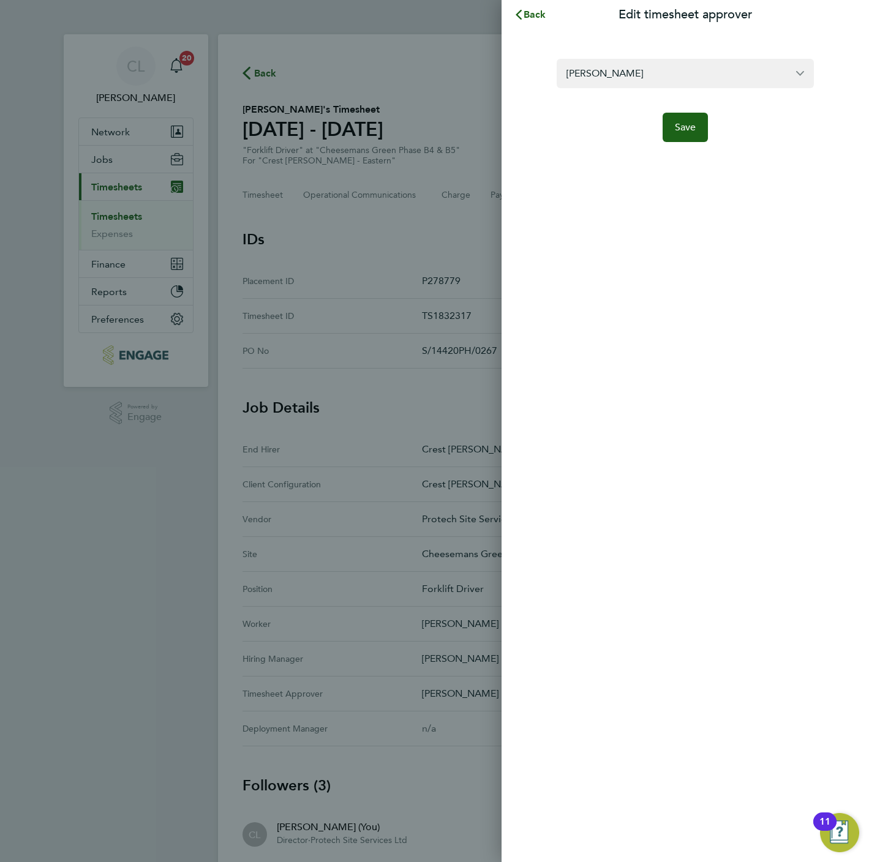
click at [696, 142] on div "[PERSON_NAME] Save" at bounding box center [685, 92] width 367 height 127
click at [693, 132] on span "Save" at bounding box center [685, 127] width 21 height 12
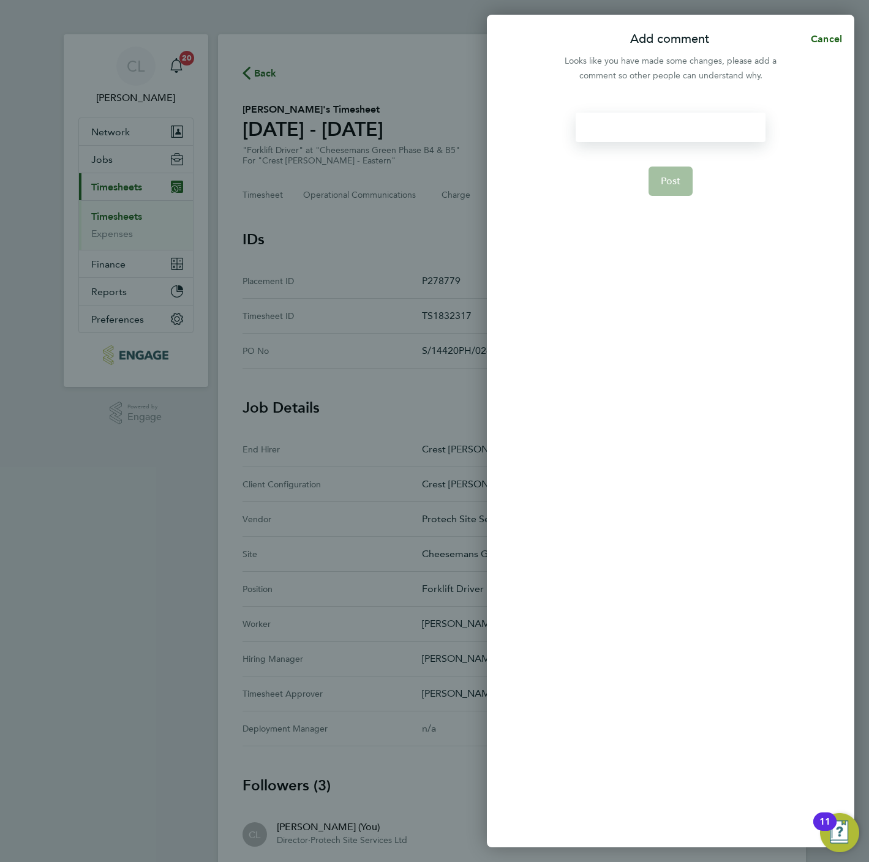
click at [669, 122] on div at bounding box center [670, 127] width 189 height 29
click at [680, 186] on button "Post" at bounding box center [671, 181] width 45 height 29
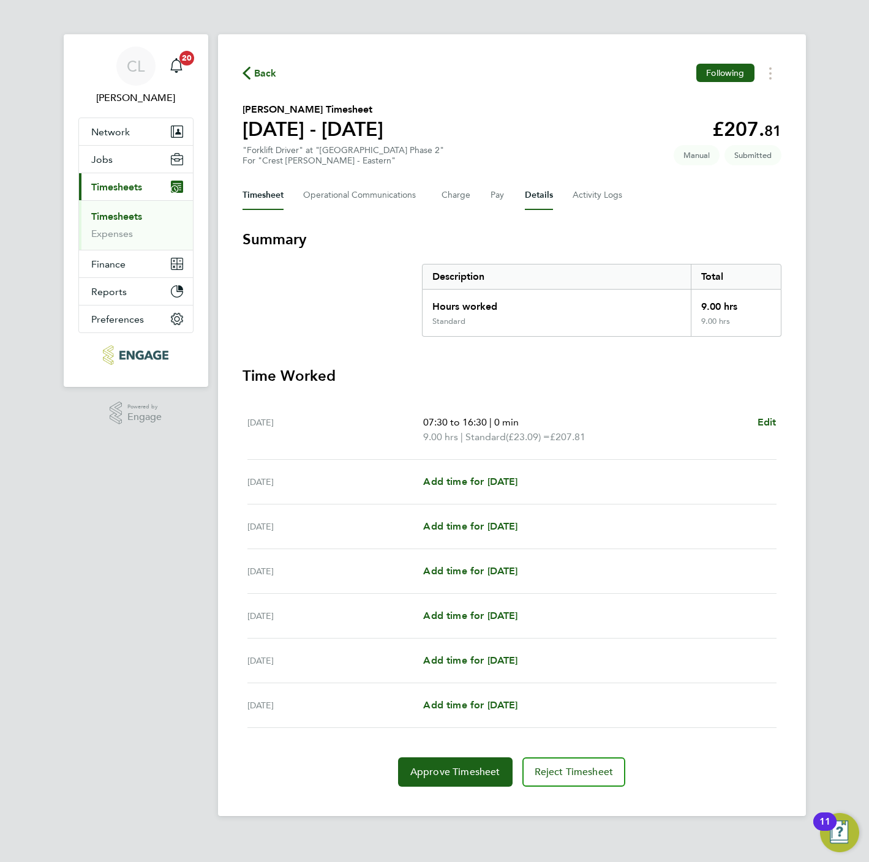
drag, startPoint x: 544, startPoint y: 197, endPoint x: 536, endPoint y: 192, distance: 9.2
click at [541, 195] on button "Details" at bounding box center [539, 195] width 28 height 29
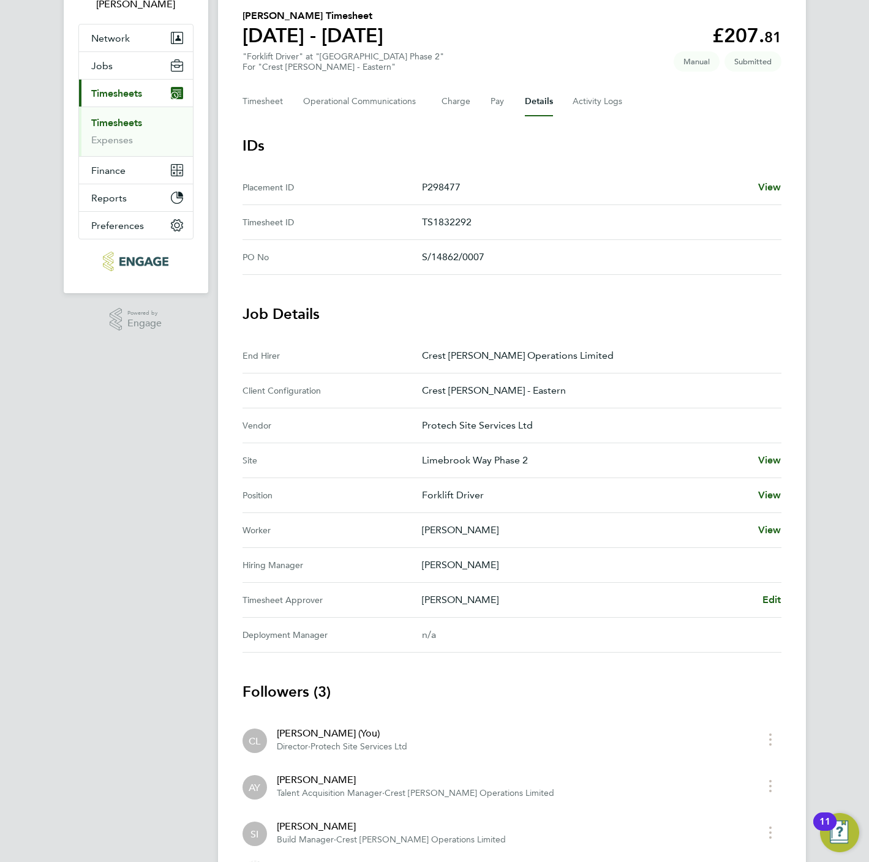
scroll to position [173, 0]
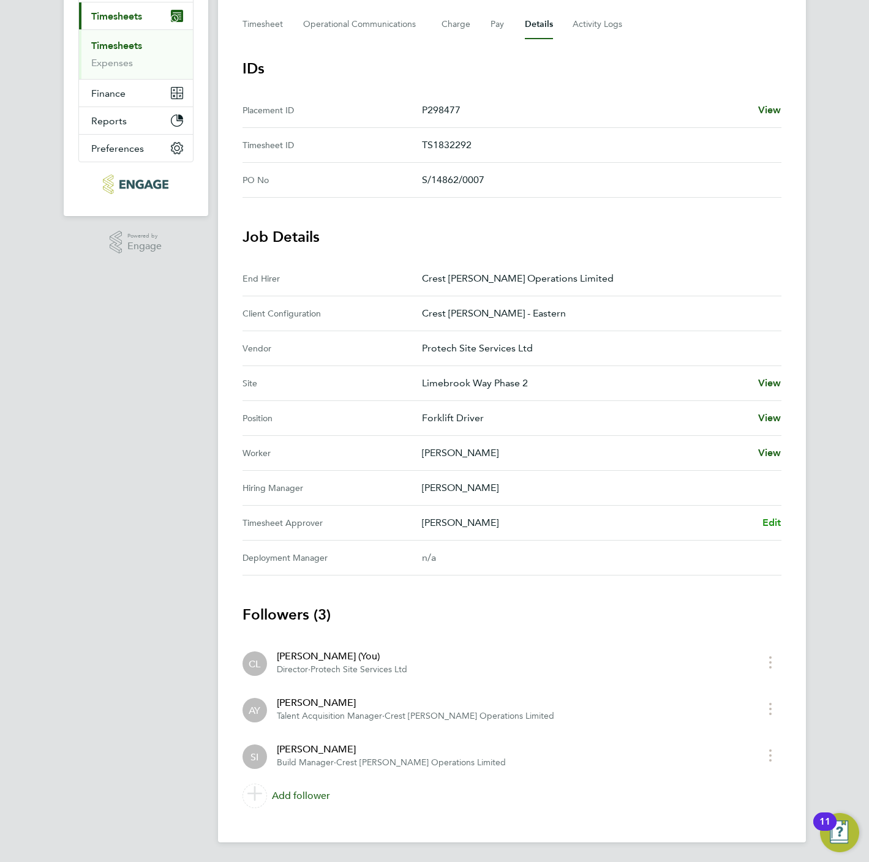
click at [778, 524] on span "Edit" at bounding box center [771, 523] width 19 height 12
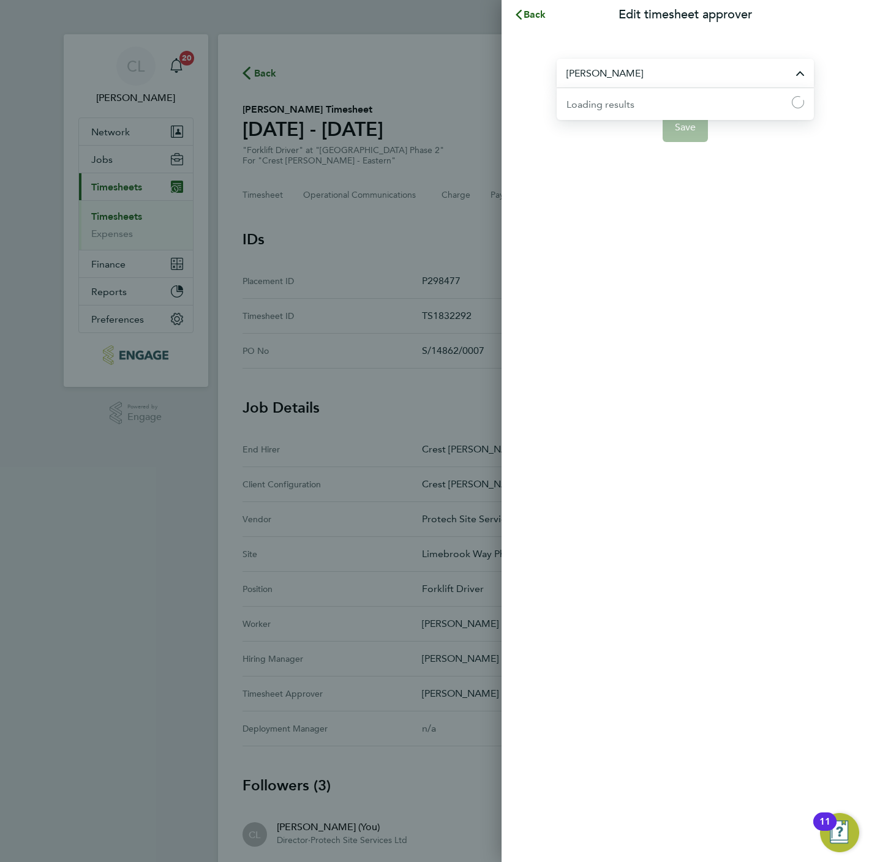
click at [708, 78] on input "[PERSON_NAME]" at bounding box center [685, 73] width 257 height 29
click at [601, 103] on span "[PERSON_NAME]" at bounding box center [604, 103] width 77 height 15
type input "[PERSON_NAME]"
click at [668, 126] on button "Save" at bounding box center [686, 127] width 46 height 29
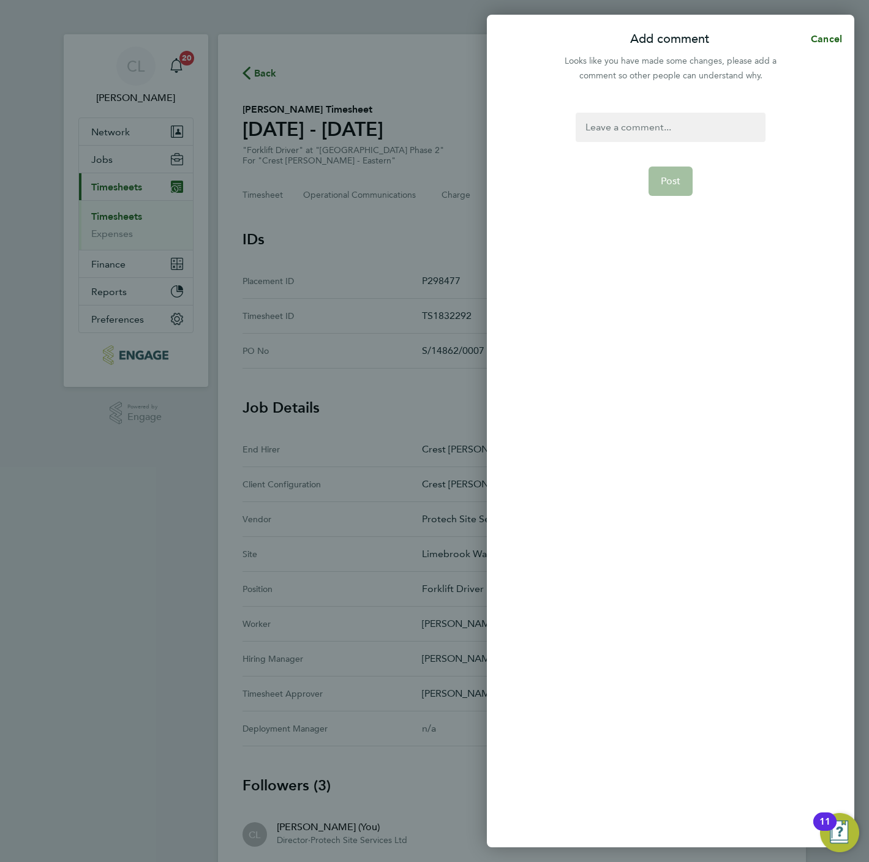
click at [671, 126] on div at bounding box center [670, 127] width 189 height 29
click at [669, 182] on span "Post" at bounding box center [671, 181] width 20 height 12
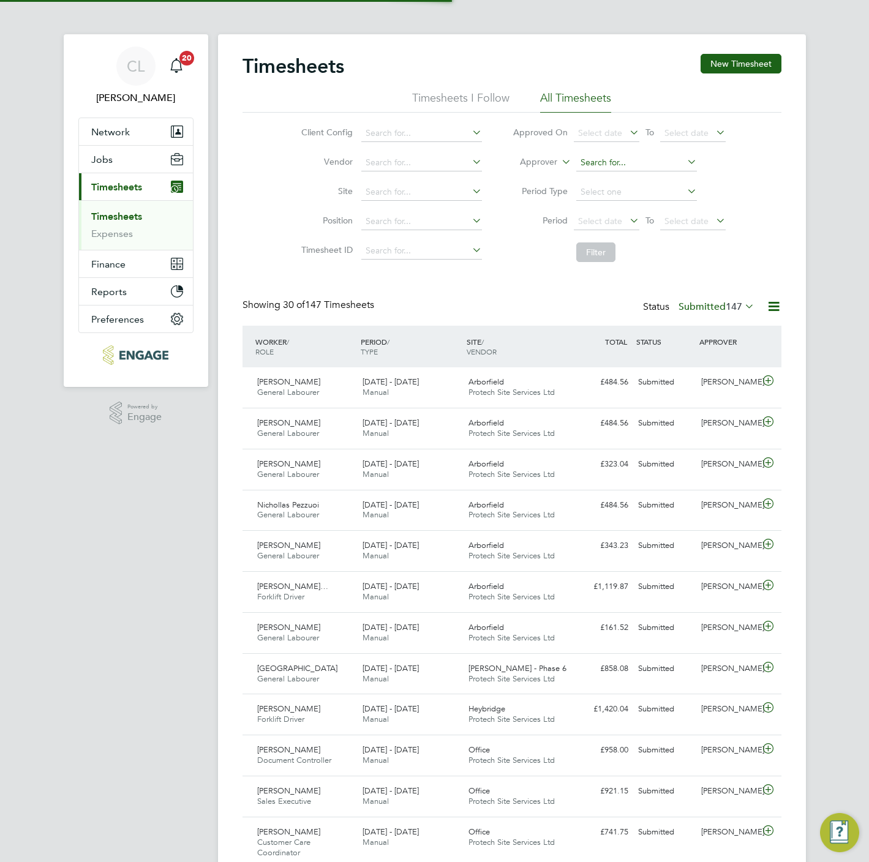
click at [621, 165] on input at bounding box center [636, 162] width 121 height 17
click at [621, 179] on li "Lisa Benbrook" at bounding box center [637, 179] width 122 height 17
type input "[PERSON_NAME]"
click at [597, 255] on button "Filter" at bounding box center [595, 253] width 39 height 20
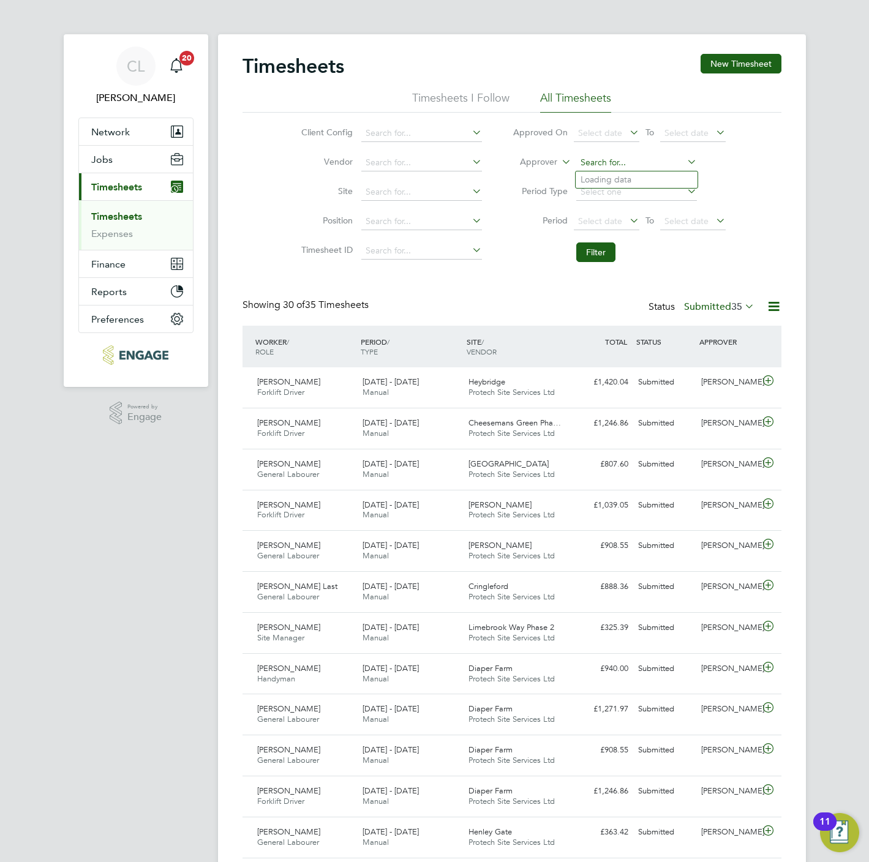
click at [598, 159] on input at bounding box center [636, 162] width 121 height 17
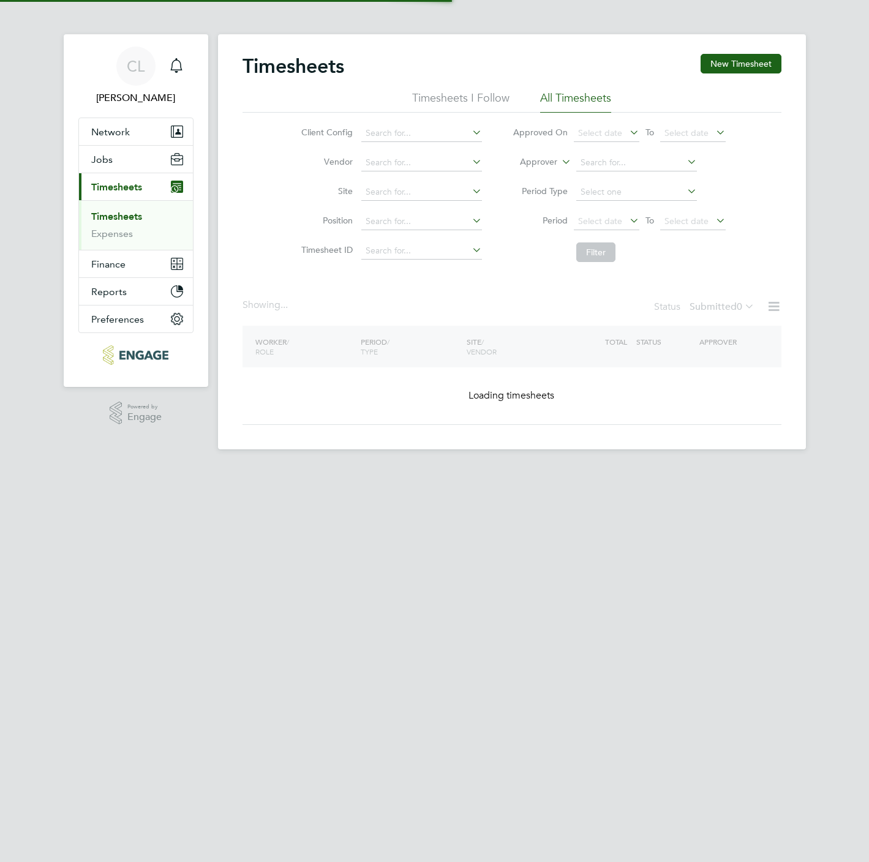
click at [603, 157] on input at bounding box center [636, 162] width 121 height 17
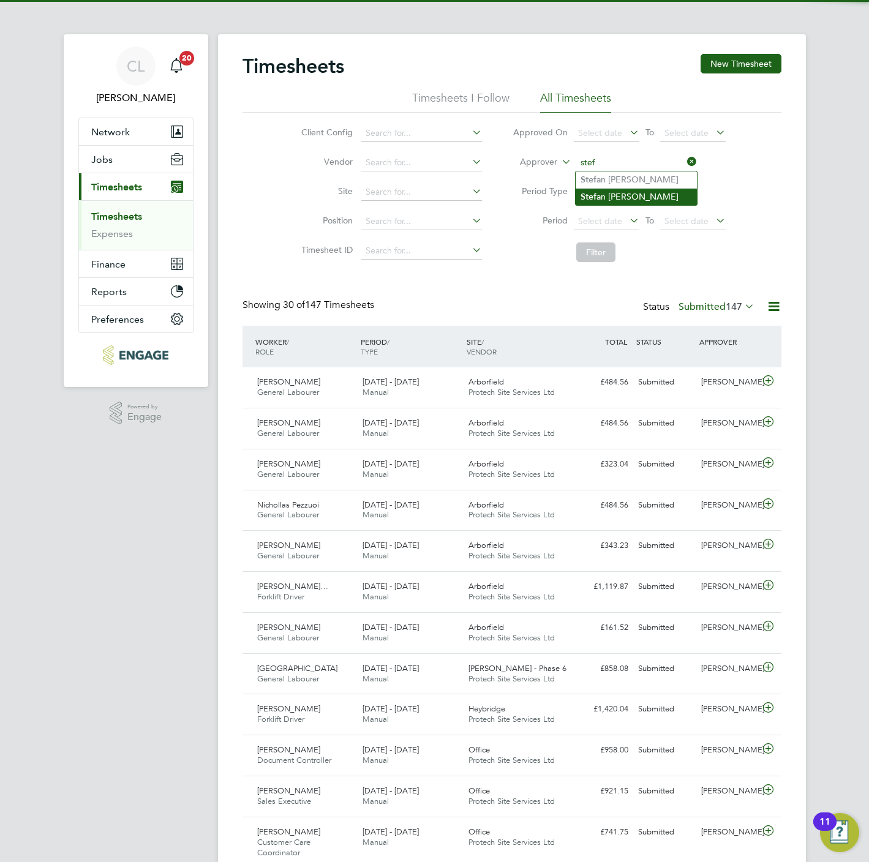
click at [615, 189] on li "Stef an Fernandez" at bounding box center [637, 197] width 122 height 17
type input "[PERSON_NAME]"
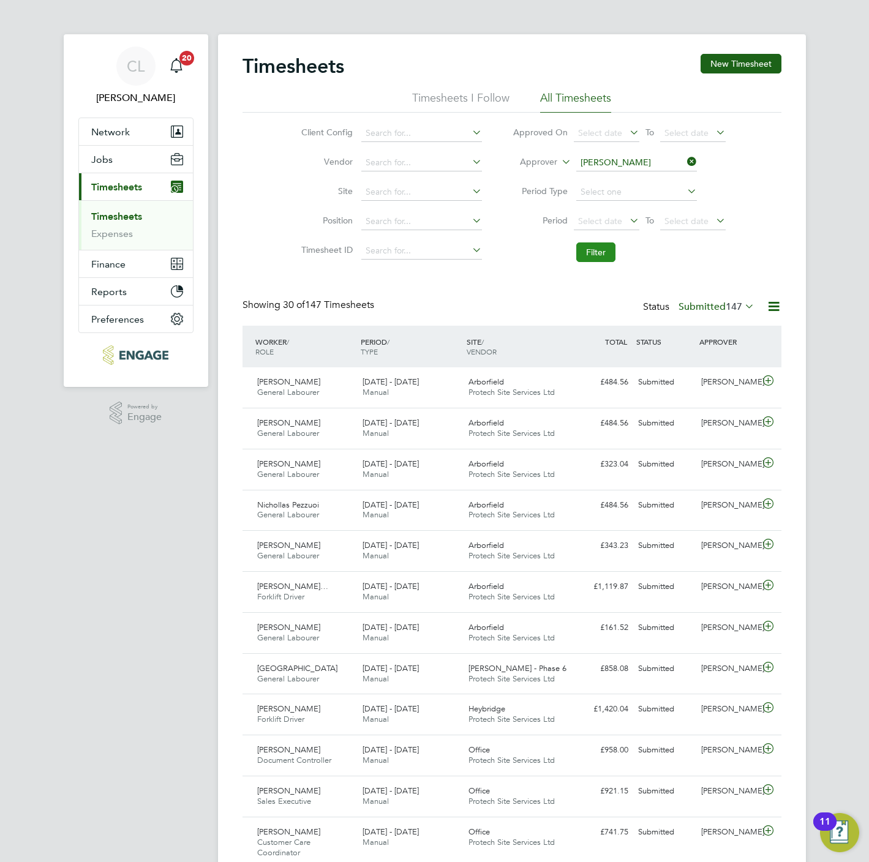
click at [587, 256] on button "Filter" at bounding box center [595, 253] width 39 height 20
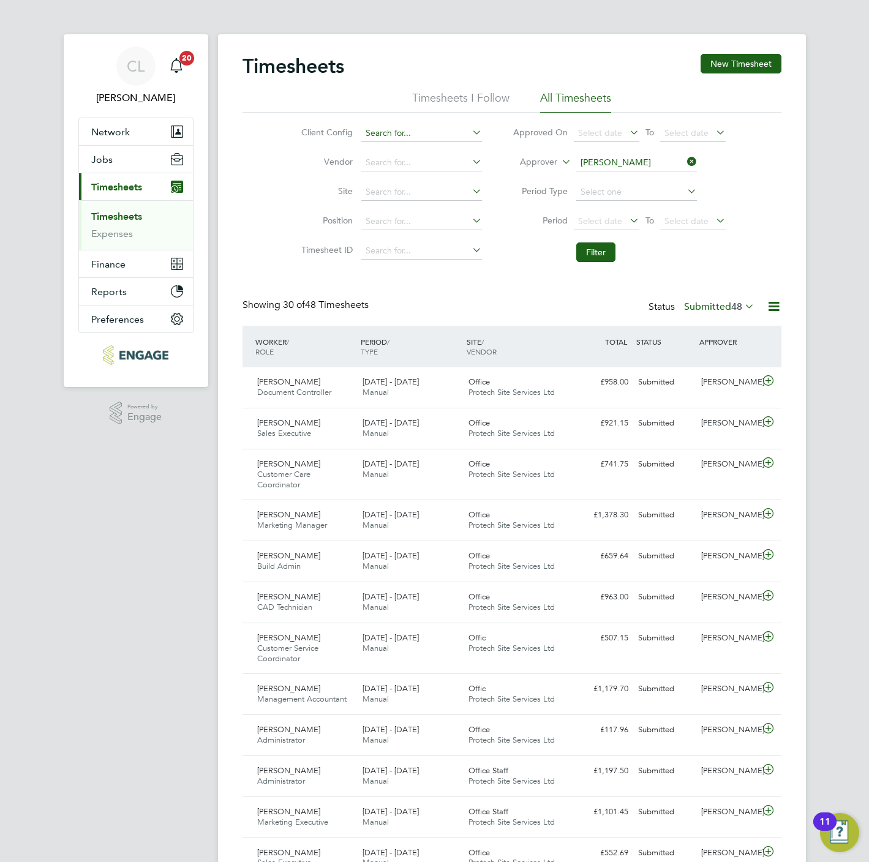
click at [393, 130] on input at bounding box center [421, 133] width 121 height 17
click at [406, 151] on li "Crest Nicholson - Midl ands" at bounding box center [422, 150] width 122 height 17
type input "Crest [PERSON_NAME] - [GEOGRAPHIC_DATA]"
click at [685, 164] on icon at bounding box center [685, 161] width 0 height 17
click at [601, 252] on button "Filter" at bounding box center [595, 253] width 39 height 20
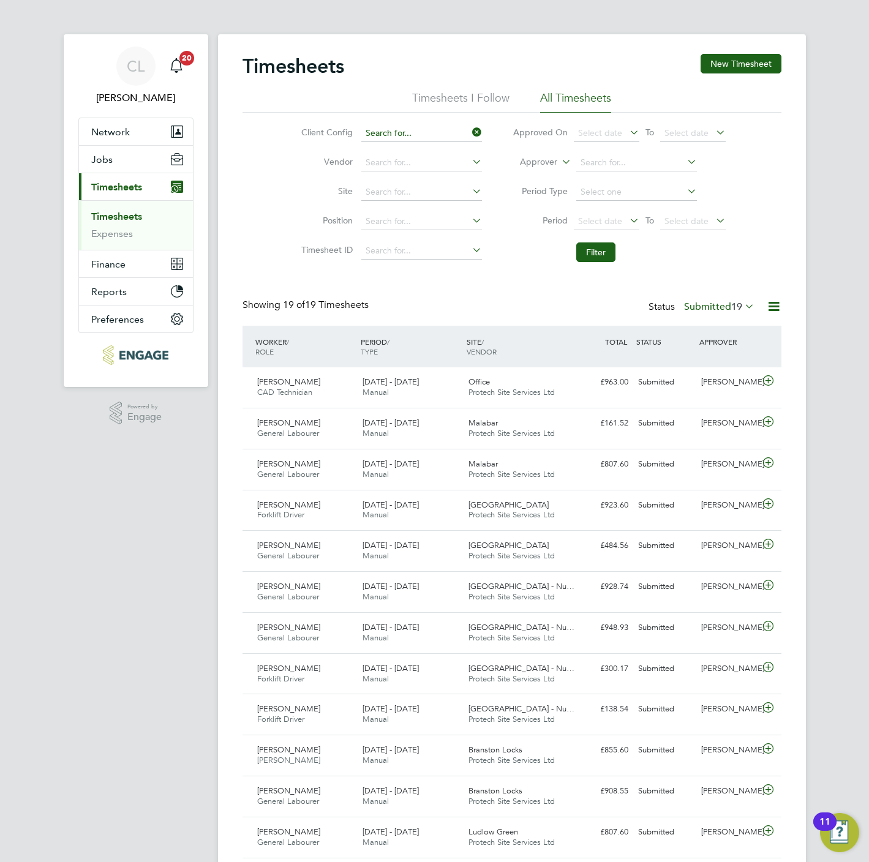
click at [401, 141] on div "Timesheets New Timesheet Timesheets I Follow All Timesheets Client Config Vendo…" at bounding box center [512, 601] width 588 height 1135
click at [402, 144] on li "Crest Nicholson - South" at bounding box center [425, 150] width 128 height 17
type input "Crest [PERSON_NAME] - South"
click at [597, 254] on button "Filter" at bounding box center [595, 253] width 39 height 20
click at [605, 167] on input at bounding box center [636, 162] width 121 height 17
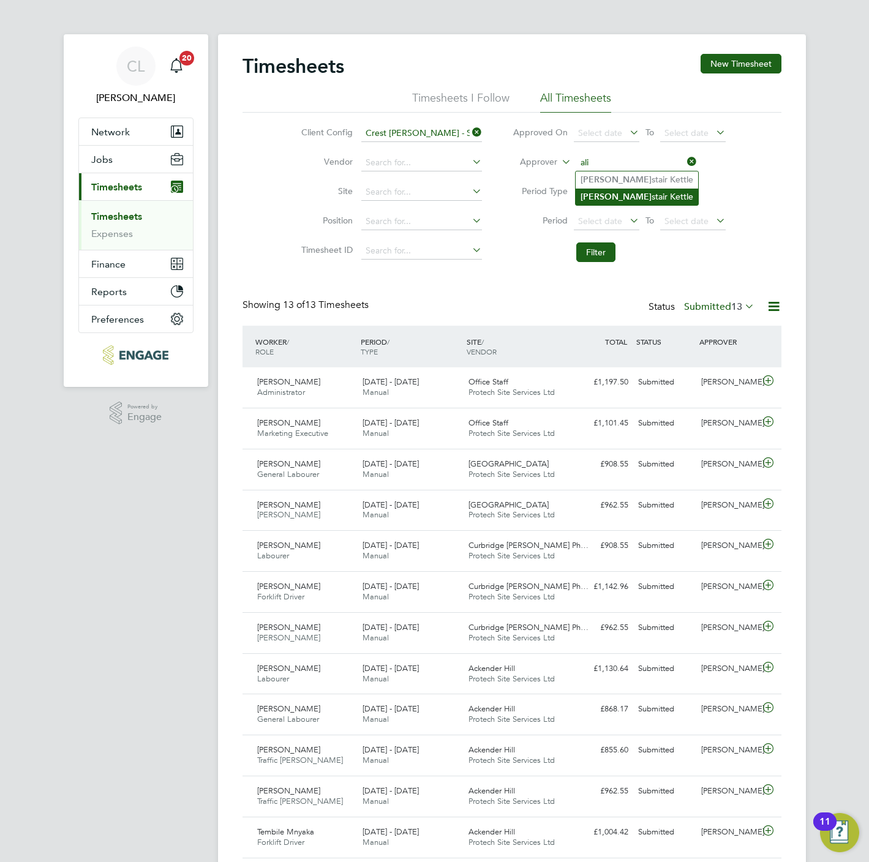
click at [627, 192] on li "Ali stair Kettle" at bounding box center [637, 197] width 122 height 17
type input "Alistair Kettle"
click at [589, 258] on button "Filter" at bounding box center [595, 253] width 39 height 20
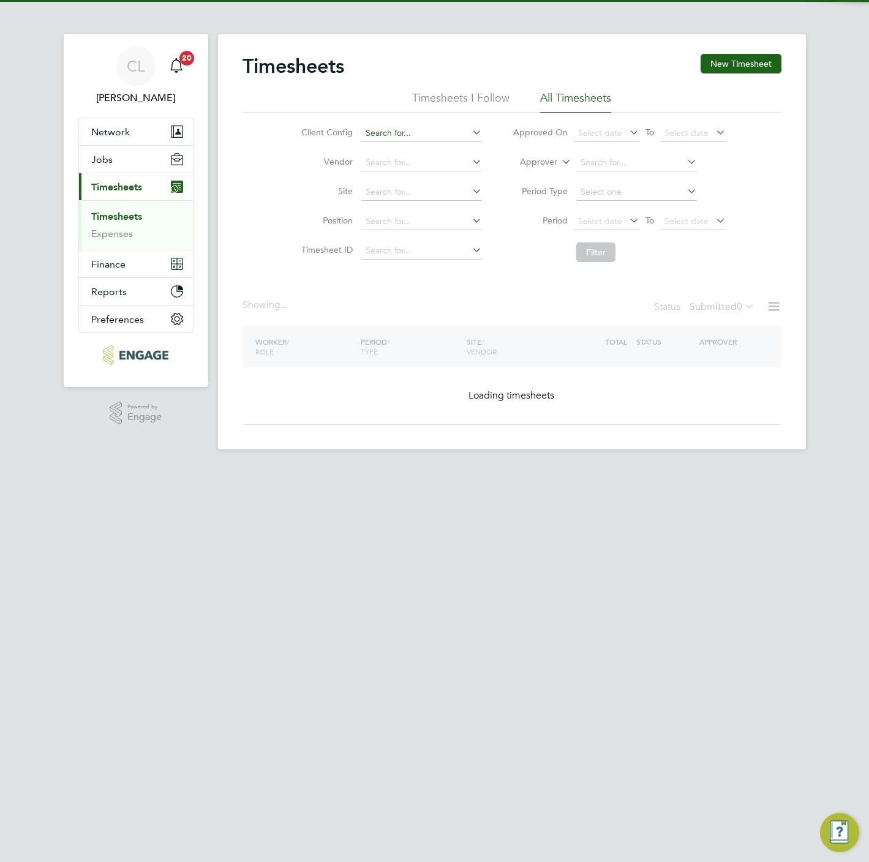
drag, startPoint x: 0, startPoint y: 0, endPoint x: 382, endPoint y: 137, distance: 405.8
click at [382, 137] on input at bounding box center [421, 133] width 121 height 17
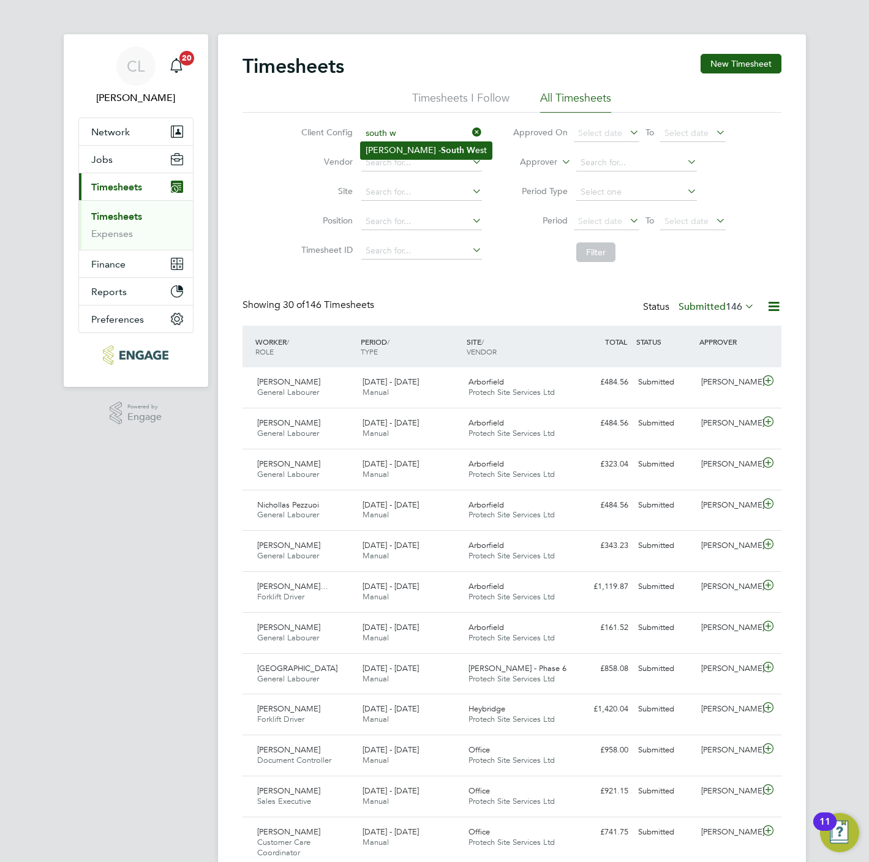
click at [419, 151] on li "Crest [PERSON_NAME] - South W est" at bounding box center [426, 150] width 131 height 17
type input "Crest [PERSON_NAME] - [GEOGRAPHIC_DATA]"
click at [596, 254] on button "Filter" at bounding box center [595, 253] width 39 height 20
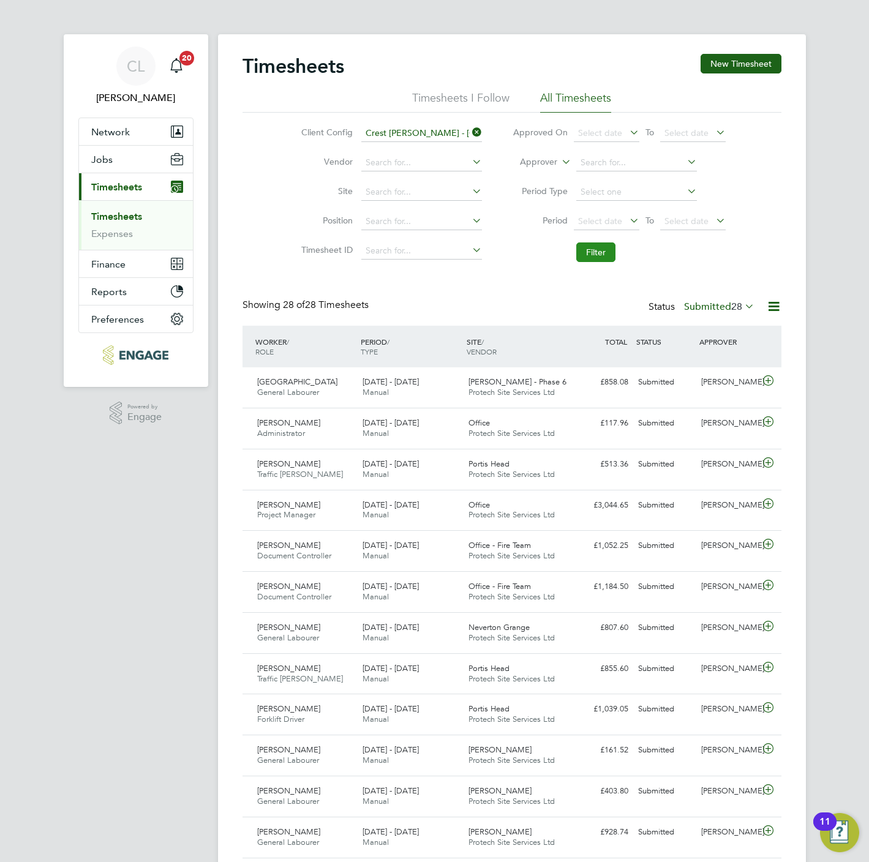
click at [611, 254] on button "Filter" at bounding box center [595, 253] width 39 height 20
click at [601, 159] on input at bounding box center [636, 162] width 121 height 17
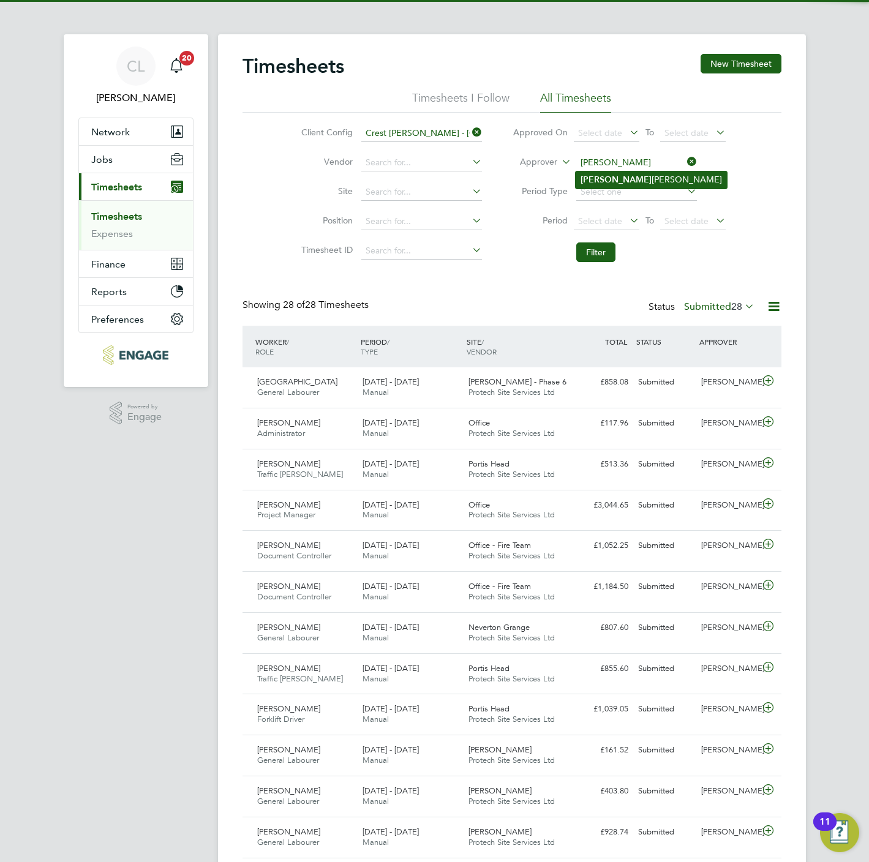
click at [610, 176] on li "[PERSON_NAME]" at bounding box center [651, 179] width 151 height 17
type input "[PERSON_NAME]"
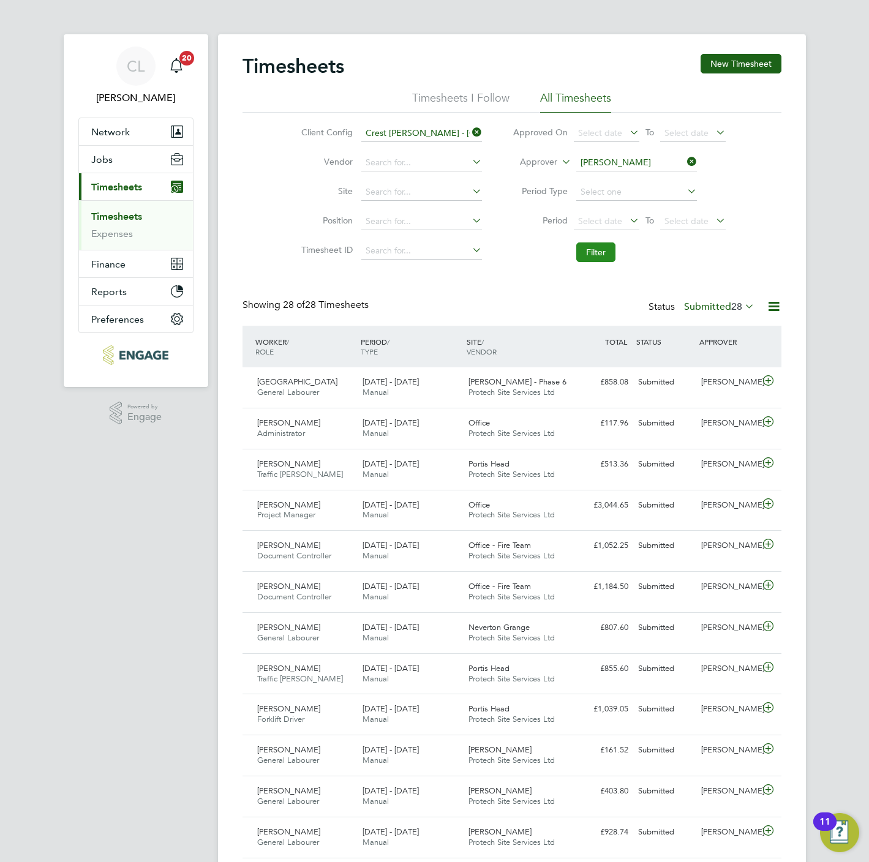
click at [603, 255] on button "Filter" at bounding box center [595, 253] width 39 height 20
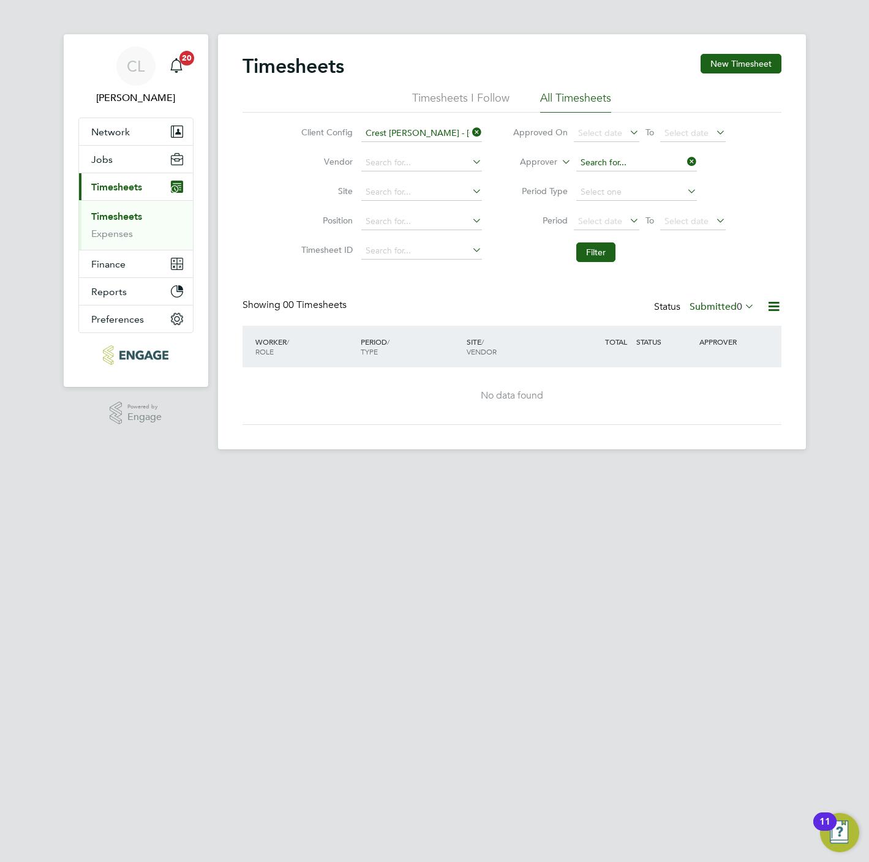
click at [604, 155] on input at bounding box center [636, 162] width 121 height 17
click at [619, 192] on li "[PERSON_NAME] [PERSON_NAME]" at bounding box center [637, 197] width 122 height 17
type input "[PERSON_NAME]"
click at [595, 249] on button "Filter" at bounding box center [595, 253] width 39 height 20
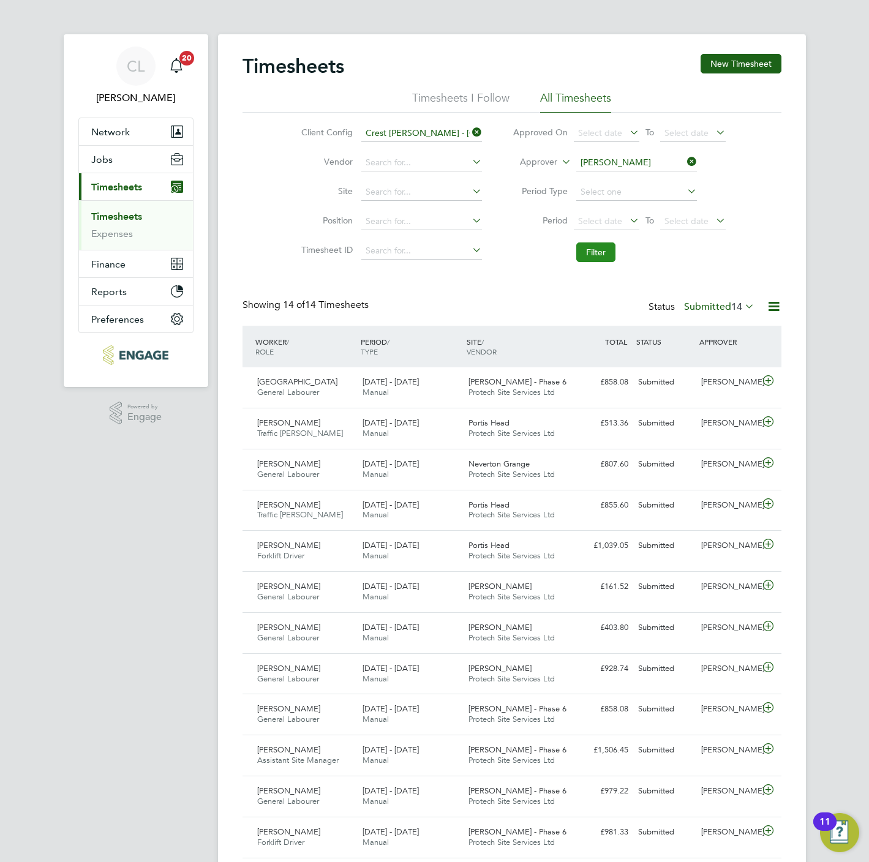
click at [597, 259] on button "Filter" at bounding box center [595, 253] width 39 height 20
click at [632, 160] on input at bounding box center [636, 162] width 121 height 17
click at [625, 177] on li "[PERSON_NAME] is [PERSON_NAME]" at bounding box center [655, 179] width 159 height 17
type input "[PERSON_NAME]"
click at [587, 256] on button "Filter" at bounding box center [595, 253] width 39 height 20
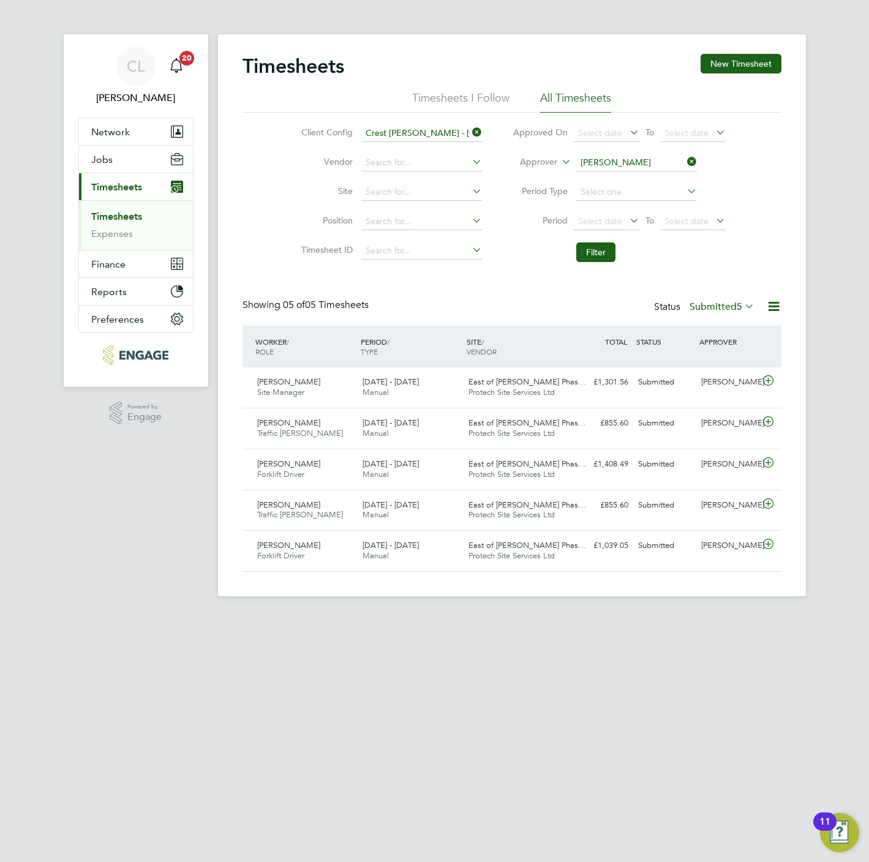
click at [685, 164] on icon at bounding box center [685, 161] width 0 height 17
click at [425, 134] on input at bounding box center [421, 133] width 121 height 17
click at [415, 151] on li "Crest [PERSON_NAME] - Mid lands" at bounding box center [422, 150] width 122 height 17
type input "Crest [PERSON_NAME] - [GEOGRAPHIC_DATA]"
click at [600, 246] on button "Filter" at bounding box center [595, 253] width 39 height 20
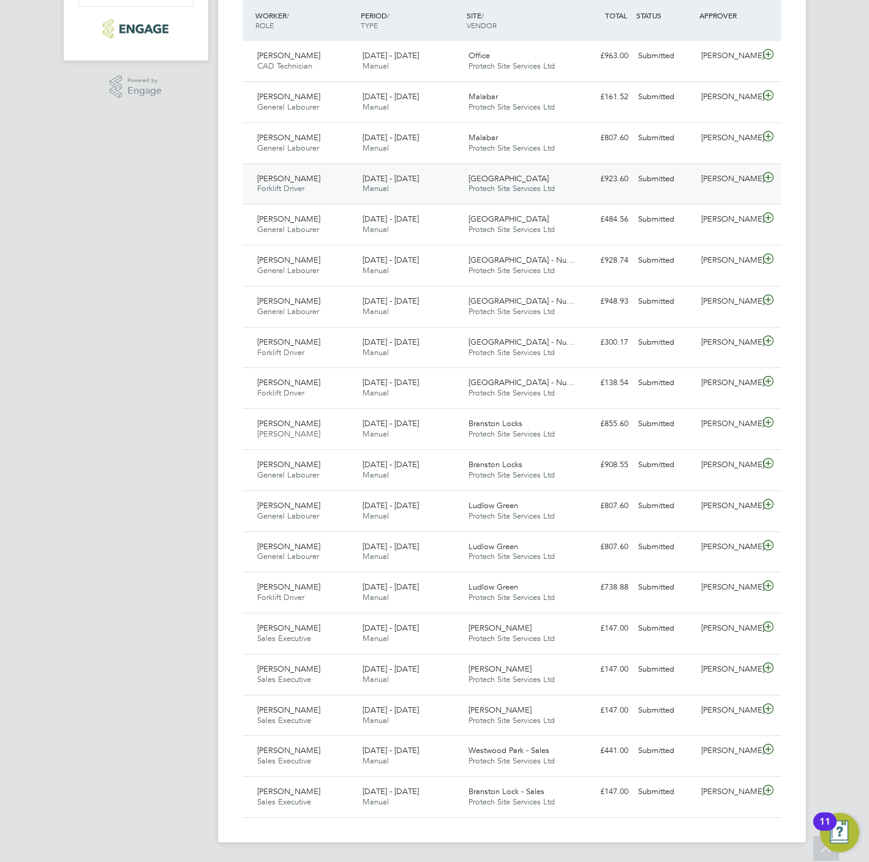
scroll to position [333, 0]
click at [769, 588] on icon at bounding box center [768, 586] width 15 height 10
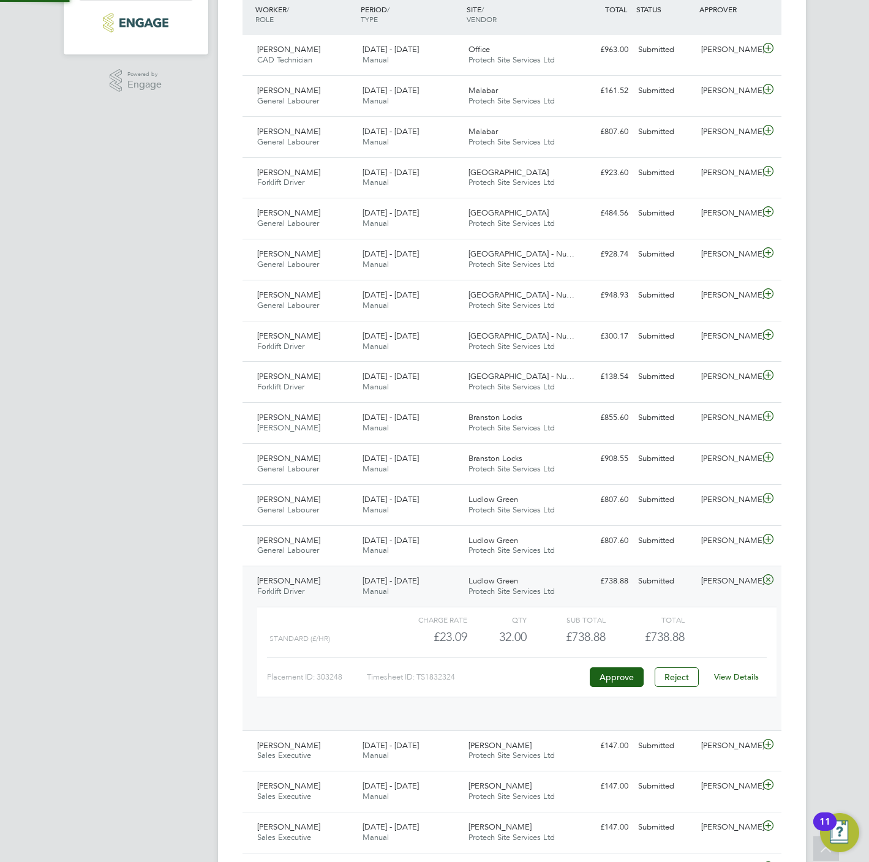
scroll to position [20, 119]
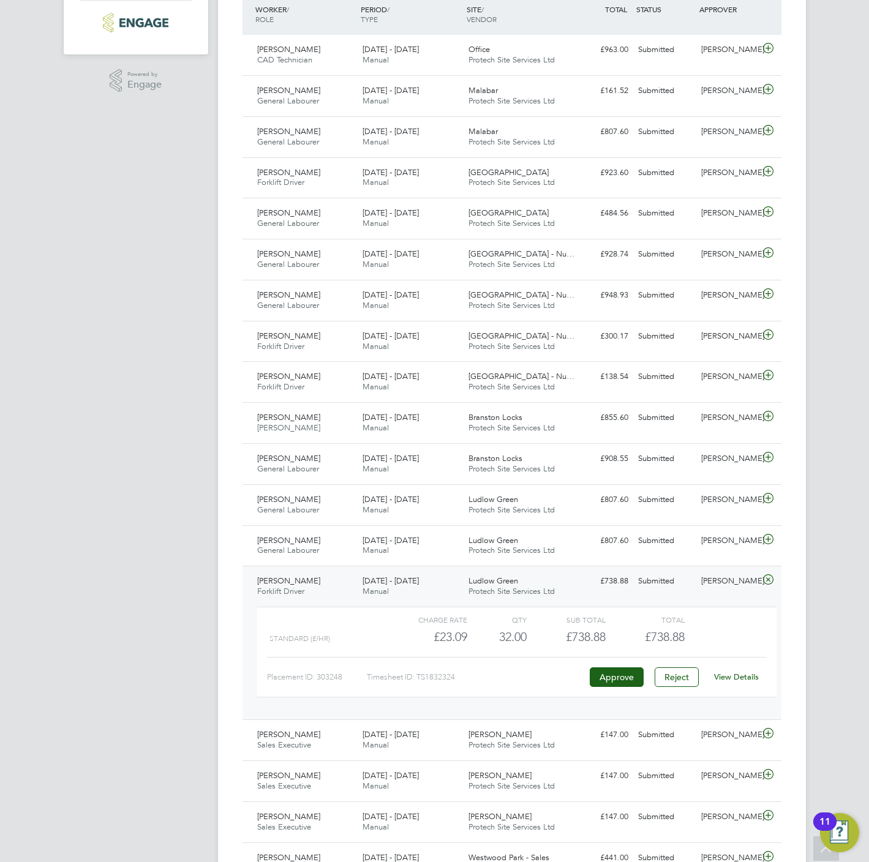
click at [747, 679] on link "View Details" at bounding box center [736, 677] width 45 height 10
click at [767, 544] on icon at bounding box center [768, 540] width 15 height 10
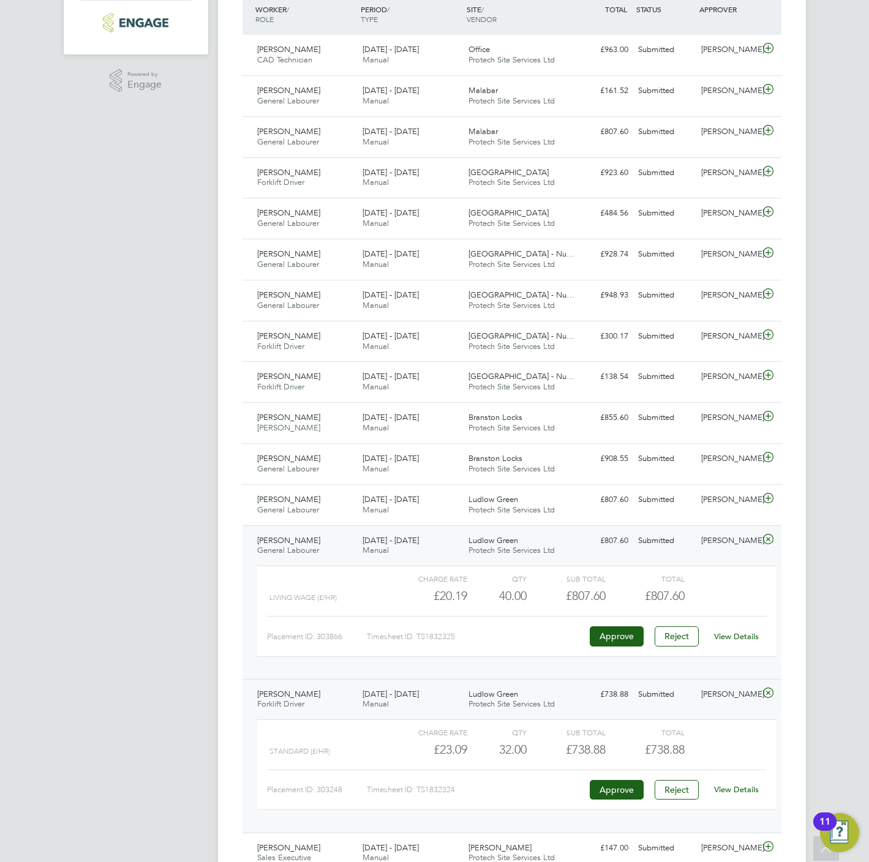
click at [733, 642] on link "View Details" at bounding box center [736, 636] width 45 height 10
click at [765, 503] on icon at bounding box center [768, 499] width 15 height 10
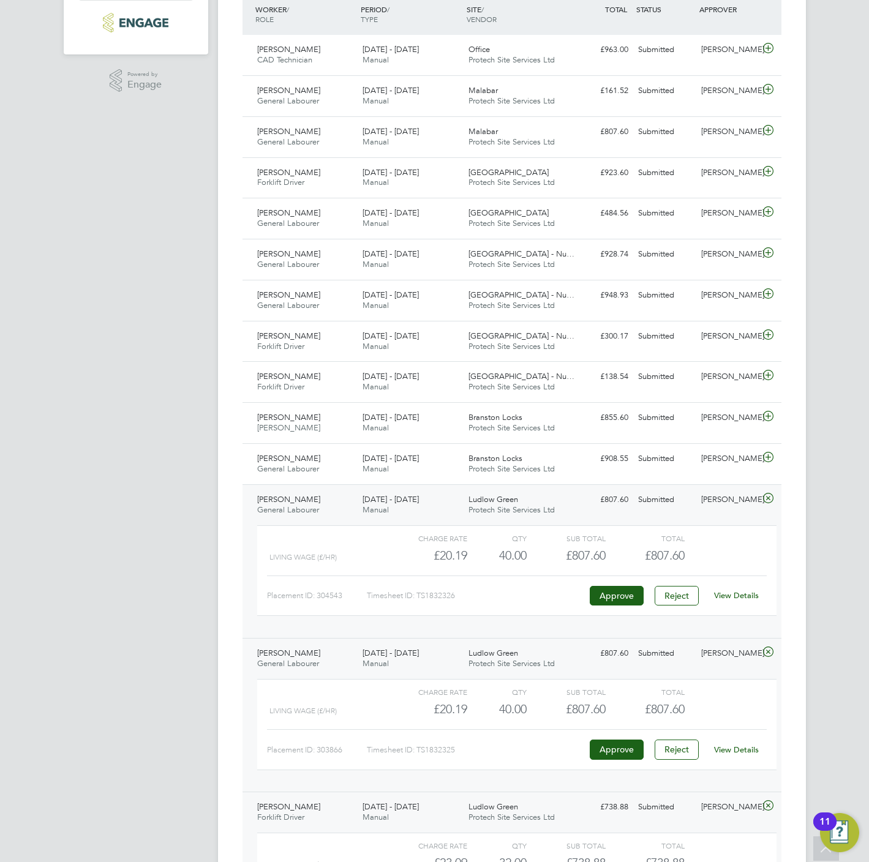
click at [741, 601] on link "View Details" at bounding box center [736, 595] width 45 height 10
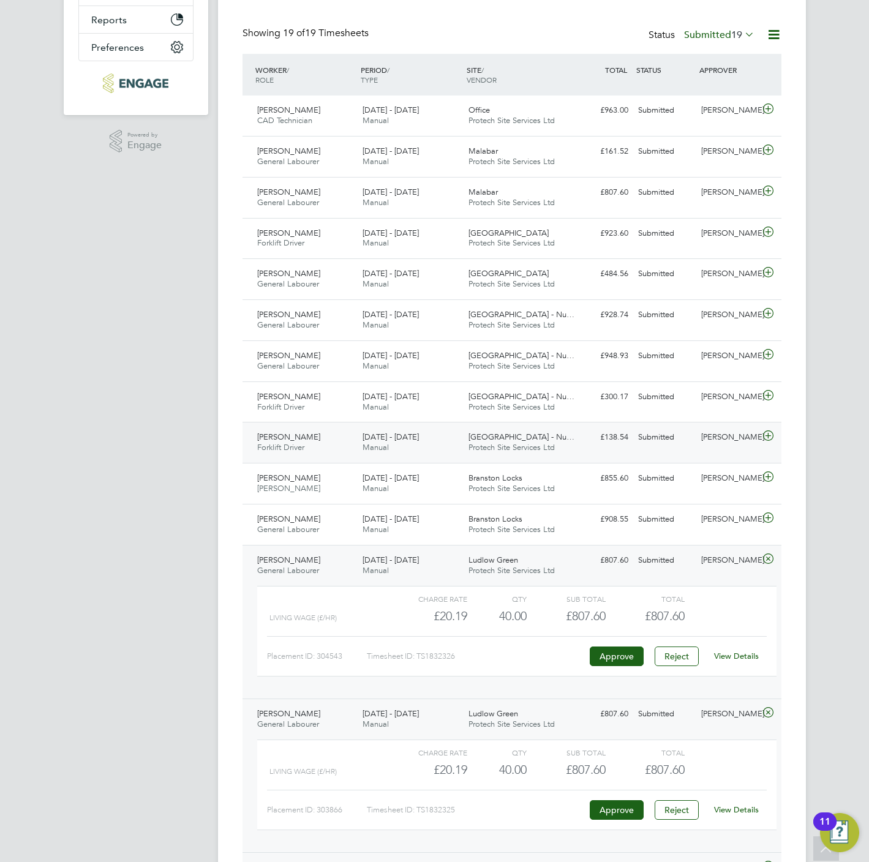
scroll to position [241, 0]
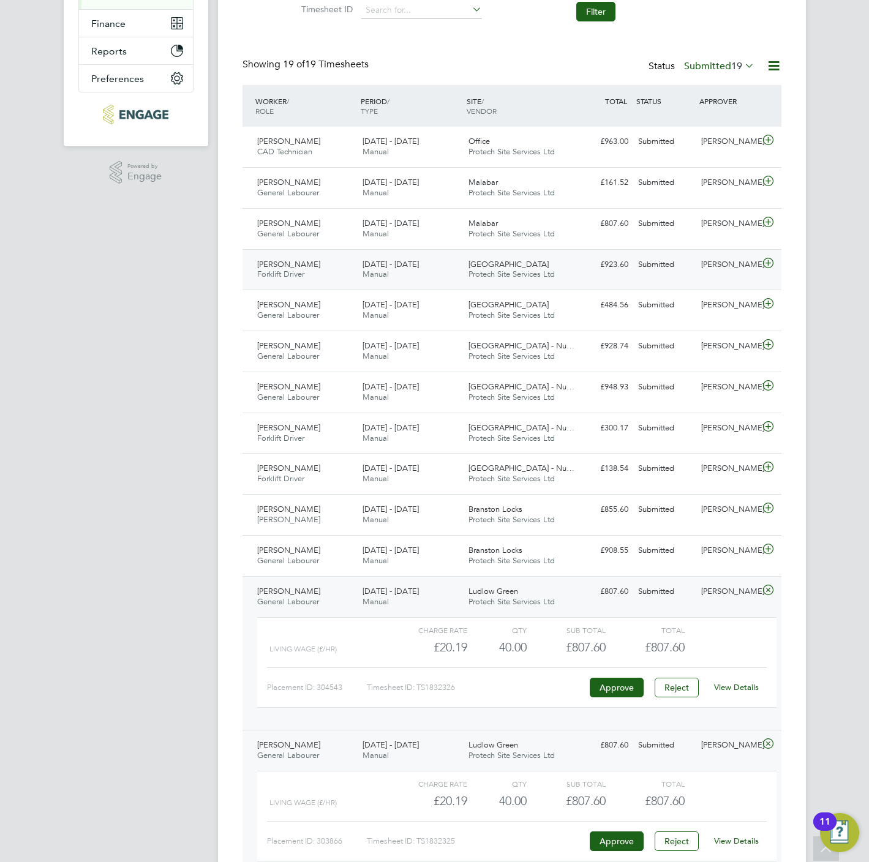
click at [763, 266] on icon at bounding box center [768, 263] width 15 height 10
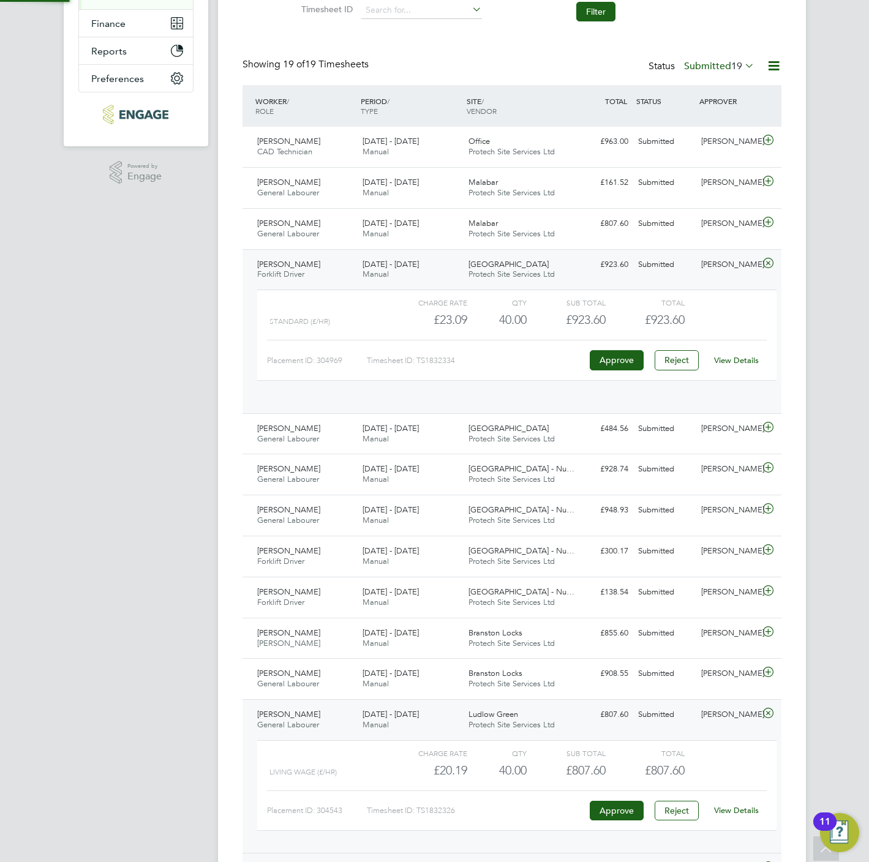
scroll to position [20, 119]
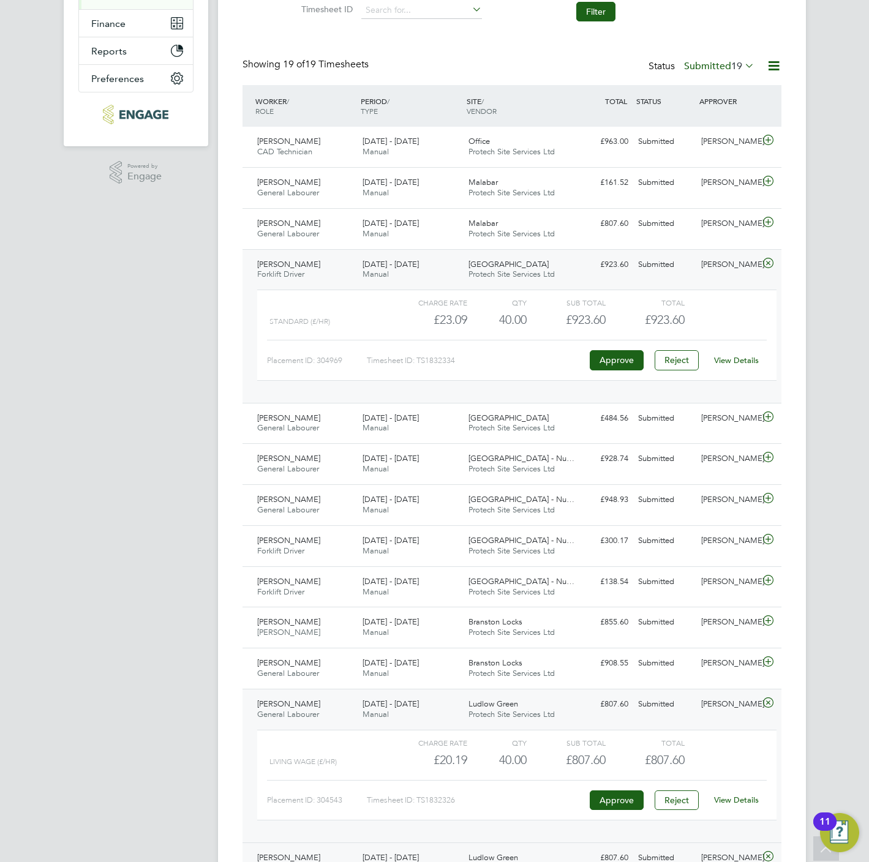
click at [734, 362] on link "View Details" at bounding box center [736, 360] width 45 height 10
click at [767, 422] on icon at bounding box center [768, 417] width 15 height 10
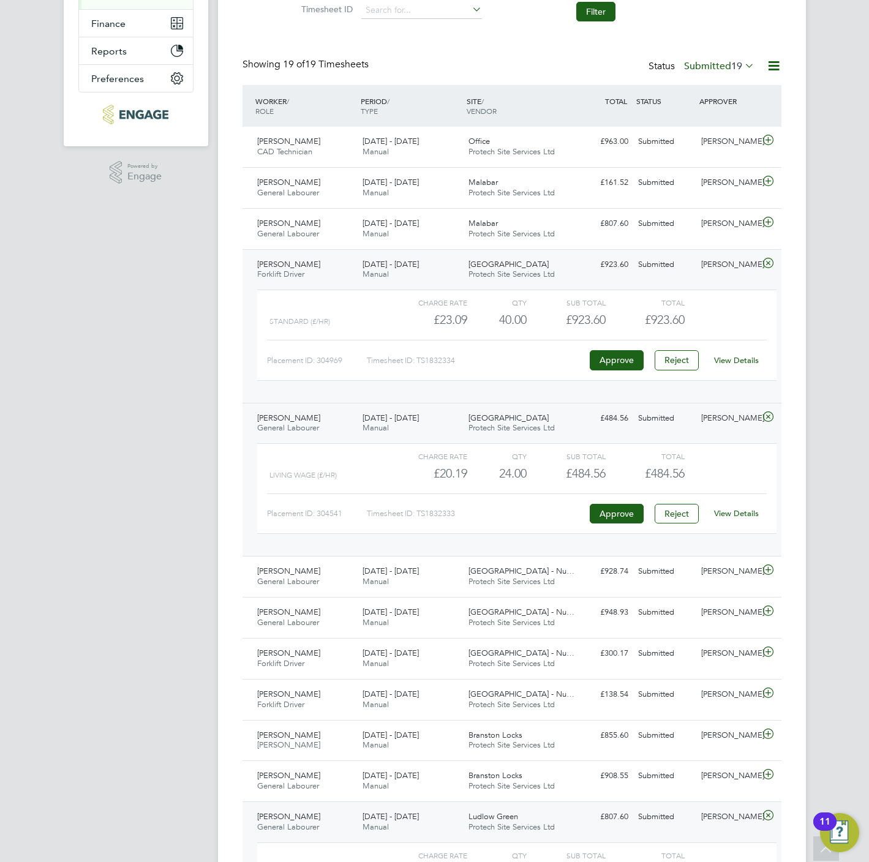
click at [744, 518] on link "View Details" at bounding box center [736, 513] width 45 height 10
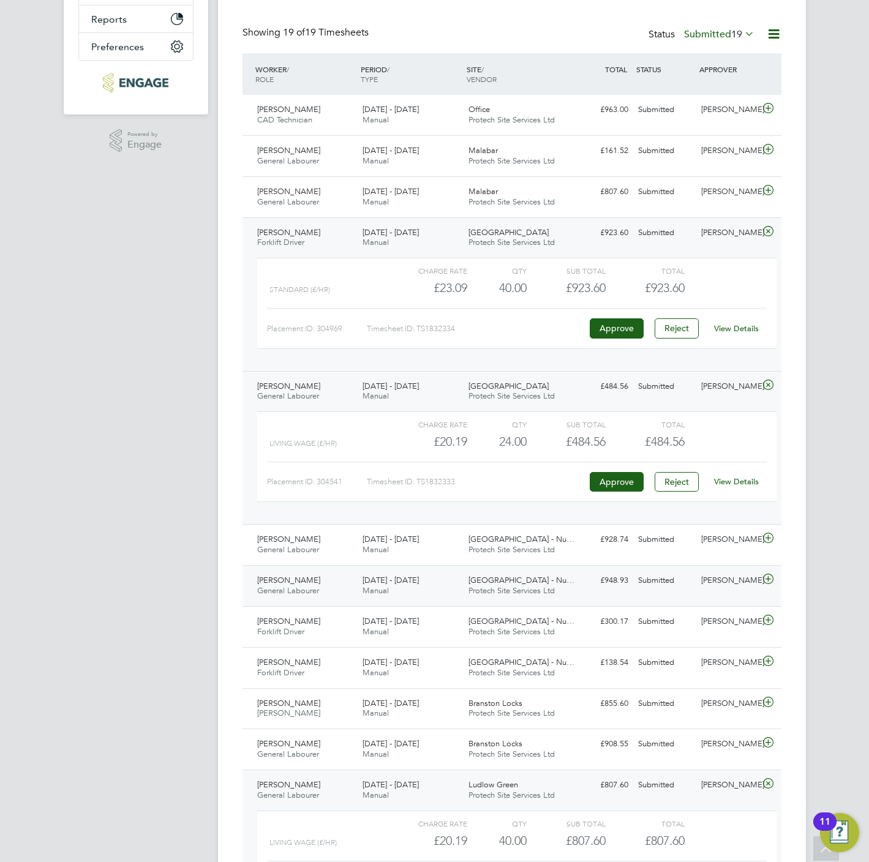
scroll to position [241, 0]
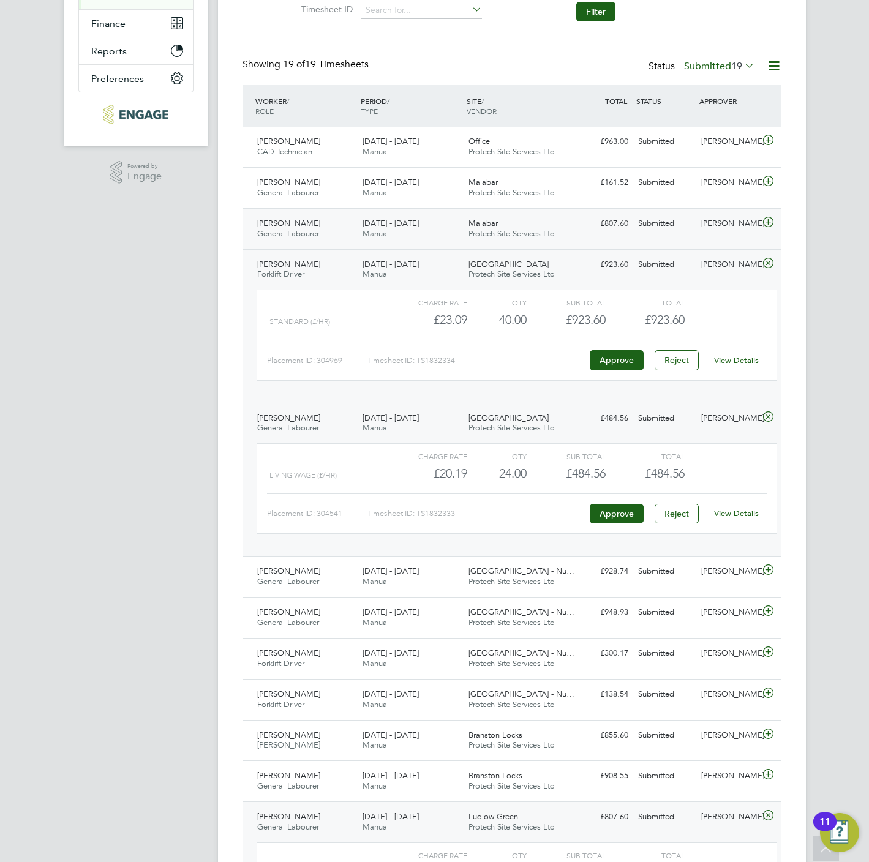
click at [764, 221] on icon at bounding box center [768, 222] width 15 height 10
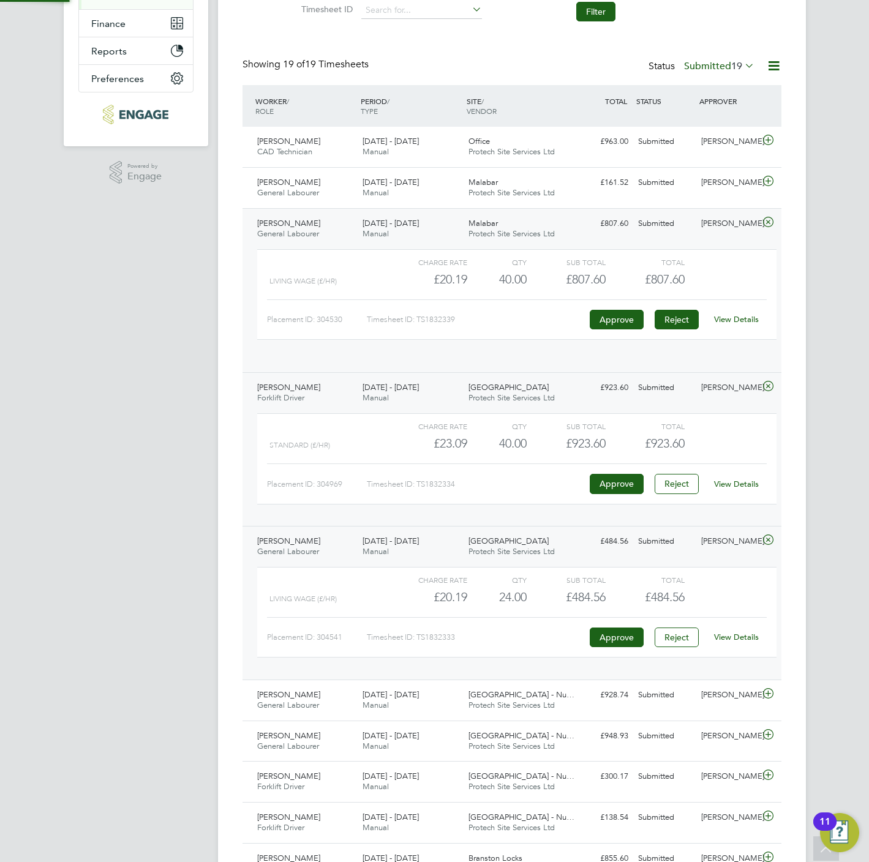
scroll to position [20, 119]
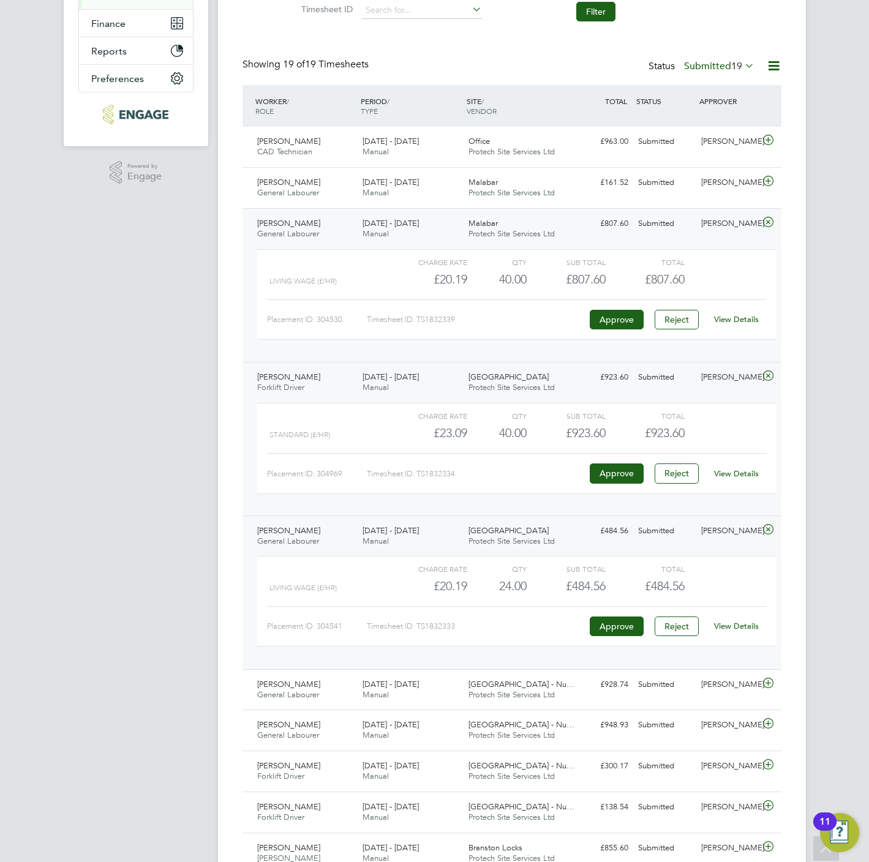
click at [750, 313] on div "View Details" at bounding box center [737, 320] width 60 height 20
click at [748, 318] on link "View Details" at bounding box center [736, 319] width 45 height 10
click at [770, 182] on icon at bounding box center [768, 181] width 15 height 10
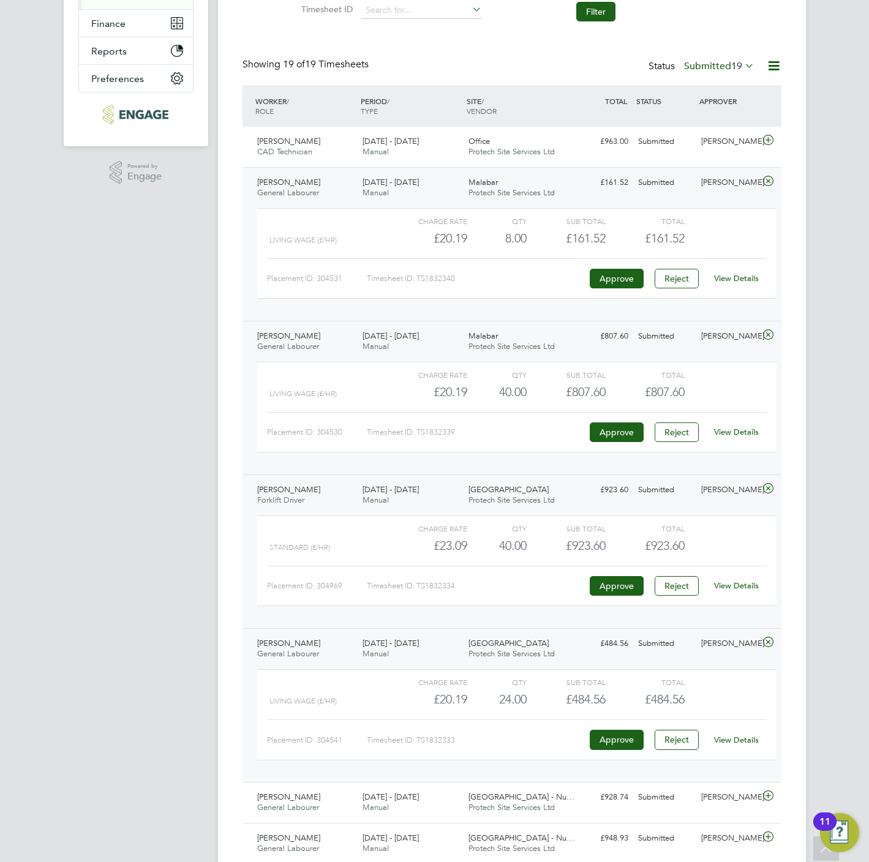
click at [734, 285] on div "View Details" at bounding box center [737, 279] width 60 height 20
click at [737, 279] on link "View Details" at bounding box center [736, 278] width 45 height 10
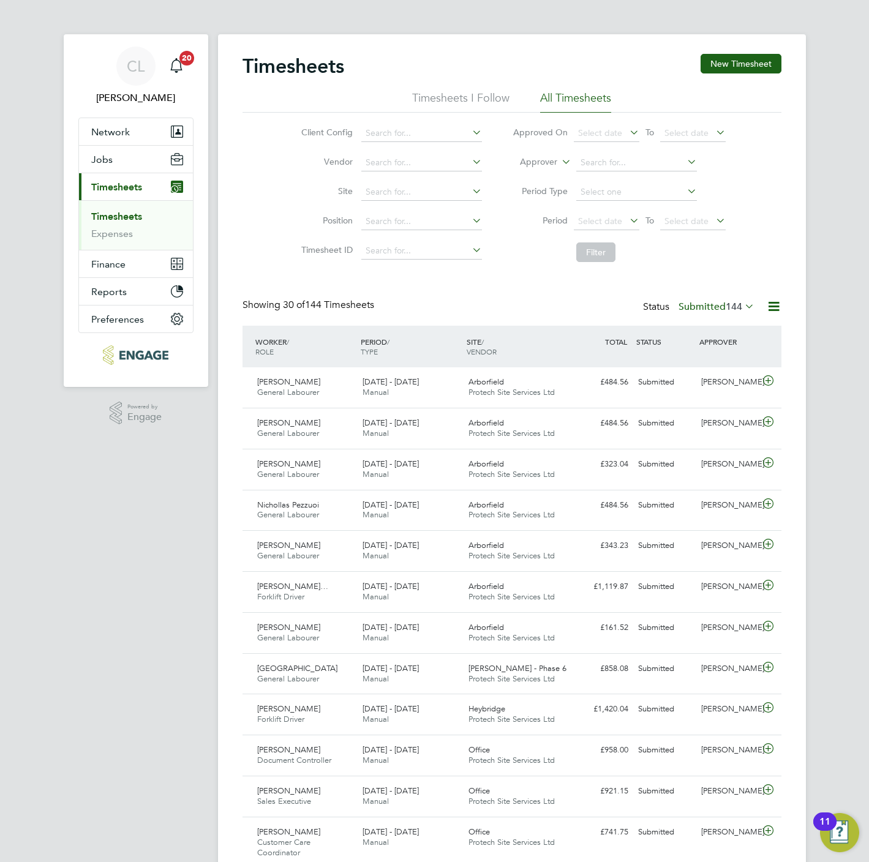
click at [707, 298] on div "Timesheets New Timesheet Timesheets I Follow All Timesheets Client Config Vendo…" at bounding box center [512, 841] width 539 height 1575
click at [722, 307] on label "Submitted 144" at bounding box center [717, 307] width 76 height 12
click at [687, 333] on li "All" at bounding box center [695, 329] width 56 height 17
click at [396, 198] on input at bounding box center [421, 192] width 121 height 17
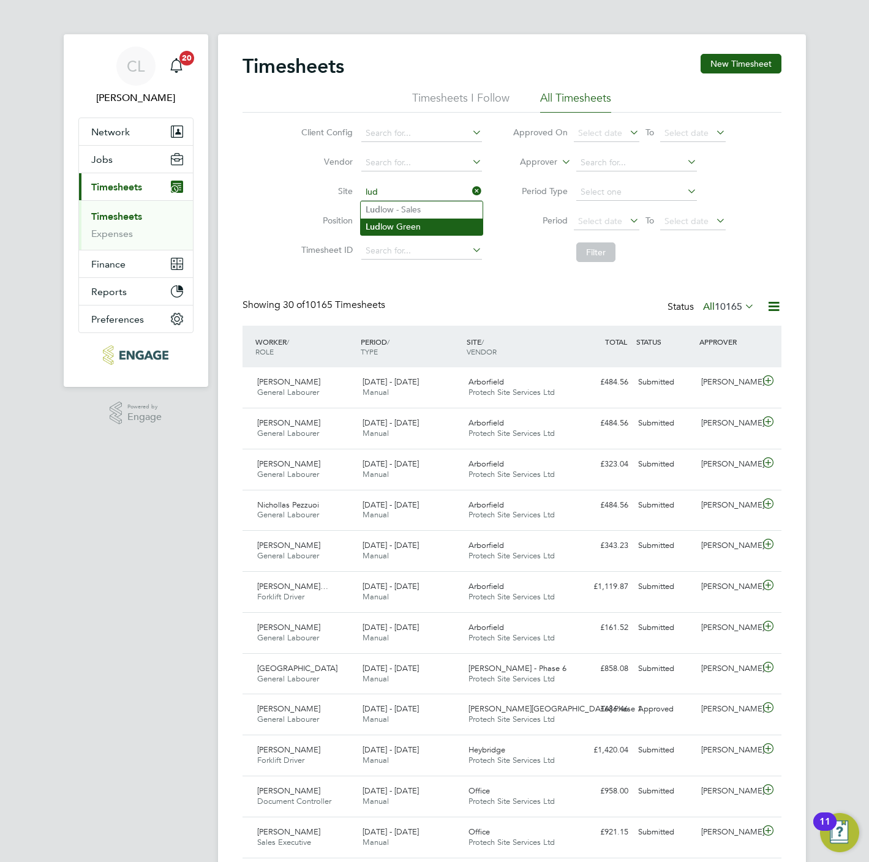
click at [399, 227] on li "Lud low Green" at bounding box center [422, 227] width 122 height 17
type input "Ludlow Green"
click at [590, 255] on button "Filter" at bounding box center [595, 253] width 39 height 20
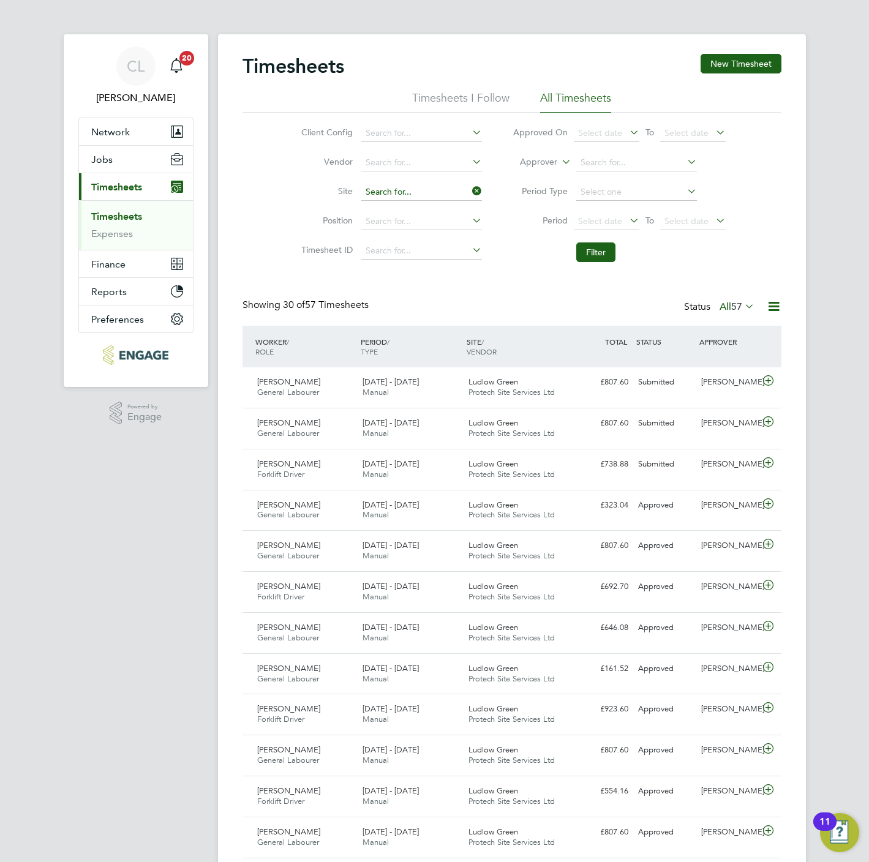
click at [413, 187] on input at bounding box center [421, 192] width 121 height 17
click at [423, 217] on li "Westw ood Park" at bounding box center [437, 209] width 152 height 17
type input "[GEOGRAPHIC_DATA]"
click at [586, 260] on button "Filter" at bounding box center [595, 253] width 39 height 20
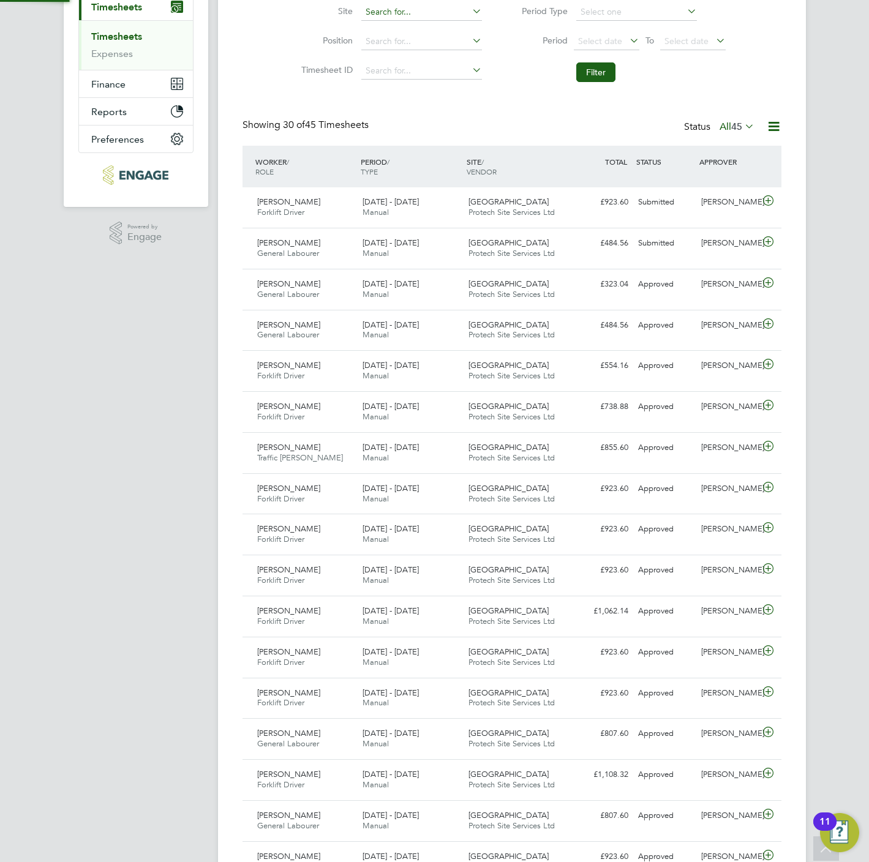
click at [389, 8] on input at bounding box center [421, 12] width 121 height 17
click at [390, 33] on li "Malab ar" at bounding box center [422, 29] width 122 height 17
type input "Malabar"
click at [601, 83] on li "Filter" at bounding box center [619, 72] width 244 height 32
click at [594, 66] on button "Filter" at bounding box center [595, 72] width 39 height 20
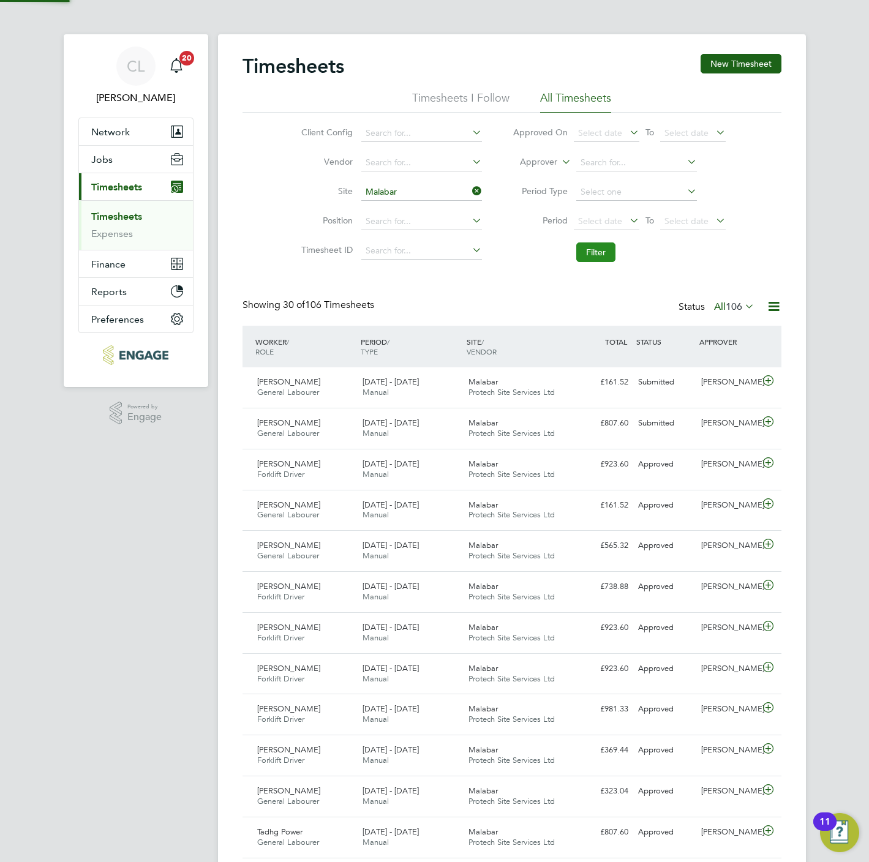
scroll to position [6, 6]
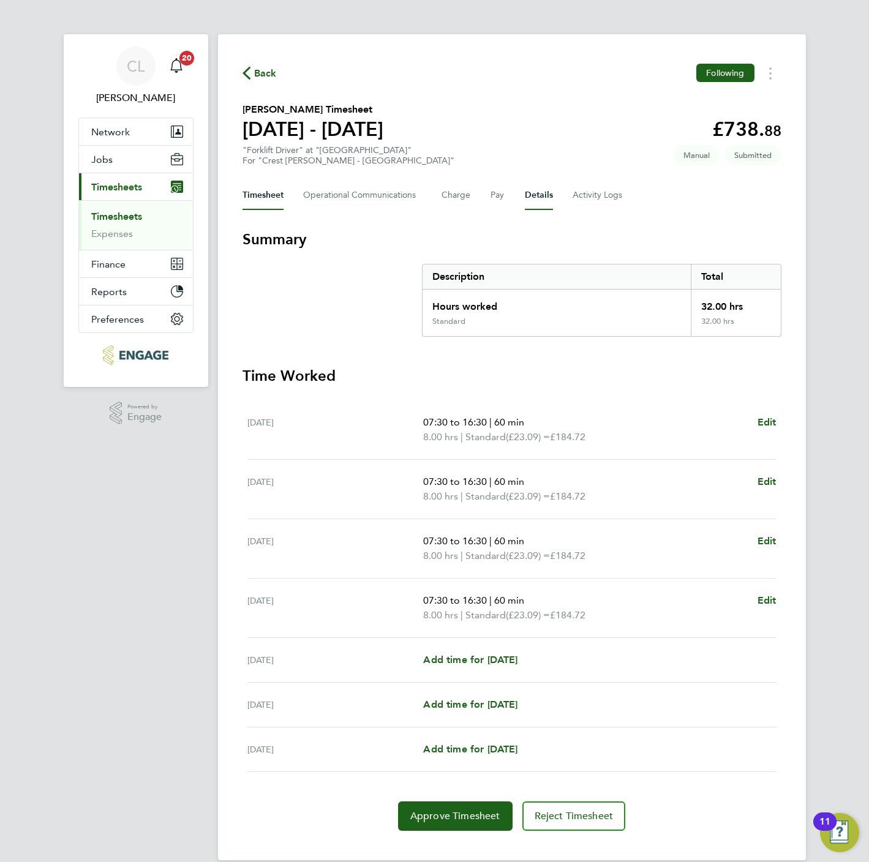
click at [531, 197] on button "Details" at bounding box center [539, 195] width 28 height 29
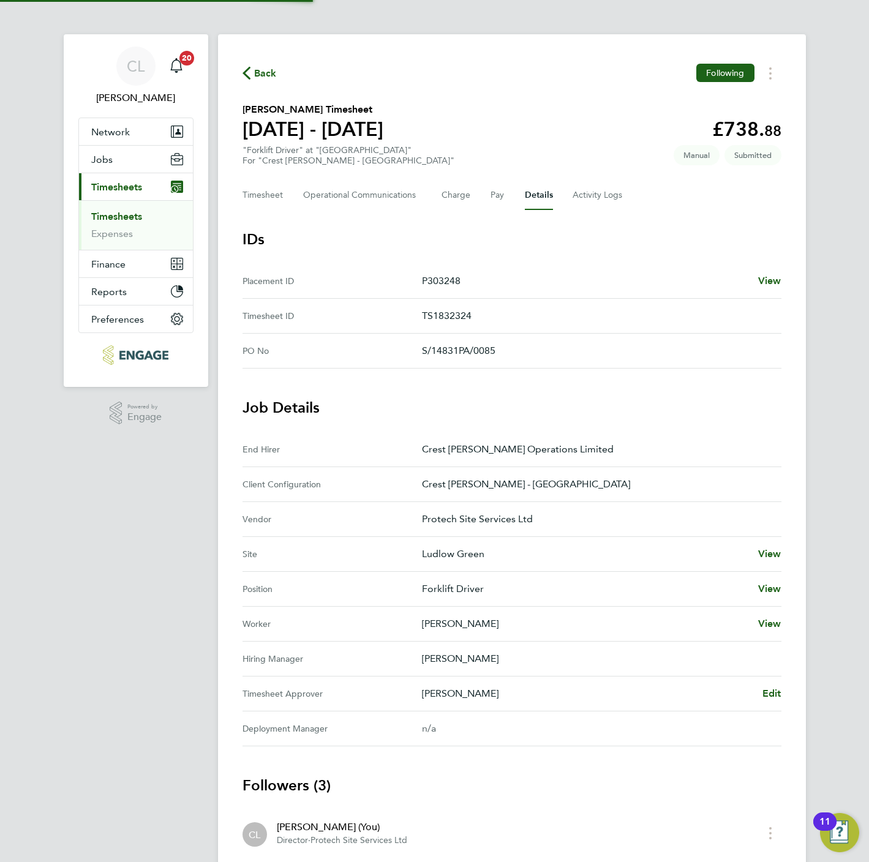
scroll to position [173, 0]
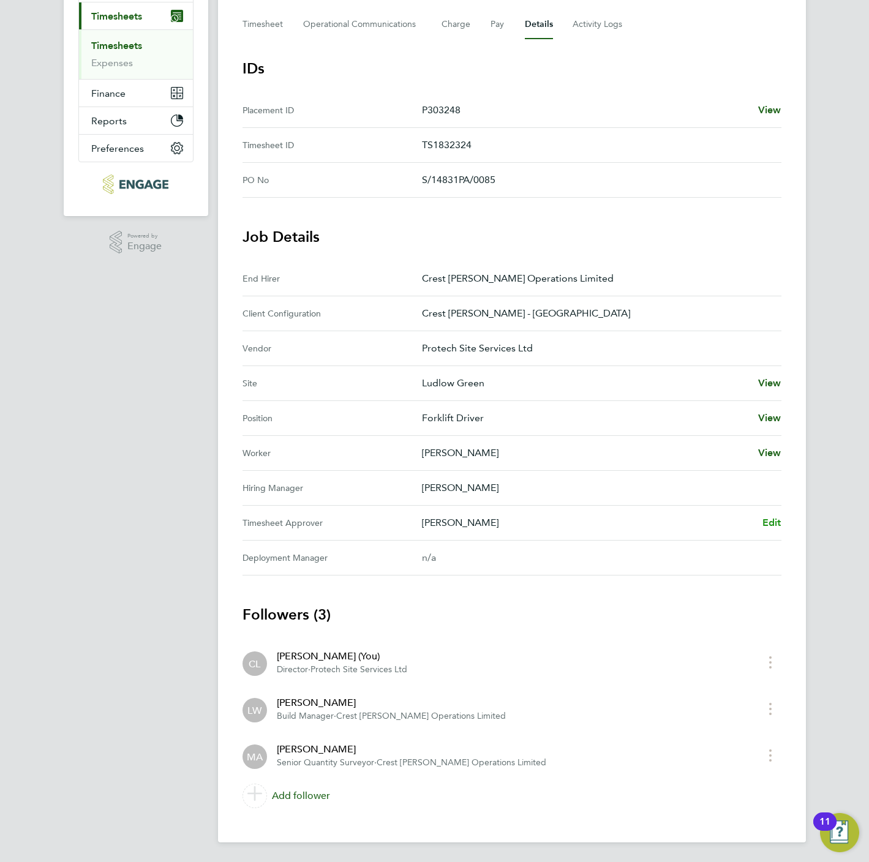
click at [770, 521] on span "Edit" at bounding box center [771, 523] width 19 height 12
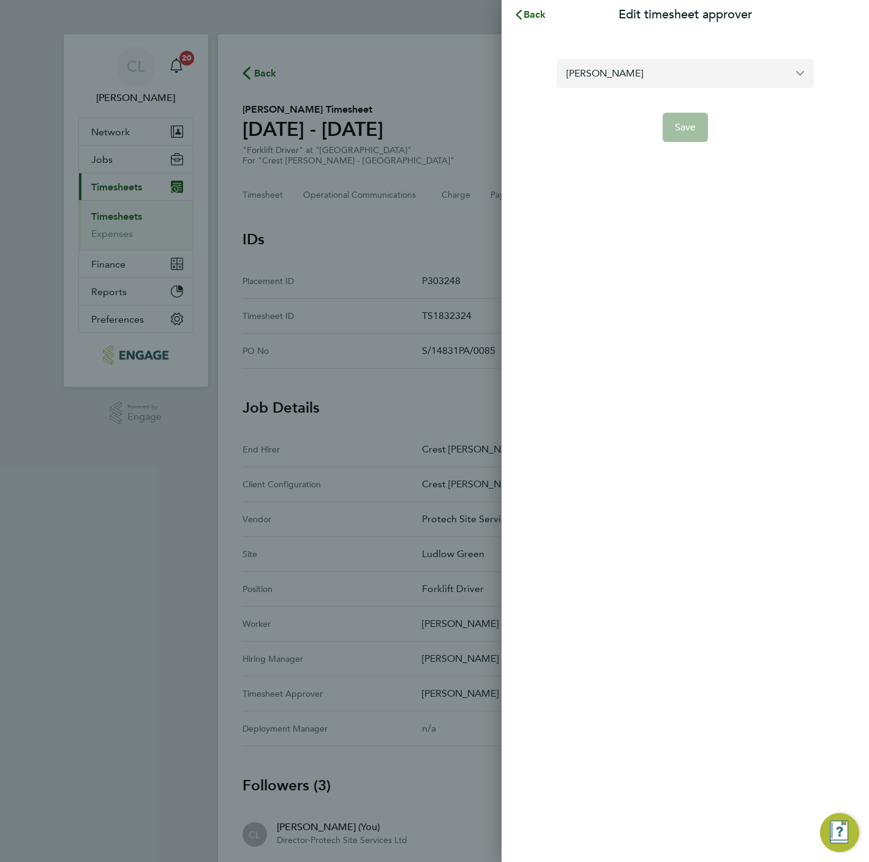
click at [699, 78] on input "[PERSON_NAME]" at bounding box center [685, 73] width 257 height 29
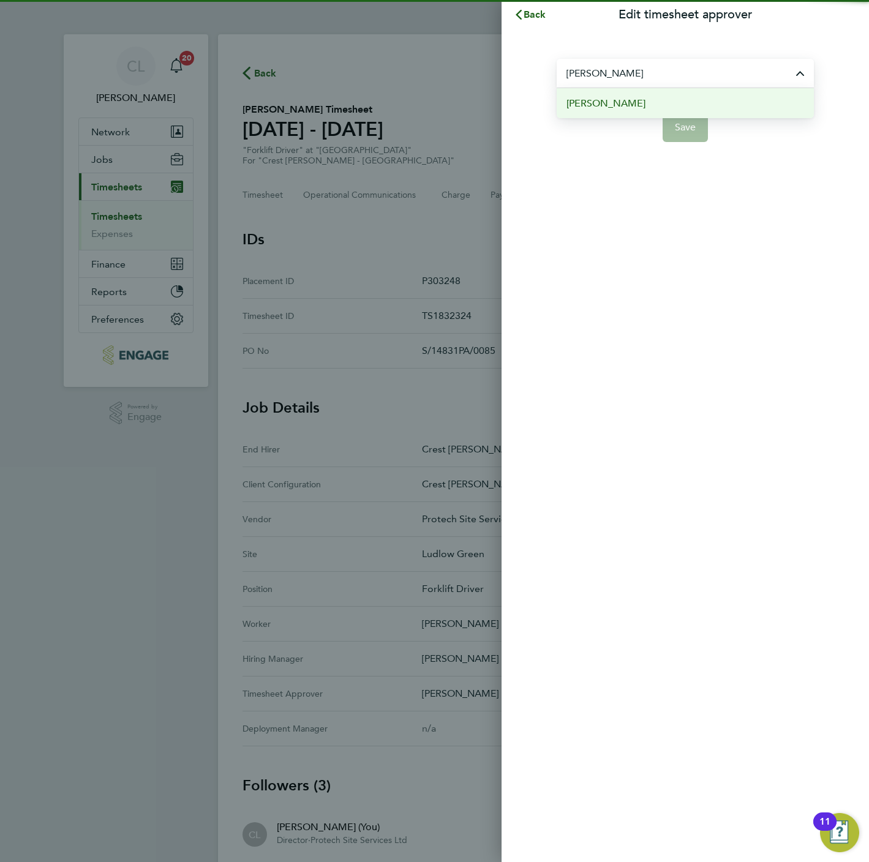
click at [672, 105] on li "[PERSON_NAME]" at bounding box center [685, 103] width 257 height 30
type input "[PERSON_NAME]"
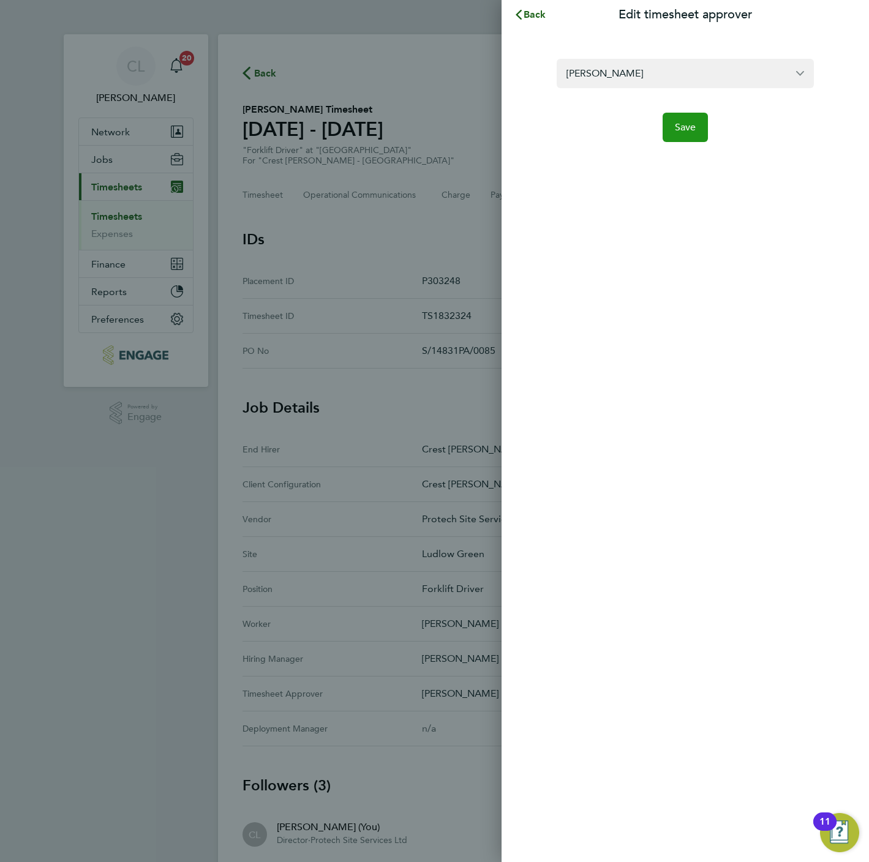
click at [685, 129] on span "Save" at bounding box center [685, 127] width 21 height 12
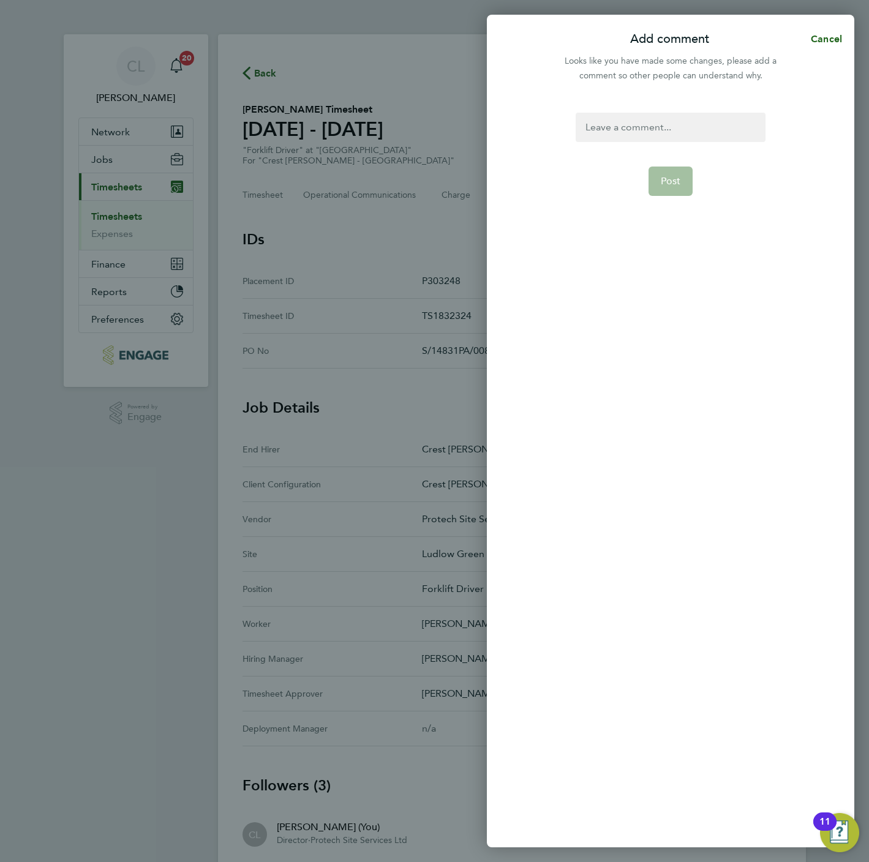
click at [669, 122] on div at bounding box center [670, 127] width 189 height 29
click at [671, 122] on div at bounding box center [670, 127] width 189 height 29
click at [673, 186] on span "Post" at bounding box center [671, 181] width 20 height 12
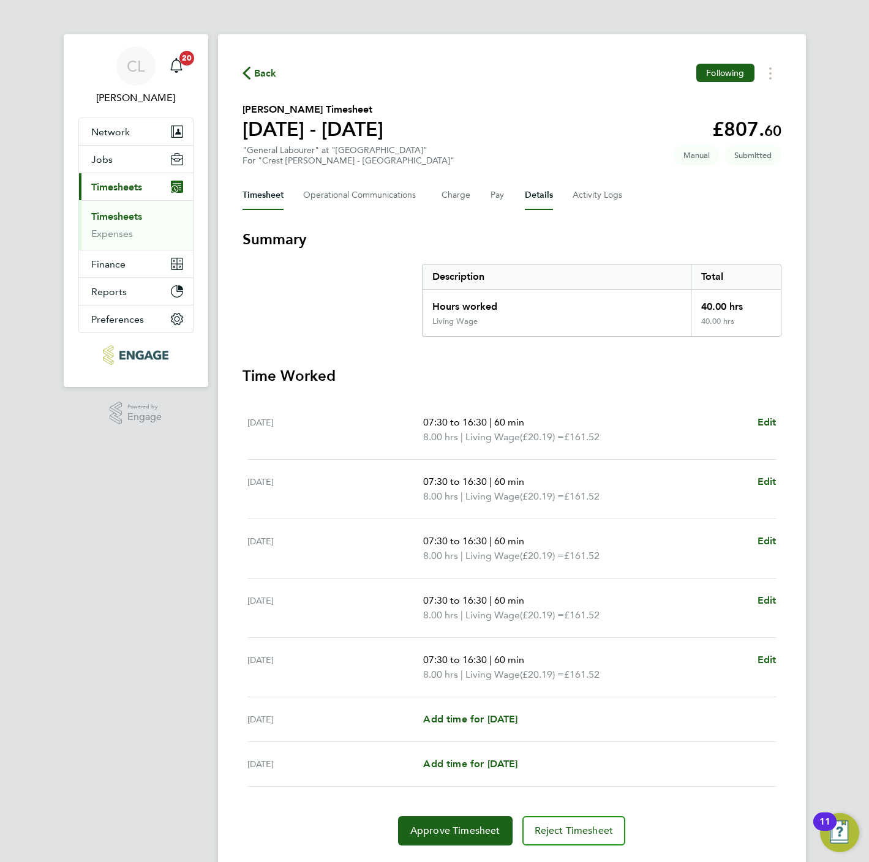
click at [537, 195] on button "Details" at bounding box center [539, 195] width 28 height 29
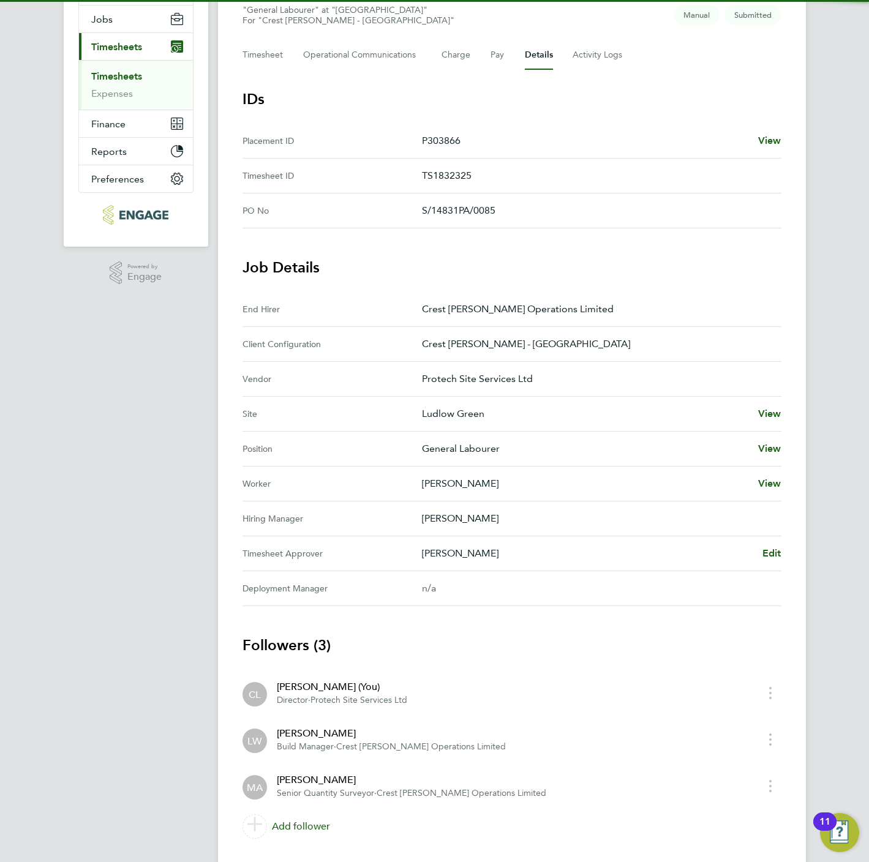
scroll to position [149, 0]
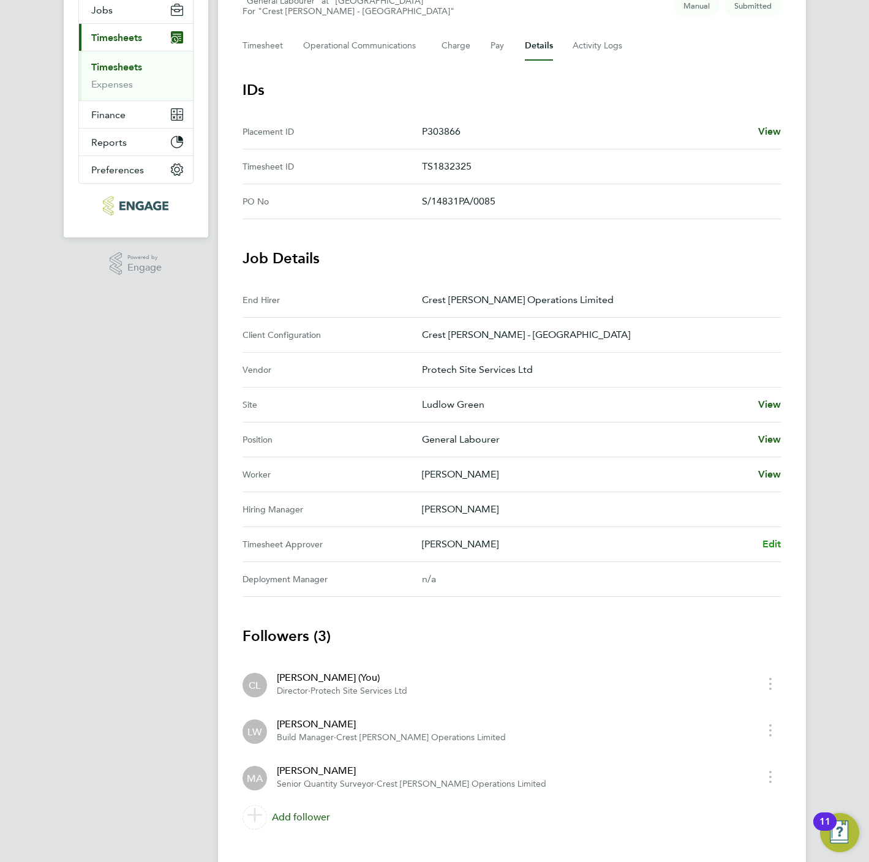
click at [765, 546] on span "Edit" at bounding box center [771, 544] width 19 height 12
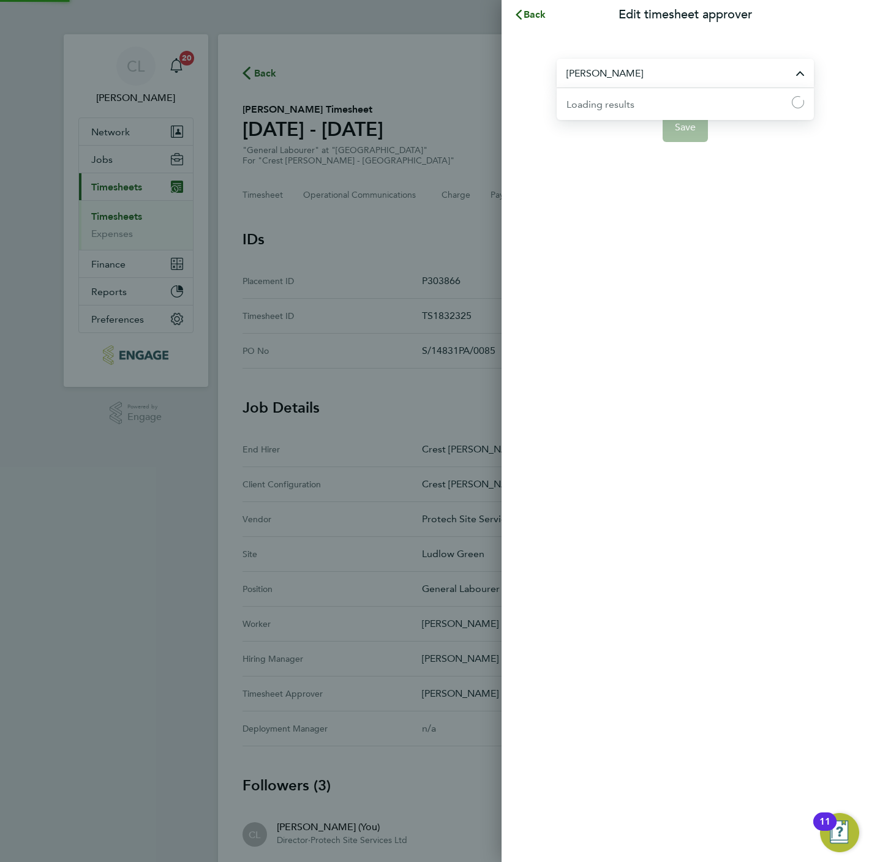
click at [645, 83] on input "[PERSON_NAME]" at bounding box center [685, 73] width 257 height 29
click at [651, 112] on li "[PERSON_NAME]" at bounding box center [685, 103] width 257 height 30
type input "[PERSON_NAME]"
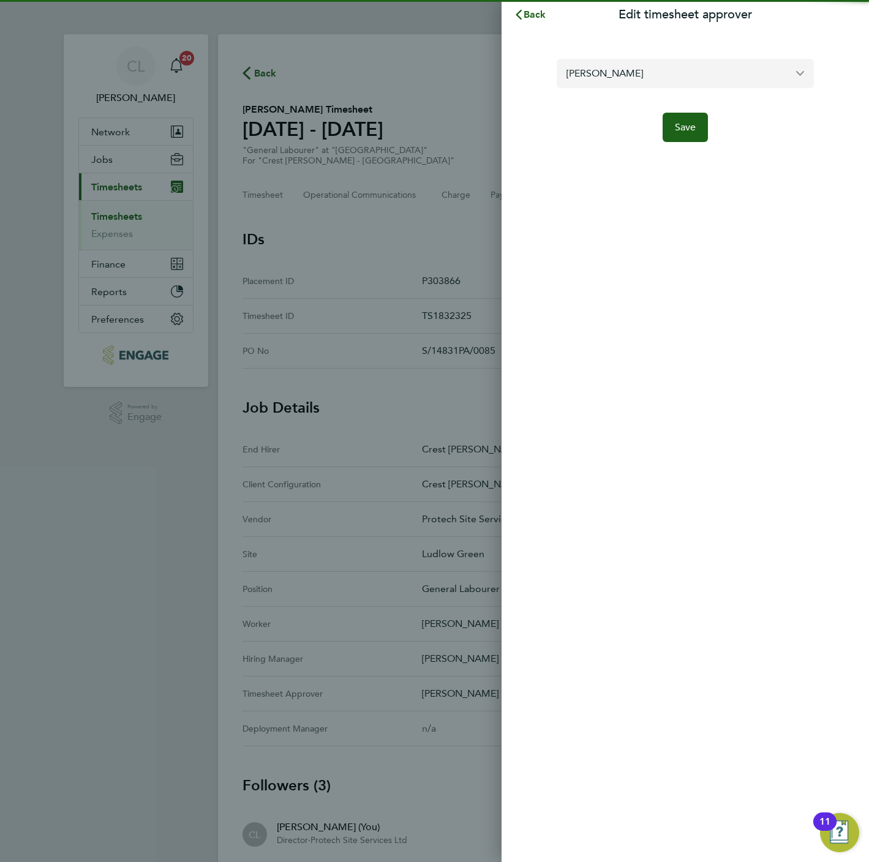
click at [645, 72] on input "[PERSON_NAME]" at bounding box center [685, 73] width 257 height 29
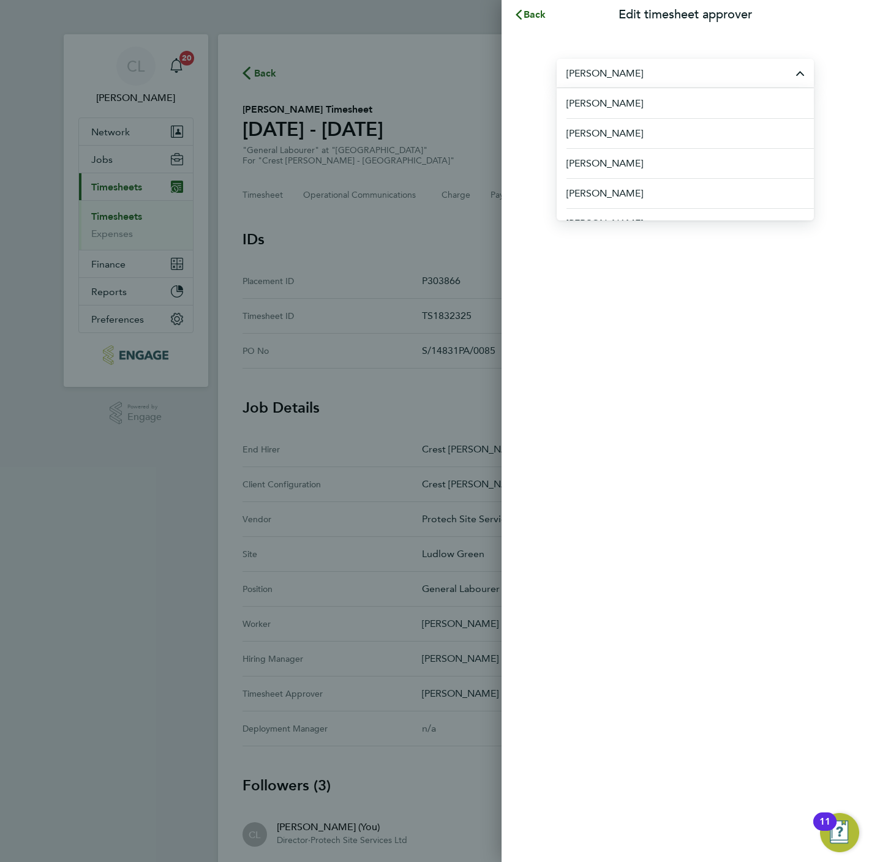
click at [642, 331] on div "Back Edit timesheet approver [PERSON_NAME] [PERSON_NAME] [PERSON_NAME] [PERSON_…" at bounding box center [685, 431] width 367 height 862
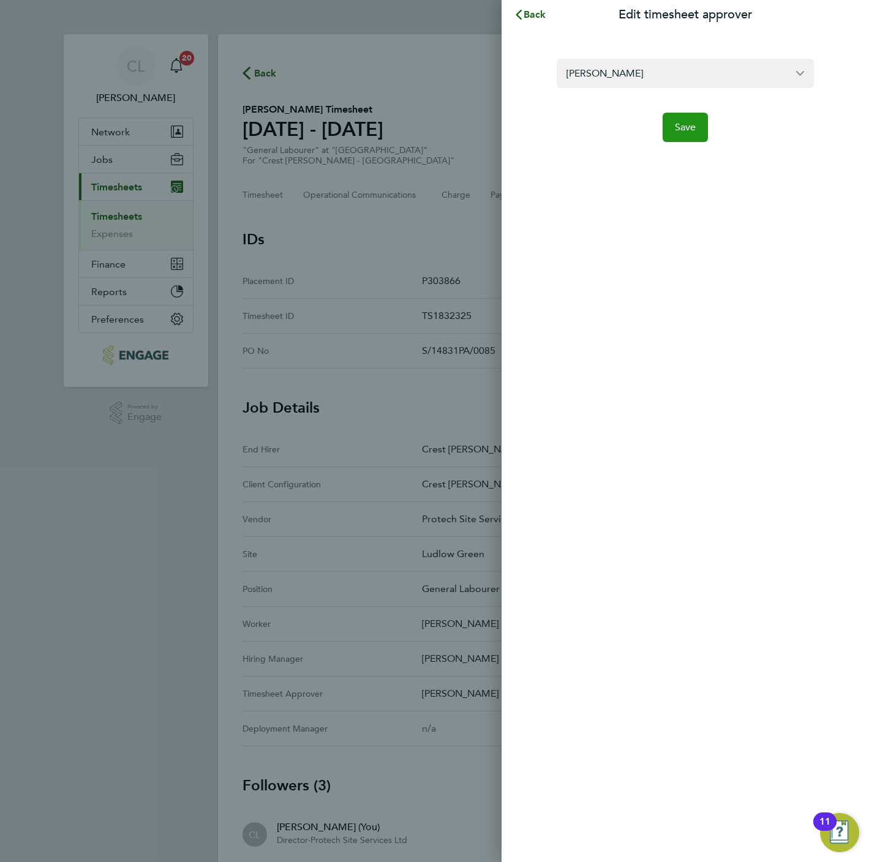
click at [676, 132] on button "Save" at bounding box center [686, 127] width 46 height 29
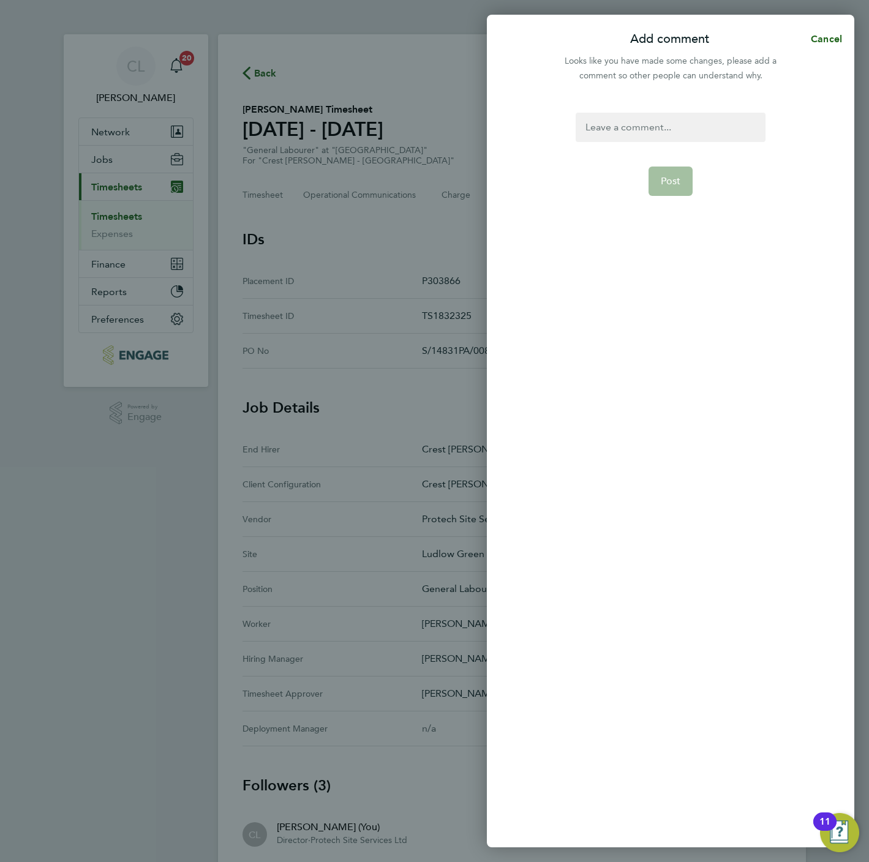
click at [640, 123] on div at bounding box center [670, 127] width 189 height 29
click at [643, 119] on div at bounding box center [670, 127] width 189 height 29
drag, startPoint x: 645, startPoint y: 133, endPoint x: 269, endPoint y: 83, distance: 380.0
click at [269, 83] on div "Add comment Cancel Looks like you have made some changes, please add a comment …" at bounding box center [434, 431] width 869 height 862
click at [668, 175] on span "Post" at bounding box center [671, 181] width 20 height 12
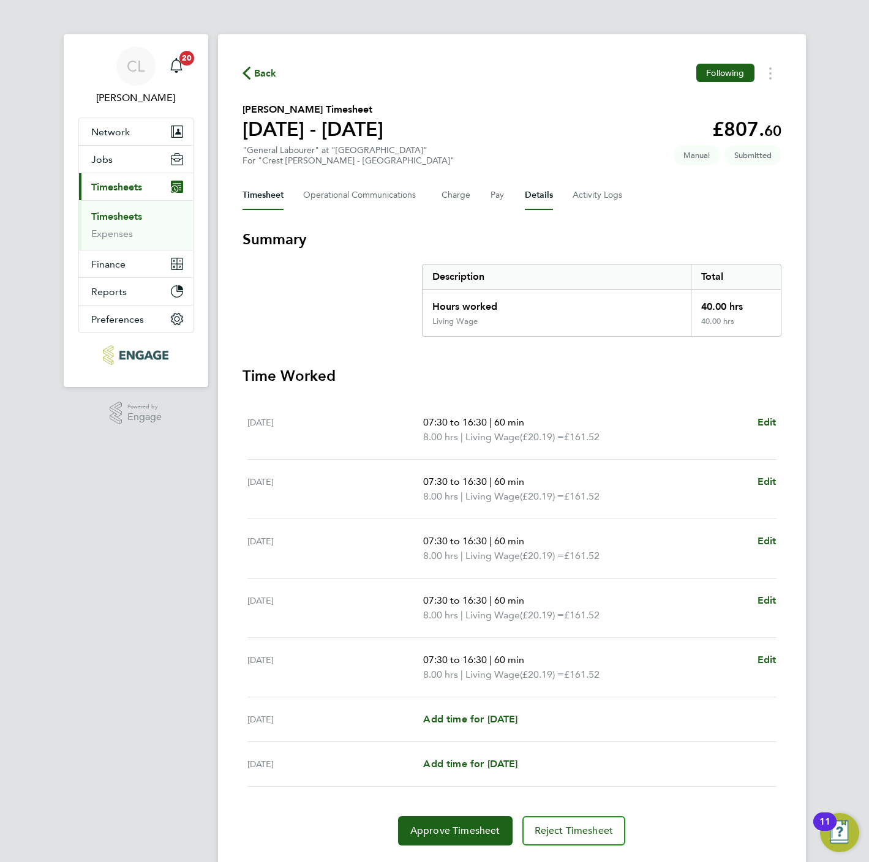
click at [542, 199] on button "Details" at bounding box center [539, 195] width 28 height 29
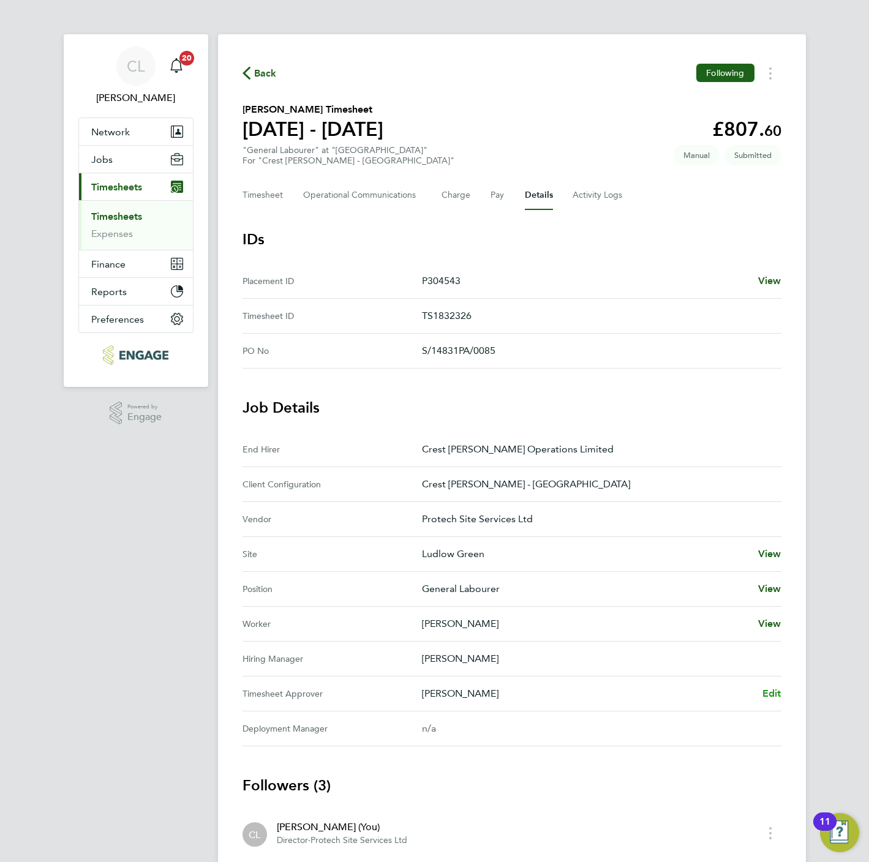
click at [770, 691] on span "Edit" at bounding box center [771, 694] width 19 height 12
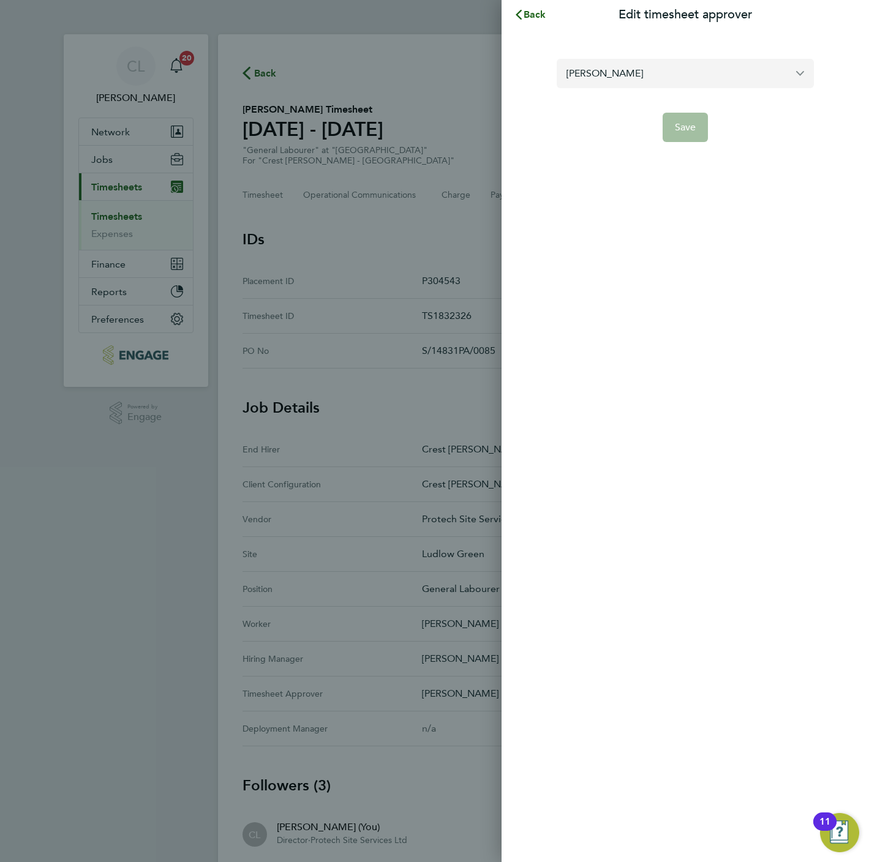
click at [634, 78] on input "[PERSON_NAME]" at bounding box center [685, 73] width 257 height 29
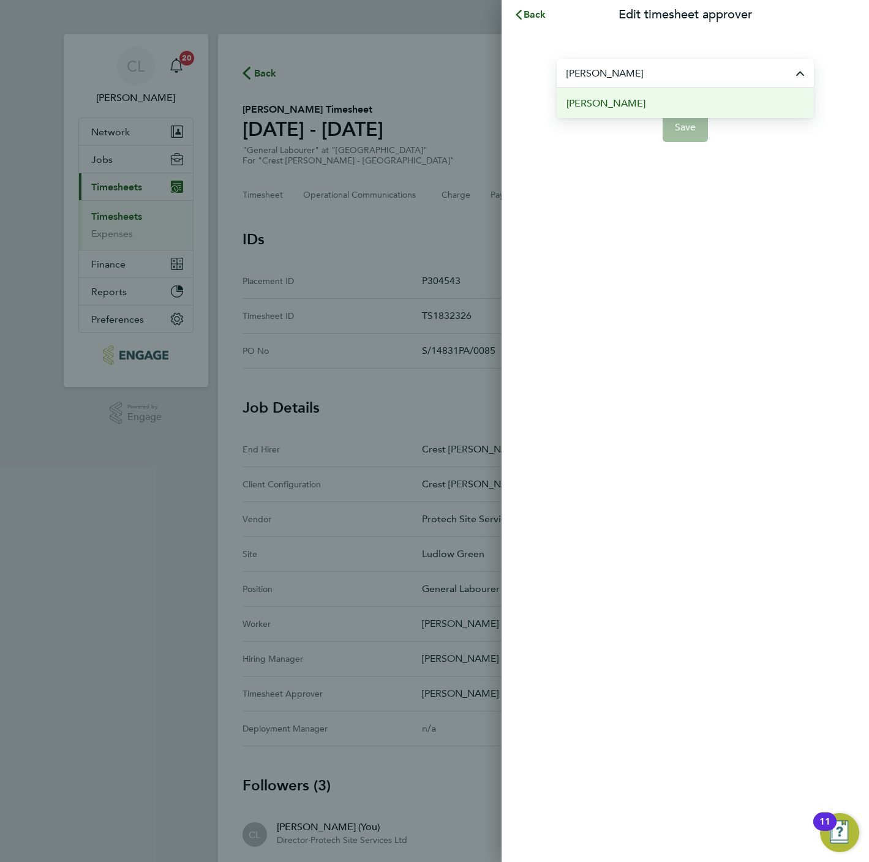
click at [644, 113] on li "[PERSON_NAME]" at bounding box center [685, 103] width 257 height 30
type input "[PERSON_NAME]"
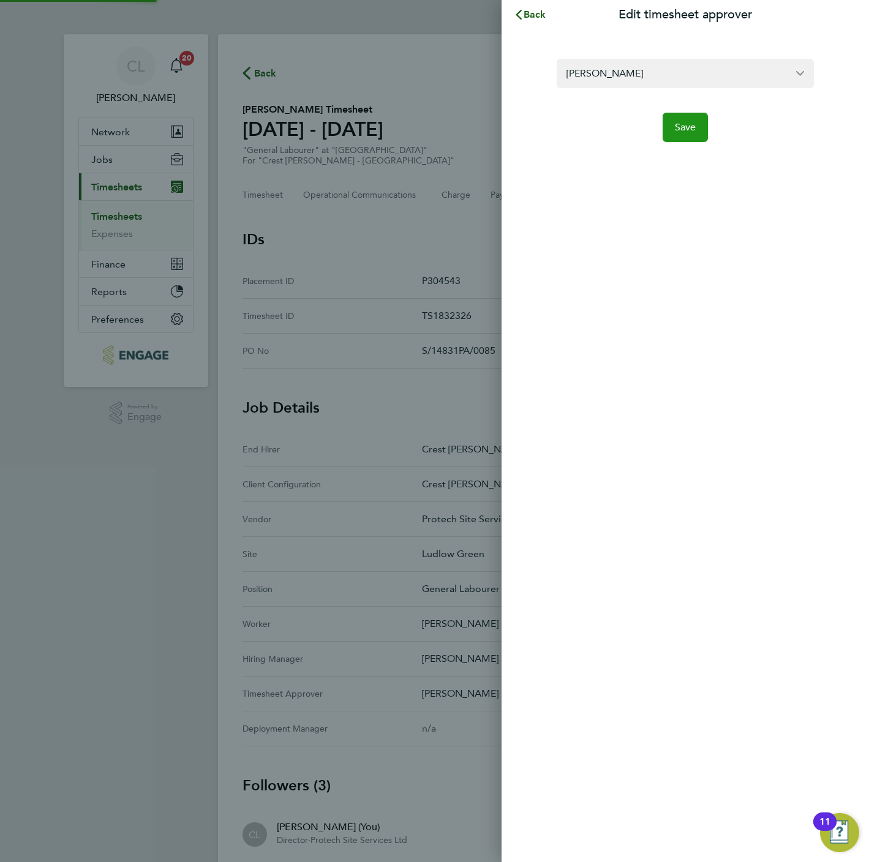
click at [689, 141] on button "Save" at bounding box center [686, 127] width 46 height 29
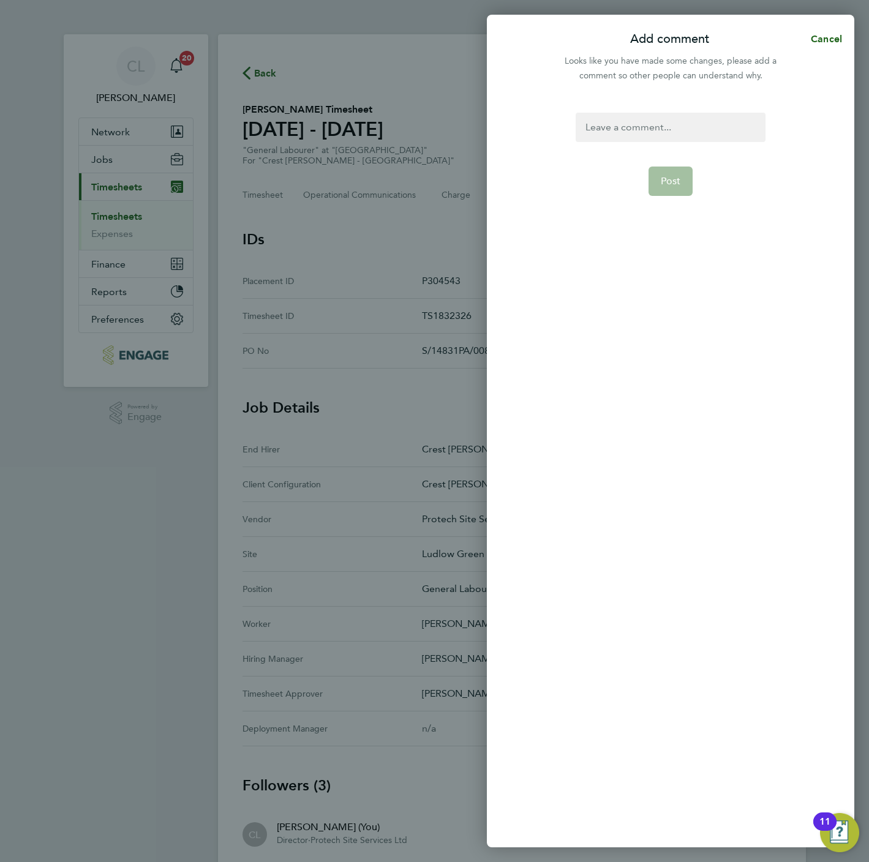
click at [639, 136] on div at bounding box center [670, 127] width 189 height 29
click at [639, 132] on div at bounding box center [670, 127] width 189 height 29
click at [661, 182] on span "Post" at bounding box center [671, 181] width 20 height 12
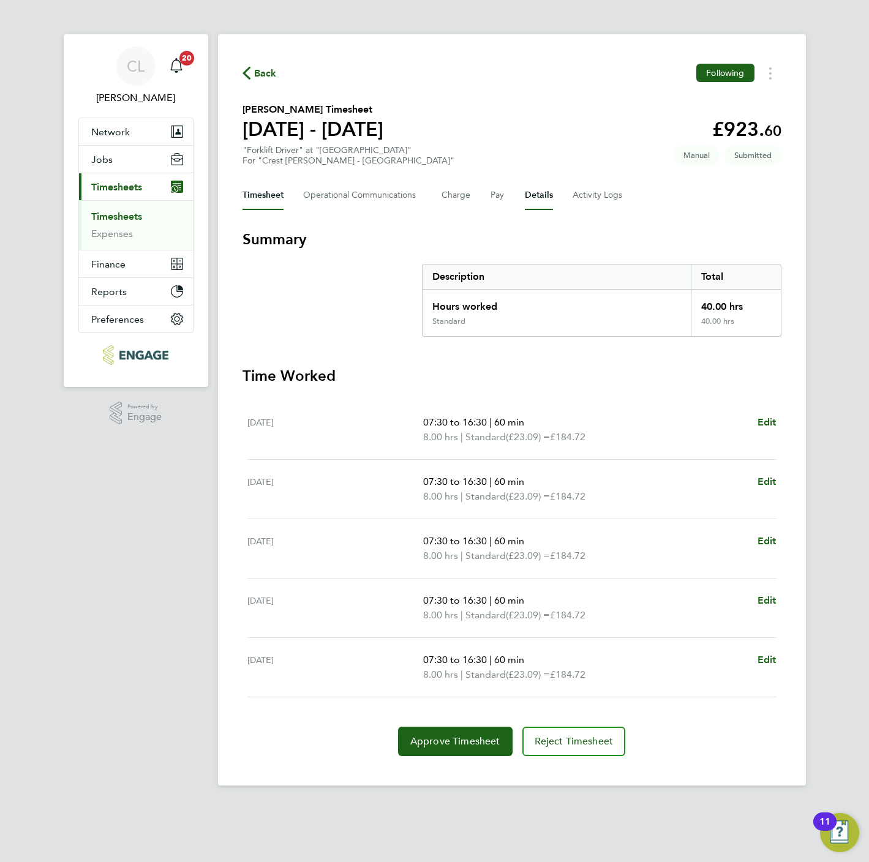
click at [533, 194] on button "Details" at bounding box center [539, 195] width 28 height 29
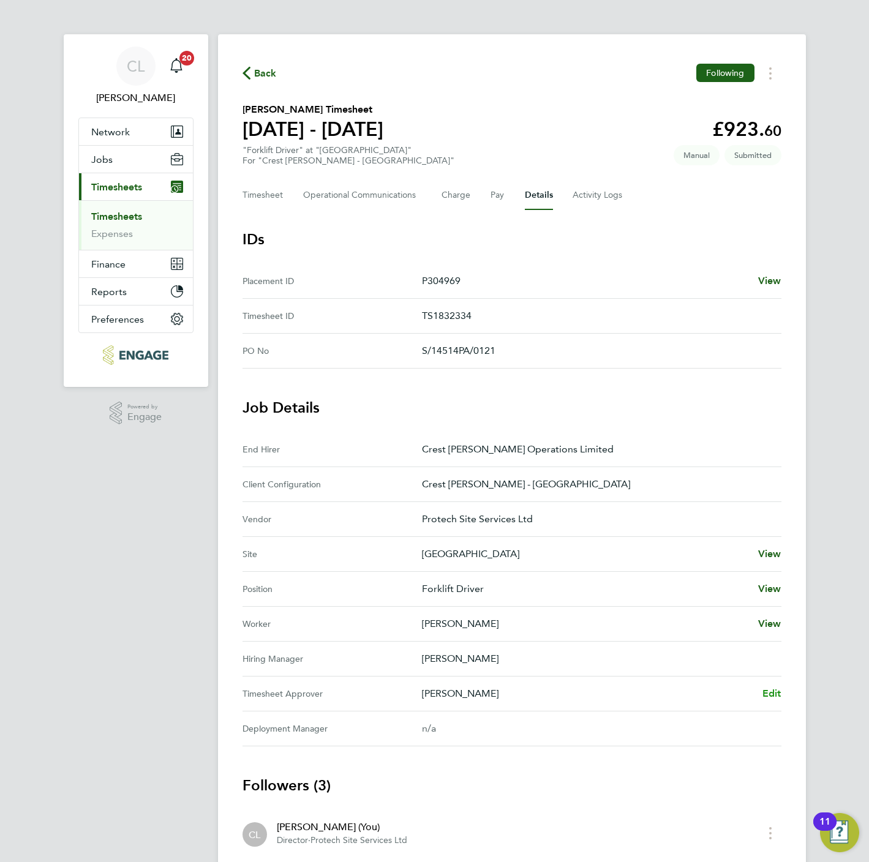
click at [770, 699] on span "Edit" at bounding box center [771, 694] width 19 height 12
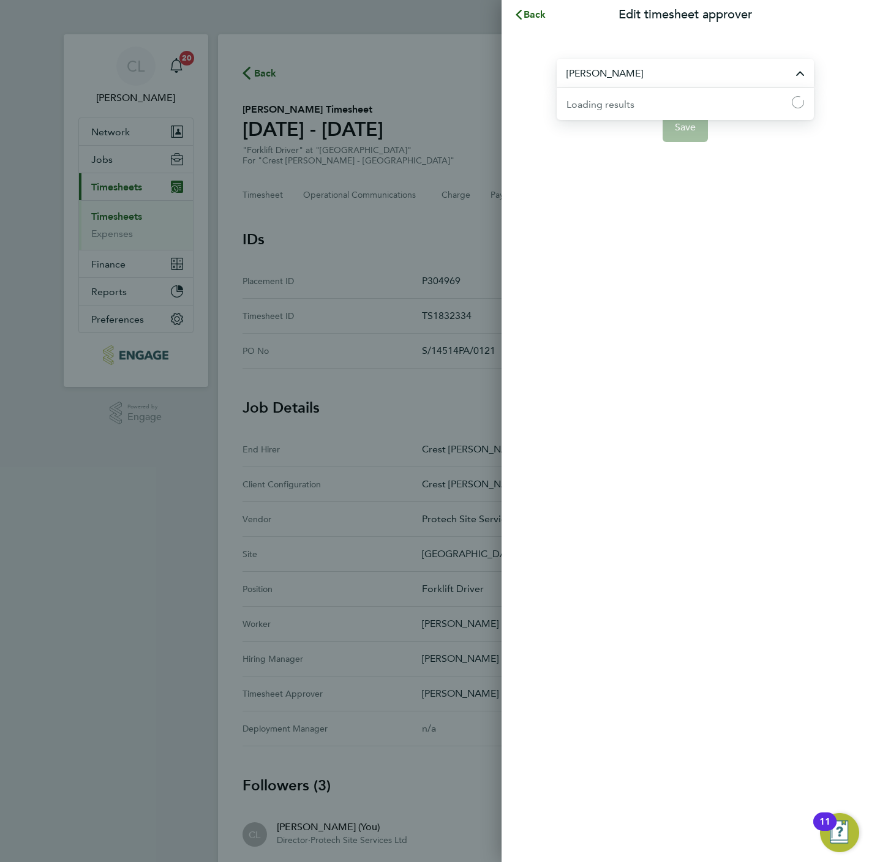
click at [669, 68] on input "[PERSON_NAME]" at bounding box center [685, 73] width 257 height 29
click at [611, 107] on span "[PERSON_NAME]" at bounding box center [605, 103] width 79 height 15
type input "[PERSON_NAME]"
click at [695, 120] on button "Save" at bounding box center [686, 127] width 46 height 29
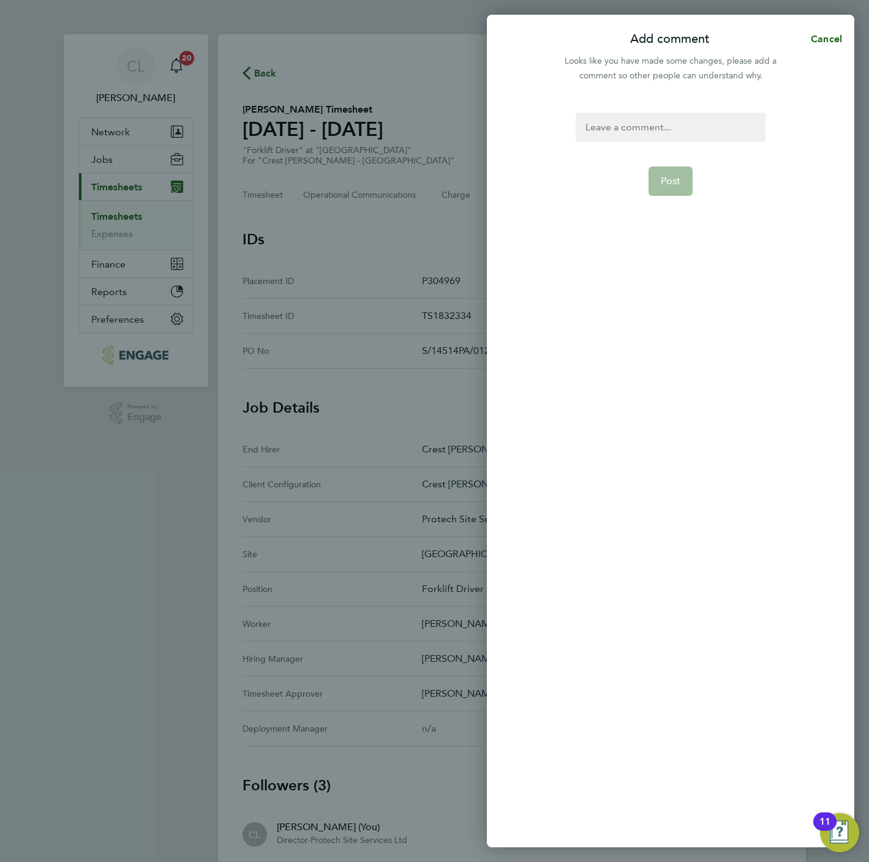
click at [693, 118] on div at bounding box center [670, 127] width 189 height 29
click at [674, 173] on button "Post" at bounding box center [671, 181] width 45 height 29
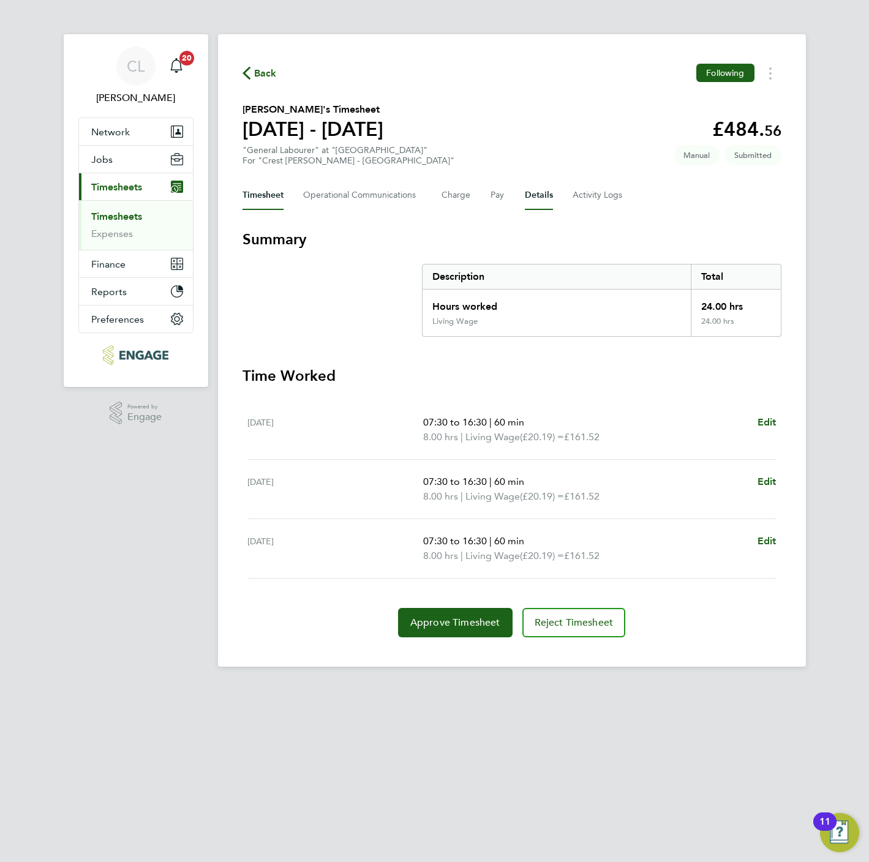
click at [540, 199] on button "Details" at bounding box center [539, 195] width 28 height 29
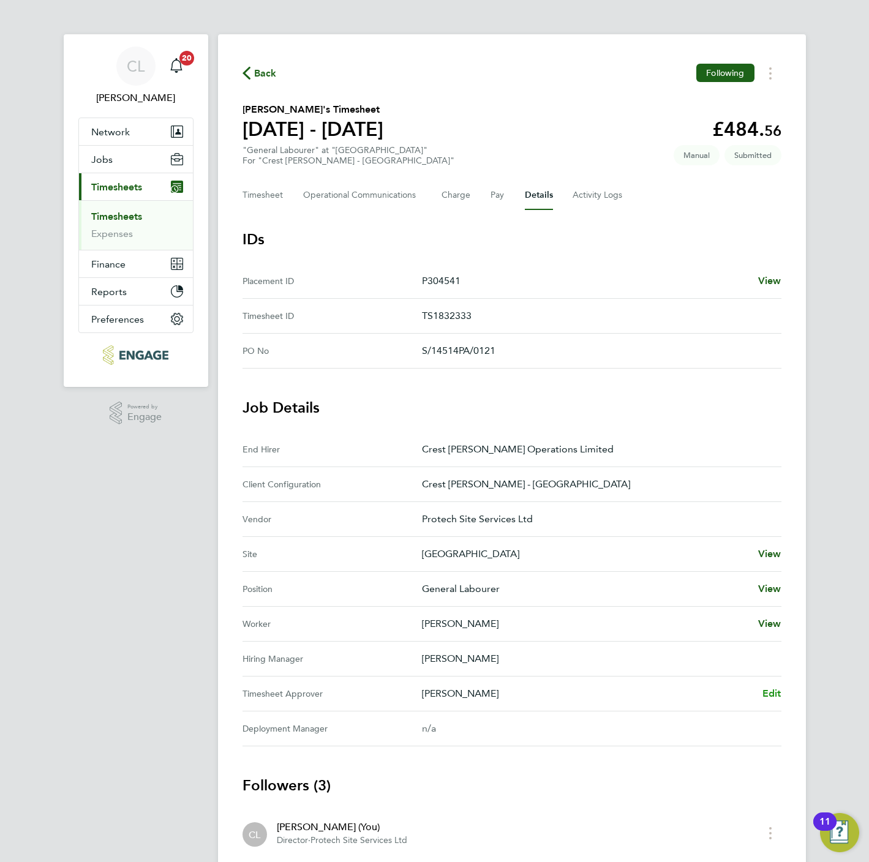
click at [772, 690] on span "Edit" at bounding box center [771, 694] width 19 height 12
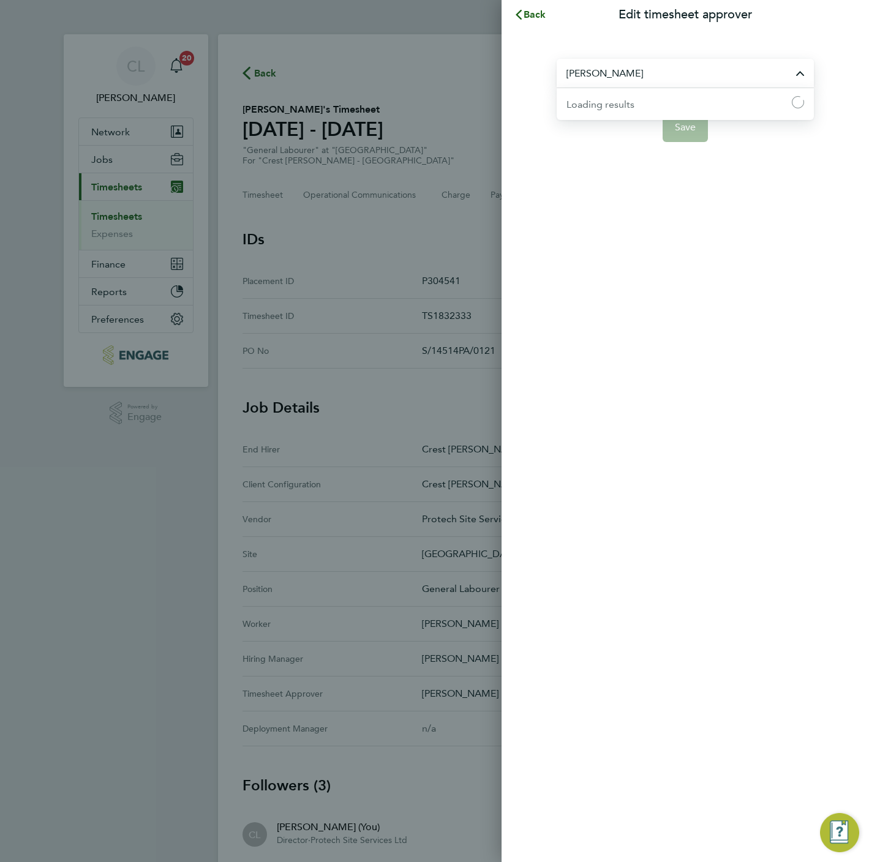
click at [622, 61] on input "[PERSON_NAME]" at bounding box center [685, 73] width 257 height 29
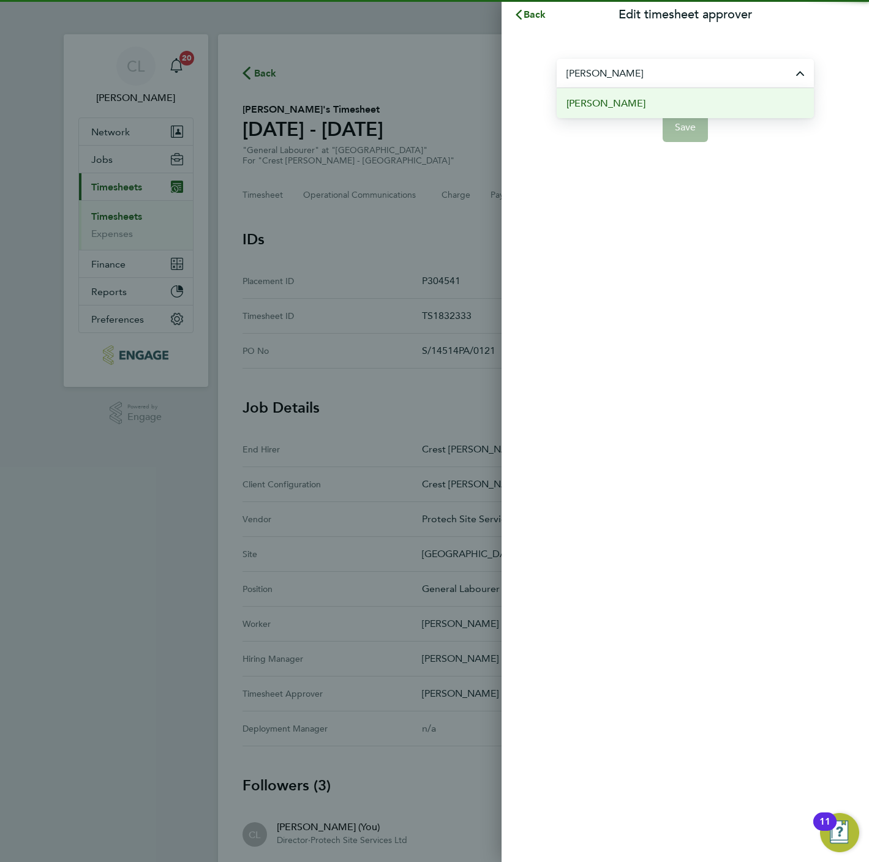
click at [668, 108] on li "[PERSON_NAME]" at bounding box center [685, 103] width 257 height 30
type input "[PERSON_NAME]"
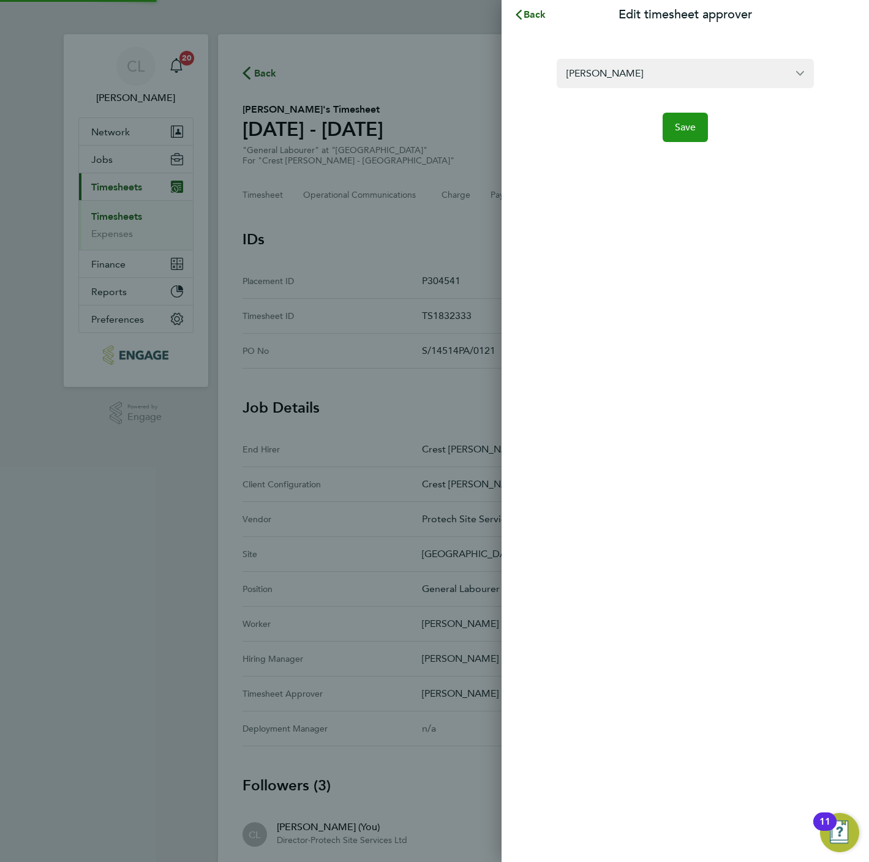
click at [682, 127] on span "Save" at bounding box center [685, 127] width 21 height 12
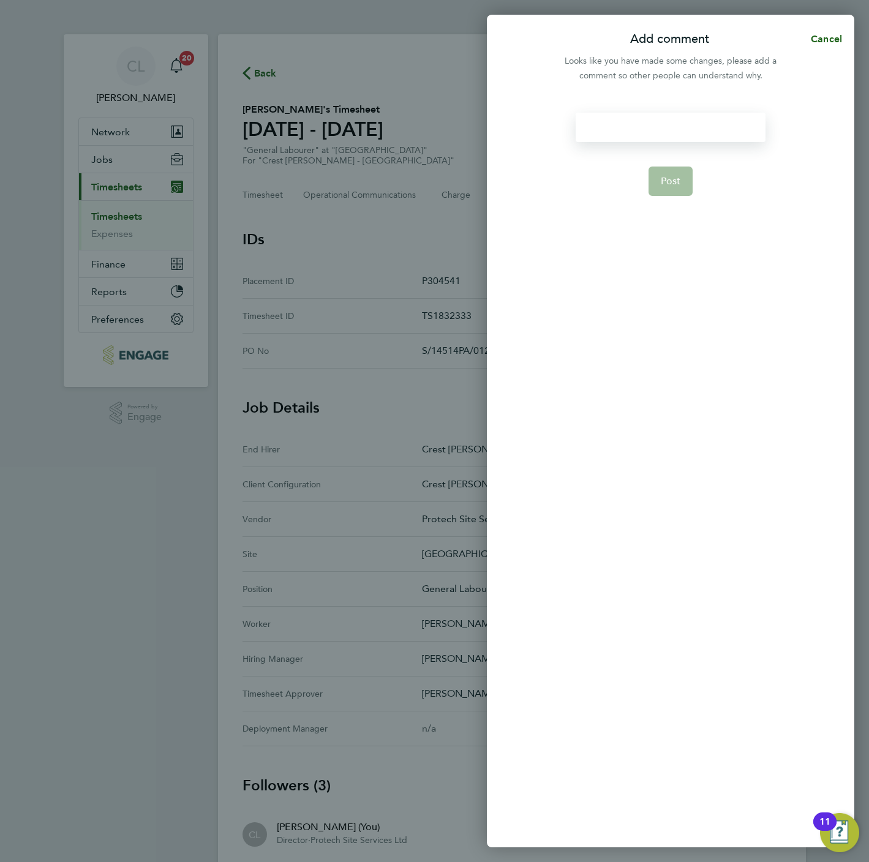
click at [634, 125] on div at bounding box center [670, 127] width 189 height 29
click at [677, 171] on button "Post" at bounding box center [671, 181] width 45 height 29
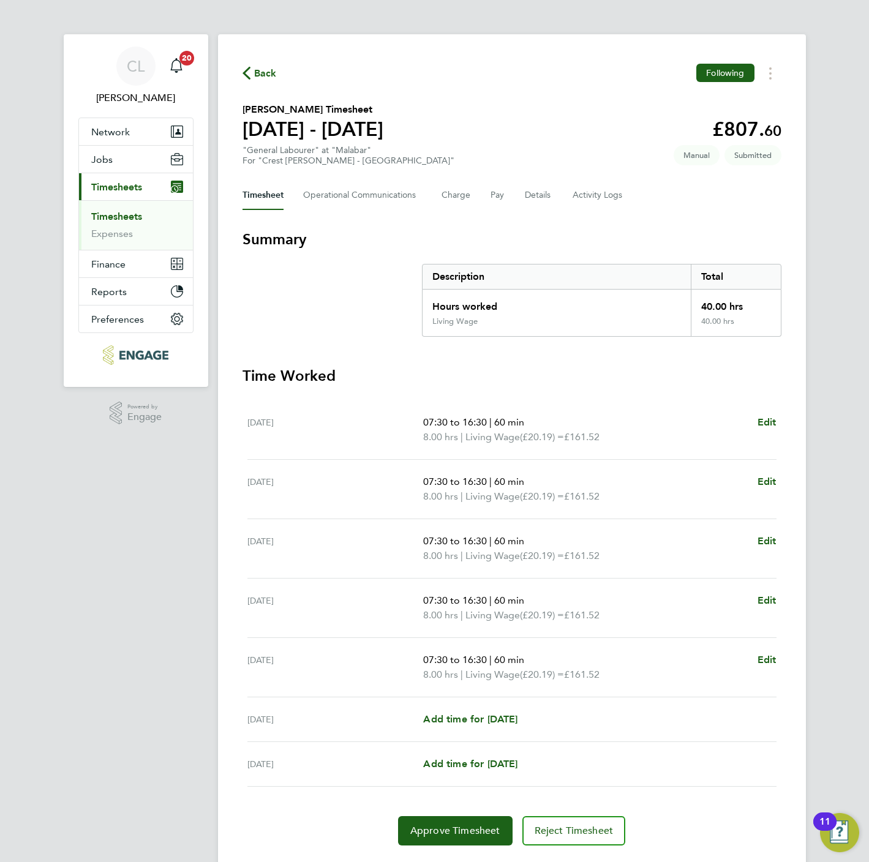
click at [550, 197] on div "Timesheet Operational Communications Charge Pay Details Activity Logs" at bounding box center [512, 195] width 539 height 29
click at [542, 194] on button "Details" at bounding box center [539, 195] width 28 height 29
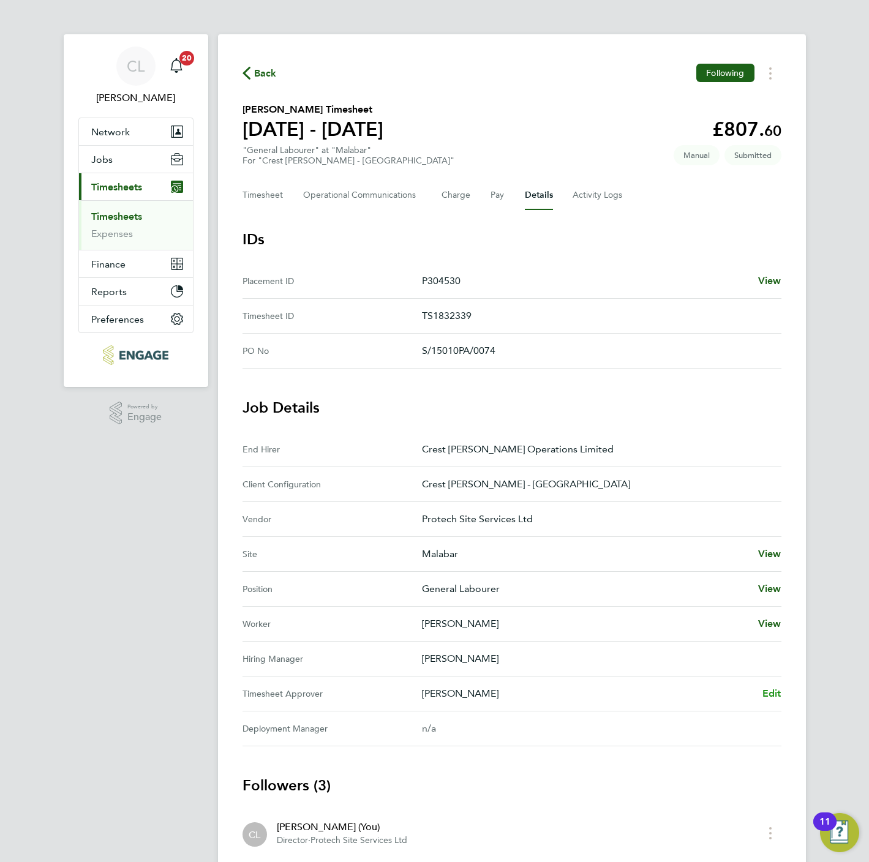
click at [762, 693] on span "Edit" at bounding box center [771, 694] width 19 height 12
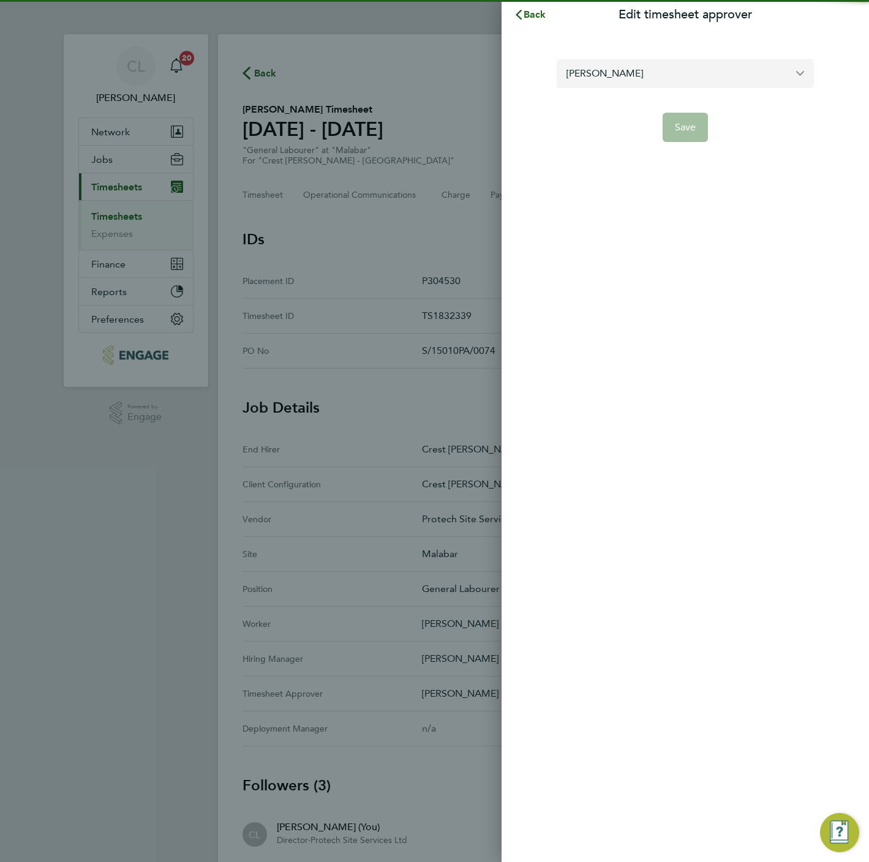
click at [623, 72] on input "[PERSON_NAME]" at bounding box center [685, 73] width 257 height 29
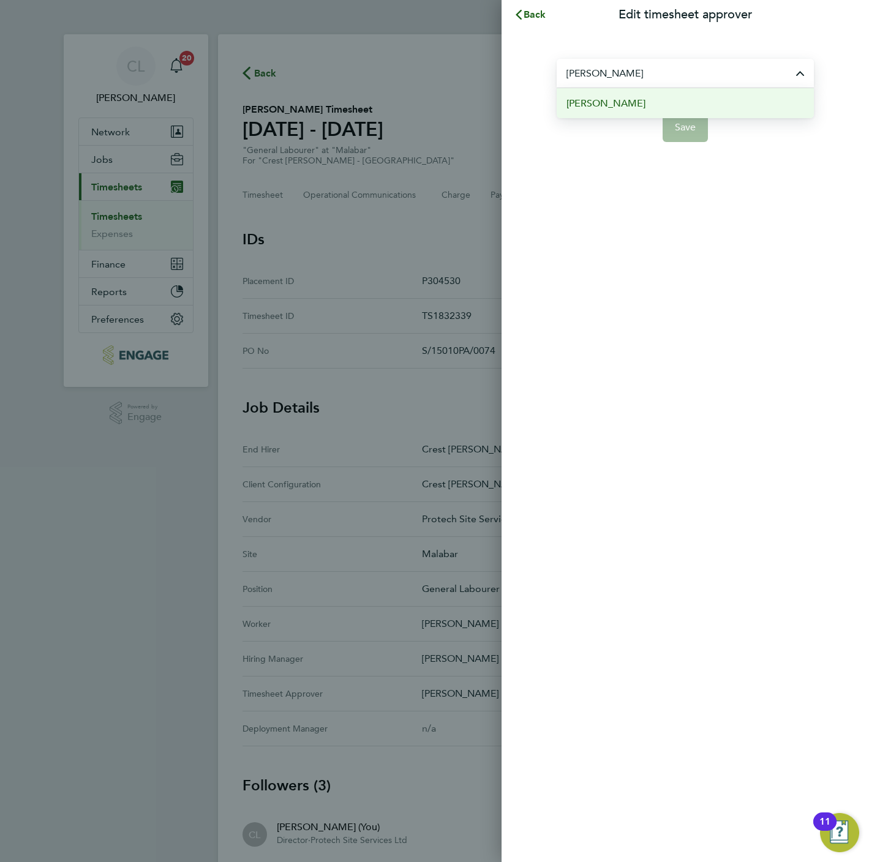
click at [660, 105] on li "[PERSON_NAME]" at bounding box center [685, 103] width 257 height 30
type input "[PERSON_NAME]"
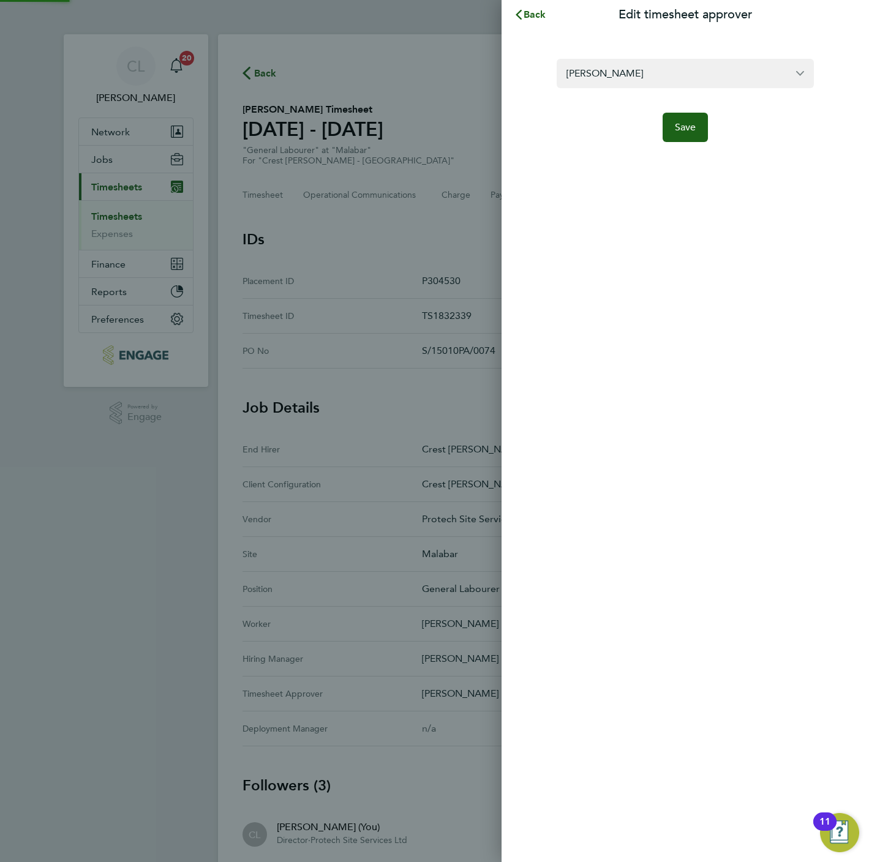
click at [697, 146] on div "[PERSON_NAME] Save" at bounding box center [685, 92] width 367 height 127
click at [697, 140] on button "Save" at bounding box center [686, 127] width 46 height 29
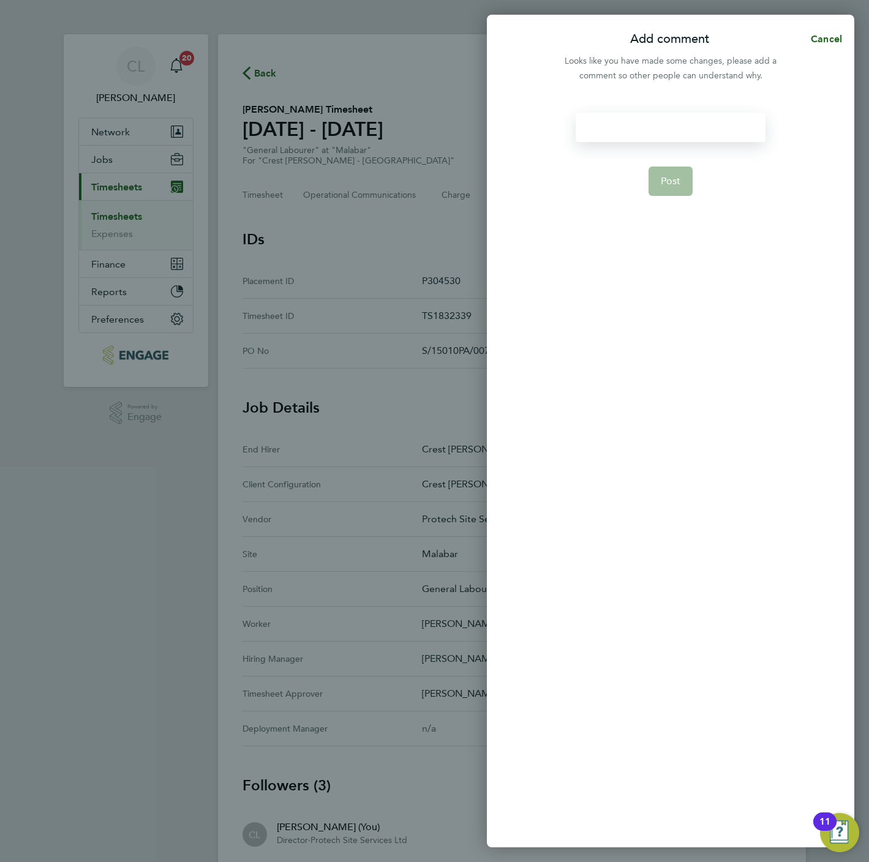
click at [661, 124] on div at bounding box center [670, 127] width 189 height 29
click at [658, 194] on button "Post" at bounding box center [671, 181] width 45 height 29
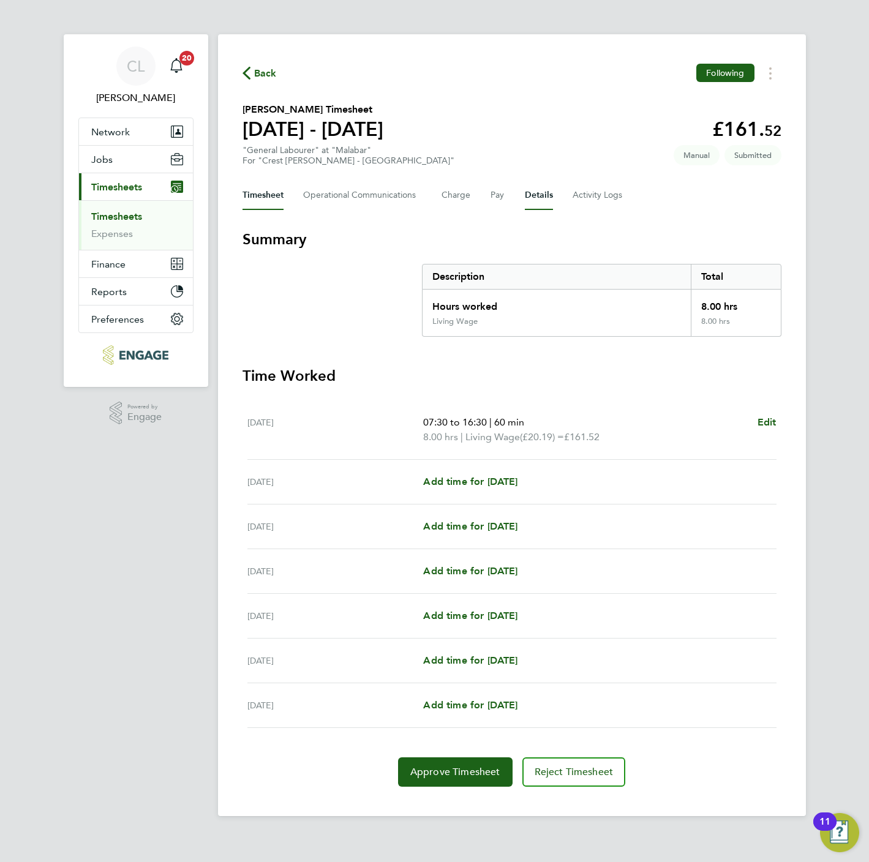
click at [531, 187] on button "Details" at bounding box center [539, 195] width 28 height 29
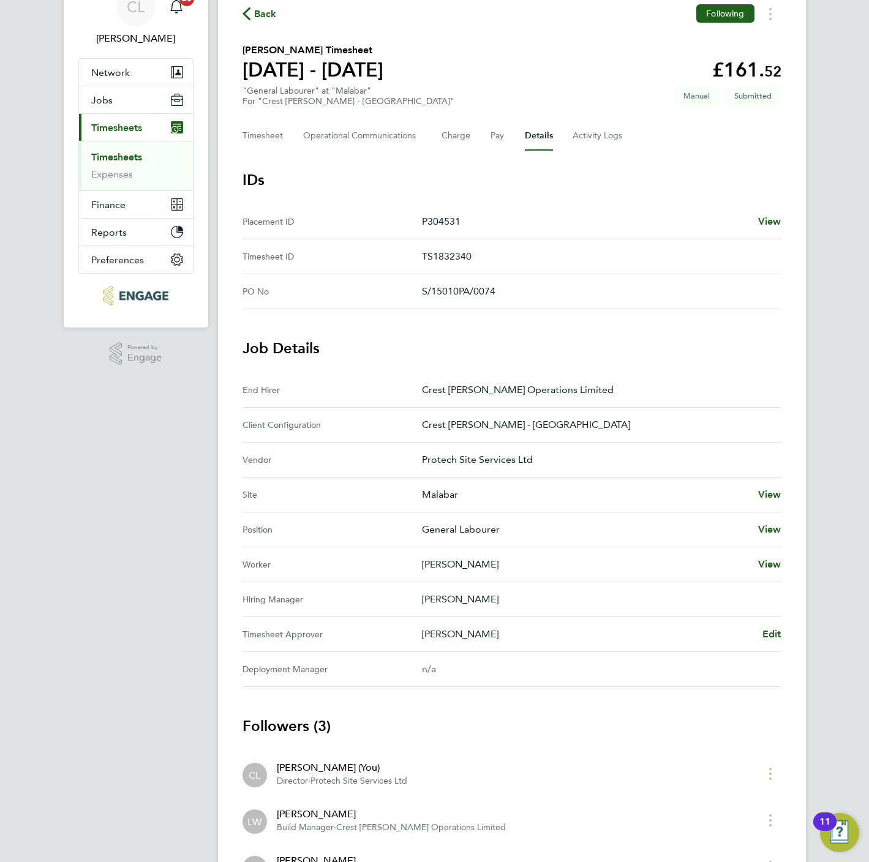
scroll to position [92, 0]
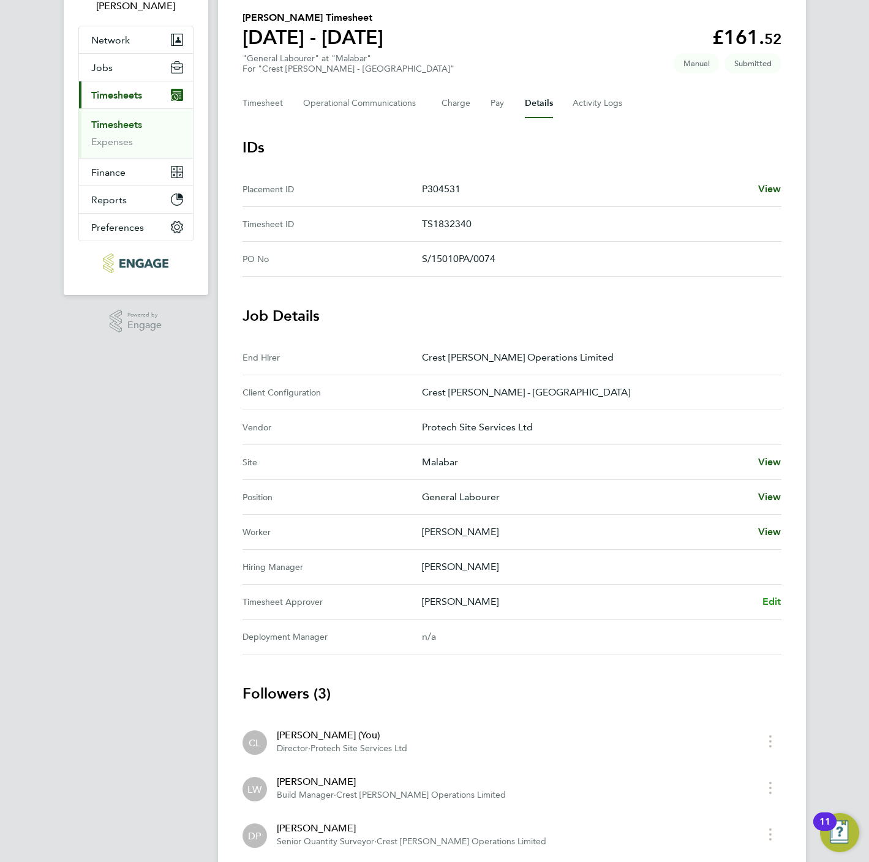
click at [773, 603] on span "Edit" at bounding box center [771, 602] width 19 height 12
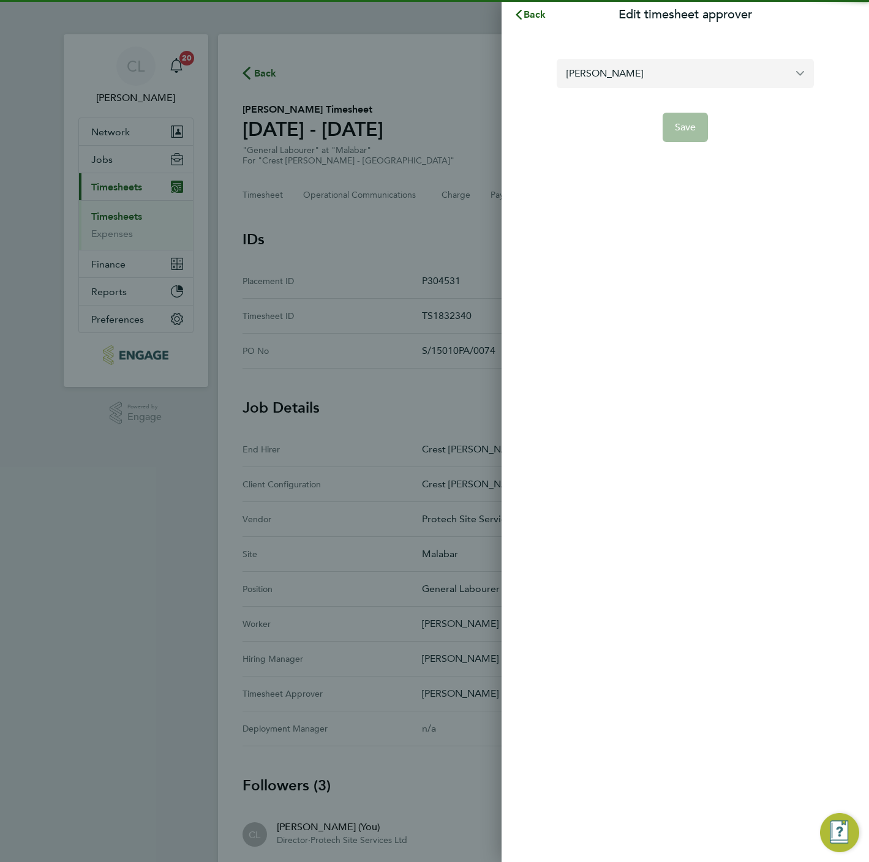
click at [649, 77] on input "[PERSON_NAME]" at bounding box center [685, 73] width 257 height 29
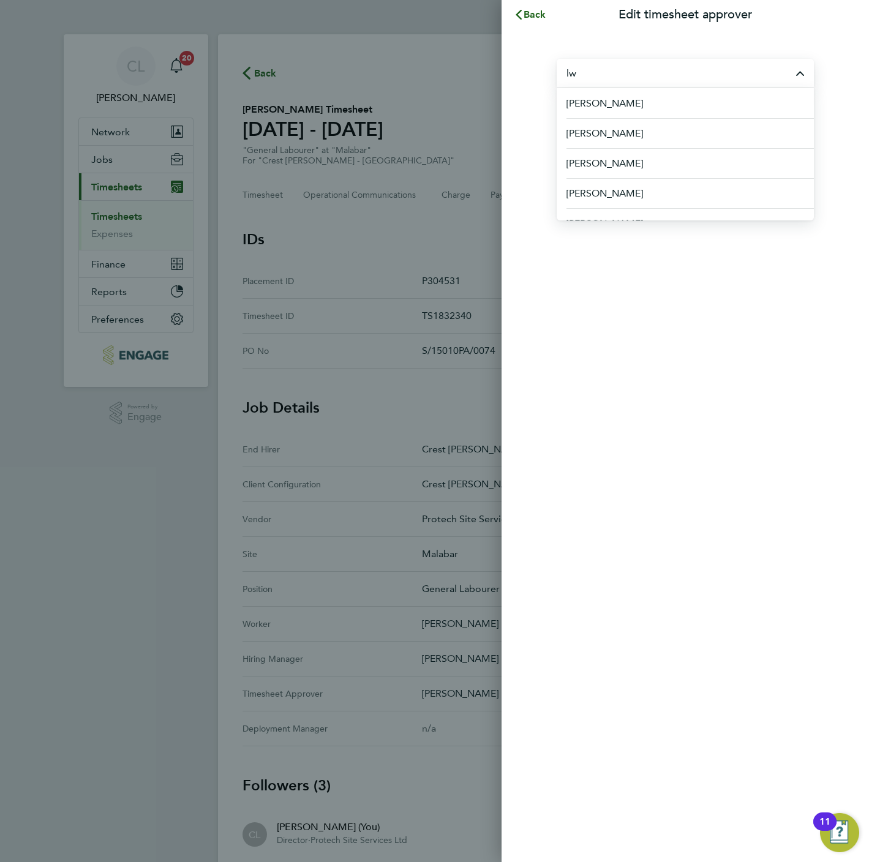
type input "l"
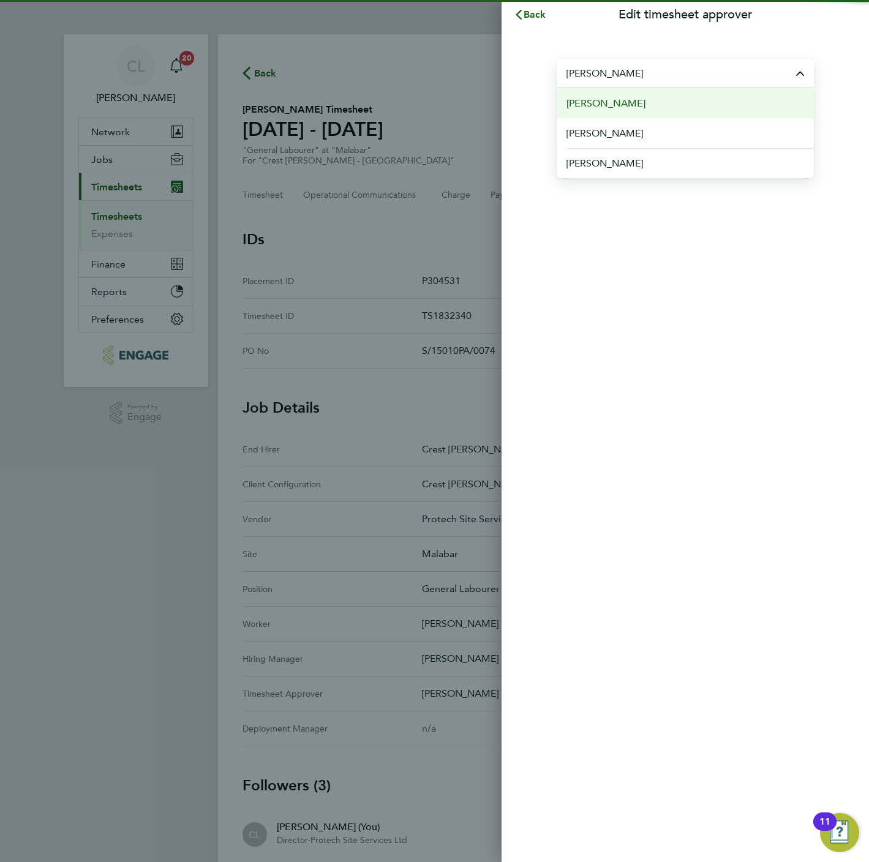
click at [590, 109] on span "[PERSON_NAME]" at bounding box center [605, 103] width 79 height 15
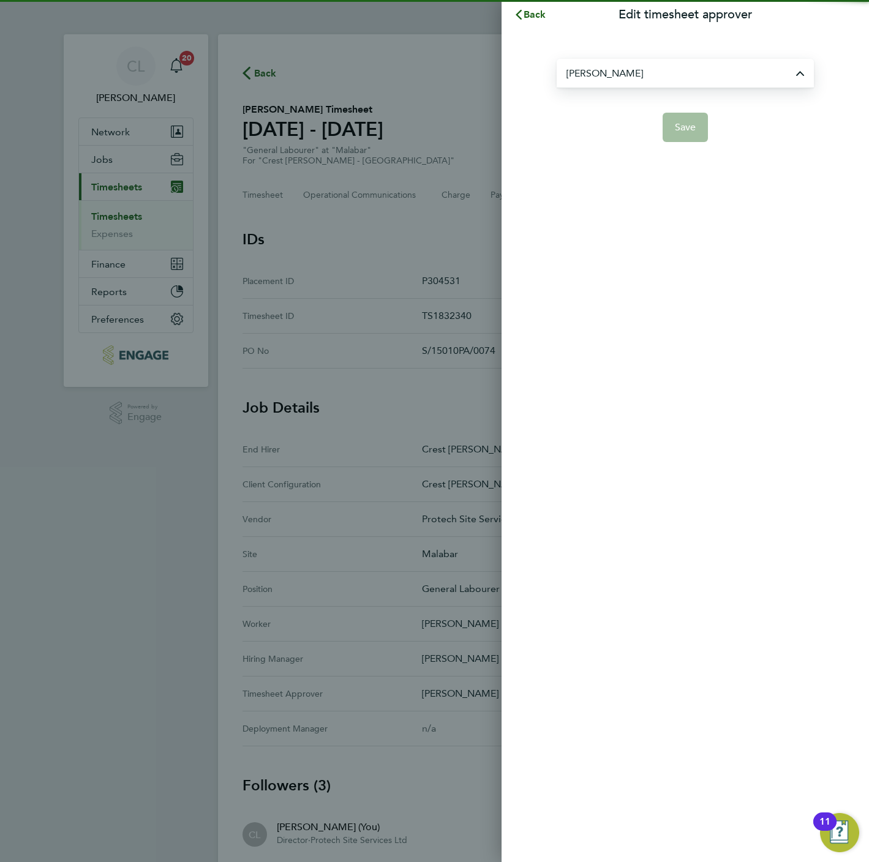
type input "[PERSON_NAME]"
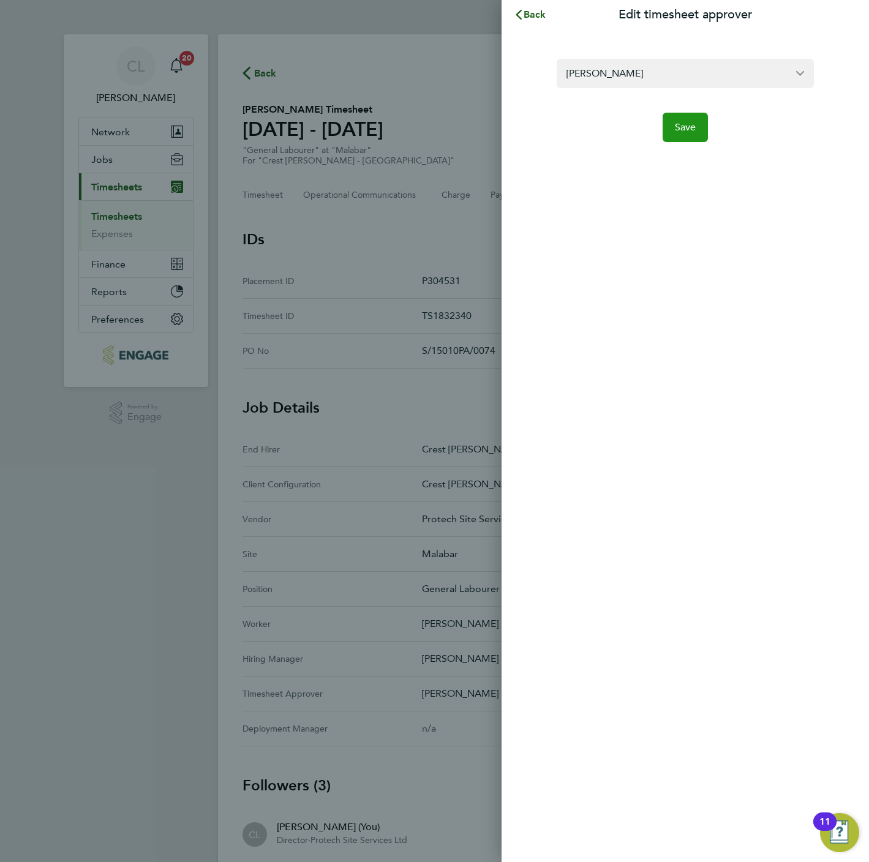
click at [682, 125] on span "Save" at bounding box center [685, 127] width 21 height 12
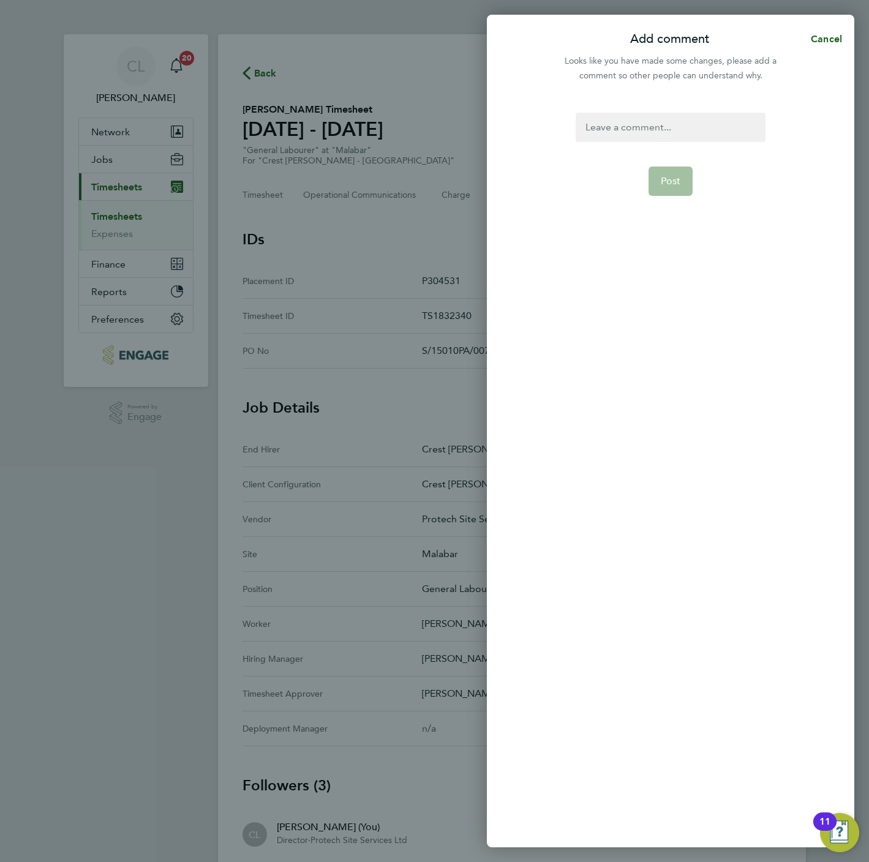
click at [651, 118] on div at bounding box center [670, 127] width 189 height 29
click at [656, 180] on button "Post" at bounding box center [671, 181] width 45 height 29
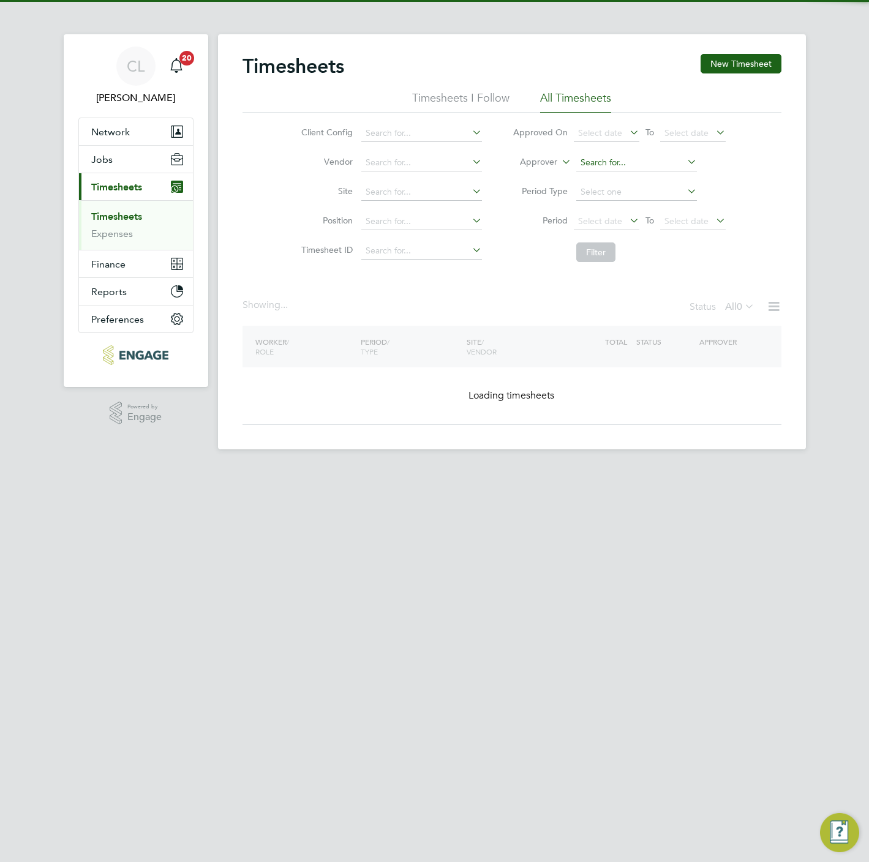
click at [600, 155] on input at bounding box center [636, 162] width 121 height 17
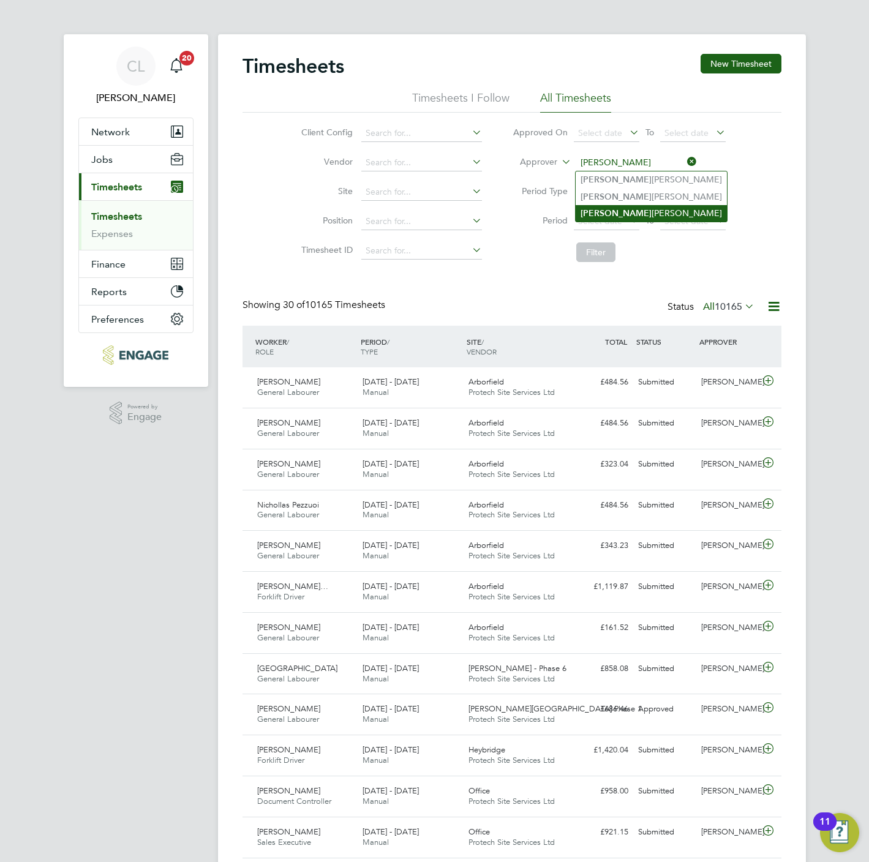
click at [614, 210] on li "[PERSON_NAME]" at bounding box center [651, 213] width 151 height 17
type input "[PERSON_NAME]"
click at [595, 254] on button "Filter" at bounding box center [595, 253] width 39 height 20
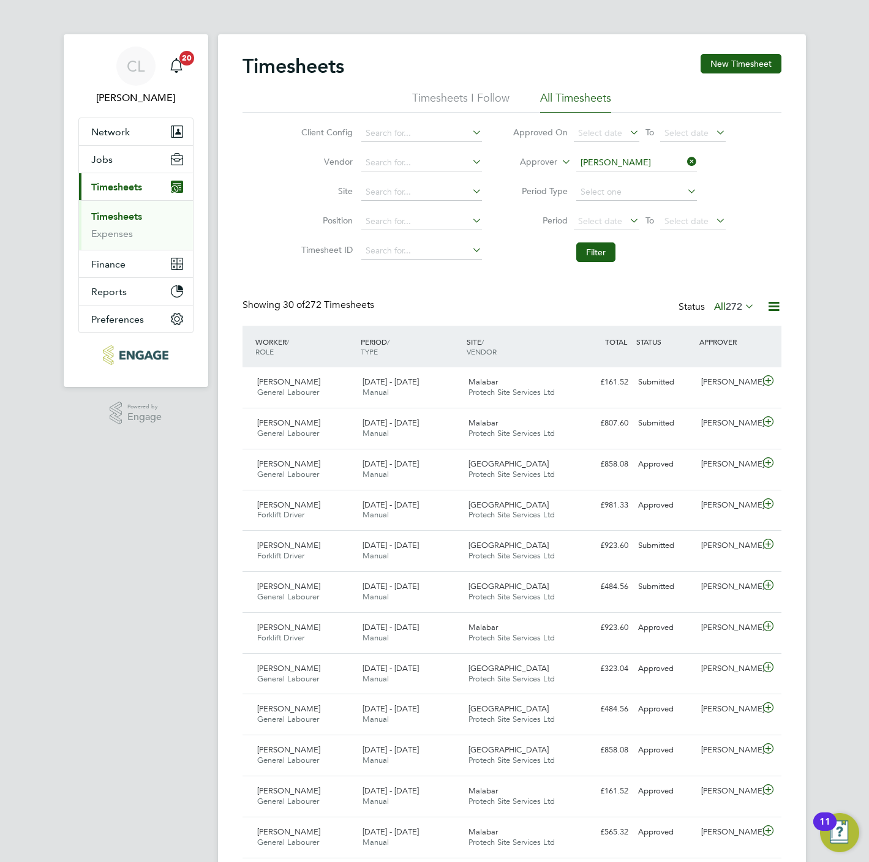
click at [721, 310] on label "All 272" at bounding box center [734, 307] width 40 height 12
click at [737, 358] on li "Submitted" at bounding box center [722, 363] width 56 height 17
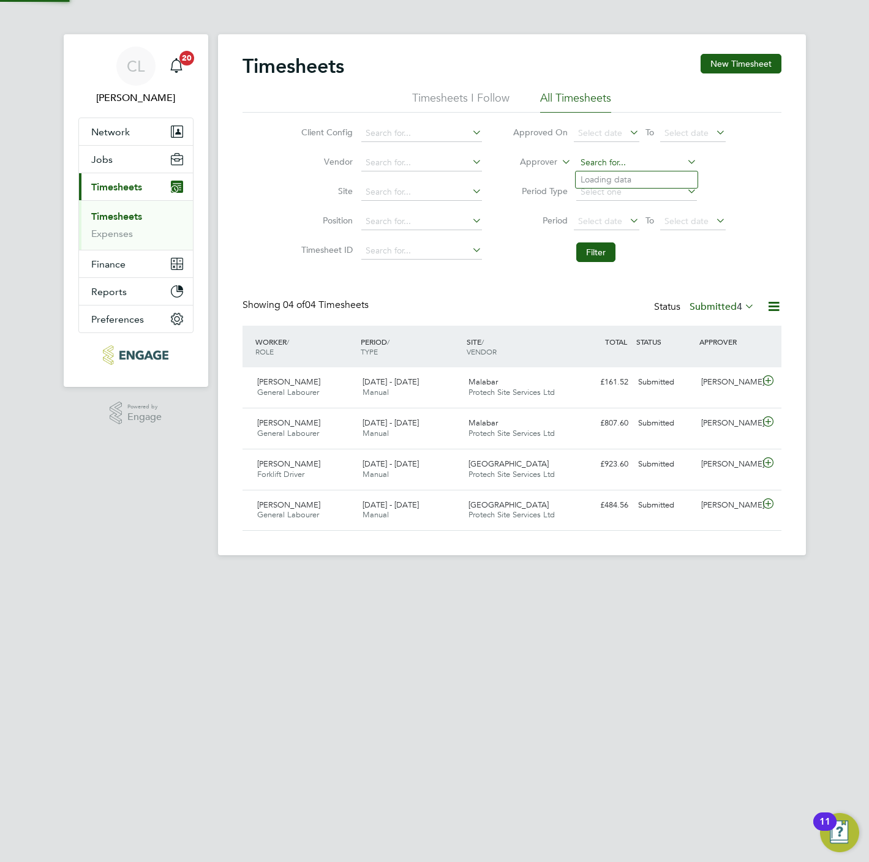
click at [620, 155] on input at bounding box center [636, 162] width 121 height 17
type input "s"
click at [610, 181] on li "Nathan Flood" at bounding box center [637, 179] width 122 height 17
type input "[PERSON_NAME]"
click at [592, 256] on button "Filter" at bounding box center [595, 253] width 39 height 20
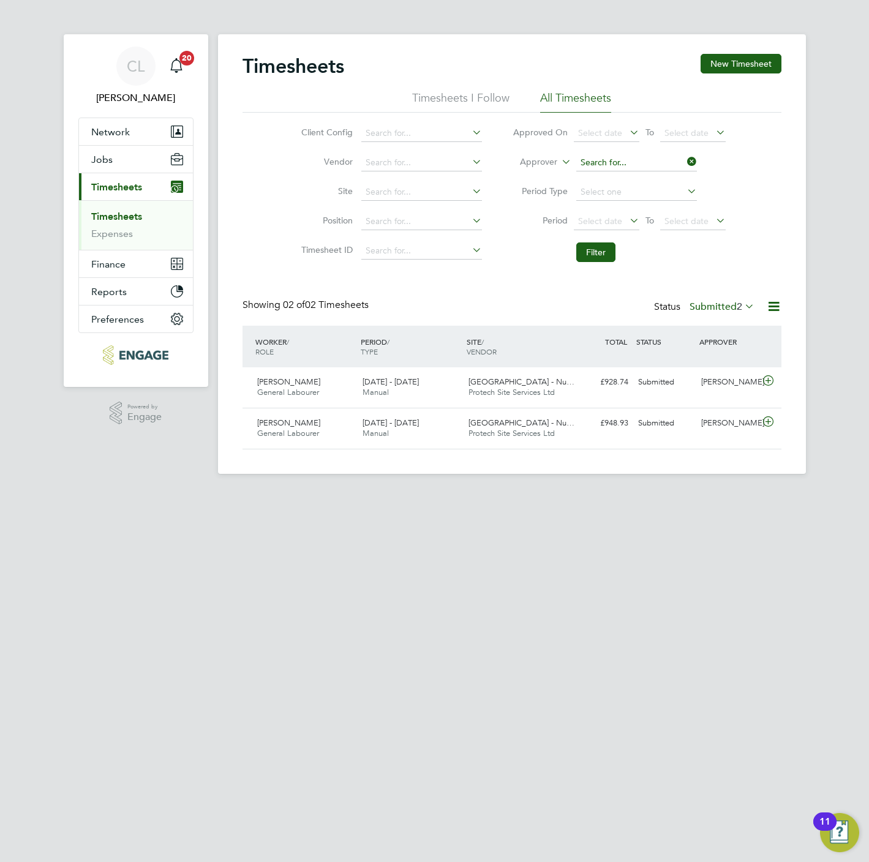
click at [604, 164] on input at bounding box center [636, 162] width 121 height 17
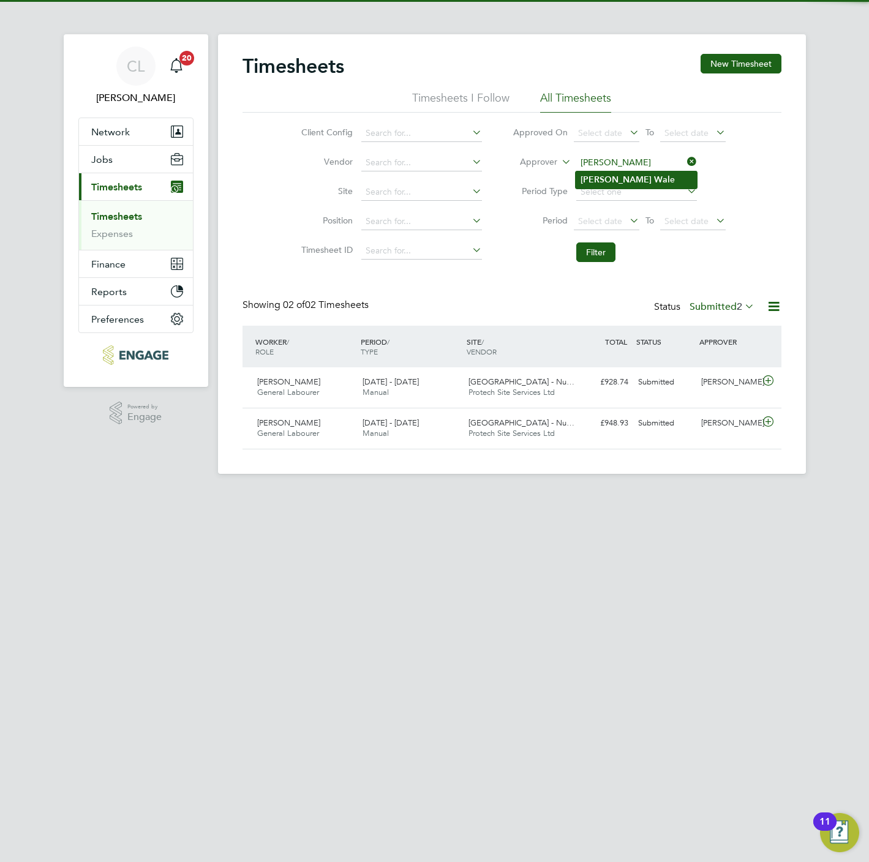
click at [619, 182] on li "Lee Wal e" at bounding box center [637, 179] width 122 height 17
type input "Lee Wale"
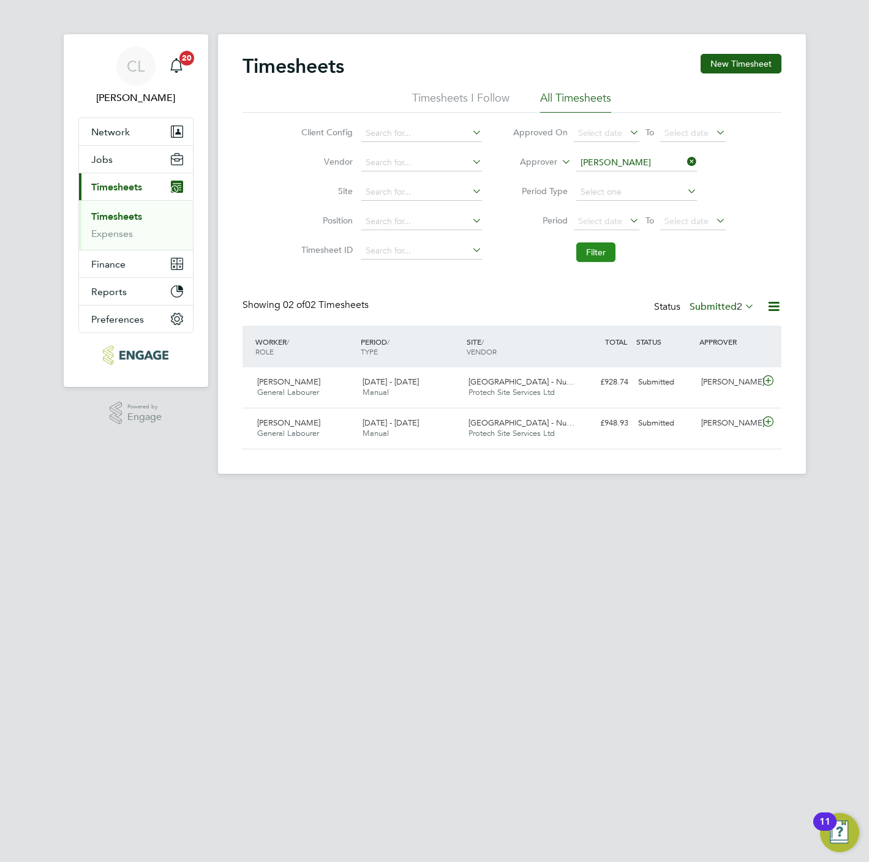
click at [599, 250] on button "Filter" at bounding box center [595, 253] width 39 height 20
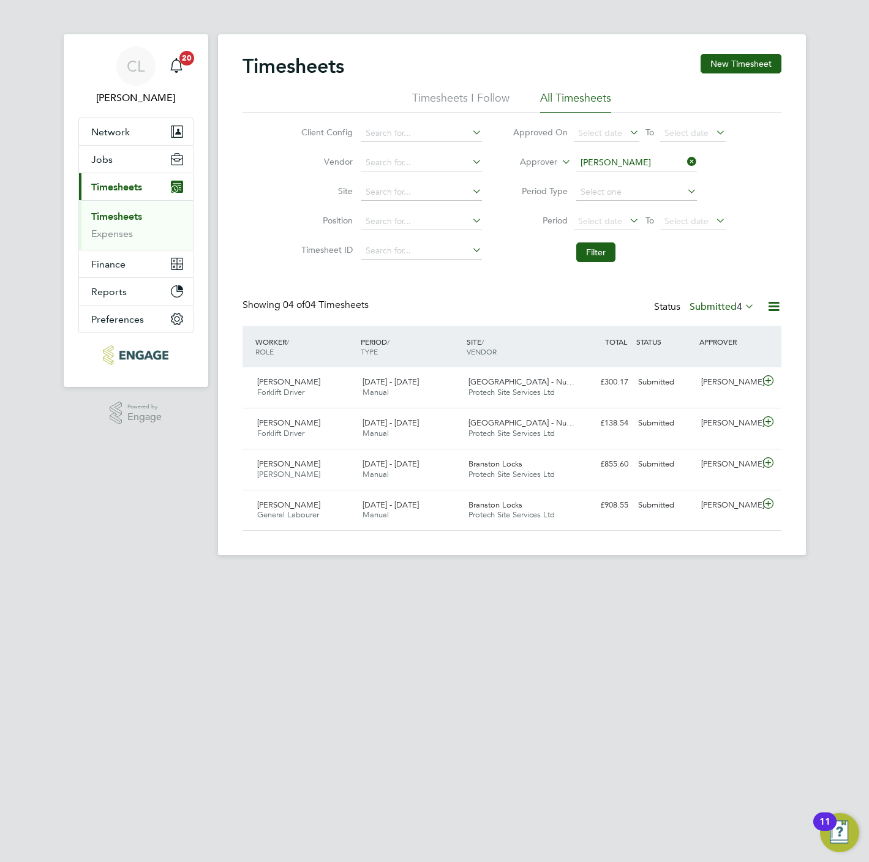
click at [685, 155] on icon at bounding box center [685, 161] width 0 height 17
click at [609, 244] on button "Filter" at bounding box center [595, 253] width 39 height 20
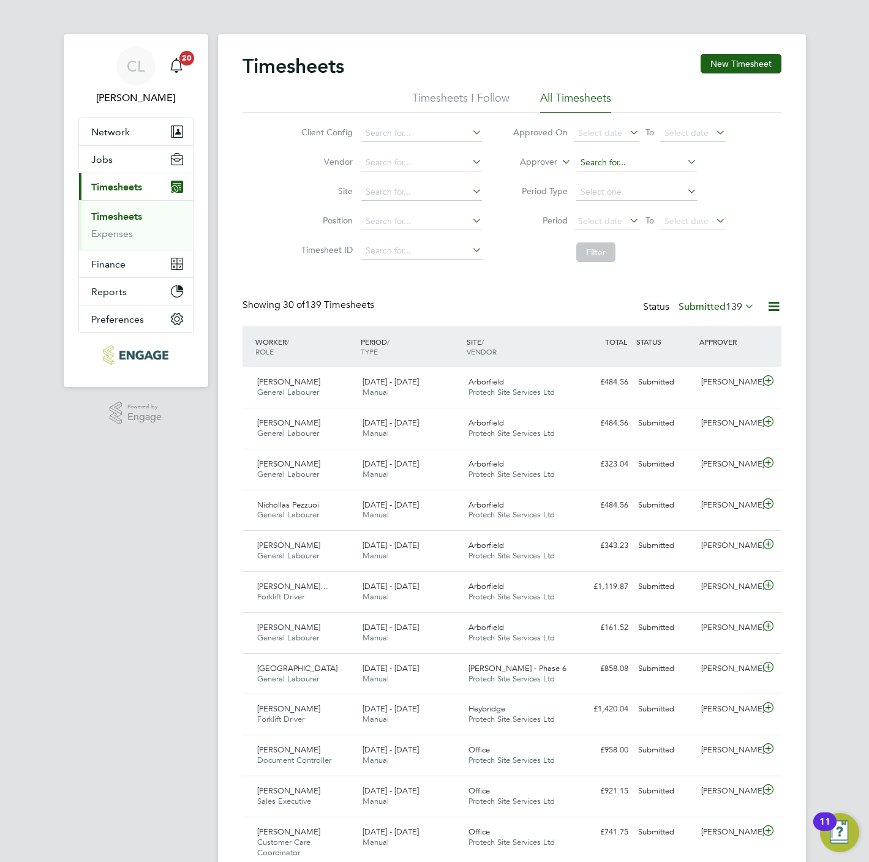
click at [614, 164] on input at bounding box center [636, 162] width 121 height 17
click at [612, 175] on li "Lisa Benbrook" at bounding box center [637, 179] width 122 height 17
type input "[PERSON_NAME]"
click at [600, 259] on button "Filter" at bounding box center [595, 253] width 39 height 20
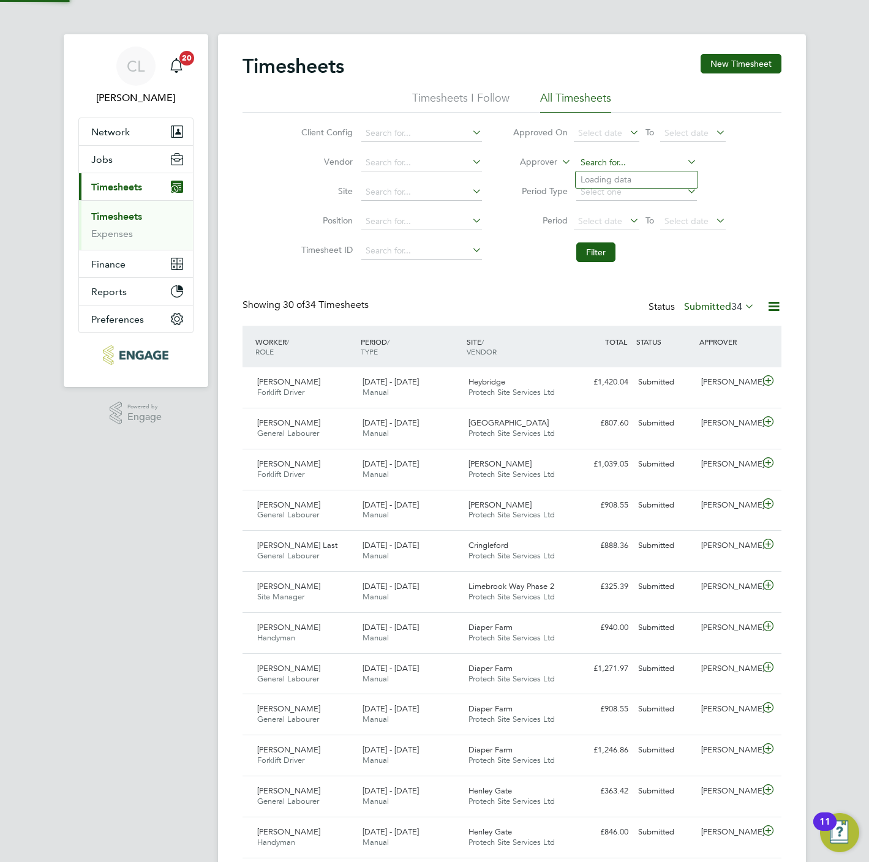
click at [607, 158] on input at bounding box center [636, 162] width 121 height 17
click at [616, 180] on li "Steve n Bridges" at bounding box center [637, 179] width 122 height 17
type input "Steven Bridges"
click at [608, 250] on button "Filter" at bounding box center [595, 253] width 39 height 20
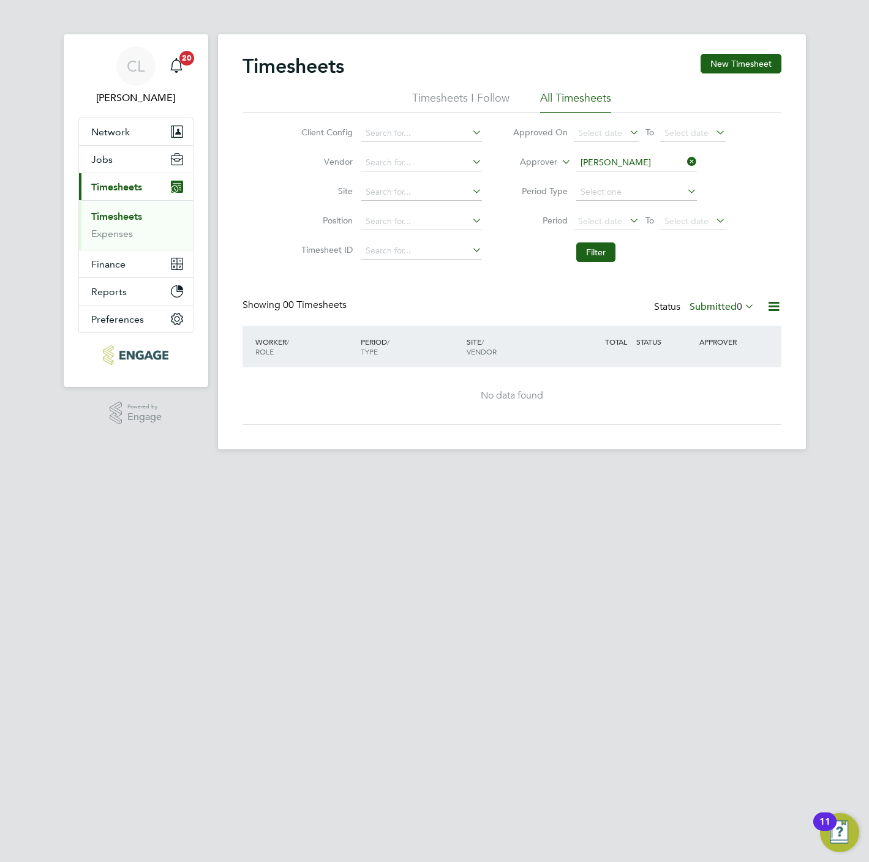
click at [685, 160] on icon at bounding box center [685, 161] width 0 height 17
click at [577, 265] on li "Filter" at bounding box center [619, 252] width 244 height 32
drag, startPoint x: 577, startPoint y: 263, endPoint x: 595, endPoint y: 255, distance: 20.0
click at [595, 255] on button "Filter" at bounding box center [595, 253] width 39 height 20
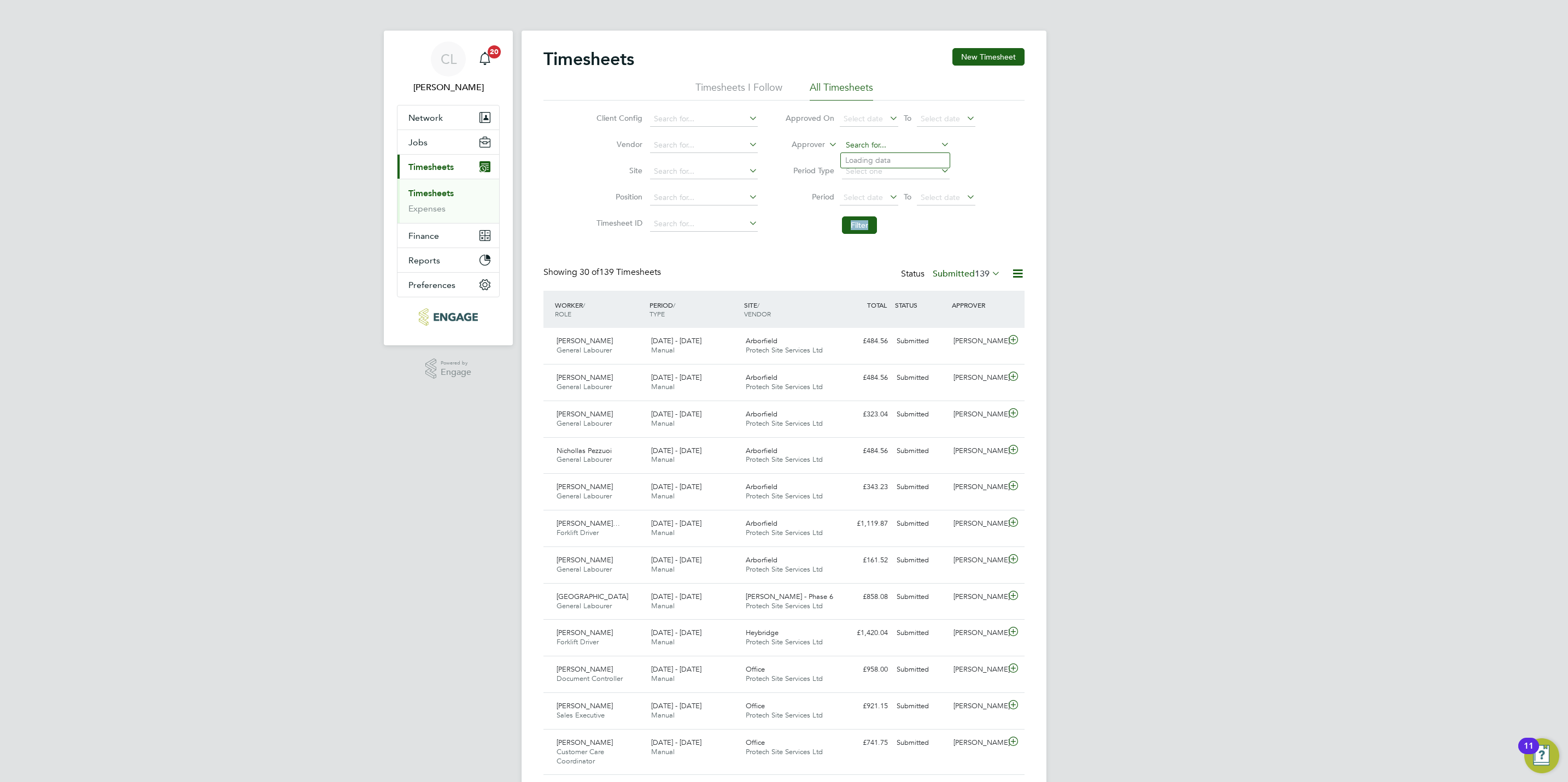
click at [775, 141] on input at bounding box center [896, 145] width 108 height 15
click at [751, 264] on div "Timesheets New Timesheet Timesheets I Follow All Timesheets Client Config Vendo…" at bounding box center [784, 751] width 481 height 1406
click at [674, 176] on input at bounding box center [704, 171] width 108 height 15
click at [680, 187] on li "Ingre ss Park" at bounding box center [704, 187] width 109 height 15
type input "[GEOGRAPHIC_DATA]"
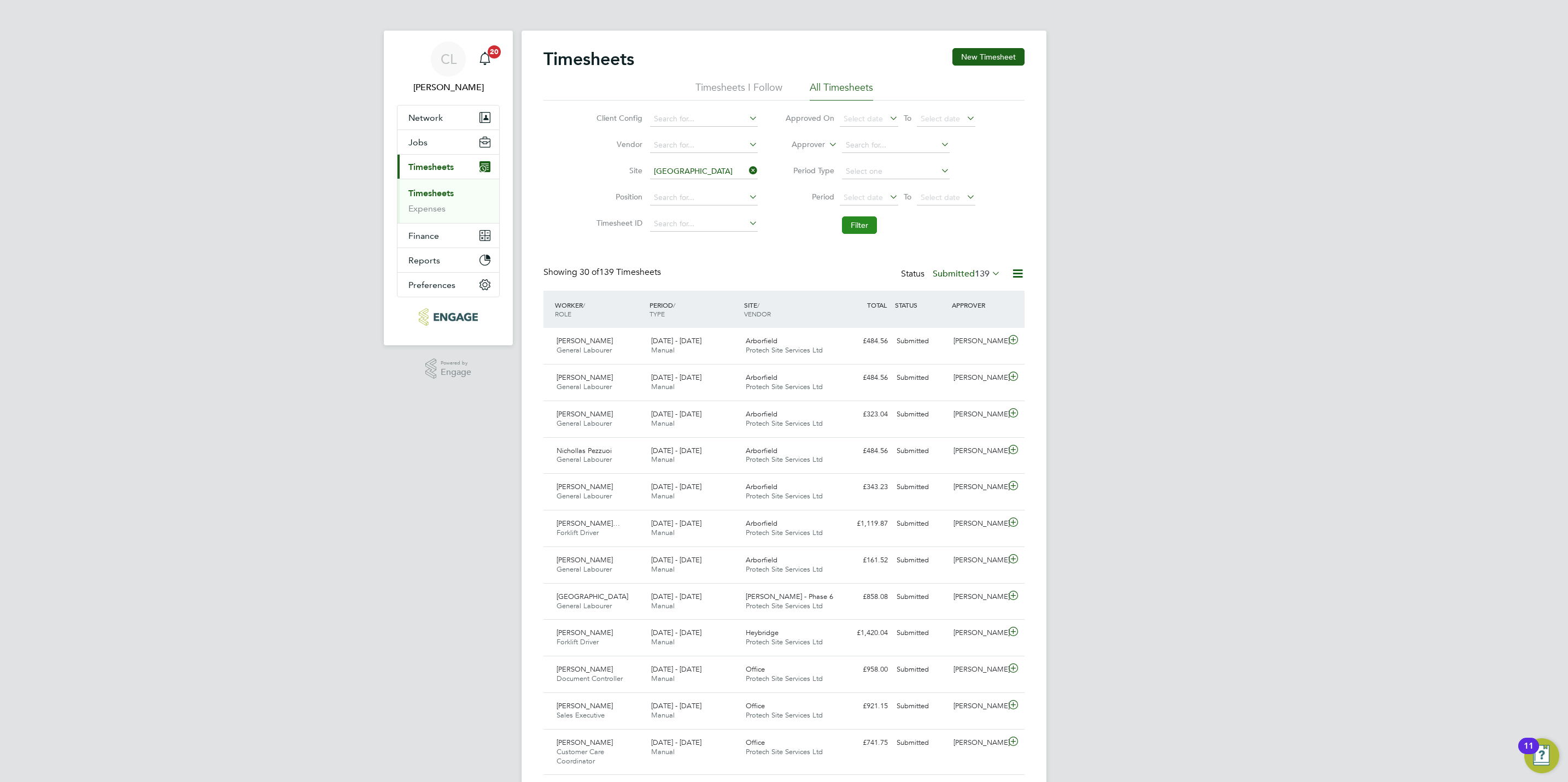
click at [775, 229] on button "Filter" at bounding box center [859, 226] width 35 height 18
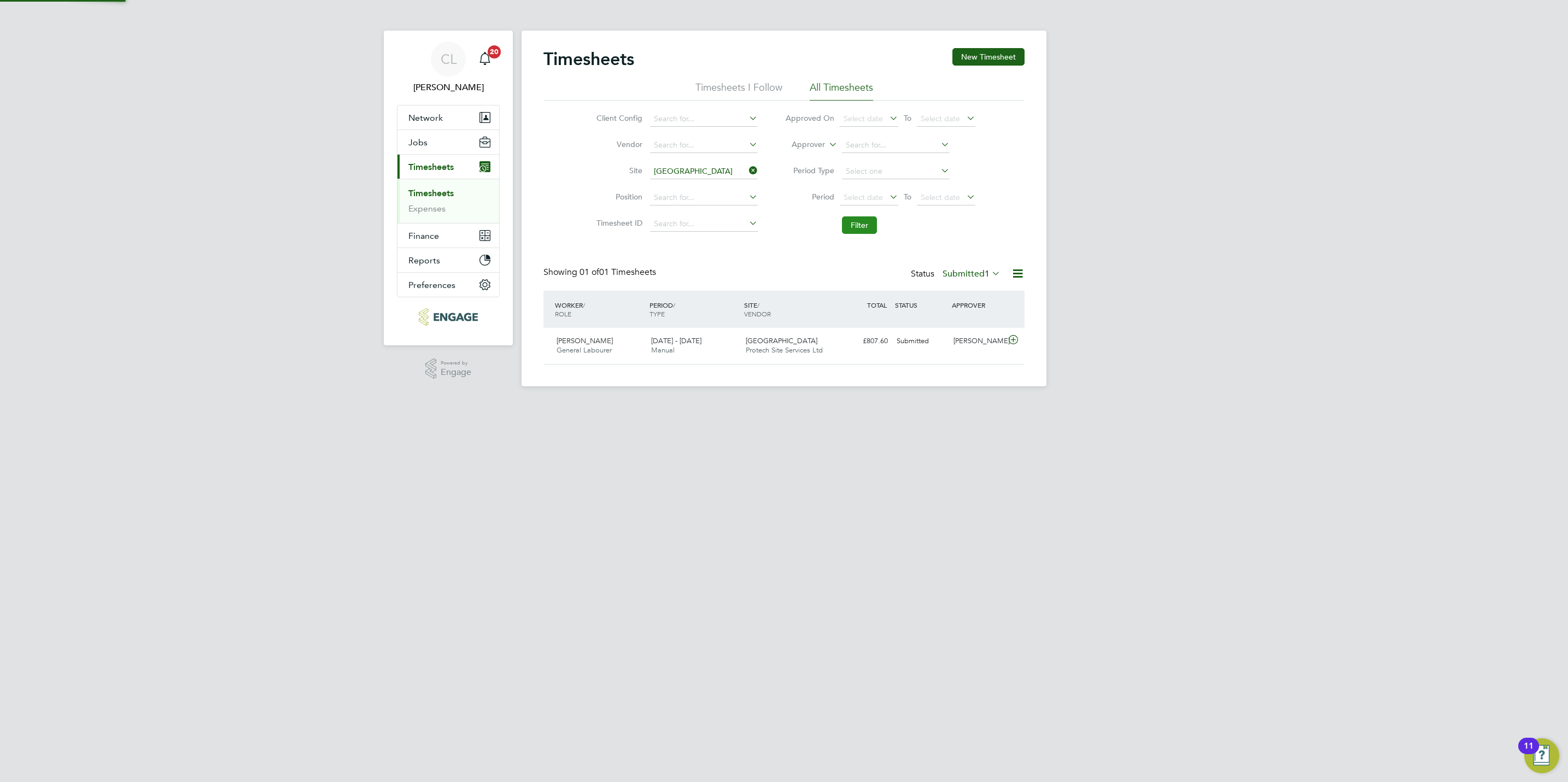
scroll to position [28, 96]
click at [775, 270] on label "Submitted 1" at bounding box center [972, 274] width 58 height 11
click at [775, 293] on li "All" at bounding box center [970, 294] width 50 height 15
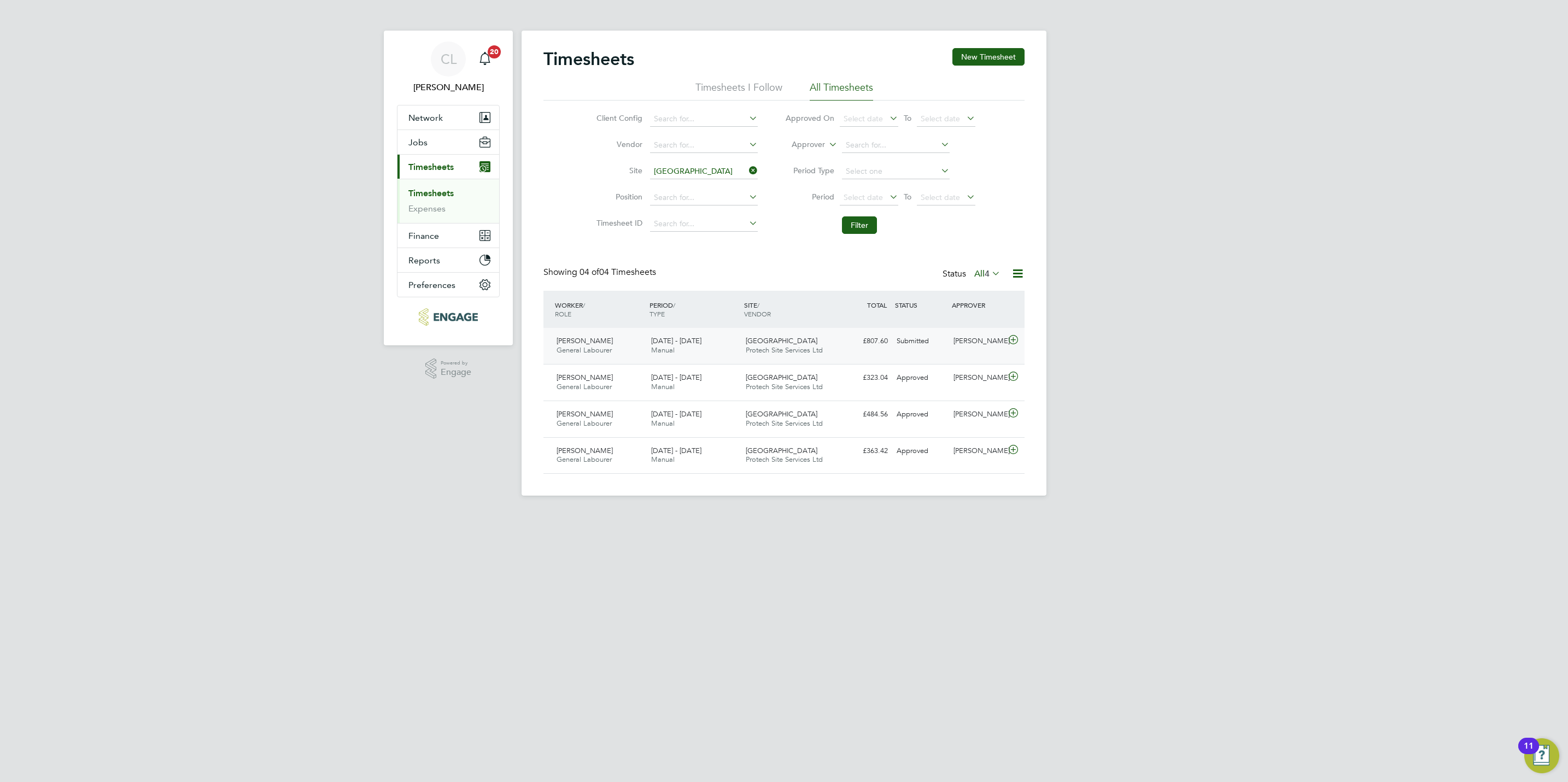
click at [775, 344] on div "Submitted" at bounding box center [921, 341] width 57 height 18
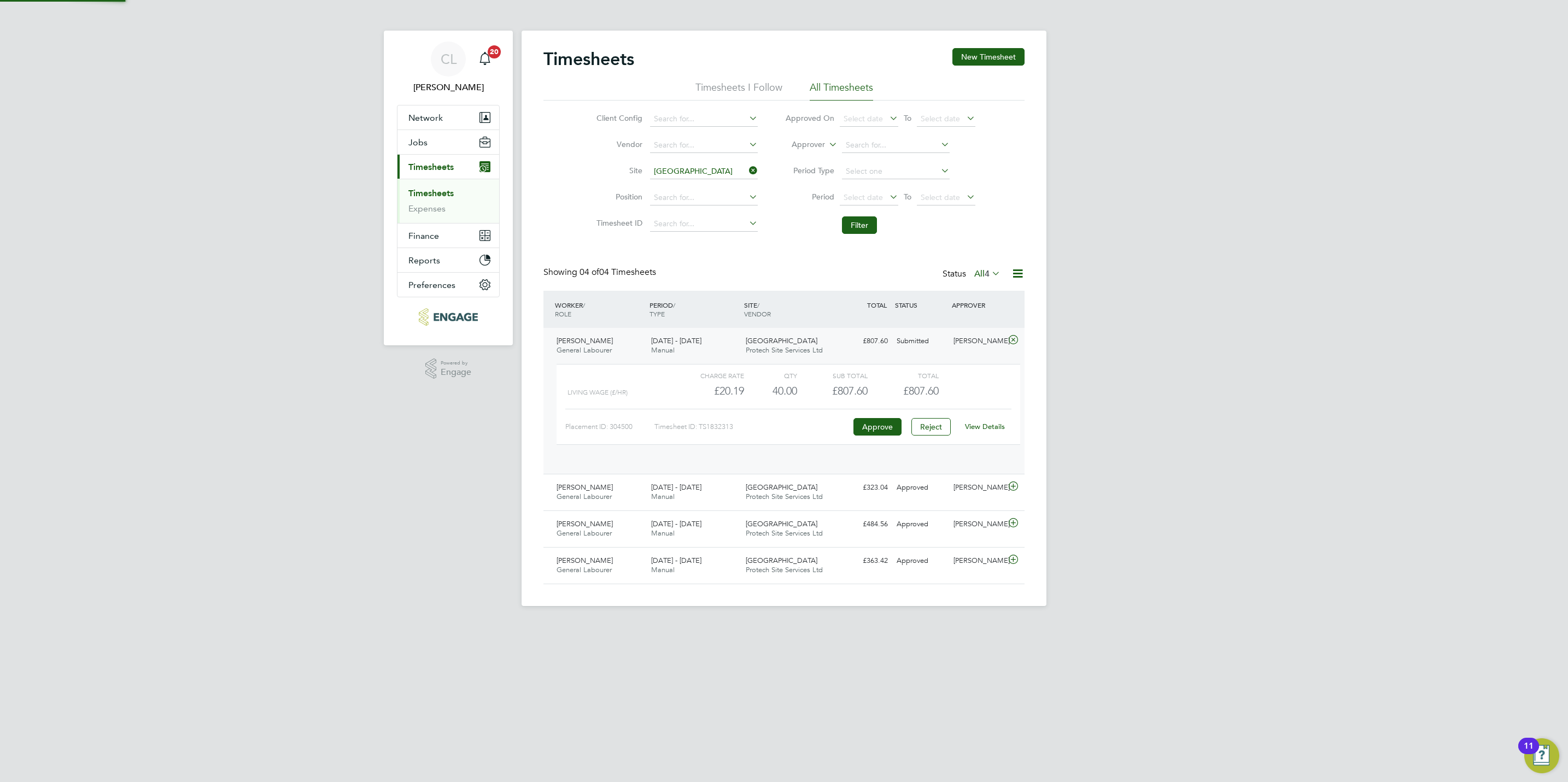
scroll to position [18, 106]
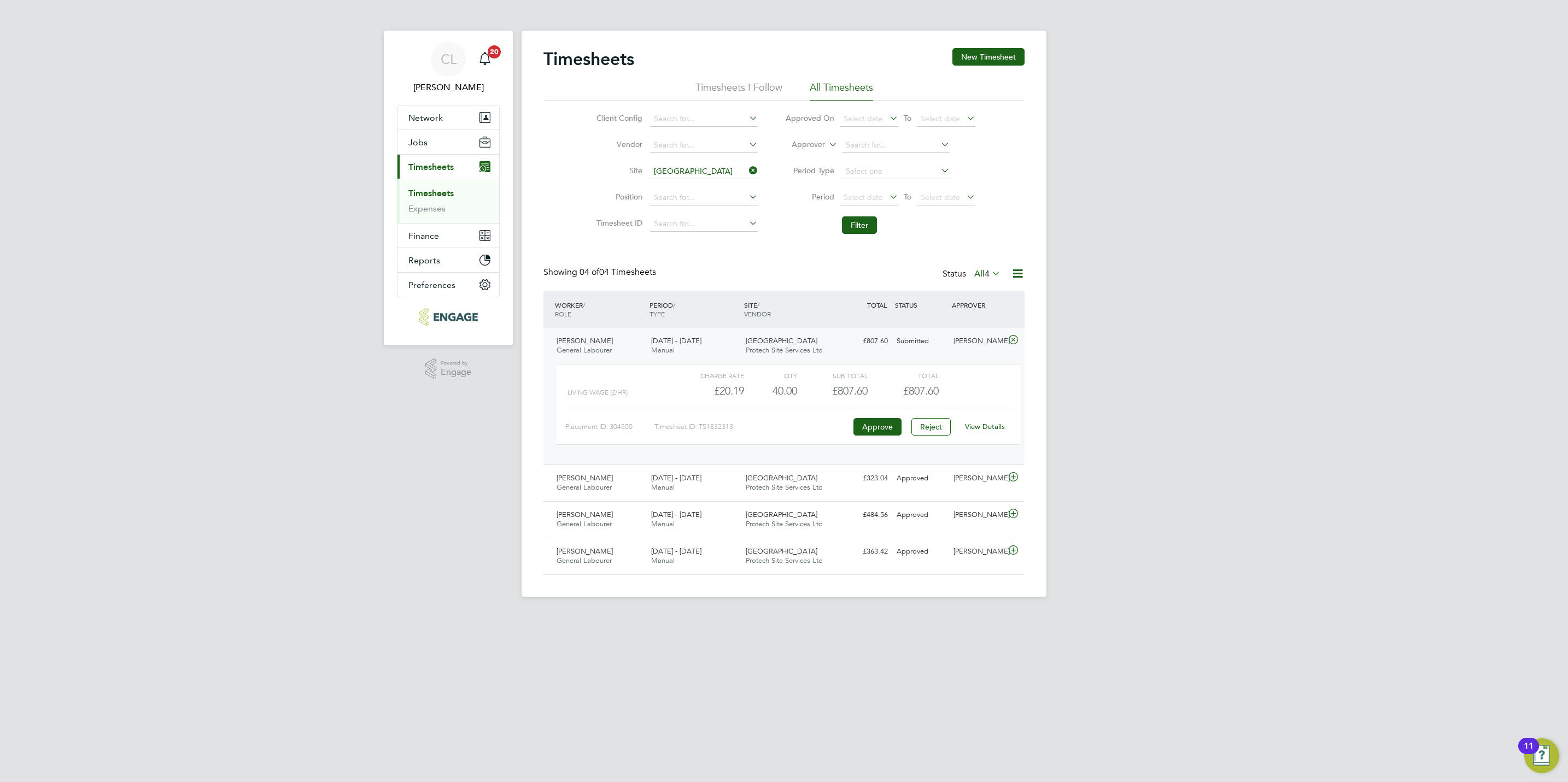
click at [775, 428] on link "View Details" at bounding box center [985, 427] width 40 height 9
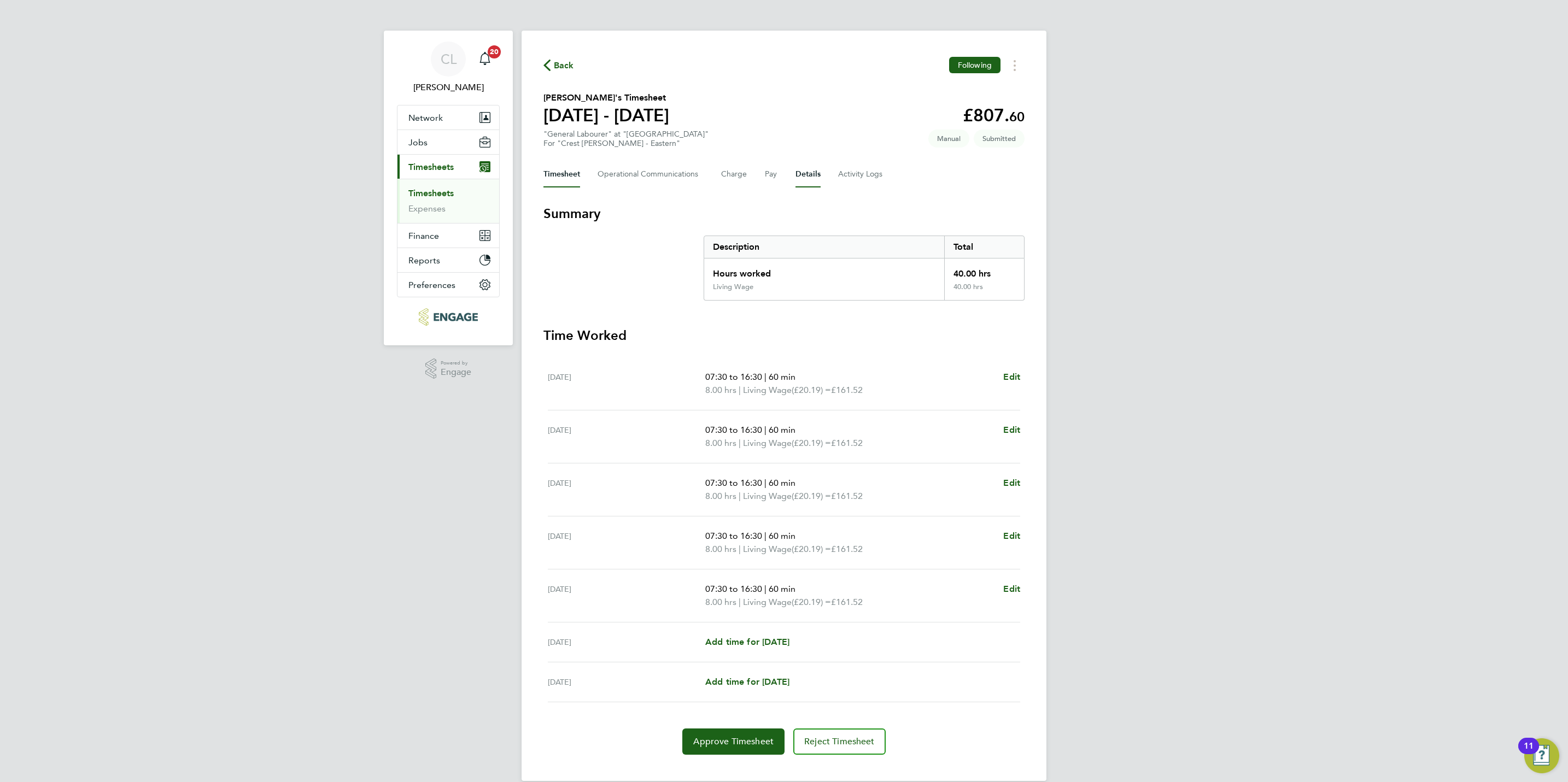
click at [796, 178] on button "Details" at bounding box center [808, 174] width 25 height 26
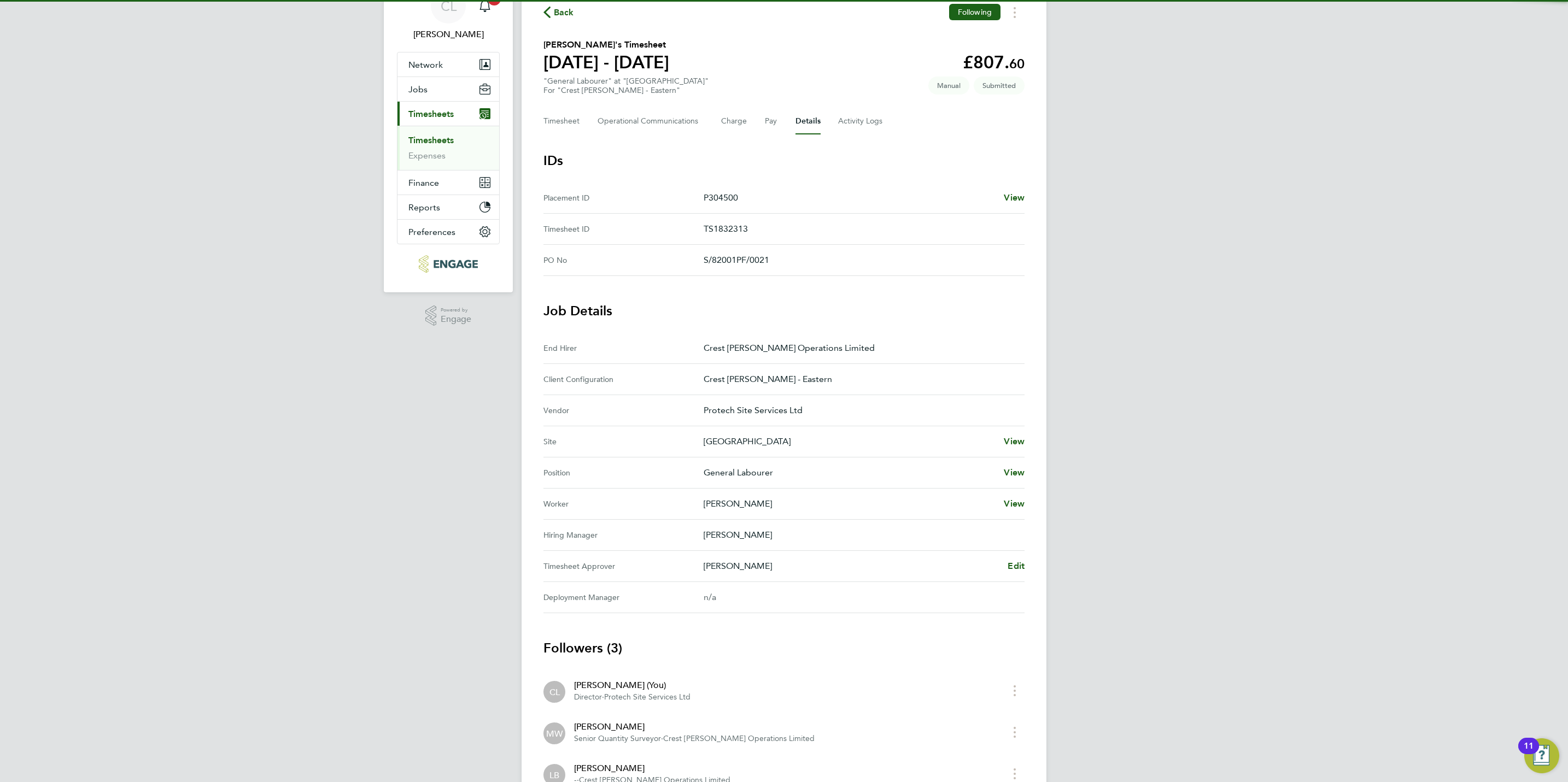
scroll to position [82, 0]
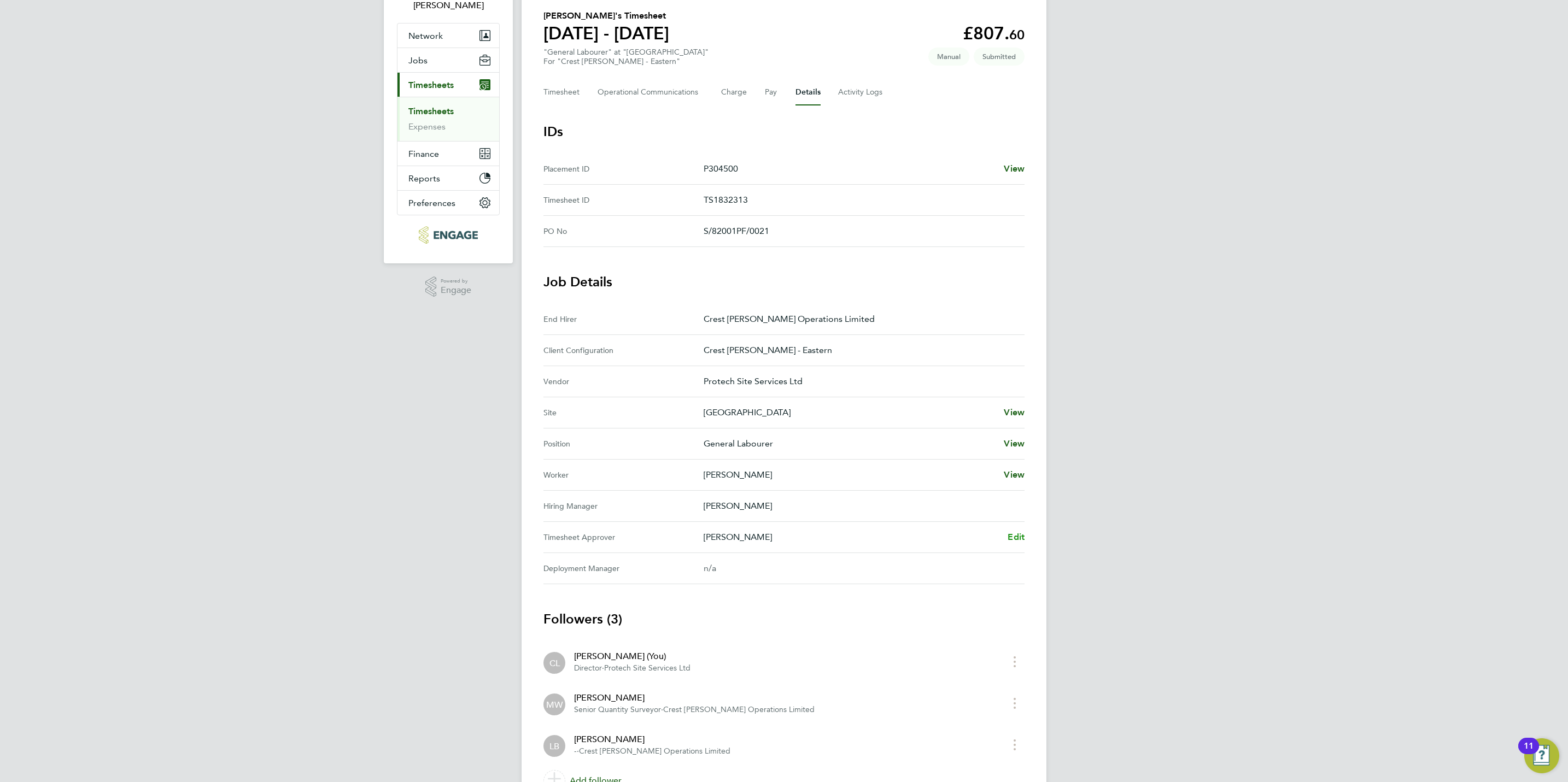
click at [1020, 540] on span "Edit" at bounding box center [1016, 537] width 17 height 11
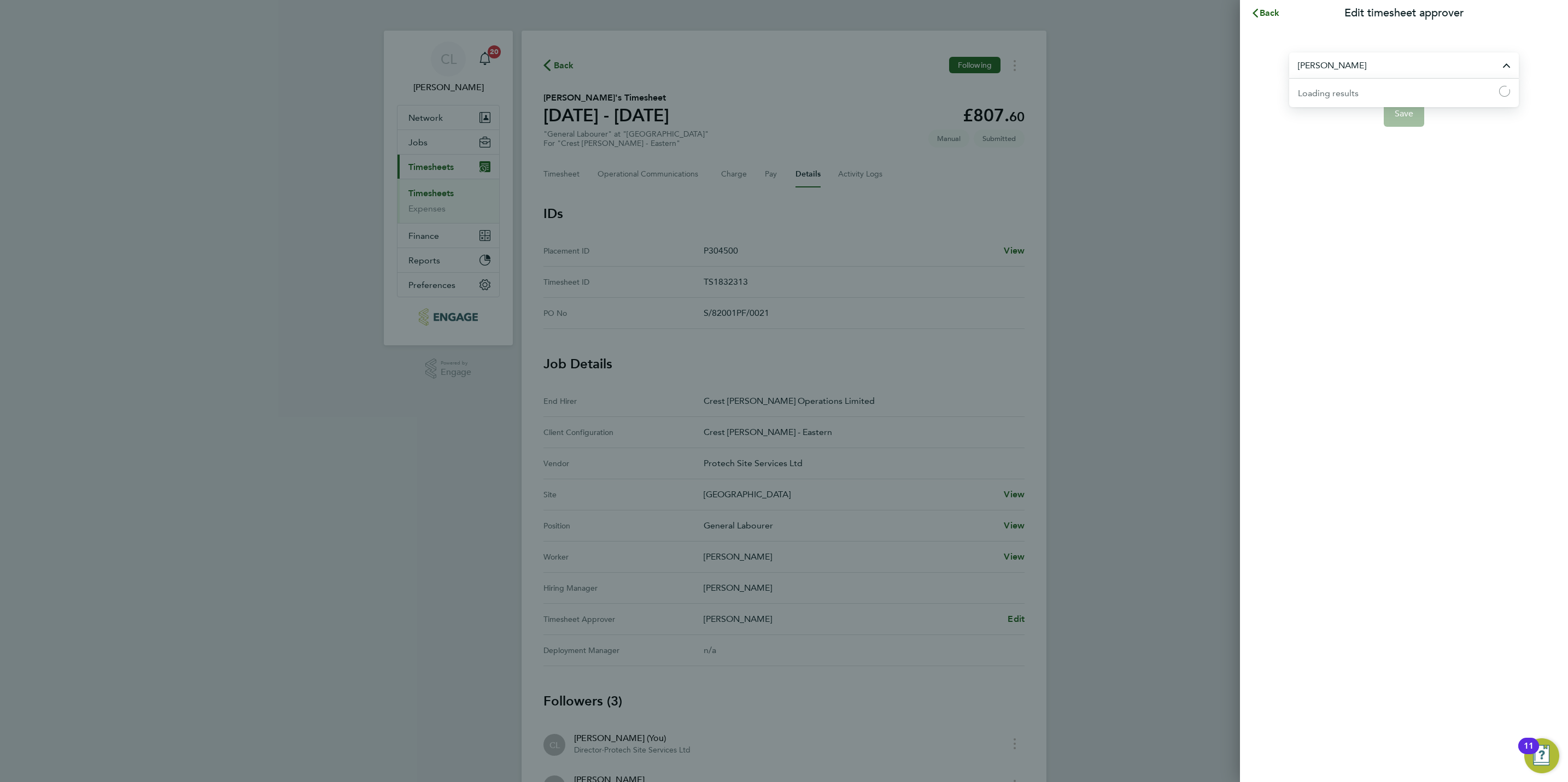
click at [1375, 70] on input "[PERSON_NAME]" at bounding box center [1404, 65] width 229 height 26
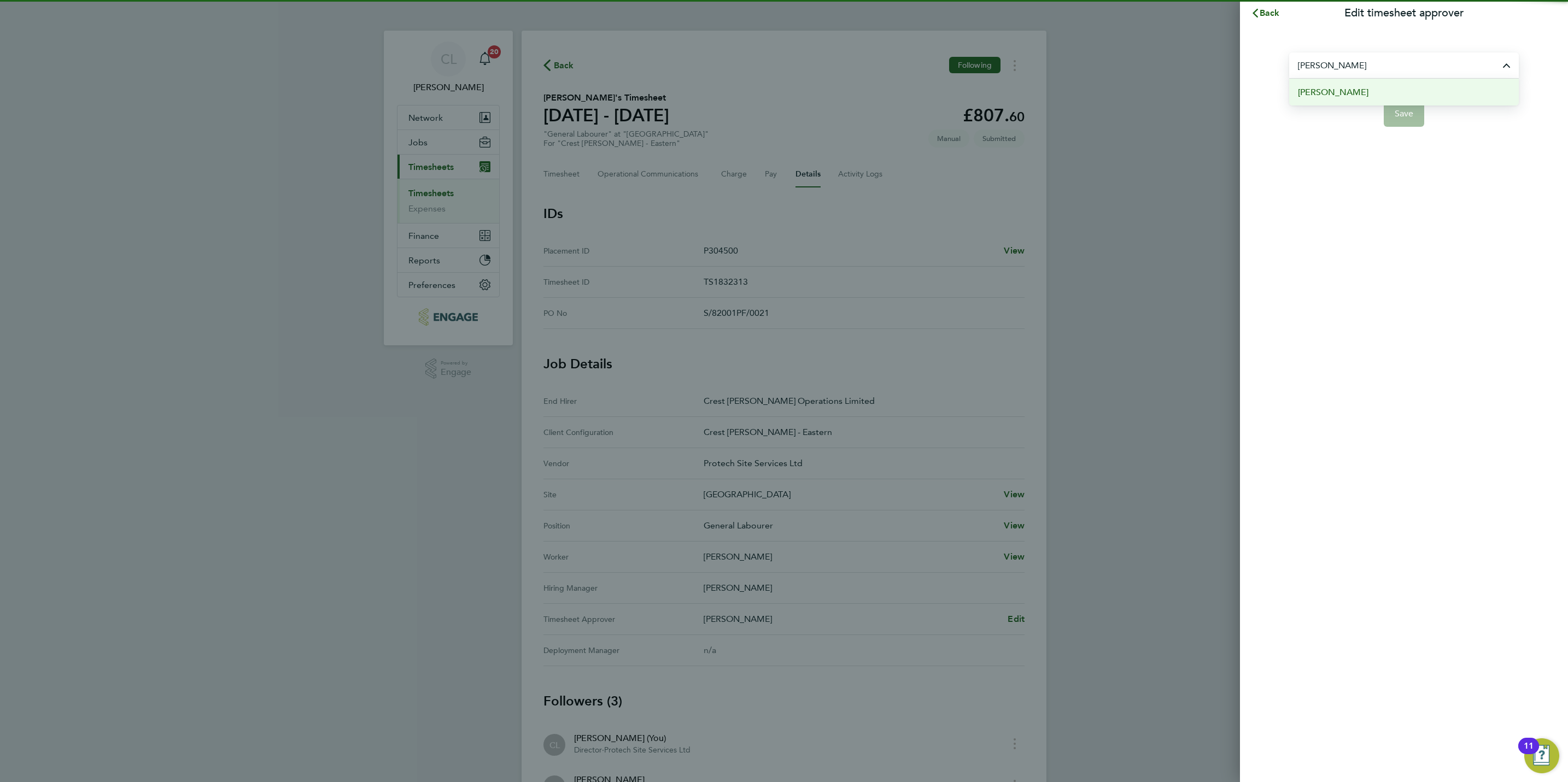
click at [1370, 94] on li "[PERSON_NAME]" at bounding box center [1404, 92] width 229 height 27
type input "[PERSON_NAME]"
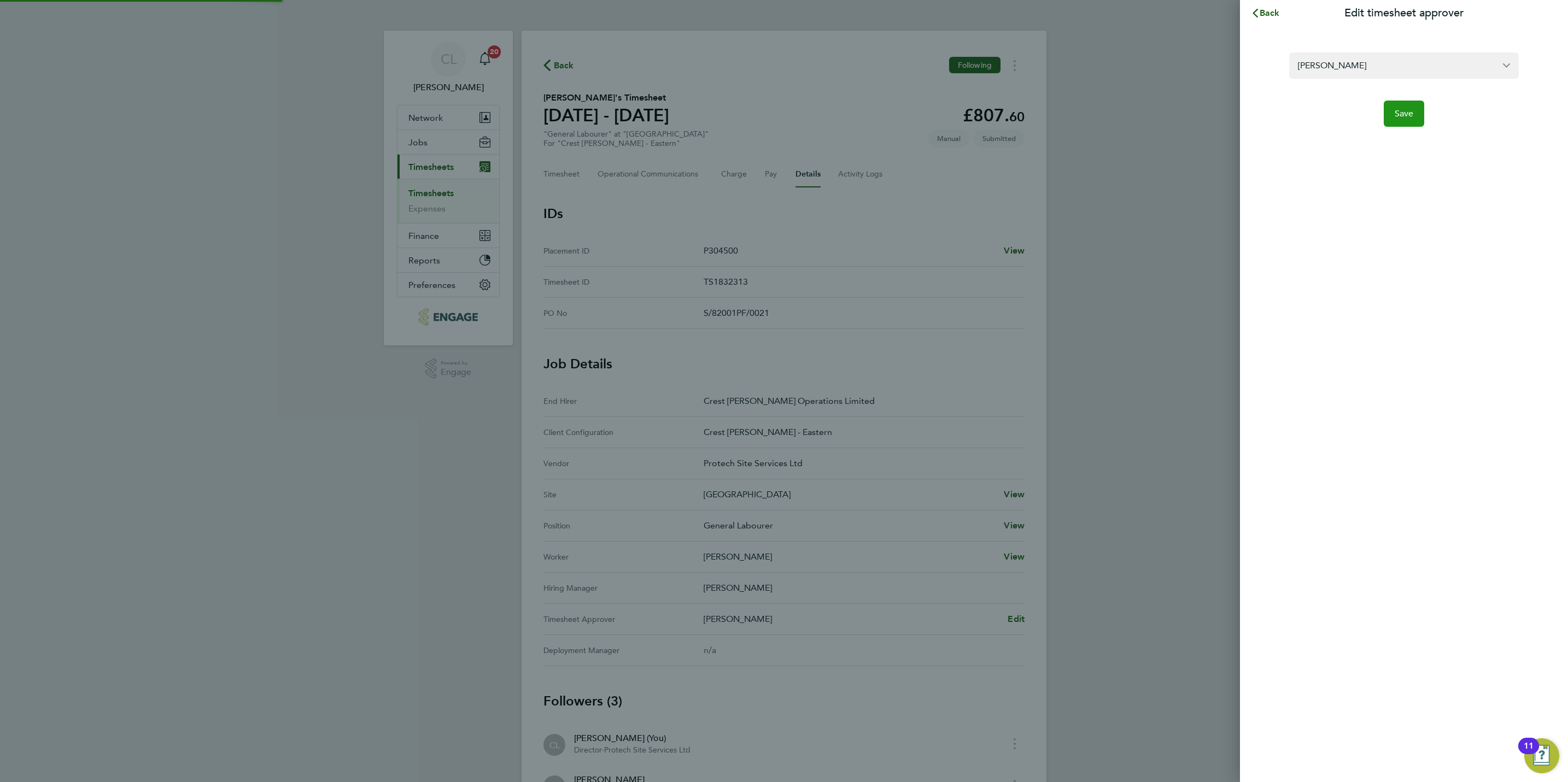
click at [1406, 112] on span "Save" at bounding box center [1404, 113] width 19 height 11
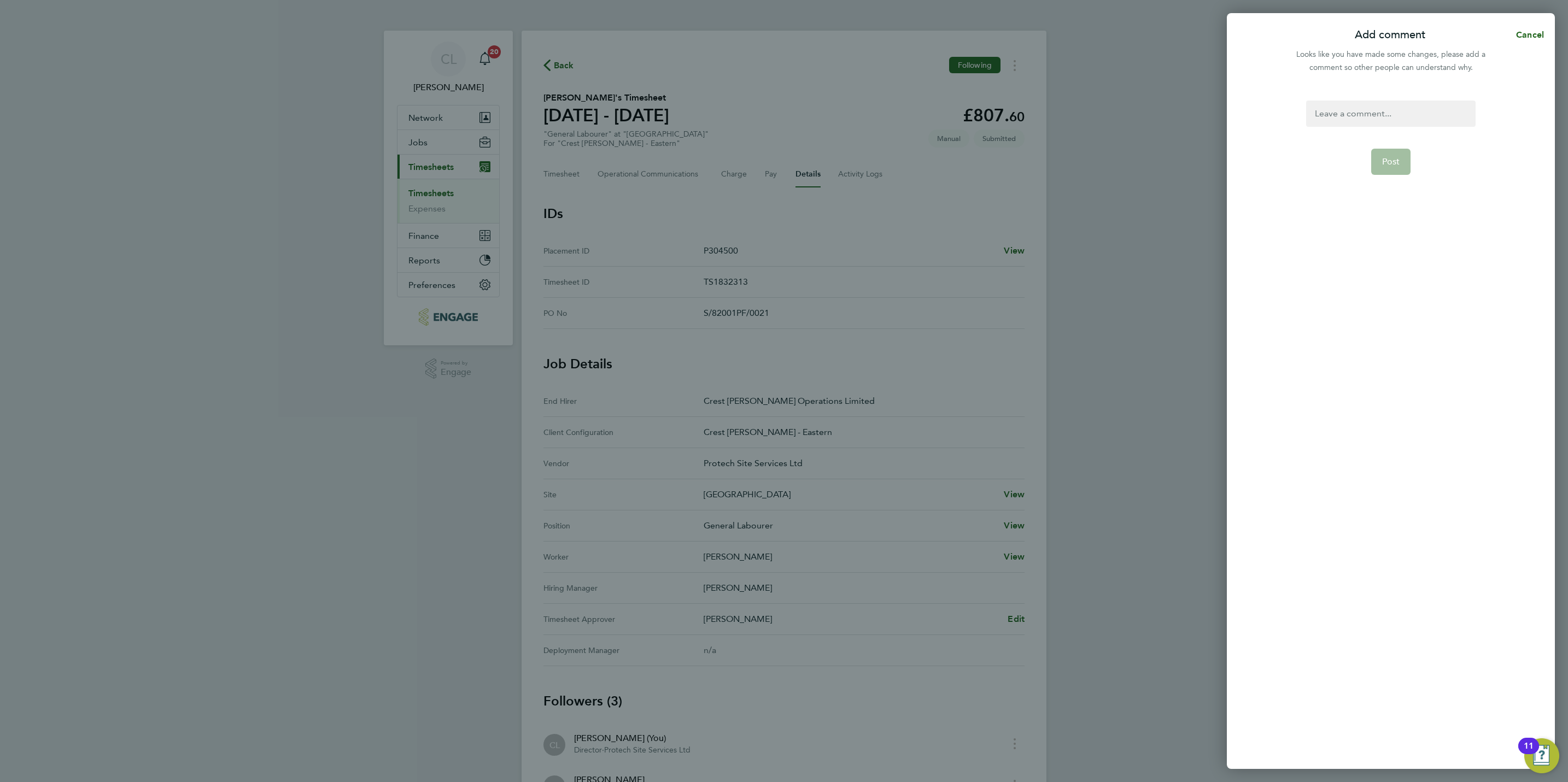
click at [1348, 112] on div at bounding box center [1390, 113] width 169 height 26
click at [1392, 160] on span "Post" at bounding box center [1391, 162] width 18 height 11
